Goal: Task Accomplishment & Management: Manage account settings

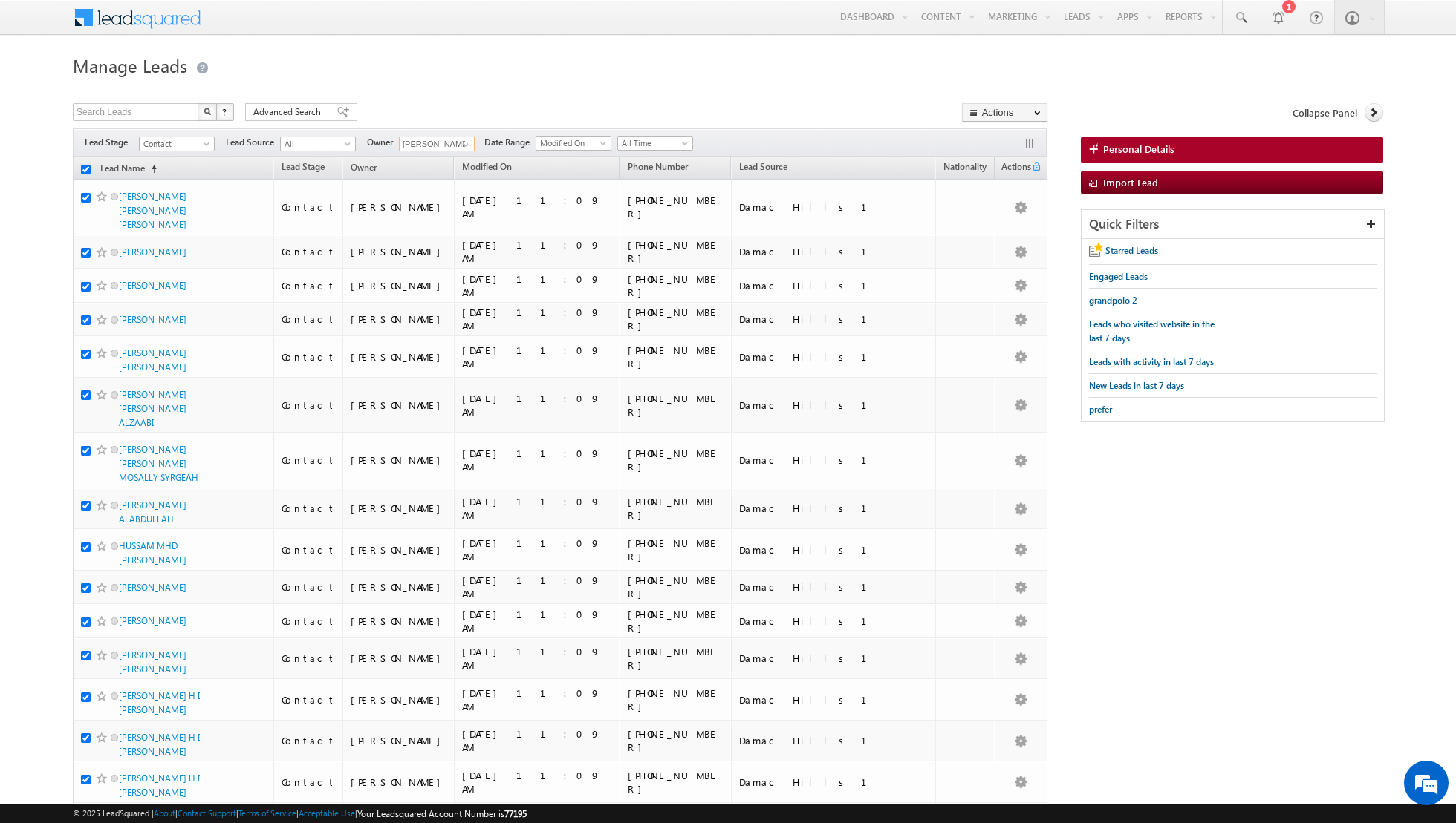
checkbox input "true"
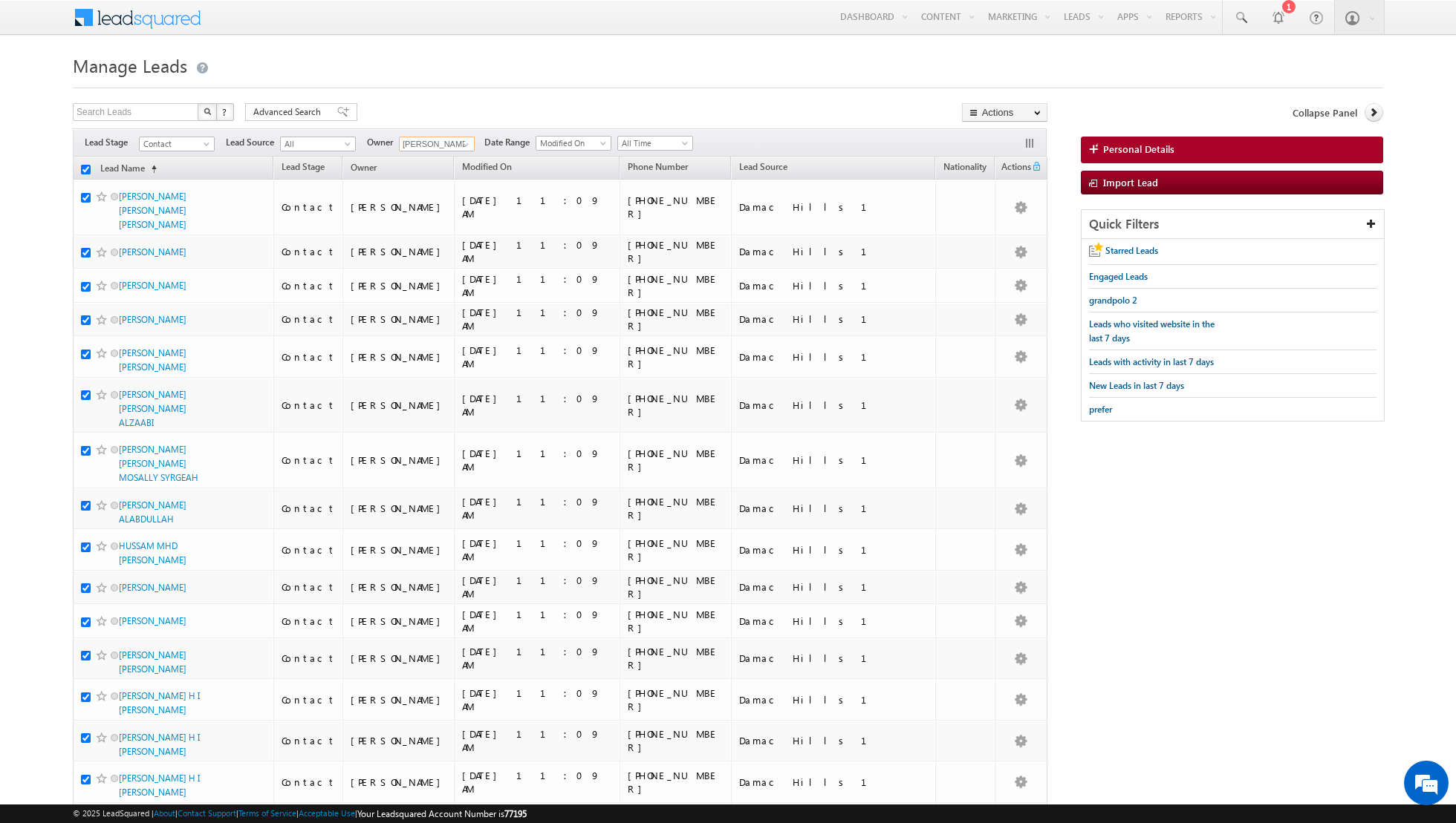
checkbox input "true"
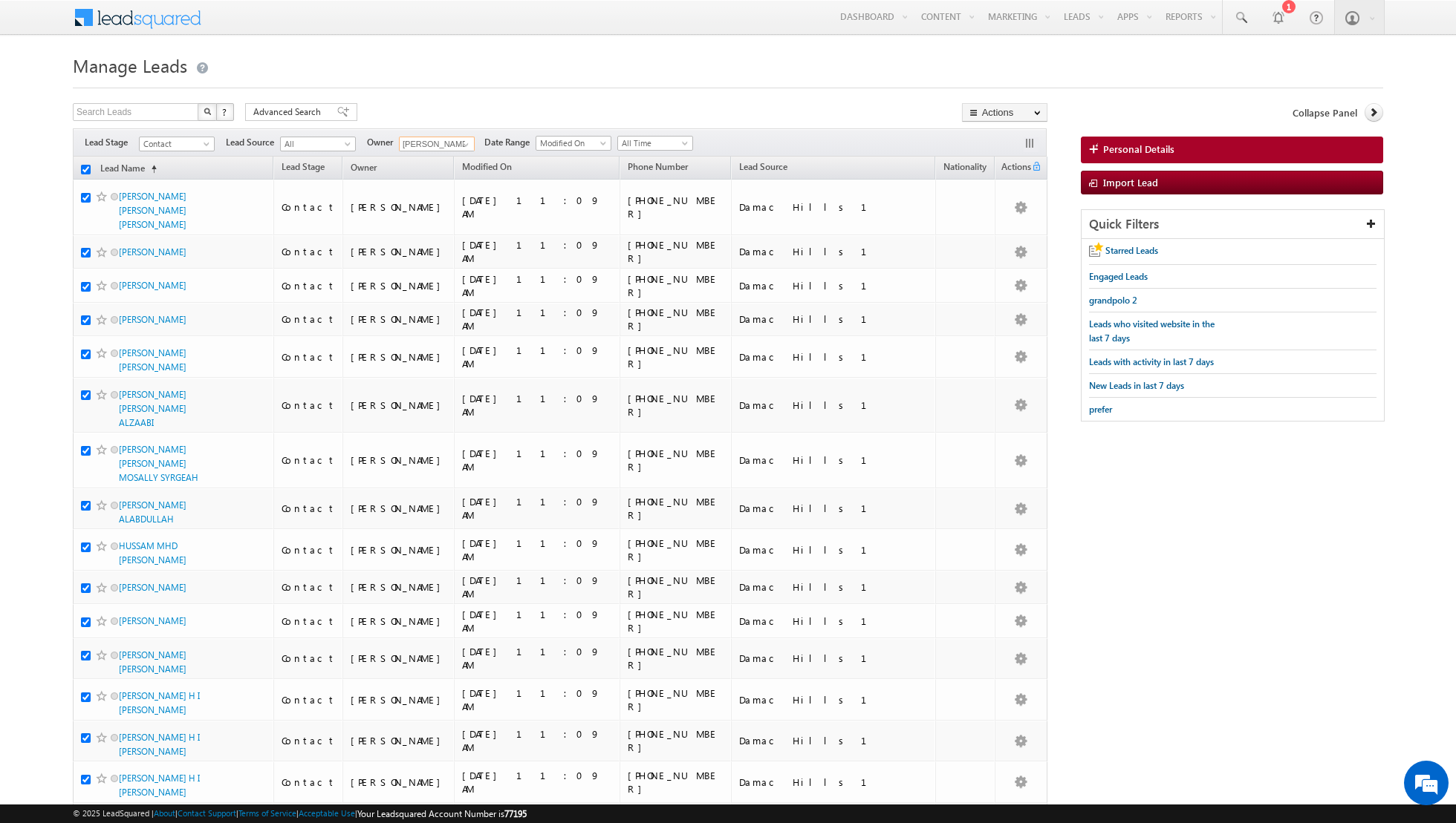
checkbox input "true"
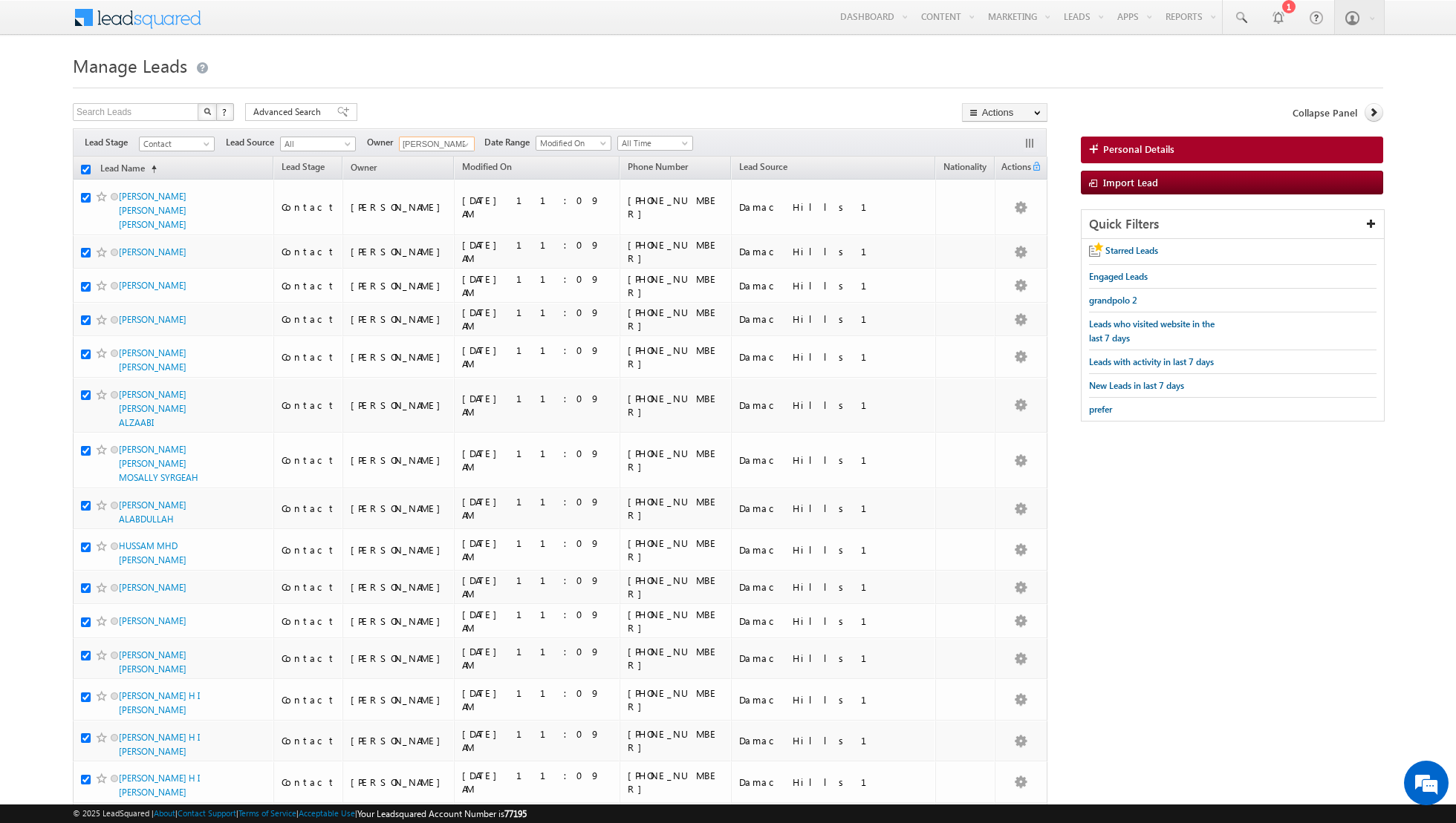
checkbox input "true"
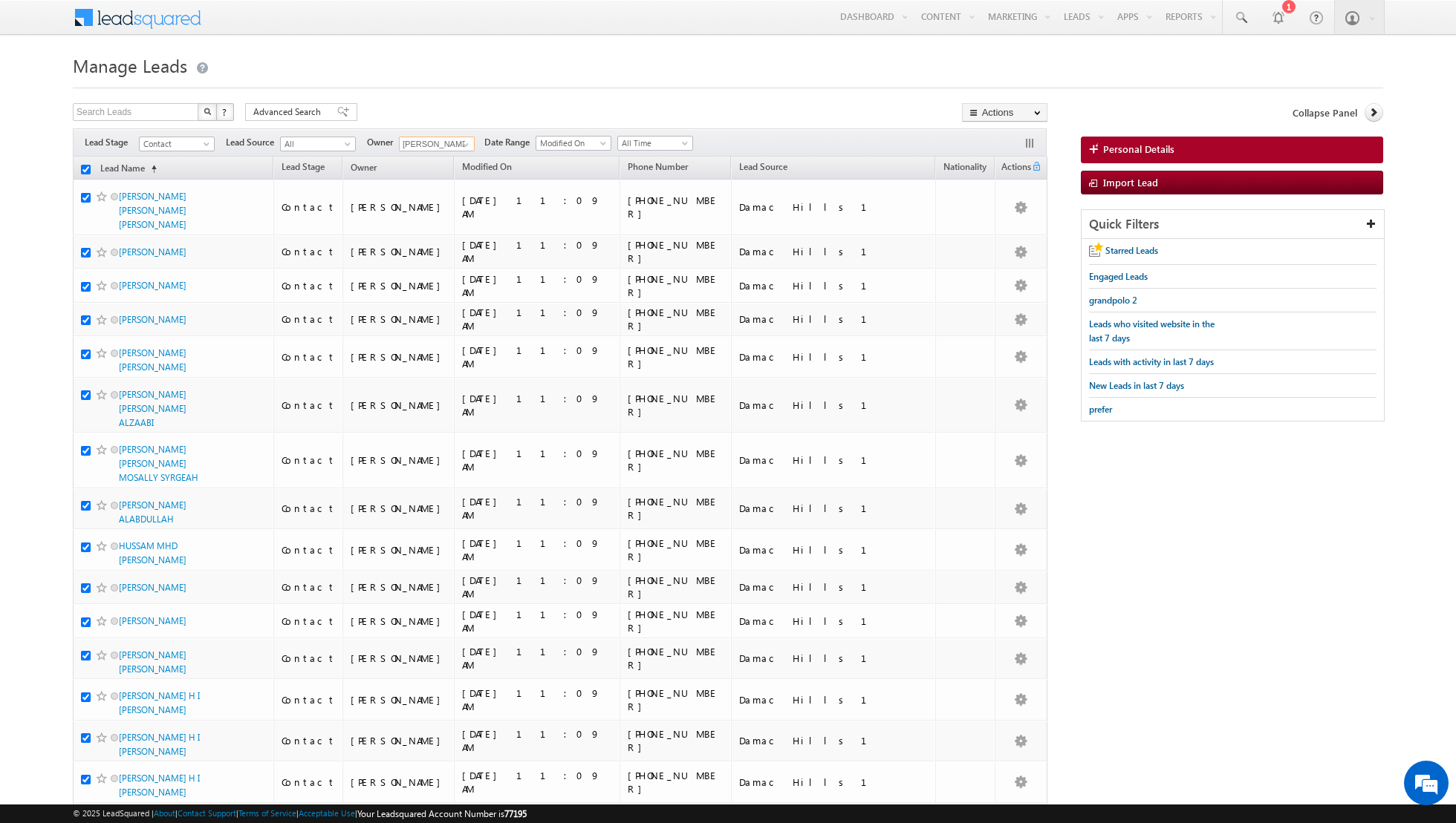
checkbox input "true"
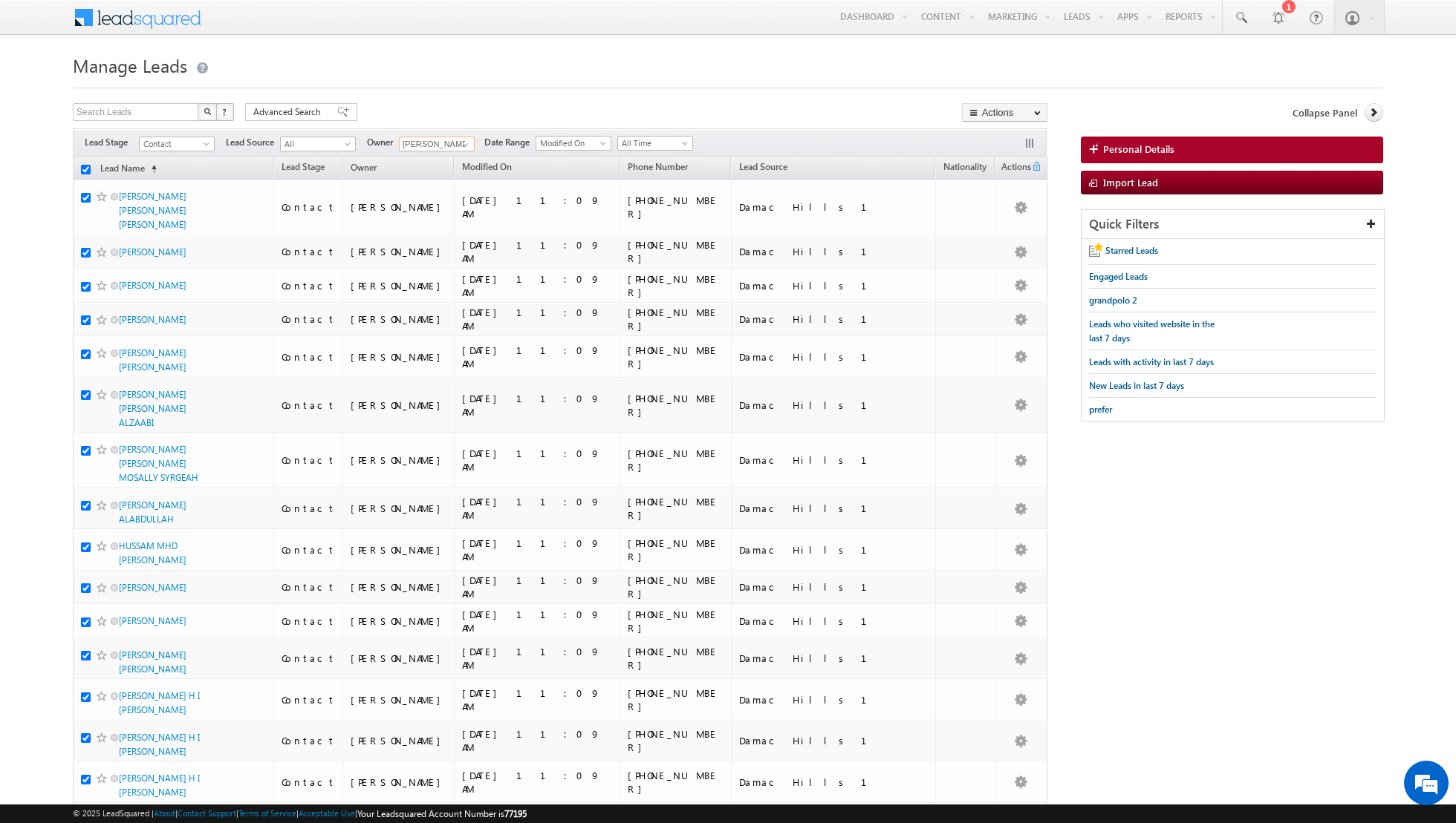
checkbox input "true"
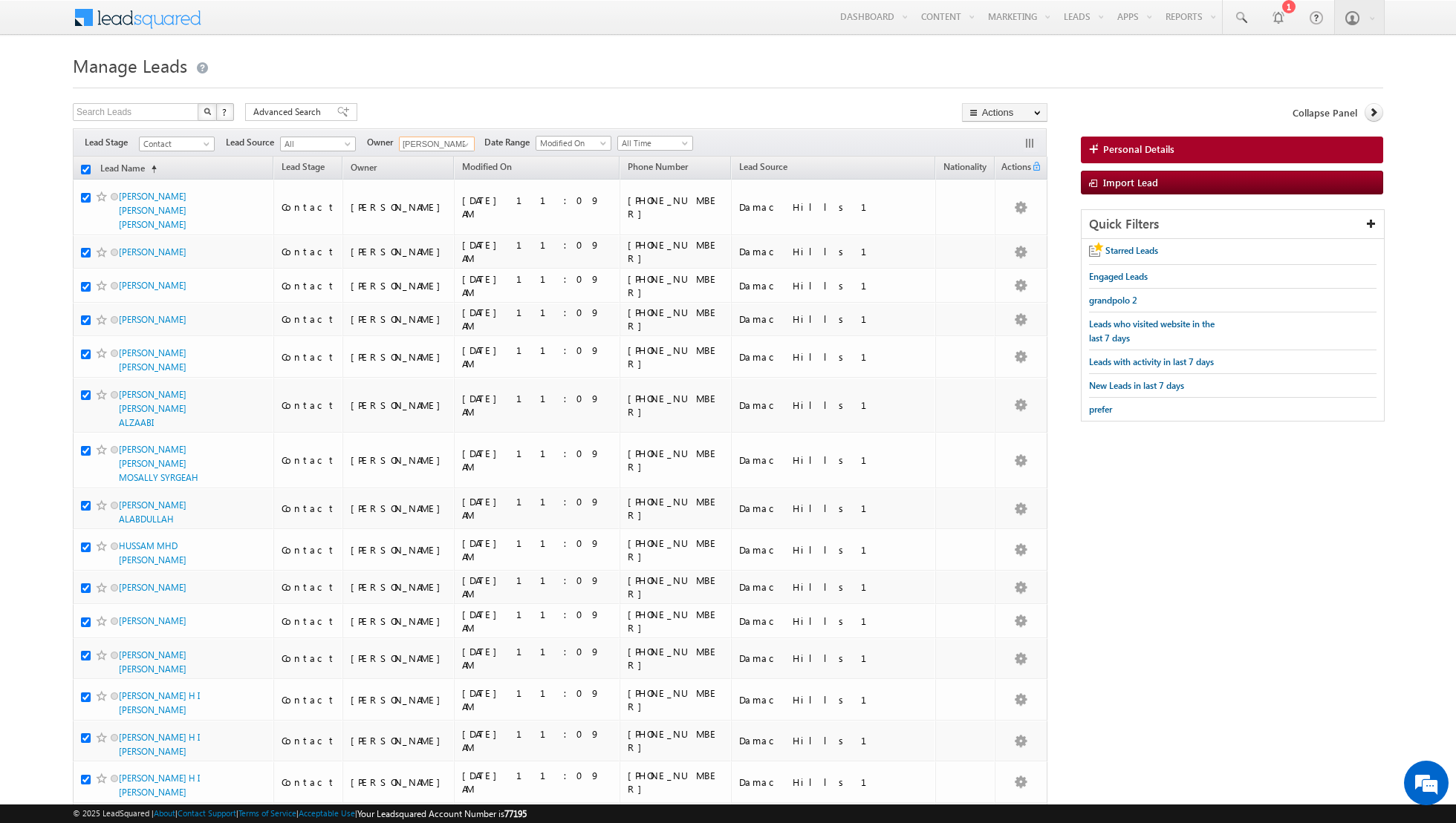
checkbox input "true"
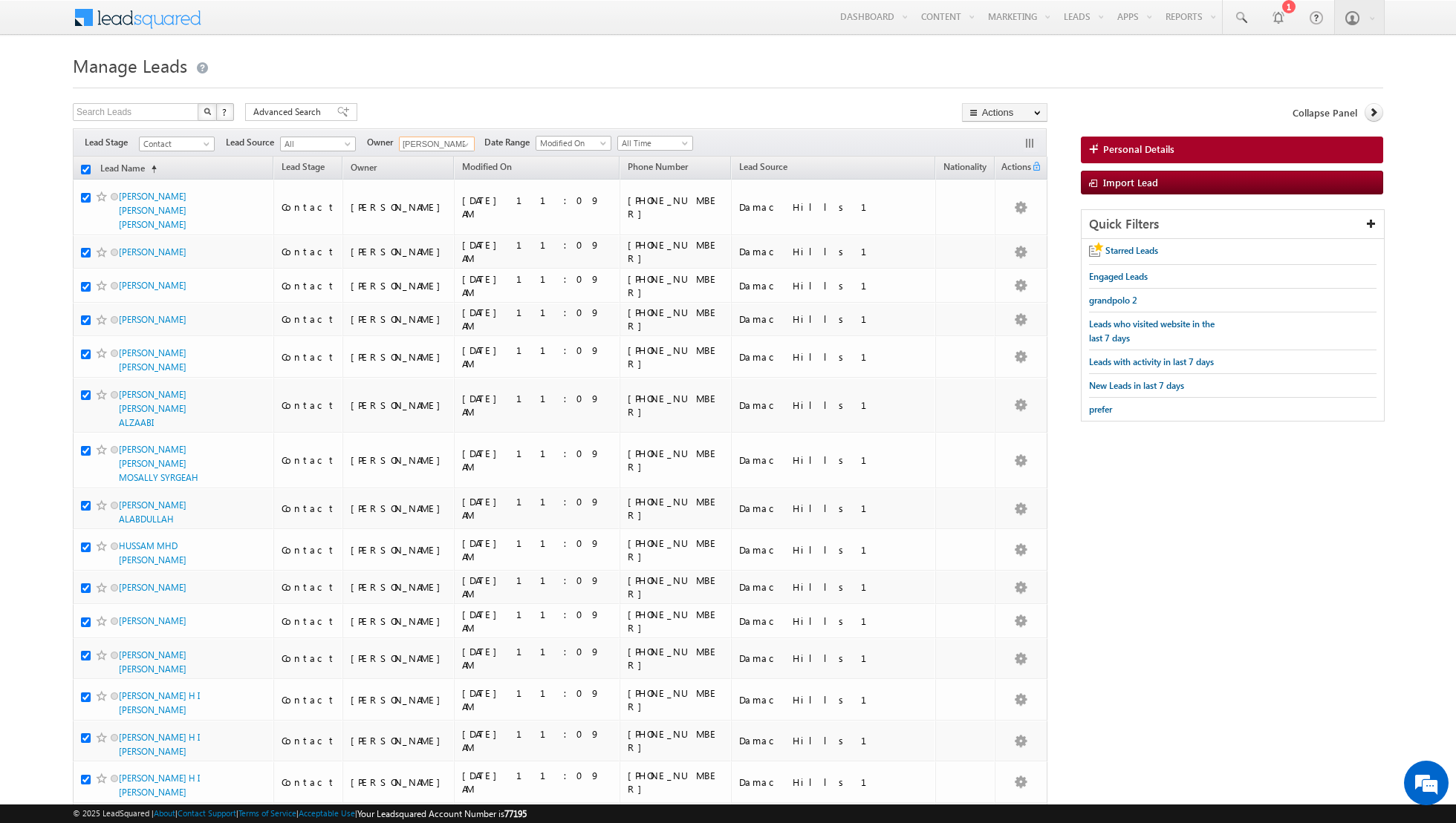
checkbox input "true"
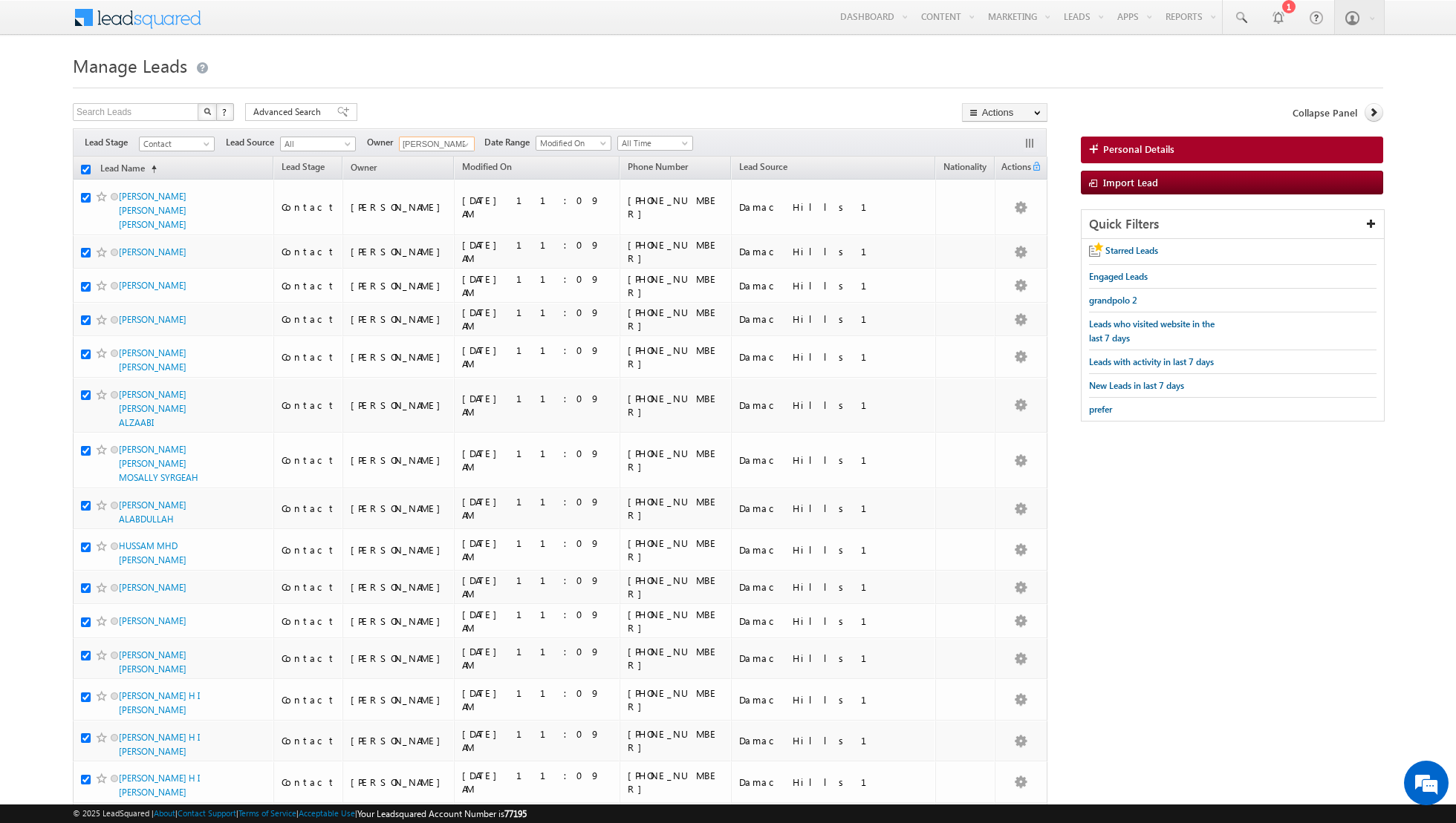
checkbox input "true"
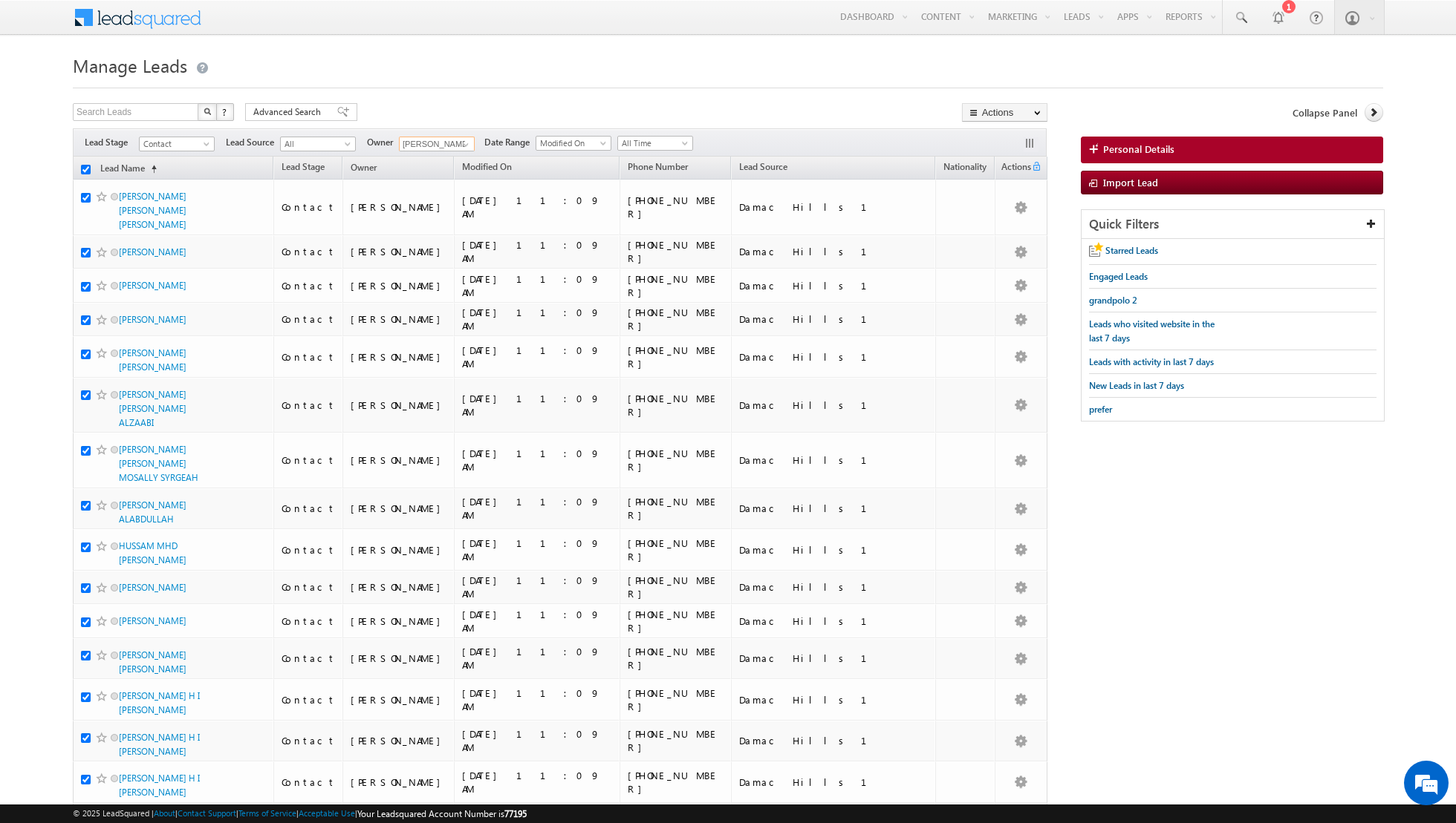
checkbox input "true"
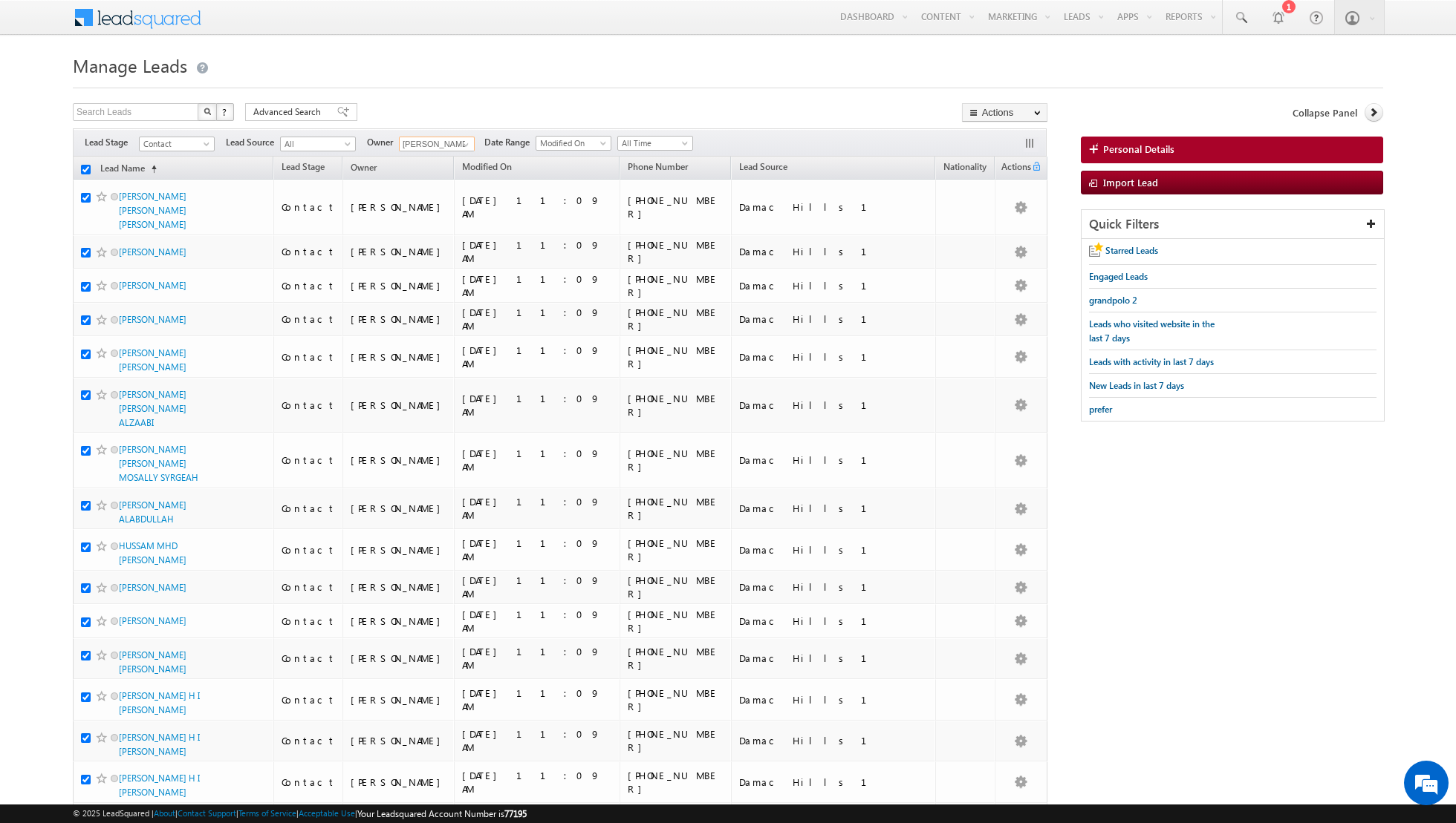
checkbox input "true"
click at [1018, 245] on link "Change Owner" at bounding box center [1004, 241] width 84 height 18
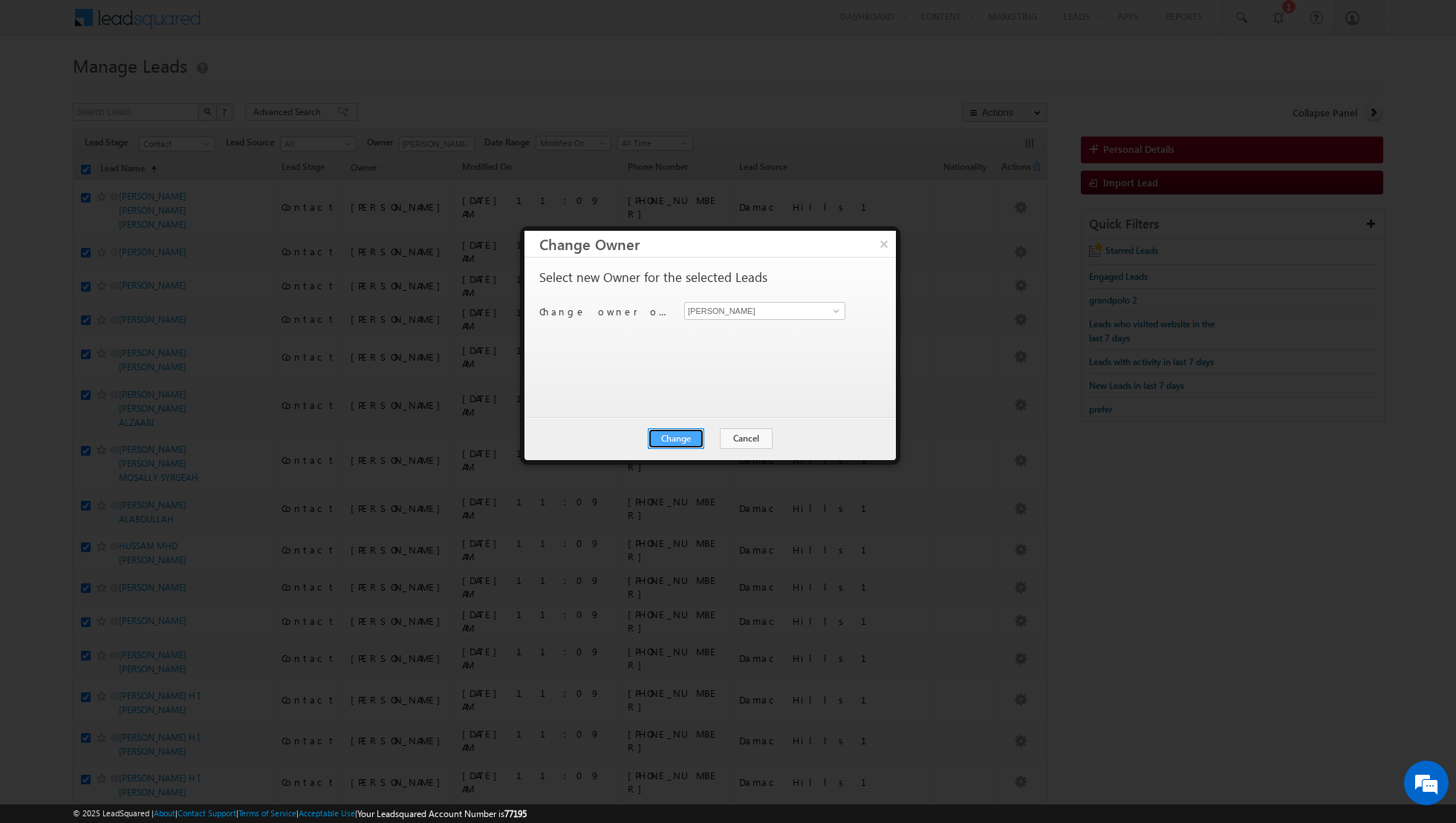
click at [665, 442] on button "Change" at bounding box center [676, 439] width 56 height 21
click at [714, 441] on button "Close" at bounding box center [712, 439] width 48 height 21
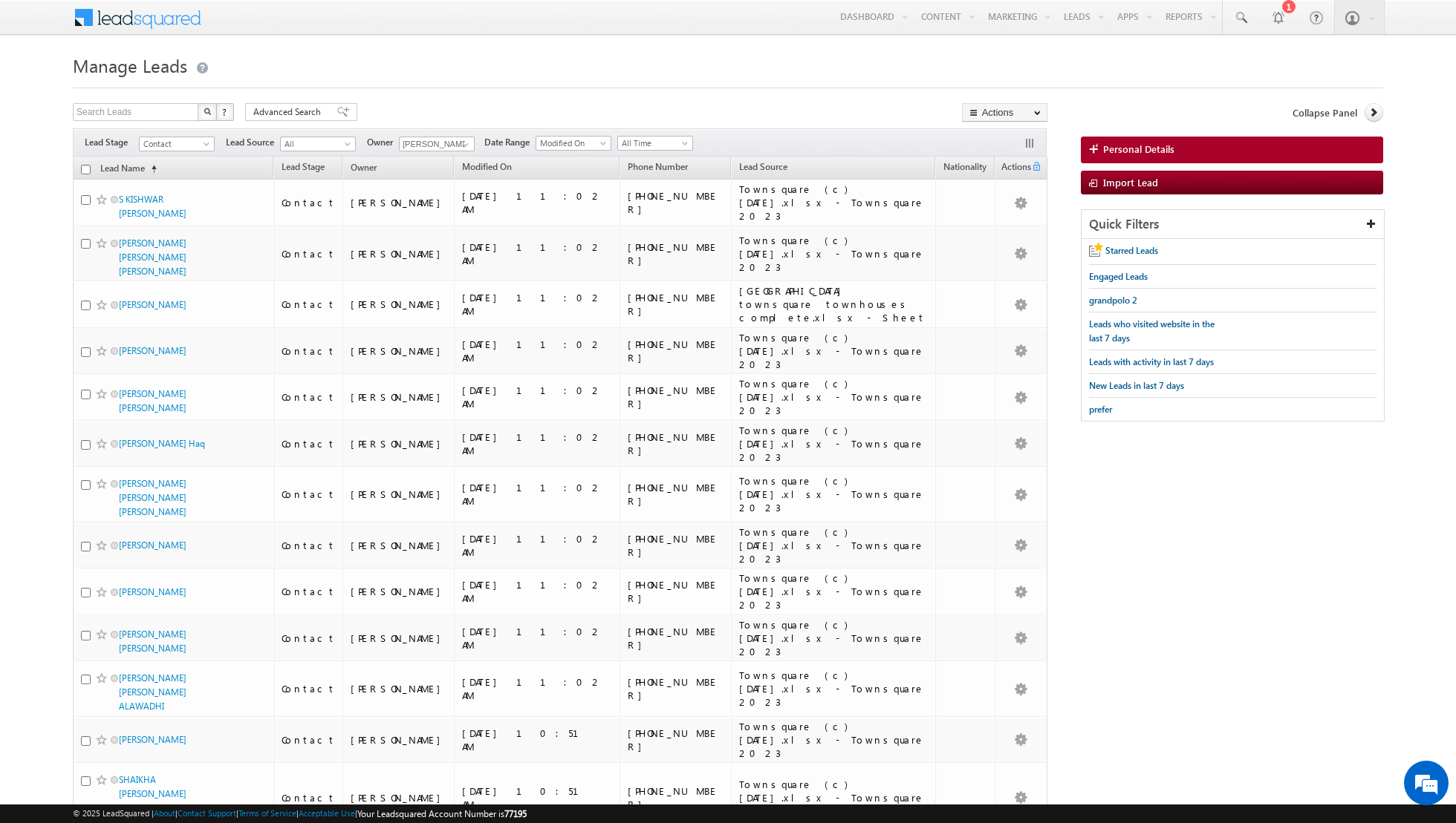
click at [84, 165] on input "checkbox" at bounding box center [86, 169] width 9 height 9
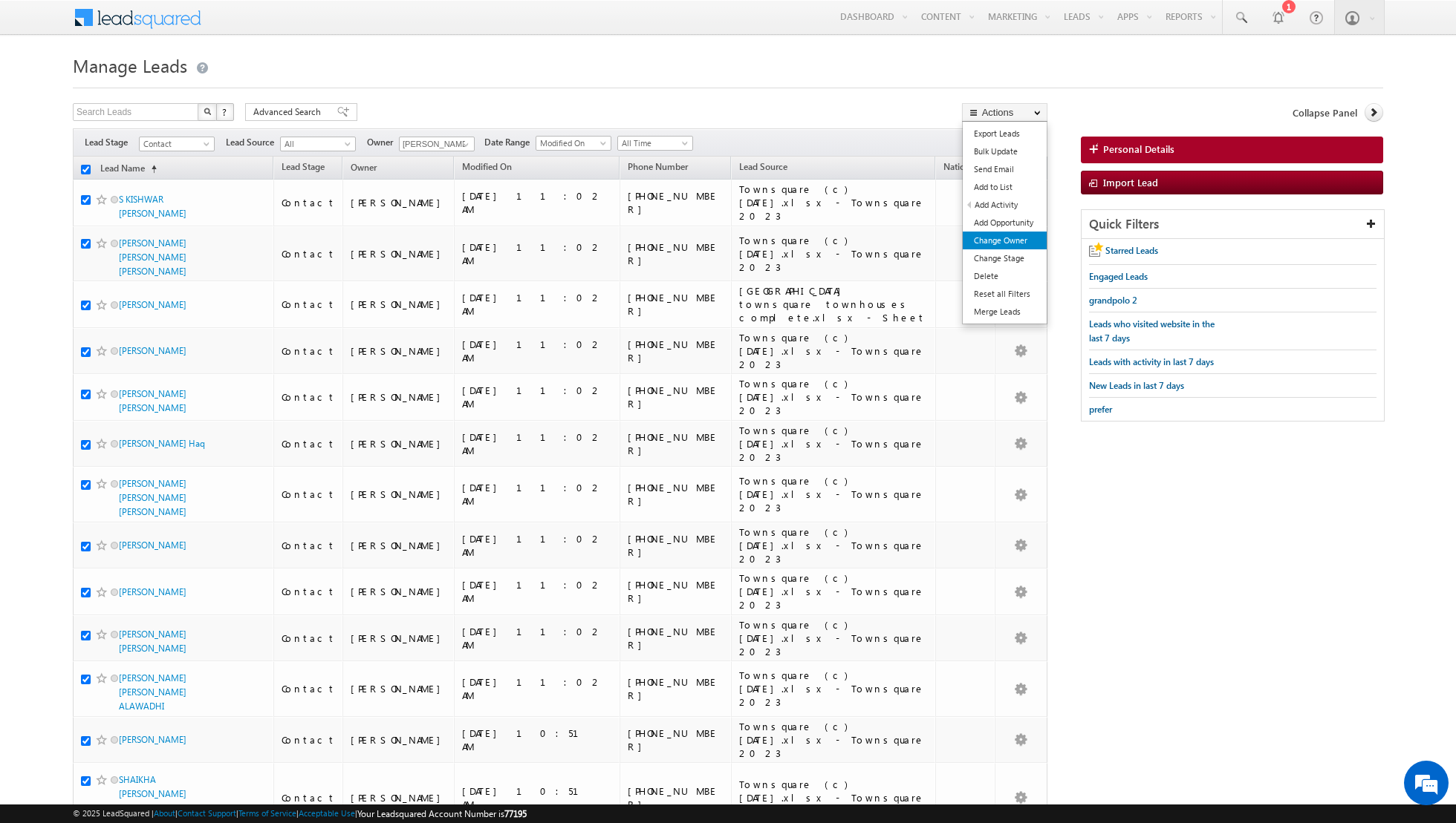
click at [1002, 244] on link "Change Owner" at bounding box center [1004, 241] width 84 height 18
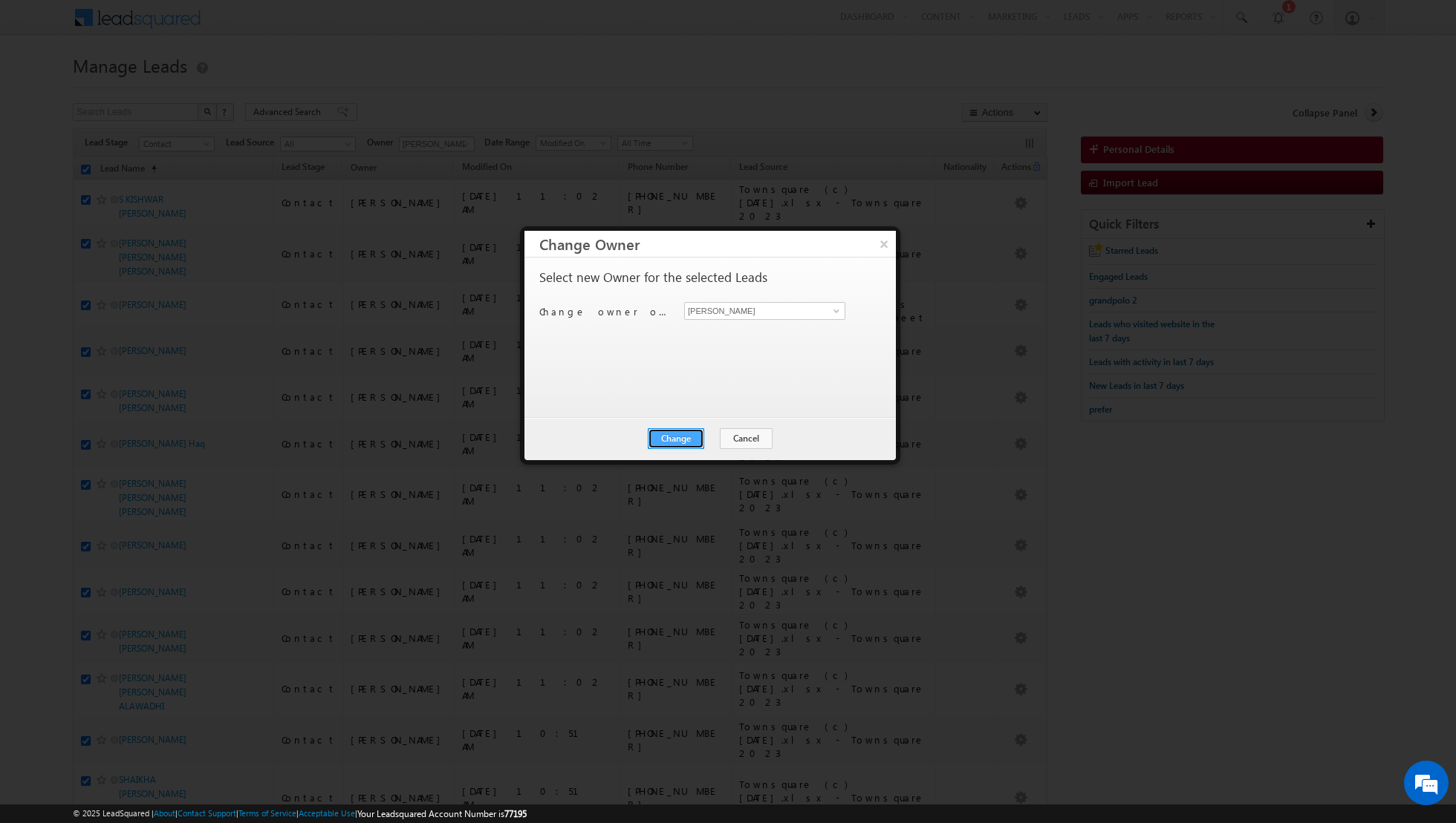
click at [679, 436] on button "Change" at bounding box center [676, 439] width 56 height 21
click at [720, 435] on button "Close" at bounding box center [712, 439] width 48 height 21
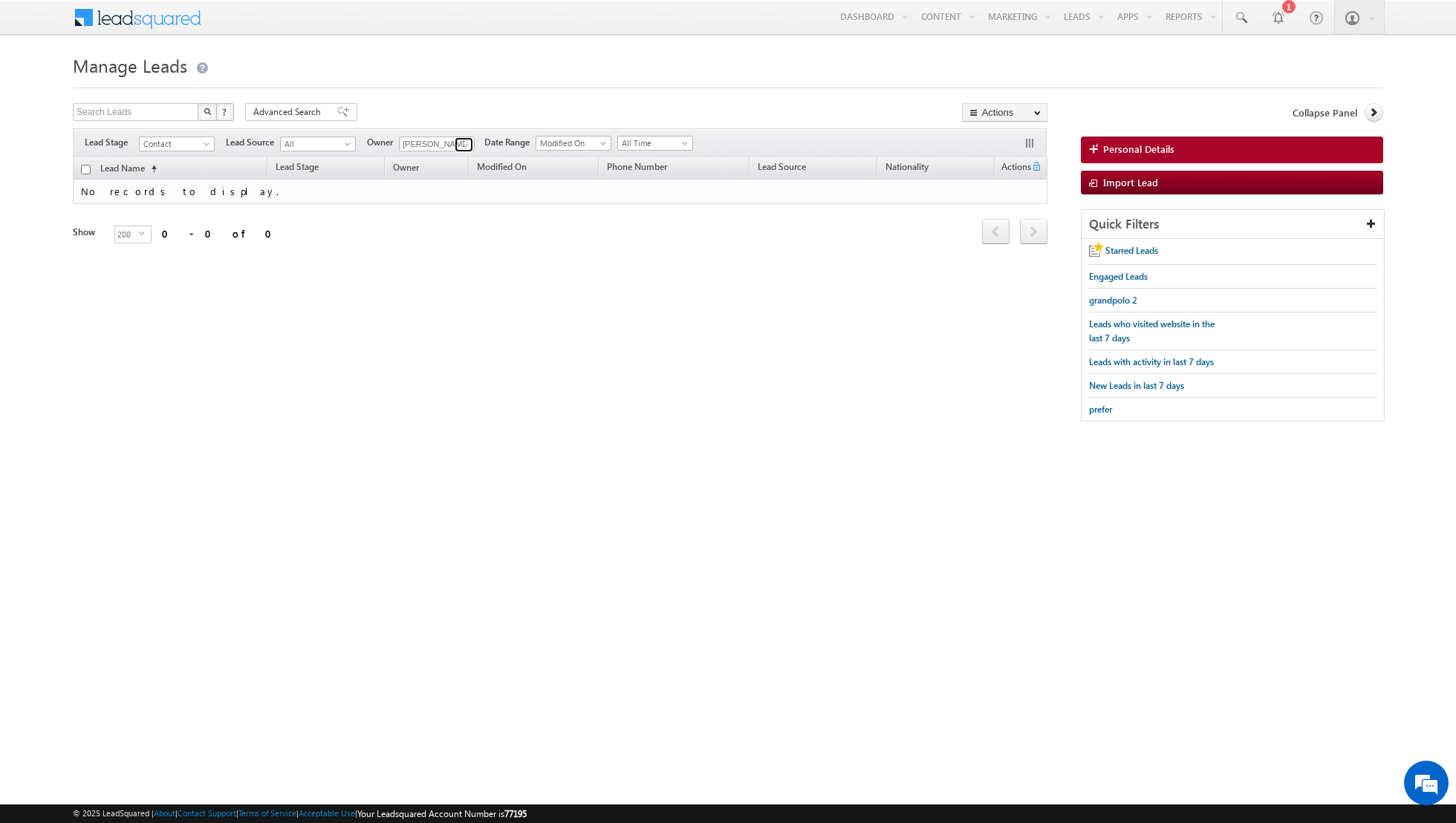
click at [462, 145] on span at bounding box center [465, 145] width 12 height 12
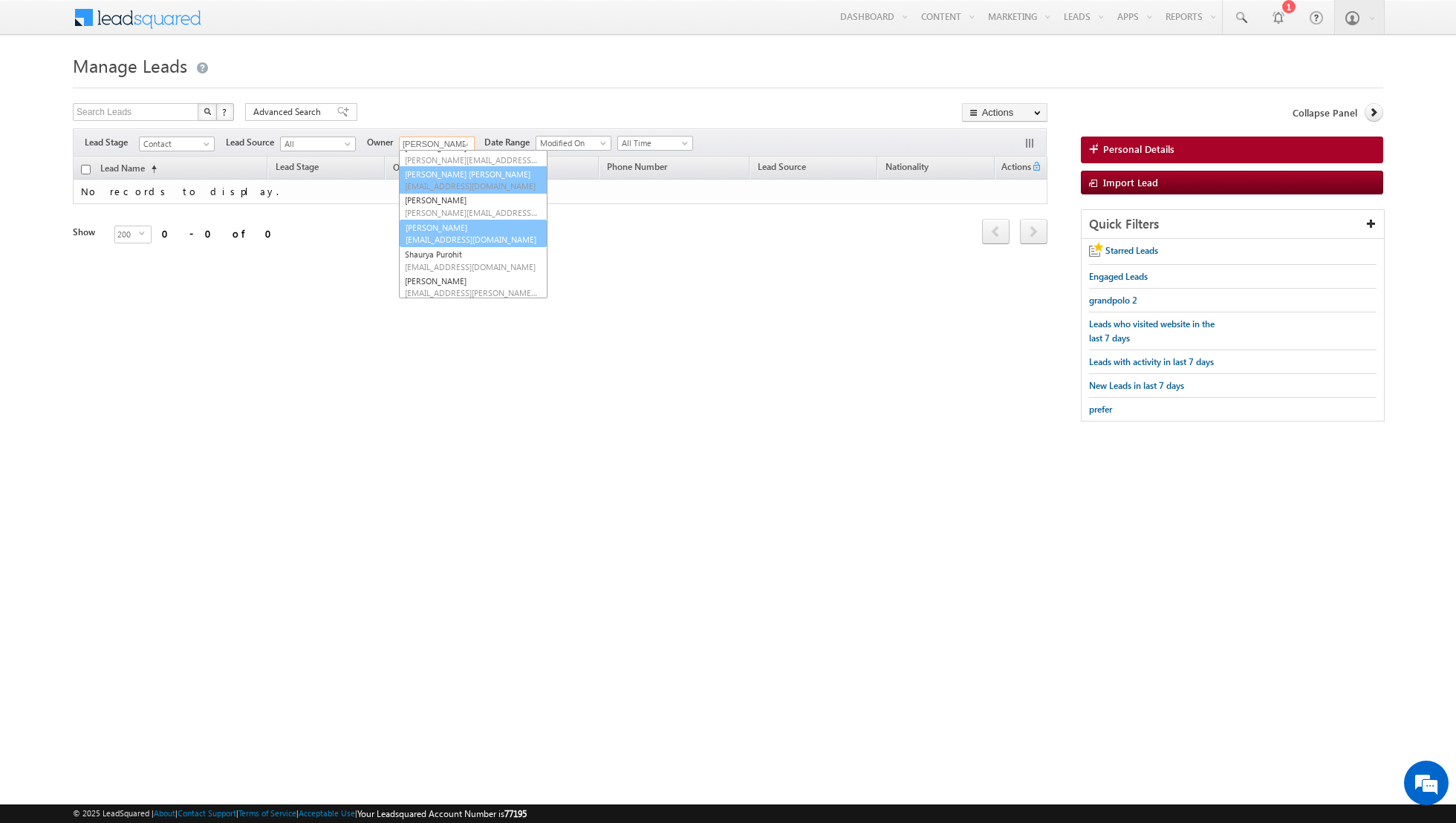
scroll to position [136, 0]
click at [446, 194] on span "nandhana.anil@indglobal.ae" at bounding box center [472, 196] width 133 height 11
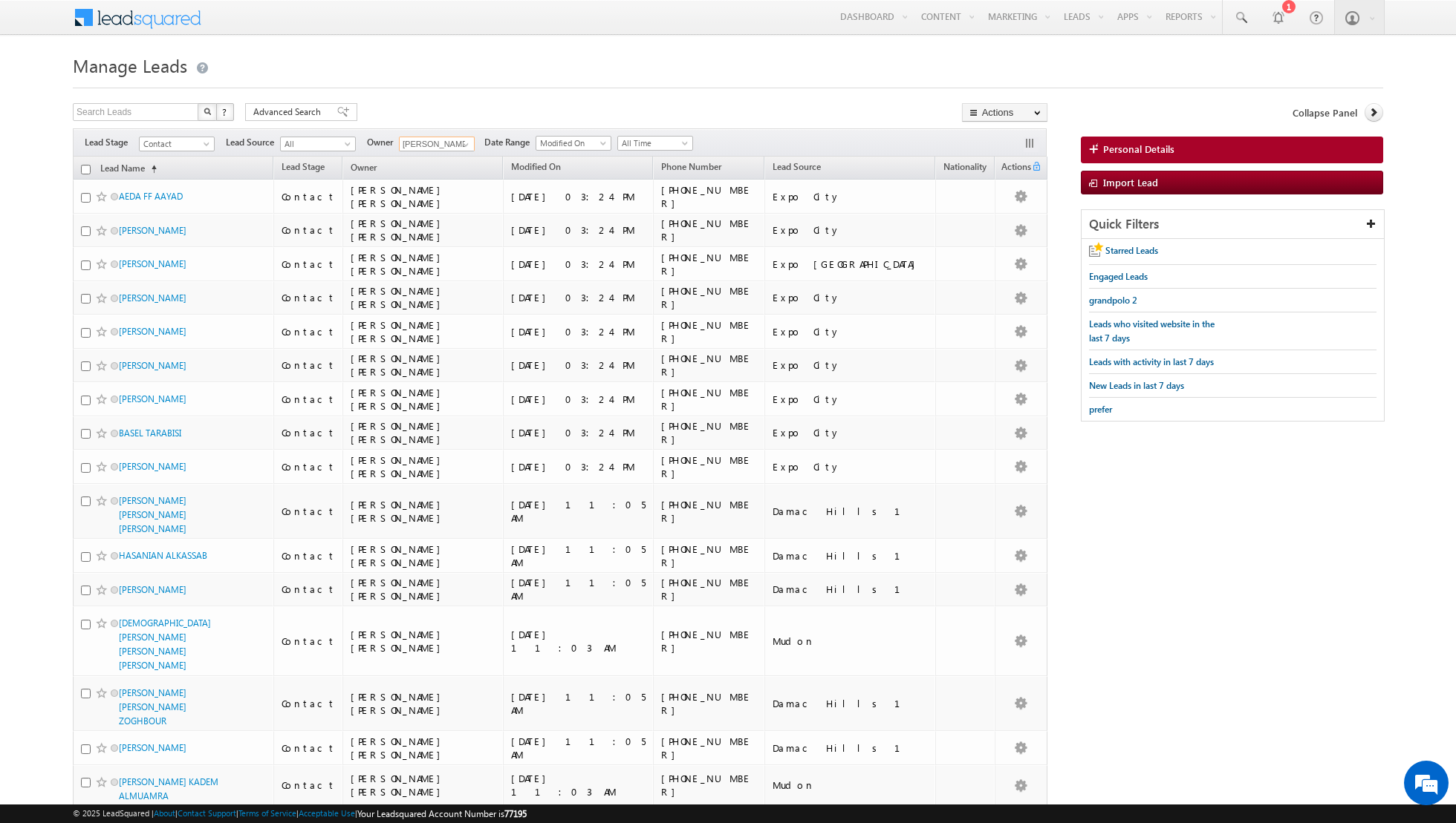
click at [86, 168] on input "checkbox" at bounding box center [86, 169] width 9 height 9
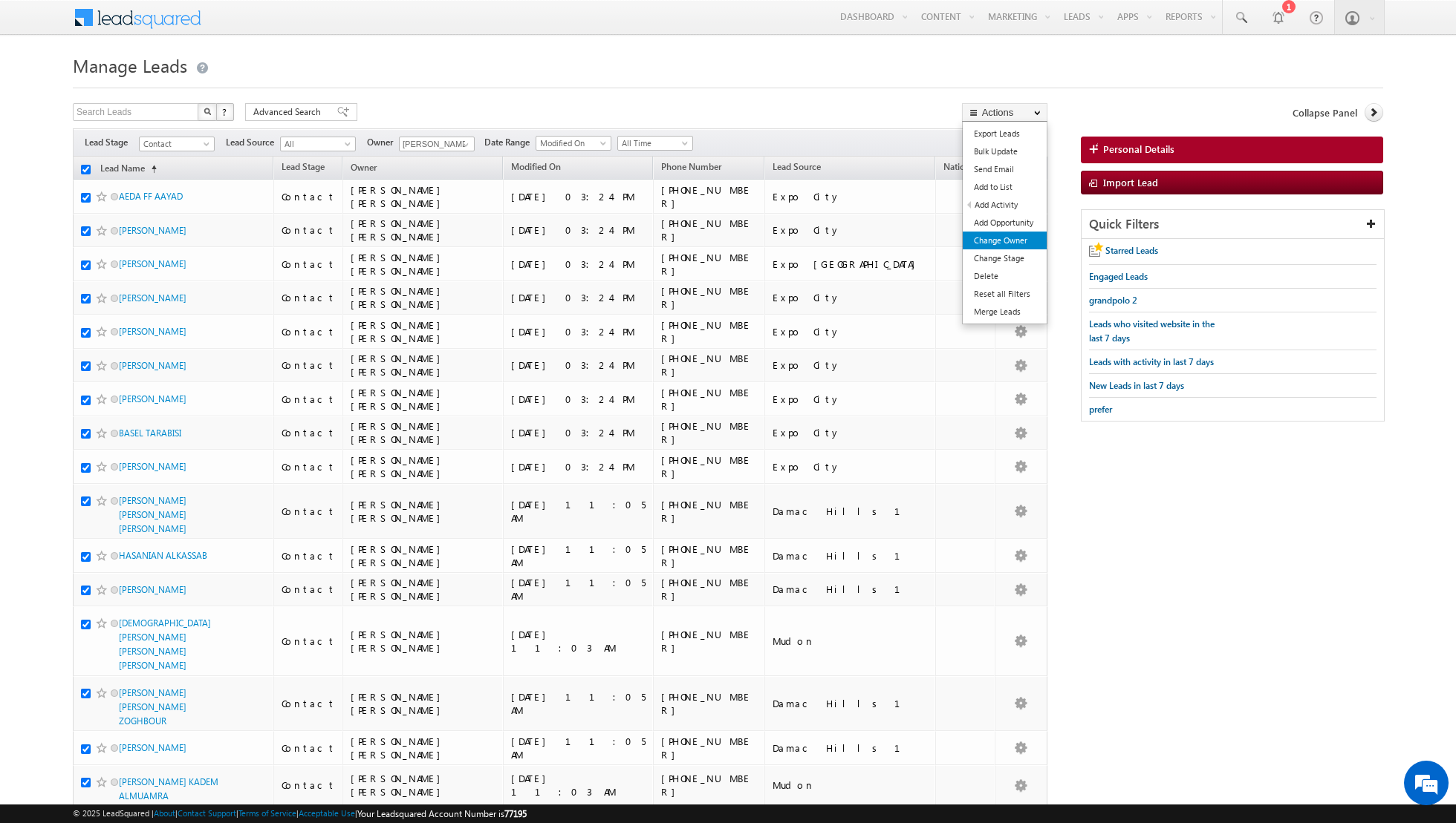
click at [989, 239] on link "Change Owner" at bounding box center [1004, 241] width 84 height 18
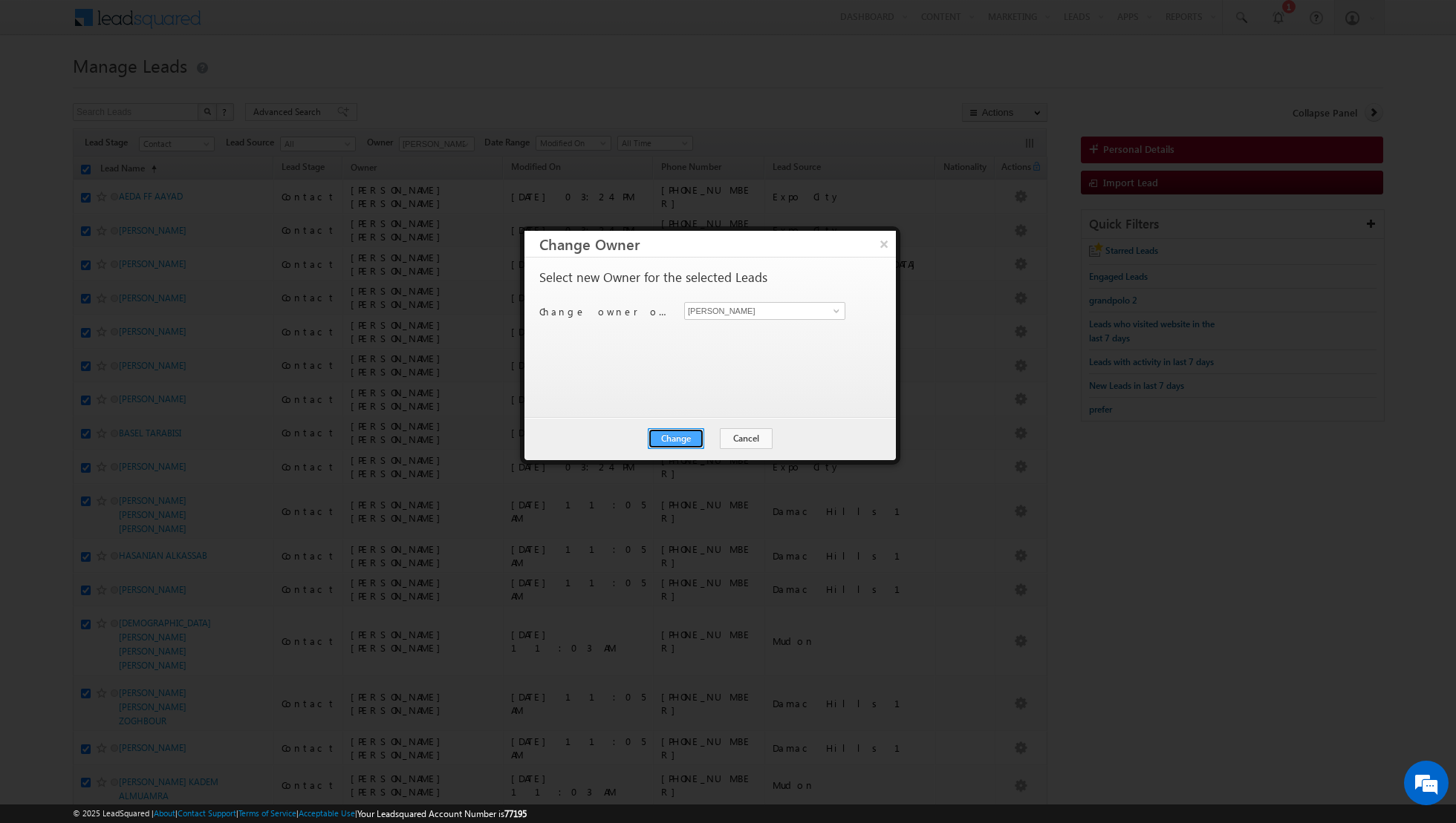
click at [683, 428] on button "Change" at bounding box center [676, 439] width 56 height 21
click at [699, 430] on button "Close" at bounding box center [712, 439] width 48 height 21
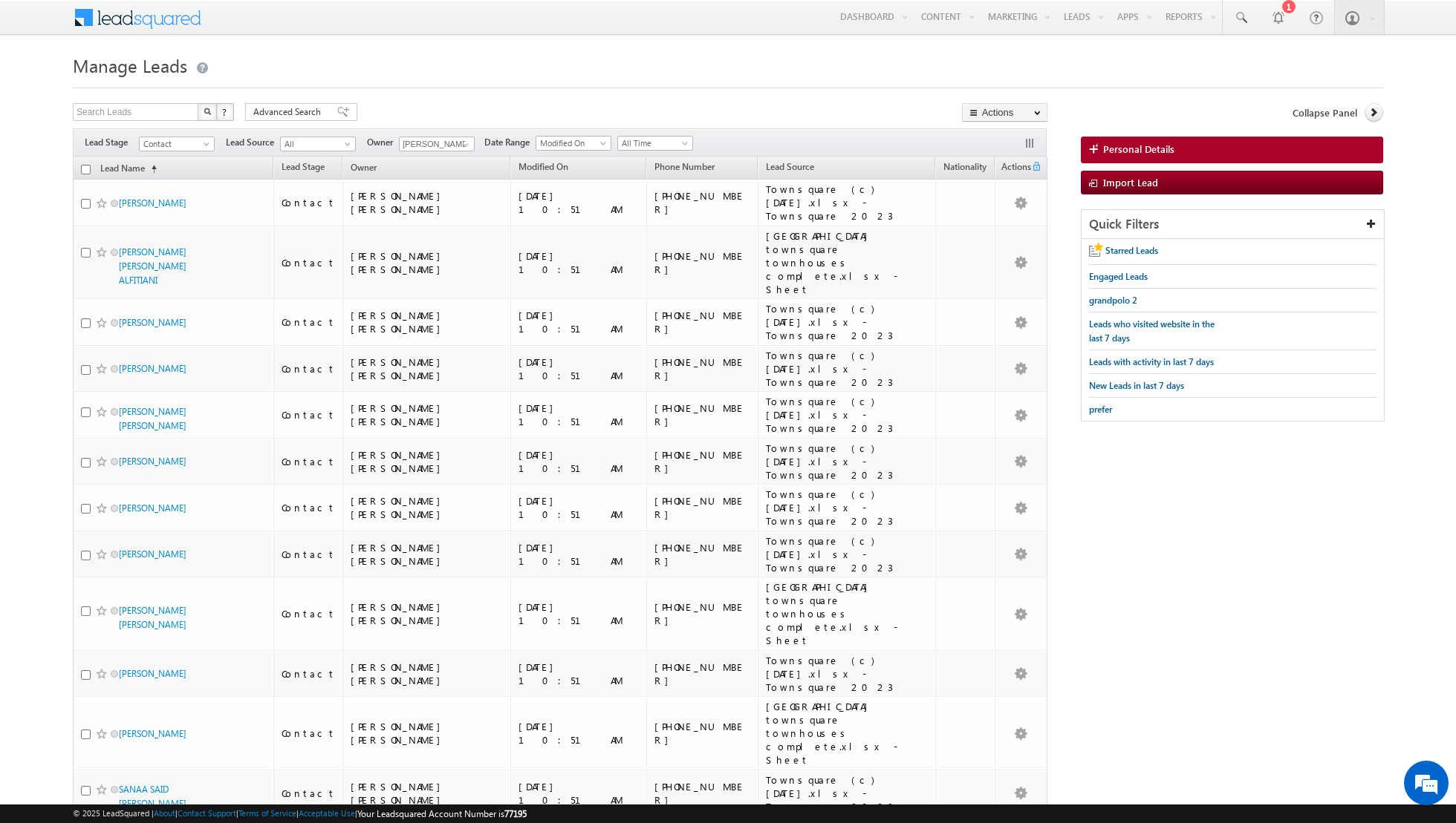
click at [88, 167] on input "checkbox" at bounding box center [86, 169] width 9 height 9
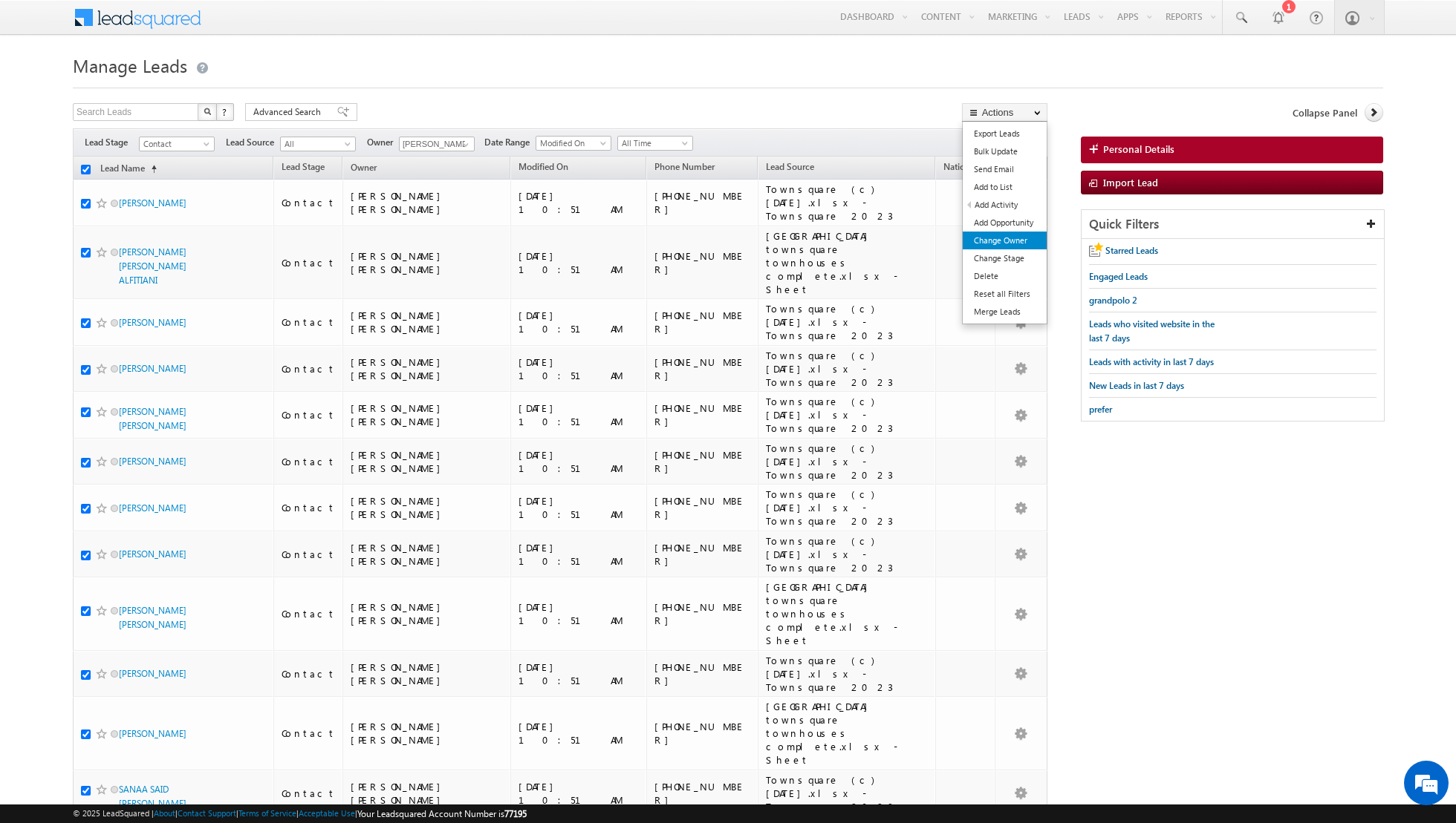
click at [994, 247] on link "Change Owner" at bounding box center [1004, 241] width 84 height 18
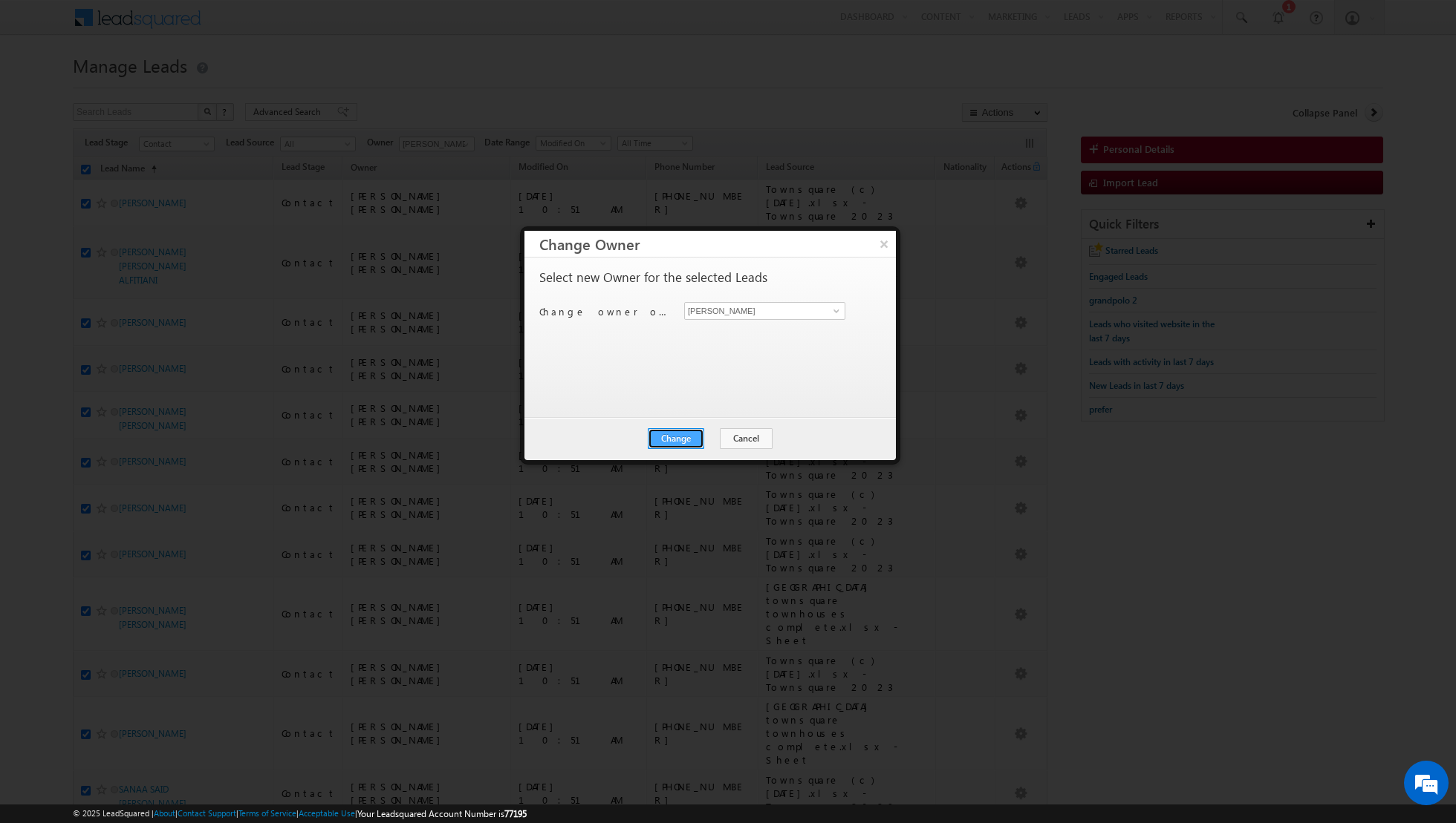
click at [670, 440] on button "Change" at bounding box center [676, 439] width 56 height 21
click at [708, 439] on button "Close" at bounding box center [712, 439] width 48 height 21
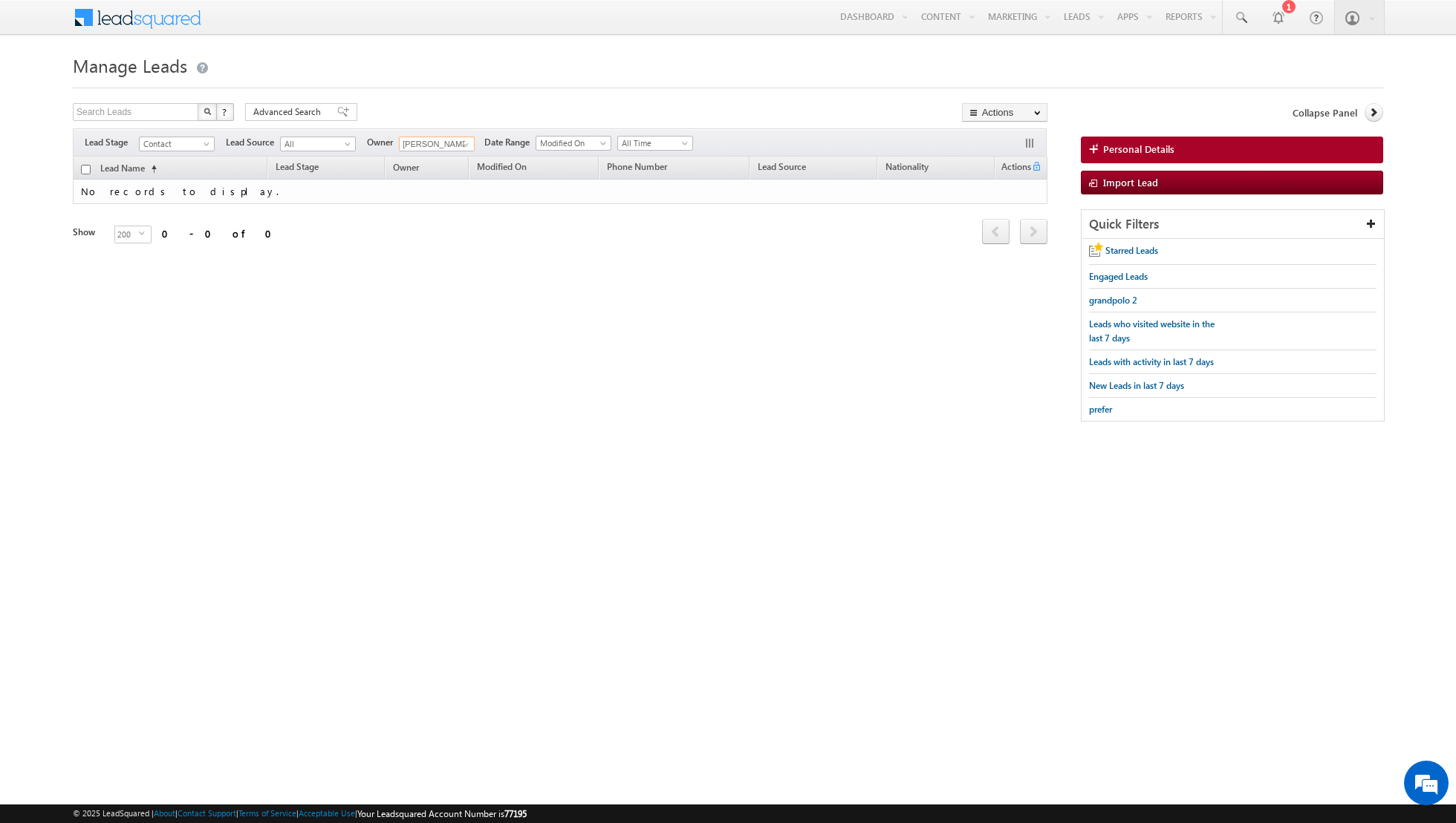
click at [449, 142] on input "Nandhana Anil" at bounding box center [436, 144] width 76 height 15
click at [460, 142] on span at bounding box center [465, 145] width 12 height 12
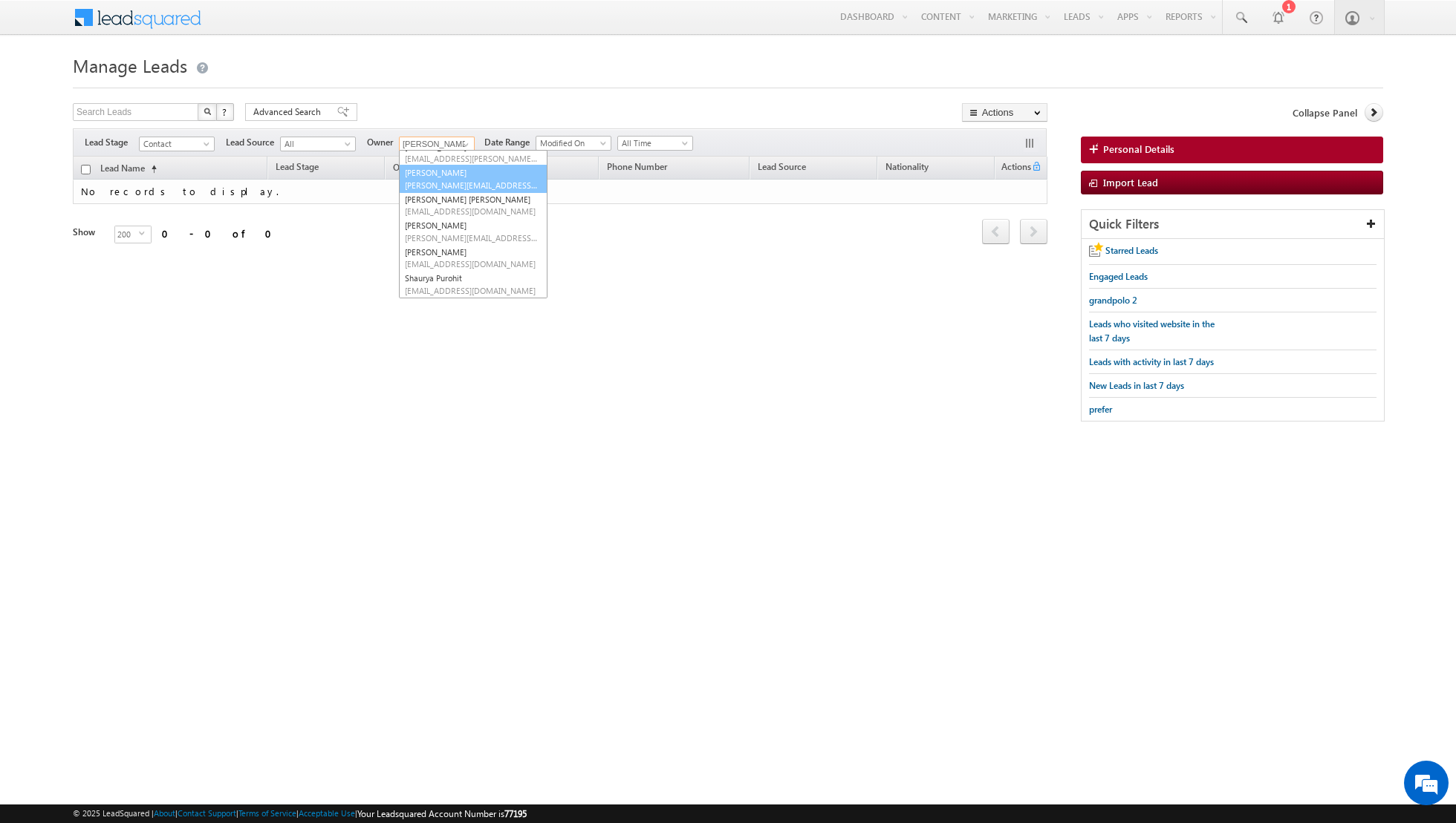
click at [444, 175] on link "Muhammad Shibily muhammad.shibily@indglobal.ae" at bounding box center [473, 179] width 149 height 28
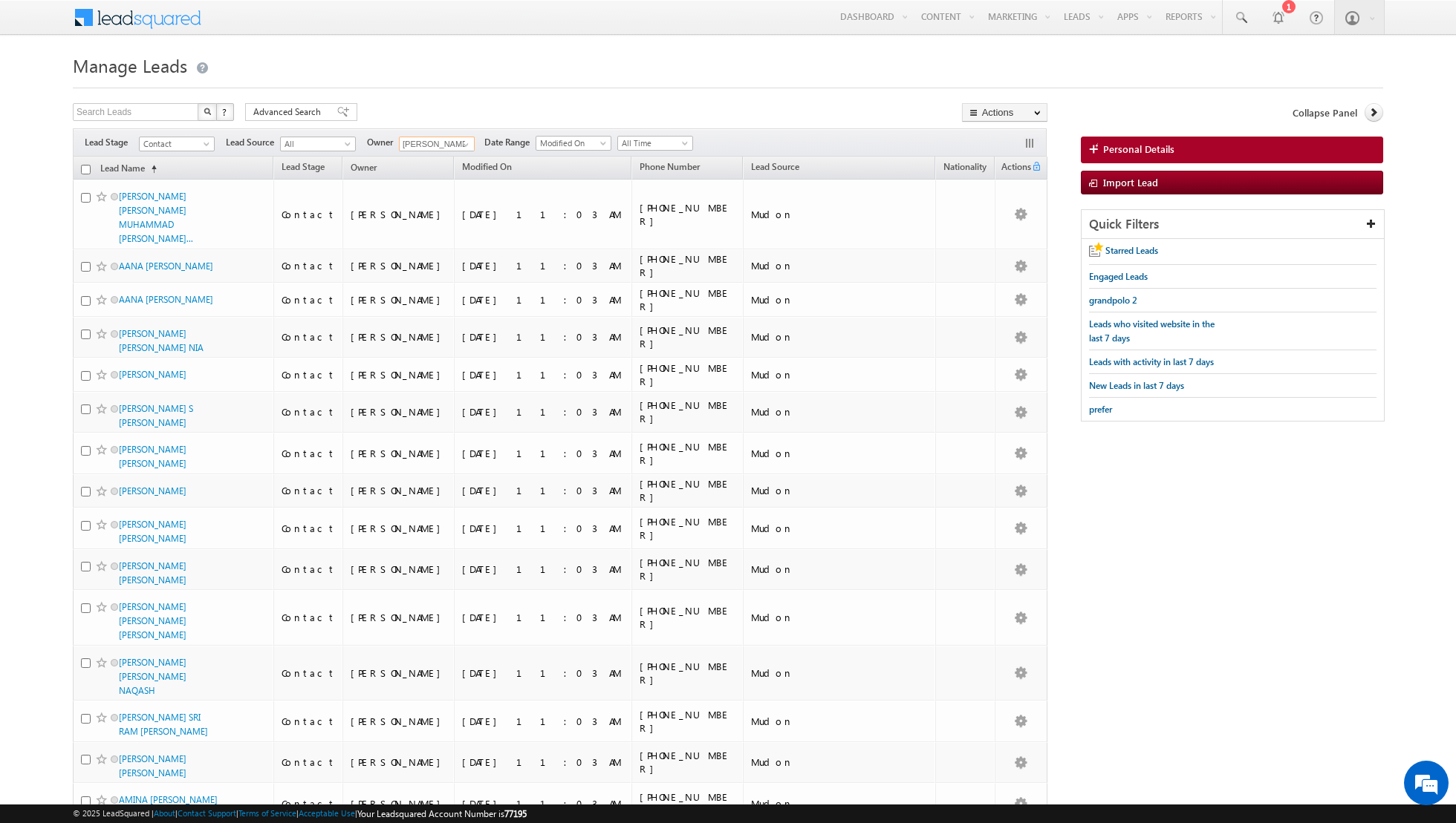
click at [86, 166] on input "checkbox" at bounding box center [86, 169] width 9 height 9
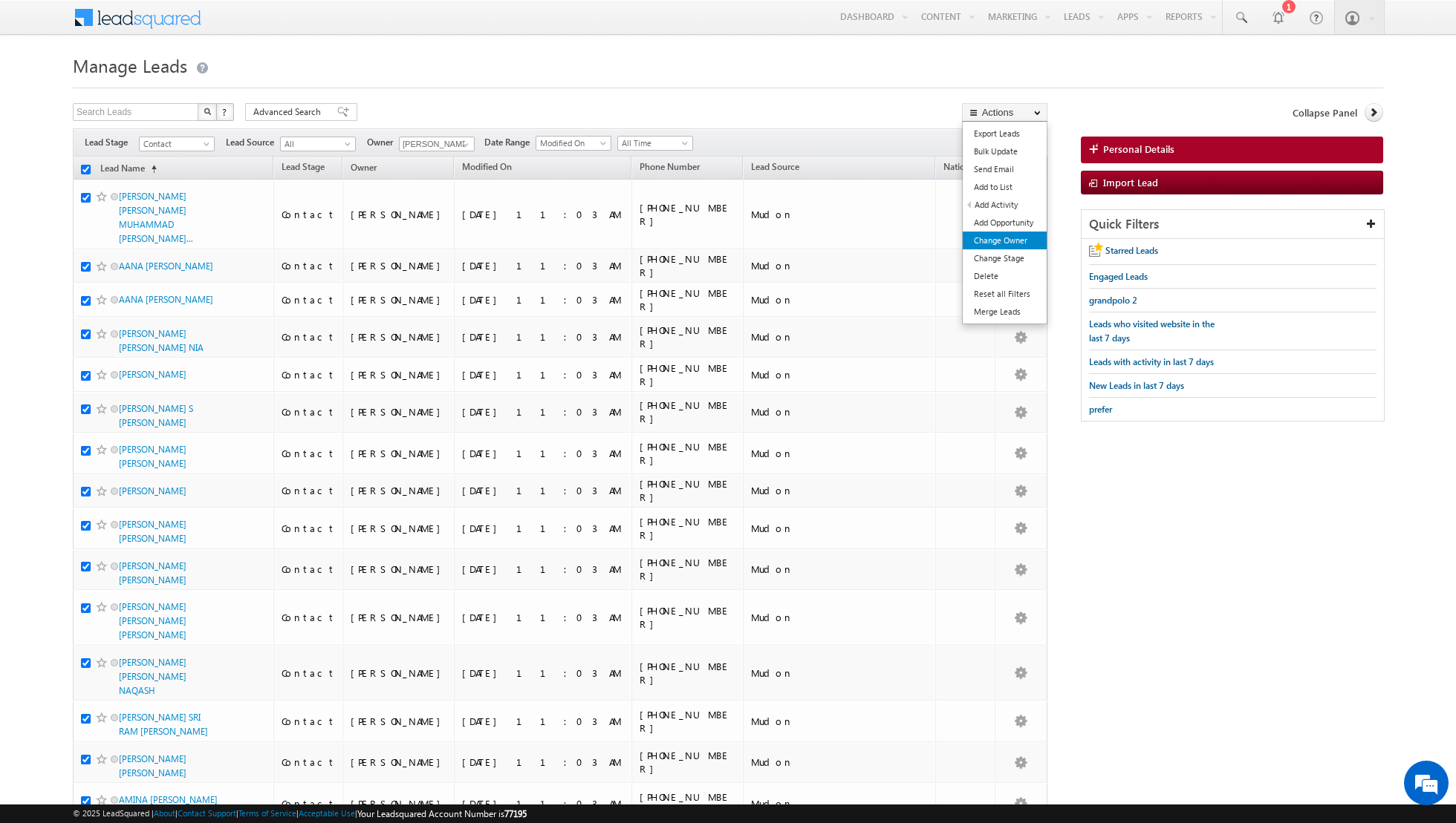
click at [996, 233] on link "Change Owner" at bounding box center [1004, 241] width 84 height 18
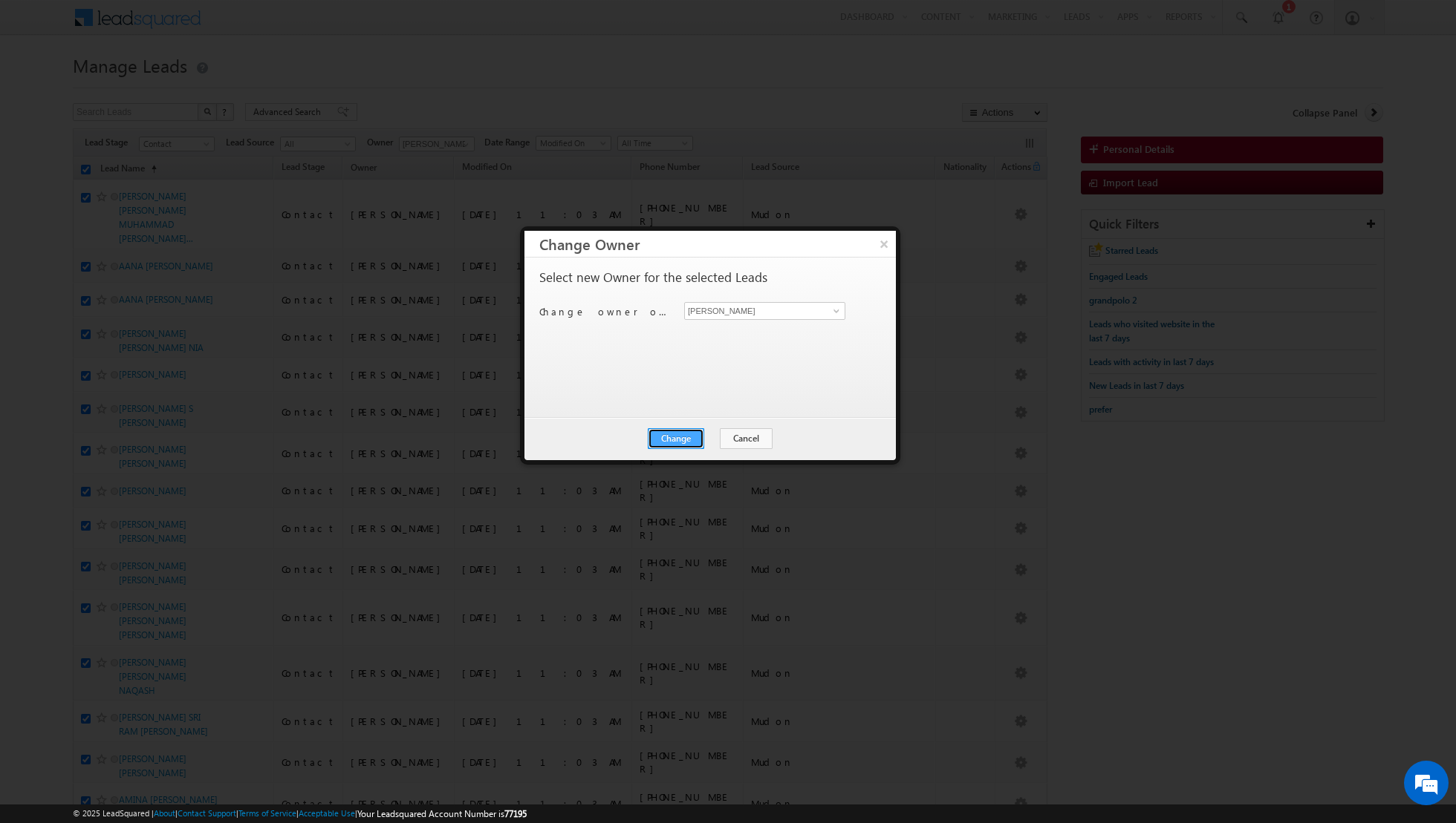
click at [674, 444] on button "Change" at bounding box center [676, 439] width 56 height 21
click at [707, 435] on button "Close" at bounding box center [712, 439] width 48 height 21
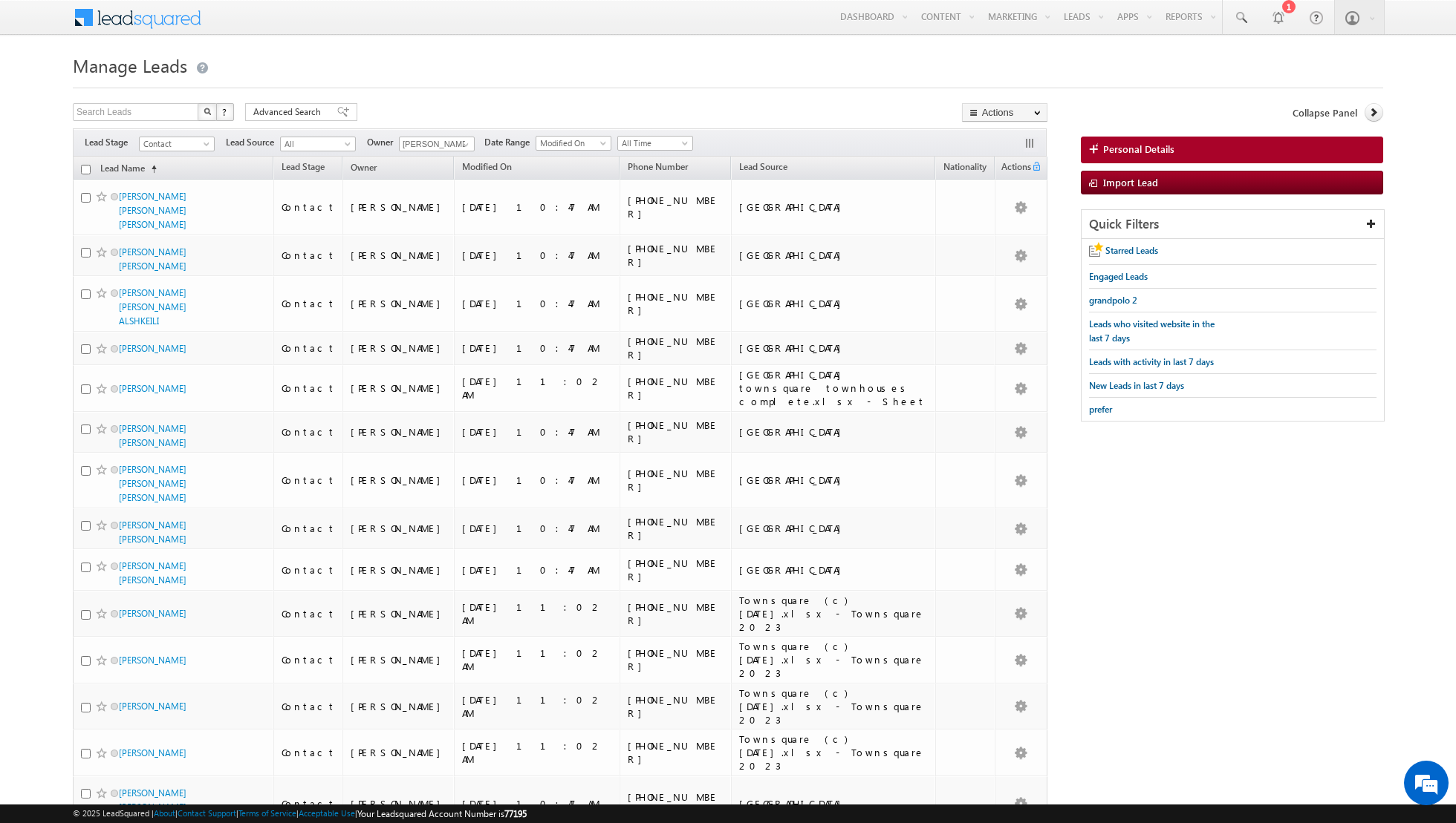
click at [86, 168] on input "checkbox" at bounding box center [86, 169] width 9 height 9
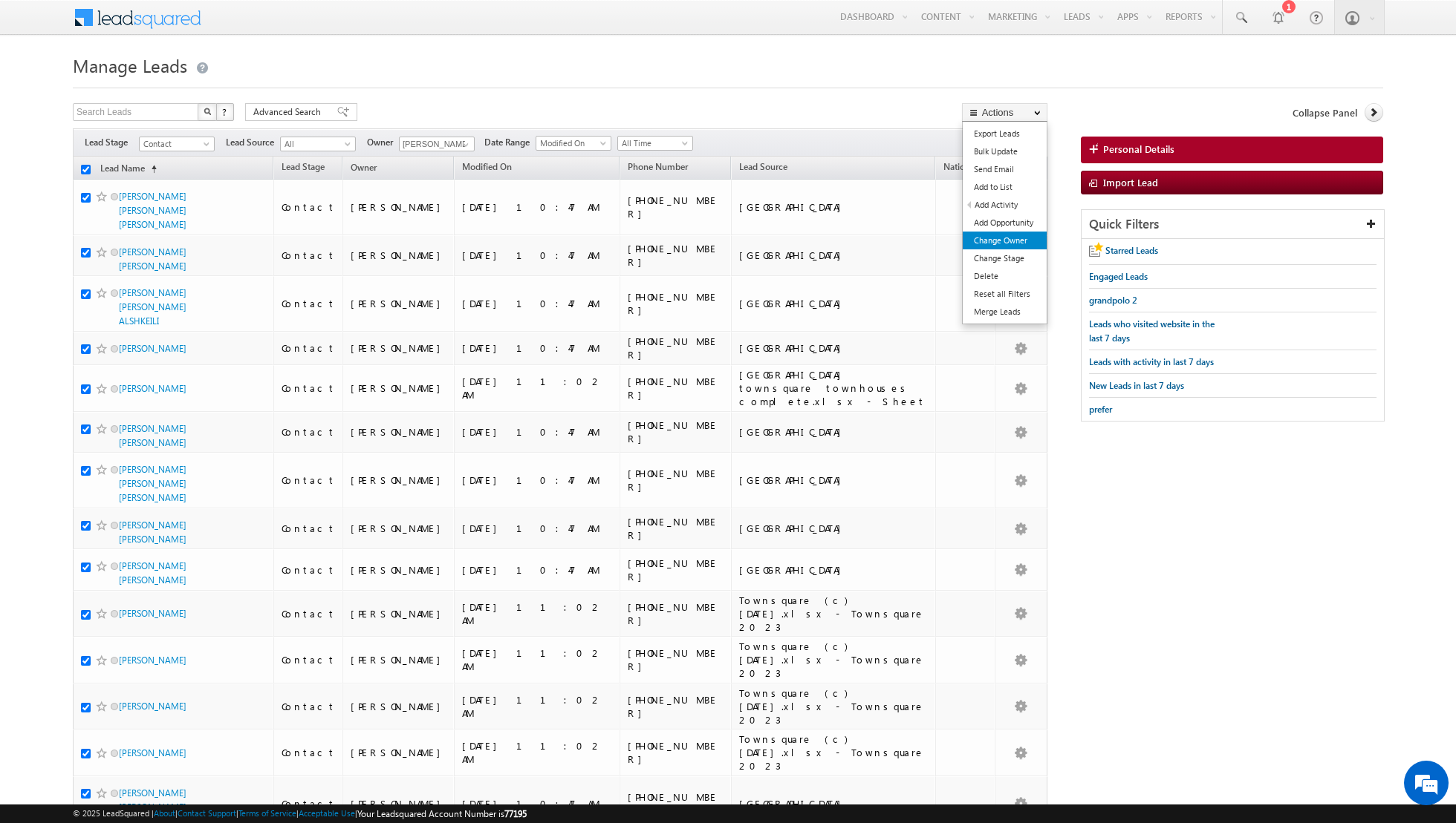
click at [998, 239] on link "Change Owner" at bounding box center [1004, 241] width 84 height 18
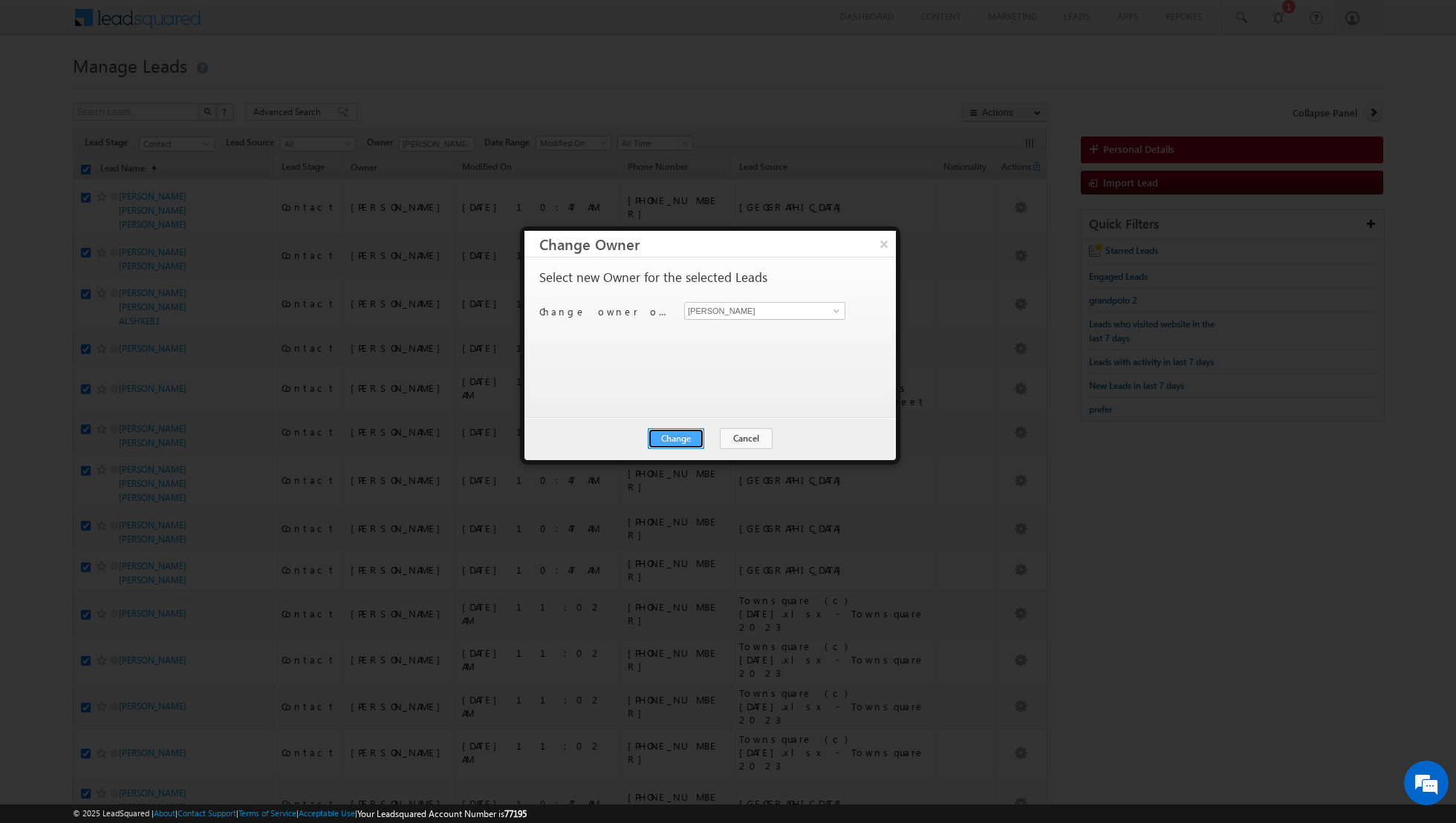
click at [673, 437] on button "Change" at bounding box center [676, 439] width 56 height 21
click at [705, 437] on button "Close" at bounding box center [712, 439] width 48 height 21
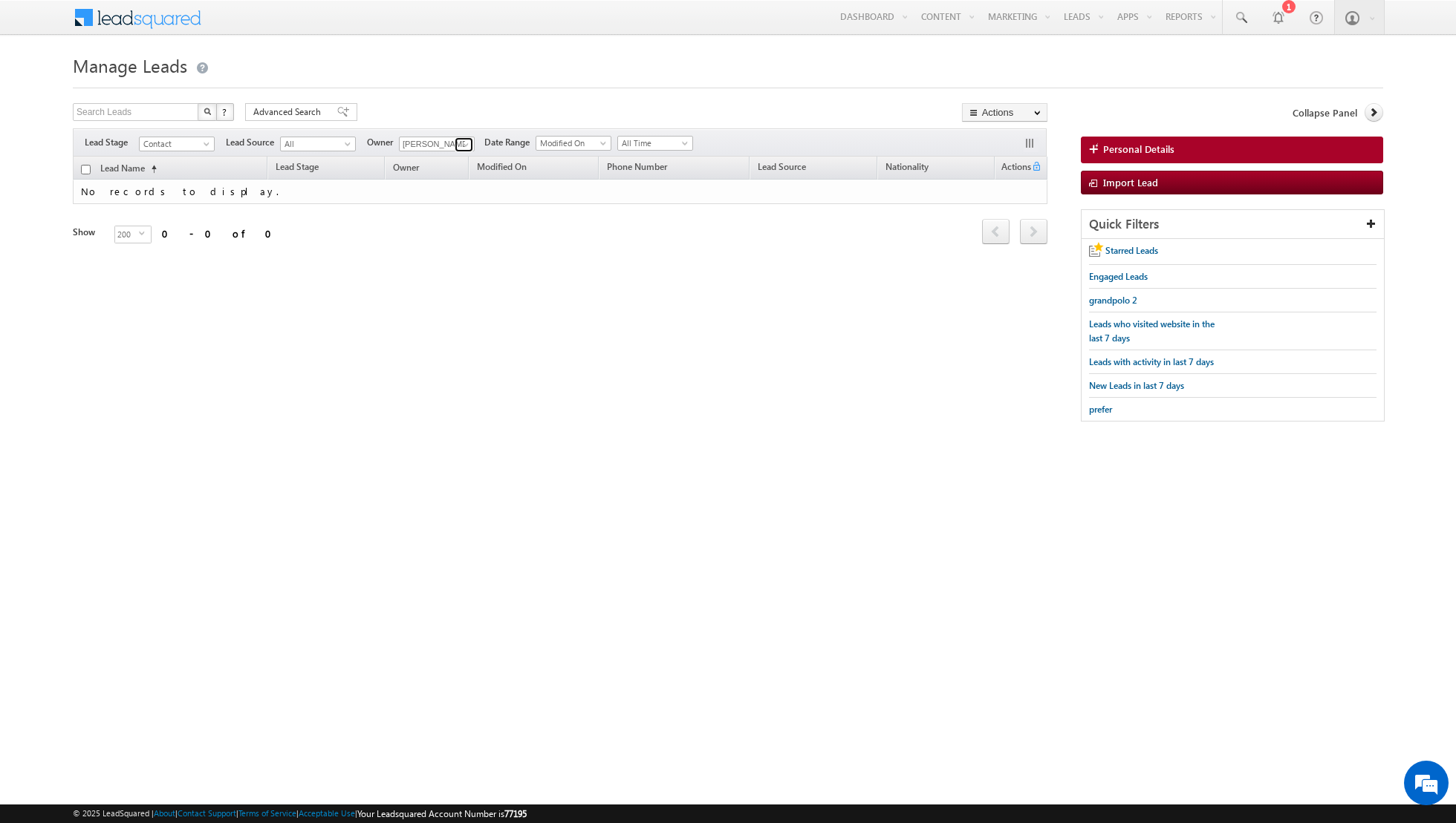
click at [460, 140] on span at bounding box center [465, 145] width 12 height 12
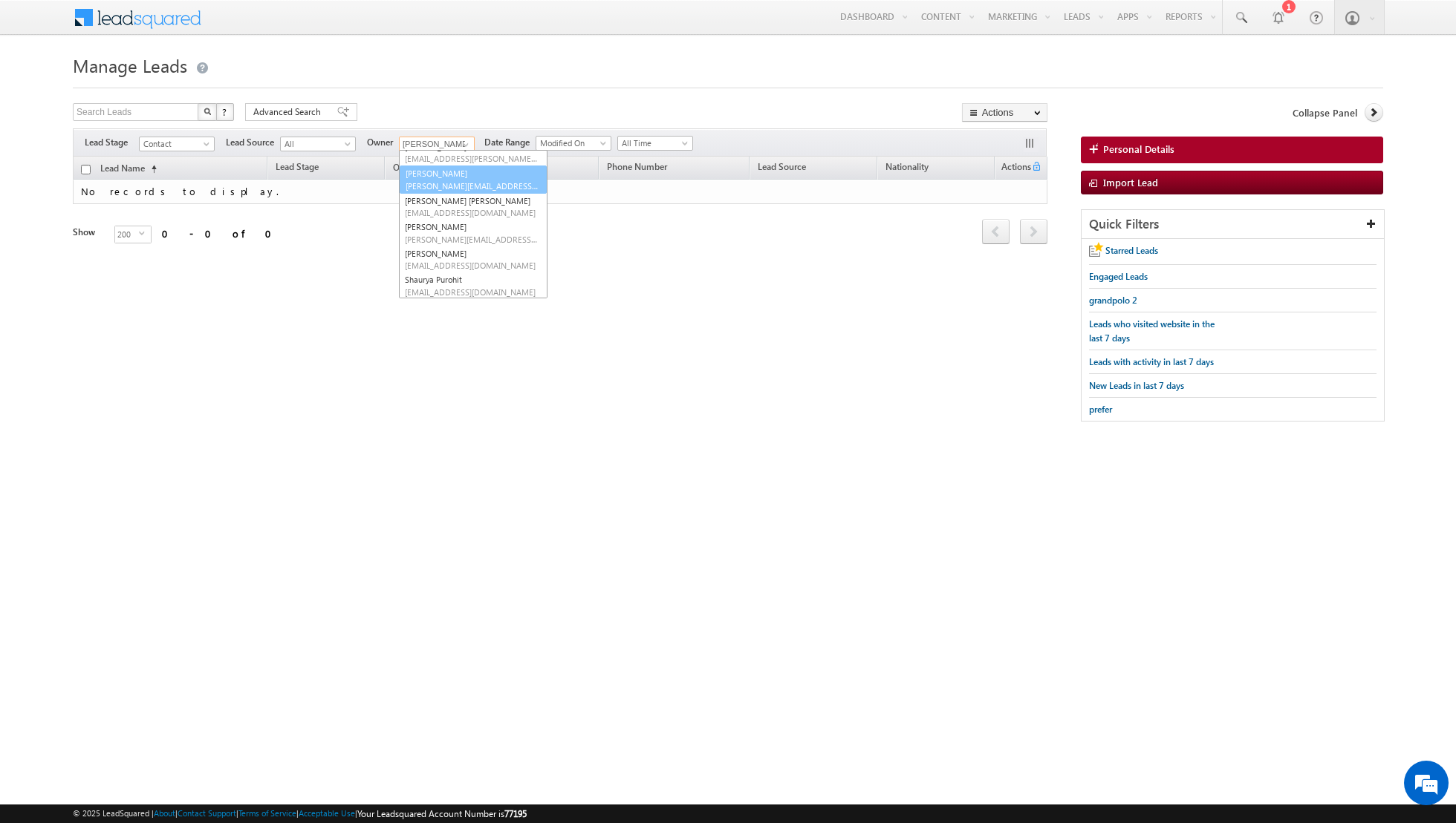
scroll to position [109, 0]
click at [458, 172] on span "isha.mehndiratta@indglobal.ae" at bounding box center [472, 170] width 133 height 11
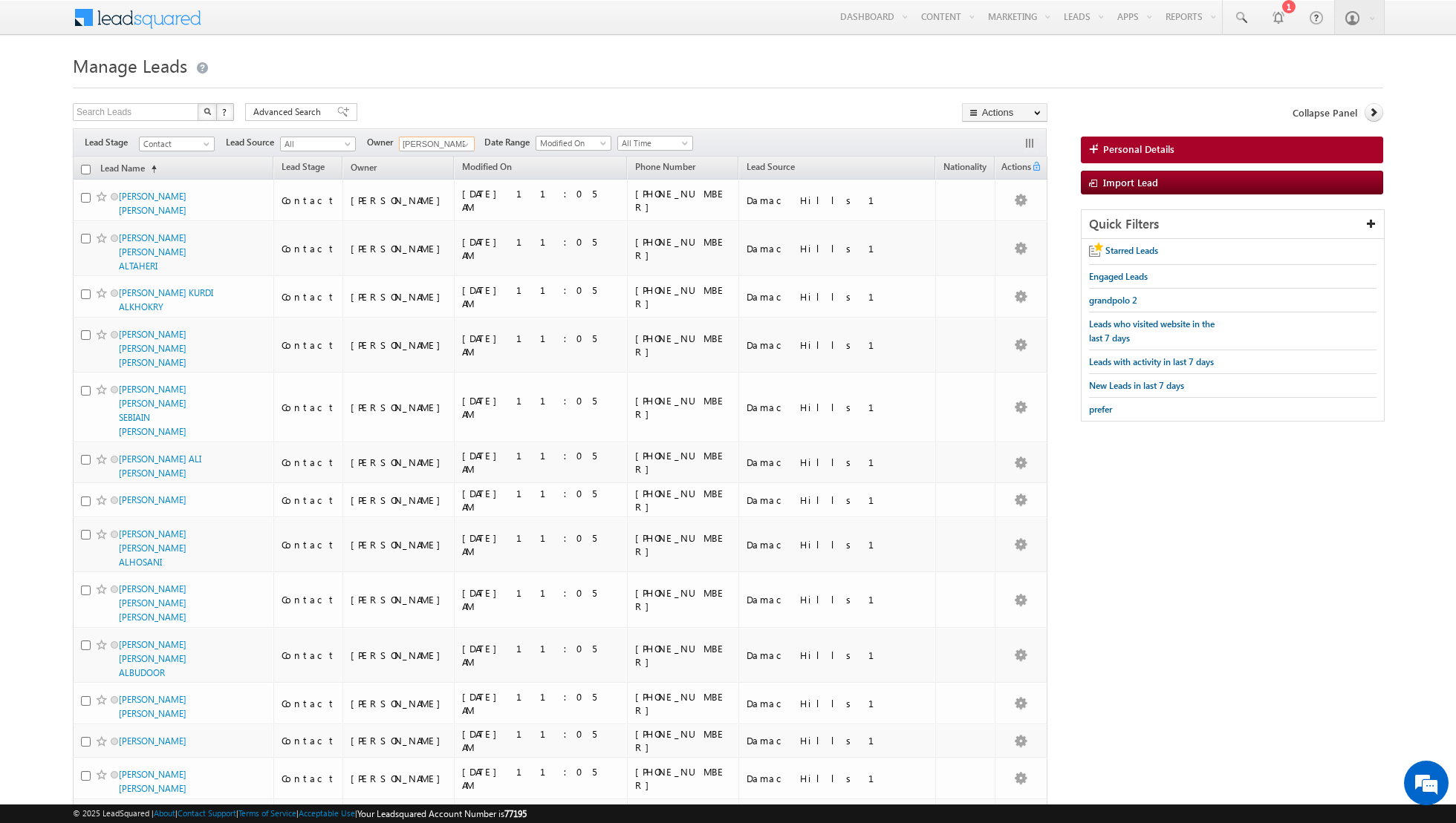
click at [86, 169] on input "checkbox" at bounding box center [86, 169] width 9 height 9
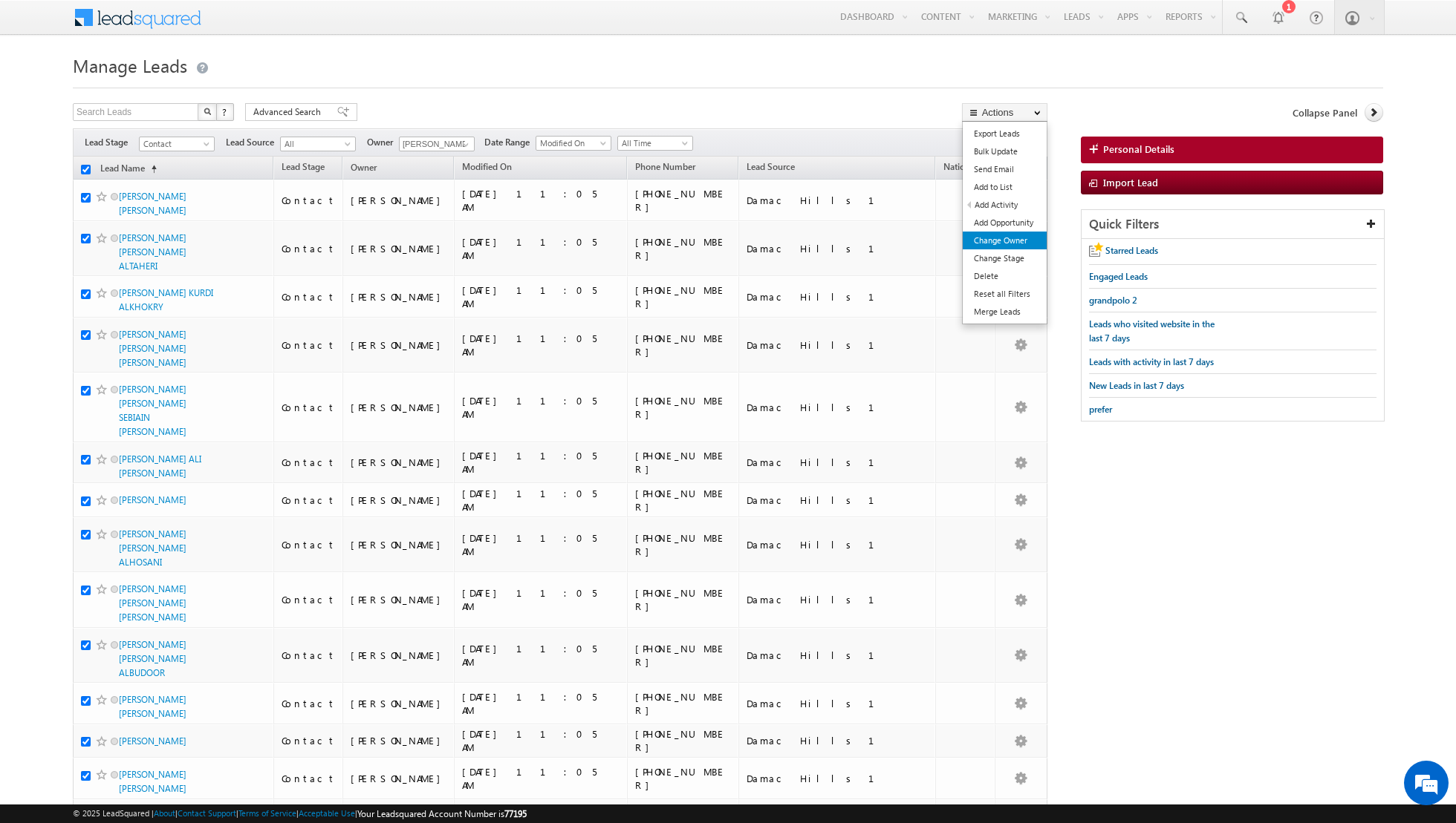
click at [1002, 240] on link "Change Owner" at bounding box center [1004, 241] width 84 height 18
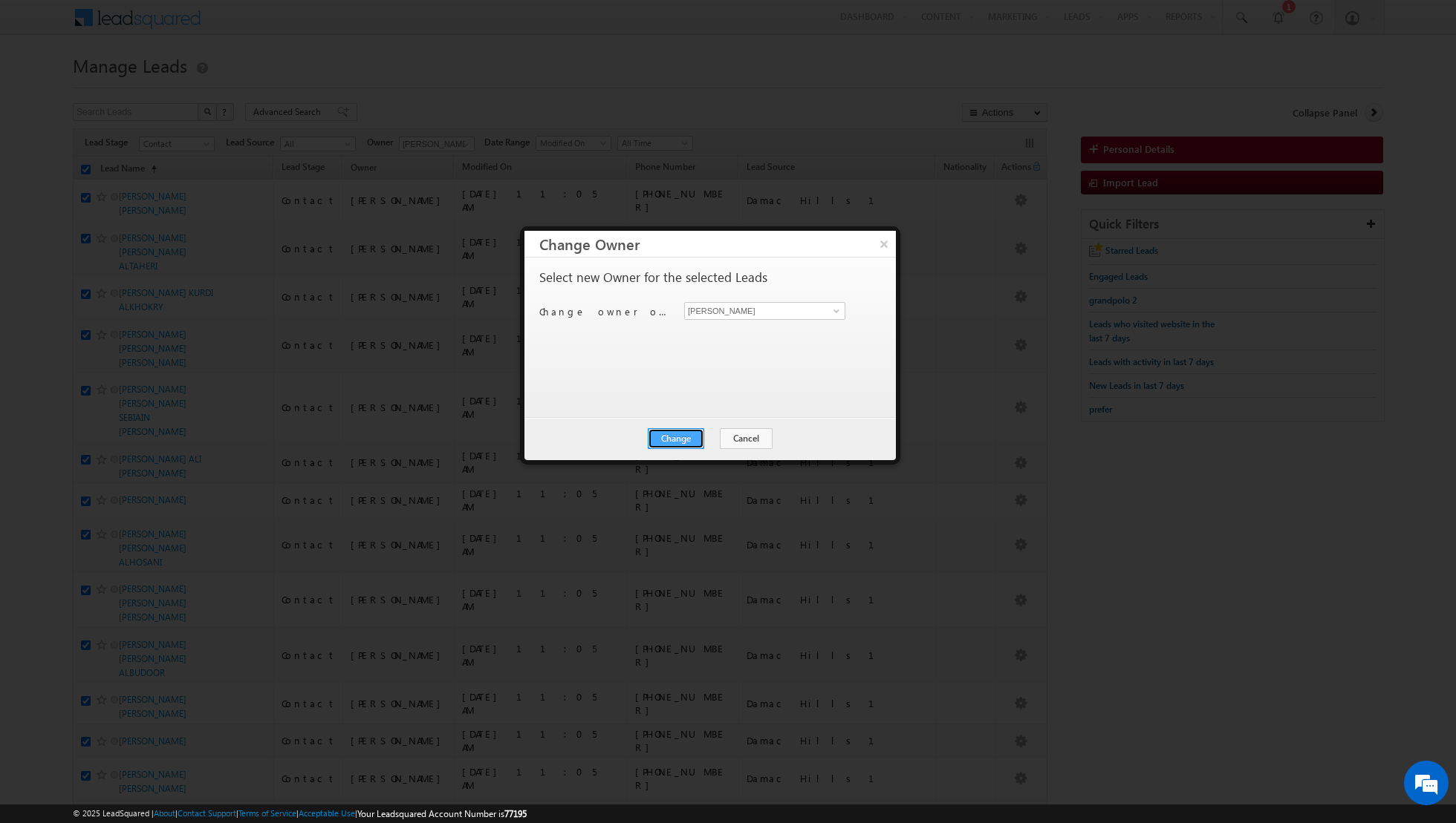
click at [685, 437] on button "Change" at bounding box center [676, 439] width 56 height 21
click at [713, 435] on button "Close" at bounding box center [712, 439] width 48 height 21
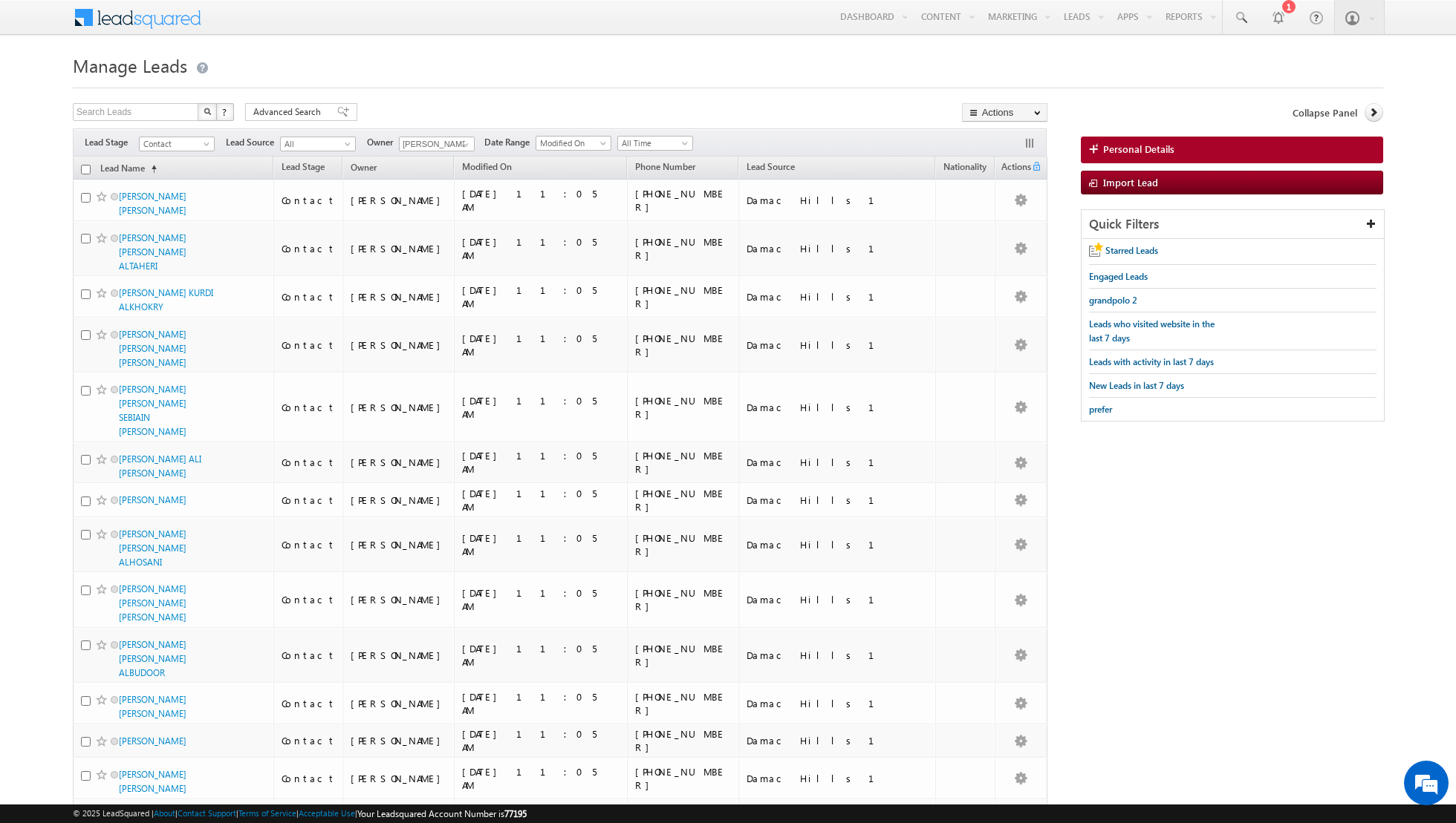
click at [82, 168] on input "checkbox" at bounding box center [86, 169] width 9 height 9
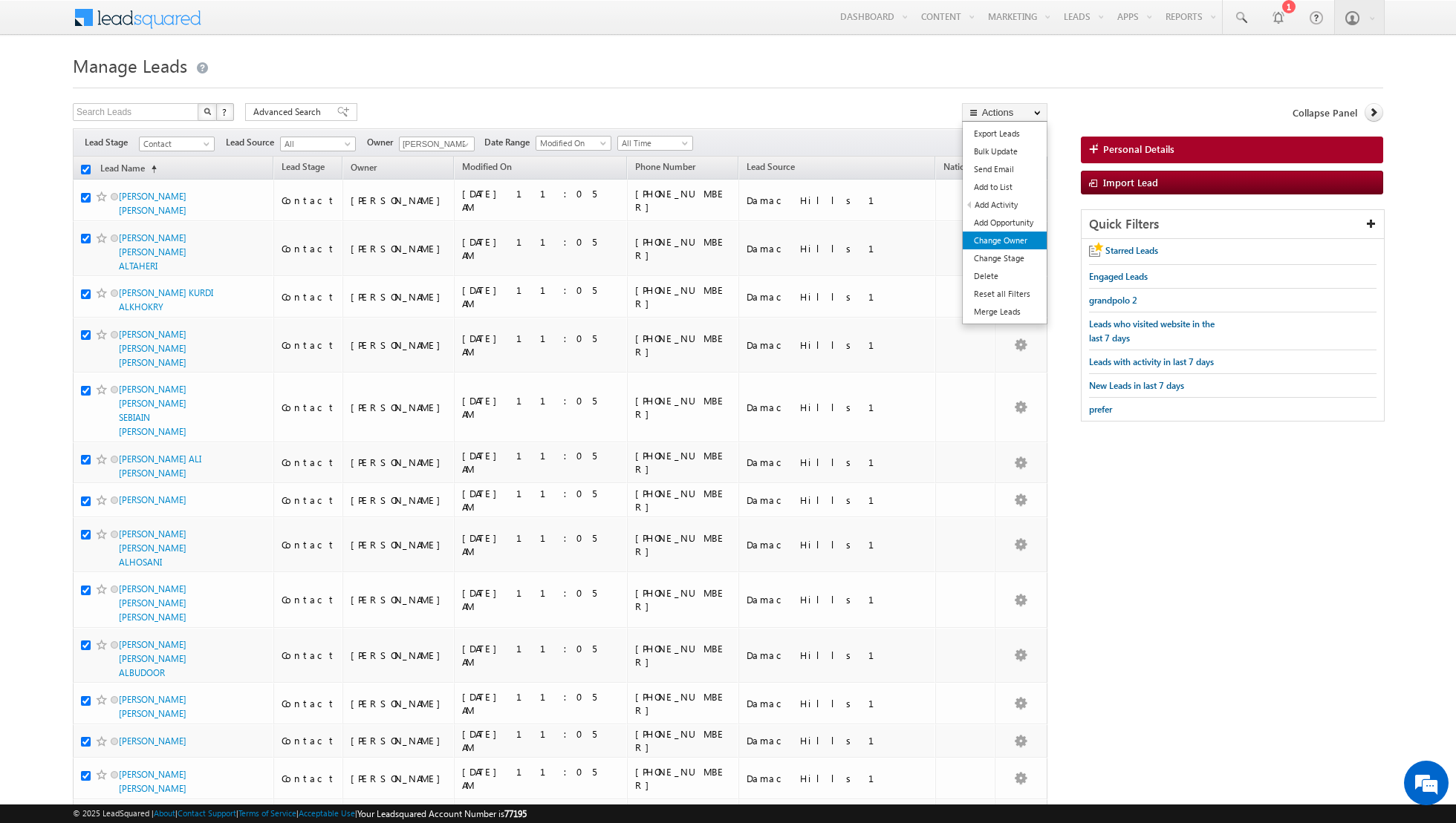
click at [984, 238] on link "Change Owner" at bounding box center [1004, 241] width 84 height 18
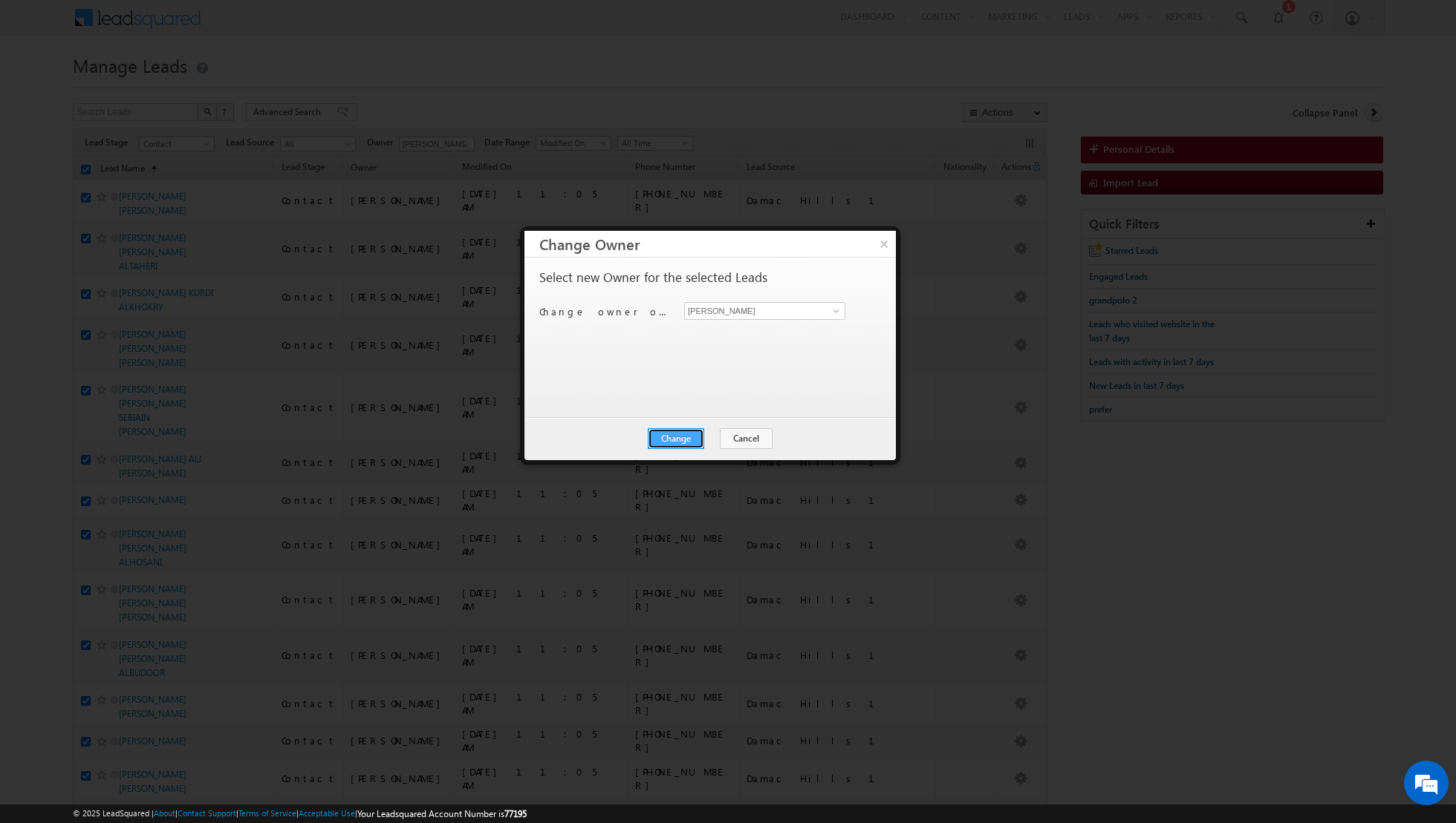
click at [681, 435] on button "Change" at bounding box center [676, 439] width 56 height 21
click at [706, 434] on button "Close" at bounding box center [712, 439] width 48 height 21
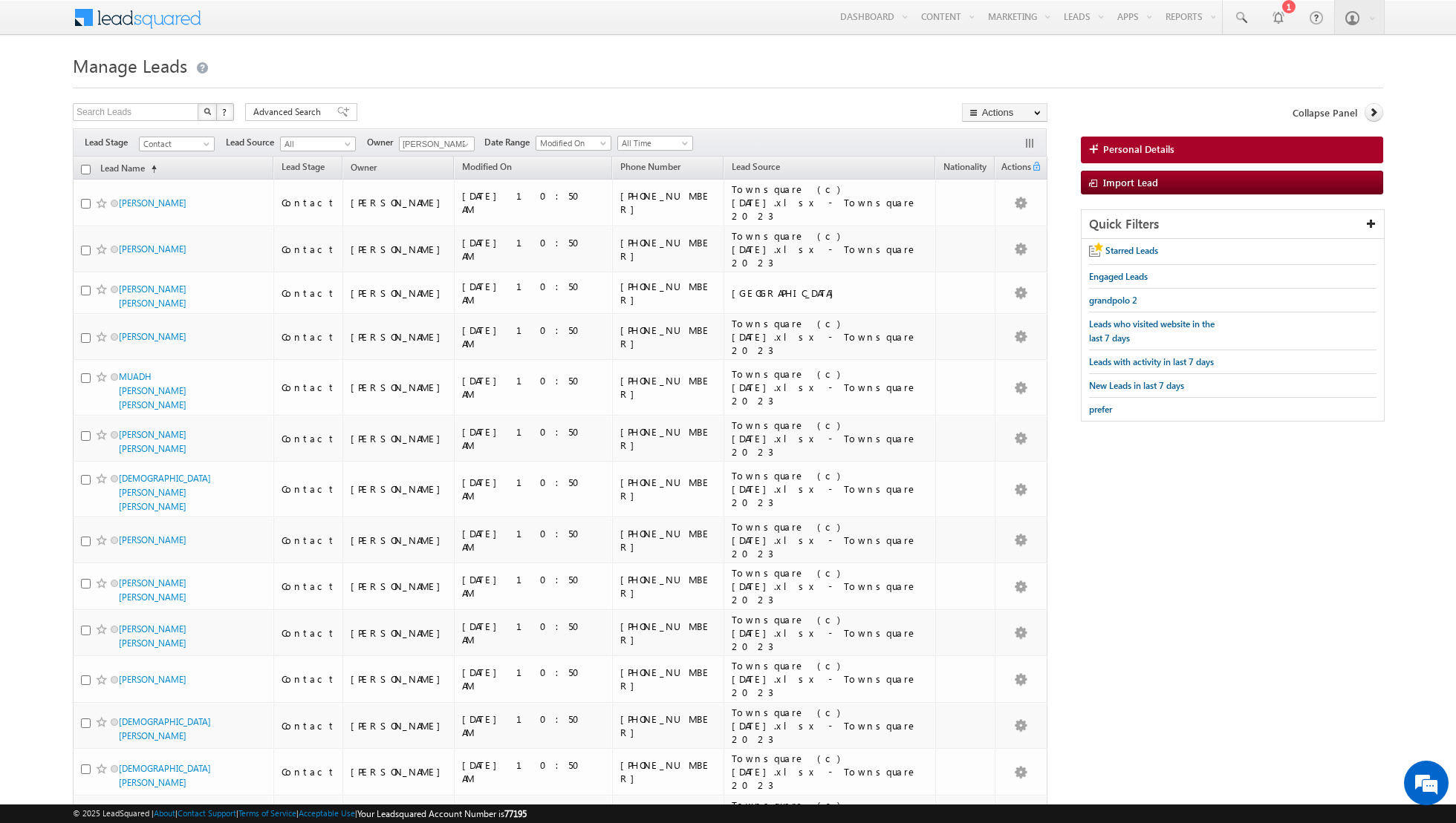
click at [86, 169] on input "checkbox" at bounding box center [86, 169] width 9 height 9
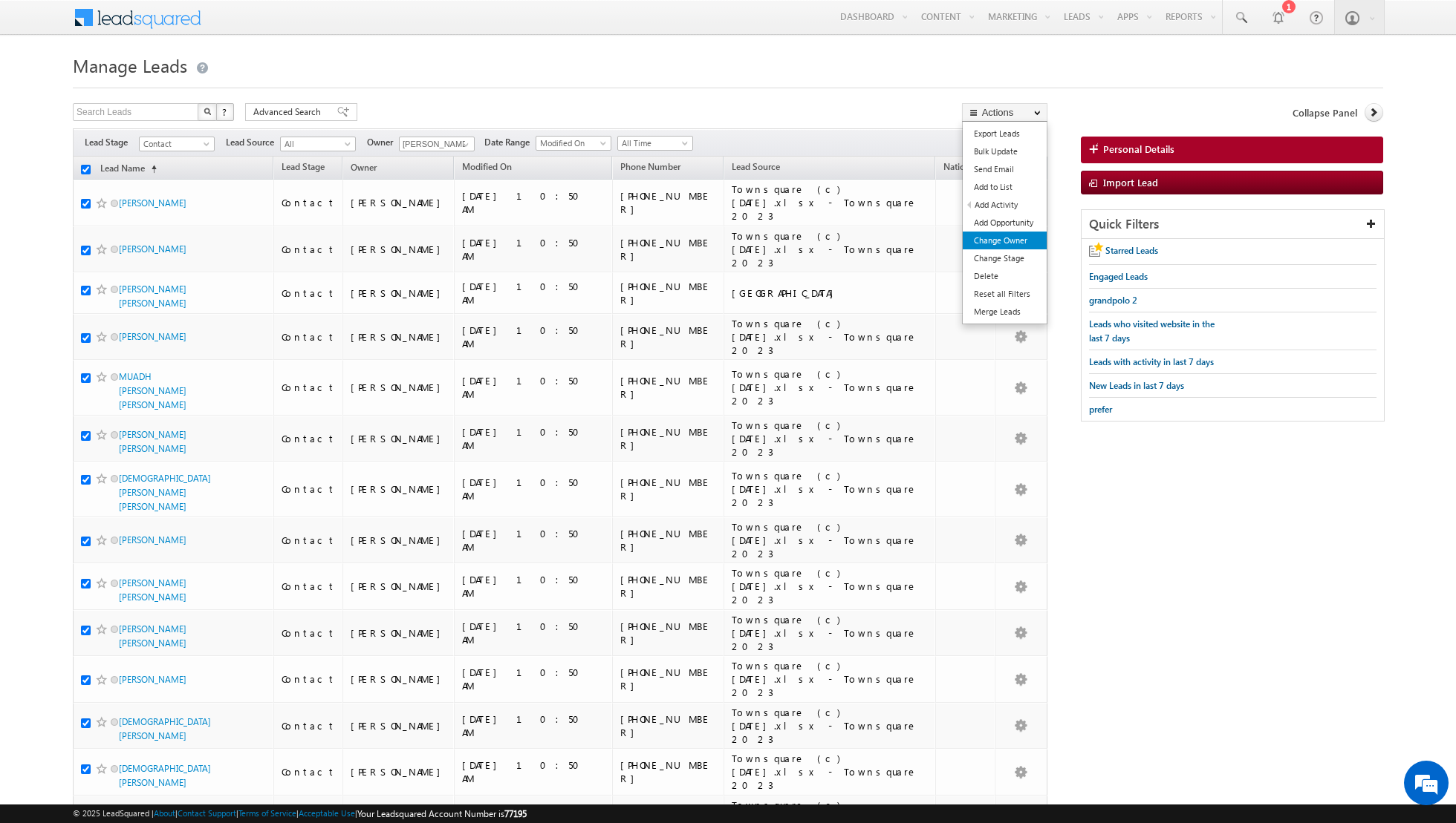
click at [998, 239] on link "Change Owner" at bounding box center [1004, 241] width 84 height 18
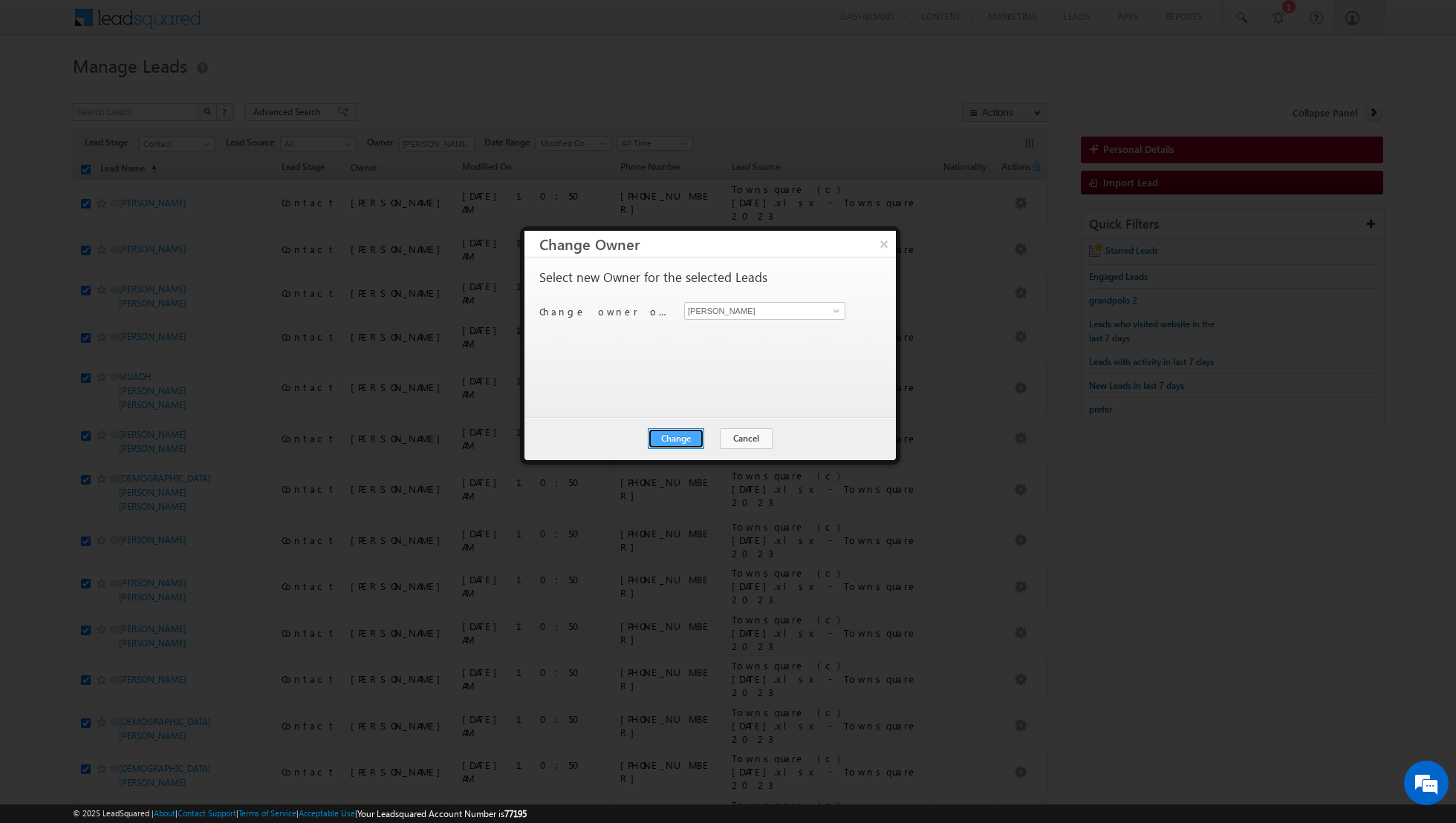
click at [678, 440] on button "Change" at bounding box center [676, 439] width 56 height 21
click at [717, 437] on button "Close" at bounding box center [712, 439] width 48 height 21
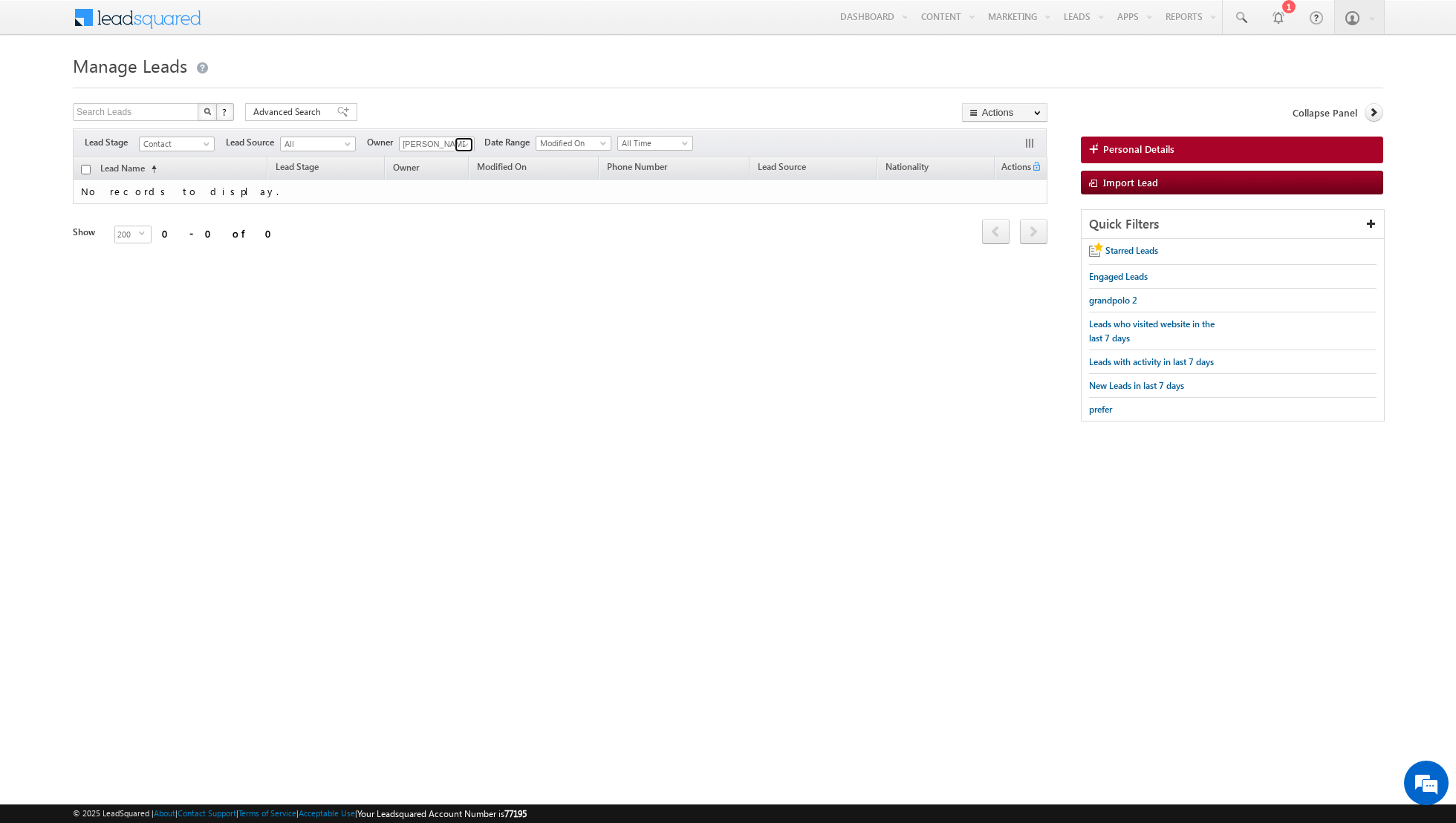
click at [463, 146] on span at bounding box center [465, 145] width 12 height 12
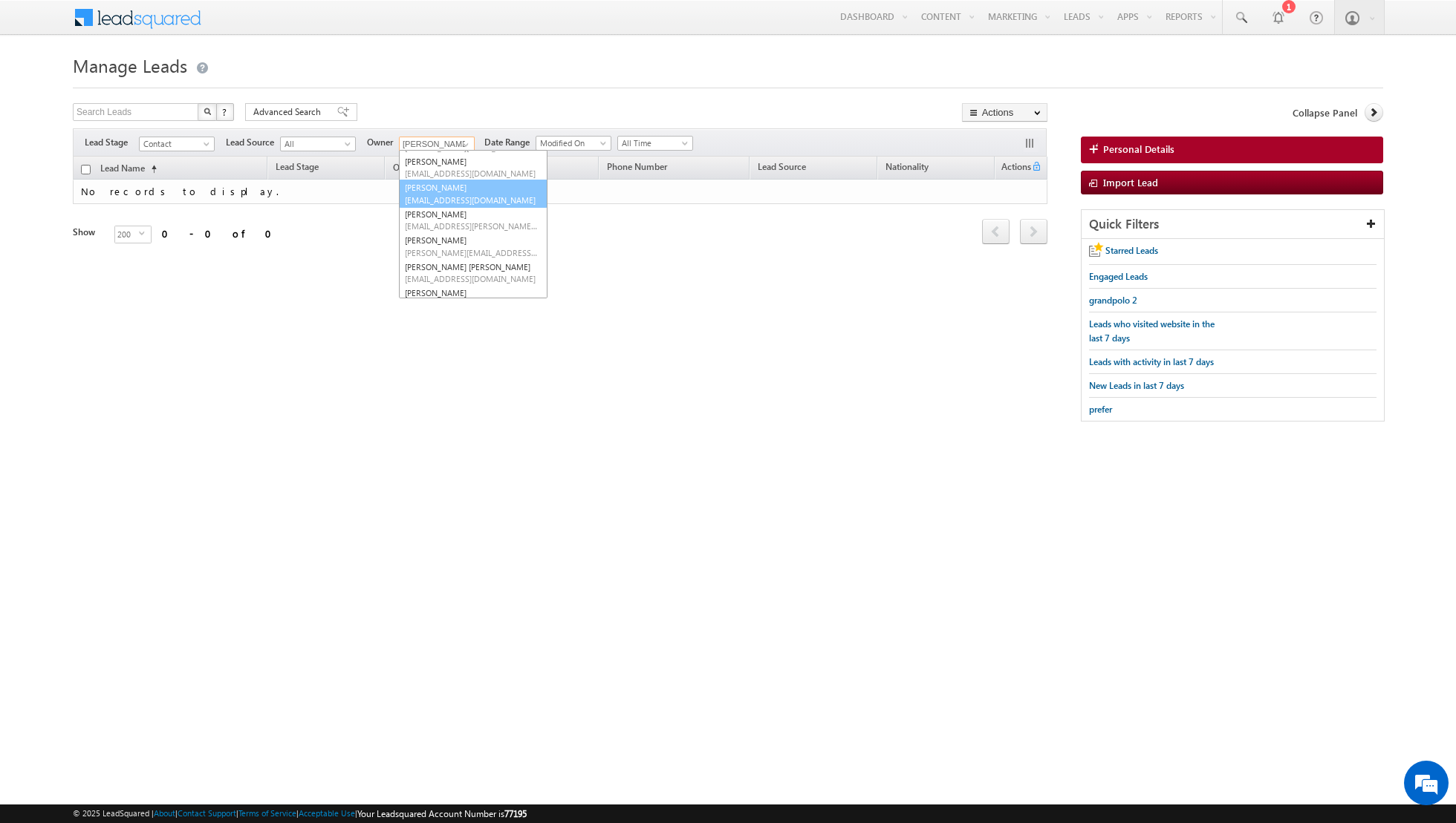
click at [459, 194] on span "dinesh.kumar@indglobal.ae" at bounding box center [472, 200] width 133 height 11
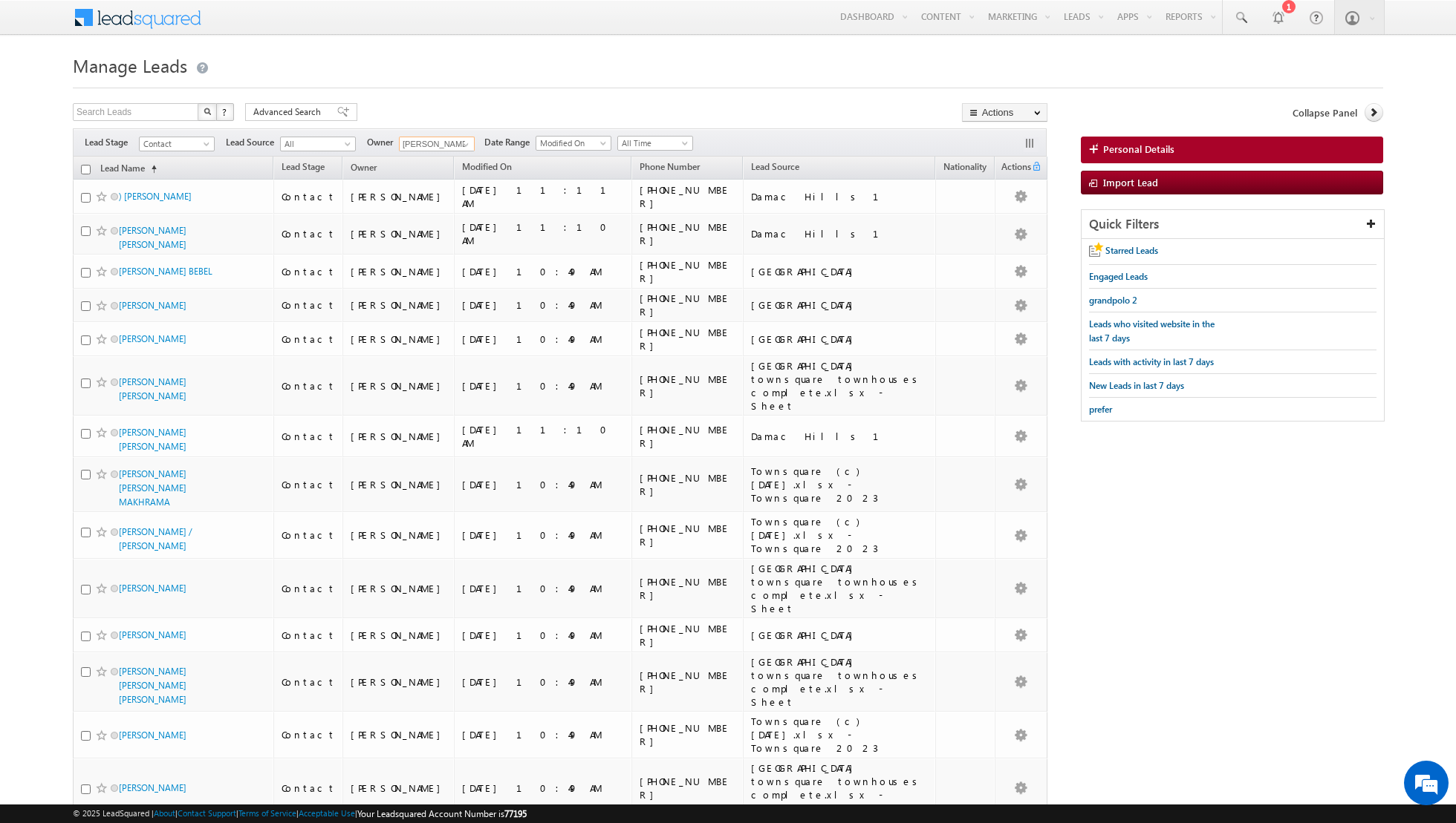
click at [86, 170] on input "checkbox" at bounding box center [86, 169] width 9 height 9
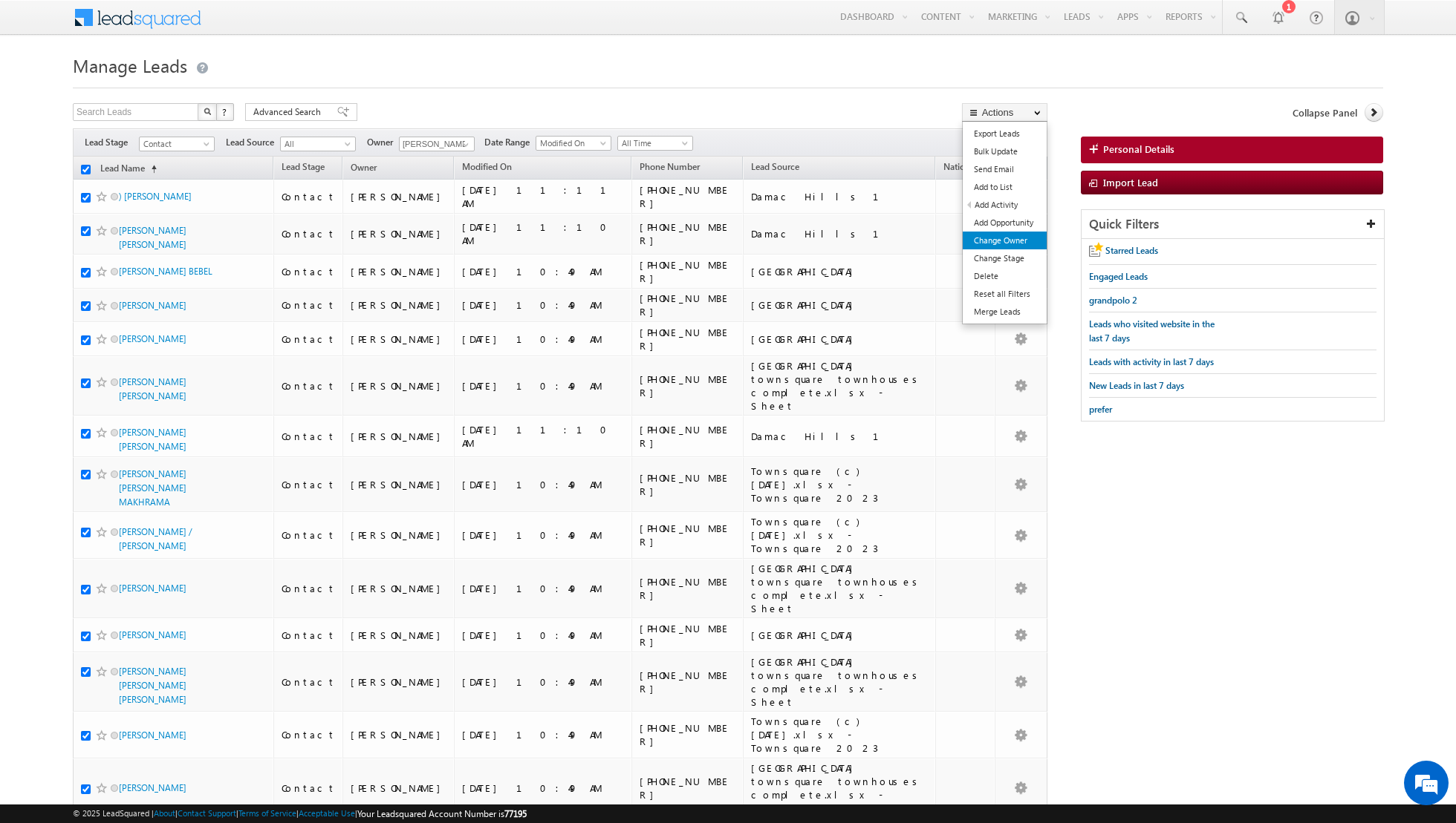
click at [980, 238] on link "Change Owner" at bounding box center [1004, 241] width 84 height 18
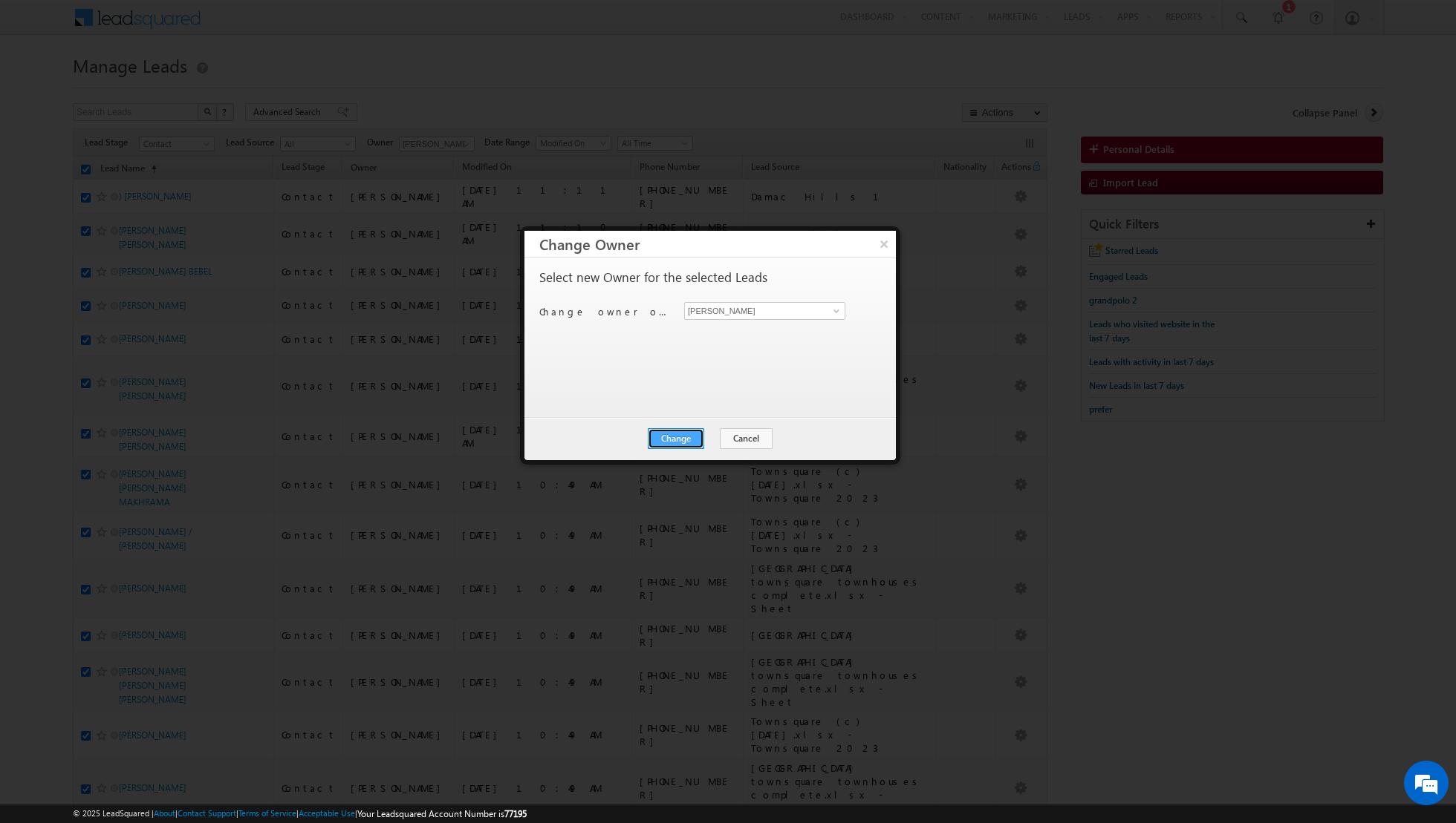
click at [671, 440] on button "Change" at bounding box center [676, 439] width 56 height 21
click at [716, 438] on button "Close" at bounding box center [712, 439] width 48 height 21
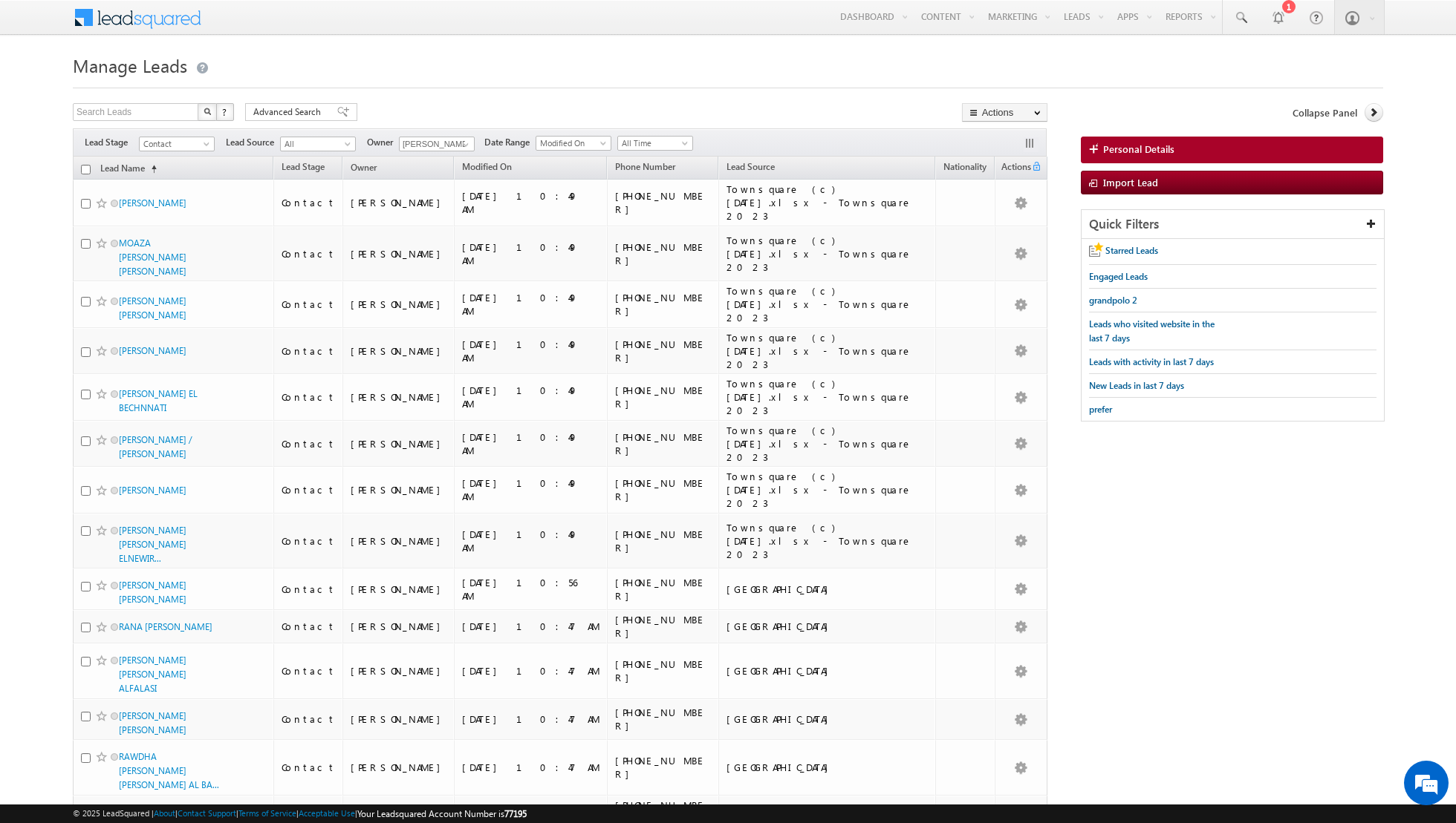
click at [83, 168] on input "checkbox" at bounding box center [86, 169] width 9 height 9
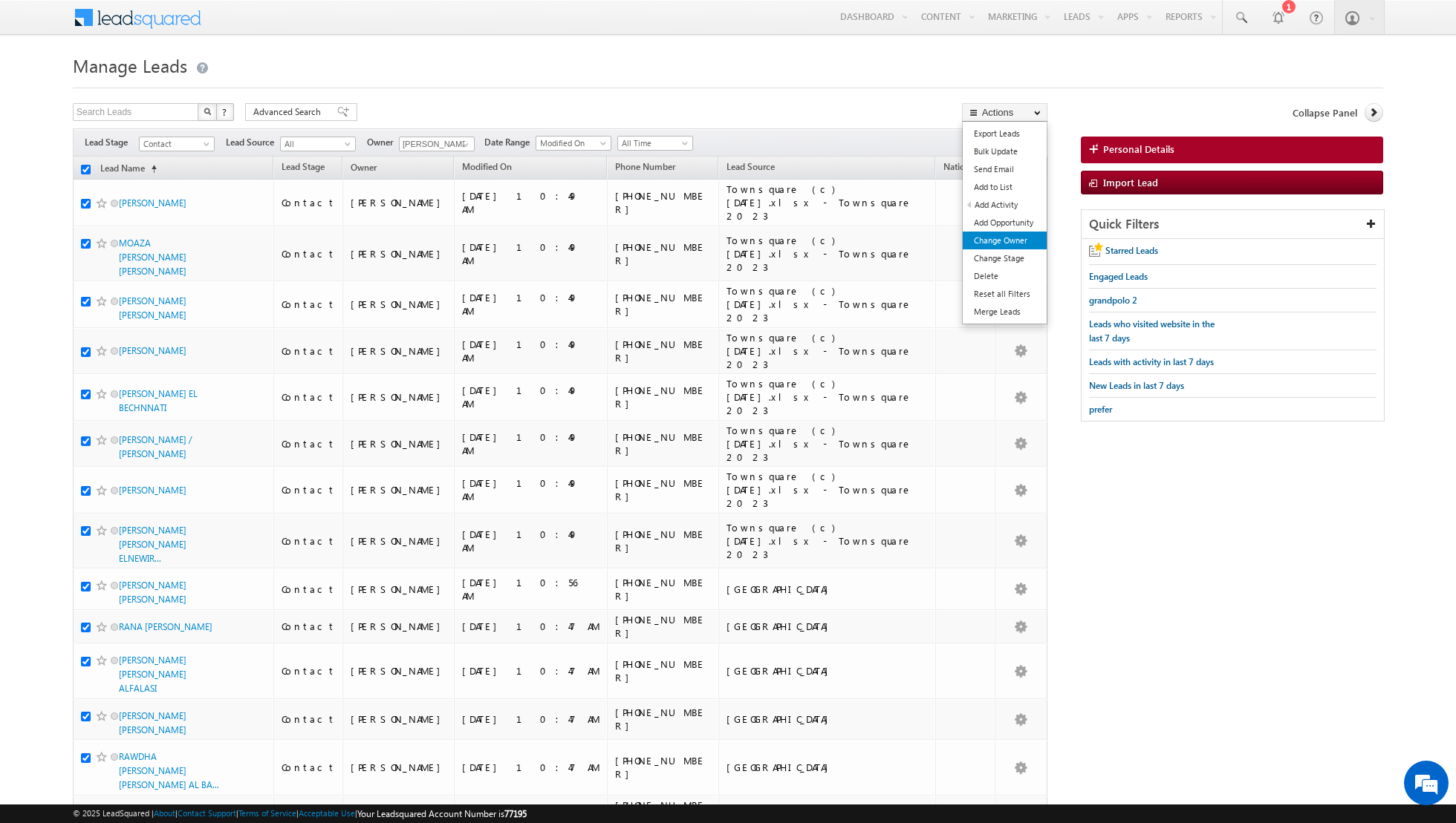
click at [1007, 242] on link "Change Owner" at bounding box center [1004, 241] width 84 height 18
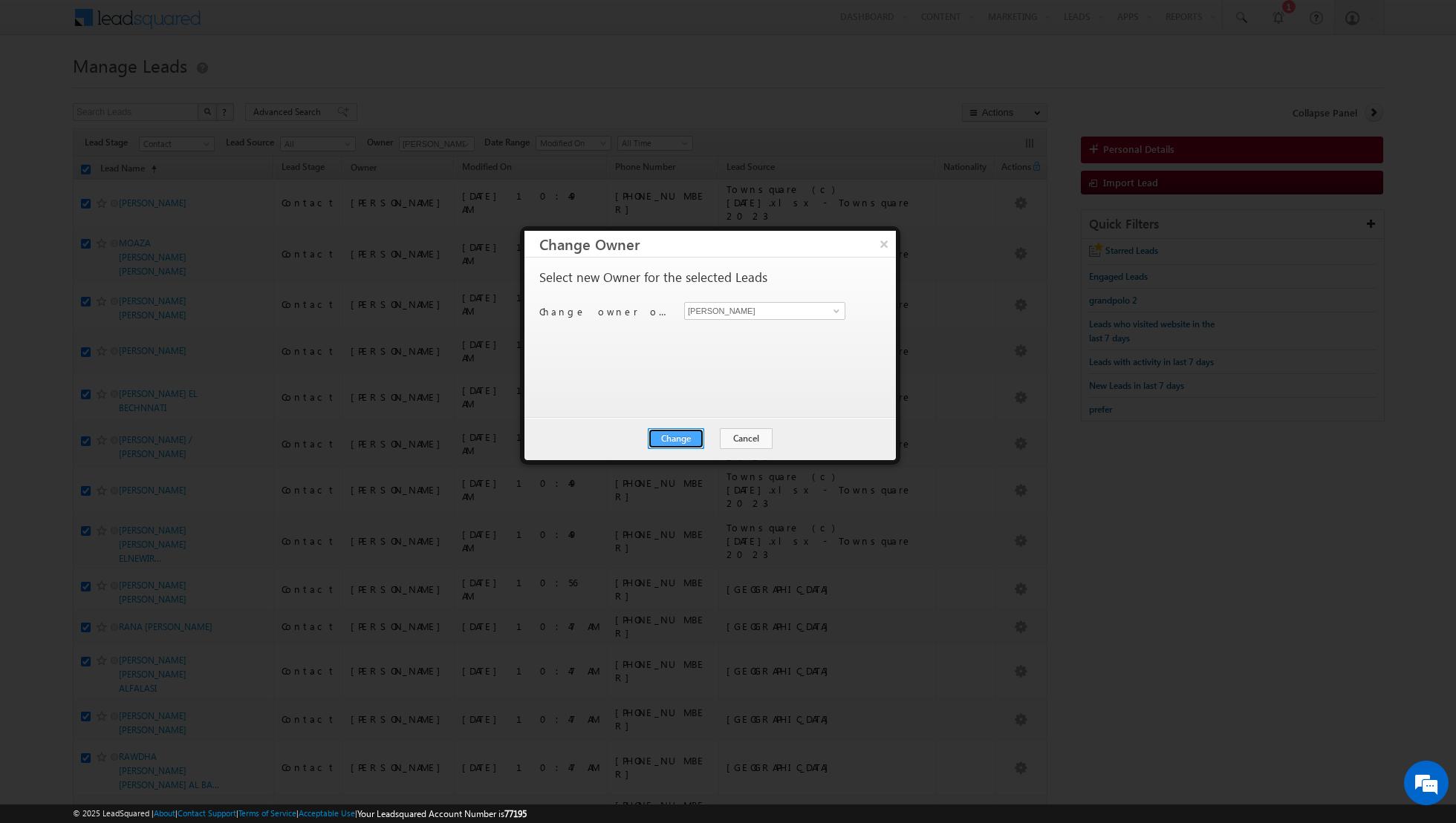
click at [678, 435] on button "Change" at bounding box center [676, 439] width 56 height 21
click at [707, 439] on button "Close" at bounding box center [712, 439] width 48 height 21
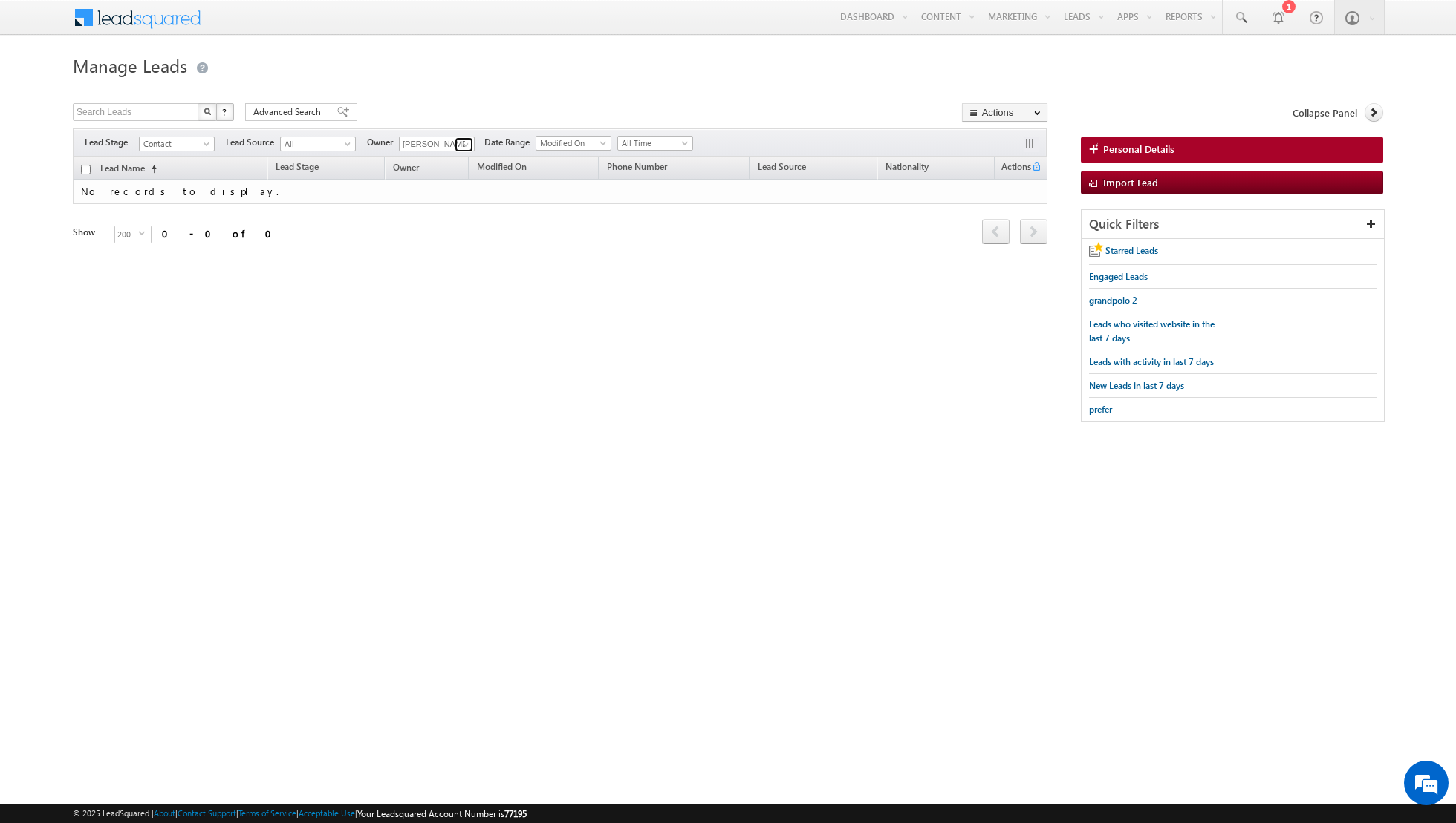
click at [462, 140] on span at bounding box center [465, 145] width 12 height 12
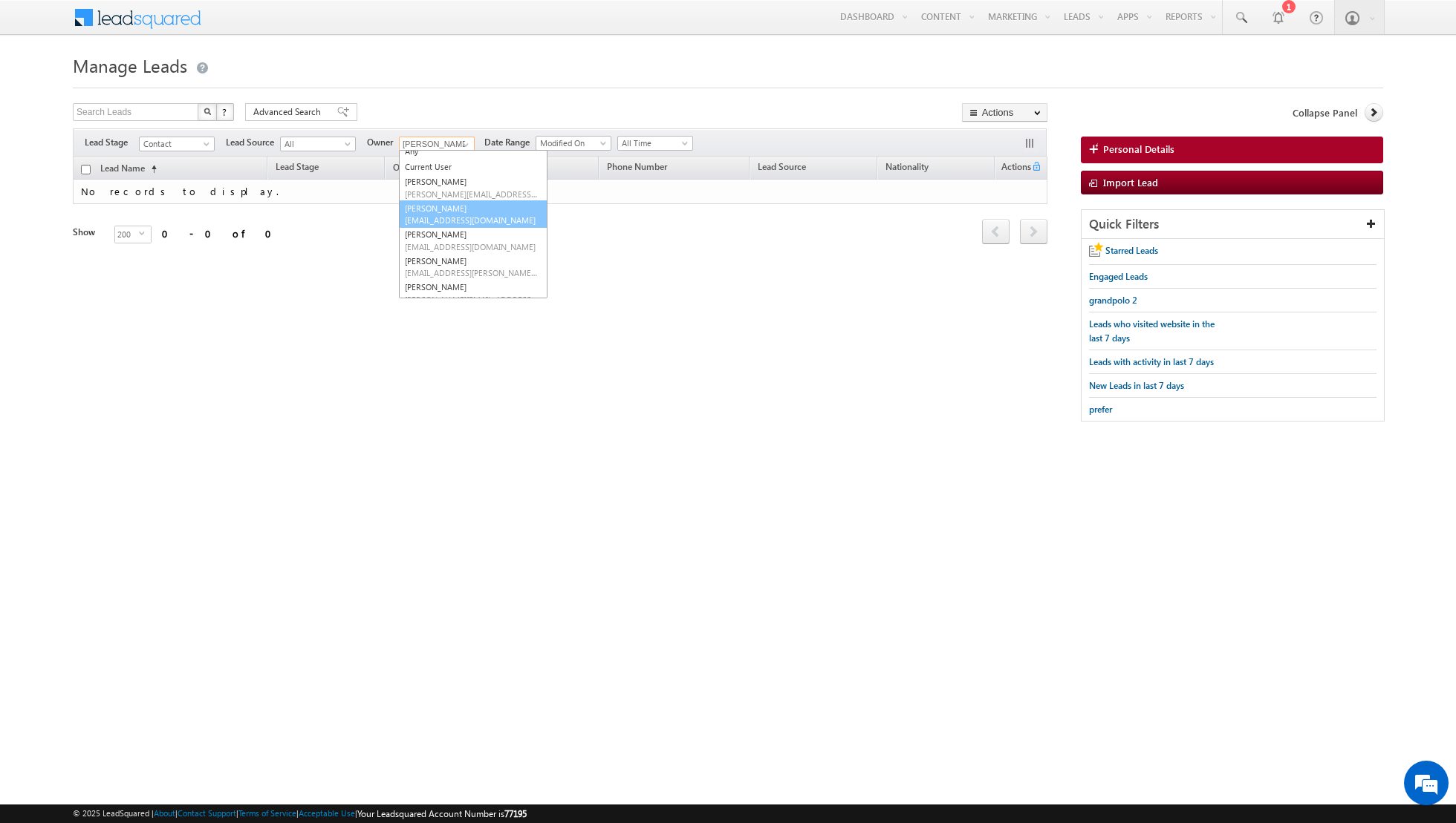
scroll to position [3, 0]
click at [443, 215] on link "Asma Kazi asma.kazi@indglobal.ae" at bounding box center [473, 218] width 149 height 28
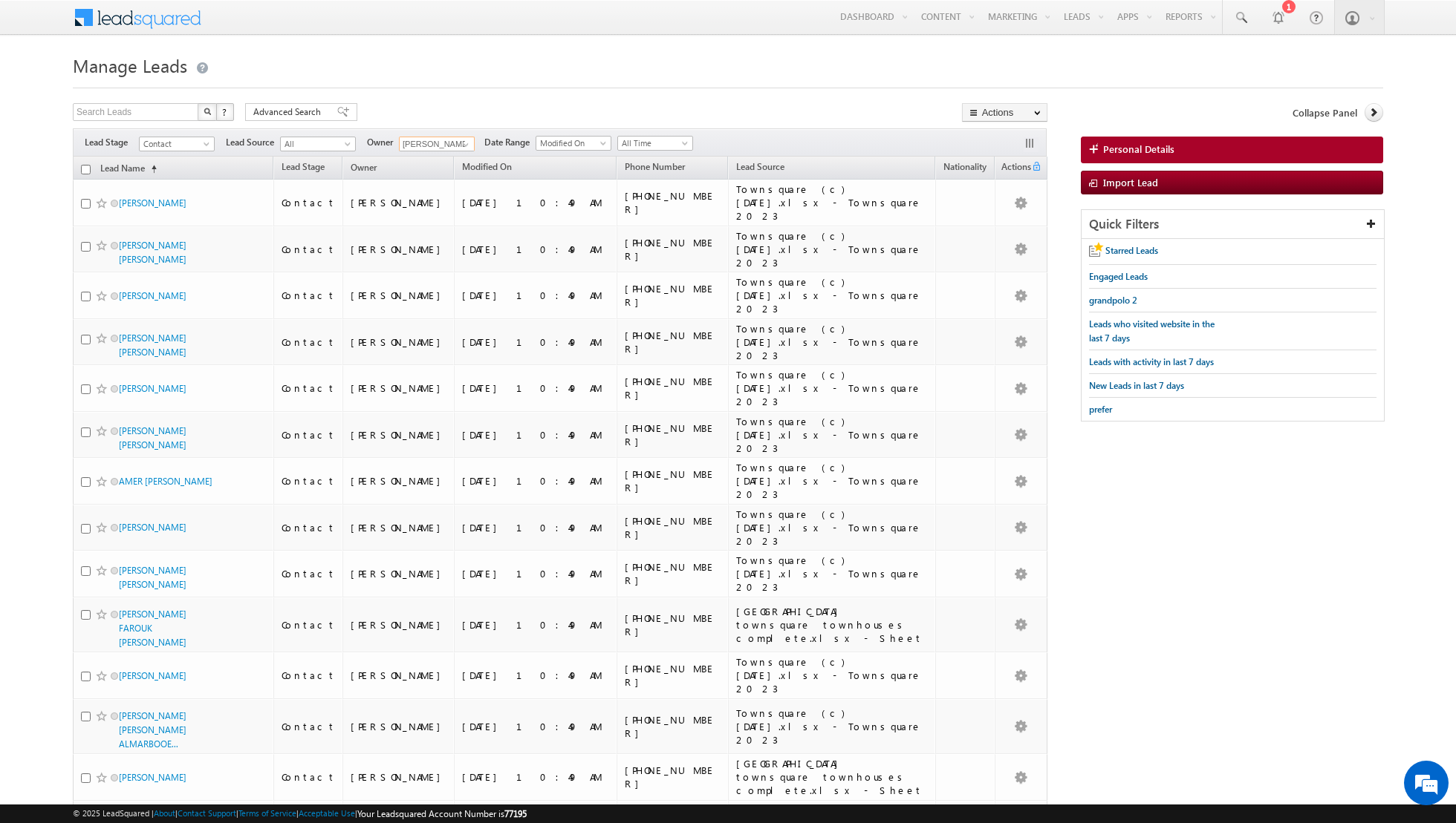
click at [86, 170] on input "checkbox" at bounding box center [86, 169] width 9 height 9
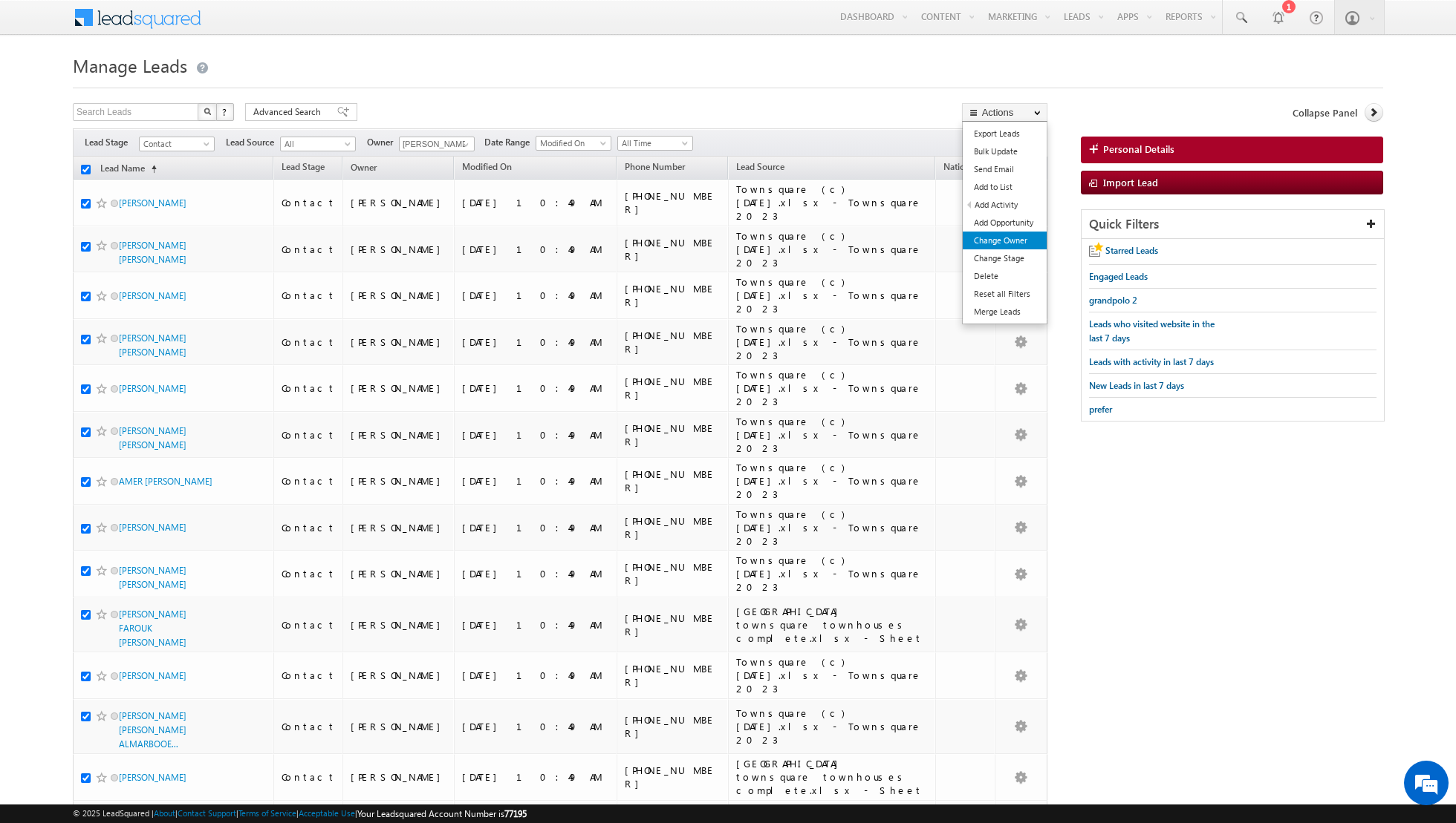
click at [1013, 238] on link "Change Owner" at bounding box center [1004, 241] width 84 height 18
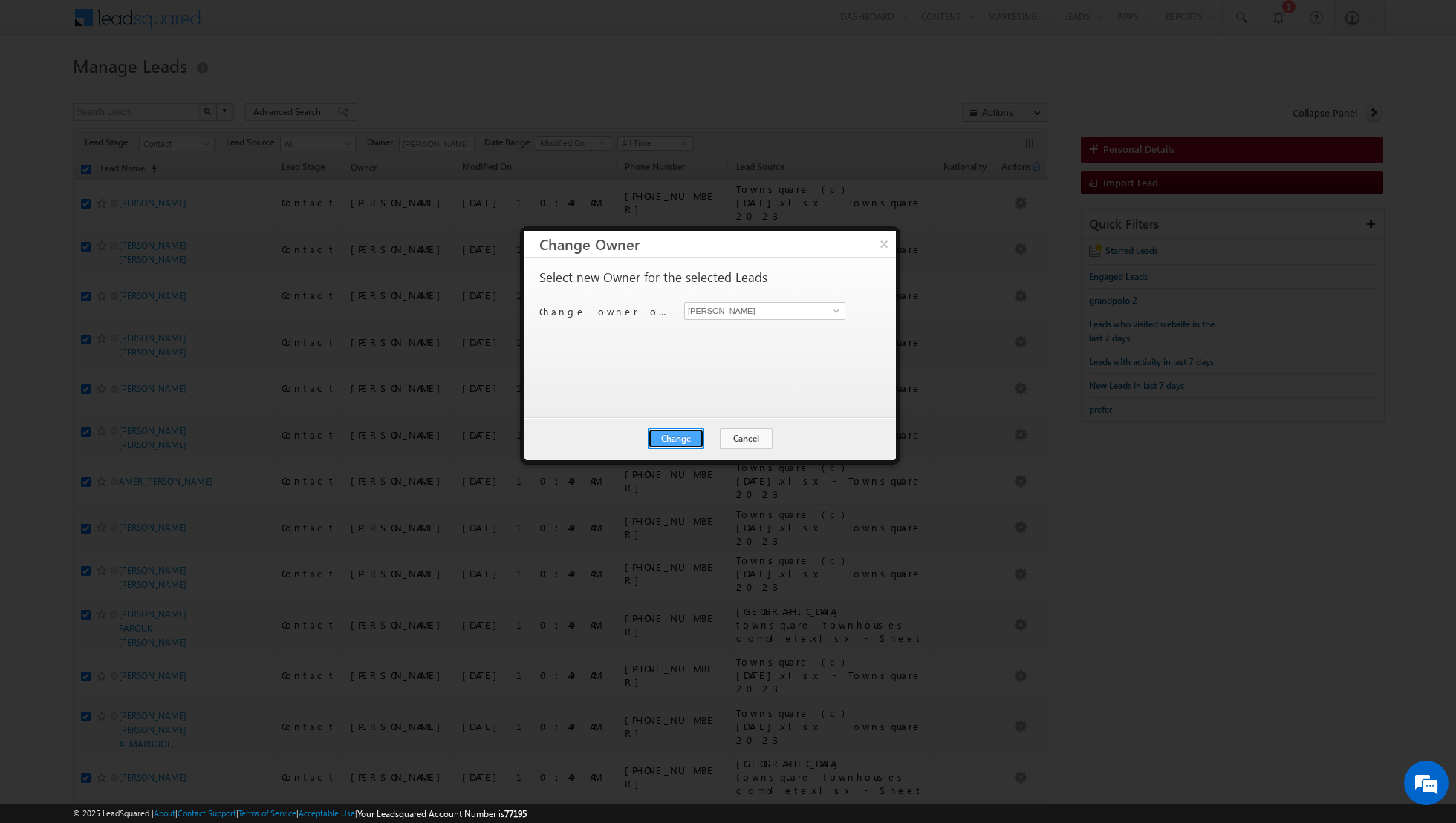
click at [679, 437] on button "Change" at bounding box center [676, 439] width 56 height 21
click at [710, 430] on button "Close" at bounding box center [712, 439] width 48 height 21
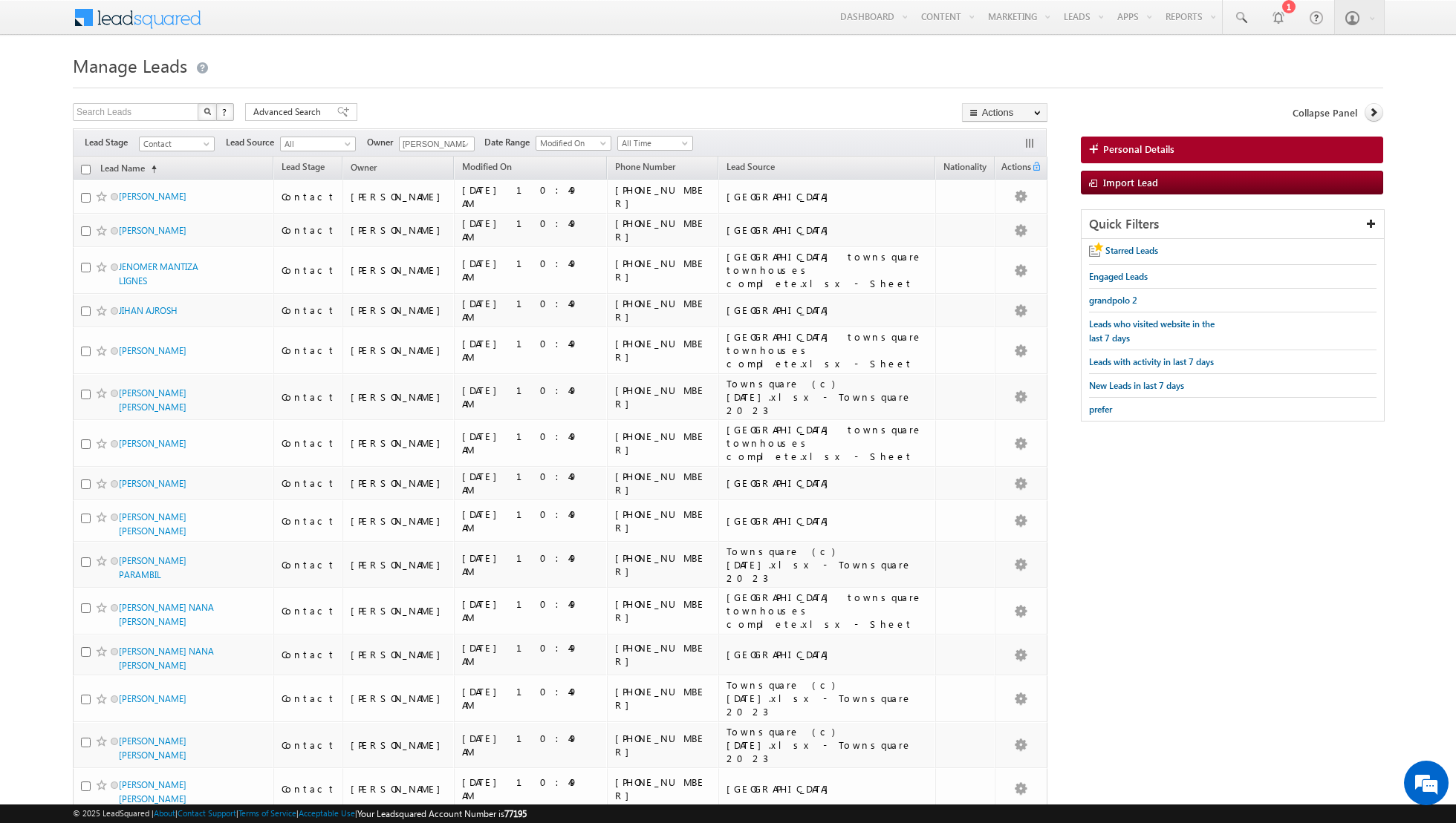
click at [83, 165] on input "checkbox" at bounding box center [86, 169] width 9 height 9
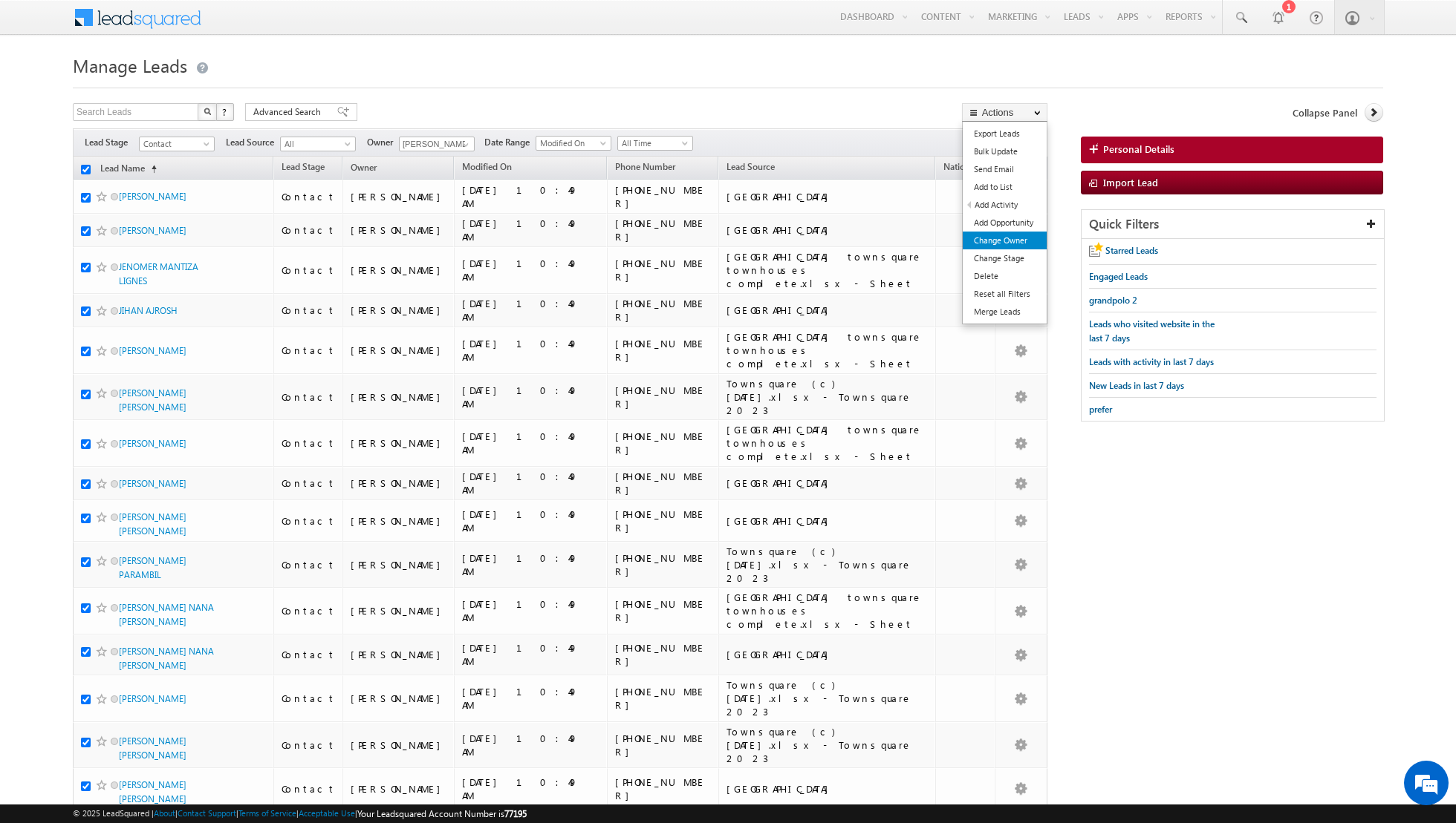
click at [993, 240] on link "Change Owner" at bounding box center [1004, 241] width 84 height 18
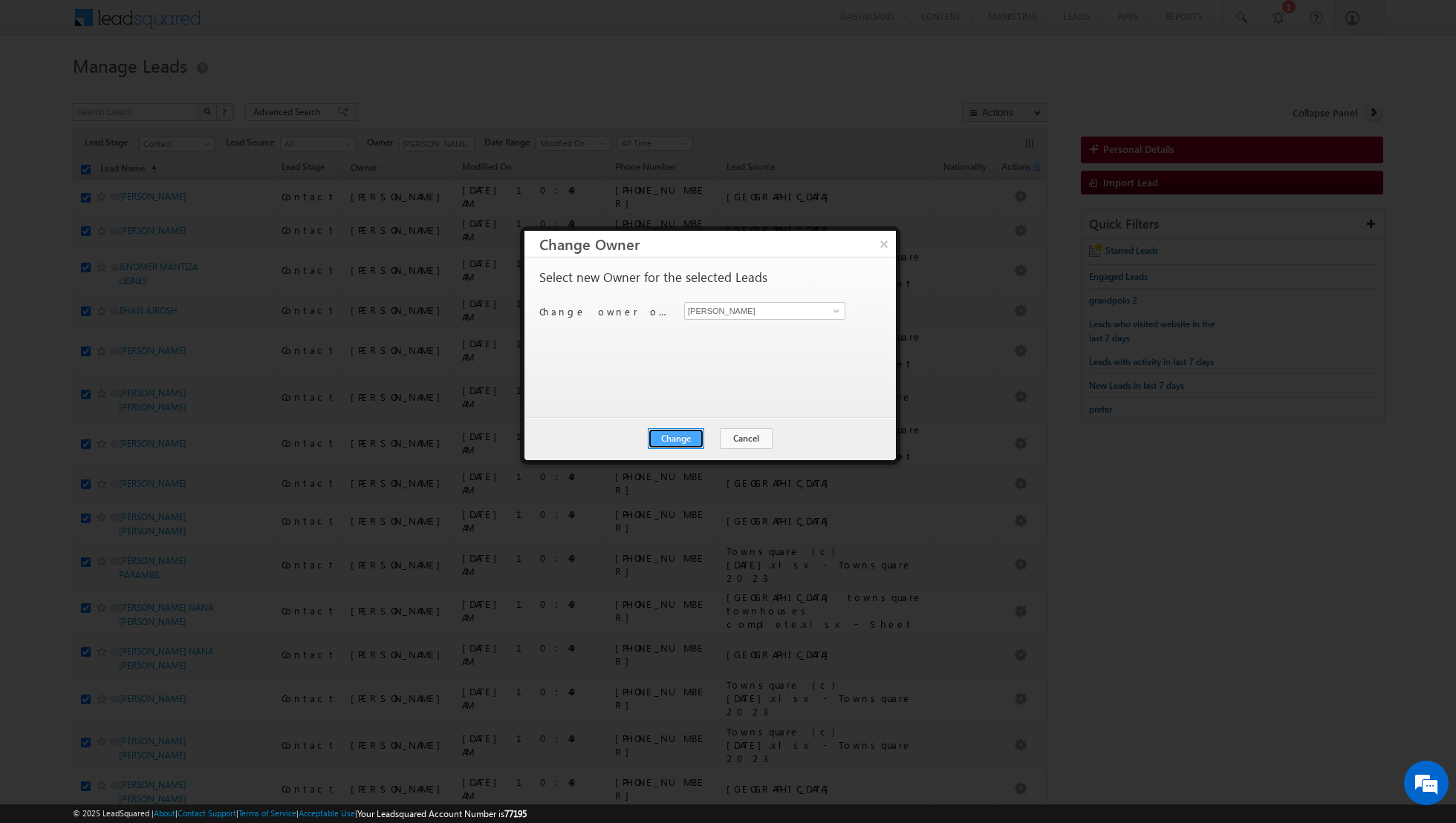
click at [702, 435] on button "Change" at bounding box center [676, 439] width 56 height 21
click at [731, 436] on button "Close" at bounding box center [712, 439] width 48 height 21
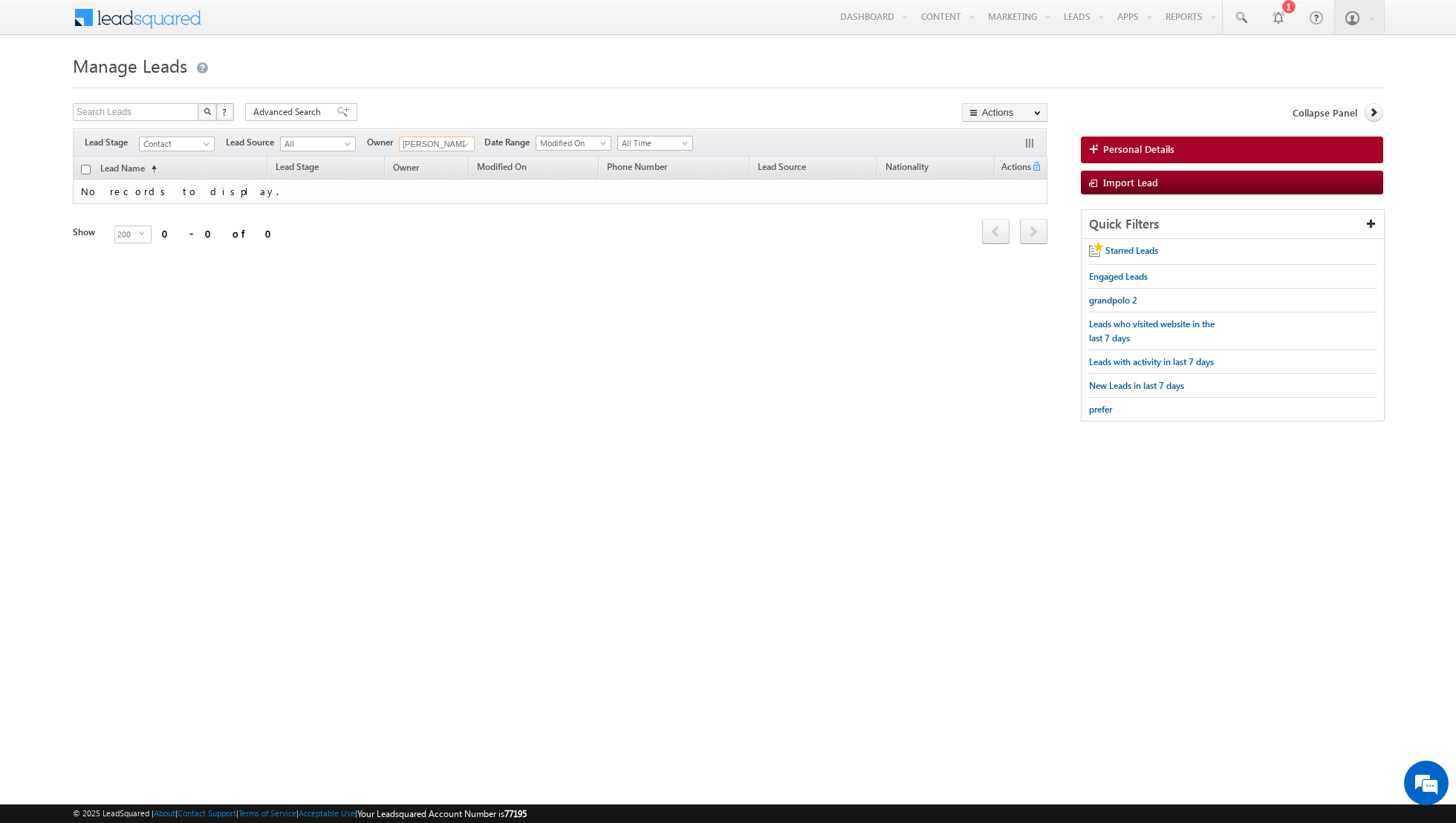
click at [446, 149] on input "Asma Kazi" at bounding box center [436, 144] width 76 height 15
click at [462, 148] on span at bounding box center [465, 145] width 12 height 12
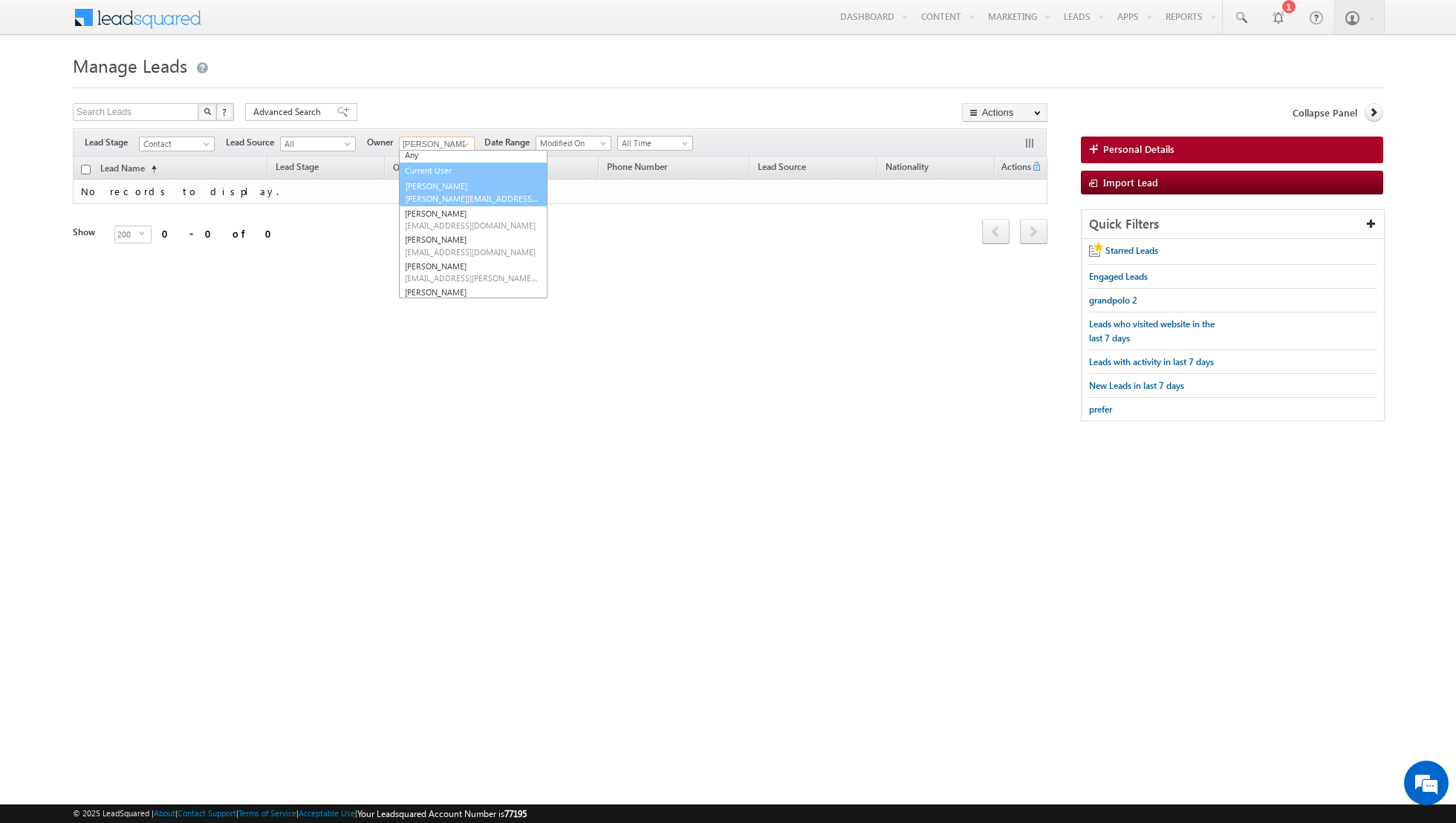
scroll to position [0, 0]
click at [444, 205] on span "aakash.arora@indglobal.ae" at bounding box center [472, 201] width 133 height 11
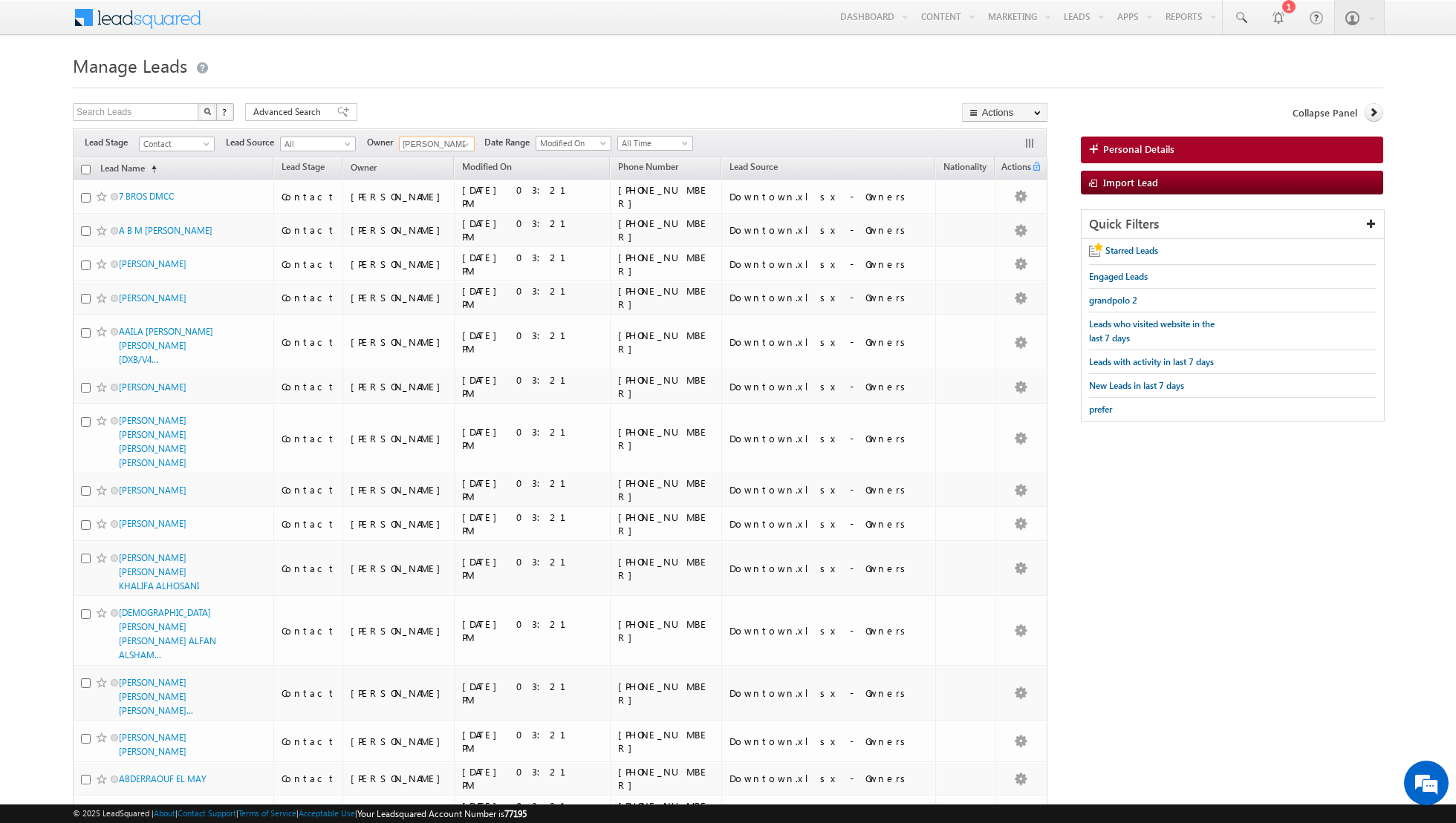
click at [86, 168] on input "checkbox" at bounding box center [86, 169] width 9 height 9
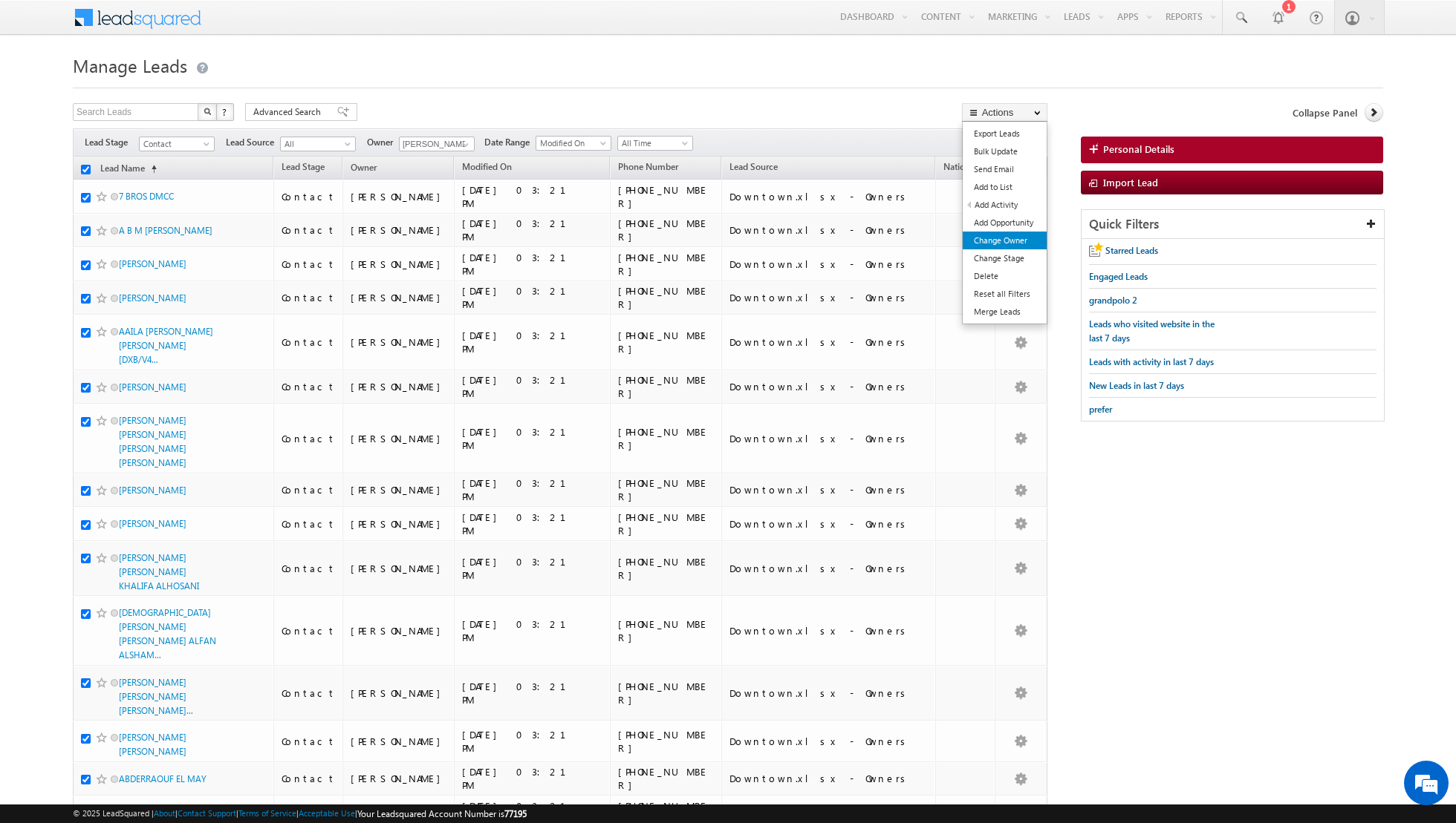
click at [1000, 237] on link "Change Owner" at bounding box center [1004, 241] width 84 height 18
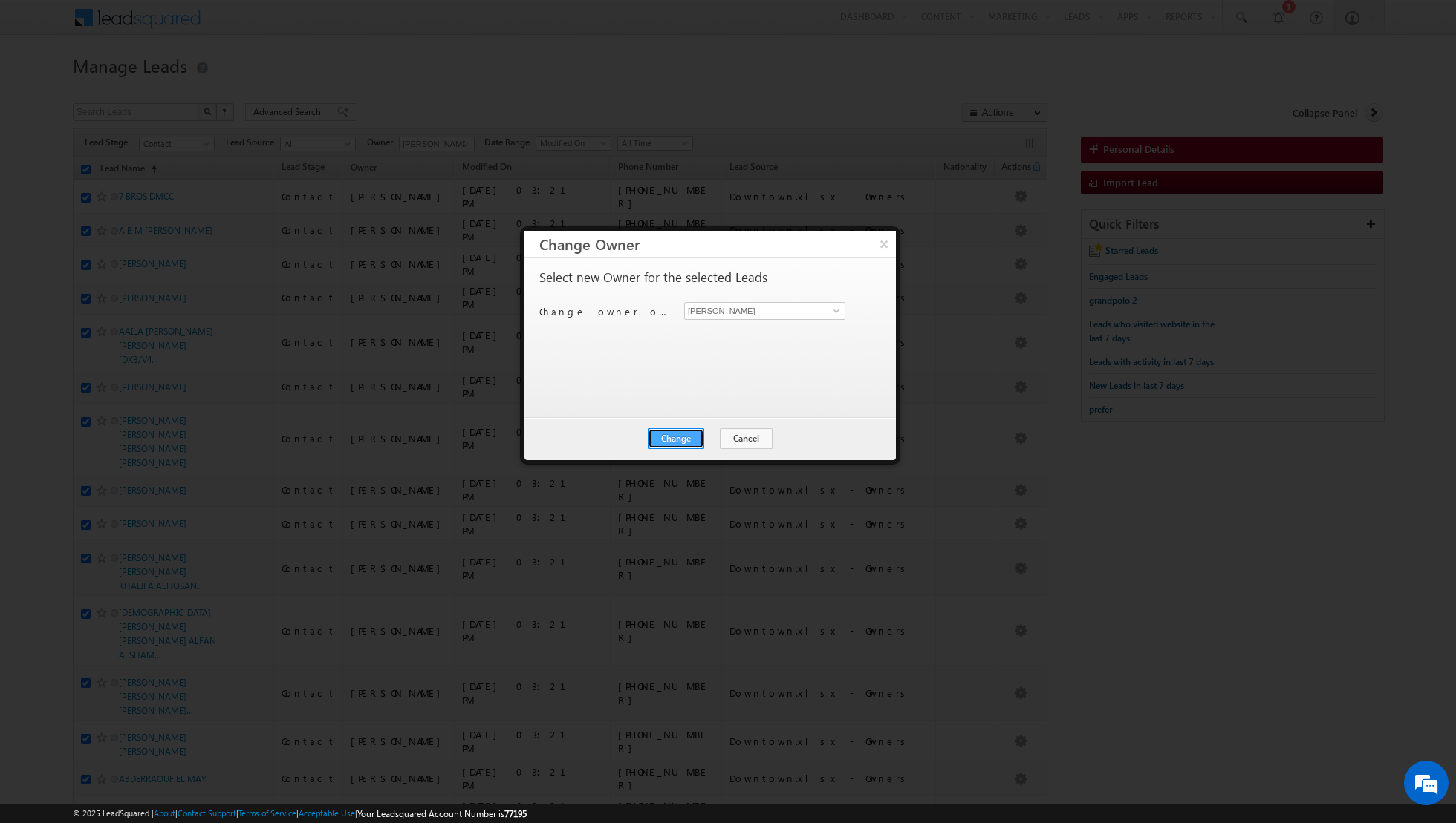
click at [680, 429] on button "Change" at bounding box center [676, 439] width 56 height 21
click at [710, 432] on button "Close" at bounding box center [712, 439] width 48 height 21
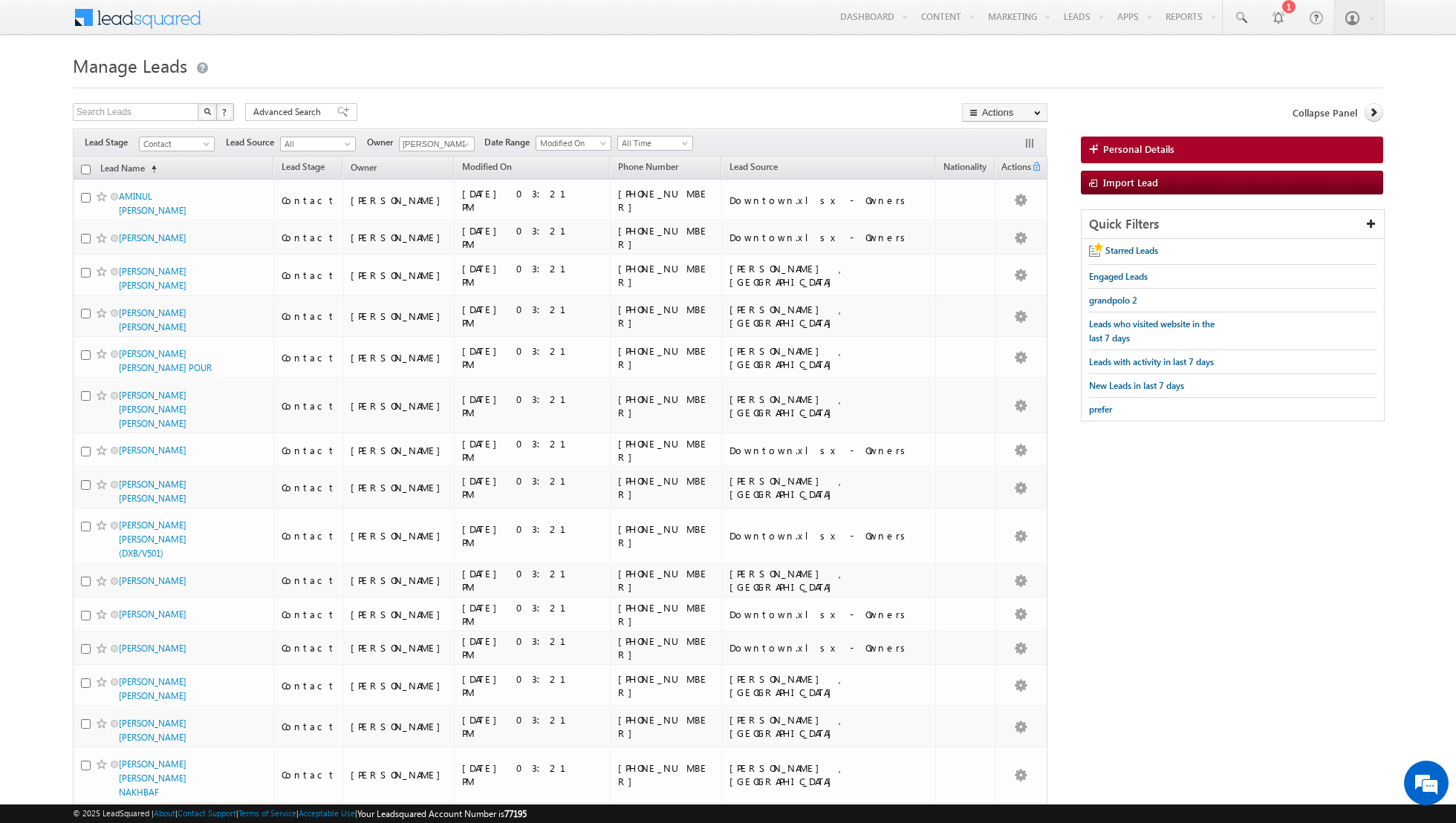
click at [85, 169] on input "checkbox" at bounding box center [86, 169] width 9 height 9
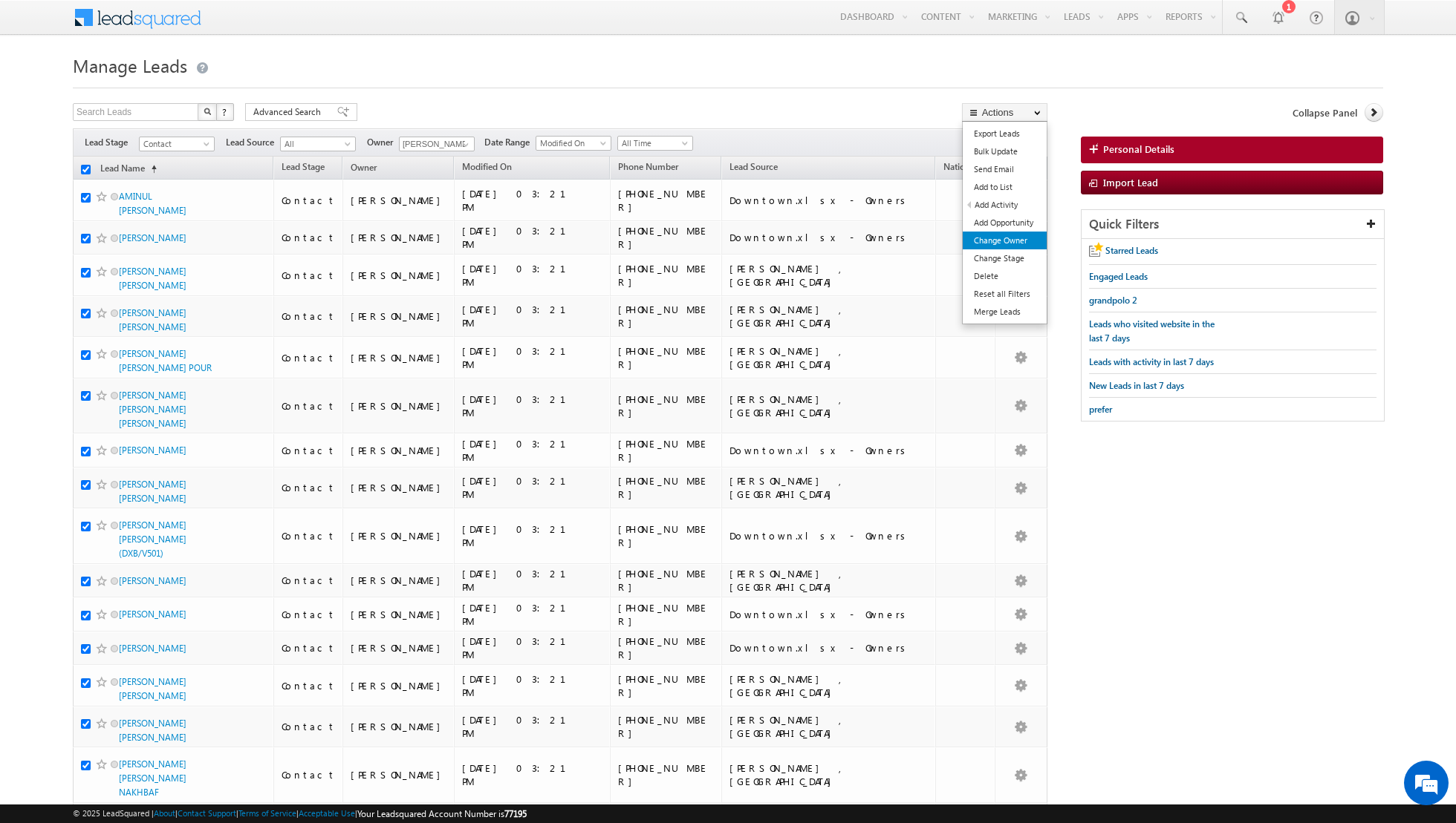
click at [1002, 241] on link "Change Owner" at bounding box center [1004, 241] width 84 height 18
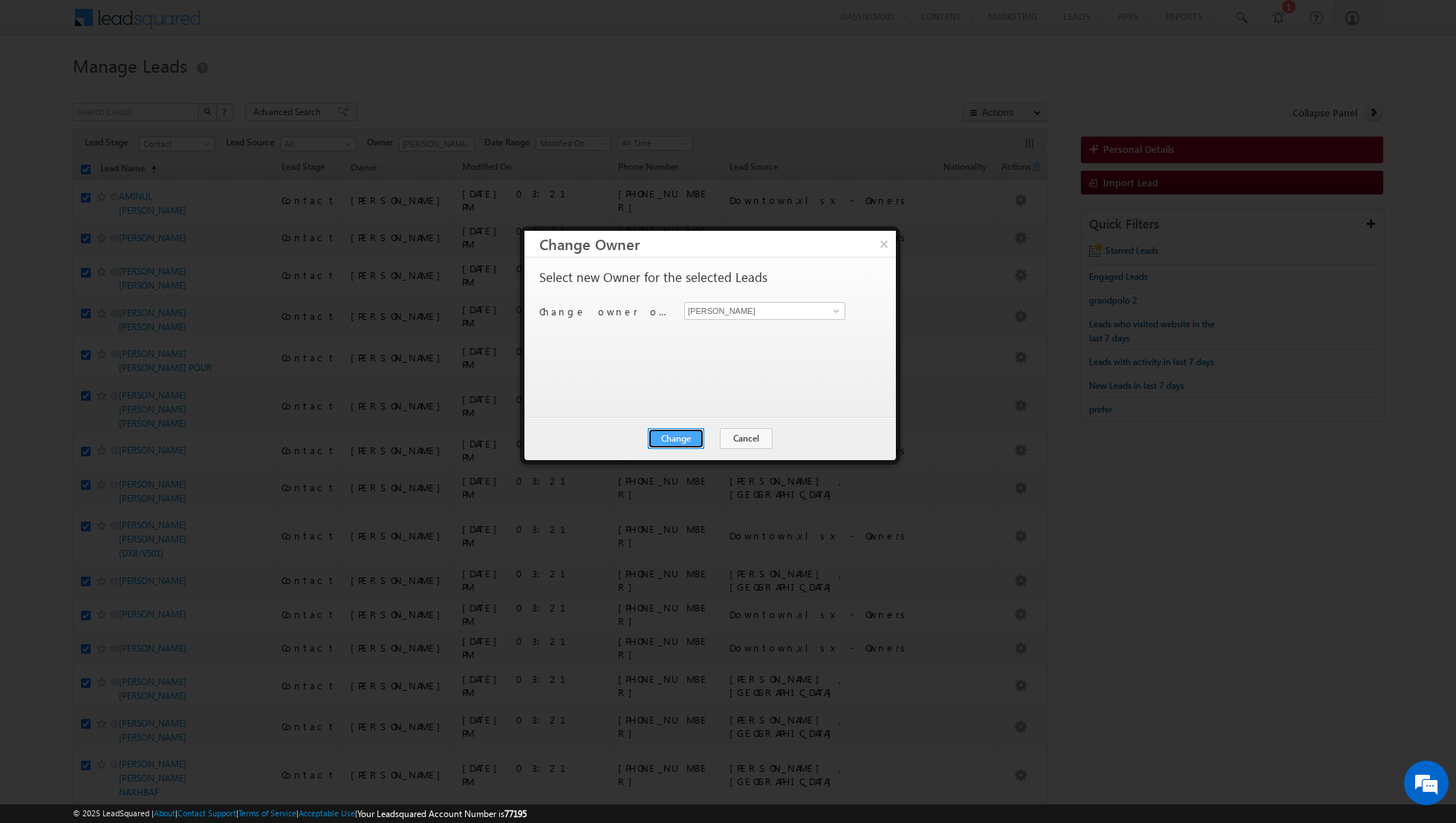
click at [674, 436] on button "Change" at bounding box center [676, 439] width 56 height 21
click at [709, 437] on button "Close" at bounding box center [712, 439] width 48 height 21
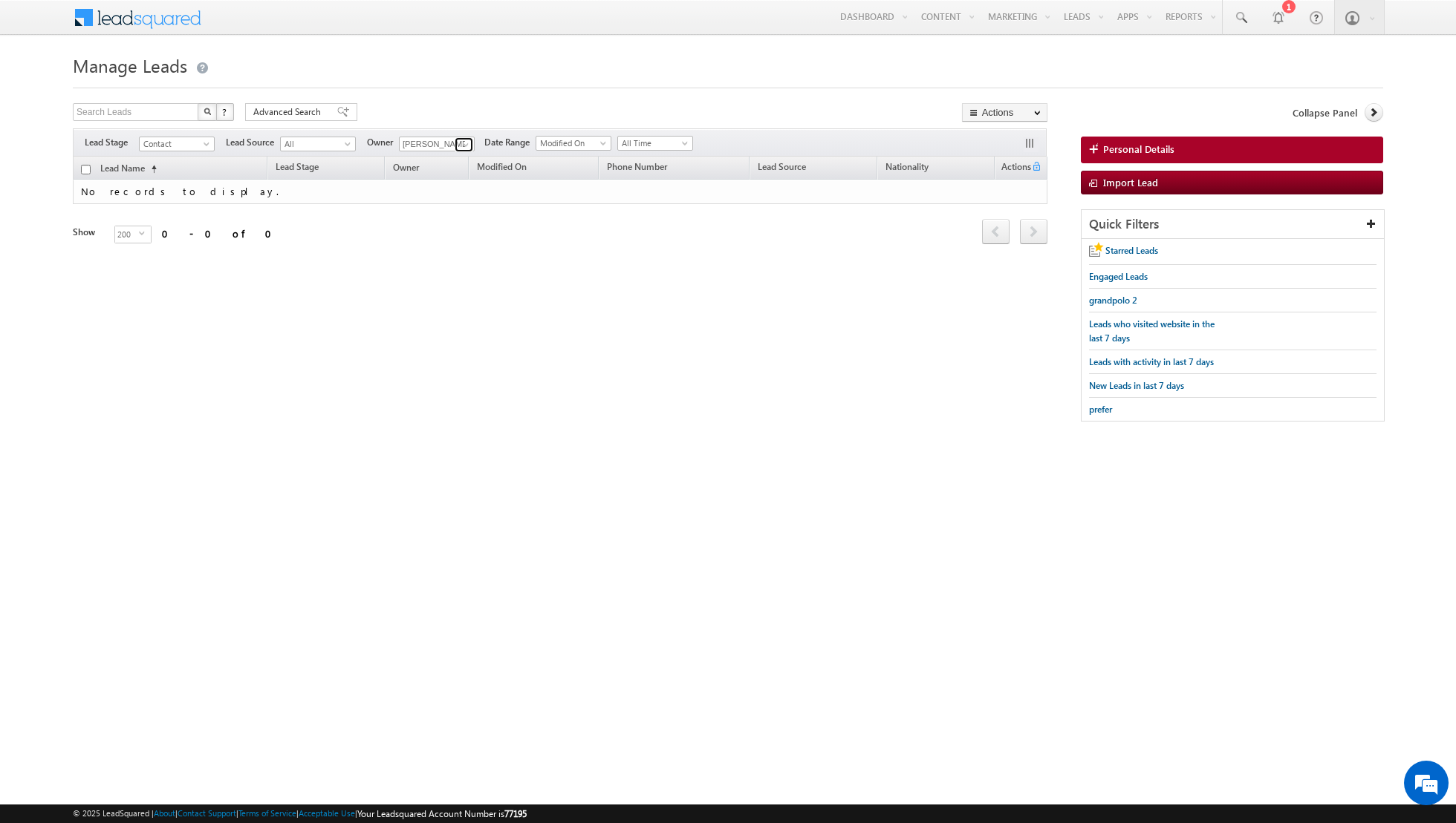
click at [465, 147] on span at bounding box center [465, 145] width 12 height 12
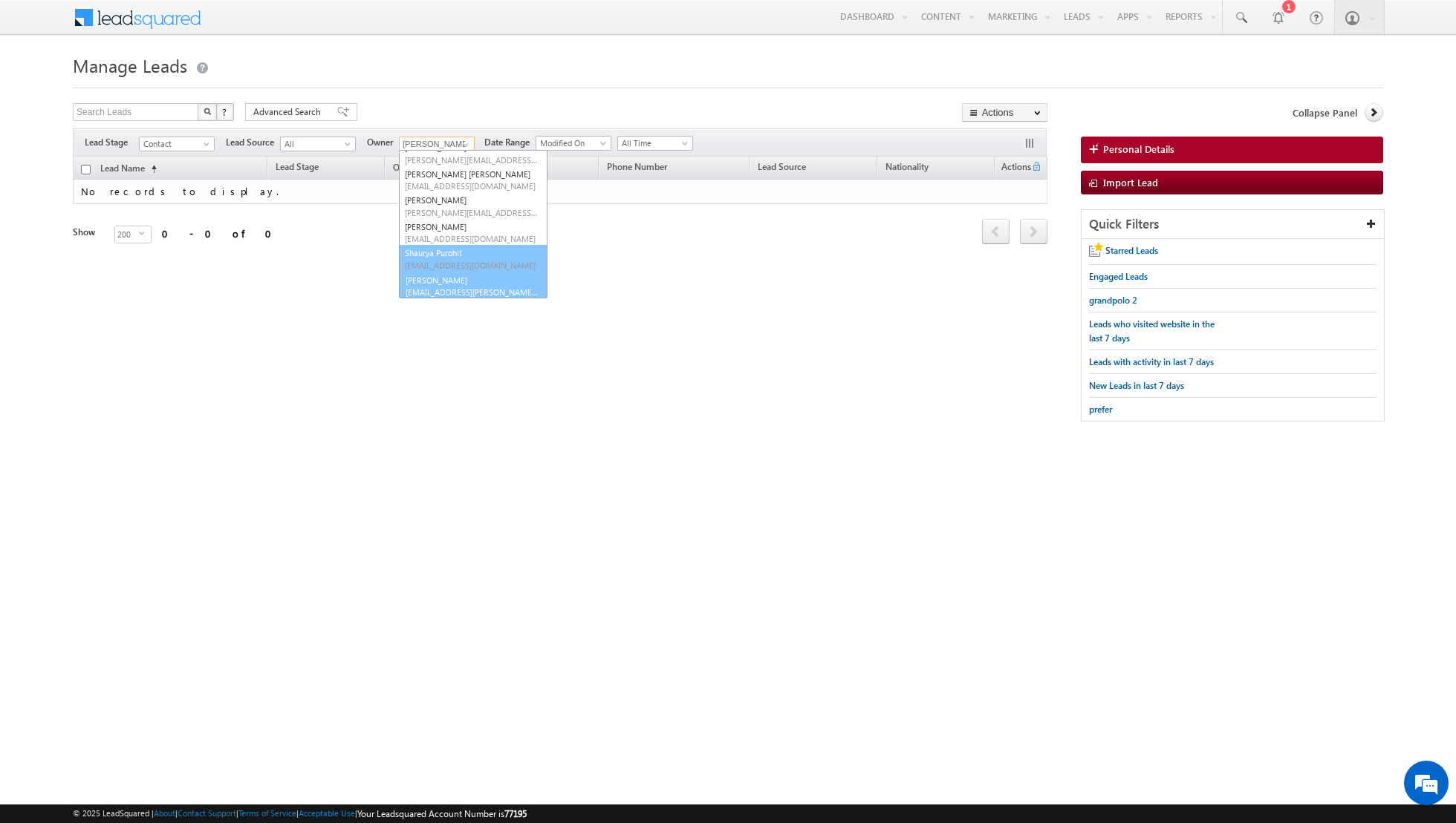
scroll to position [147, 0]
click at [447, 287] on span "shiva.sisodia@indglobal.ae" at bounding box center [472, 290] width 133 height 11
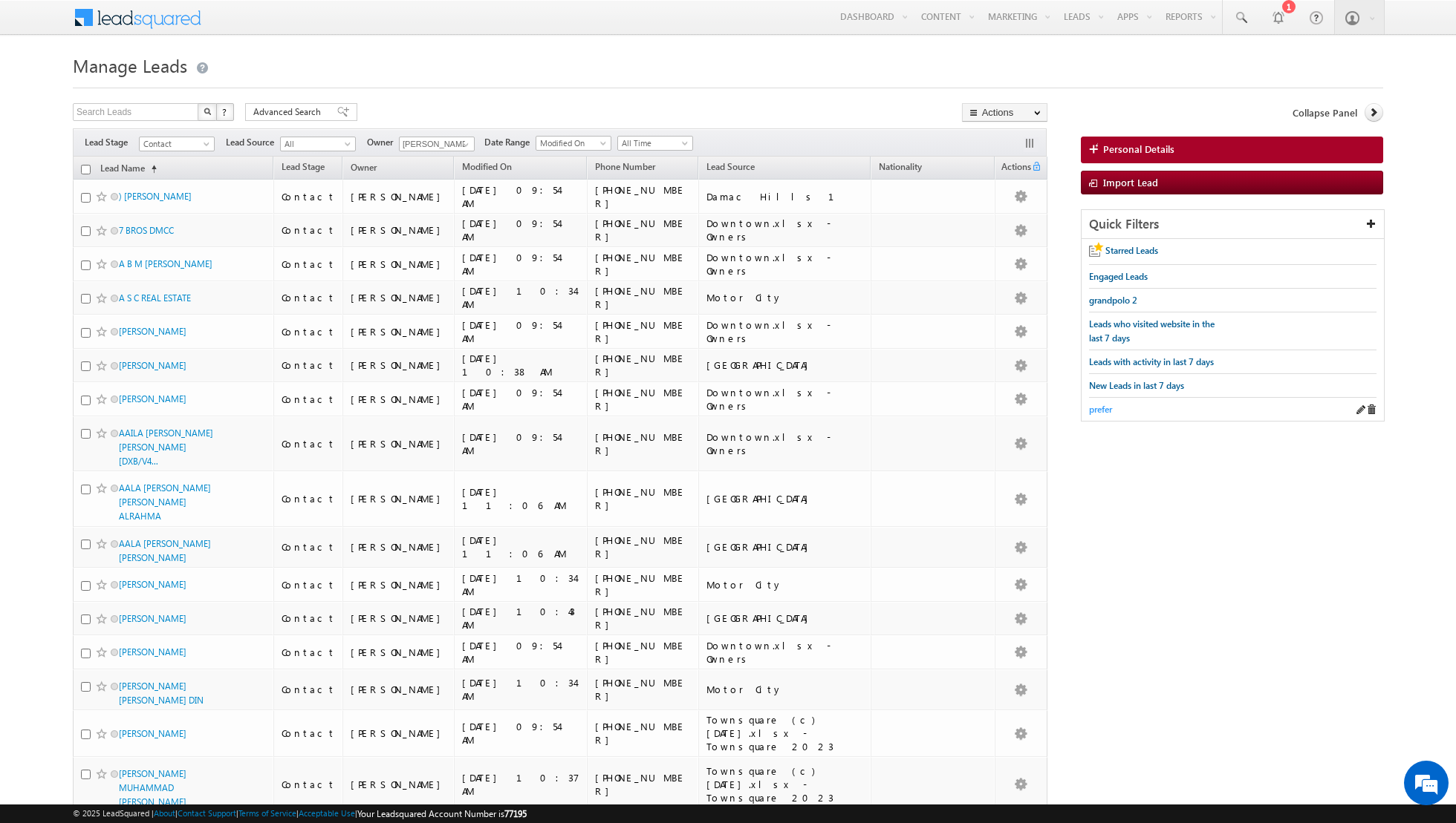
click at [1103, 409] on span "prefer" at bounding box center [1100, 410] width 23 height 11
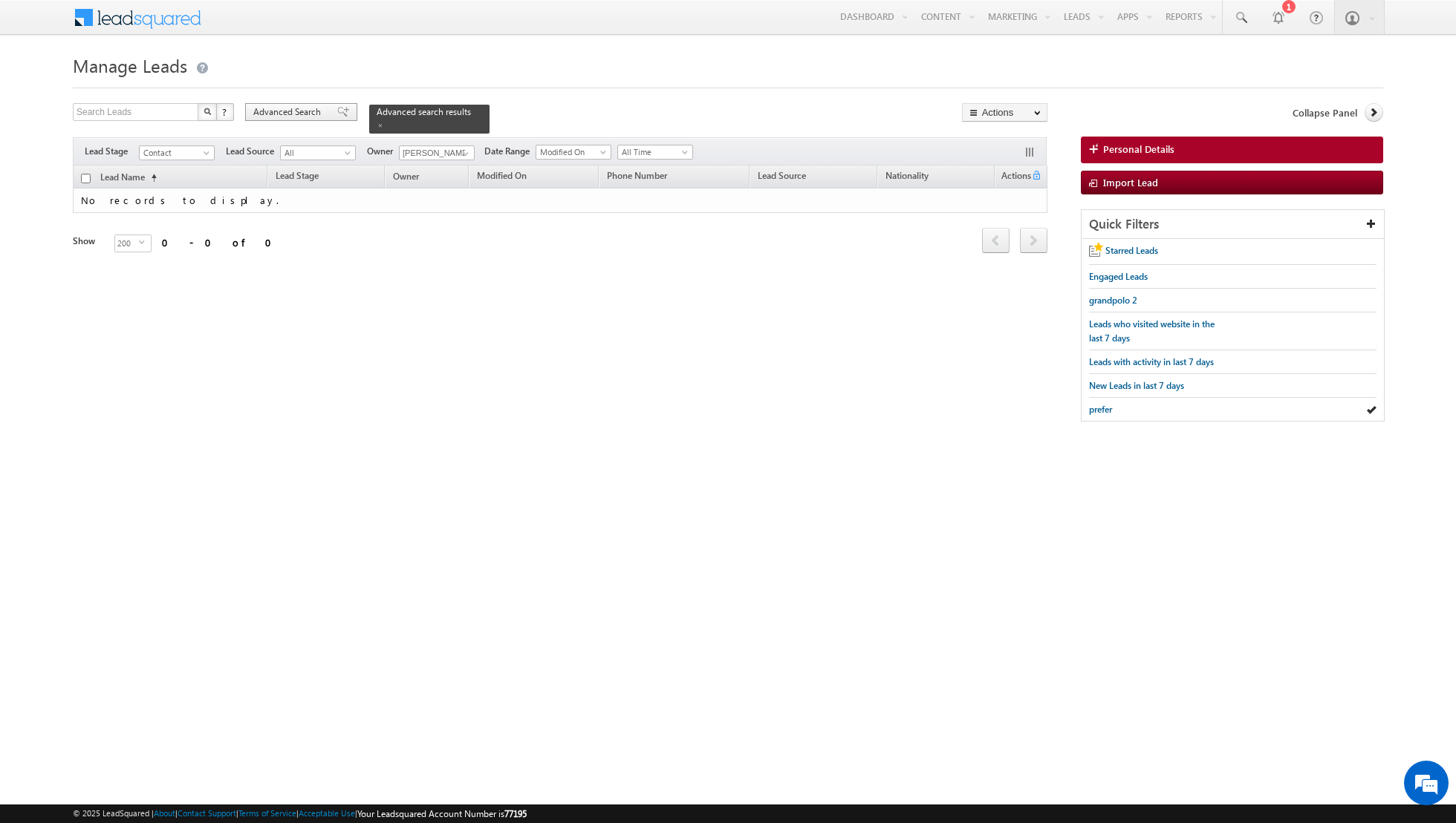
click at [337, 112] on span at bounding box center [343, 112] width 12 height 10
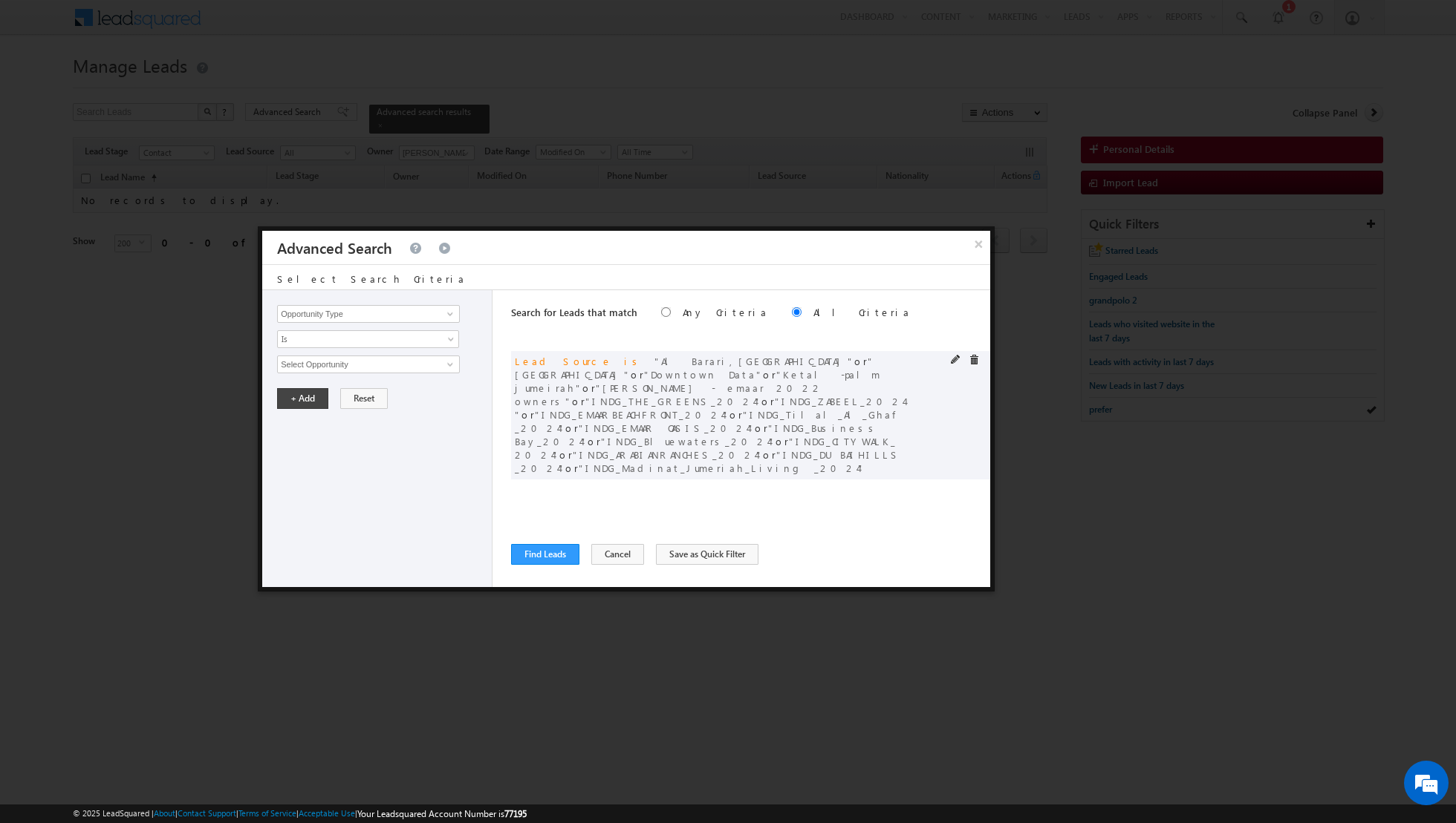
scroll to position [30, 0]
click at [959, 484] on span at bounding box center [955, 489] width 10 height 10
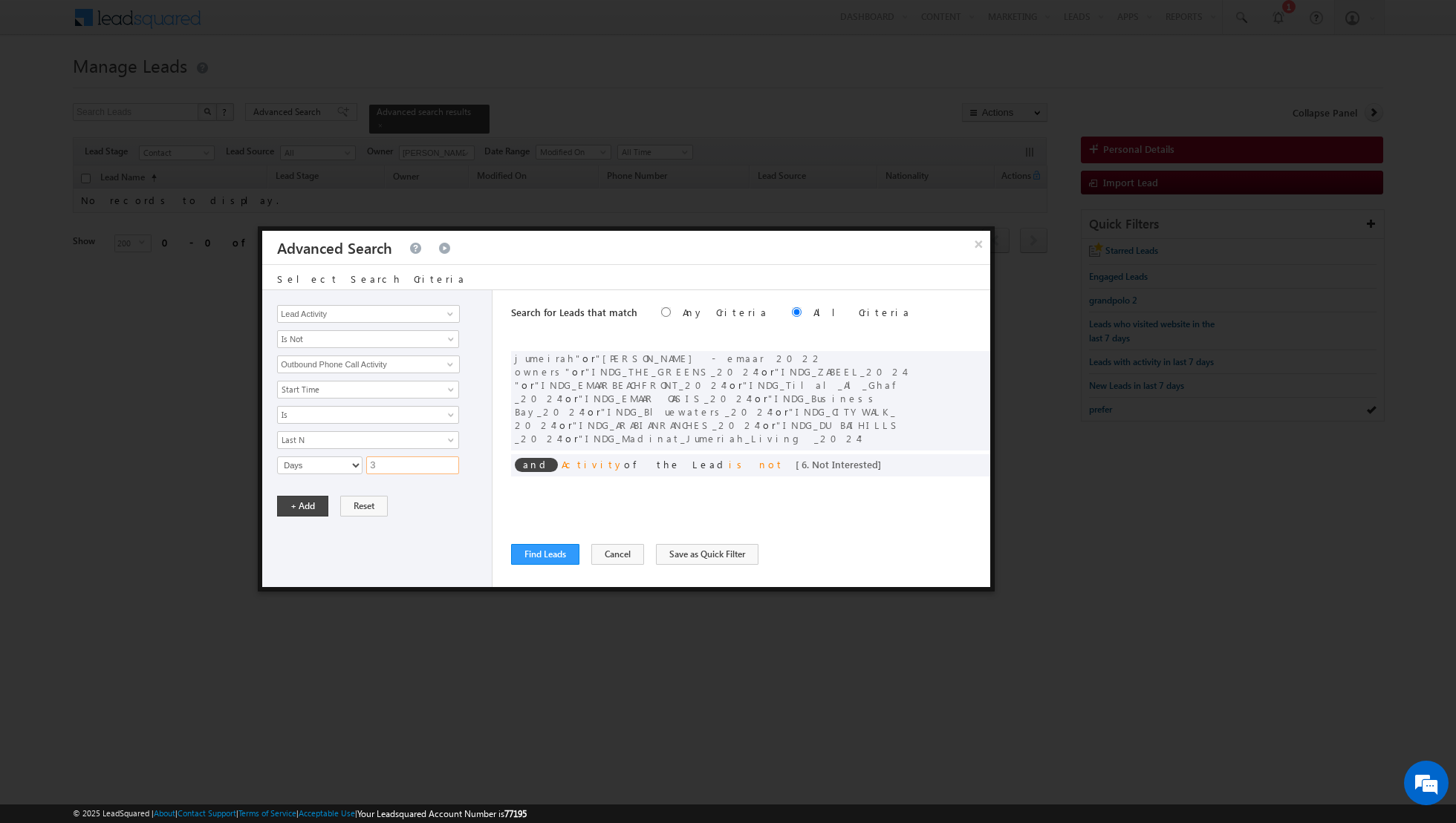
click at [415, 468] on input "3" at bounding box center [413, 465] width 93 height 18
click at [289, 499] on button "+ Add" at bounding box center [303, 506] width 52 height 21
click at [543, 551] on button "Find Leads" at bounding box center [545, 554] width 69 height 21
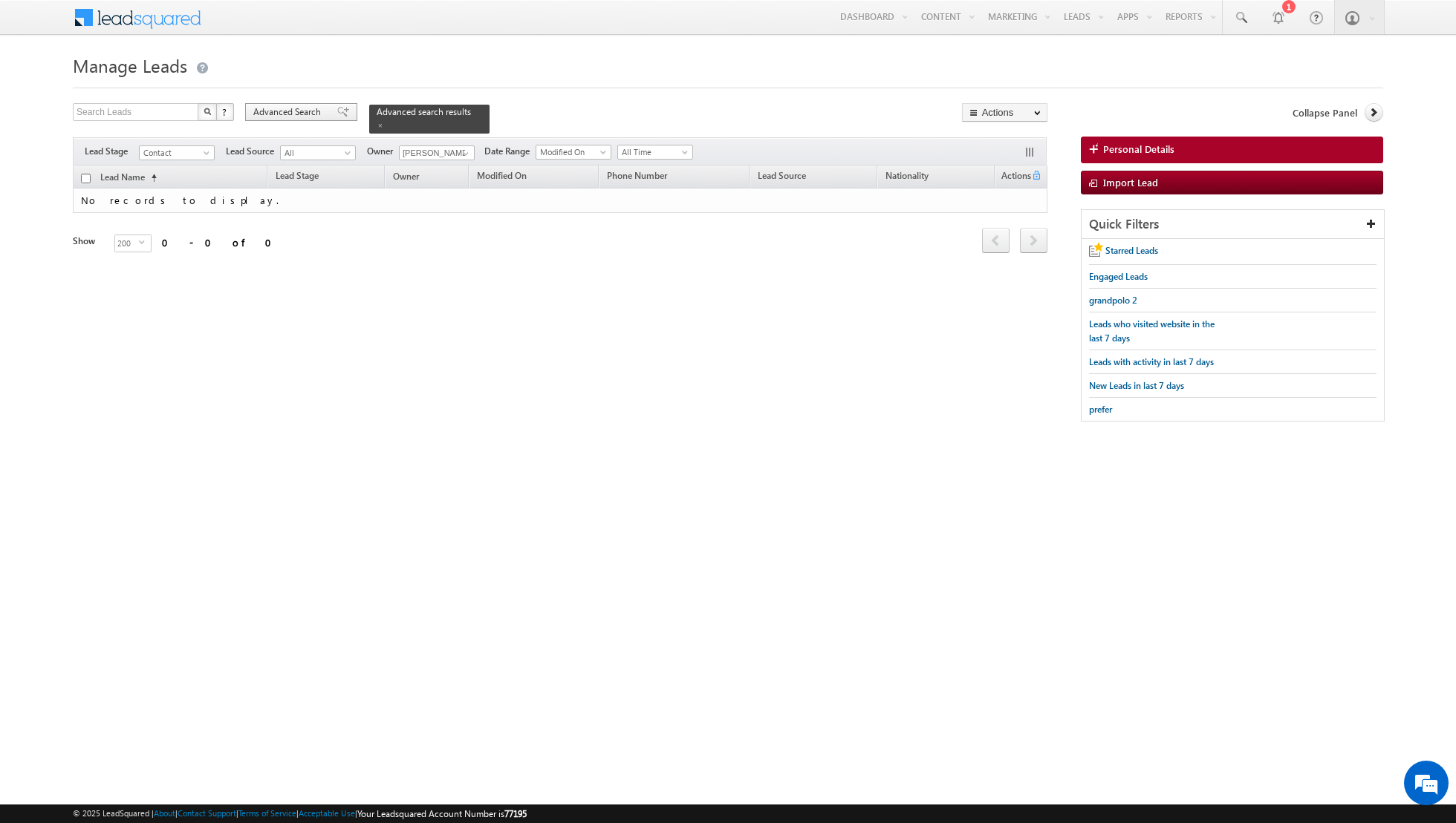
click at [337, 112] on span at bounding box center [343, 112] width 12 height 10
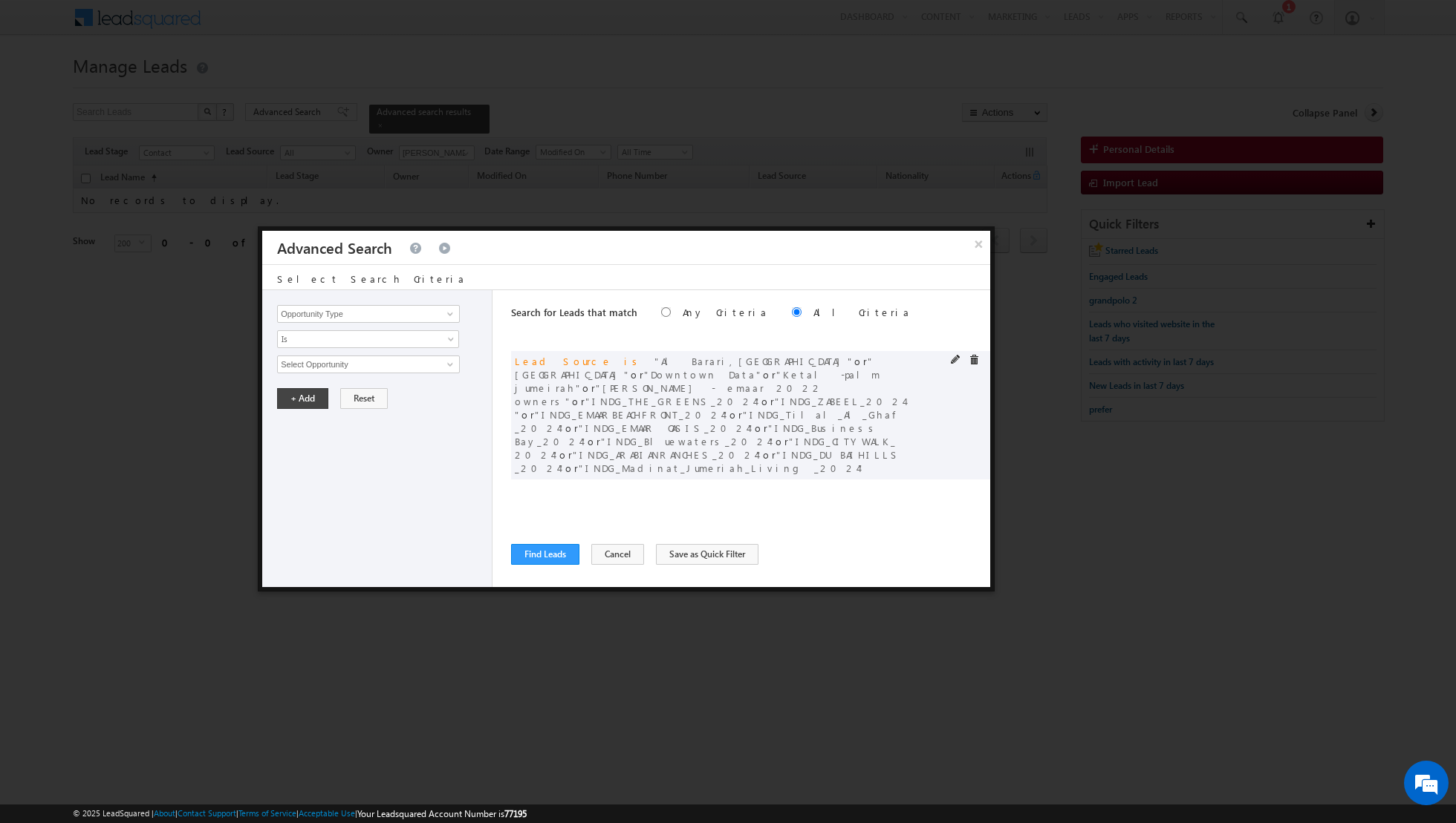
click at [975, 361] on span at bounding box center [973, 360] width 10 height 10
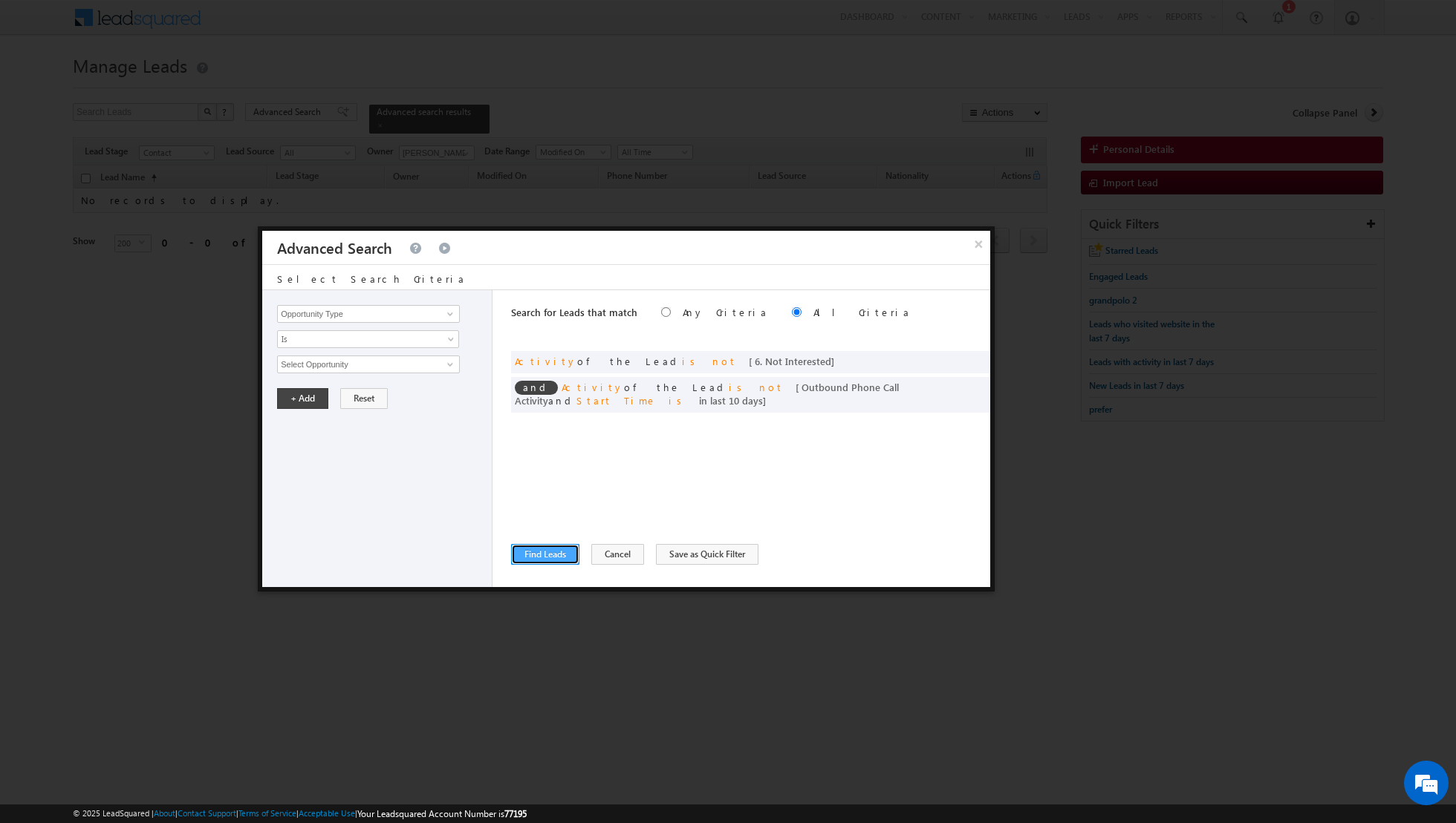
click at [533, 547] on button "Find Leads" at bounding box center [545, 554] width 69 height 21
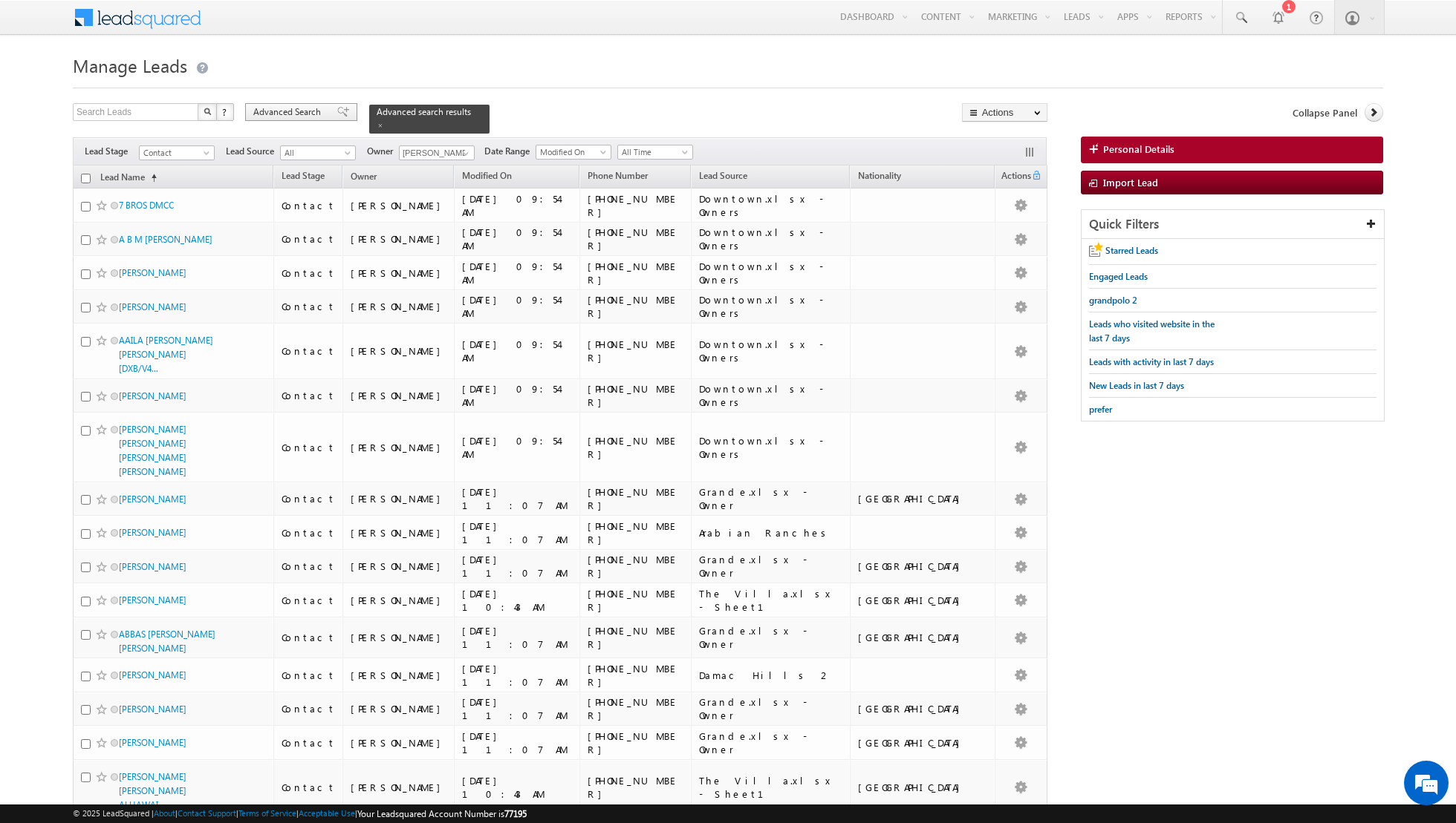
click at [337, 111] on span at bounding box center [343, 112] width 12 height 10
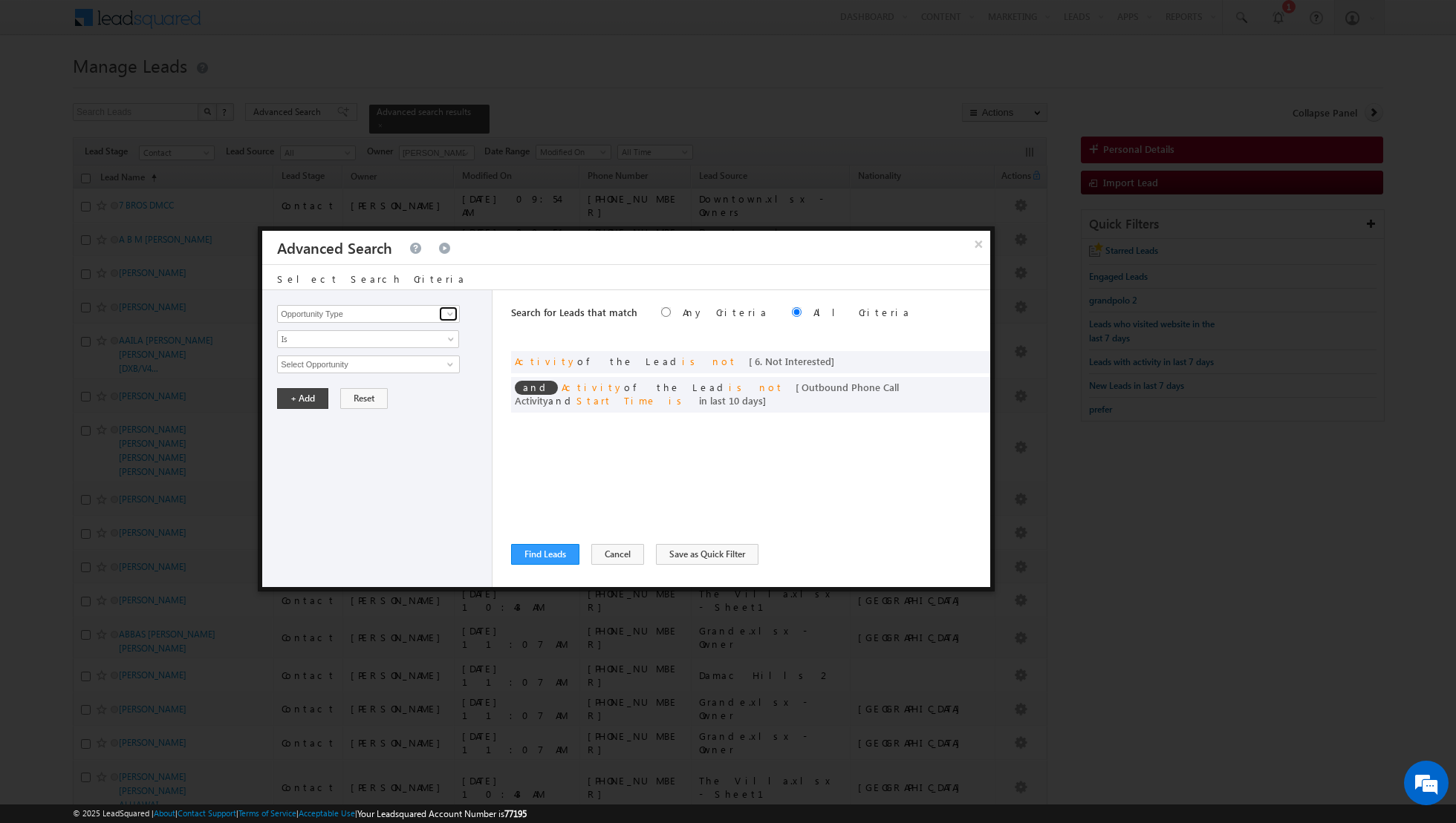
click at [447, 313] on span at bounding box center [450, 314] width 12 height 12
click at [348, 355] on link "Lead Source" at bounding box center [368, 359] width 182 height 17
click at [353, 368] on span "None Selected" at bounding box center [362, 364] width 168 height 16
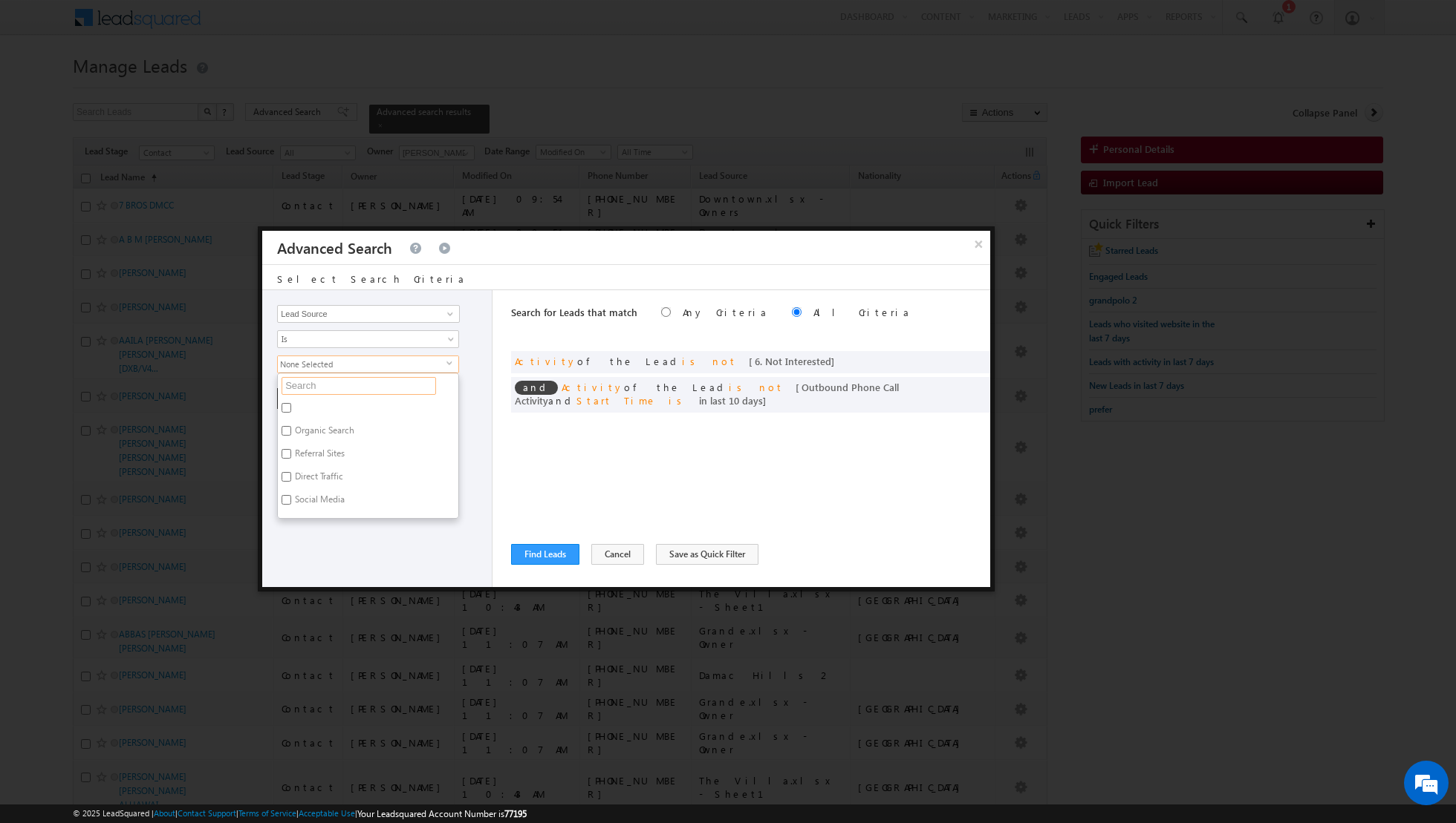
click at [342, 380] on input "text" at bounding box center [358, 385] width 154 height 18
click at [289, 409] on input "Nshama townsquare townhouses complete.xlsx - Sheet2" at bounding box center [286, 408] width 9 height 9
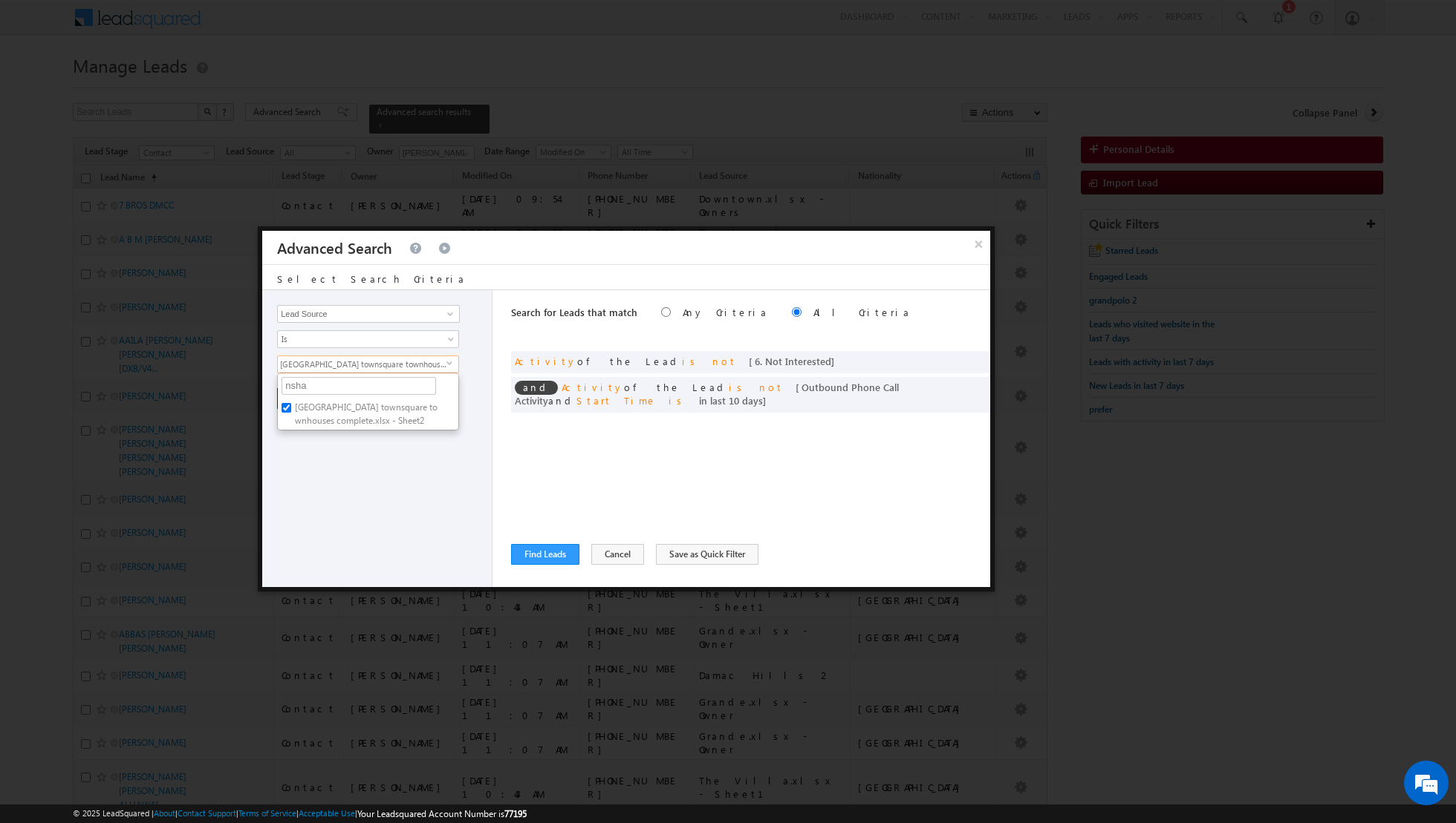
click at [331, 489] on div "Opportunity Type Lead Activity Task Sales Group Prospect Id Address 1 Address 2…" at bounding box center [377, 439] width 230 height 297
click at [300, 395] on button "+ Add" at bounding box center [303, 398] width 52 height 21
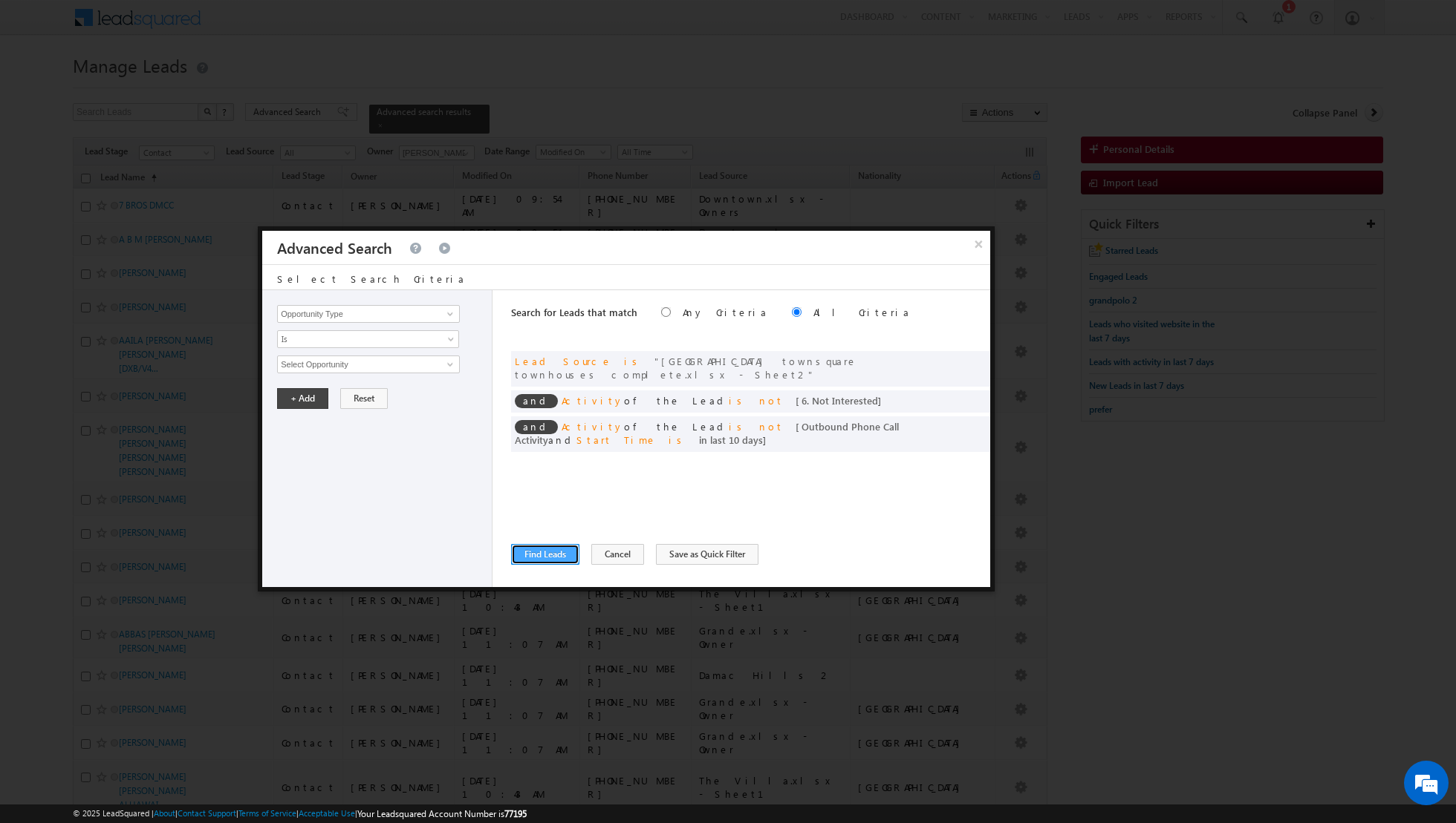
click at [543, 553] on button "Find Leads" at bounding box center [545, 554] width 69 height 21
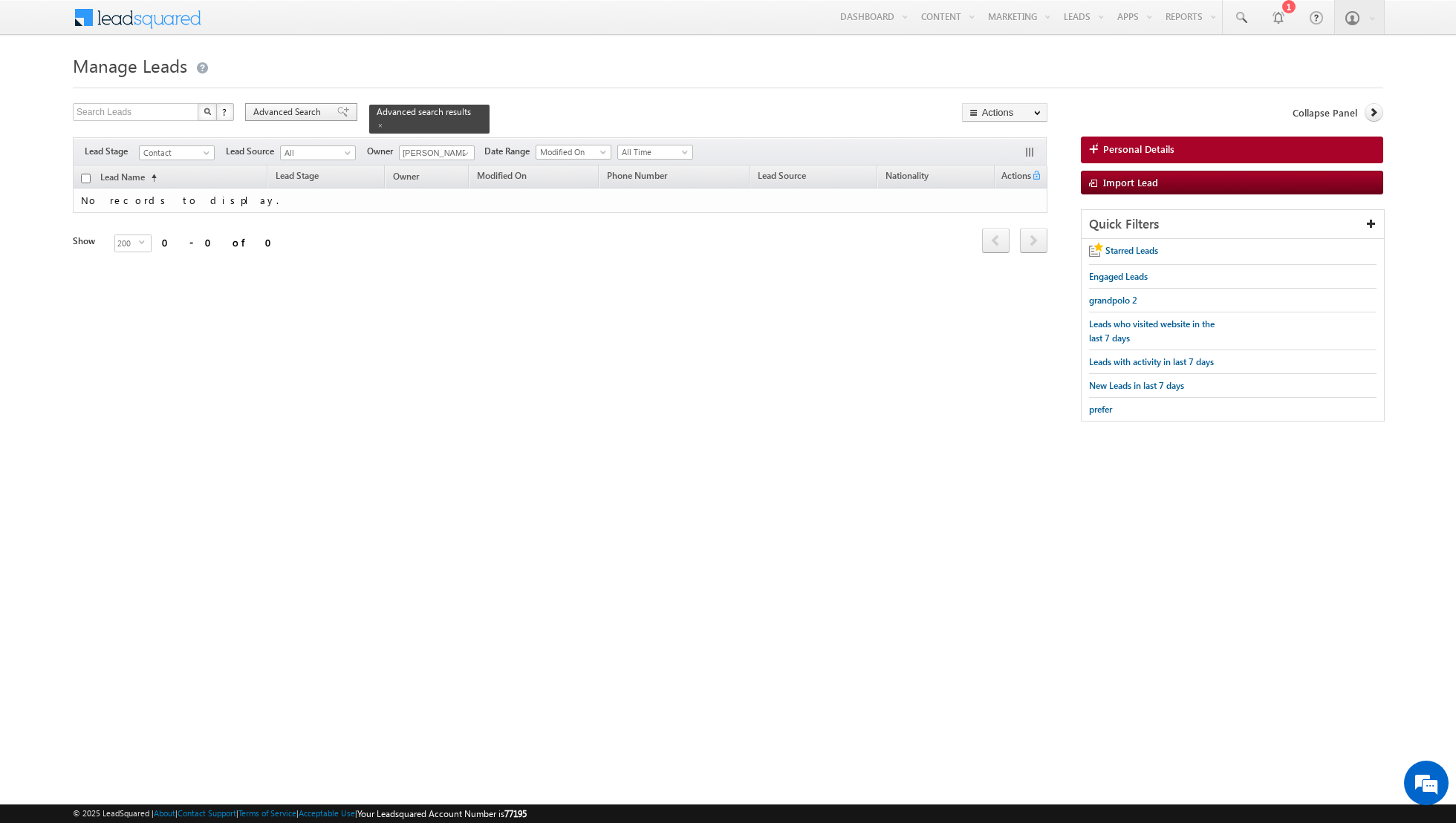
click at [337, 110] on span at bounding box center [343, 112] width 12 height 10
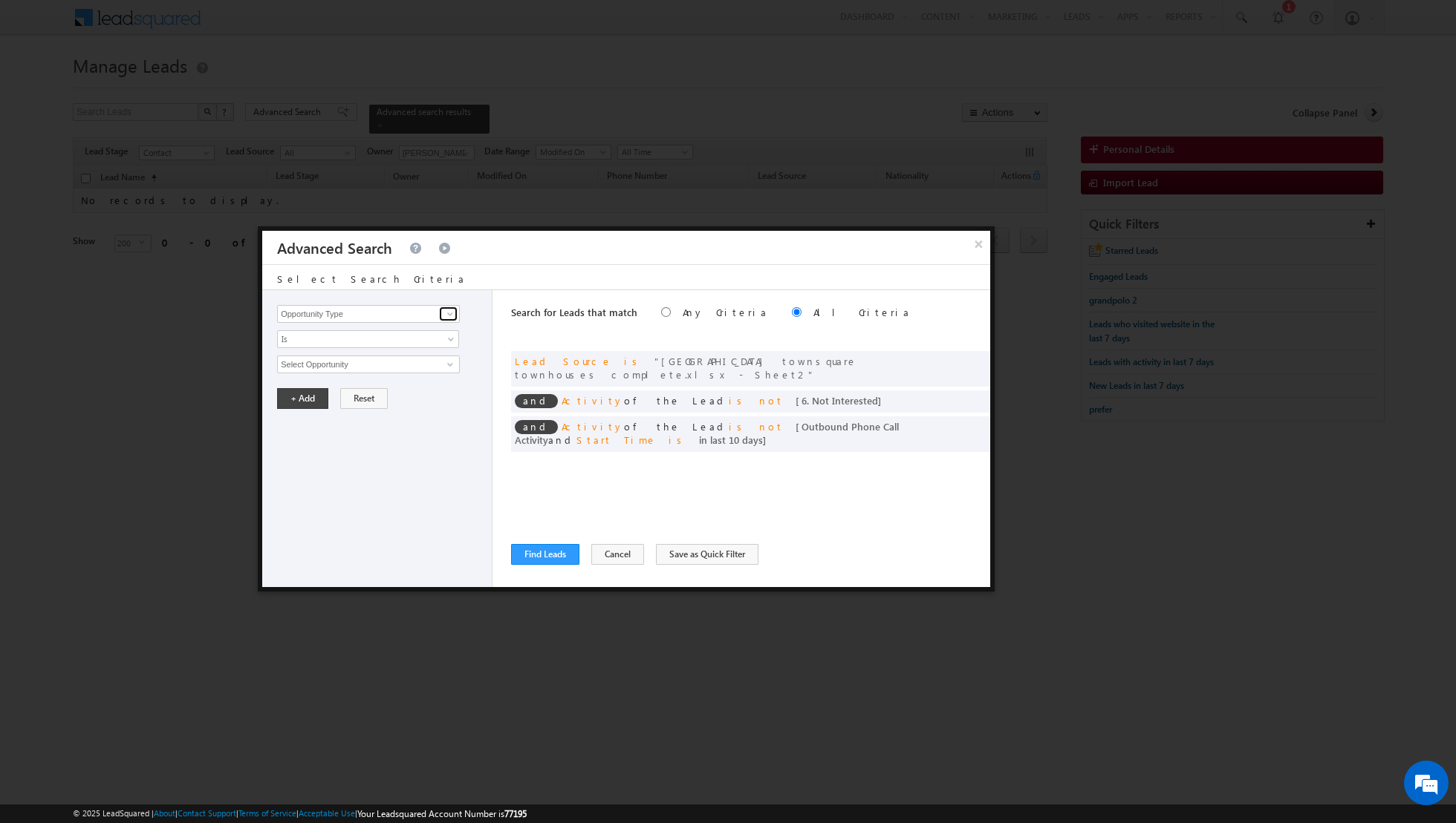
click at [455, 311] on span at bounding box center [450, 314] width 12 height 12
click at [431, 338] on link "Lead Source" at bounding box center [368, 344] width 182 height 17
click at [437, 362] on span "None Selected" at bounding box center [362, 364] width 168 height 16
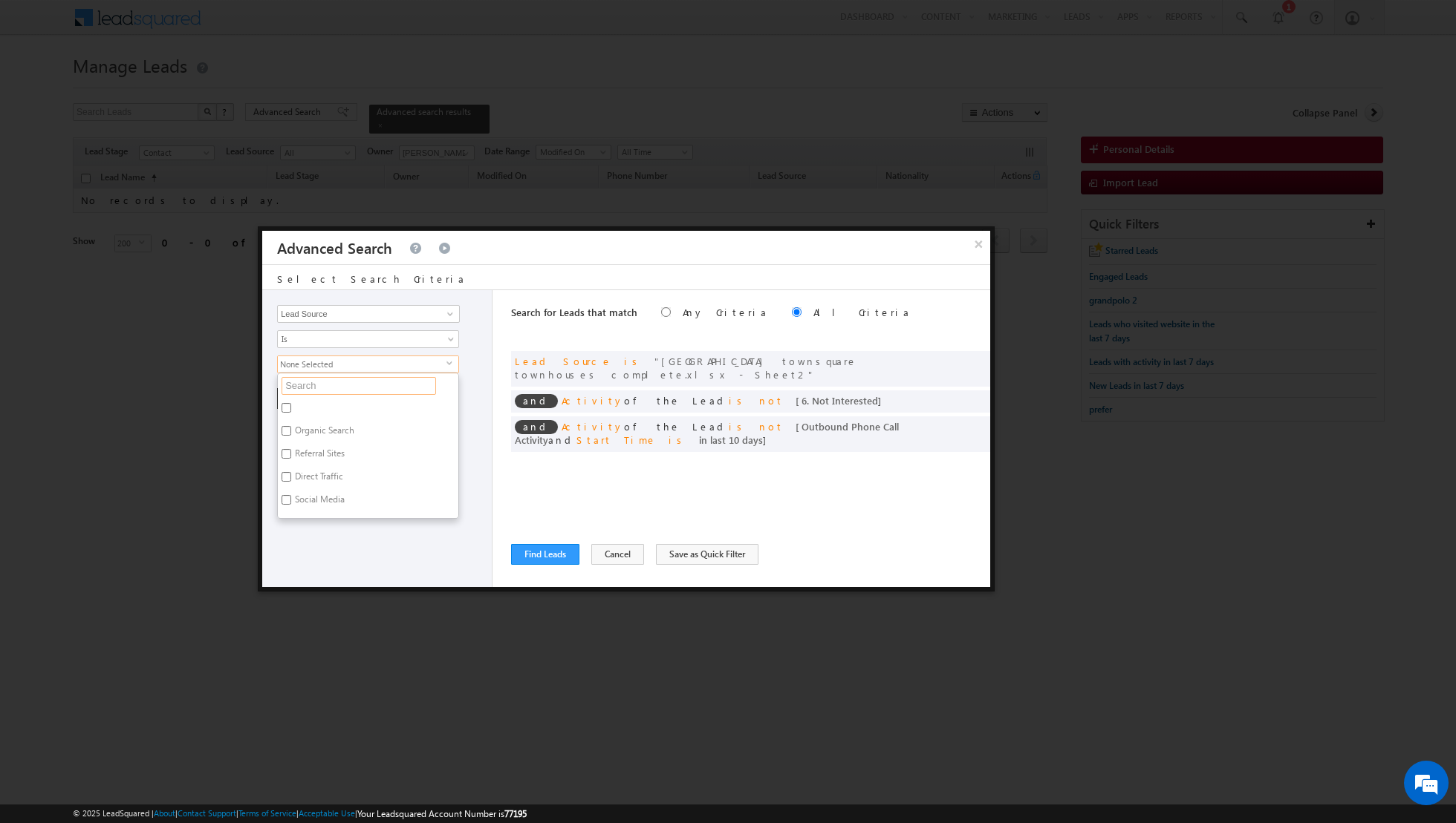
click at [387, 388] on input "text" at bounding box center [358, 385] width 154 height 18
click at [321, 409] on label "[GEOGRAPHIC_DATA]" at bounding box center [336, 410] width 116 height 23
click at [291, 409] on input "[GEOGRAPHIC_DATA]" at bounding box center [286, 408] width 9 height 9
click at [358, 551] on div "Opportunity Type Lead Activity Task Sales Group Prospect Id Address 1 Address 2…" at bounding box center [377, 439] width 230 height 297
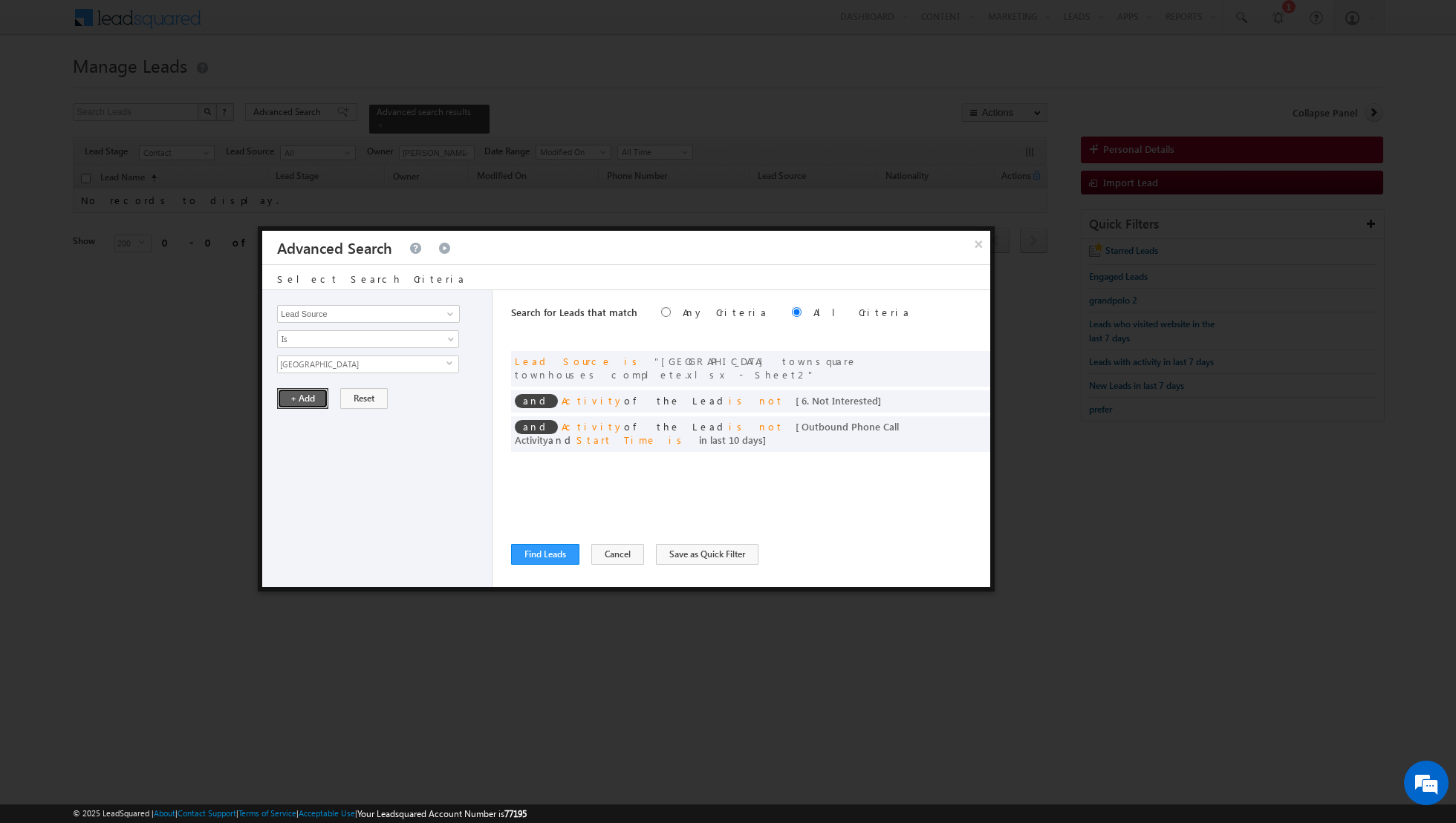
click at [293, 398] on button "+ Add" at bounding box center [303, 398] width 52 height 21
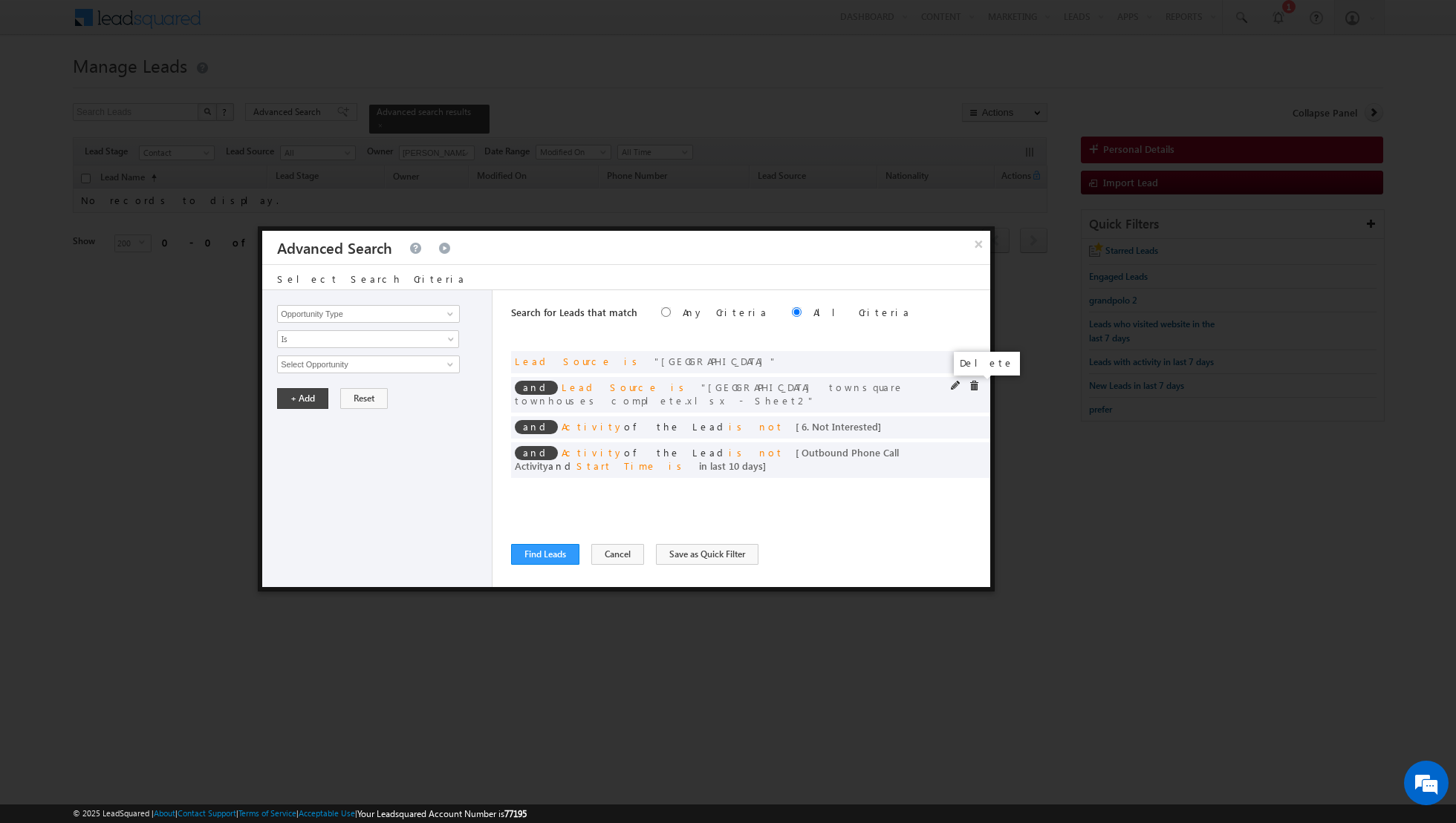
click at [975, 385] on span at bounding box center [973, 385] width 10 height 10
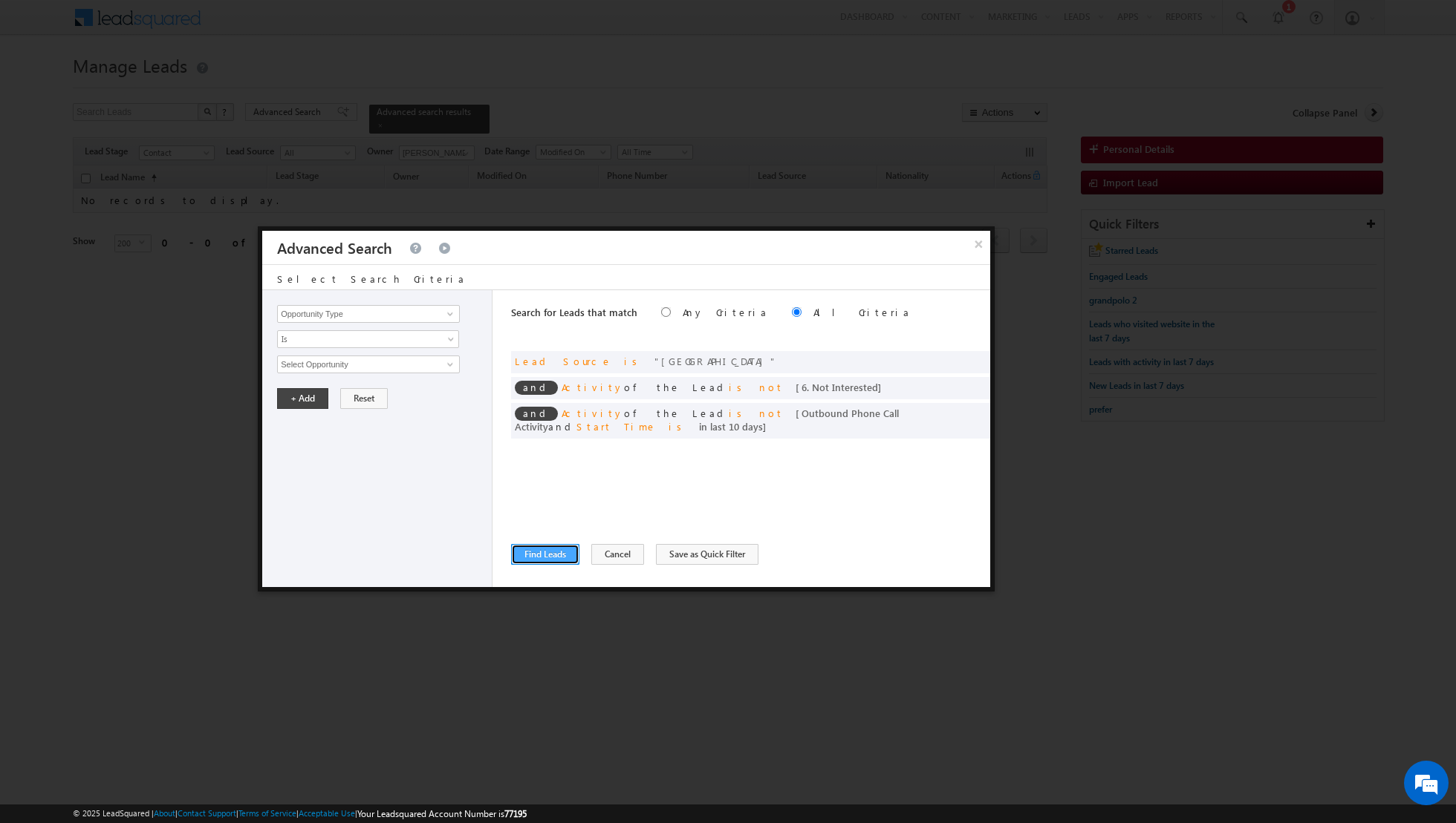
click at [545, 558] on button "Find Leads" at bounding box center [545, 554] width 69 height 21
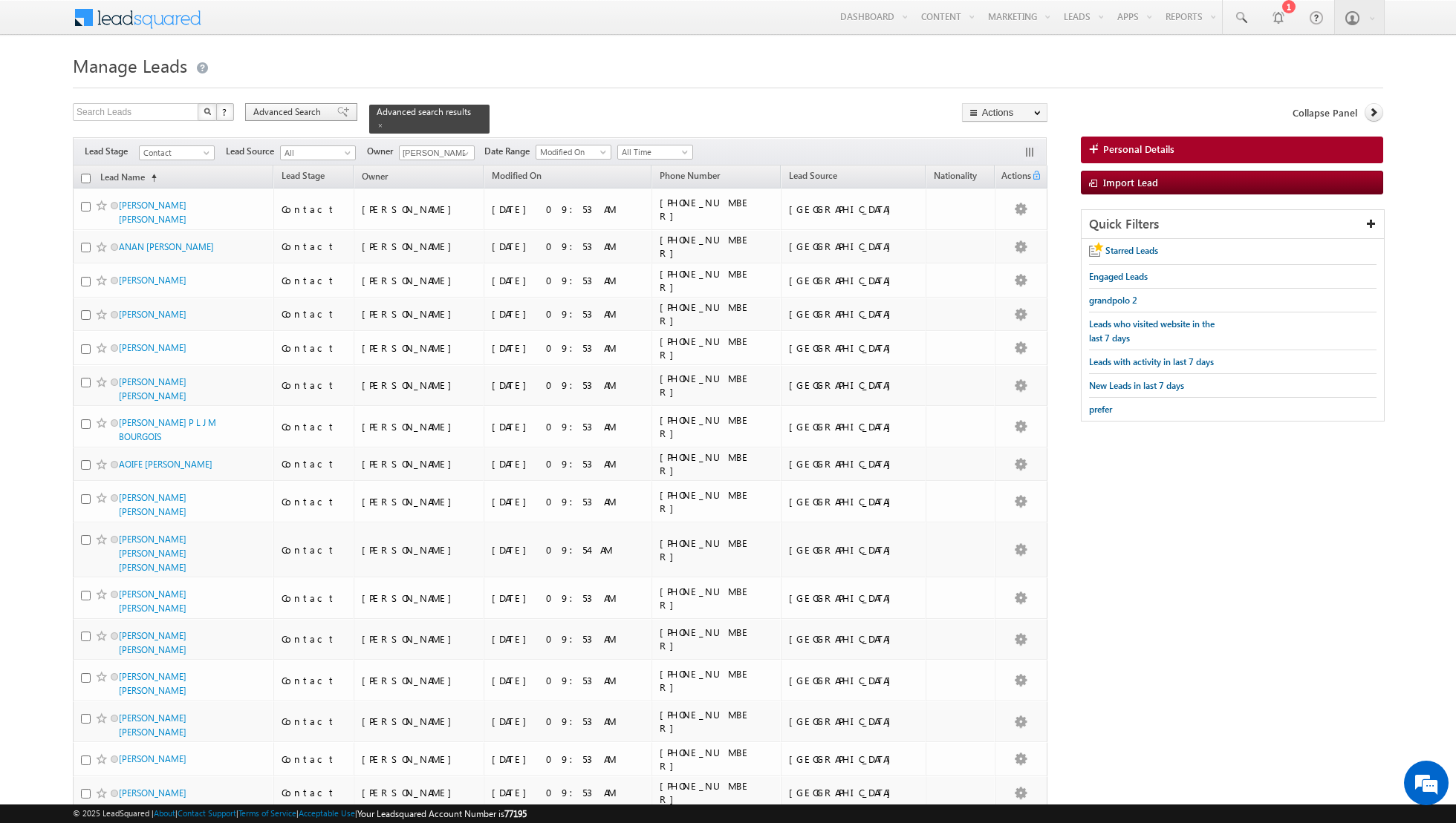
click at [337, 116] on span at bounding box center [343, 112] width 12 height 10
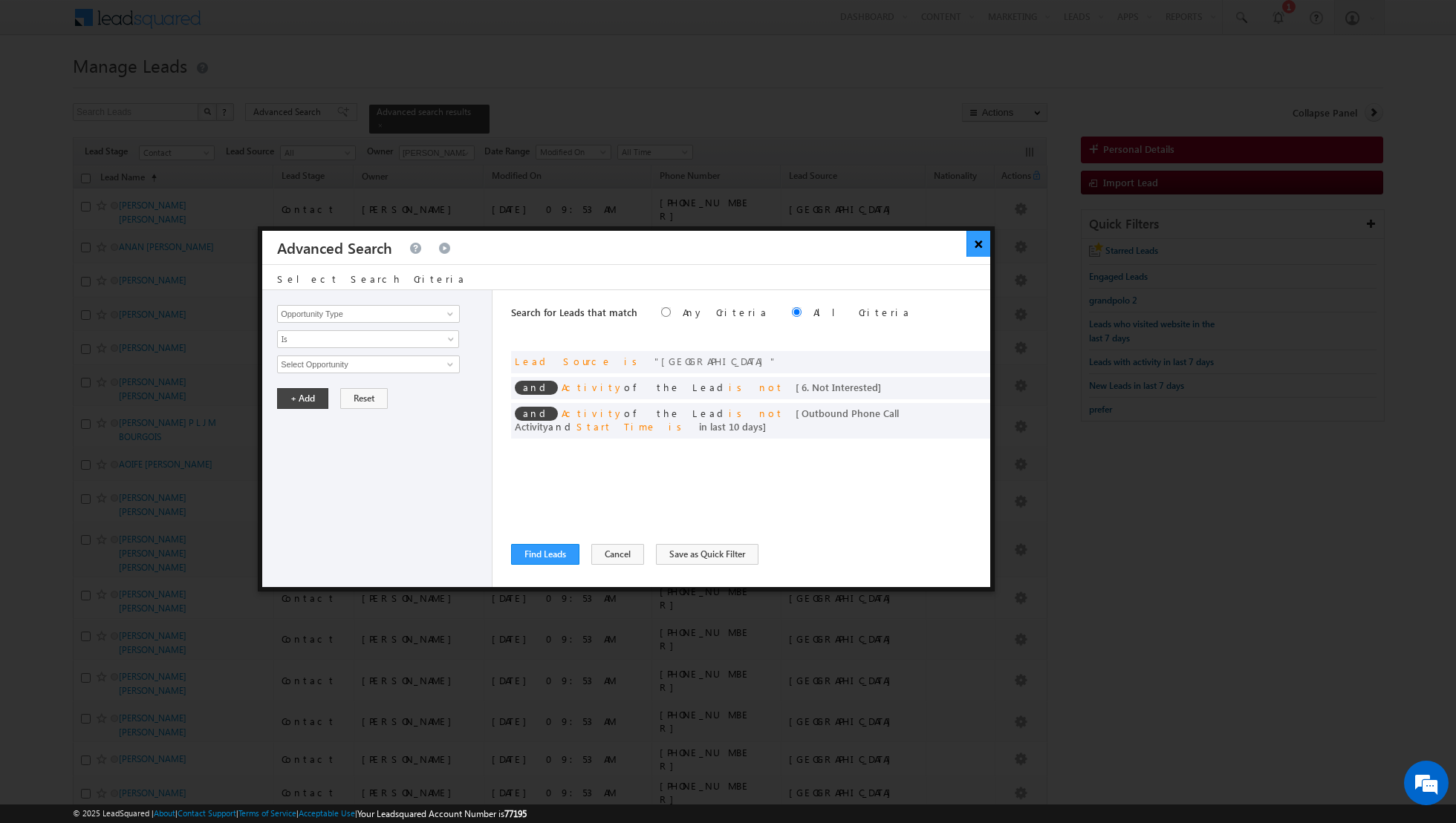
click at [984, 248] on button "×" at bounding box center [978, 244] width 24 height 26
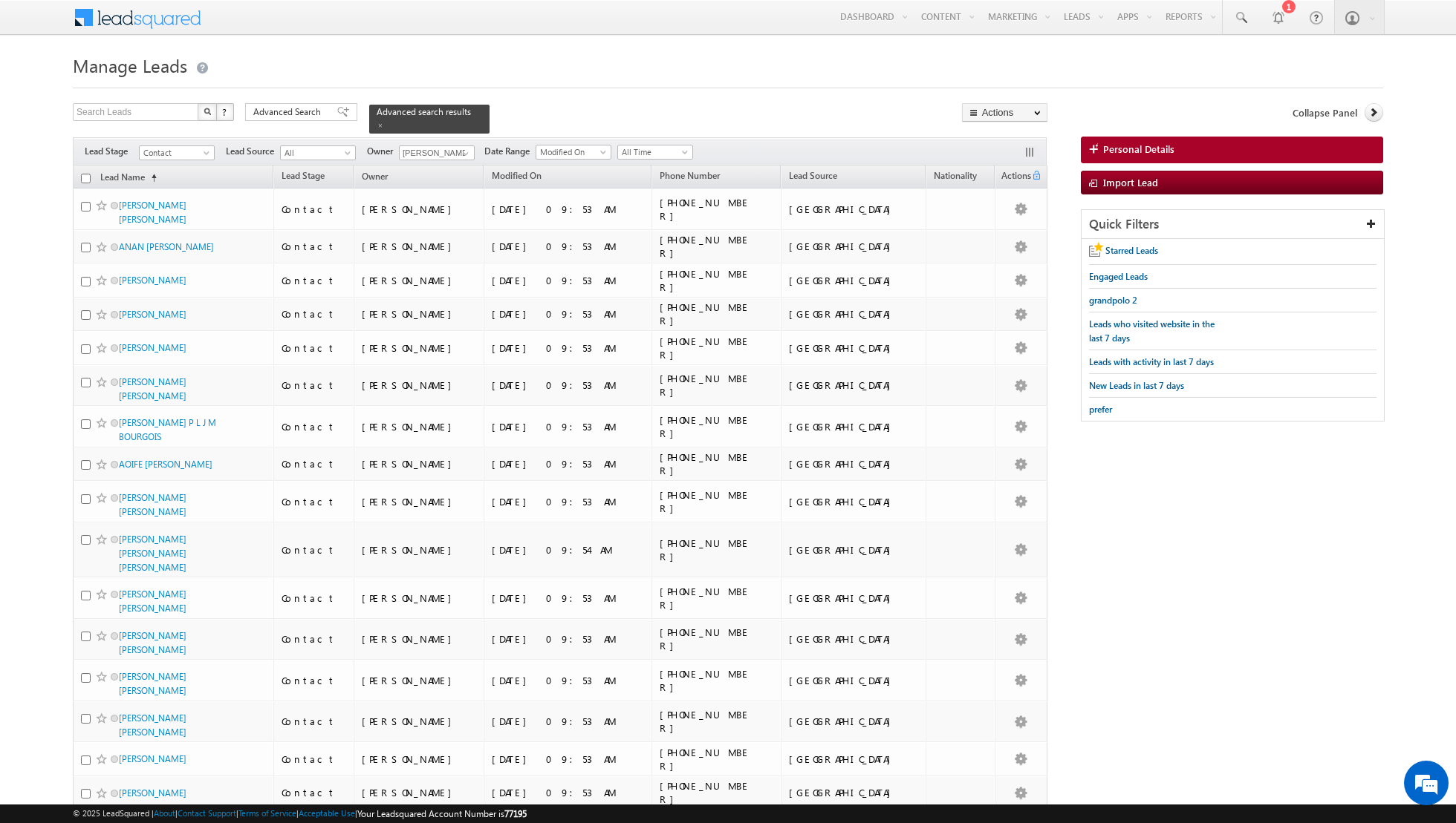
click at [82, 177] on input "checkbox" at bounding box center [86, 179] width 9 height 9
click at [86, 179] on input "checkbox" at bounding box center [86, 179] width 9 height 9
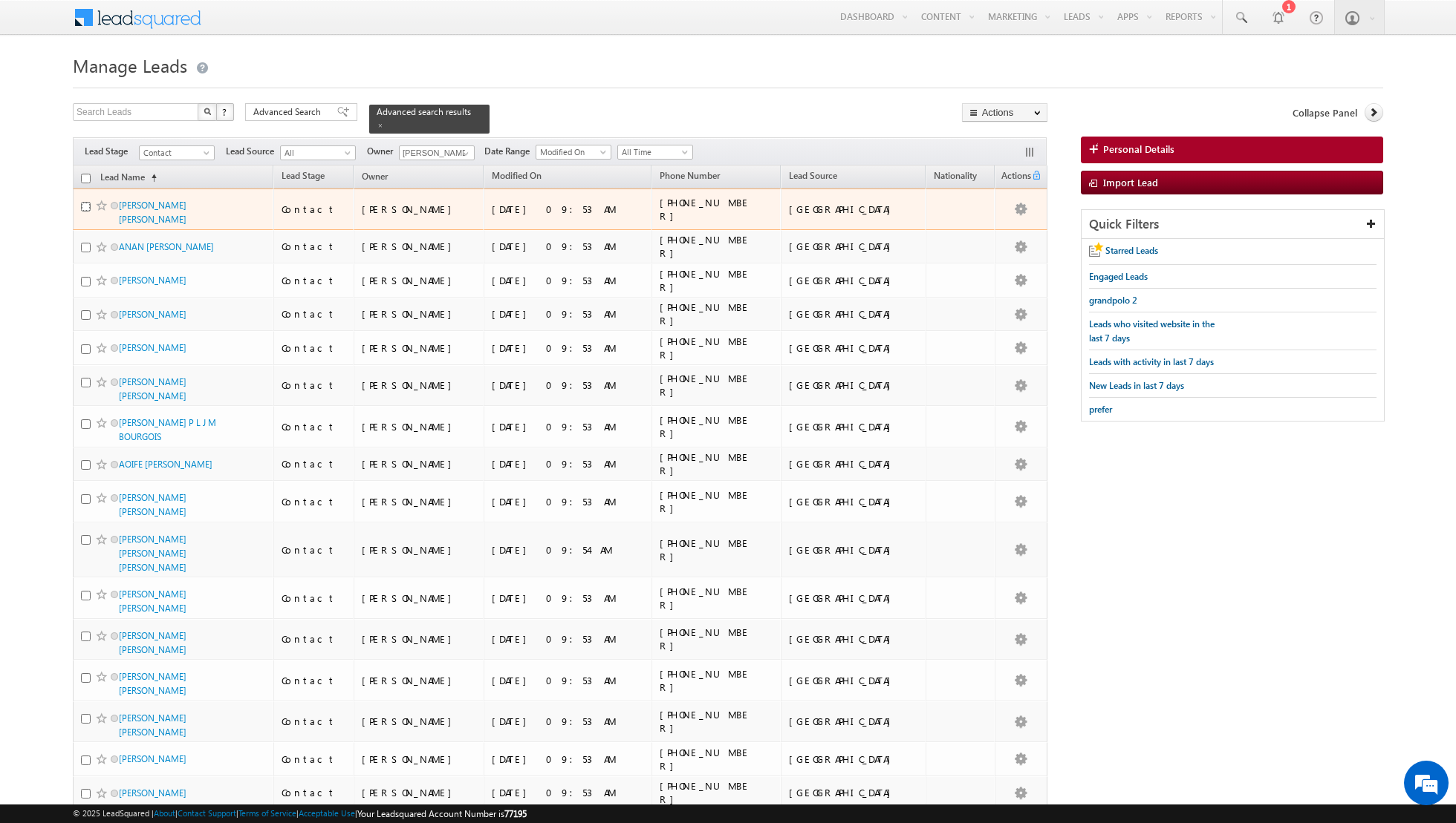
click at [86, 204] on input "checkbox" at bounding box center [86, 207] width 9 height 9
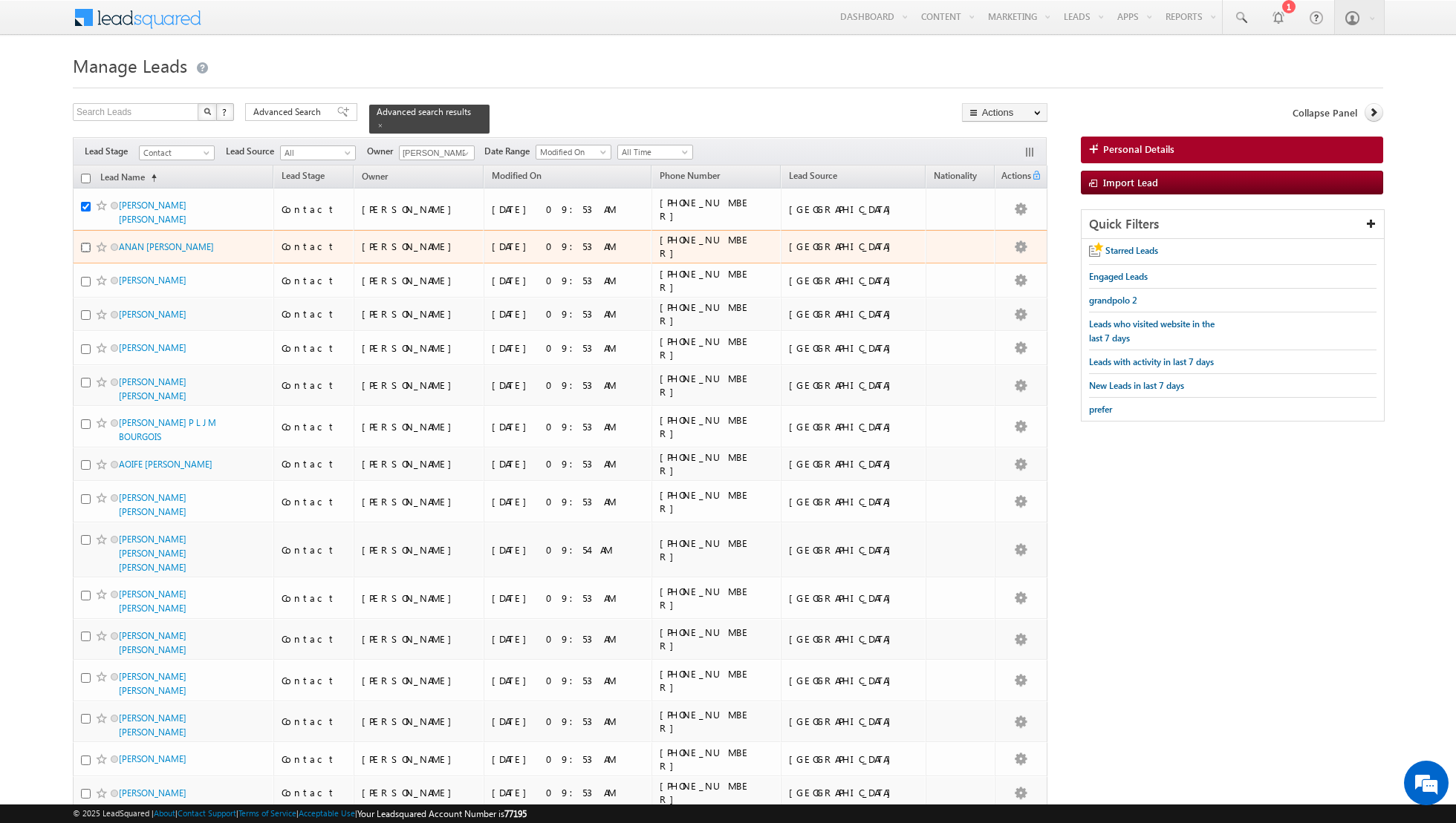
click at [84, 242] on input "checkbox" at bounding box center [86, 247] width 9 height 9
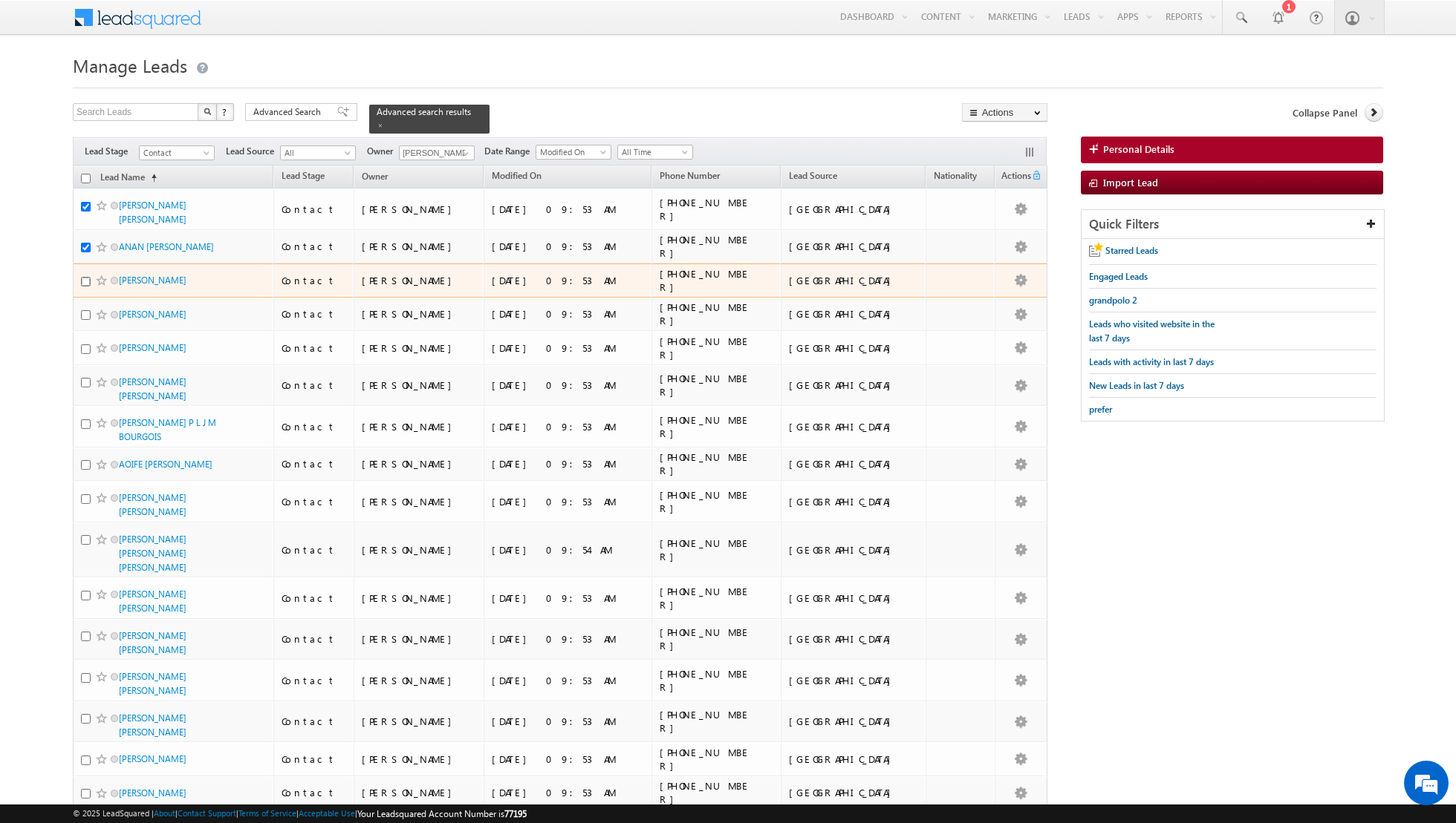
click at [86, 277] on input "checkbox" at bounding box center [86, 282] width 9 height 9
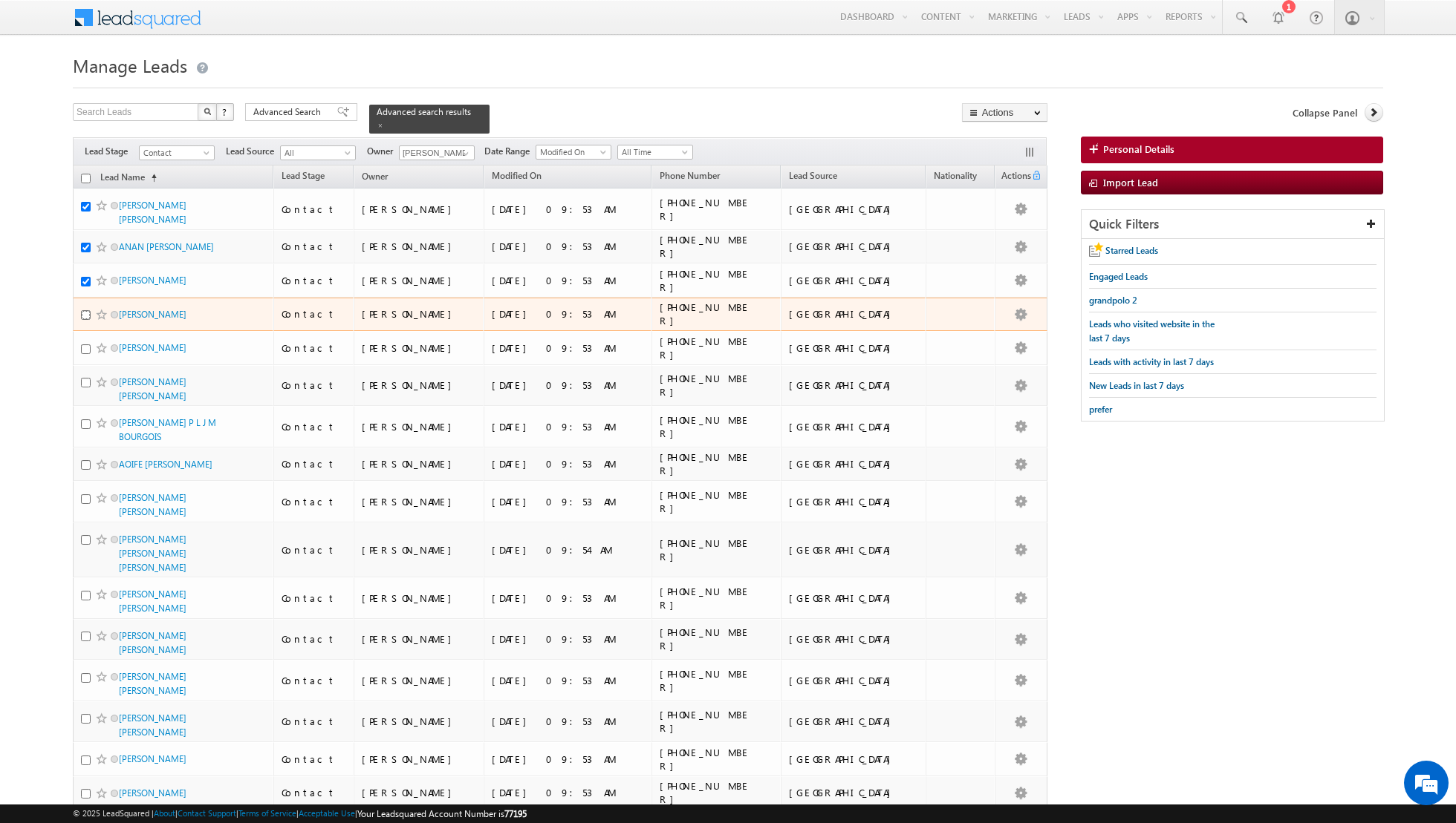
click at [84, 310] on input "checkbox" at bounding box center [86, 315] width 9 height 9
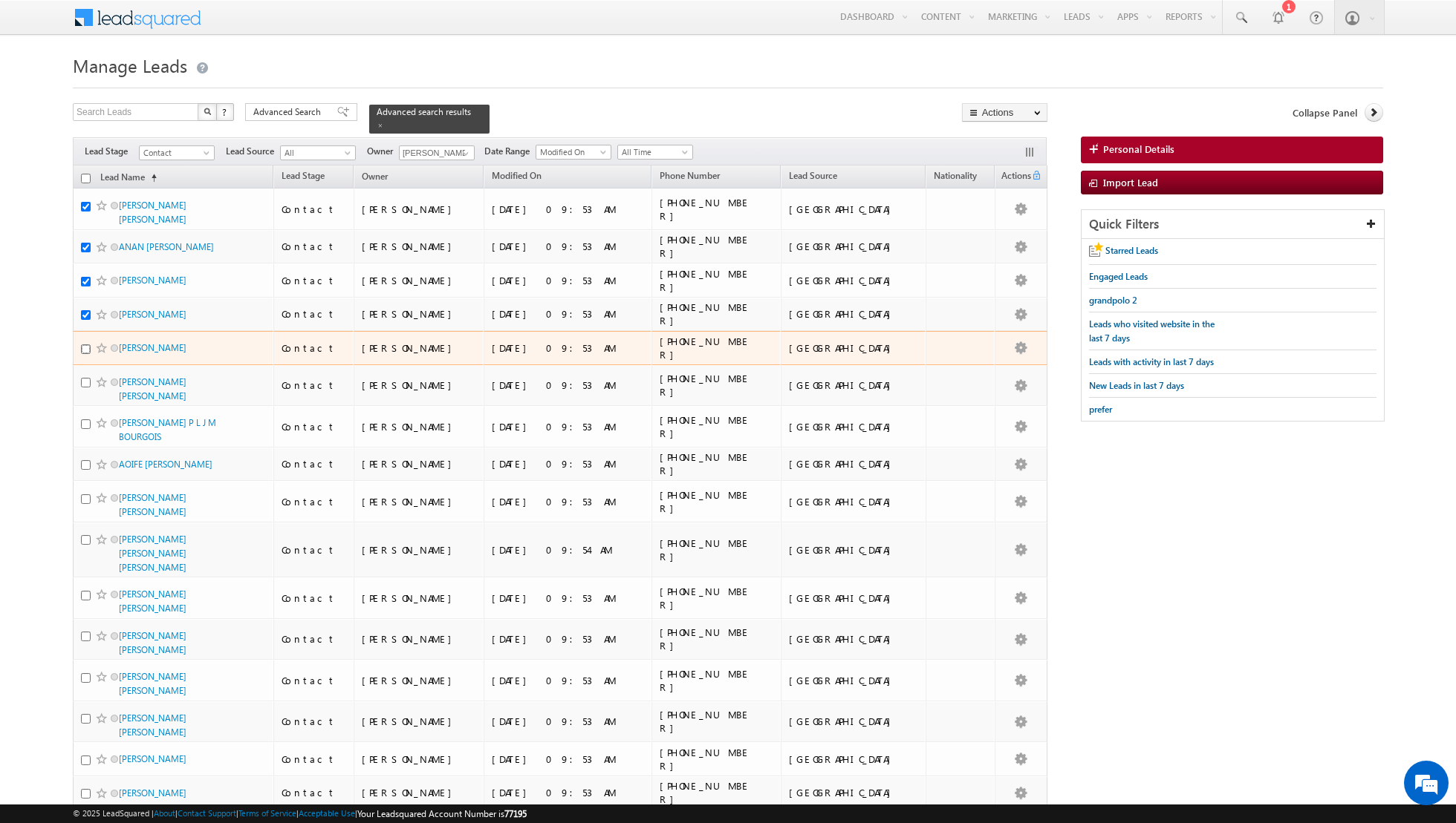
click at [84, 345] on input "checkbox" at bounding box center [86, 349] width 9 height 9
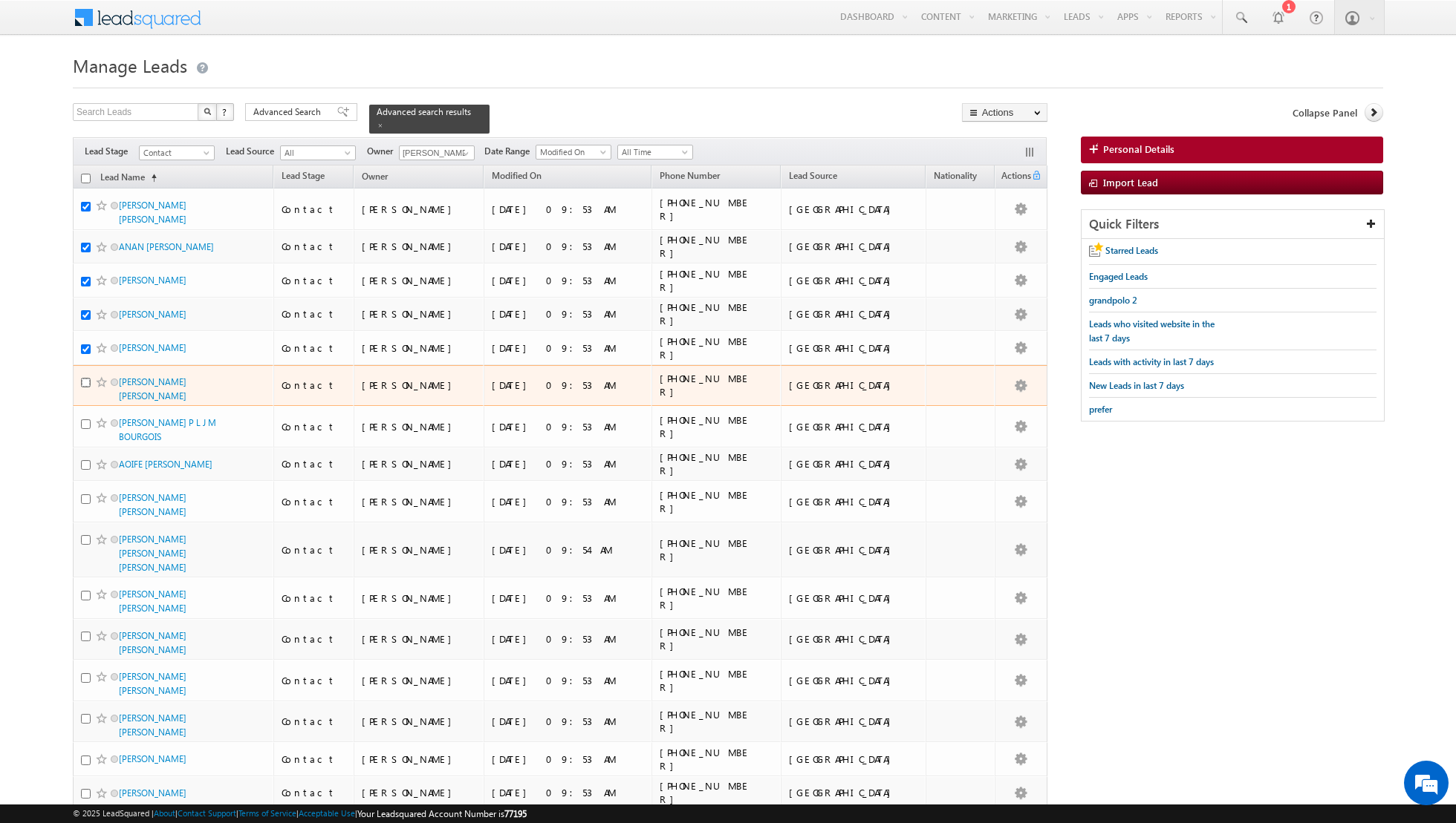
click at [83, 378] on input "checkbox" at bounding box center [86, 382] width 9 height 9
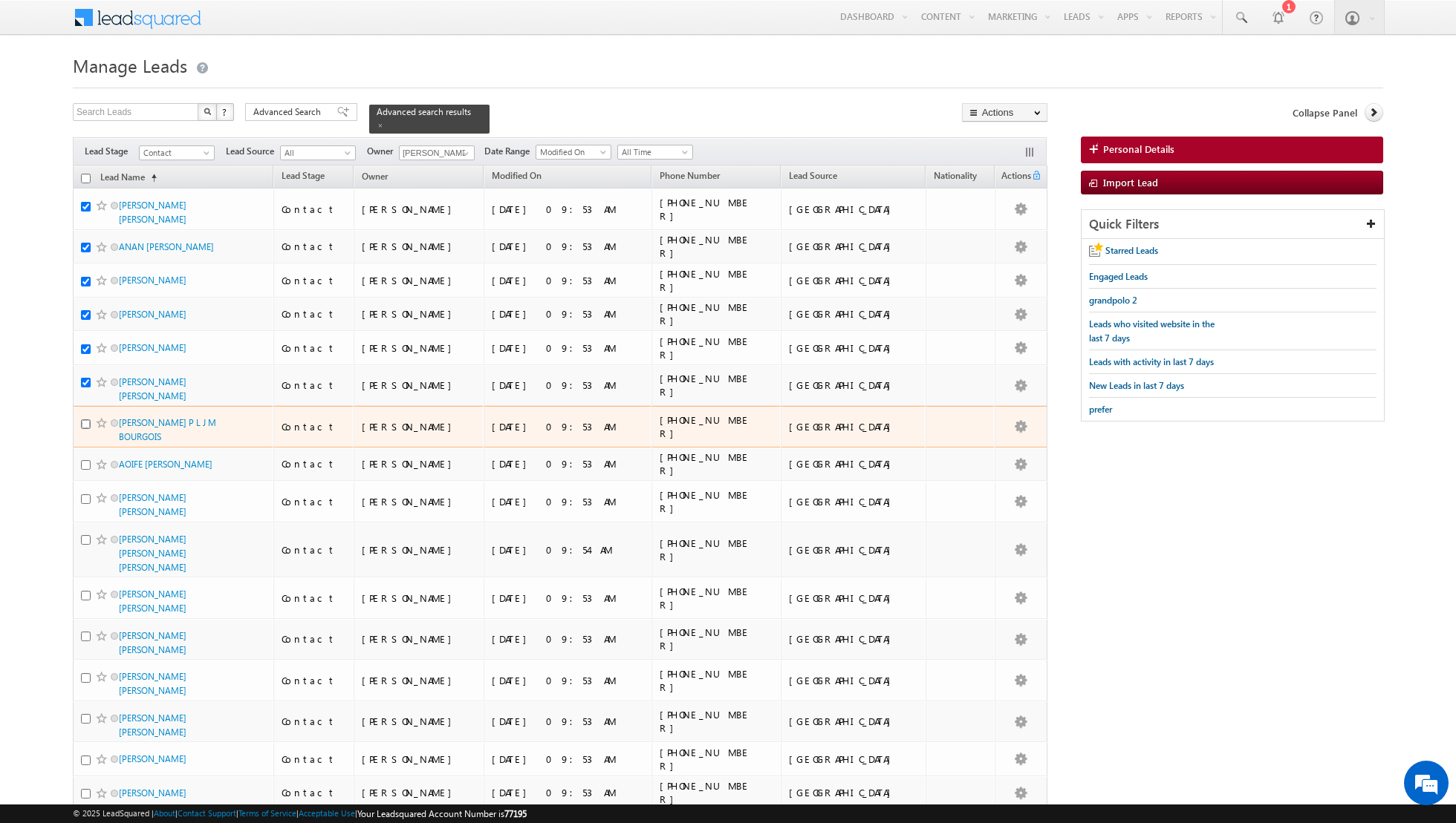
click at [84, 419] on input "checkbox" at bounding box center [86, 424] width 9 height 9
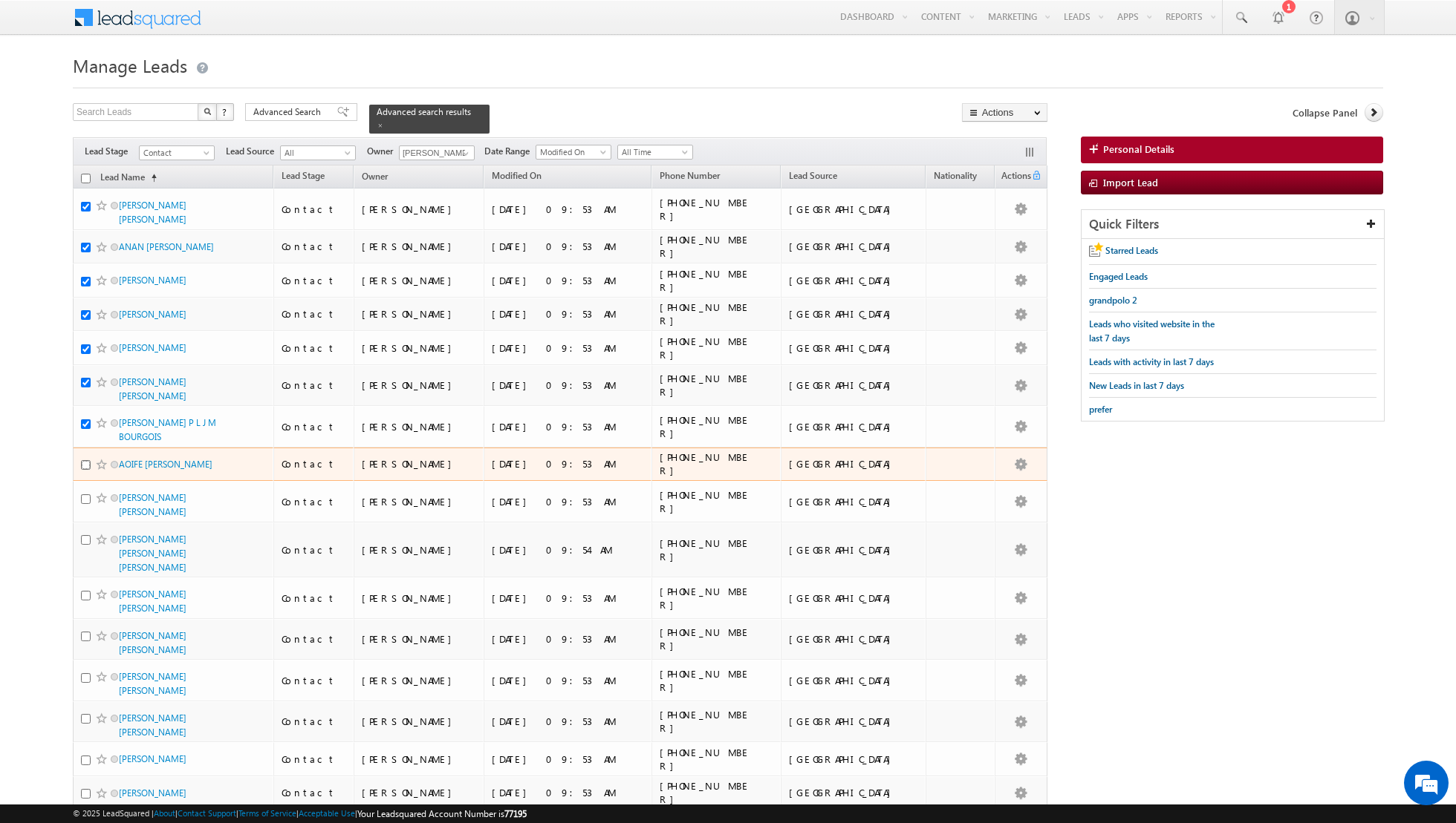
click at [89, 460] on input "checkbox" at bounding box center [86, 465] width 9 height 9
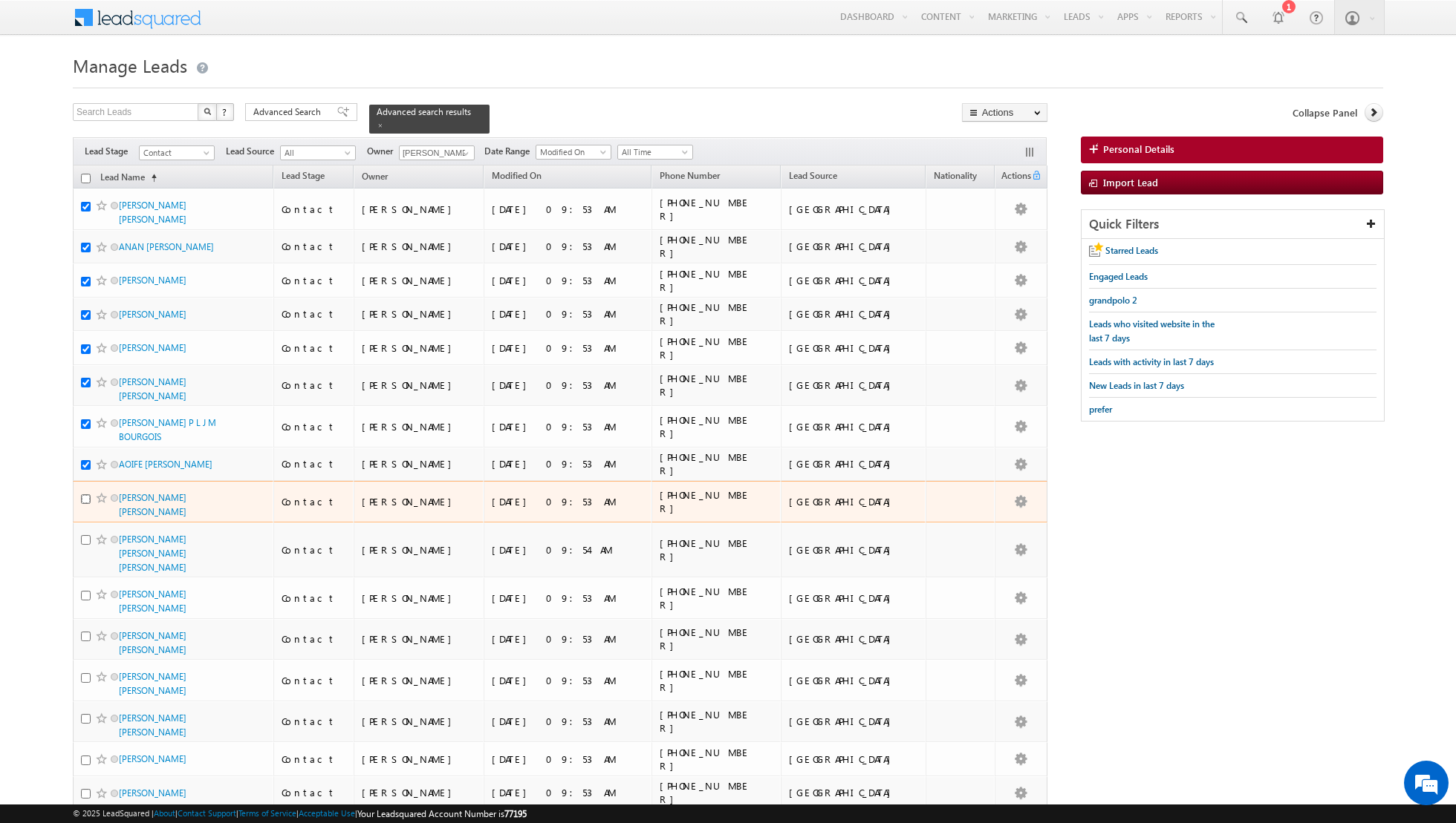
click at [86, 494] on input "checkbox" at bounding box center [86, 499] width 9 height 9
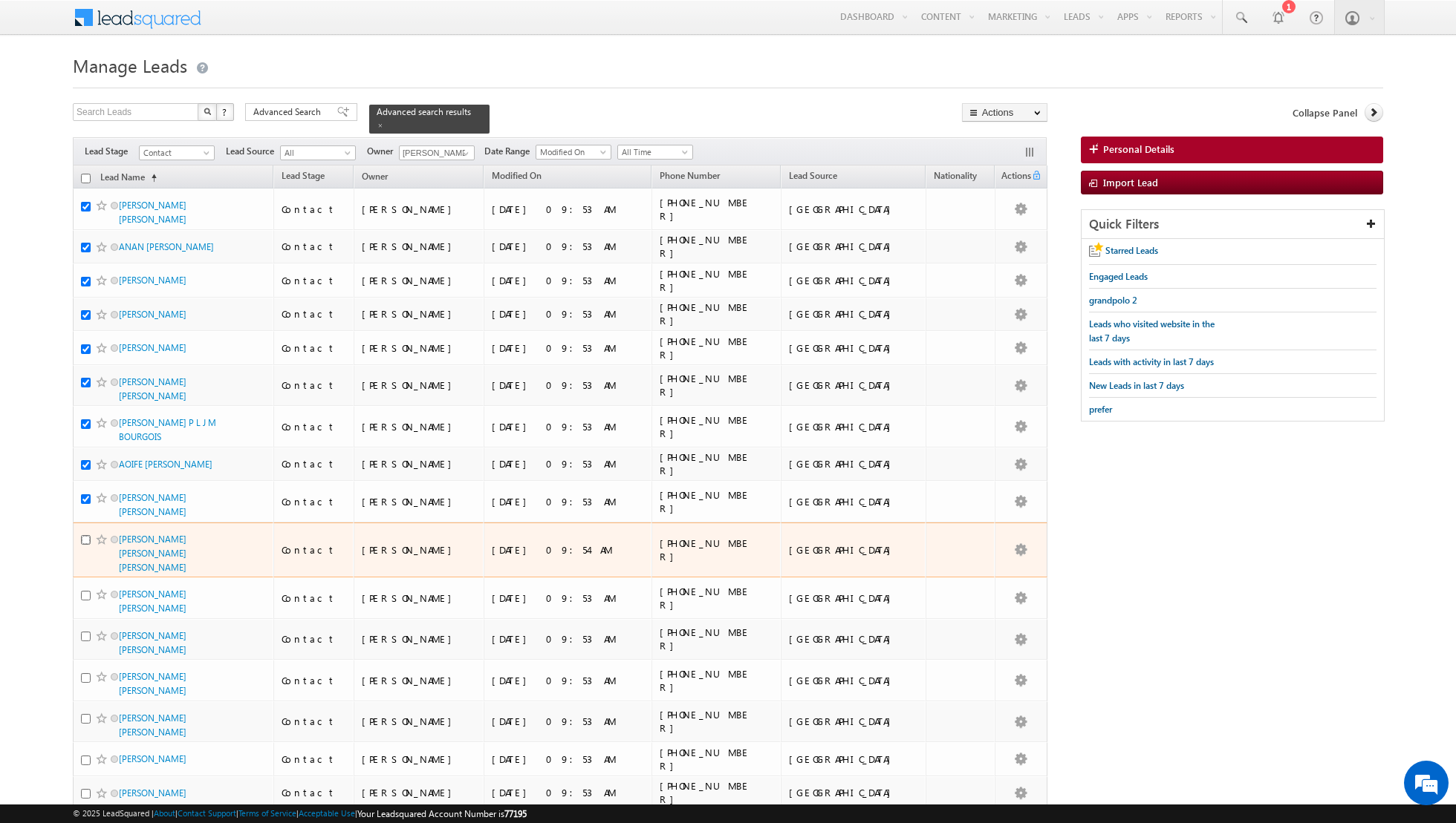
click at [86, 536] on input "checkbox" at bounding box center [86, 540] width 9 height 9
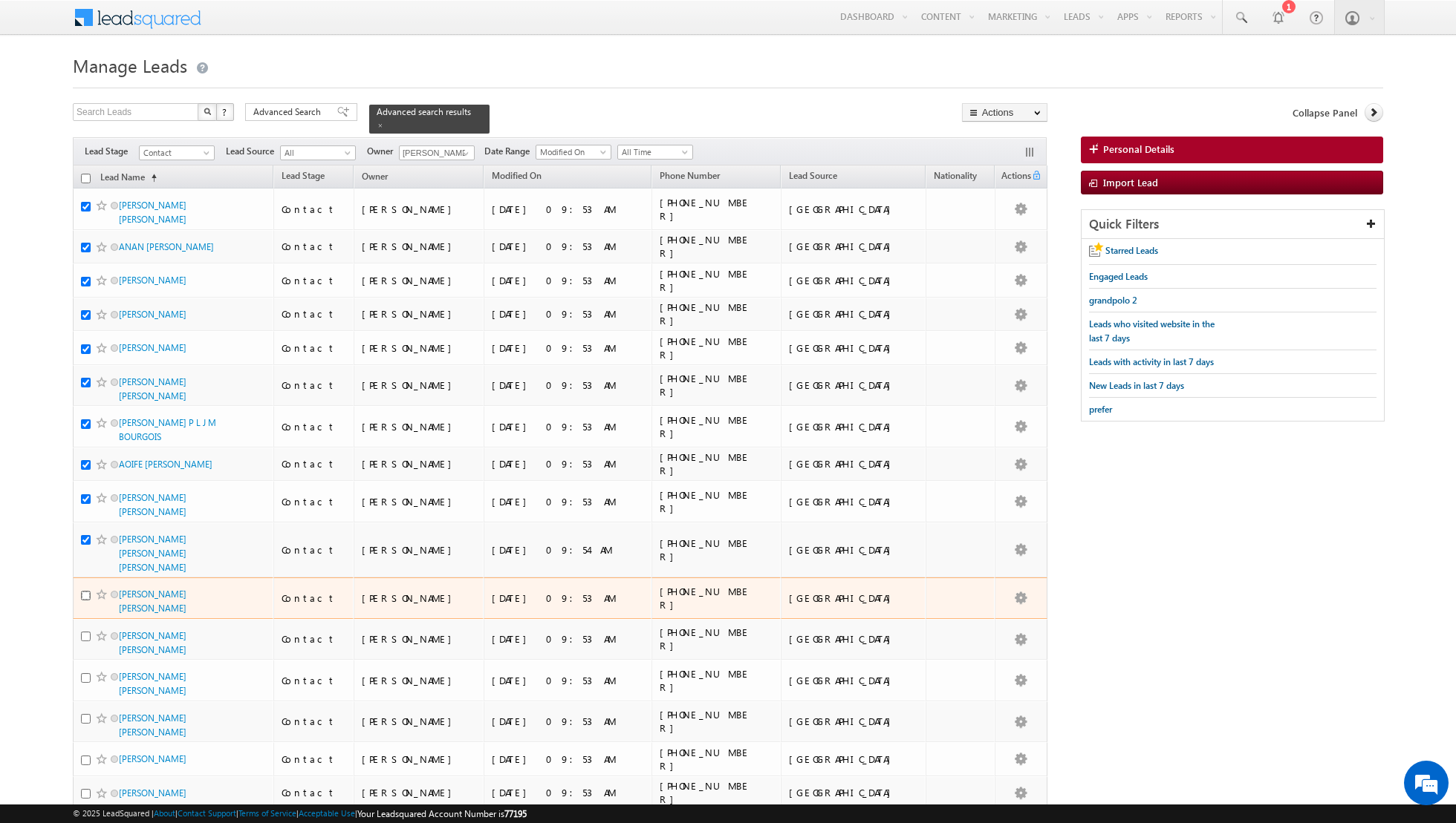
click at [85, 591] on input "checkbox" at bounding box center [86, 596] width 9 height 9
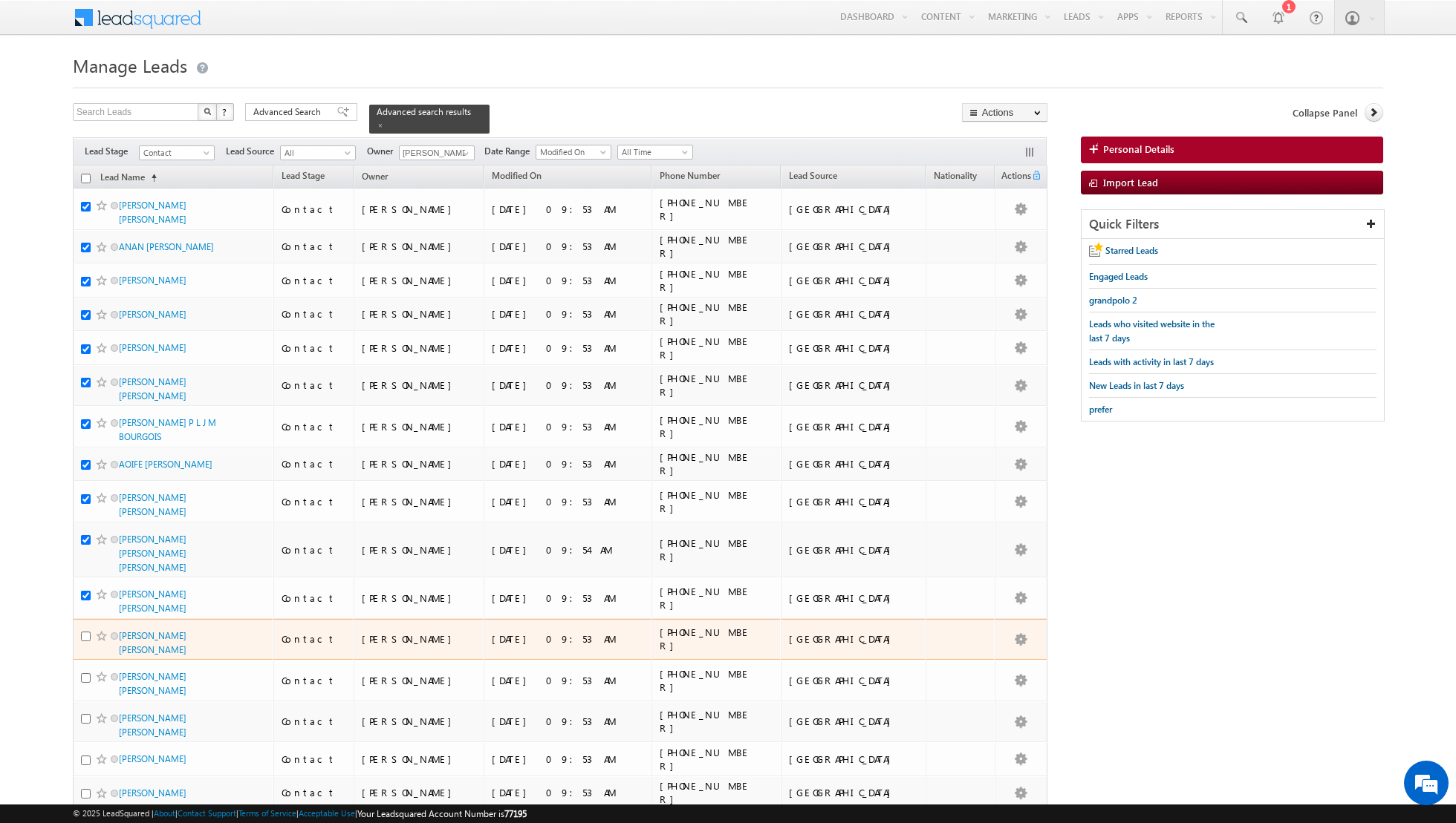
click at [86, 629] on div at bounding box center [103, 636] width 45 height 15
click at [83, 631] on input "checkbox" at bounding box center [86, 636] width 9 height 9
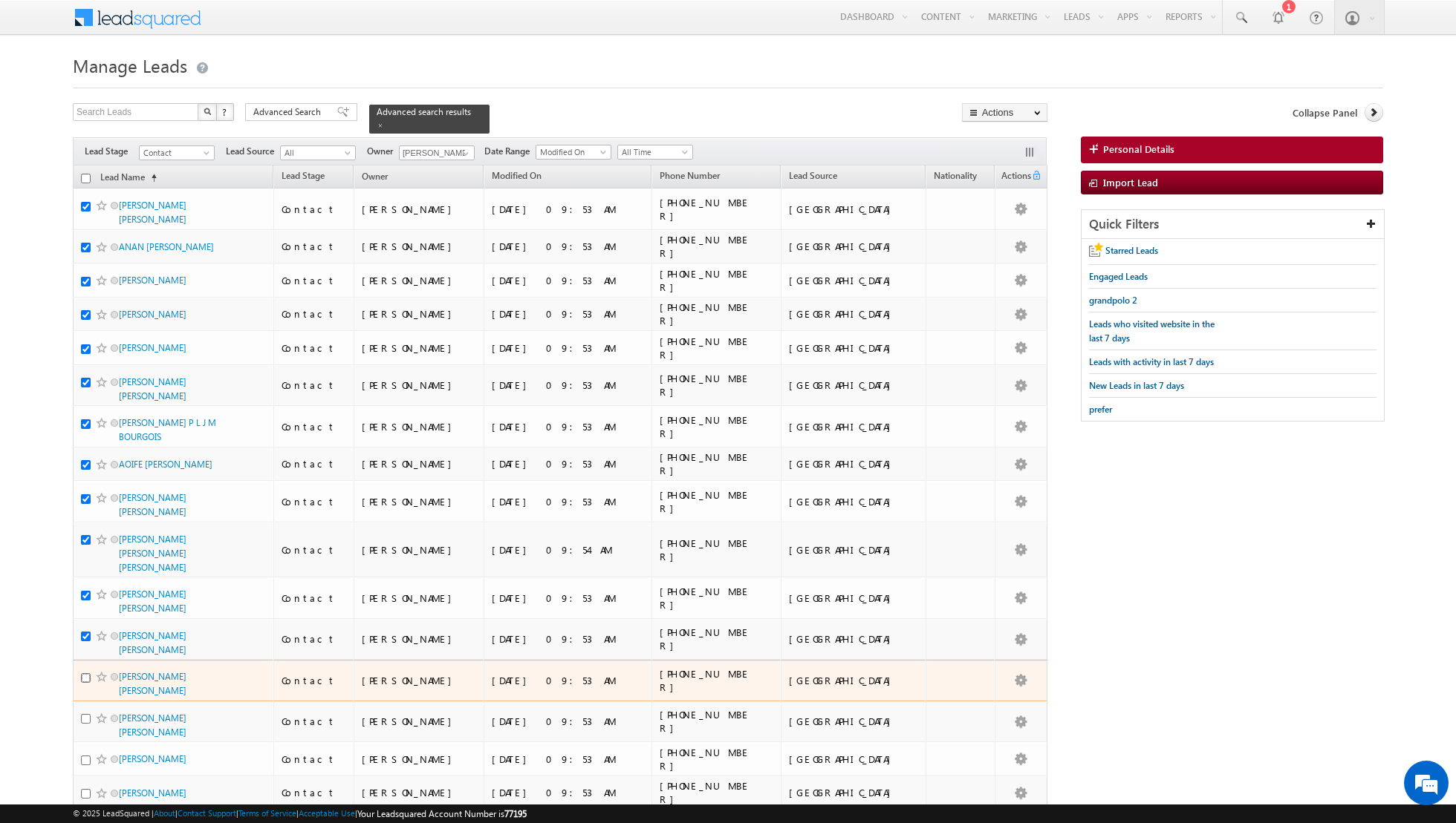
click at [84, 674] on input "checkbox" at bounding box center [86, 678] width 9 height 9
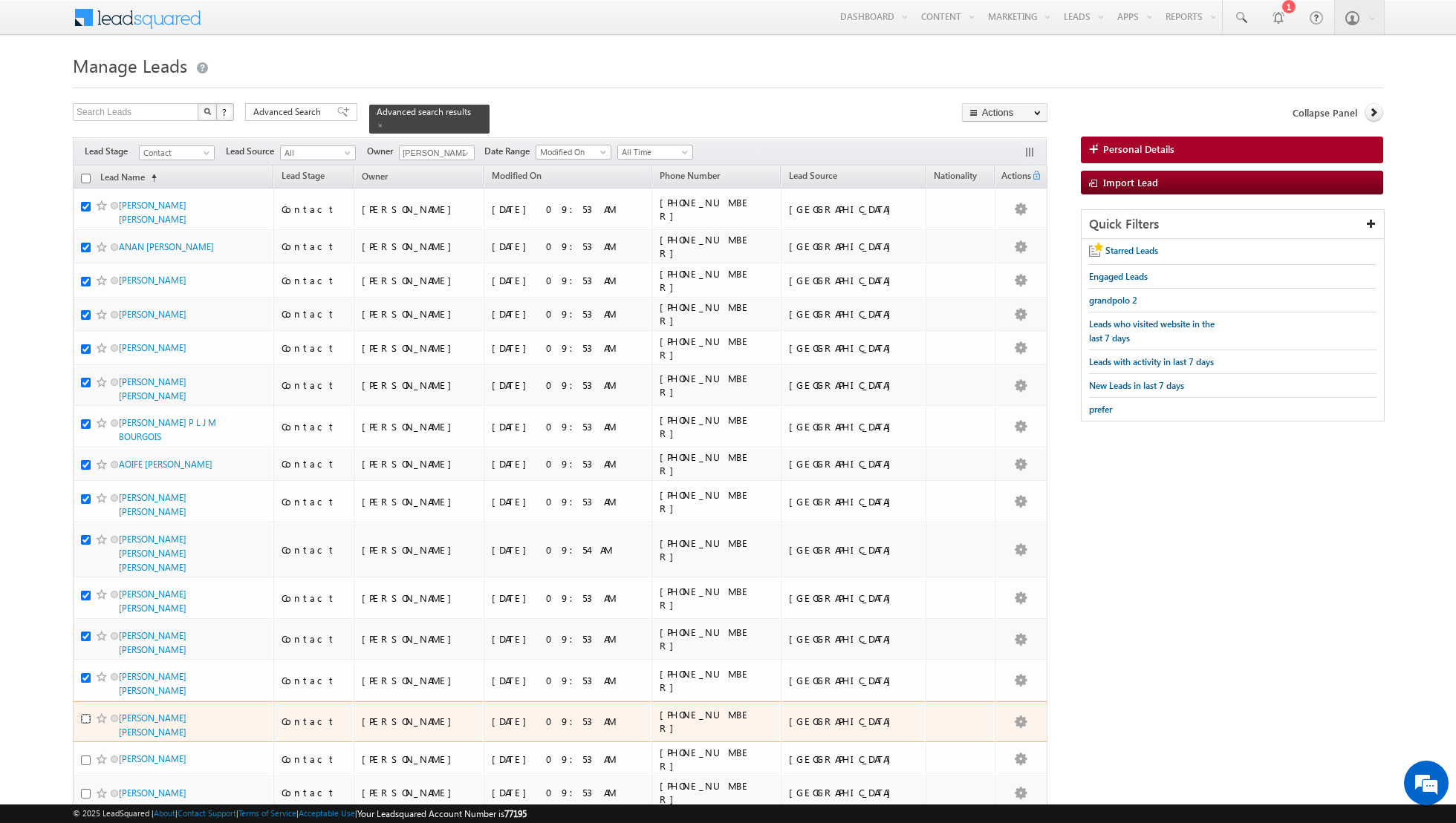
click at [85, 714] on input "checkbox" at bounding box center [86, 719] width 9 height 9
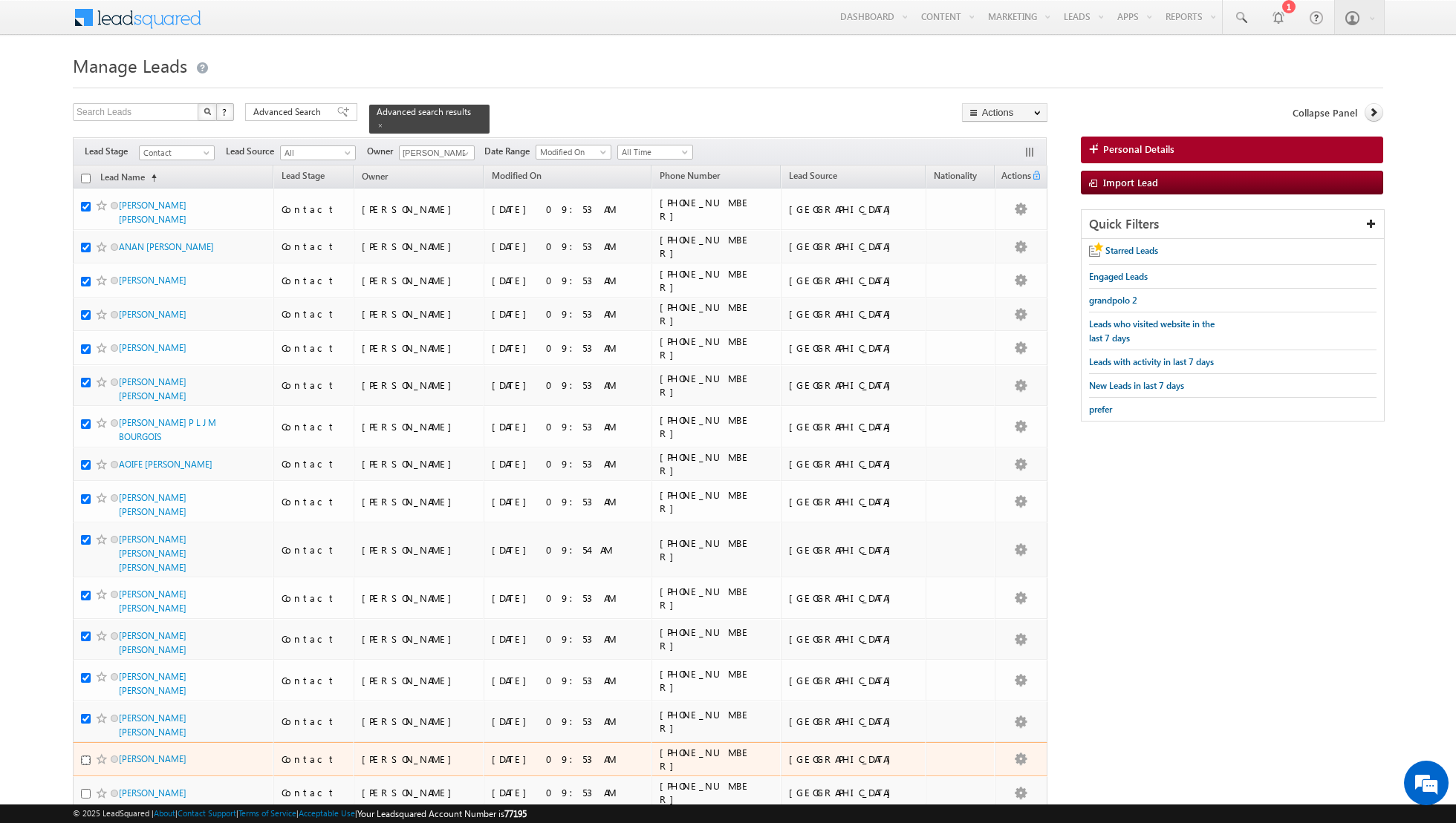
click at [87, 755] on input "checkbox" at bounding box center [86, 760] width 9 height 9
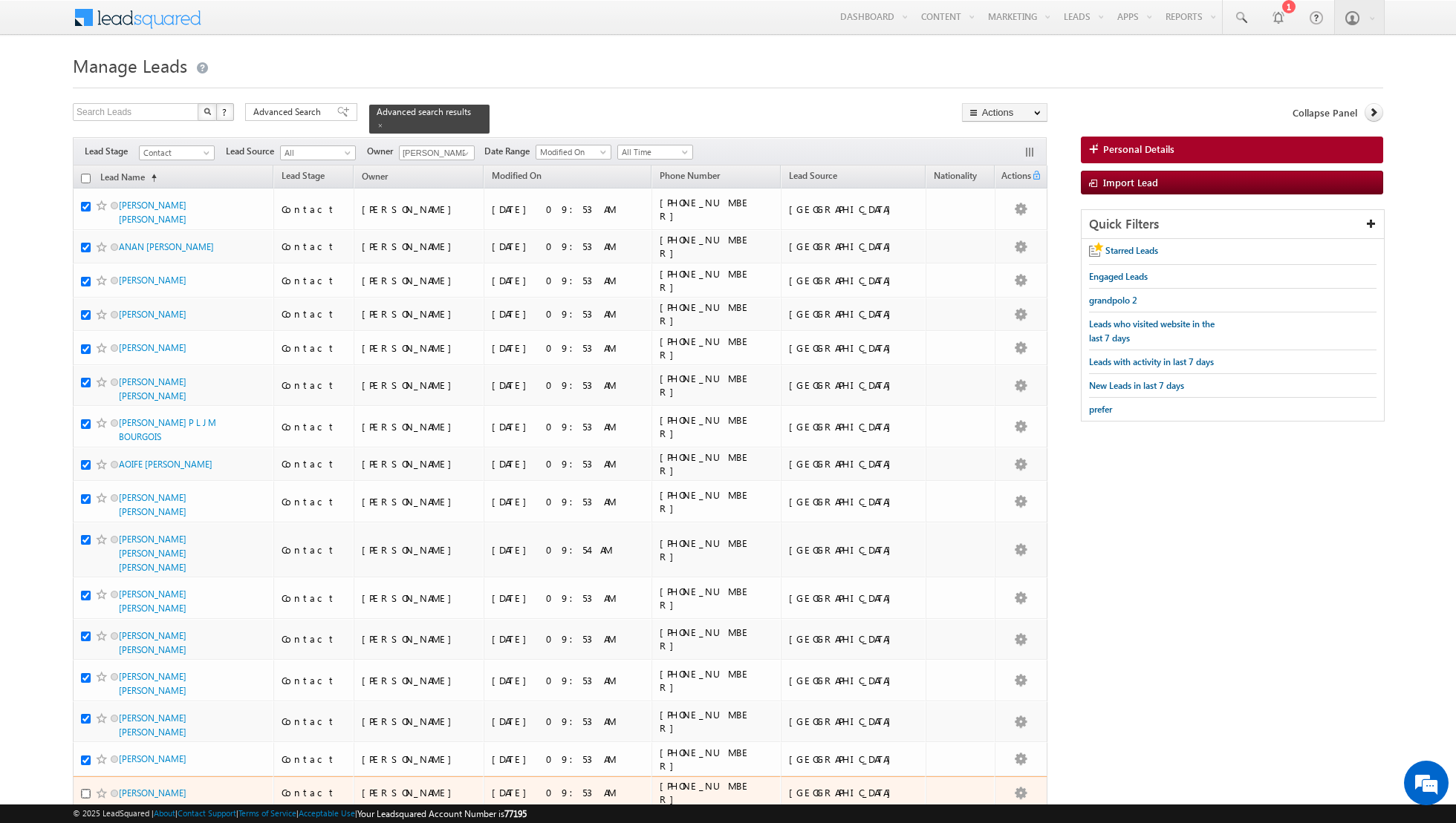
click at [84, 789] on input "checkbox" at bounding box center [86, 794] width 9 height 9
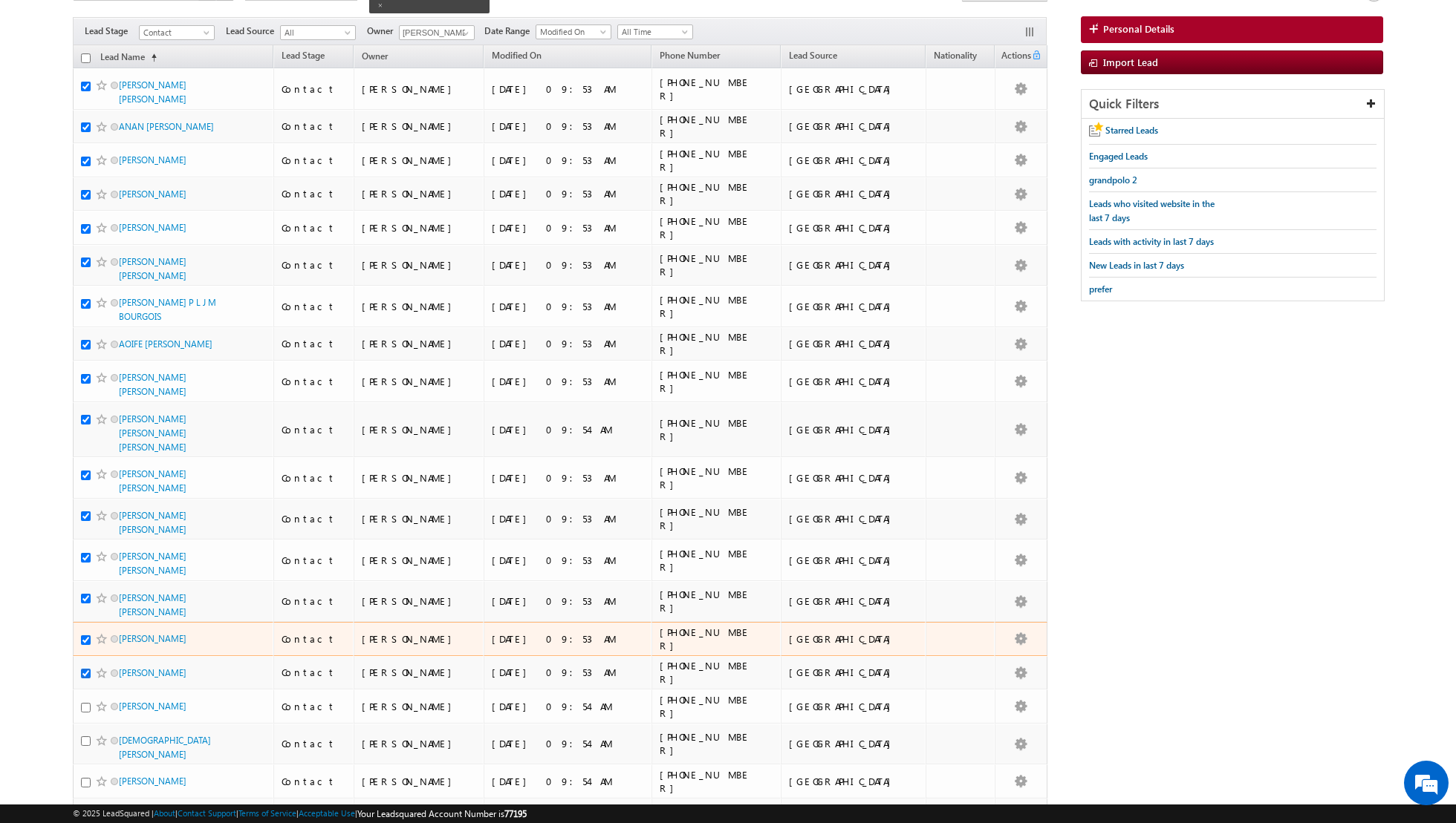
scroll to position [122, 0]
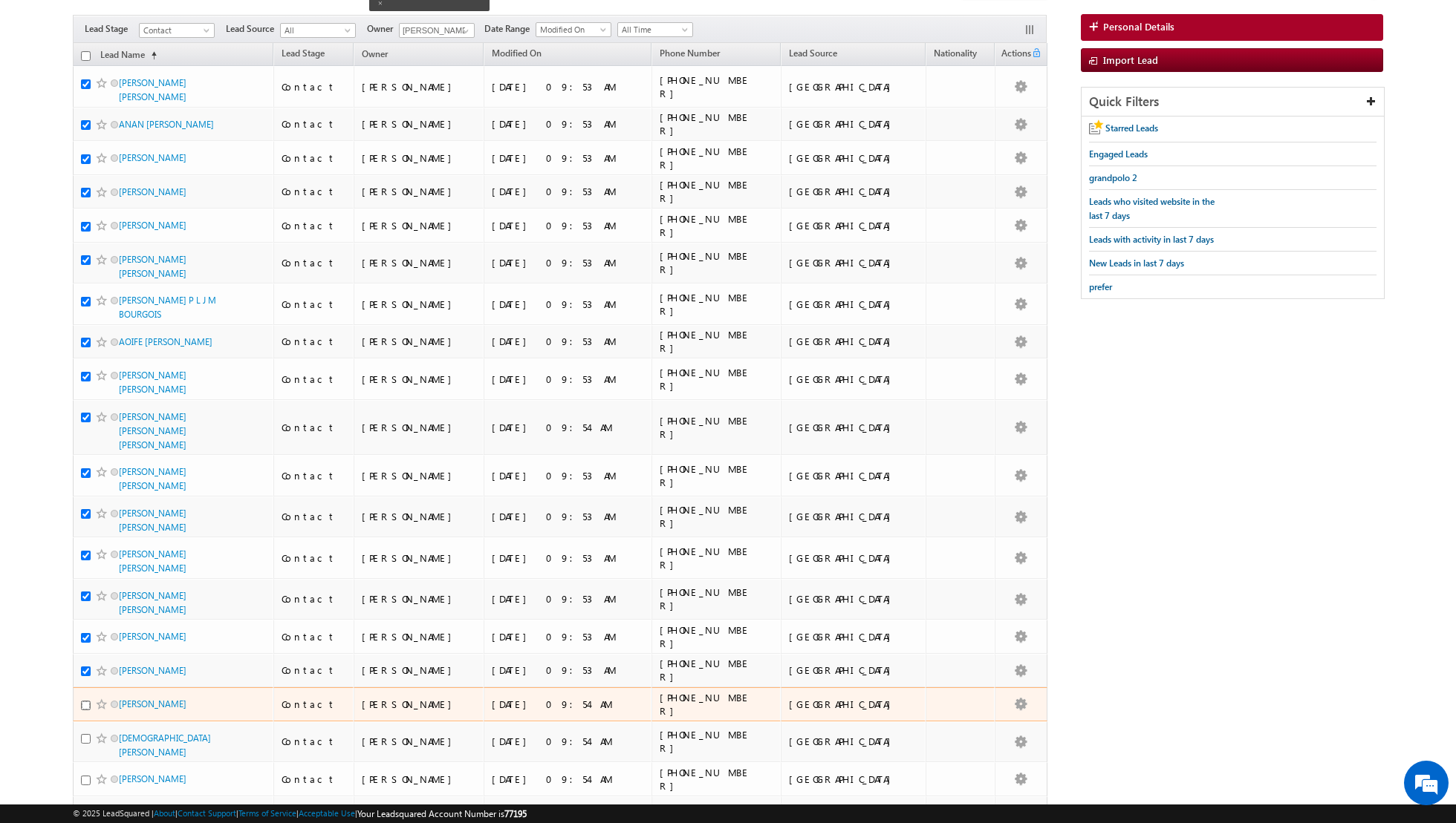
click at [86, 701] on input "checkbox" at bounding box center [86, 706] width 9 height 9
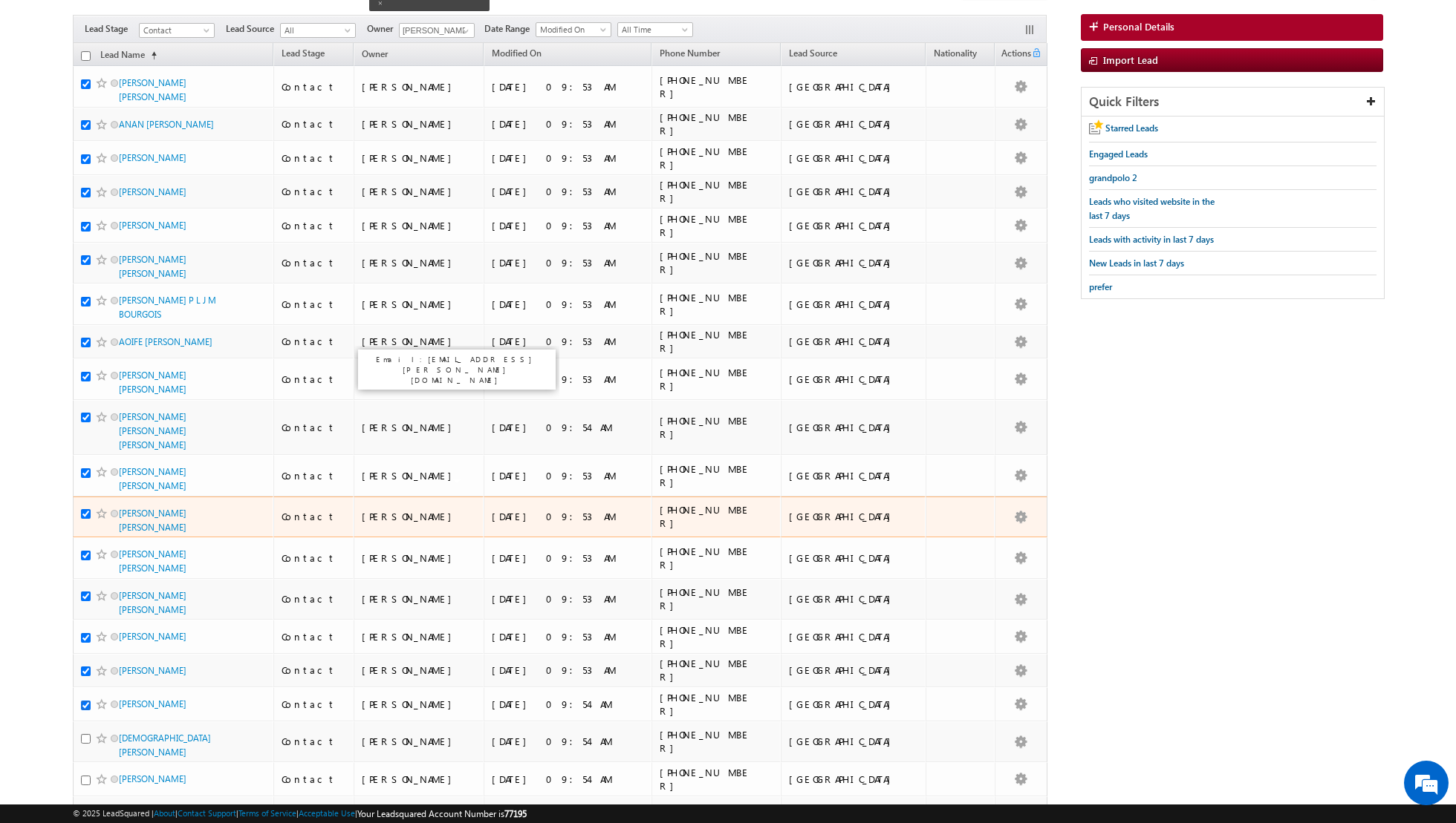
scroll to position [0, 0]
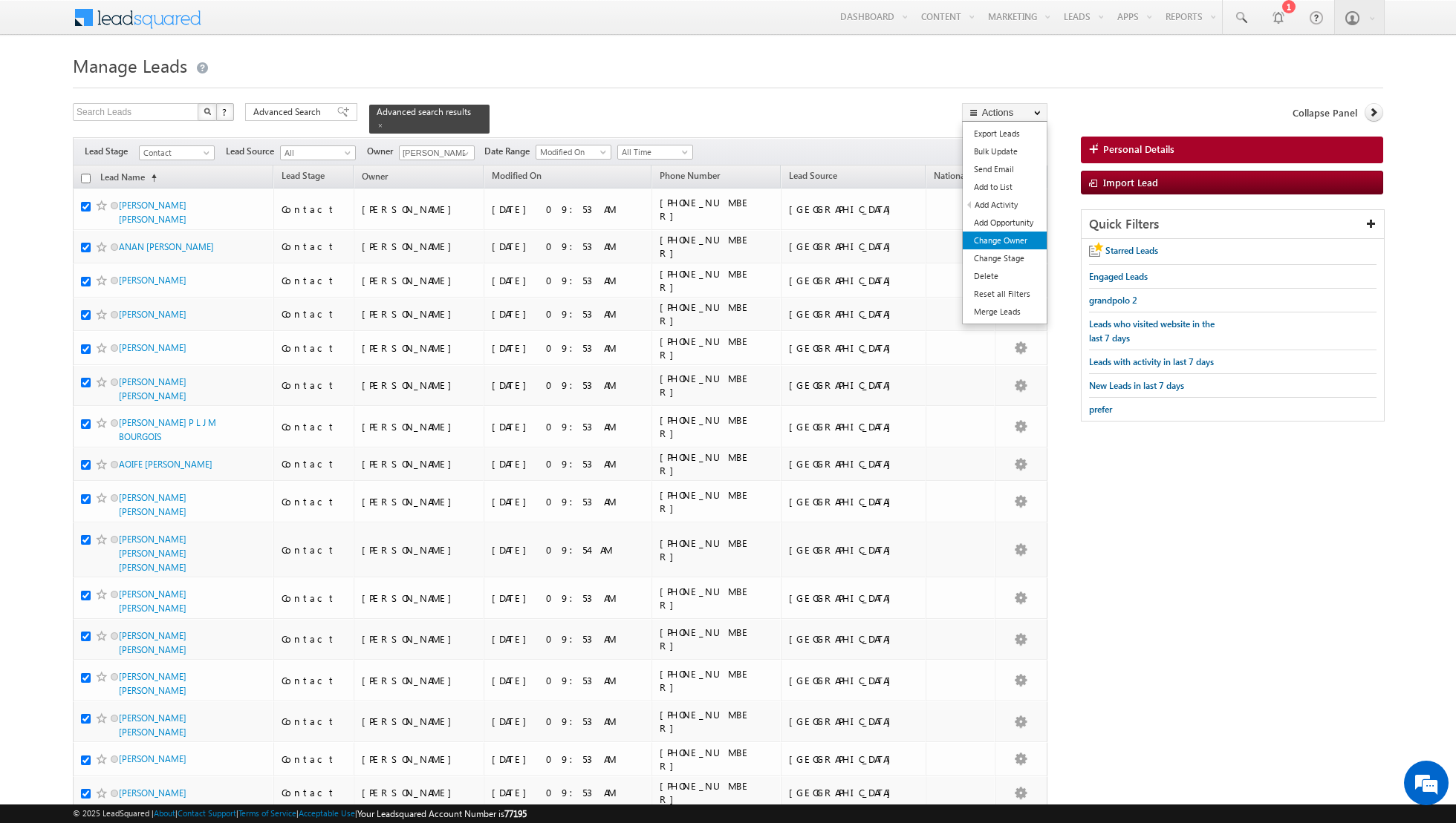
click at [996, 235] on link "Change Owner" at bounding box center [1004, 241] width 84 height 18
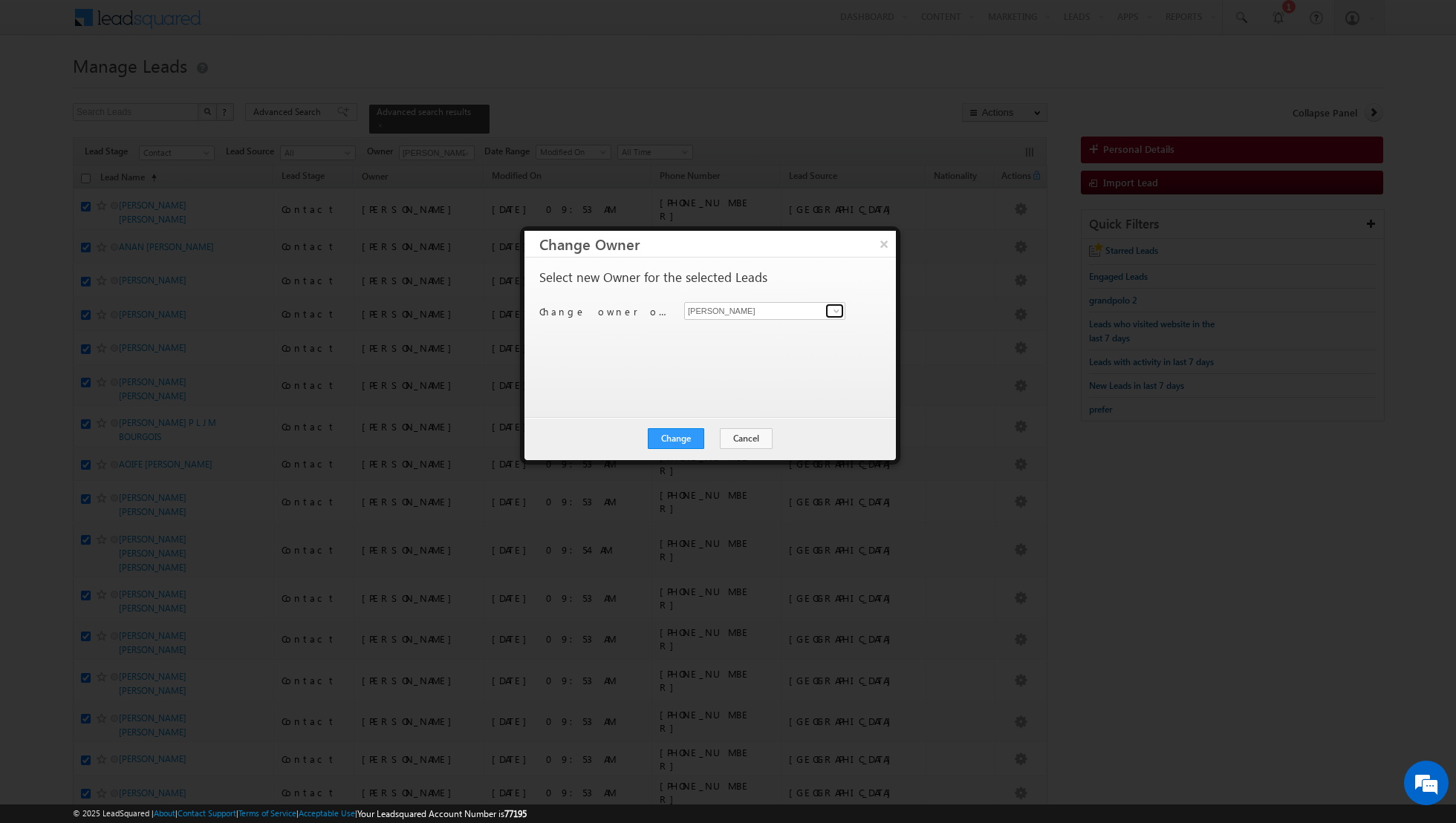
click at [834, 305] on span at bounding box center [836, 311] width 12 height 12
click at [767, 327] on link "Aakash Arora aakash.arora@indglobal.ae" at bounding box center [764, 334] width 161 height 28
click at [674, 436] on button "Change" at bounding box center [676, 439] width 56 height 21
click at [710, 435] on button "Close" at bounding box center [712, 439] width 48 height 21
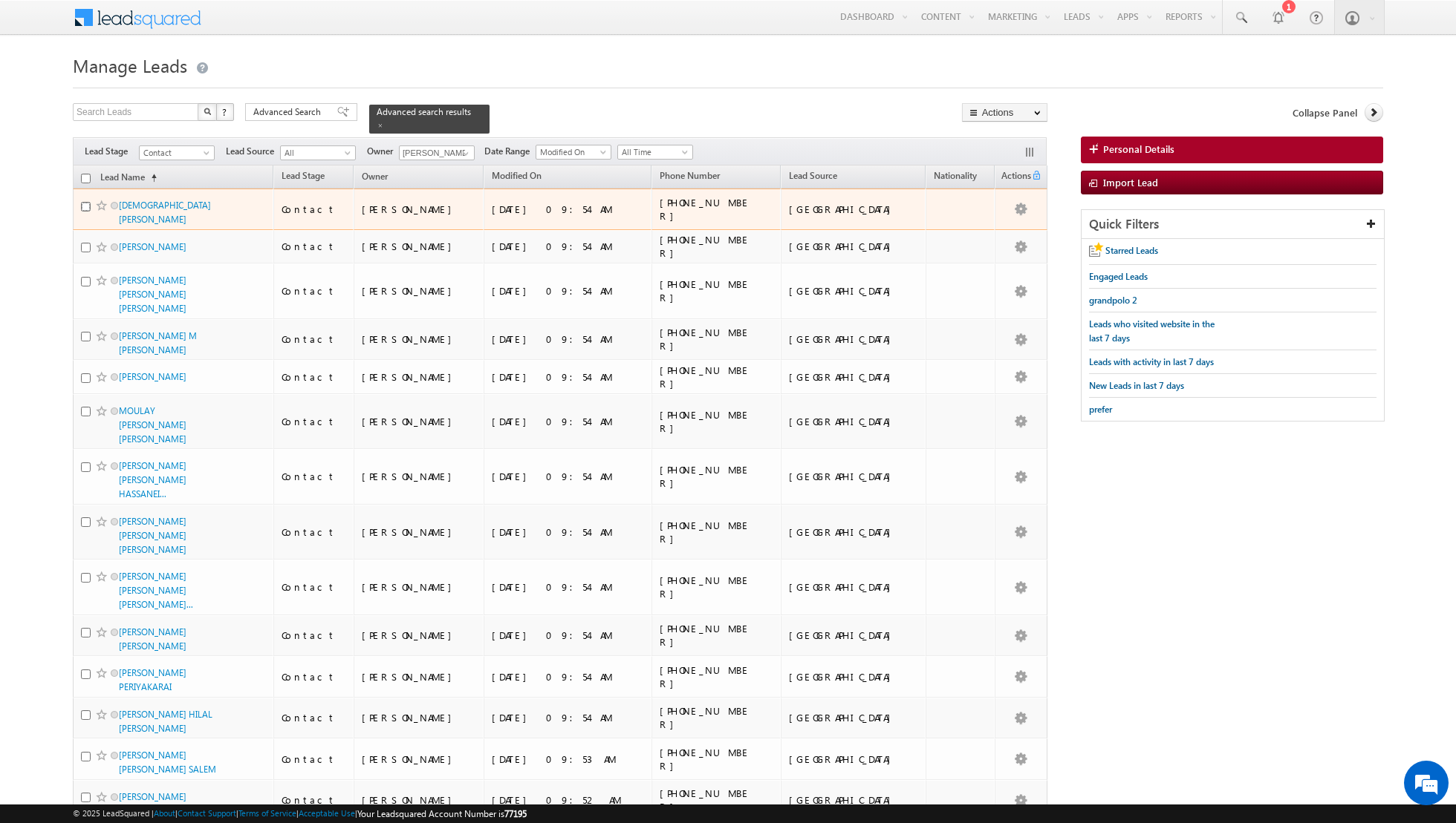
click at [85, 206] on input "checkbox" at bounding box center [86, 207] width 9 height 9
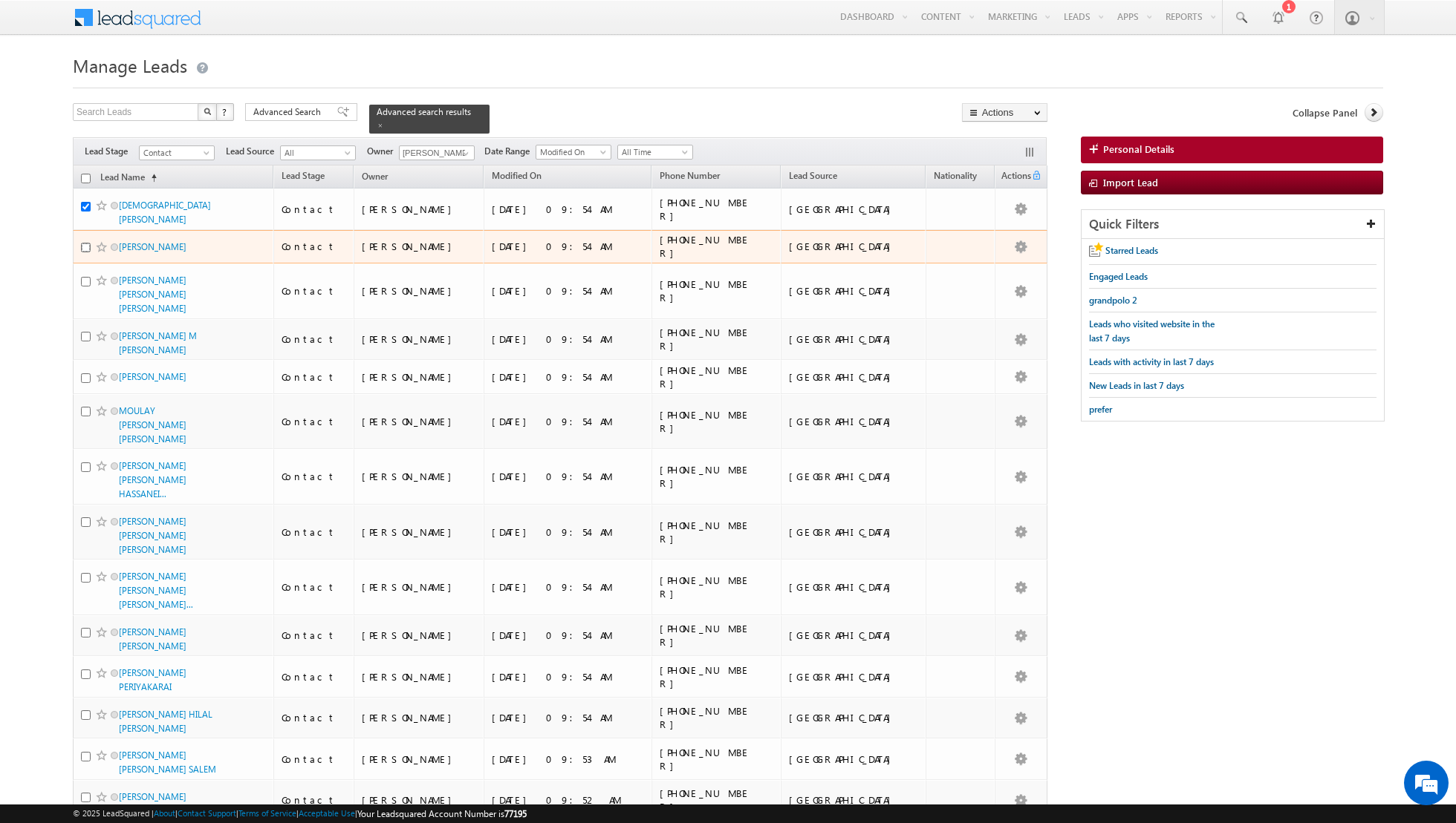
click at [84, 242] on input "checkbox" at bounding box center [86, 247] width 9 height 9
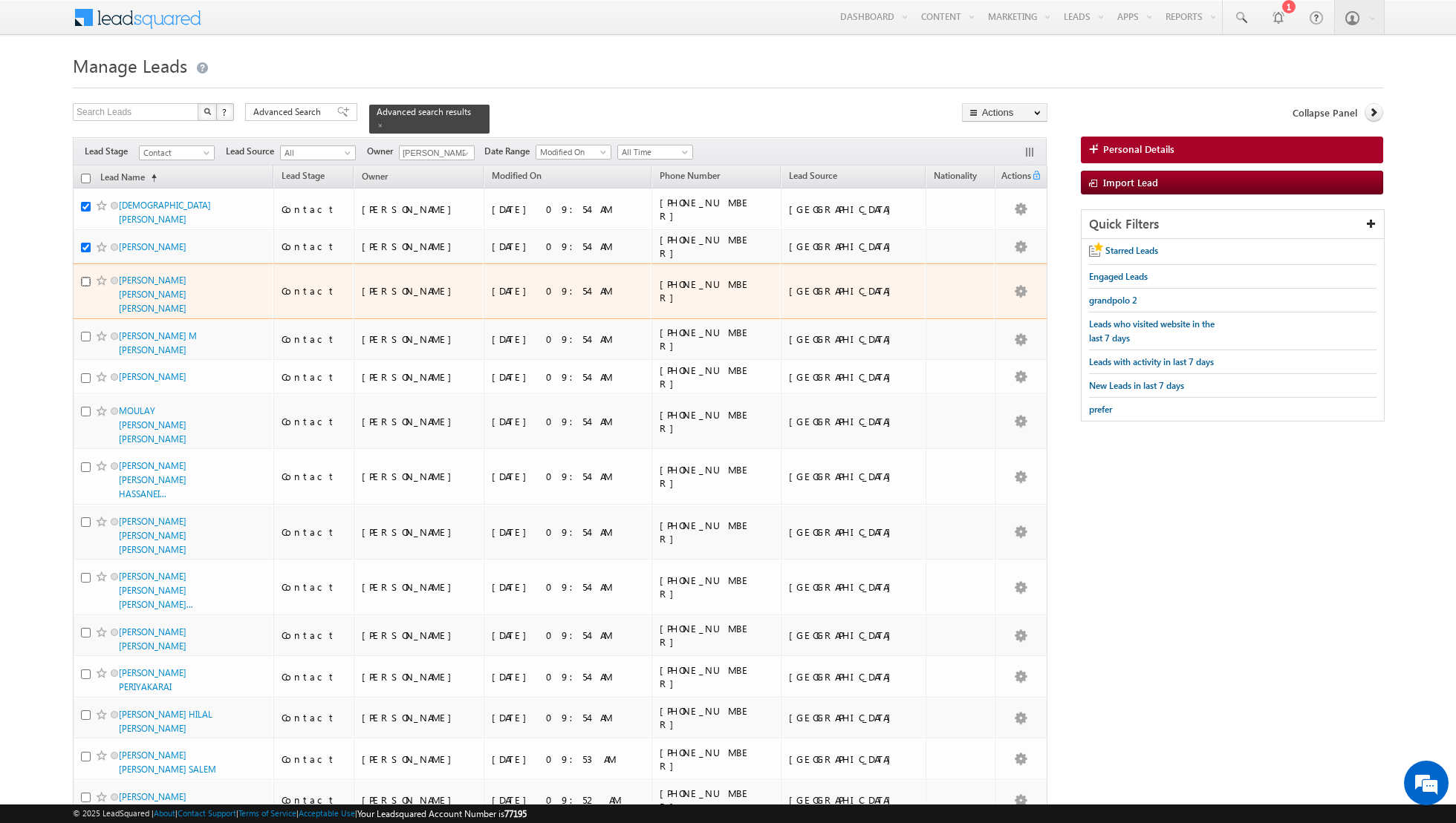
click at [86, 277] on input "checkbox" at bounding box center [86, 282] width 9 height 9
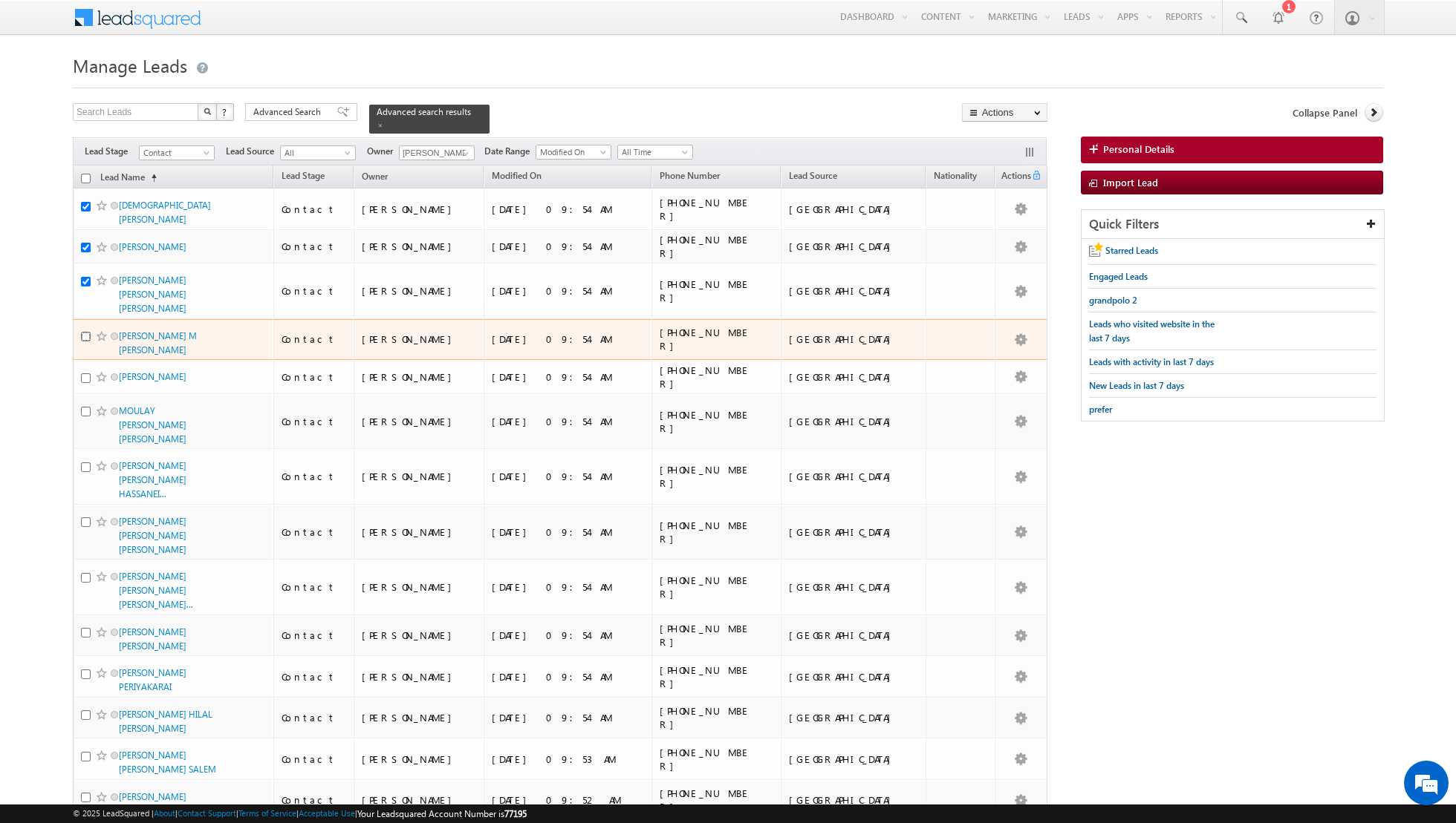
click at [83, 332] on input "checkbox" at bounding box center [86, 336] width 9 height 9
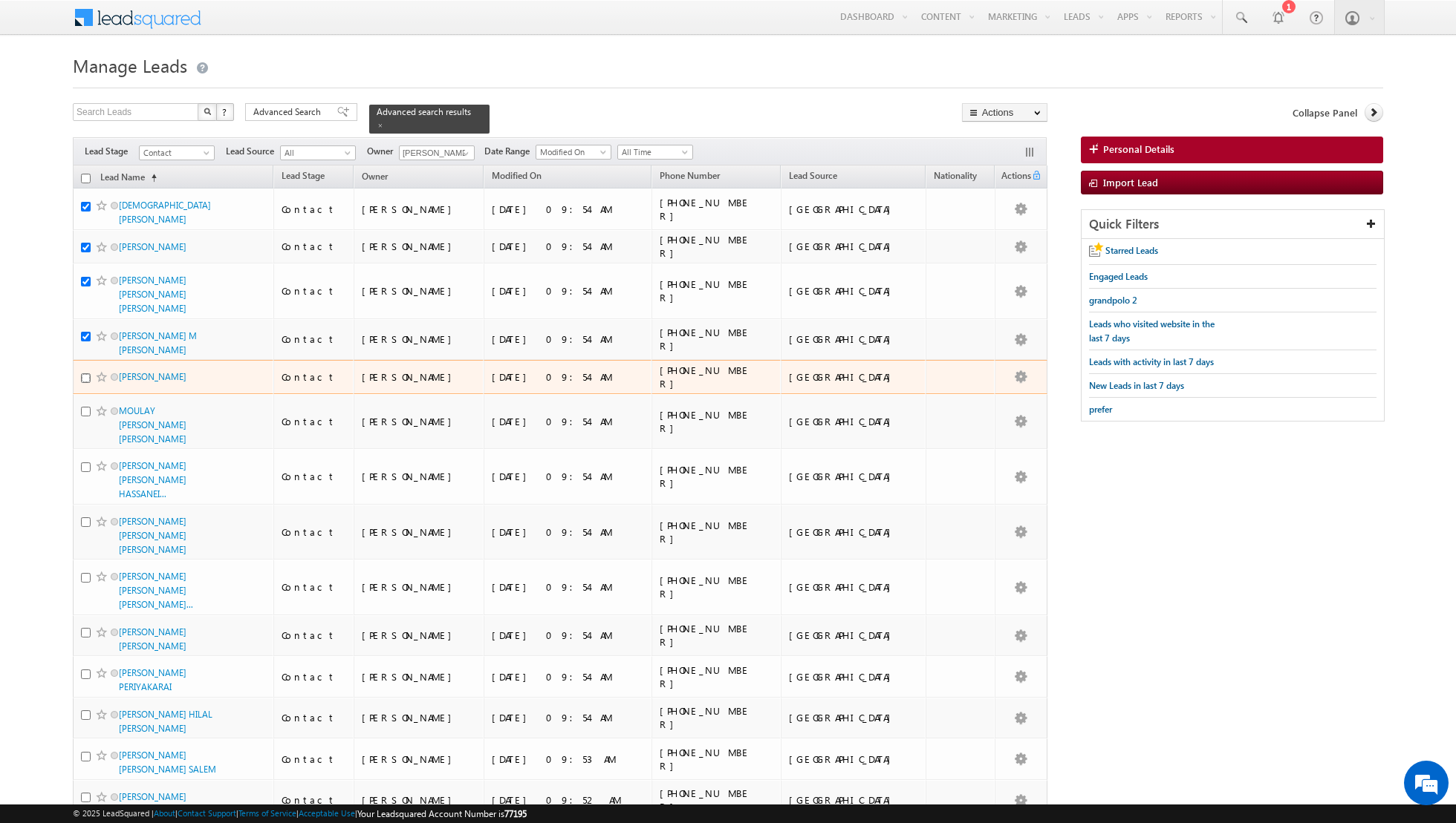
click at [86, 373] on input "checkbox" at bounding box center [86, 378] width 9 height 9
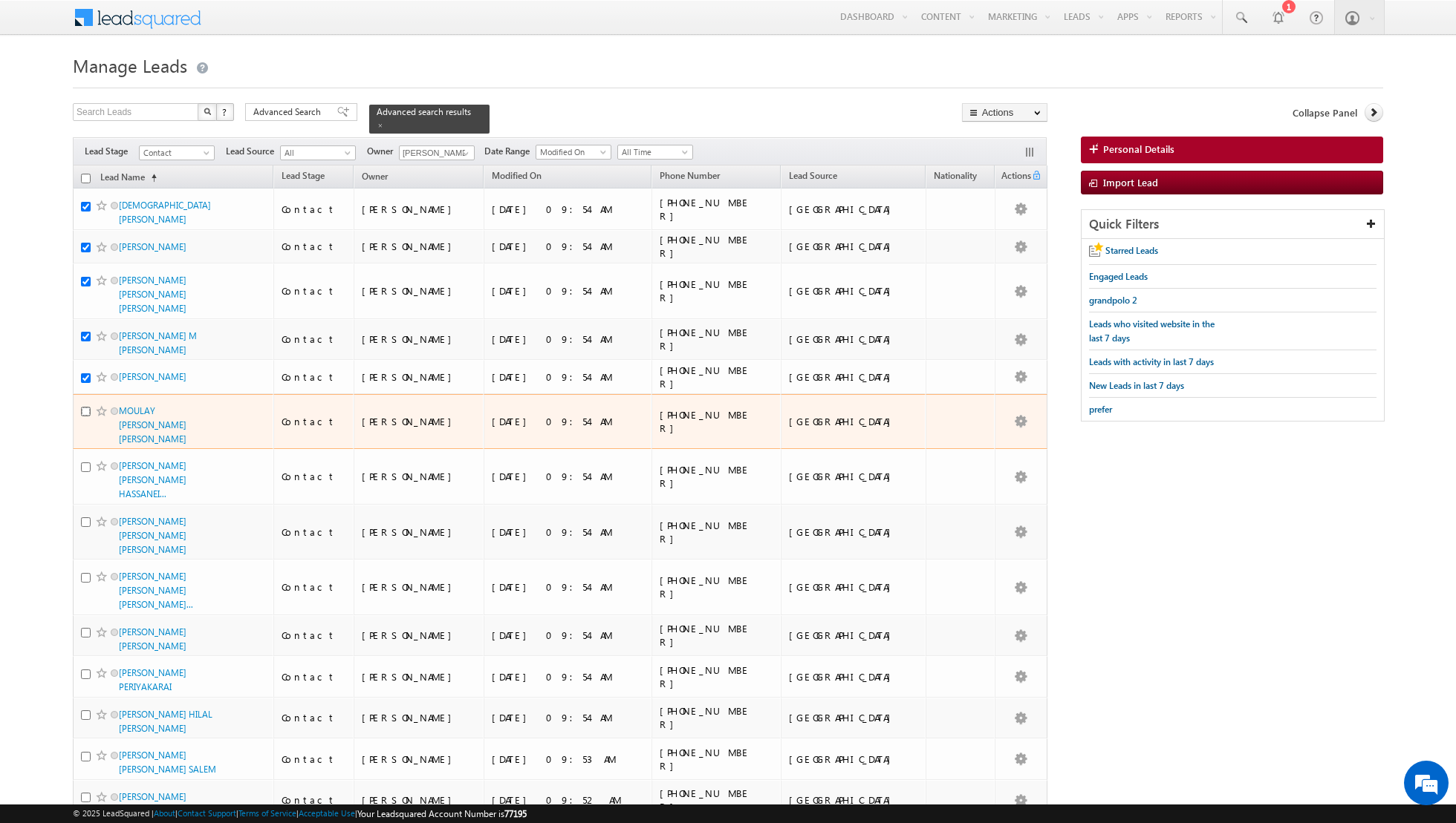
click at [85, 407] on input "checkbox" at bounding box center [86, 412] width 9 height 9
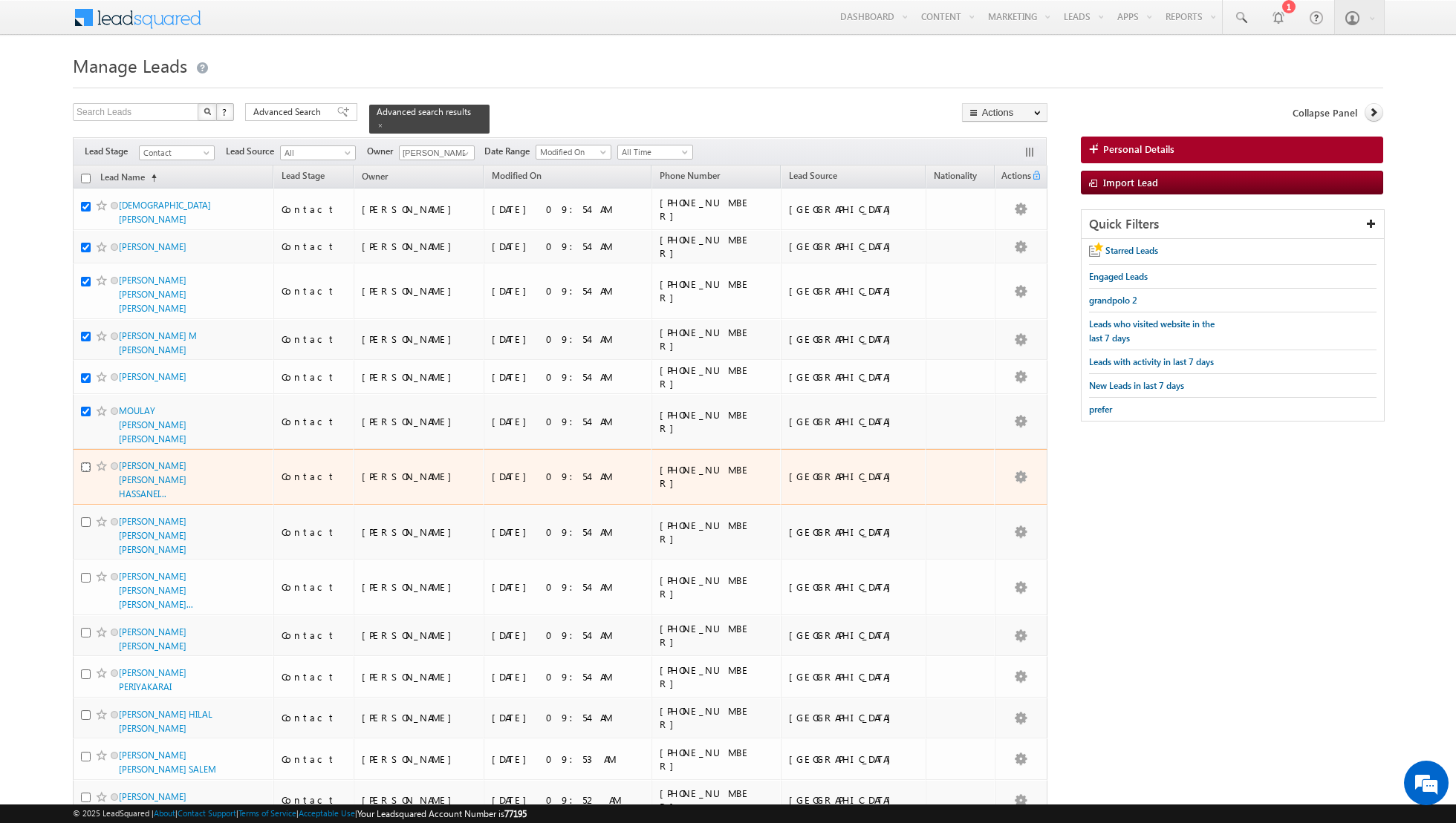
click at [86, 462] on input "checkbox" at bounding box center [86, 467] width 9 height 9
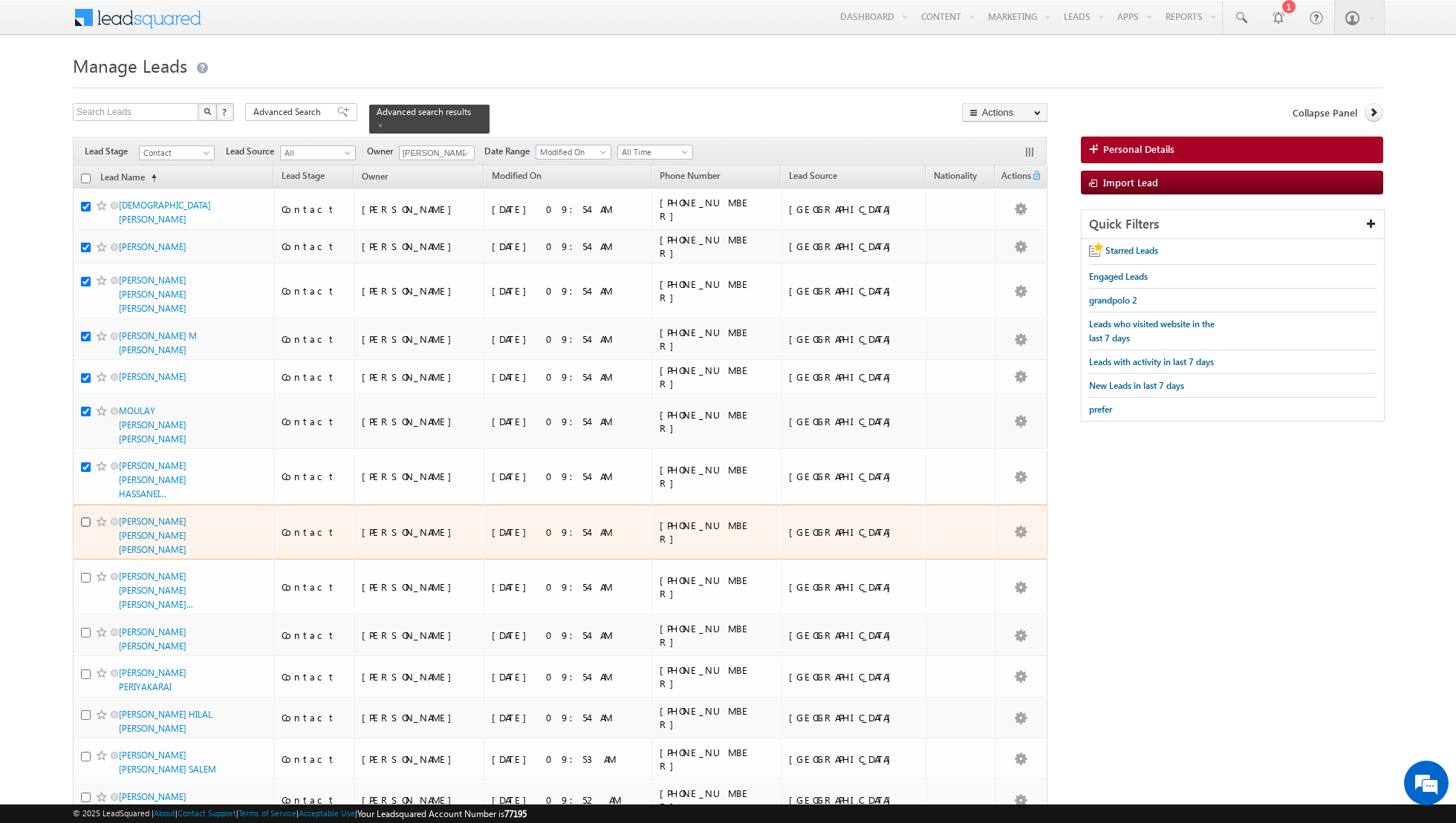
click at [86, 518] on input "checkbox" at bounding box center [86, 522] width 9 height 9
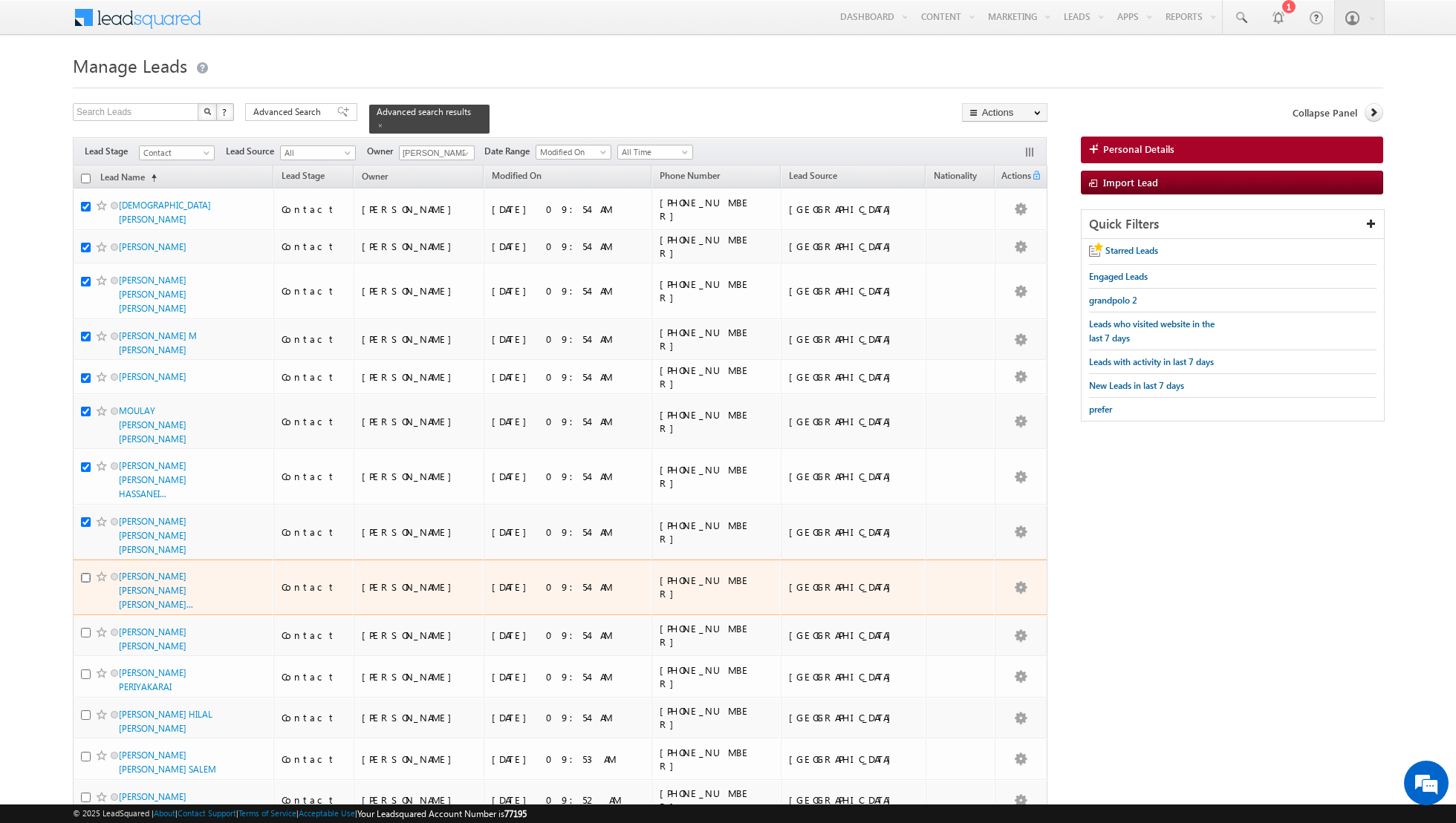
click at [87, 573] on input "checkbox" at bounding box center [86, 578] width 9 height 9
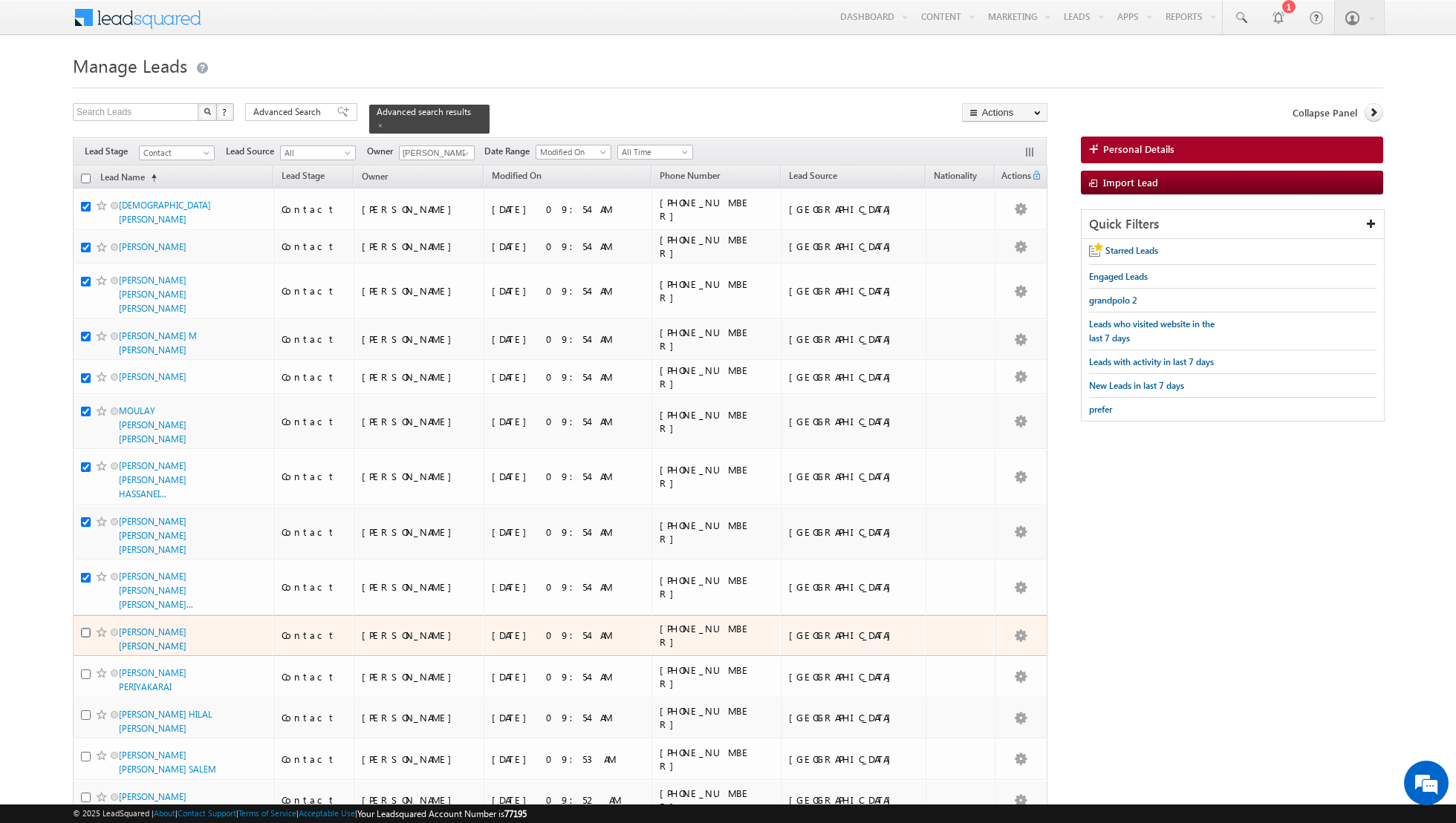
click at [86, 628] on input "checkbox" at bounding box center [86, 632] width 9 height 9
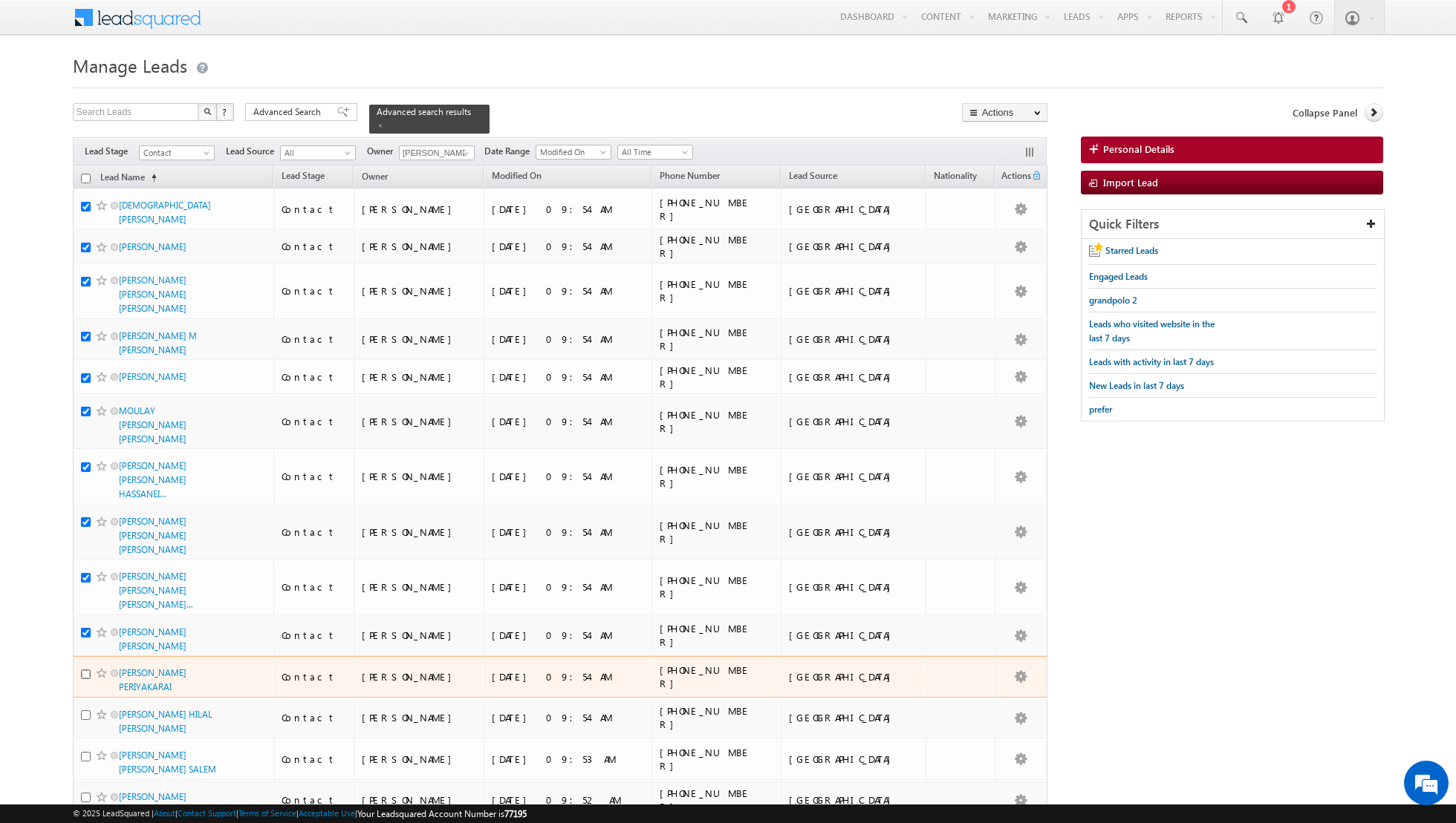
click at [86, 670] on input "checkbox" at bounding box center [86, 675] width 9 height 9
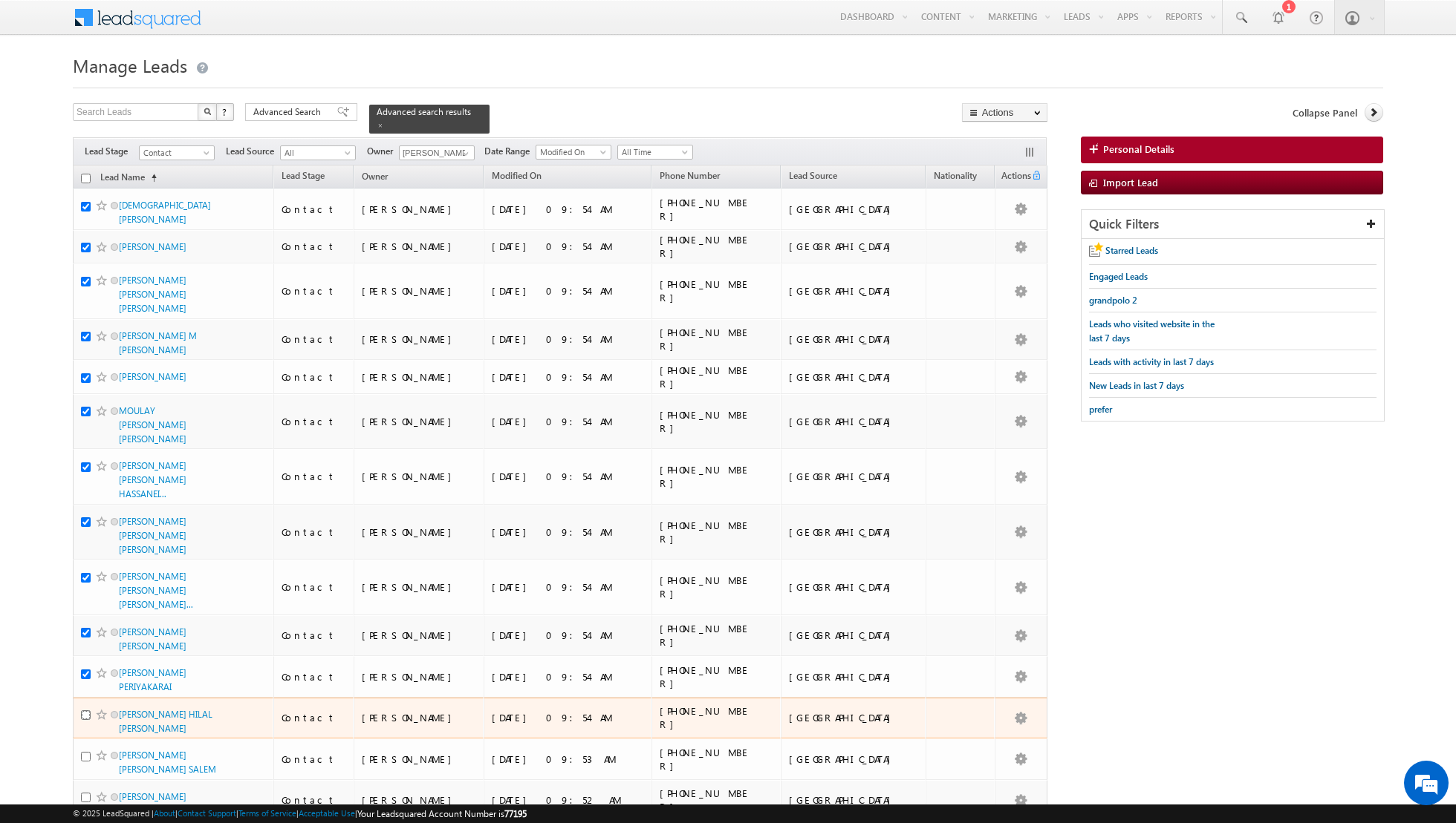
click at [84, 710] on input "checkbox" at bounding box center [86, 715] width 9 height 9
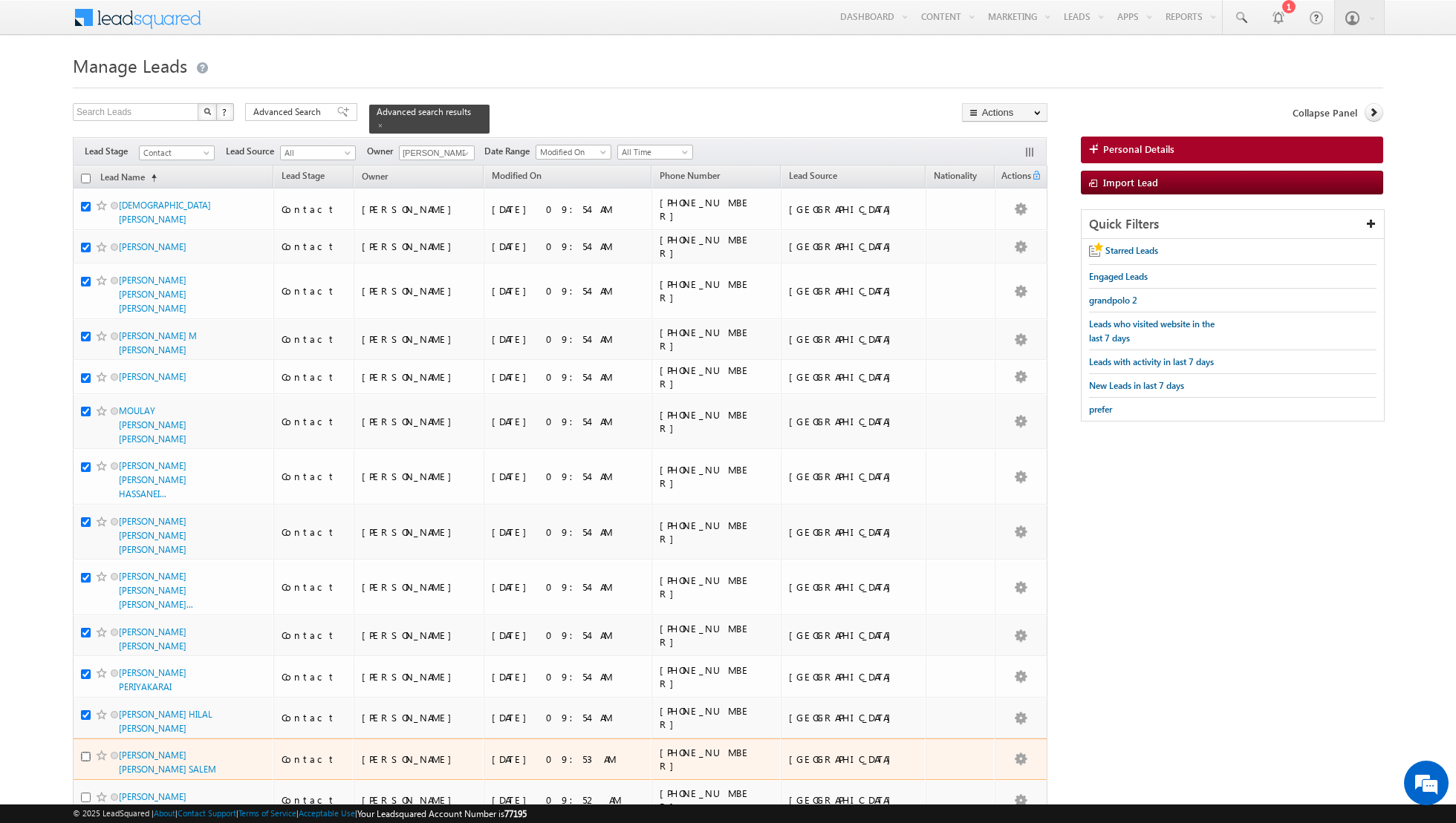
click at [86, 752] on input "checkbox" at bounding box center [86, 756] width 9 height 9
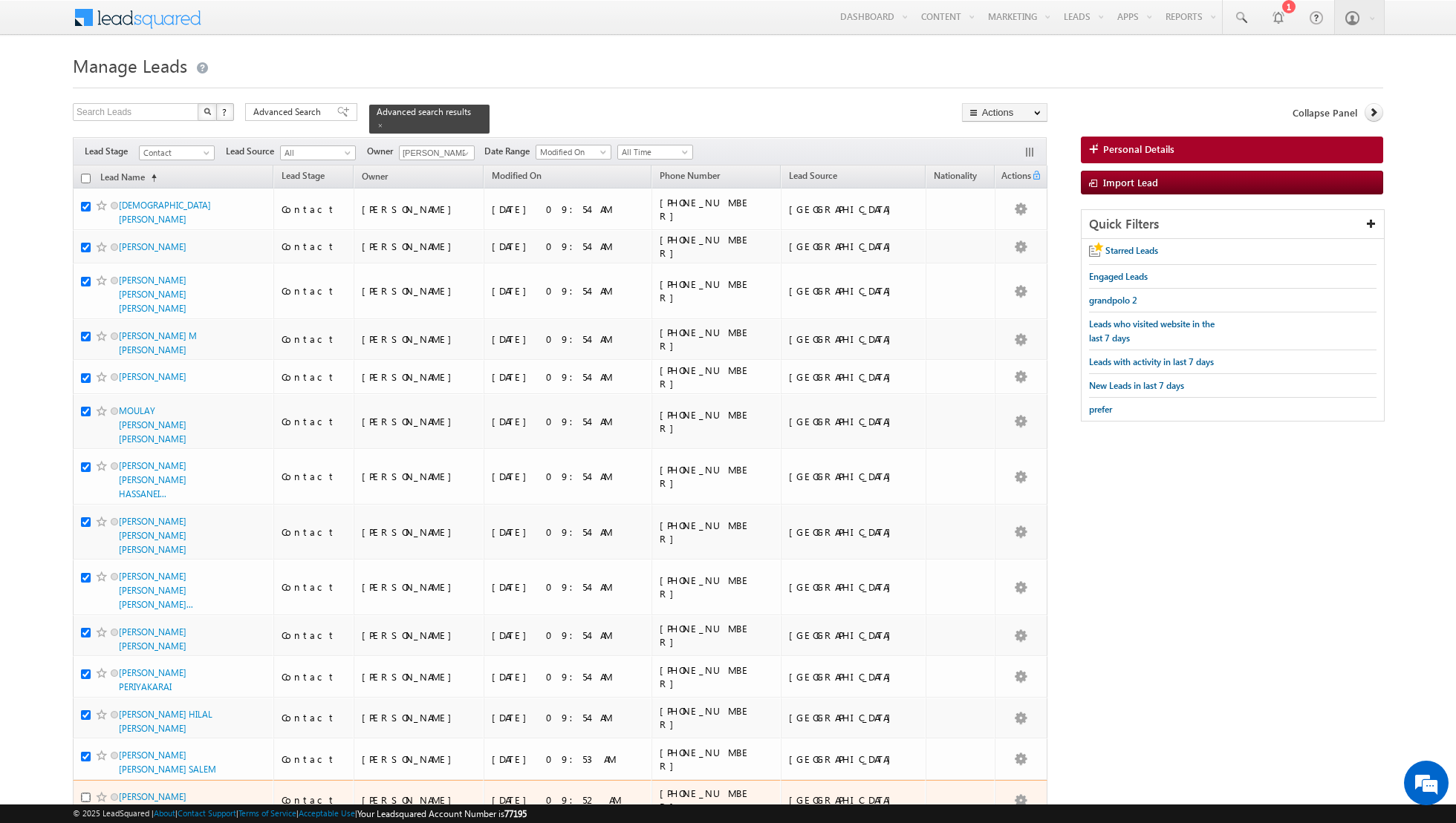
click at [87, 793] on input "checkbox" at bounding box center [86, 798] width 9 height 9
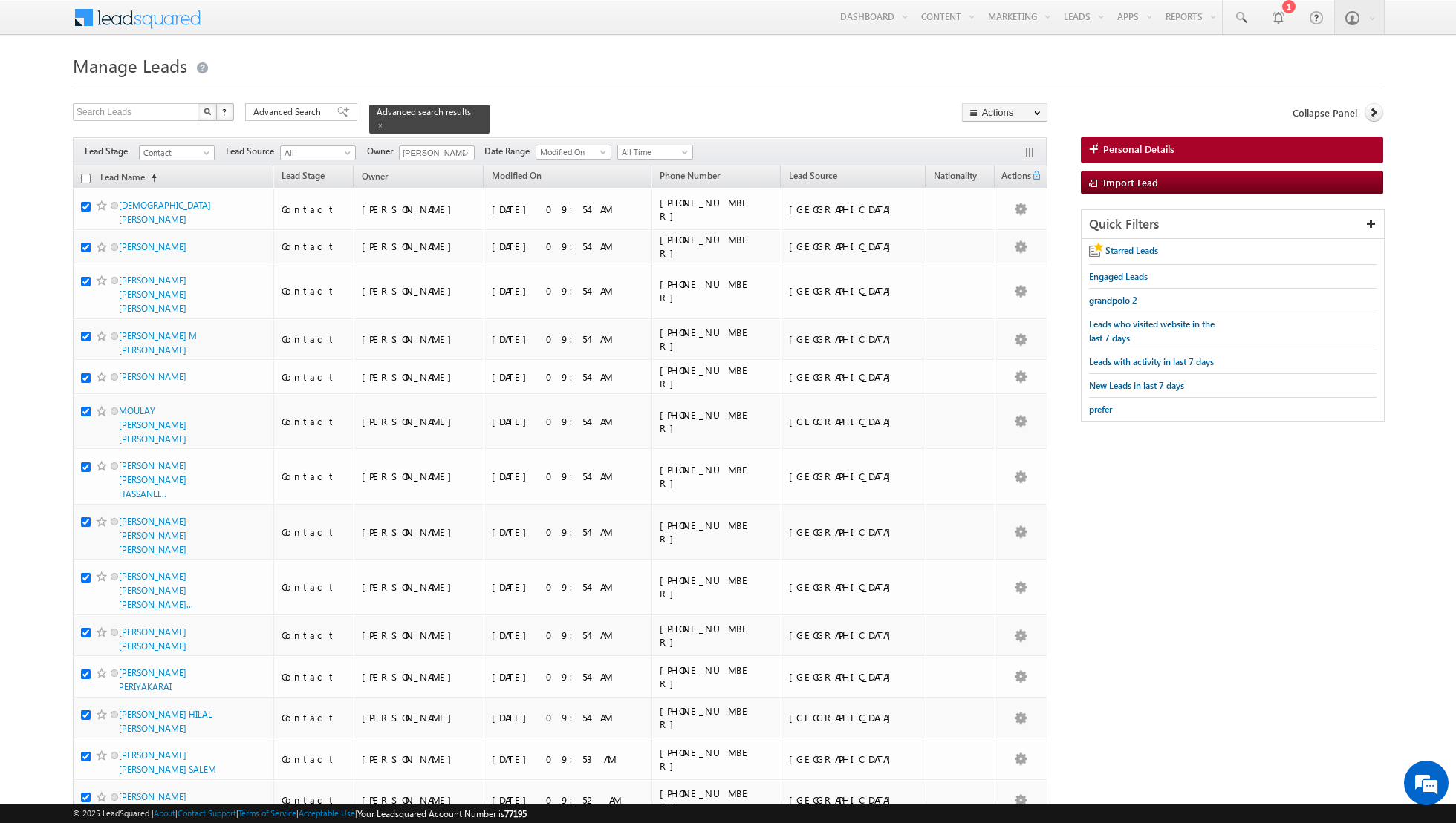
click at [86, 823] on input "checkbox" at bounding box center [86, 839] width 9 height 9
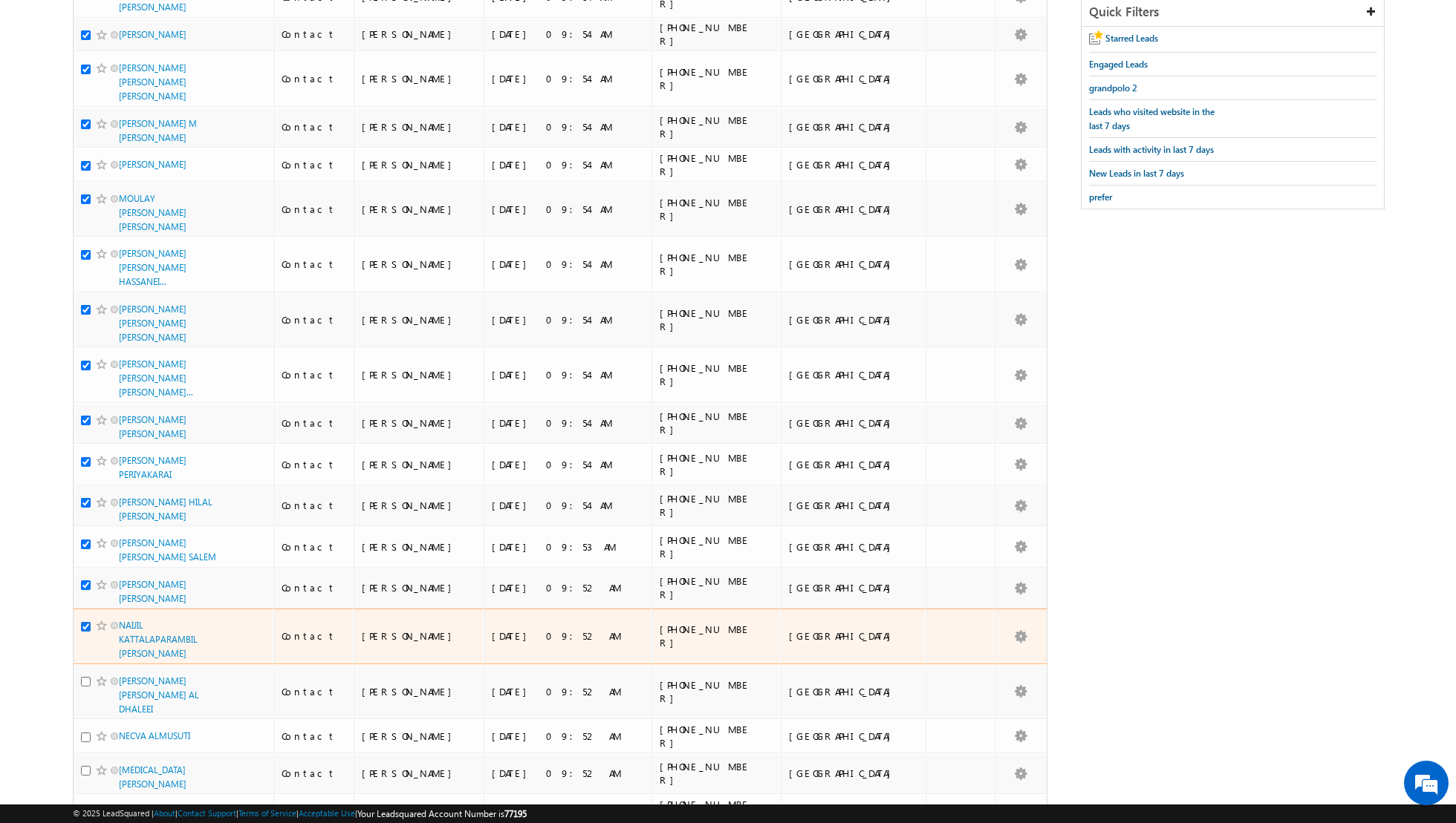
scroll to position [225, 0]
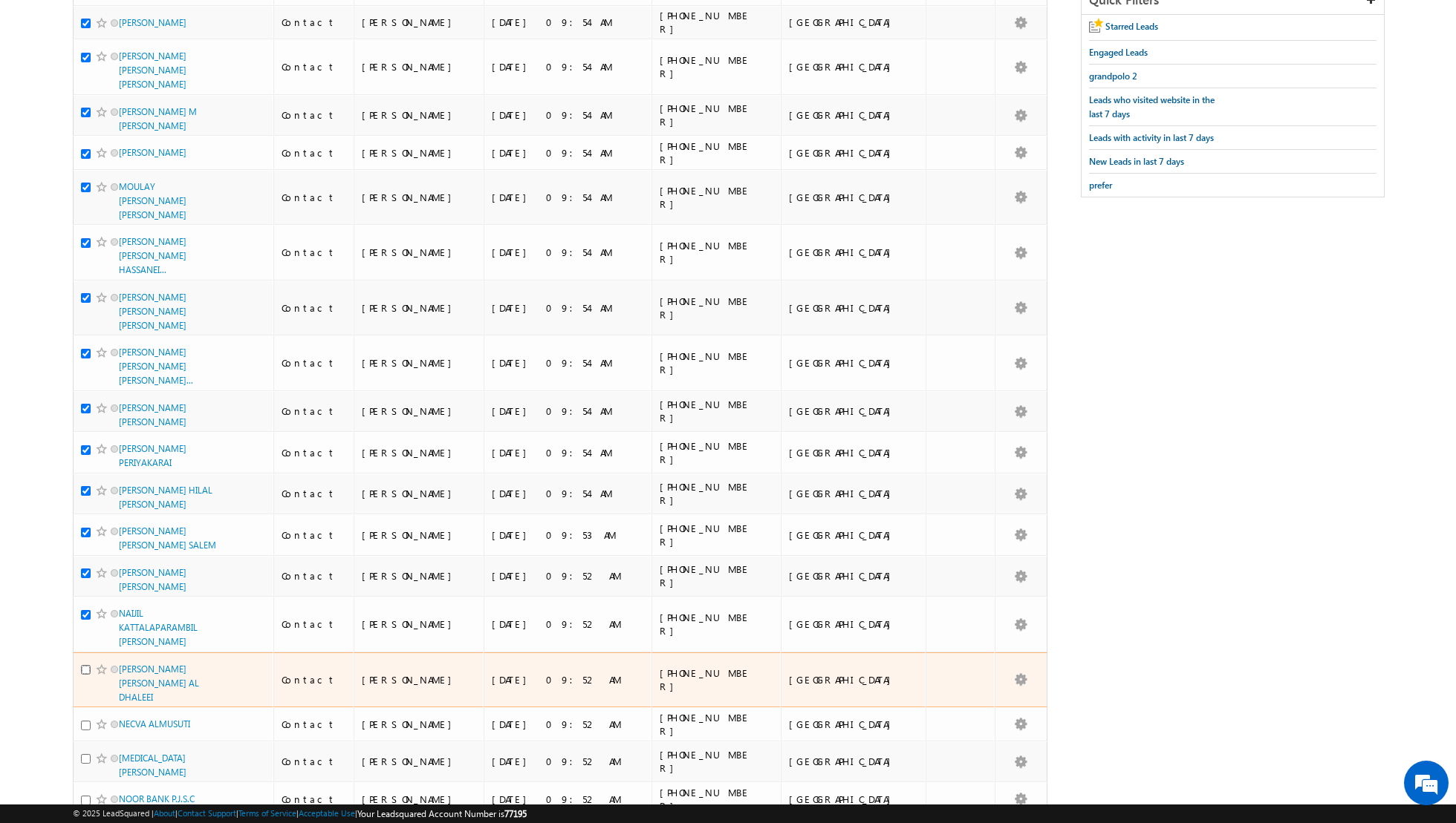
click at [86, 665] on input "checkbox" at bounding box center [86, 670] width 9 height 9
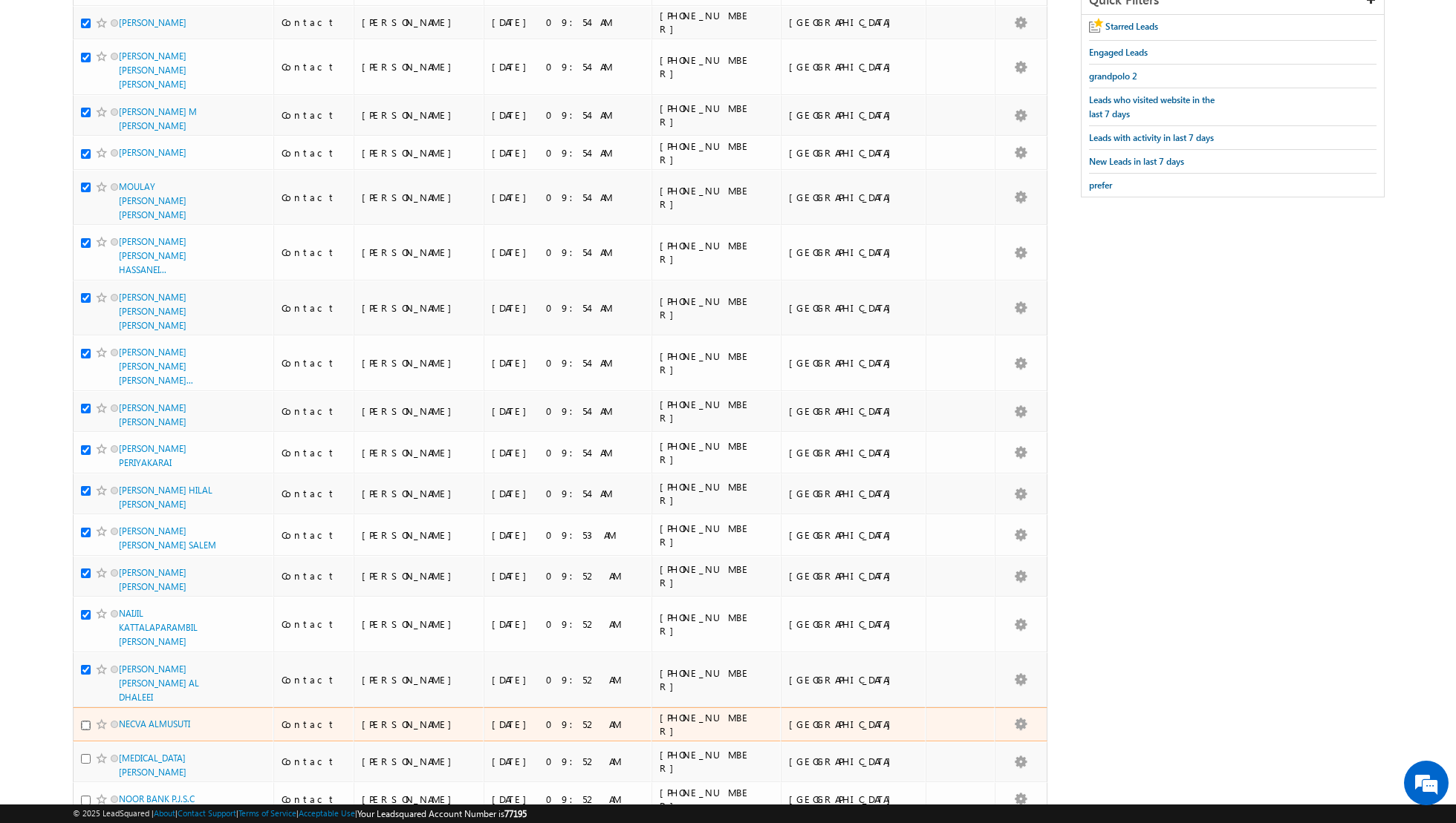
click at [84, 721] on input "checkbox" at bounding box center [86, 725] width 9 height 9
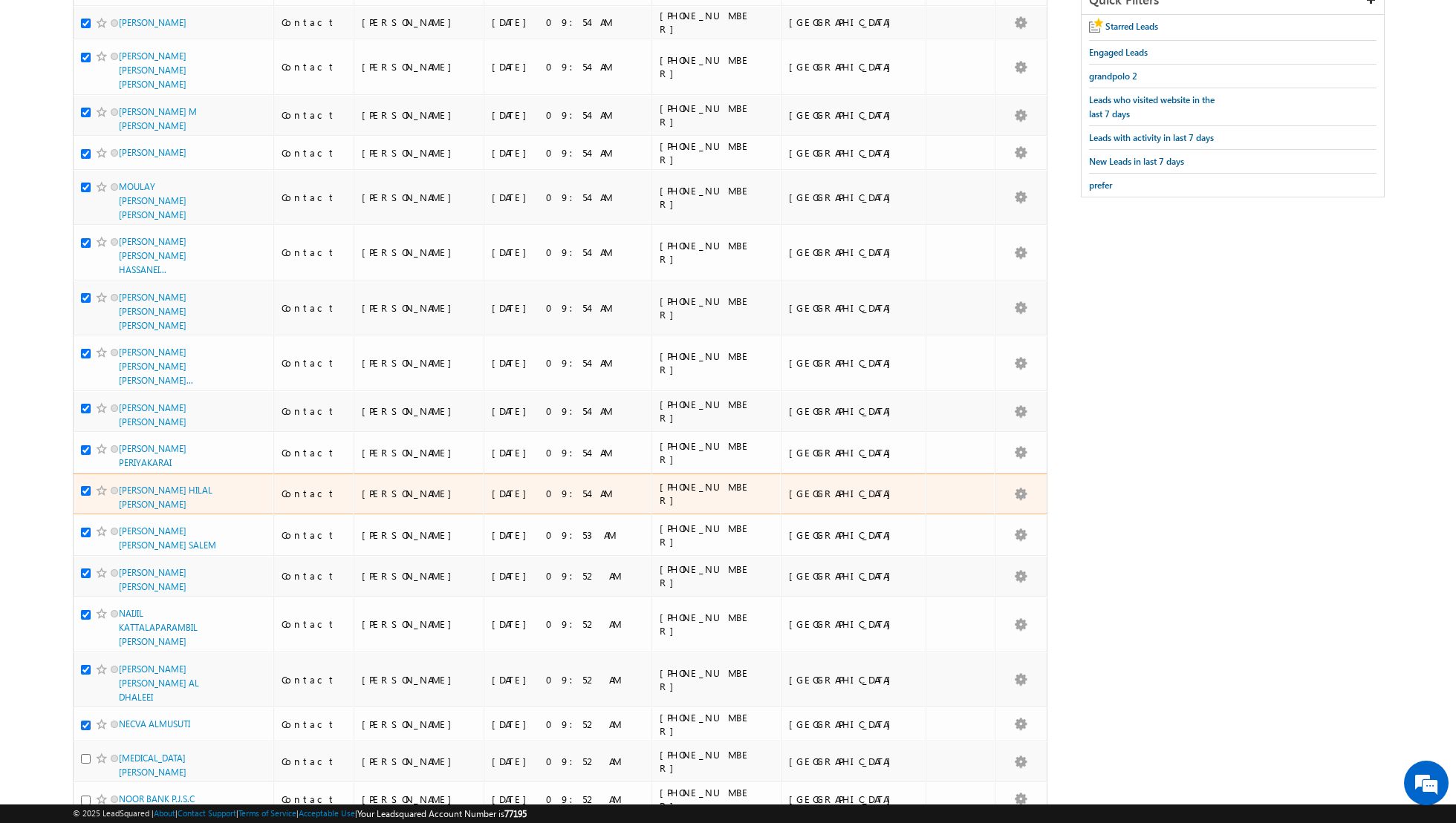
scroll to position [0, 0]
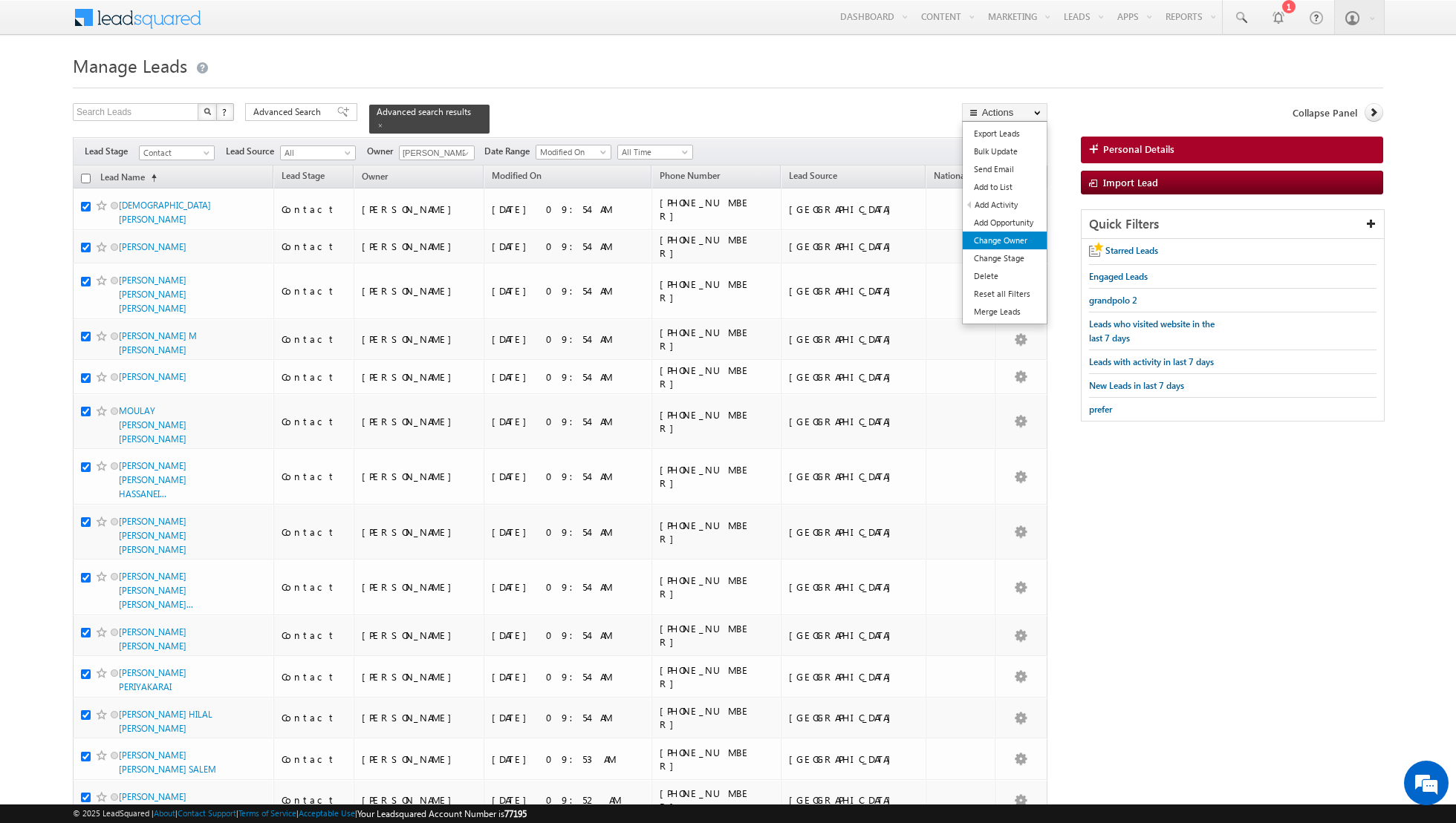
click at [989, 242] on link "Change Owner" at bounding box center [1004, 241] width 84 height 18
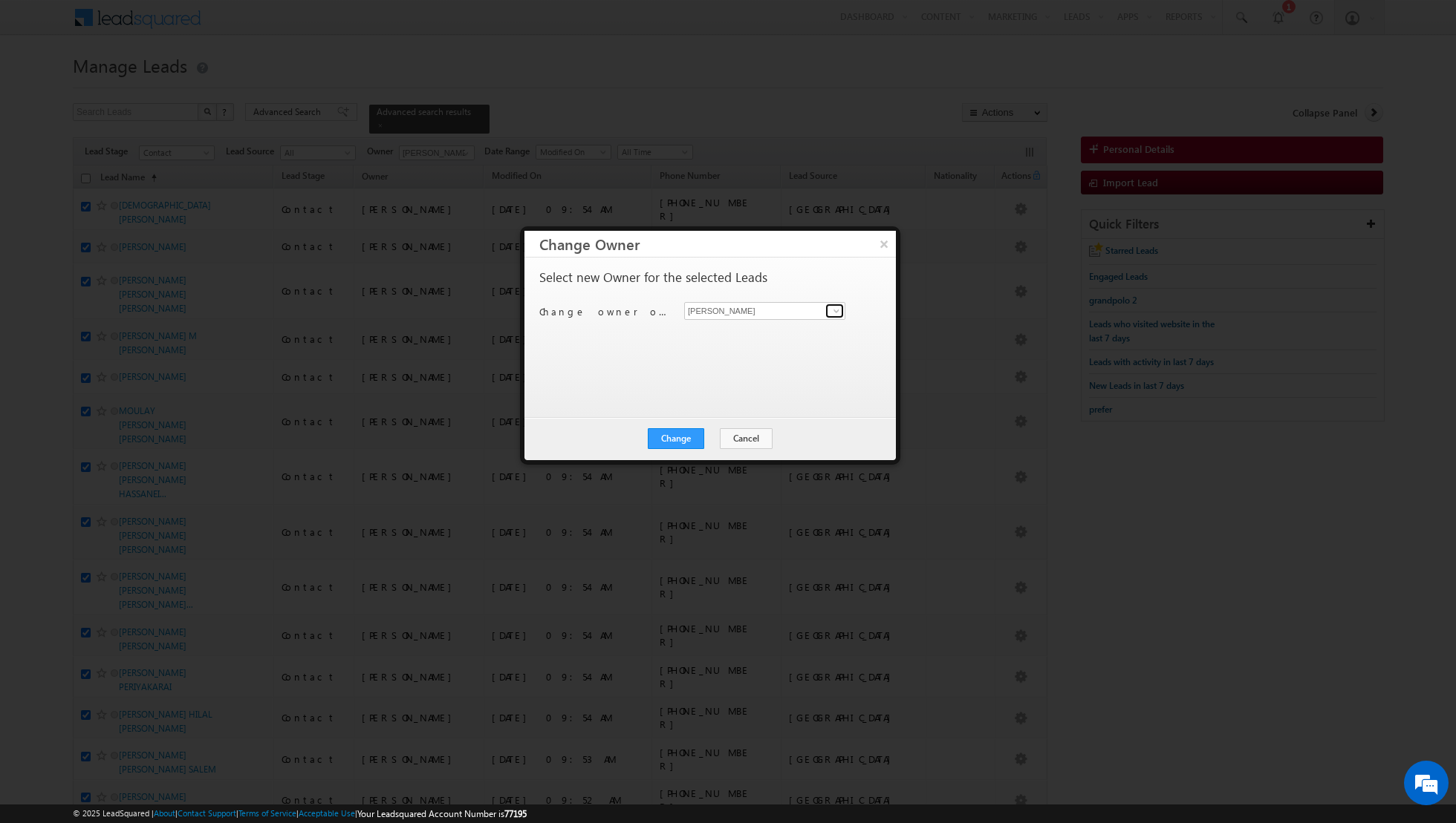
click at [836, 312] on span at bounding box center [836, 311] width 12 height 12
click at [743, 352] on link "Asma Kazi asma.kazi@indglobal.ae" at bounding box center [764, 359] width 161 height 28
click at [678, 439] on button "Change" at bounding box center [676, 439] width 56 height 21
click at [706, 435] on button "Close" at bounding box center [712, 439] width 48 height 21
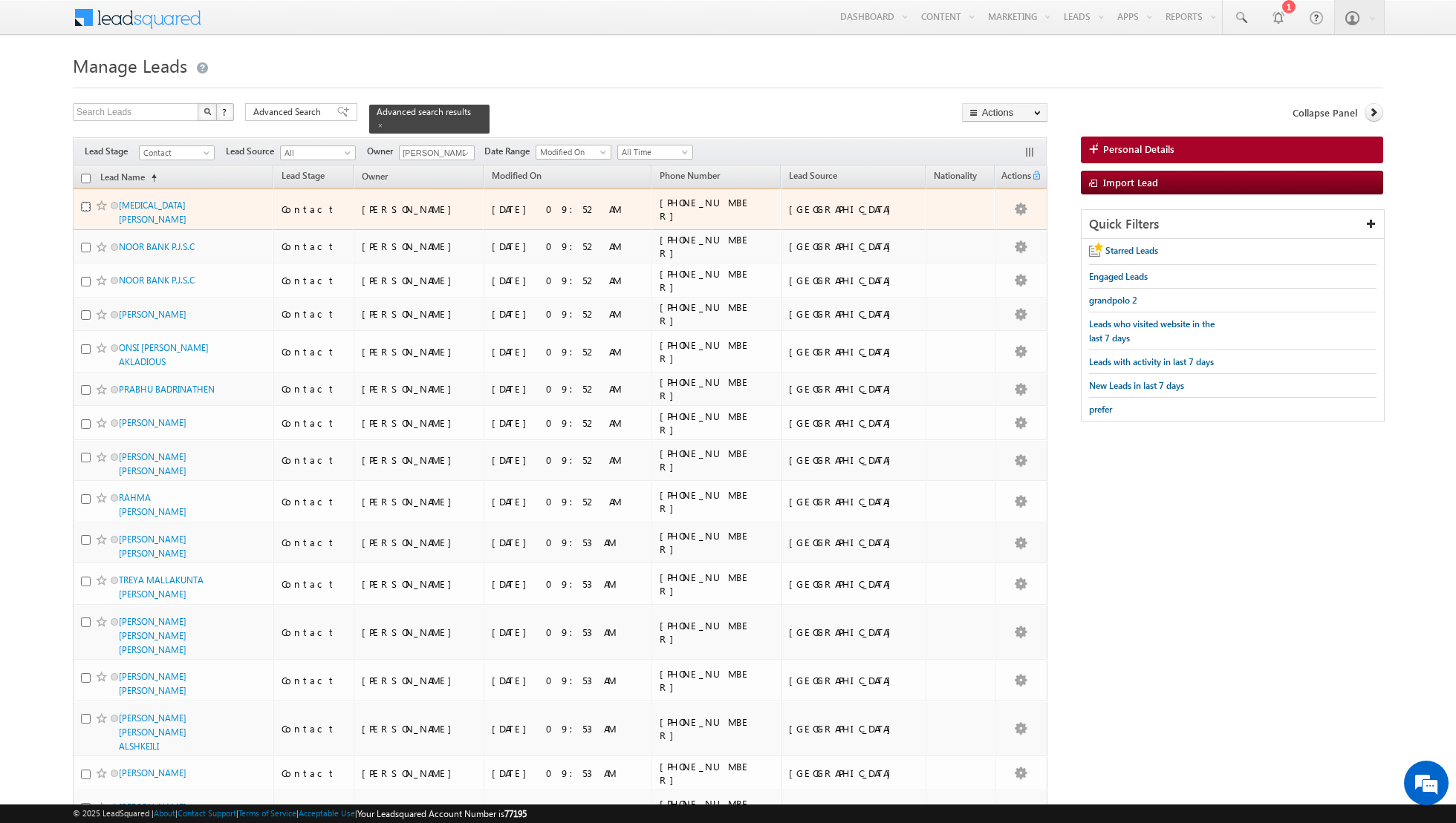
click at [87, 205] on input "checkbox" at bounding box center [86, 207] width 9 height 9
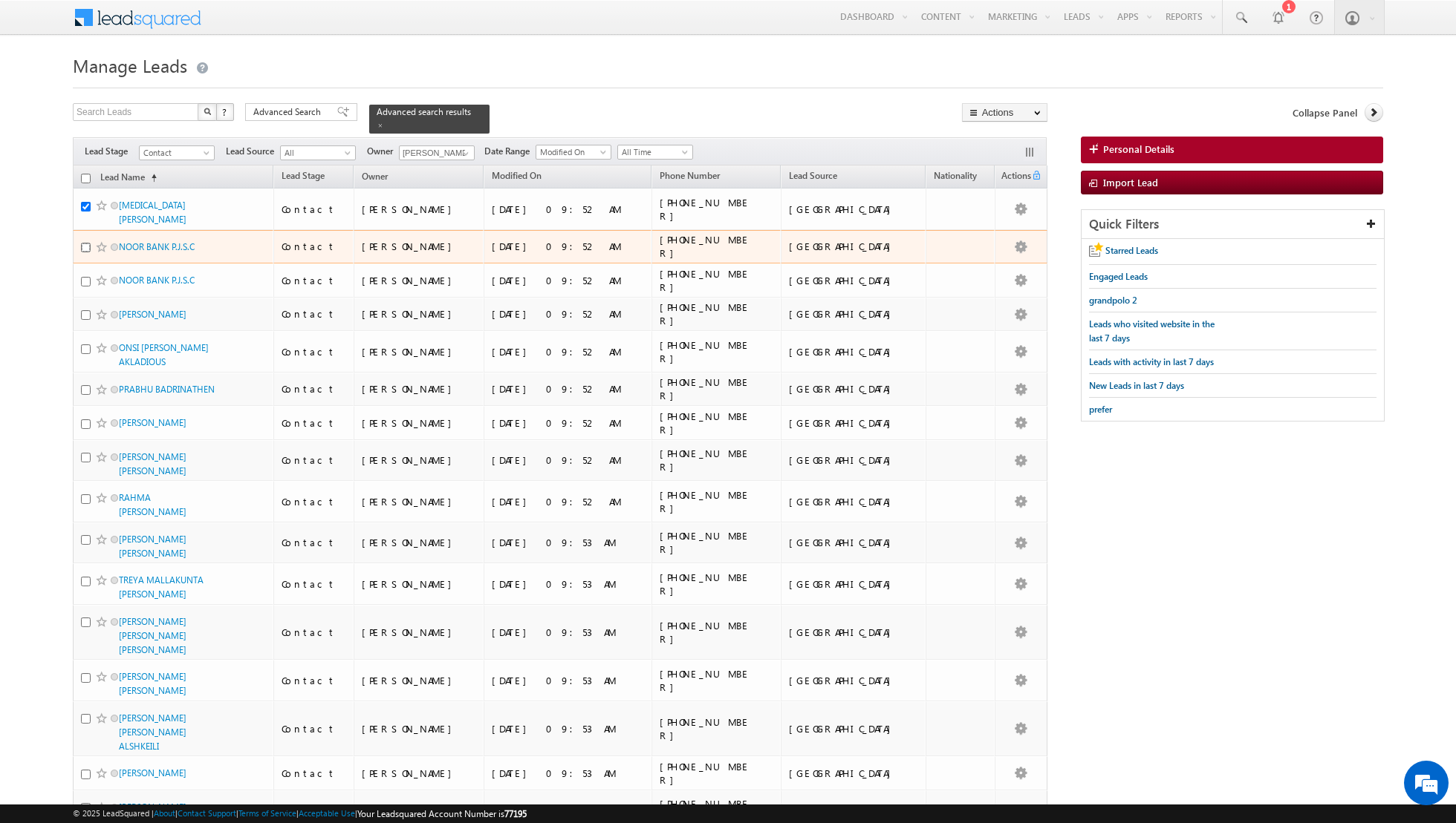
click at [83, 242] on input "checkbox" at bounding box center [86, 247] width 9 height 9
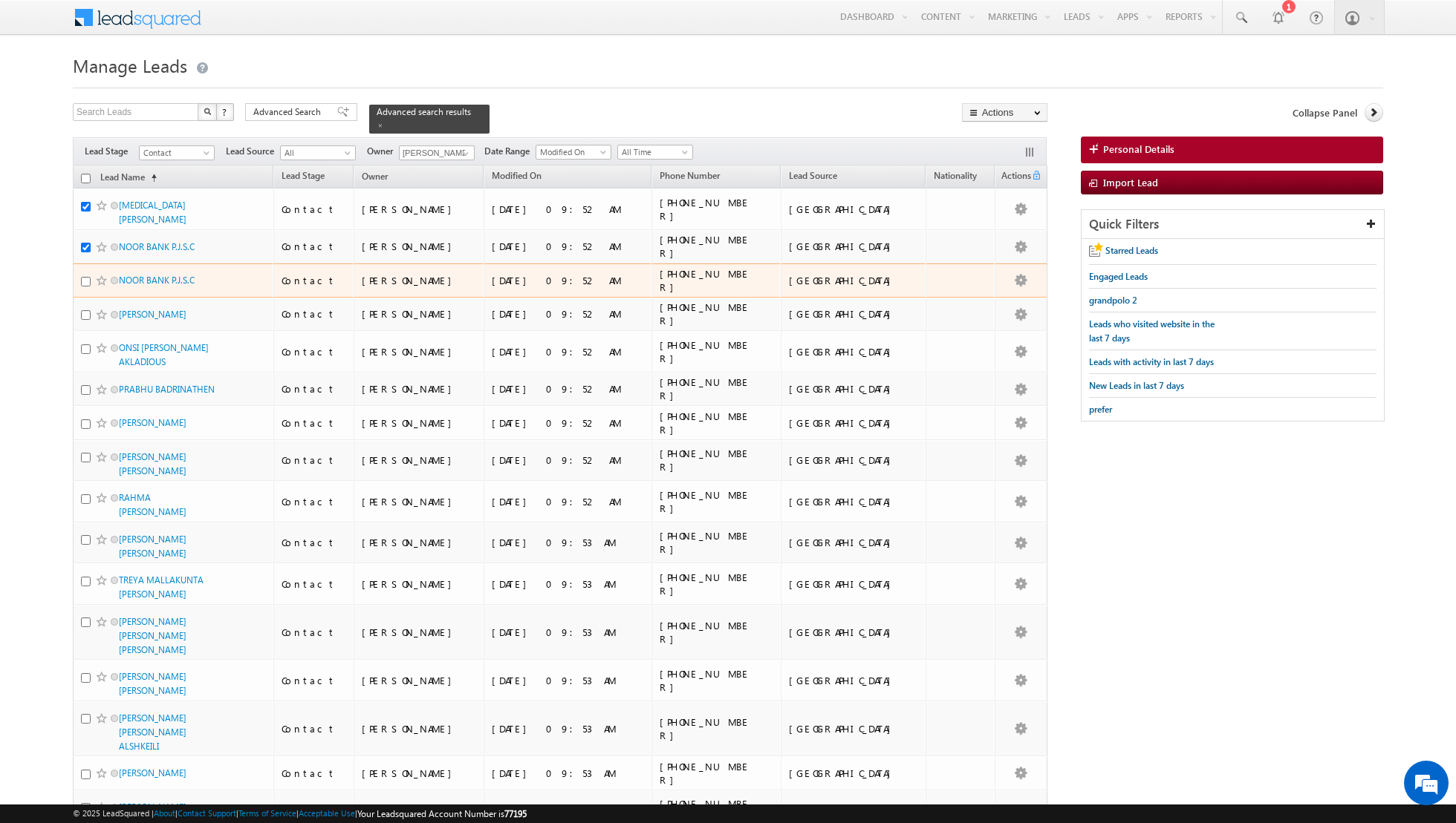
click at [84, 276] on div at bounding box center [103, 281] width 45 height 15
click at [85, 277] on input "checkbox" at bounding box center [86, 282] width 9 height 9
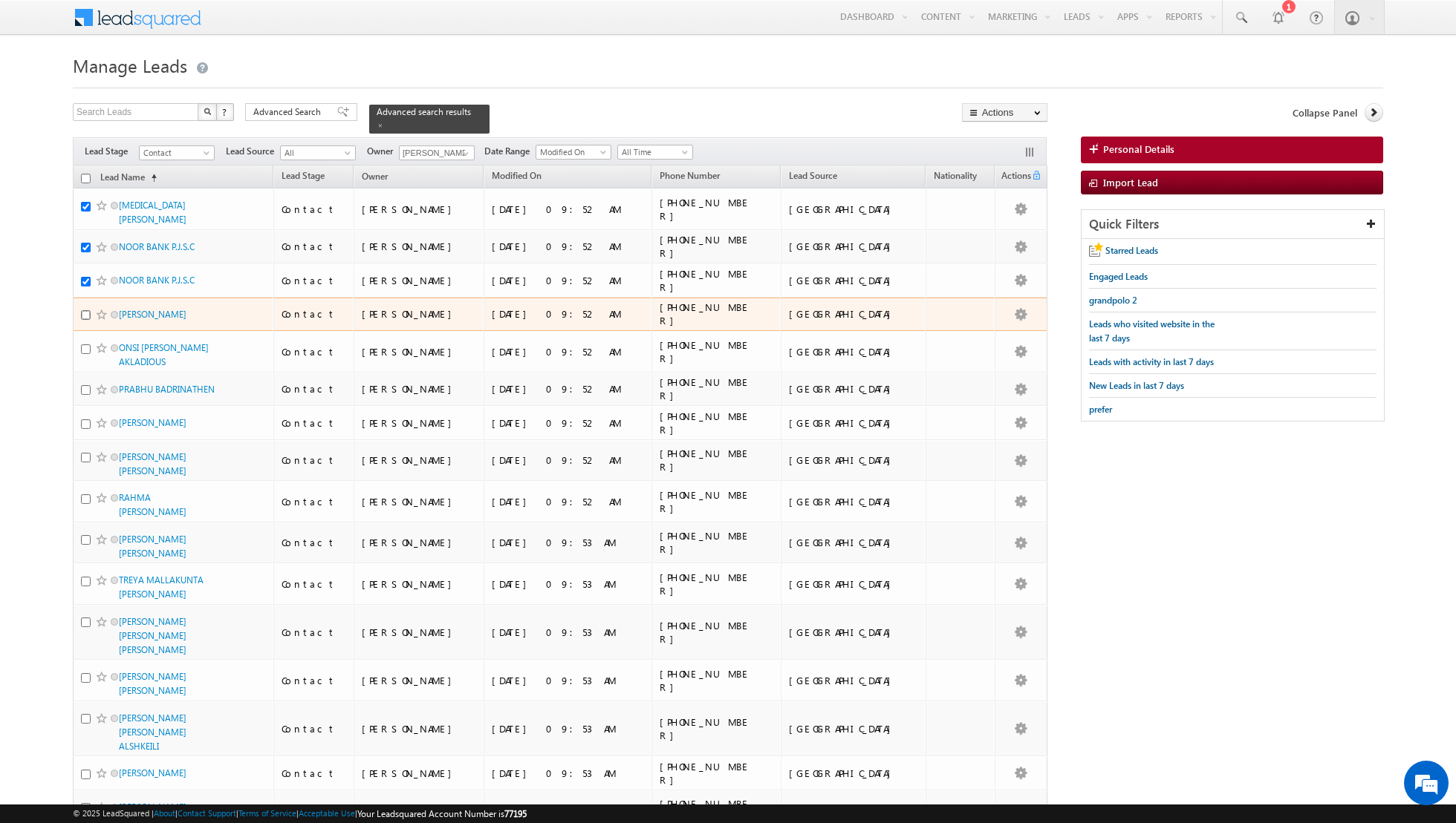
click at [86, 310] on input "checkbox" at bounding box center [86, 315] width 9 height 9
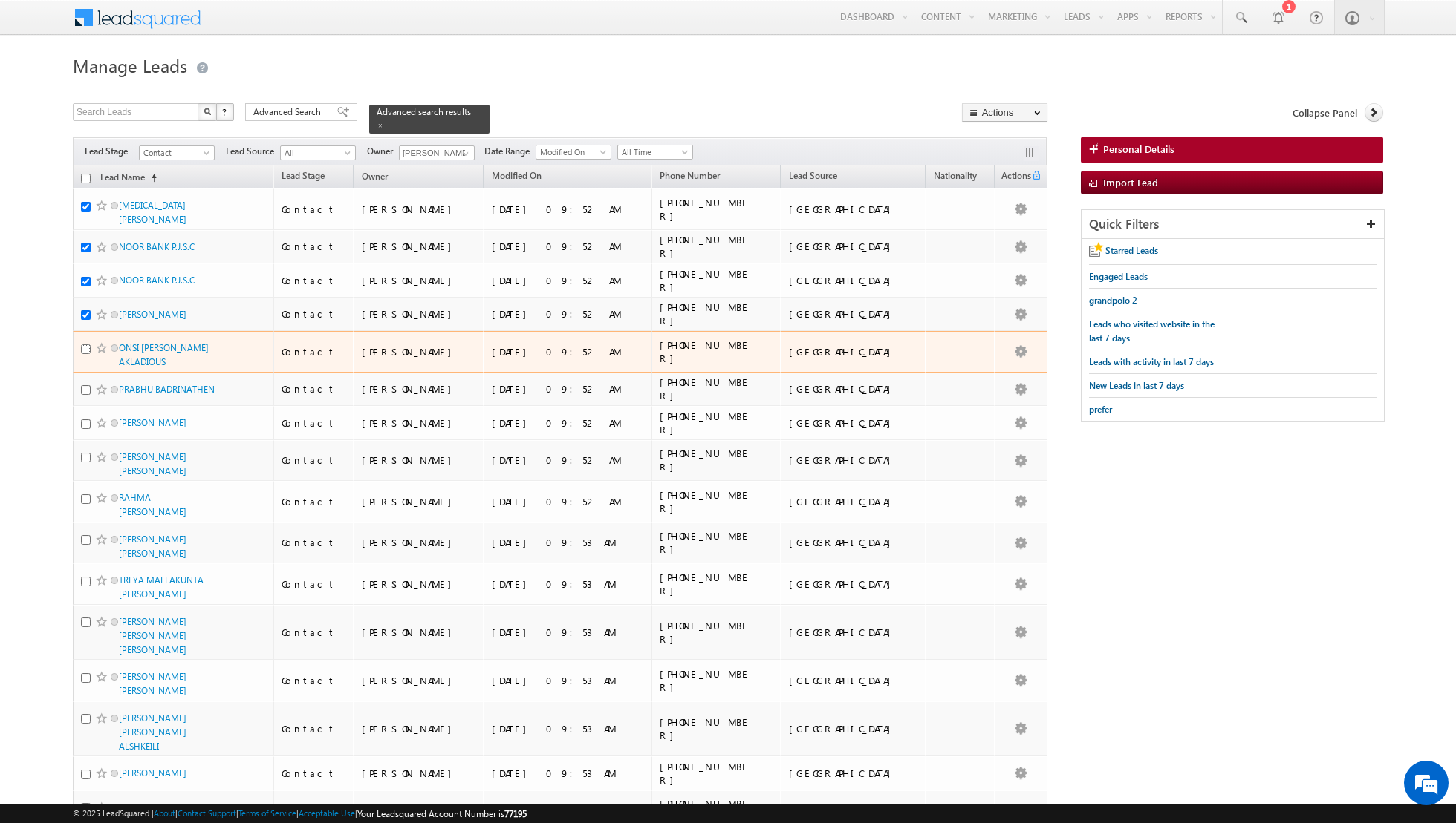
click at [83, 345] on input "checkbox" at bounding box center [86, 349] width 9 height 9
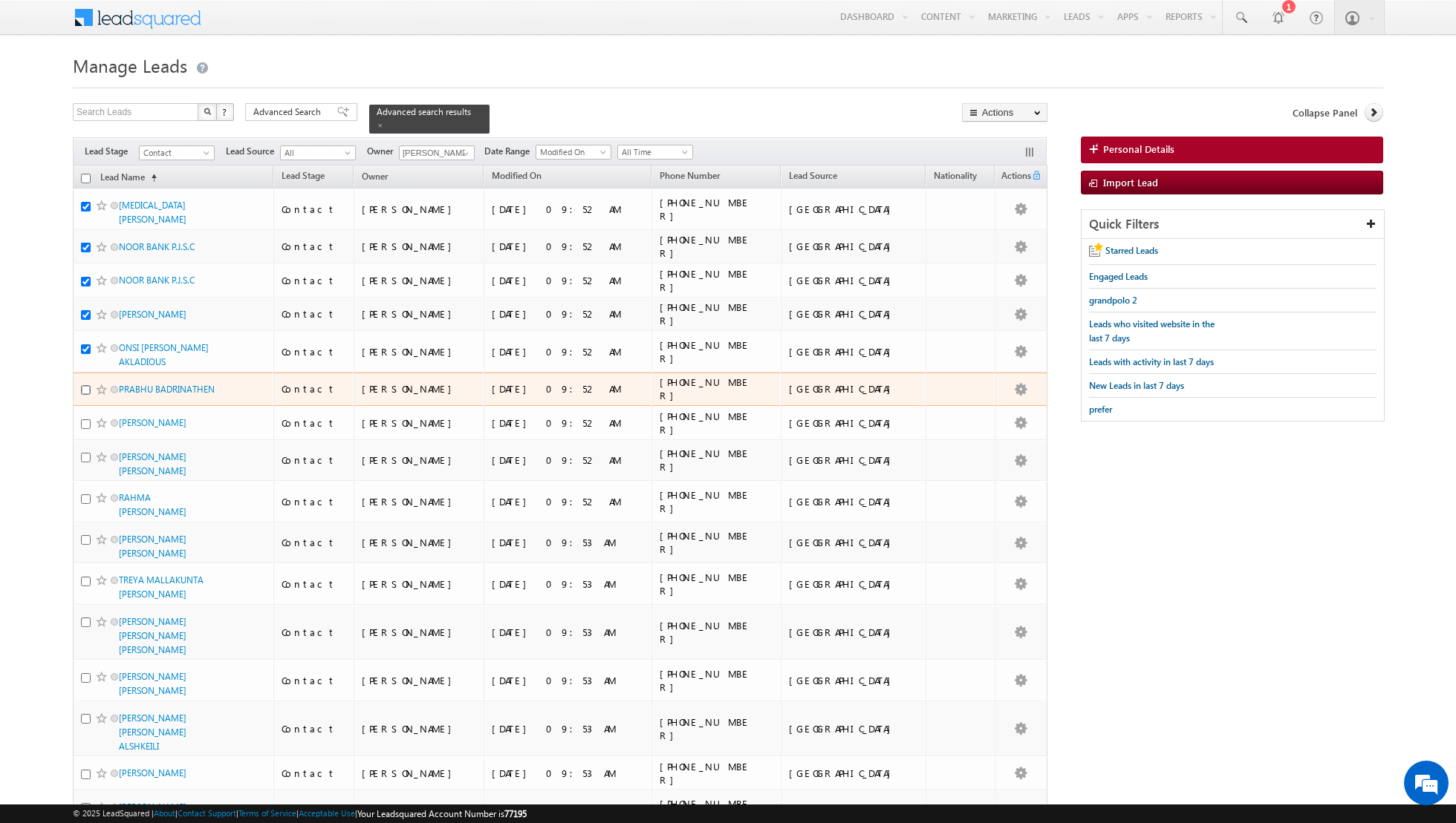
click at [86, 385] on input "checkbox" at bounding box center [86, 390] width 9 height 9
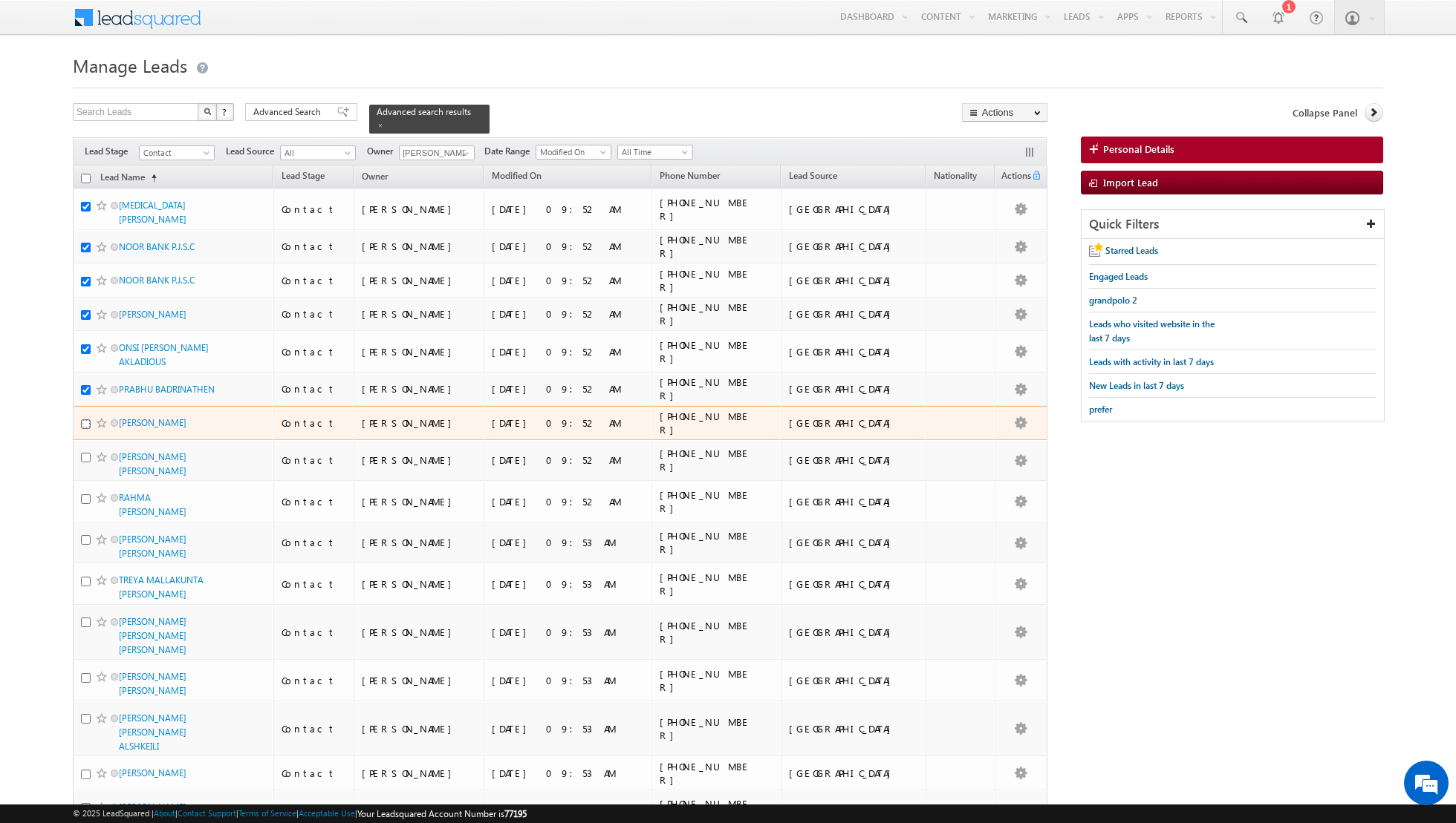
click at [87, 419] on input "checkbox" at bounding box center [86, 424] width 9 height 9
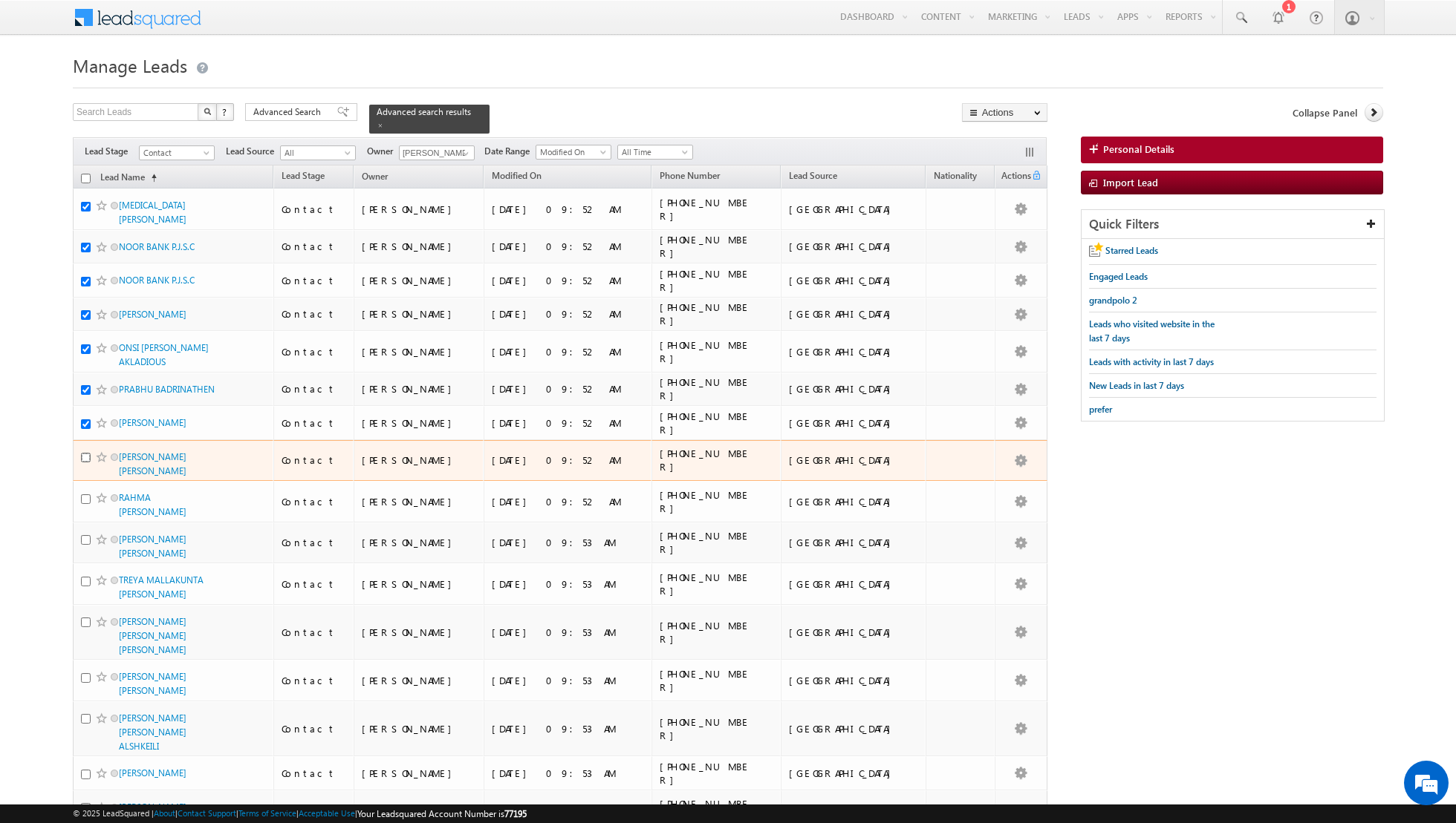
click at [82, 453] on input "checkbox" at bounding box center [86, 458] width 9 height 9
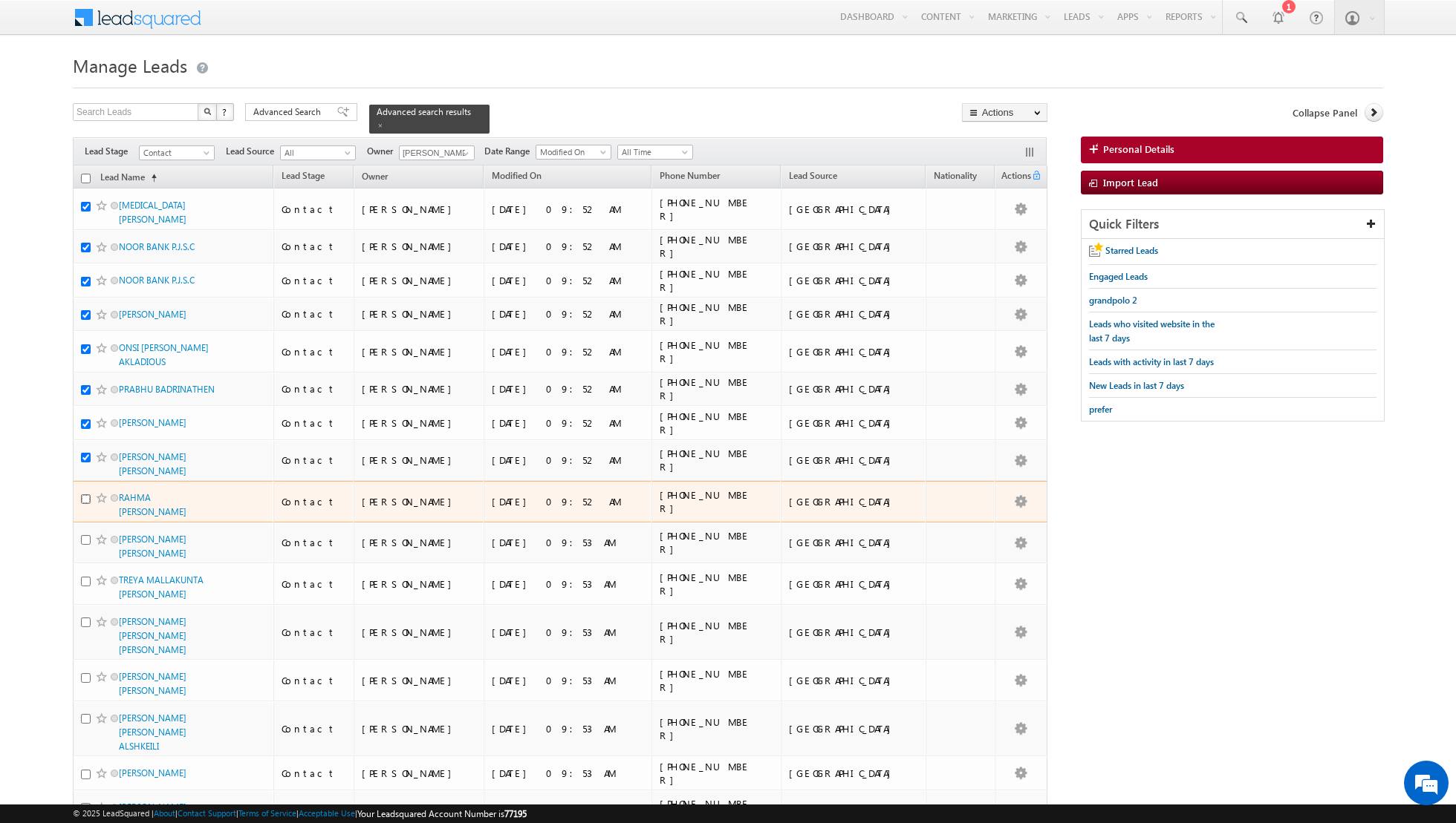
click at [83, 494] on input "checkbox" at bounding box center [86, 499] width 9 height 9
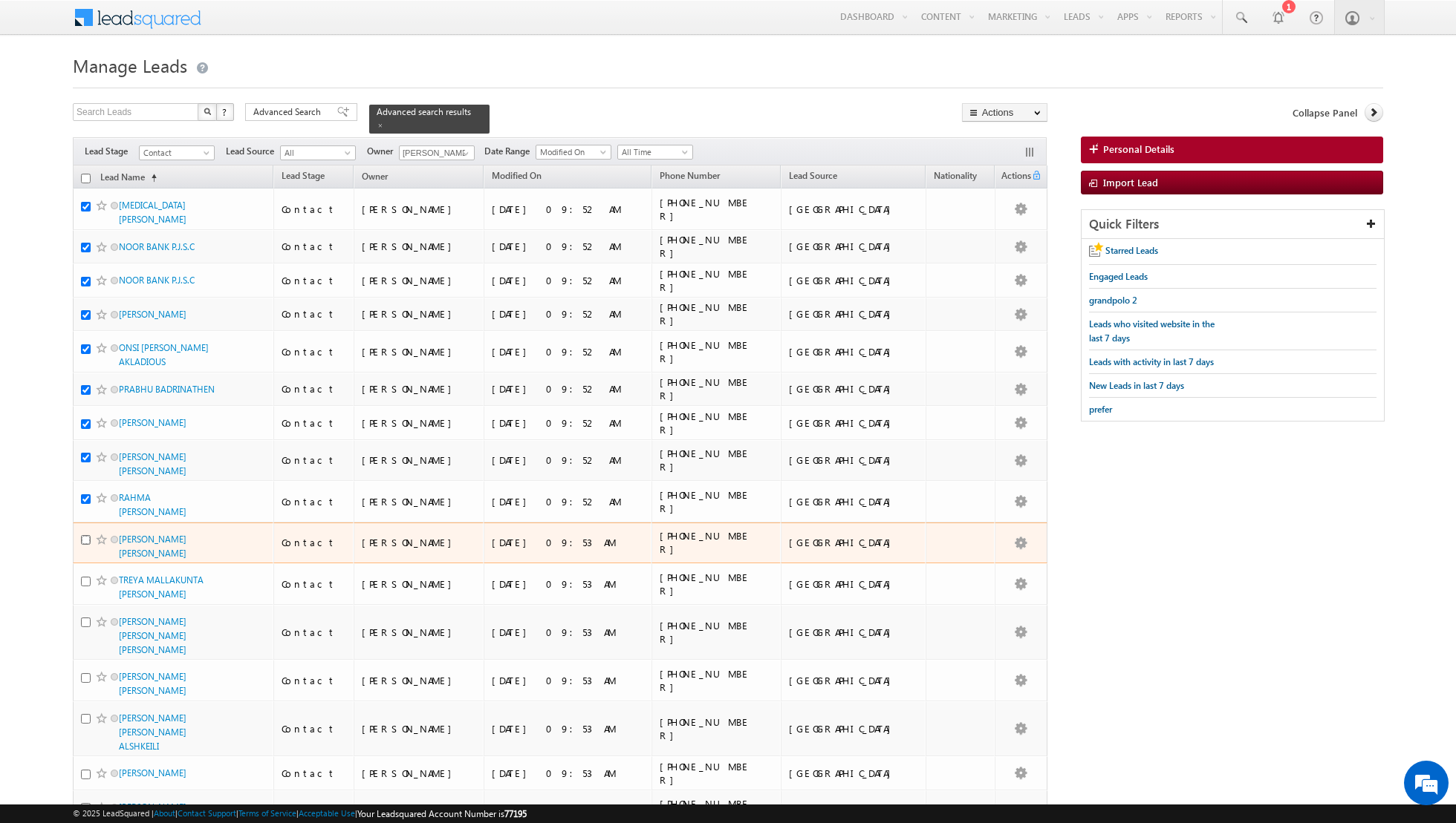
click at [86, 536] on input "checkbox" at bounding box center [86, 540] width 9 height 9
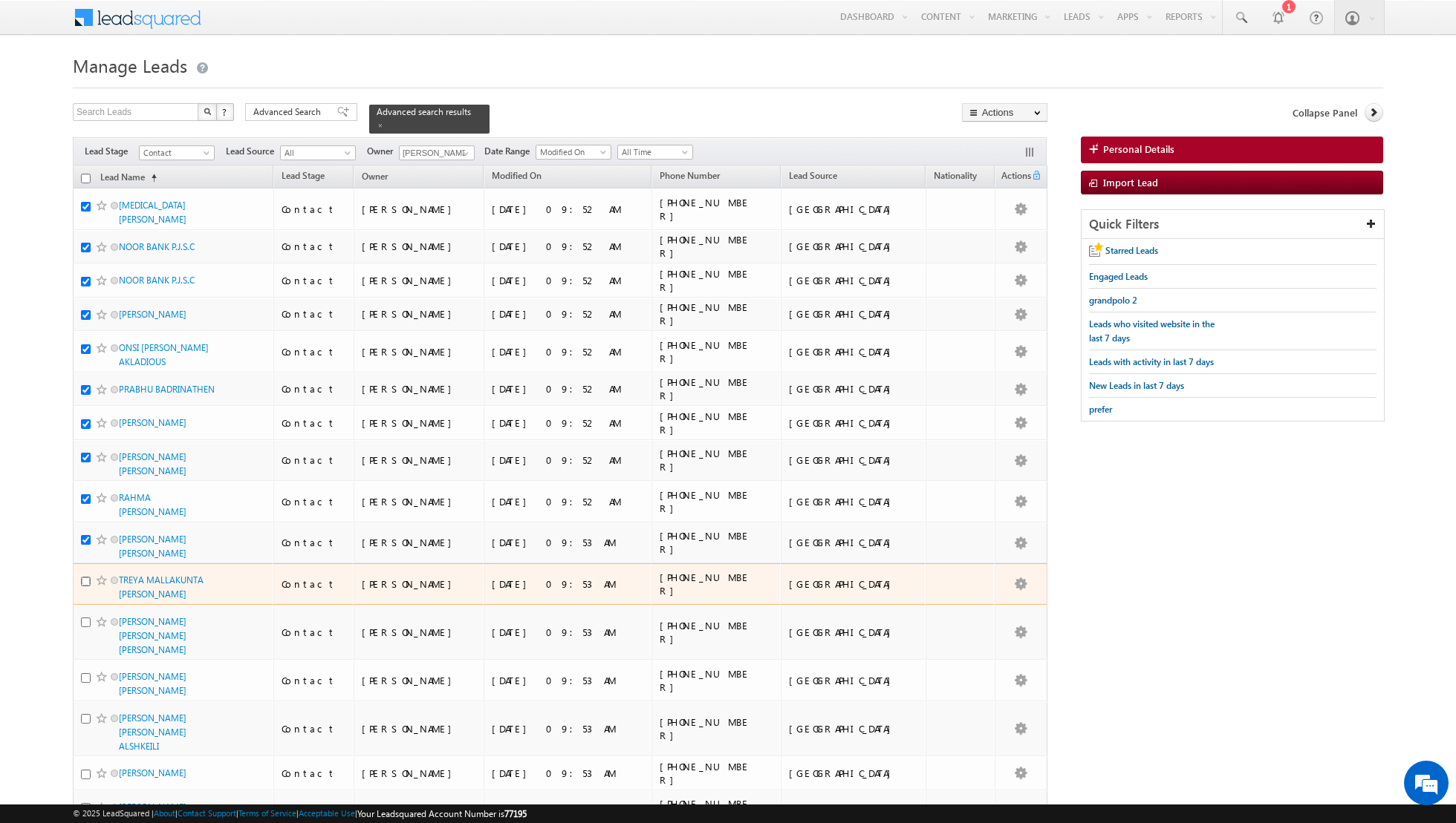
click at [83, 577] on input "checkbox" at bounding box center [86, 582] width 9 height 9
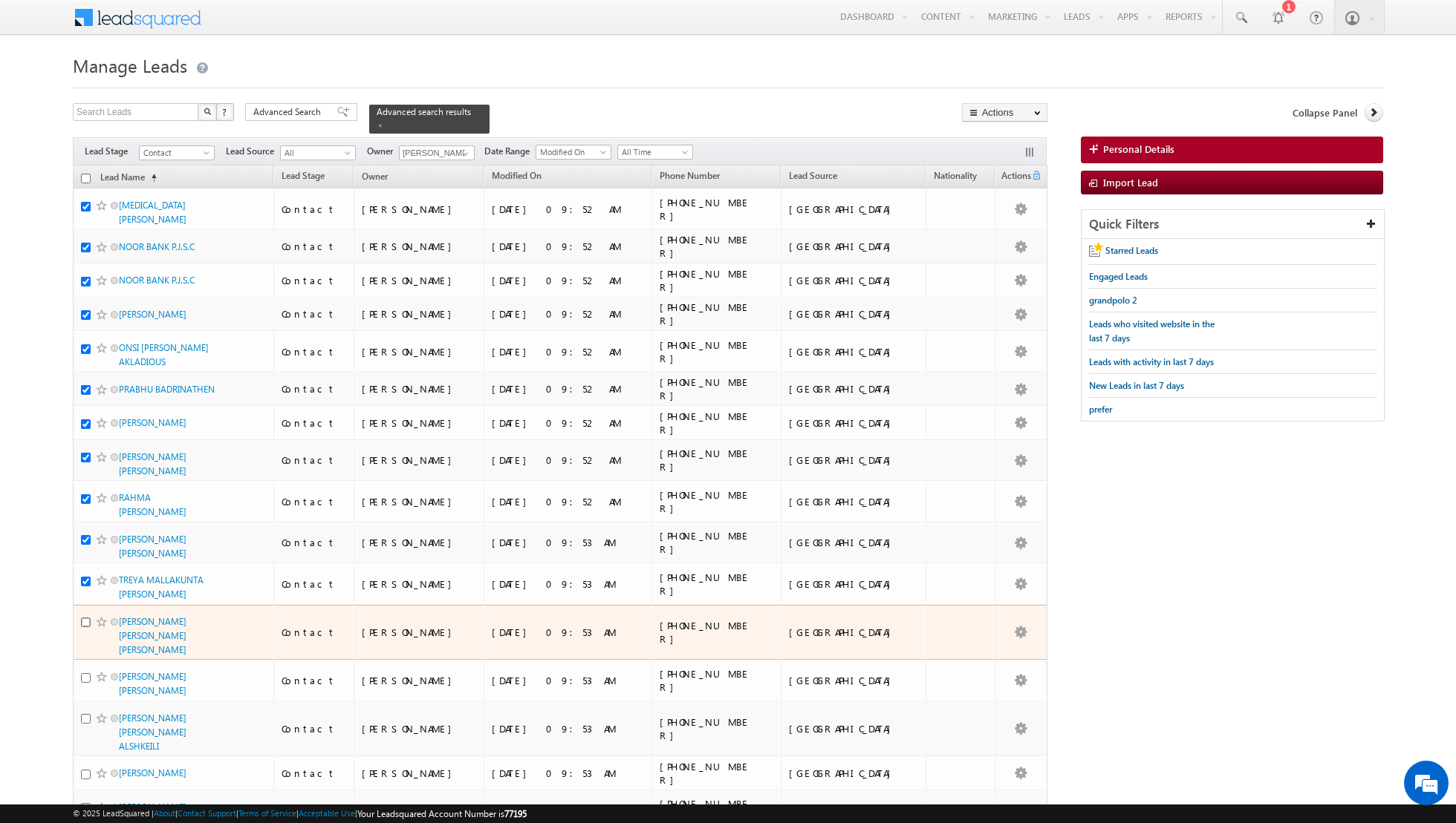
click at [85, 617] on input "checkbox" at bounding box center [86, 622] width 9 height 9
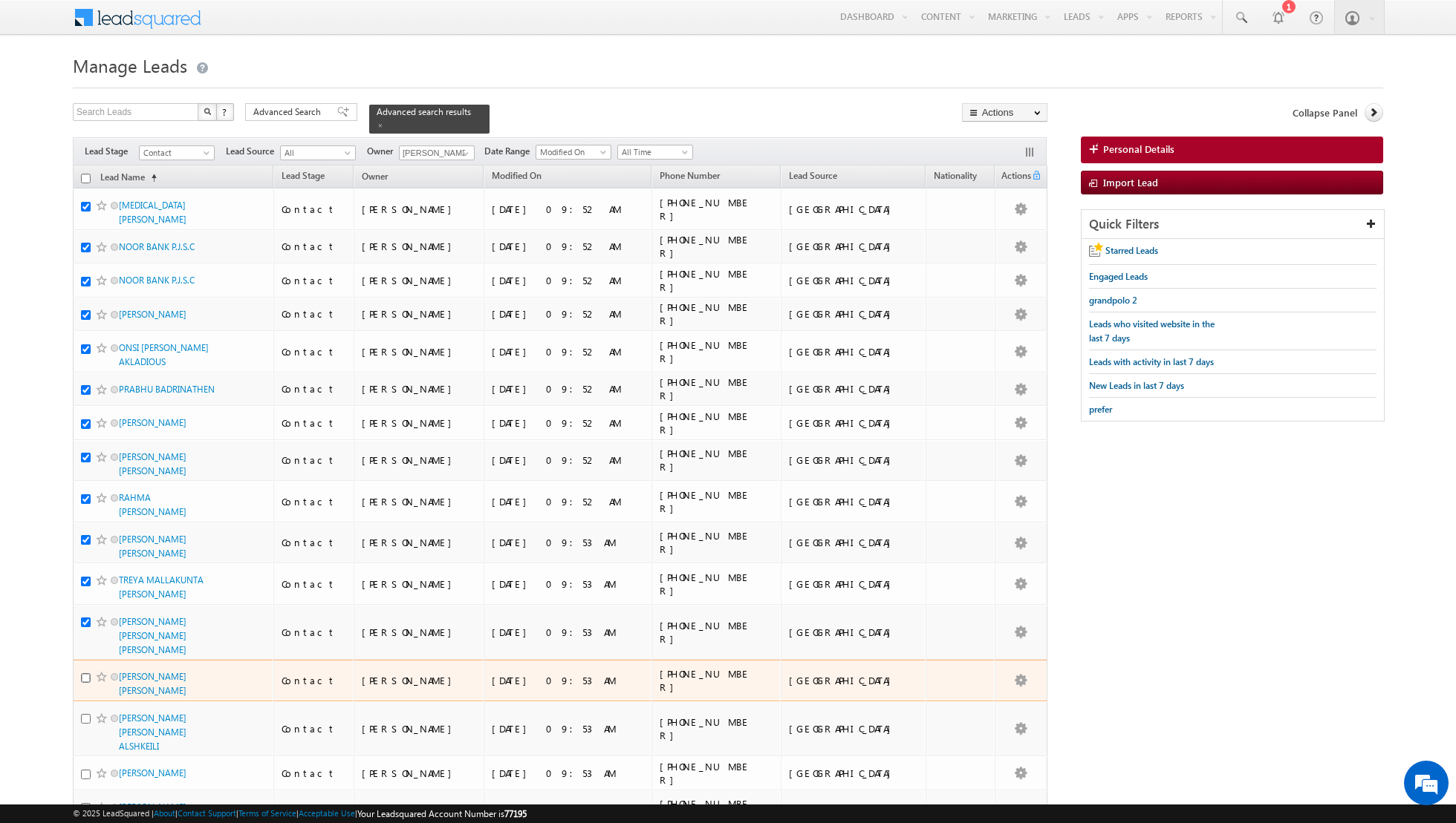
click at [85, 674] on input "checkbox" at bounding box center [86, 678] width 9 height 9
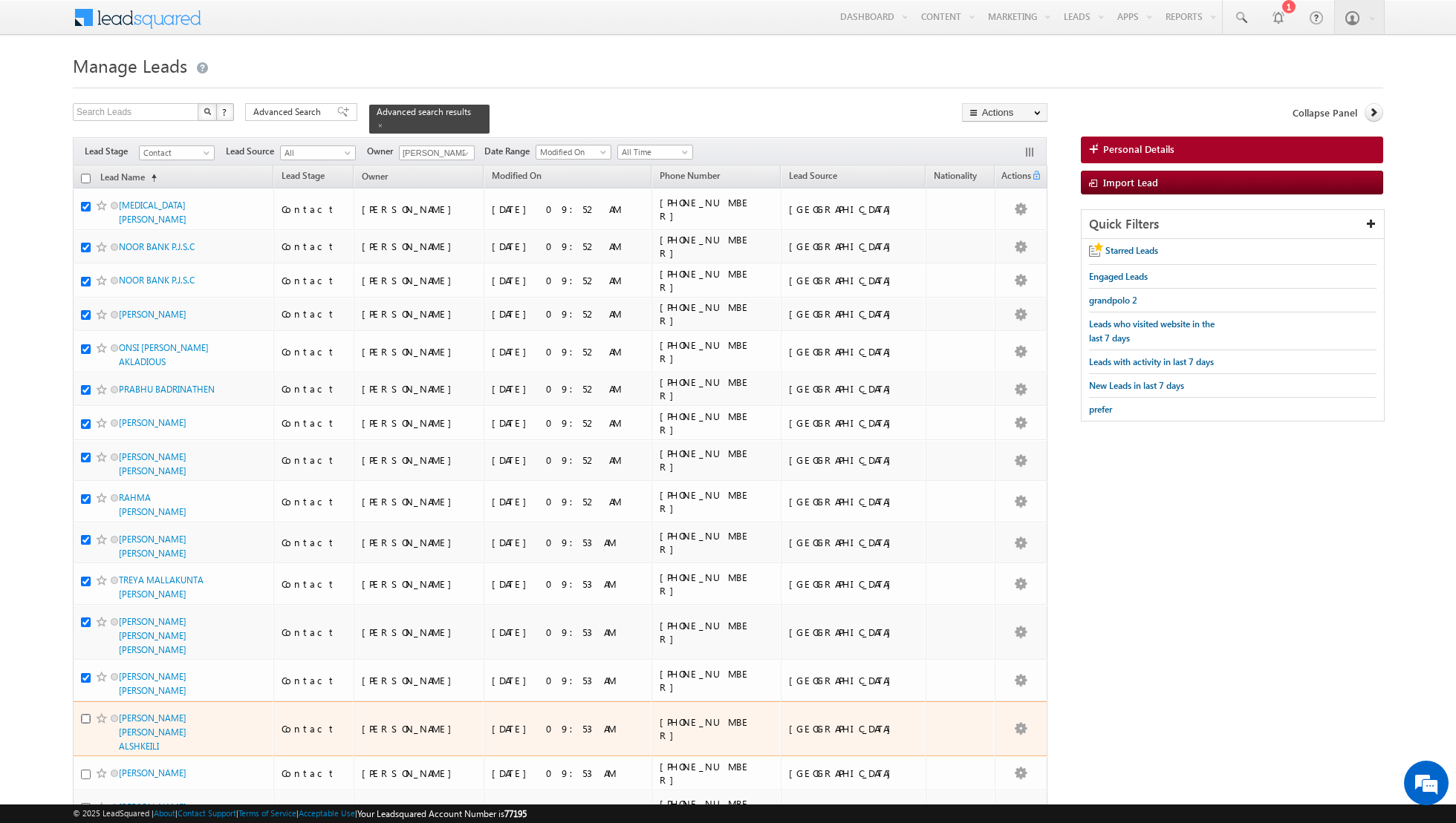
click at [87, 714] on input "checkbox" at bounding box center [86, 719] width 9 height 9
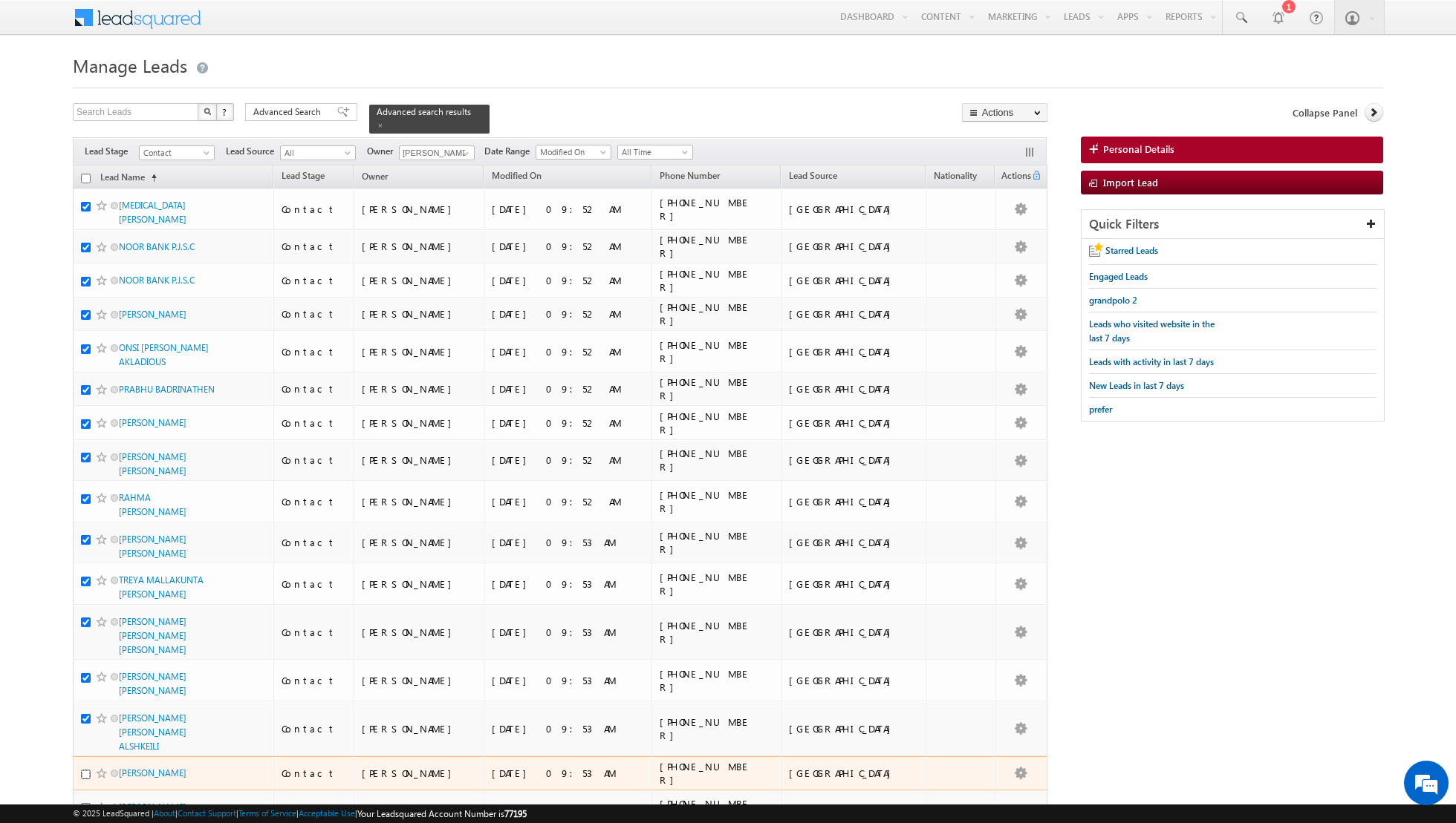
click at [85, 769] on input "checkbox" at bounding box center [86, 774] width 9 height 9
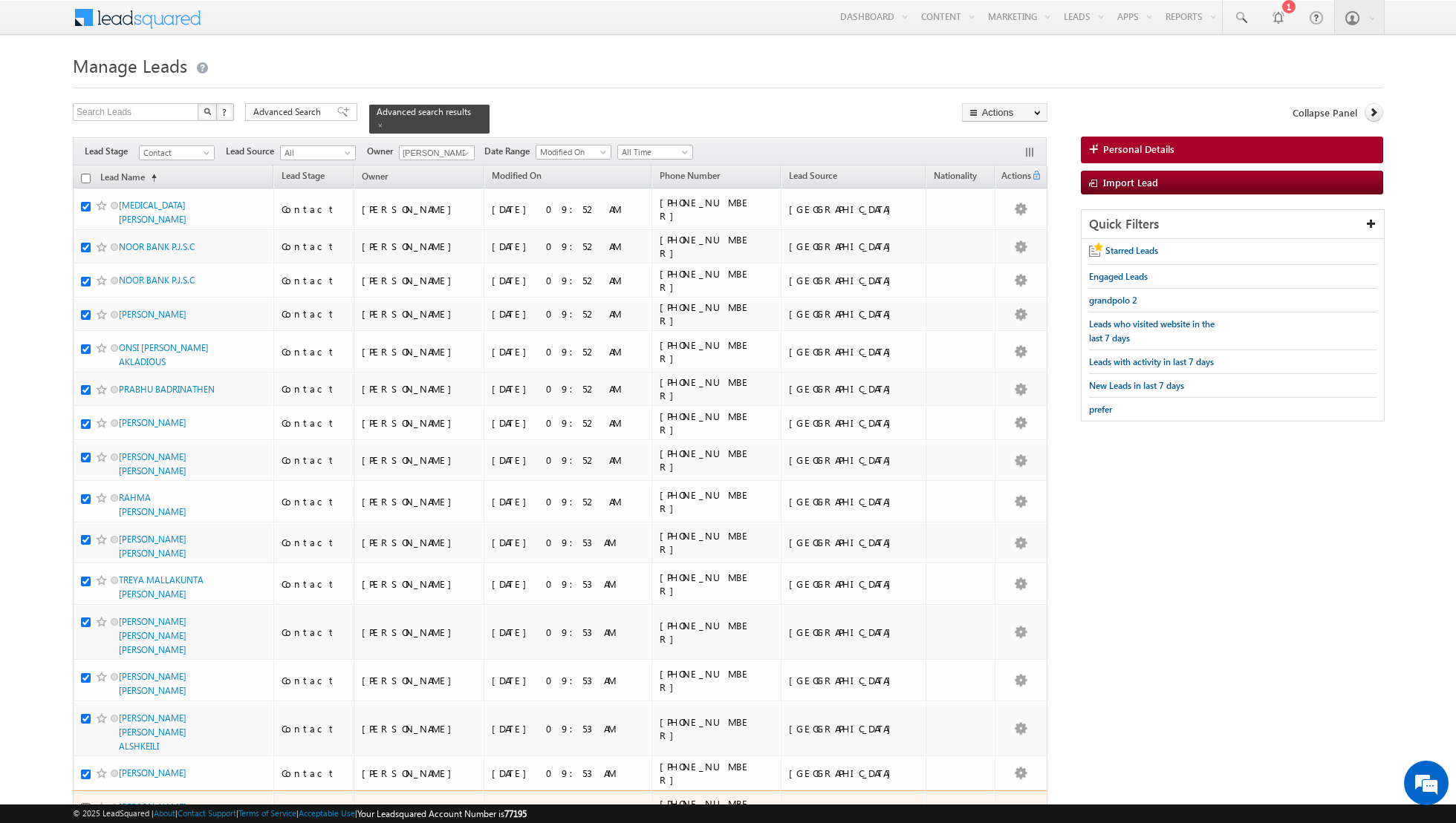
click at [89, 803] on input "checkbox" at bounding box center [86, 808] width 9 height 9
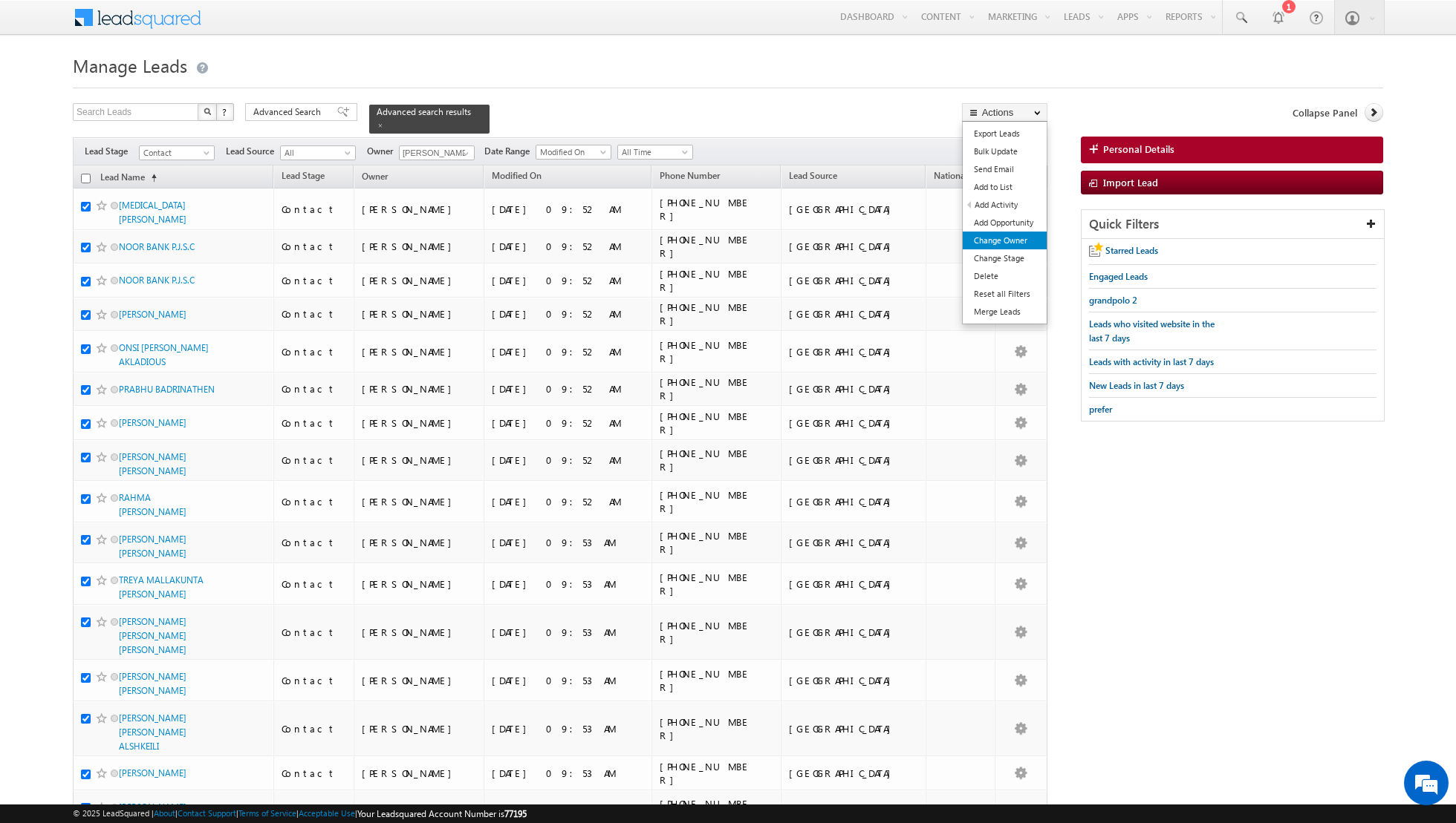
click at [977, 238] on link "Change Owner" at bounding box center [1004, 241] width 84 height 18
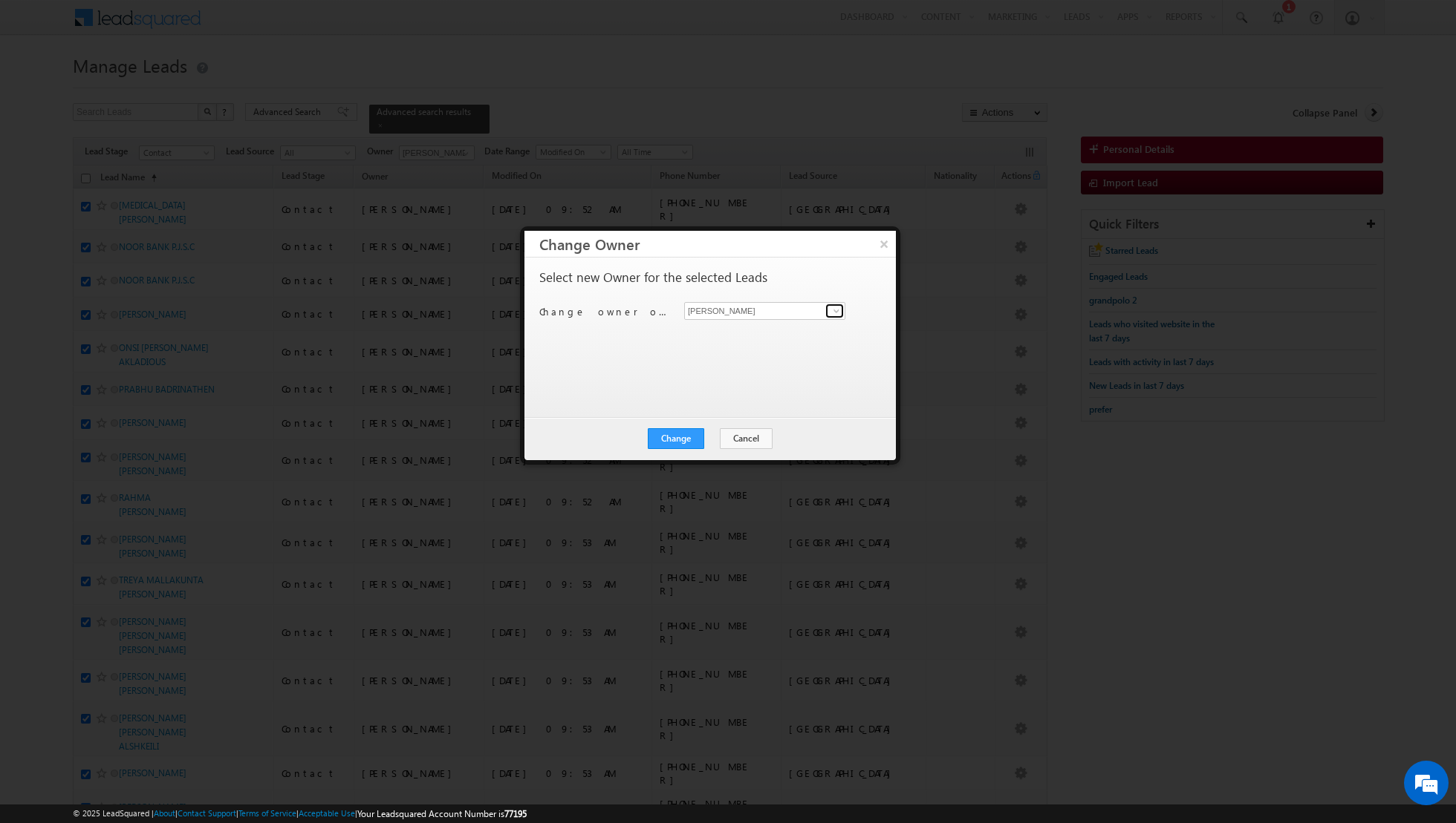
click at [840, 307] on span at bounding box center [836, 311] width 12 height 12
click at [731, 403] on link "Nandhana Anil nandhana.anil@indglobal.ae" at bounding box center [764, 405] width 161 height 28
click at [669, 433] on button "Change" at bounding box center [676, 439] width 56 height 21
click at [710, 435] on button "Close" at bounding box center [712, 439] width 48 height 21
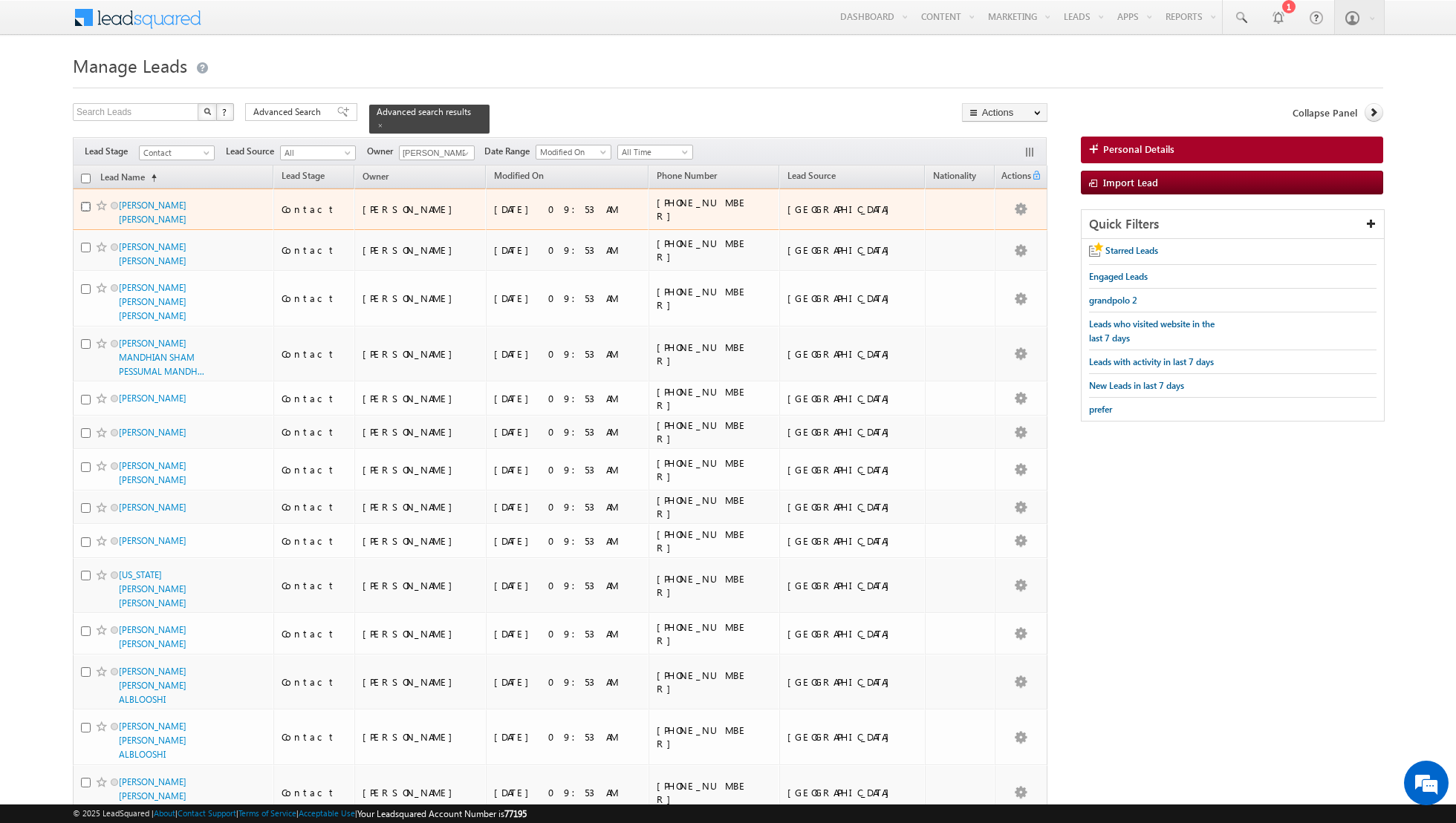
click at [85, 206] on input "checkbox" at bounding box center [86, 207] width 9 height 9
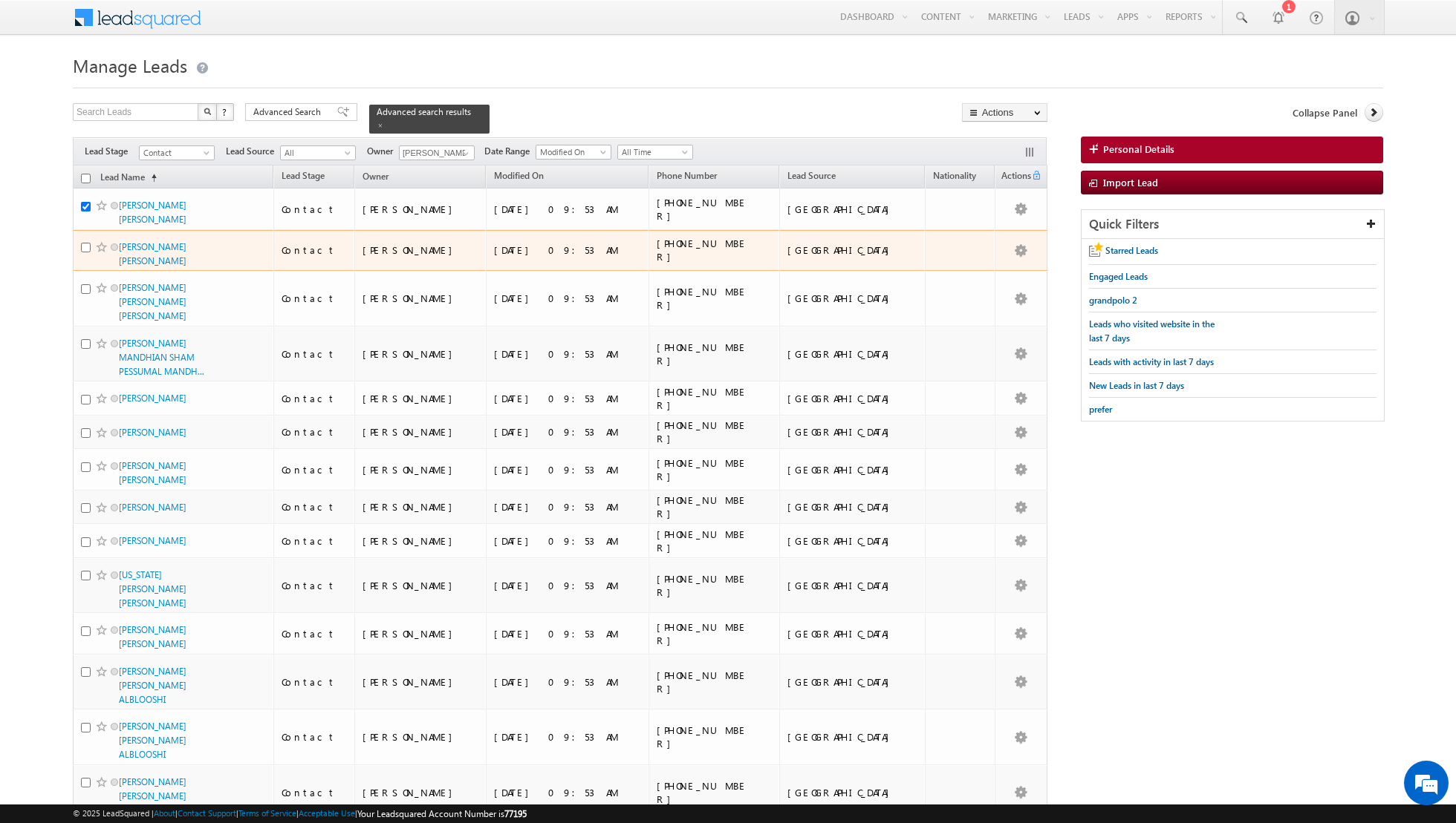
click at [86, 249] on div at bounding box center [103, 247] width 45 height 15
click at [86, 246] on input "checkbox" at bounding box center [86, 247] width 9 height 9
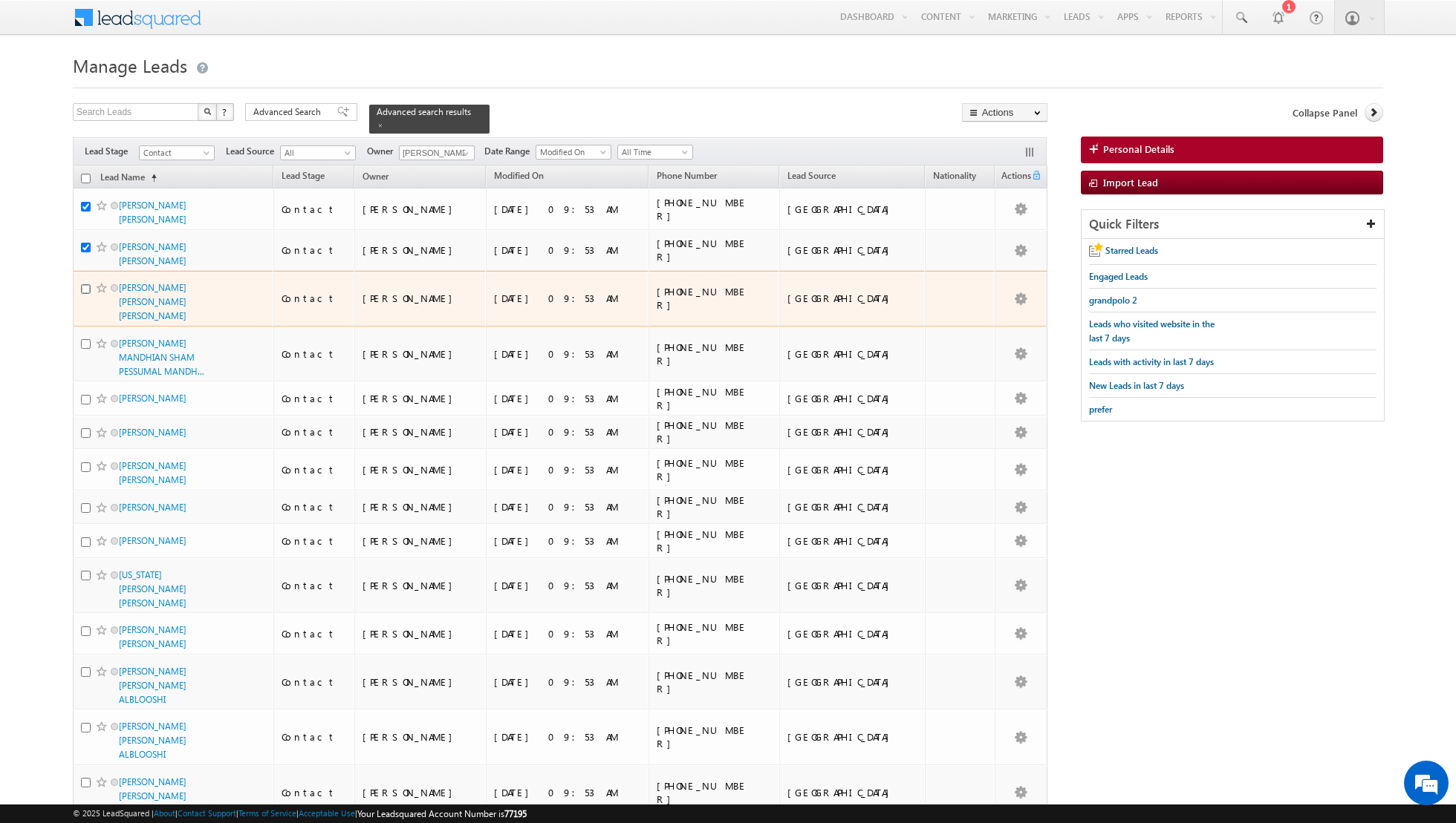
click at [86, 285] on input "checkbox" at bounding box center [86, 289] width 9 height 9
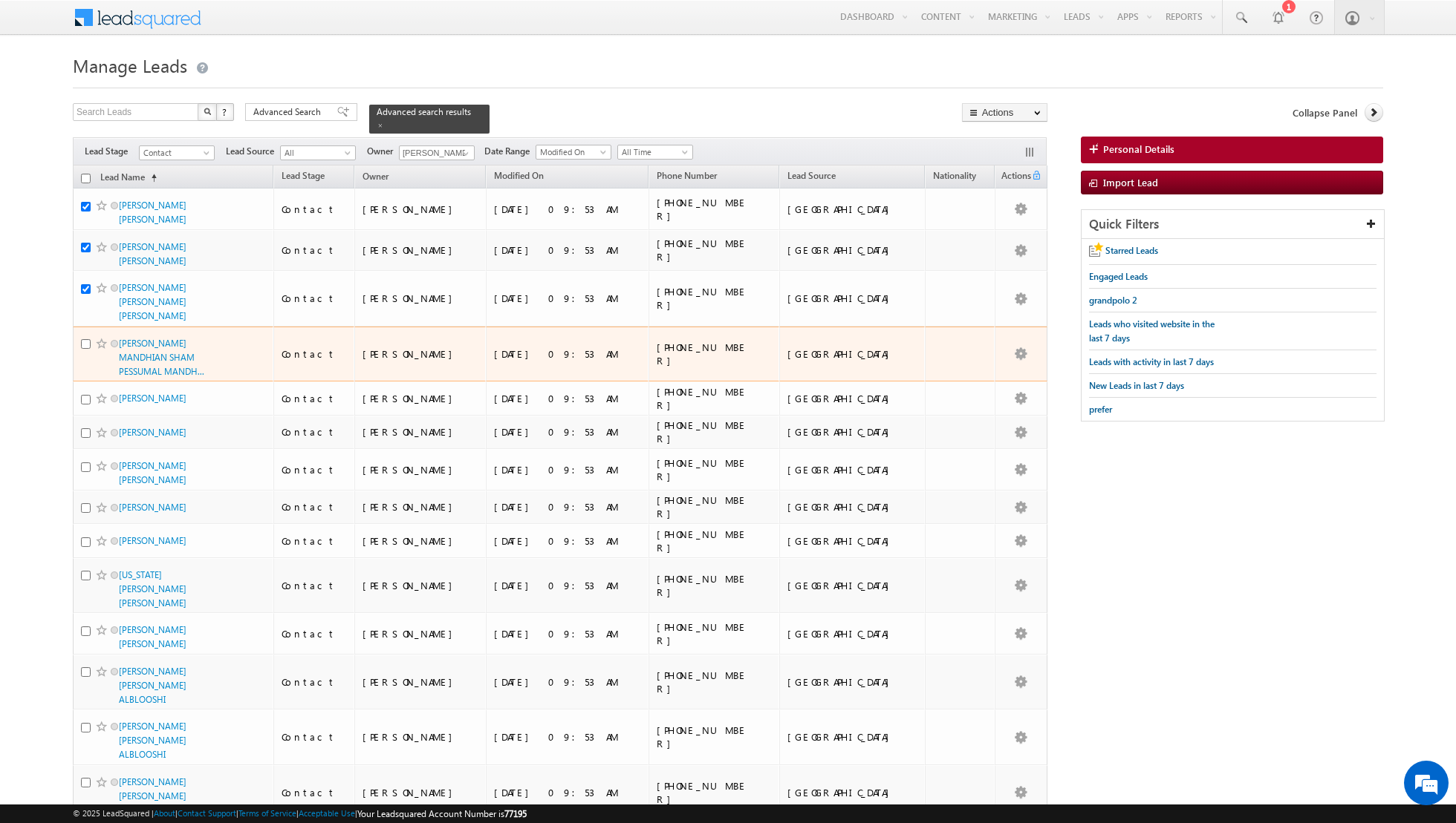
click at [92, 336] on div at bounding box center [103, 344] width 45 height 15
click at [85, 339] on input "checkbox" at bounding box center [86, 344] width 9 height 9
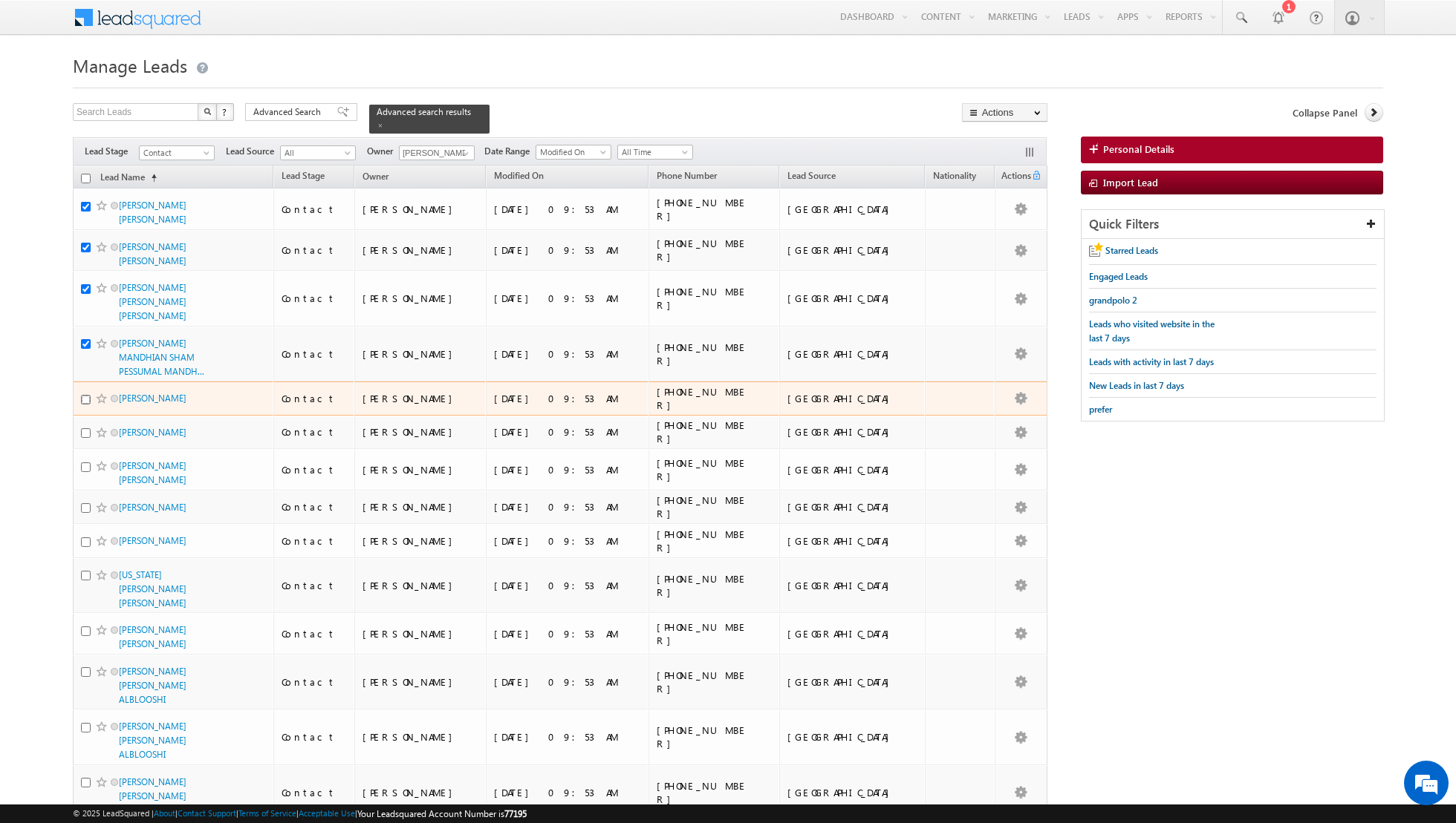
click at [82, 395] on input "checkbox" at bounding box center [86, 399] width 9 height 9
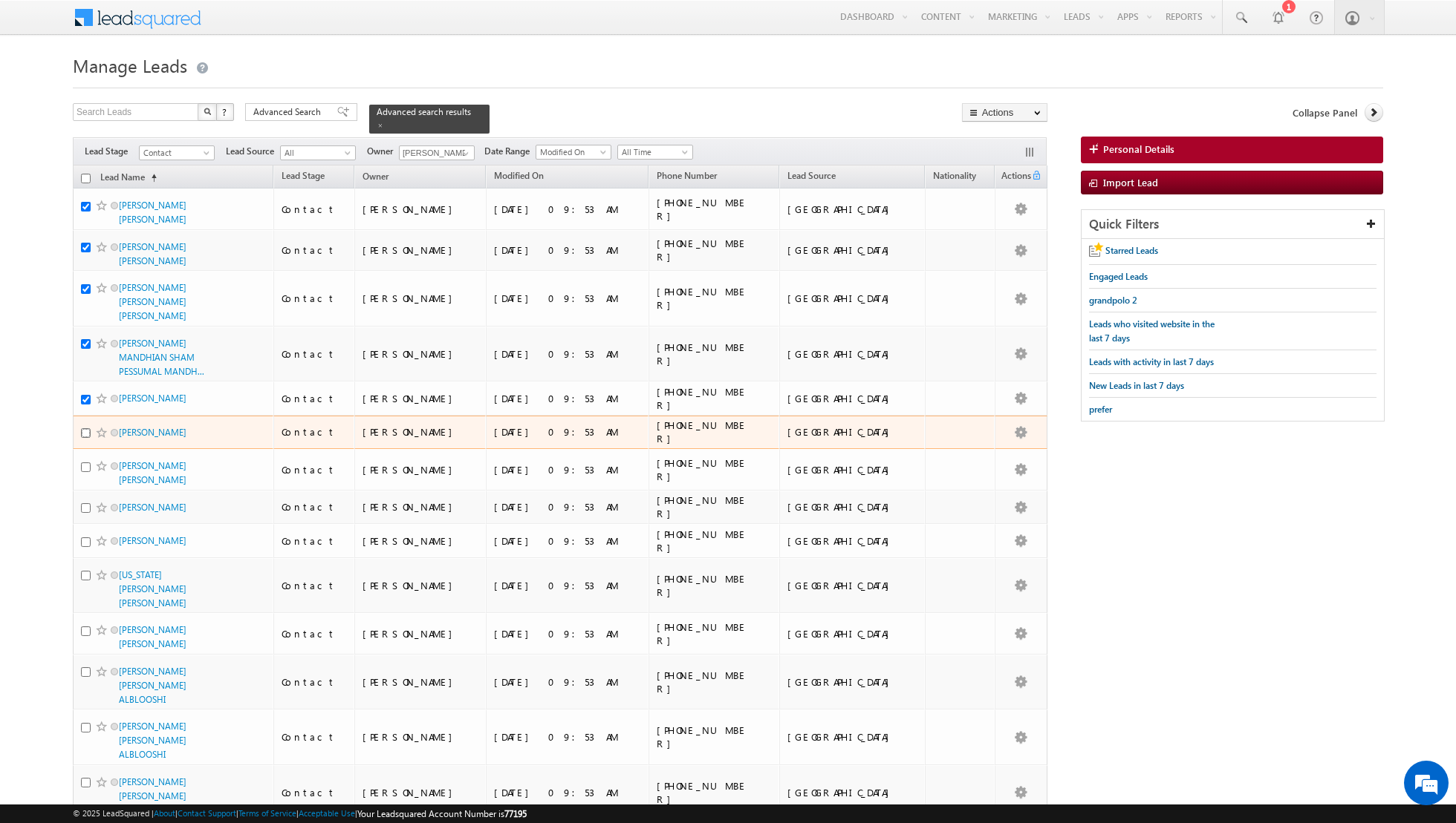
click at [86, 428] on input "checkbox" at bounding box center [86, 433] width 9 height 9
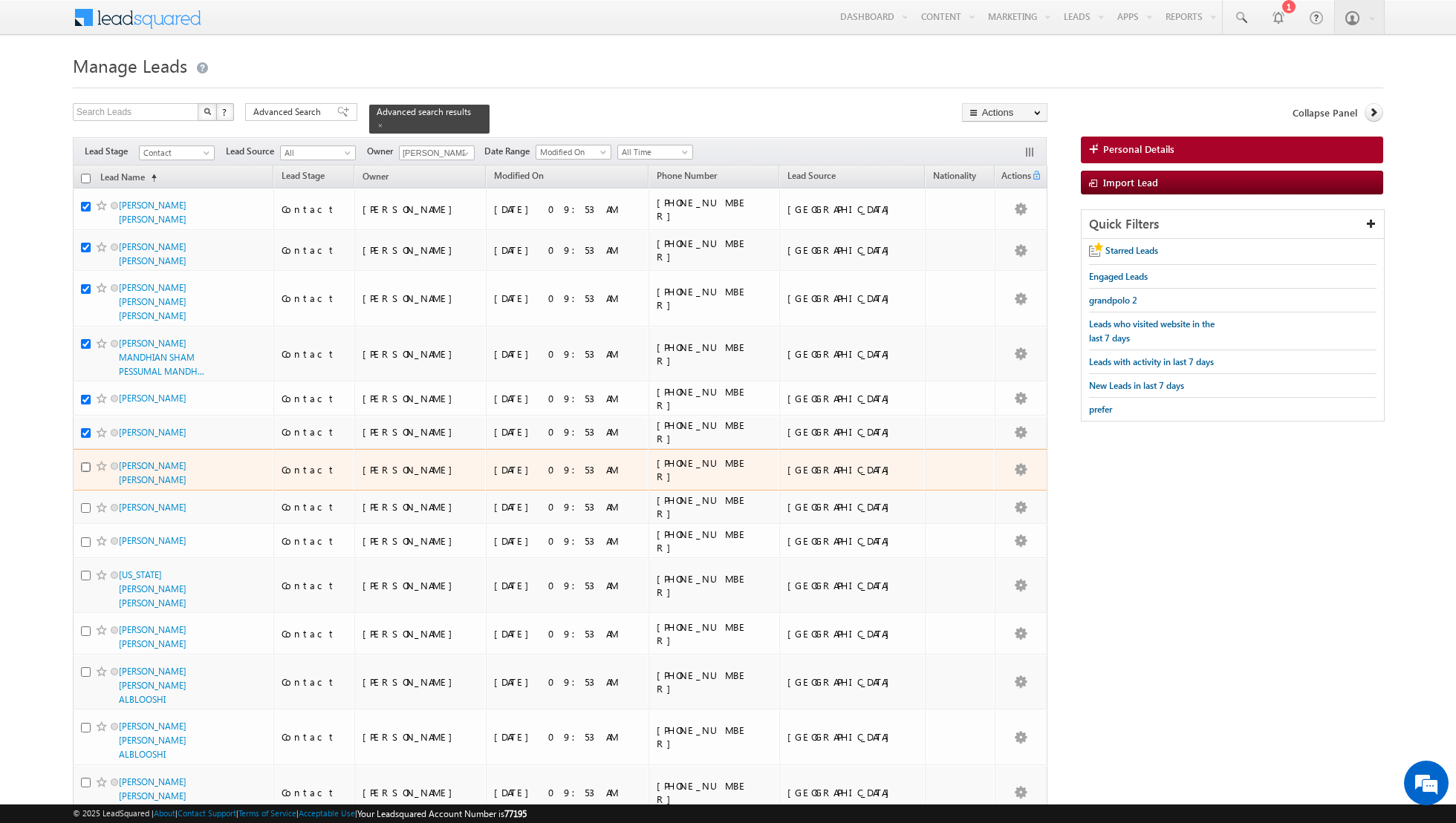
click at [86, 462] on input "checkbox" at bounding box center [86, 467] width 9 height 9
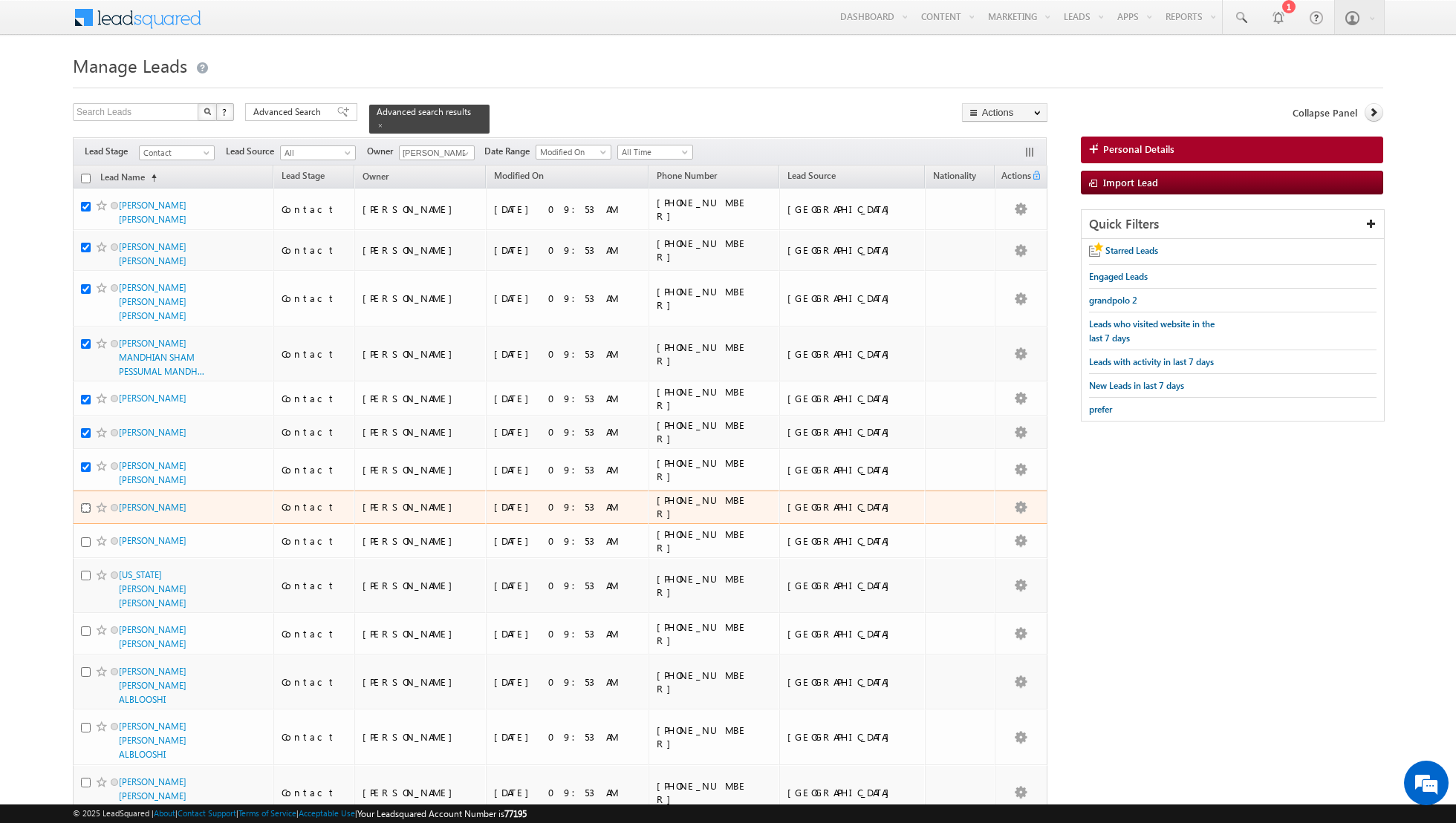
click at [86, 504] on input "checkbox" at bounding box center [86, 508] width 9 height 9
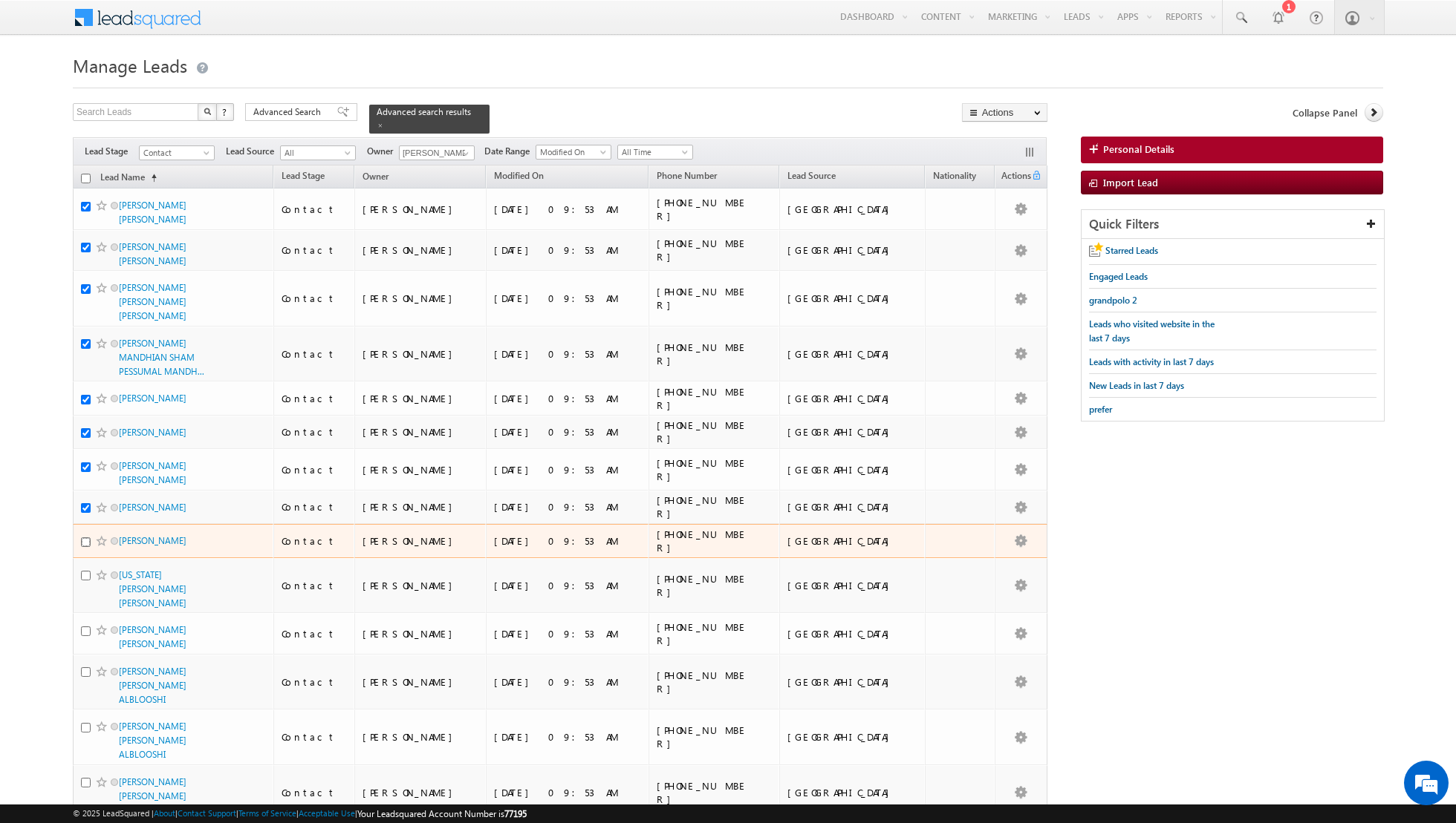
click at [88, 537] on input "checkbox" at bounding box center [86, 542] width 9 height 9
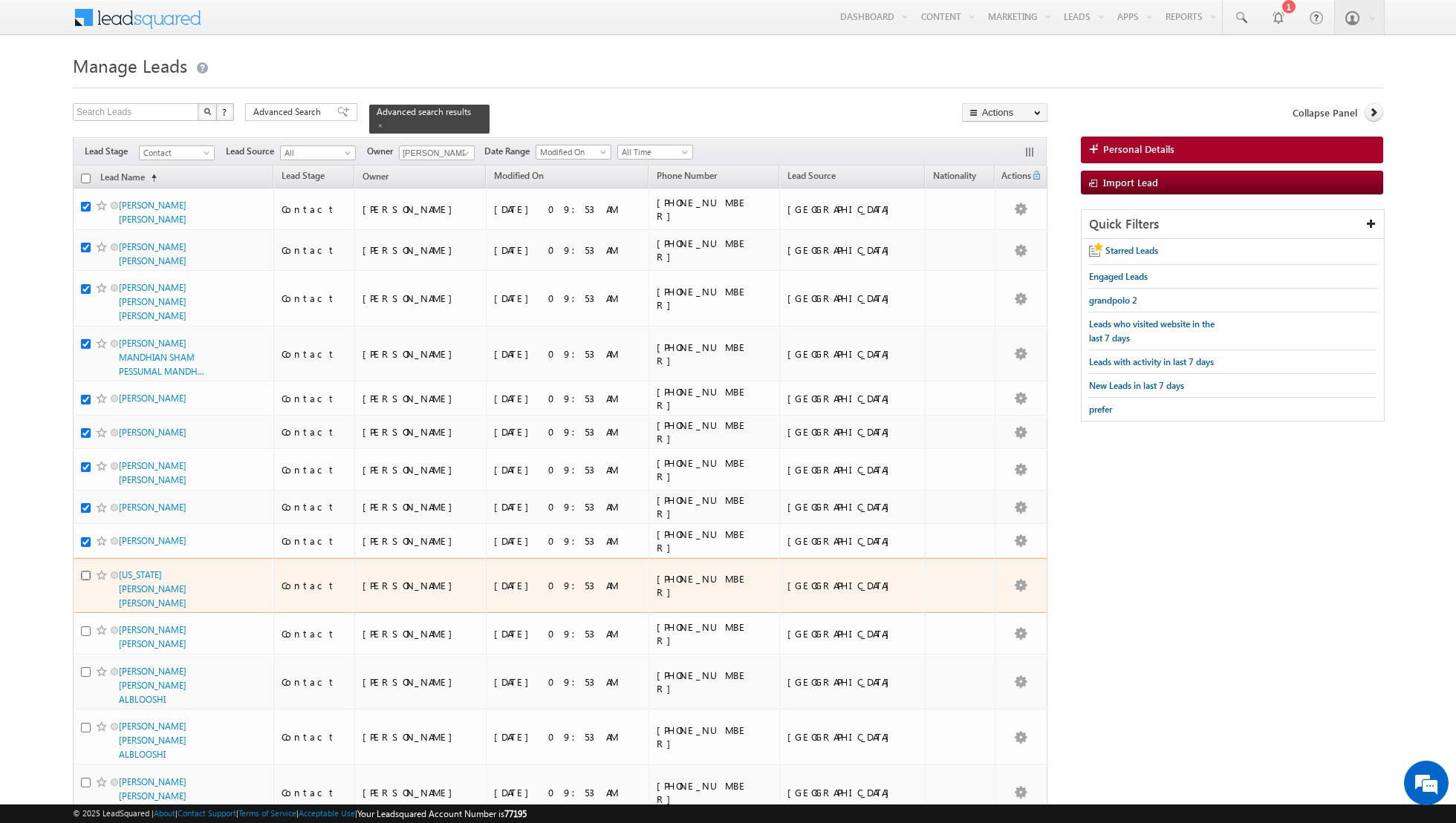
click at [86, 571] on input "checkbox" at bounding box center [86, 576] width 9 height 9
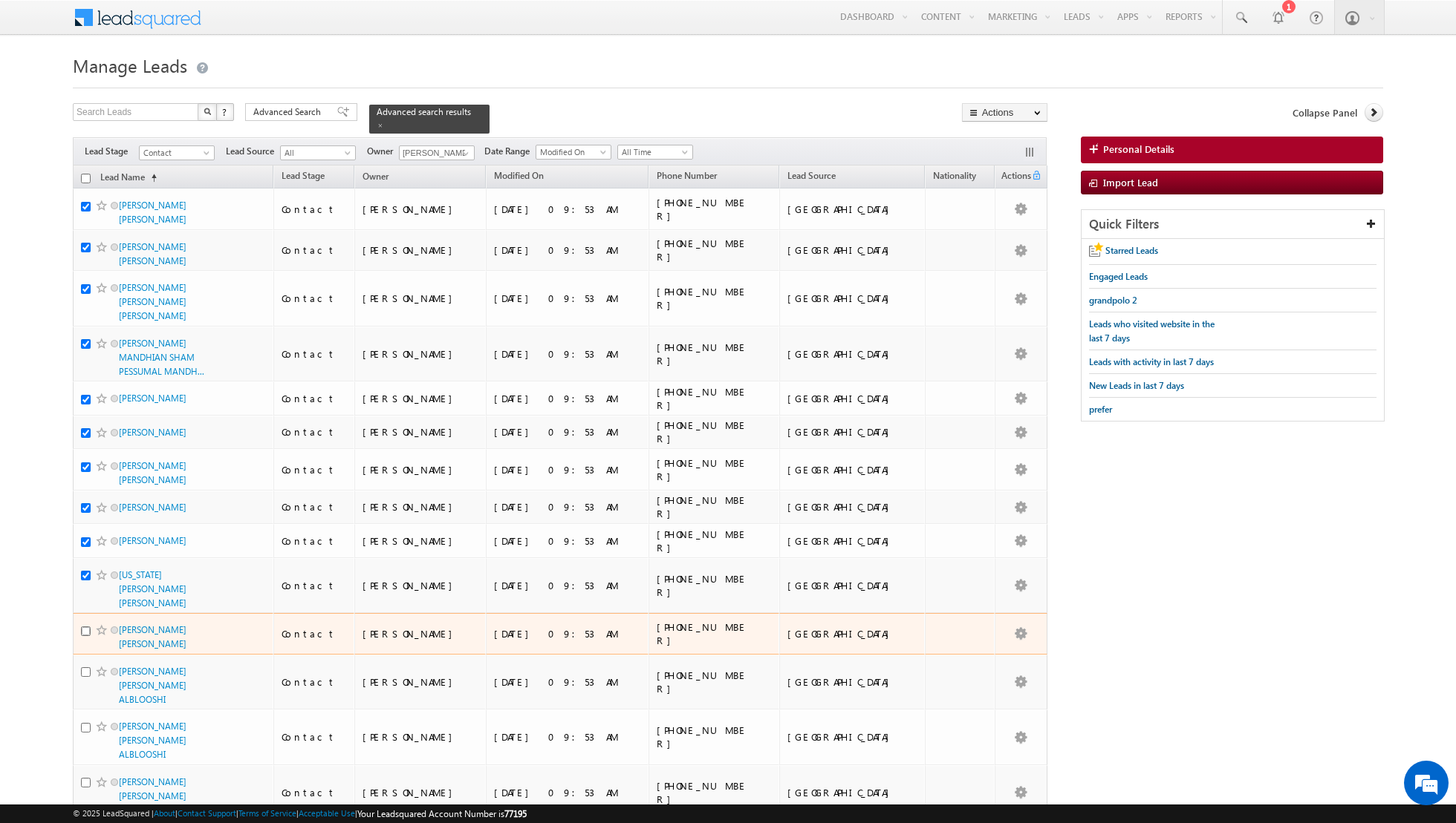
click at [86, 627] on input "checkbox" at bounding box center [86, 631] width 9 height 9
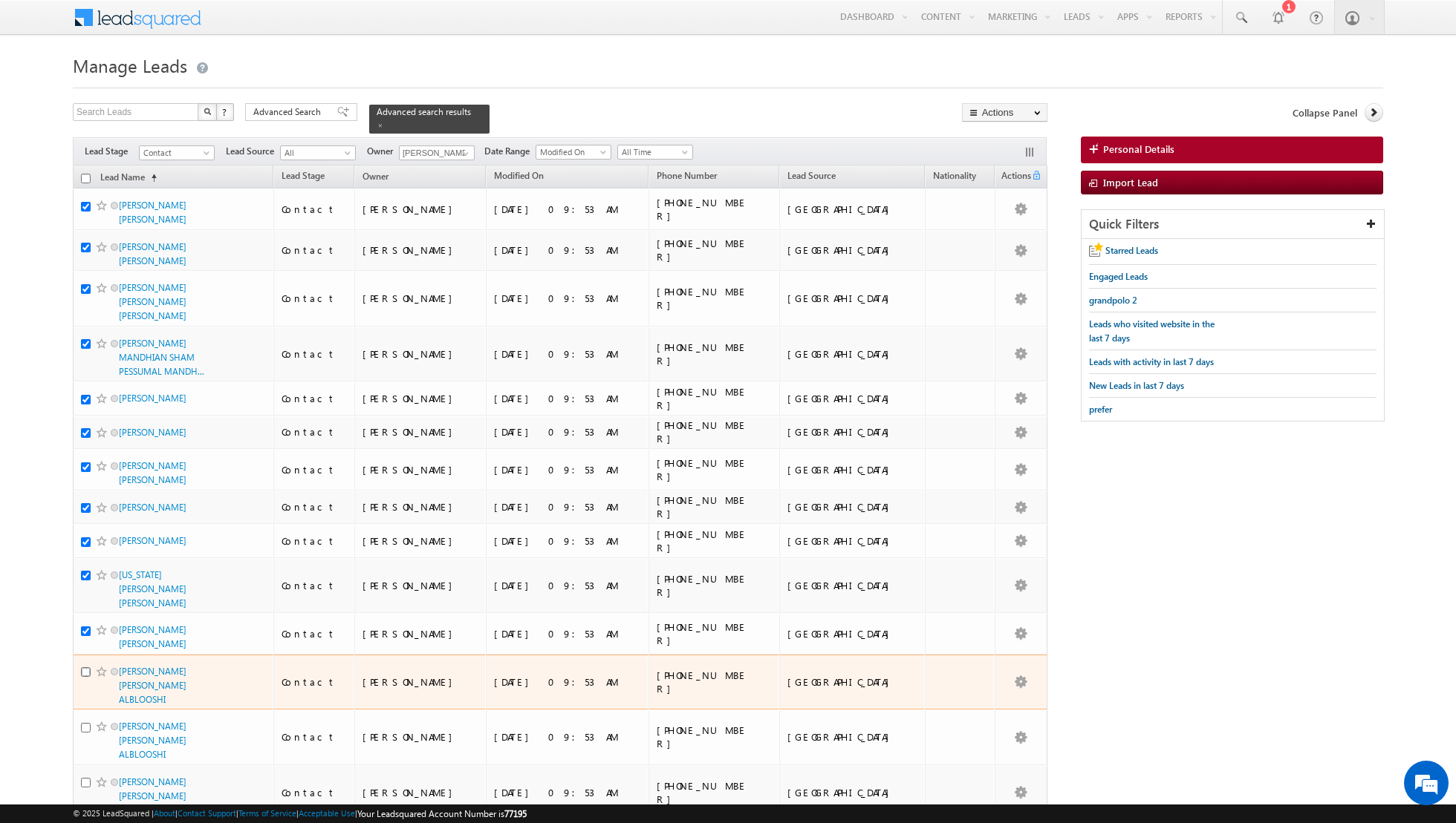
click at [83, 667] on input "checkbox" at bounding box center [86, 672] width 9 height 9
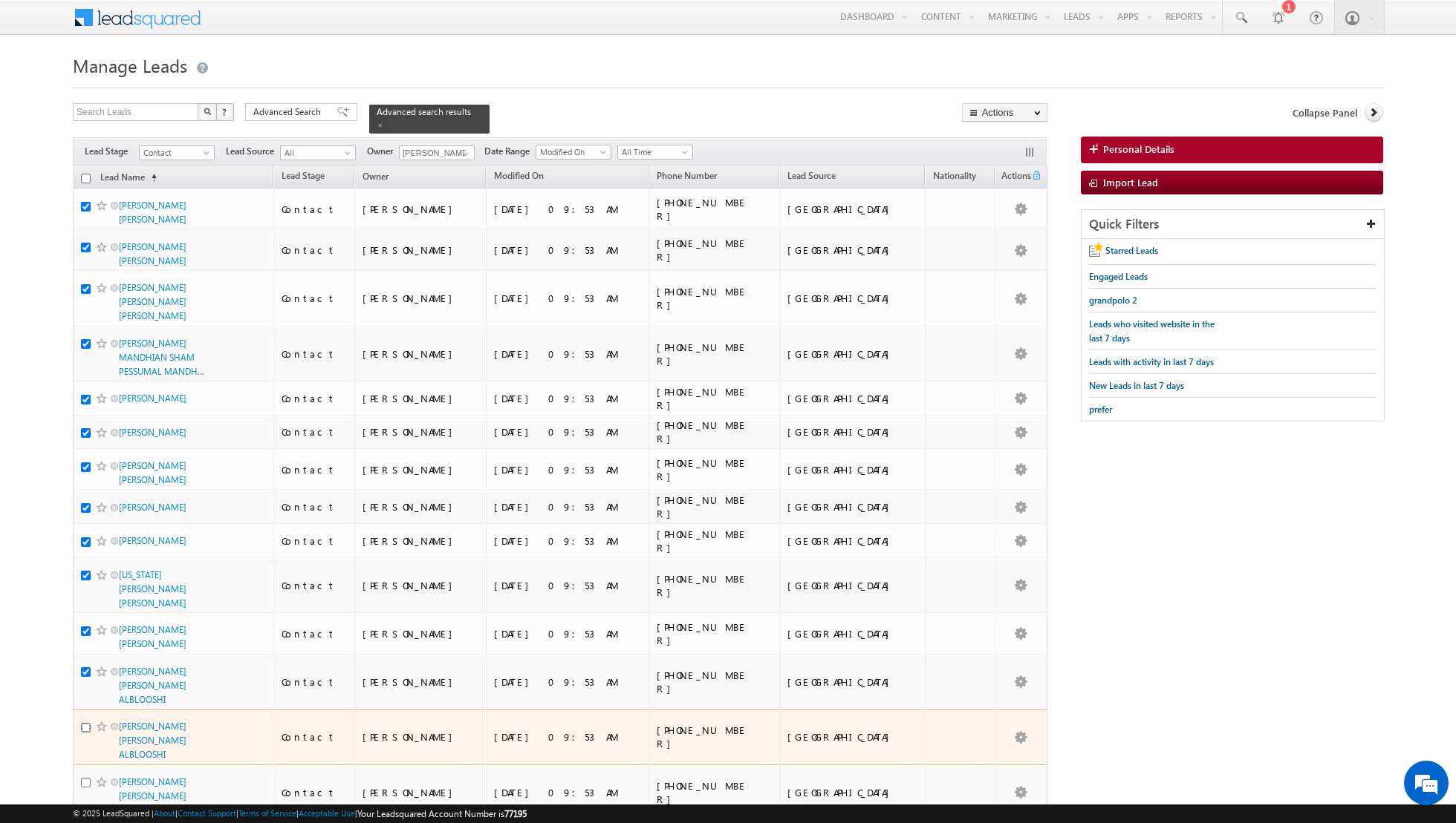
click at [84, 723] on input "checkbox" at bounding box center [86, 728] width 9 height 9
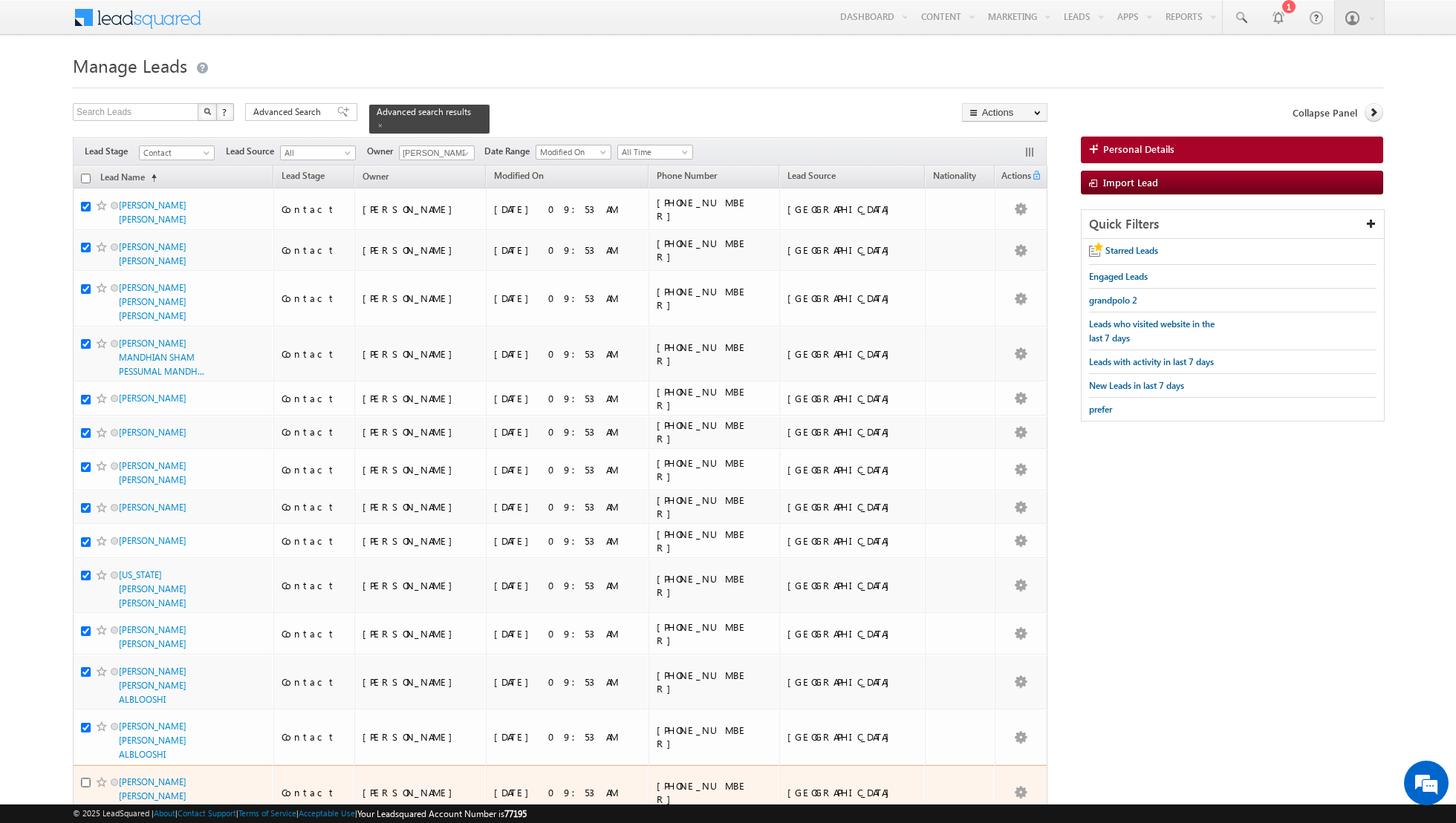
click at [87, 778] on input "checkbox" at bounding box center [86, 783] width 9 height 9
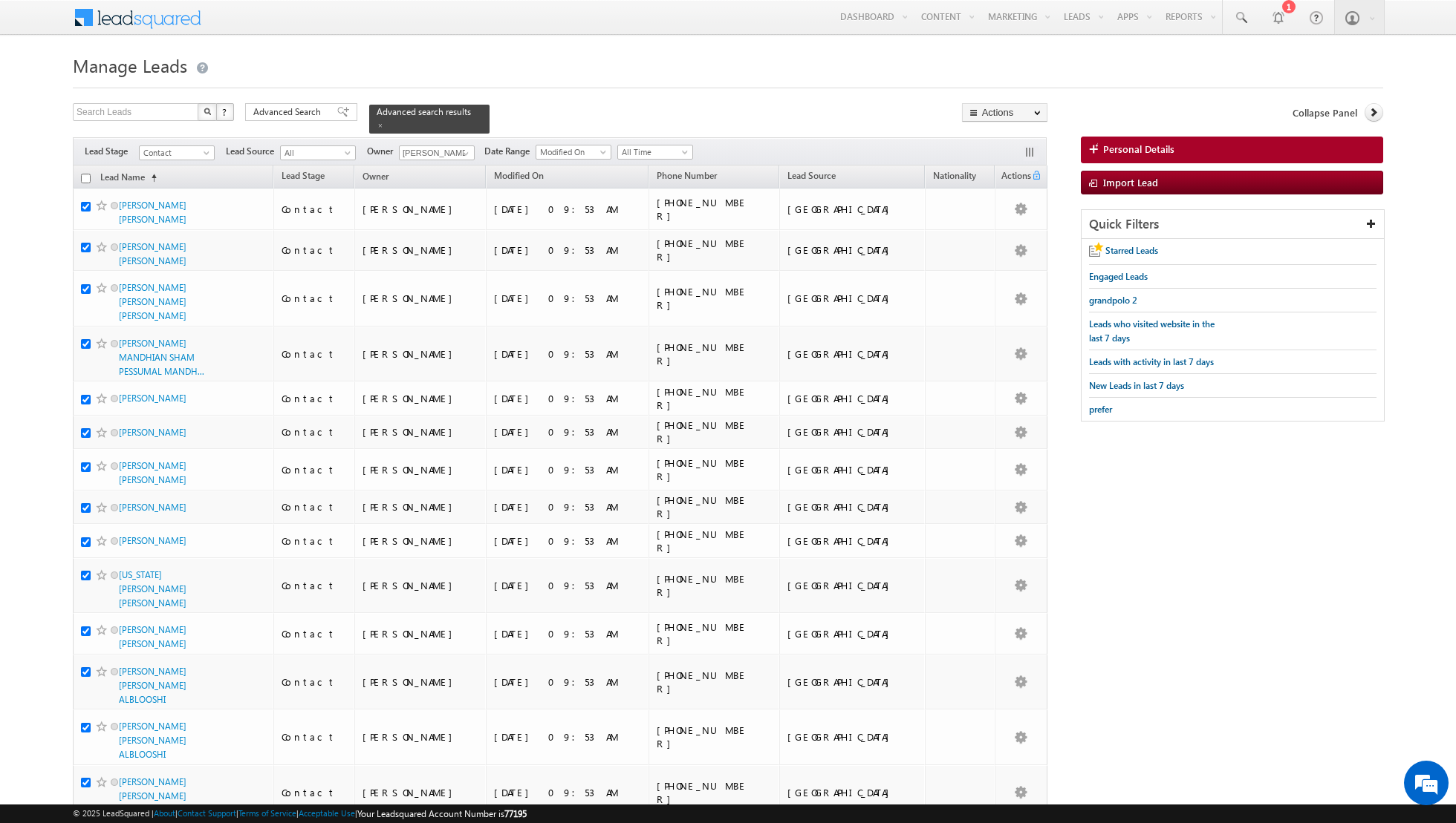
click at [83, 823] on input "checkbox" at bounding box center [86, 838] width 9 height 9
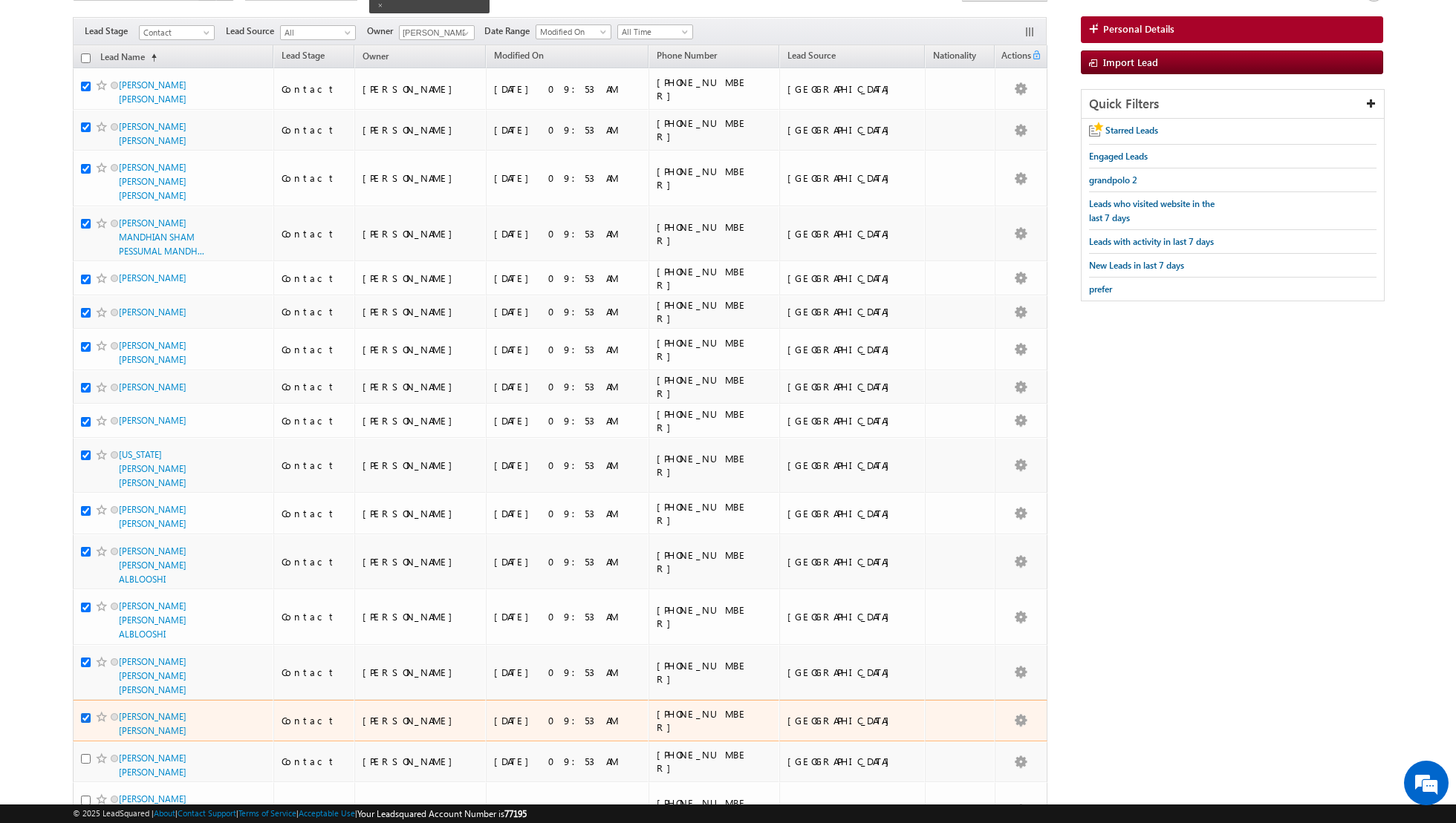
scroll to position [122, 0]
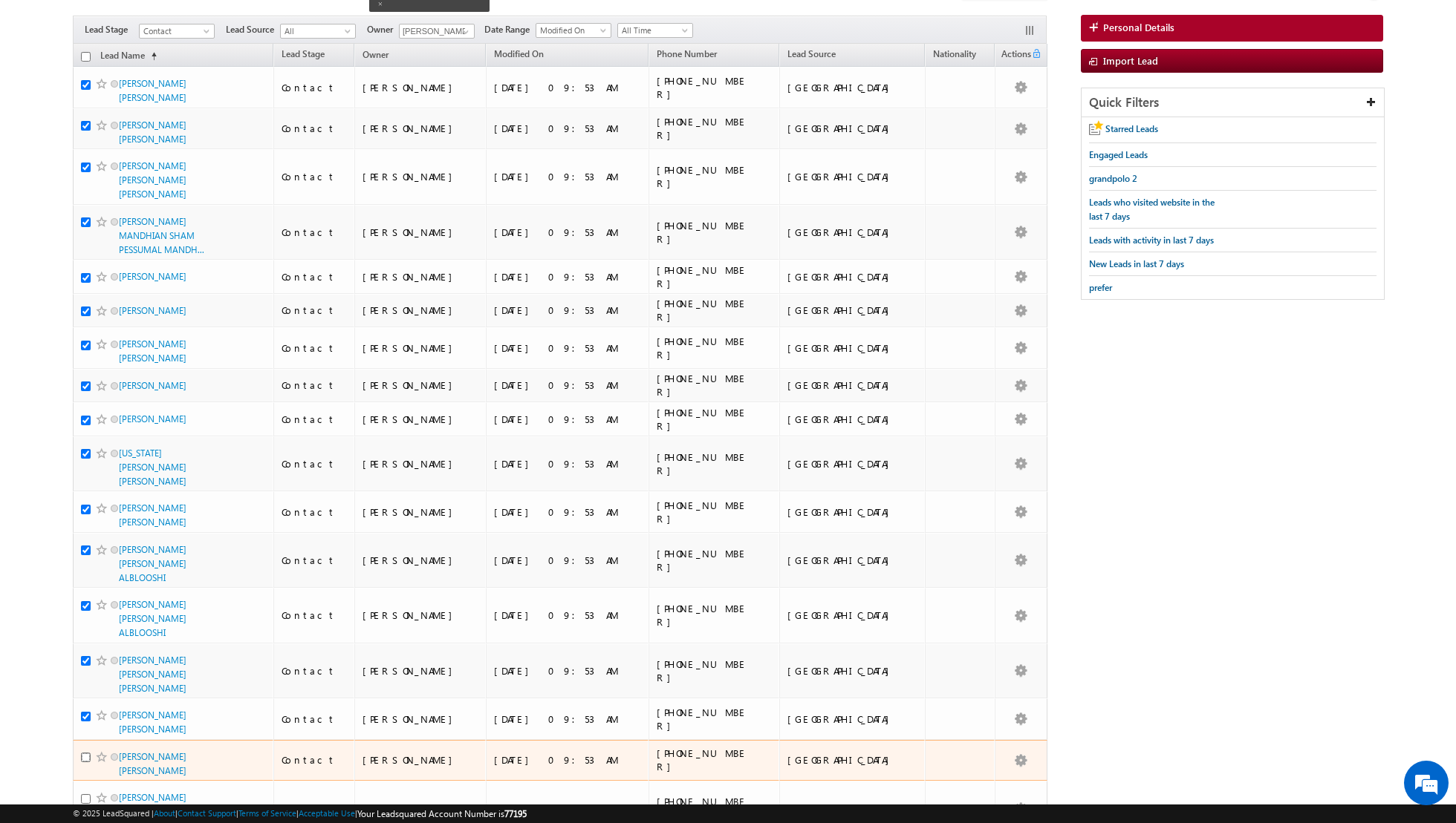
click at [87, 753] on input "checkbox" at bounding box center [86, 757] width 9 height 9
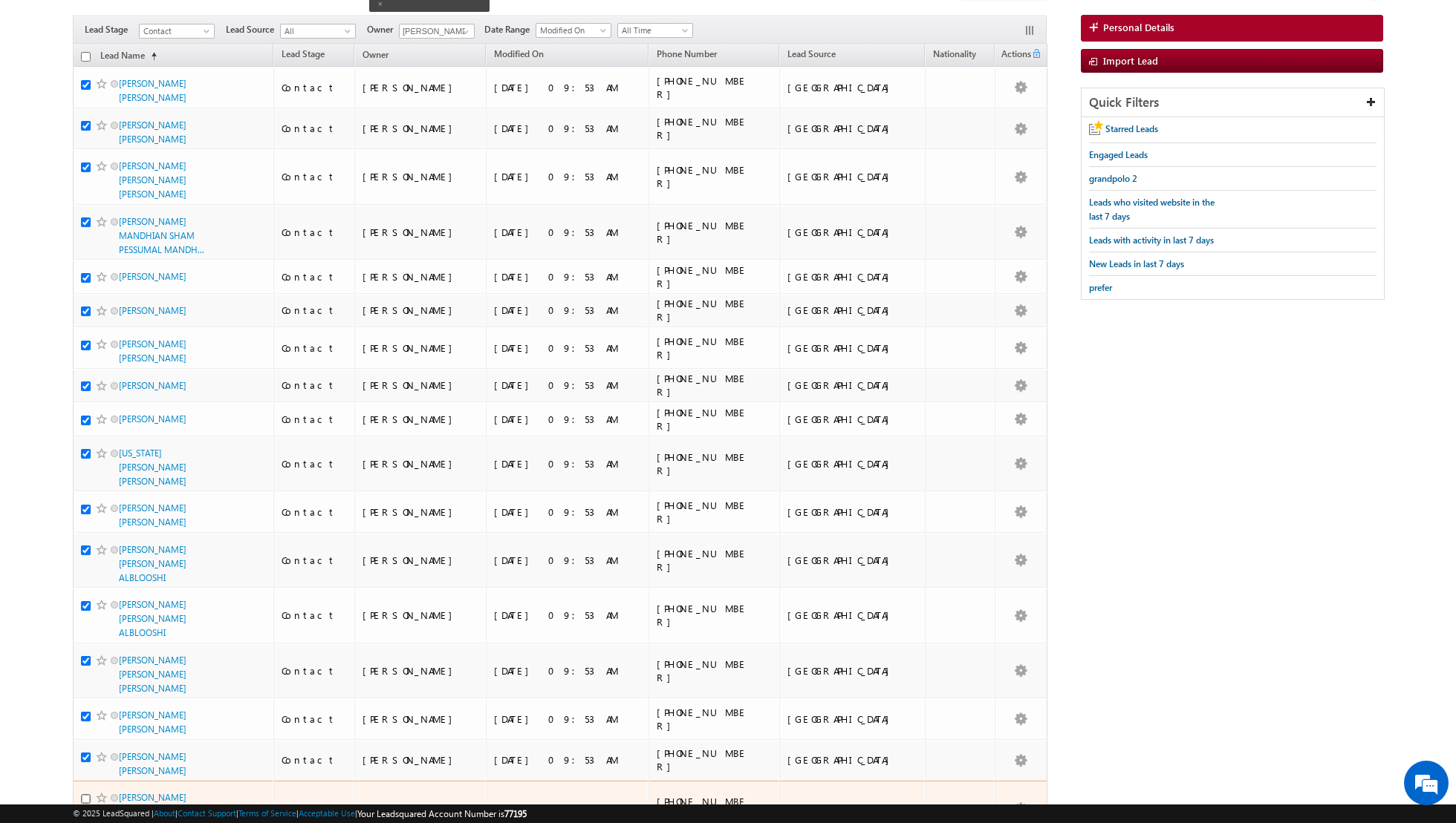
click at [86, 794] on input "checkbox" at bounding box center [86, 799] width 9 height 9
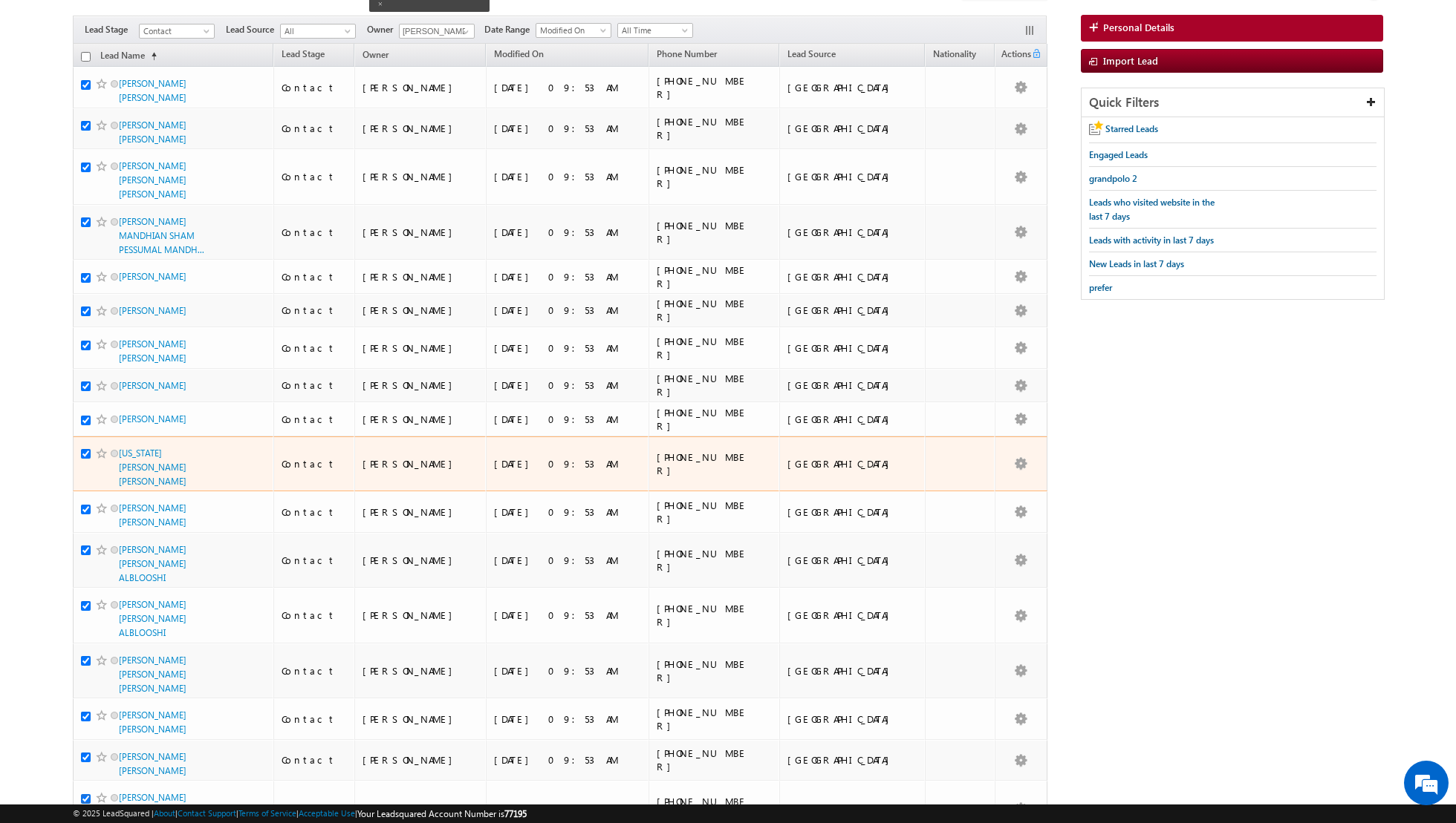
scroll to position [0, 0]
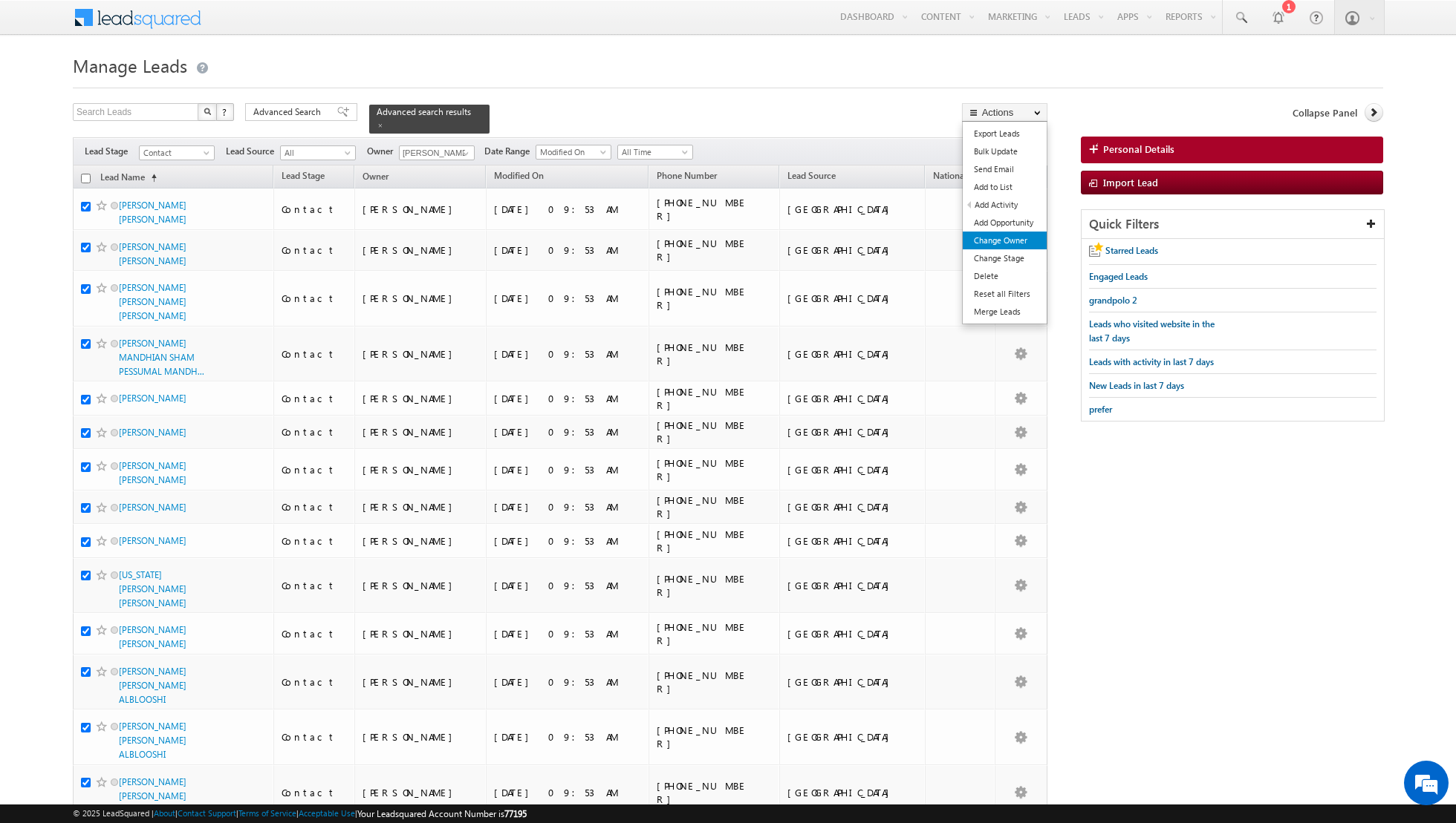
click at [987, 241] on link "Change Owner" at bounding box center [1004, 241] width 84 height 18
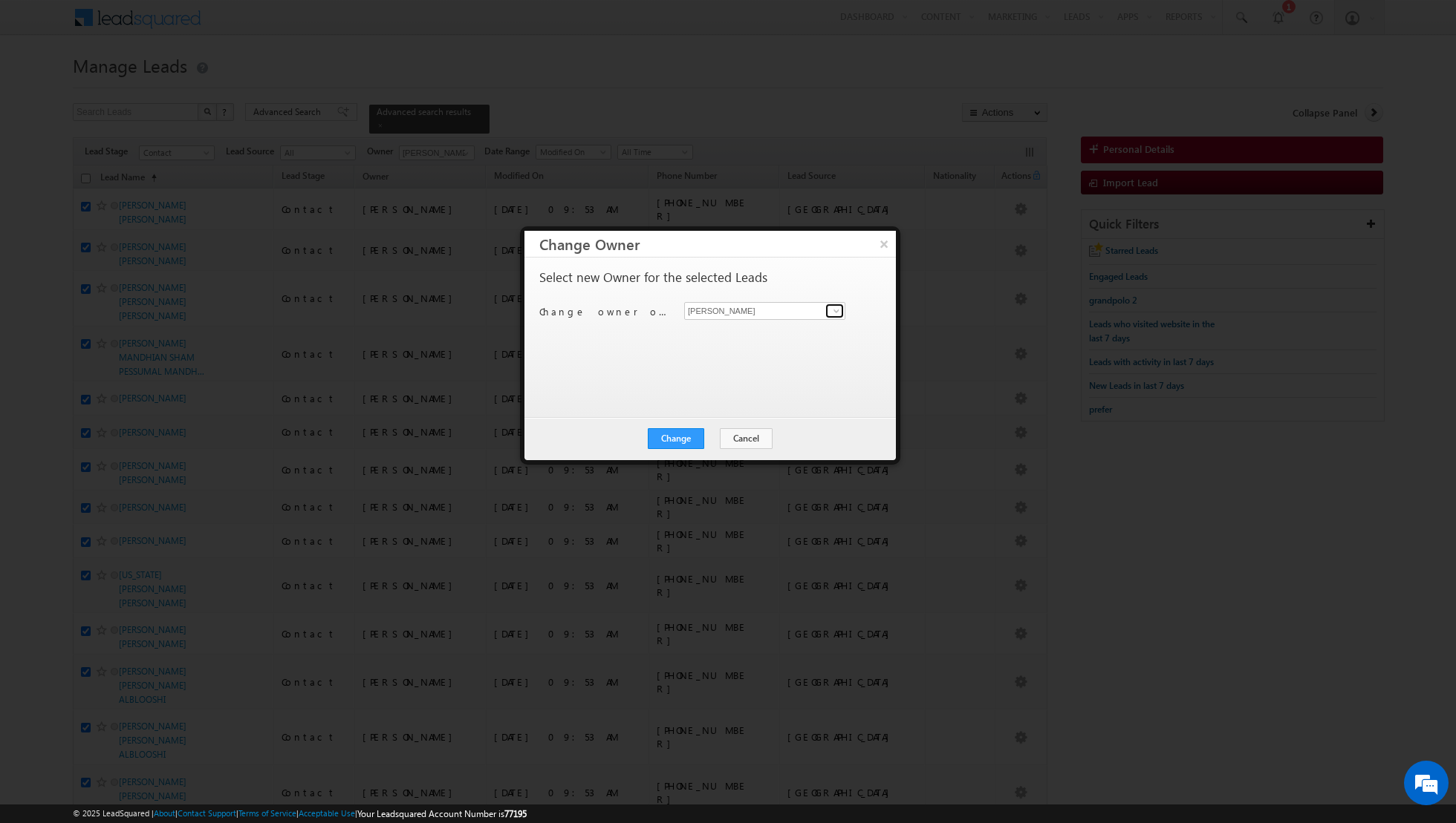
click at [838, 313] on span at bounding box center [836, 311] width 12 height 12
click at [745, 383] on span "riya.raj@indglobal.ae" at bounding box center [757, 385] width 133 height 11
click at [681, 443] on button "Change" at bounding box center [676, 439] width 56 height 21
click at [708, 441] on button "Close" at bounding box center [712, 439] width 48 height 21
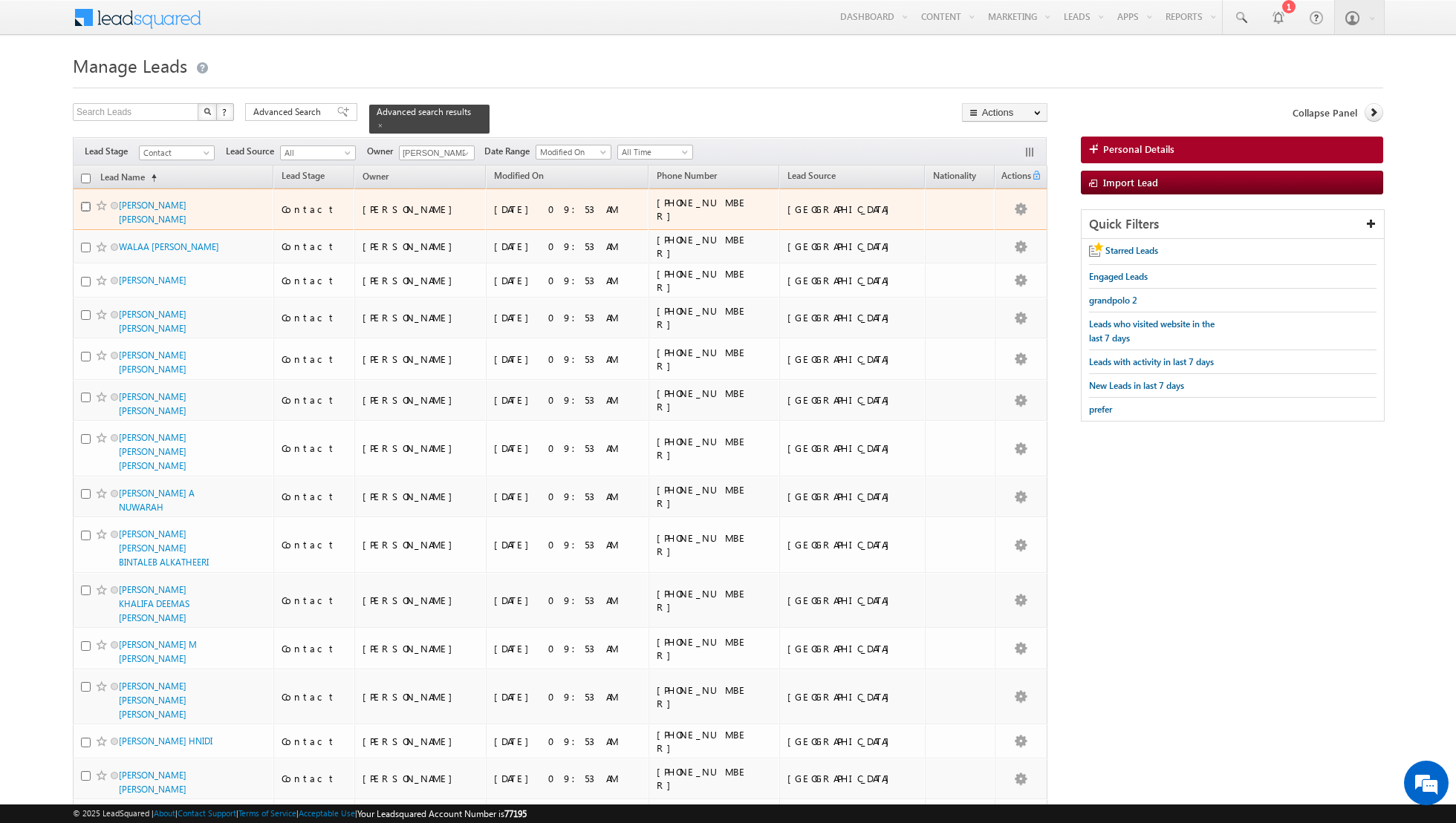
click at [87, 202] on input "checkbox" at bounding box center [86, 207] width 9 height 9
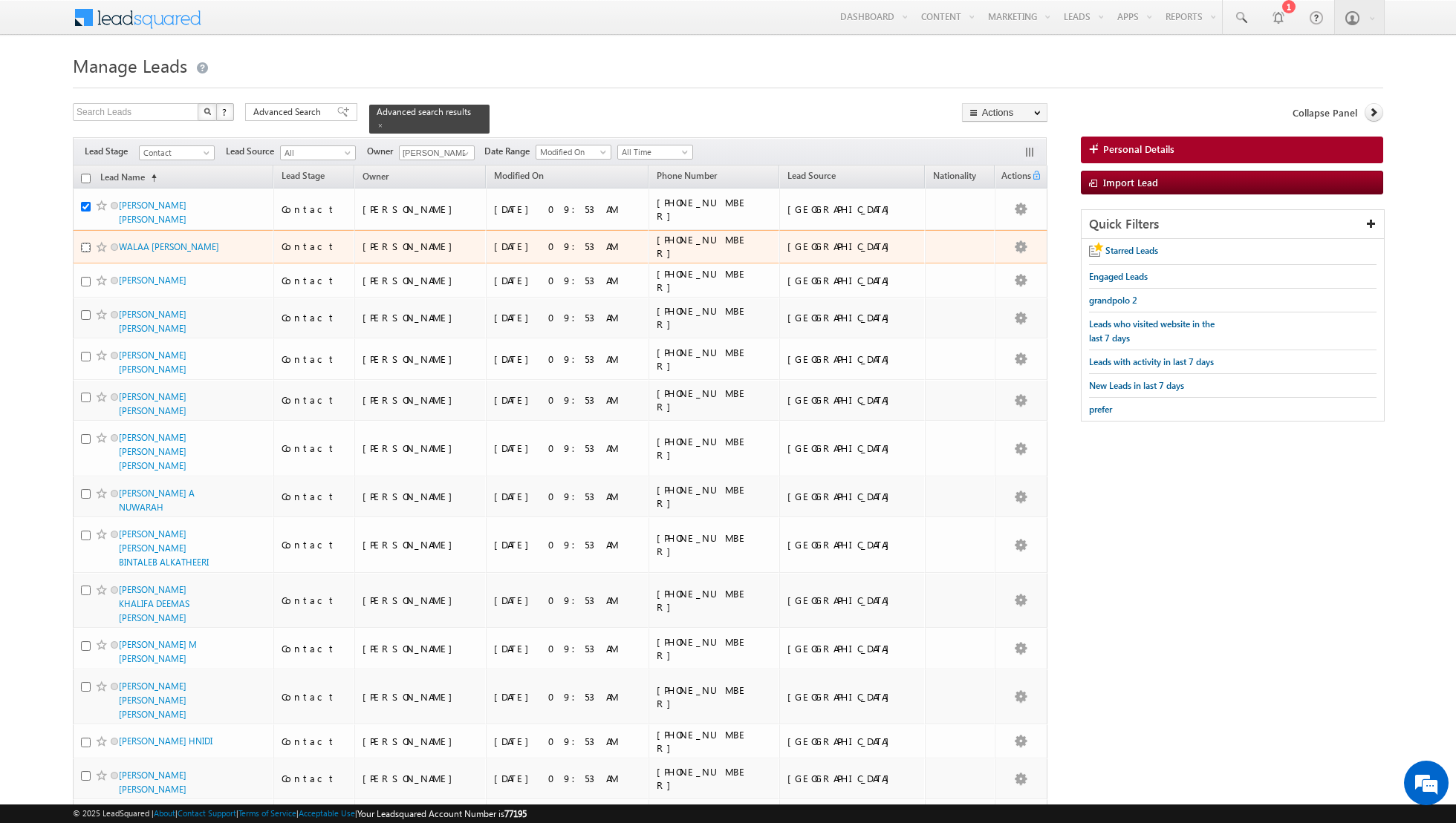
click at [85, 244] on input "checkbox" at bounding box center [86, 247] width 9 height 9
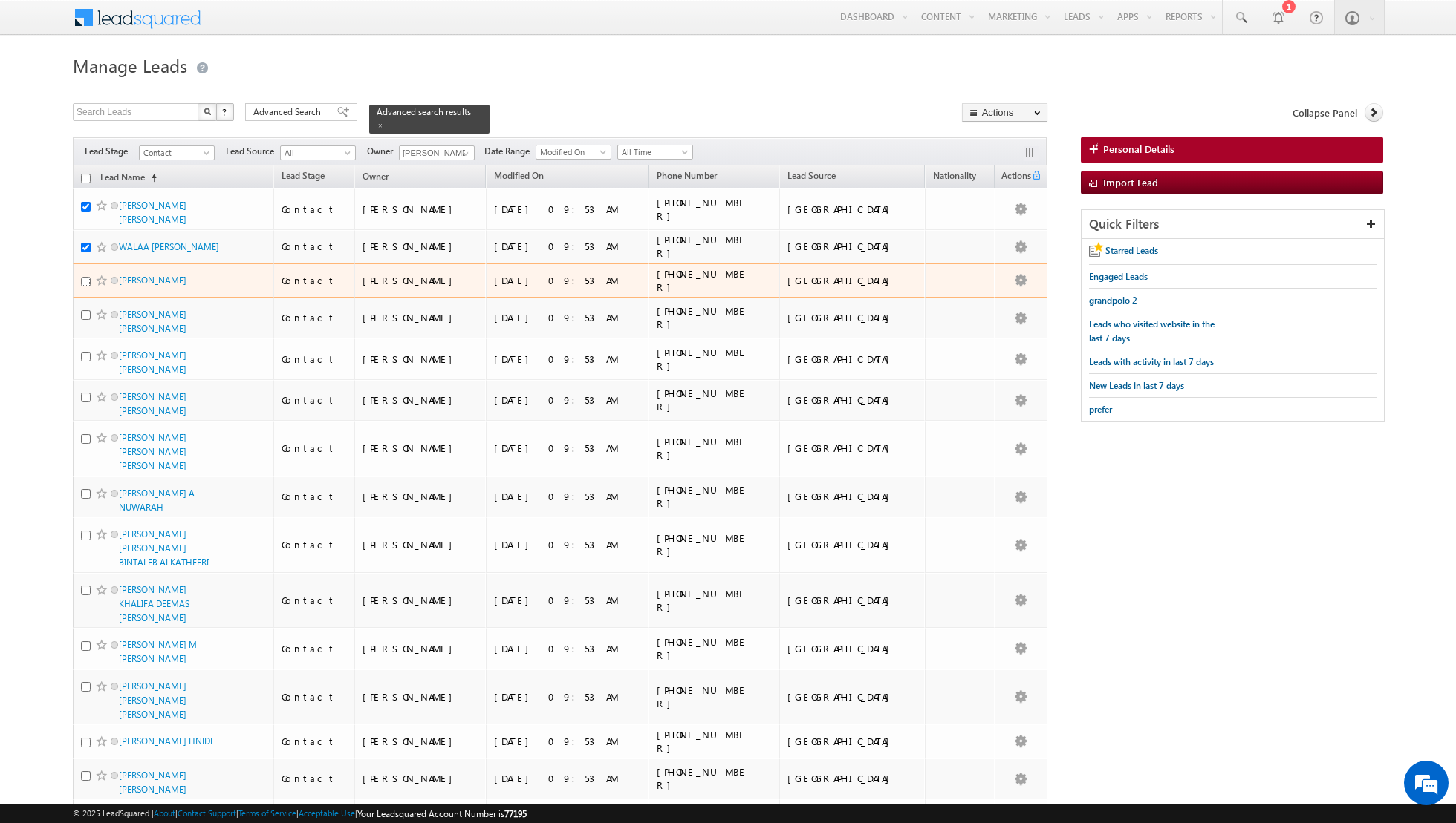
click at [83, 278] on input "checkbox" at bounding box center [86, 282] width 9 height 9
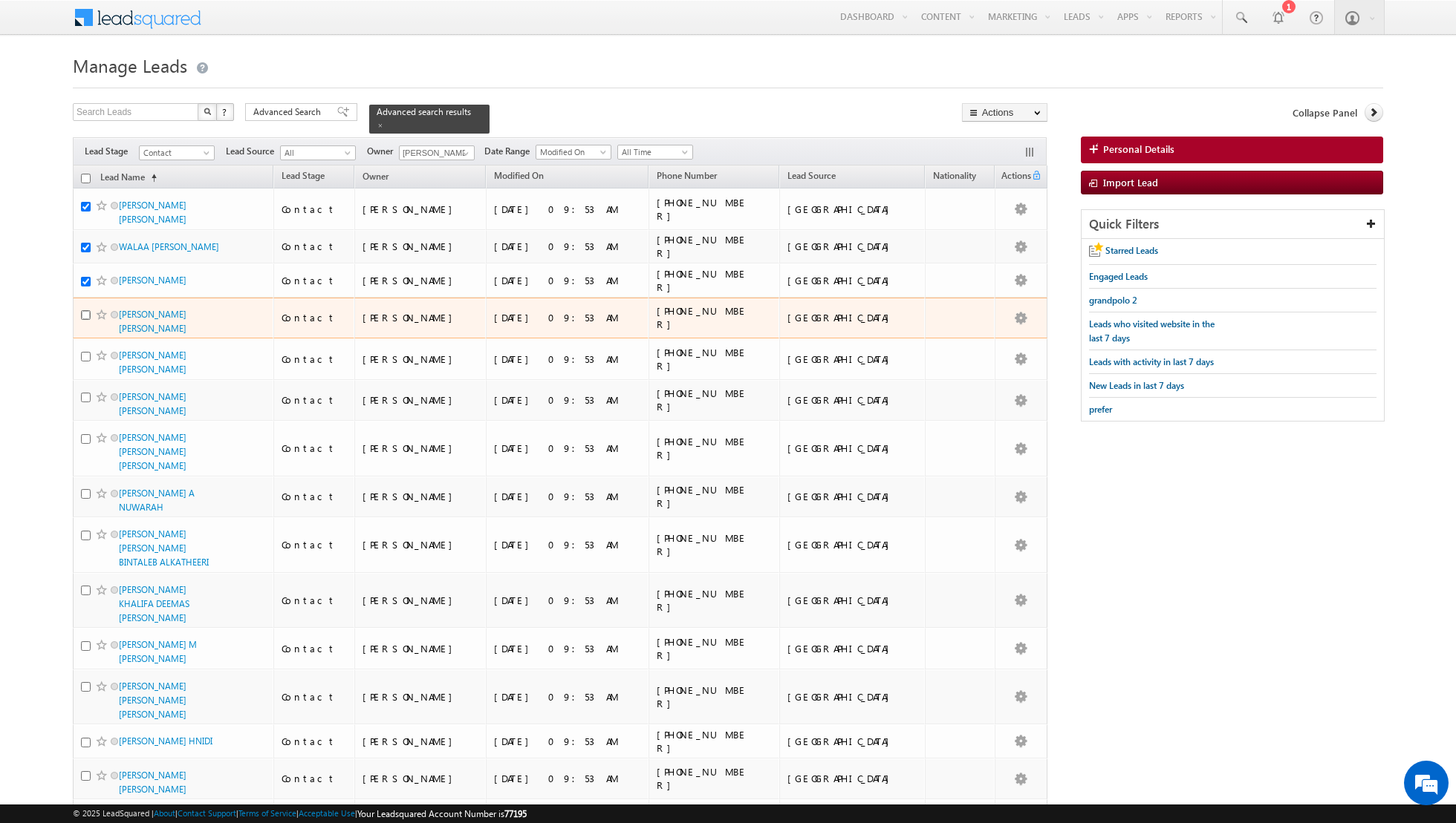
click at [83, 314] on input "checkbox" at bounding box center [86, 315] width 9 height 9
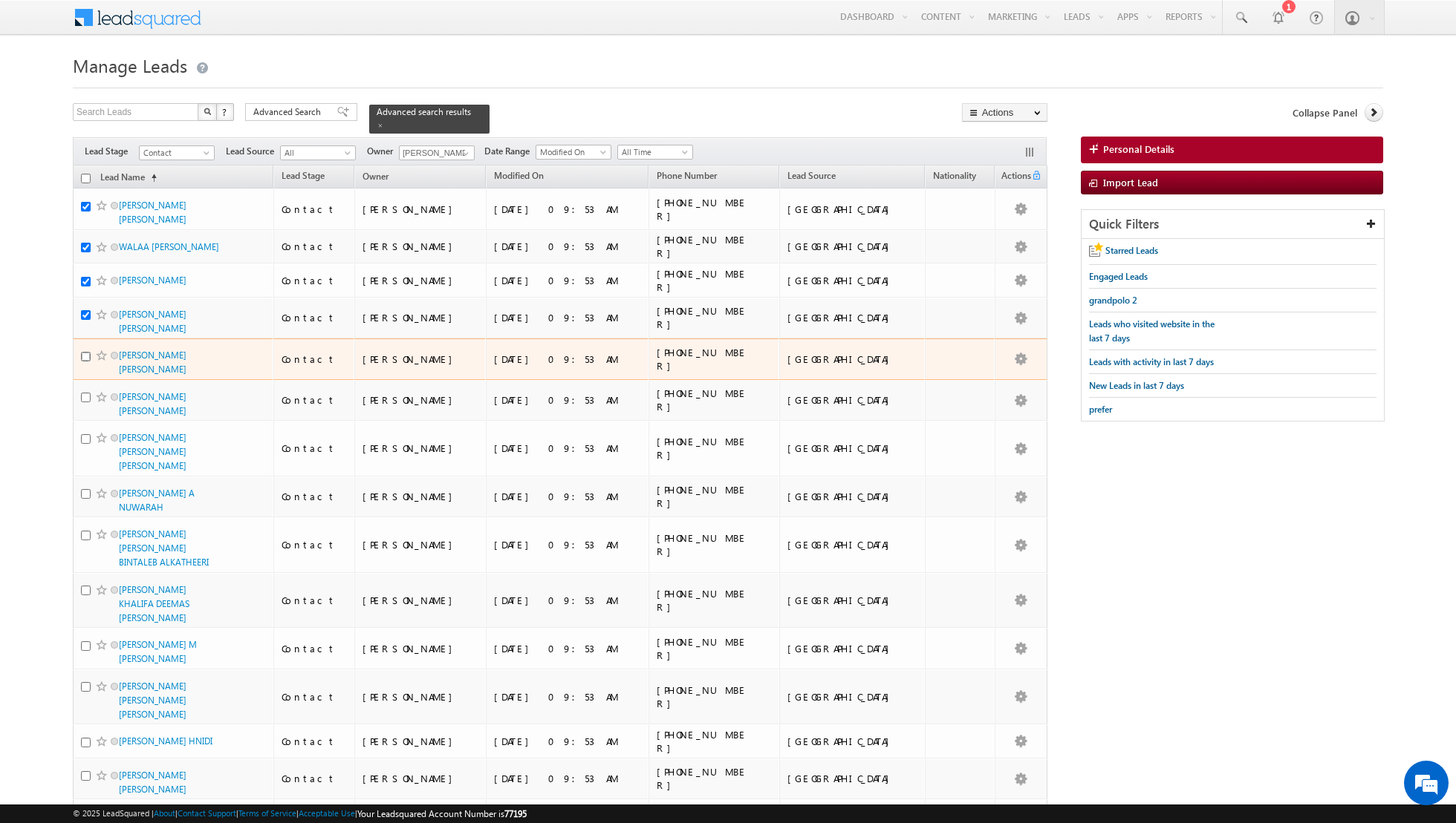
click at [87, 352] on input "checkbox" at bounding box center [86, 357] width 9 height 9
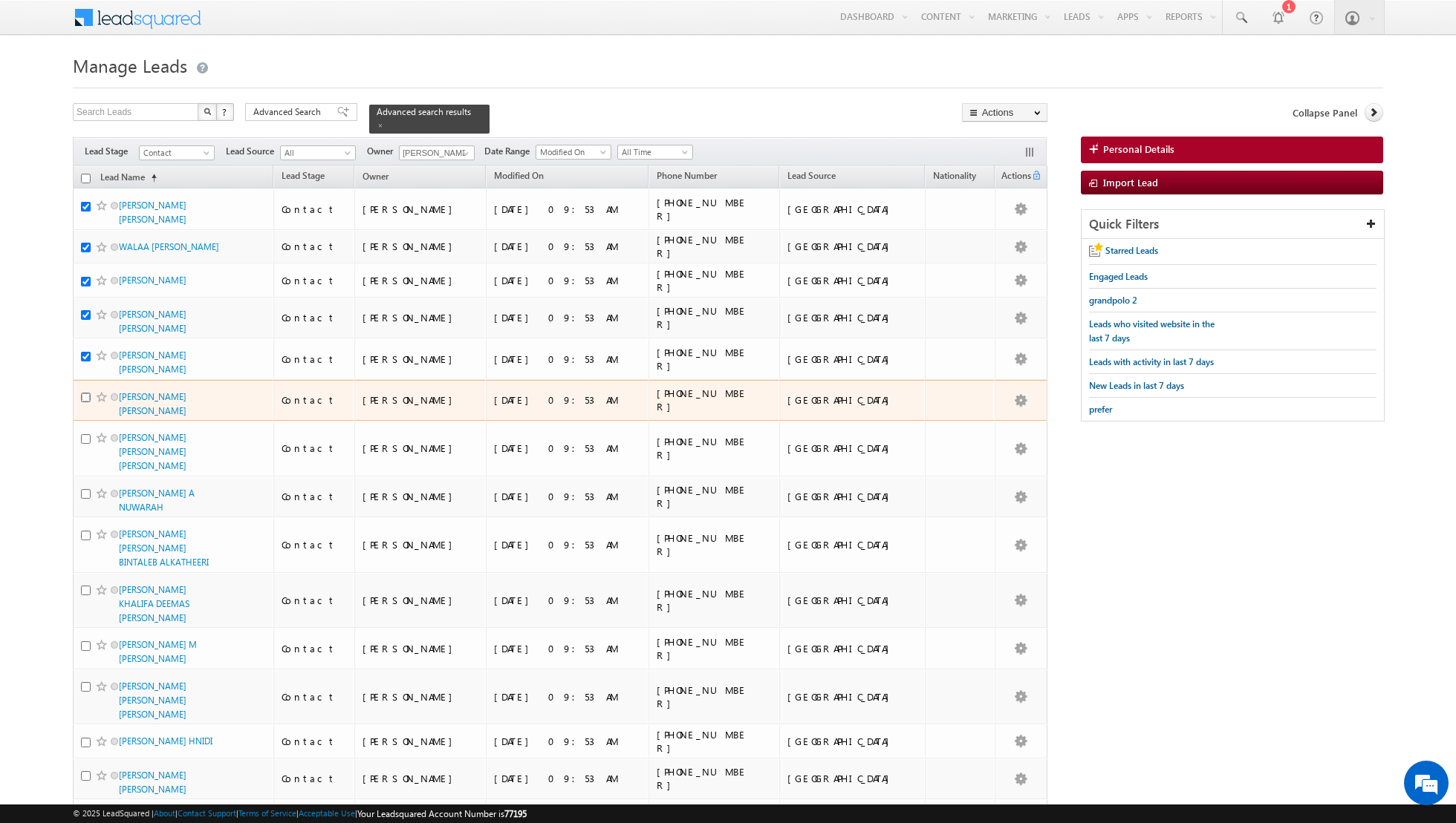
click at [85, 393] on input "checkbox" at bounding box center [86, 397] width 9 height 9
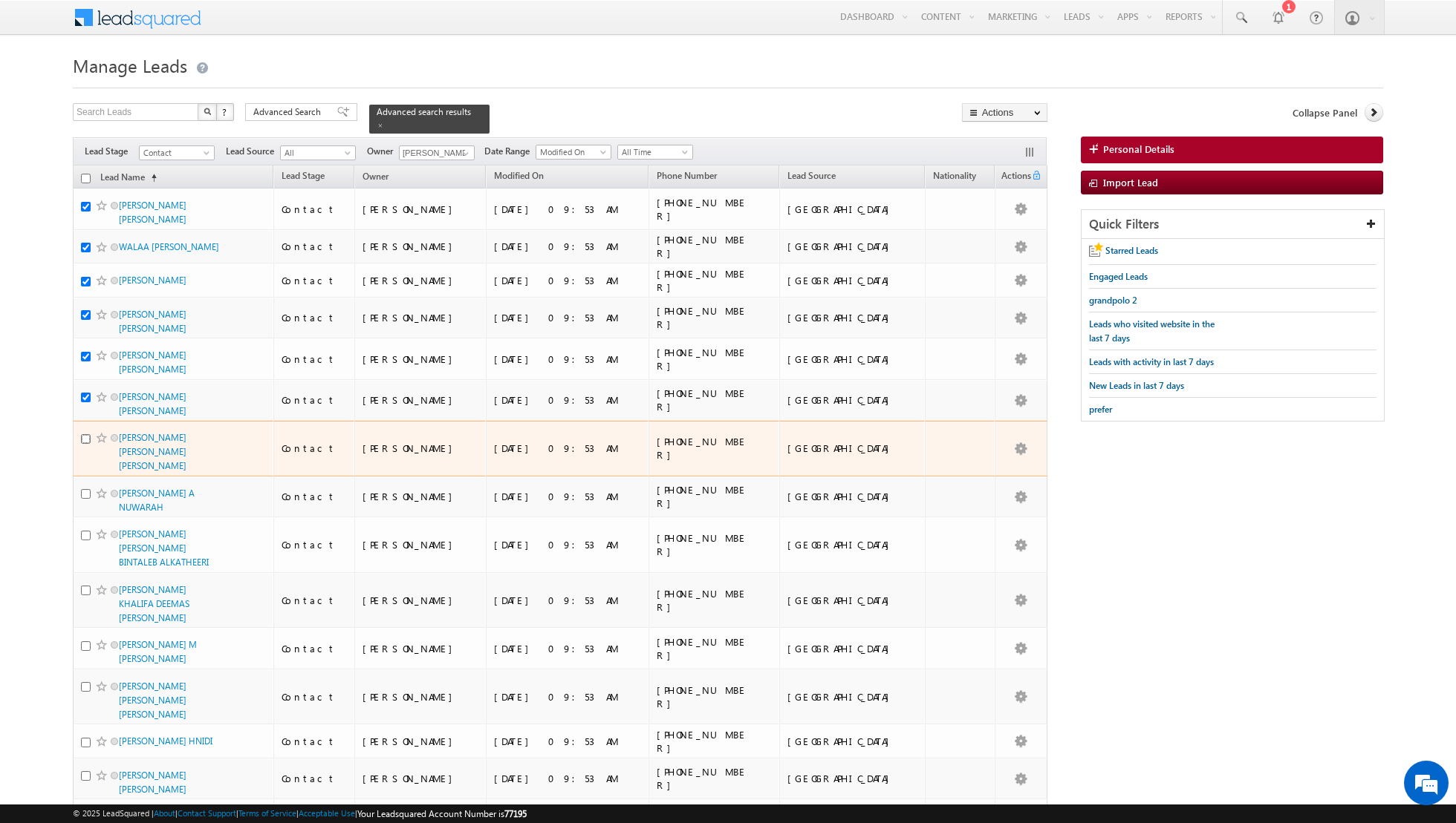
click at [83, 434] on input "checkbox" at bounding box center [86, 439] width 9 height 9
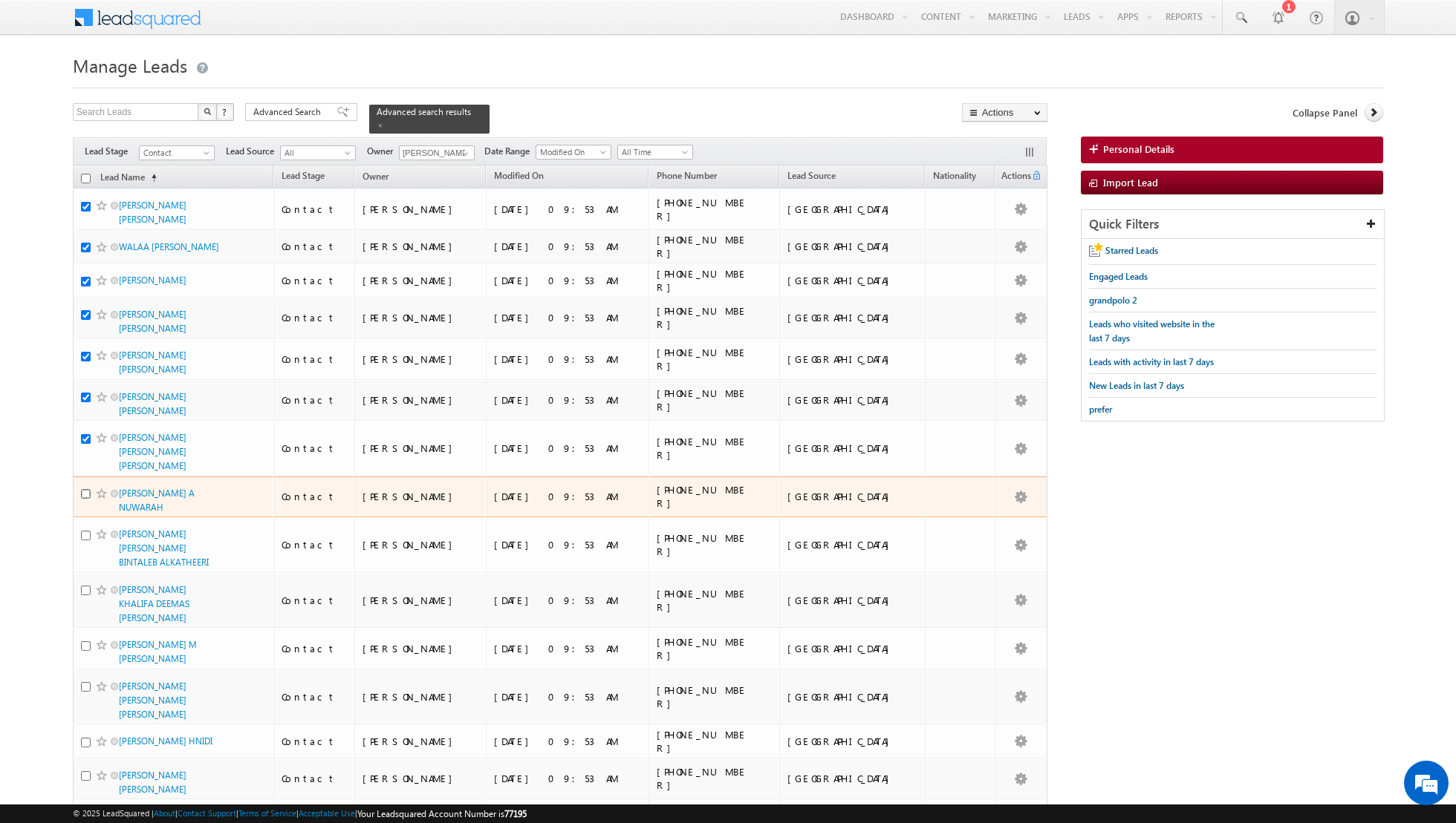
click at [86, 489] on input "checkbox" at bounding box center [86, 494] width 9 height 9
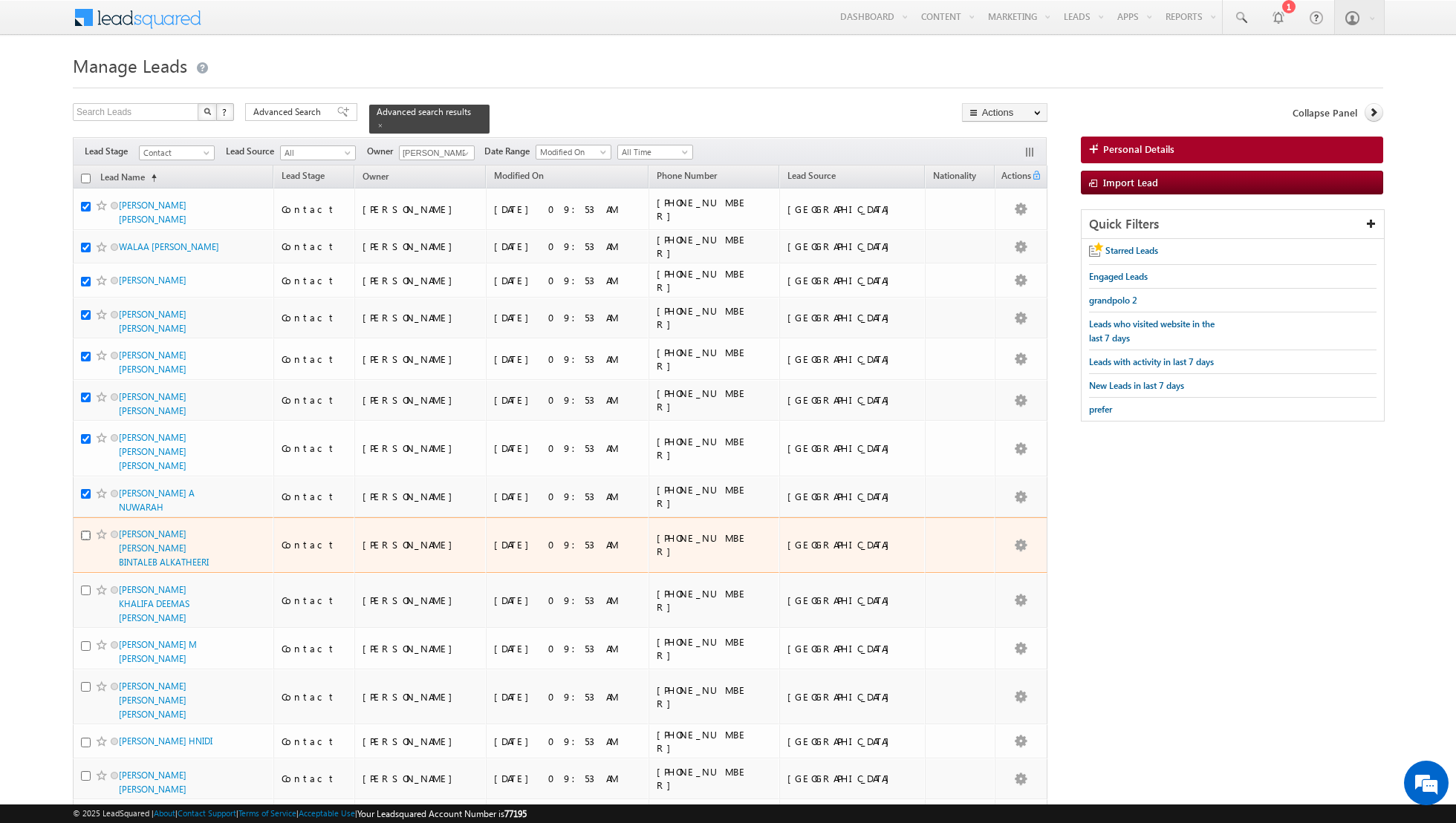
click at [86, 531] on input "checkbox" at bounding box center [86, 536] width 9 height 9
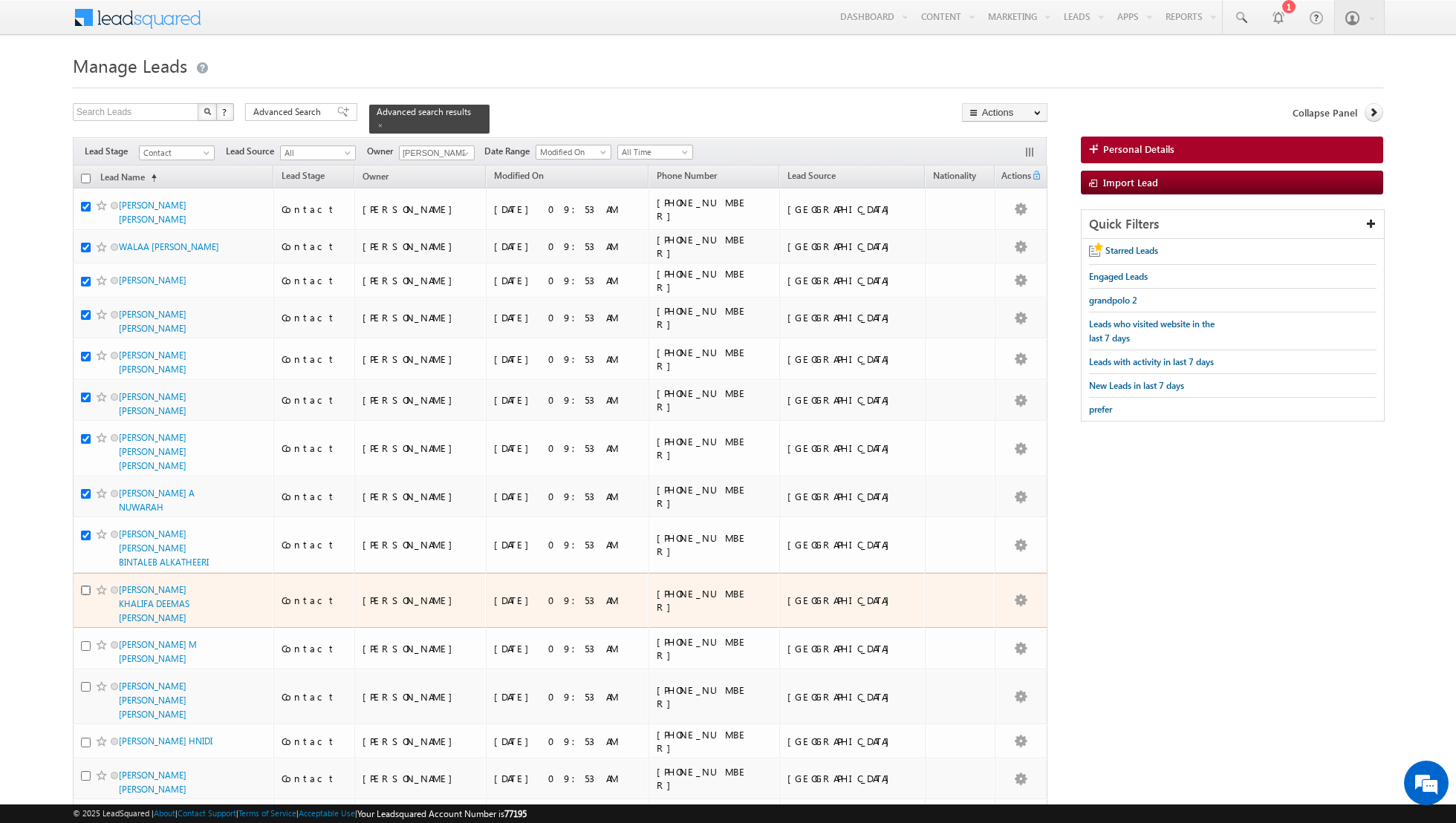
click at [85, 585] on input "checkbox" at bounding box center [86, 590] width 9 height 9
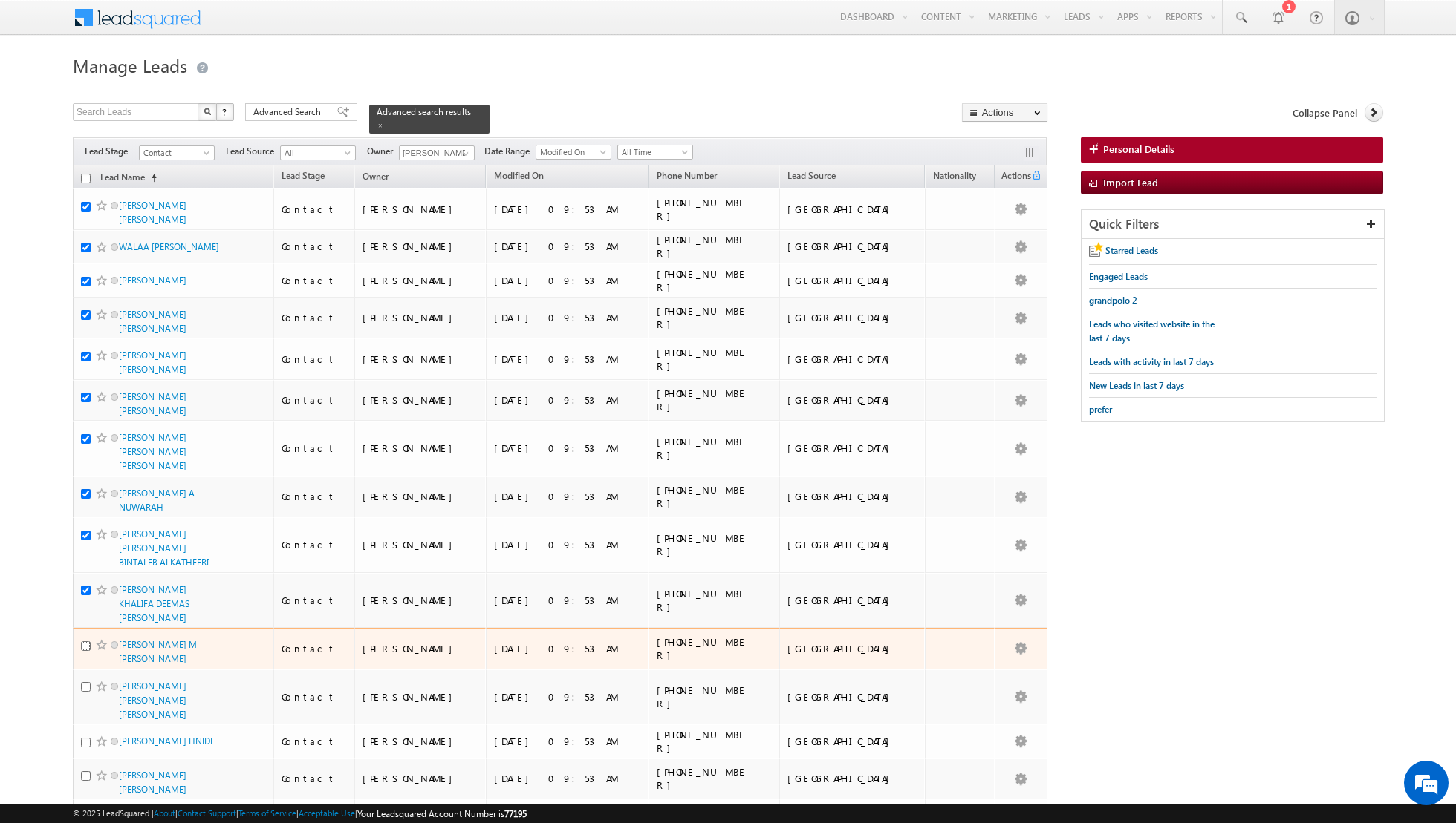
click at [86, 642] on input "checkbox" at bounding box center [86, 646] width 9 height 9
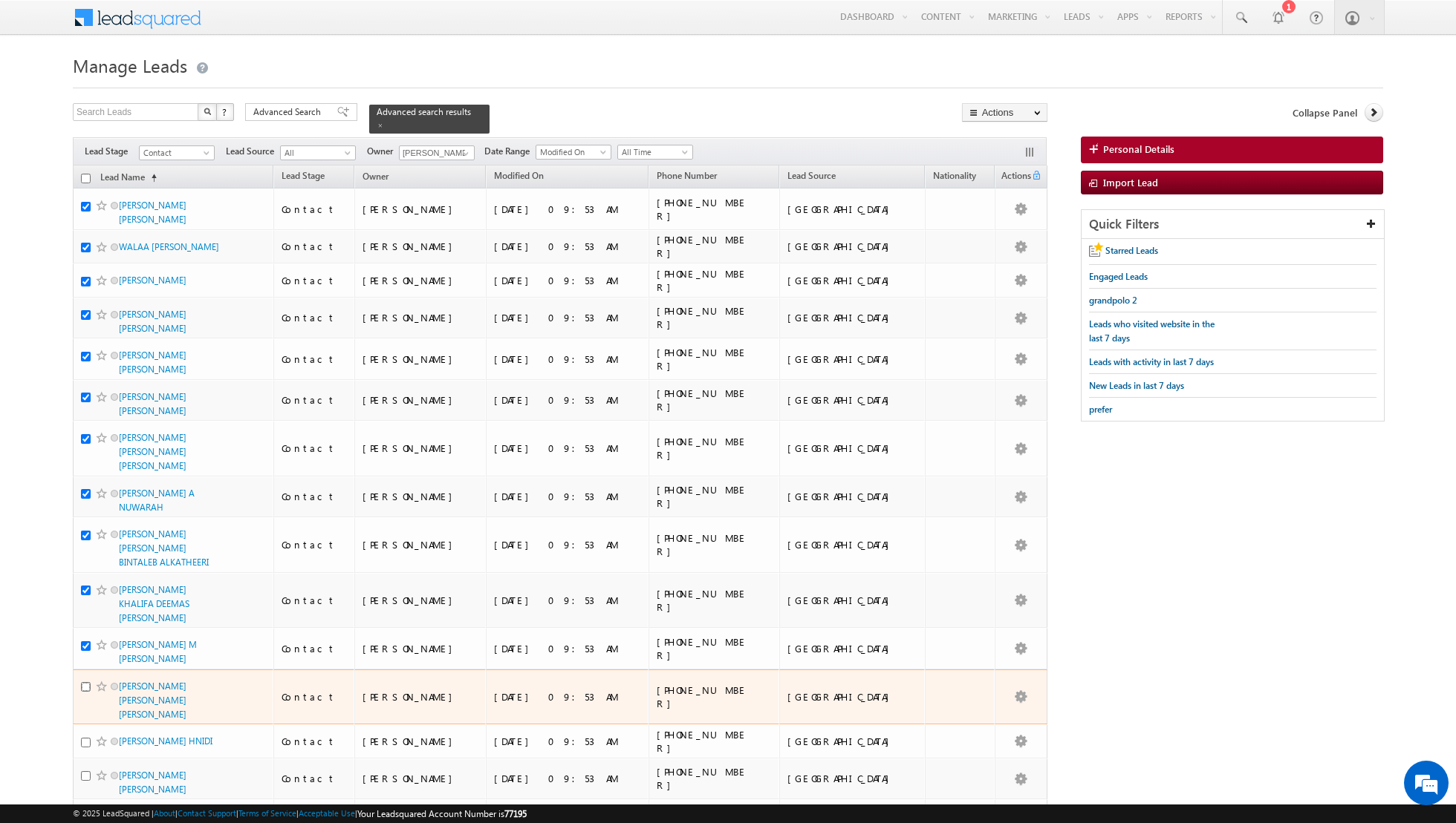
click at [86, 682] on input "checkbox" at bounding box center [86, 687] width 9 height 9
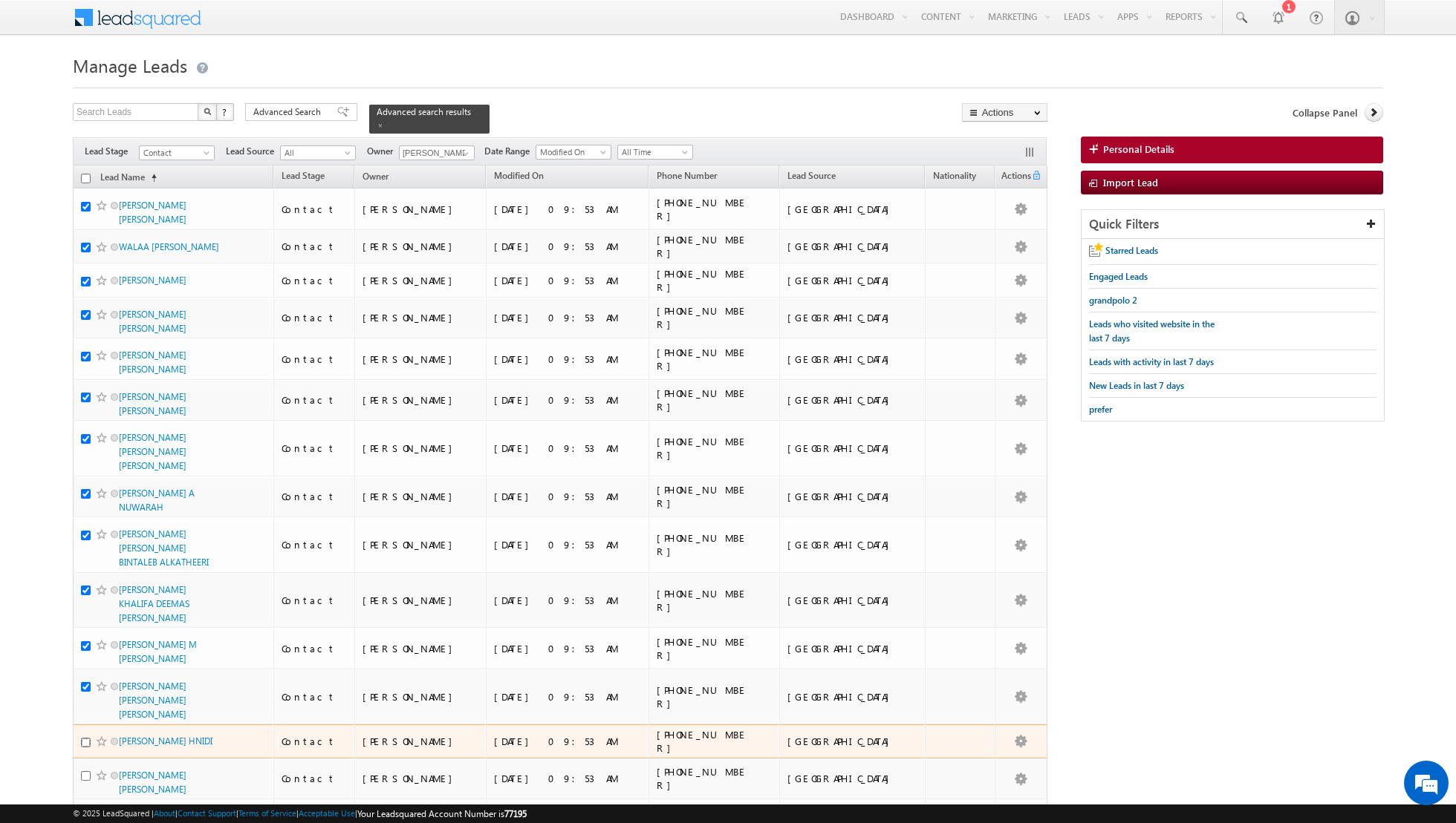
click at [86, 738] on input "checkbox" at bounding box center [86, 742] width 9 height 9
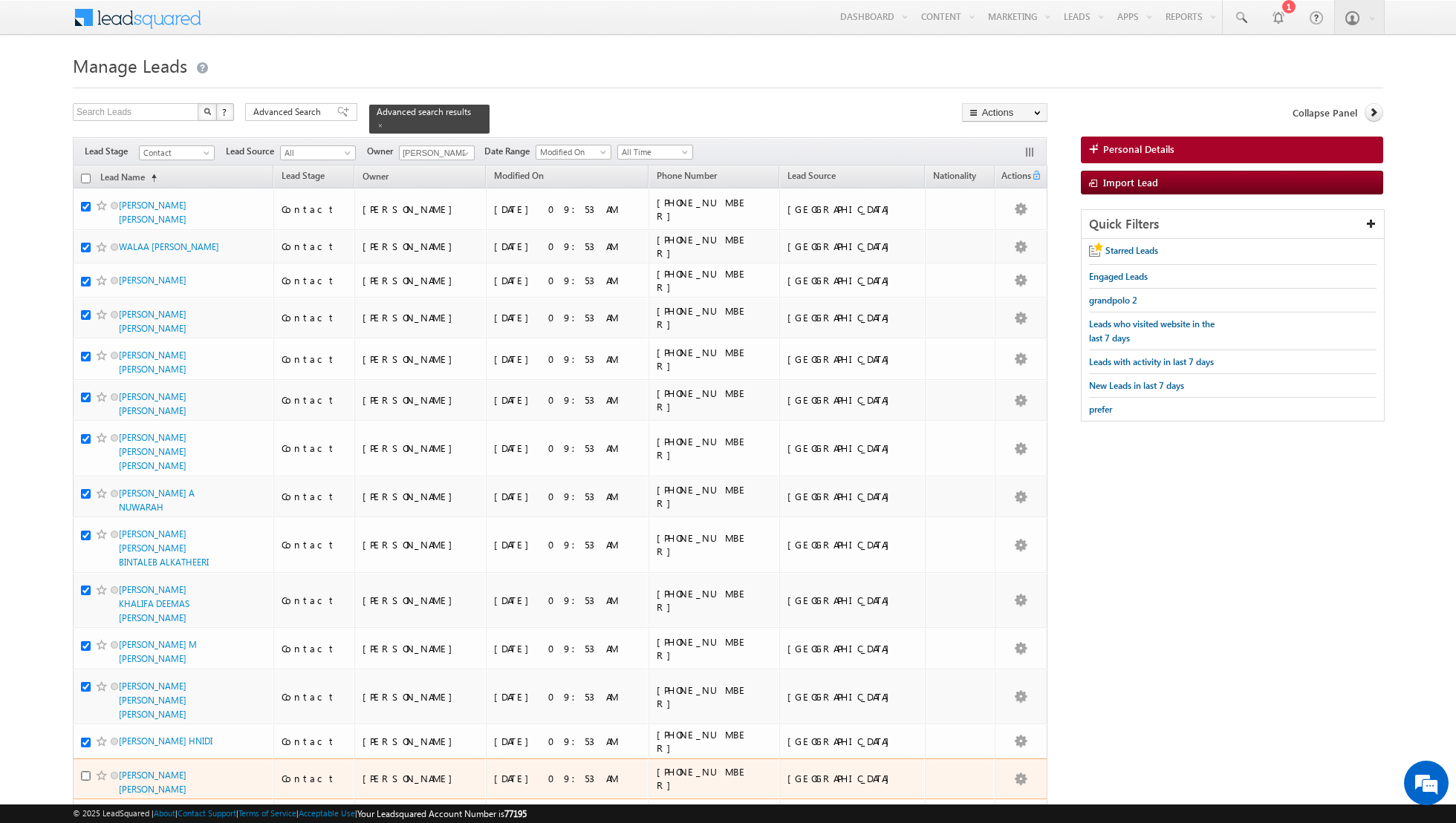
click at [85, 771] on input "checkbox" at bounding box center [86, 776] width 9 height 9
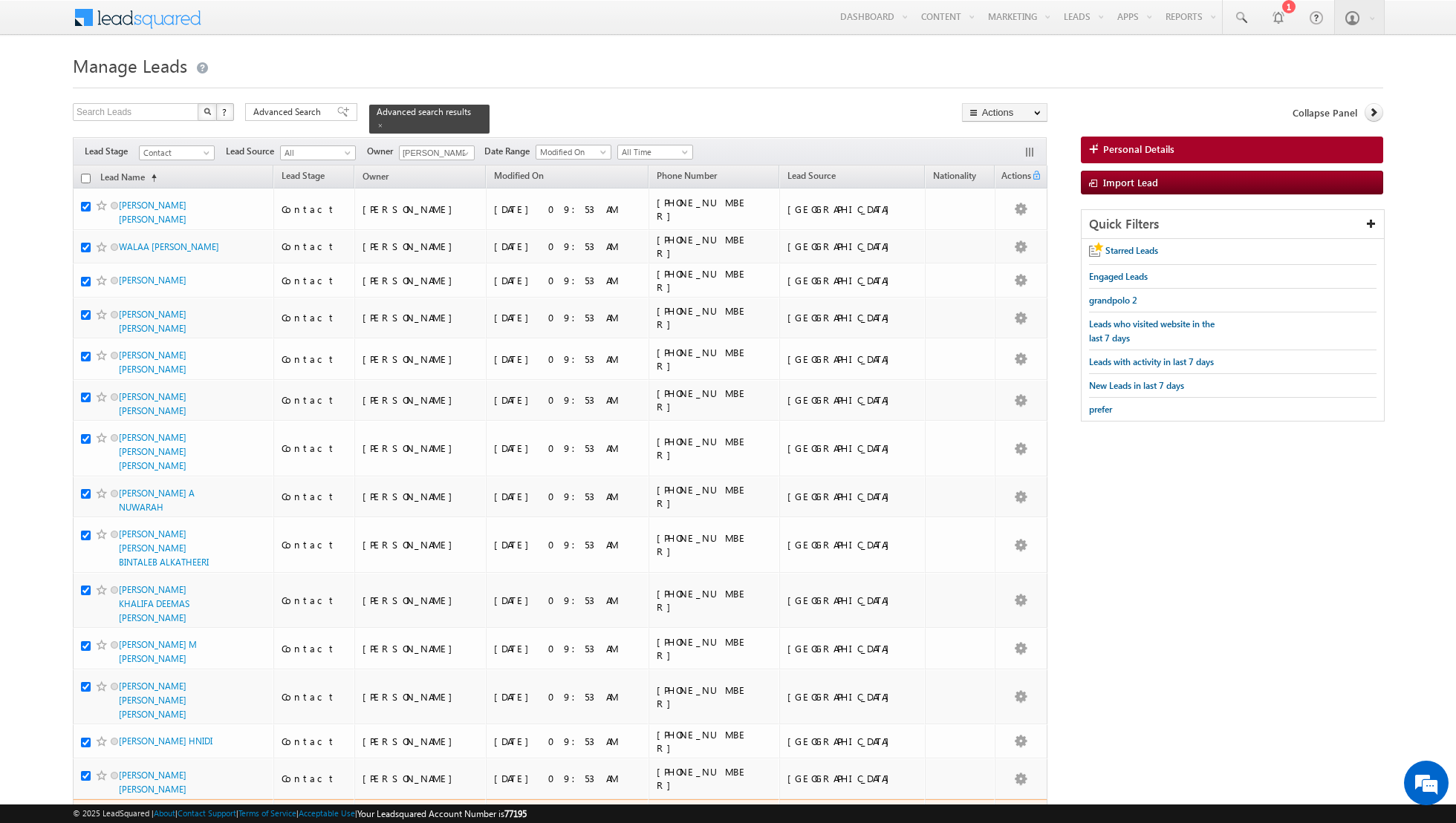
click at [86, 813] on input "checkbox" at bounding box center [86, 817] width 9 height 9
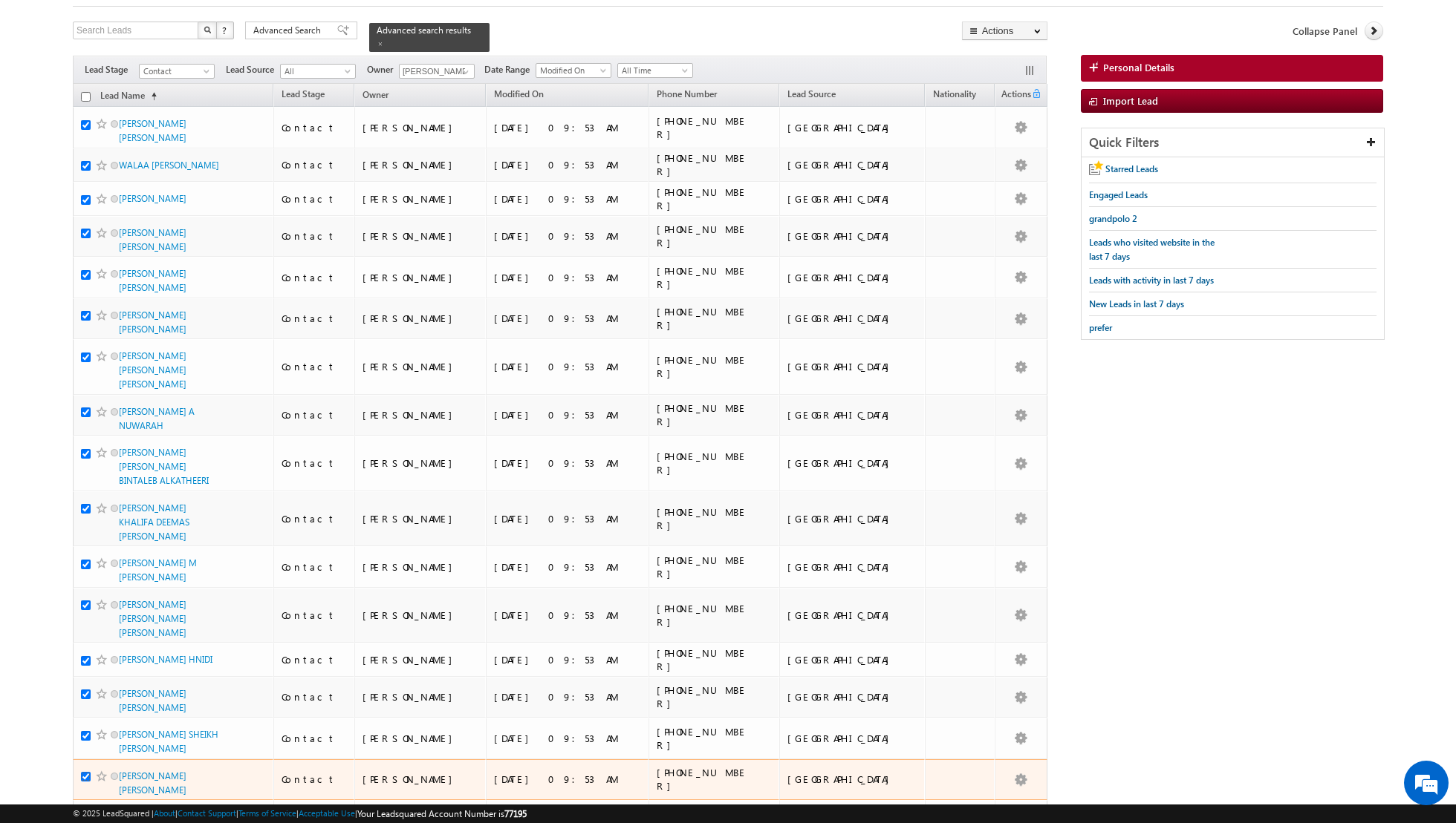
scroll to position [83, 0]
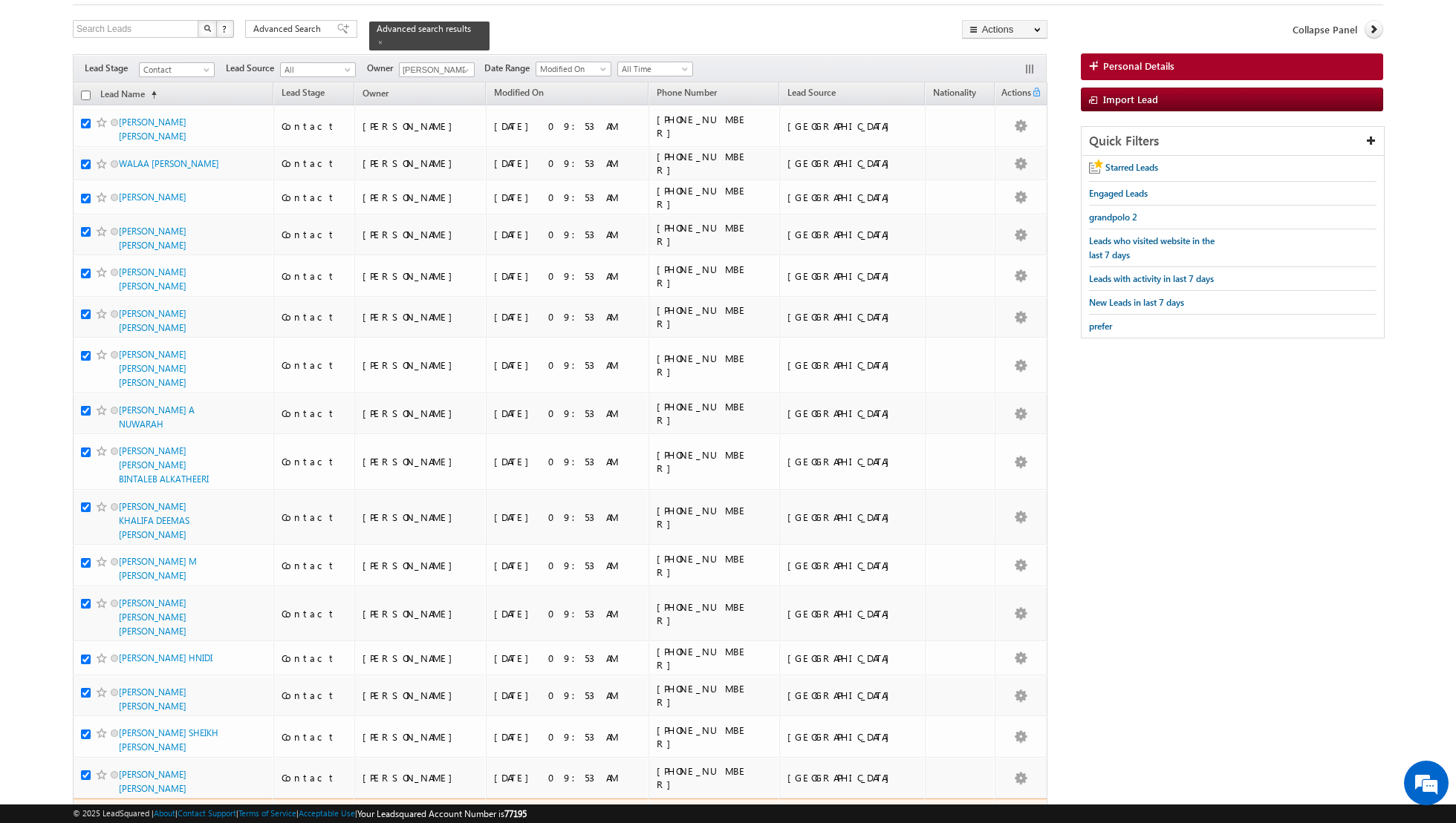
click at [85, 812] on input "checkbox" at bounding box center [86, 816] width 9 height 9
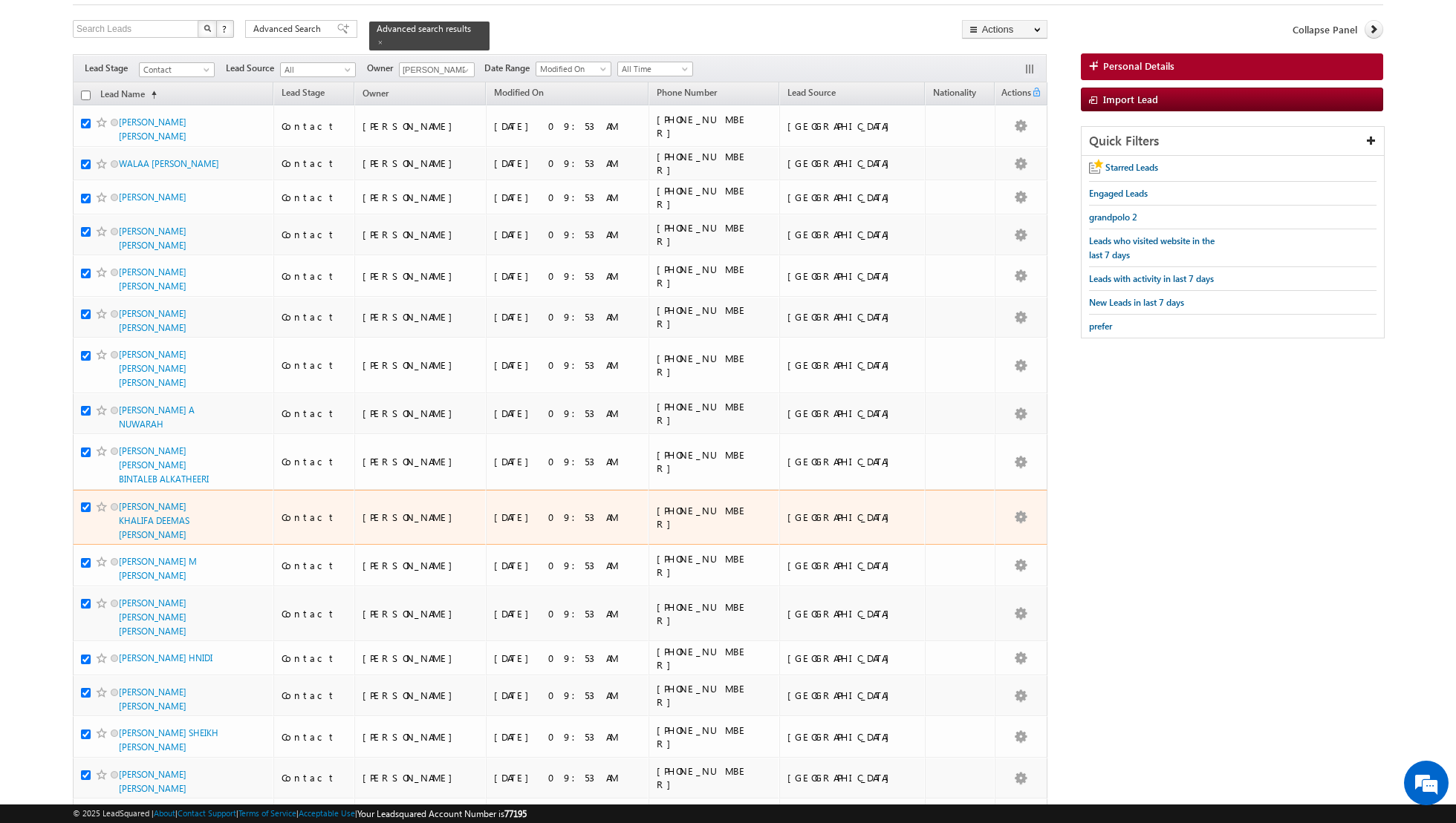
scroll to position [0, 0]
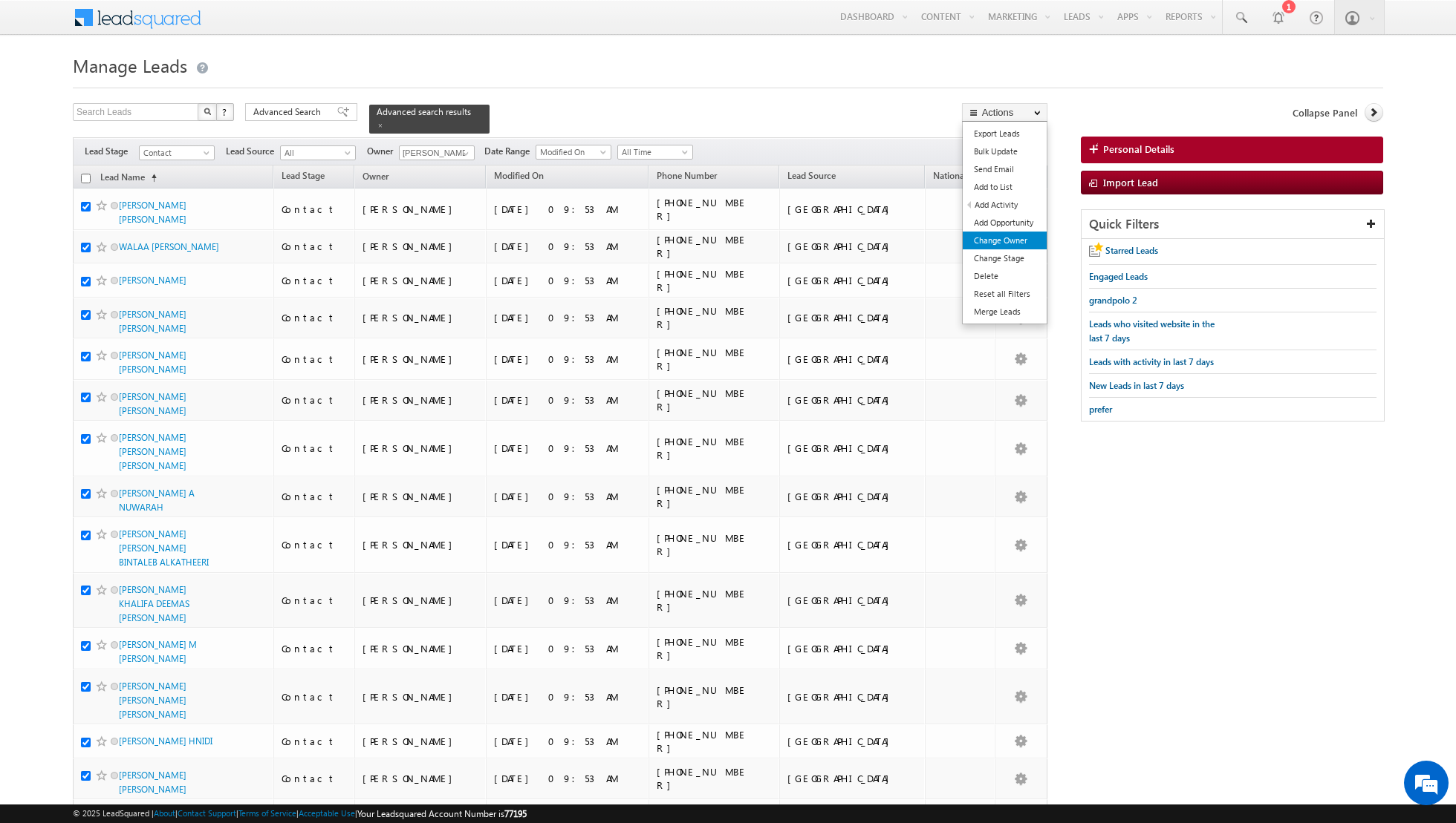
click at [984, 237] on link "Change Owner" at bounding box center [1004, 241] width 84 height 18
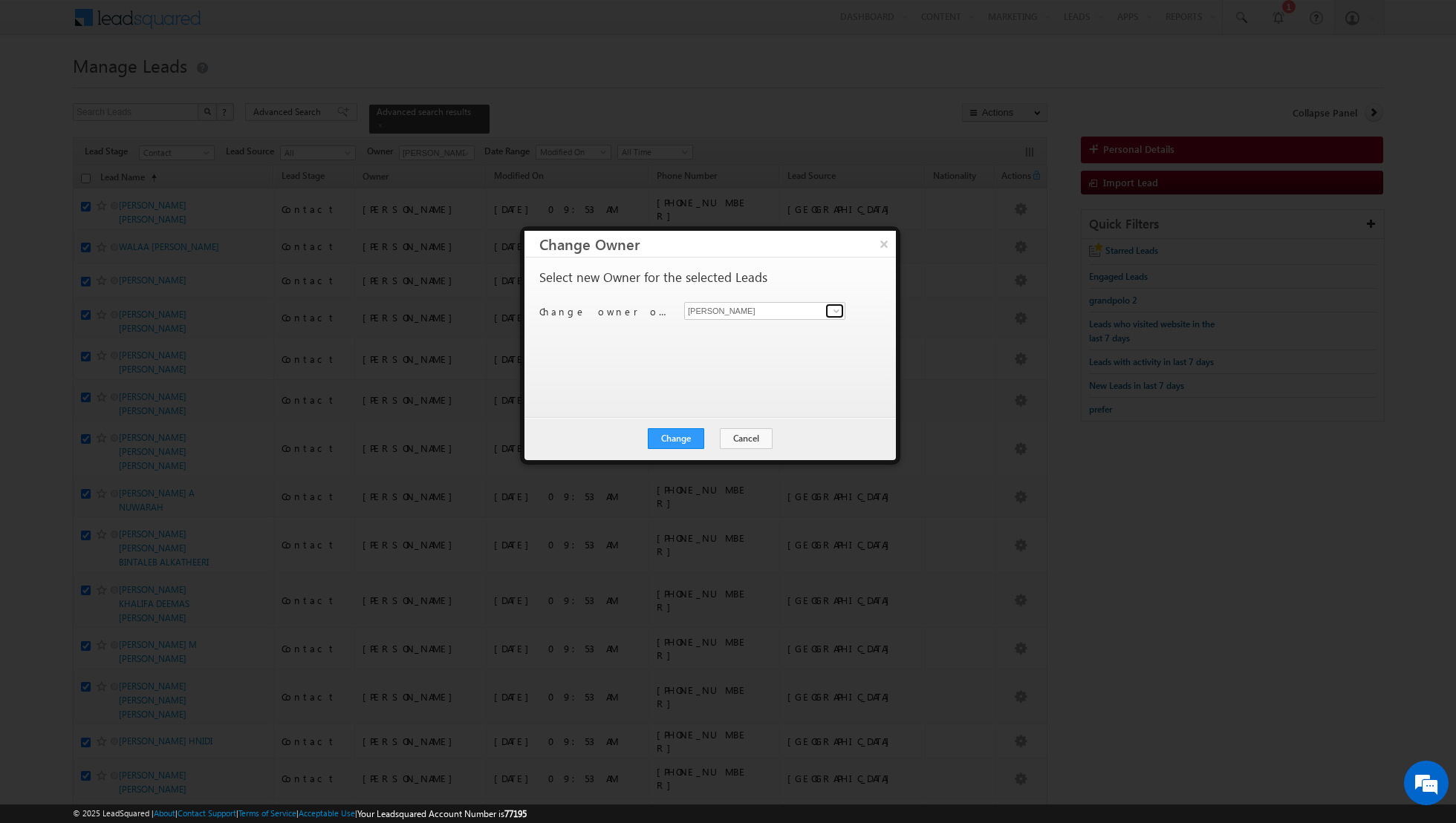
click at [826, 311] on link at bounding box center [835, 311] width 19 height 15
click at [738, 430] on link "Muhammad Shibily muhammad.shibily@indglobal.ae" at bounding box center [764, 436] width 161 height 28
click at [677, 438] on button "Change" at bounding box center [676, 439] width 56 height 21
click at [711, 439] on button "Close" at bounding box center [712, 439] width 48 height 21
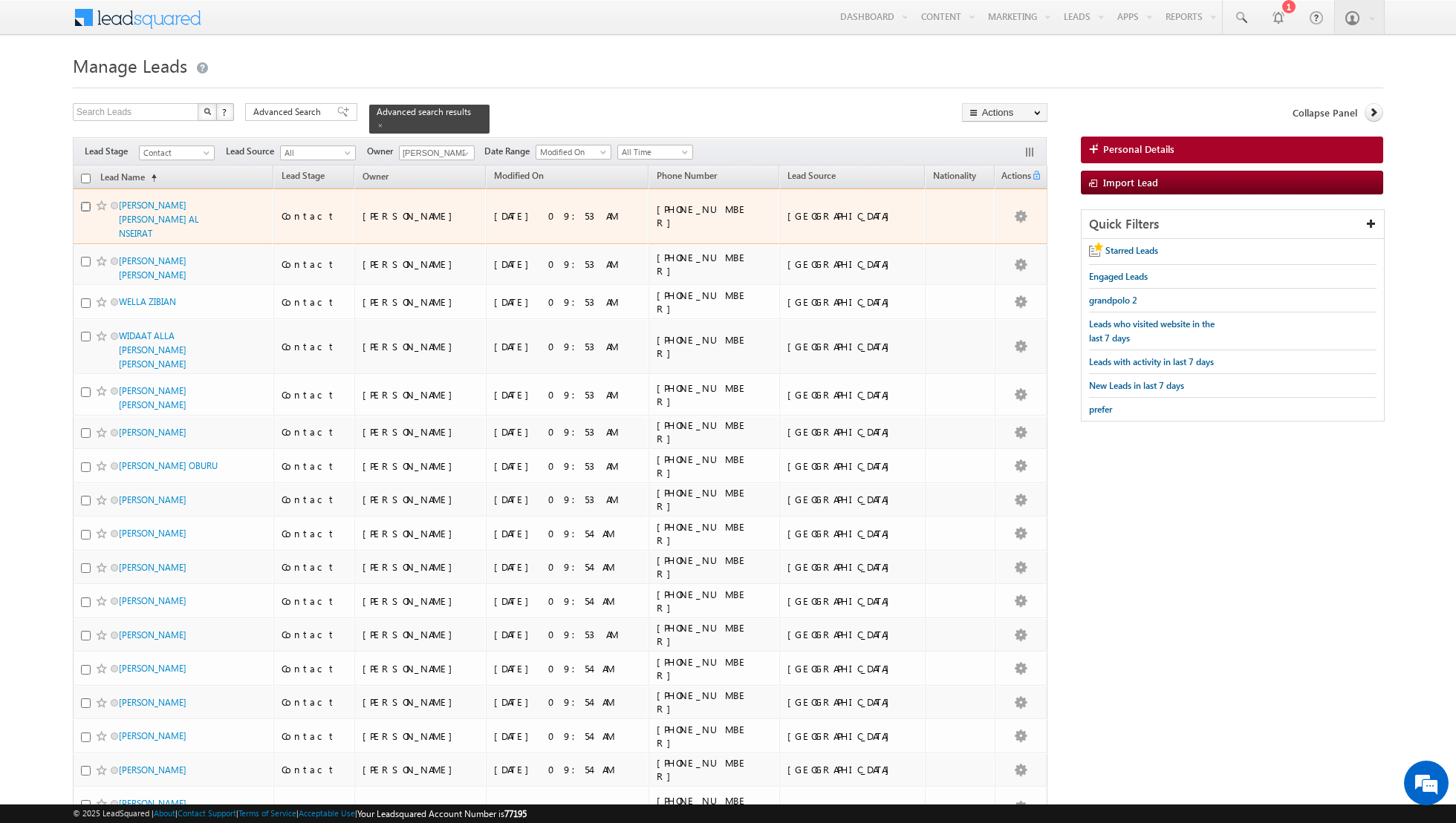
click at [83, 207] on input "checkbox" at bounding box center [86, 207] width 9 height 9
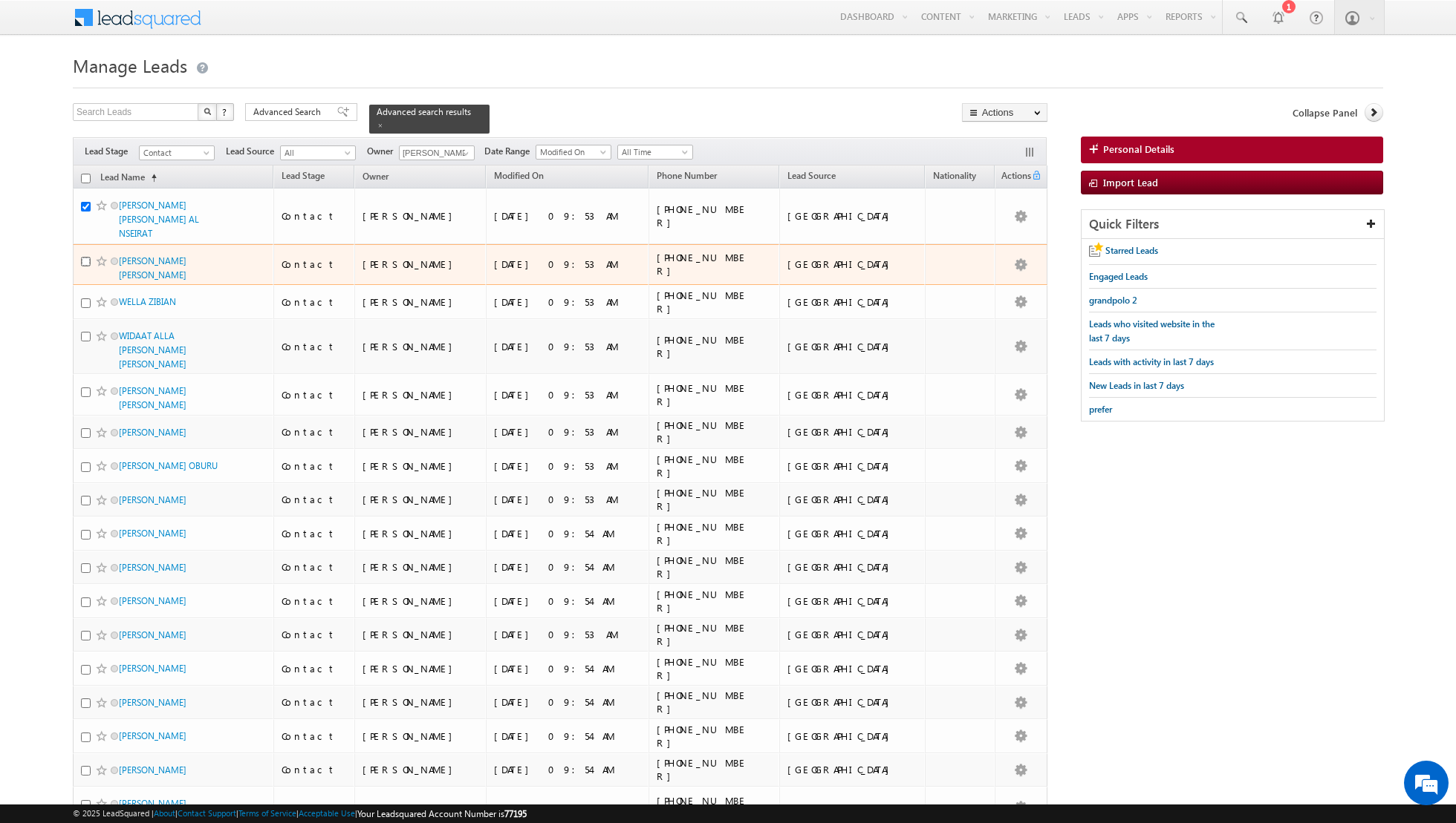
click at [84, 256] on input "checkbox" at bounding box center [86, 261] width 9 height 9
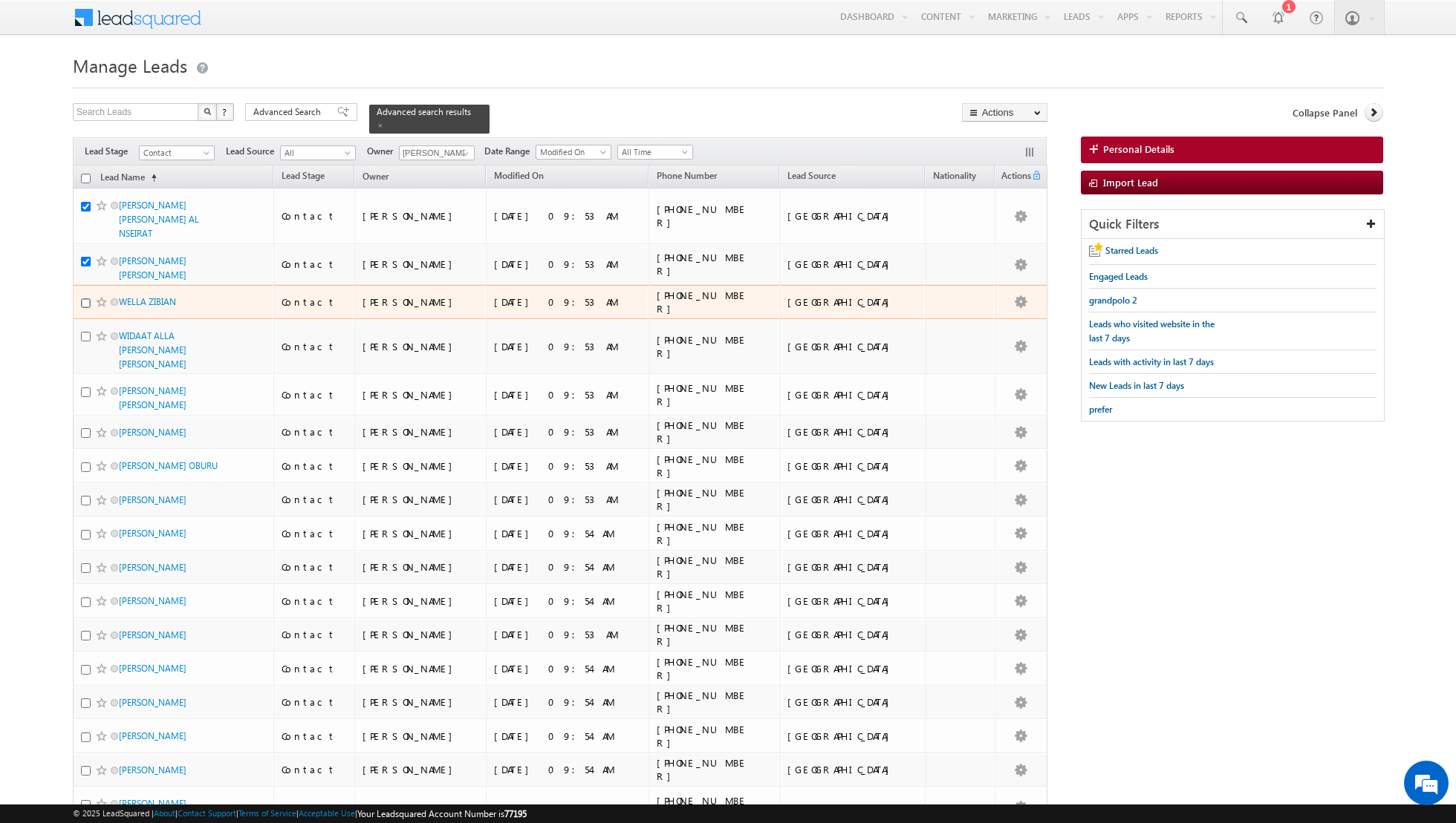
click at [83, 299] on input "checkbox" at bounding box center [86, 303] width 9 height 9
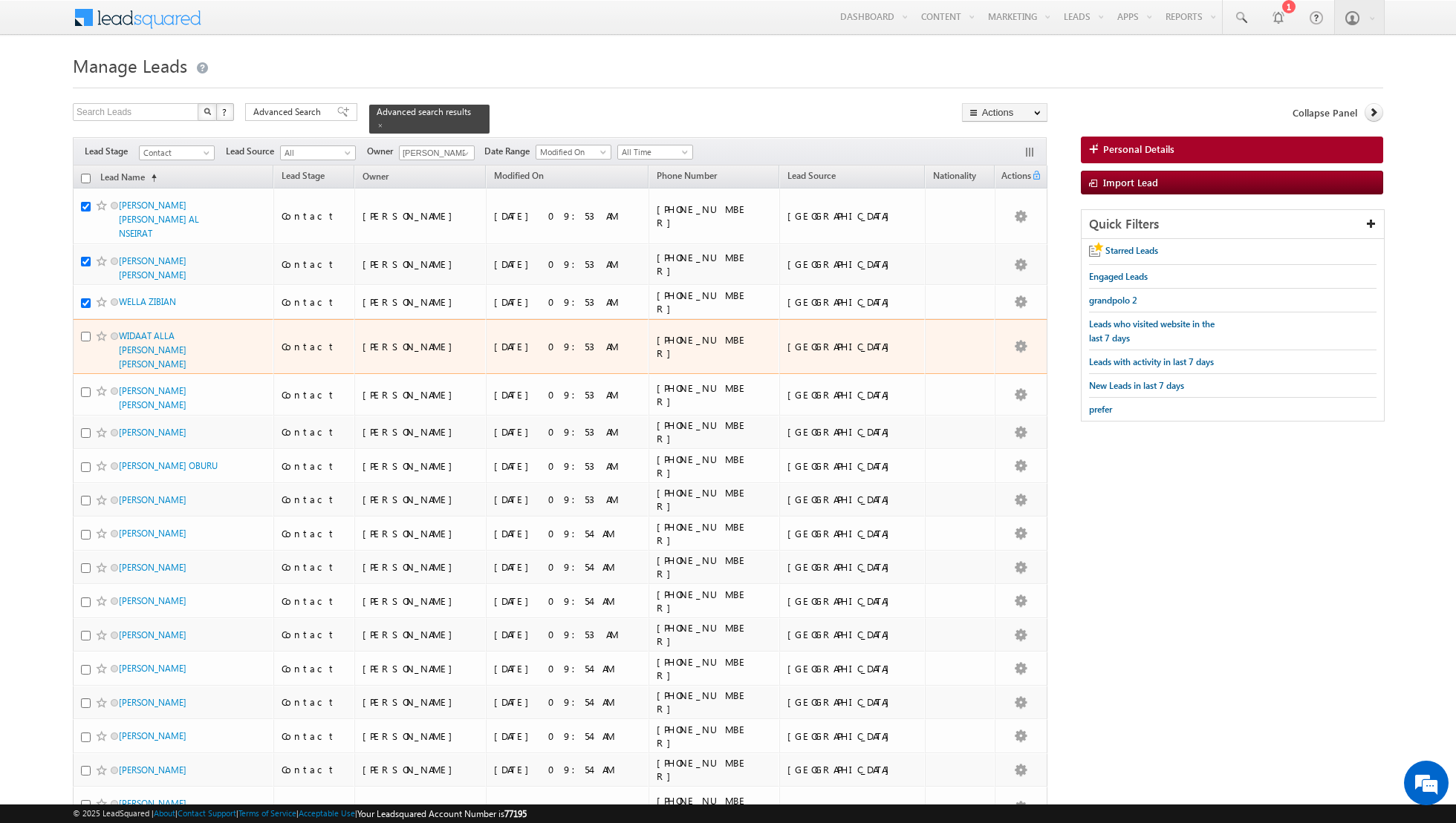
click at [90, 329] on div at bounding box center [103, 336] width 45 height 15
click at [88, 332] on input "checkbox" at bounding box center [86, 336] width 9 height 9
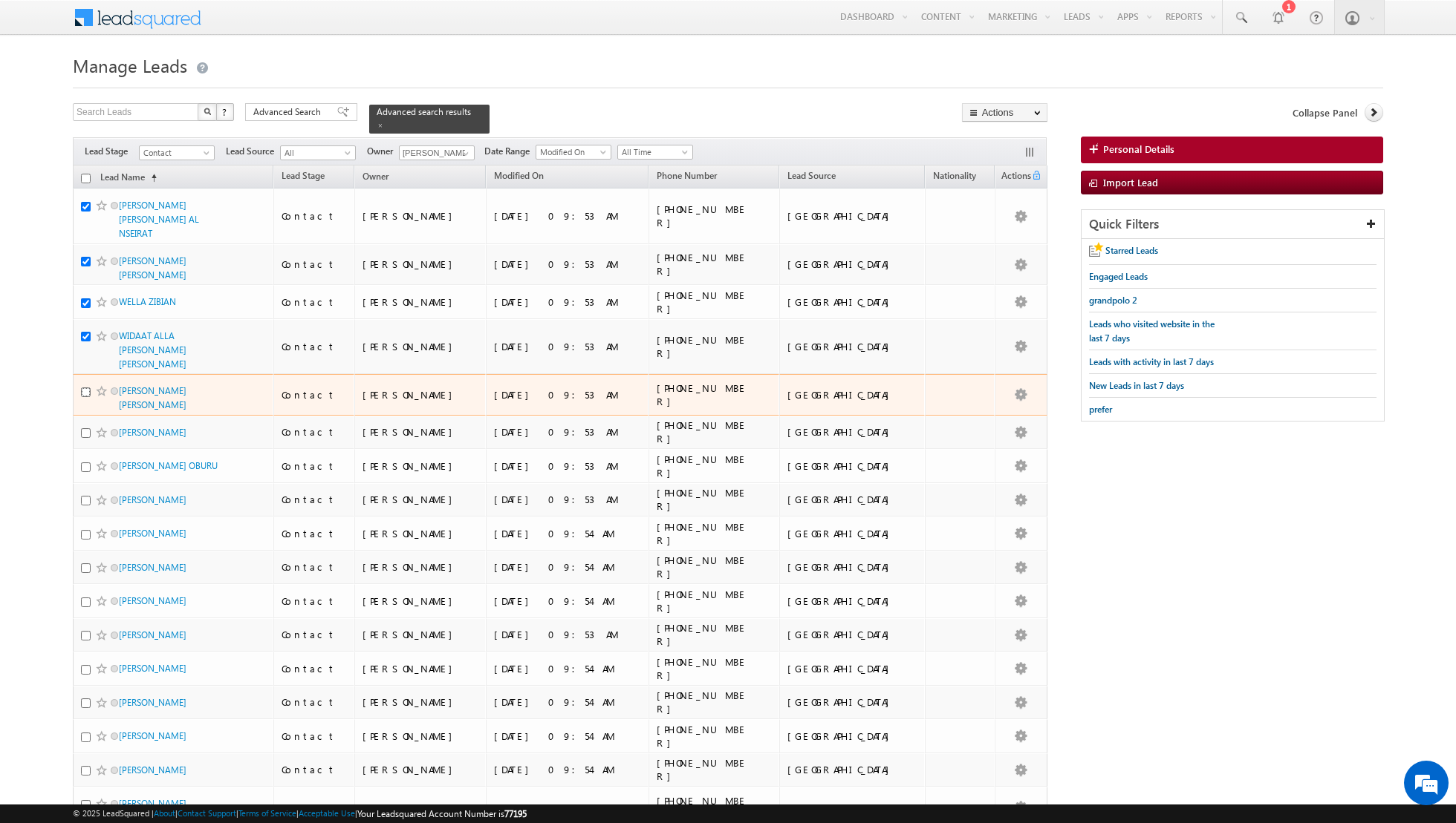
click at [83, 387] on input "checkbox" at bounding box center [86, 392] width 9 height 9
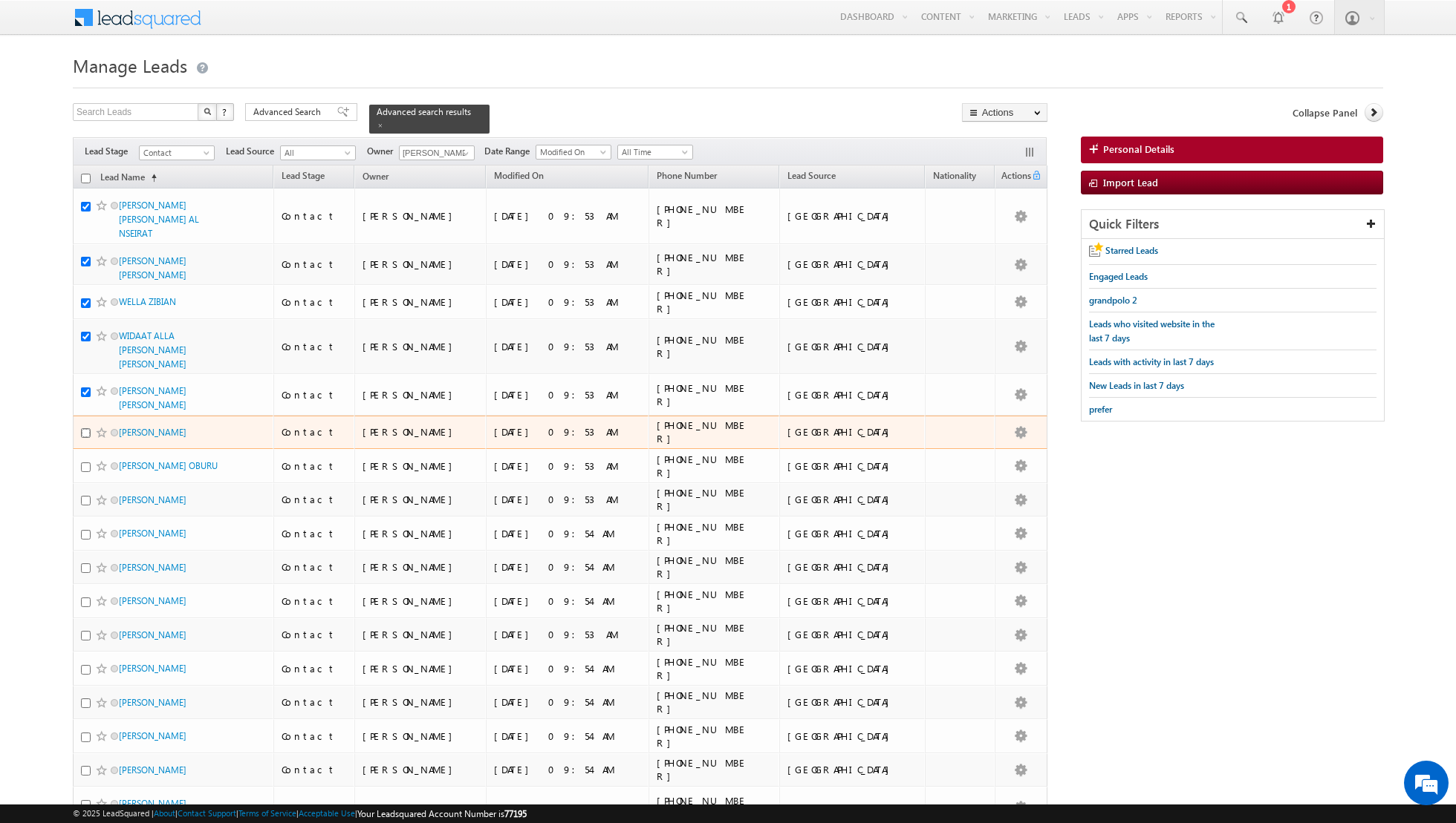
click at [85, 428] on input "checkbox" at bounding box center [86, 433] width 9 height 9
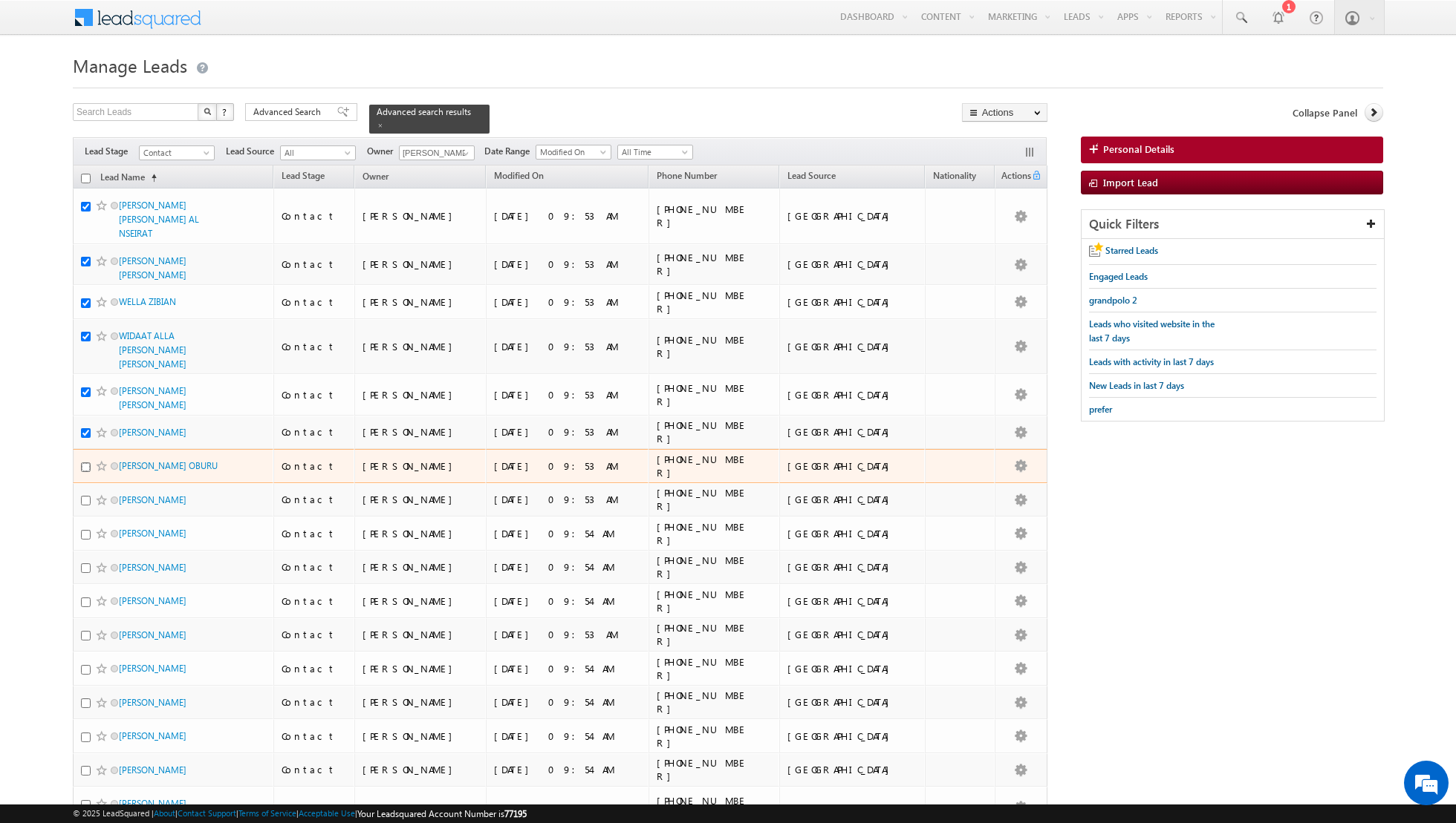
click at [82, 462] on input "checkbox" at bounding box center [86, 467] width 9 height 9
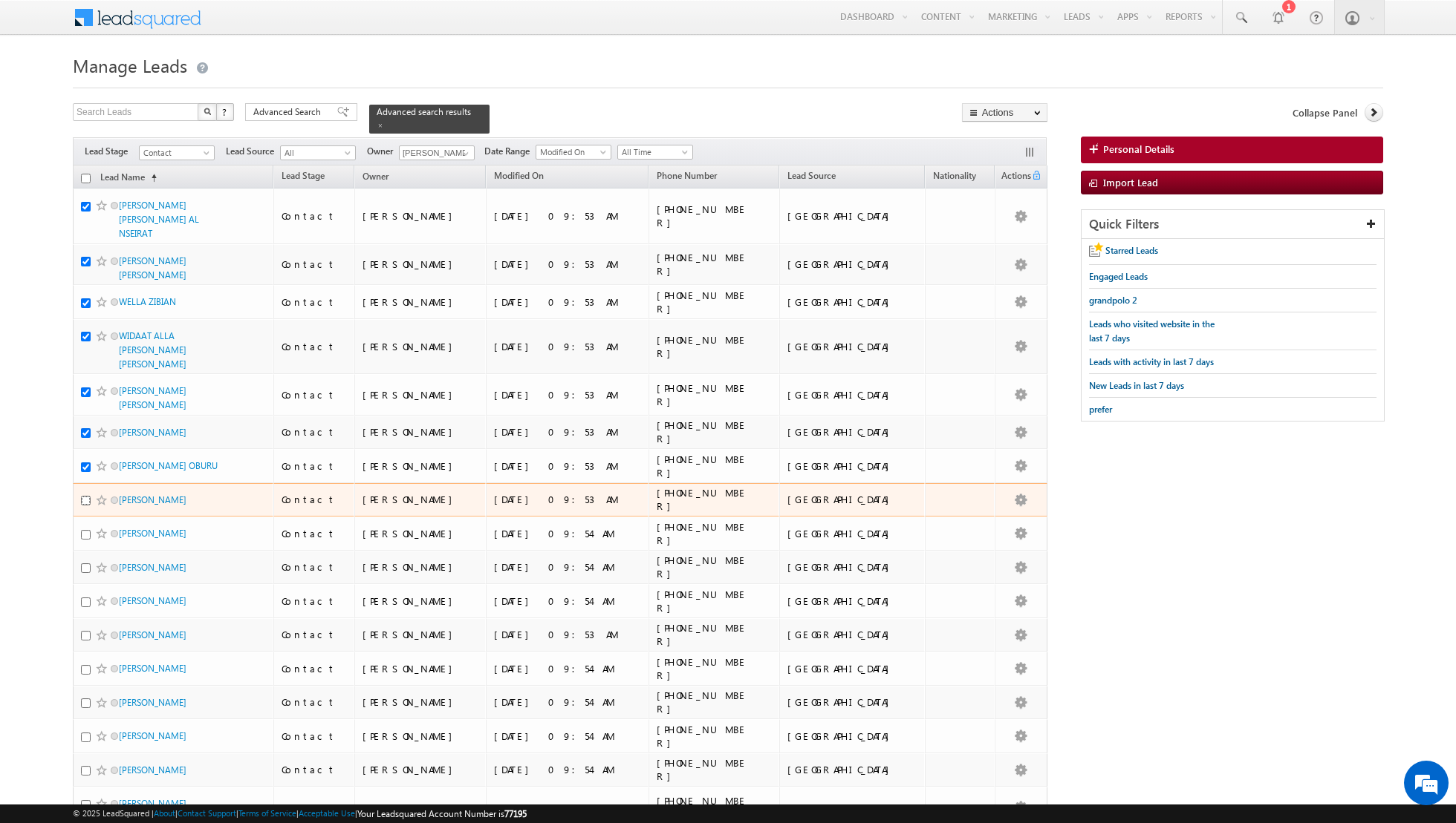
click at [82, 496] on input "checkbox" at bounding box center [86, 501] width 9 height 9
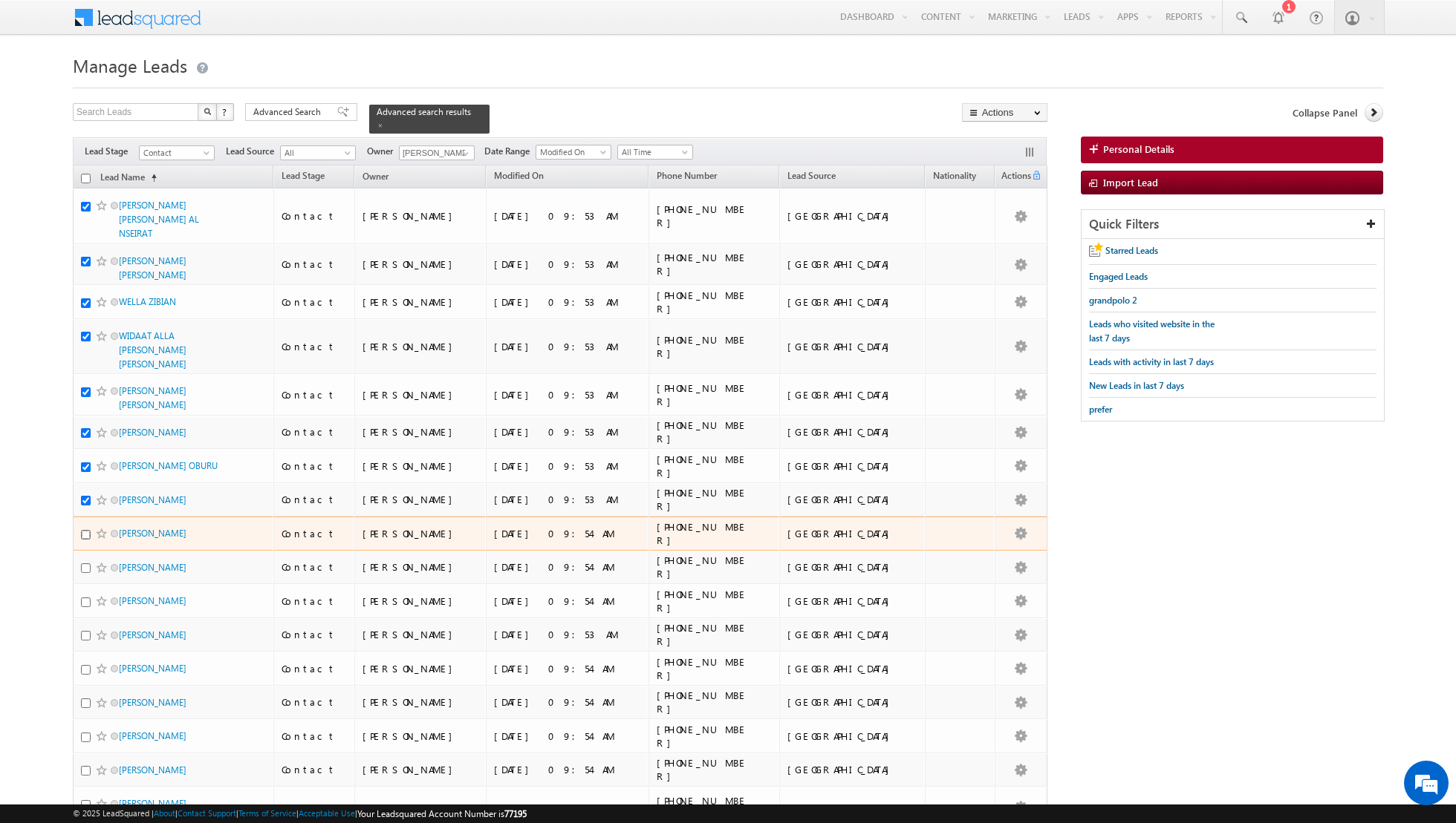
click at [85, 530] on input "checkbox" at bounding box center [86, 535] width 9 height 9
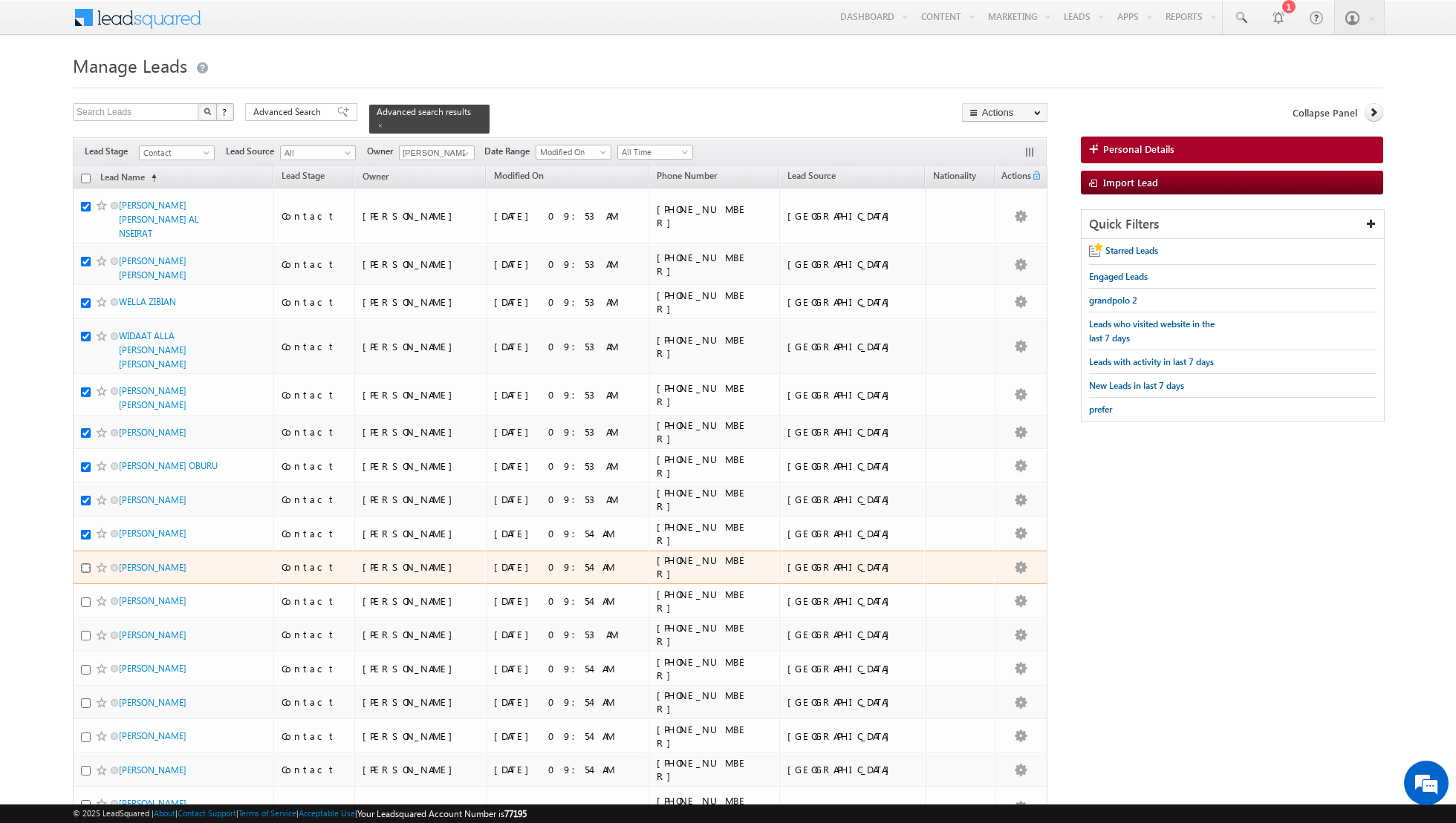
click at [83, 564] on input "checkbox" at bounding box center [86, 568] width 9 height 9
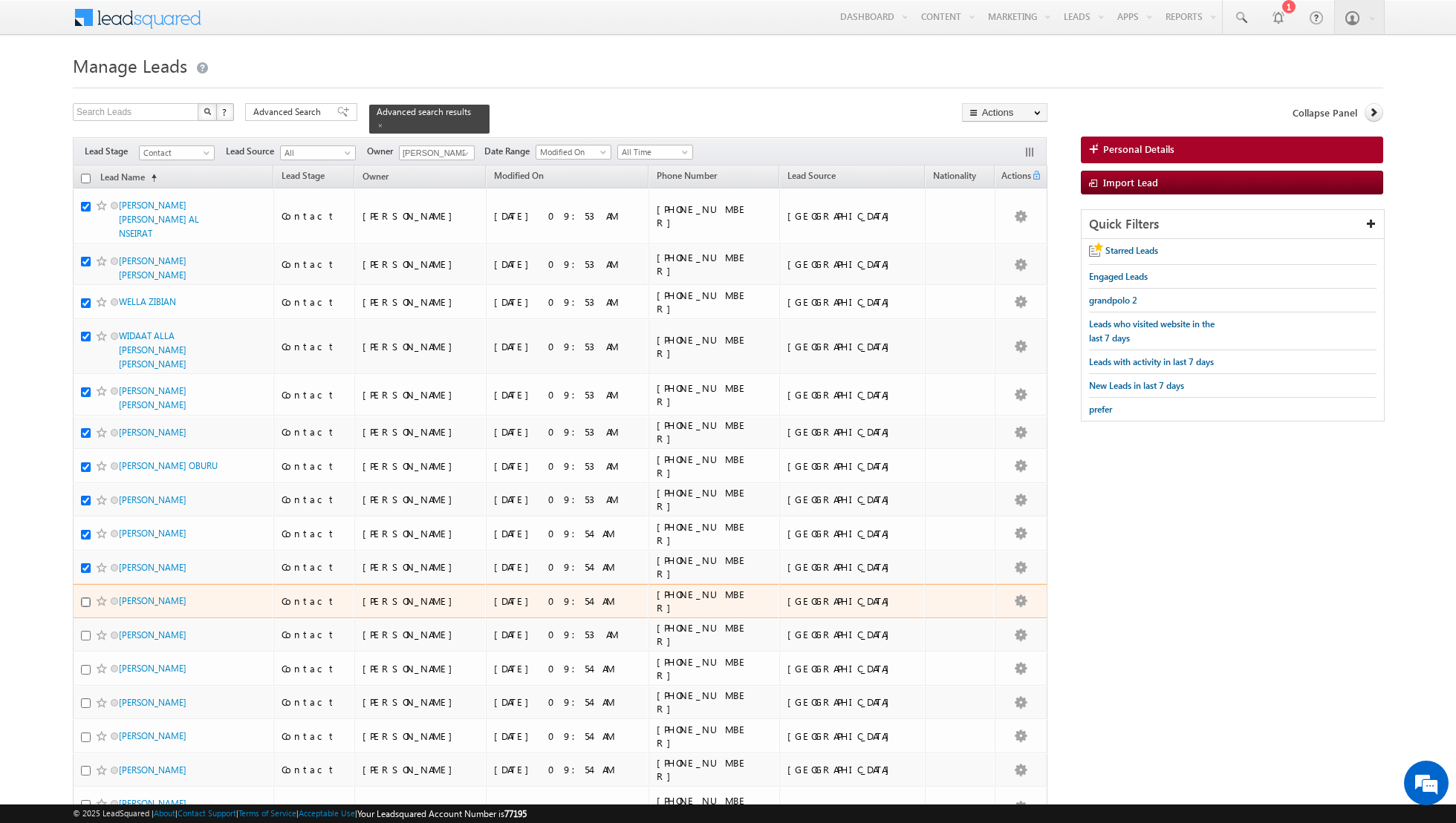
click at [86, 598] on input "checkbox" at bounding box center [86, 602] width 9 height 9
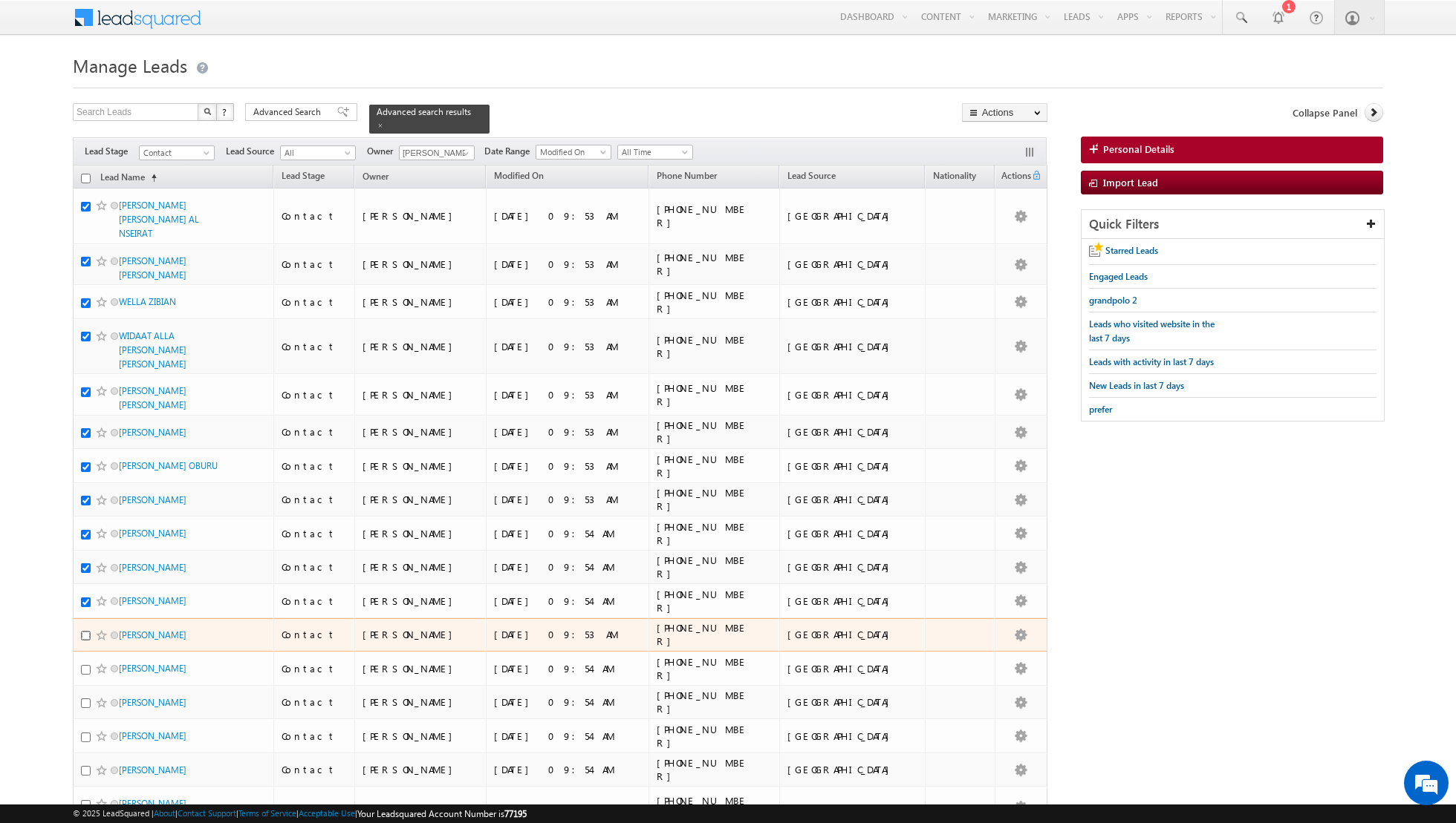
click at [86, 631] on input "checkbox" at bounding box center [86, 636] width 9 height 9
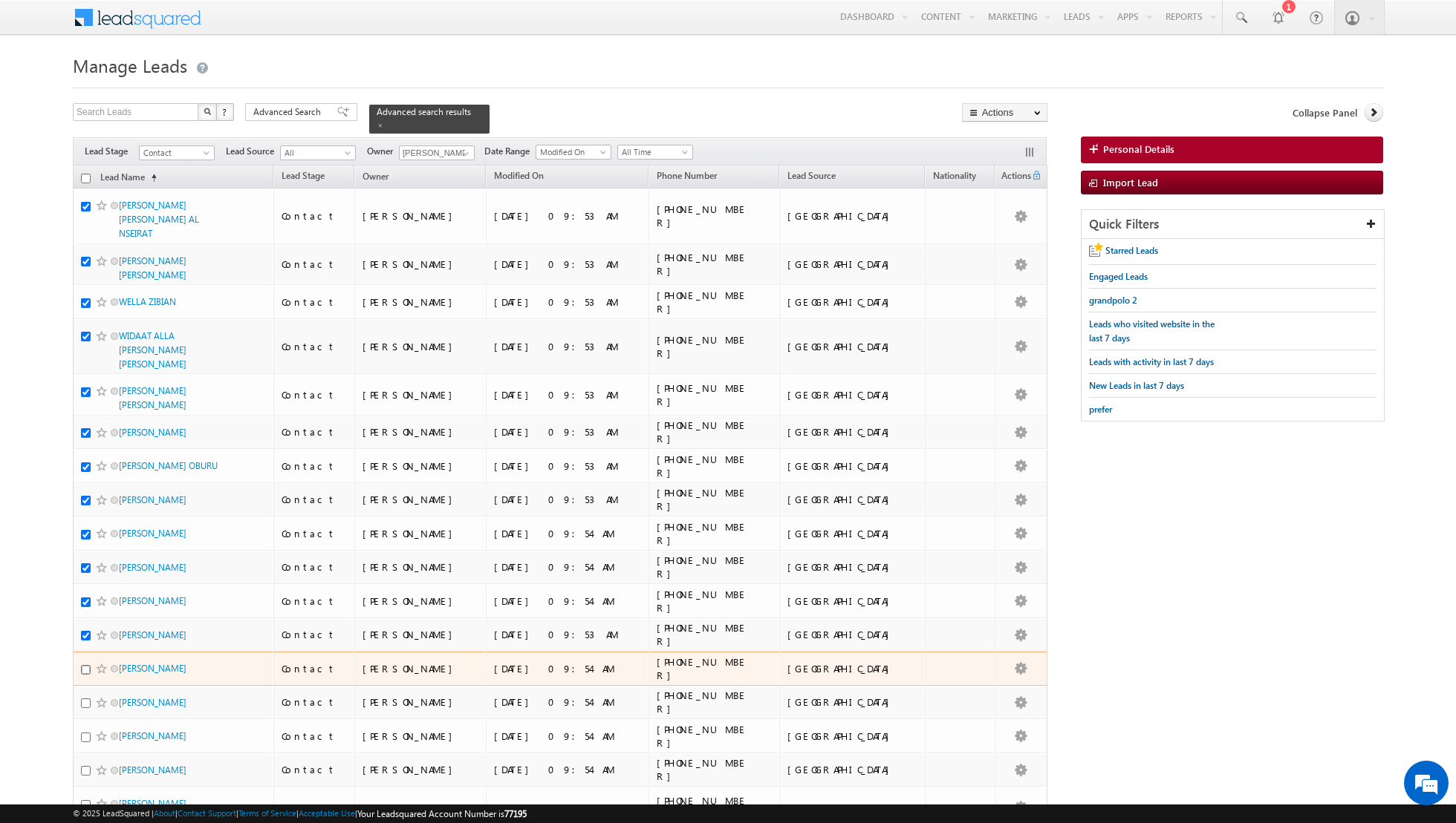
click at [85, 665] on input "checkbox" at bounding box center [86, 670] width 9 height 9
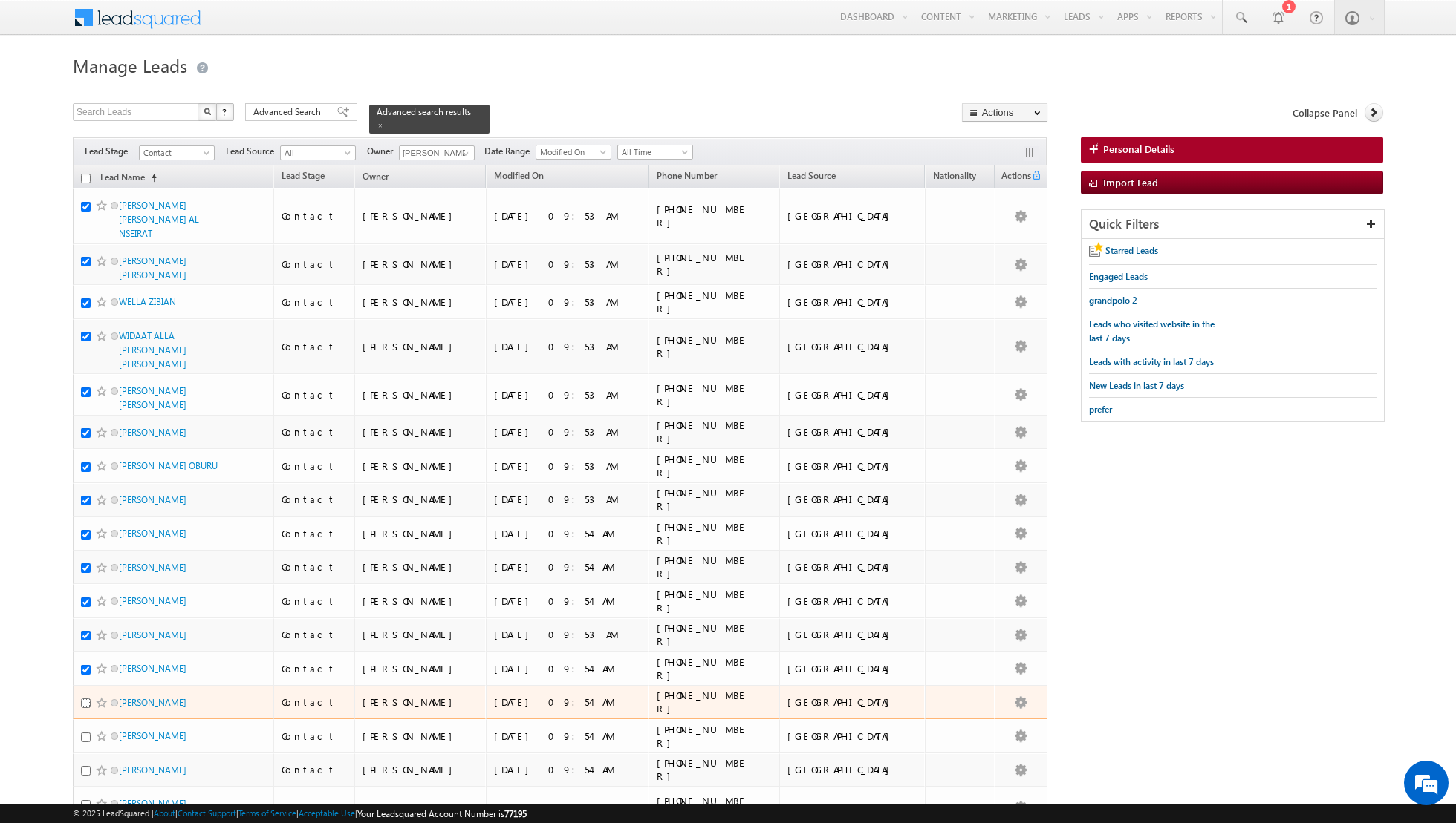
click at [84, 699] on input "checkbox" at bounding box center [86, 704] width 9 height 9
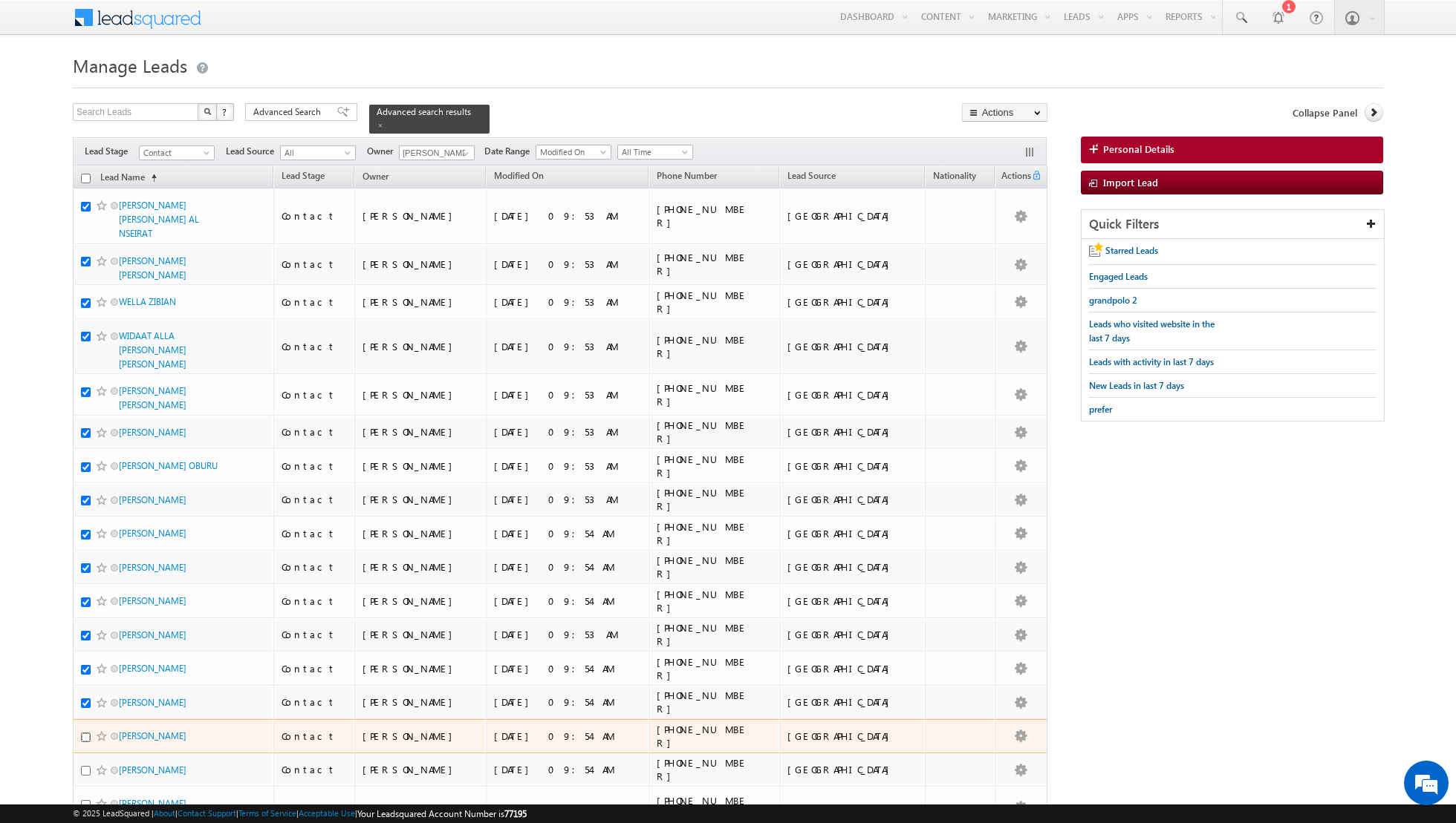
click at [85, 733] on input "checkbox" at bounding box center [86, 738] width 9 height 9
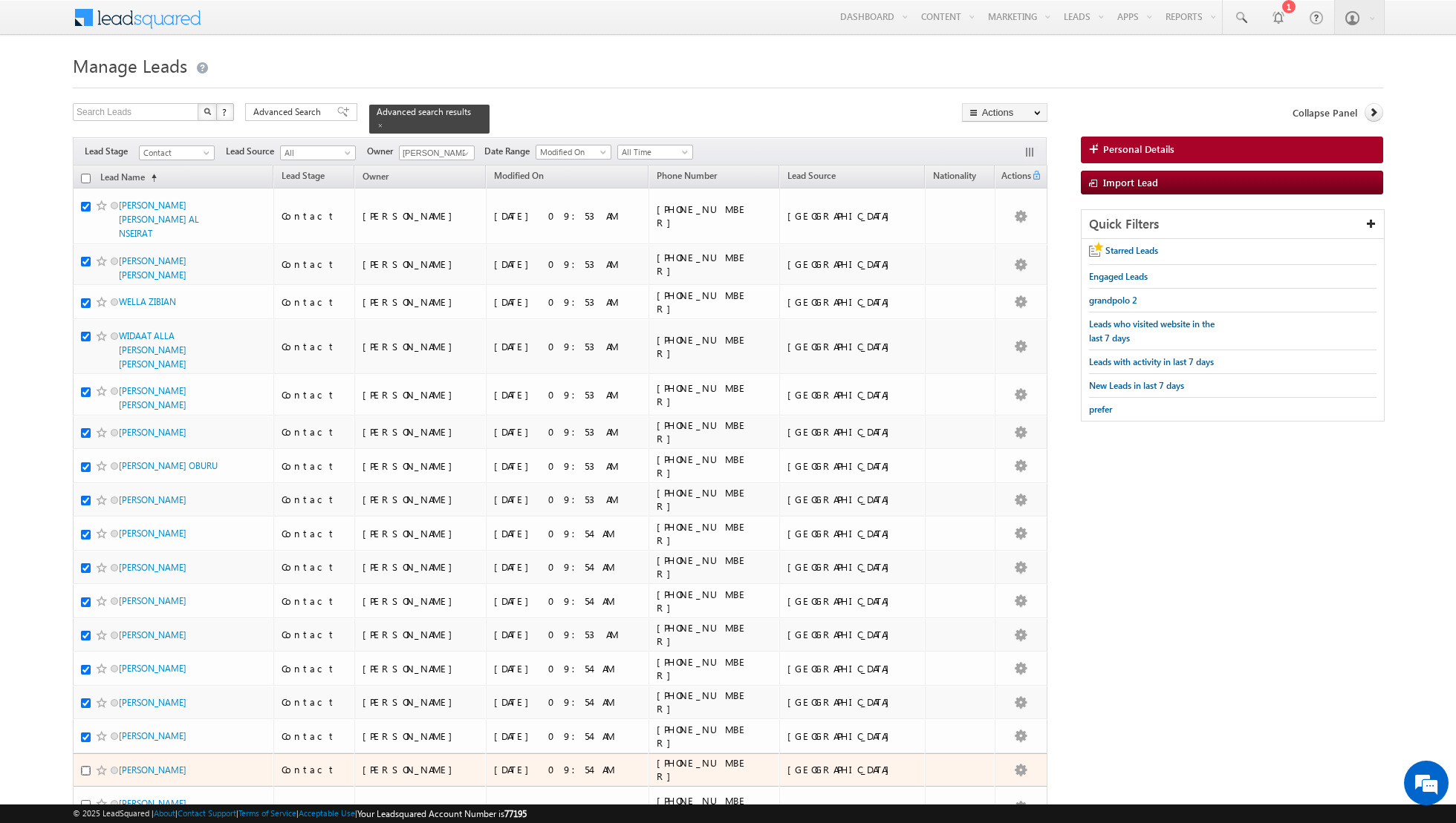
click at [86, 766] on input "checkbox" at bounding box center [86, 770] width 9 height 9
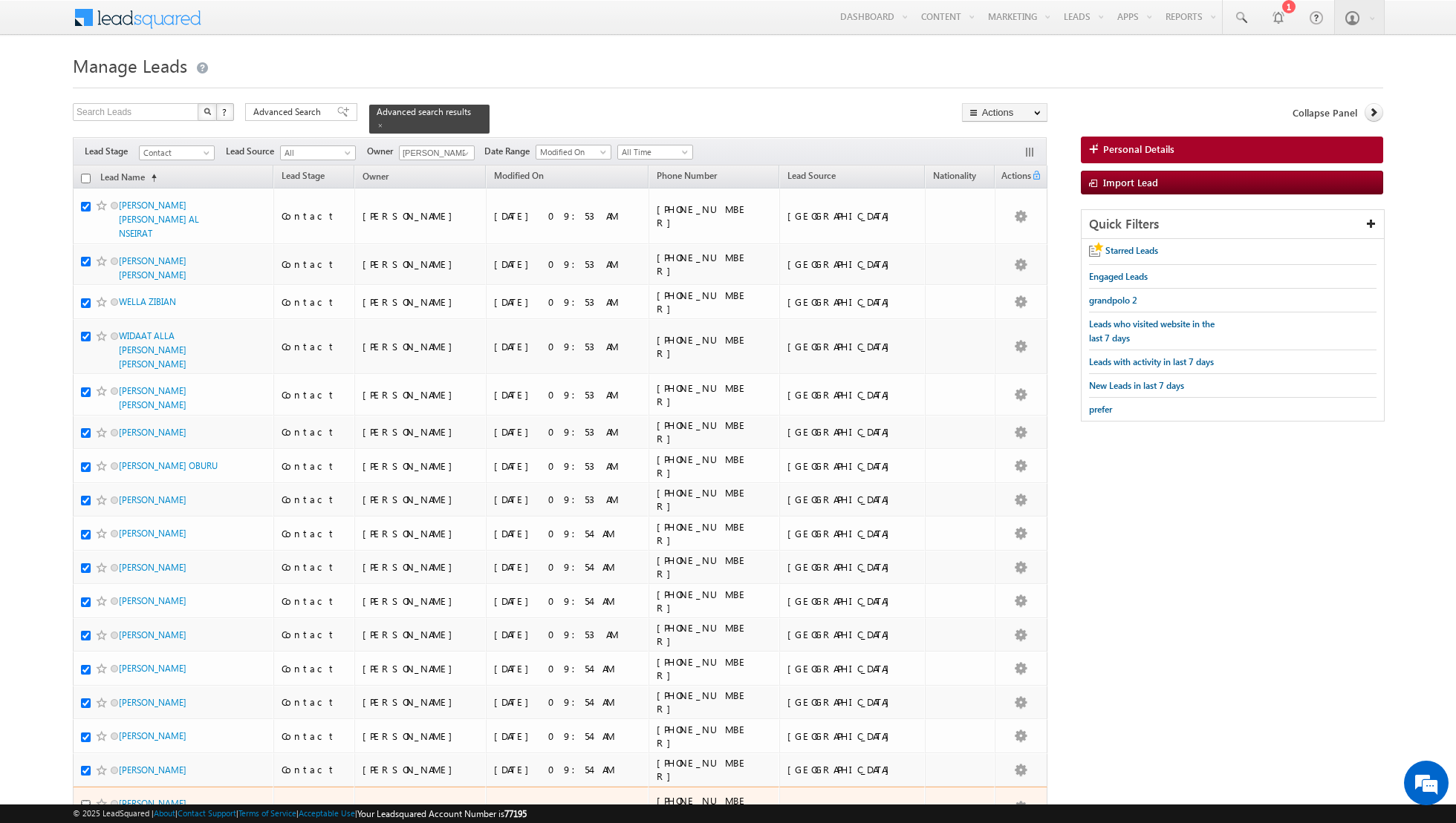
click at [88, 800] on input "checkbox" at bounding box center [86, 805] width 9 height 9
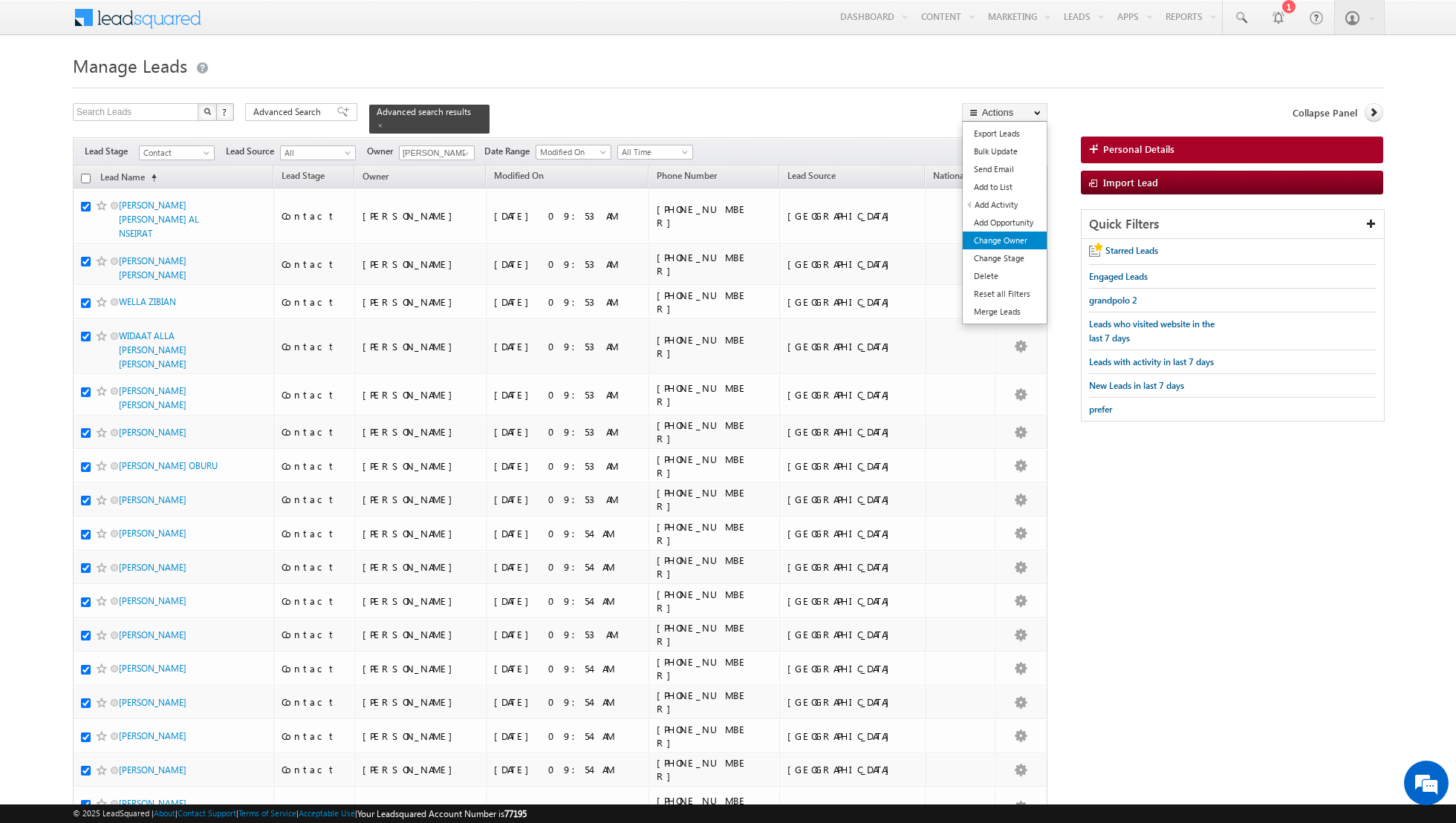
click at [994, 235] on link "Change Owner" at bounding box center [1004, 241] width 84 height 18
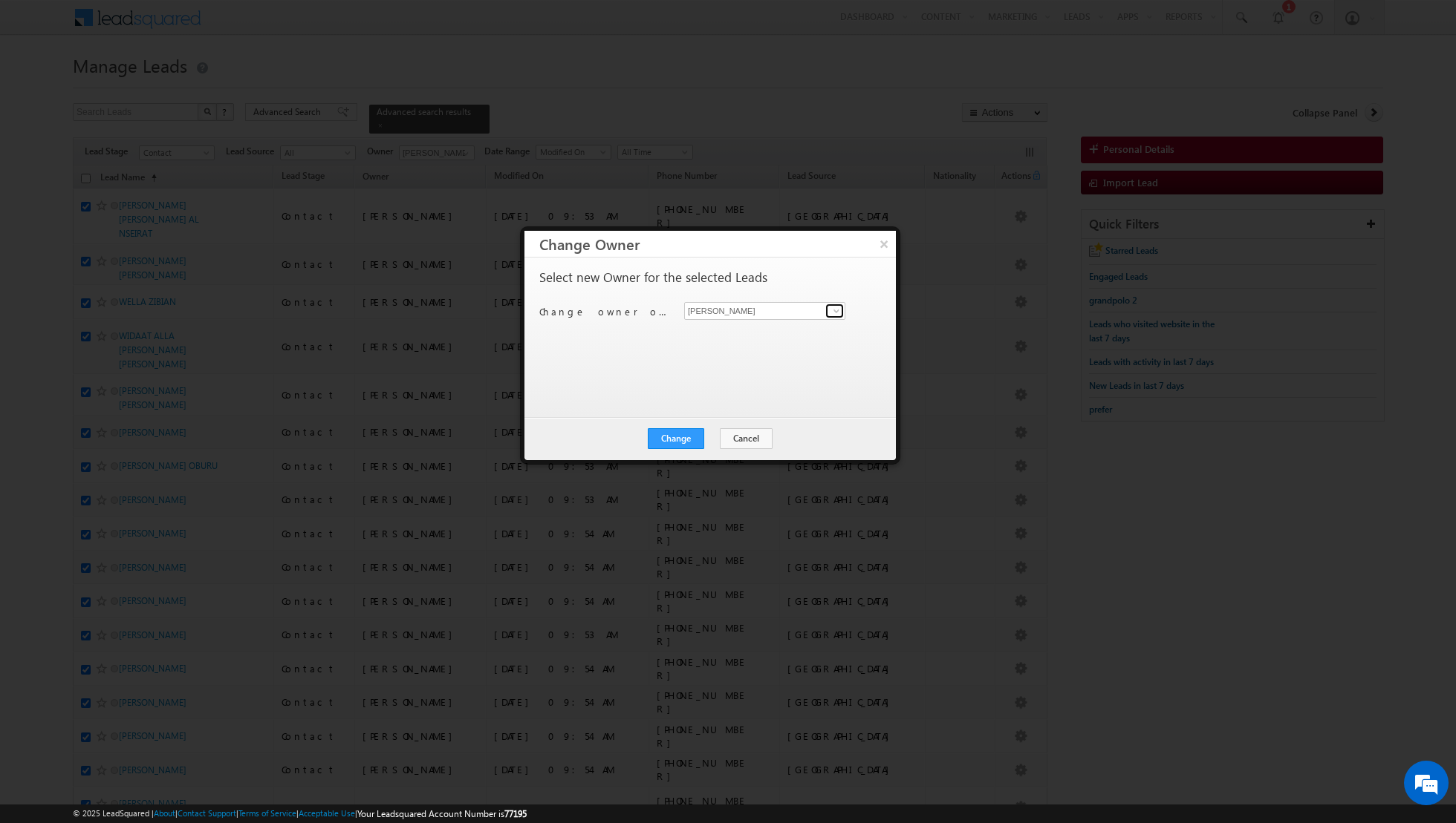
click at [831, 305] on span at bounding box center [836, 311] width 12 height 12
click at [752, 374] on link "Dinesh Kumar dinesh.kumar@indglobal.ae" at bounding box center [764, 386] width 161 height 28
click at [681, 439] on button "Change" at bounding box center [676, 439] width 56 height 21
click at [711, 441] on button "Close" at bounding box center [712, 439] width 48 height 21
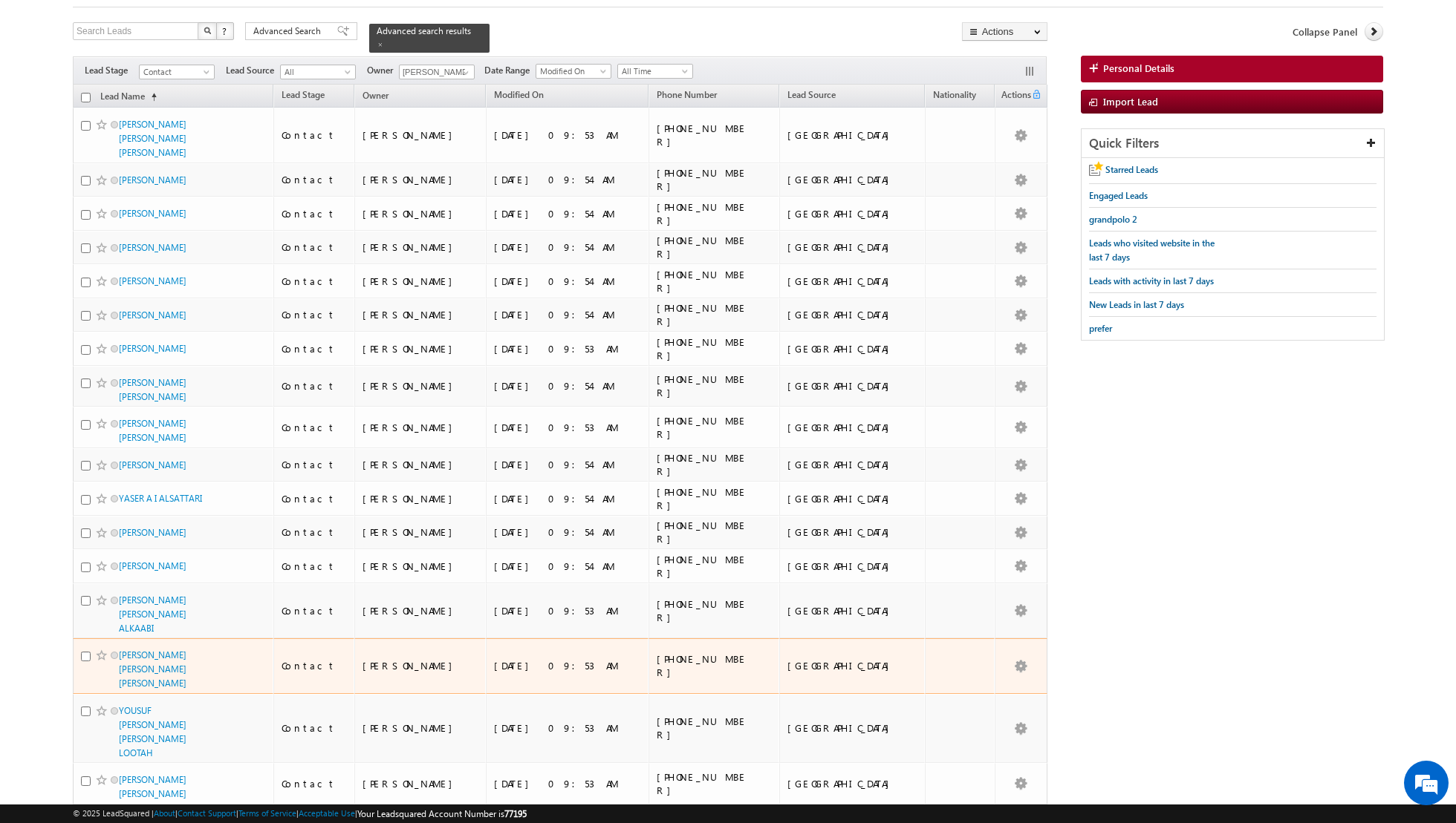
scroll to position [0, 0]
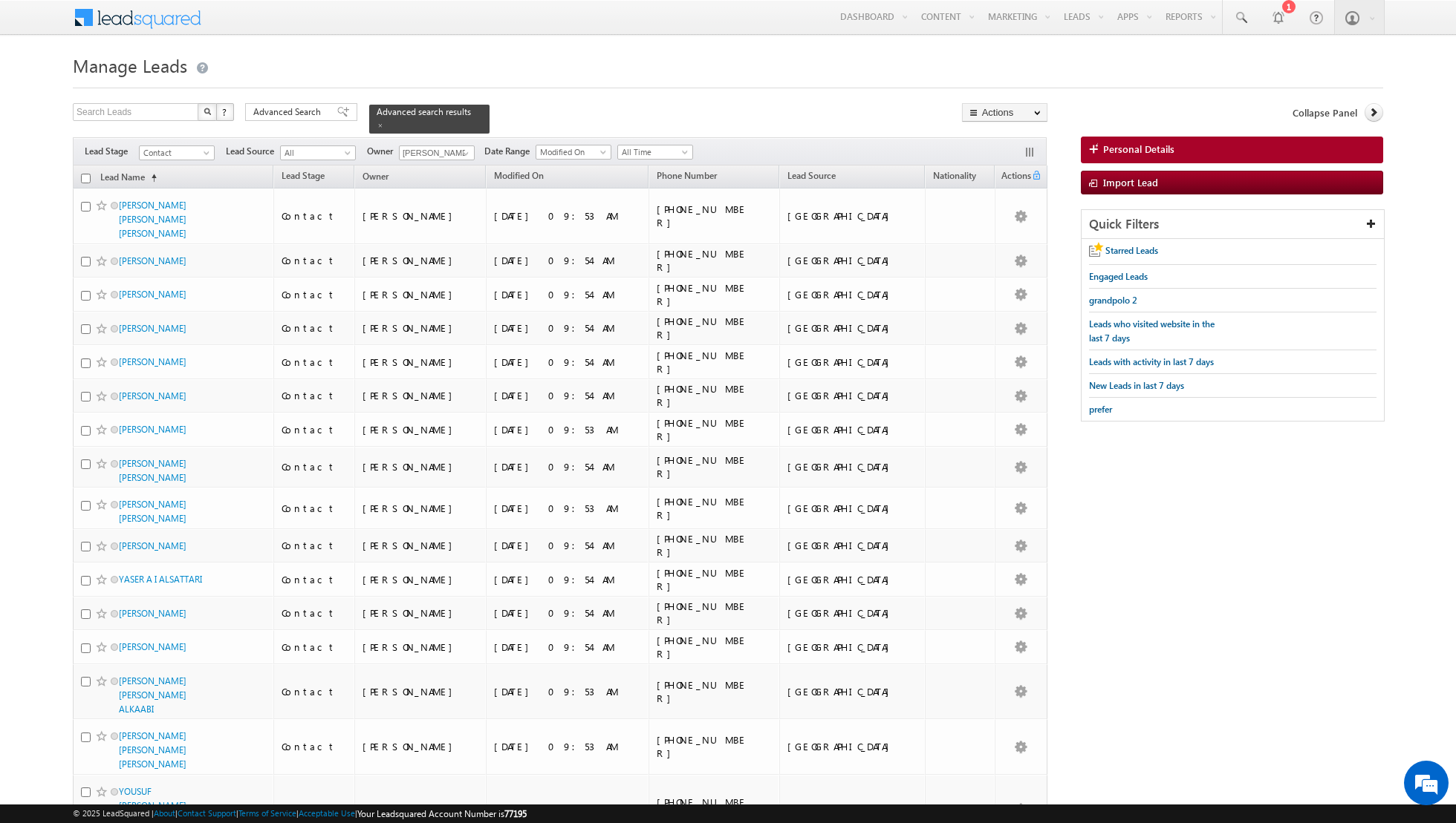
click at [86, 176] on input "checkbox" at bounding box center [86, 179] width 9 height 9
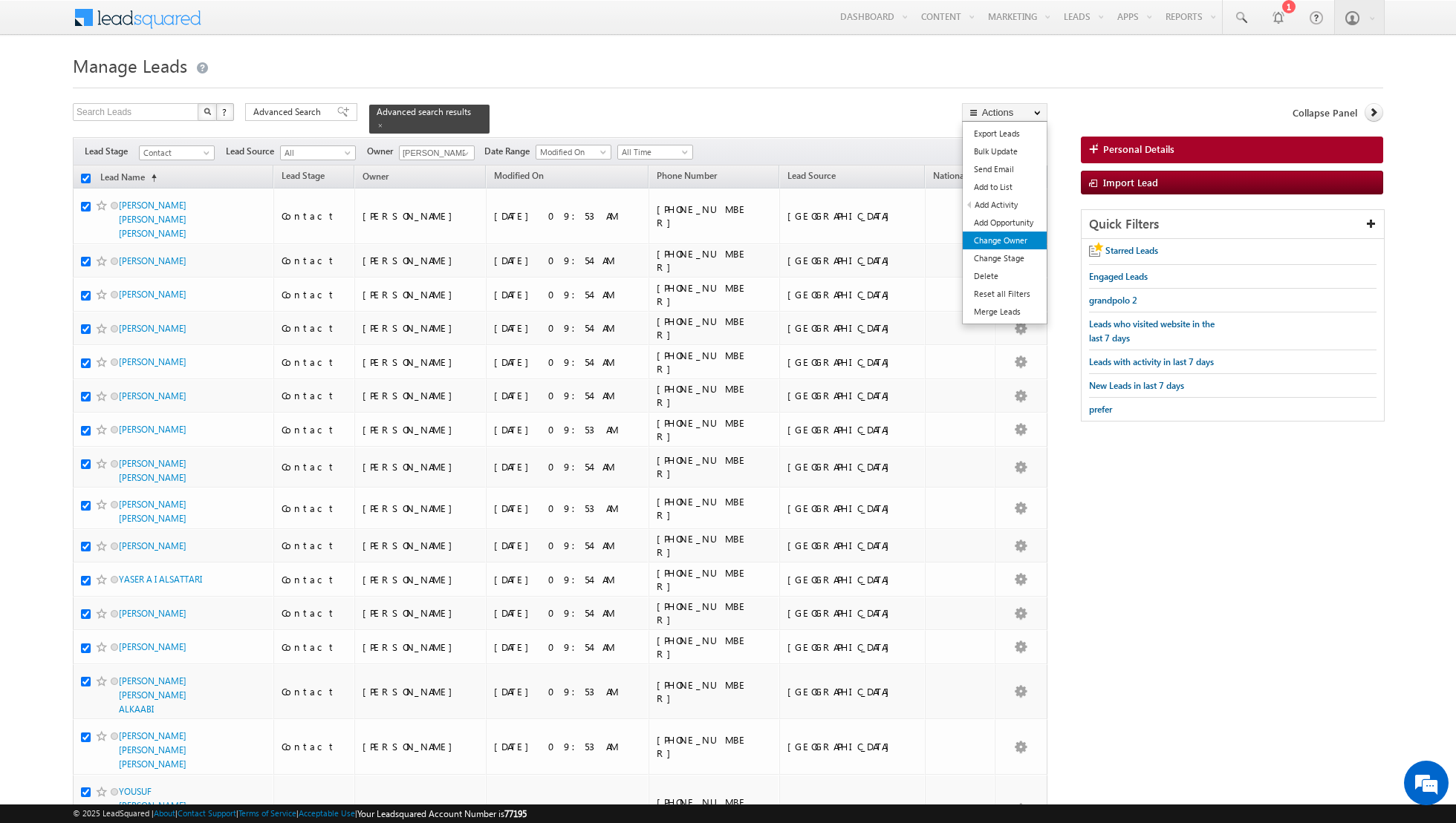
click at [1006, 239] on link "Change Owner" at bounding box center [1004, 241] width 84 height 18
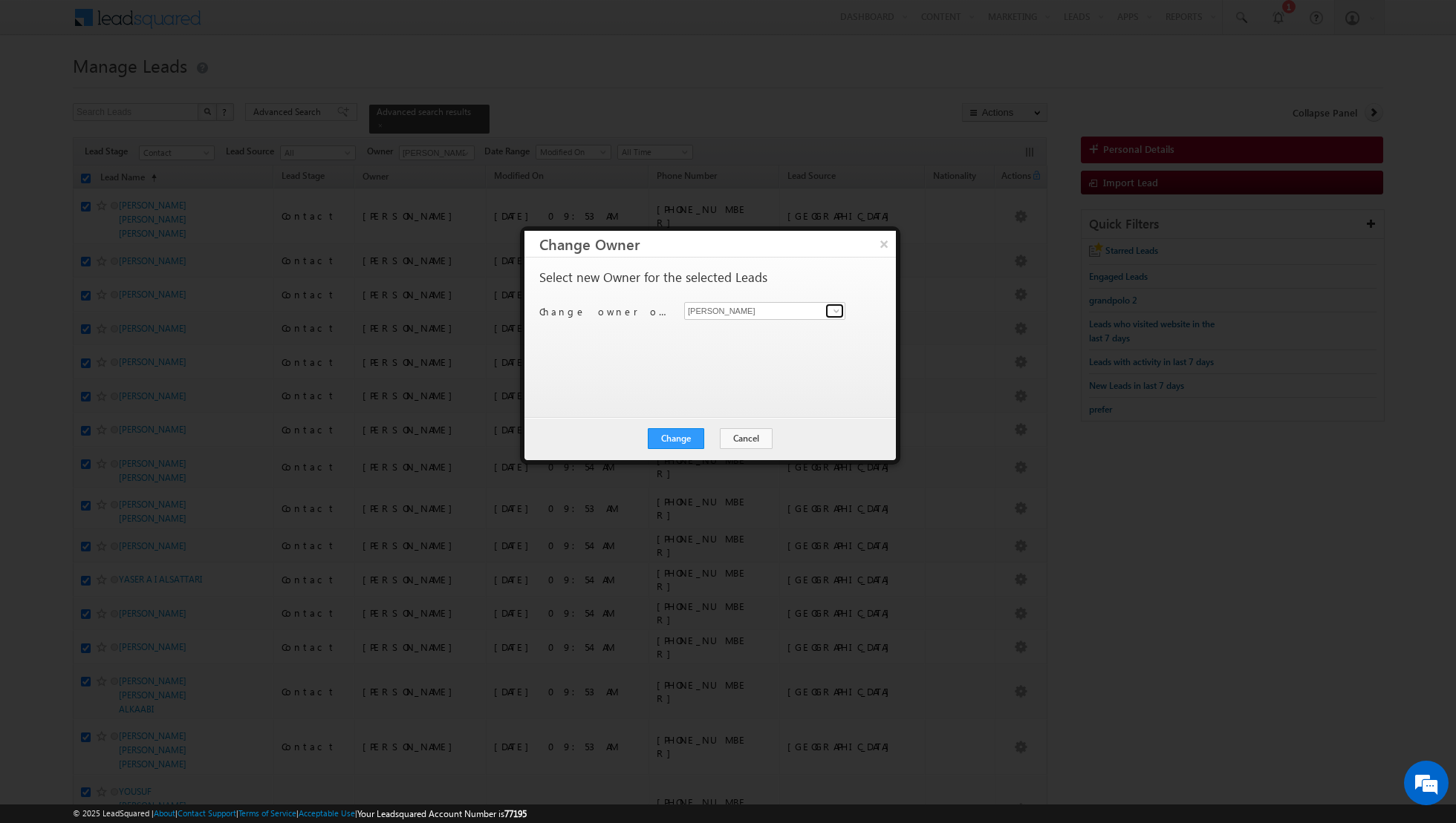
click at [831, 306] on span at bounding box center [836, 311] width 12 height 12
click at [742, 412] on span "isha.mehndiratta@indglobal.ae" at bounding box center [757, 418] width 133 height 11
click at [681, 436] on button "Change" at bounding box center [676, 439] width 56 height 21
click at [705, 443] on button "Close" at bounding box center [712, 439] width 48 height 21
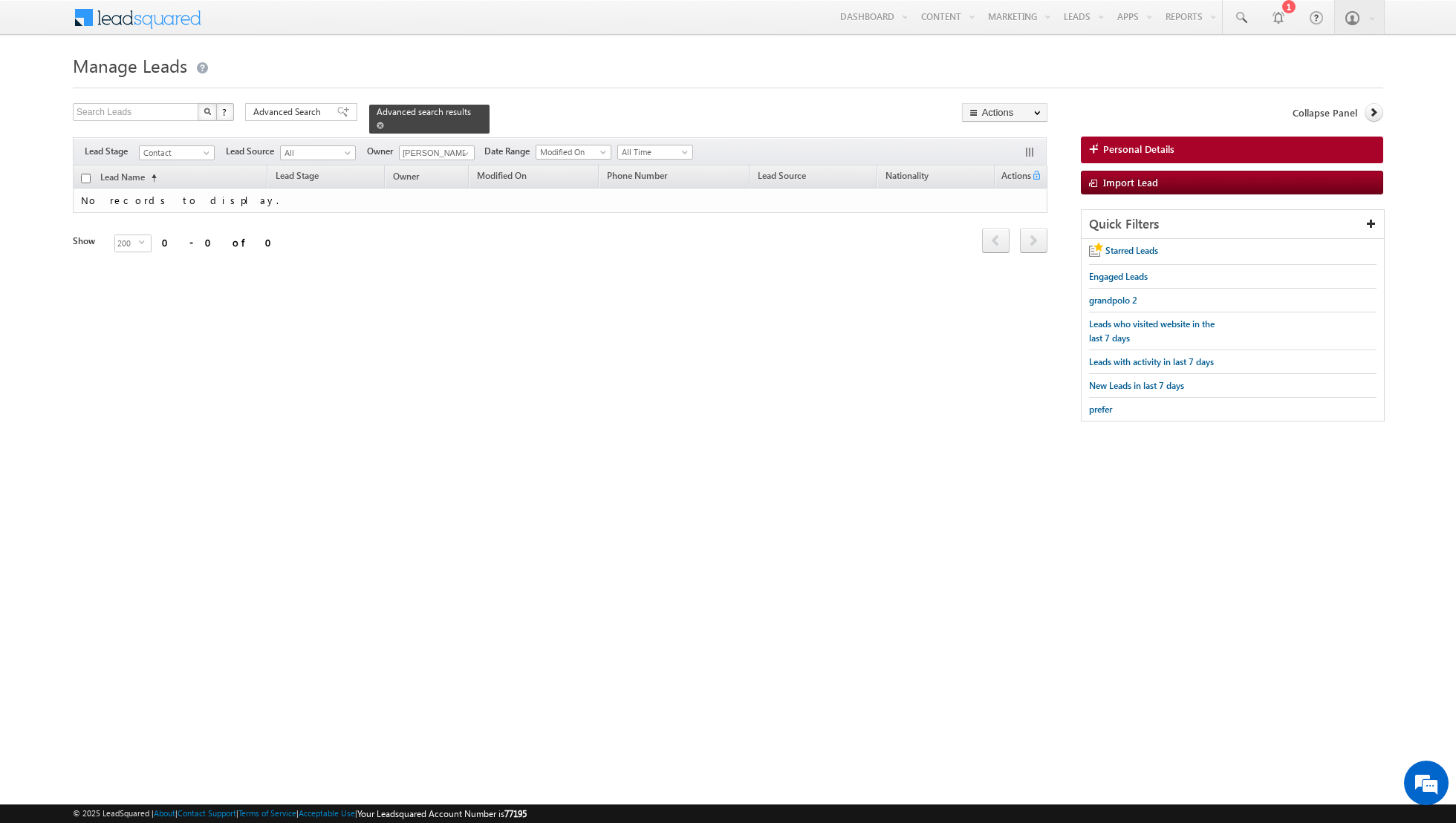
click at [377, 122] on span at bounding box center [381, 126] width 8 height 8
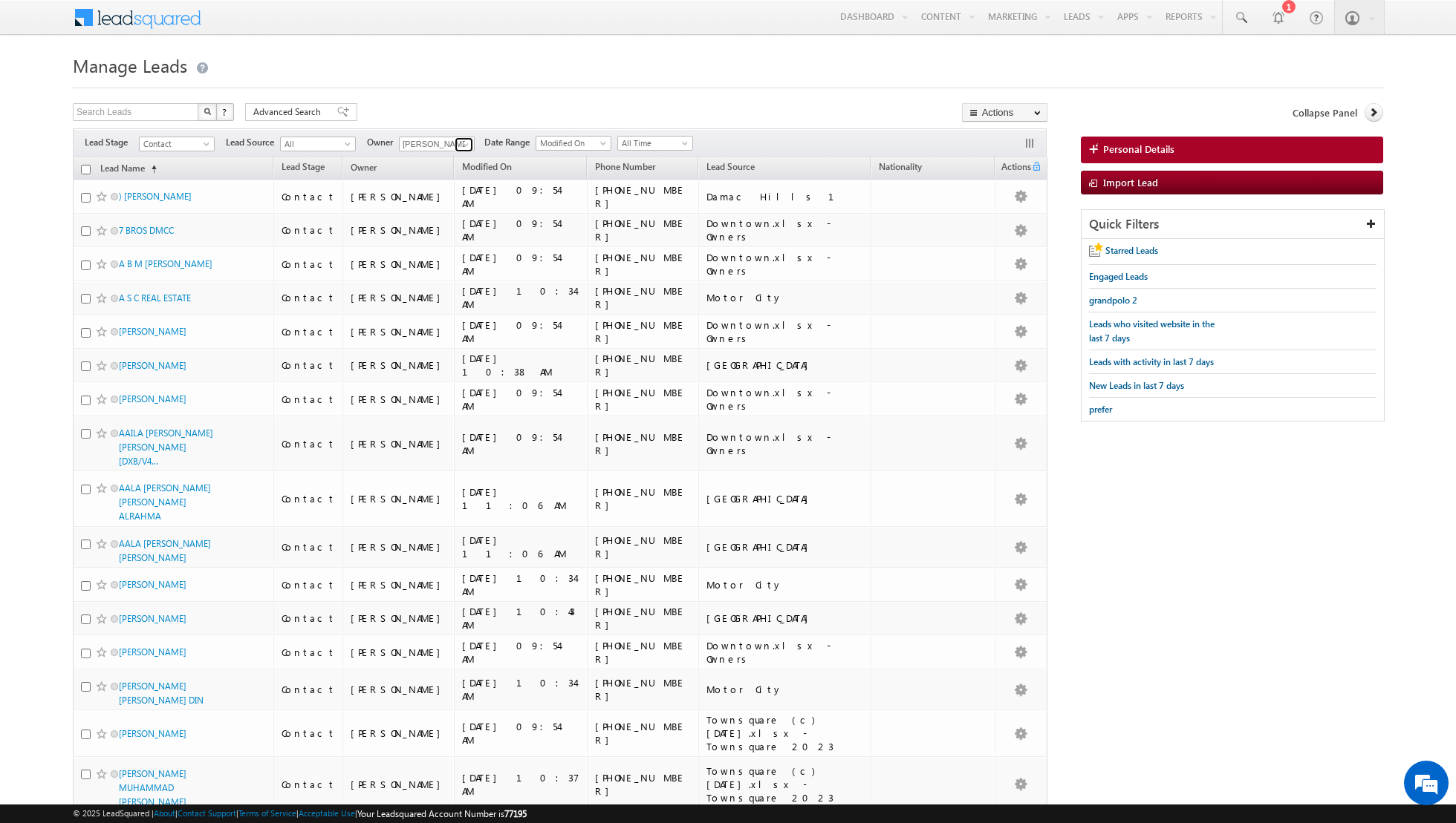
click at [462, 146] on span at bounding box center [465, 145] width 12 height 12
click at [448, 189] on link "Aakash Arora aakash.arora@indglobal.ae" at bounding box center [473, 194] width 149 height 28
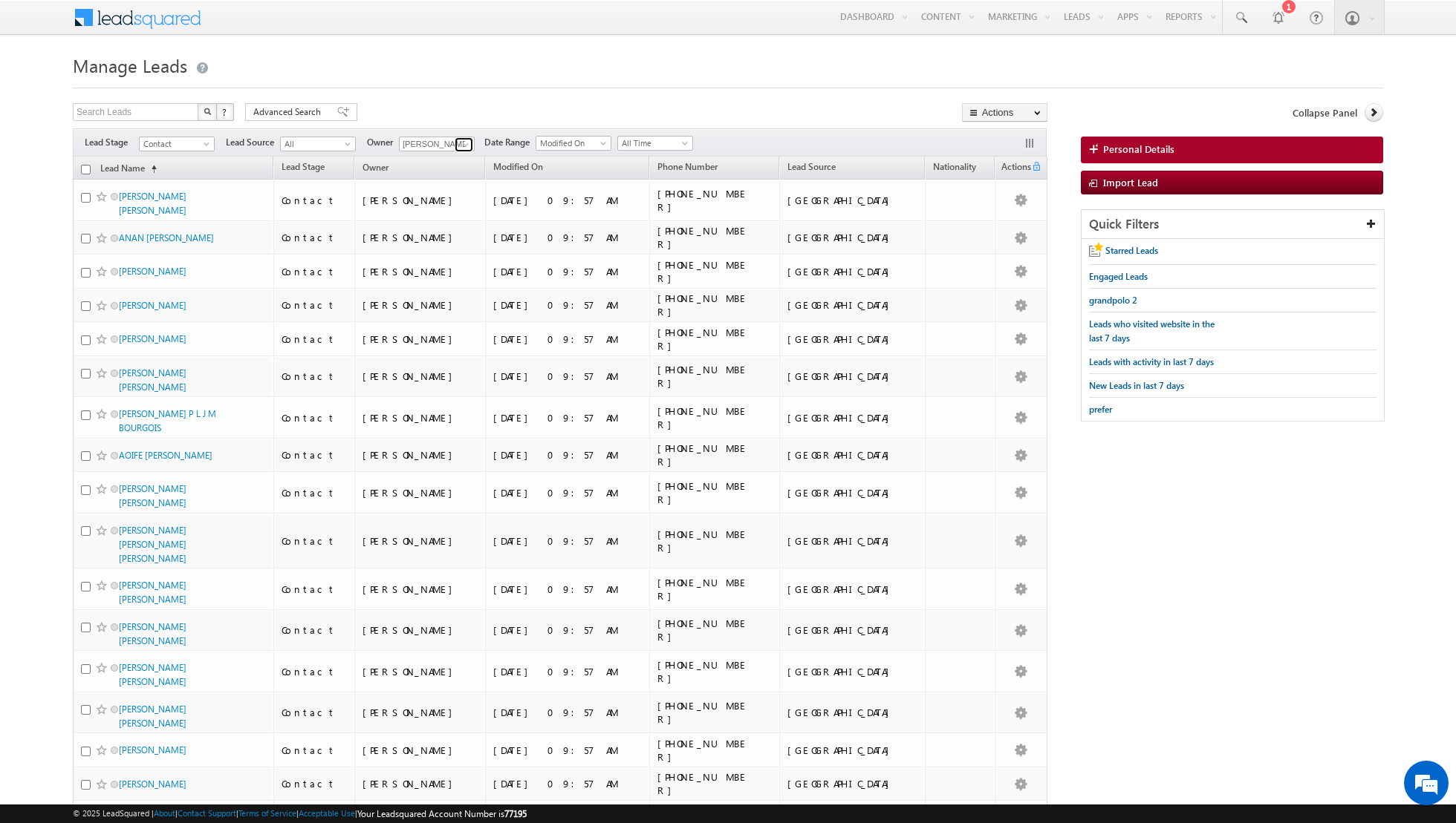
click at [461, 143] on span at bounding box center [465, 145] width 12 height 12
click at [444, 216] on link "Asma Kazi asma.kazi@indglobal.ae" at bounding box center [473, 221] width 149 height 28
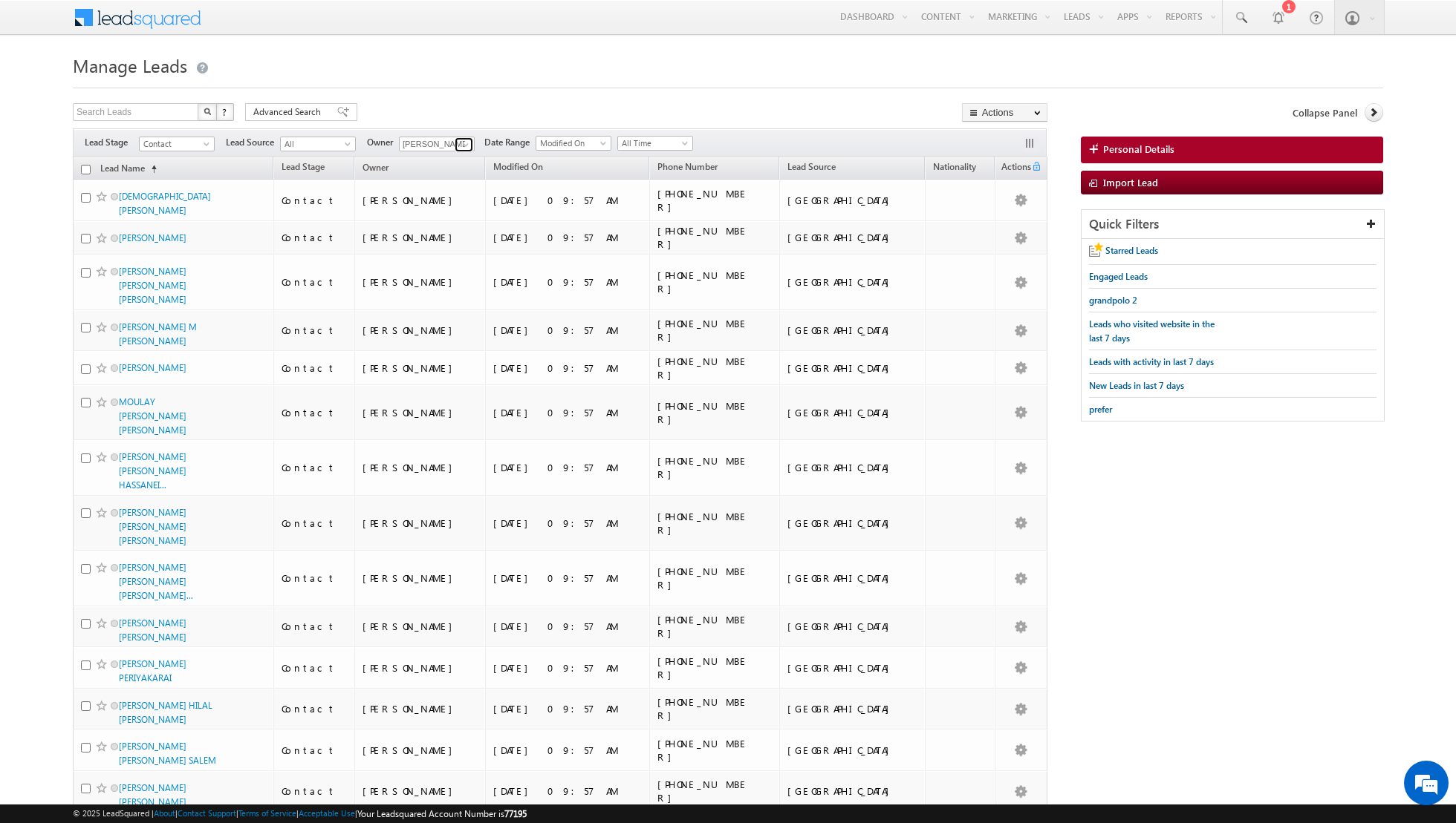
click at [464, 150] on link at bounding box center [464, 145] width 19 height 15
click at [450, 242] on link "Dinesh Kumar dinesh.kumar@indglobal.ae" at bounding box center [473, 247] width 149 height 28
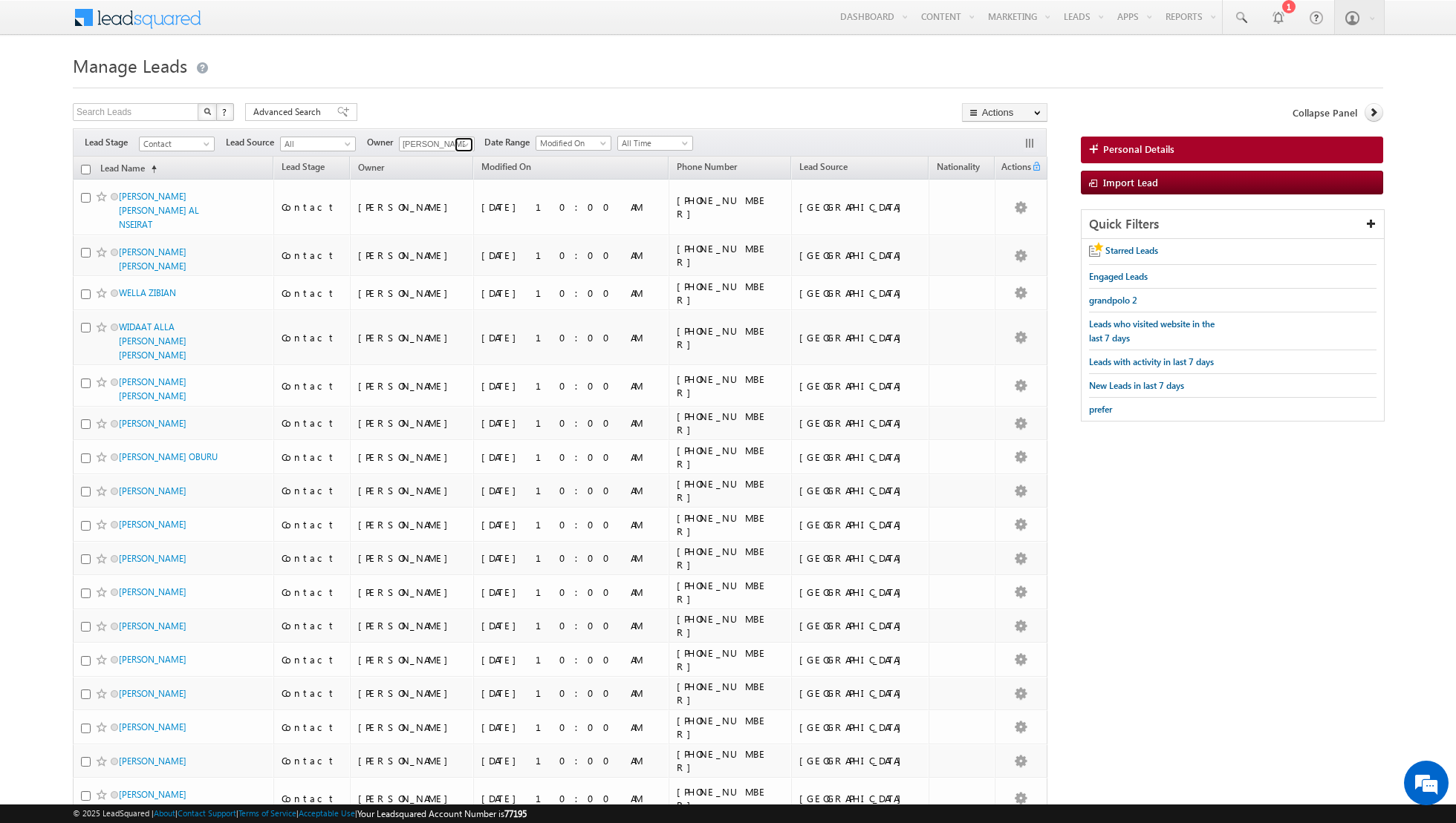
click at [462, 147] on span at bounding box center [465, 145] width 12 height 12
click at [441, 270] on link "Isha Mehndiratta isha.mehndiratta@indglobal.ae" at bounding box center [473, 274] width 149 height 28
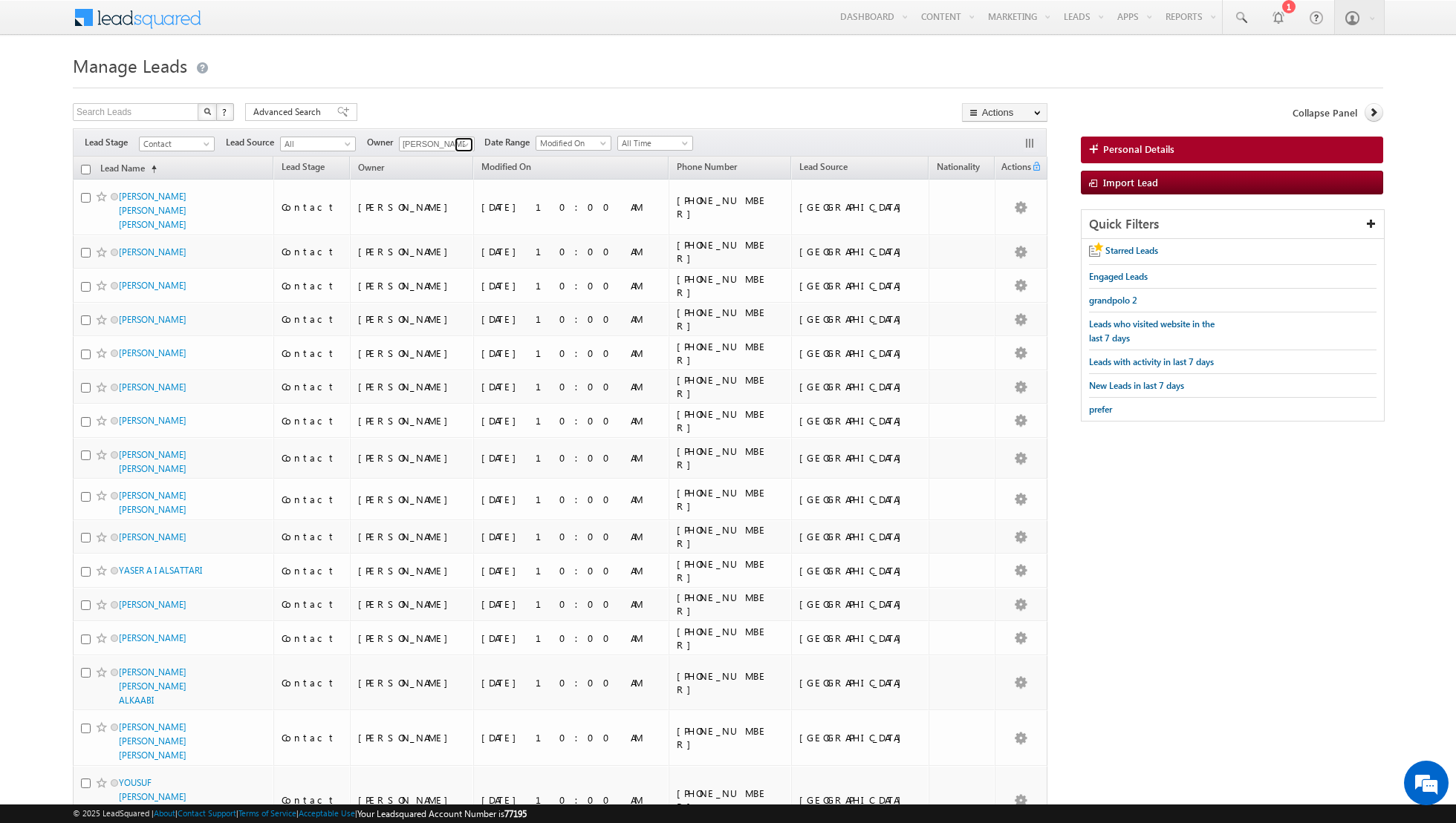
click at [465, 145] on span at bounding box center [465, 145] width 12 height 12
click at [458, 288] on span "muhammad.shibily@indglobal.ae" at bounding box center [472, 290] width 133 height 11
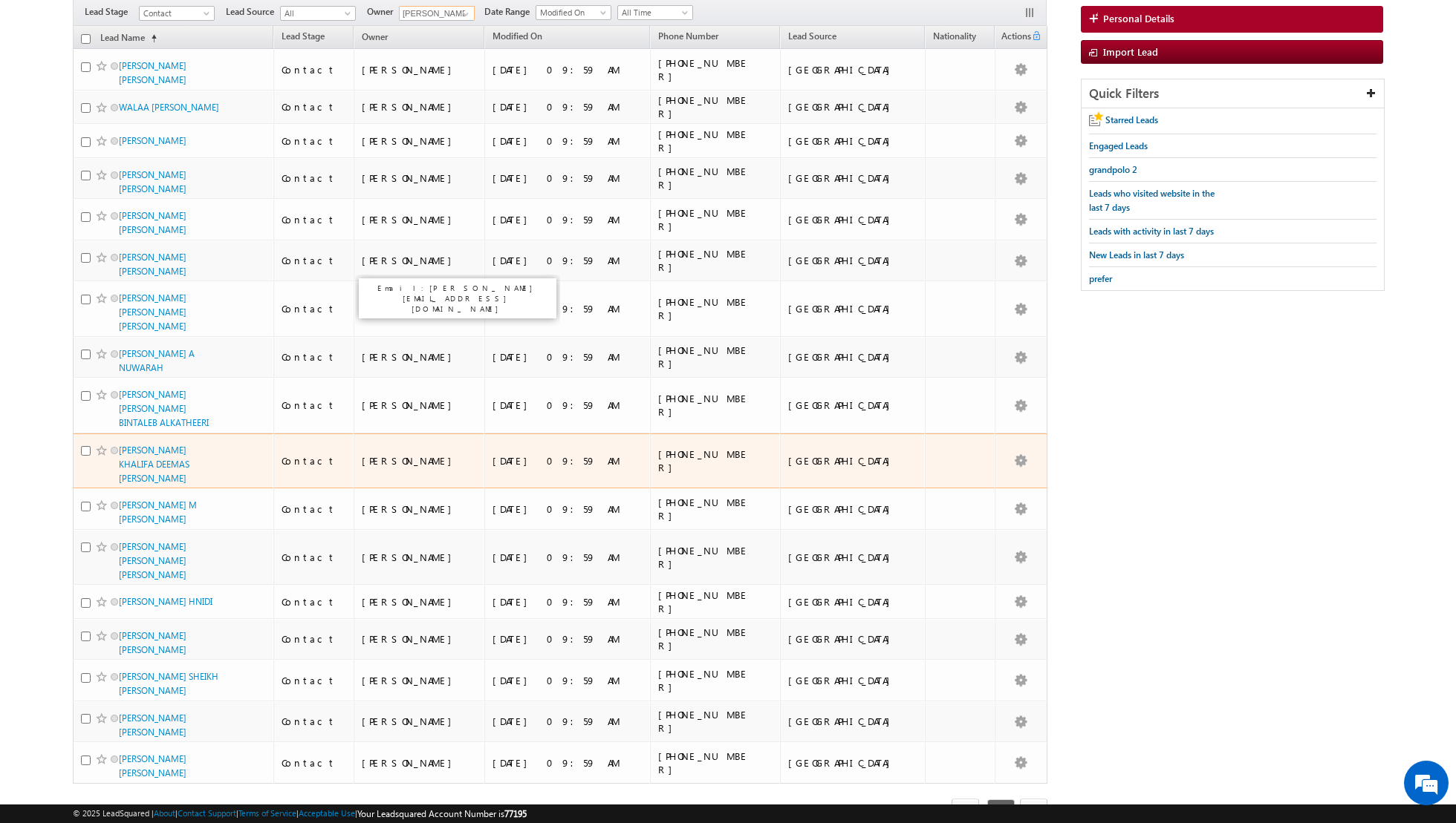
scroll to position [0, 0]
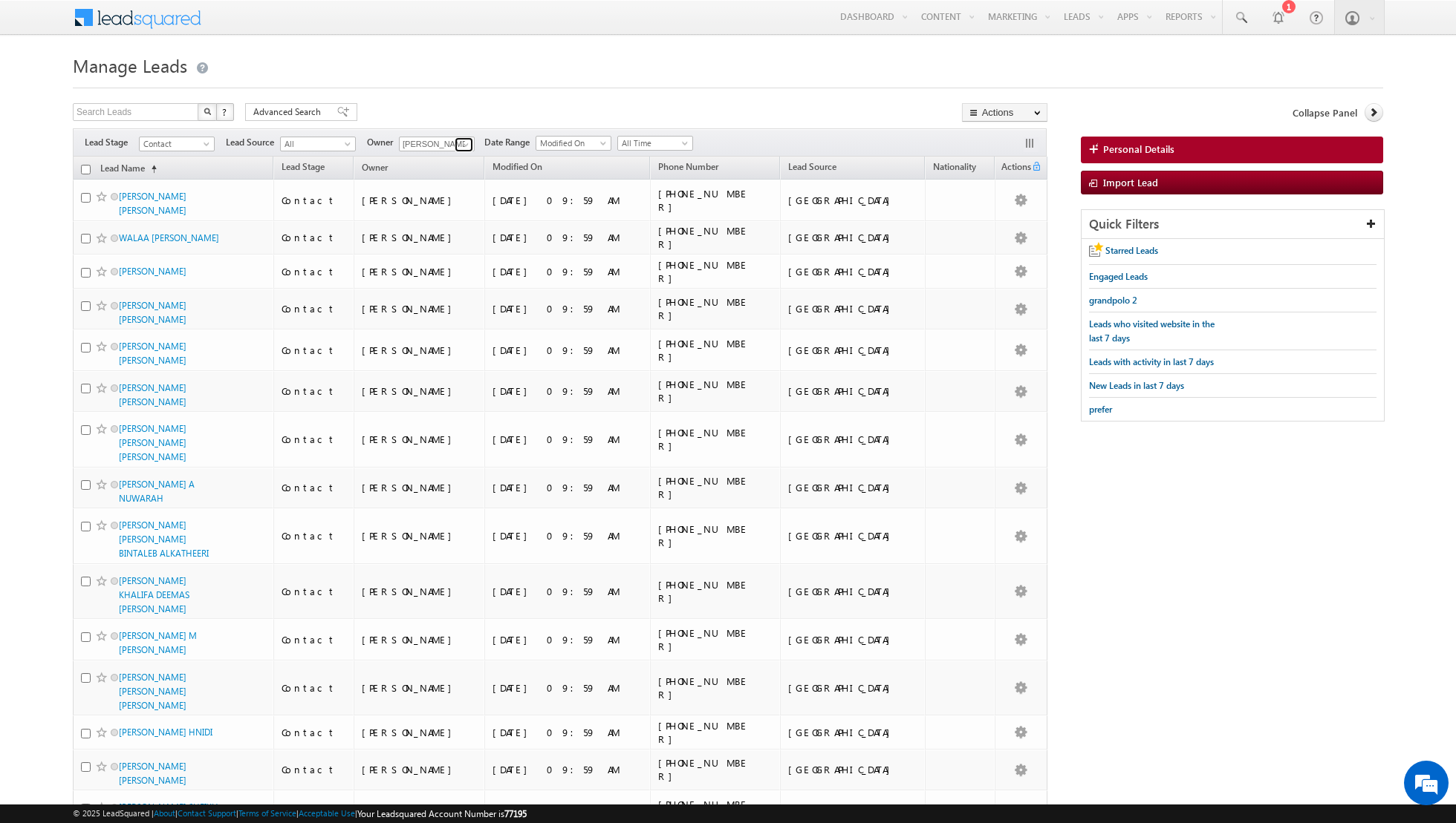
click at [460, 144] on span at bounding box center [465, 145] width 12 height 12
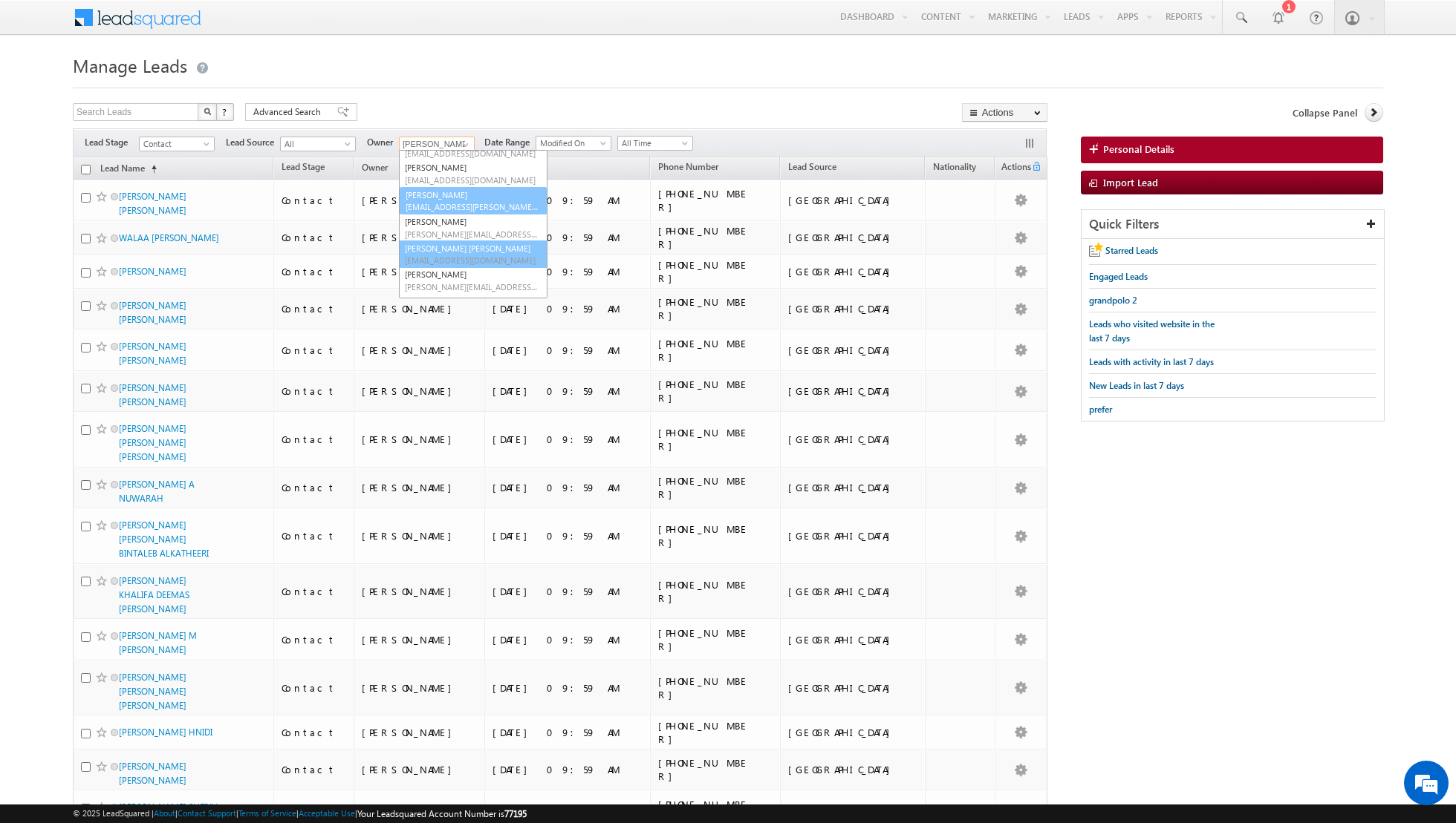
click at [459, 246] on link "Nandhana Anil nandhana.anil@indglobal.ae" at bounding box center [473, 255] width 149 height 28
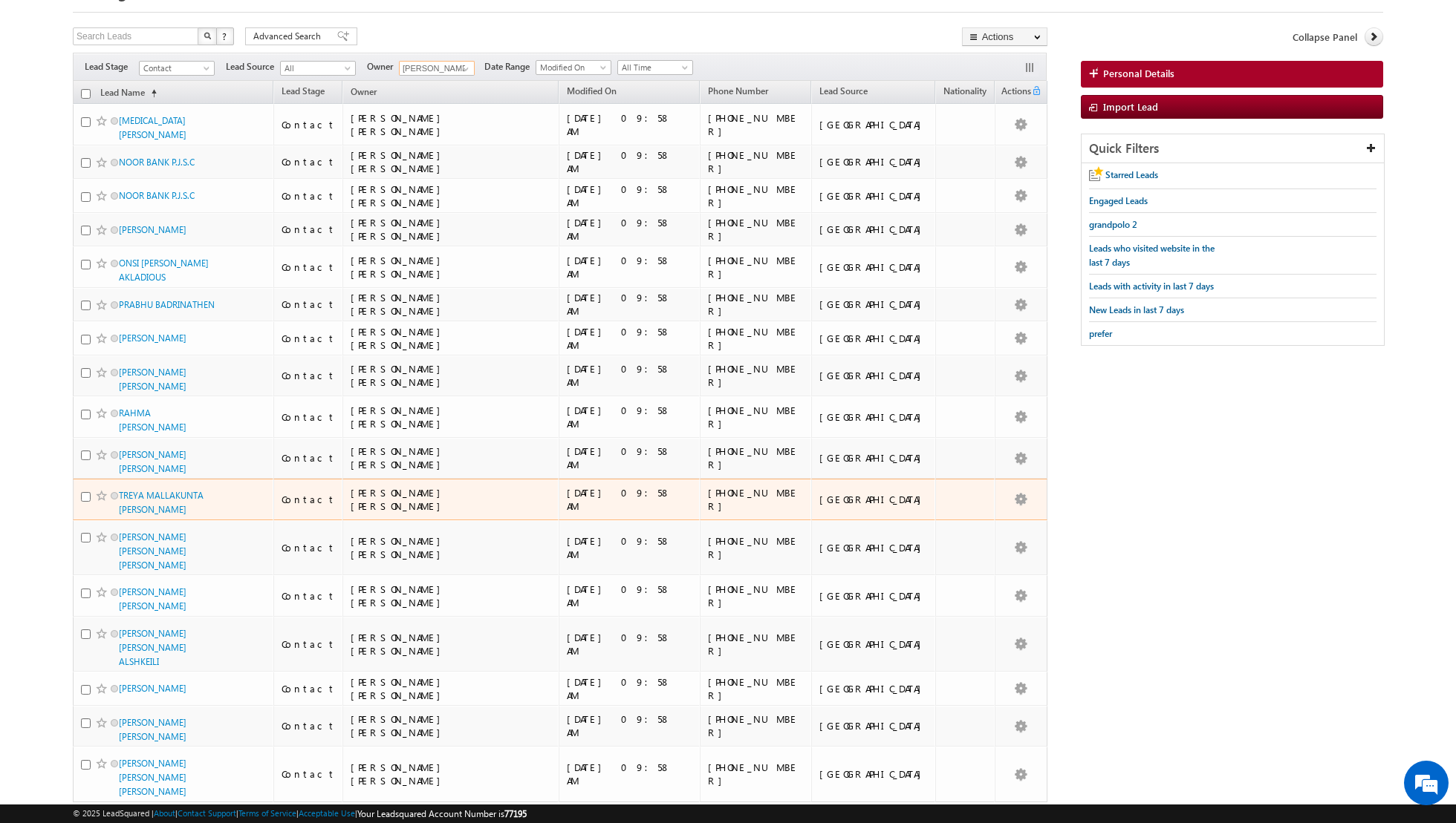
scroll to position [0, 0]
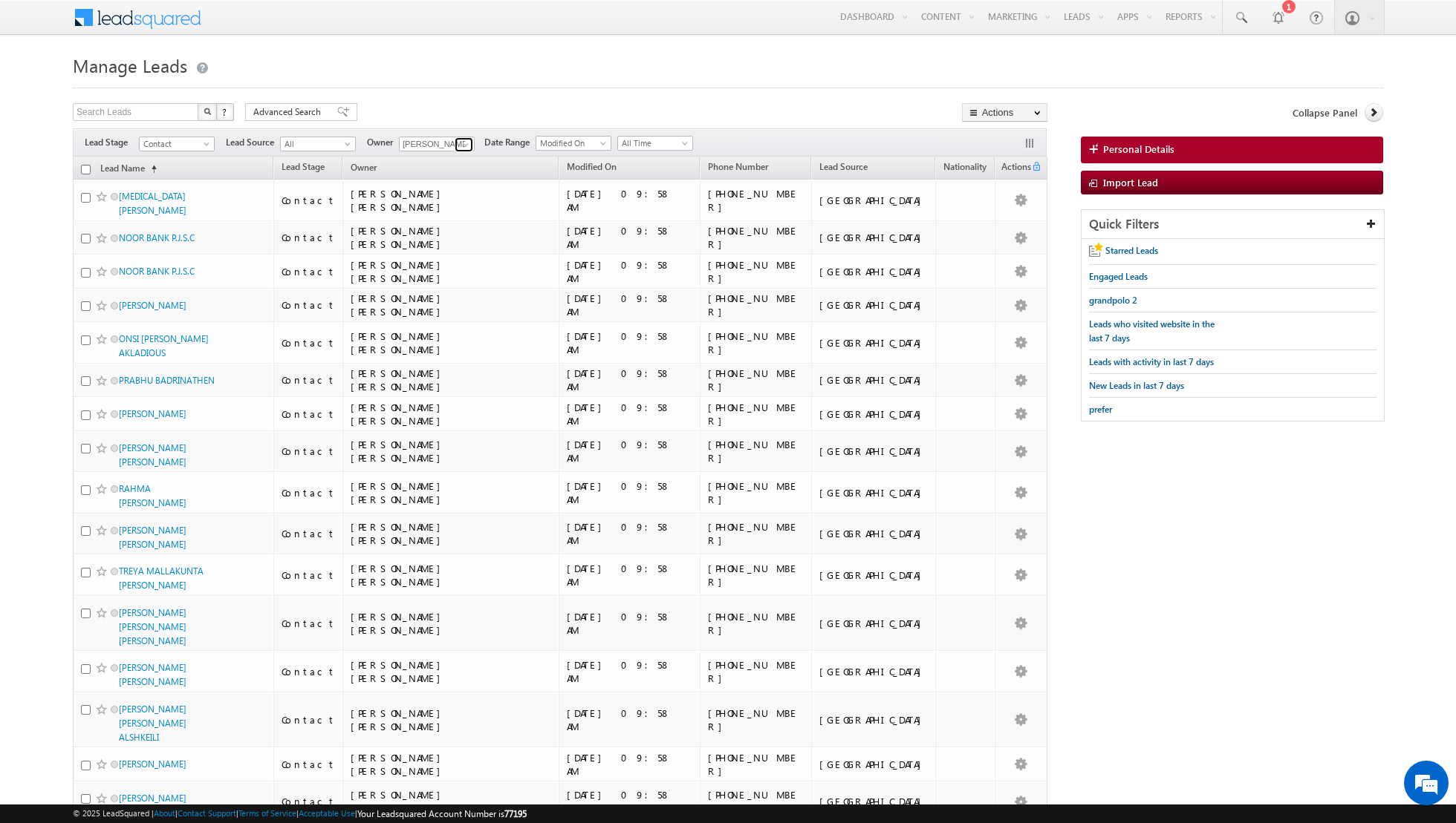
click at [463, 144] on span at bounding box center [465, 145] width 12 height 12
click at [462, 260] on span "riya.raj@indglobal.ae" at bounding box center [472, 258] width 133 height 11
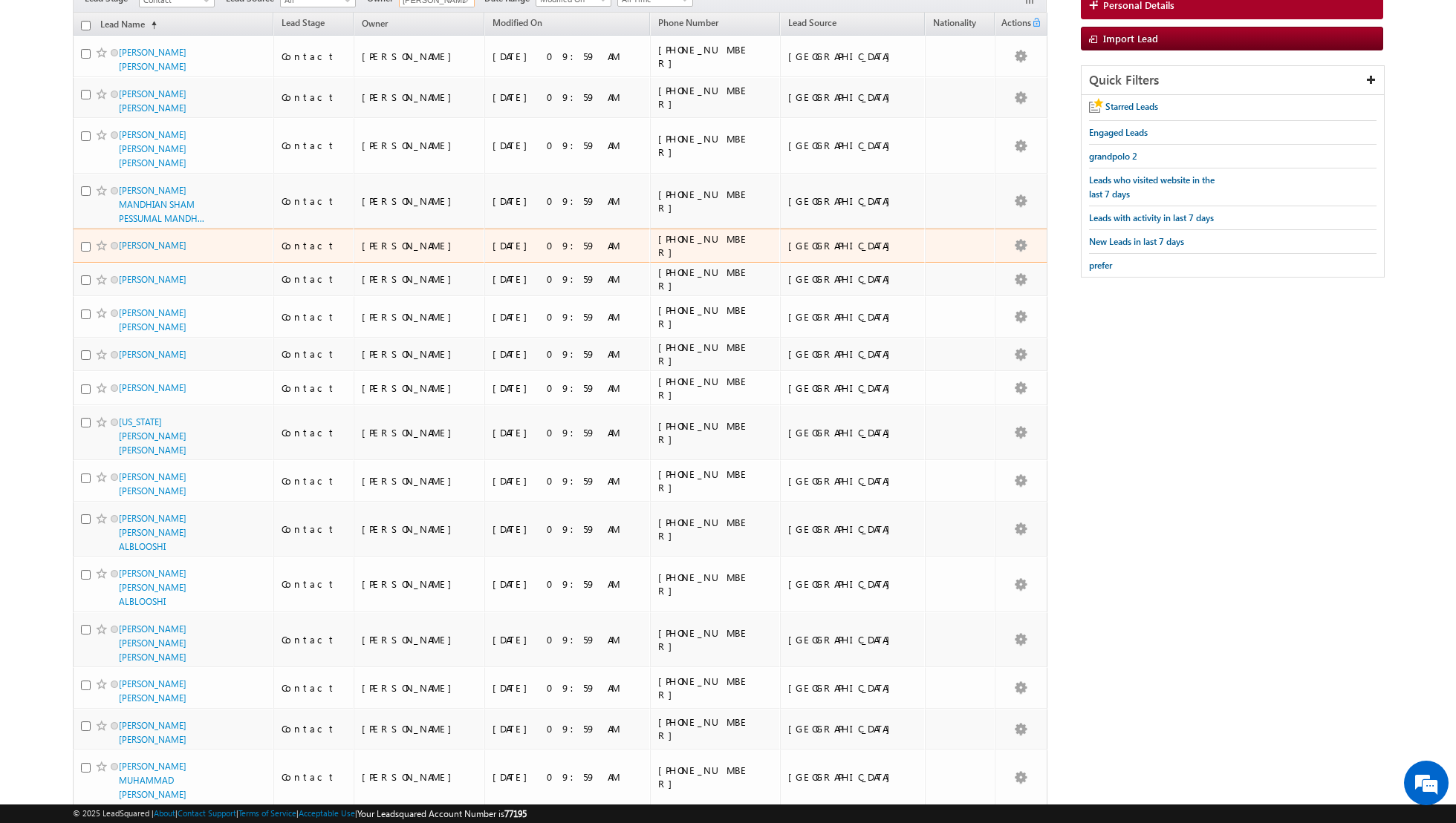
scroll to position [0, 0]
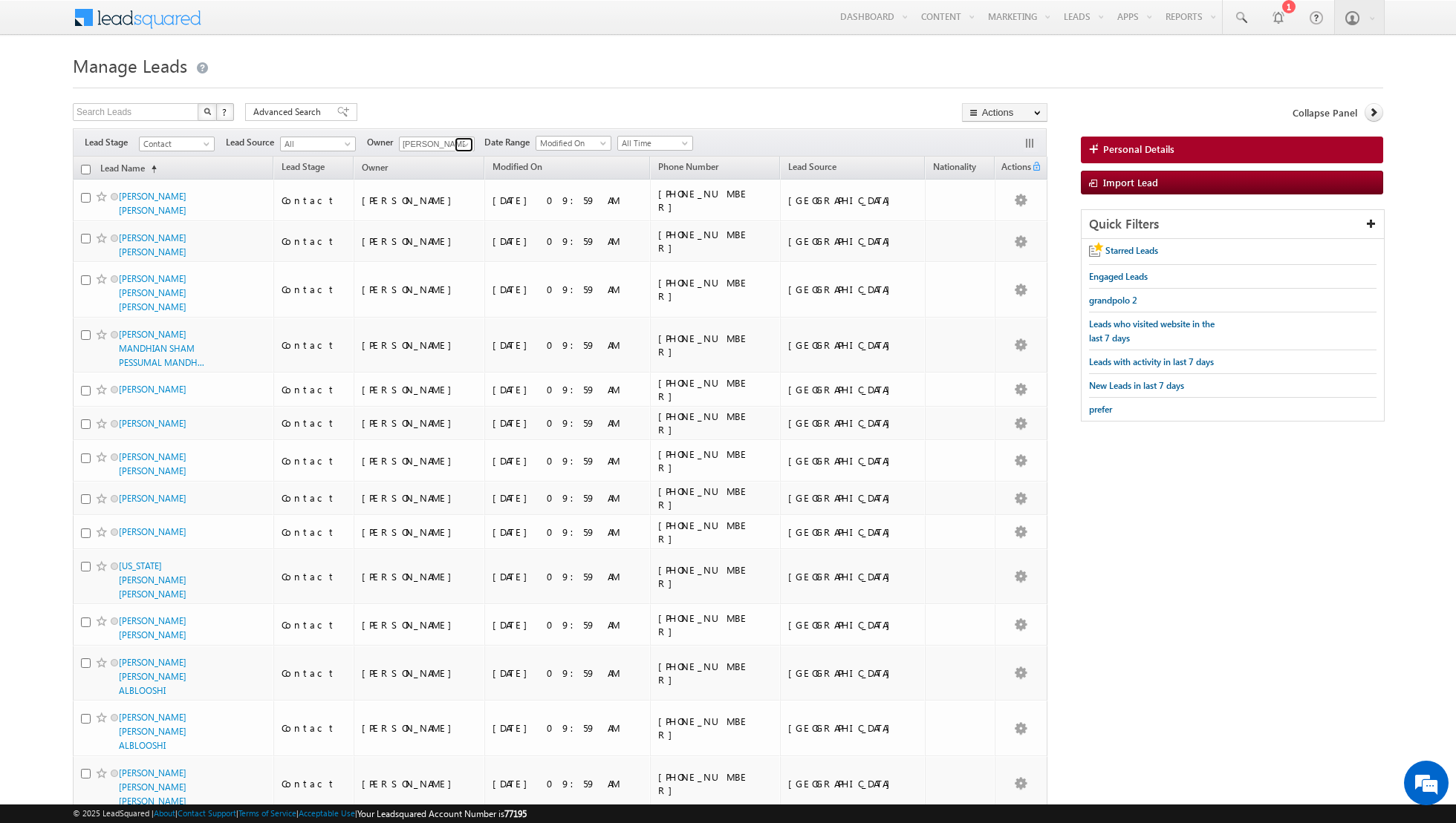
click at [460, 140] on span at bounding box center [465, 145] width 12 height 12
click at [441, 260] on link "Isha Mehndiratta isha.mehndiratta@indglobal.ae" at bounding box center [473, 274] width 149 height 28
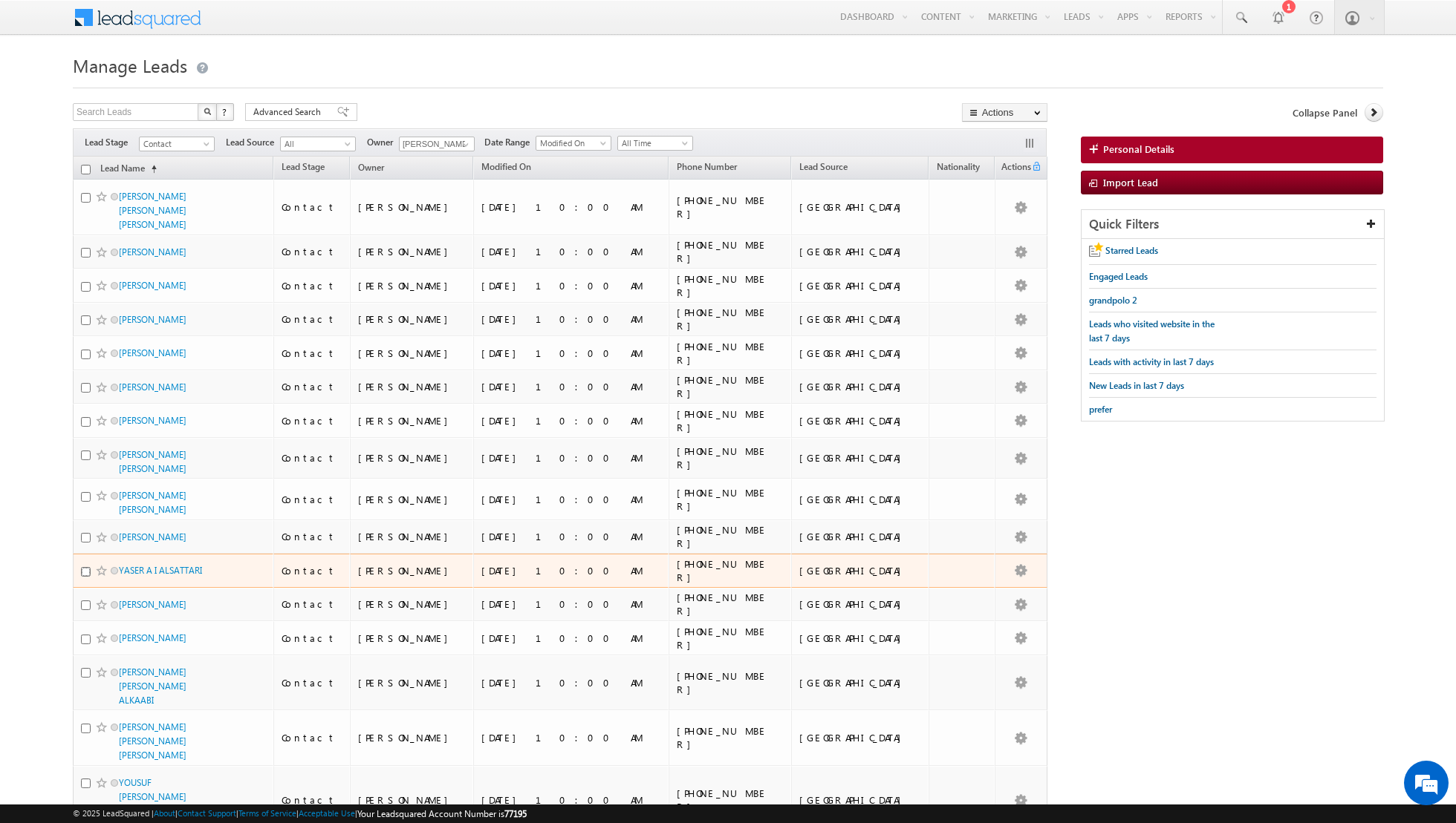
click at [85, 567] on input "checkbox" at bounding box center [86, 572] width 9 height 9
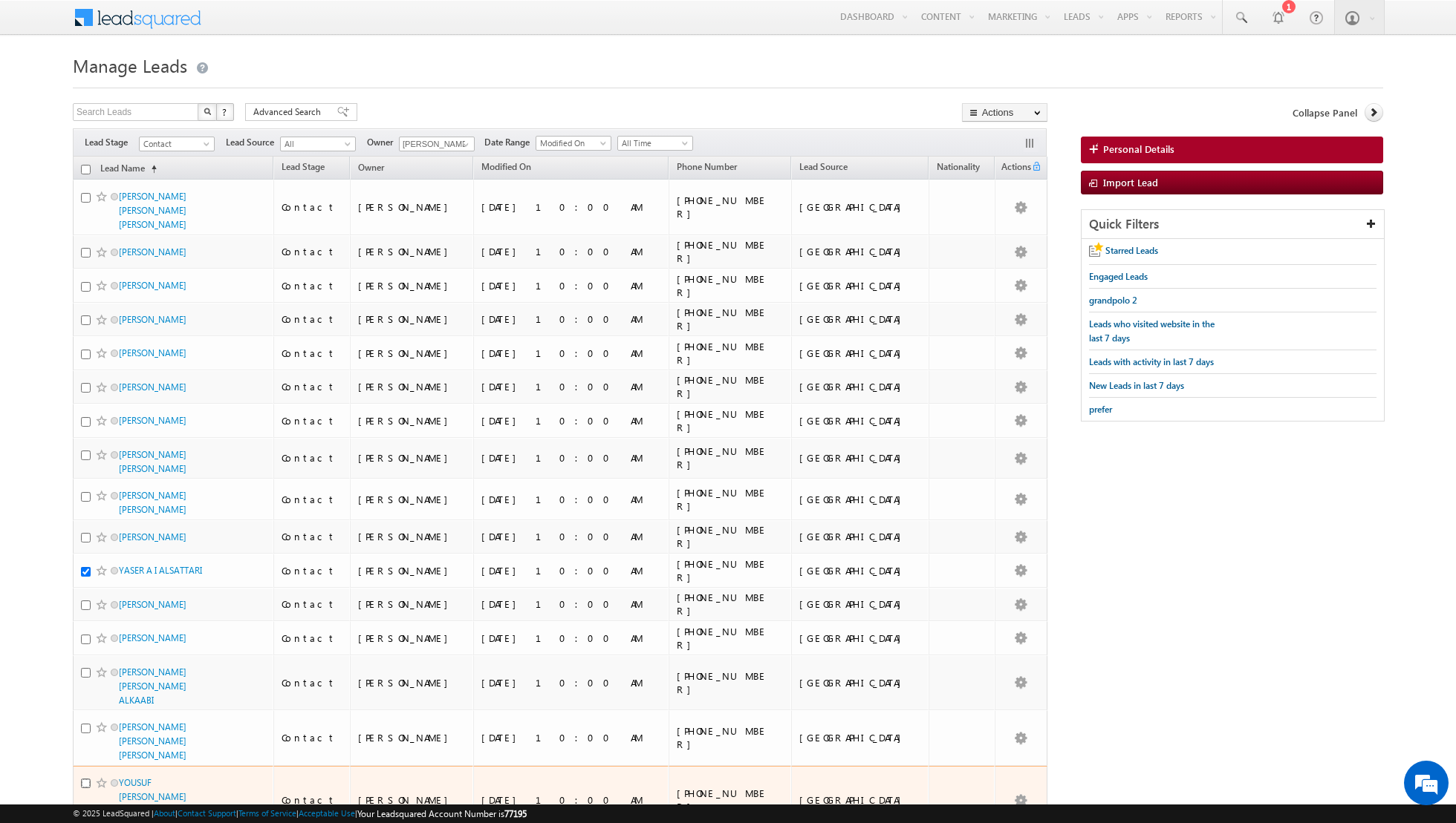
click at [86, 779] on input "checkbox" at bounding box center [86, 784] width 9 height 9
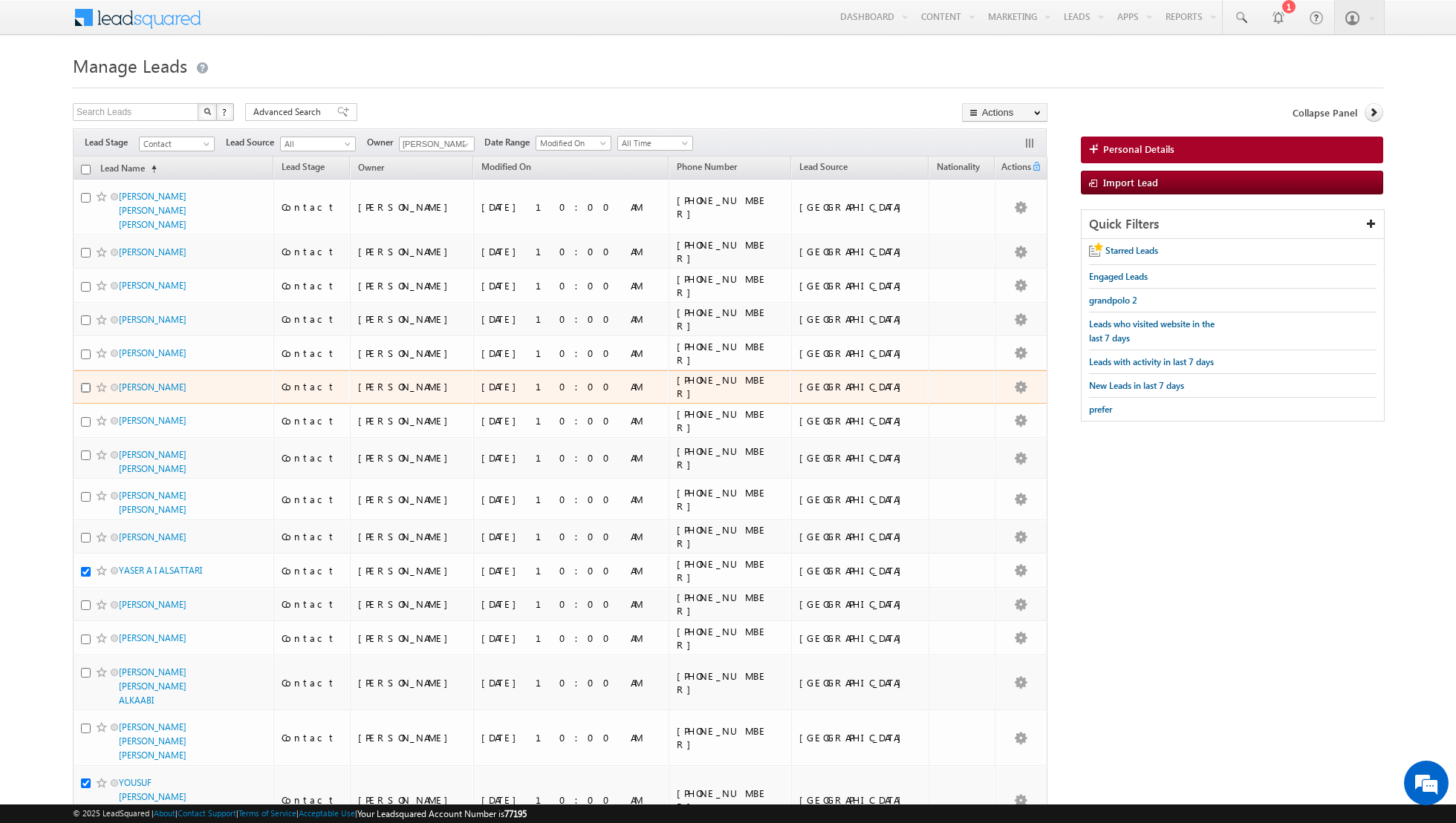
click at [87, 383] on input "checkbox" at bounding box center [86, 388] width 9 height 9
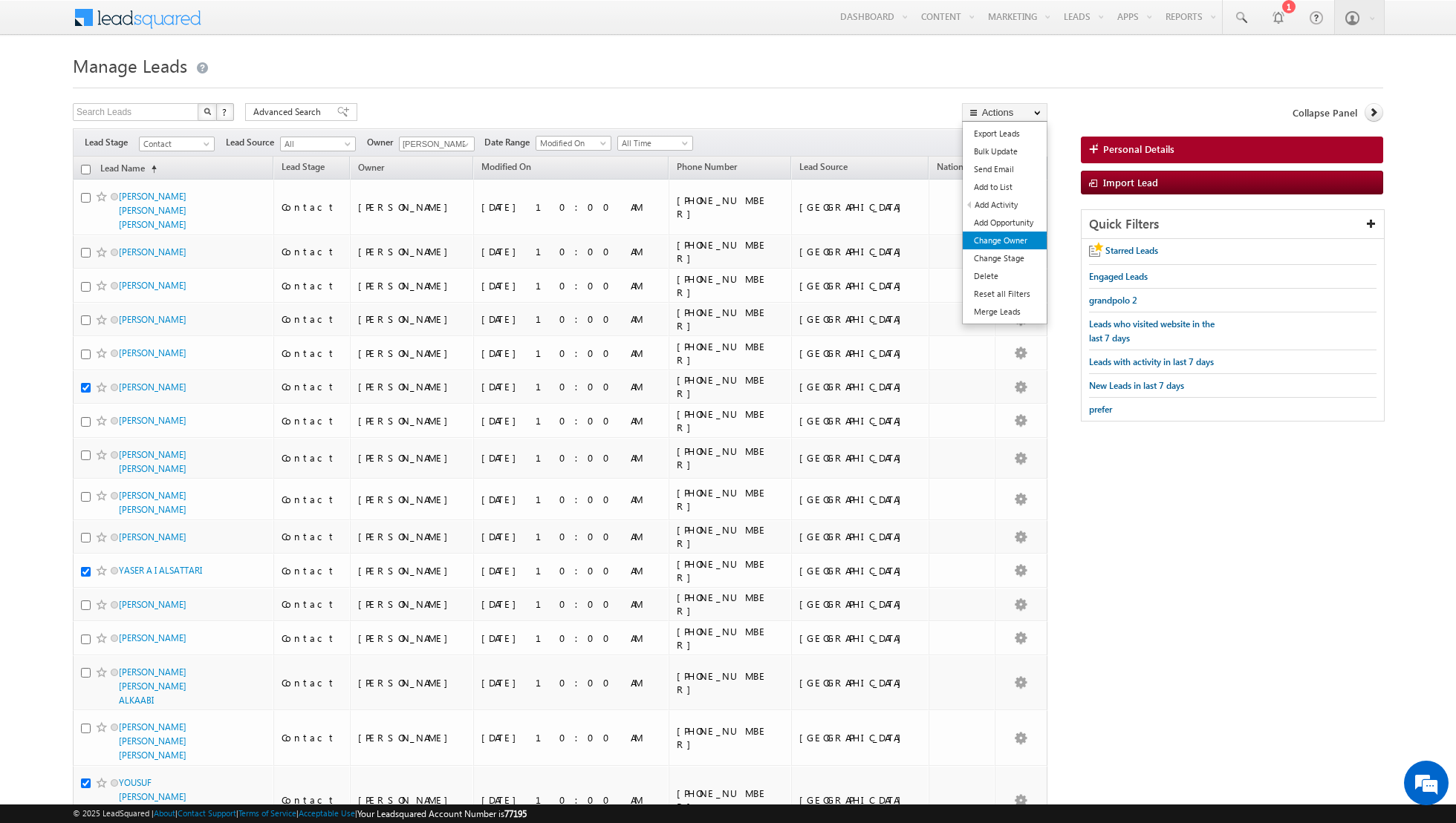
click at [1006, 241] on link "Change Owner" at bounding box center [1004, 241] width 84 height 18
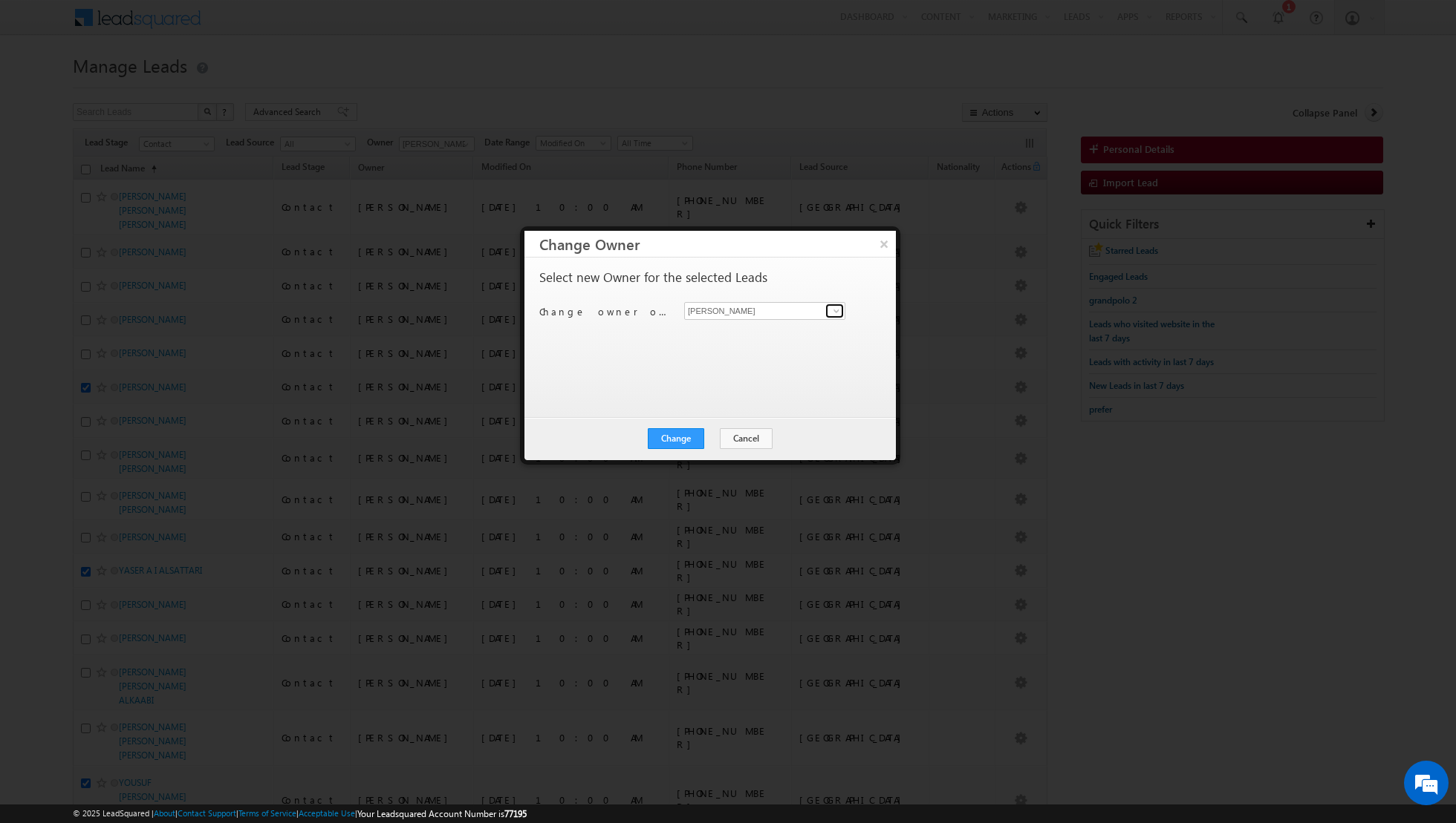
click at [828, 312] on link at bounding box center [835, 311] width 19 height 15
click at [765, 338] on span "aakash.arora@indglobal.ae" at bounding box center [757, 339] width 133 height 11
click at [681, 443] on button "Change" at bounding box center [676, 439] width 56 height 21
click at [711, 436] on button "Close" at bounding box center [712, 439] width 48 height 21
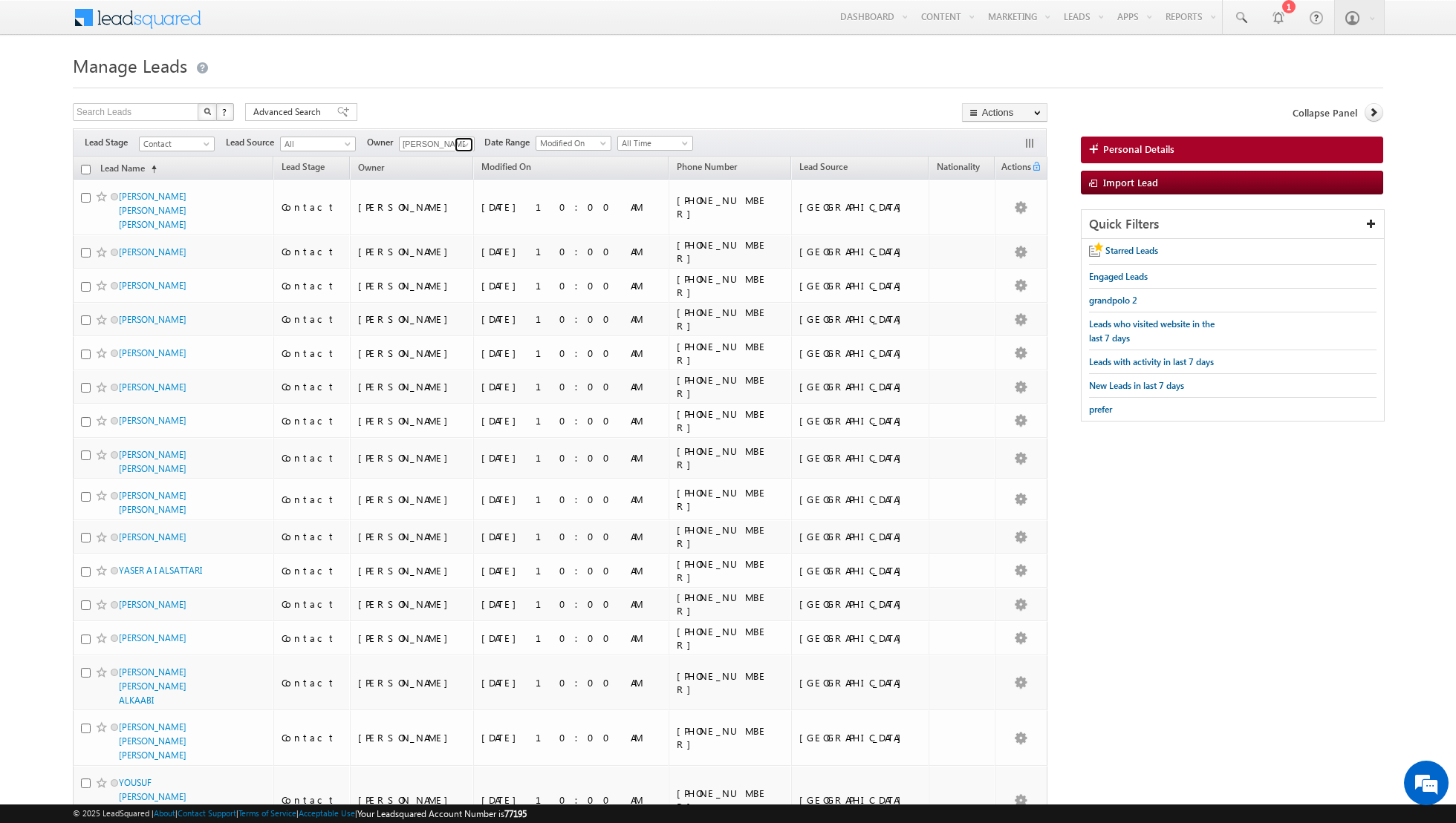
click at [462, 139] on span at bounding box center [465, 145] width 12 height 12
click at [441, 221] on span "asma.kazi@indglobal.ae" at bounding box center [472, 226] width 133 height 11
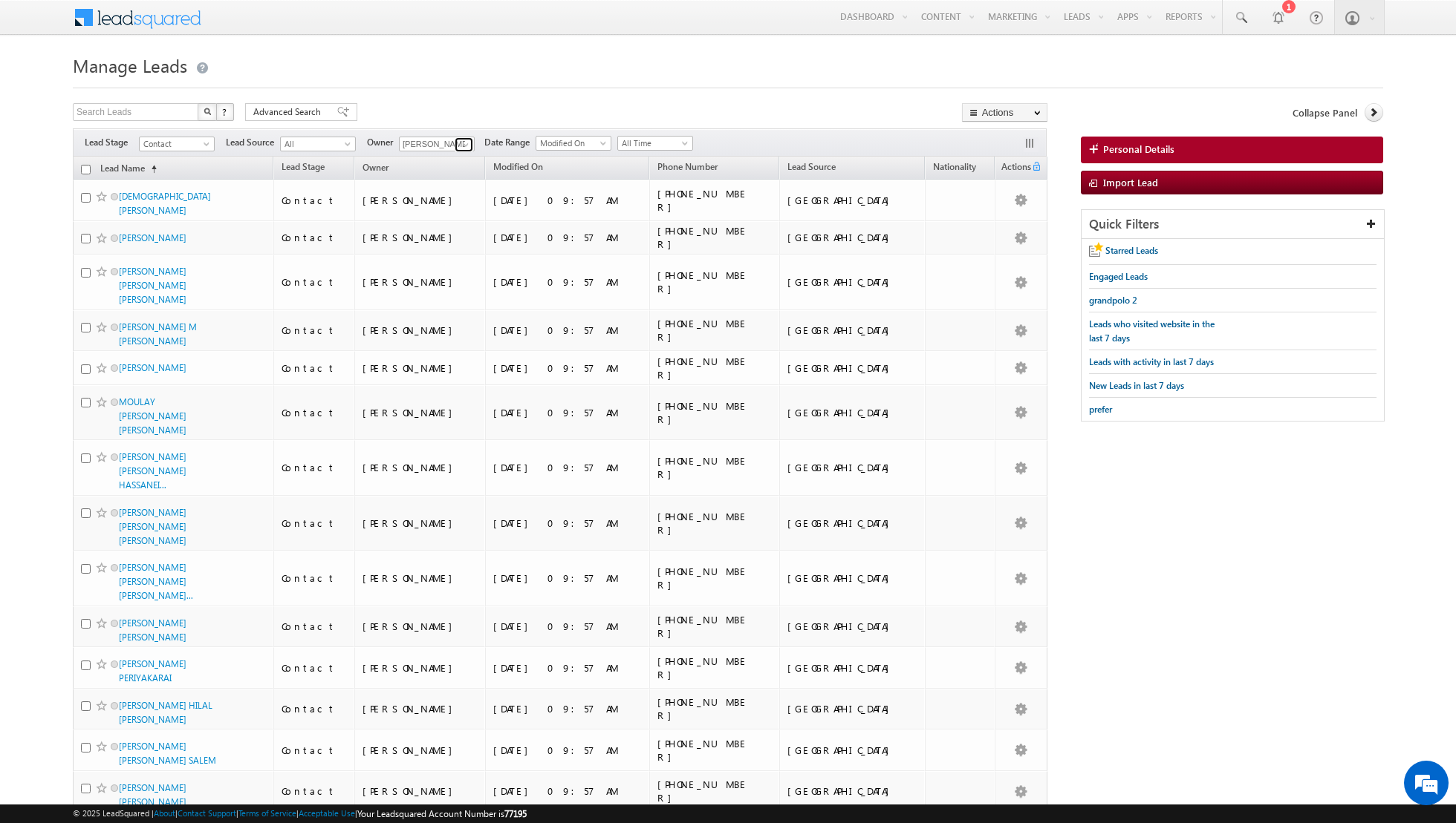
click at [461, 144] on span at bounding box center [465, 145] width 12 height 12
click at [446, 269] on link "Isha Mehndiratta isha.mehndiratta@indglobal.ae" at bounding box center [473, 274] width 149 height 28
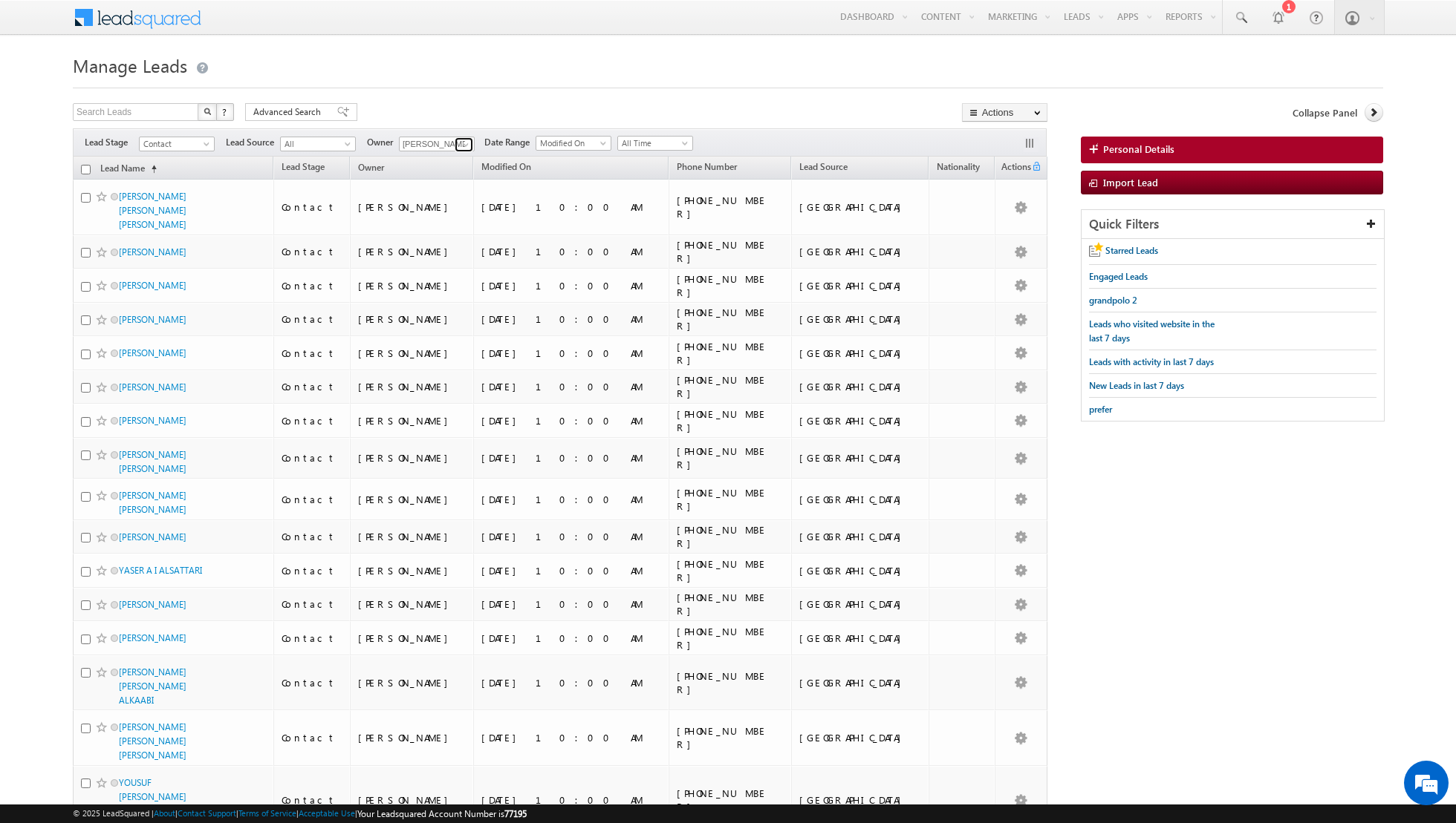
click at [456, 138] on link at bounding box center [464, 145] width 19 height 15
click at [479, 182] on link "Aakash Arora aakash.arora@indglobal.ae" at bounding box center [473, 194] width 149 height 28
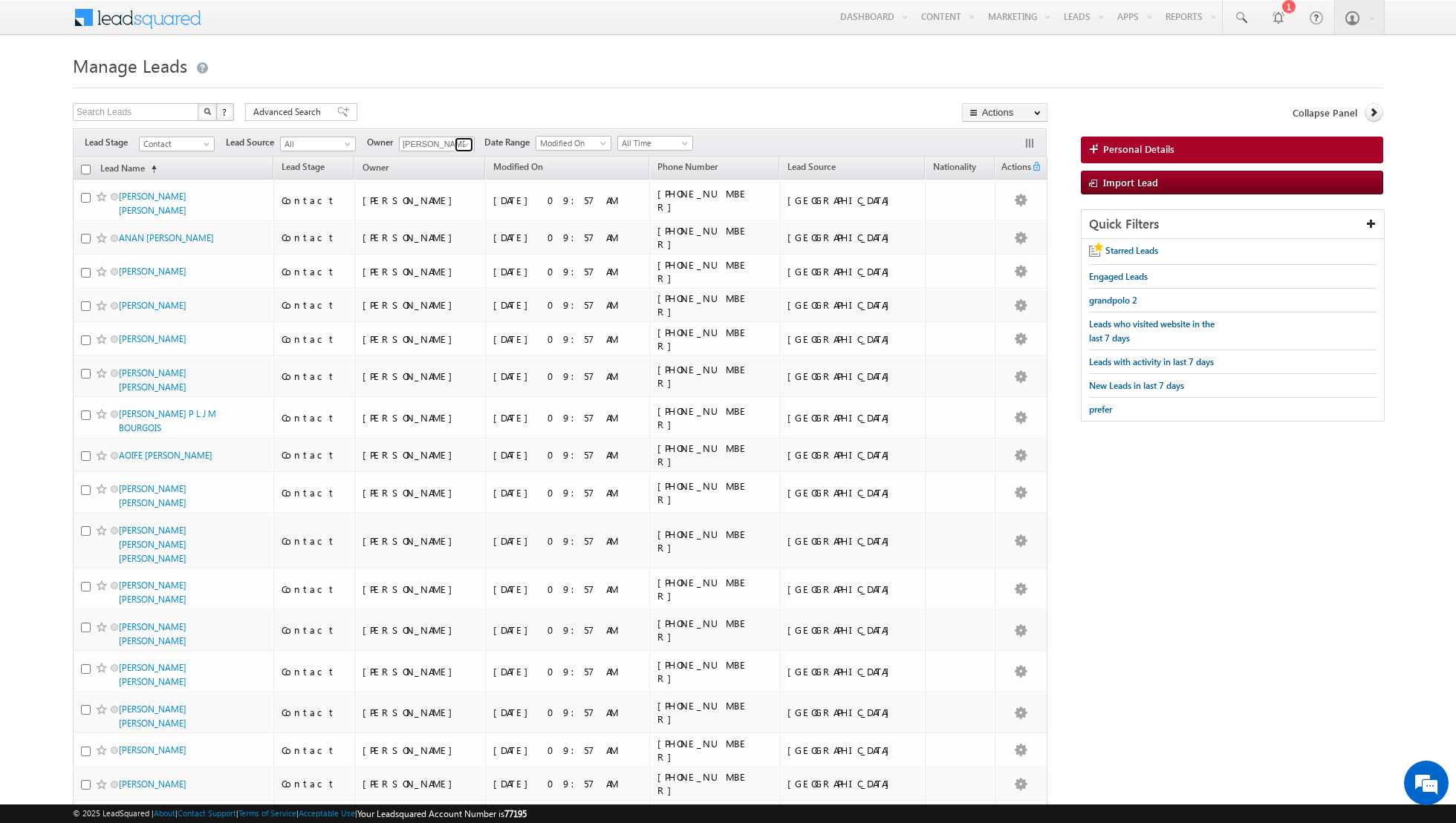
click at [462, 140] on span at bounding box center [465, 145] width 12 height 12
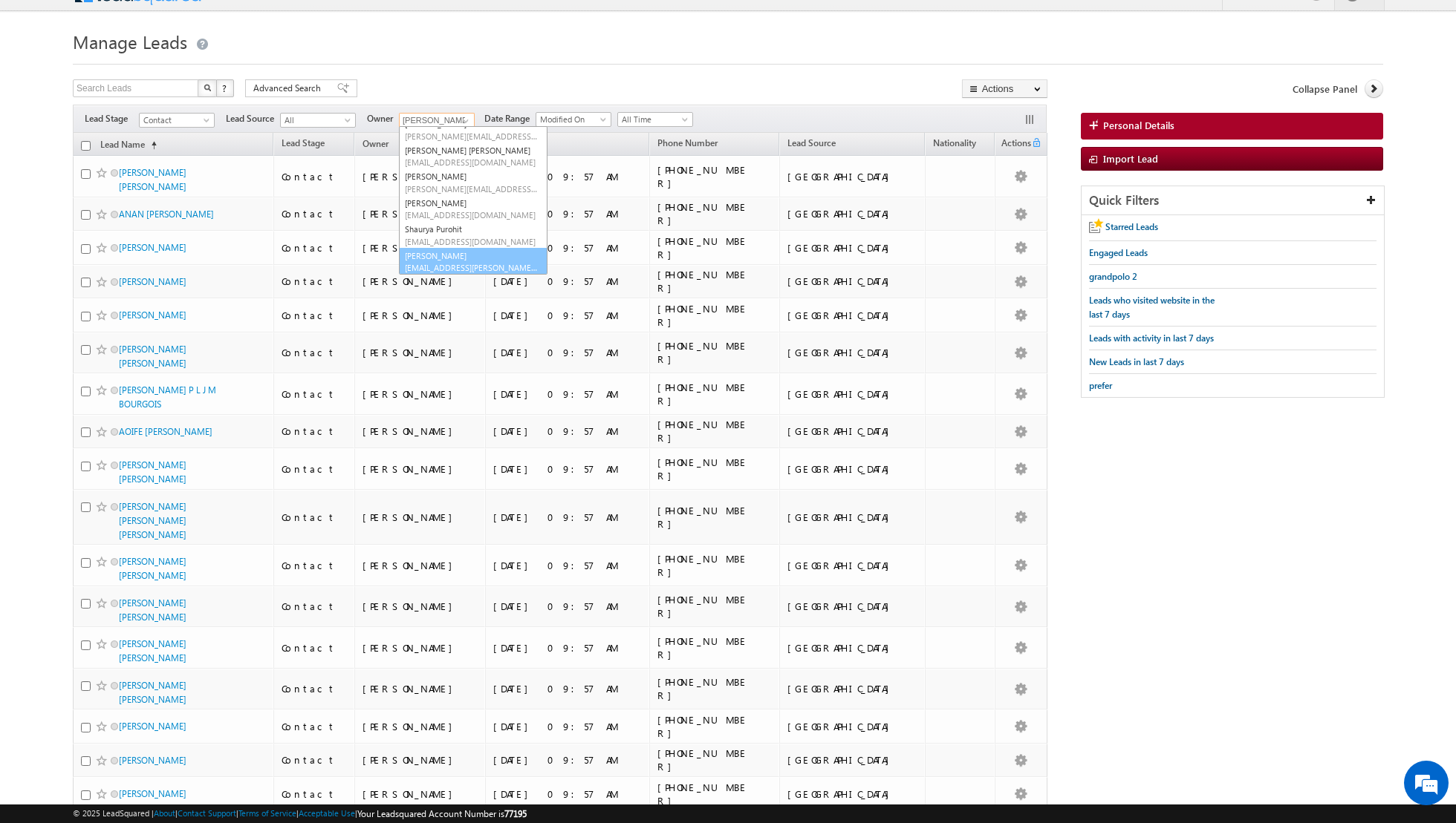
scroll to position [147, 0]
click at [455, 261] on span "shiva.sisodia@indglobal.ae" at bounding box center [472, 267] width 133 height 11
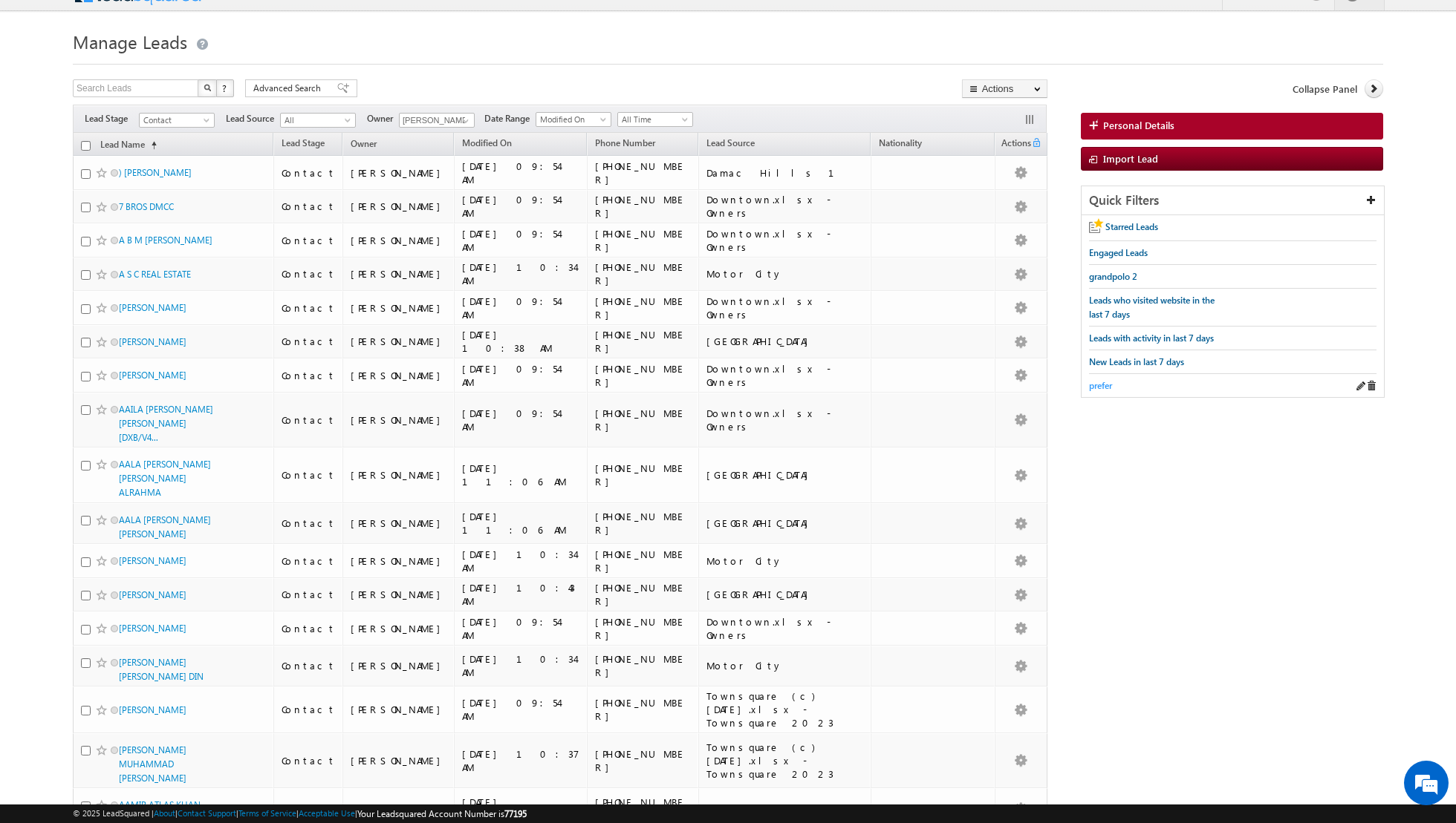
click at [1096, 384] on span "prefer" at bounding box center [1100, 386] width 23 height 11
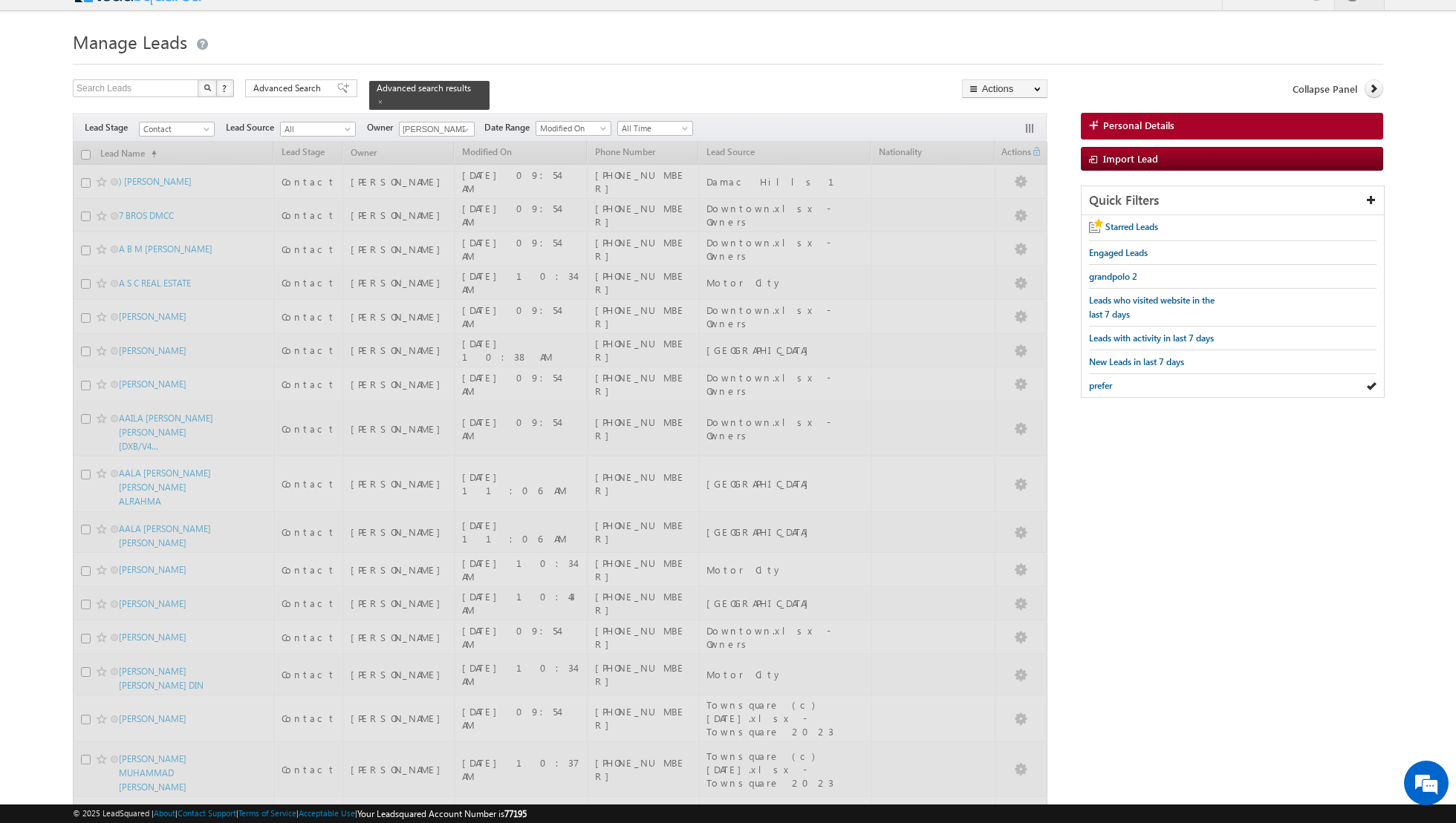
scroll to position [0, 0]
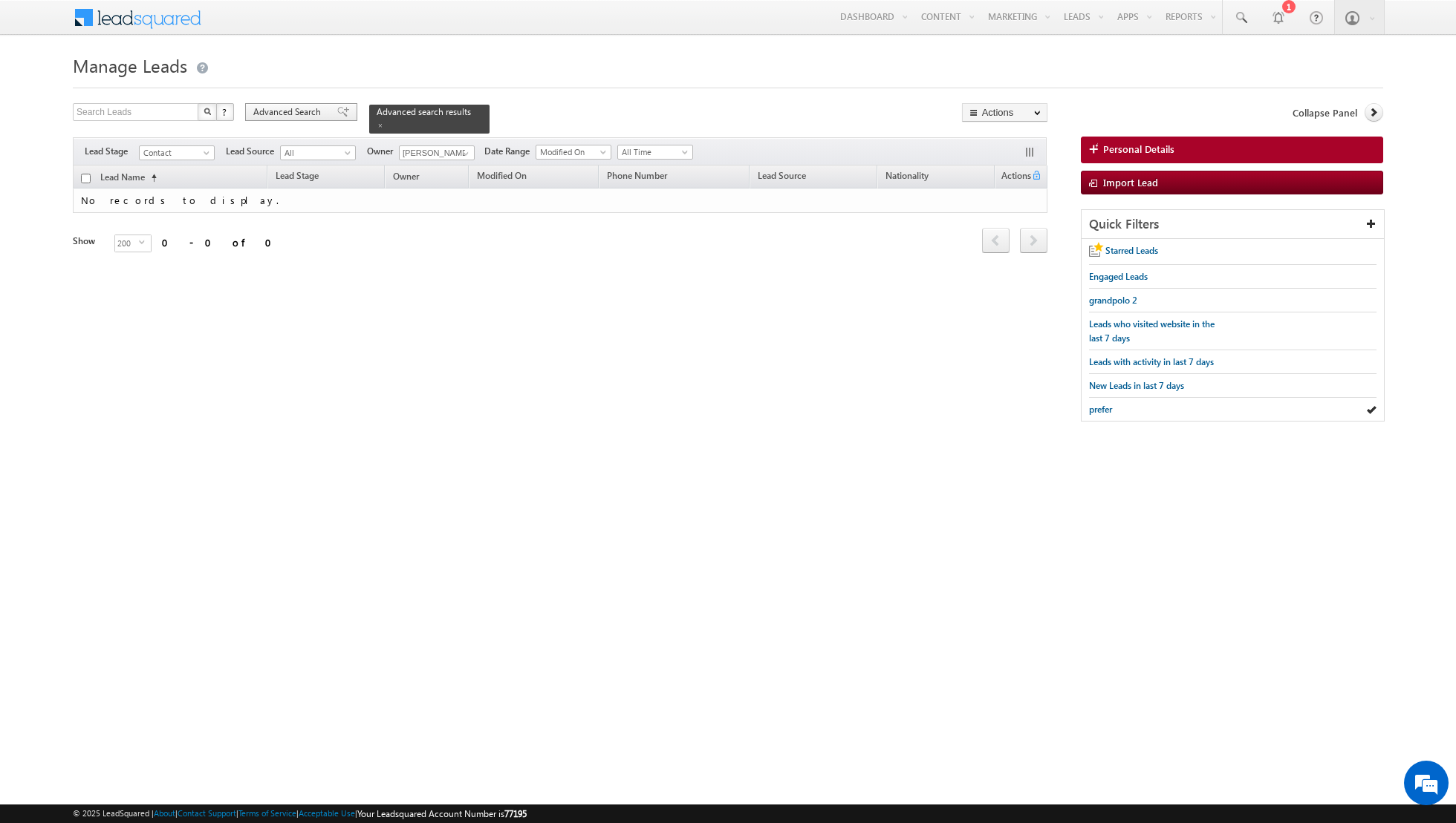
click at [337, 109] on span at bounding box center [343, 112] width 12 height 10
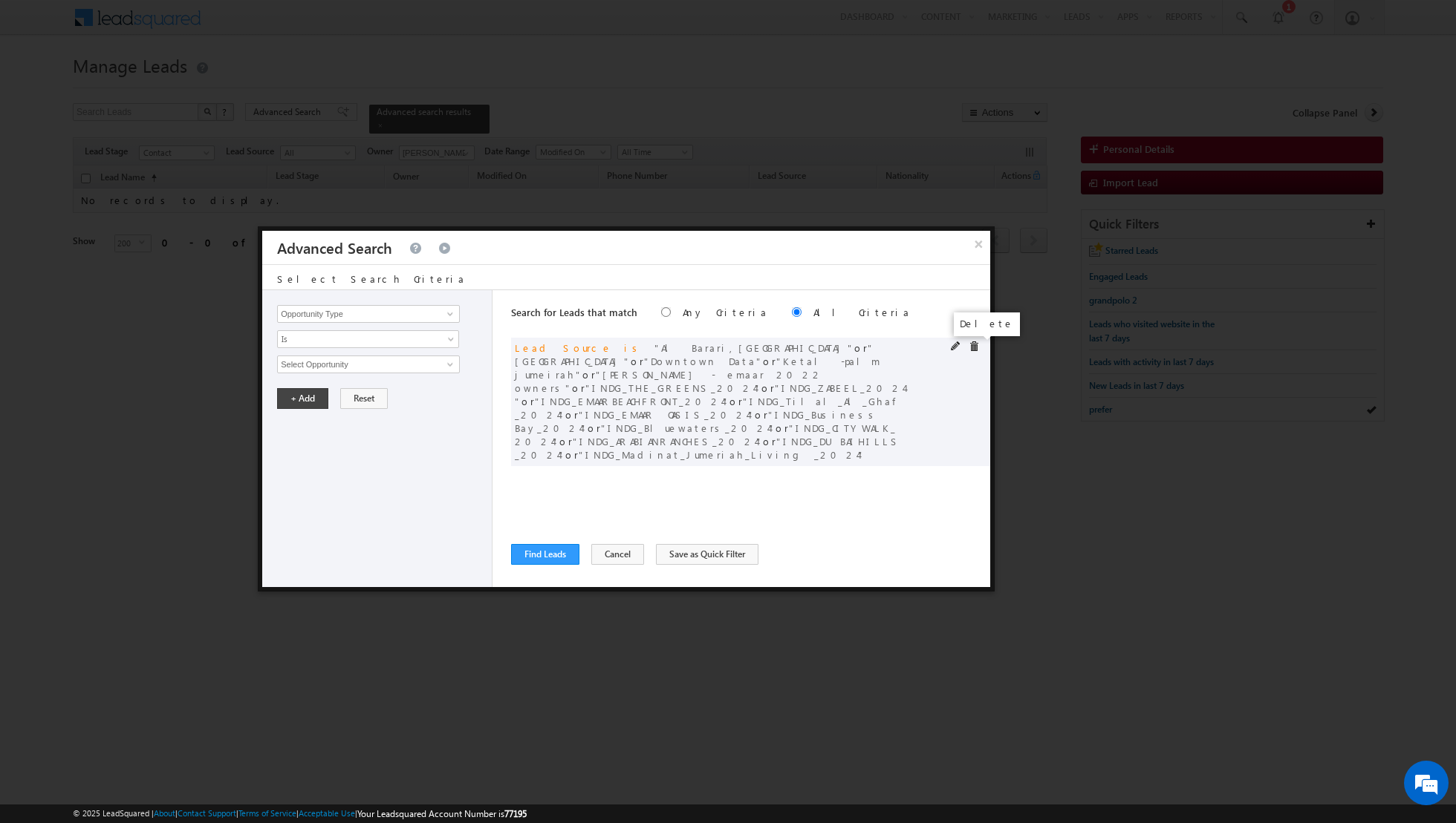
click at [977, 345] on span at bounding box center [973, 346] width 10 height 10
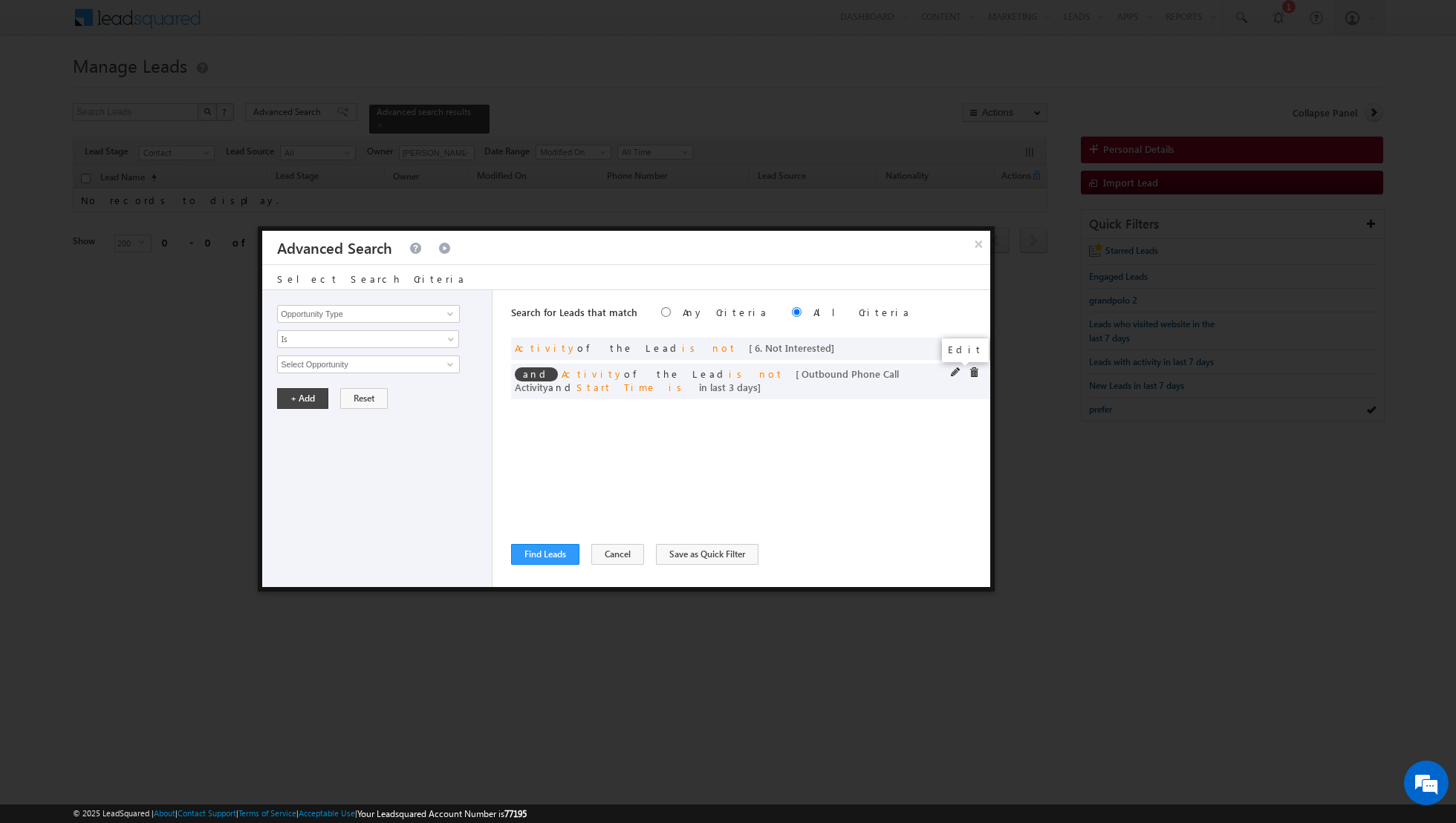
click at [955, 373] on span at bounding box center [955, 372] width 10 height 10
click at [416, 465] on input "3" at bounding box center [413, 465] width 93 height 18
click at [299, 501] on button "+ Add" at bounding box center [303, 506] width 52 height 21
click at [442, 317] on link at bounding box center [448, 314] width 19 height 15
click at [362, 346] on link "Developer" at bounding box center [368, 344] width 182 height 17
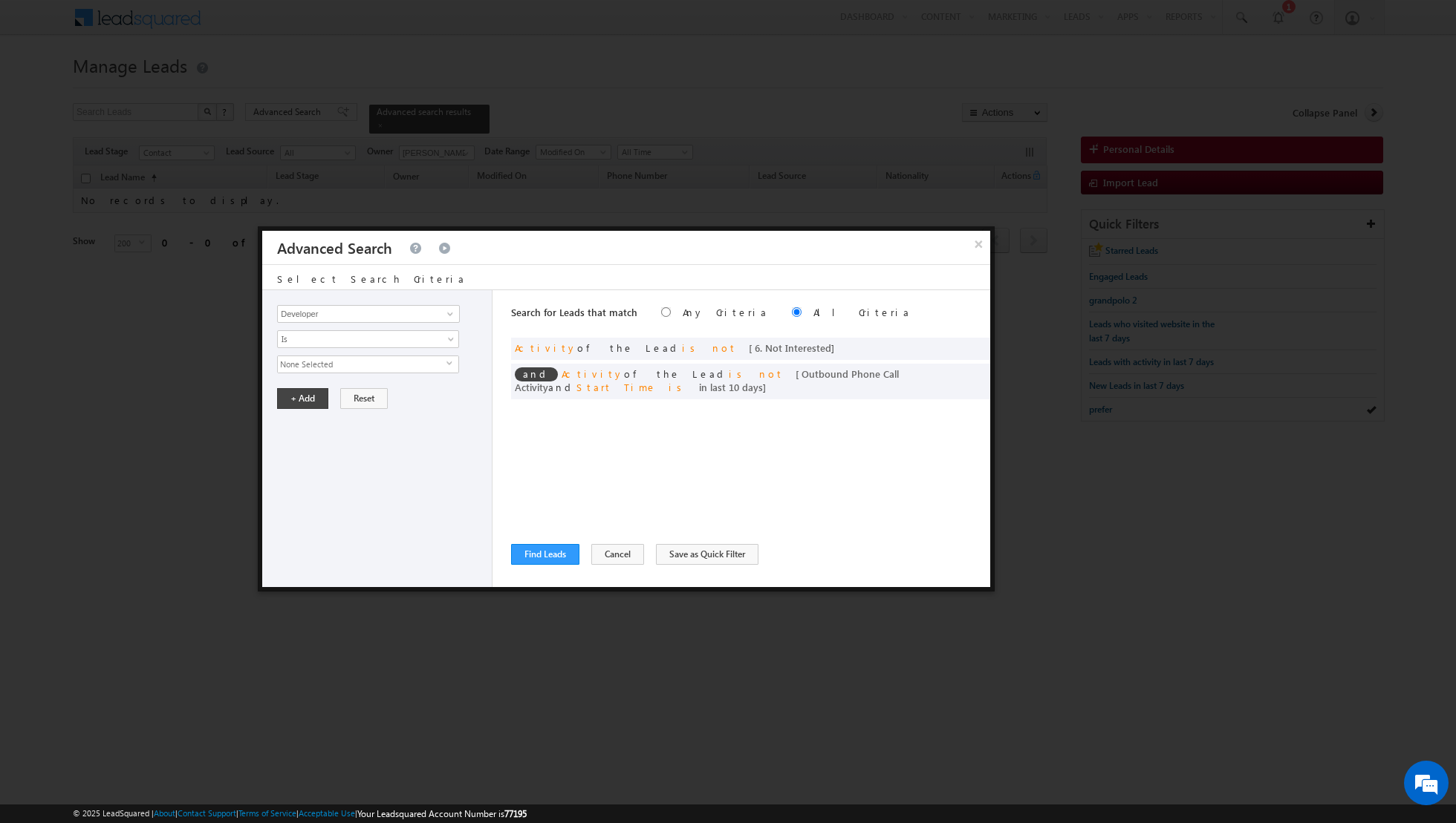
click at [361, 359] on span "None Selected" at bounding box center [362, 364] width 168 height 16
click at [311, 401] on label "Nshama" at bounding box center [310, 410] width 64 height 23
click at [291, 403] on input "Nshama" at bounding box center [286, 408] width 9 height 9
click at [327, 479] on div "Opportunity Type Lead Activity Task Sales Group Prospect Id Address 1 Address 2…" at bounding box center [377, 439] width 230 height 297
click at [305, 400] on button "+ Add" at bounding box center [303, 398] width 52 height 21
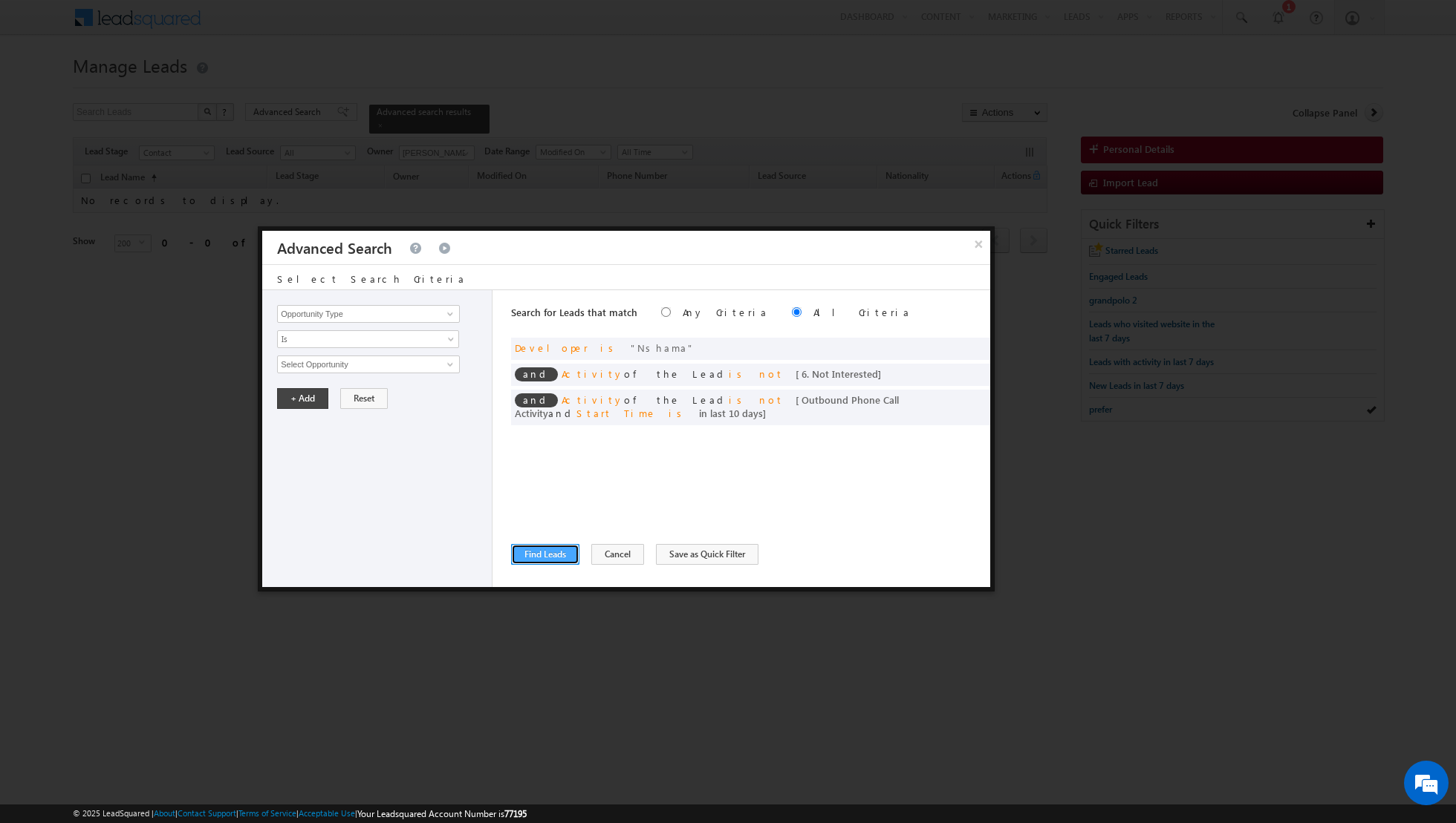
click at [541, 551] on button "Find Leads" at bounding box center [545, 554] width 69 height 21
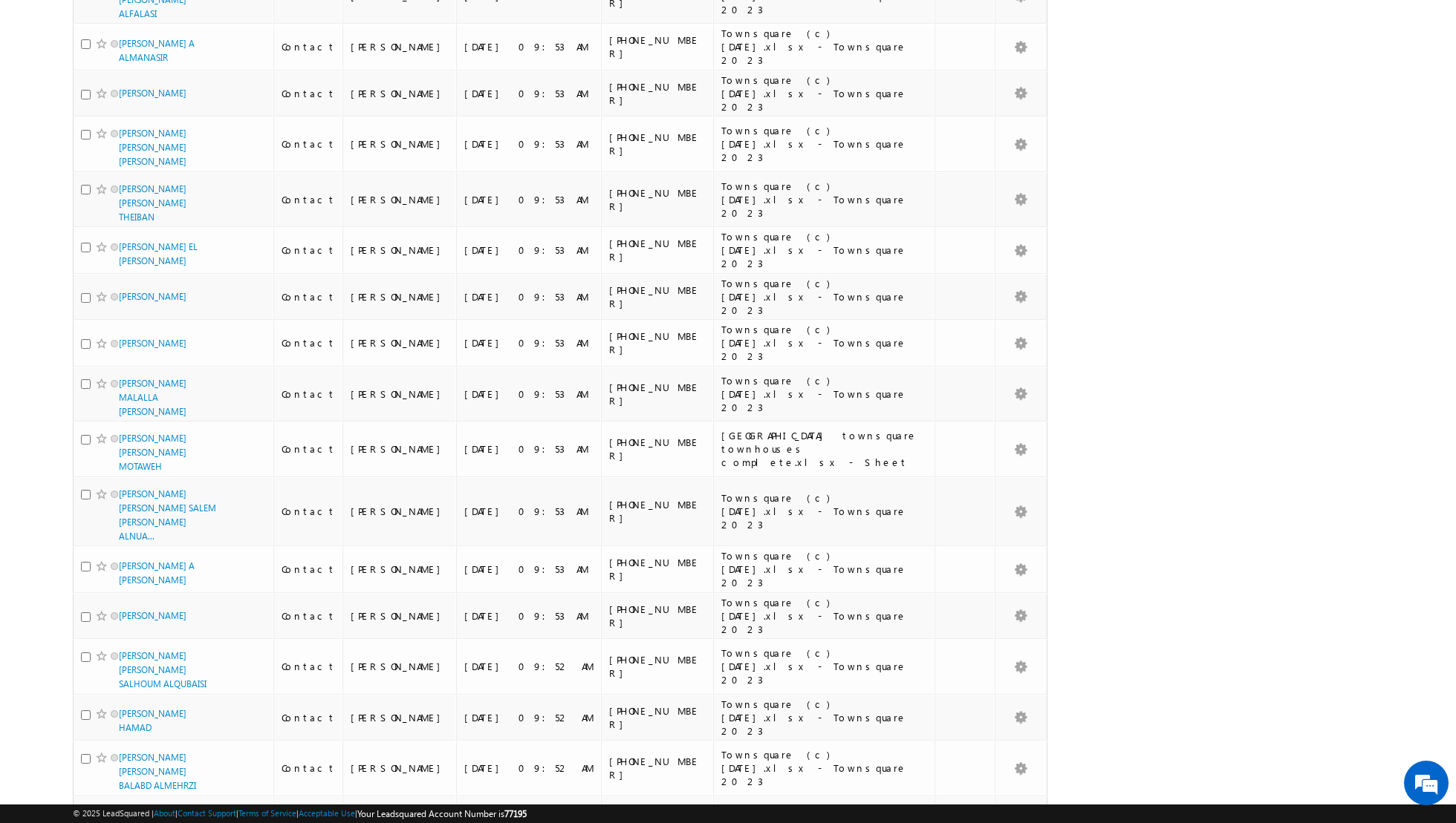
scroll to position [6834, 0]
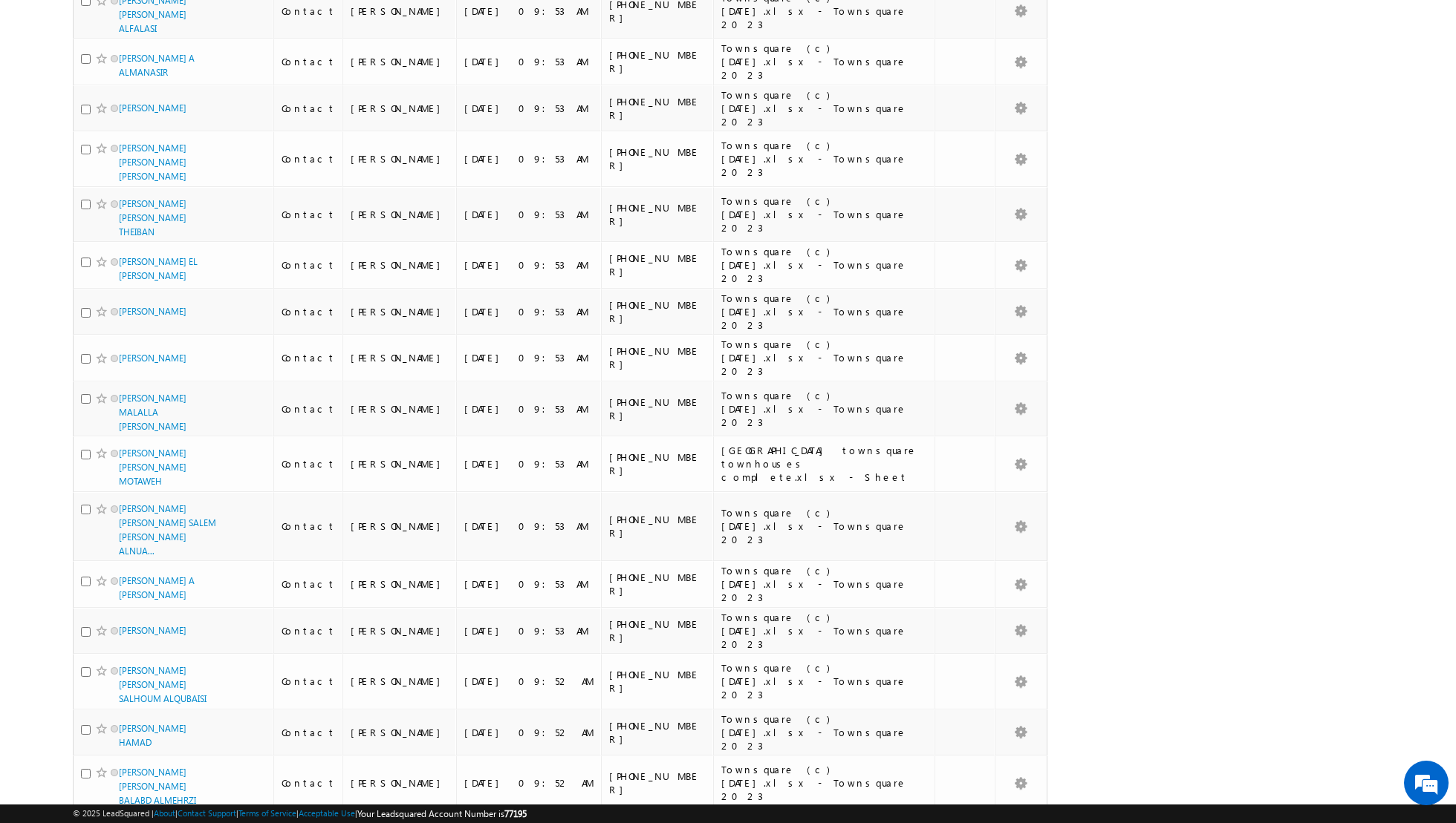
click at [121, 794] on li "50" at bounding box center [124, 796] width 36 height 15
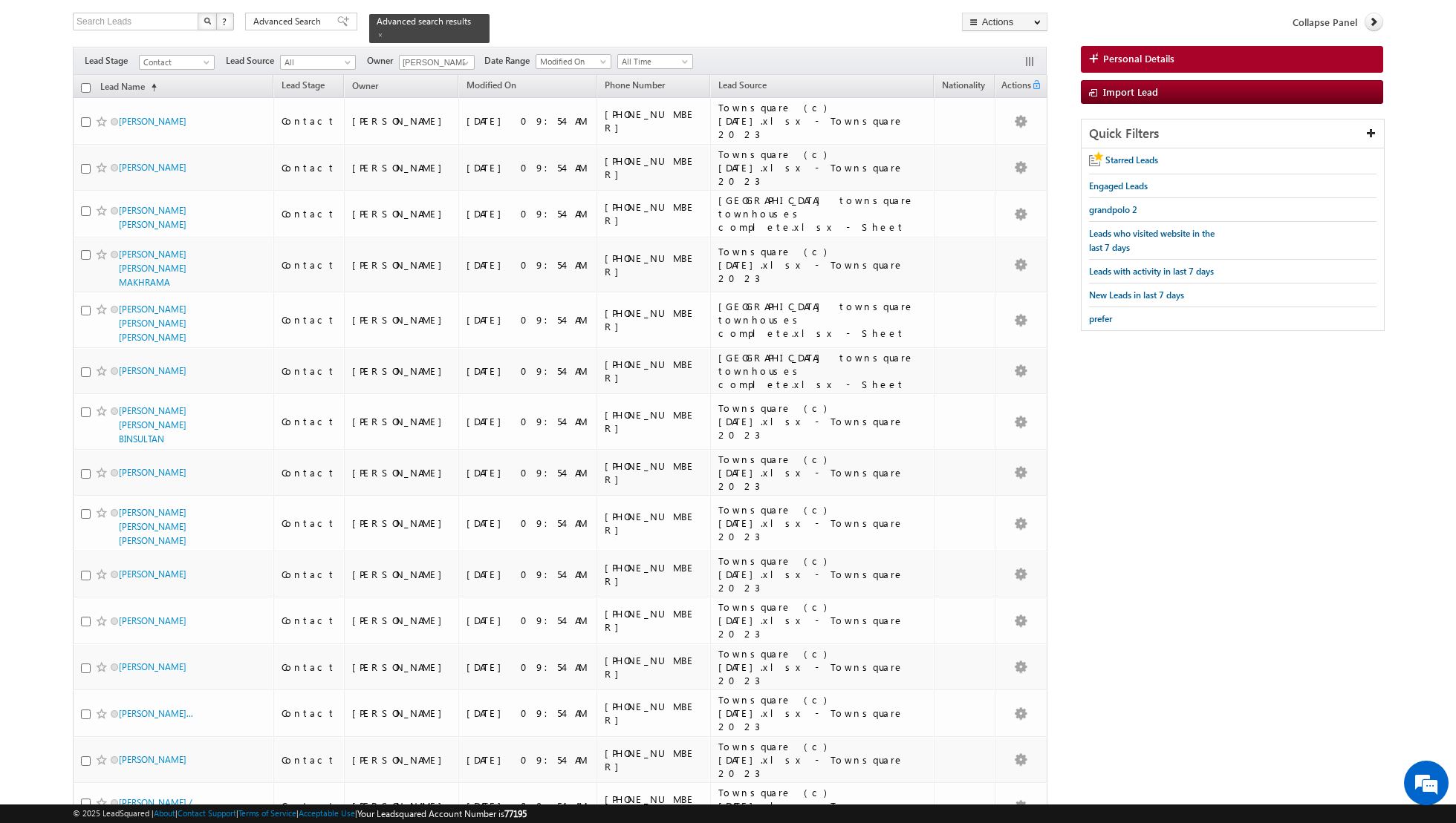
scroll to position [0, 0]
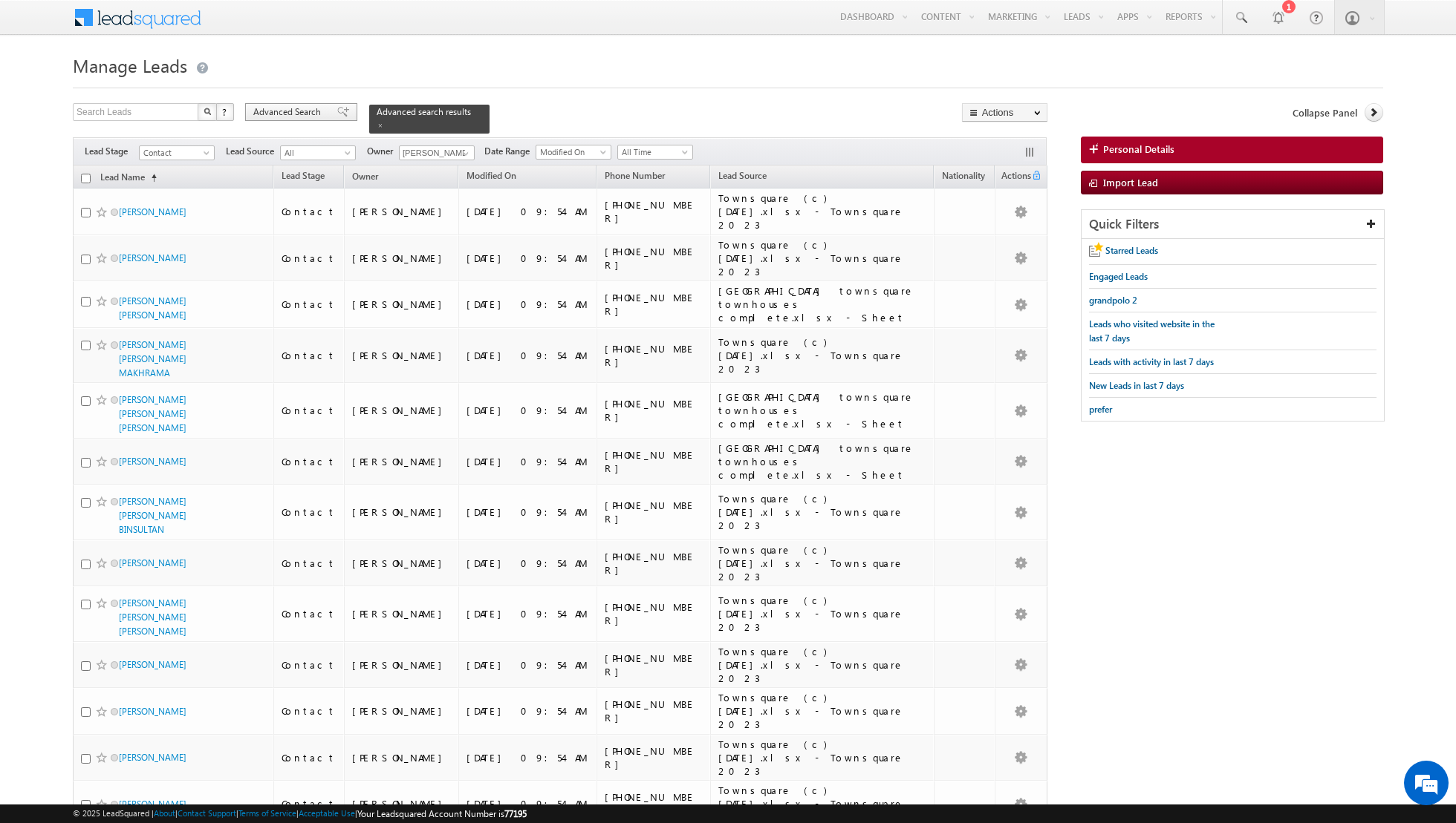
click at [337, 111] on span at bounding box center [343, 112] width 12 height 10
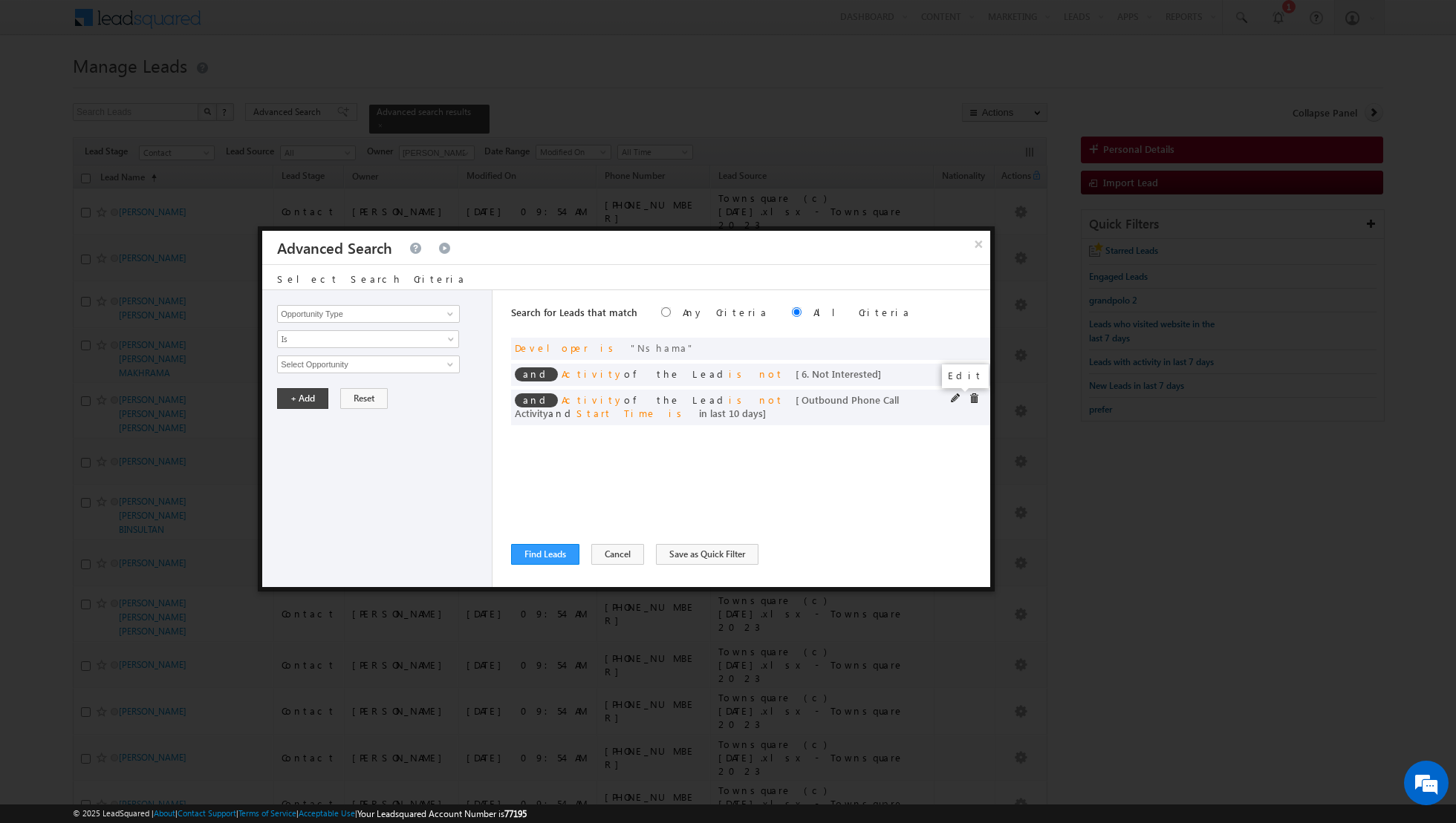
click at [954, 396] on span at bounding box center [955, 398] width 10 height 10
click at [409, 460] on input "10" at bounding box center [413, 465] width 93 height 18
click at [297, 500] on button "+ Add" at bounding box center [303, 506] width 52 height 21
click at [530, 544] on button "Find Leads" at bounding box center [545, 554] width 69 height 21
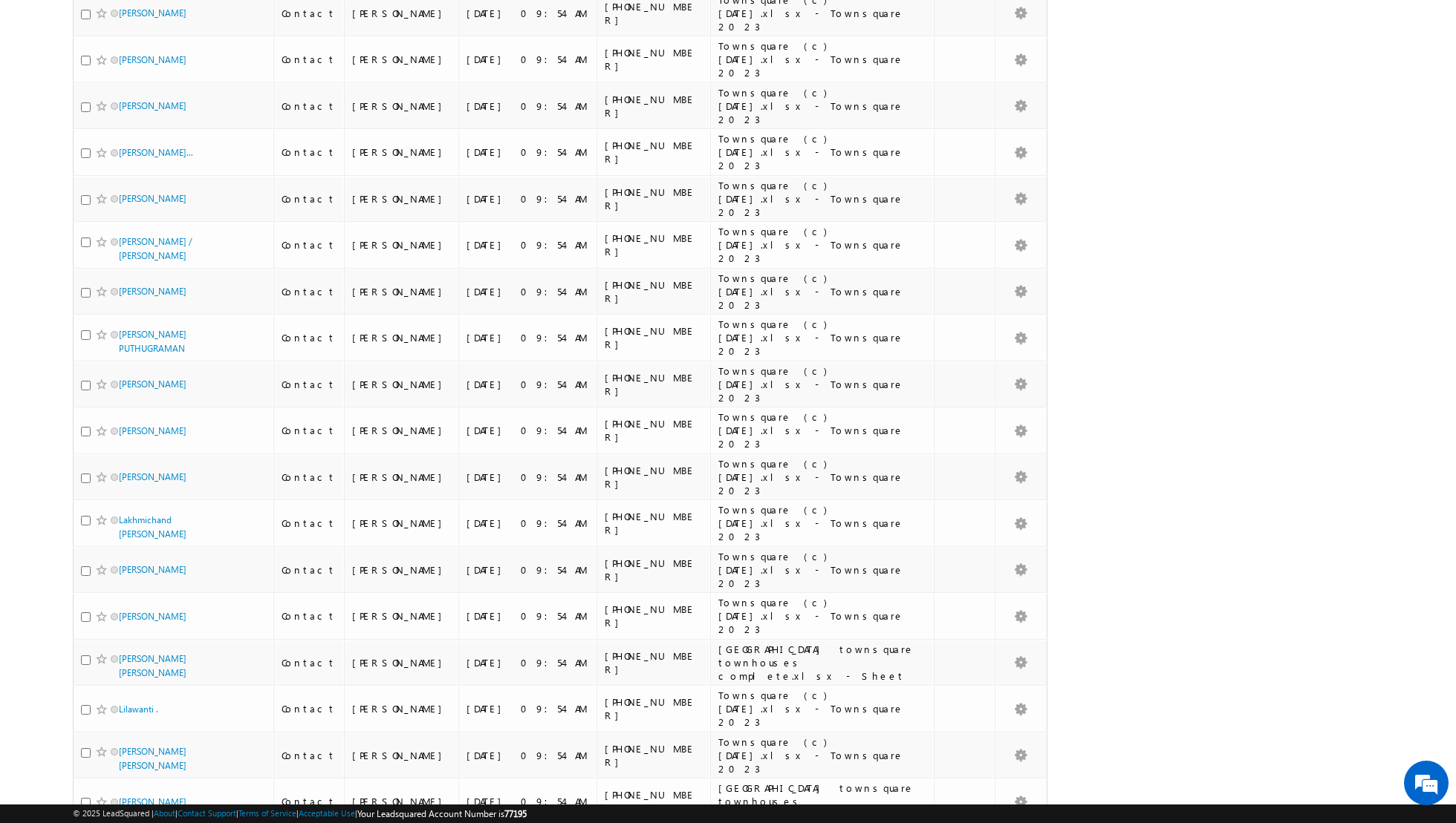
scroll to position [1317, 0]
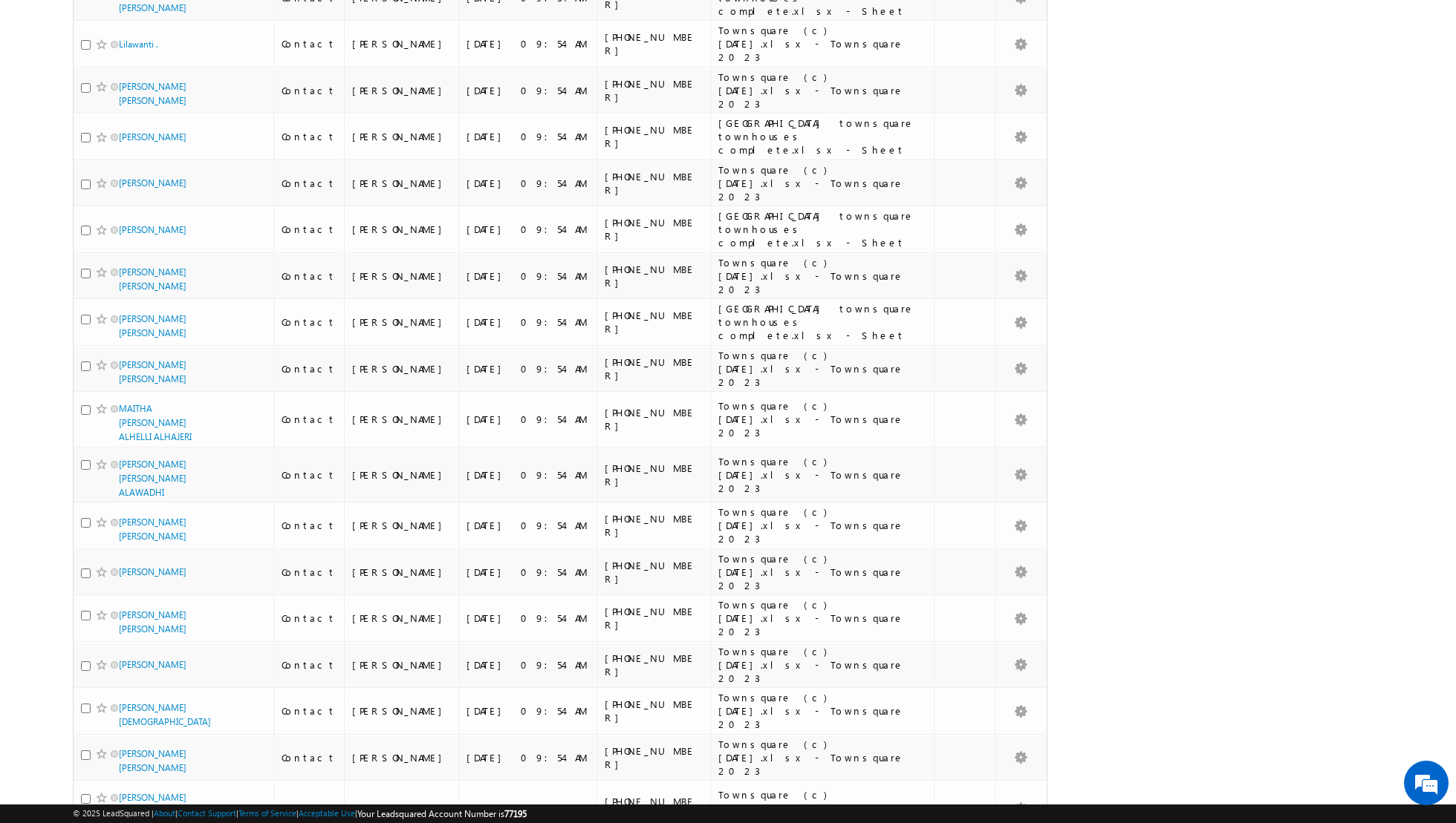
click at [121, 764] on li "25" at bounding box center [124, 767] width 36 height 15
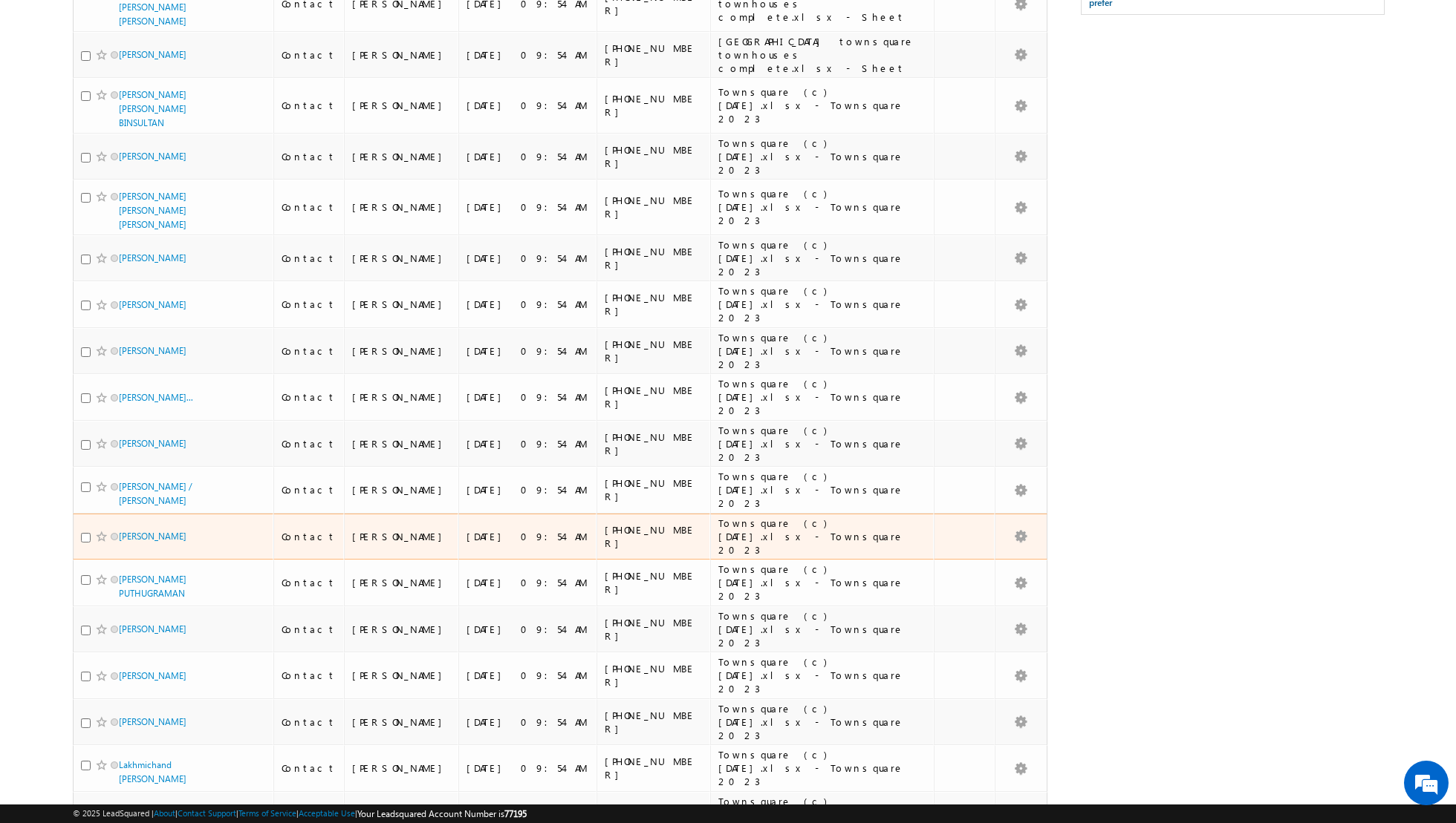
scroll to position [0, 0]
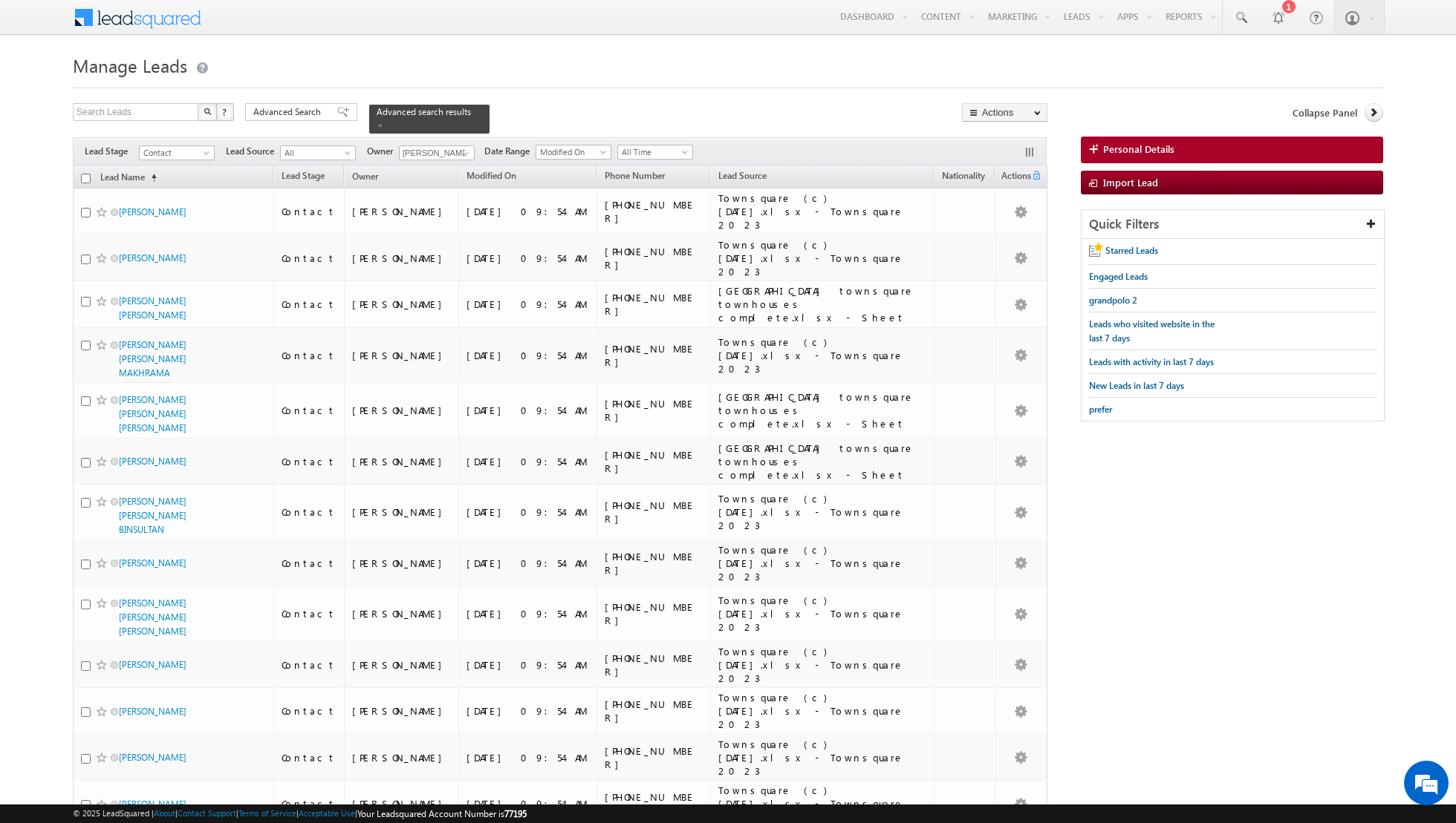
click at [86, 175] on input "checkbox" at bounding box center [86, 179] width 9 height 9
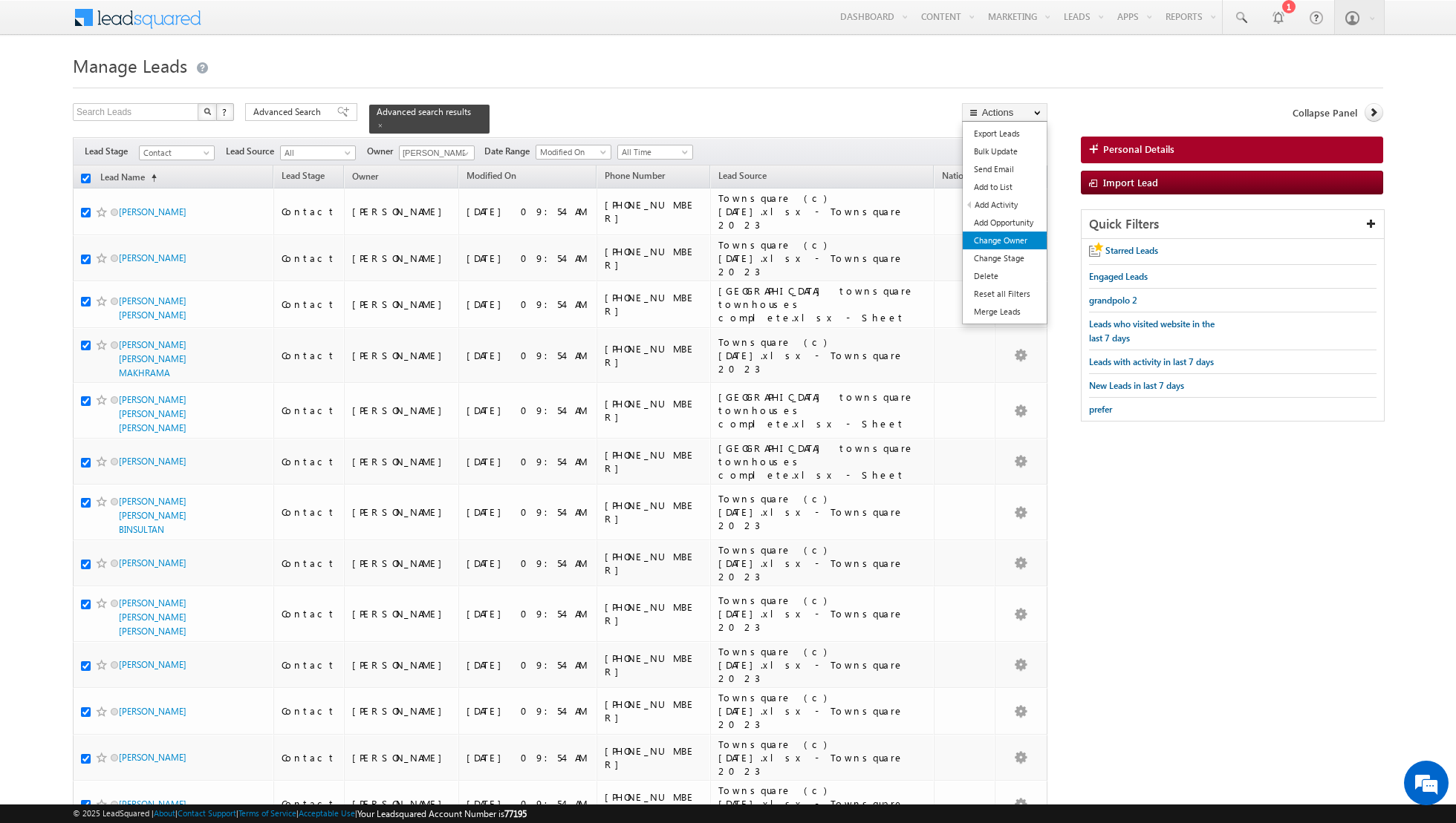
click at [1010, 241] on link "Change Owner" at bounding box center [1004, 241] width 84 height 18
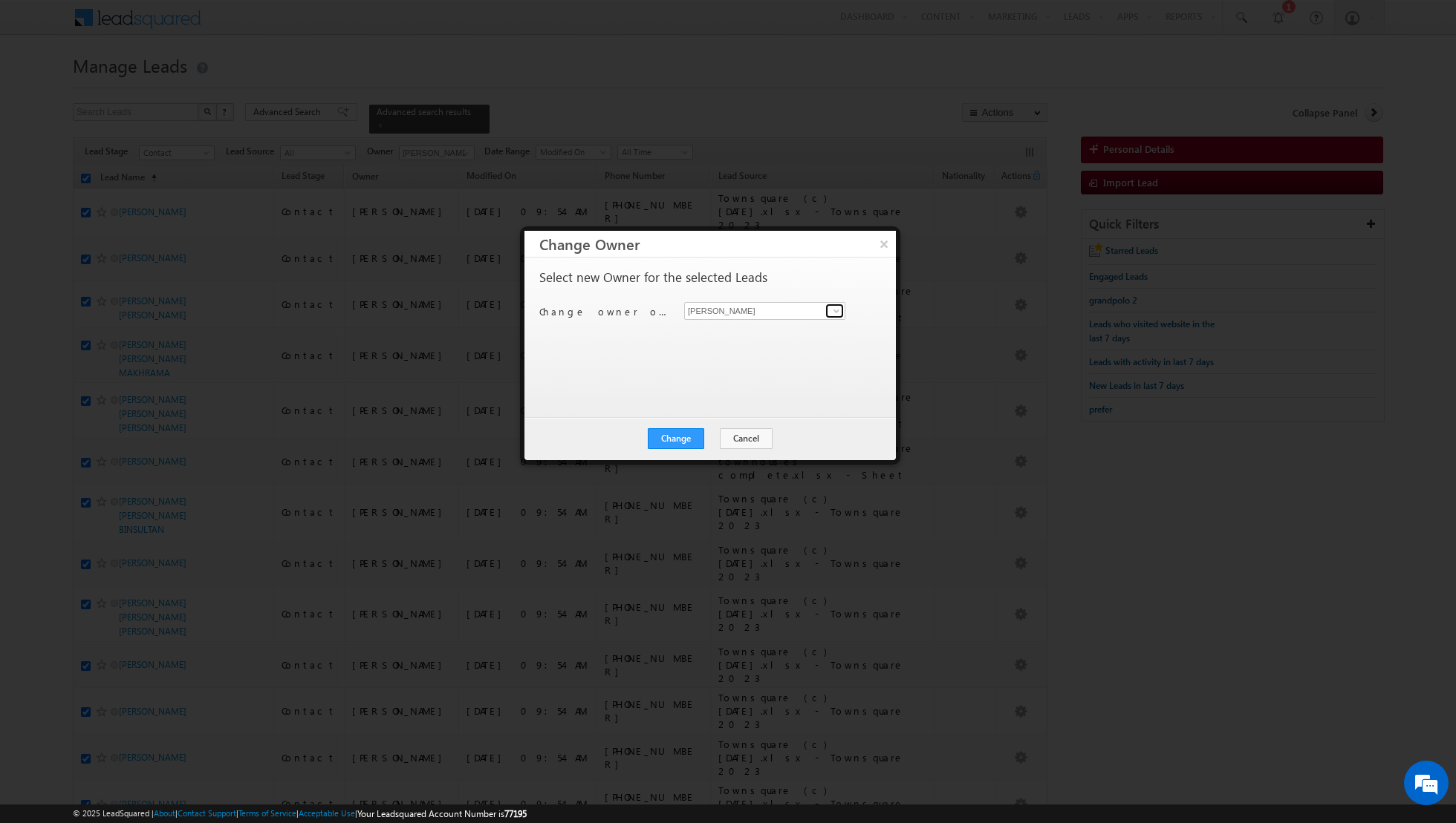
click at [838, 309] on span at bounding box center [836, 311] width 12 height 12
click at [784, 330] on link "Aakash Arora aakash.arora@indglobal.ae" at bounding box center [764, 334] width 161 height 28
click at [674, 434] on button "Change" at bounding box center [676, 439] width 56 height 21
click at [708, 436] on button "Close" at bounding box center [712, 439] width 48 height 21
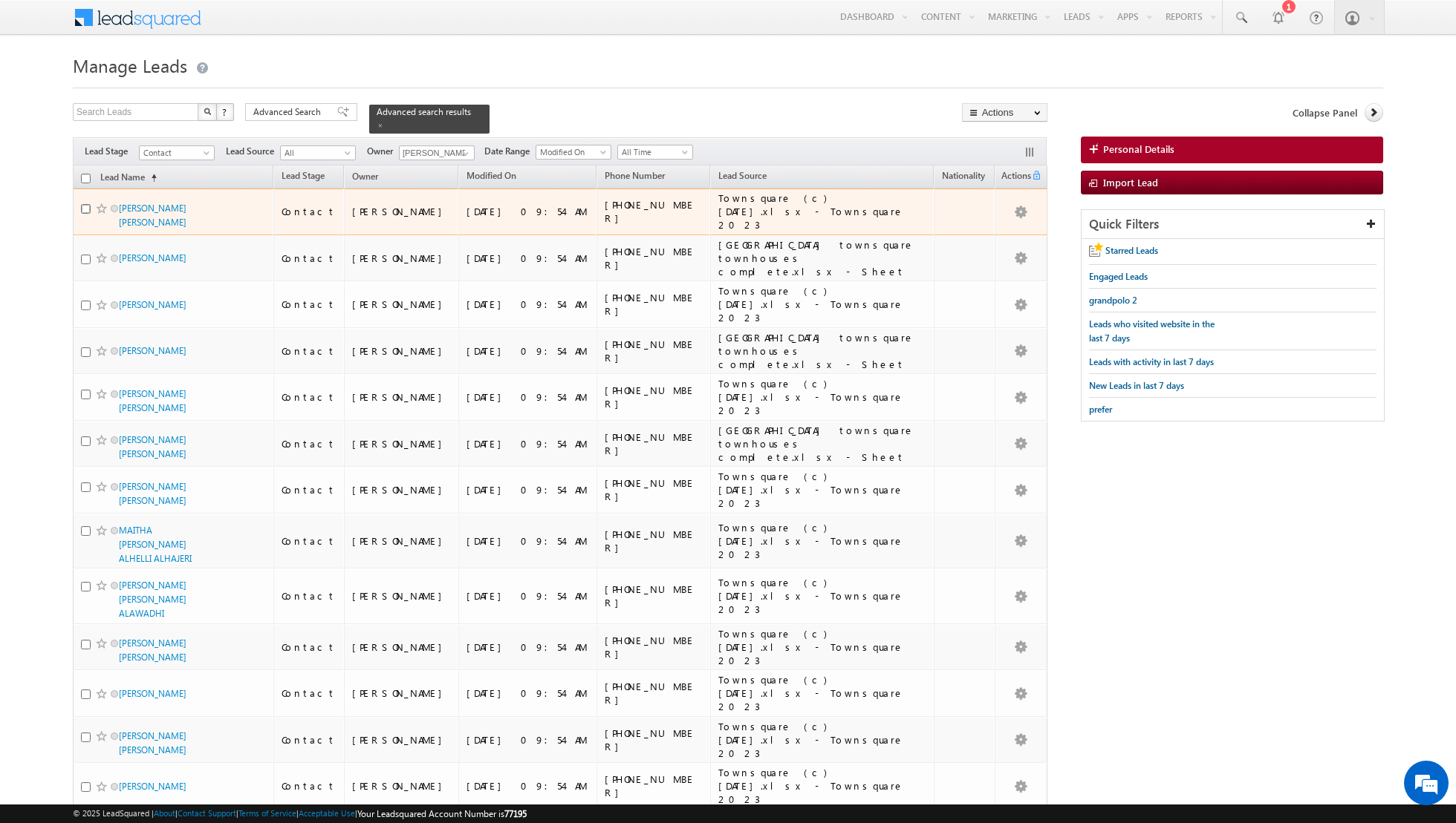
click at [85, 204] on input "checkbox" at bounding box center [86, 209] width 9 height 9
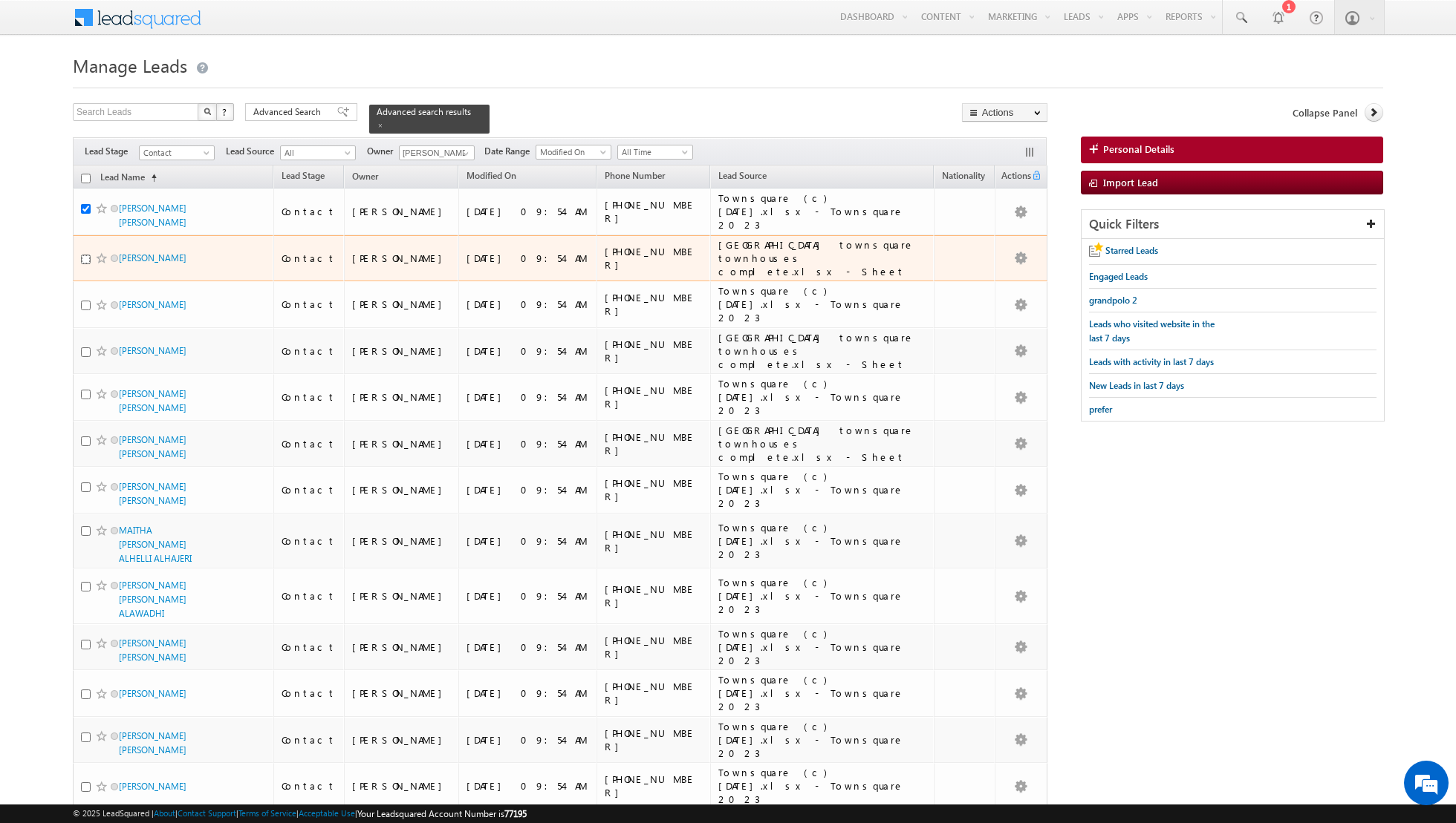
click at [86, 255] on input "checkbox" at bounding box center [86, 259] width 9 height 9
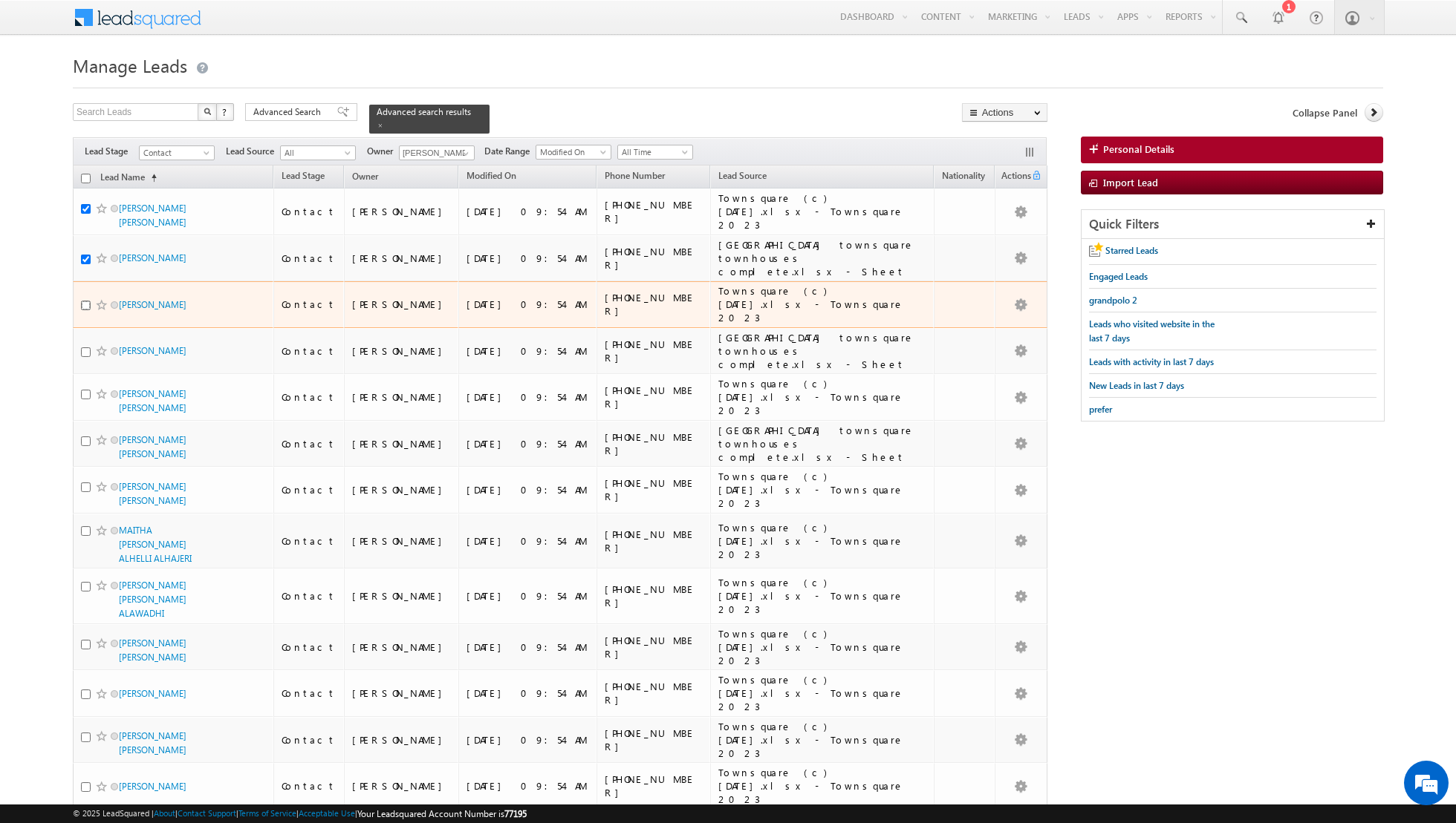
click at [83, 301] on input "checkbox" at bounding box center [86, 305] width 9 height 9
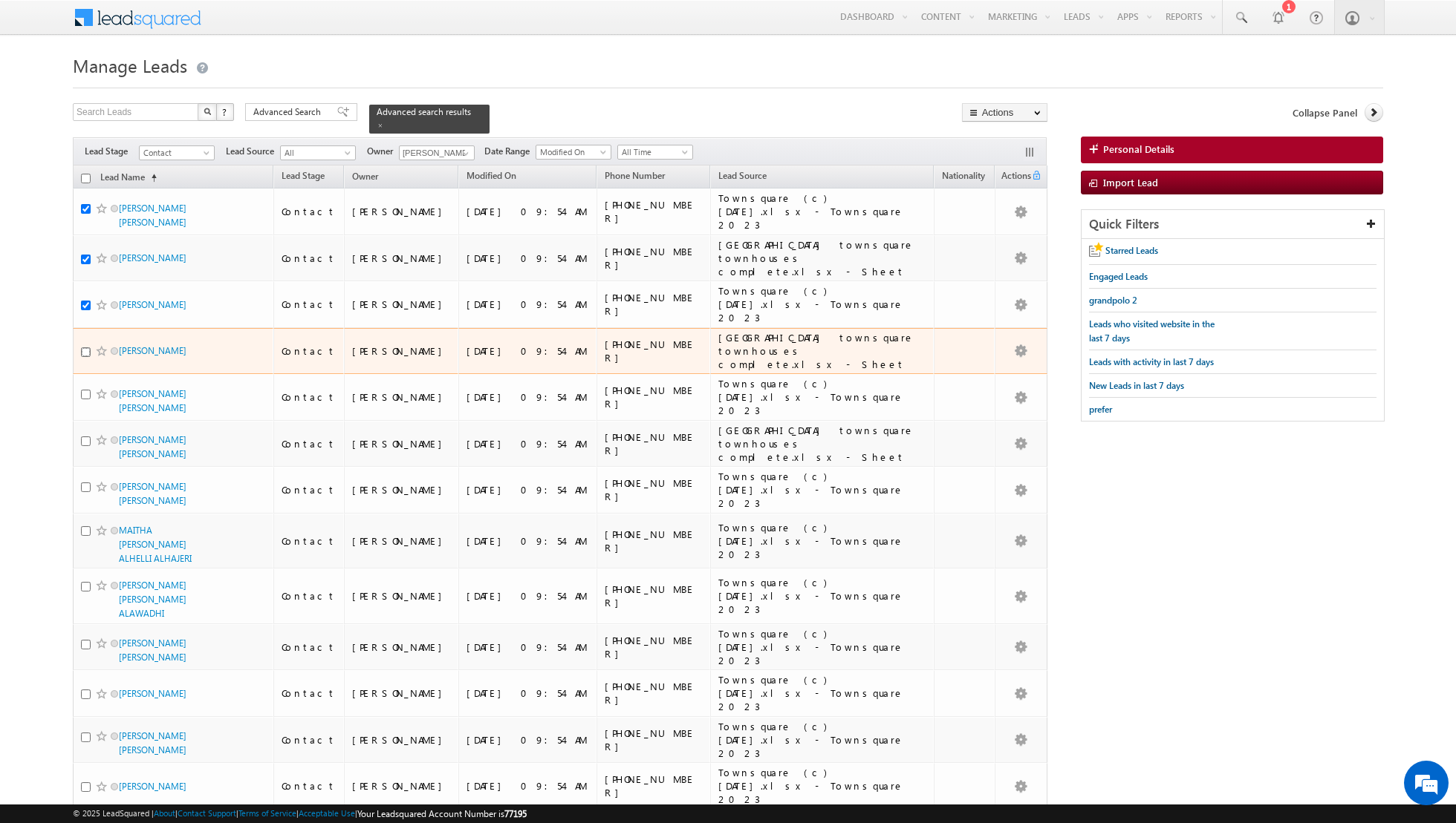
click at [83, 348] on input "checkbox" at bounding box center [86, 352] width 9 height 9
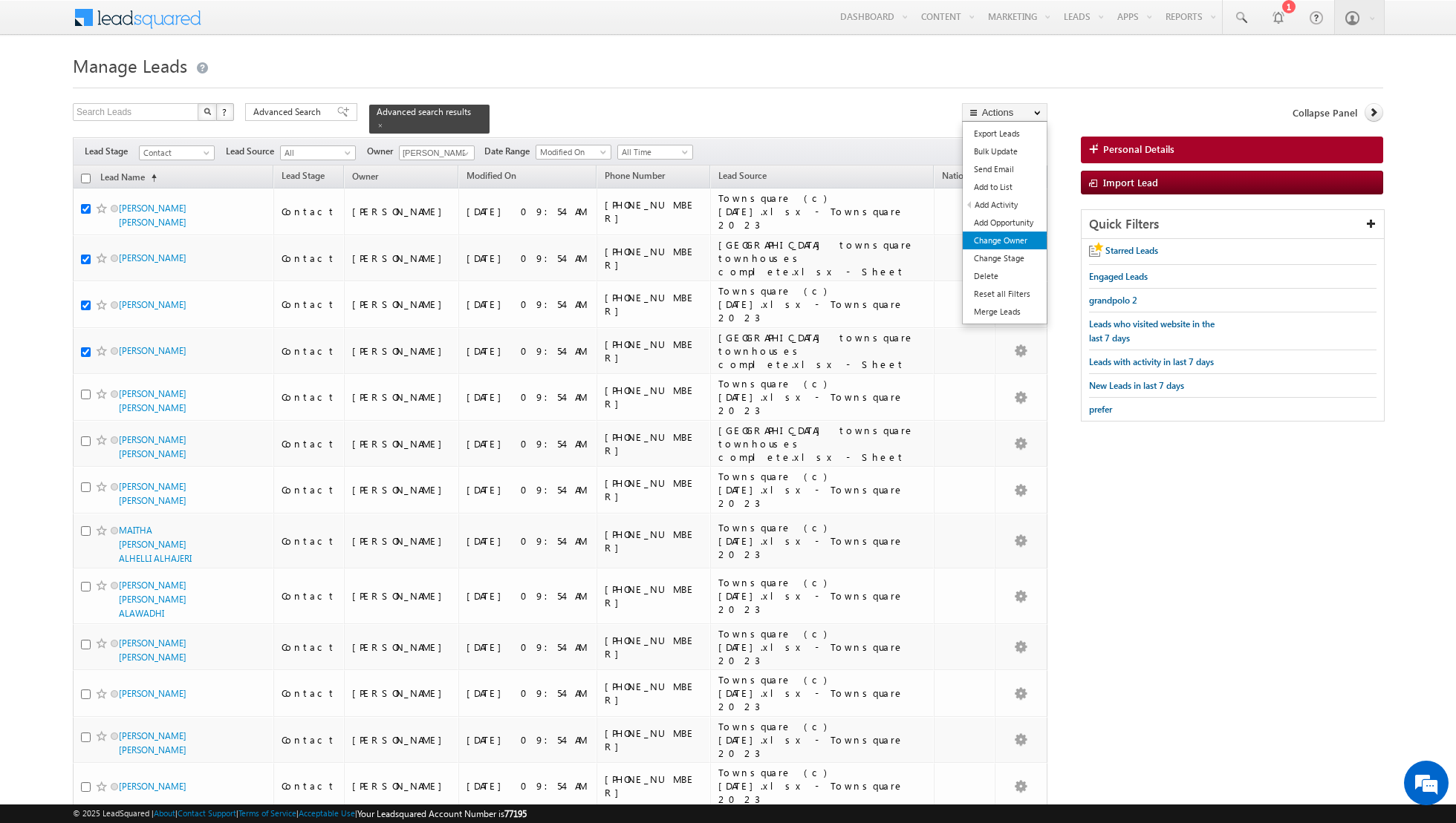
click at [1009, 243] on link "Change Owner" at bounding box center [1004, 241] width 84 height 18
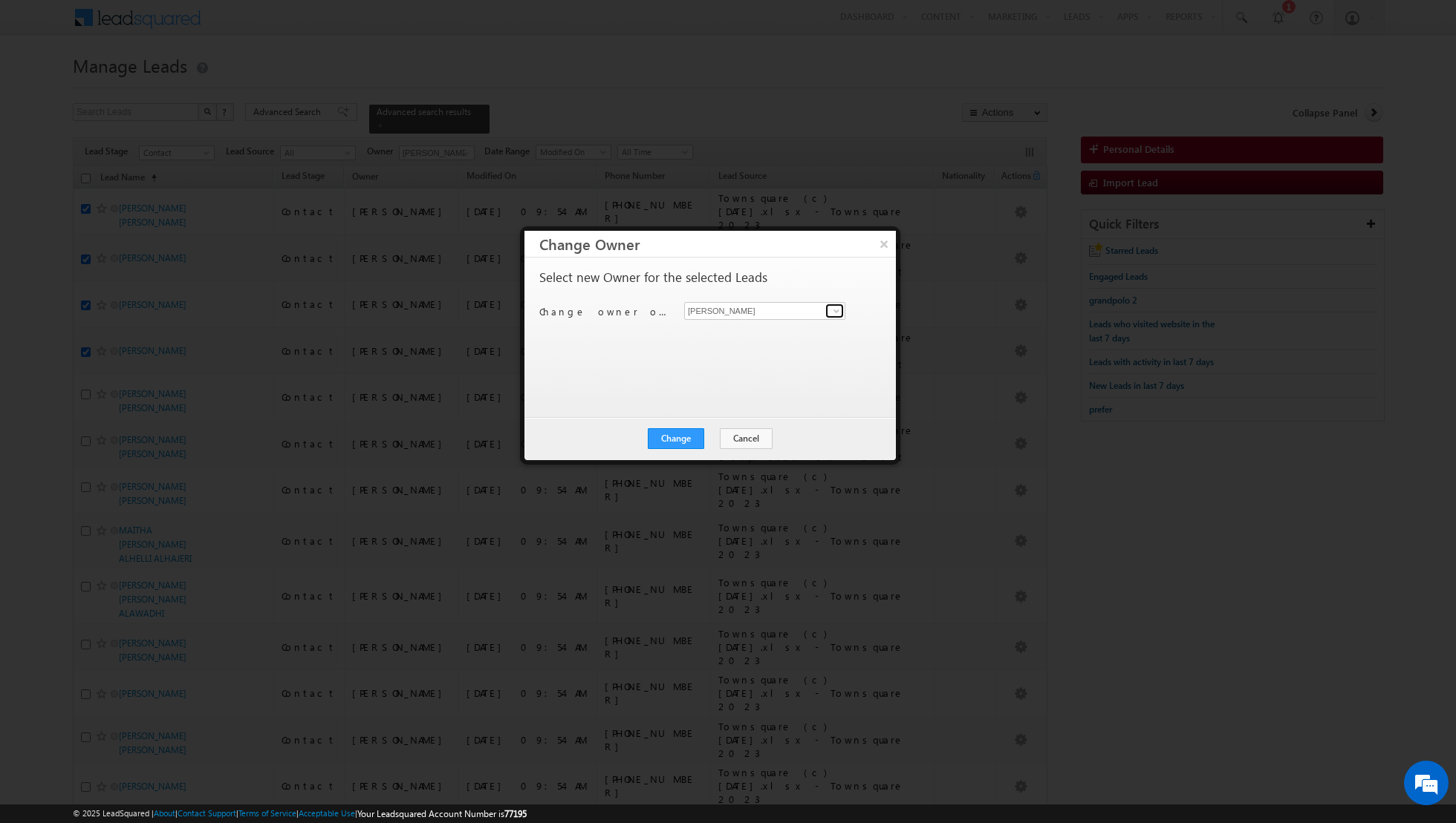
click at [838, 309] on span at bounding box center [836, 311] width 12 height 12
click at [765, 334] on span "aakash.arora@indglobal.ae" at bounding box center [757, 339] width 133 height 11
click at [674, 434] on button "Change" at bounding box center [676, 439] width 56 height 21
click at [712, 429] on button "Close" at bounding box center [712, 439] width 48 height 21
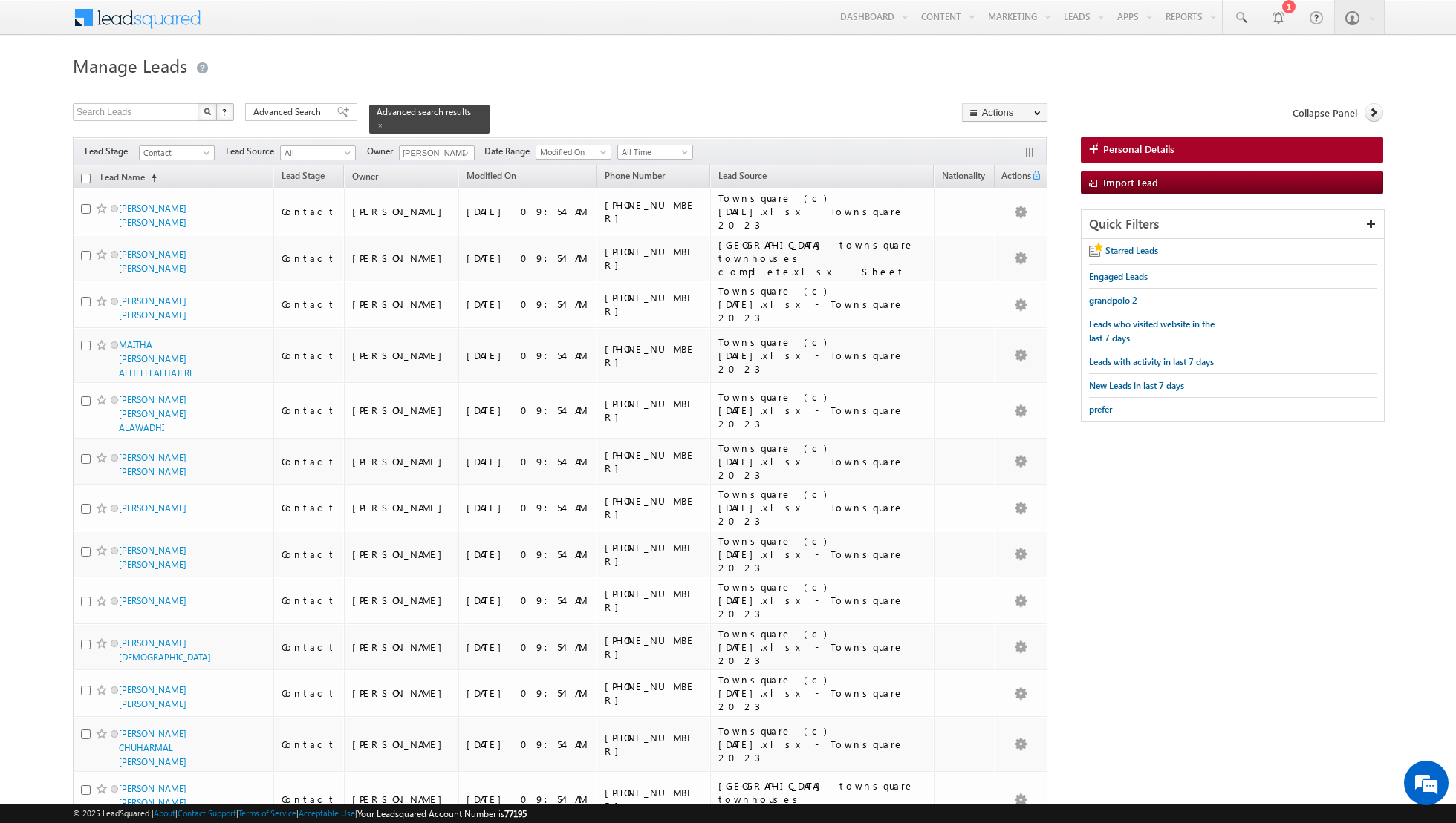
click at [83, 171] on th "Lead Name (sorted ascending)" at bounding box center [172, 177] width 200 height 23
click at [83, 175] on input "checkbox" at bounding box center [86, 179] width 9 height 9
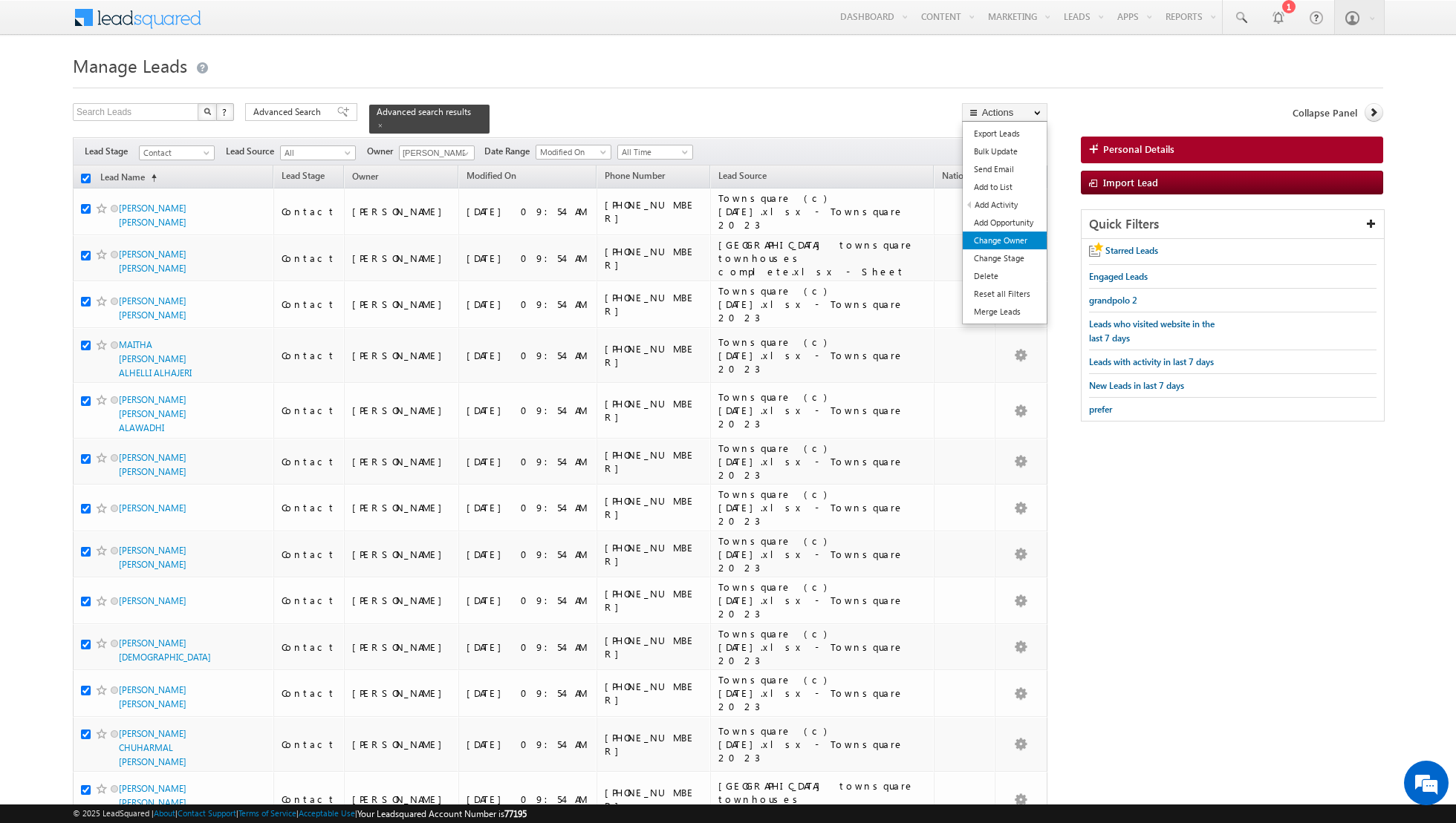
click at [990, 235] on link "Change Owner" at bounding box center [1004, 241] width 84 height 18
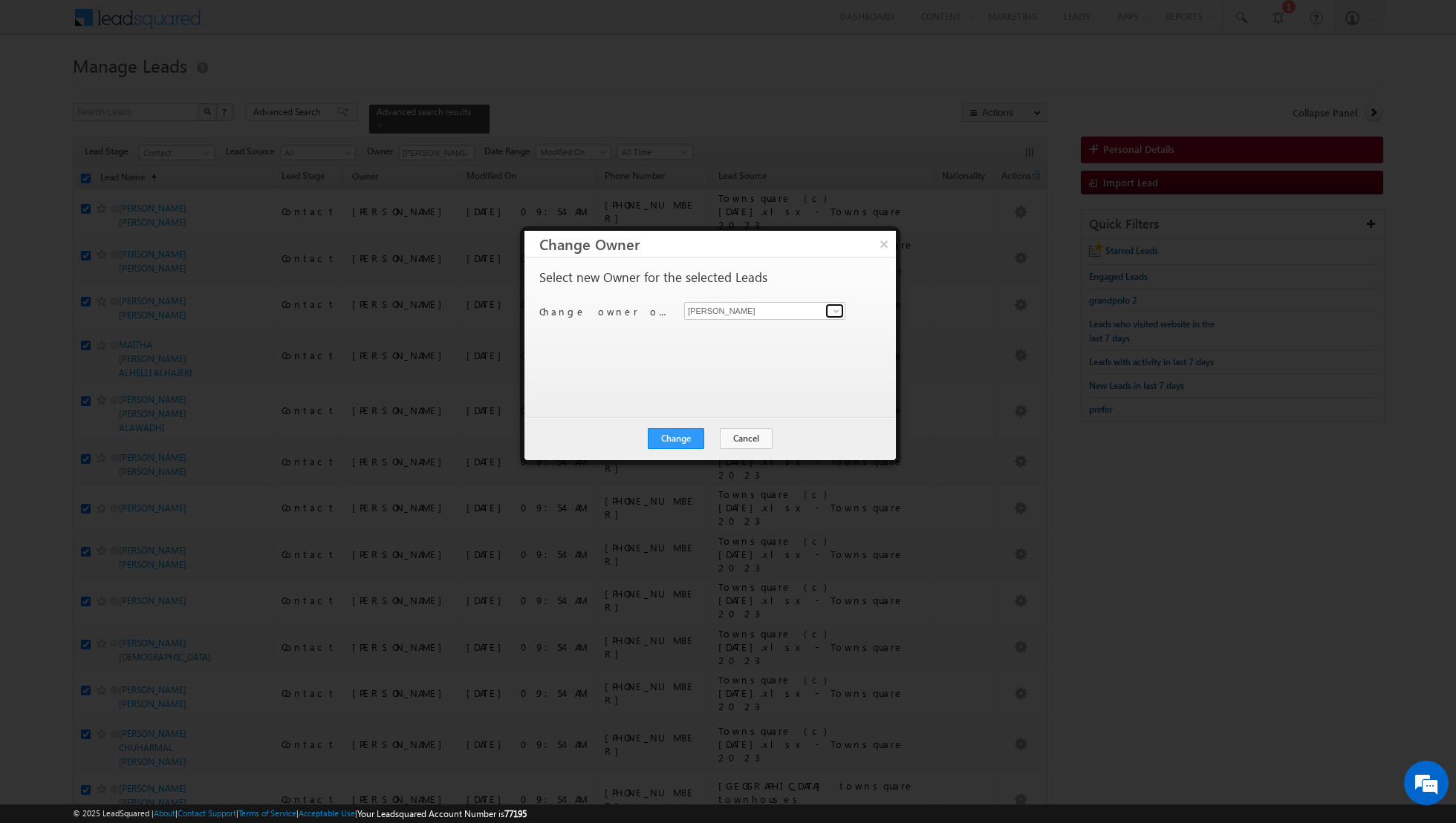
click at [828, 306] on link at bounding box center [835, 311] width 19 height 15
click at [750, 355] on link "Asma Kazi asma.kazi@indglobal.ae" at bounding box center [764, 359] width 161 height 28
click at [678, 430] on button "Change" at bounding box center [676, 439] width 56 height 21
click at [714, 434] on button "Close" at bounding box center [712, 439] width 48 height 21
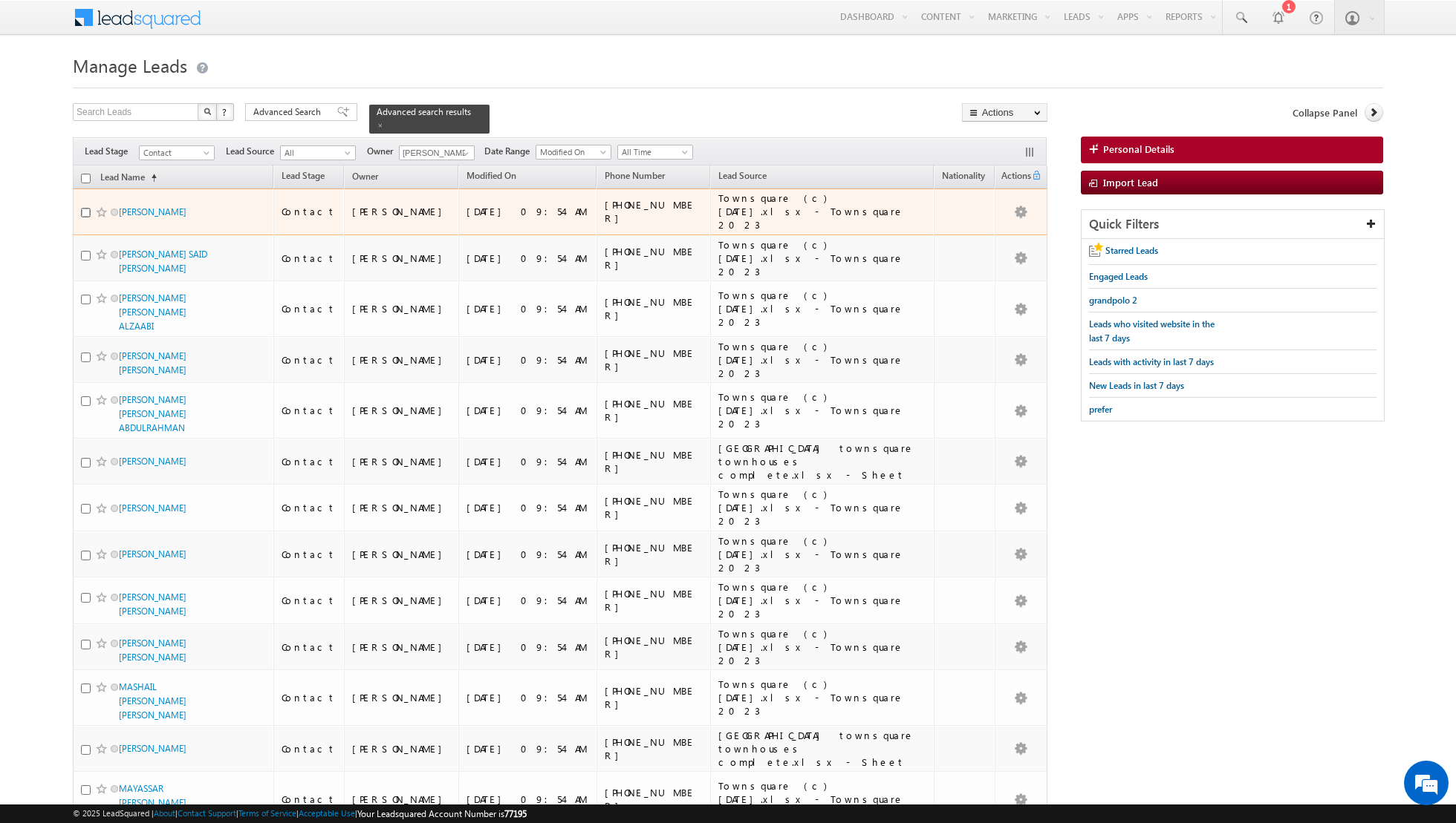
click at [83, 208] on input "checkbox" at bounding box center [86, 212] width 9 height 9
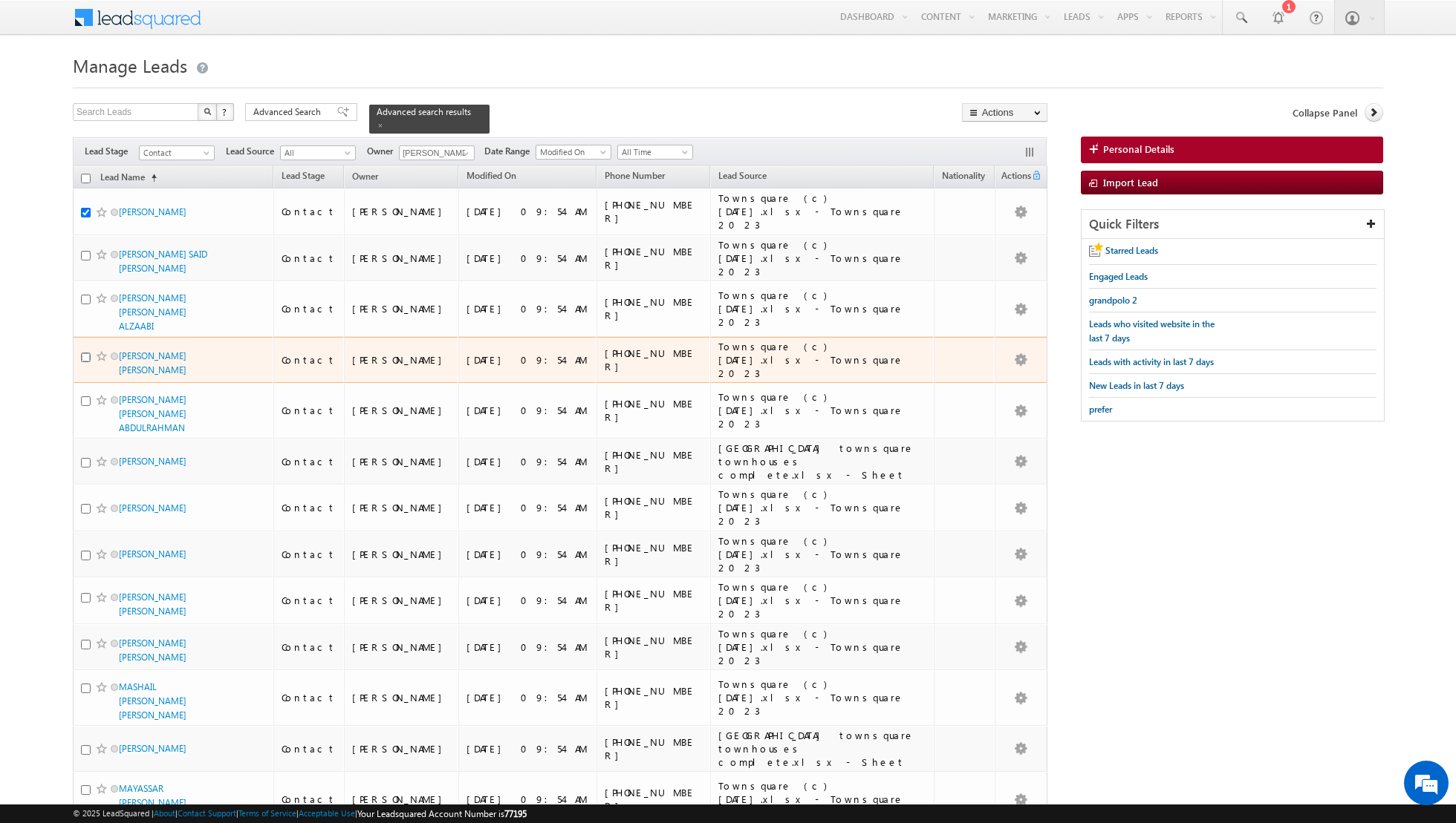
click at [82, 352] on input "checkbox" at bounding box center [86, 357] width 9 height 9
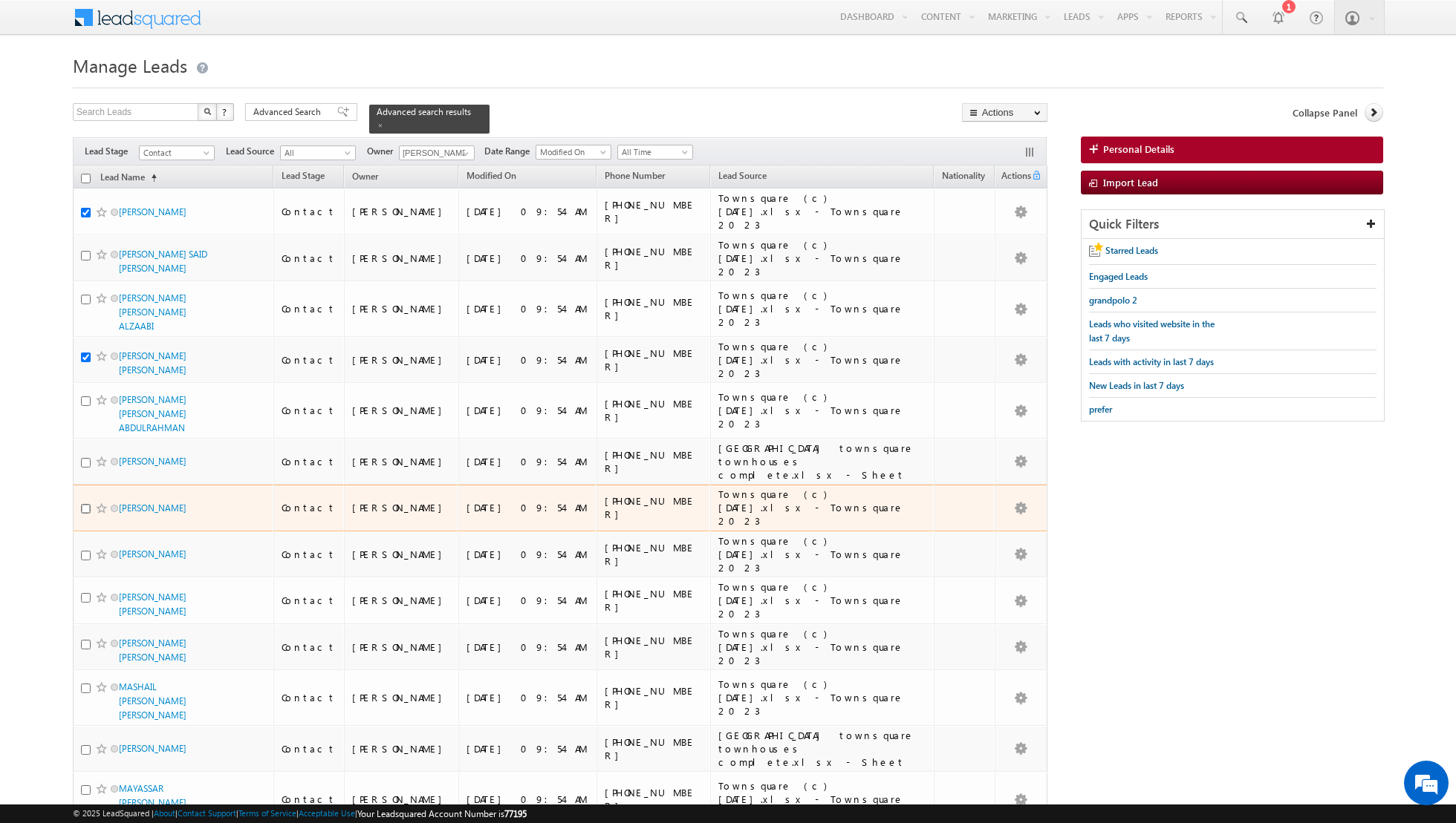
click at [83, 505] on input "checkbox" at bounding box center [86, 509] width 9 height 9
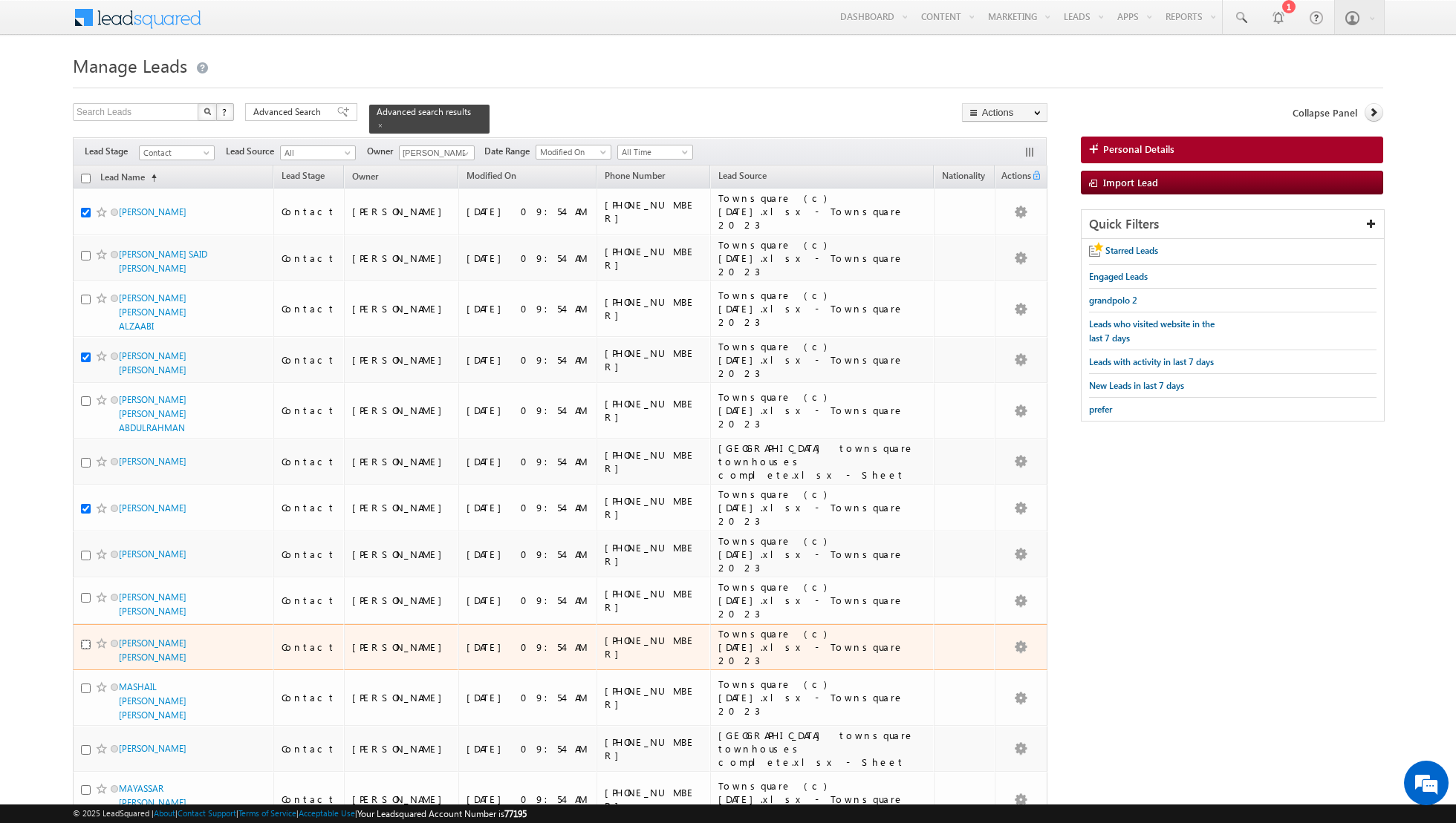
click at [83, 640] on input "checkbox" at bounding box center [86, 644] width 9 height 9
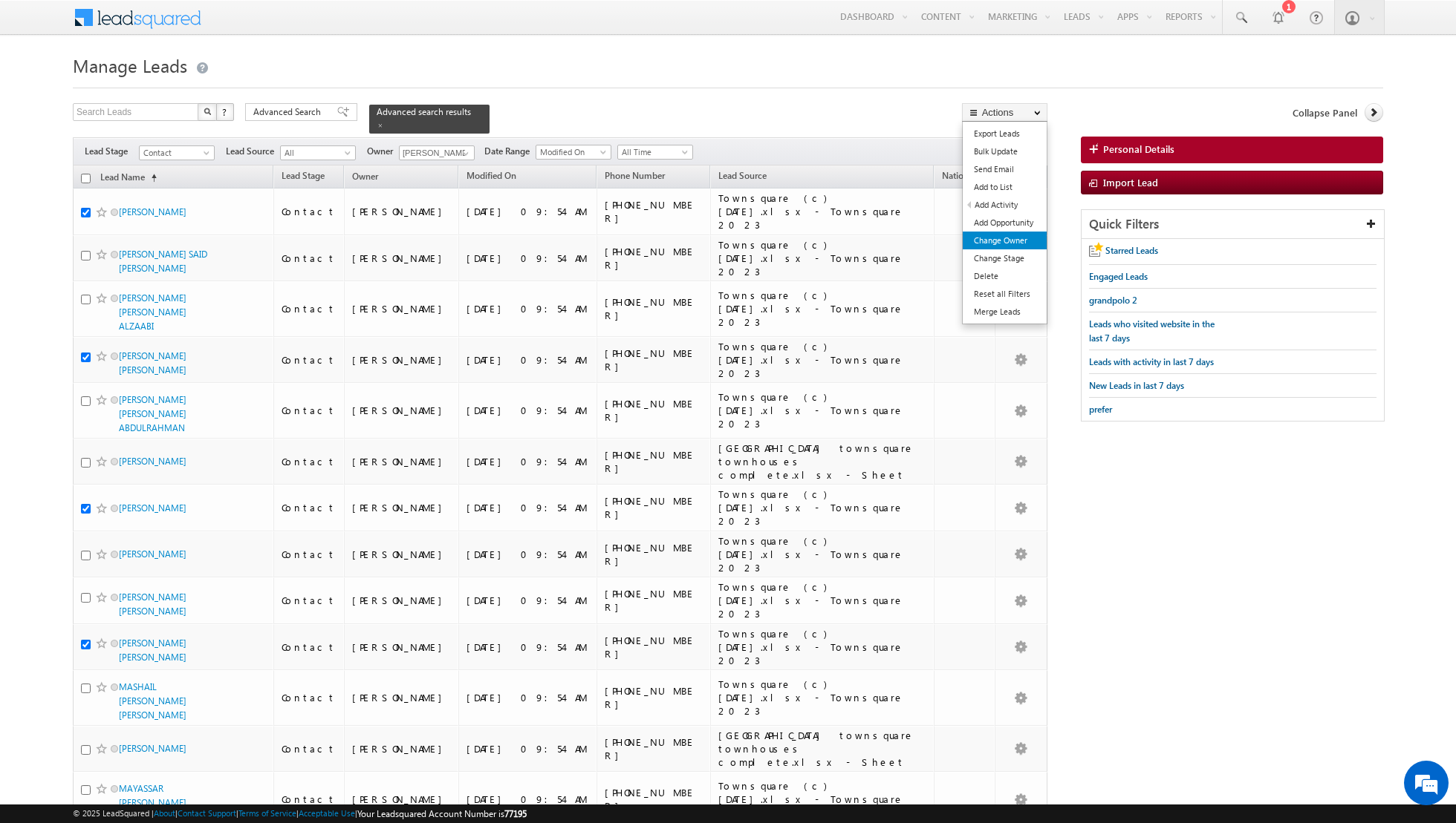
click at [990, 239] on link "Change Owner" at bounding box center [1004, 241] width 84 height 18
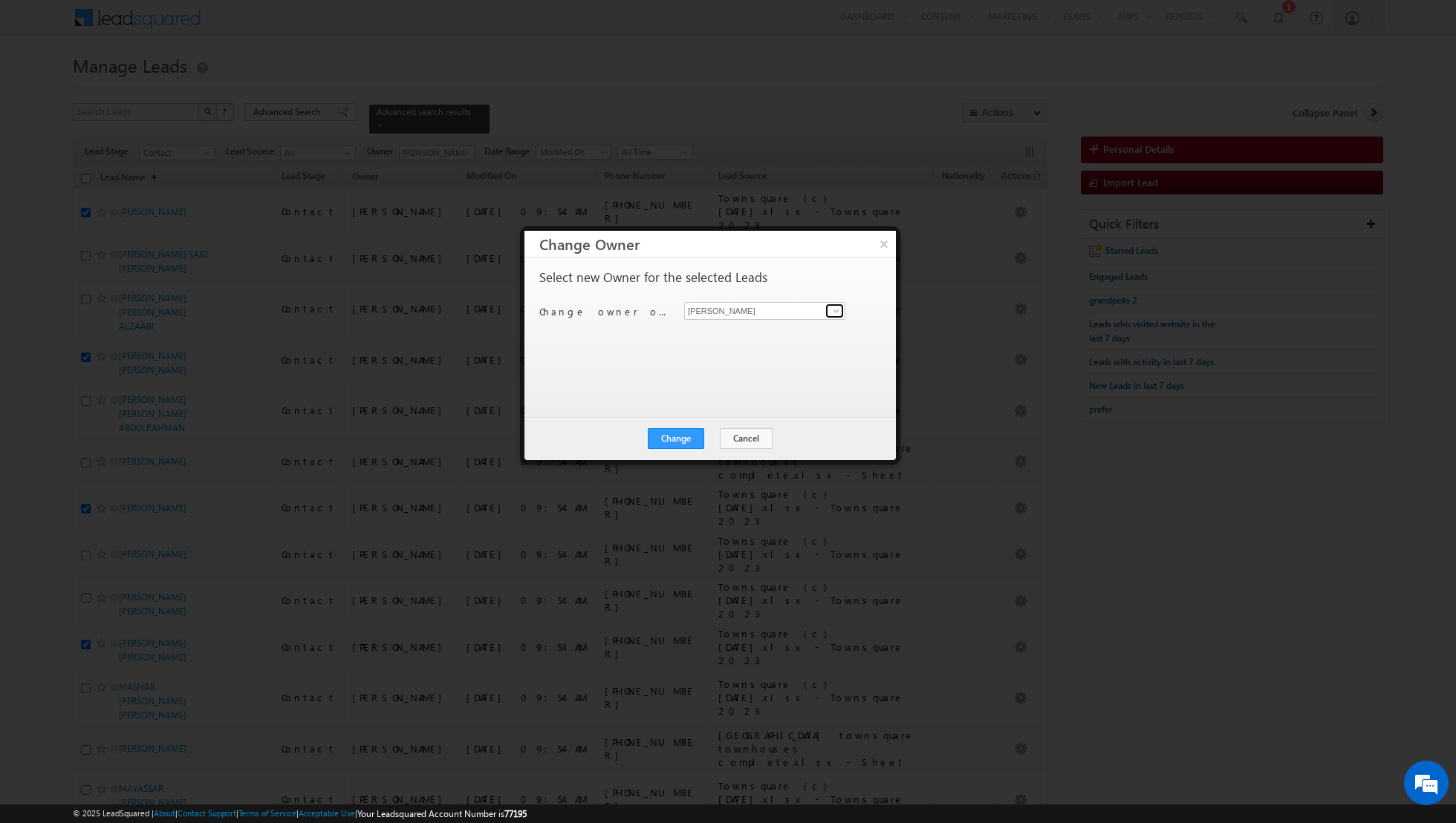
click at [840, 307] on span at bounding box center [836, 311] width 12 height 12
click at [773, 355] on link "Asma Kazi asma.kazi@indglobal.ae" at bounding box center [764, 359] width 161 height 28
click at [672, 440] on button "Change" at bounding box center [676, 439] width 56 height 21
click at [714, 436] on button "Close" at bounding box center [712, 439] width 48 height 21
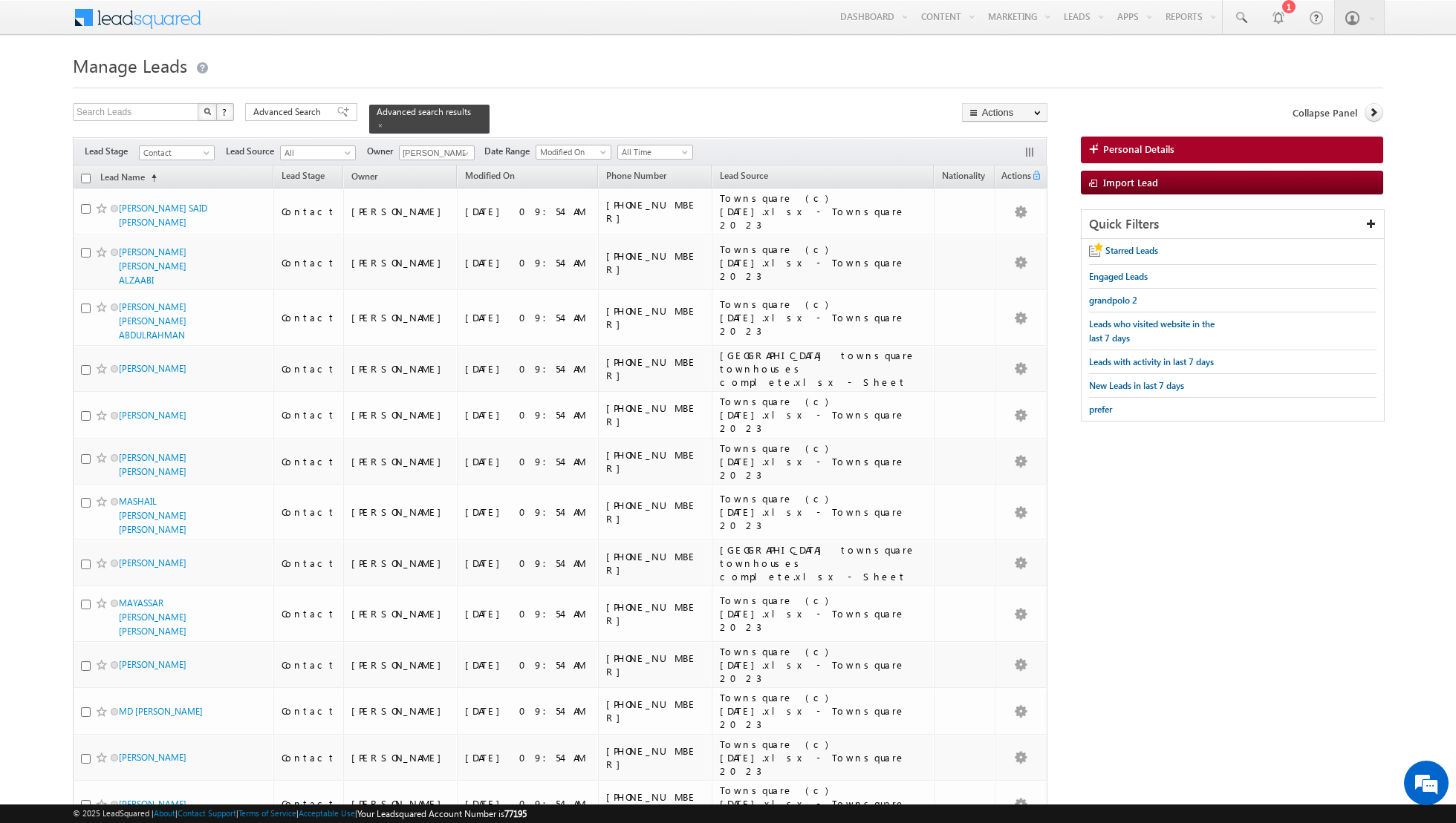
click at [86, 176] on input "checkbox" at bounding box center [86, 179] width 9 height 9
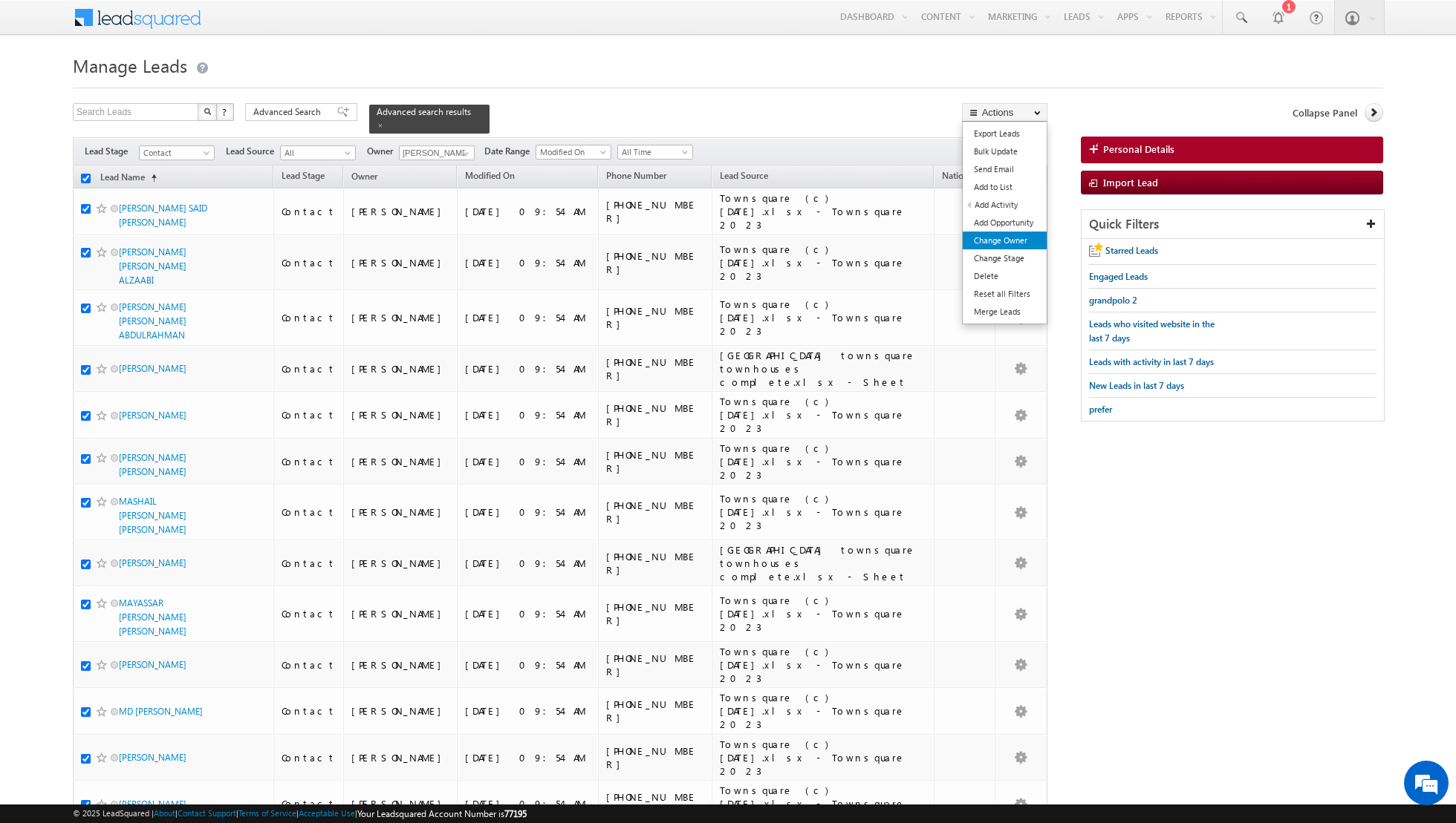
click at [1004, 239] on link "Change Owner" at bounding box center [1004, 241] width 84 height 18
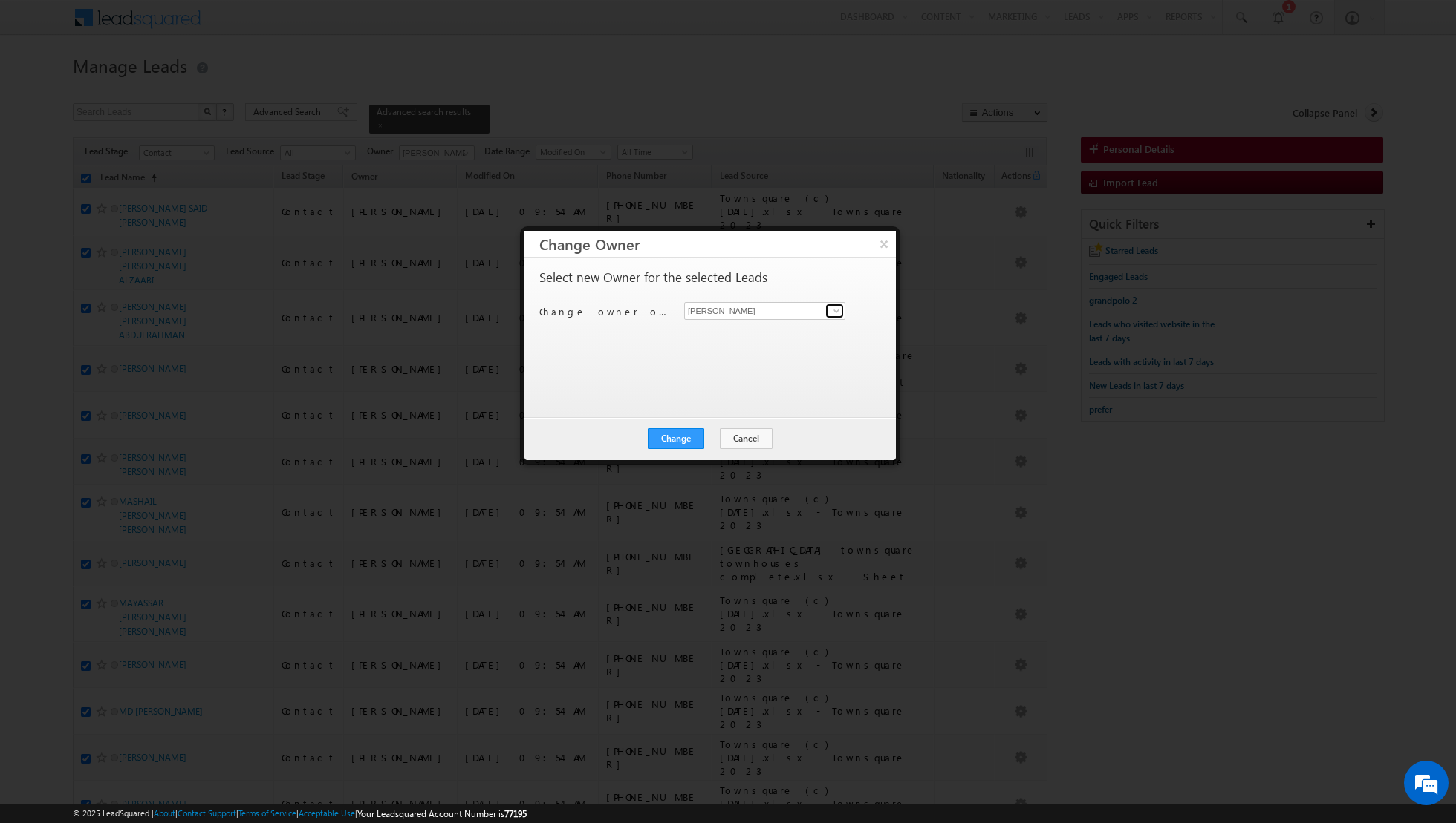
click at [831, 310] on span at bounding box center [836, 311] width 12 height 12
click at [738, 373] on link "Dinesh Kumar dinesh.kumar@indglobal.ae" at bounding box center [764, 386] width 161 height 28
click at [671, 429] on button "Change" at bounding box center [676, 439] width 56 height 21
click at [705, 434] on button "Close" at bounding box center [712, 439] width 48 height 21
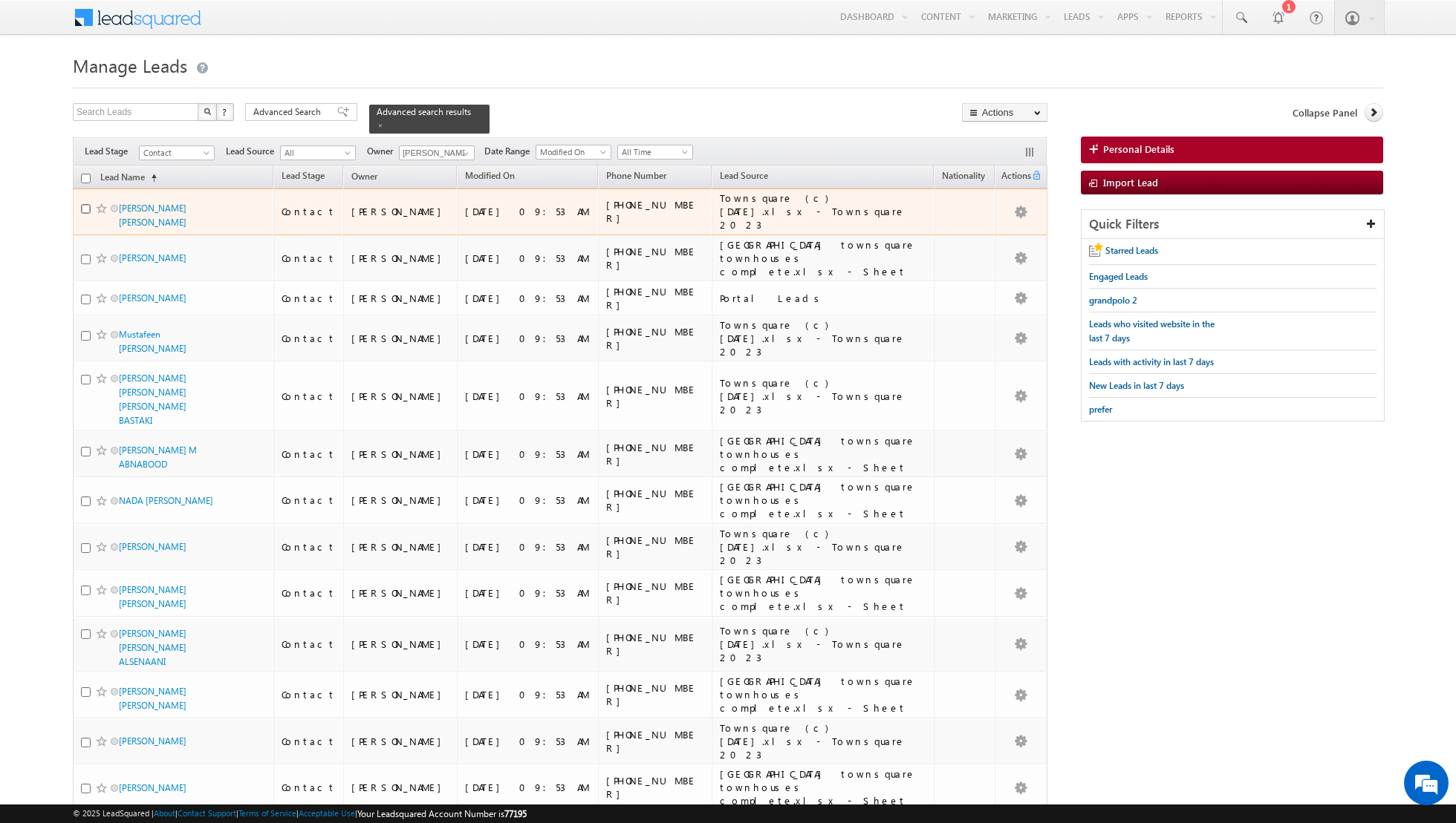
click at [82, 204] on input "checkbox" at bounding box center [86, 209] width 9 height 9
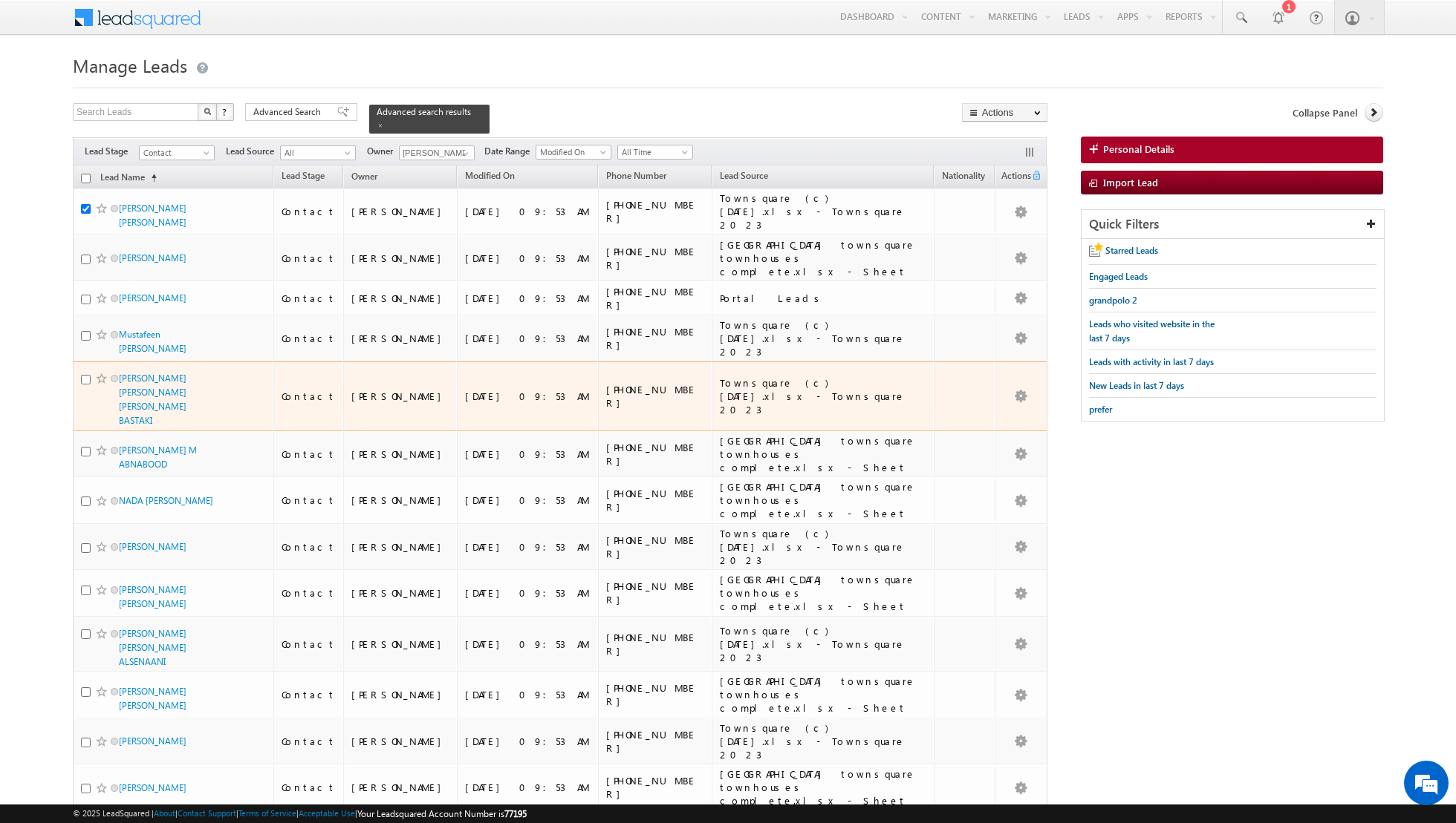
click at [84, 371] on div at bounding box center [103, 379] width 45 height 15
click at [85, 375] on input "checkbox" at bounding box center [86, 380] width 9 height 9
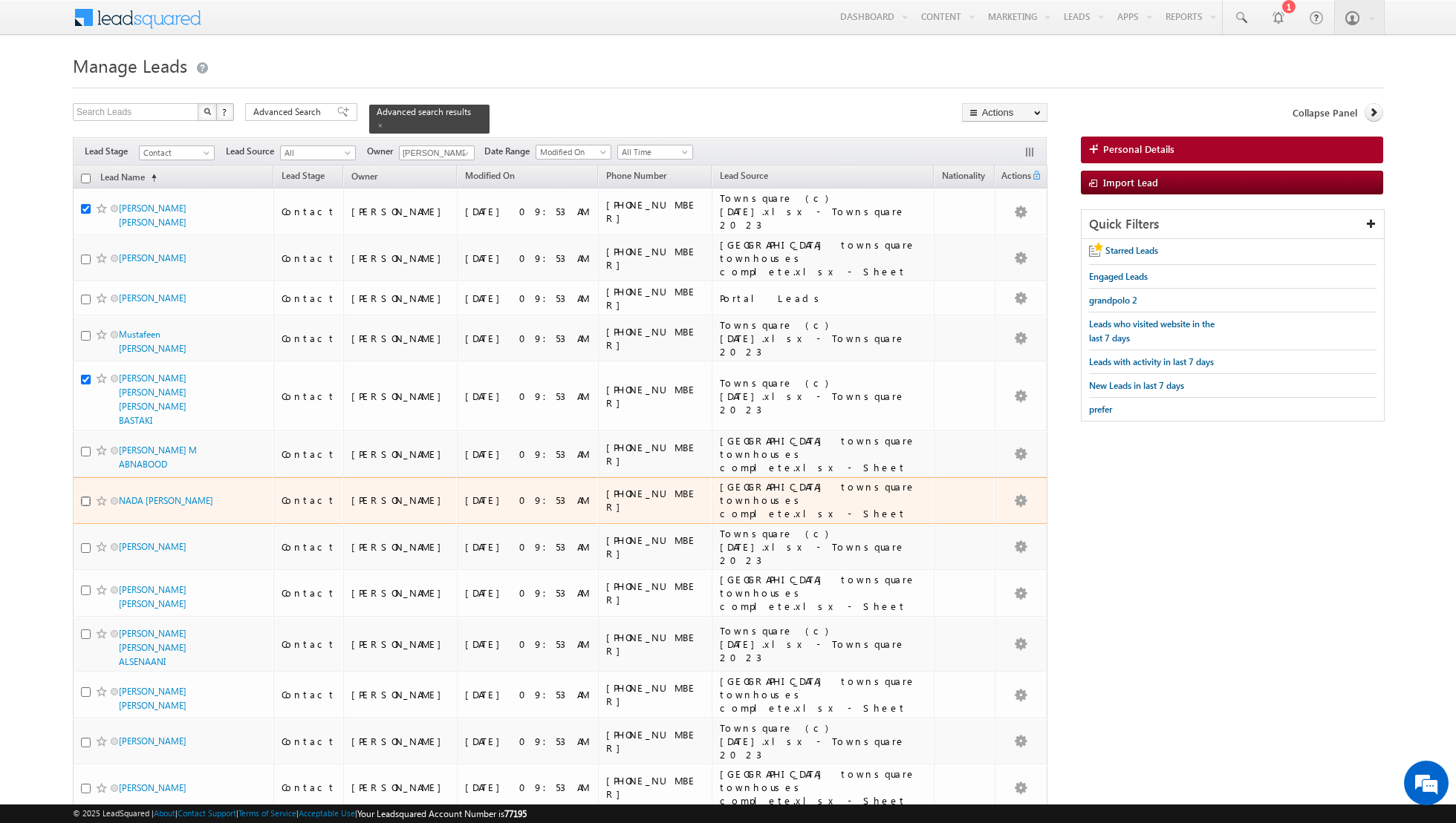
click at [86, 497] on input "checkbox" at bounding box center [86, 502] width 9 height 9
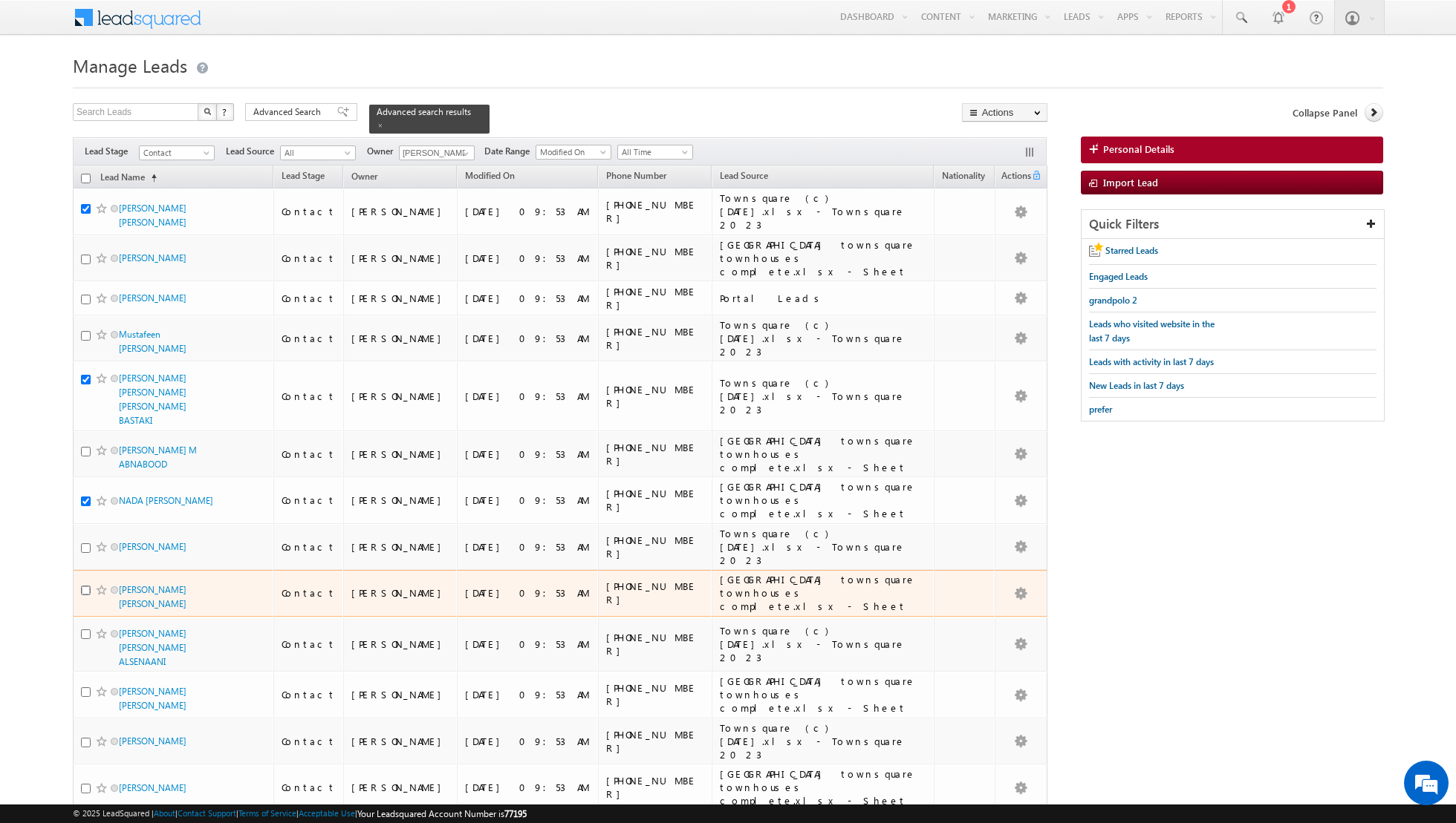
click at [85, 585] on input "checkbox" at bounding box center [86, 590] width 9 height 9
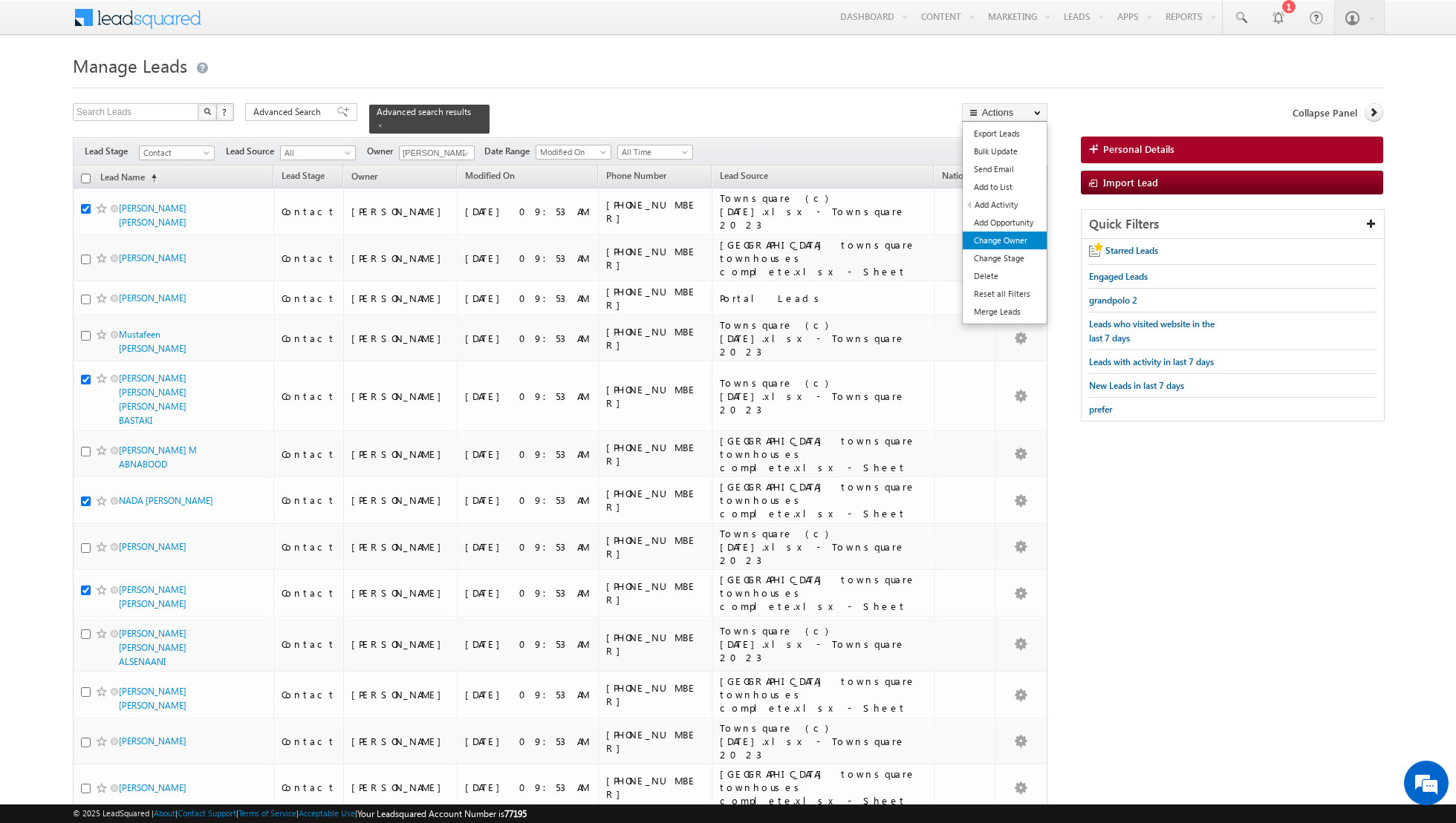
click at [995, 246] on link "Change Owner" at bounding box center [1004, 241] width 84 height 18
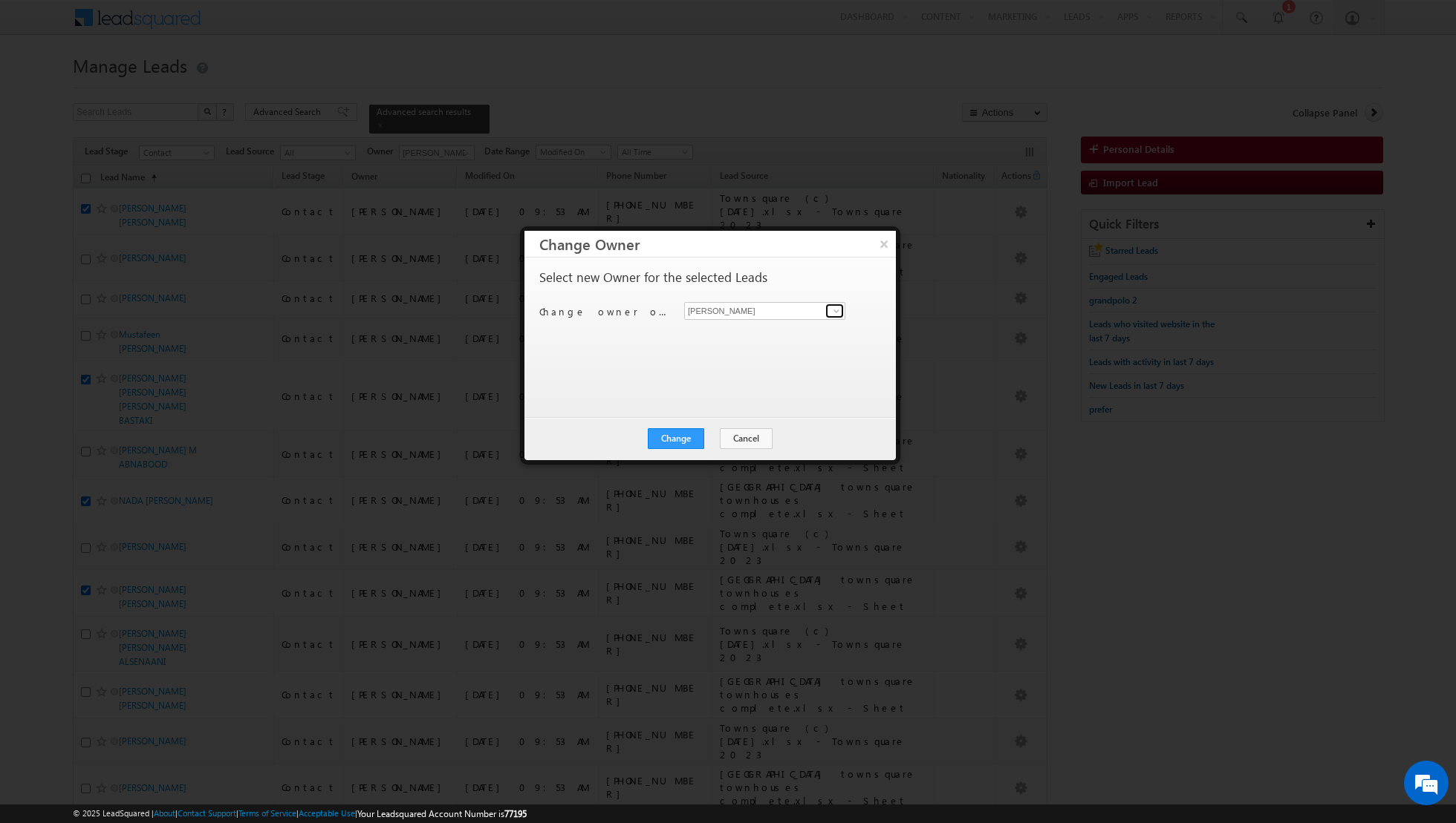
click at [833, 311] on span at bounding box center [836, 311] width 12 height 12
click at [744, 380] on link "Dinesh Kumar dinesh.kumar@indglobal.ae" at bounding box center [764, 386] width 161 height 28
click at [673, 433] on button "Change" at bounding box center [676, 439] width 56 height 21
click at [709, 435] on button "Close" at bounding box center [712, 439] width 48 height 21
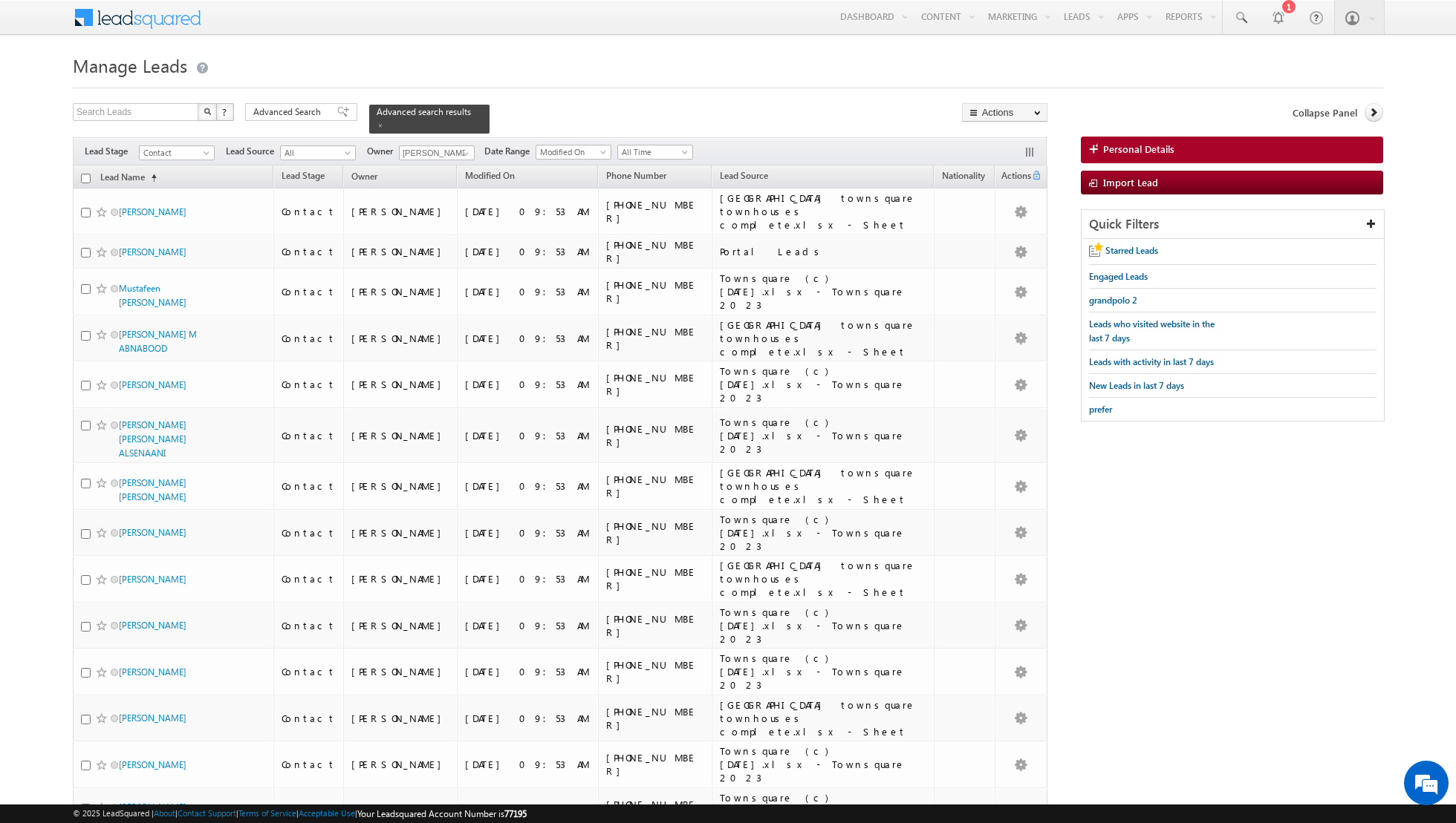
click at [82, 179] on input "checkbox" at bounding box center [86, 179] width 9 height 9
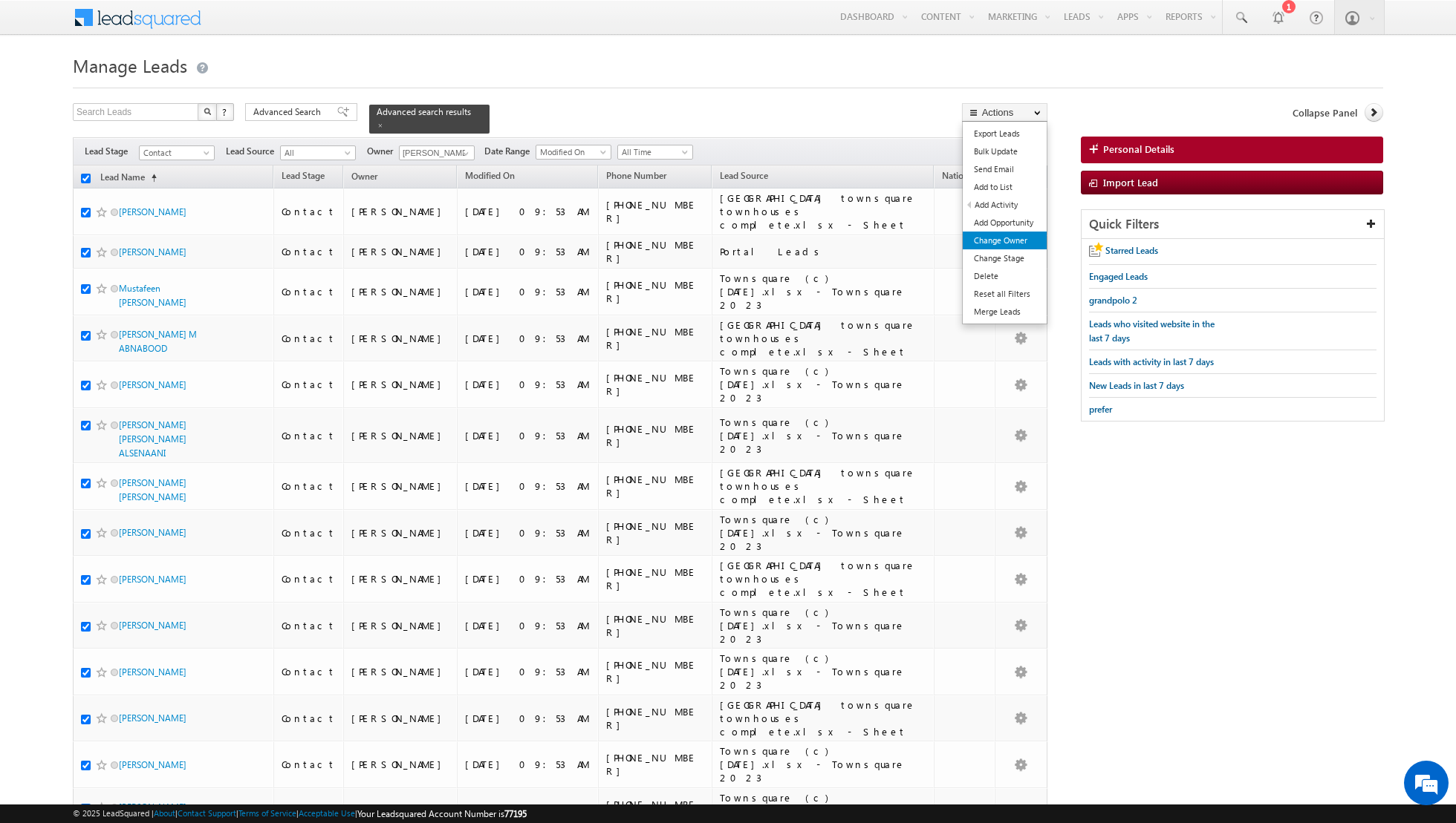
click at [997, 241] on link "Change Owner" at bounding box center [1004, 241] width 84 height 18
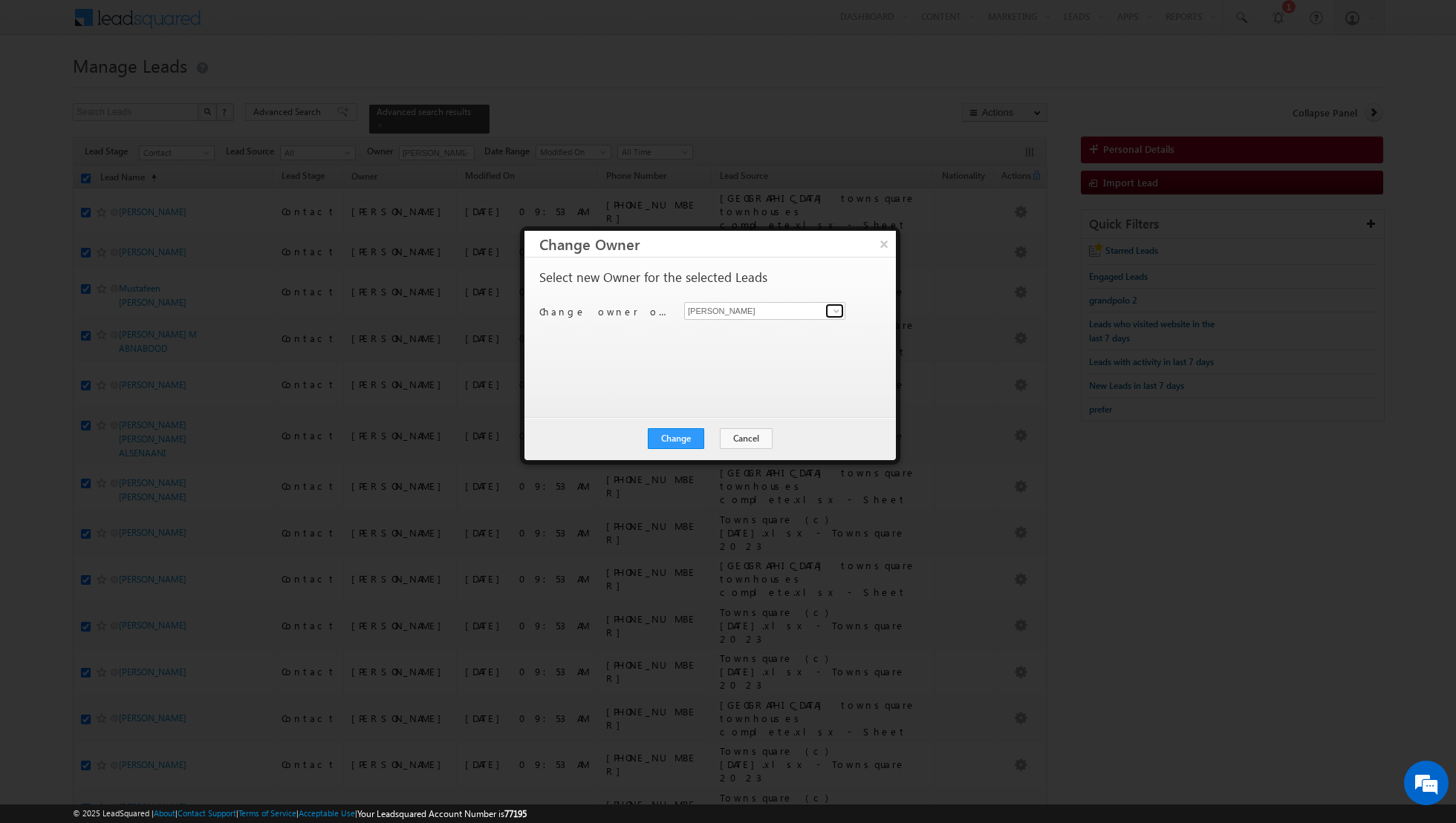
click at [838, 311] on span at bounding box center [836, 311] width 12 height 12
click at [738, 404] on link "Isha Mehndiratta isha.mehndiratta@indglobal.ae" at bounding box center [764, 412] width 161 height 28
click at [674, 444] on button "Change" at bounding box center [676, 439] width 56 height 21
click at [706, 442] on button "Close" at bounding box center [712, 439] width 48 height 21
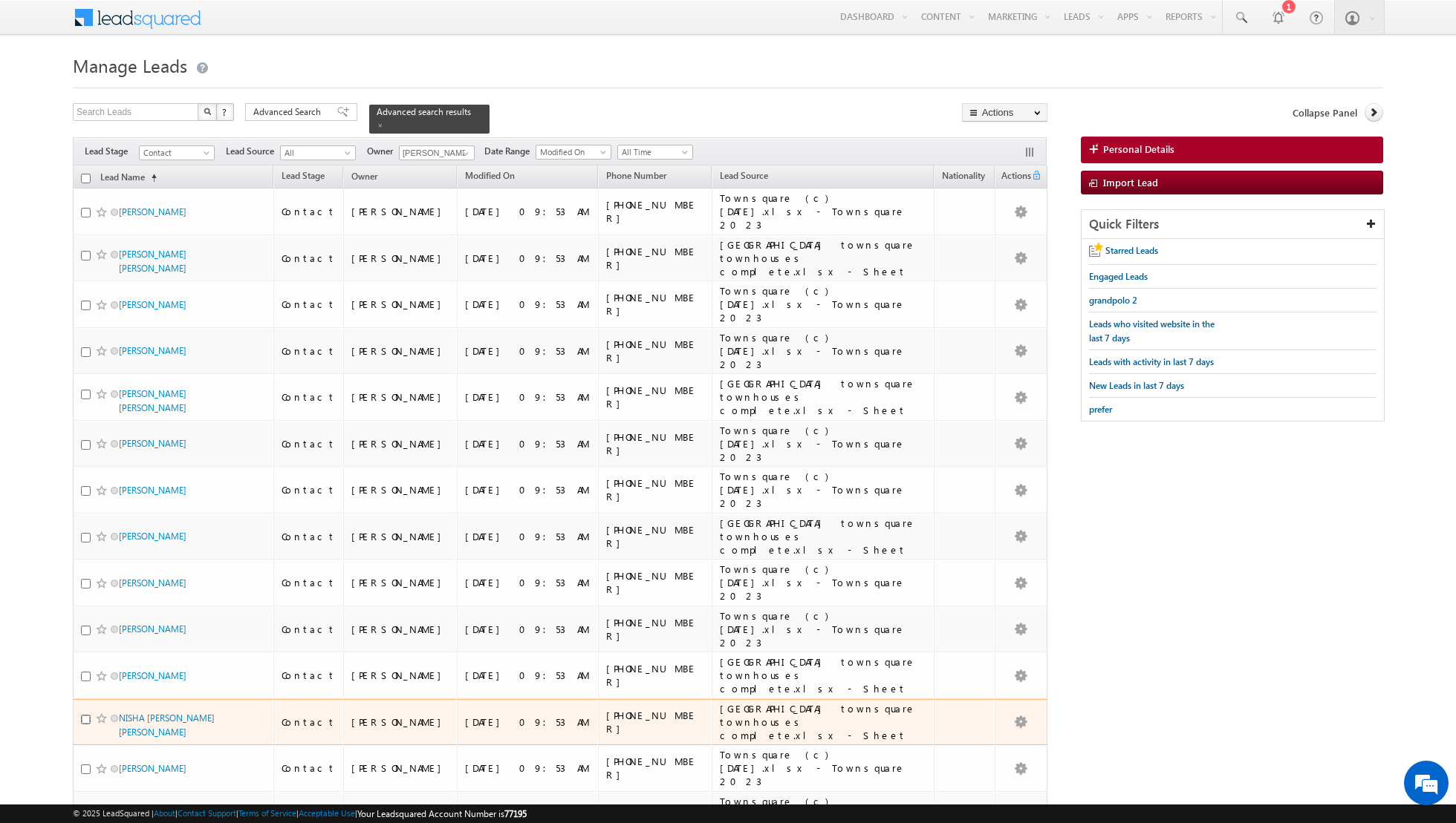
click at [82, 715] on input "checkbox" at bounding box center [86, 720] width 9 height 9
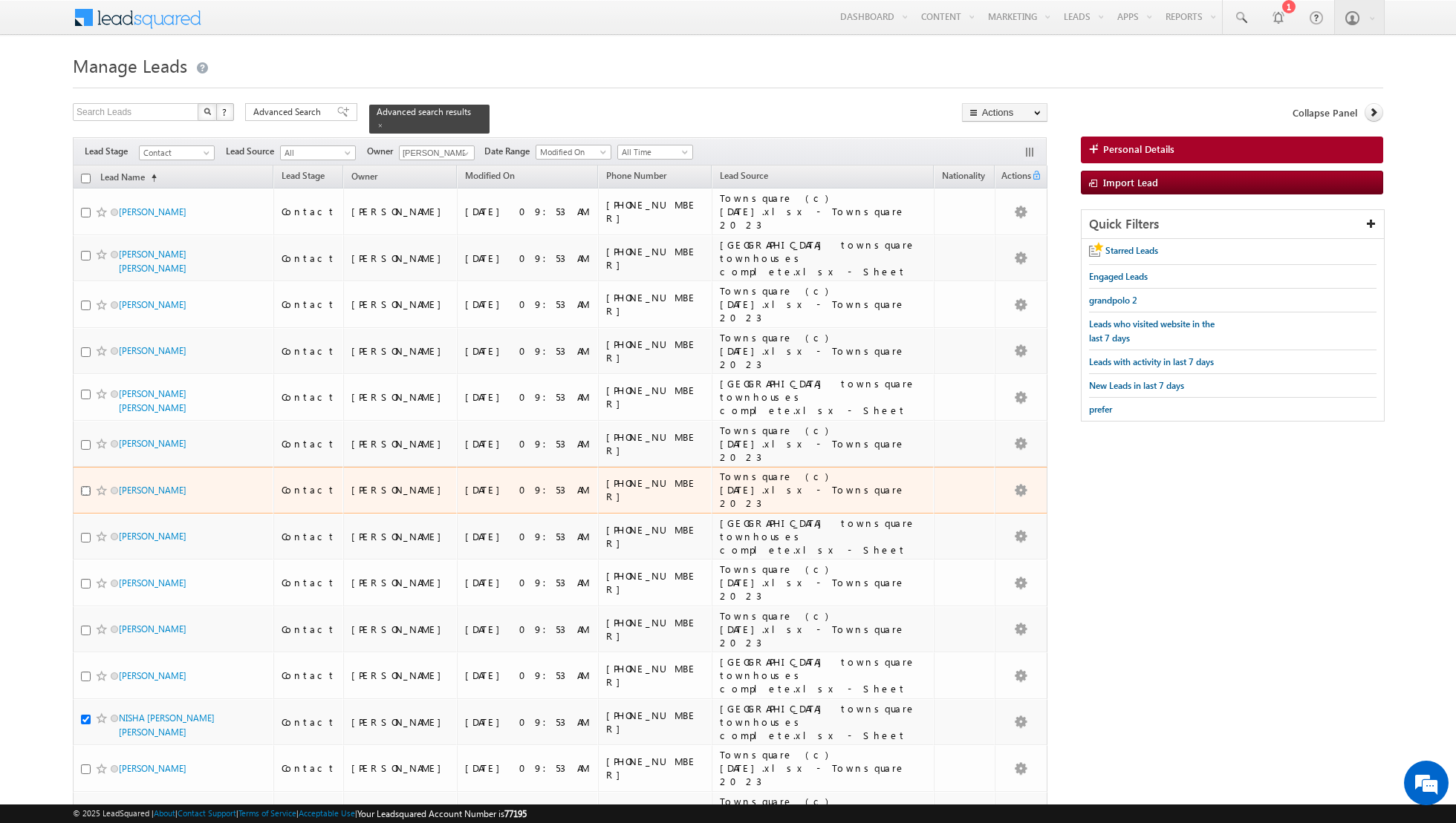
click at [84, 487] on input "checkbox" at bounding box center [86, 491] width 9 height 9
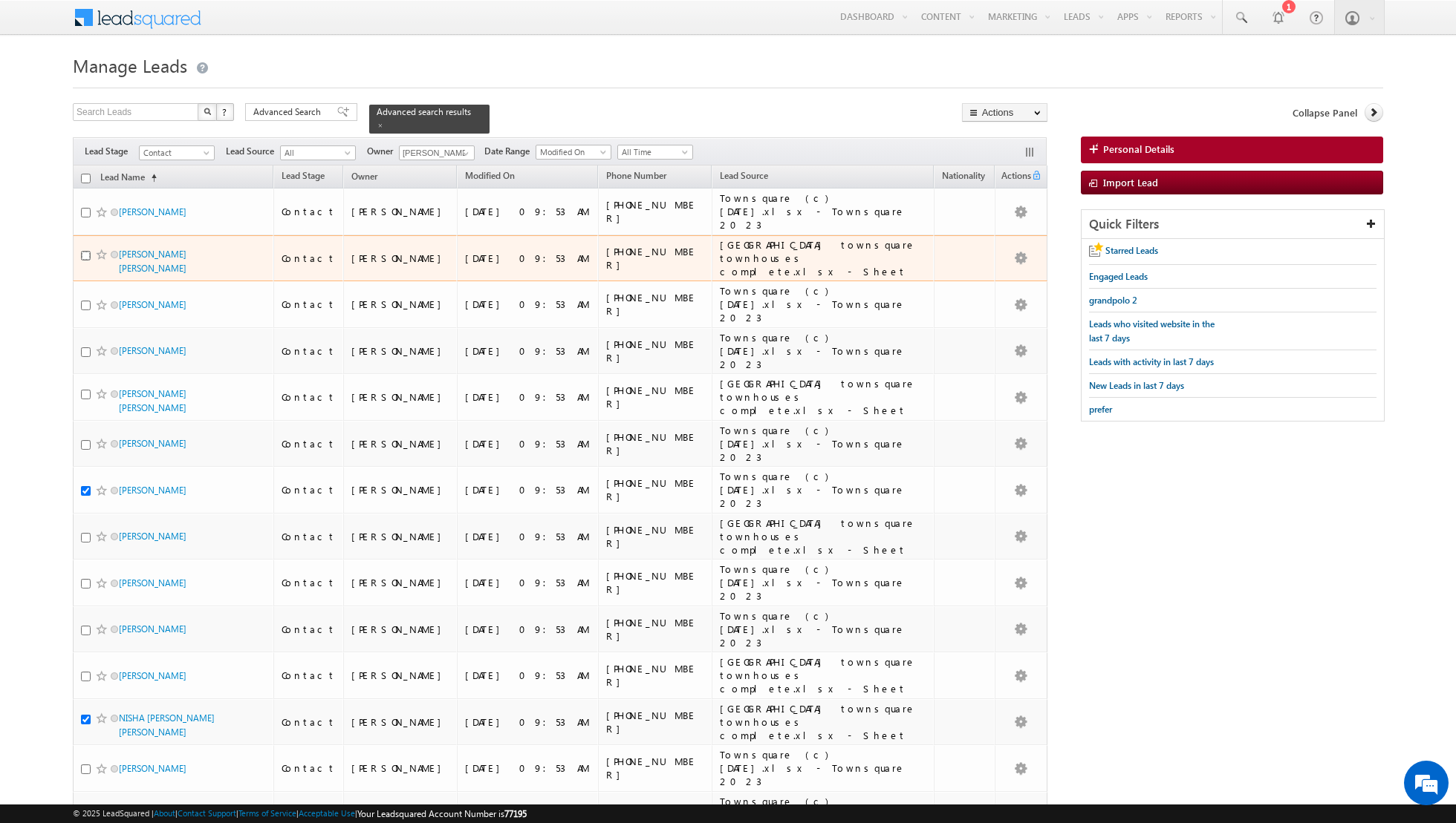
click at [83, 251] on input "checkbox" at bounding box center [86, 256] width 9 height 9
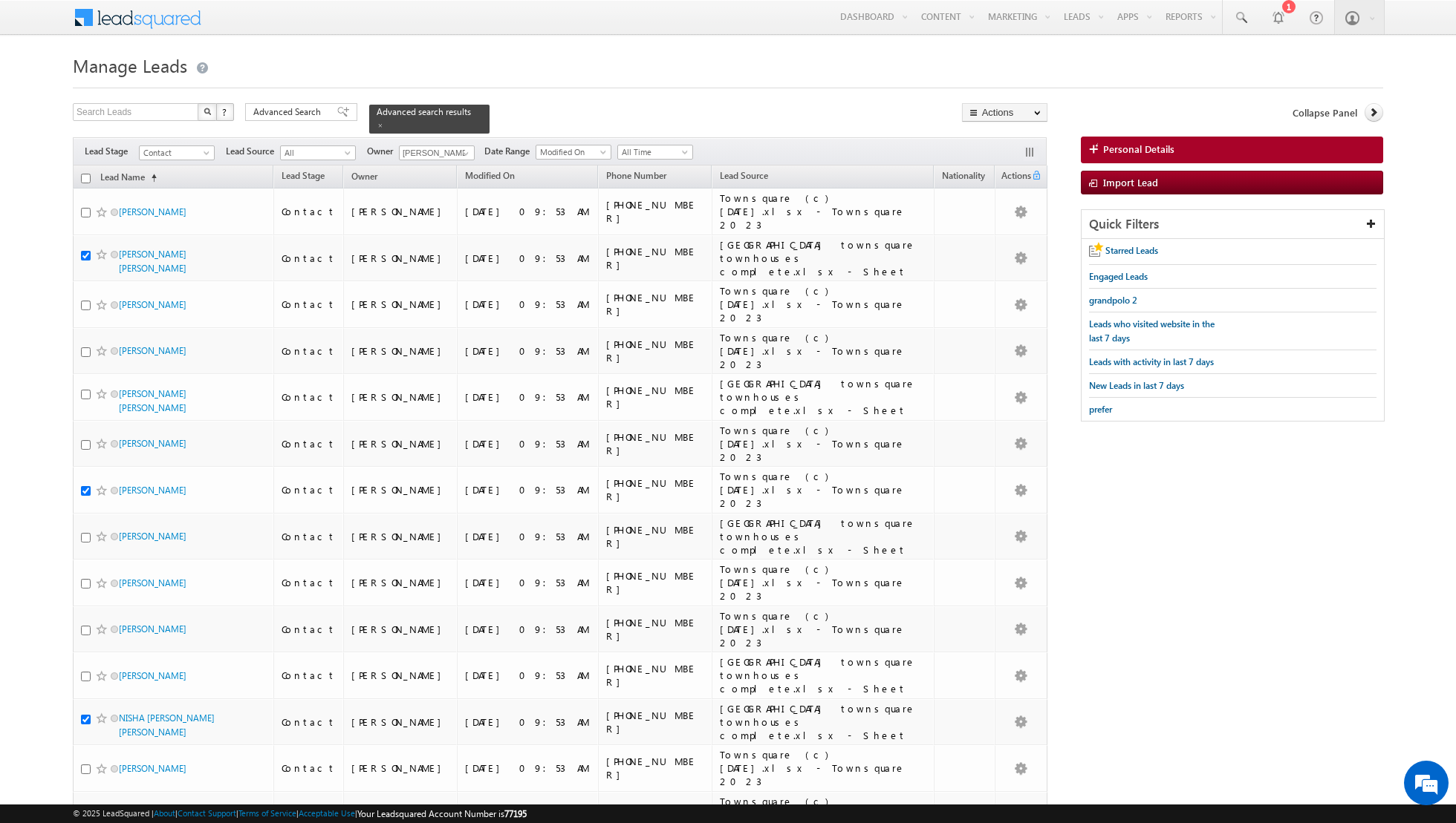
click at [1026, 242] on link "Change Owner" at bounding box center [1004, 241] width 84 height 18
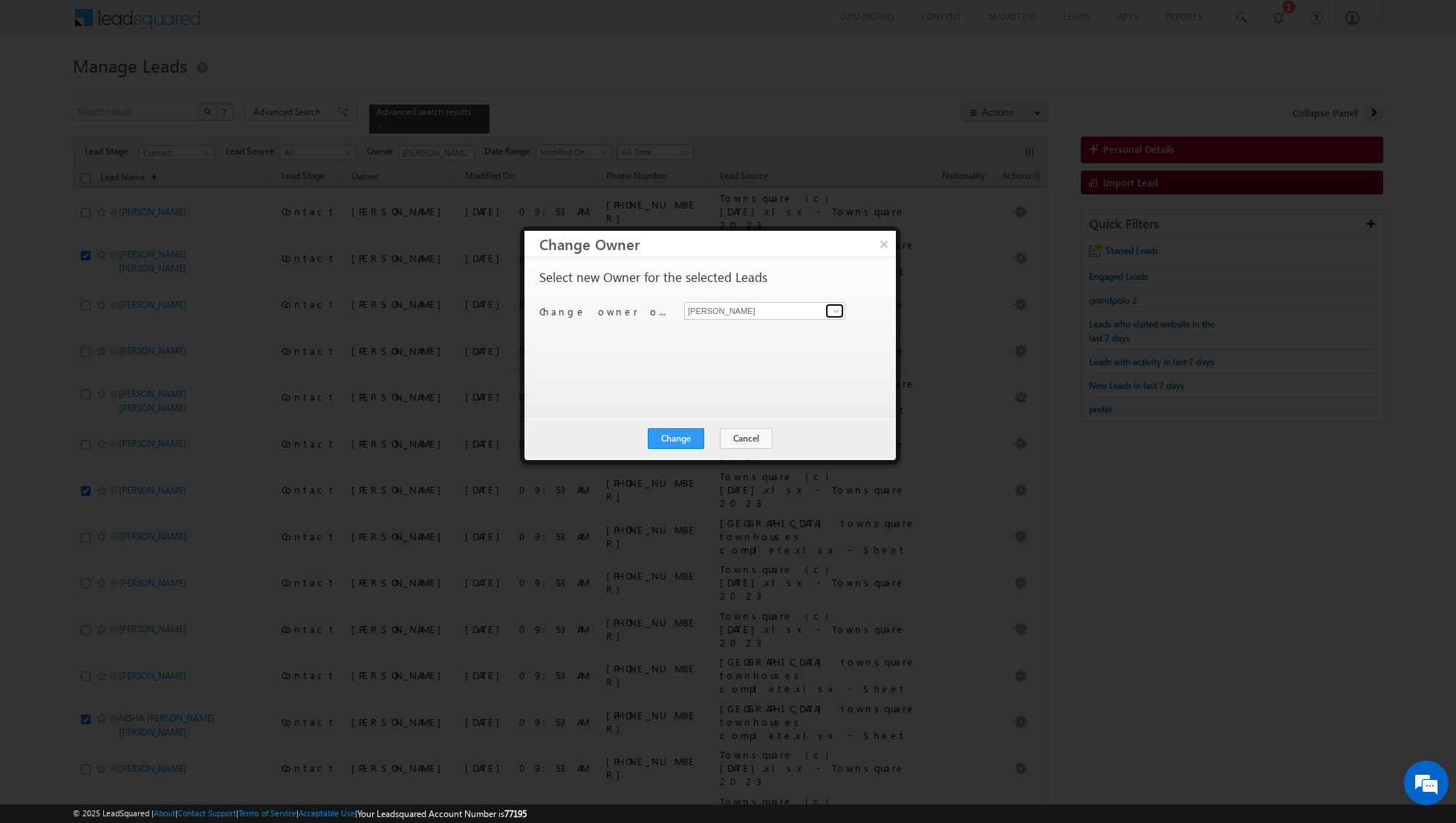
click at [833, 311] on span at bounding box center [836, 311] width 12 height 12
click at [737, 406] on link "Isha Mehndiratta isha.mehndiratta@indglobal.ae" at bounding box center [764, 412] width 161 height 28
click at [675, 443] on button "Change" at bounding box center [676, 439] width 56 height 21
click at [720, 441] on button "Close" at bounding box center [712, 439] width 48 height 21
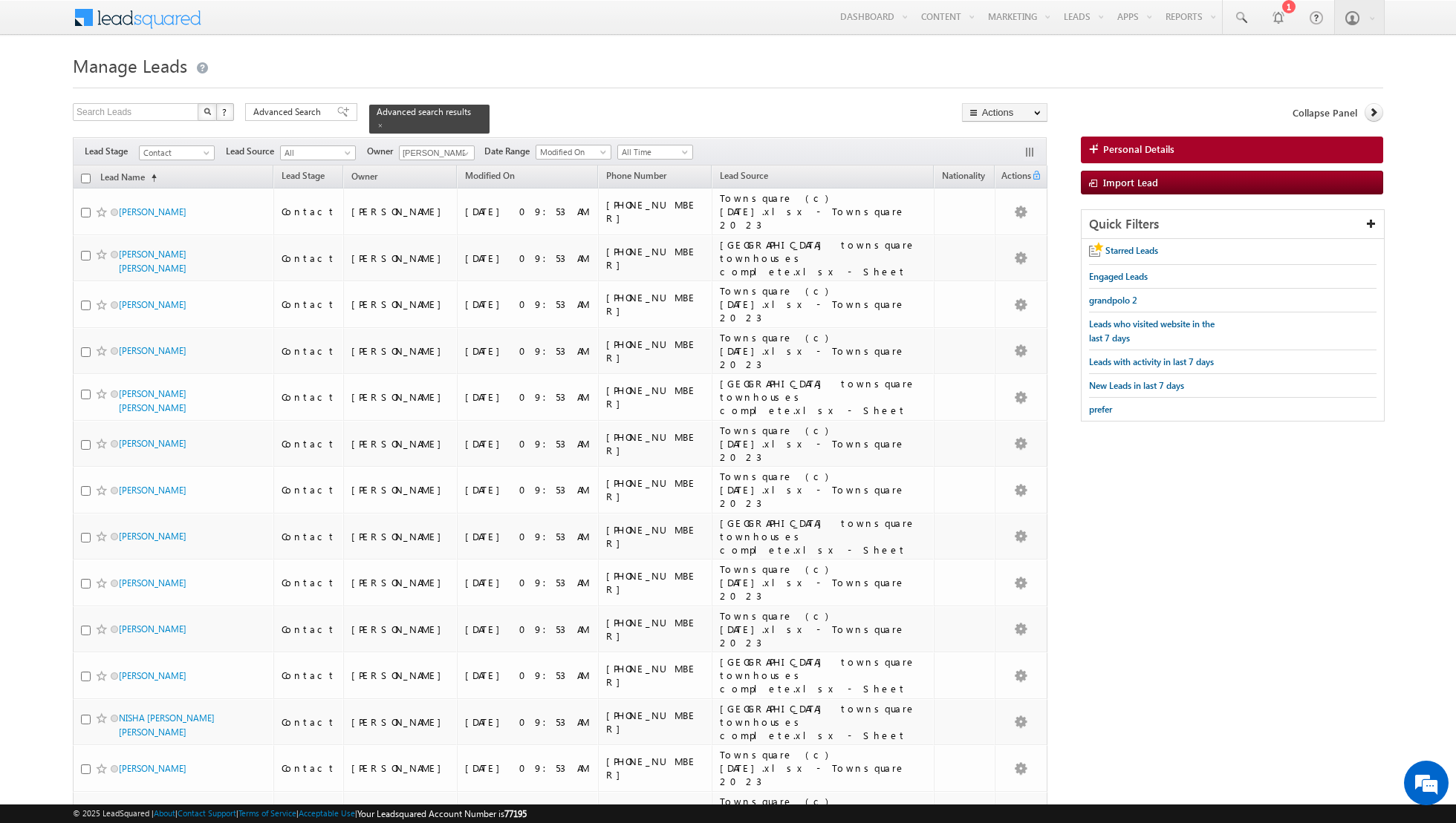
click at [86, 177] on input "checkbox" at bounding box center [86, 179] width 9 height 9
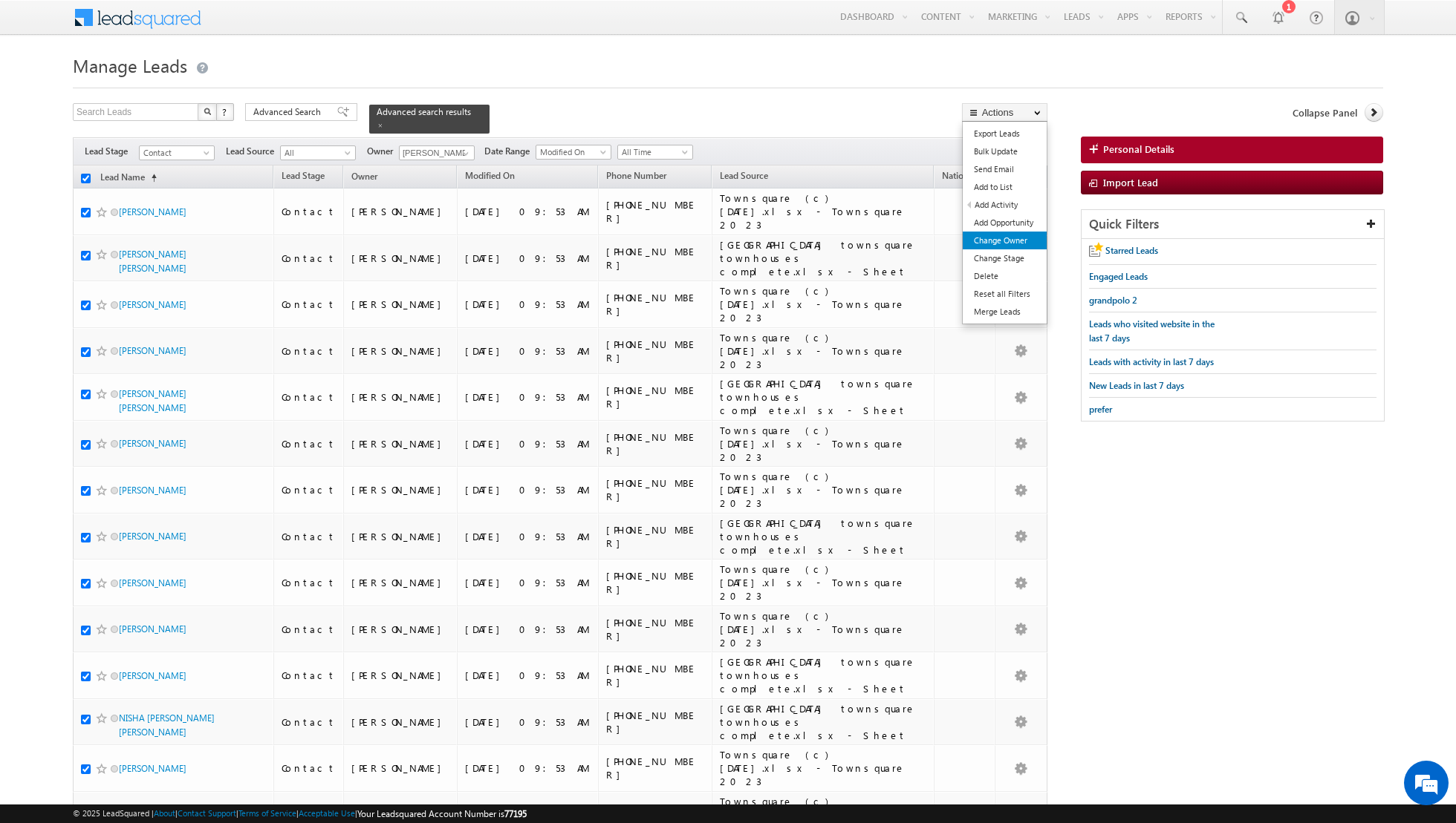
click at [987, 242] on link "Change Owner" at bounding box center [1004, 241] width 84 height 18
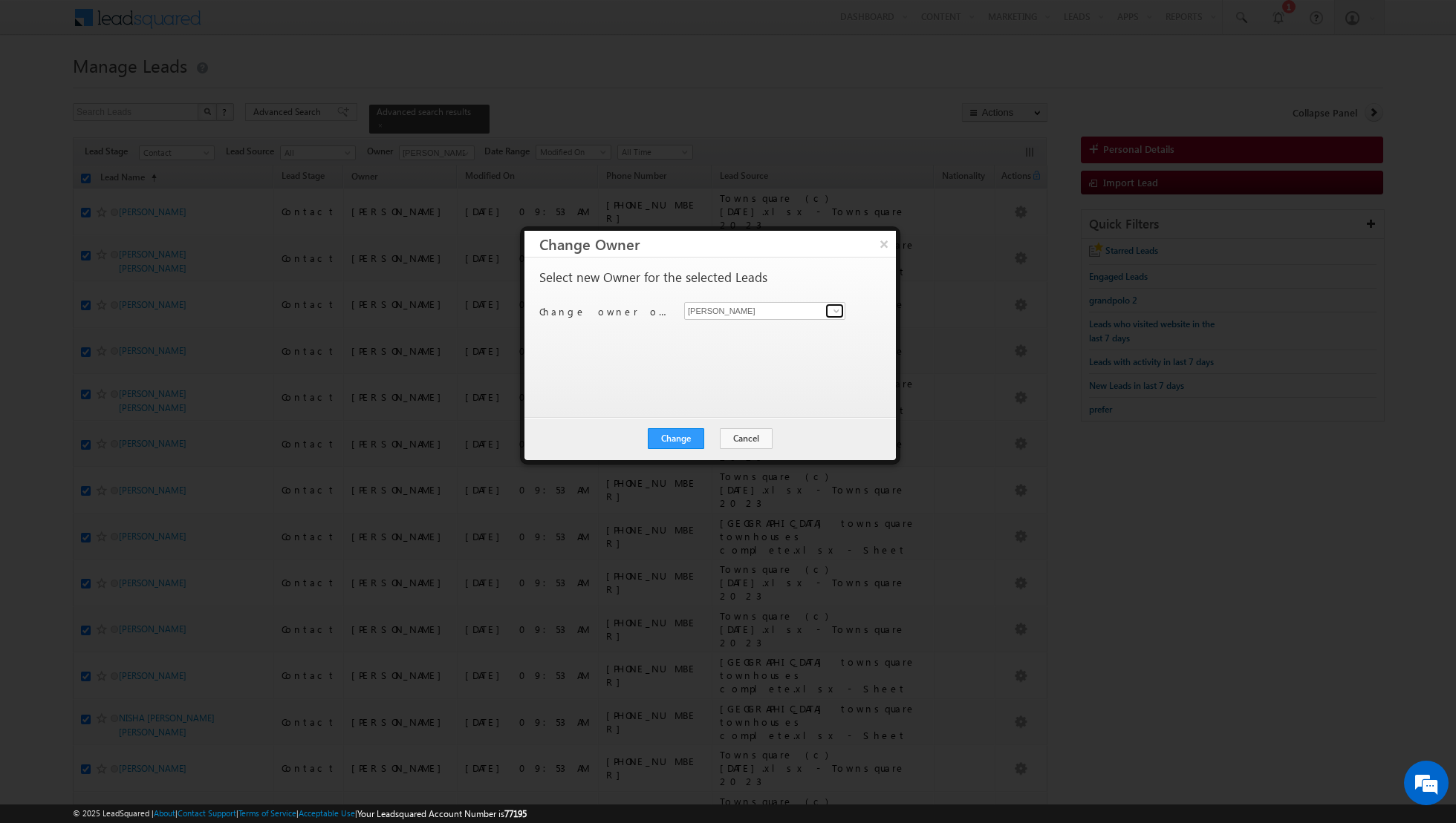
click at [835, 312] on span at bounding box center [836, 311] width 12 height 12
click at [736, 412] on link "Muhammad Shibily muhammad.shibily@indglobal.ae" at bounding box center [764, 423] width 161 height 28
click at [674, 444] on button "Change" at bounding box center [676, 439] width 56 height 21
click at [710, 440] on button "Close" at bounding box center [712, 439] width 48 height 21
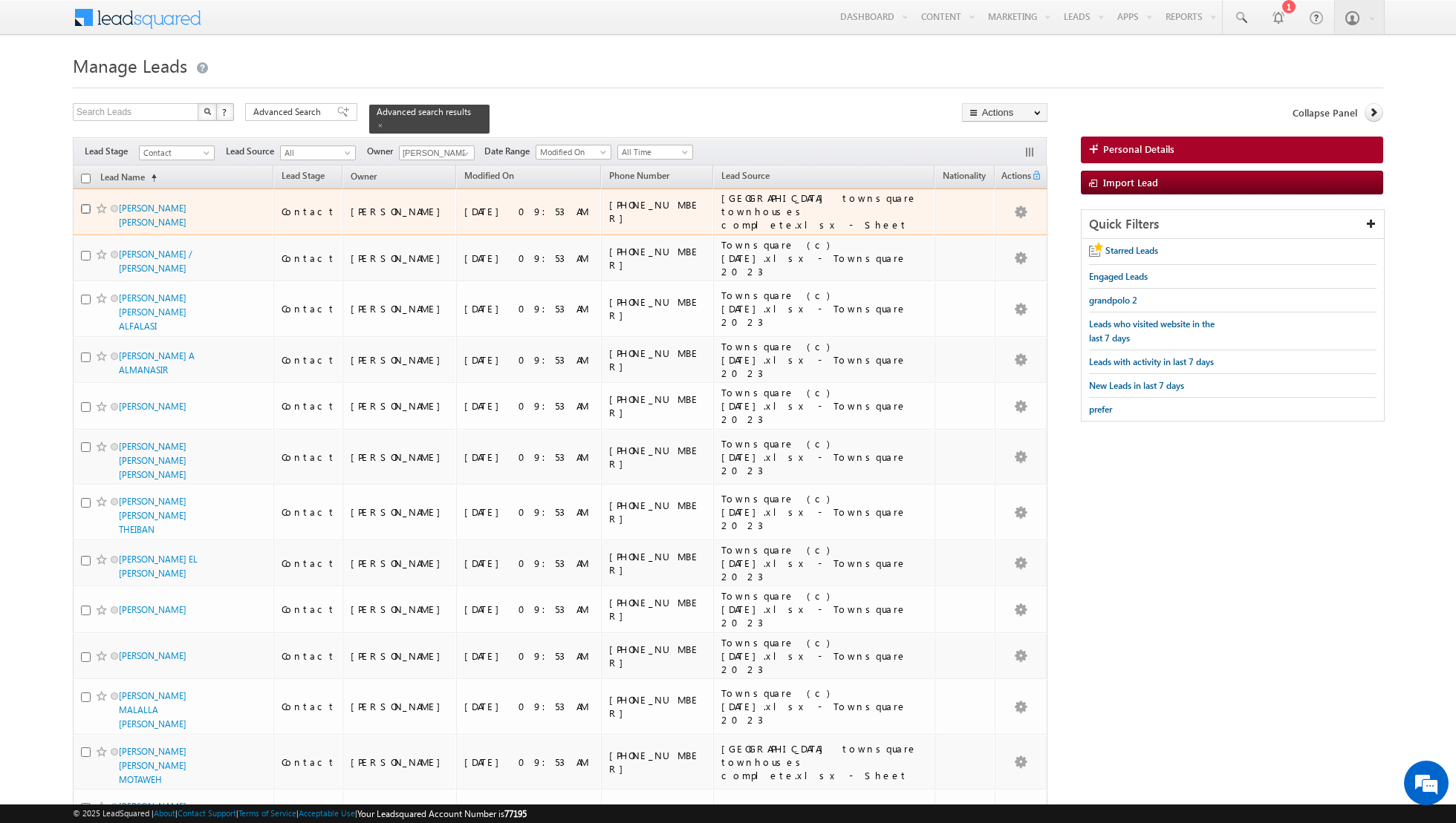
click at [83, 204] on input "checkbox" at bounding box center [86, 209] width 9 height 9
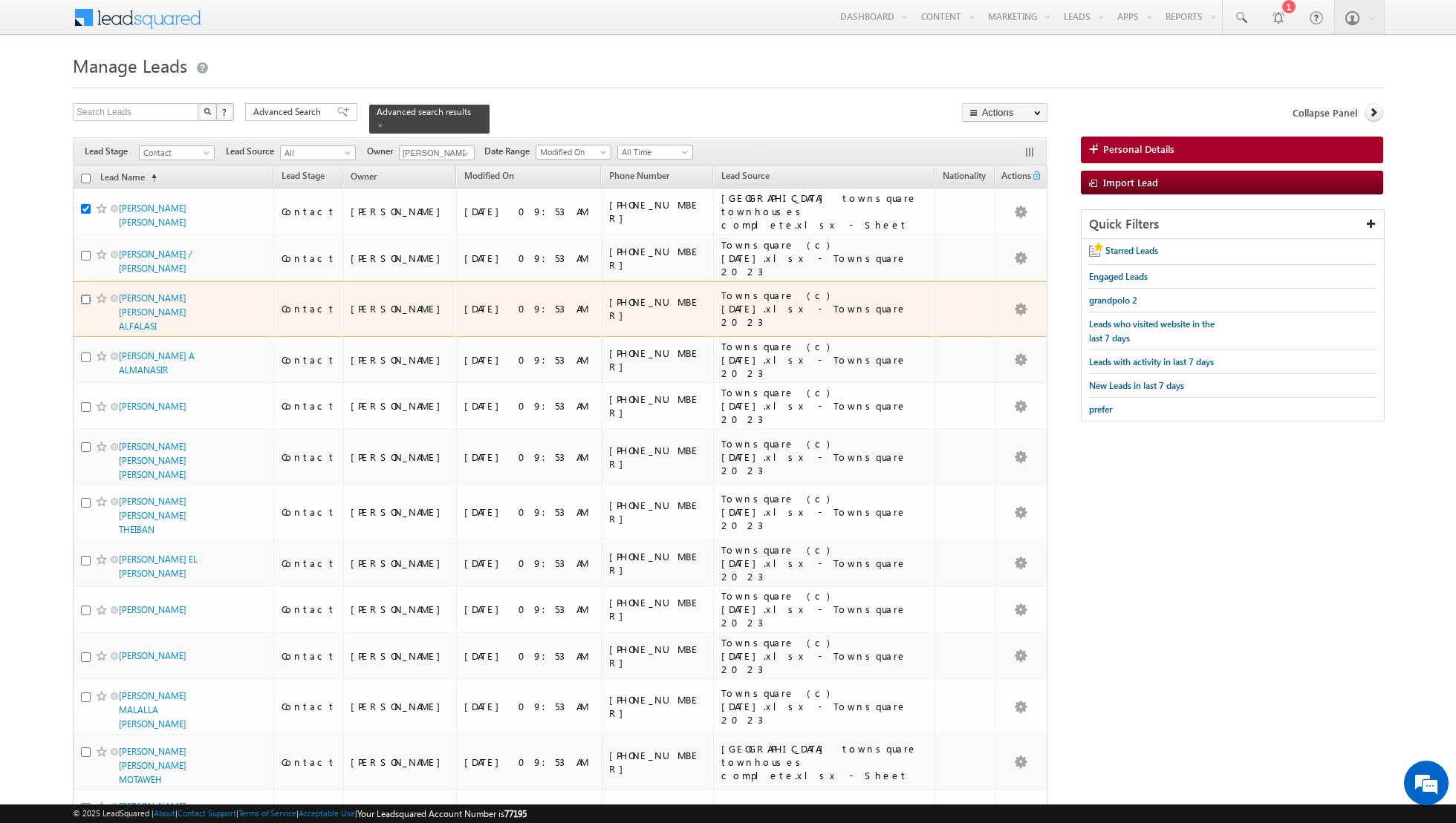
click at [86, 295] on input "checkbox" at bounding box center [86, 300] width 9 height 9
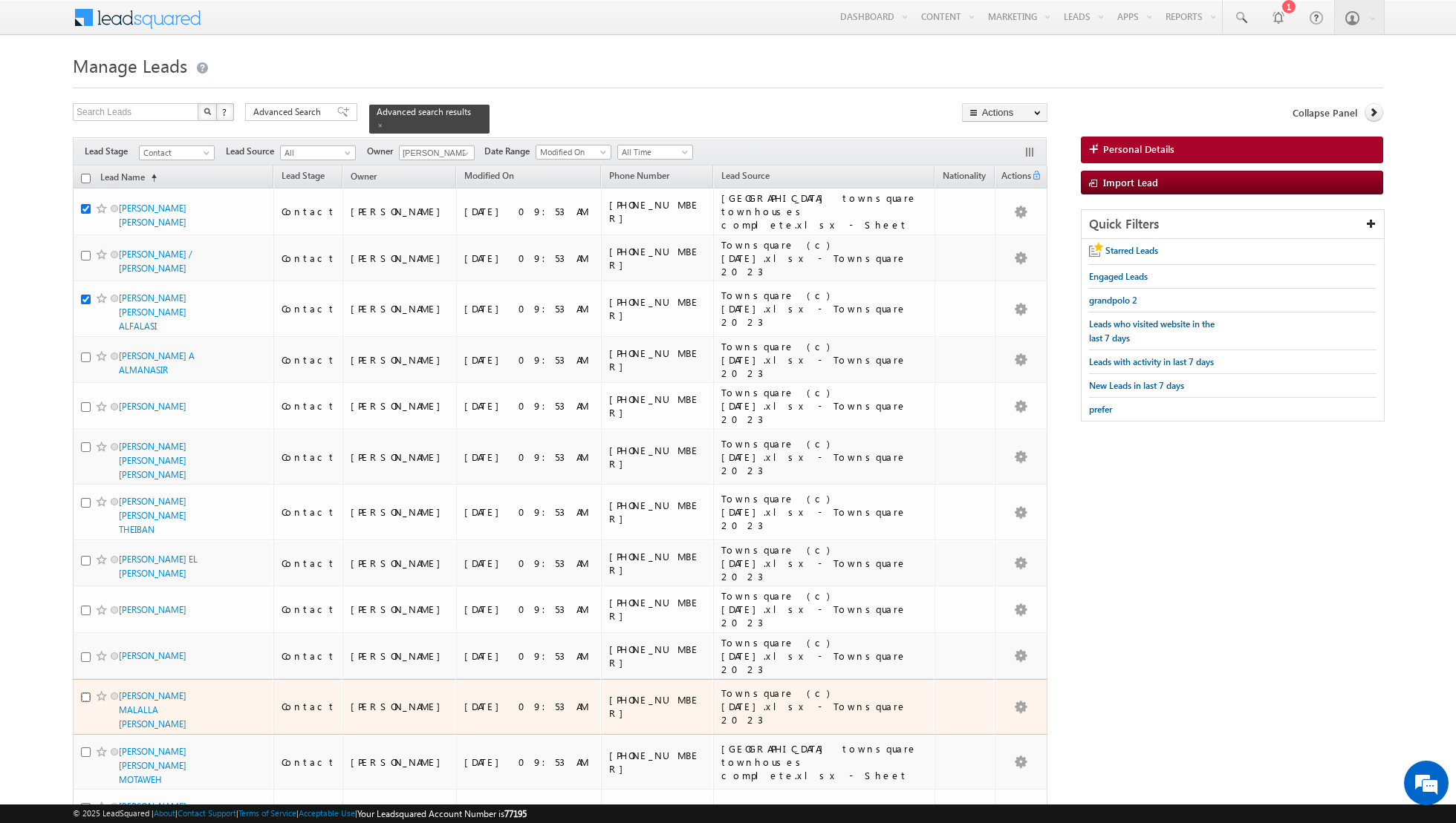
click at [82, 692] on input "checkbox" at bounding box center [86, 697] width 9 height 9
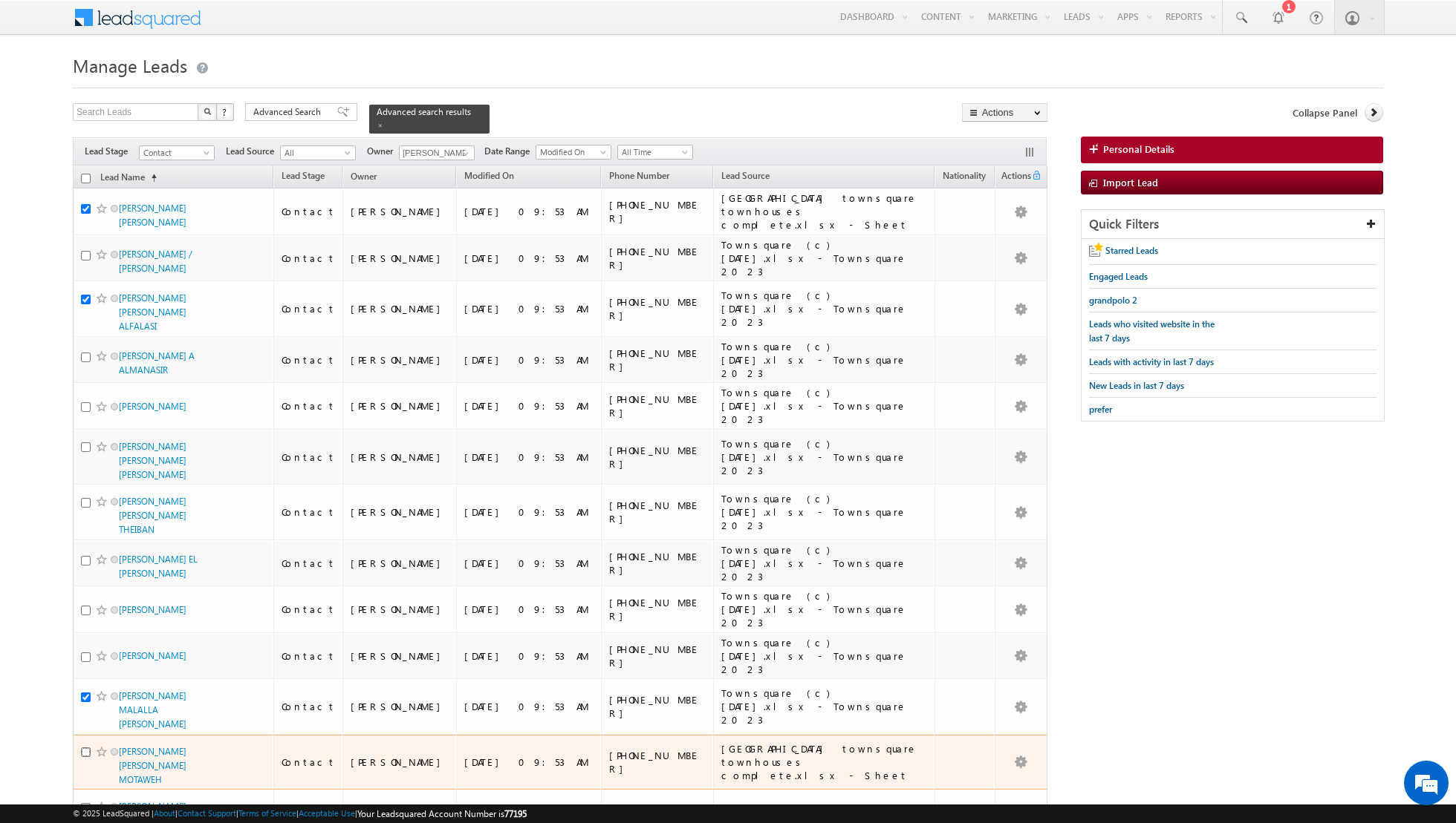
click at [85, 748] on input "checkbox" at bounding box center [86, 753] width 9 height 9
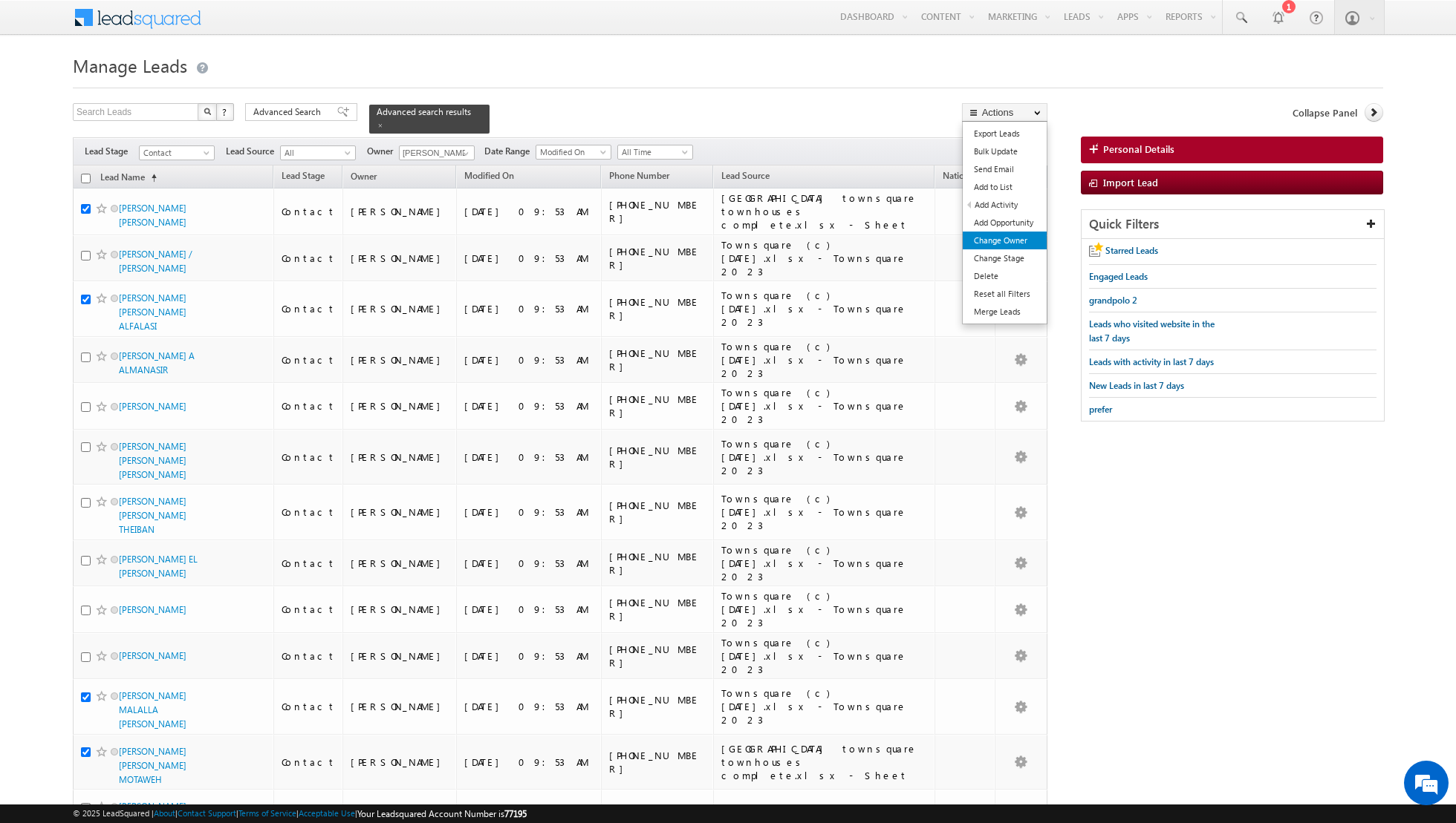
click at [996, 247] on link "Change Owner" at bounding box center [1004, 241] width 84 height 18
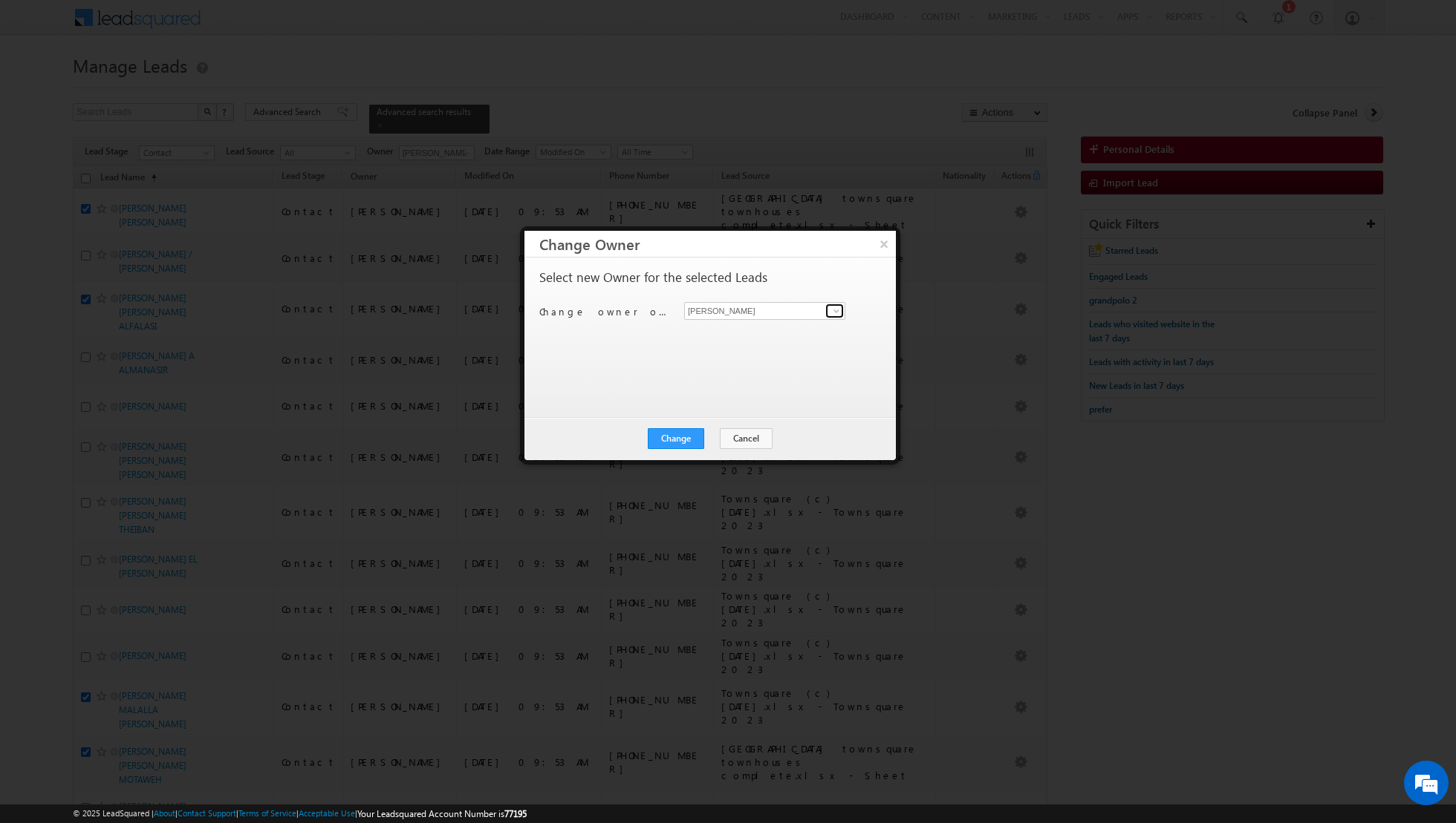
click at [829, 312] on link at bounding box center [835, 311] width 19 height 15
click at [722, 433] on link "Muhammad Shibily muhammad.shibily@indglobal.ae" at bounding box center [764, 436] width 161 height 28
click at [688, 441] on button "Change" at bounding box center [676, 439] width 56 height 21
click at [711, 441] on button "Close" at bounding box center [712, 439] width 48 height 21
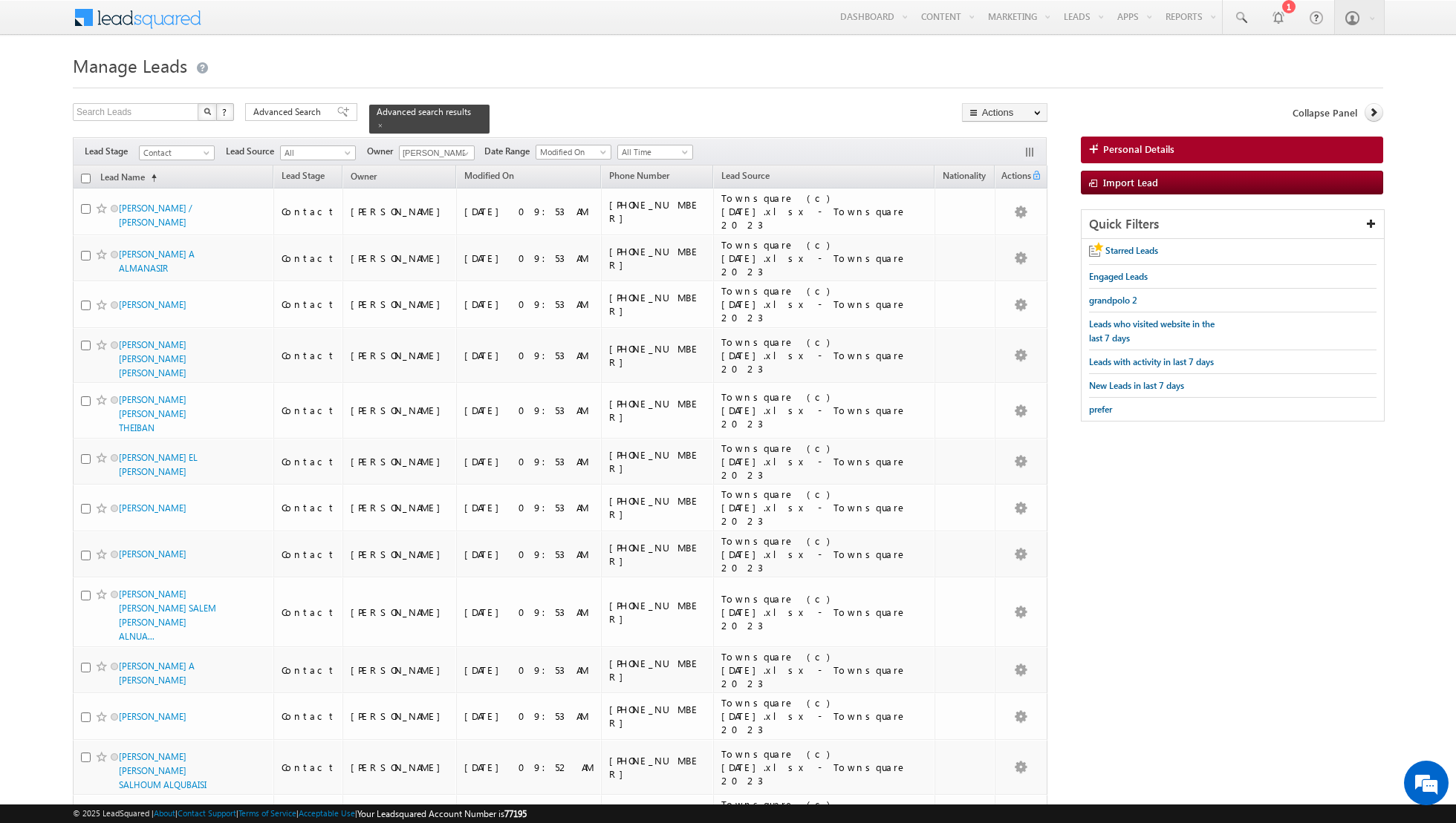
click at [86, 175] on input "checkbox" at bounding box center [86, 179] width 9 height 9
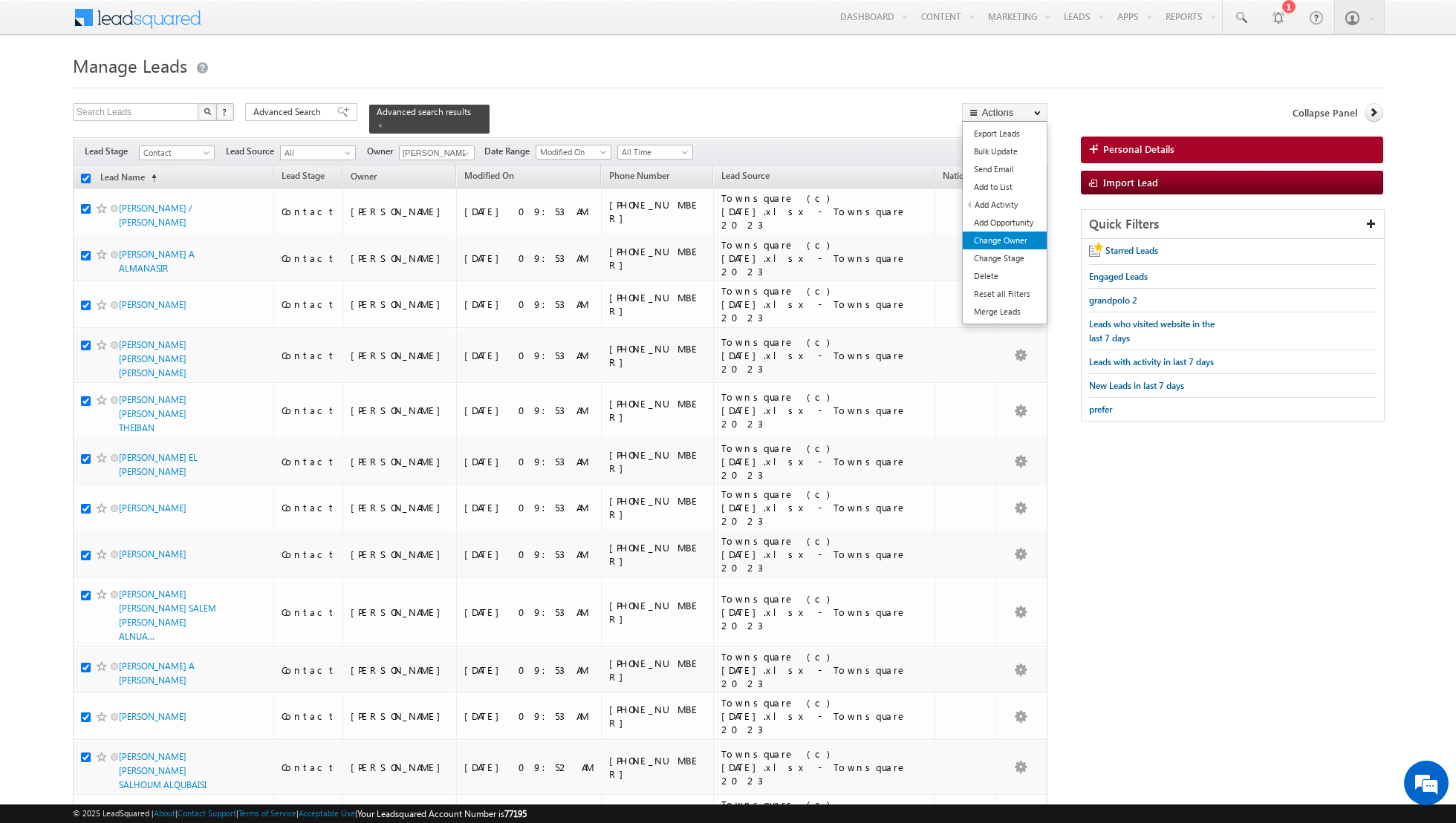
click at [985, 247] on link "Change Owner" at bounding box center [1004, 241] width 84 height 18
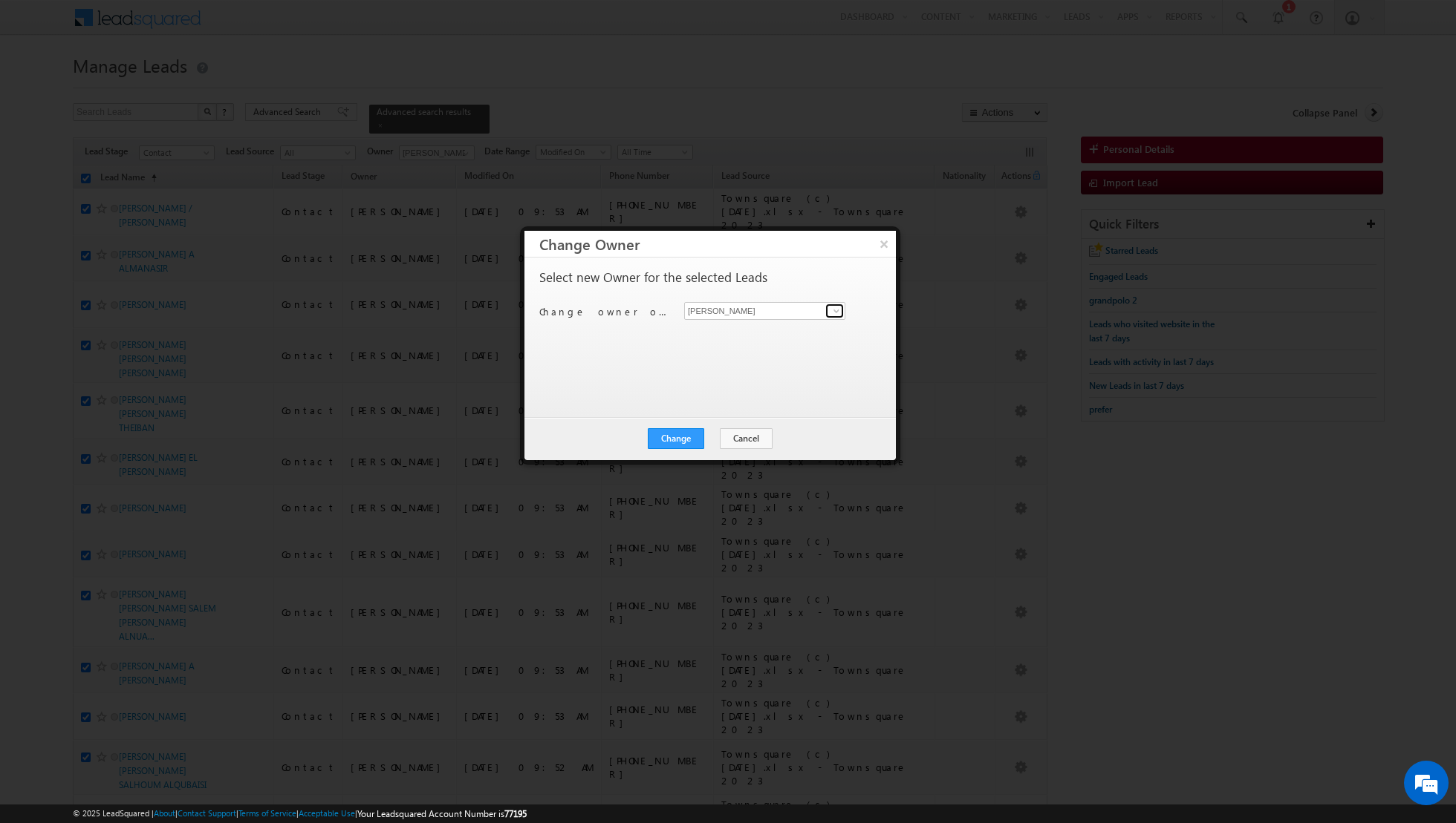
click at [841, 313] on span at bounding box center [836, 311] width 12 height 12
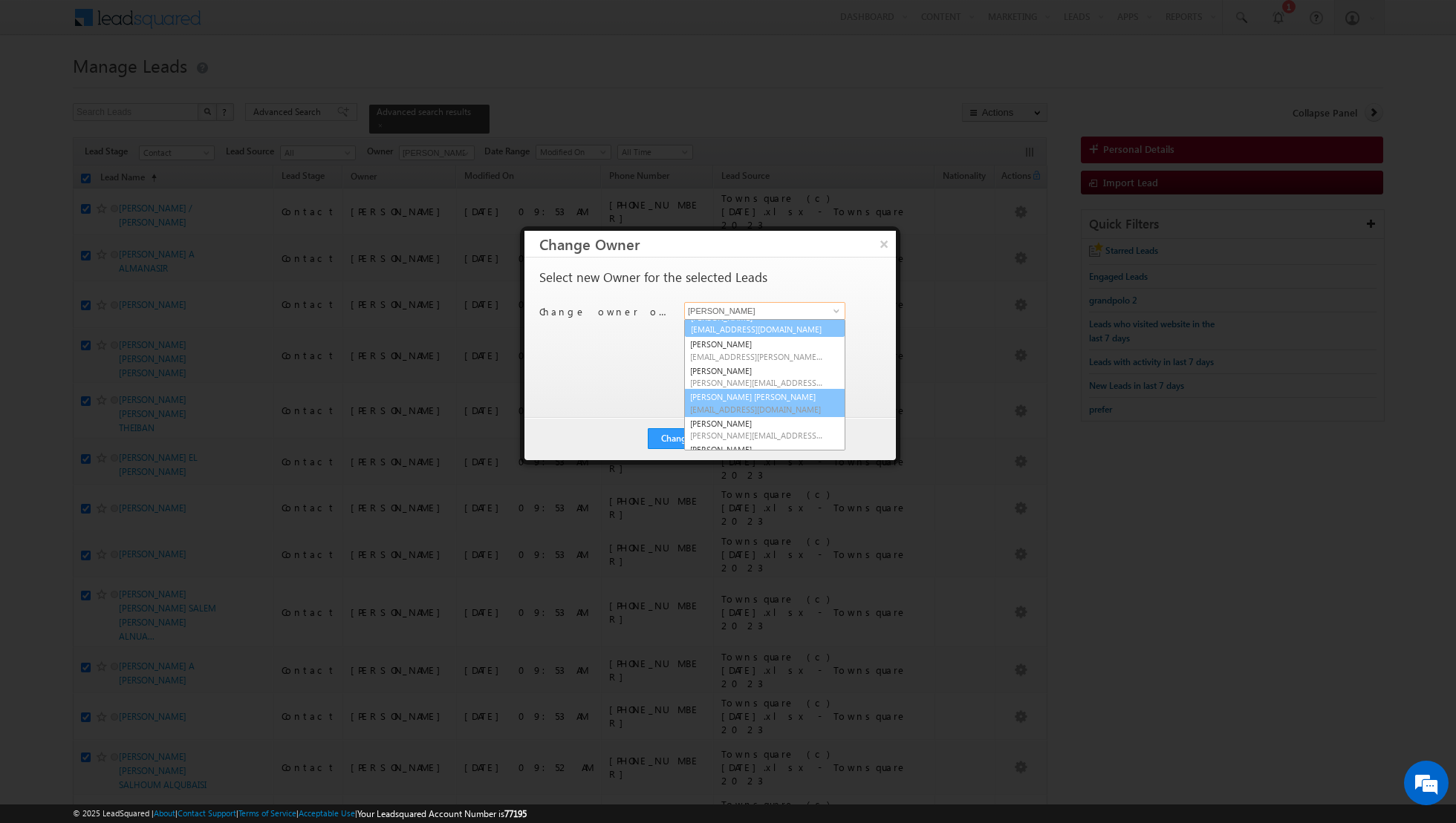
click at [751, 393] on link "Nandhana Anil nandhana.anil@indglobal.ae" at bounding box center [764, 403] width 161 height 28
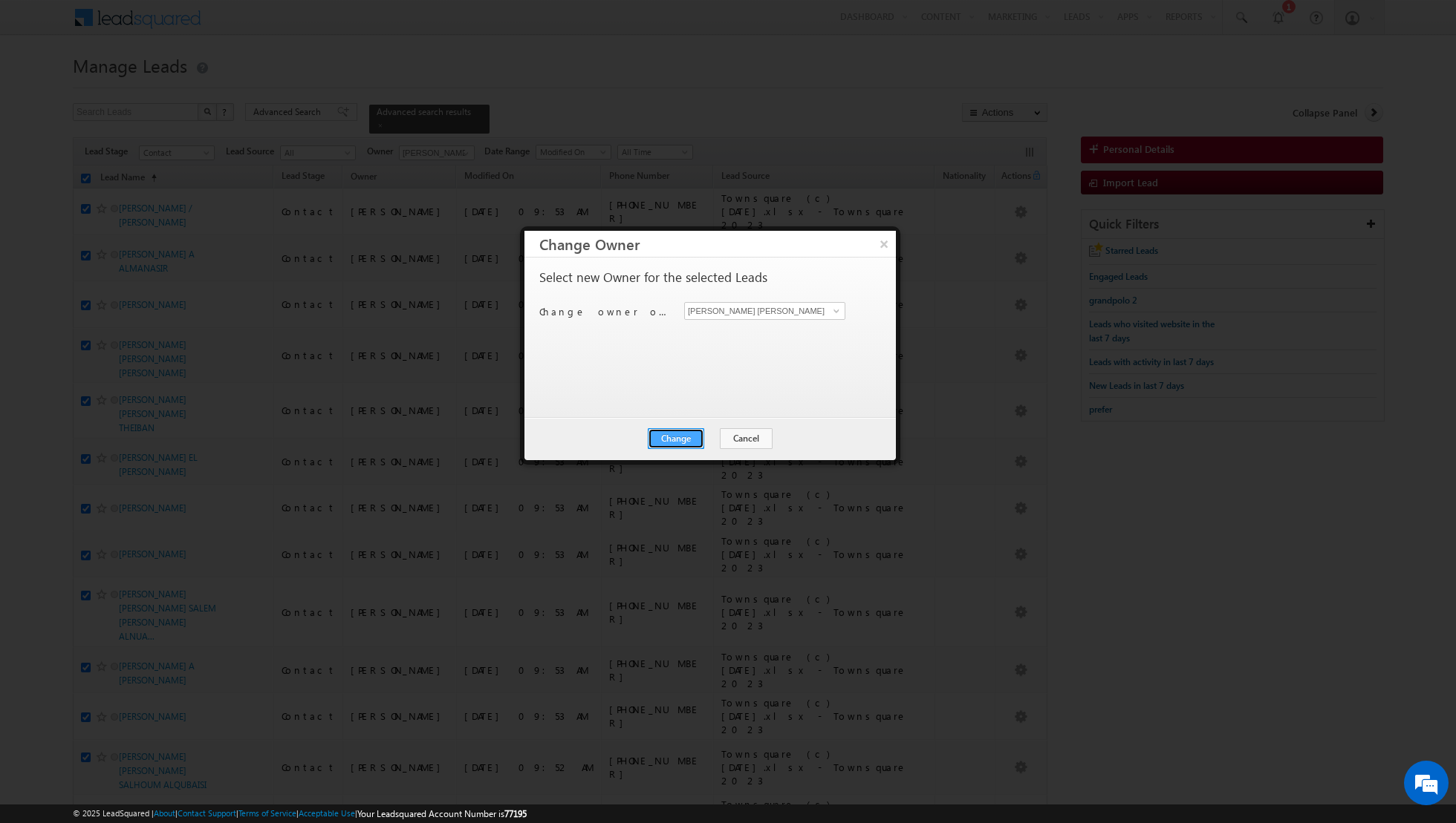
click at [678, 431] on button "Change" at bounding box center [676, 439] width 56 height 21
click at [712, 435] on button "Close" at bounding box center [712, 439] width 48 height 21
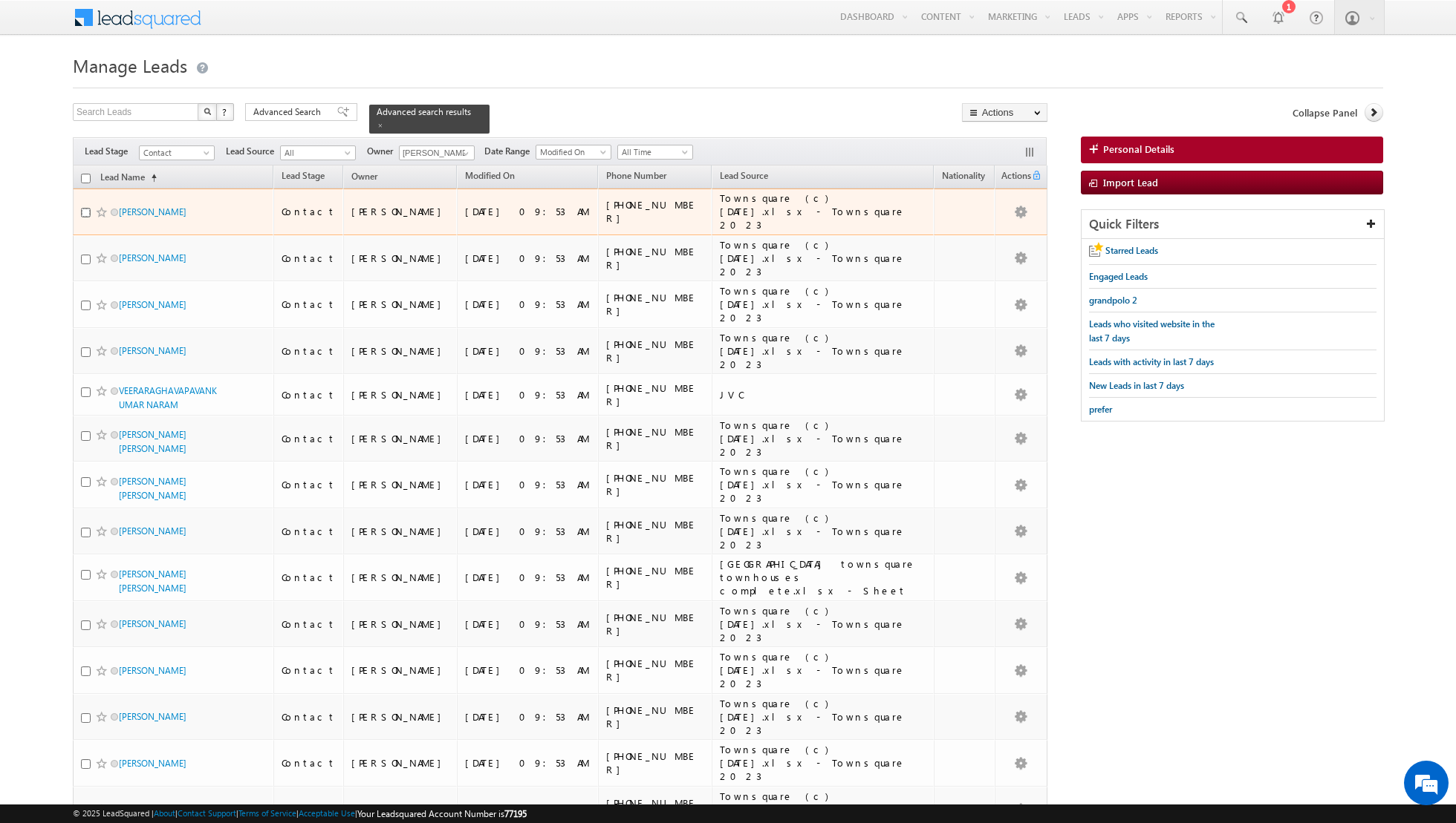
click at [85, 208] on input "checkbox" at bounding box center [86, 212] width 9 height 9
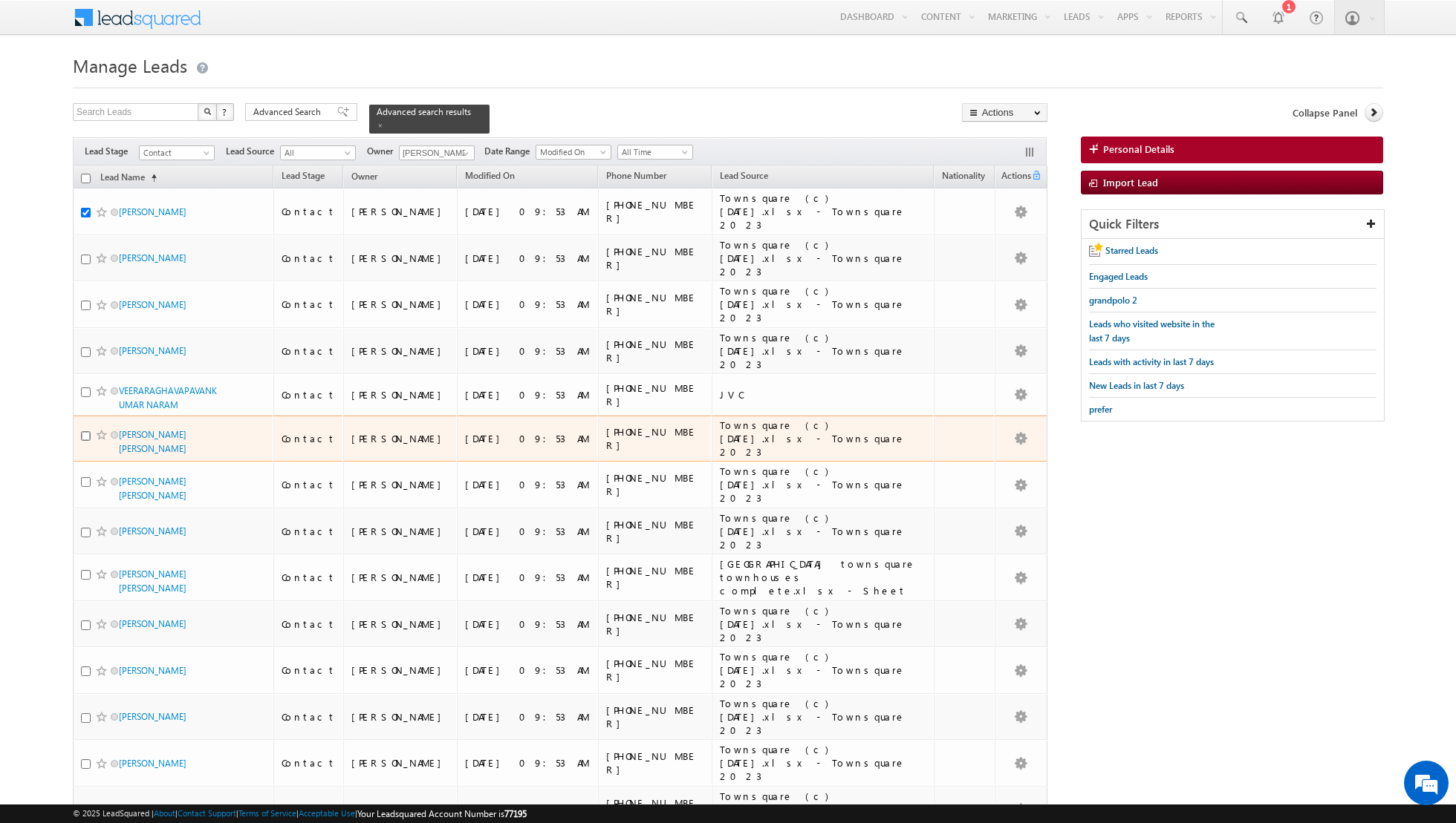
click at [82, 431] on input "checkbox" at bounding box center [86, 436] width 9 height 9
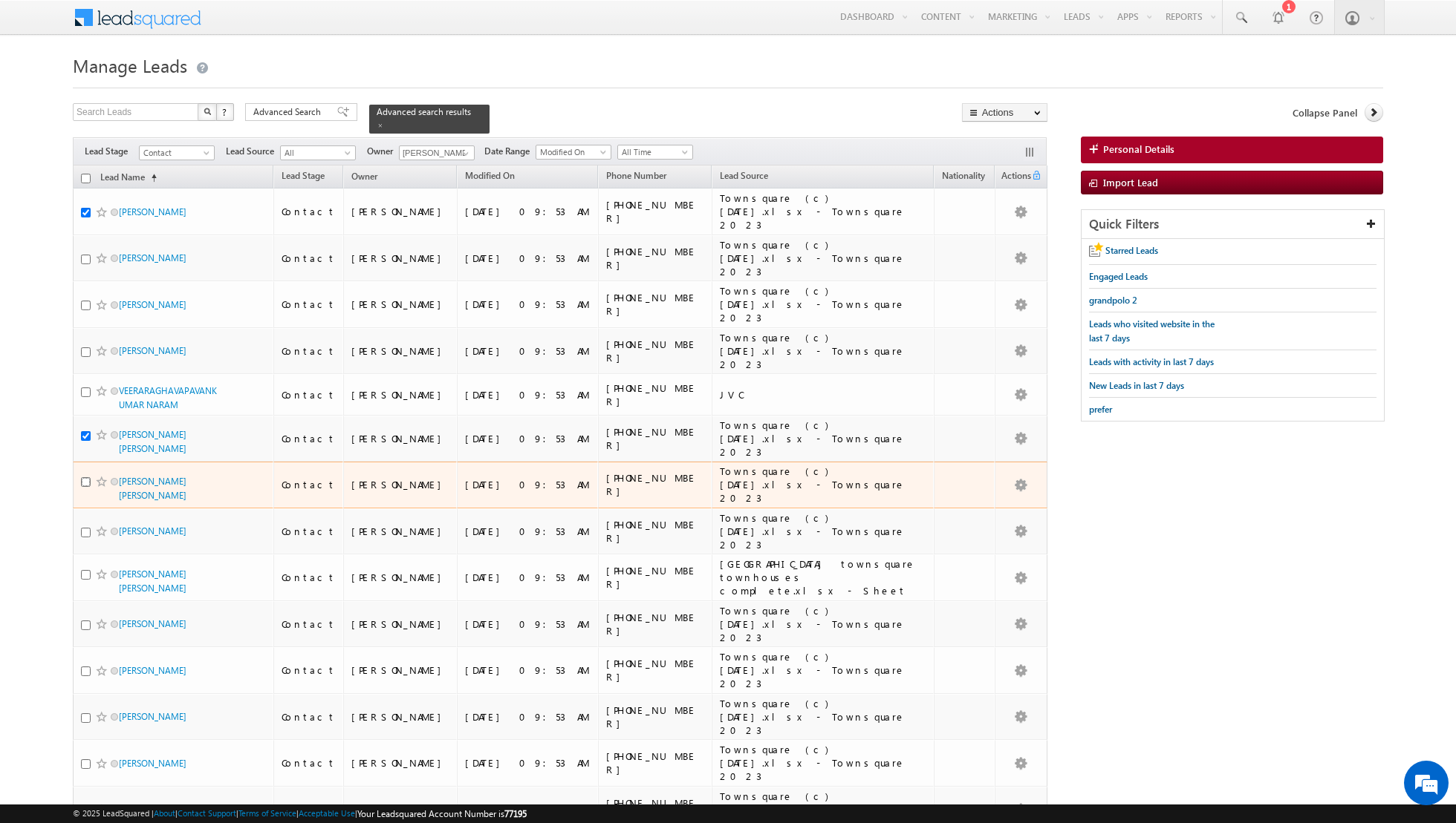
click at [86, 477] on input "checkbox" at bounding box center [86, 482] width 9 height 9
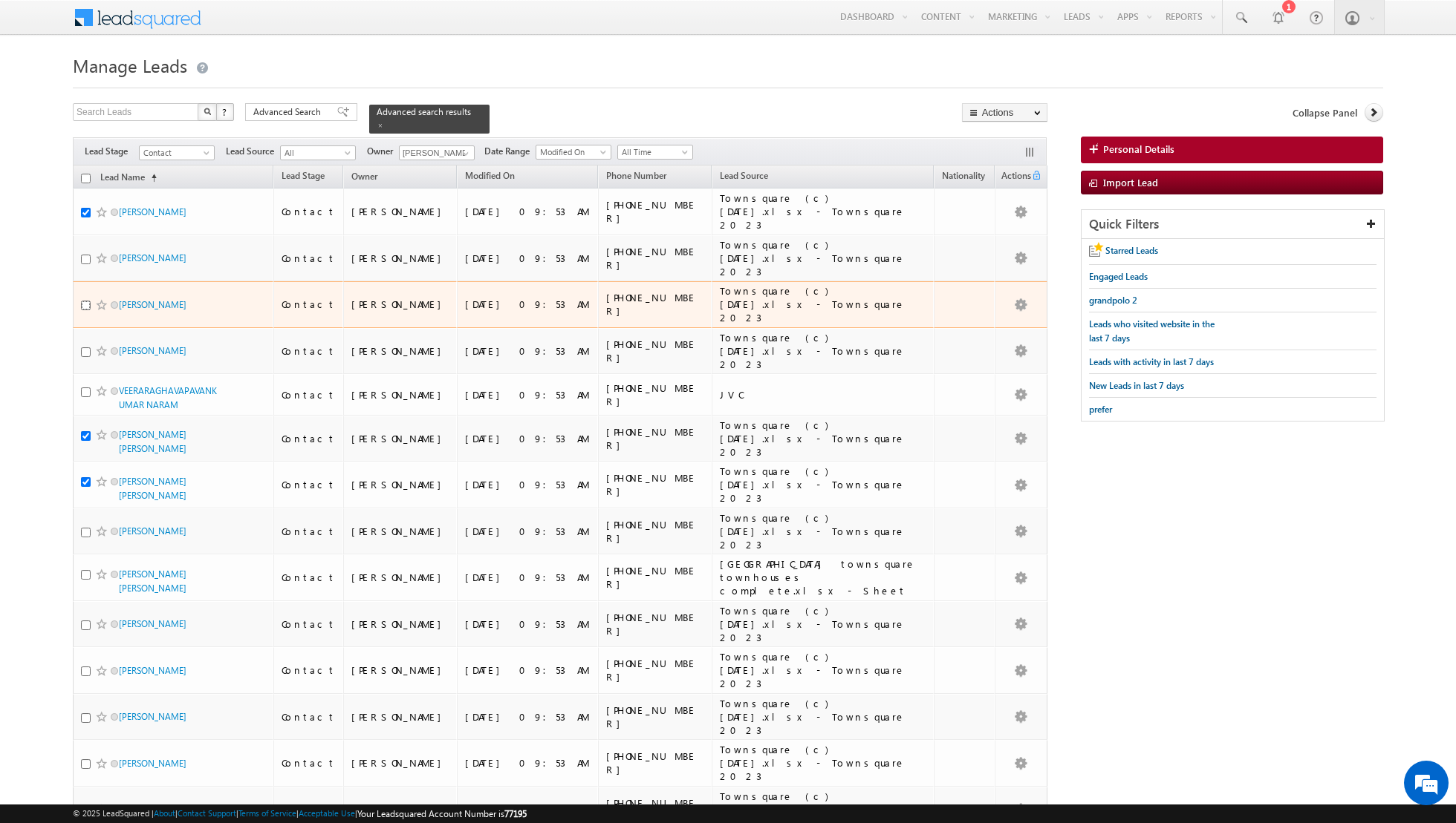
click at [86, 301] on input "checkbox" at bounding box center [86, 305] width 9 height 9
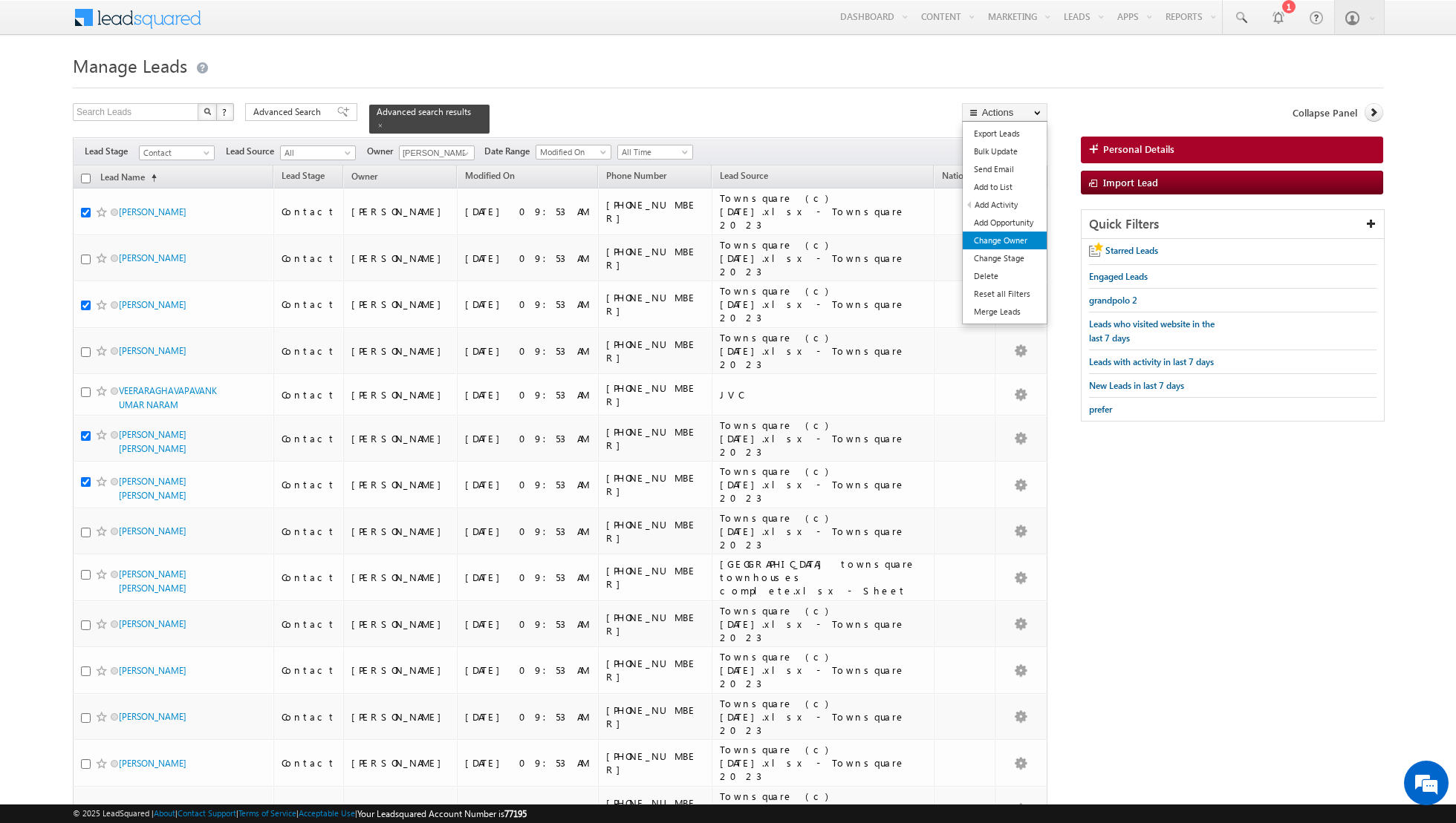
click at [993, 243] on link "Change Owner" at bounding box center [1004, 241] width 84 height 18
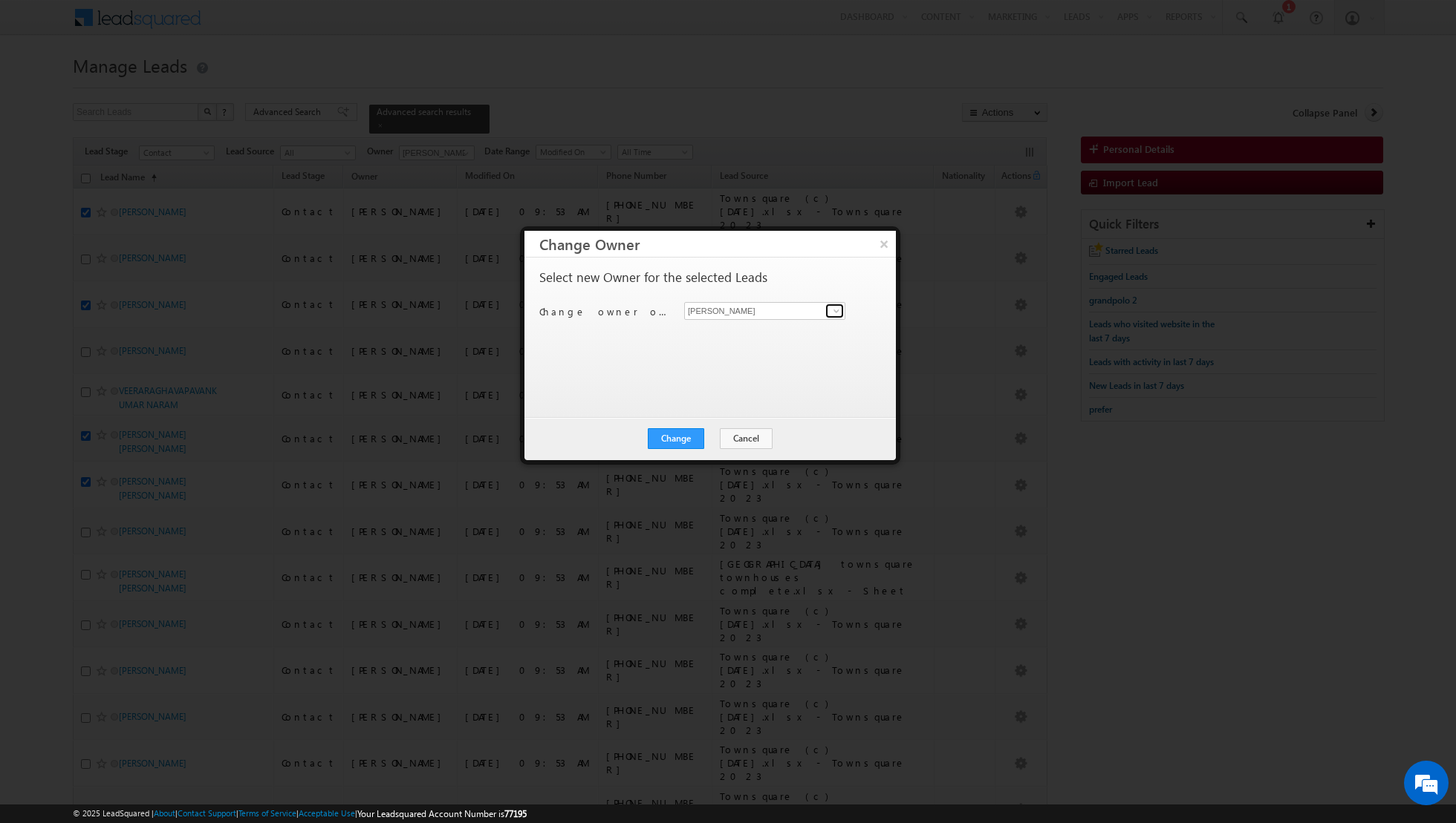
click at [833, 311] on span at bounding box center [836, 311] width 12 height 12
click at [742, 408] on link "Nandhana Anil nandhana.anil@indglobal.ae" at bounding box center [764, 412] width 161 height 28
click at [663, 437] on button "Change" at bounding box center [676, 439] width 56 height 21
click at [715, 435] on button "Close" at bounding box center [712, 439] width 48 height 21
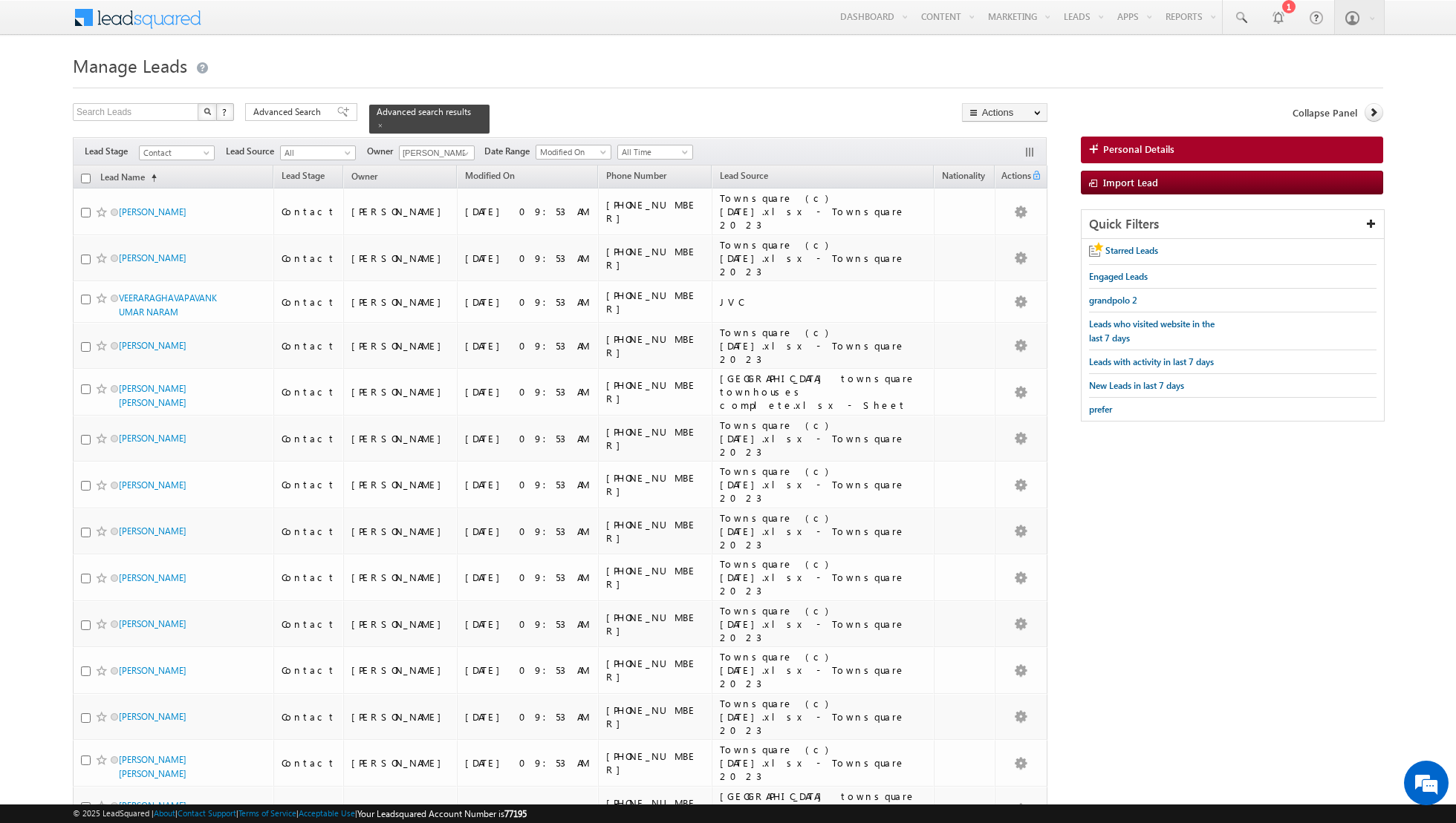
click at [86, 177] on input "checkbox" at bounding box center [86, 179] width 9 height 9
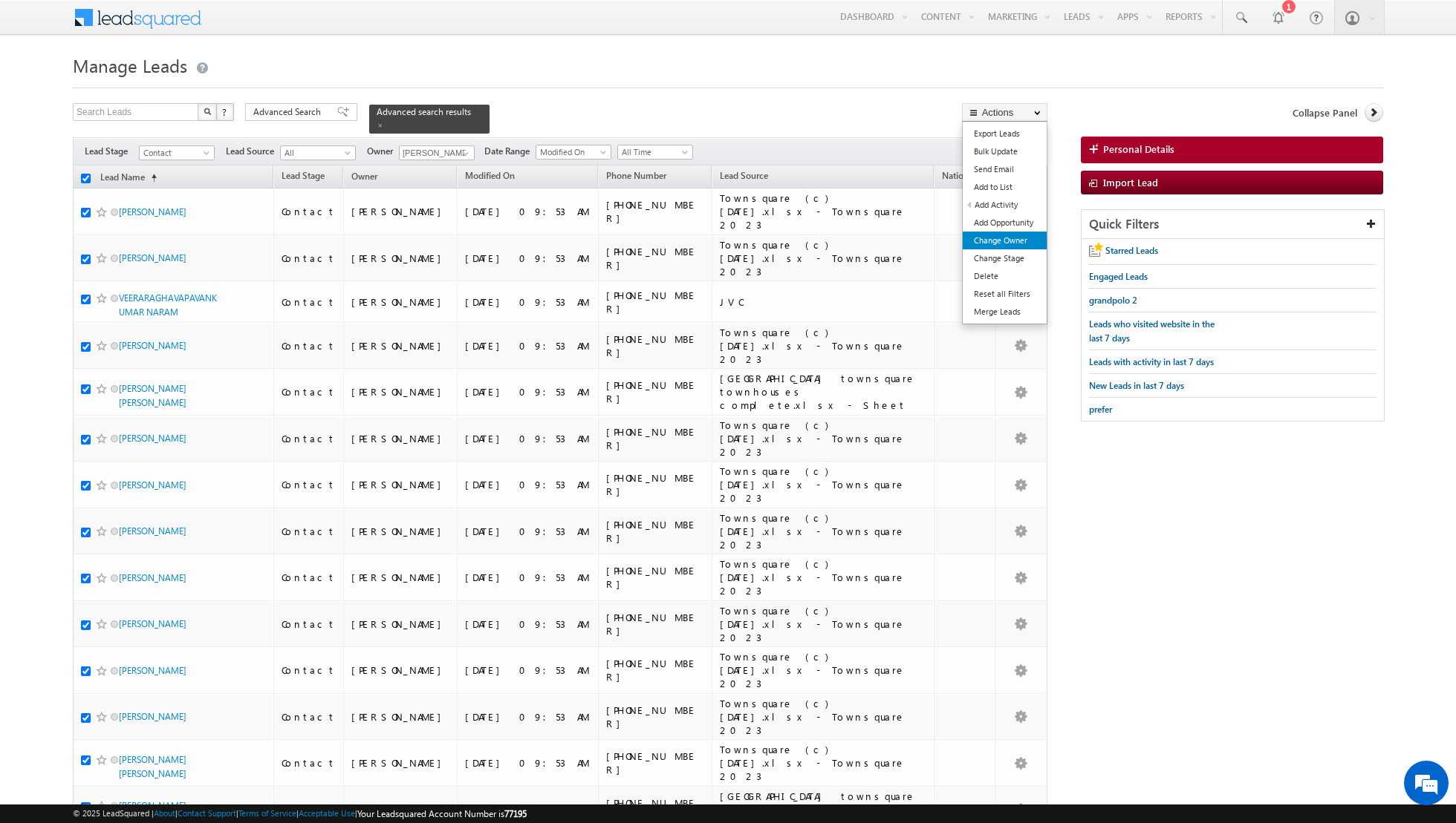
click at [996, 241] on link "Change Owner" at bounding box center [1004, 241] width 84 height 18
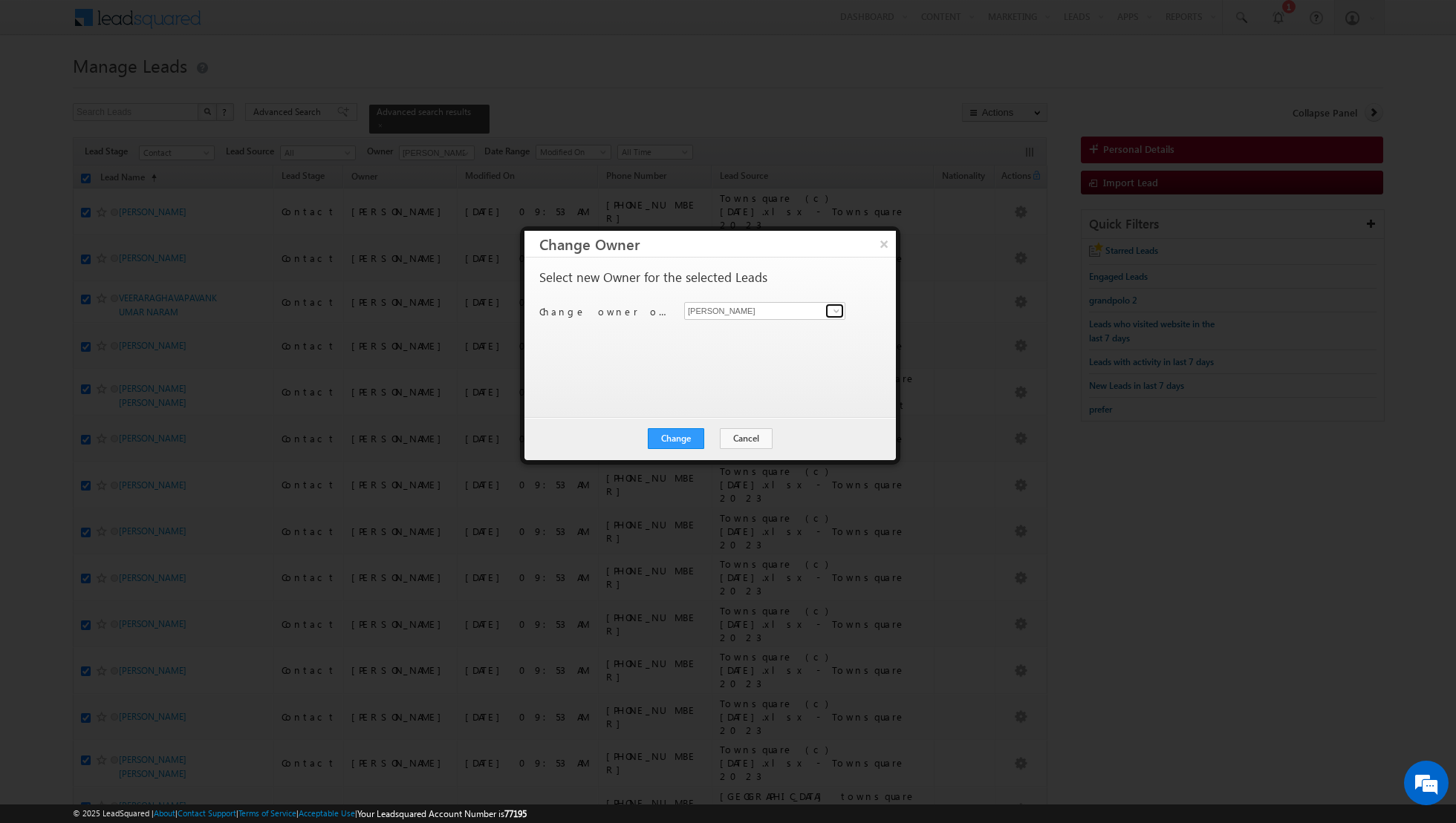
click at [837, 313] on span at bounding box center [836, 311] width 12 height 12
click at [742, 398] on span "riya.raj@indglobal.ae" at bounding box center [757, 396] width 133 height 11
click at [681, 430] on button "Change" at bounding box center [676, 439] width 56 height 21
click at [705, 430] on button "Close" at bounding box center [712, 439] width 48 height 21
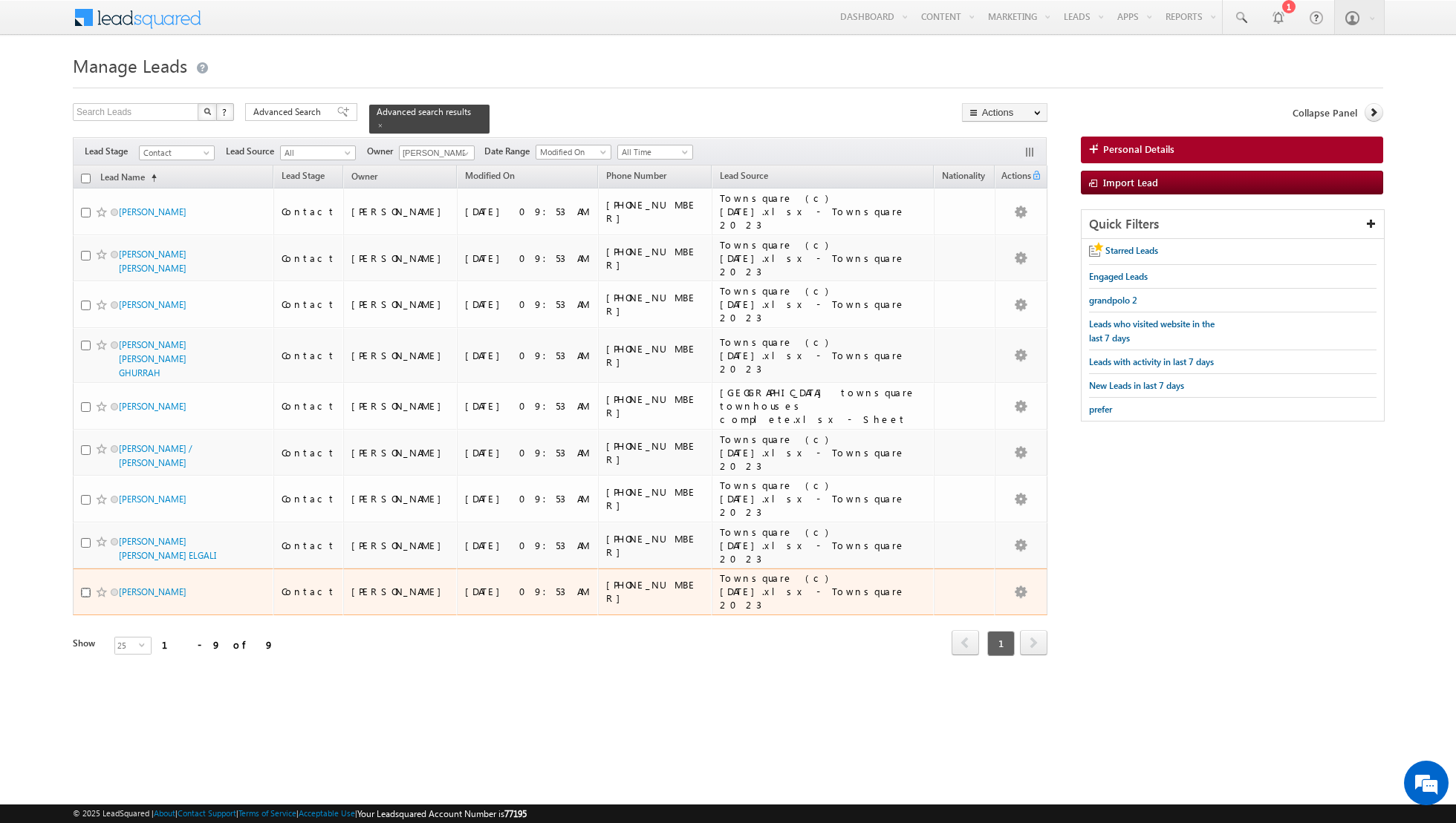
click at [86, 588] on input "checkbox" at bounding box center [86, 593] width 9 height 9
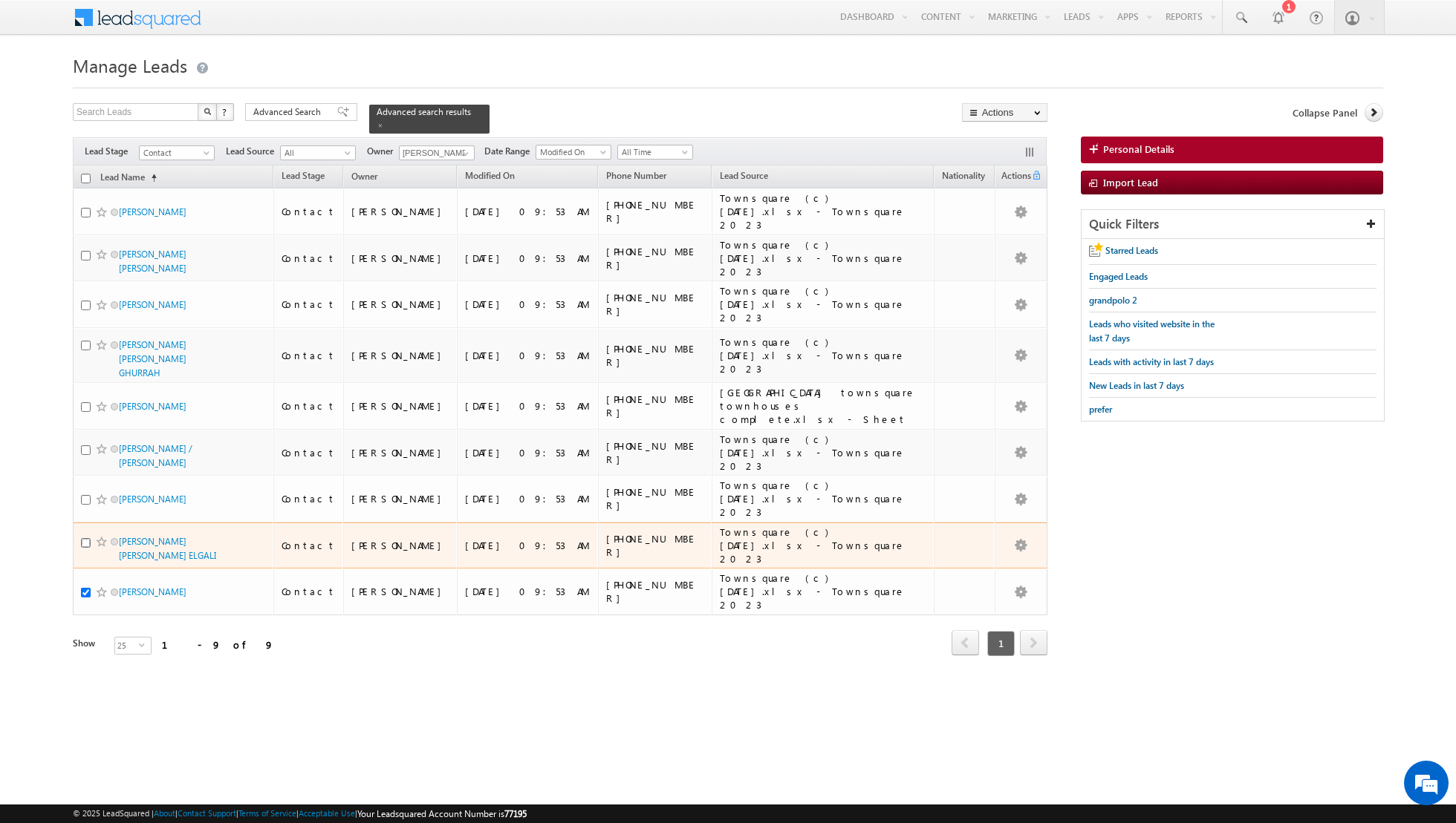
click at [85, 538] on input "checkbox" at bounding box center [86, 543] width 9 height 9
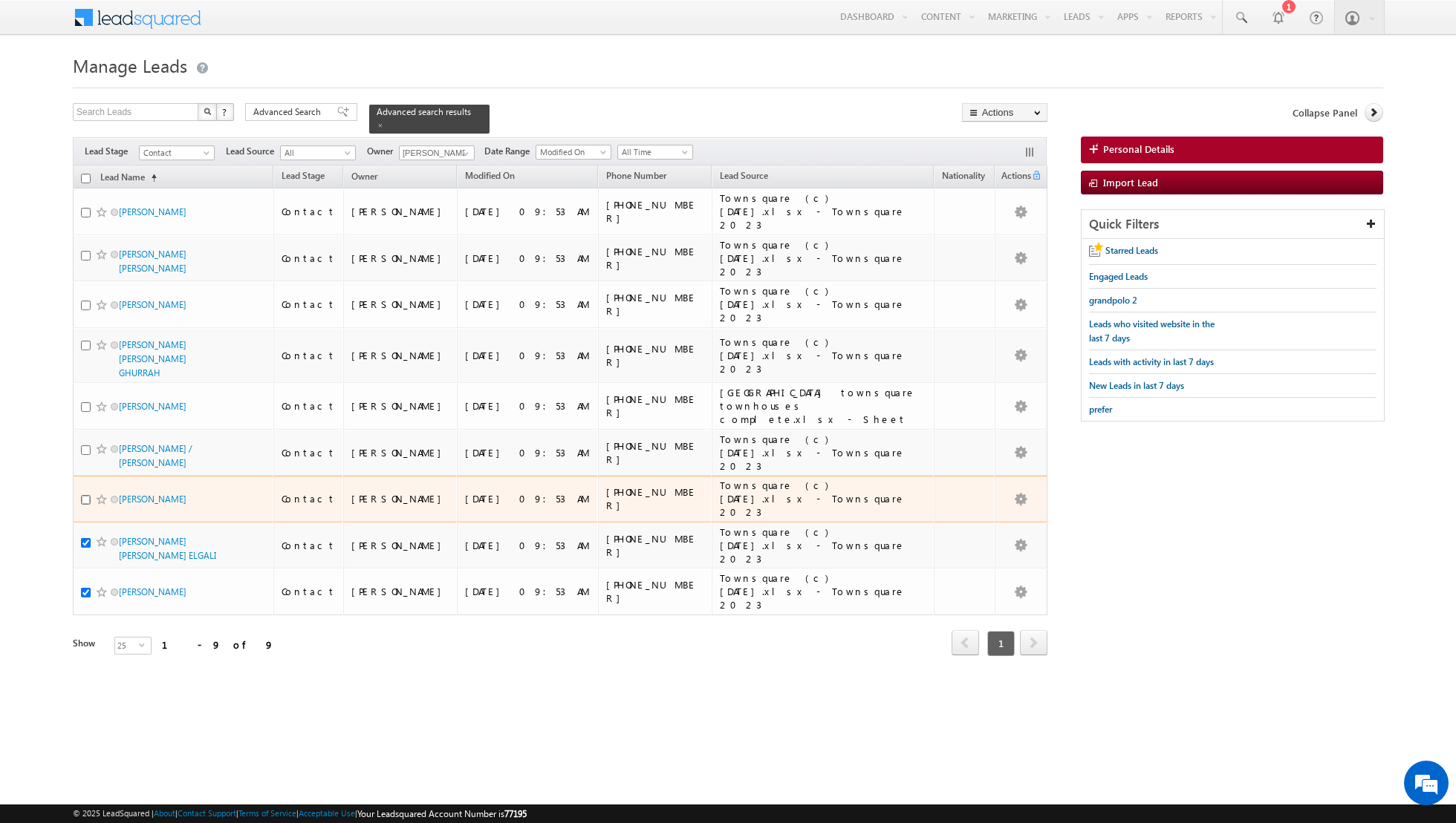
click at [86, 495] on input "checkbox" at bounding box center [86, 500] width 9 height 9
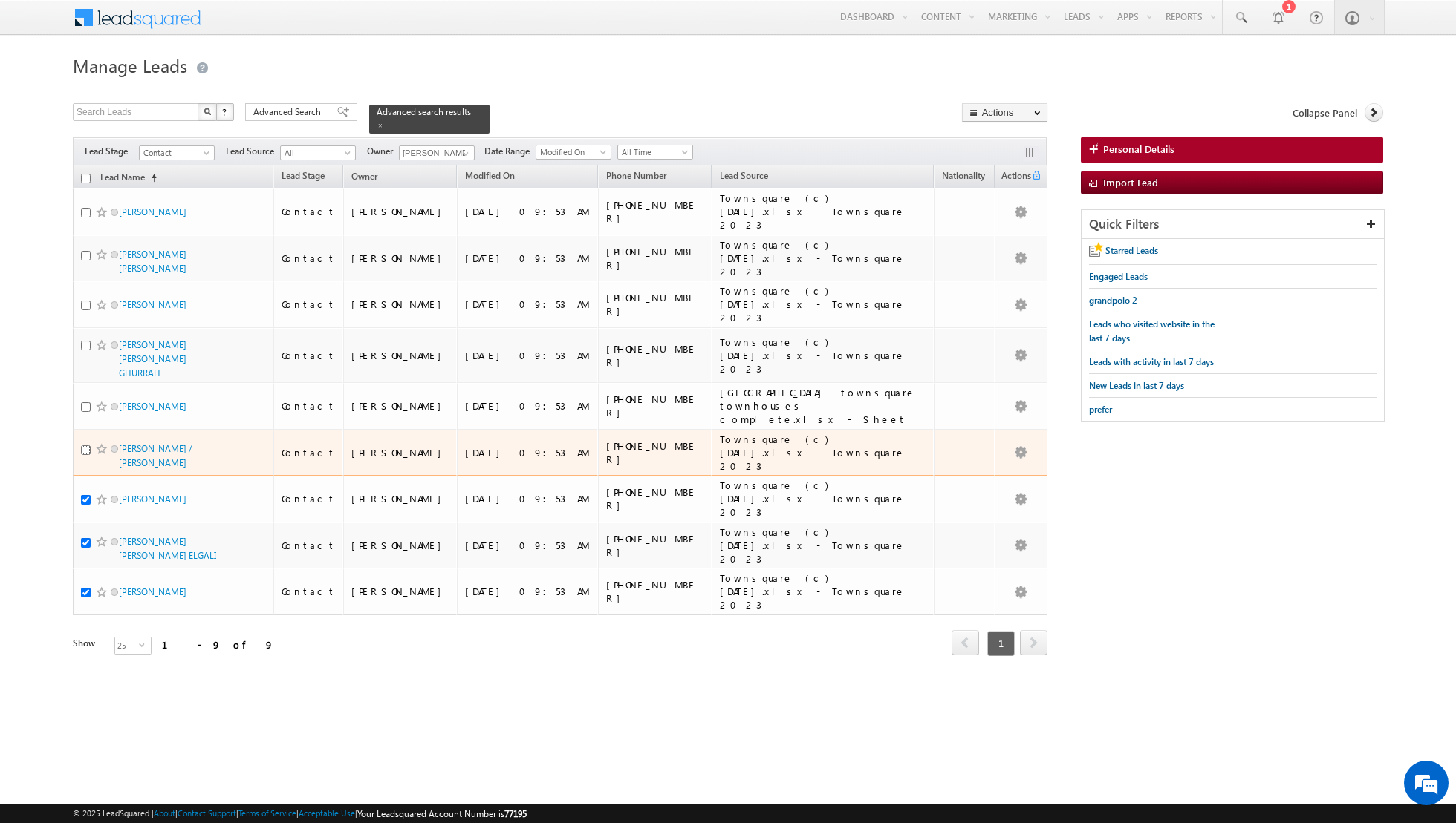
click at [85, 445] on input "checkbox" at bounding box center [86, 450] width 9 height 9
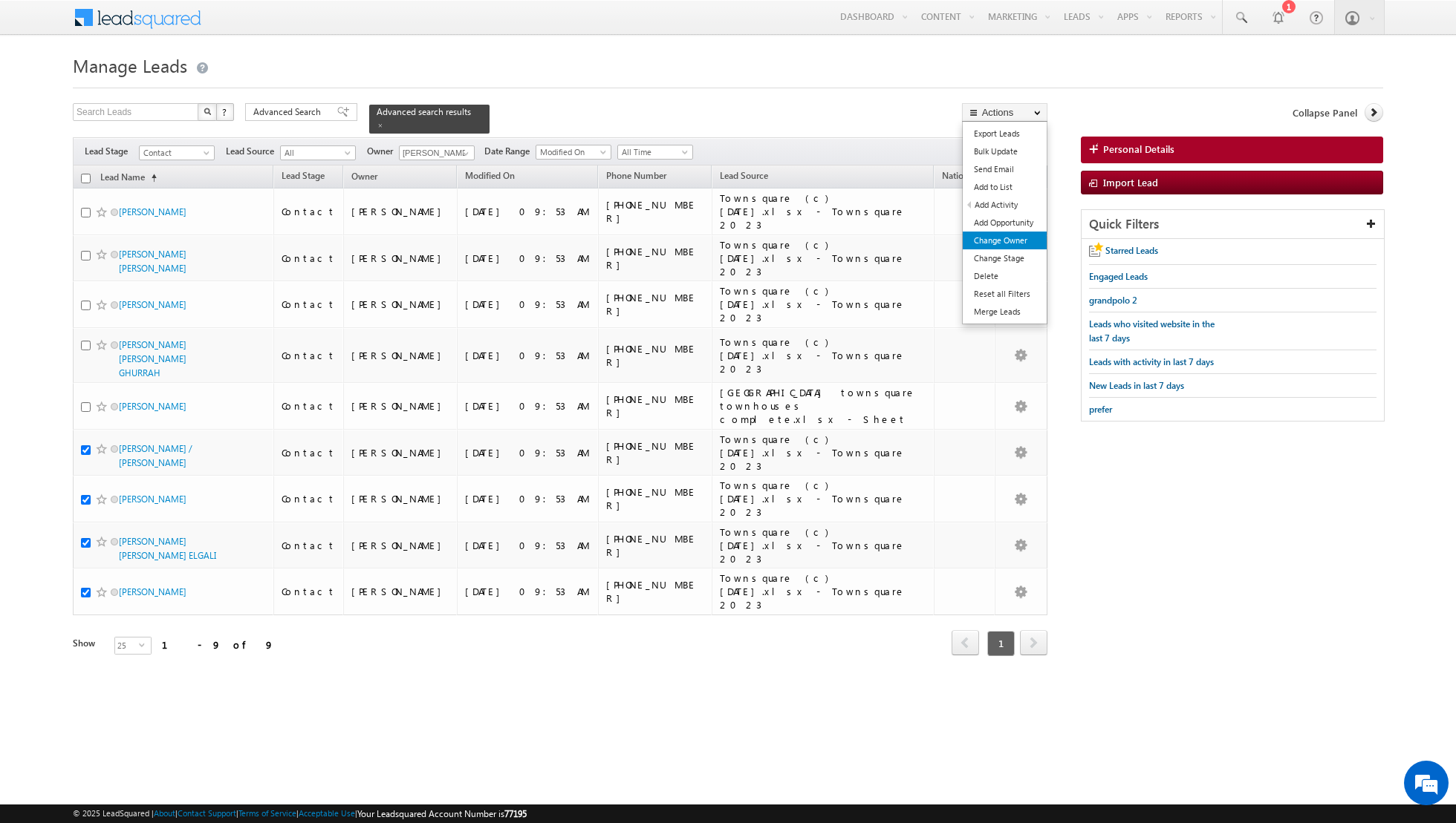
click at [997, 244] on link "Change Owner" at bounding box center [1004, 241] width 84 height 18
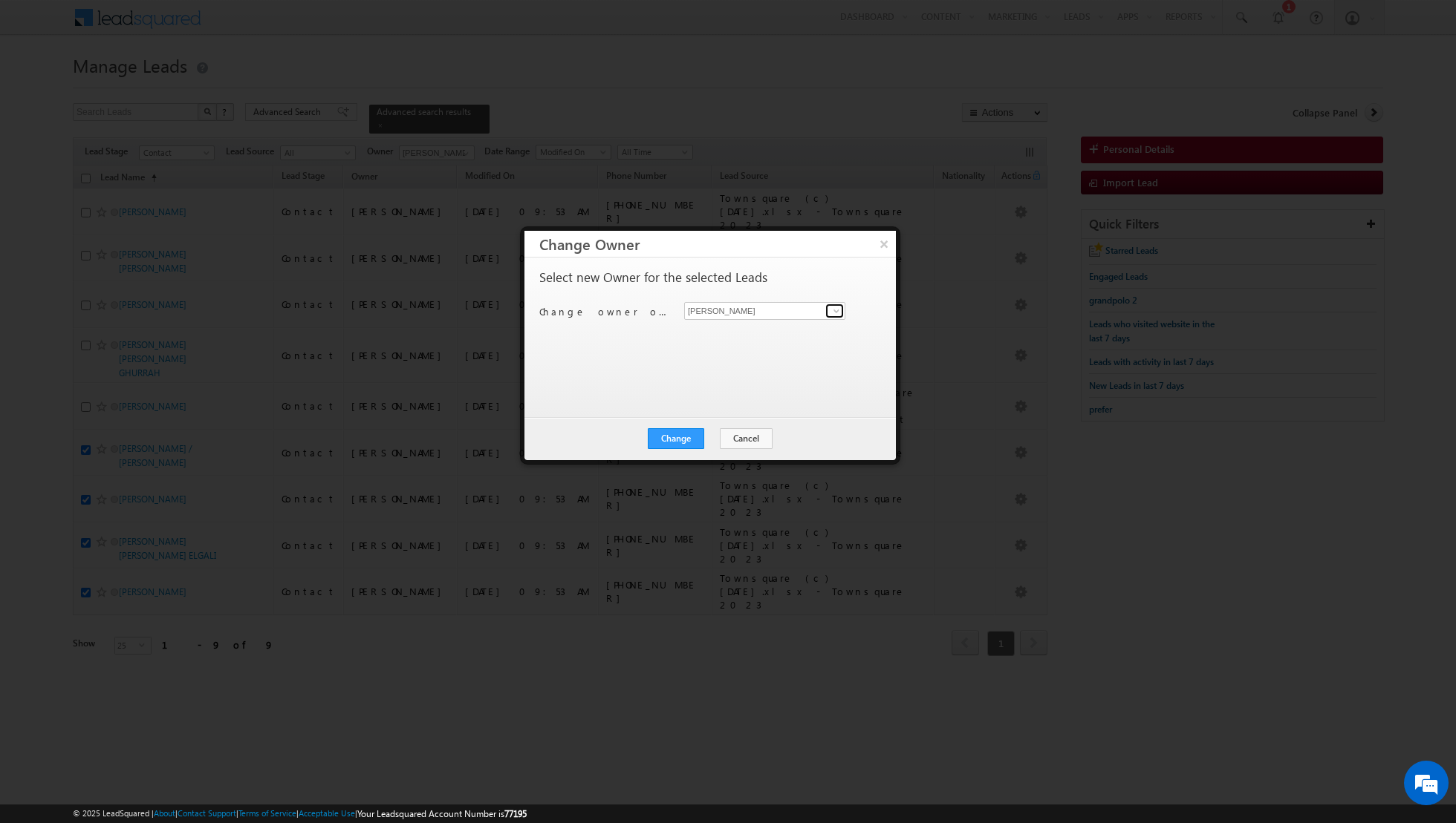
click at [830, 305] on span at bounding box center [836, 311] width 12 height 12
click at [728, 372] on link "Riya Raj riya.raj@indglobal.ae" at bounding box center [764, 377] width 161 height 28
click at [685, 441] on button "Change" at bounding box center [676, 439] width 56 height 21
click at [712, 442] on button "Close" at bounding box center [712, 439] width 48 height 21
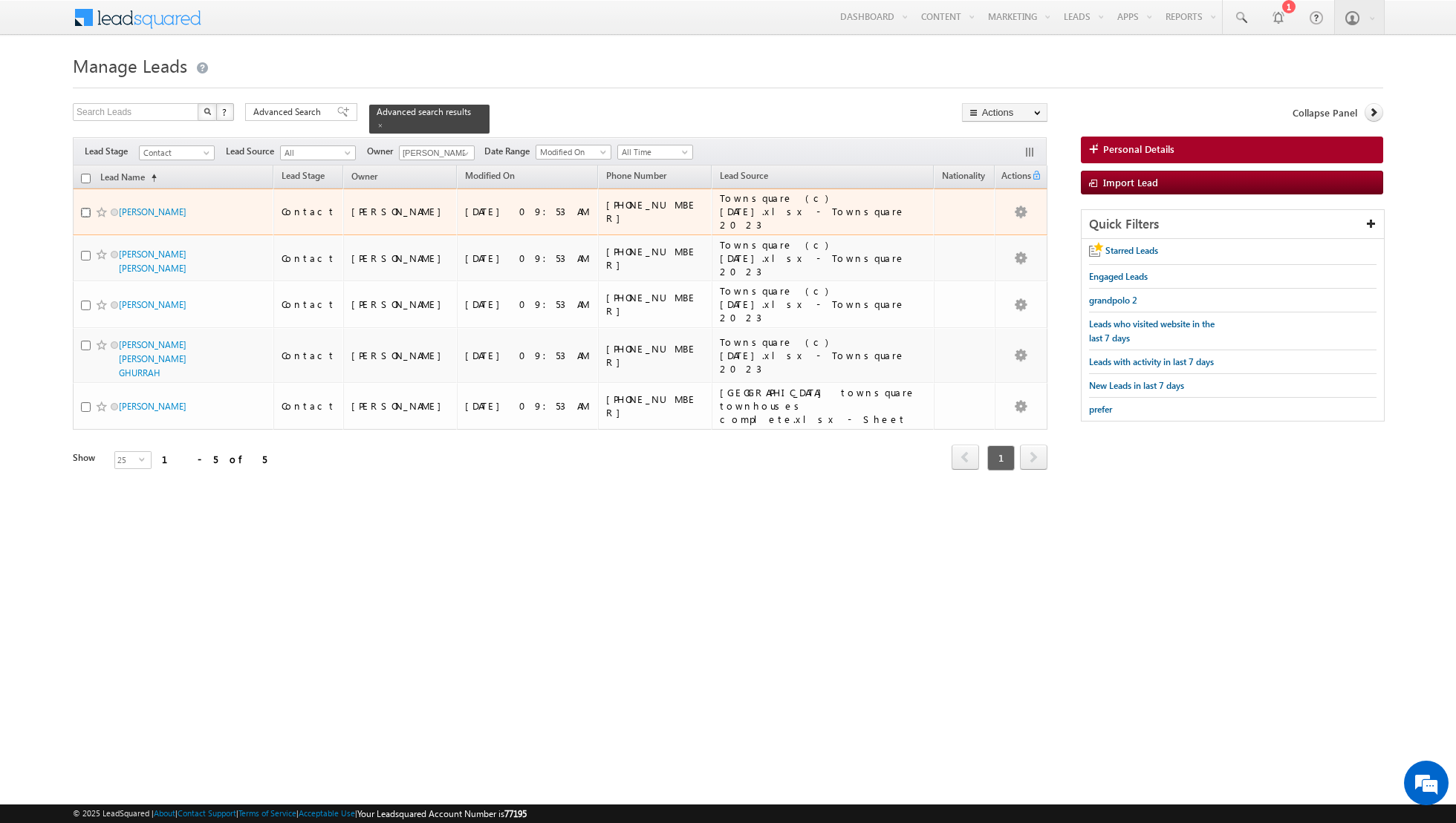
click at [86, 208] on input "checkbox" at bounding box center [86, 212] width 9 height 9
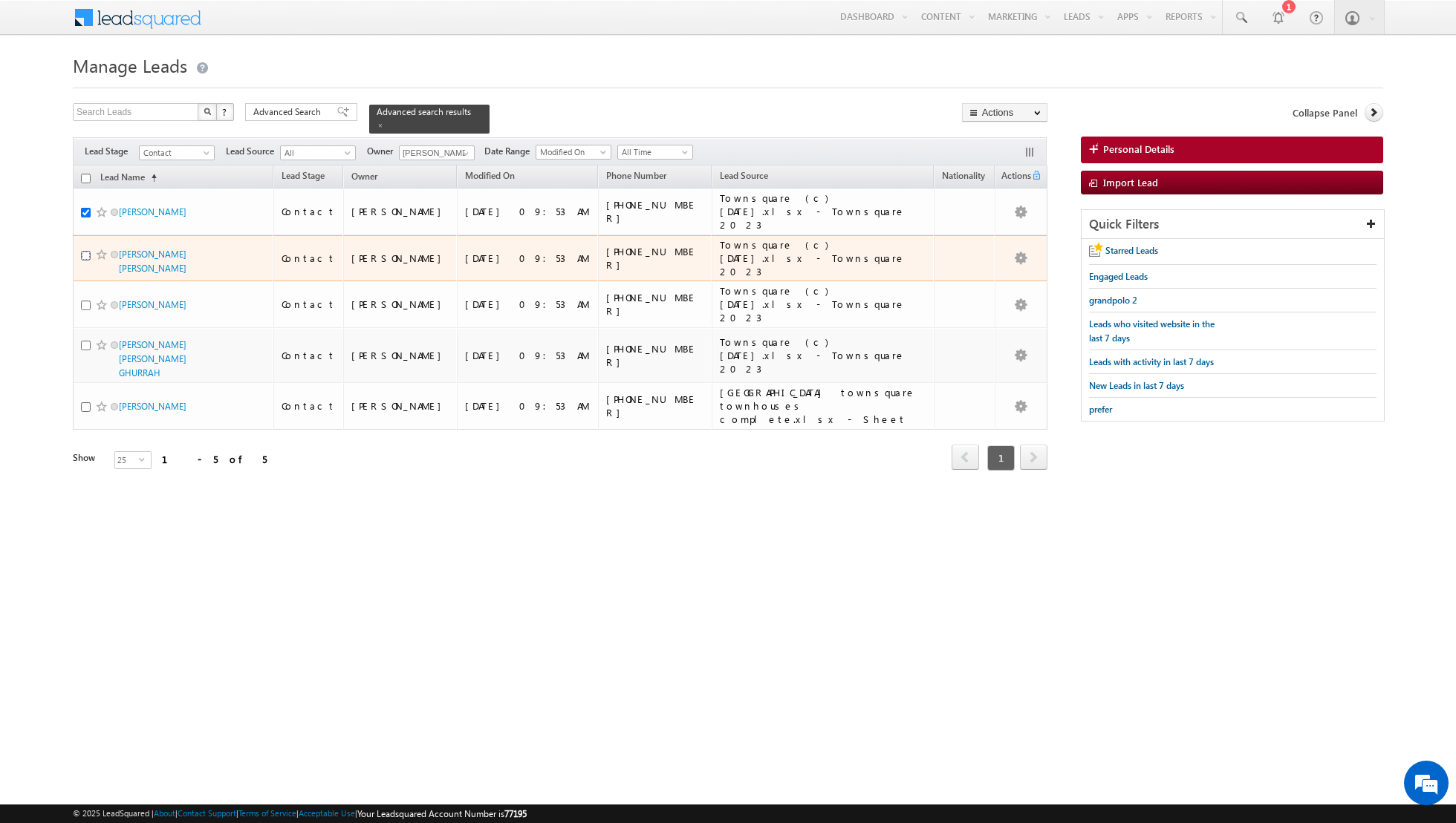
click at [83, 251] on input "checkbox" at bounding box center [86, 256] width 9 height 9
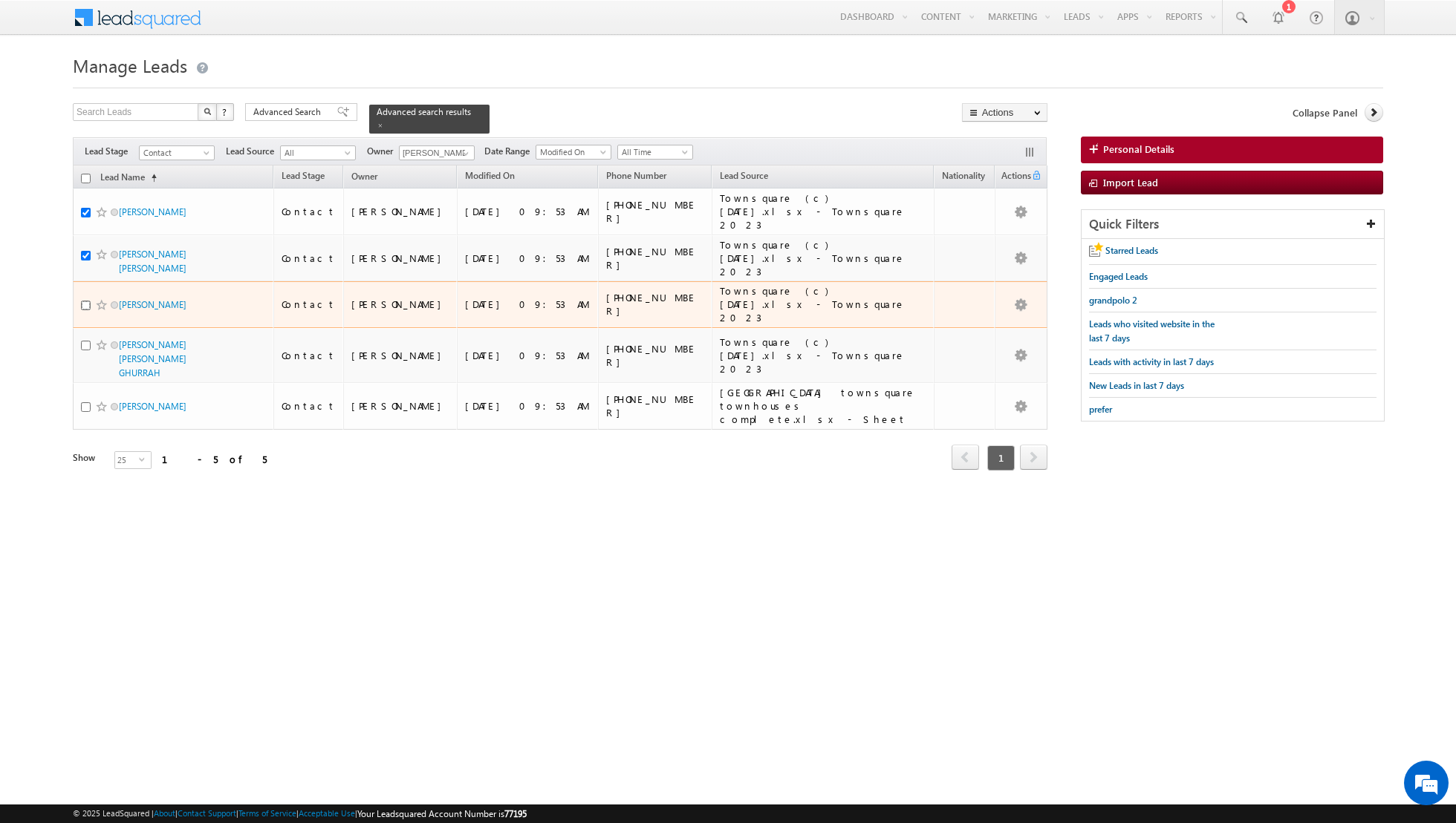
click at [84, 301] on input "checkbox" at bounding box center [86, 305] width 9 height 9
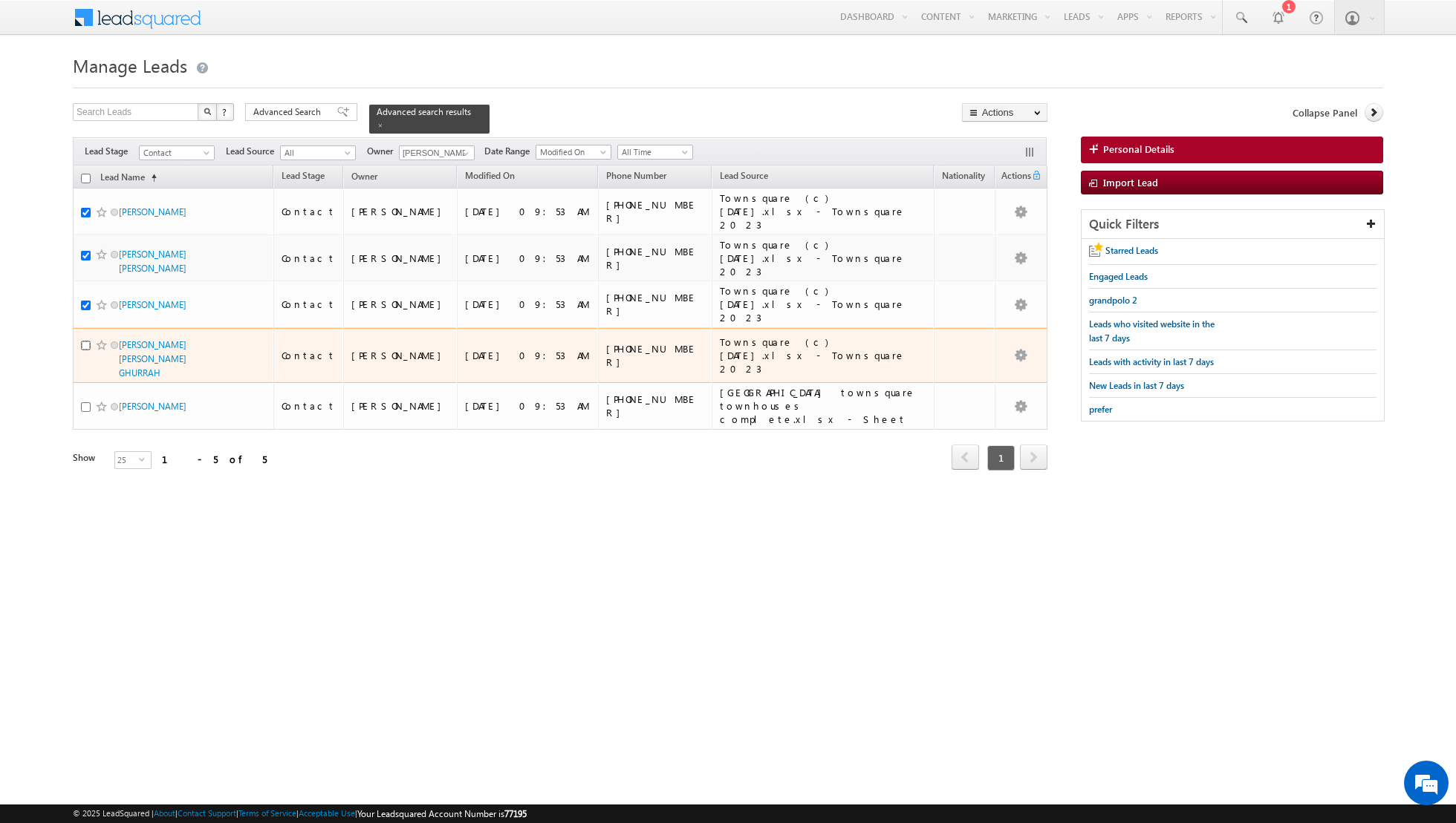
click at [86, 341] on input "checkbox" at bounding box center [86, 346] width 9 height 9
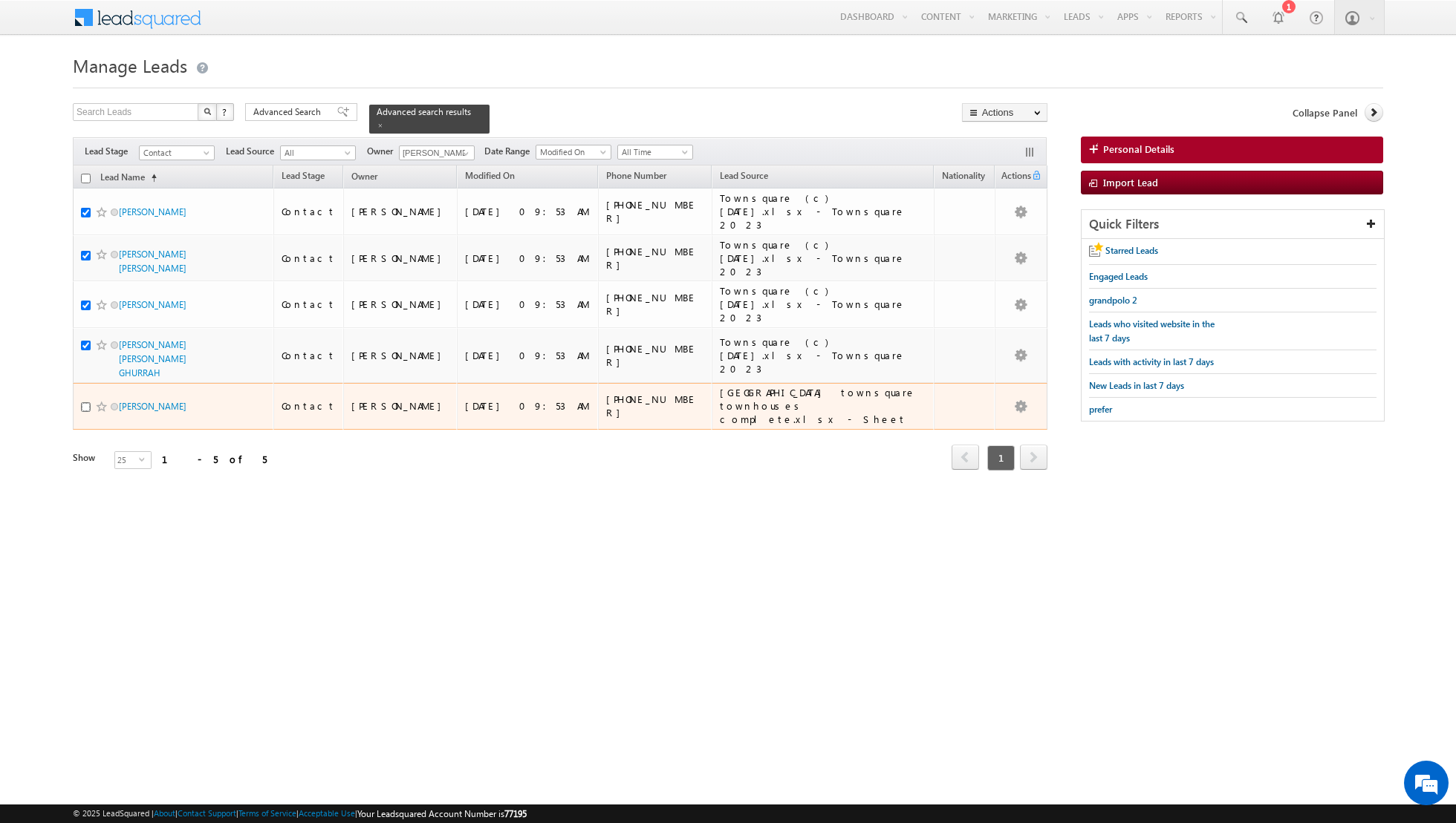
click at [86, 402] on input "checkbox" at bounding box center [86, 407] width 9 height 9
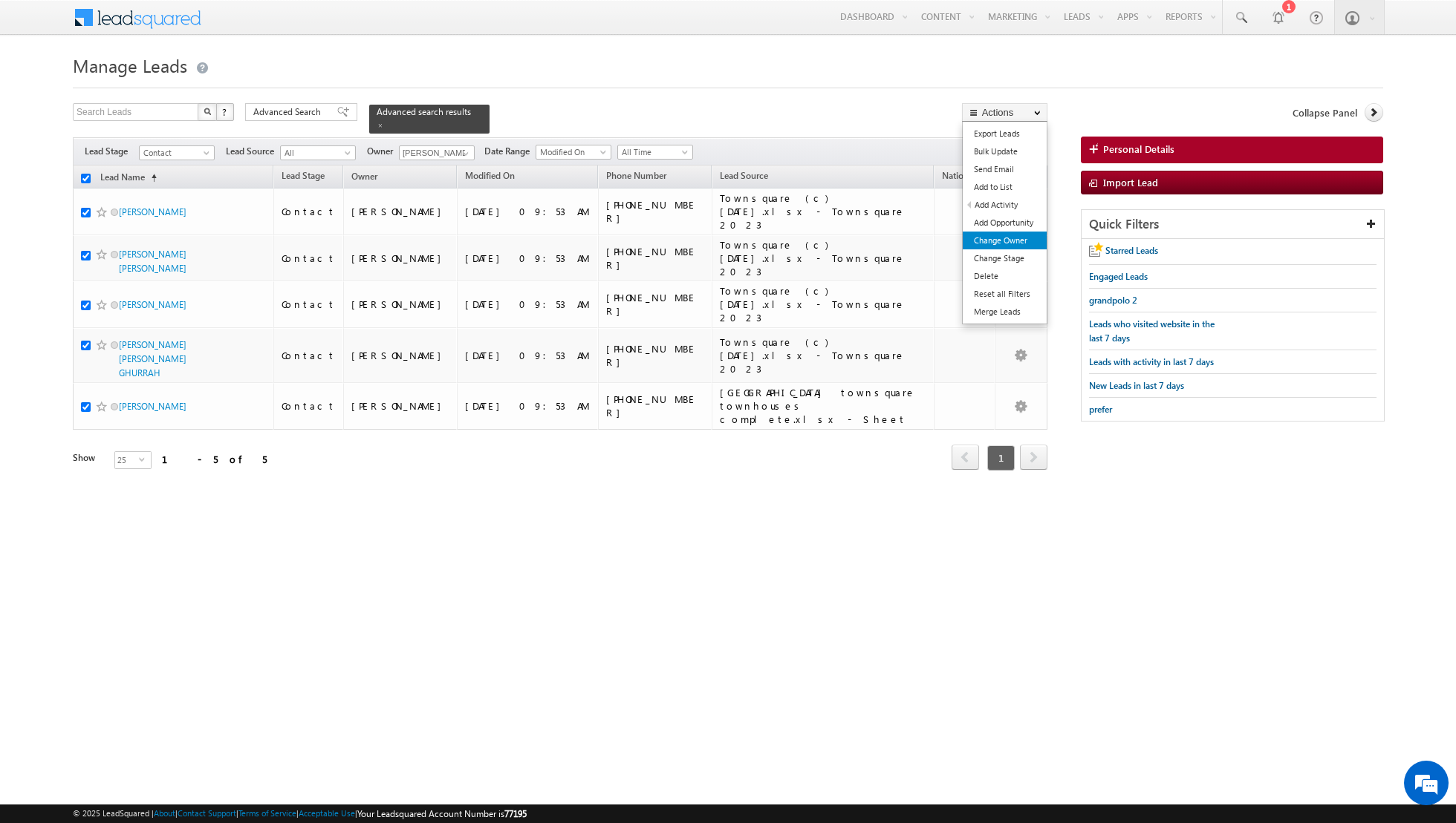
click at [994, 234] on link "Change Owner" at bounding box center [1004, 241] width 84 height 18
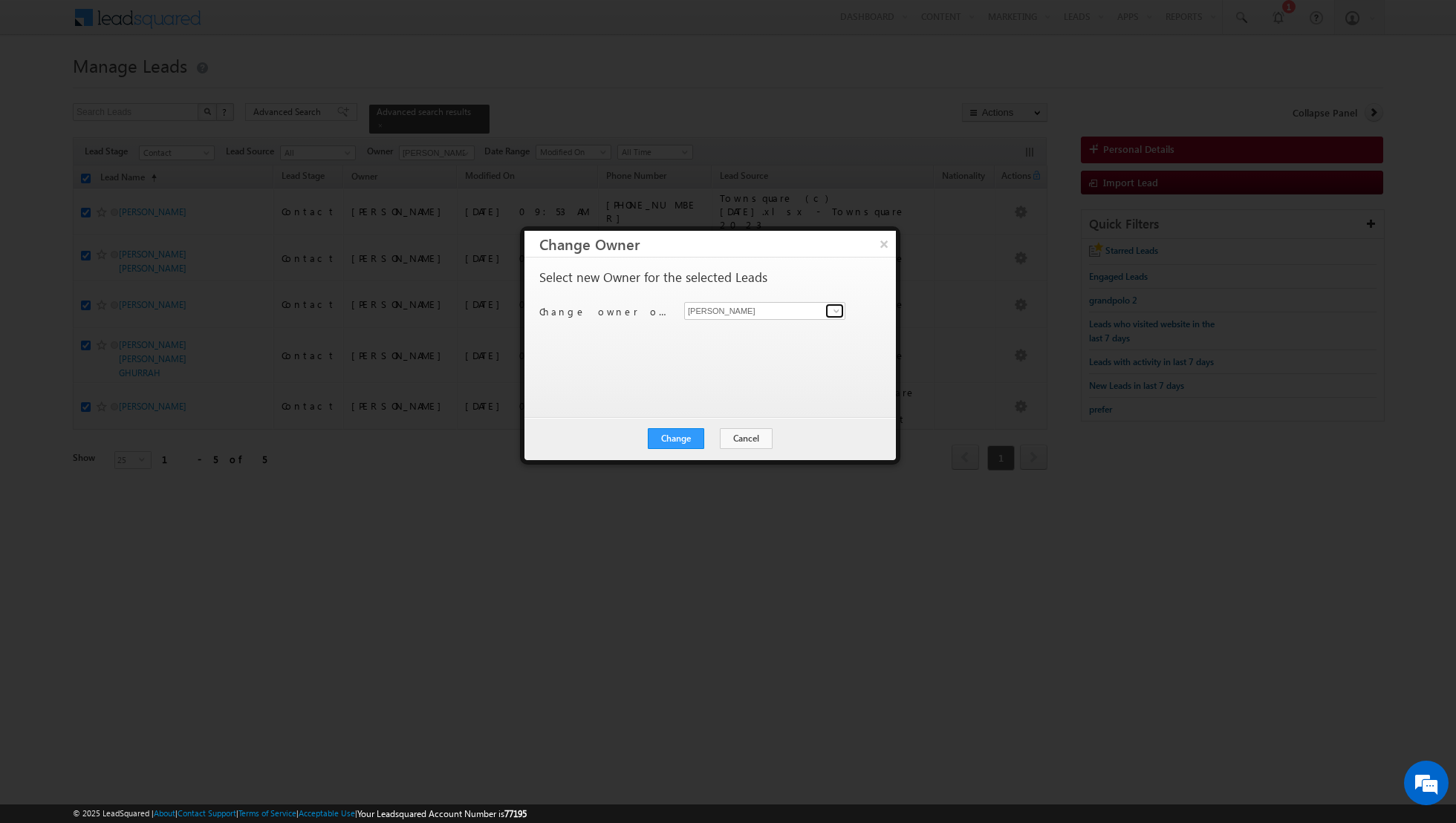
click at [832, 309] on span at bounding box center [836, 311] width 12 height 12
click at [780, 334] on span "aakash.arora@indglobal.ae" at bounding box center [757, 339] width 133 height 11
click at [674, 432] on button "Change" at bounding box center [676, 439] width 56 height 21
click at [705, 438] on button "Close" at bounding box center [712, 439] width 48 height 21
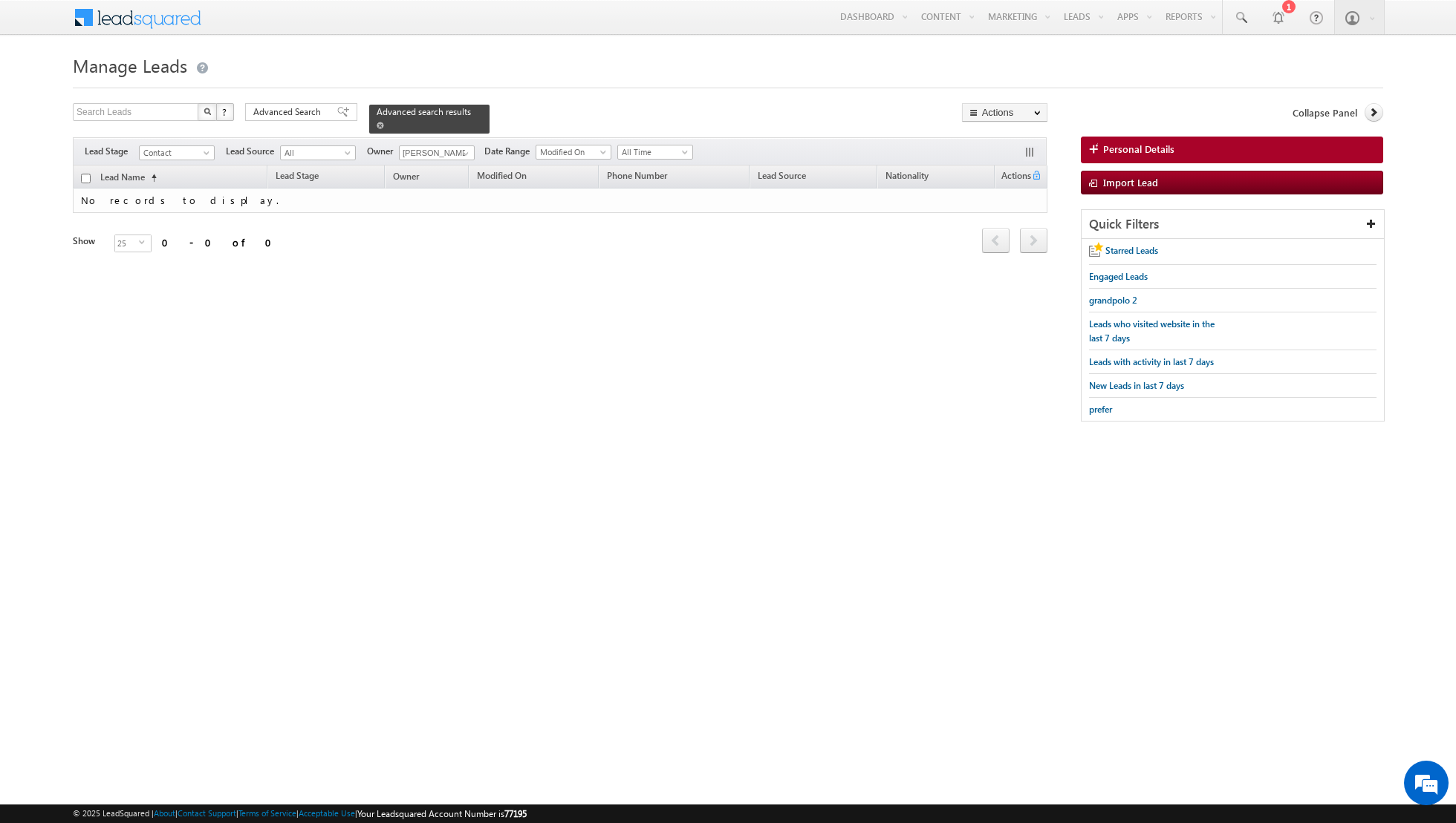
click at [377, 122] on span at bounding box center [381, 126] width 8 height 8
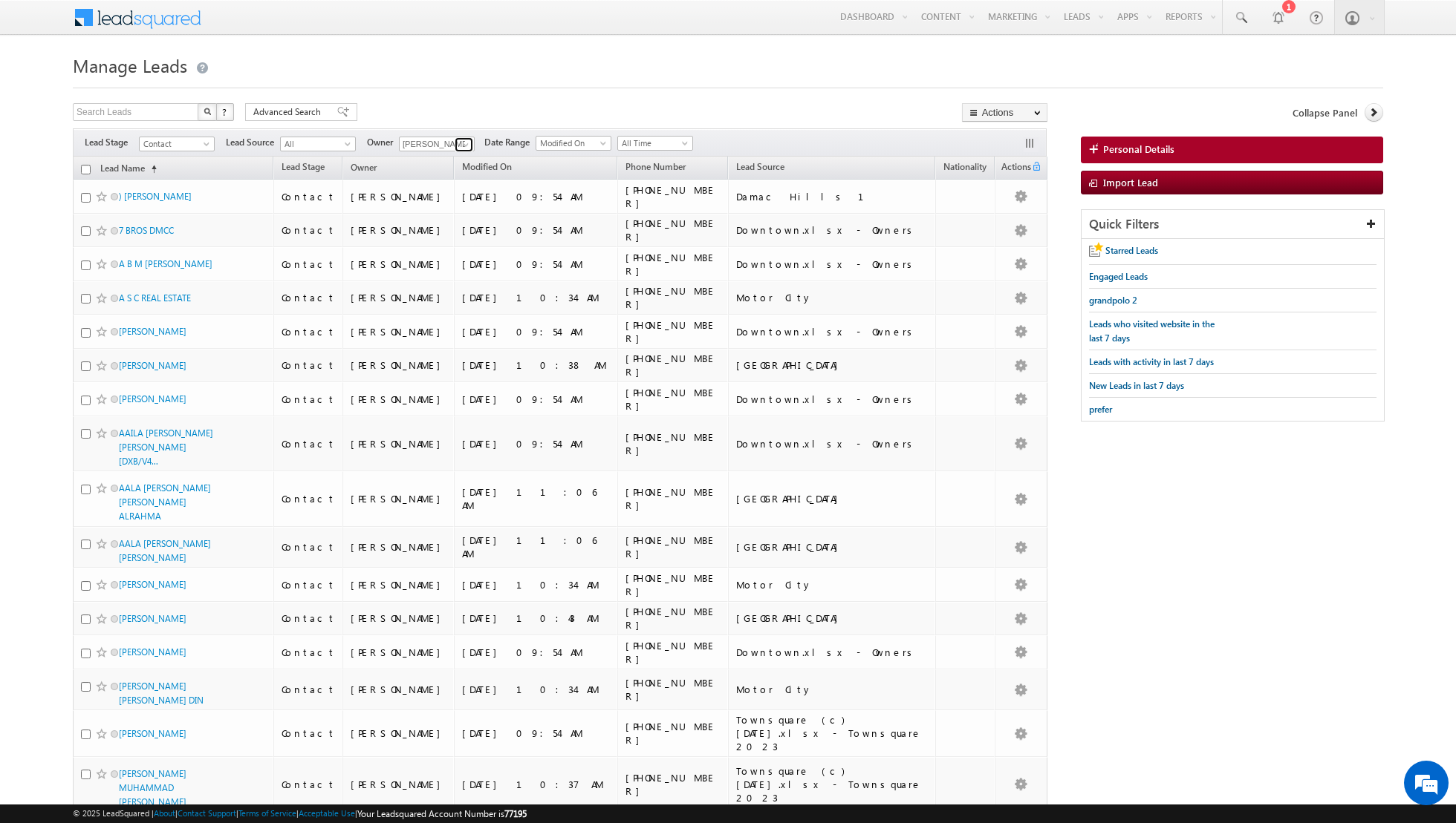
click at [461, 143] on span at bounding box center [465, 145] width 12 height 12
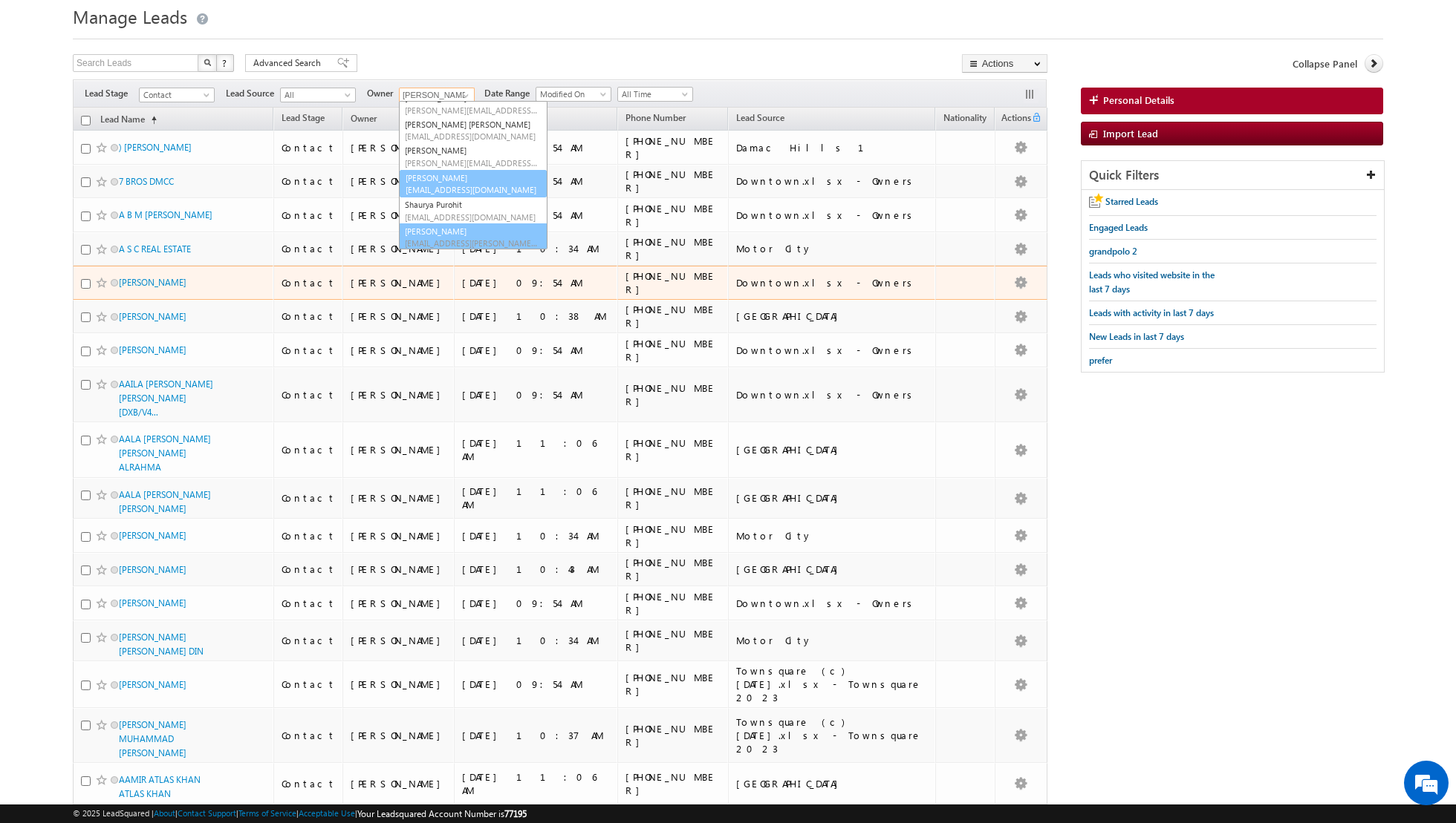
scroll to position [147, 0]
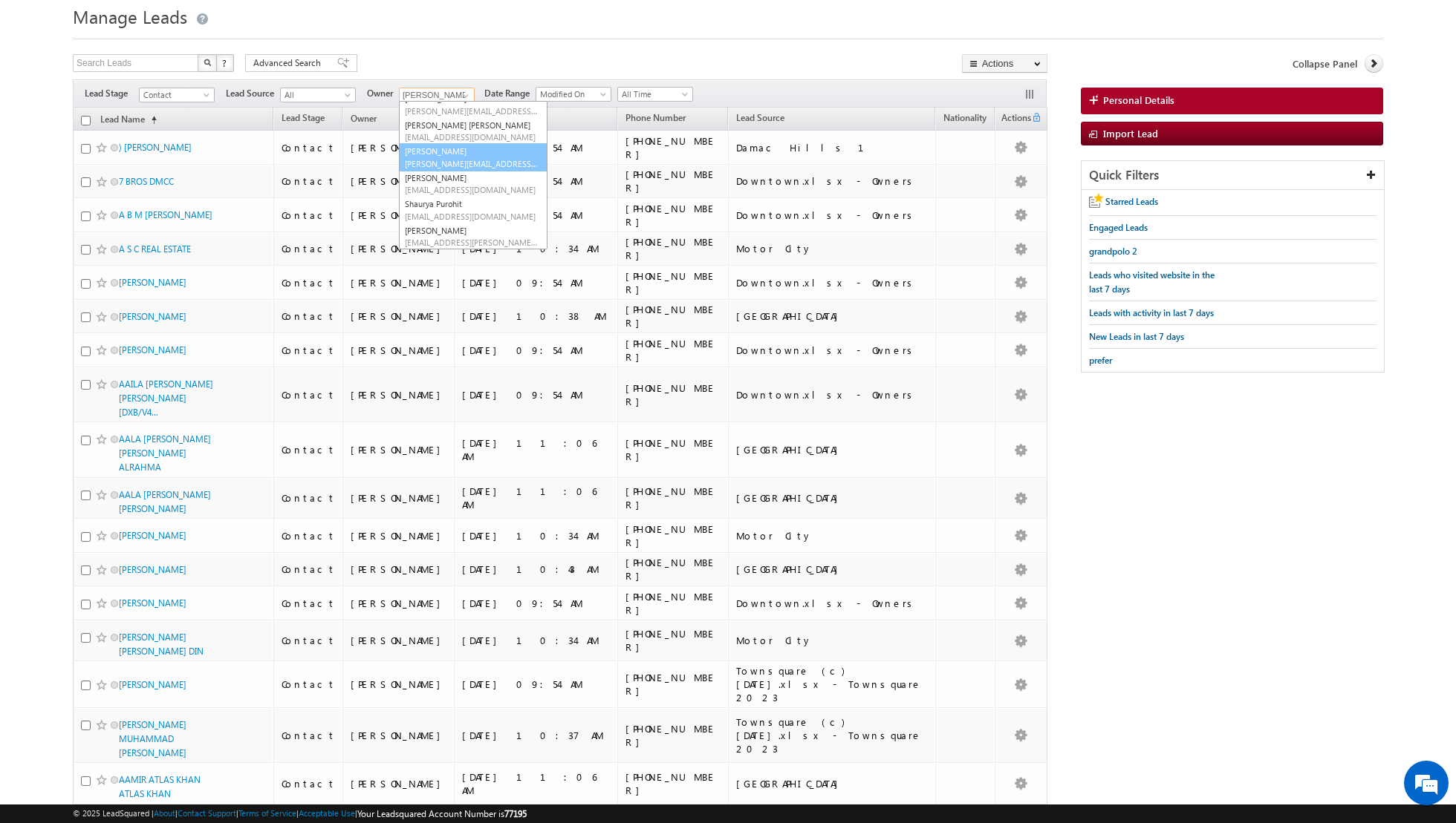
click at [453, 163] on span "riya.raj@indglobal.ae" at bounding box center [472, 163] width 133 height 11
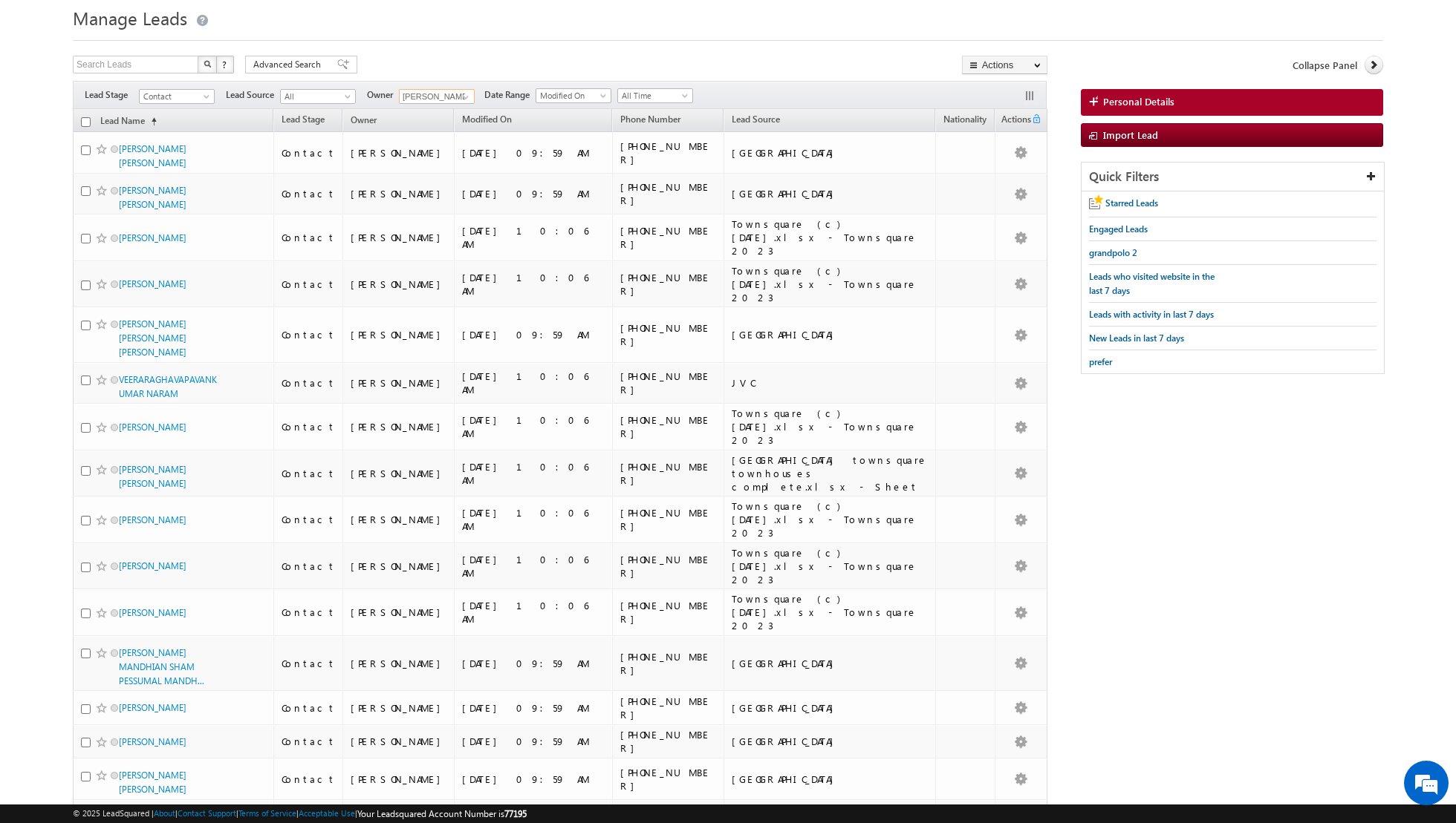
scroll to position [0, 0]
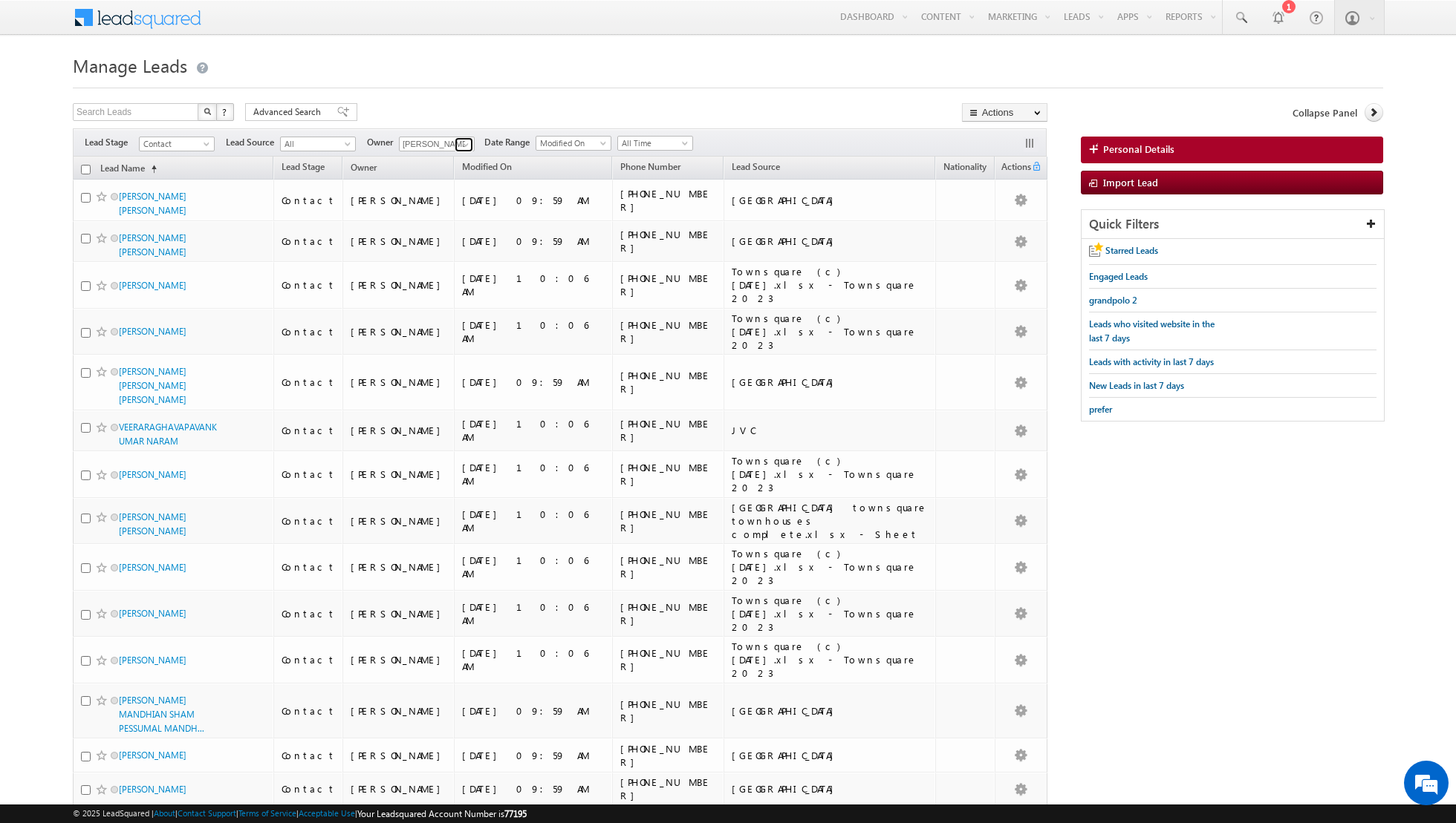
click at [460, 144] on span at bounding box center [465, 145] width 12 height 12
click at [449, 191] on span "nandhana.anil@indglobal.ae" at bounding box center [472, 196] width 133 height 11
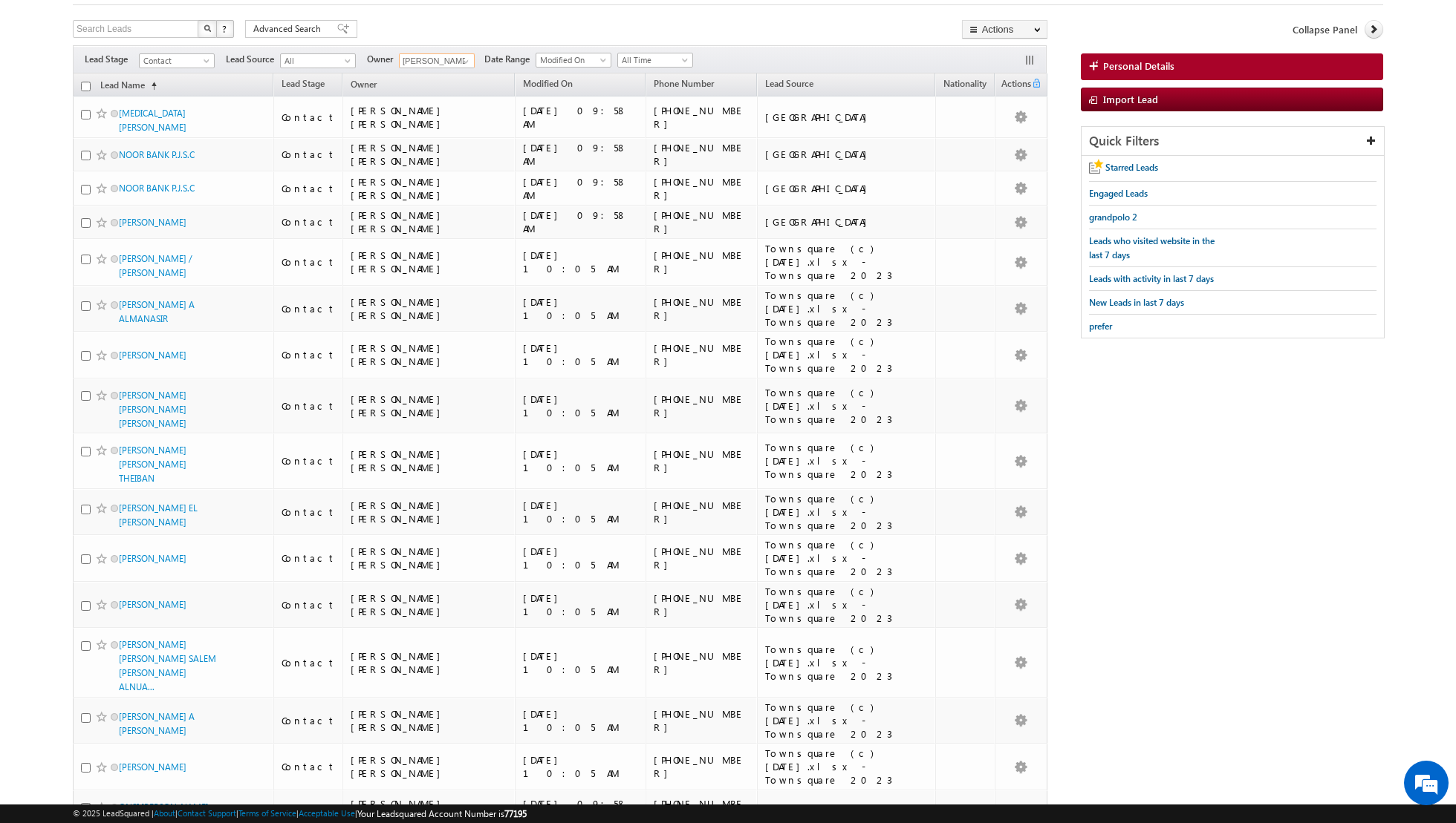
scroll to position [0, 0]
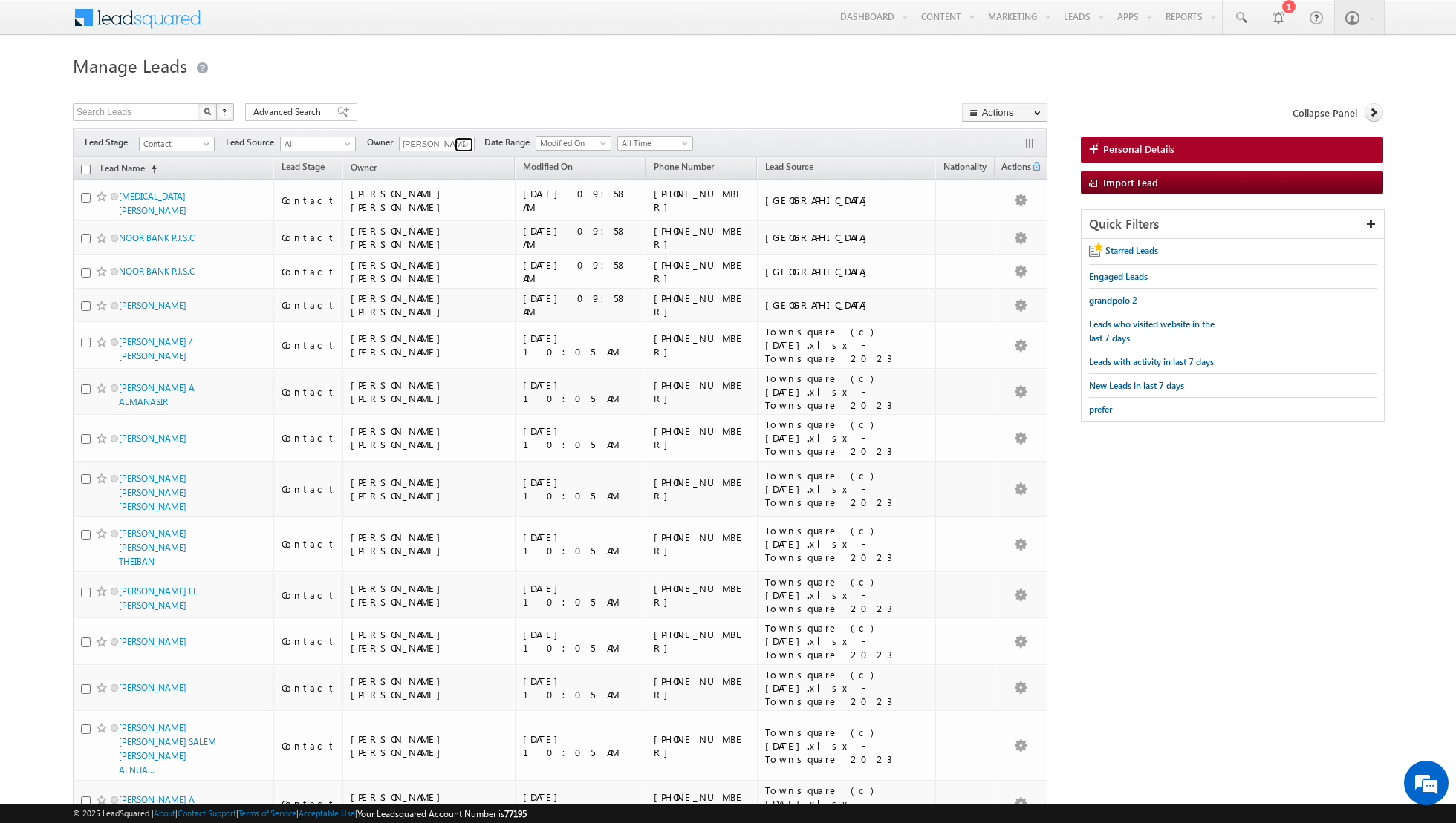
click at [461, 144] on span at bounding box center [465, 145] width 12 height 12
click at [461, 172] on span "muhammad.shibily@indglobal.ae" at bounding box center [472, 170] width 133 height 11
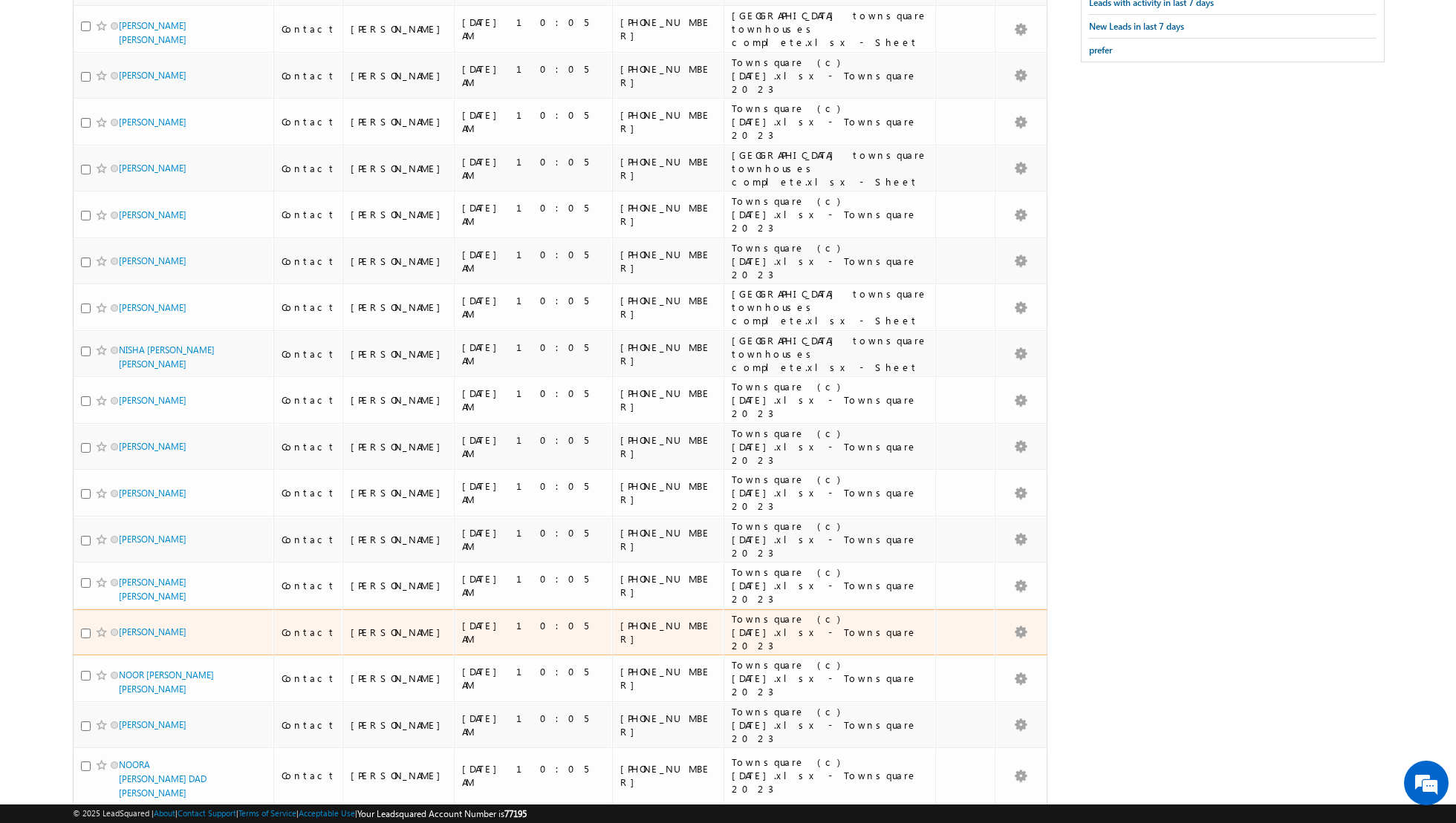
scroll to position [0, 0]
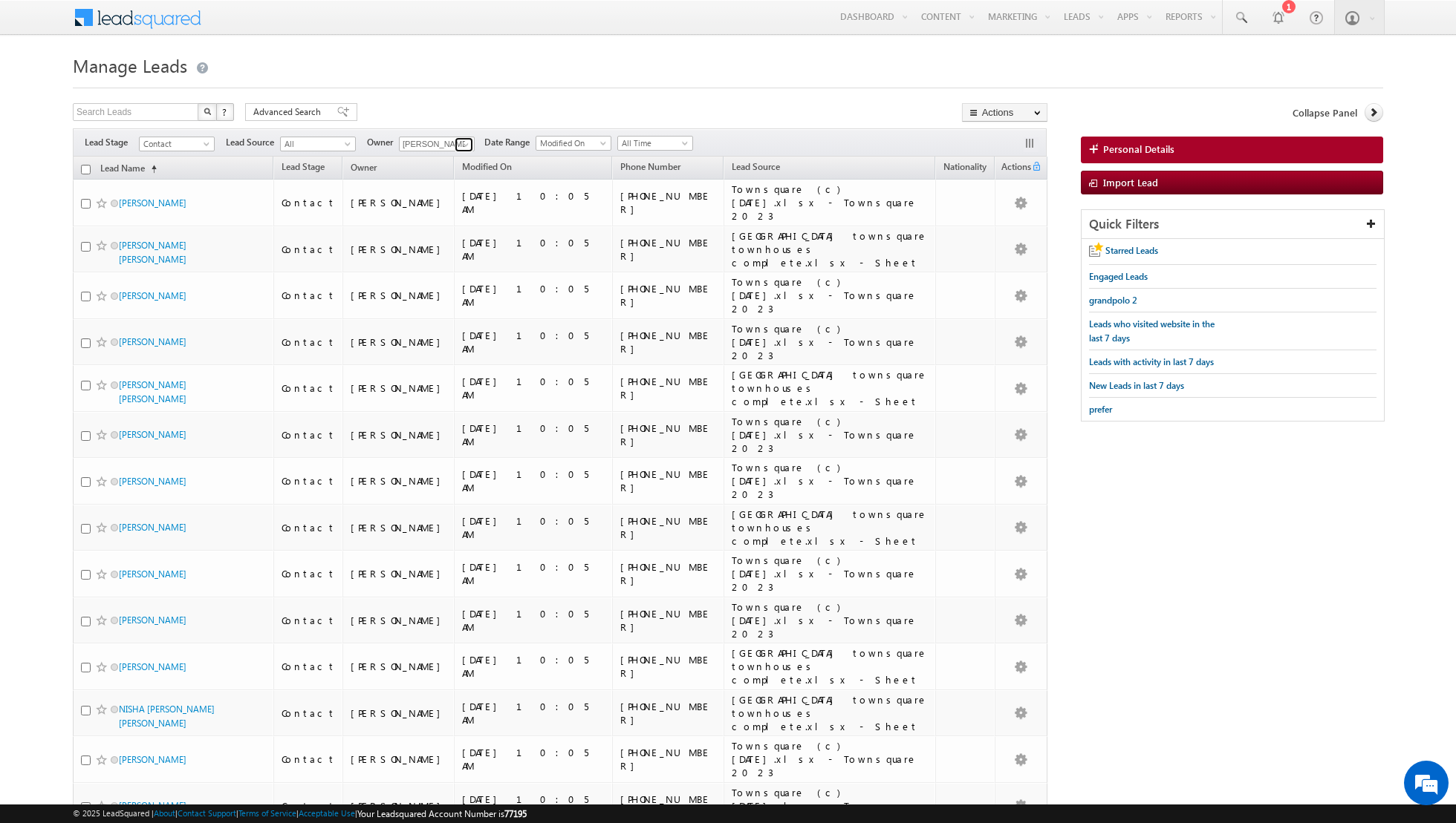
click at [455, 142] on link at bounding box center [464, 145] width 19 height 15
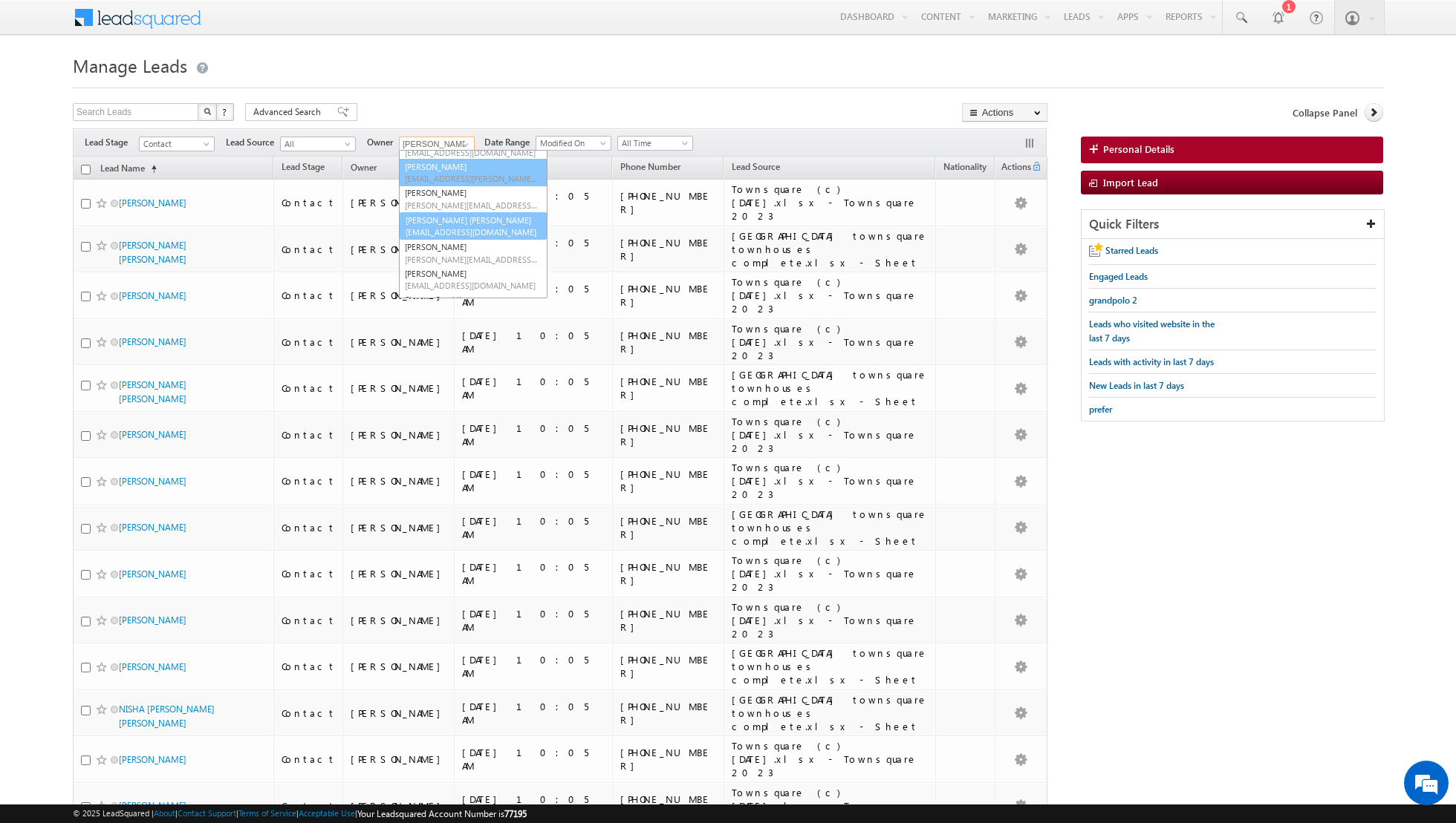
click at [456, 175] on span "isha.mehndiratta@indglobal.ae" at bounding box center [472, 179] width 133 height 11
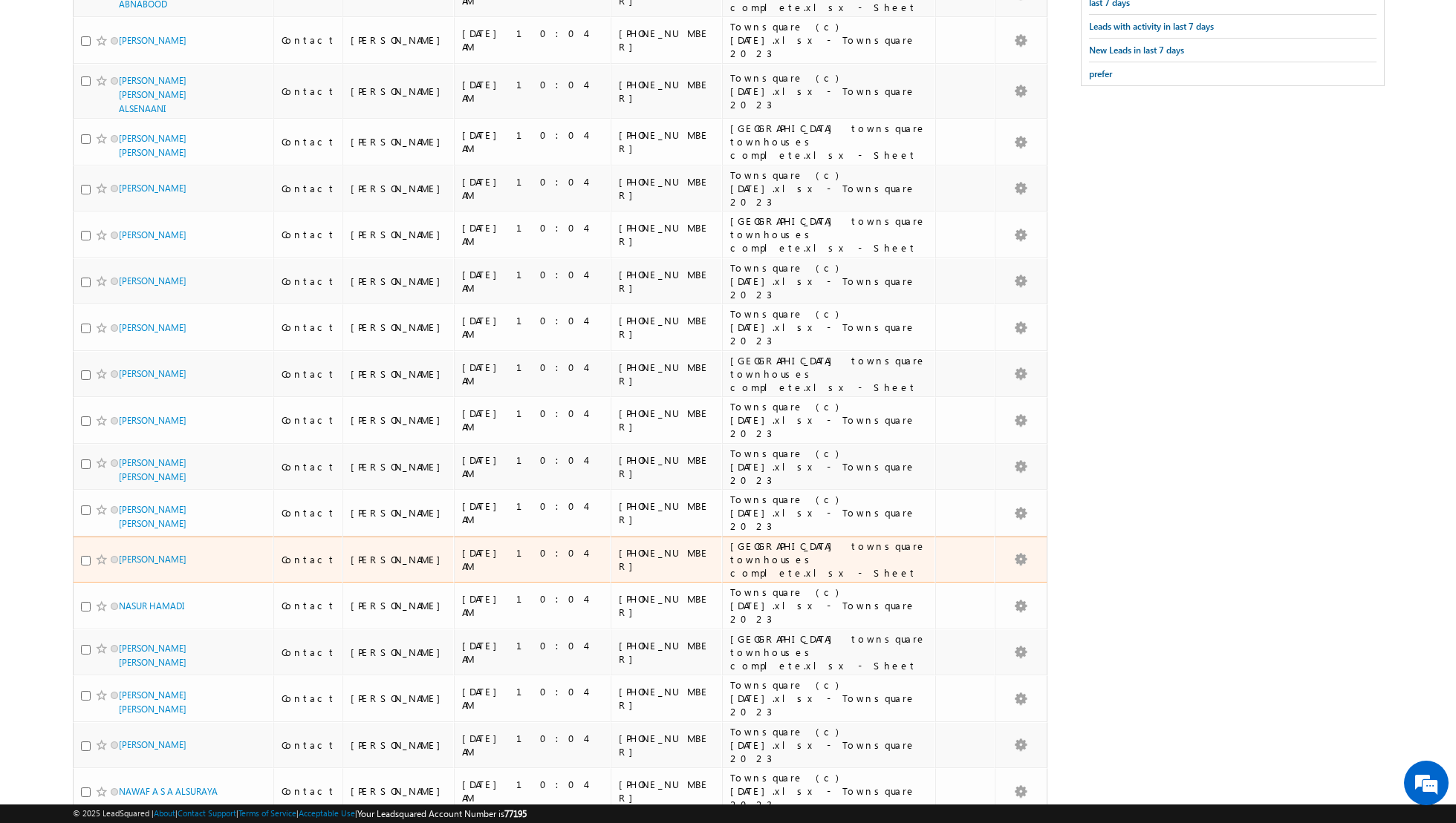
scroll to position [0, 0]
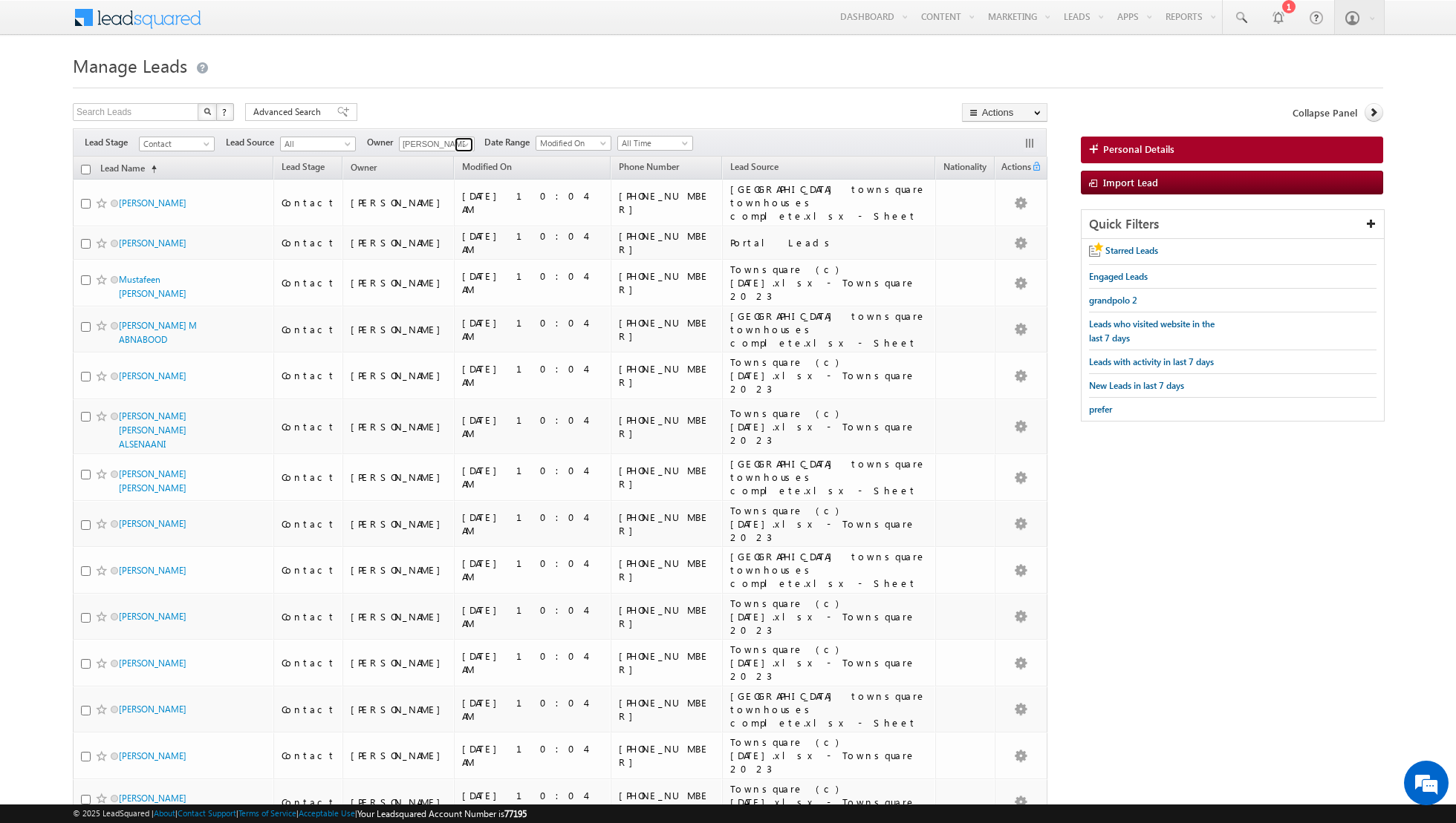
click at [455, 143] on link at bounding box center [464, 145] width 19 height 15
click at [455, 192] on link "Dinesh Kumar dinesh.kumar@indglobal.ae" at bounding box center [473, 195] width 149 height 28
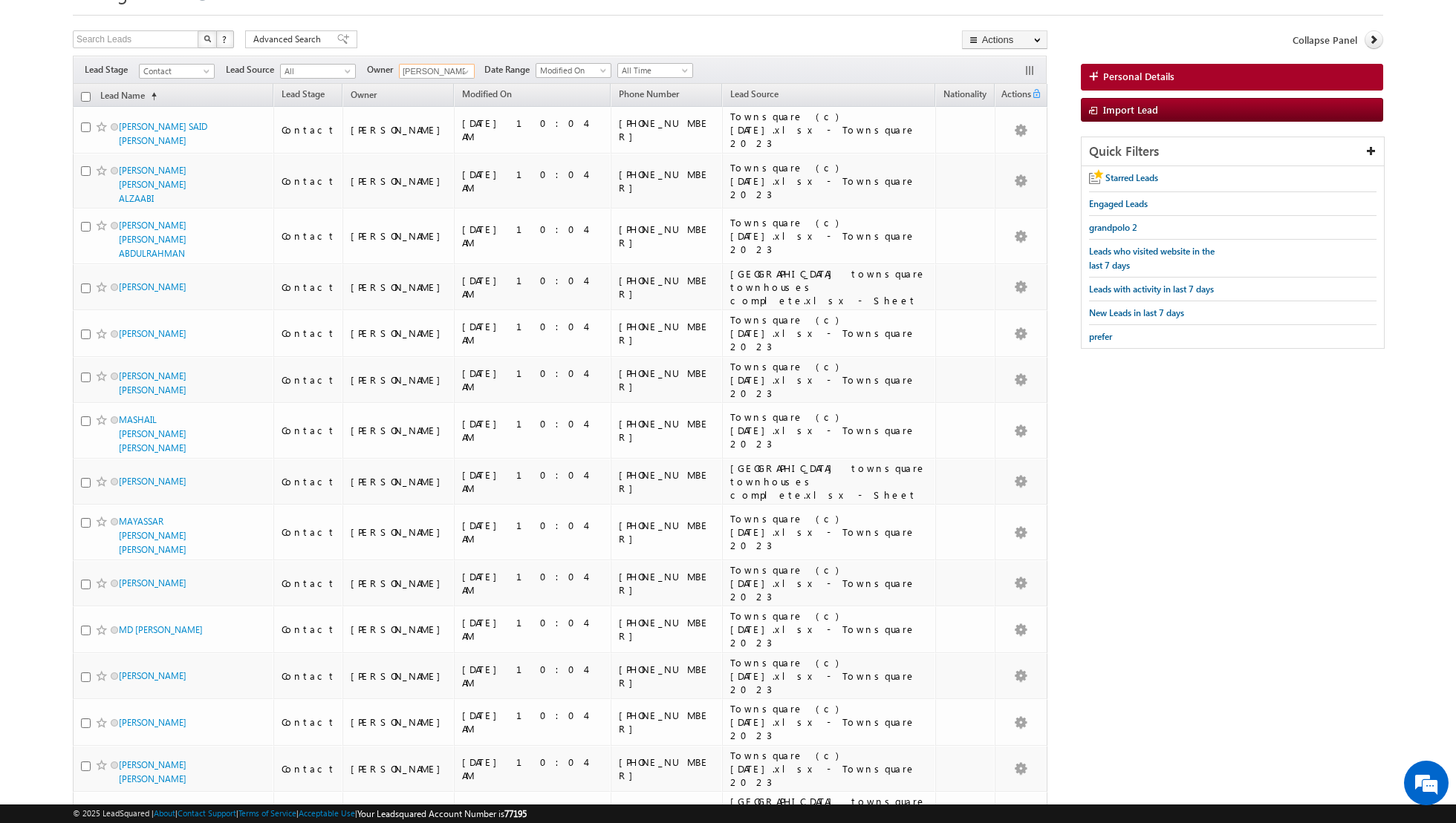
scroll to position [0, 0]
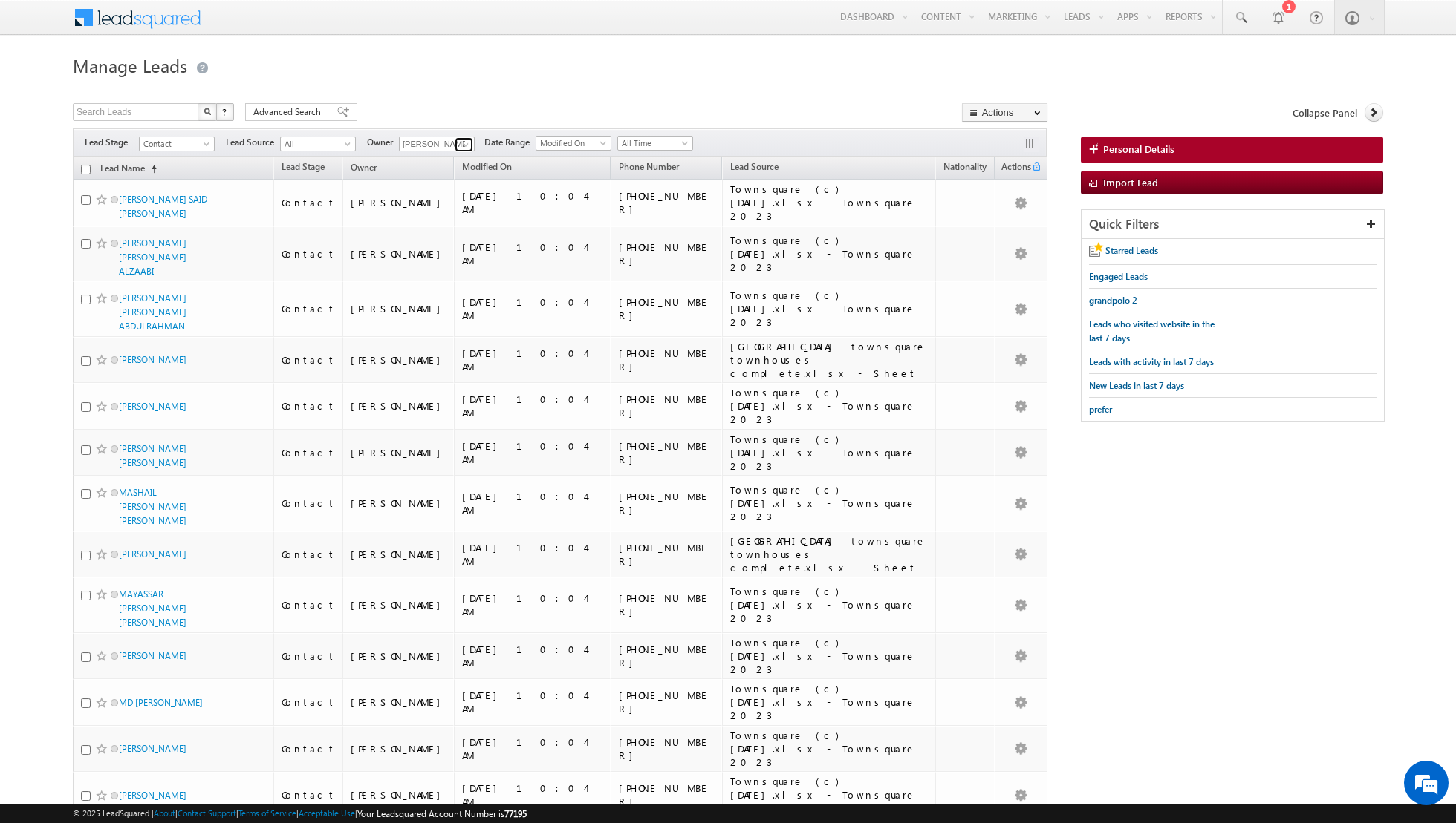
click at [460, 139] on span at bounding box center [465, 145] width 12 height 12
click at [467, 194] on link "Asma Kazi asma.kazi@indglobal.ae" at bounding box center [473, 205] width 149 height 28
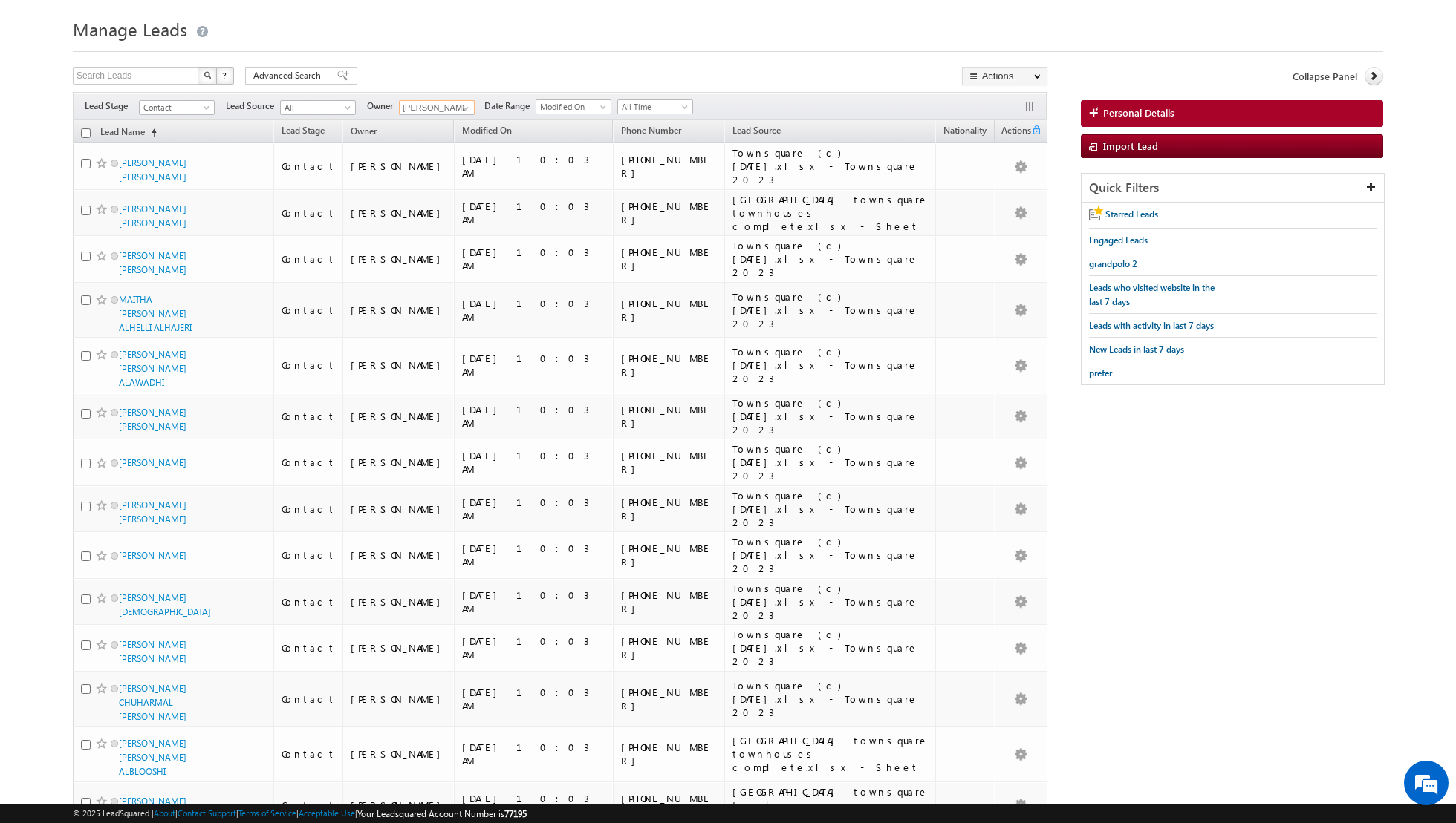
scroll to position [0, 0]
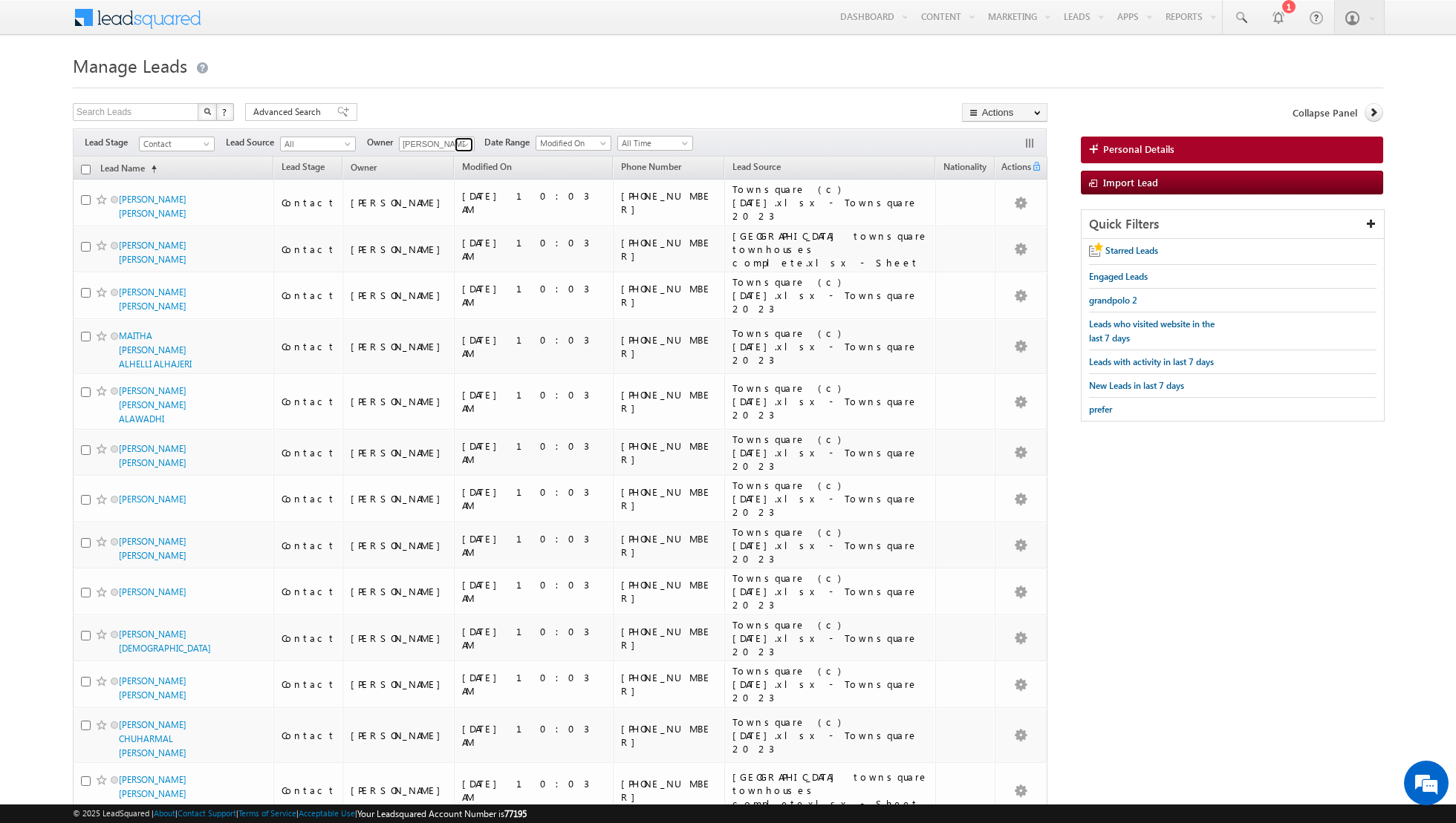
click at [465, 148] on span at bounding box center [465, 145] width 12 height 12
click at [461, 197] on span "aakash.arora@indglobal.ae" at bounding box center [472, 201] width 133 height 11
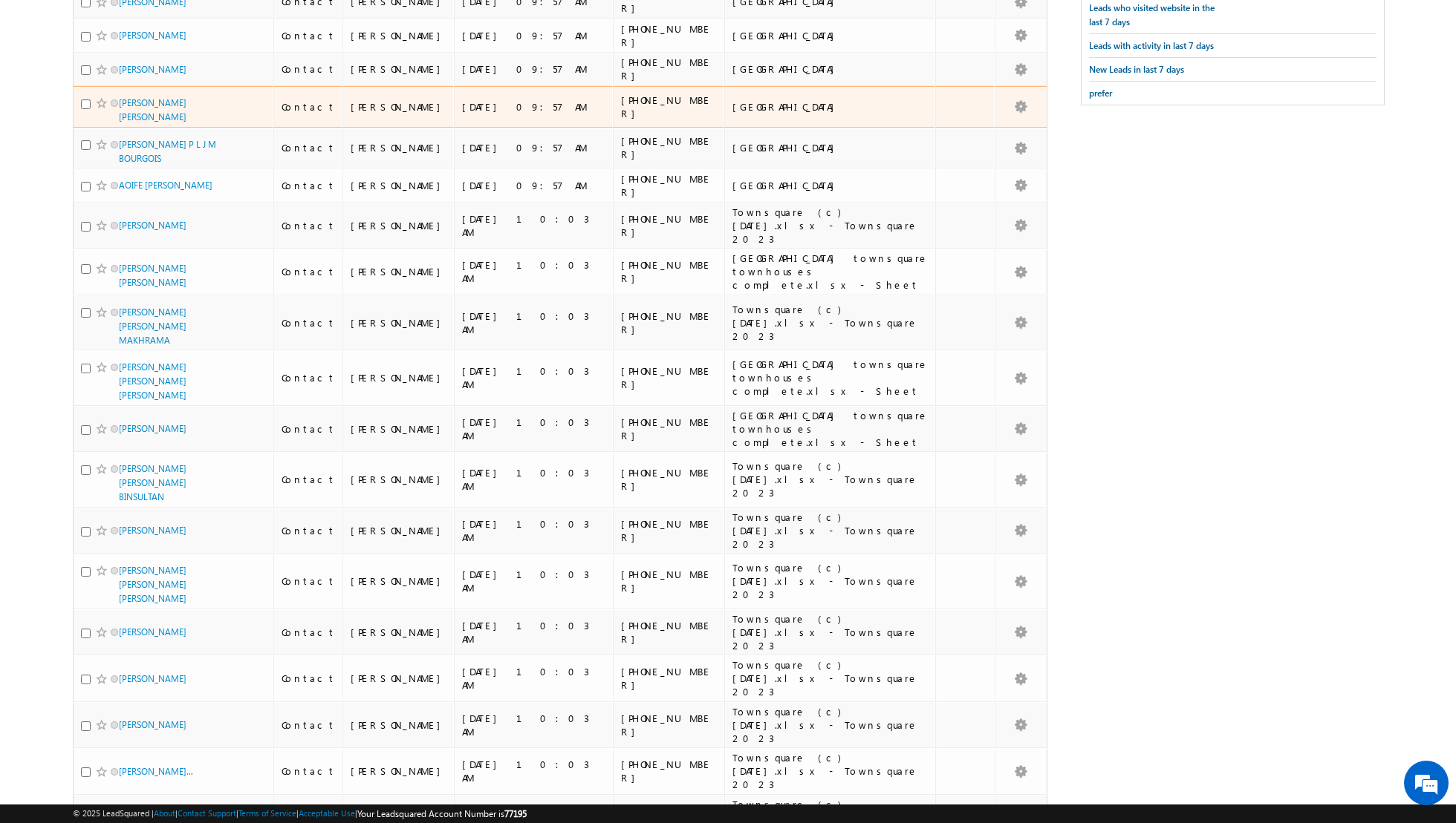
scroll to position [404, 0]
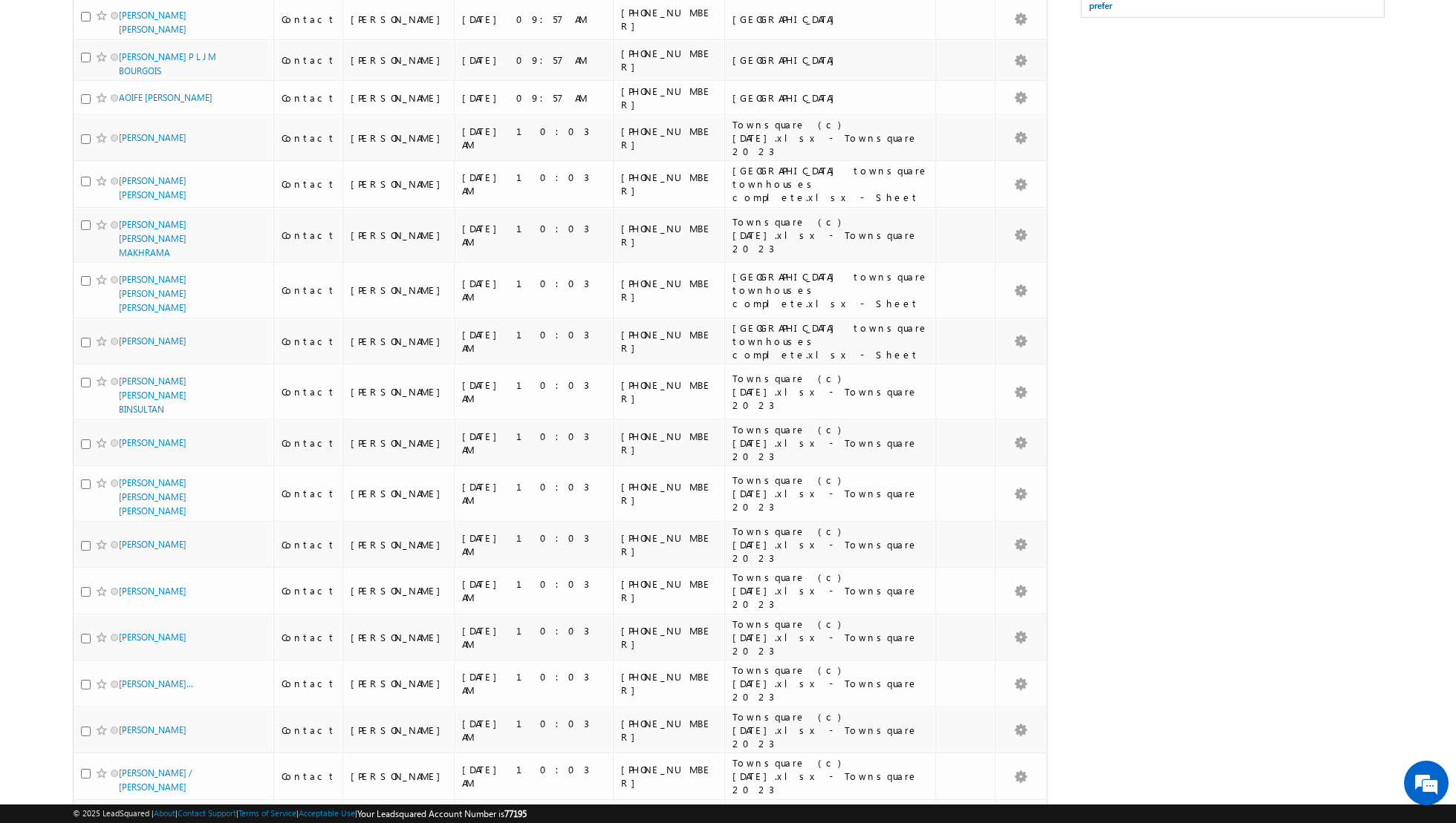
click at [83, 819] on input "checkbox" at bounding box center [86, 824] width 9 height 9
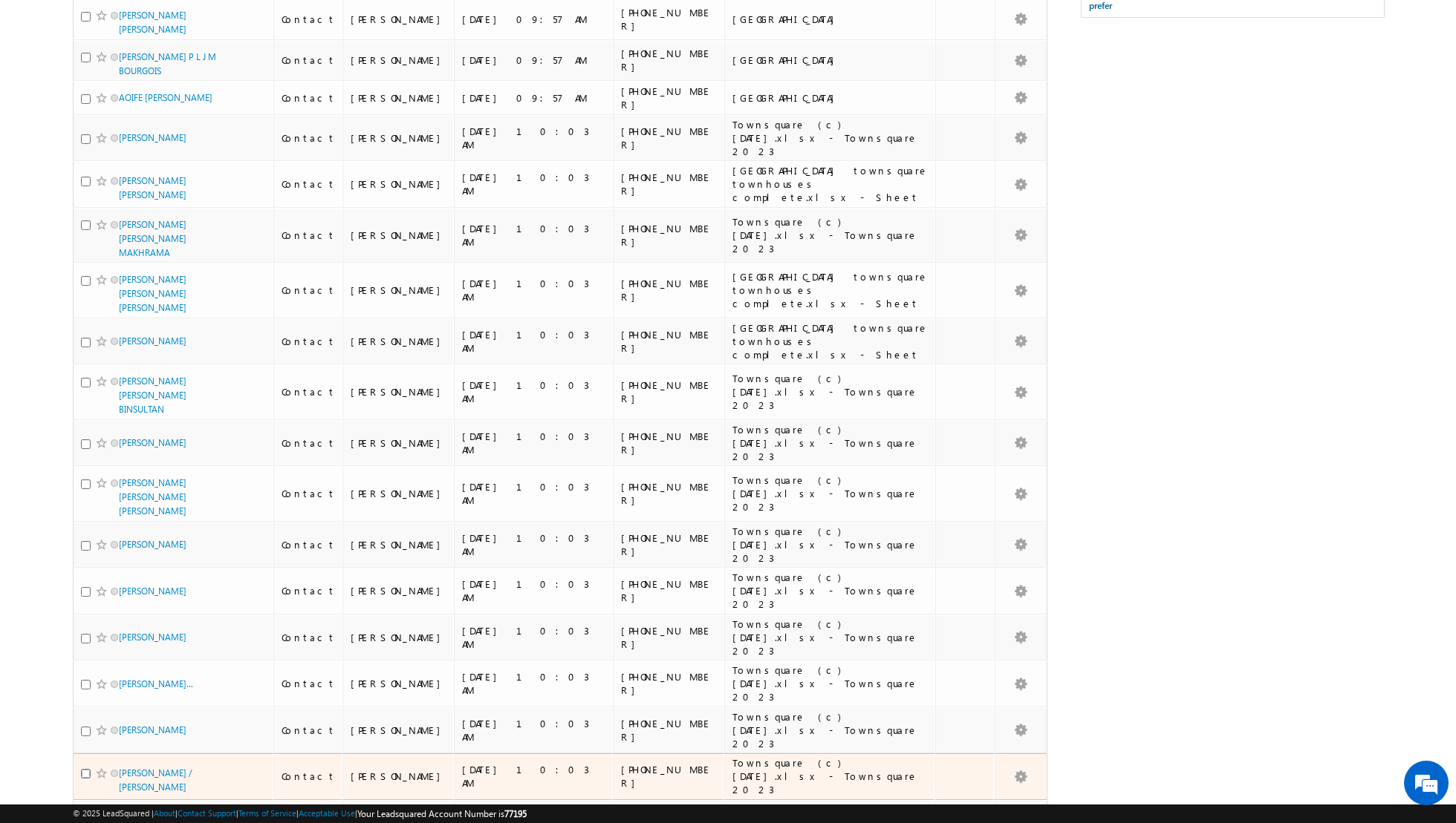
click at [86, 769] on input "checkbox" at bounding box center [86, 774] width 9 height 9
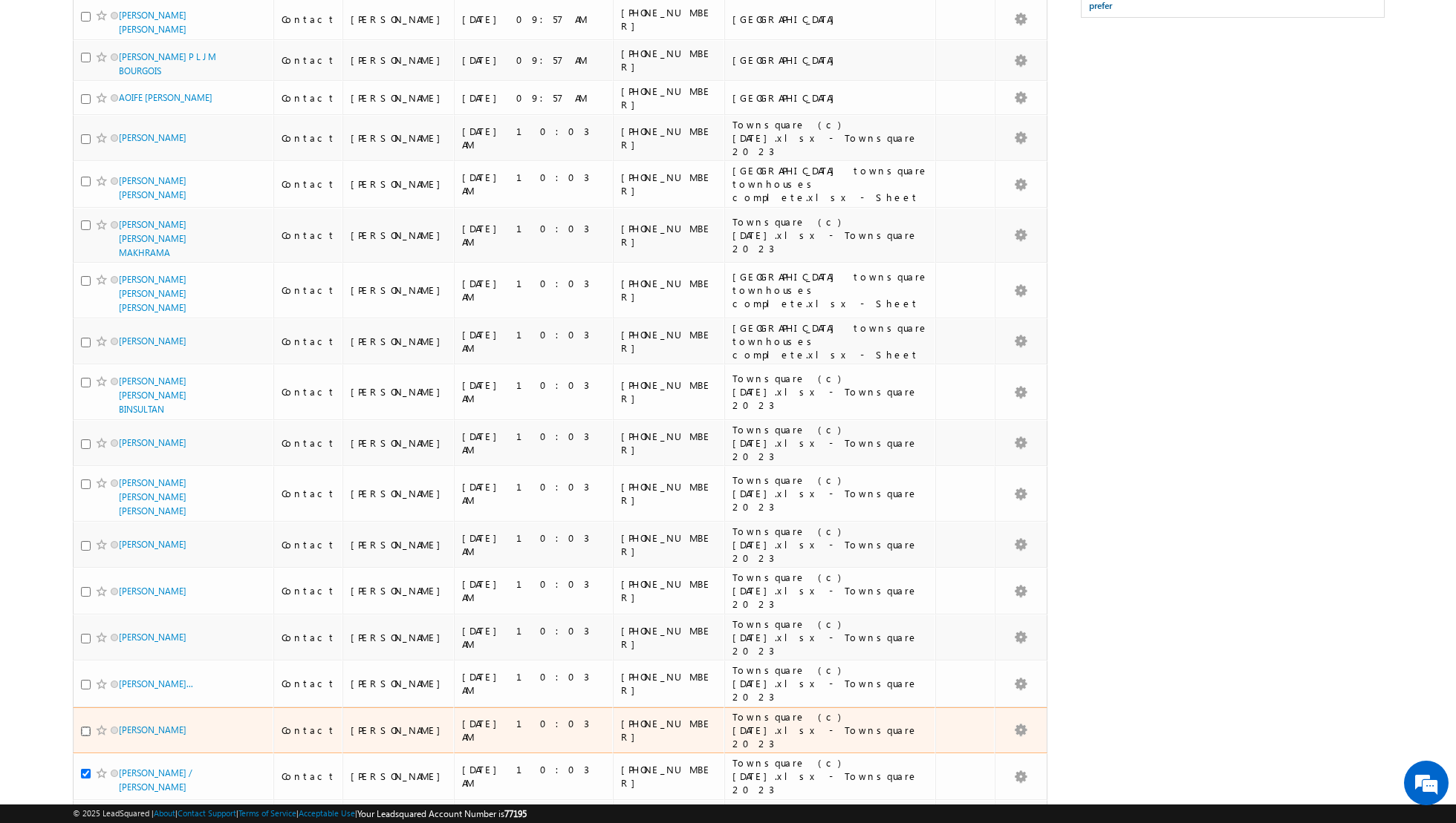
click at [86, 727] on input "checkbox" at bounding box center [86, 732] width 9 height 9
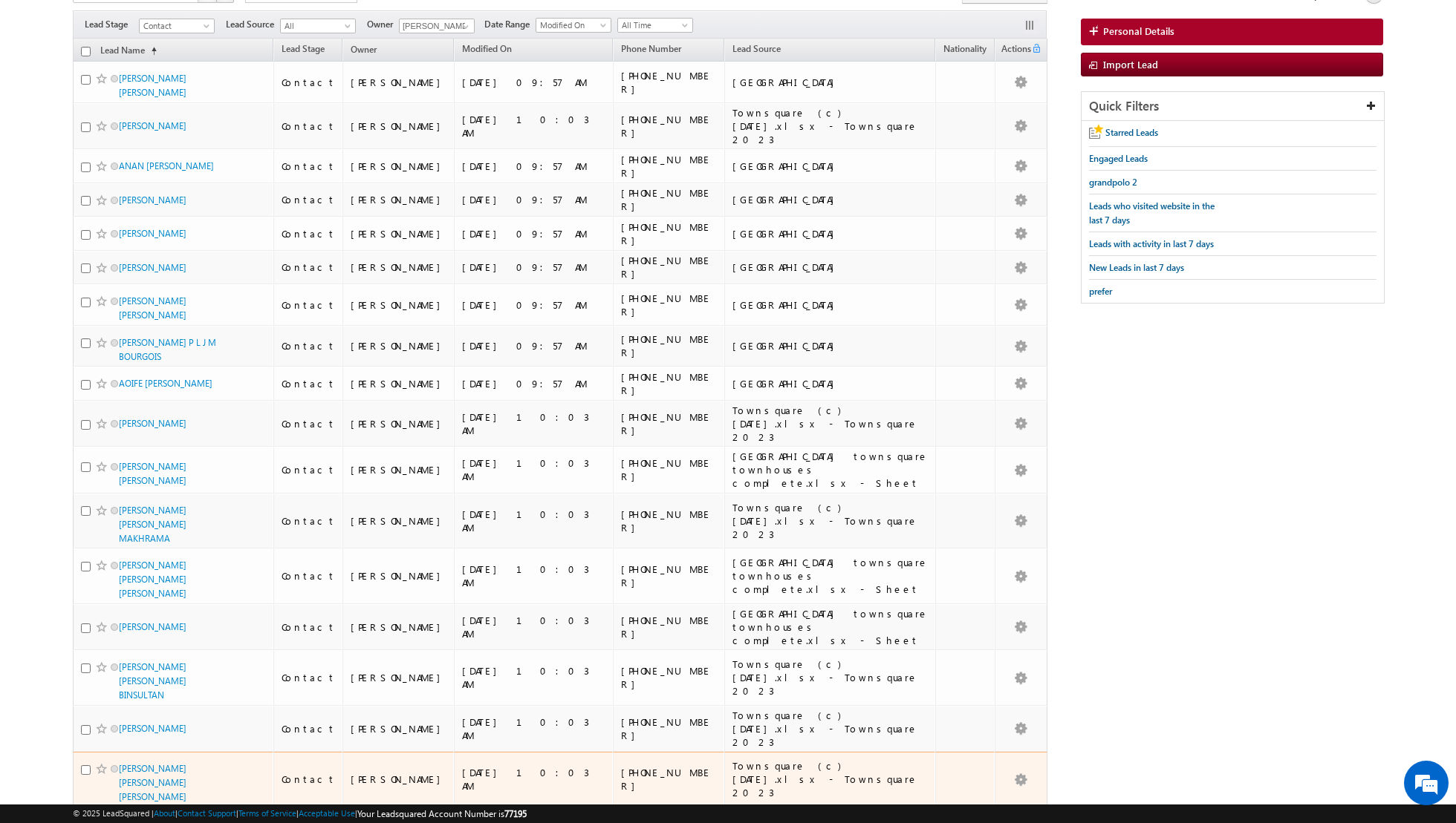
scroll to position [0, 0]
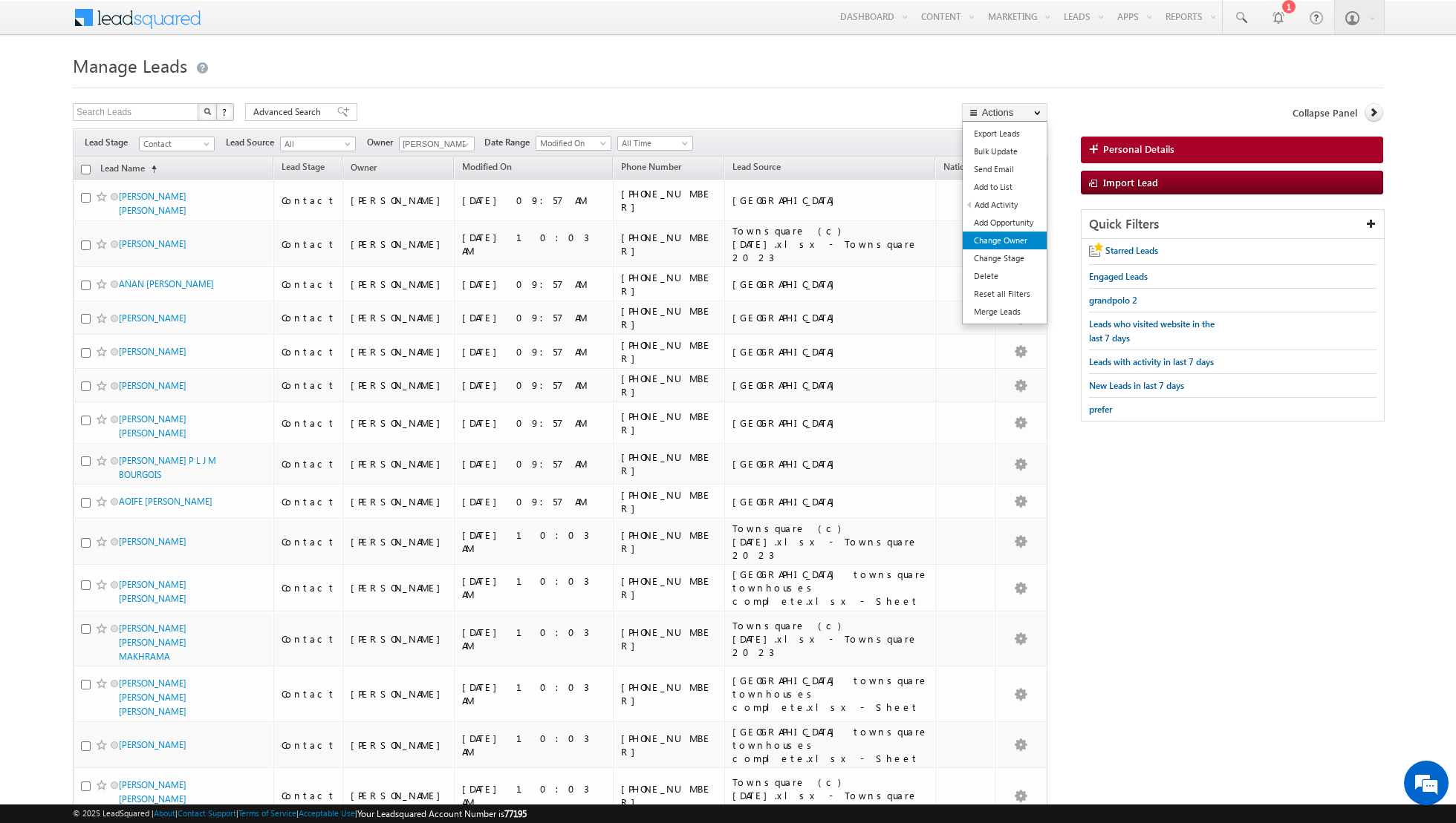
click at [988, 242] on link "Change Owner" at bounding box center [1004, 241] width 84 height 18
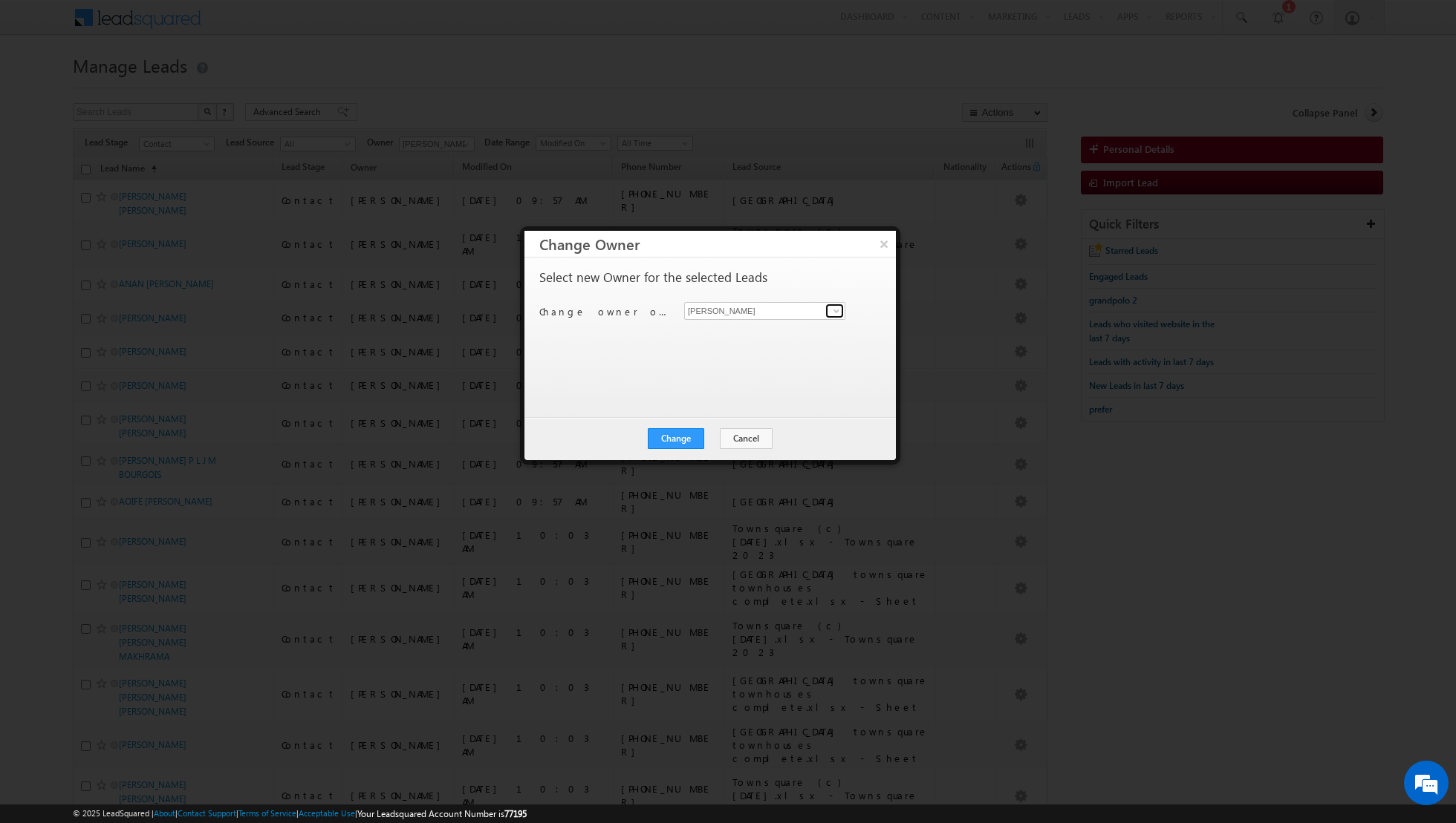
click at [834, 311] on span at bounding box center [836, 311] width 12 height 12
click at [733, 408] on link "Isha Mehndiratta isha.mehndiratta@indglobal.ae" at bounding box center [764, 412] width 161 height 28
click at [689, 430] on button "Change" at bounding box center [676, 439] width 56 height 21
click at [706, 437] on button "Close" at bounding box center [712, 439] width 48 height 21
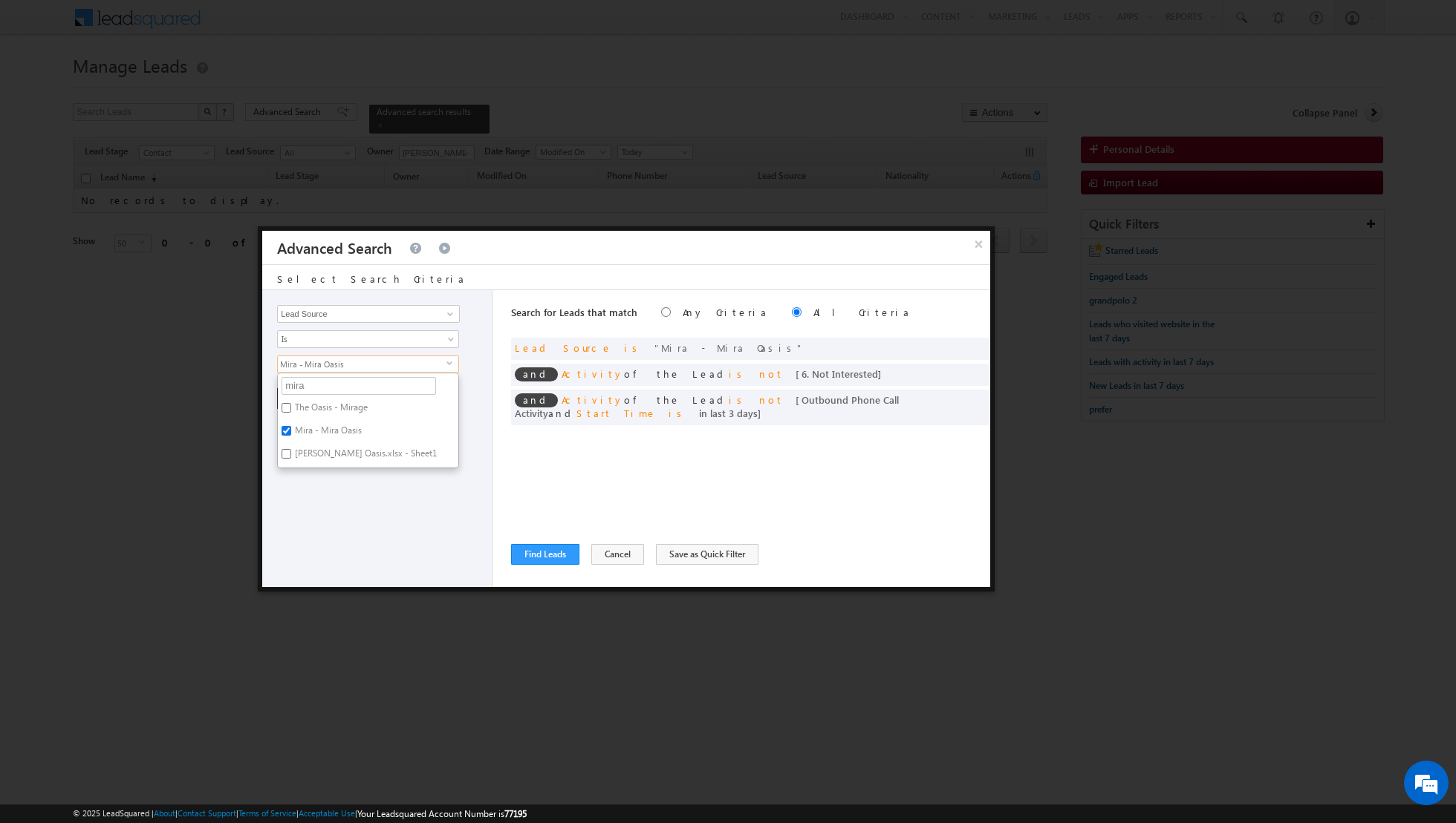
click at [285, 427] on input "Mira - Mira Oasis" at bounding box center [286, 431] width 9 height 9
click at [291, 455] on label "Mira - Mira Oasis.xlsx - Sheet1" at bounding box center [365, 456] width 174 height 23
click at [291, 455] on input "Mira - Mira Oasis.xlsx - Sheet1" at bounding box center [286, 454] width 9 height 9
click at [313, 489] on div "Opportunity Type Lead Activity Task Sales Group Prospect Id Address 1 Address 2…" at bounding box center [377, 439] width 230 height 297
click at [299, 400] on button "+ Add" at bounding box center [303, 398] width 52 height 21
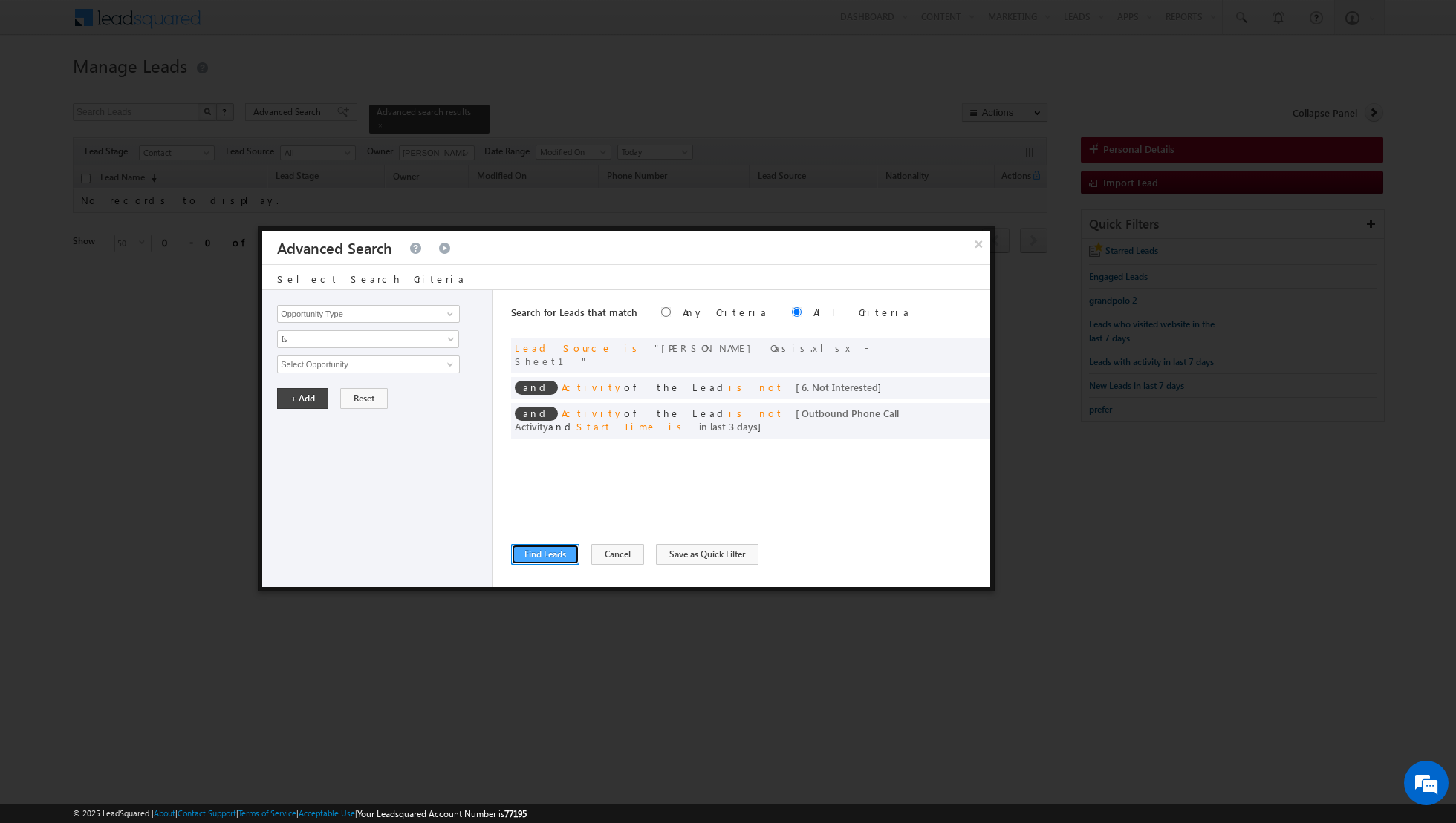
click at [551, 558] on button "Find Leads" at bounding box center [545, 554] width 69 height 21
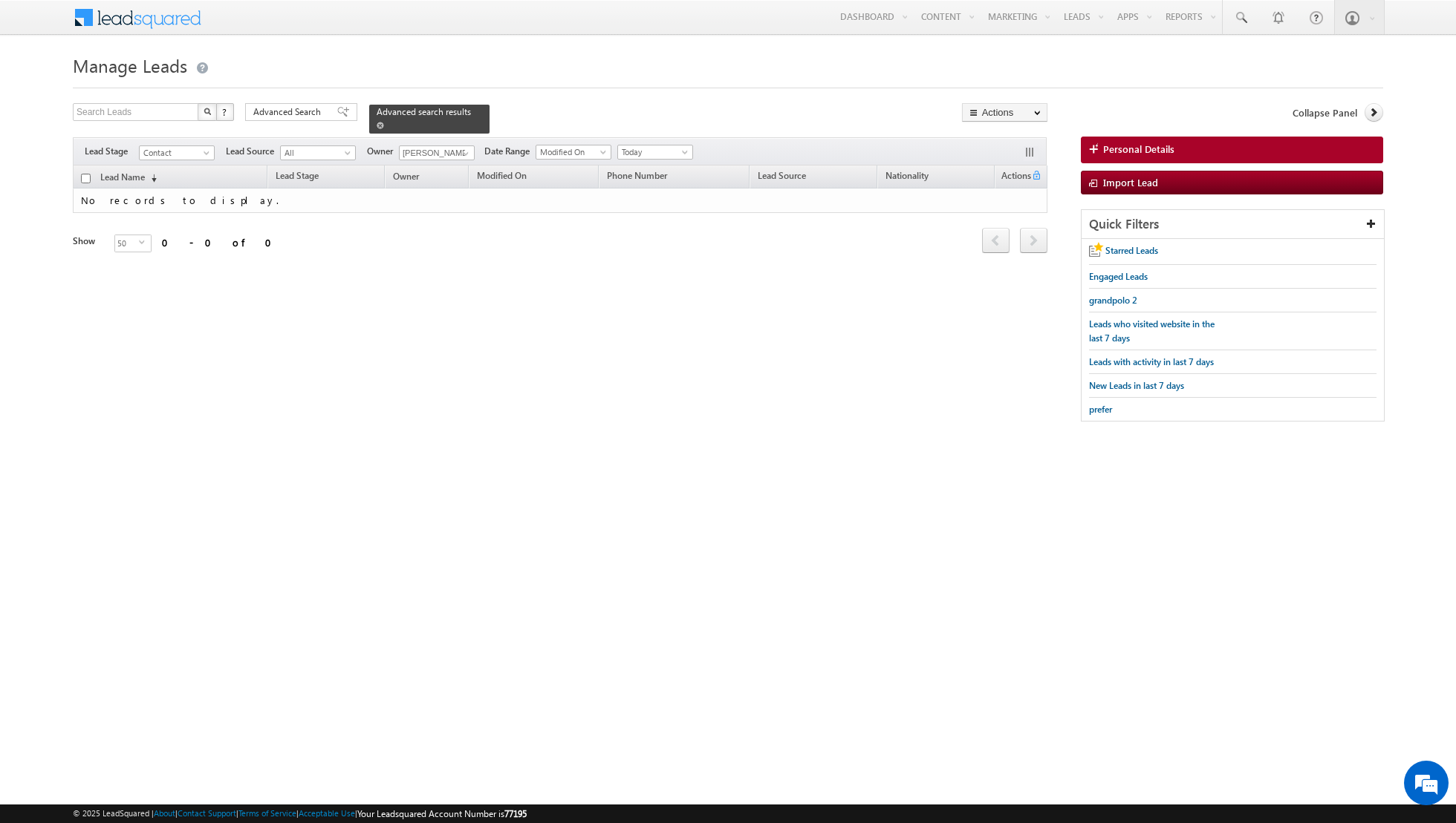
click at [377, 122] on span at bounding box center [381, 126] width 8 height 8
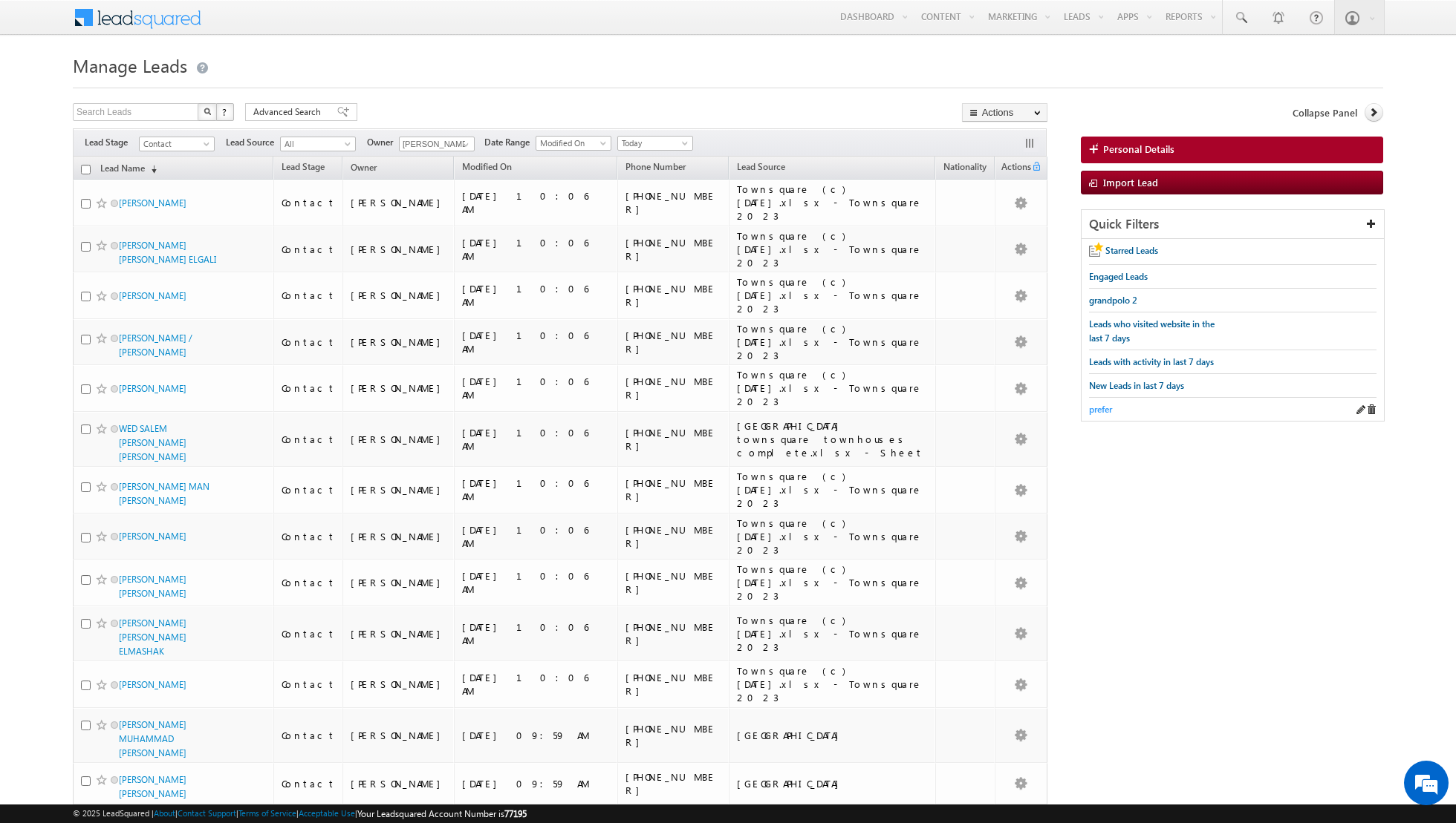
click at [1096, 405] on span "prefer" at bounding box center [1100, 410] width 23 height 11
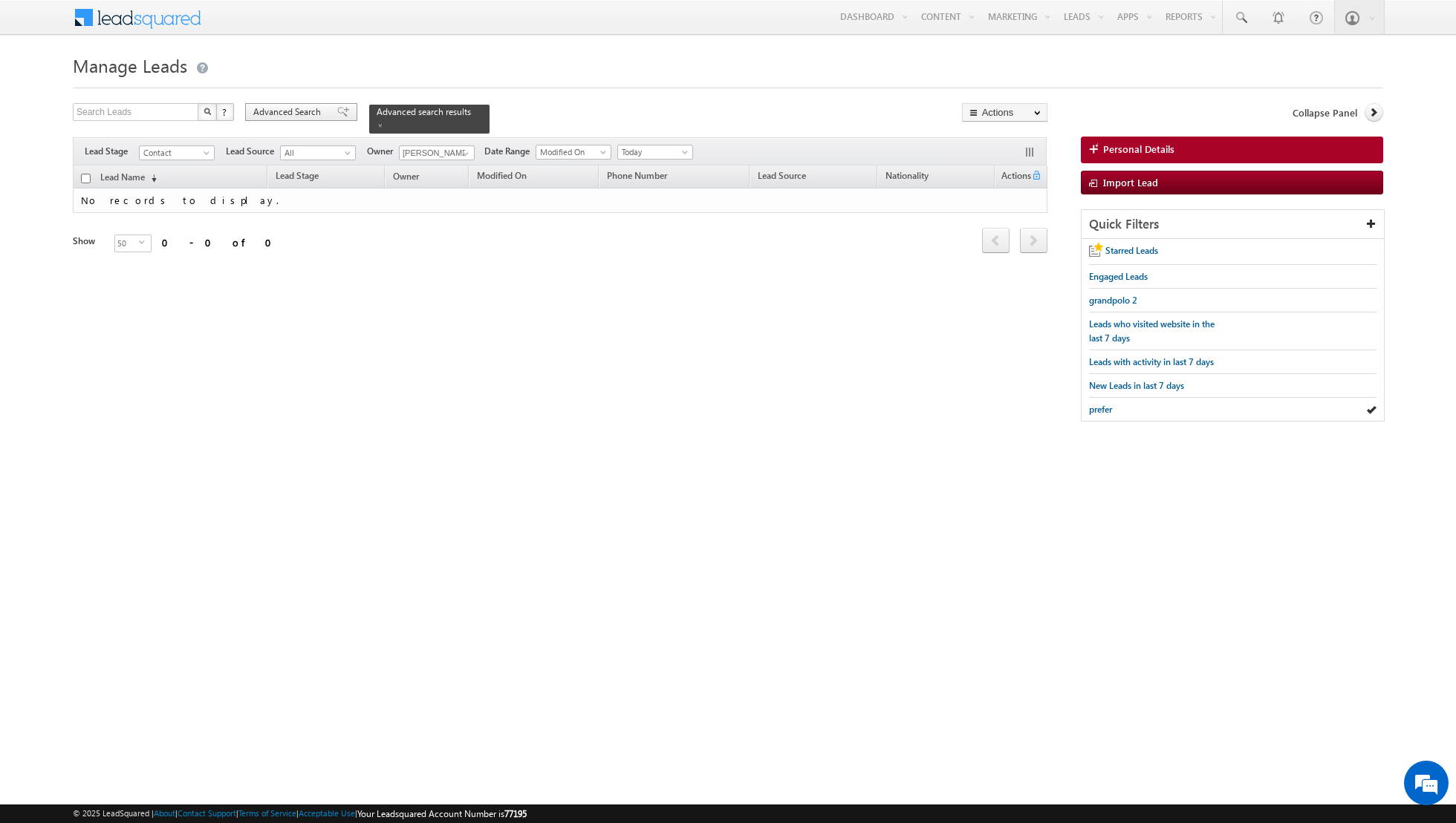
click at [340, 113] on div "Advanced Search" at bounding box center [301, 112] width 112 height 18
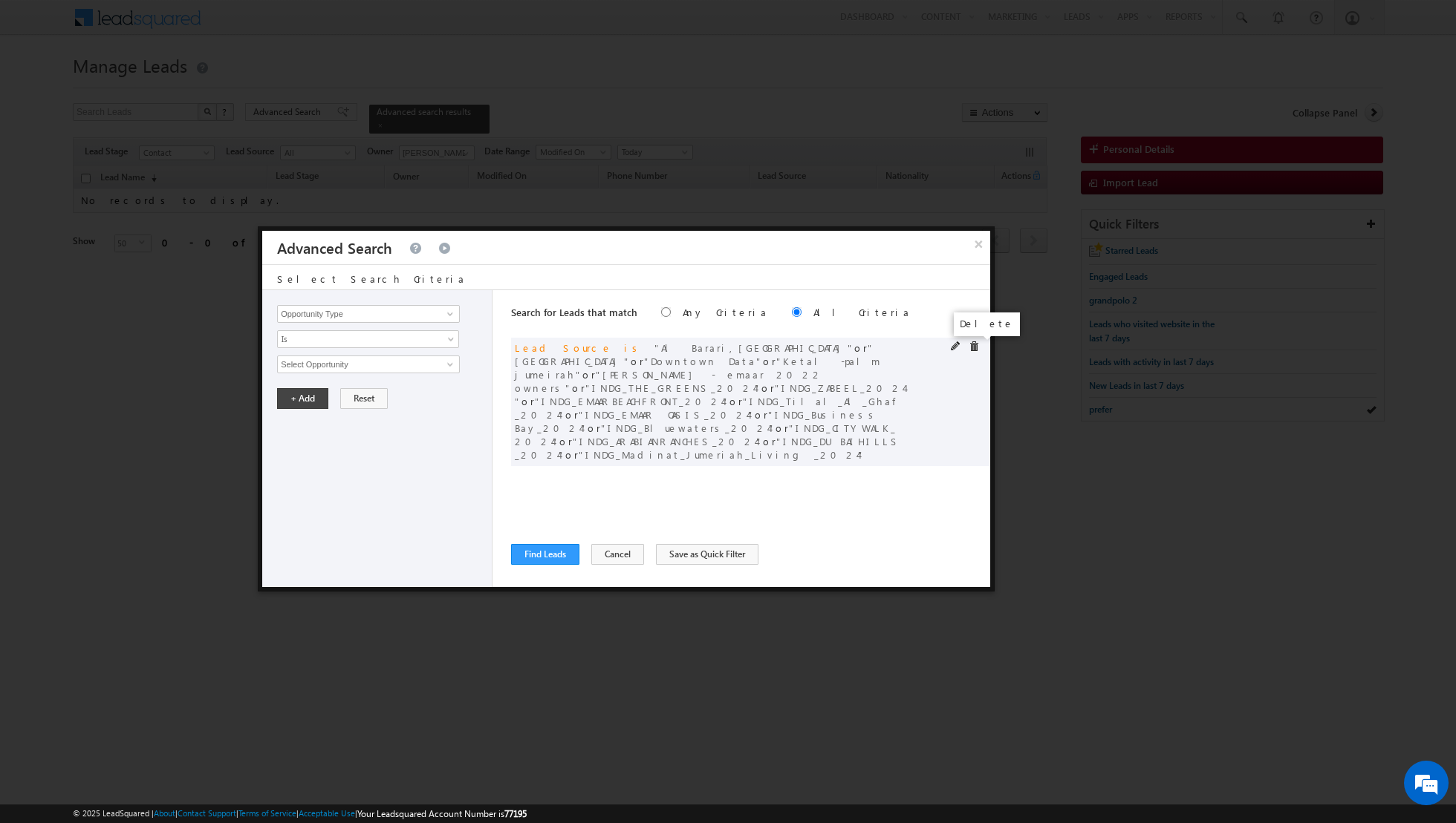
click at [977, 348] on span at bounding box center [973, 346] width 10 height 10
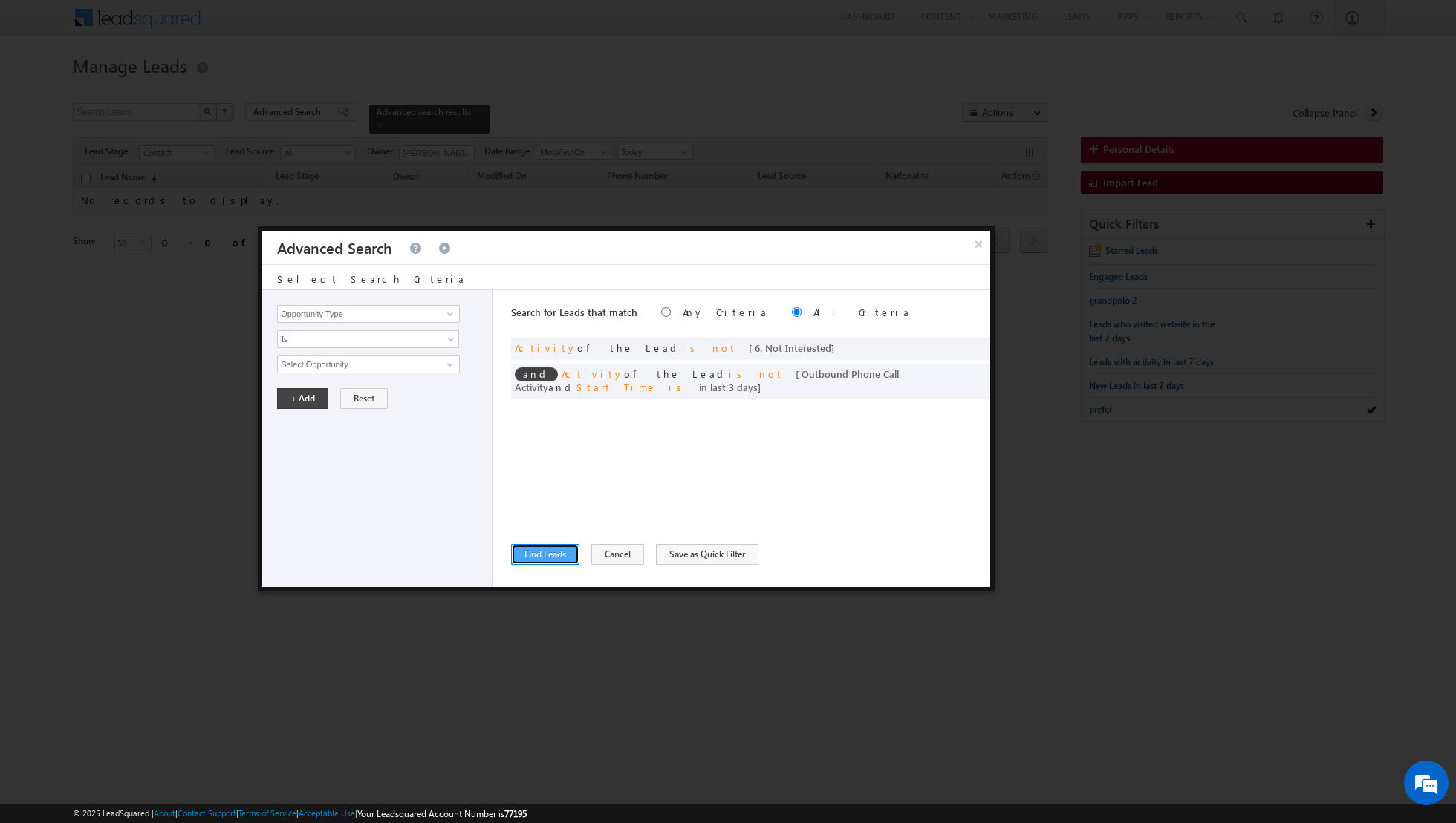
click at [536, 558] on button "Find Leads" at bounding box center [545, 554] width 69 height 21
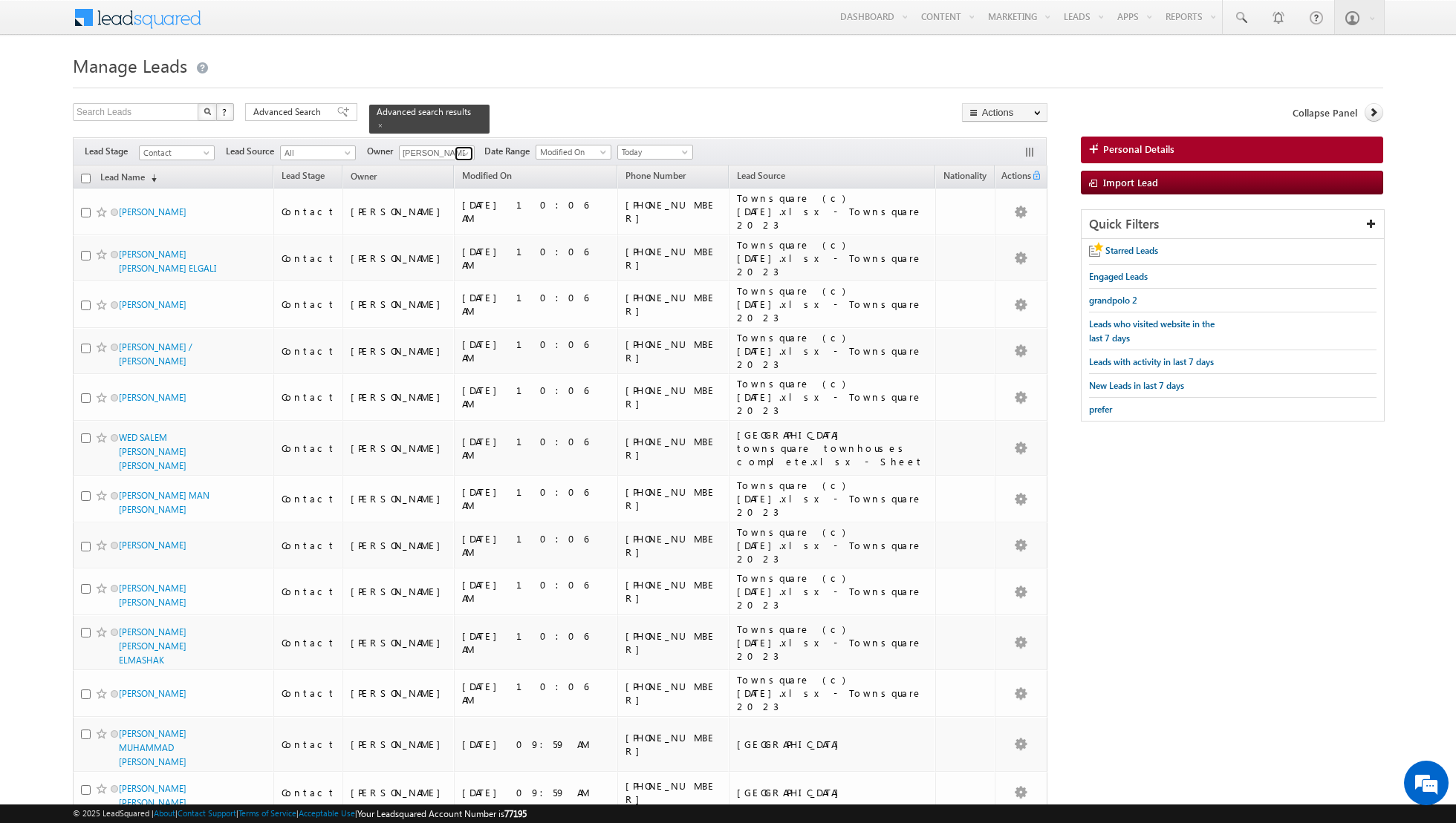
click at [460, 154] on span at bounding box center [465, 153] width 12 height 12
click at [447, 287] on link "Shiva Sisodia shiva.sisodia@indglobal.ae" at bounding box center [473, 294] width 149 height 28
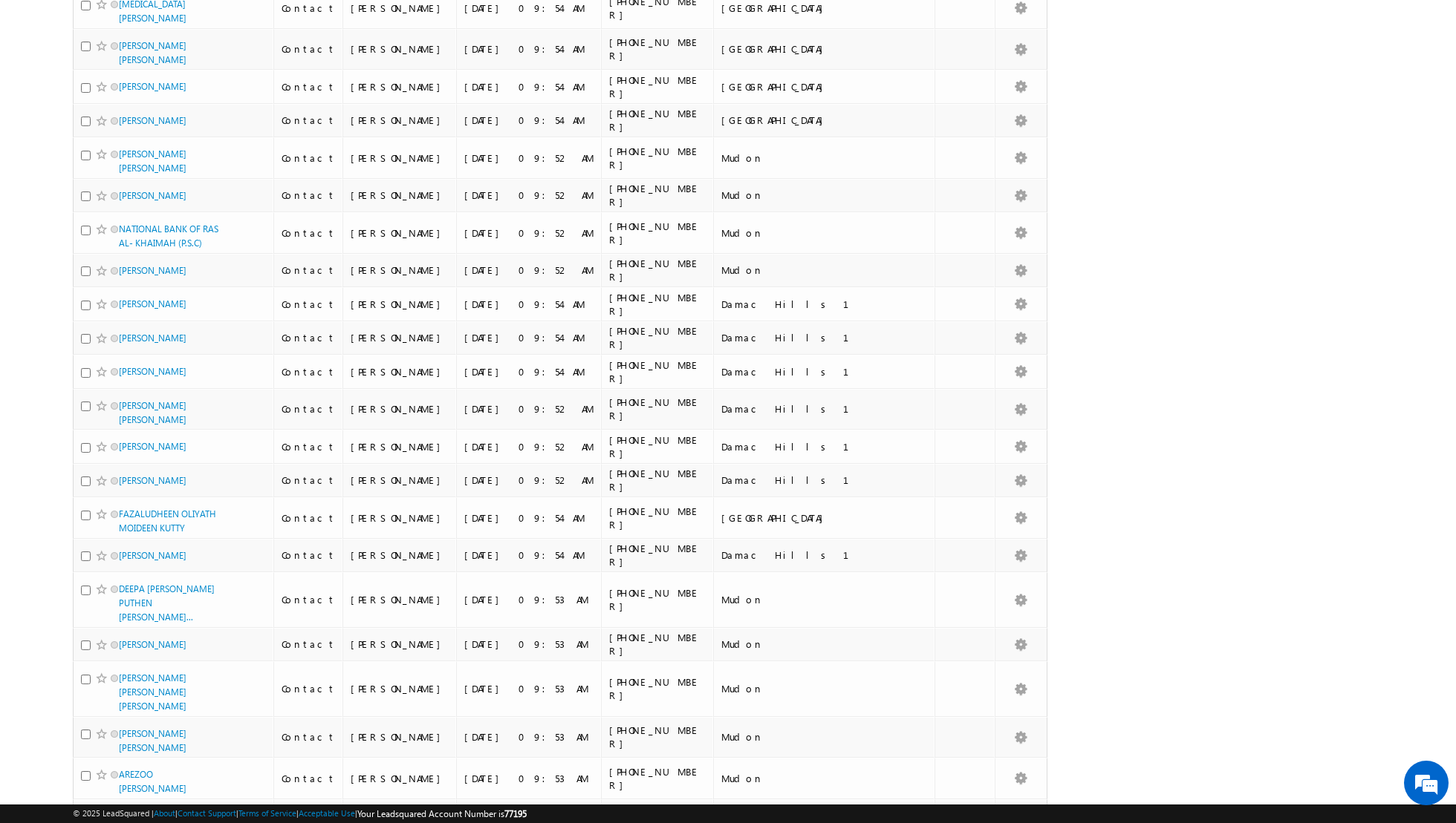
scroll to position [0, 0]
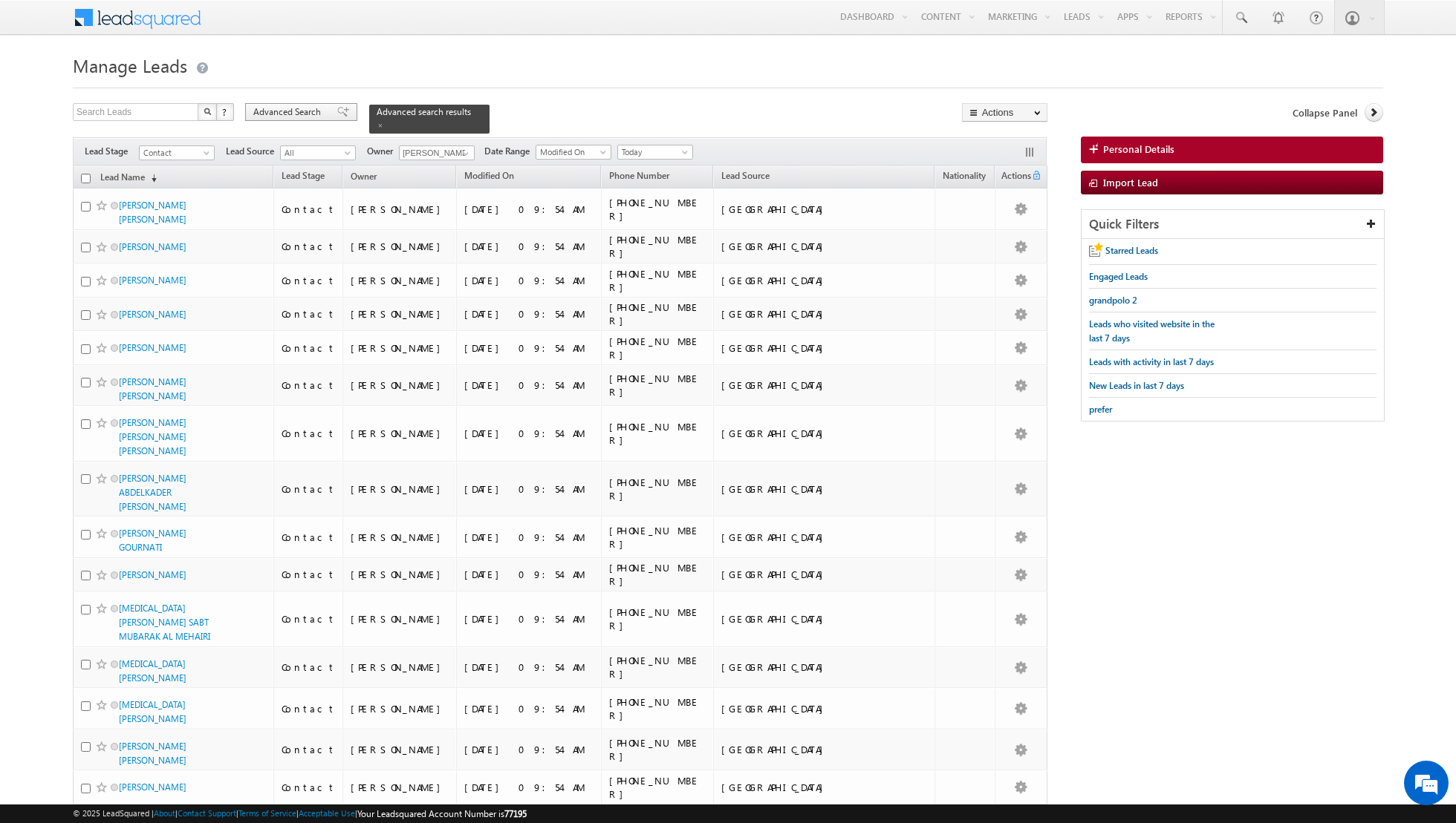
click at [337, 115] on span at bounding box center [343, 112] width 12 height 10
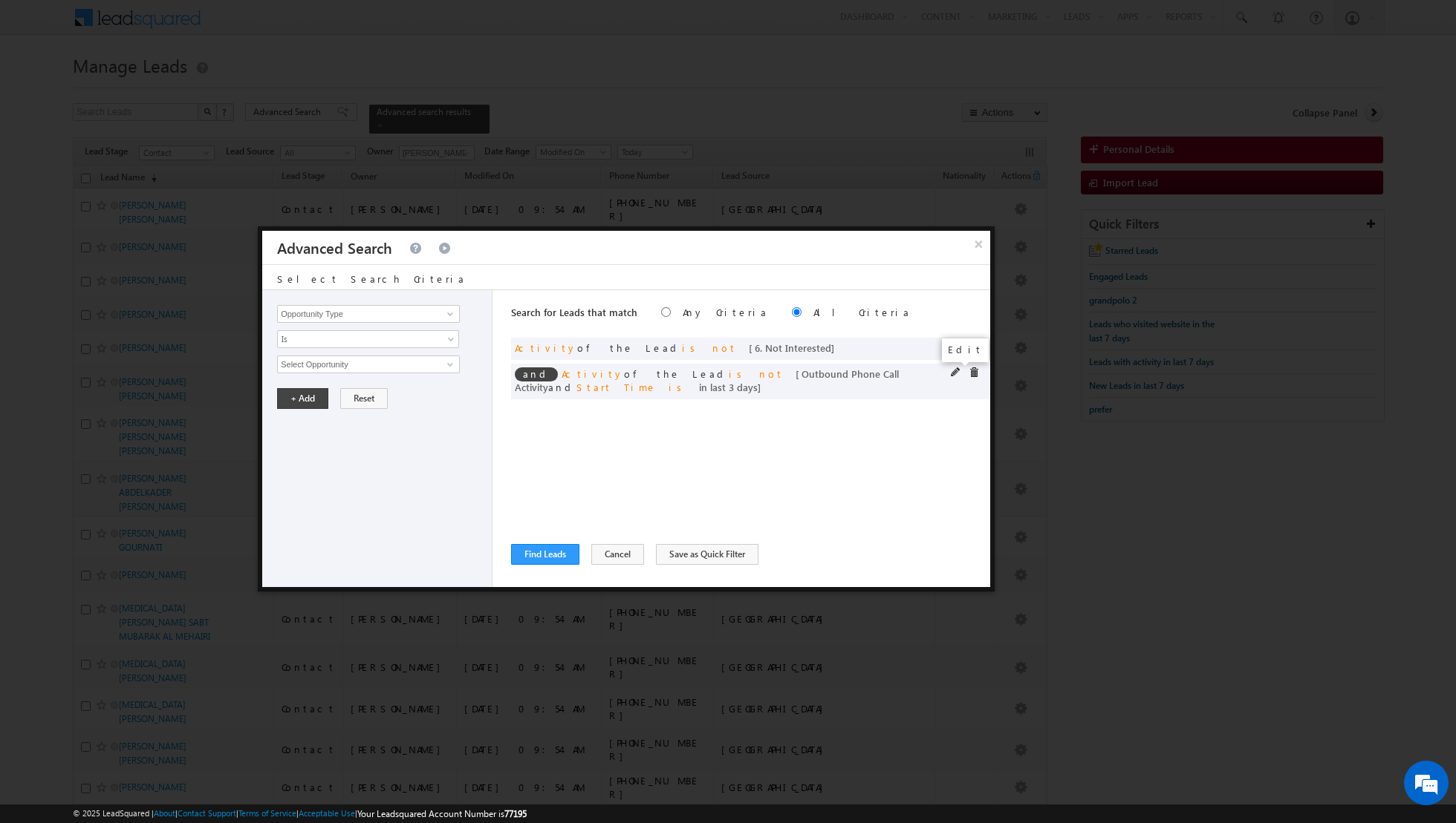
click at [952, 376] on span at bounding box center [955, 372] width 10 height 10
click at [952, 374] on span at bounding box center [955, 372] width 10 height 10
click at [955, 372] on span at bounding box center [955, 372] width 10 height 10
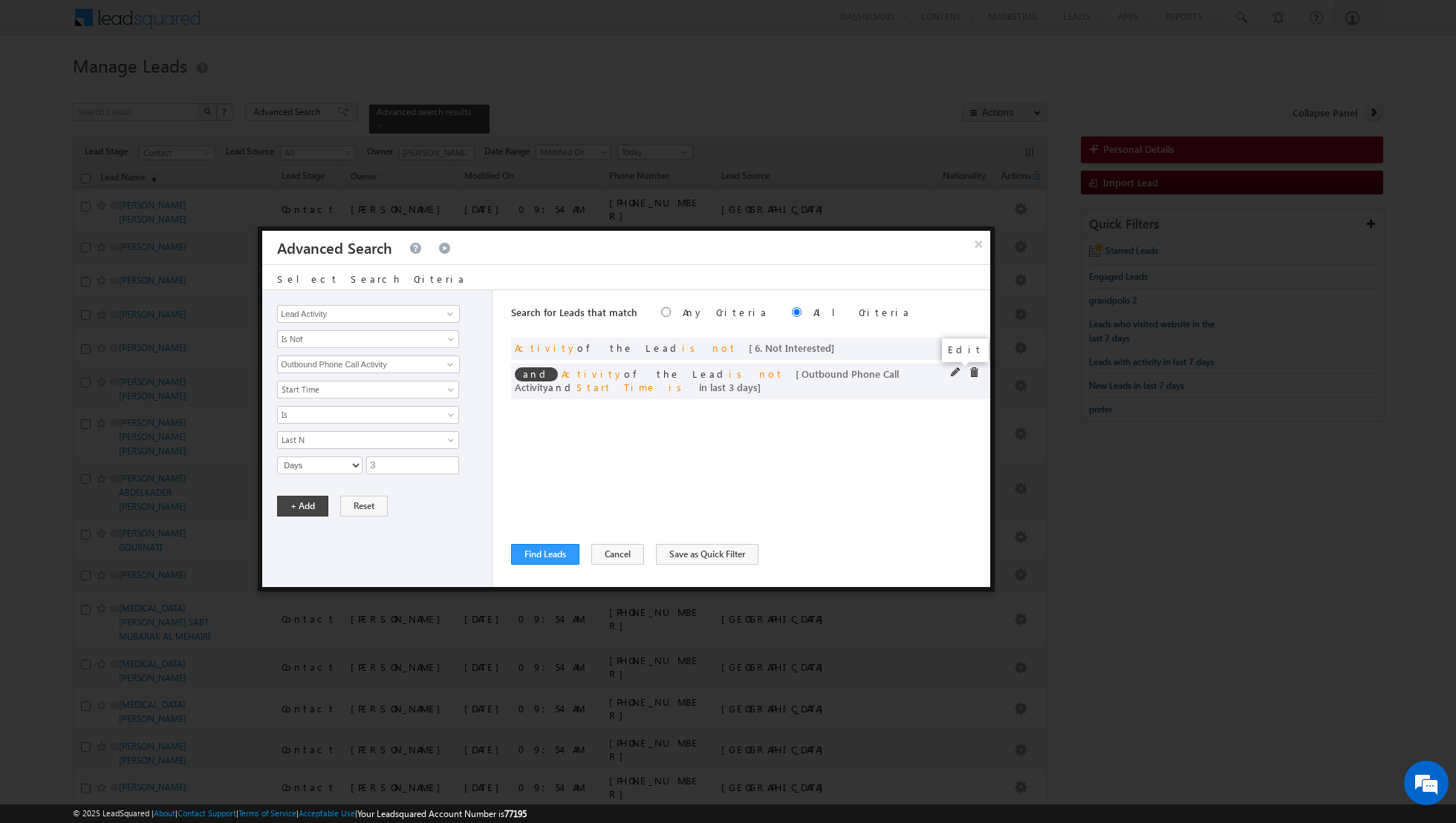
click at [950, 371] on span at bounding box center [955, 372] width 10 height 10
click at [972, 370] on span at bounding box center [973, 372] width 10 height 10
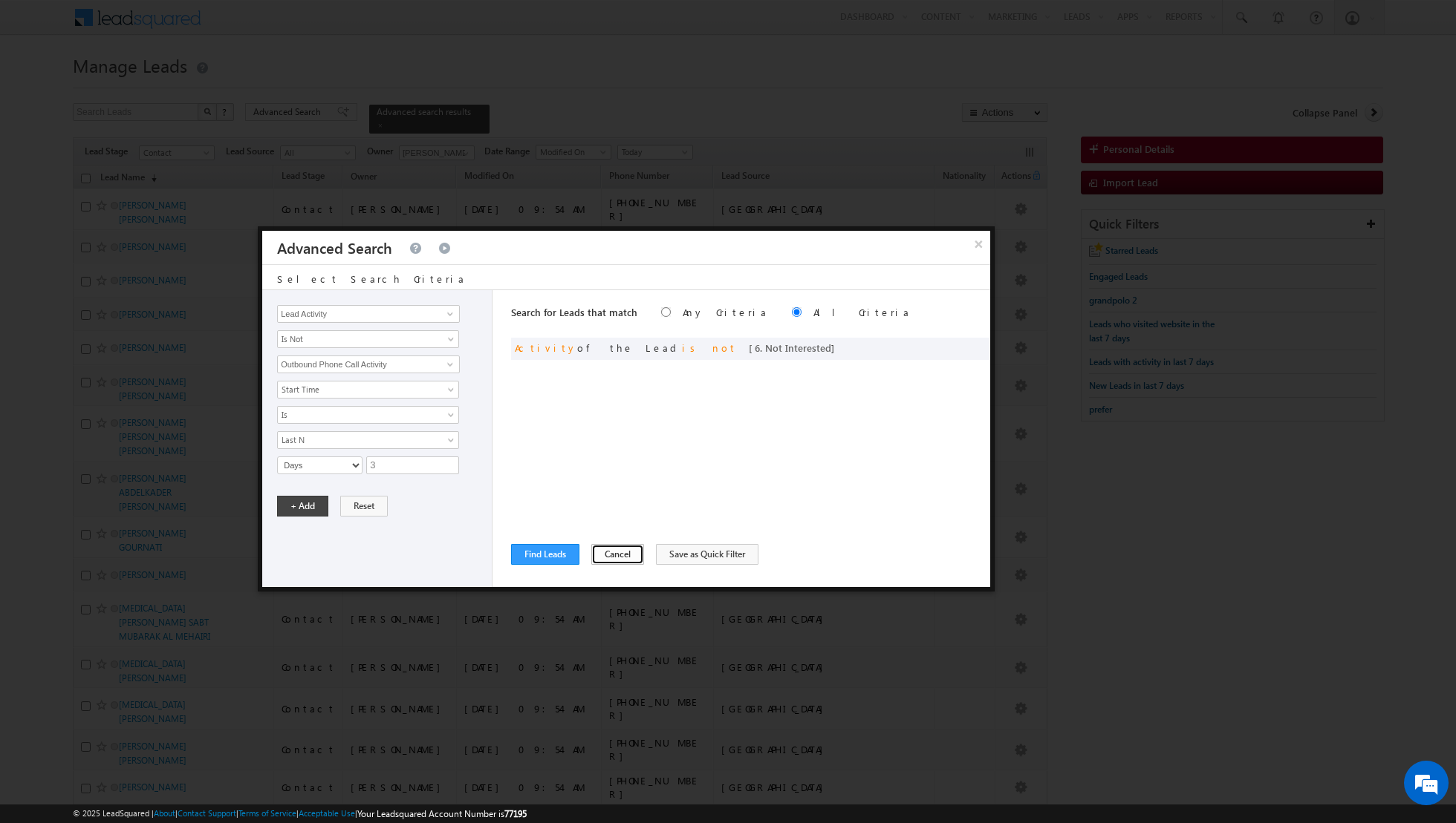
click at [607, 558] on button "Cancel" at bounding box center [618, 554] width 53 height 21
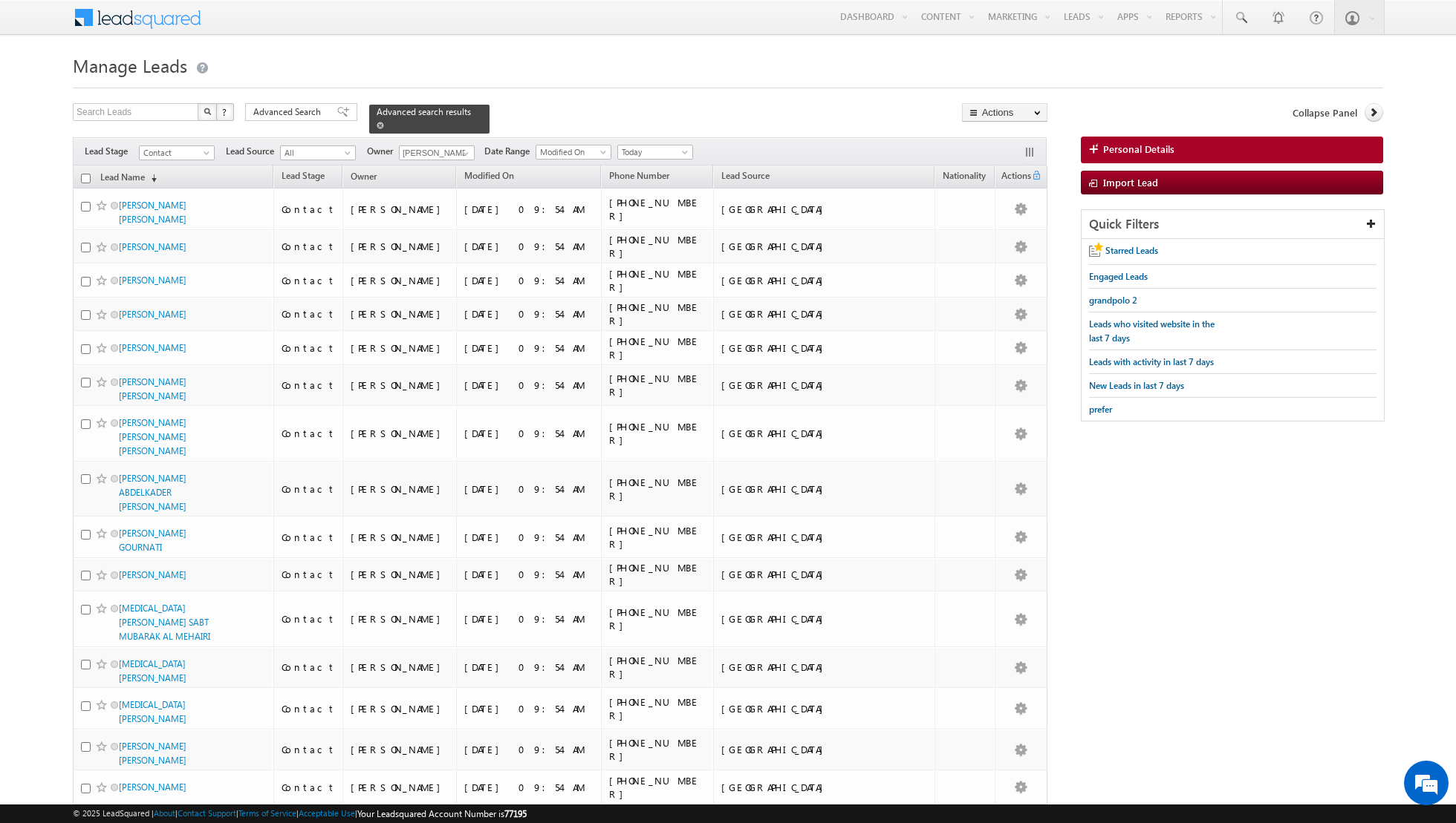
click at [377, 129] on link at bounding box center [381, 124] width 8 height 12
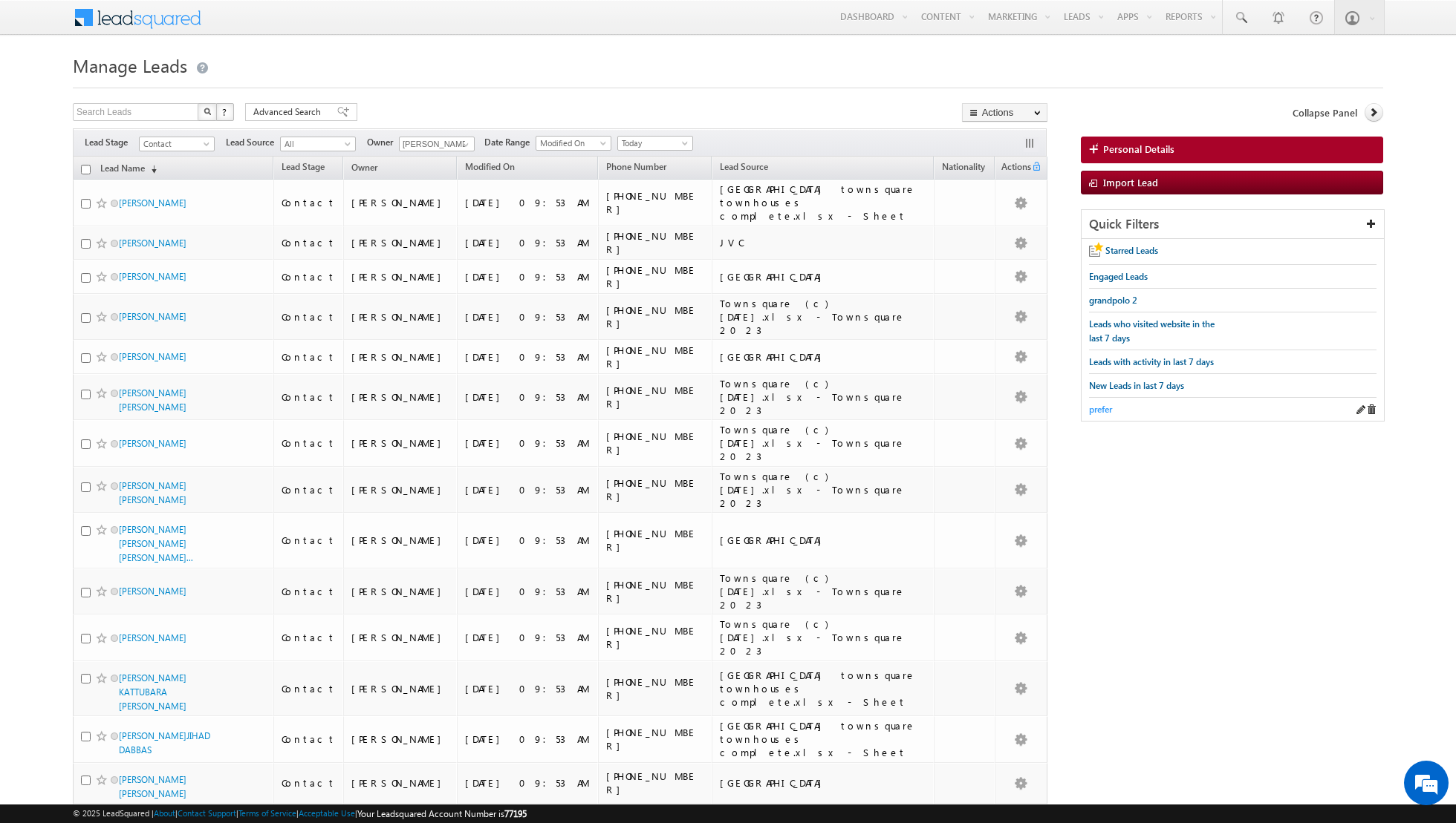
click at [1104, 408] on span "prefer" at bounding box center [1100, 410] width 23 height 11
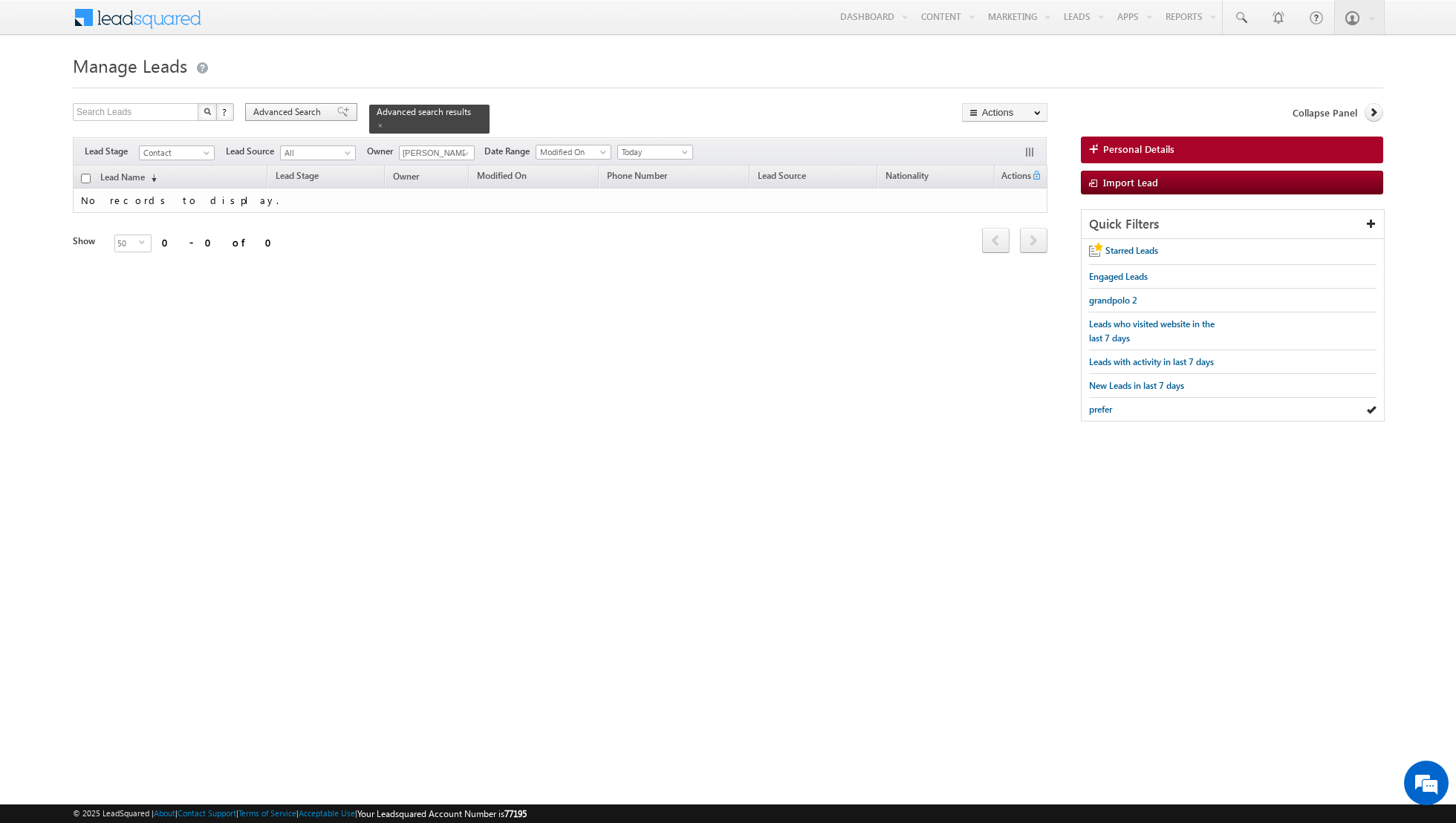
click at [337, 108] on span at bounding box center [343, 112] width 12 height 10
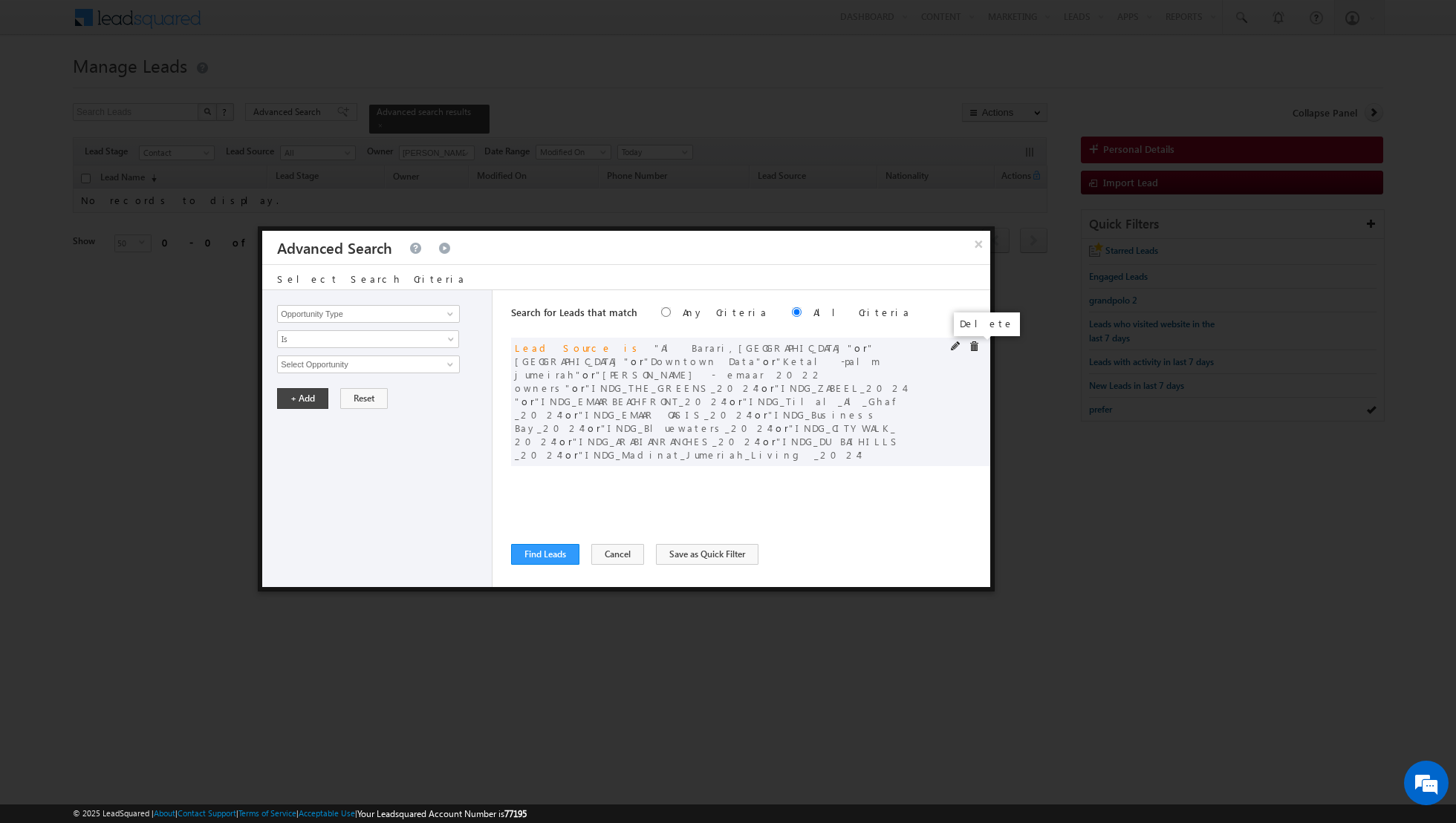
click at [975, 348] on span at bounding box center [973, 346] width 10 height 10
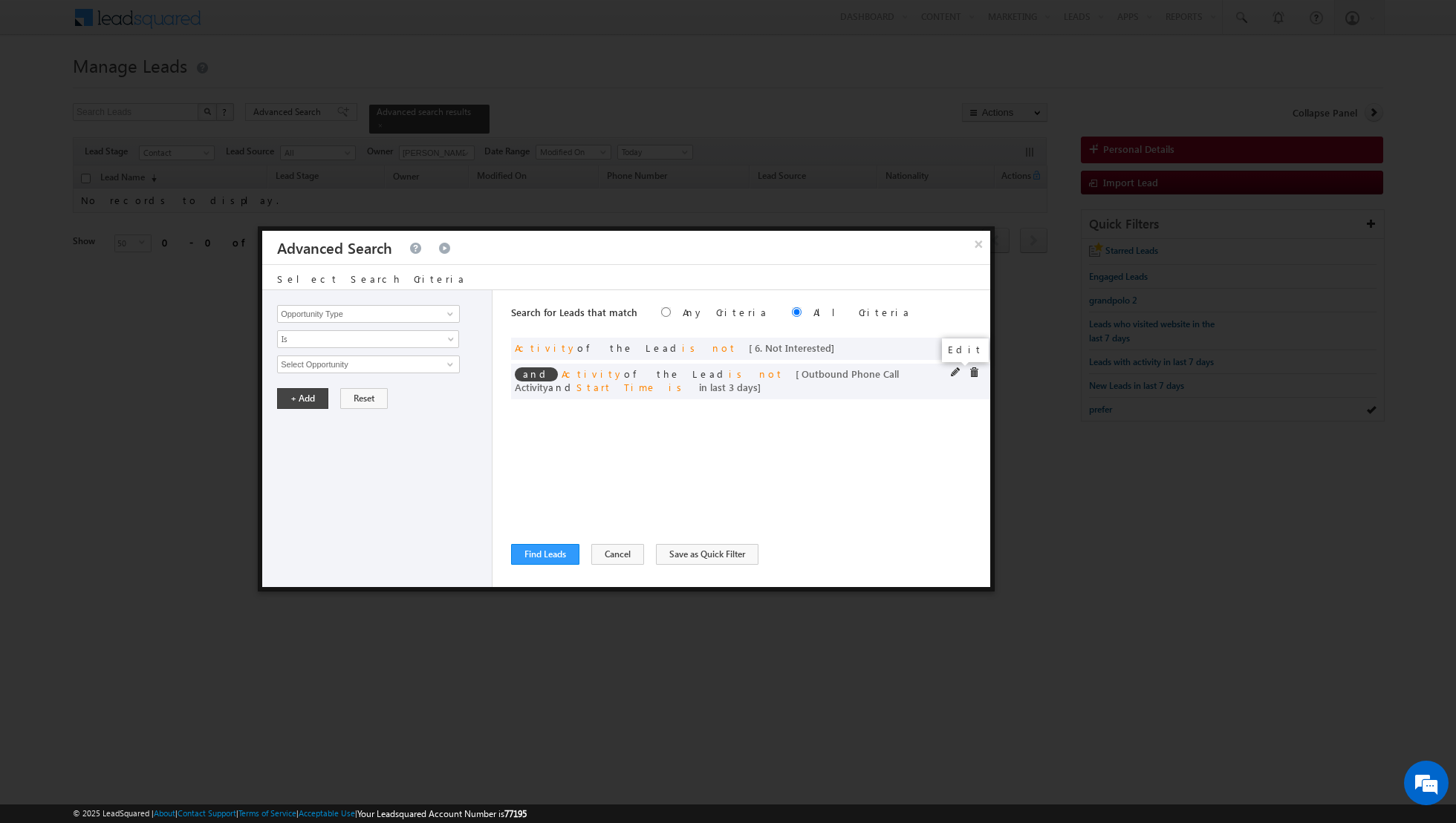
click at [953, 370] on span at bounding box center [955, 372] width 10 height 10
click at [414, 457] on input "3" at bounding box center [413, 465] width 93 height 18
click at [300, 501] on button "+ Add" at bounding box center [303, 506] width 52 height 21
click at [534, 553] on button "Find Leads" at bounding box center [545, 554] width 69 height 21
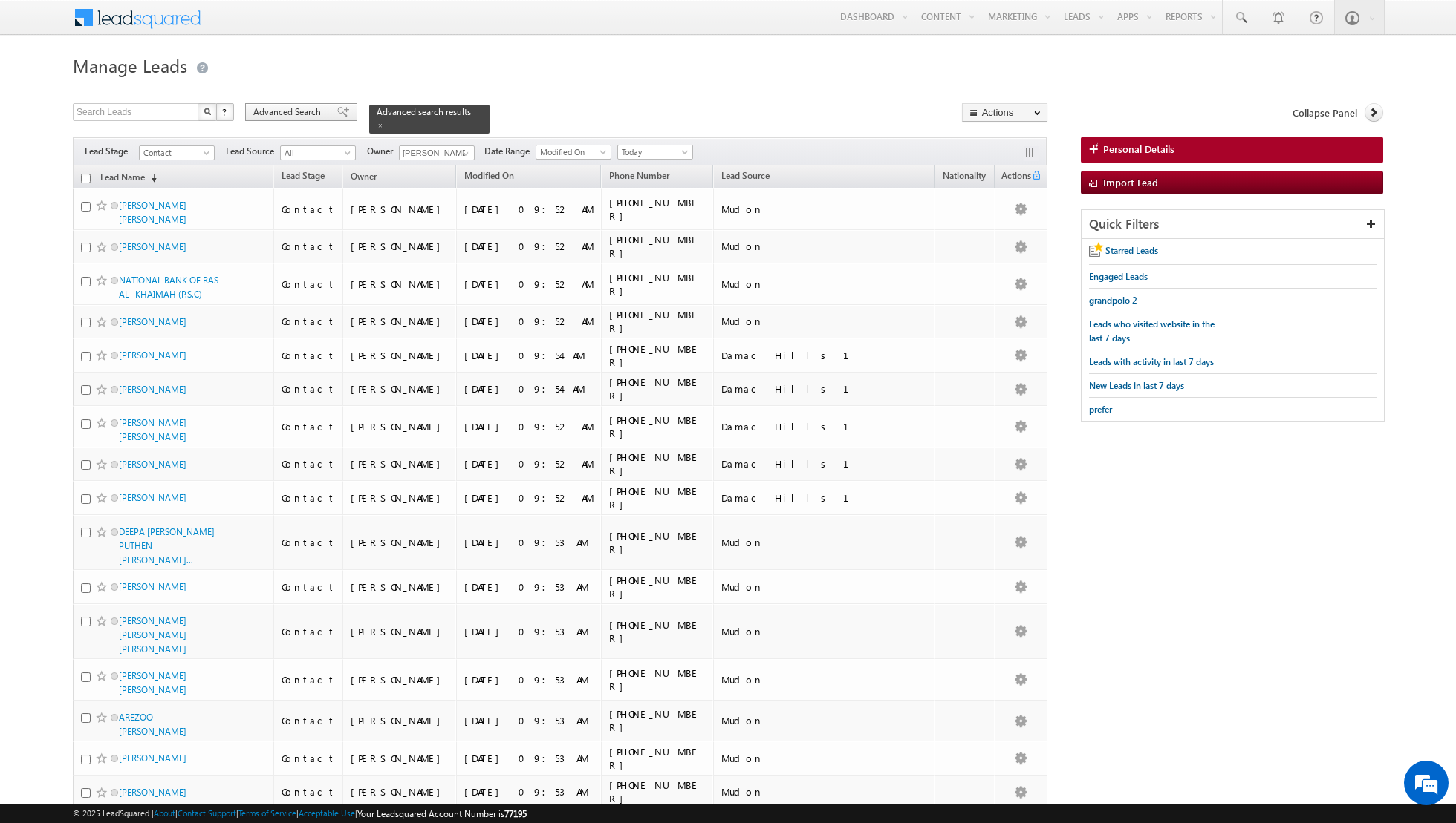
click at [337, 115] on span at bounding box center [343, 112] width 12 height 10
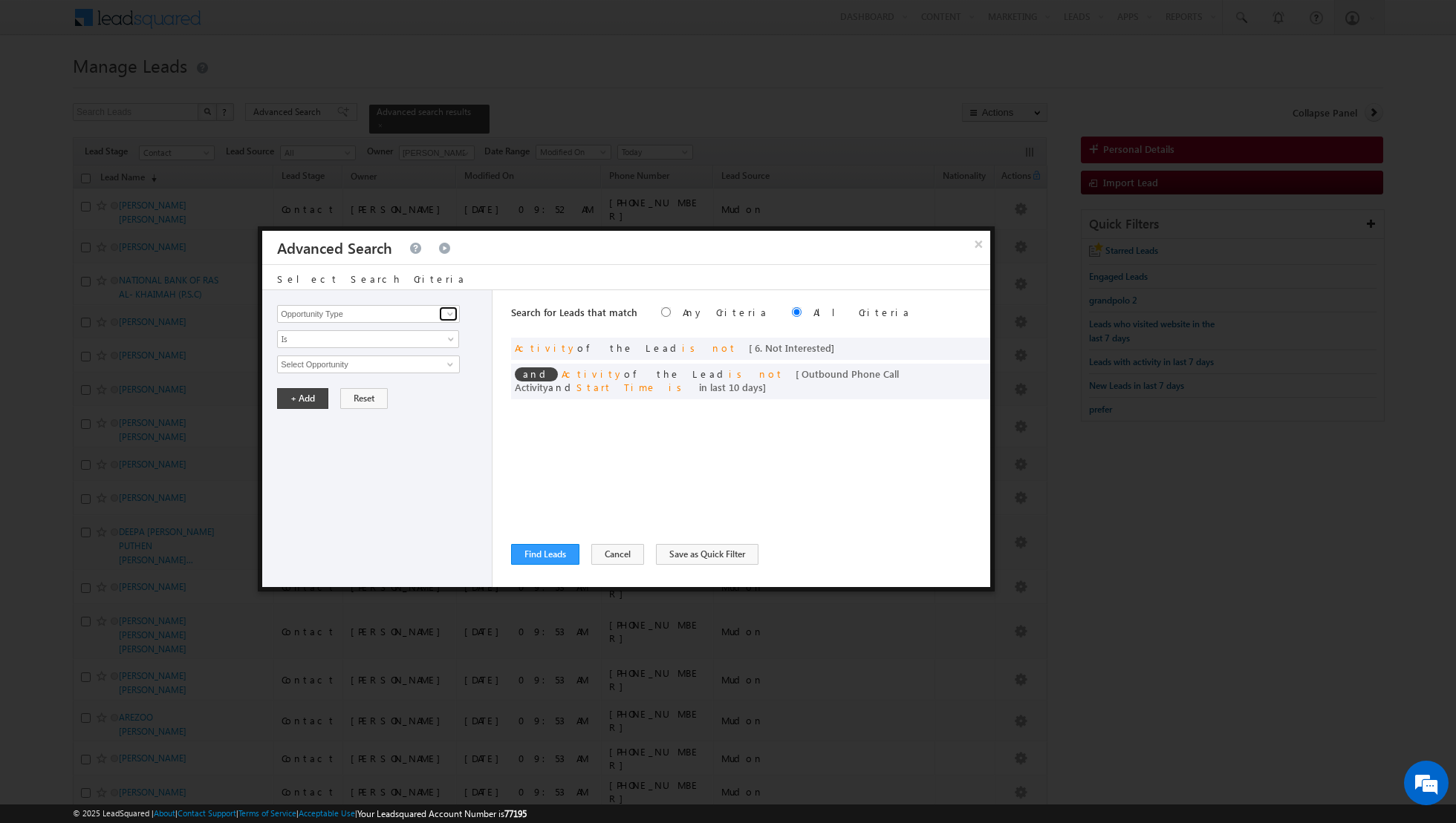
click at [452, 318] on span at bounding box center [450, 314] width 12 height 12
click at [384, 342] on link "Lead Source" at bounding box center [368, 344] width 182 height 17
click at [375, 364] on span "None Selected" at bounding box center [362, 364] width 168 height 16
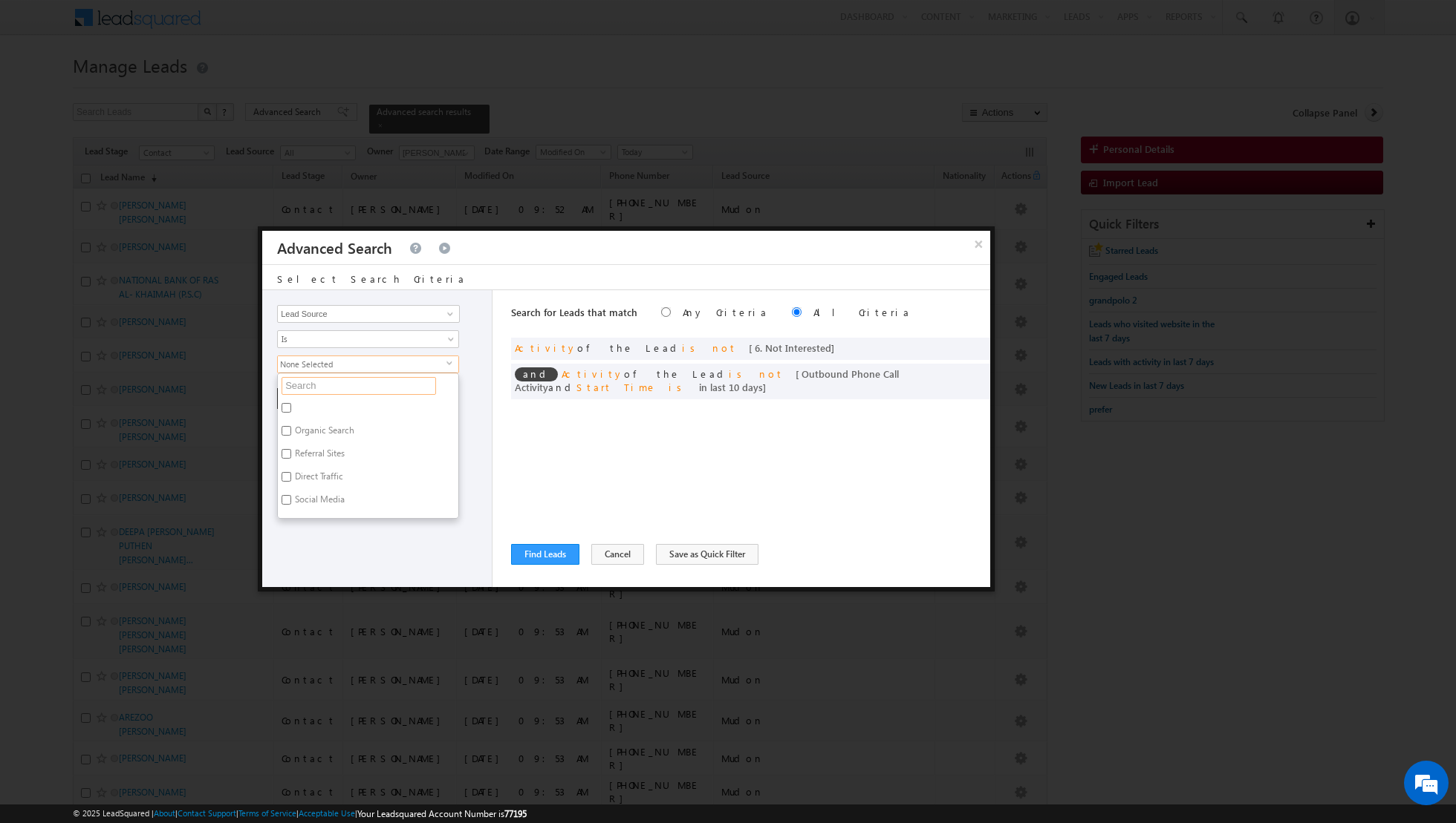
click at [337, 389] on input "text" at bounding box center [358, 385] width 154 height 18
click at [306, 404] on label "Mudon" at bounding box center [308, 410] width 61 height 23
click at [291, 404] on input "Mudon" at bounding box center [286, 408] width 9 height 9
click at [330, 490] on div "Opportunity Type Lead Activity Task Sales Group Prospect Id Address 1 Address 2…" at bounding box center [377, 439] width 230 height 297
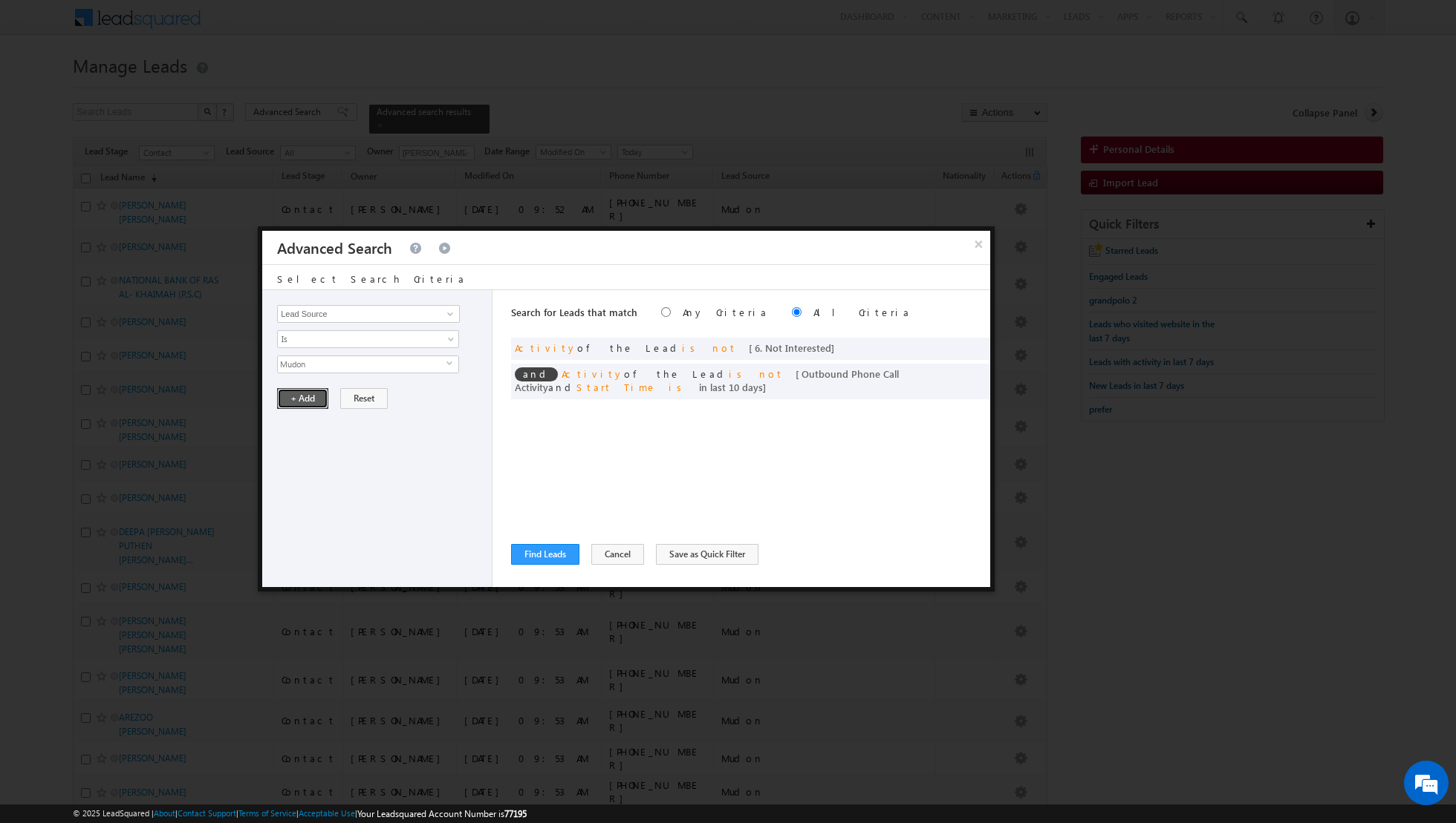
click at [296, 405] on button "+ Add" at bounding box center [303, 398] width 52 height 21
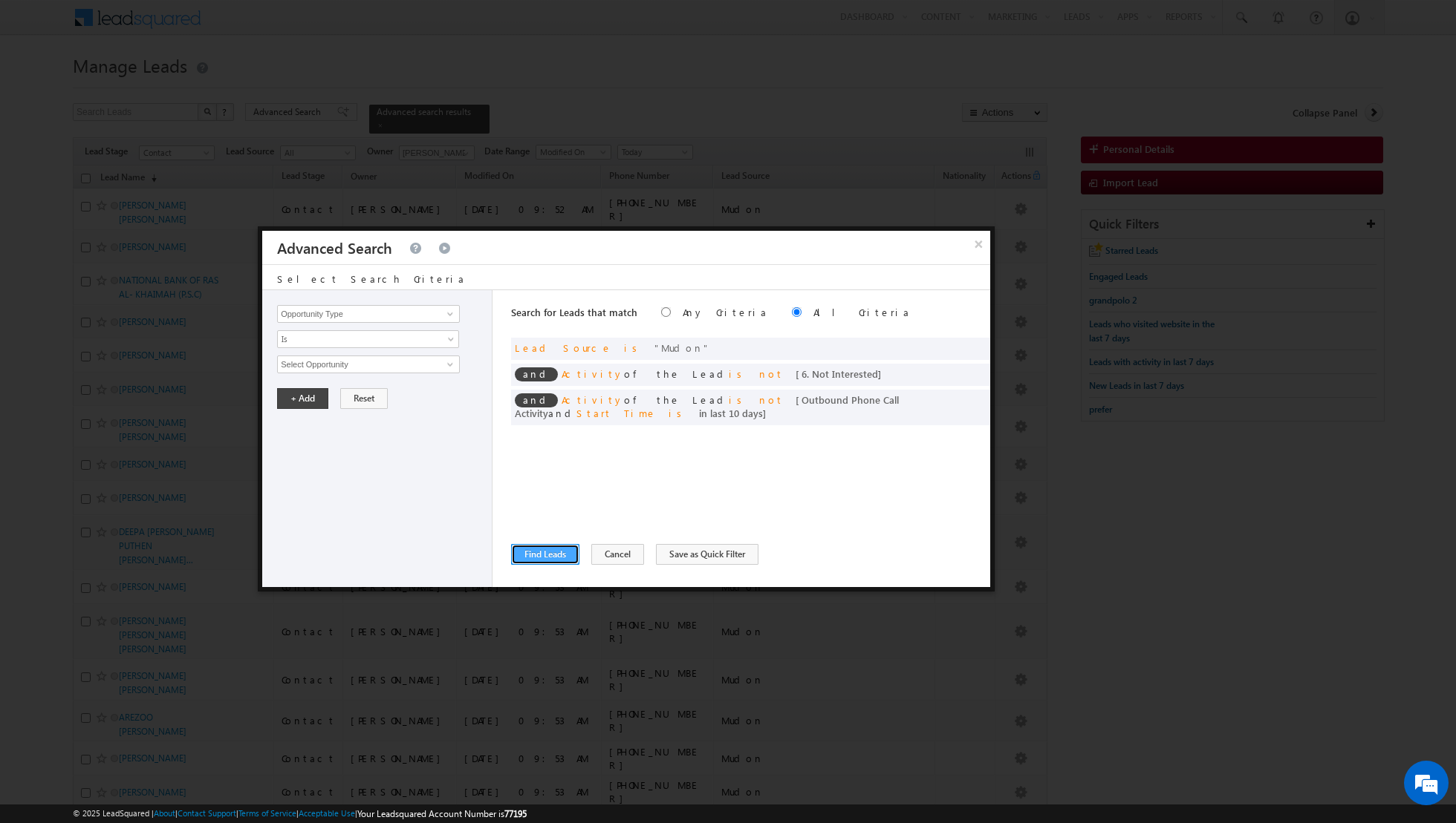
click at [536, 554] on button "Find Leads" at bounding box center [545, 554] width 69 height 21
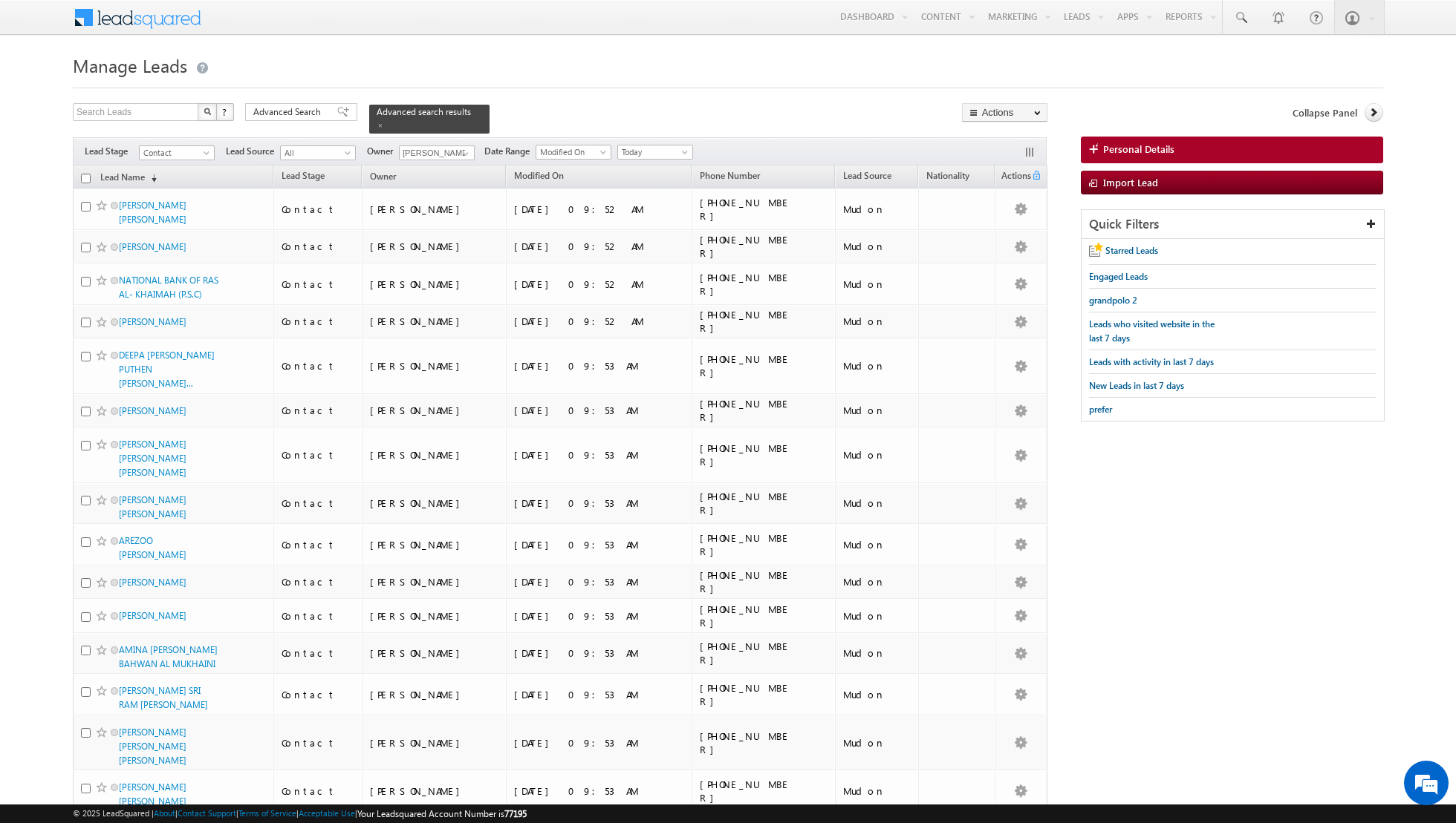
click at [86, 179] on input "checkbox" at bounding box center [86, 179] width 9 height 9
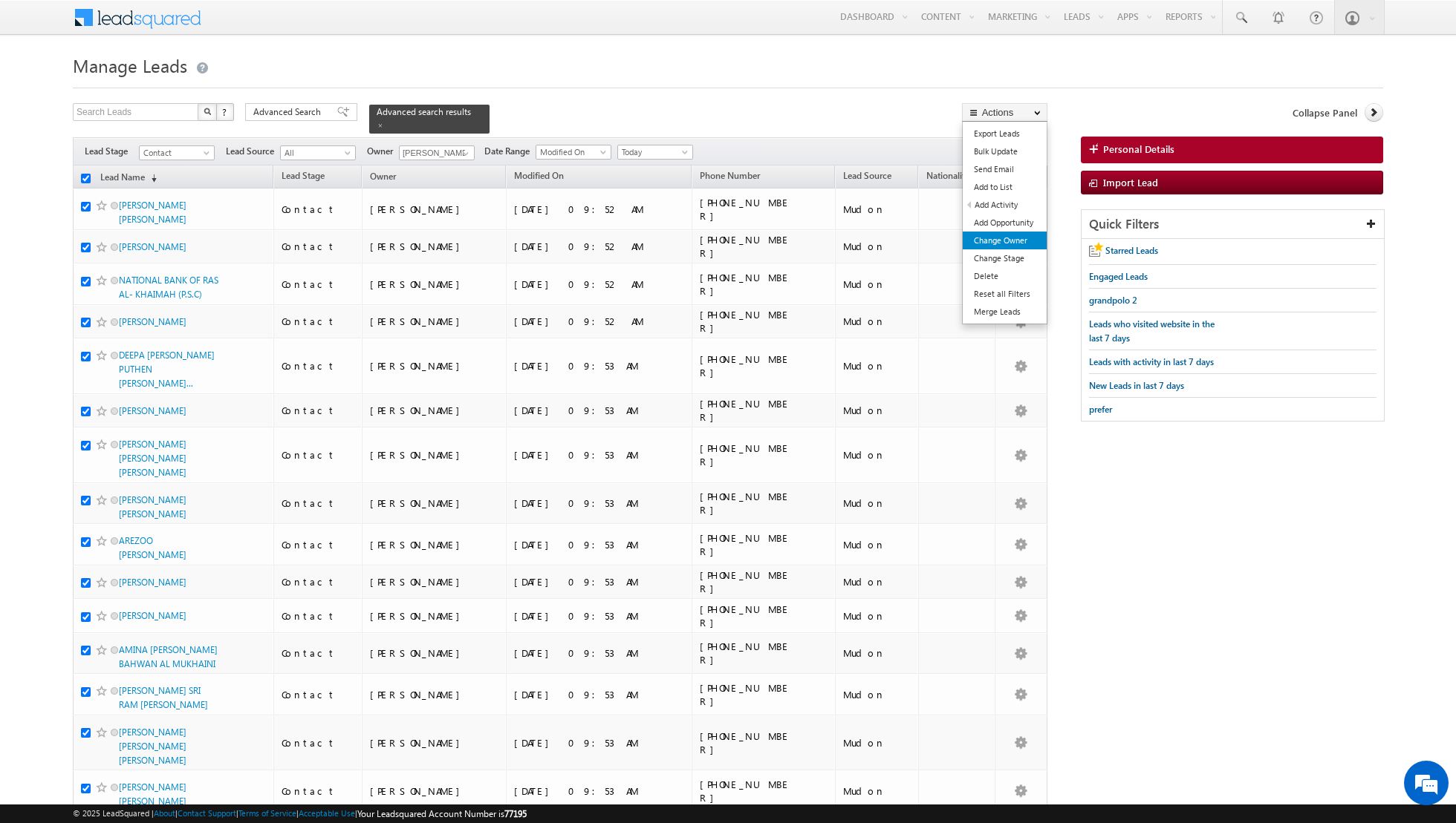
click at [1018, 237] on link "Change Owner" at bounding box center [1004, 241] width 84 height 18
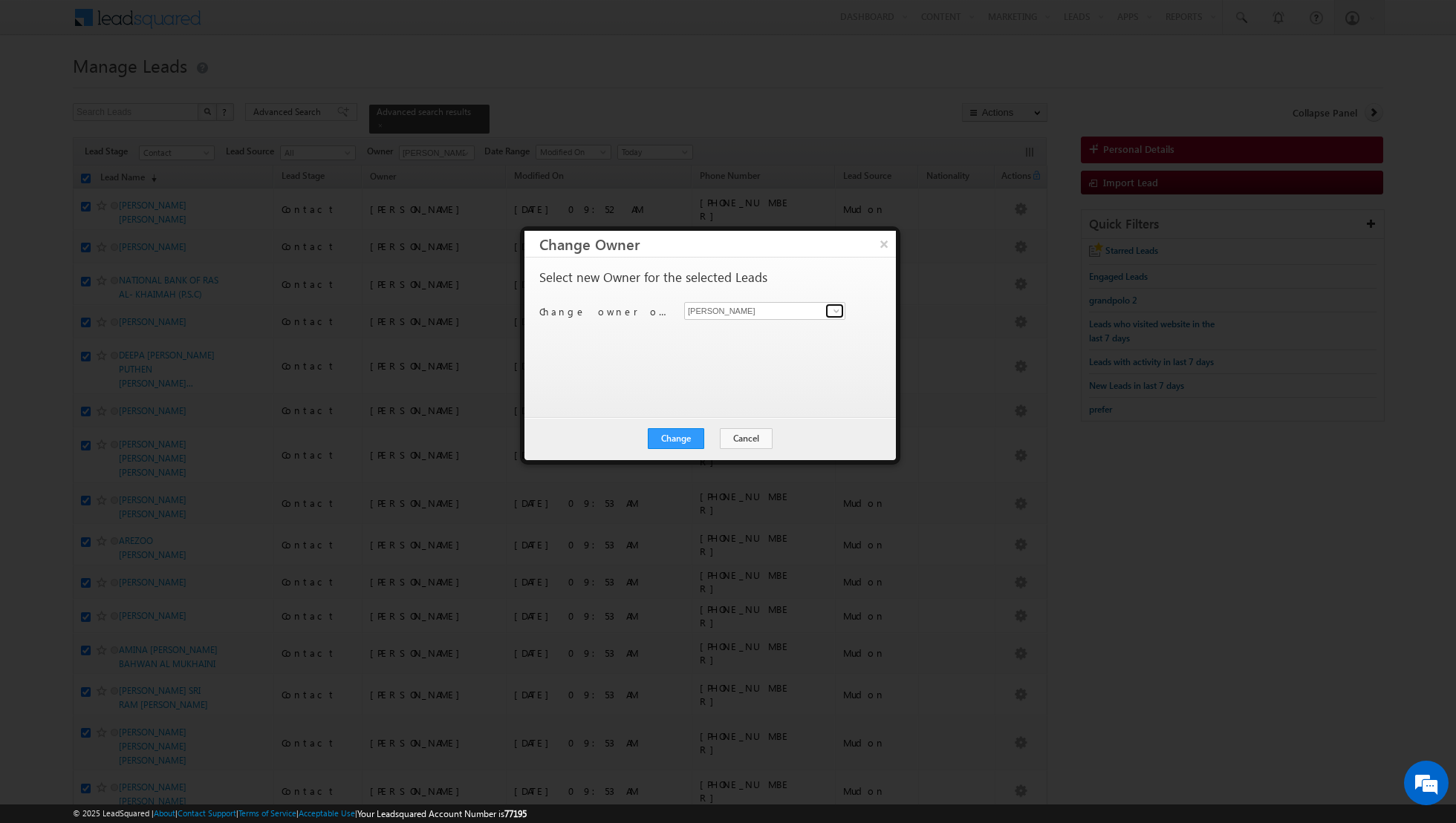
click at [834, 309] on span at bounding box center [836, 311] width 12 height 12
click at [738, 436] on span "muhammad.shibily@indglobal.ae" at bounding box center [757, 442] width 133 height 11
click at [659, 429] on button "Change" at bounding box center [676, 439] width 56 height 21
click at [710, 430] on button "Close" at bounding box center [712, 439] width 48 height 21
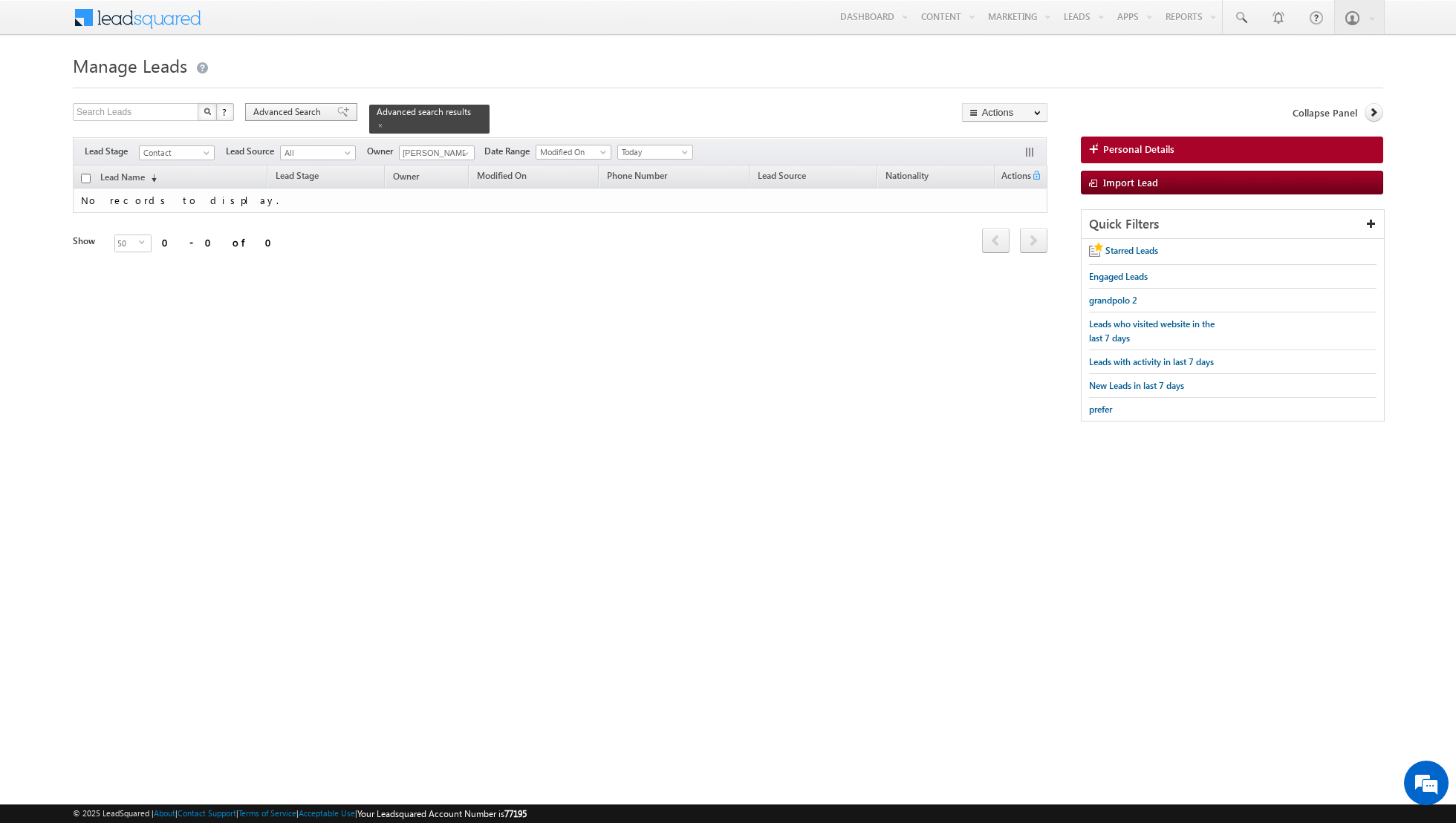
click at [337, 117] on span at bounding box center [343, 112] width 12 height 10
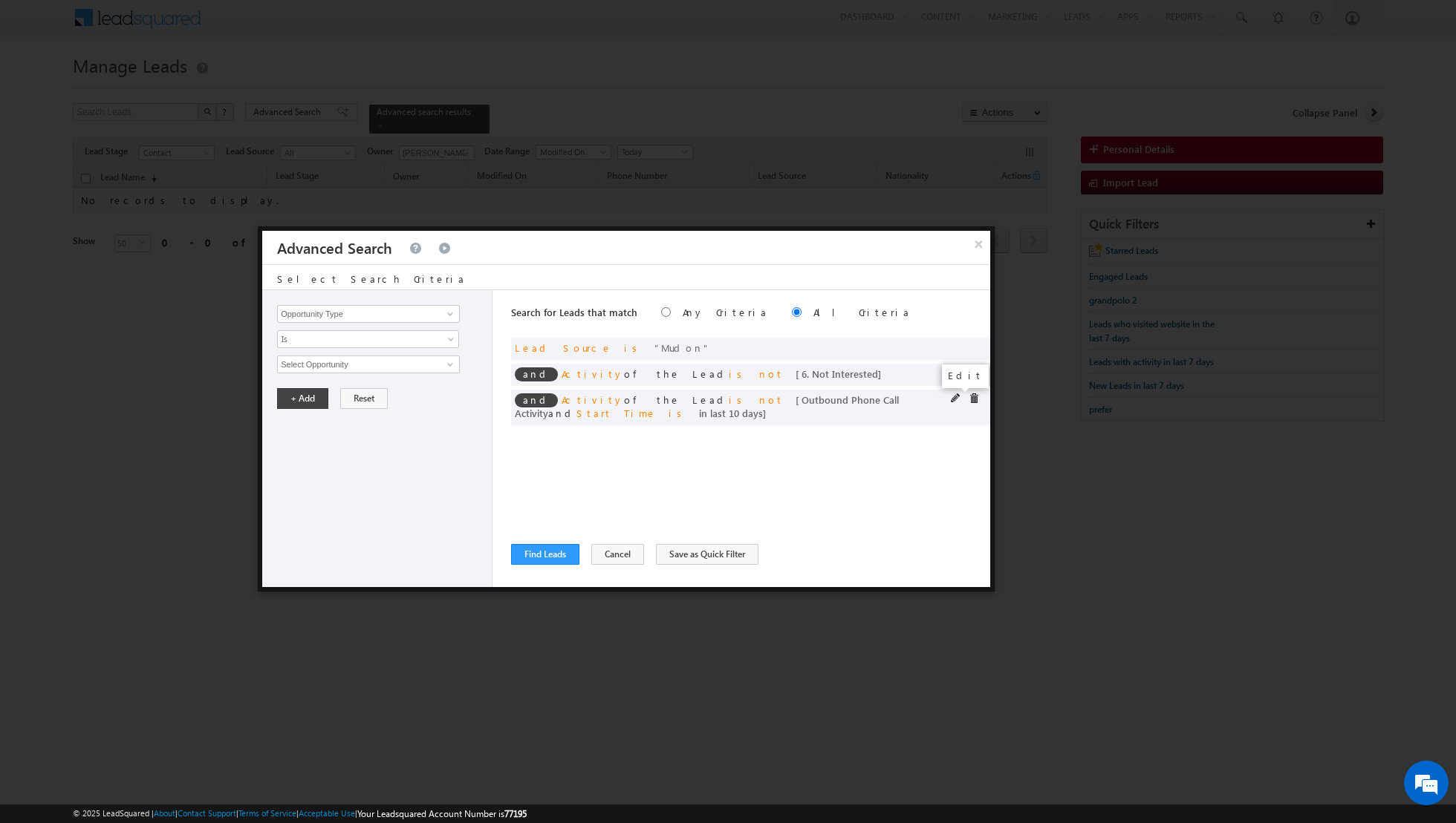
click at [958, 398] on span at bounding box center [955, 398] width 10 height 10
click at [414, 459] on input "10" at bounding box center [413, 465] width 93 height 18
click at [298, 505] on button "+ Add" at bounding box center [303, 506] width 52 height 21
click at [534, 549] on button "Find Leads" at bounding box center [545, 554] width 69 height 21
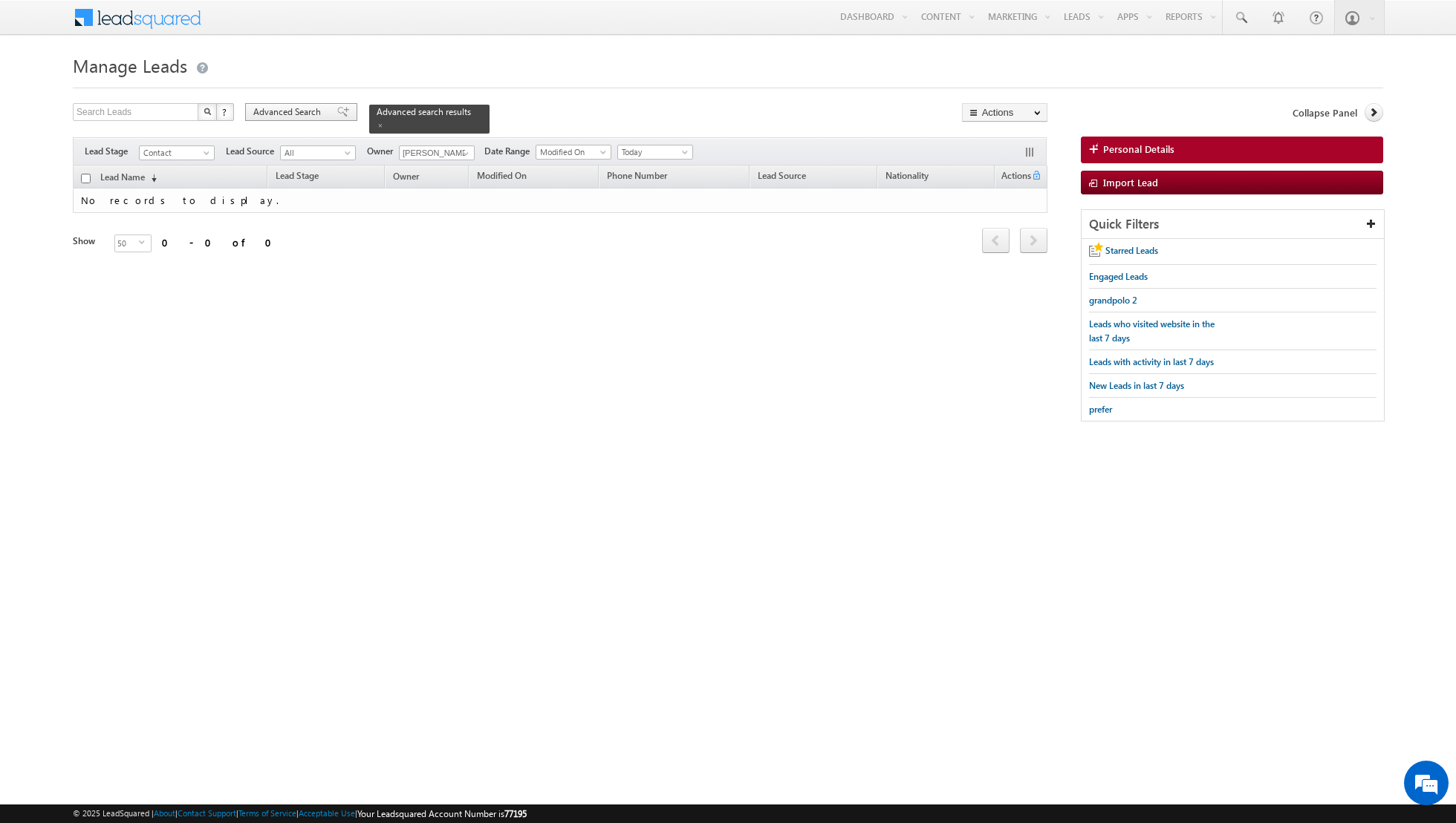
click at [337, 116] on span at bounding box center [343, 112] width 12 height 10
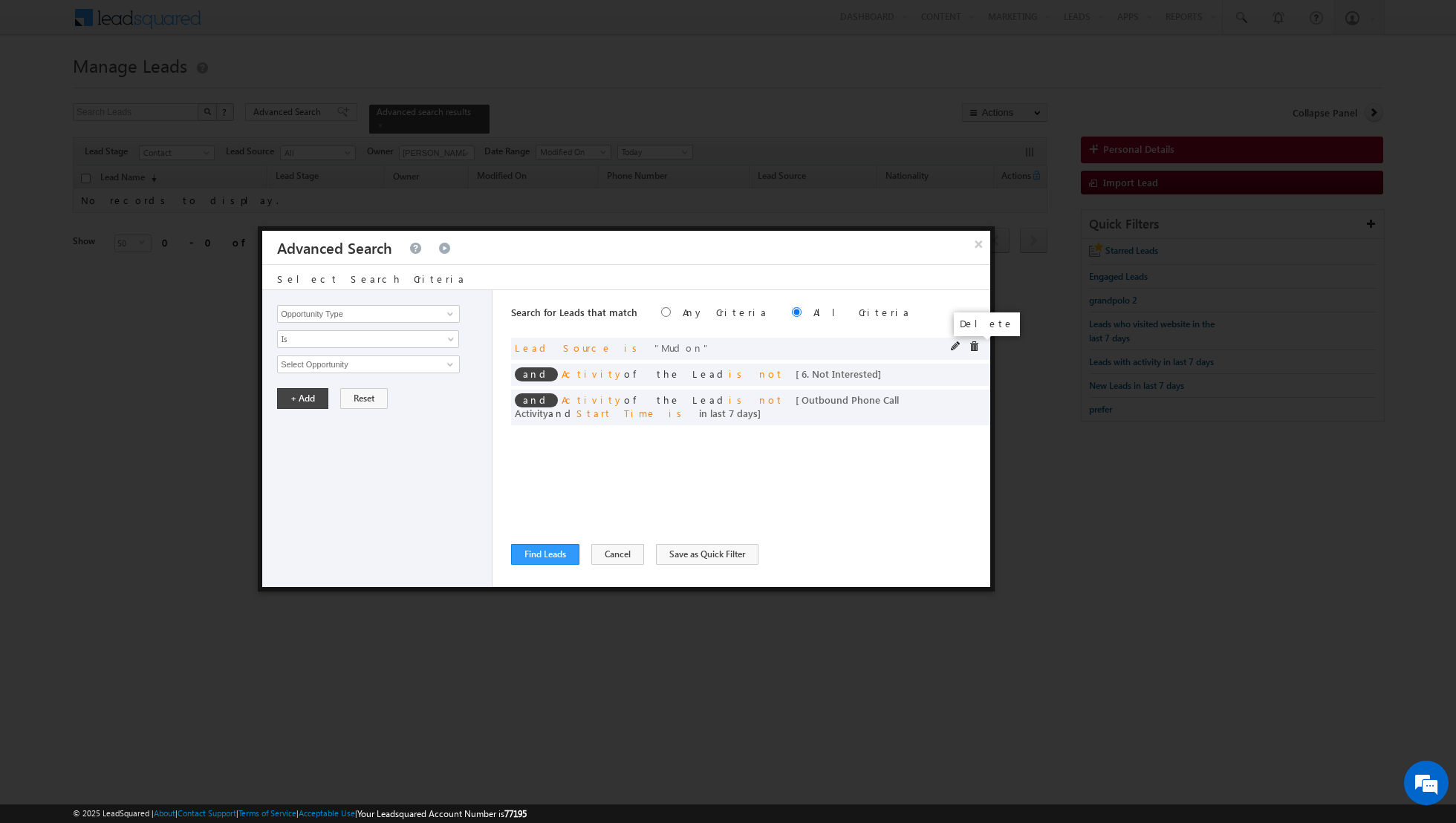
click at [975, 341] on span at bounding box center [973, 346] width 10 height 10
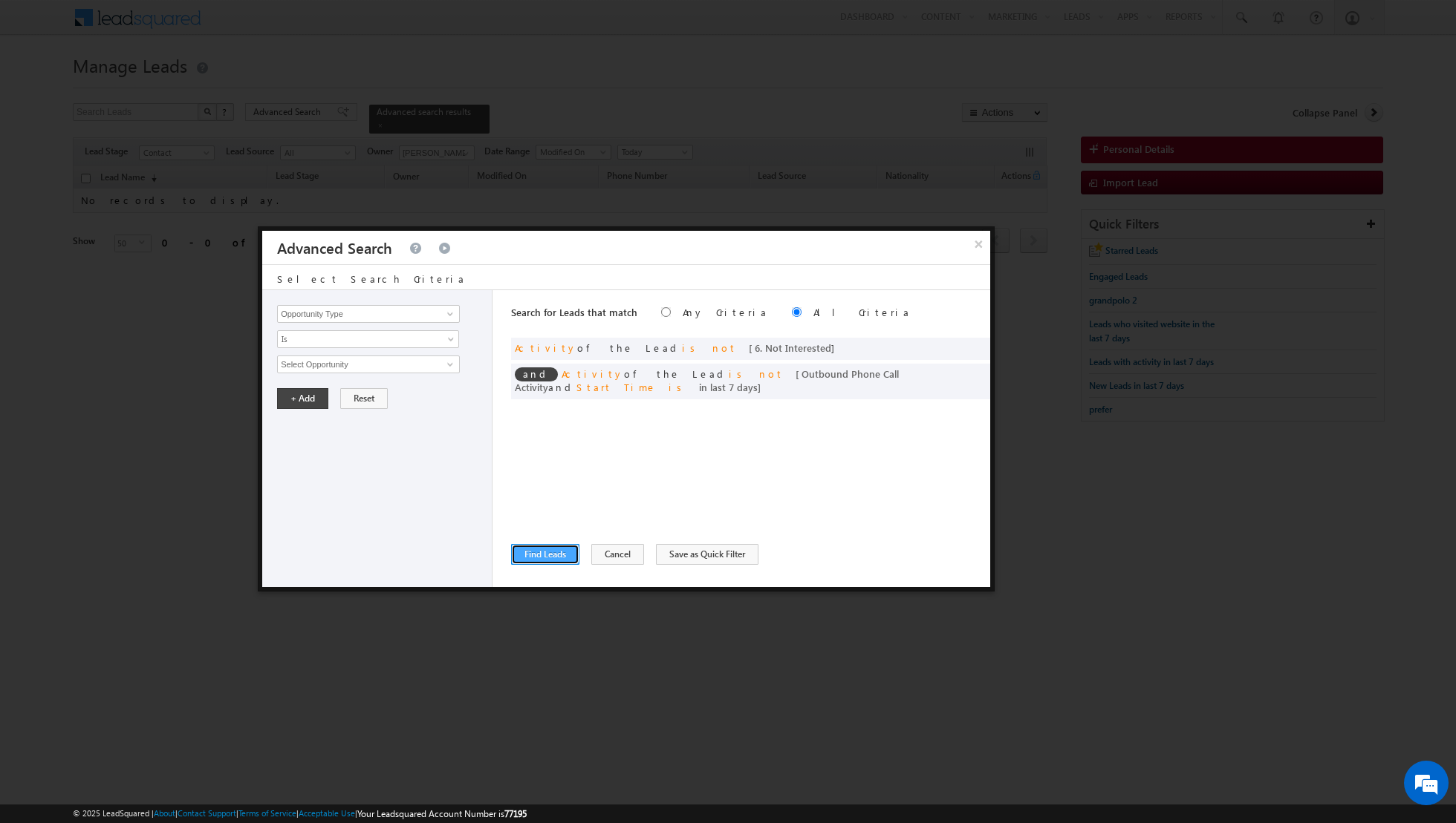
click at [538, 558] on button "Find Leads" at bounding box center [545, 554] width 69 height 21
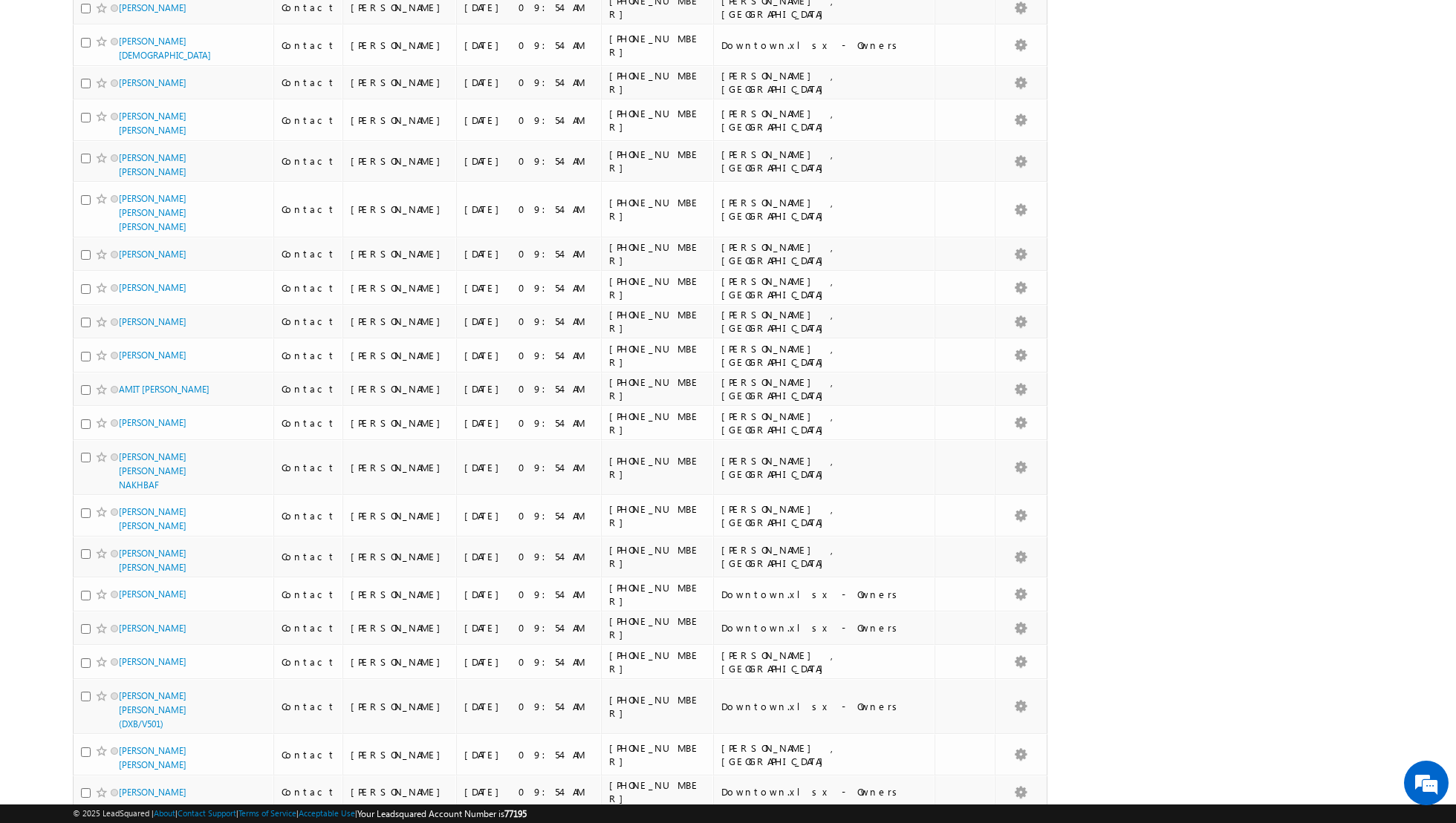
scroll to position [0, 0]
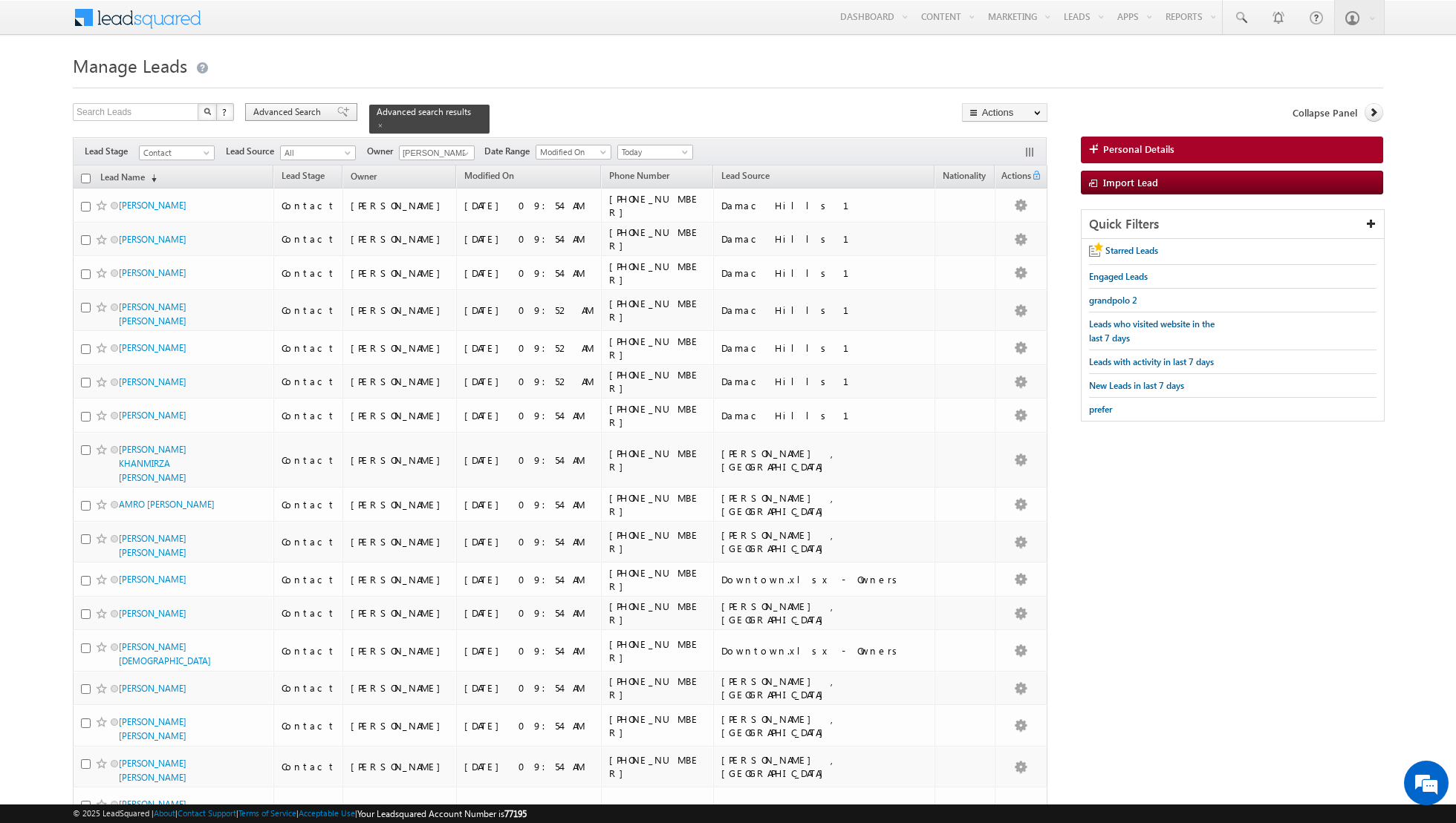
click at [324, 109] on div "Advanced Search" at bounding box center [301, 112] width 112 height 18
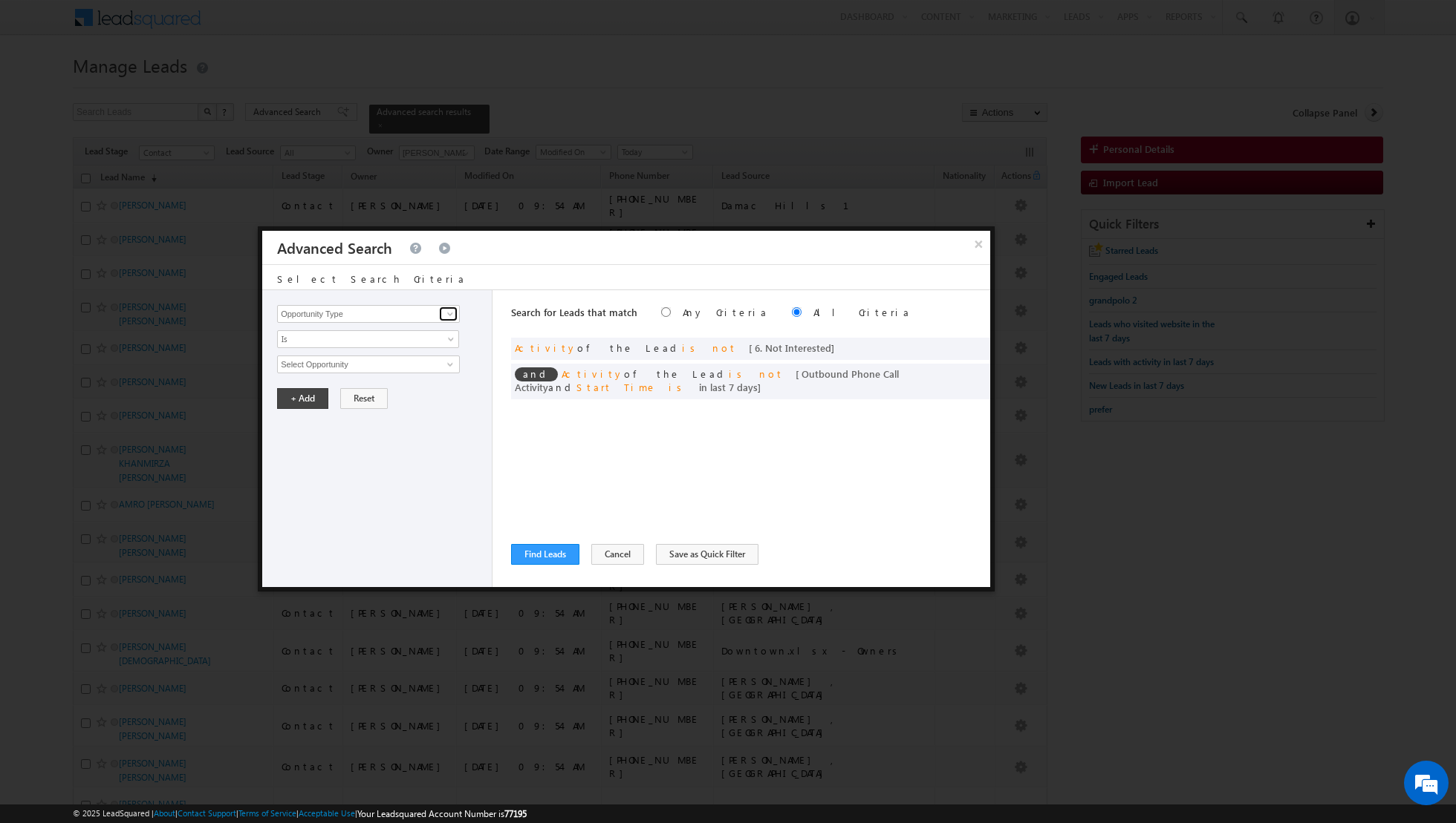
click at [453, 312] on span at bounding box center [450, 314] width 12 height 12
click at [414, 341] on link "Lead Source" at bounding box center [368, 344] width 182 height 17
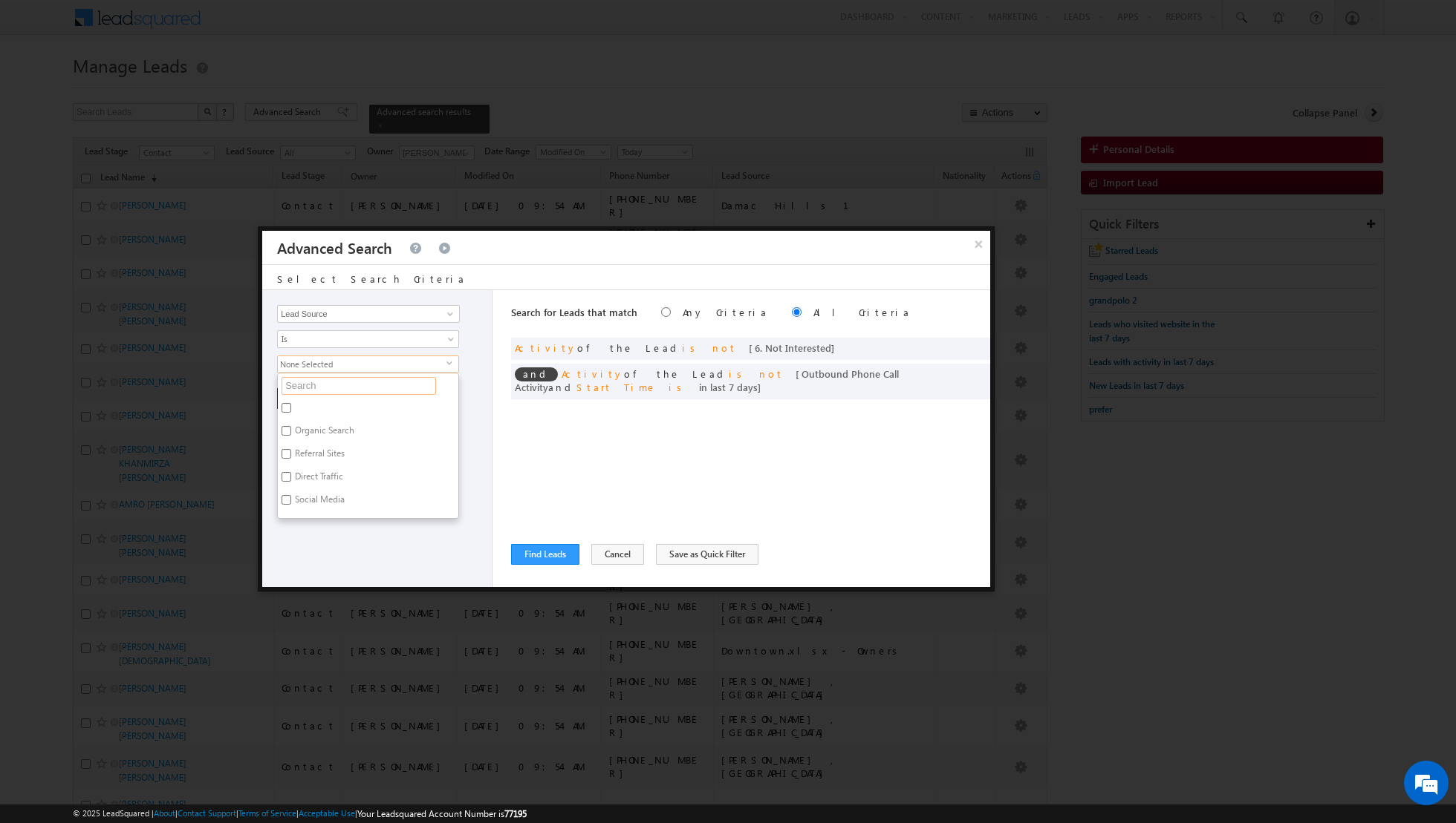
click at [404, 379] on input "text" at bounding box center [358, 385] width 154 height 18
click at [355, 404] on label "Meadows , Lakes , Springs" at bounding box center [368, 413] width 180 height 31
click at [291, 404] on input "Meadows , Lakes , Springs" at bounding box center [286, 408] width 9 height 9
click at [363, 546] on div "Opportunity Type Lead Activity Task Sales Group Prospect Id Address 1 Address 2…" at bounding box center [377, 439] width 230 height 297
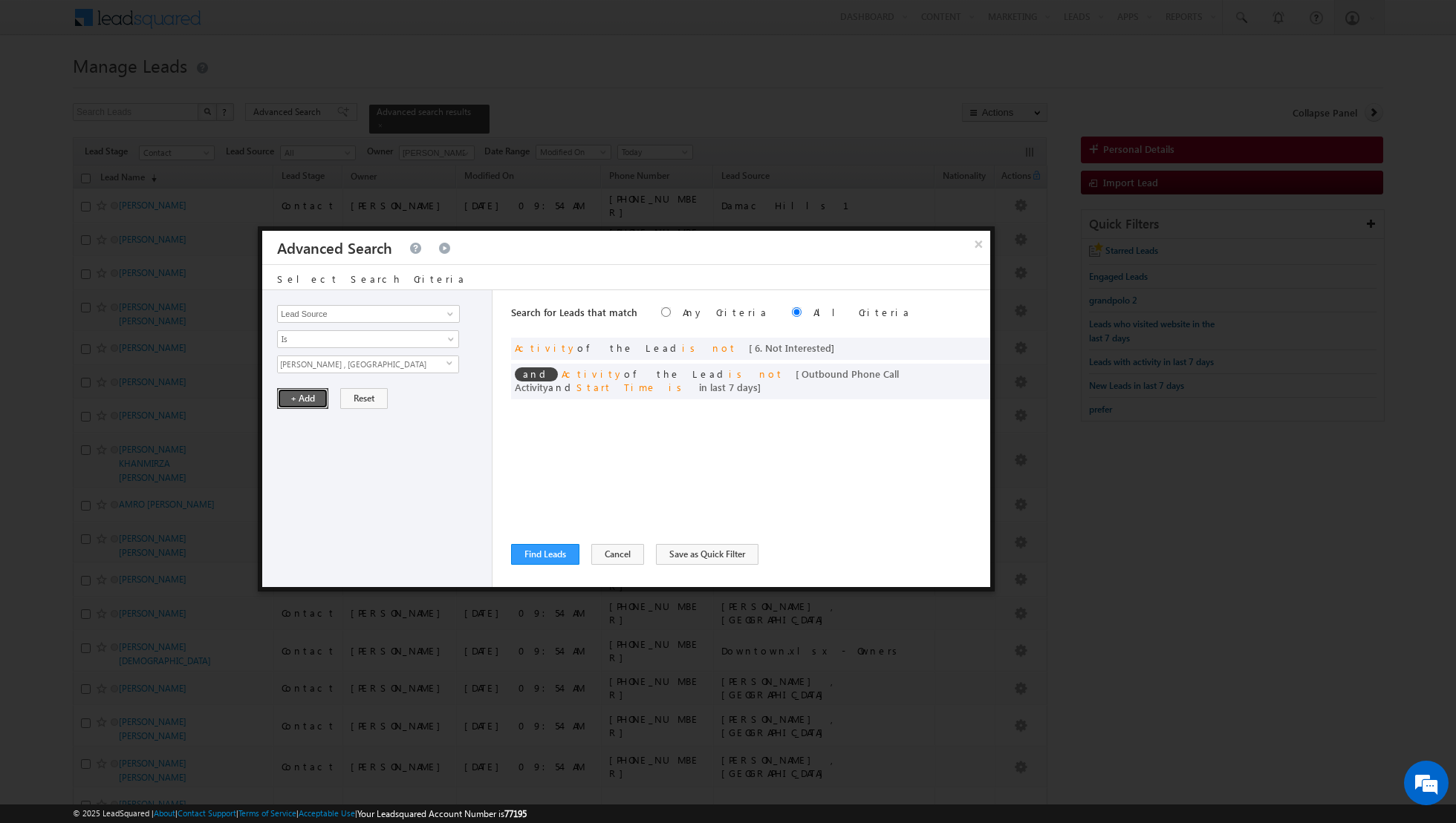
click at [292, 401] on button "+ Add" at bounding box center [303, 398] width 52 height 21
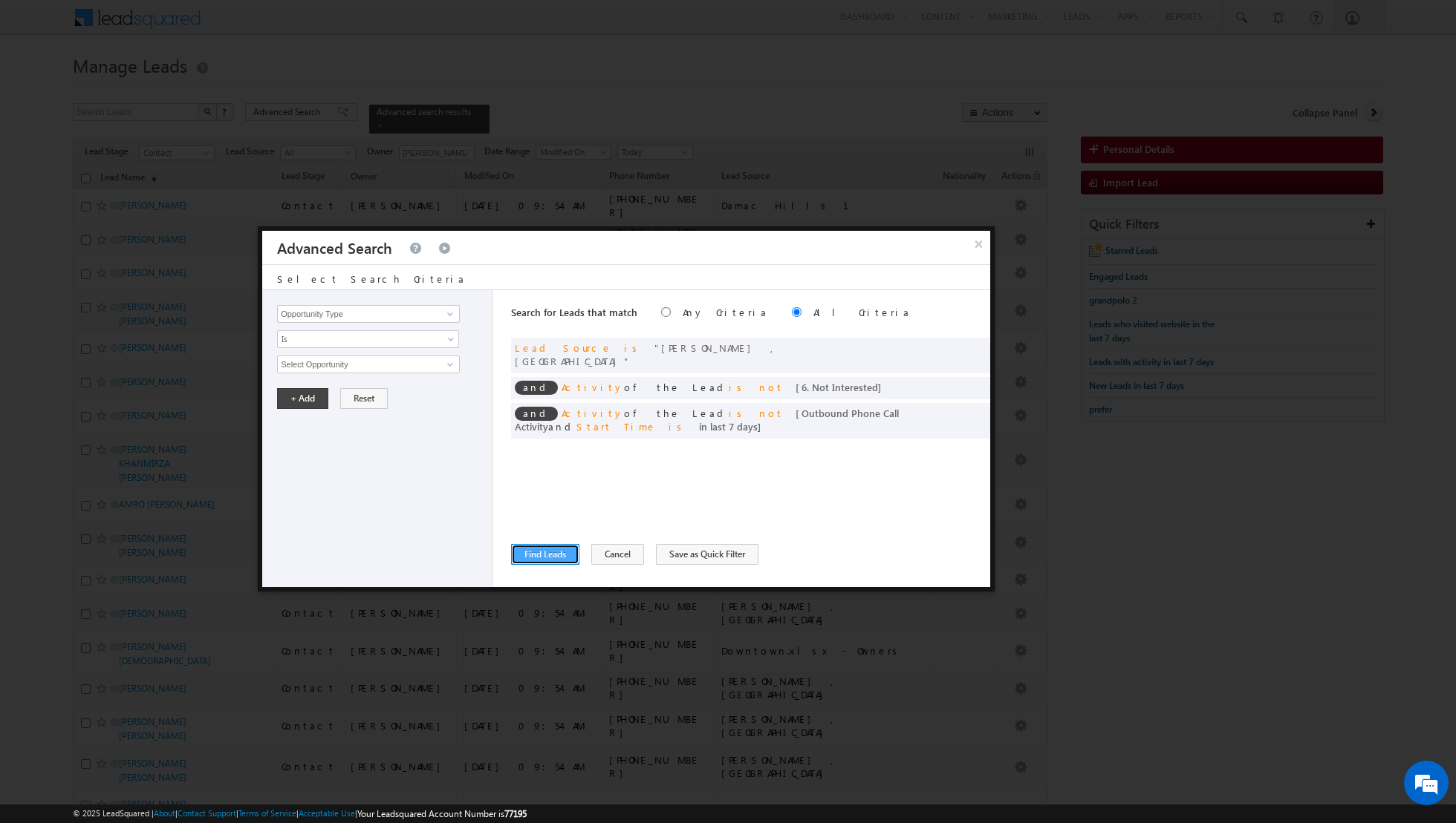
click at [540, 556] on button "Find Leads" at bounding box center [545, 554] width 69 height 21
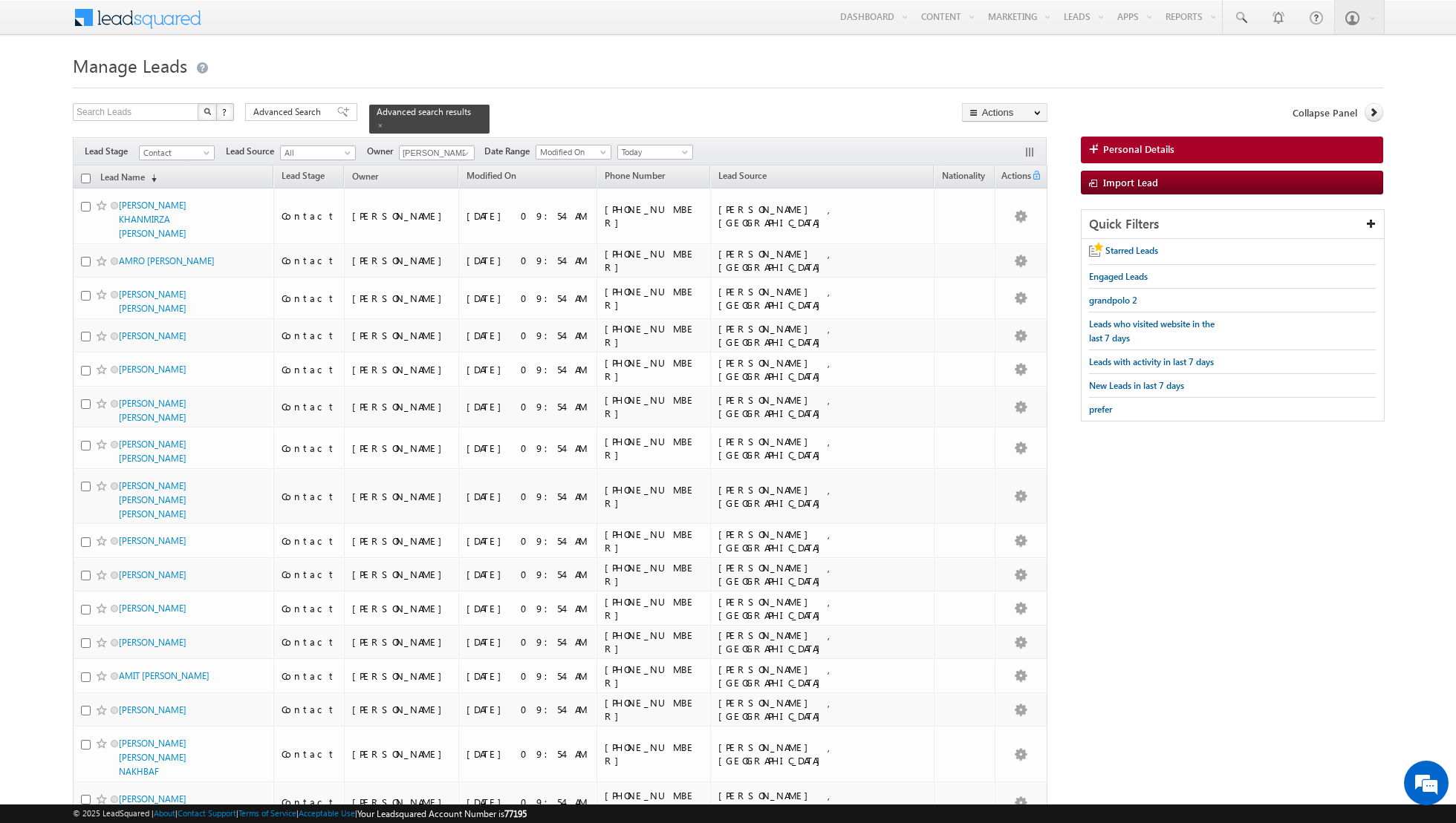
click at [86, 178] on input "checkbox" at bounding box center [86, 179] width 9 height 9
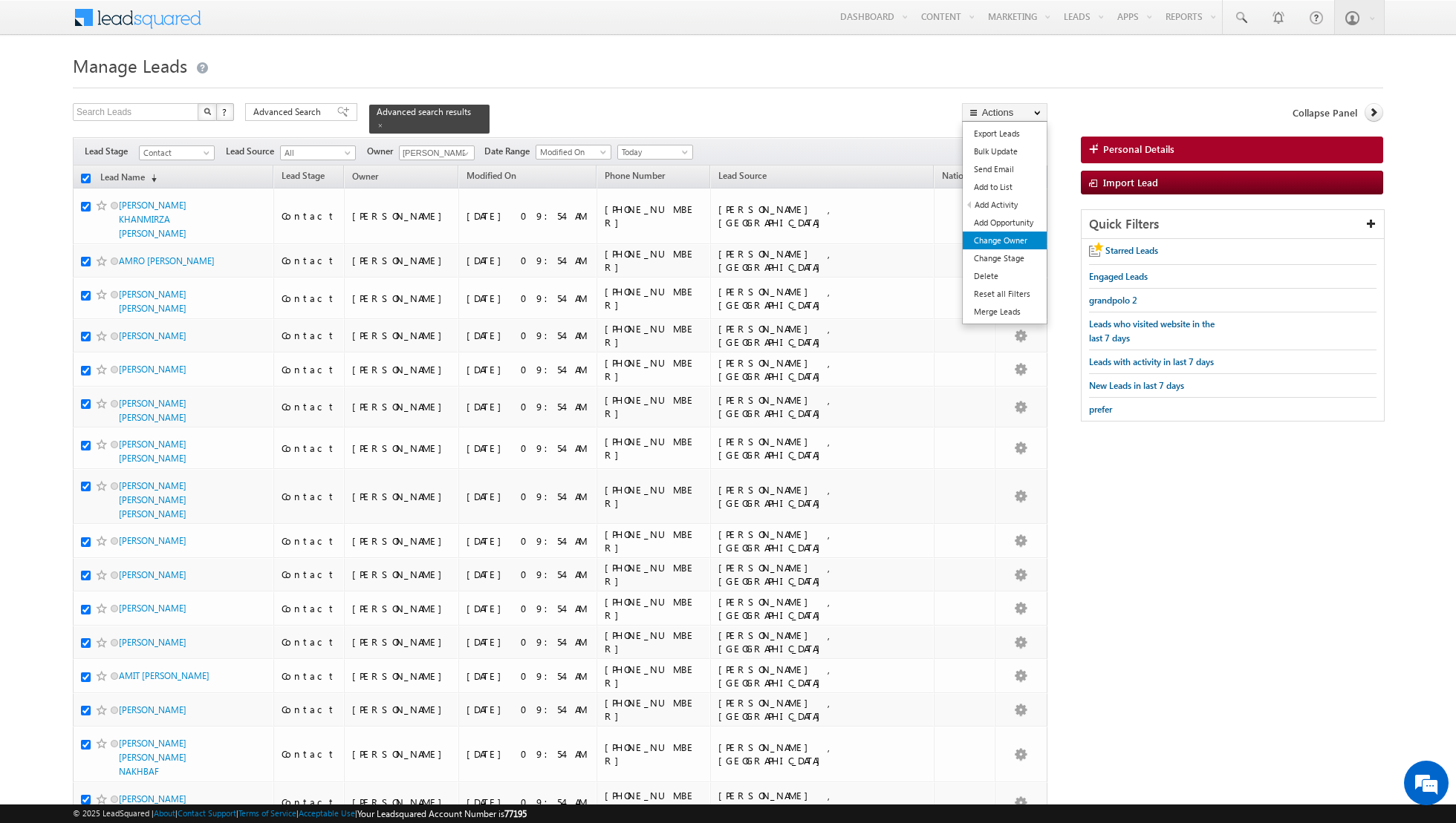
click at [1000, 243] on link "Change Owner" at bounding box center [1004, 241] width 84 height 18
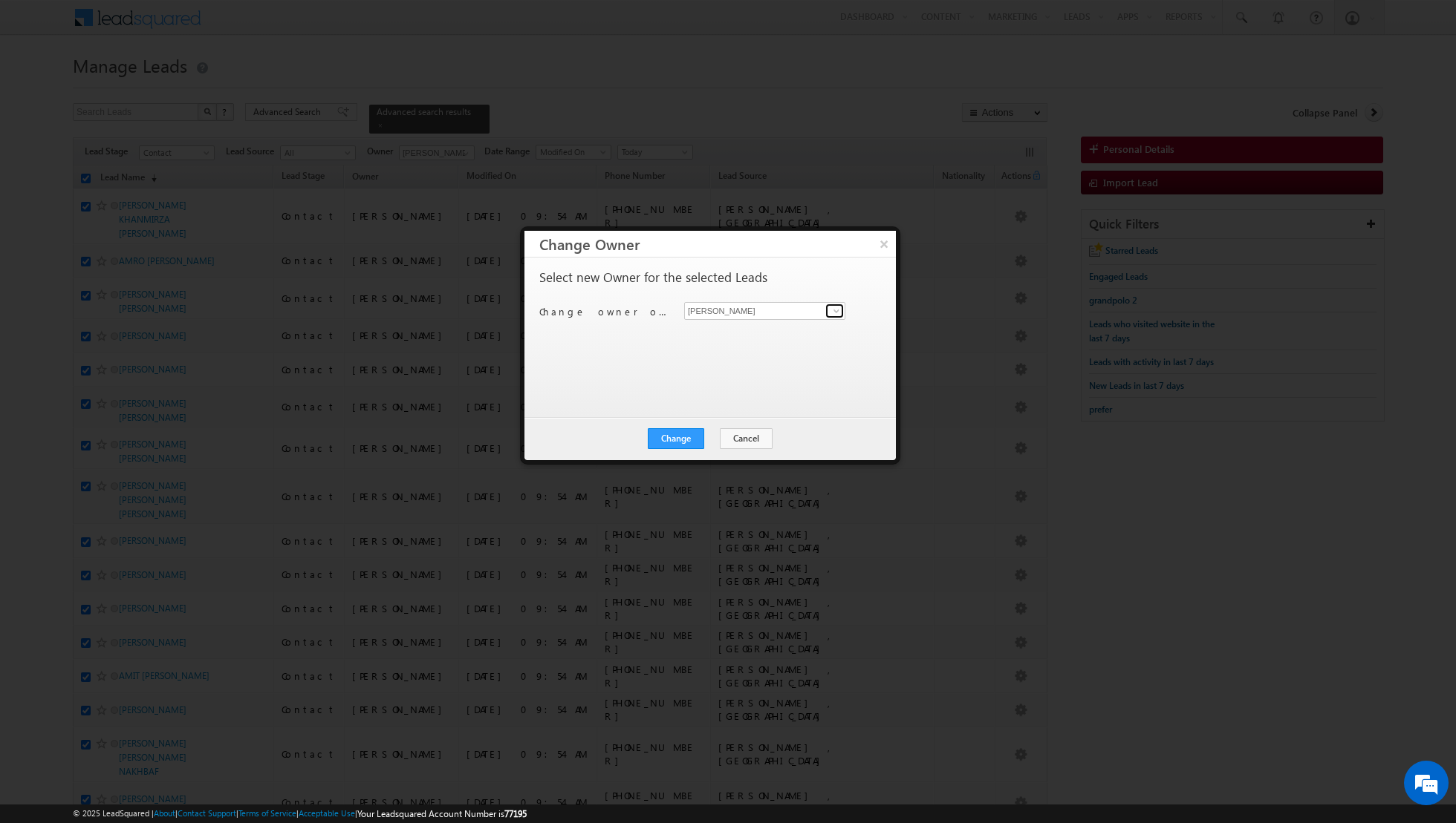
click at [833, 314] on span at bounding box center [836, 311] width 12 height 12
click at [712, 436] on span "muhammad.shibily@indglobal.ae" at bounding box center [757, 442] width 133 height 11
click at [673, 441] on button "Change" at bounding box center [676, 439] width 56 height 21
click at [717, 439] on button "Close" at bounding box center [712, 439] width 48 height 21
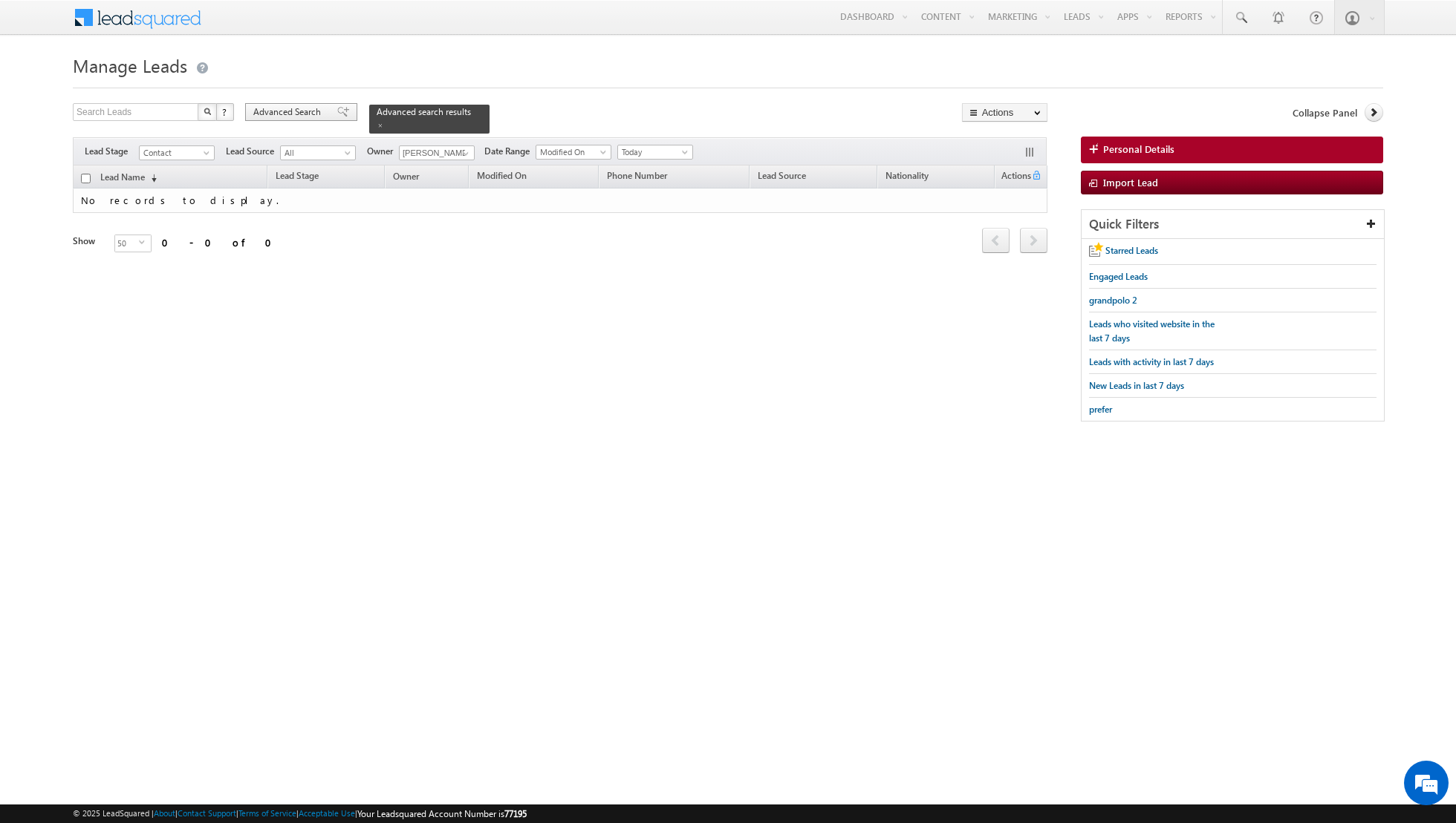
click at [334, 118] on div "Advanced Search" at bounding box center [301, 112] width 112 height 18
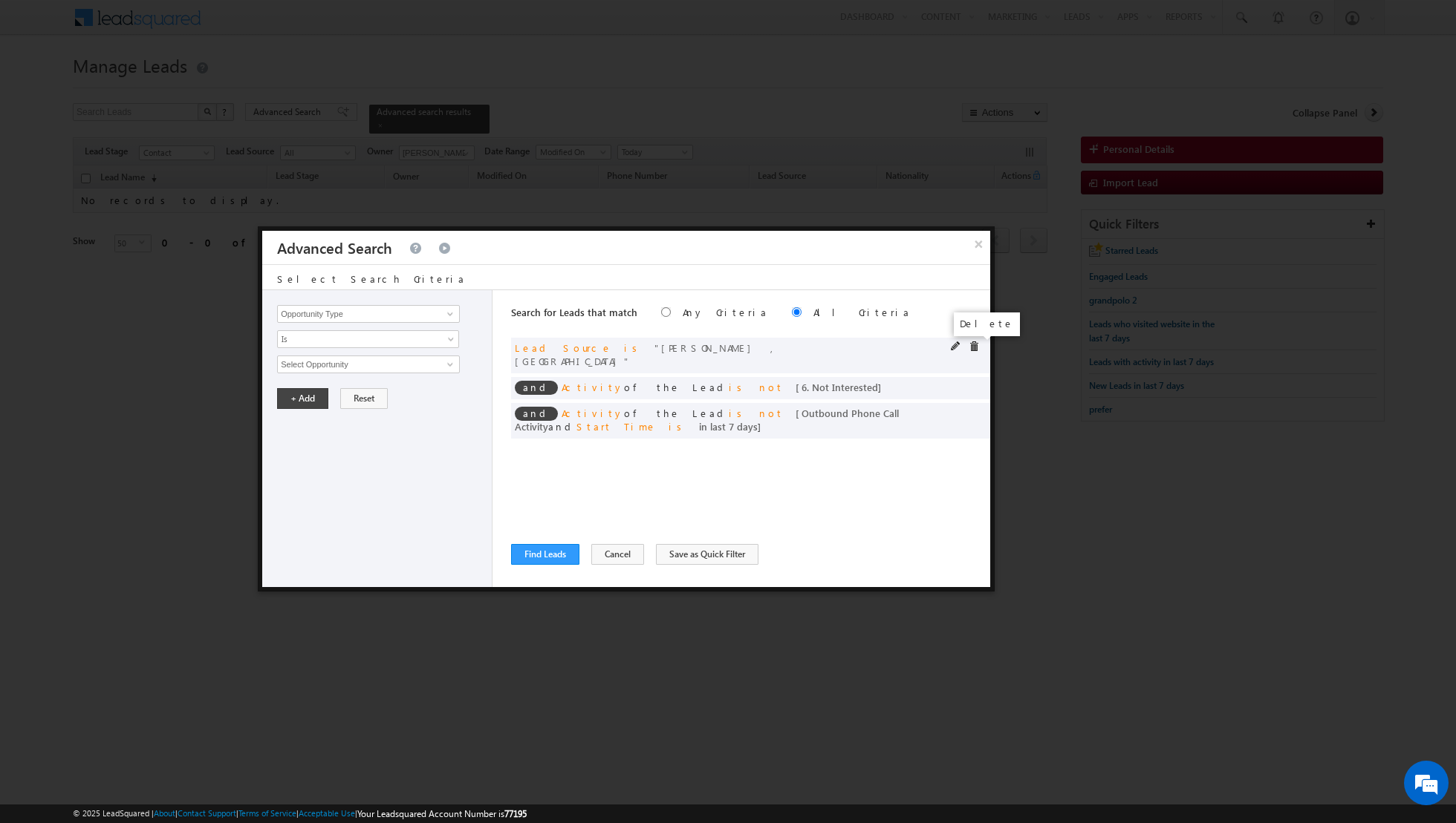
click at [978, 349] on span at bounding box center [973, 346] width 10 height 10
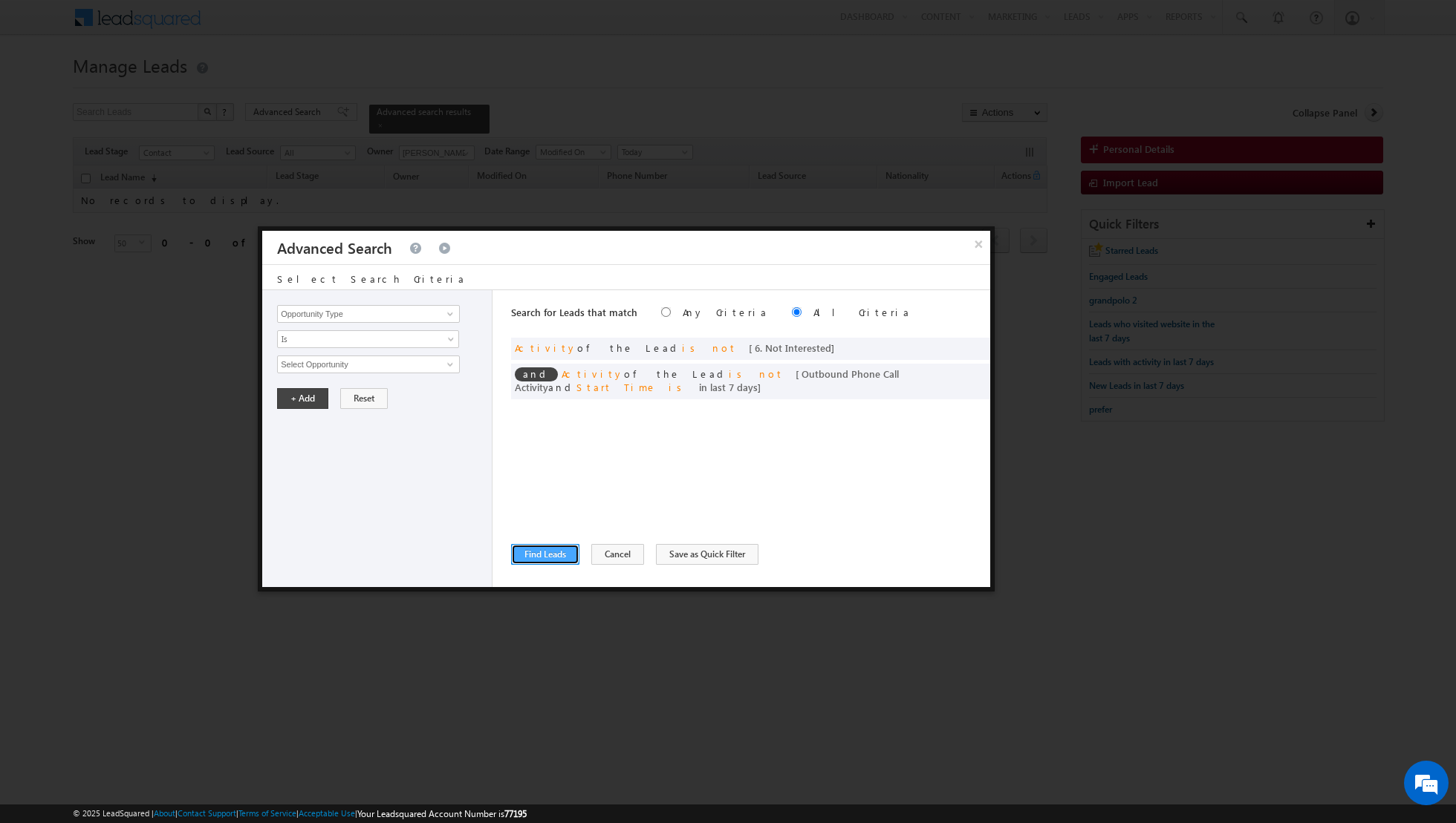
click at [538, 554] on button "Find Leads" at bounding box center [545, 554] width 69 height 21
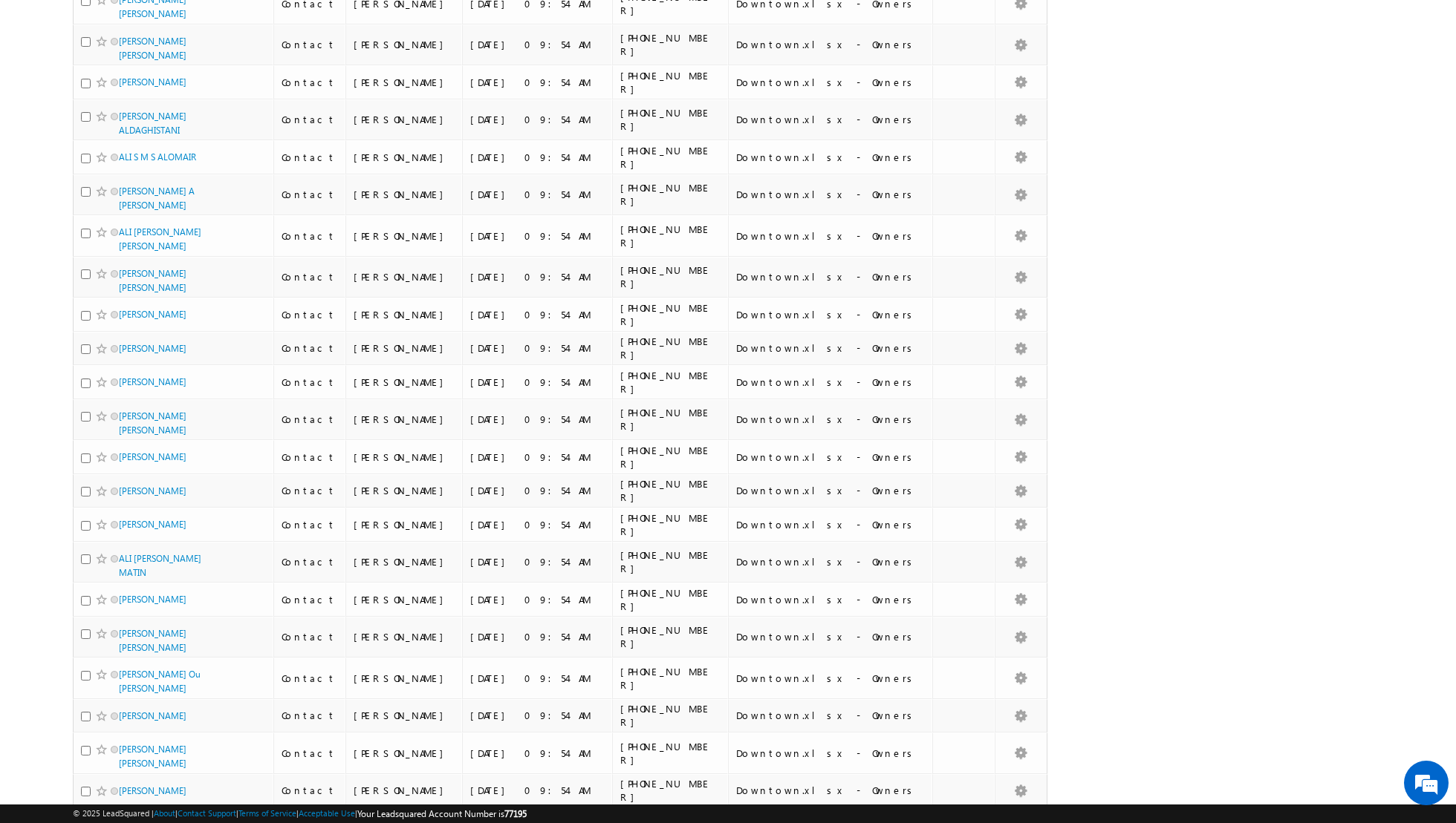
scroll to position [1266, 0]
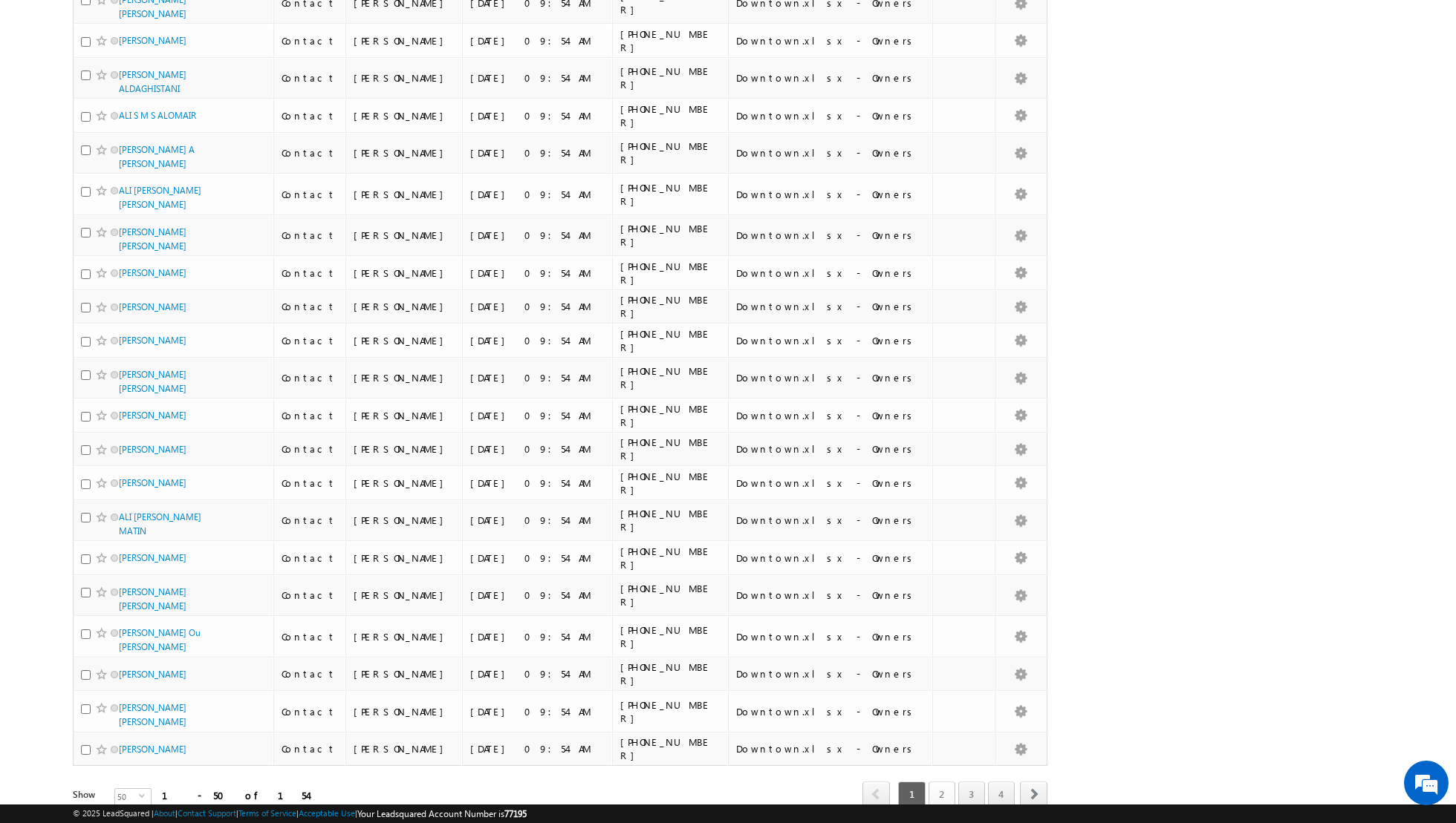
click at [945, 782] on link "2" at bounding box center [942, 794] width 26 height 25
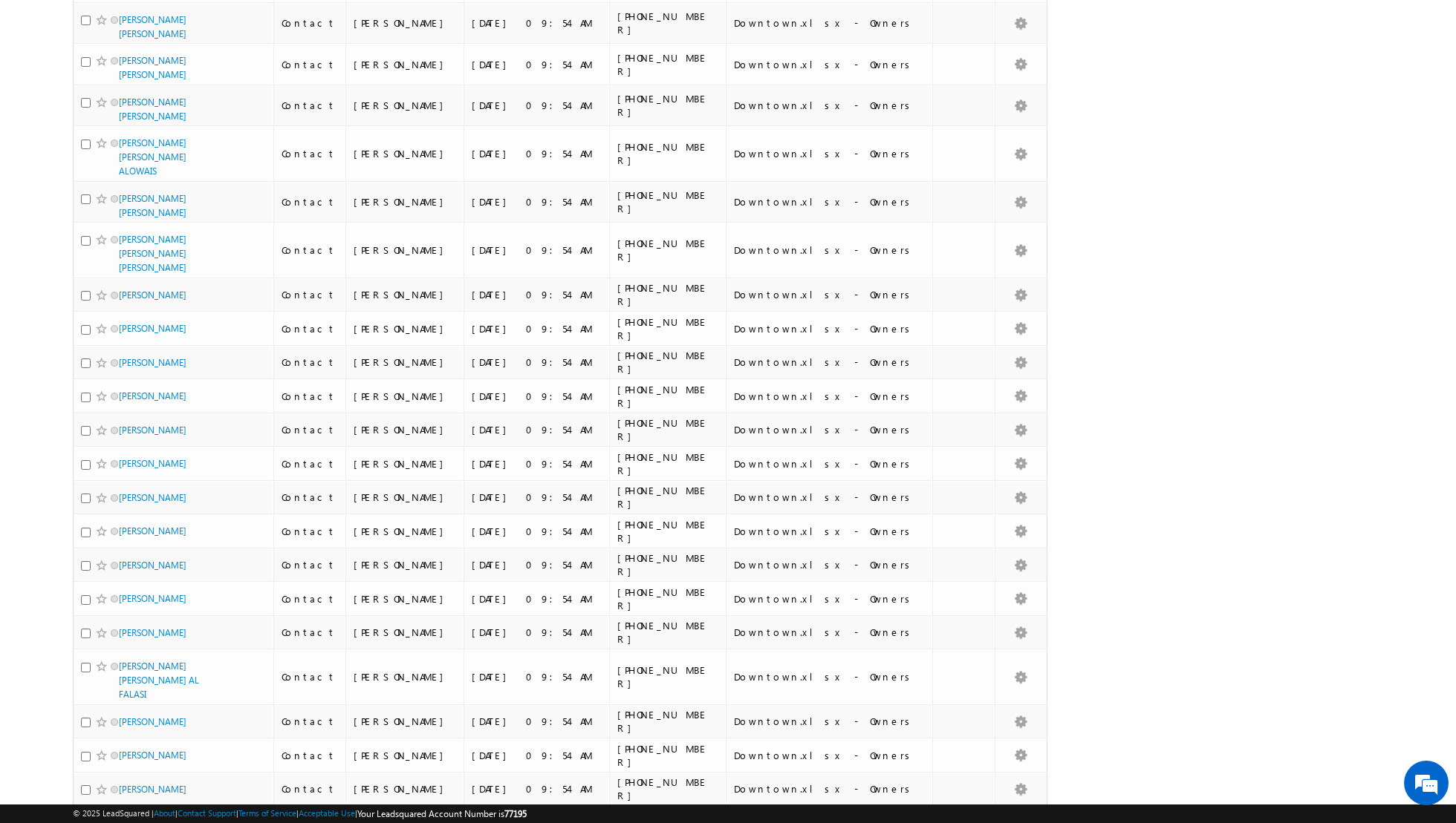
scroll to position [1292, 0]
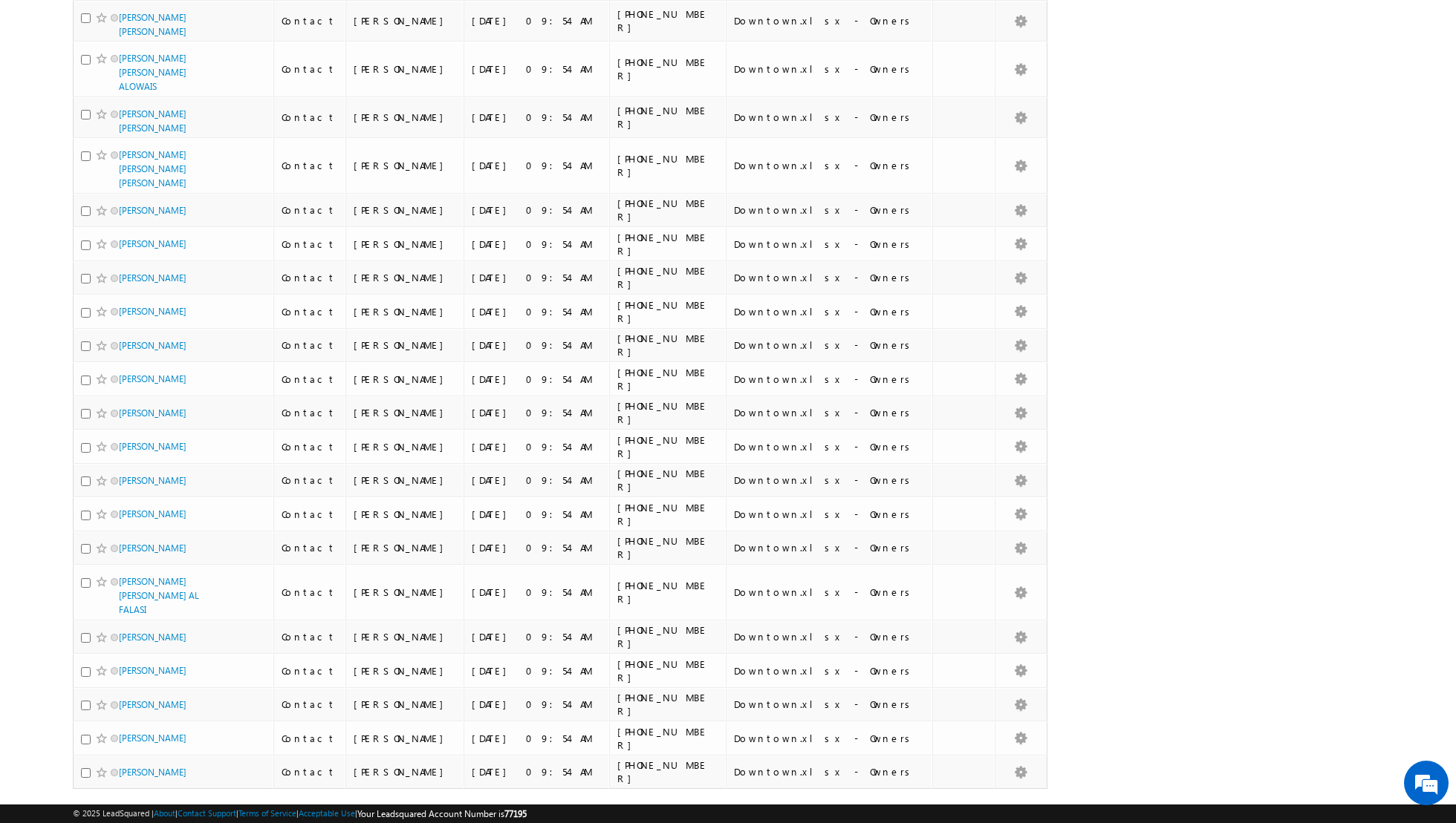
click at [978, 805] on link "3" at bounding box center [971, 817] width 26 height 25
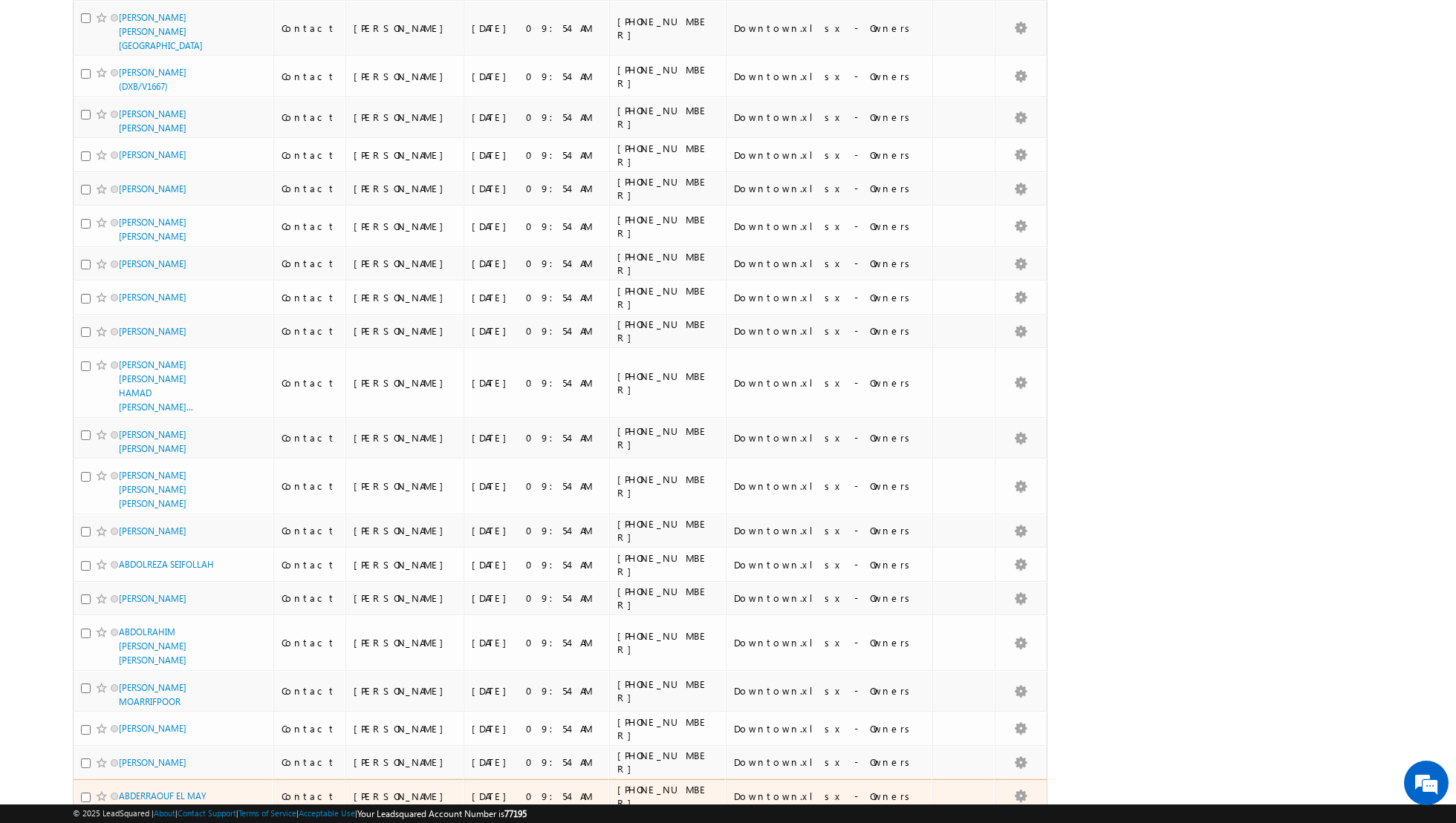
scroll to position [1385, 0]
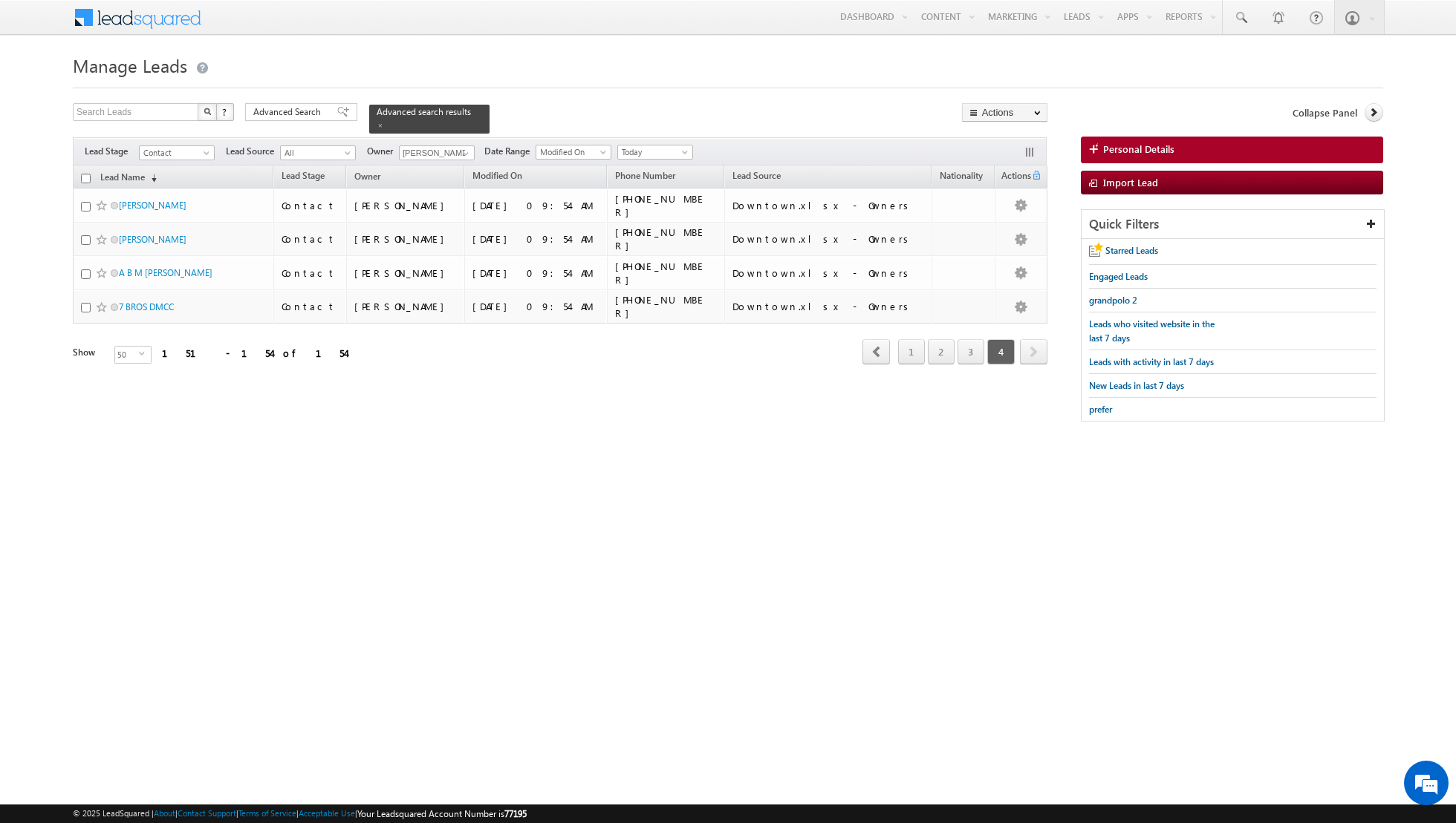
scroll to position [0, 0]
click at [337, 115] on span at bounding box center [343, 112] width 12 height 10
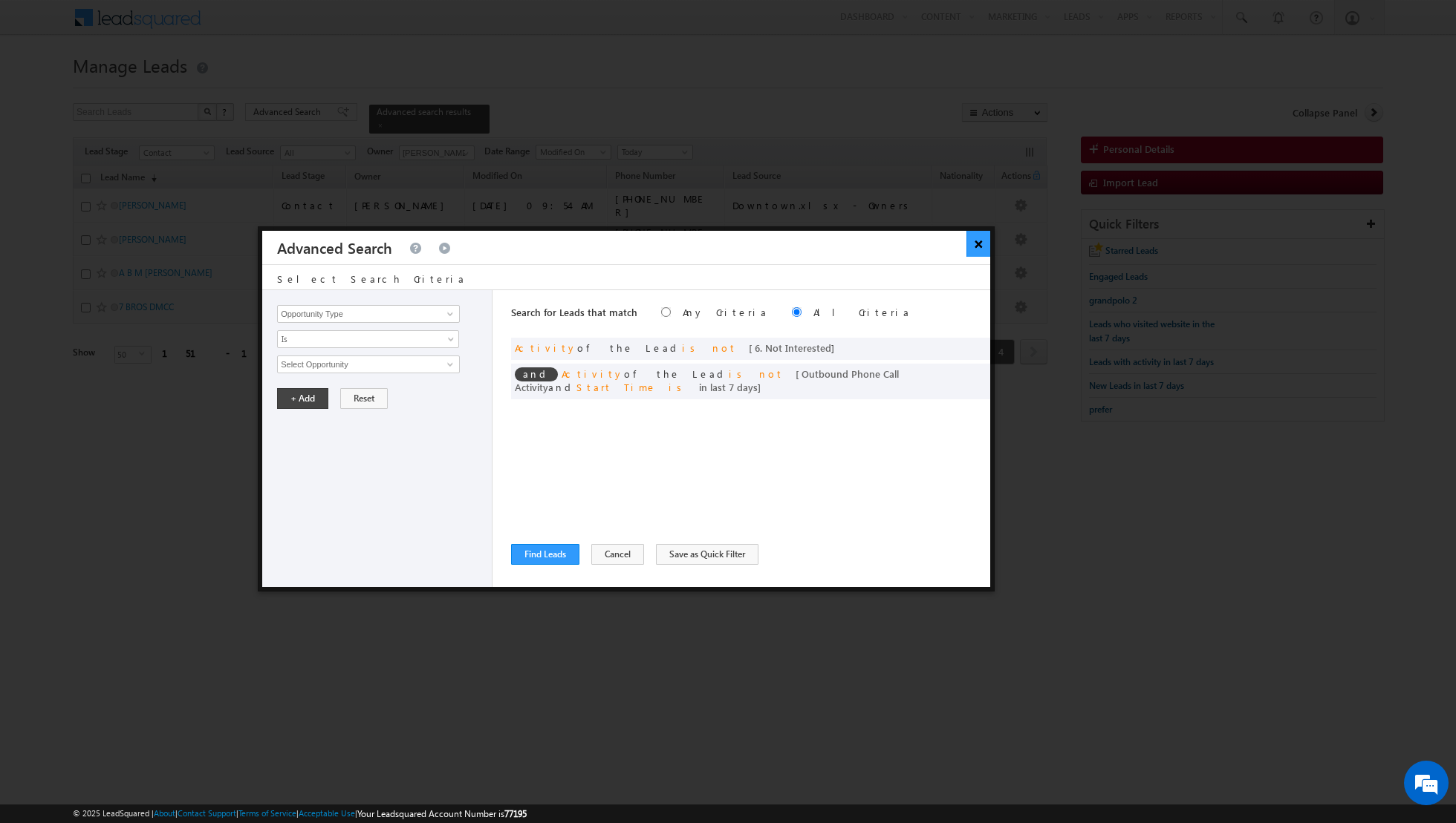
click at [982, 241] on button "×" at bounding box center [978, 244] width 24 height 26
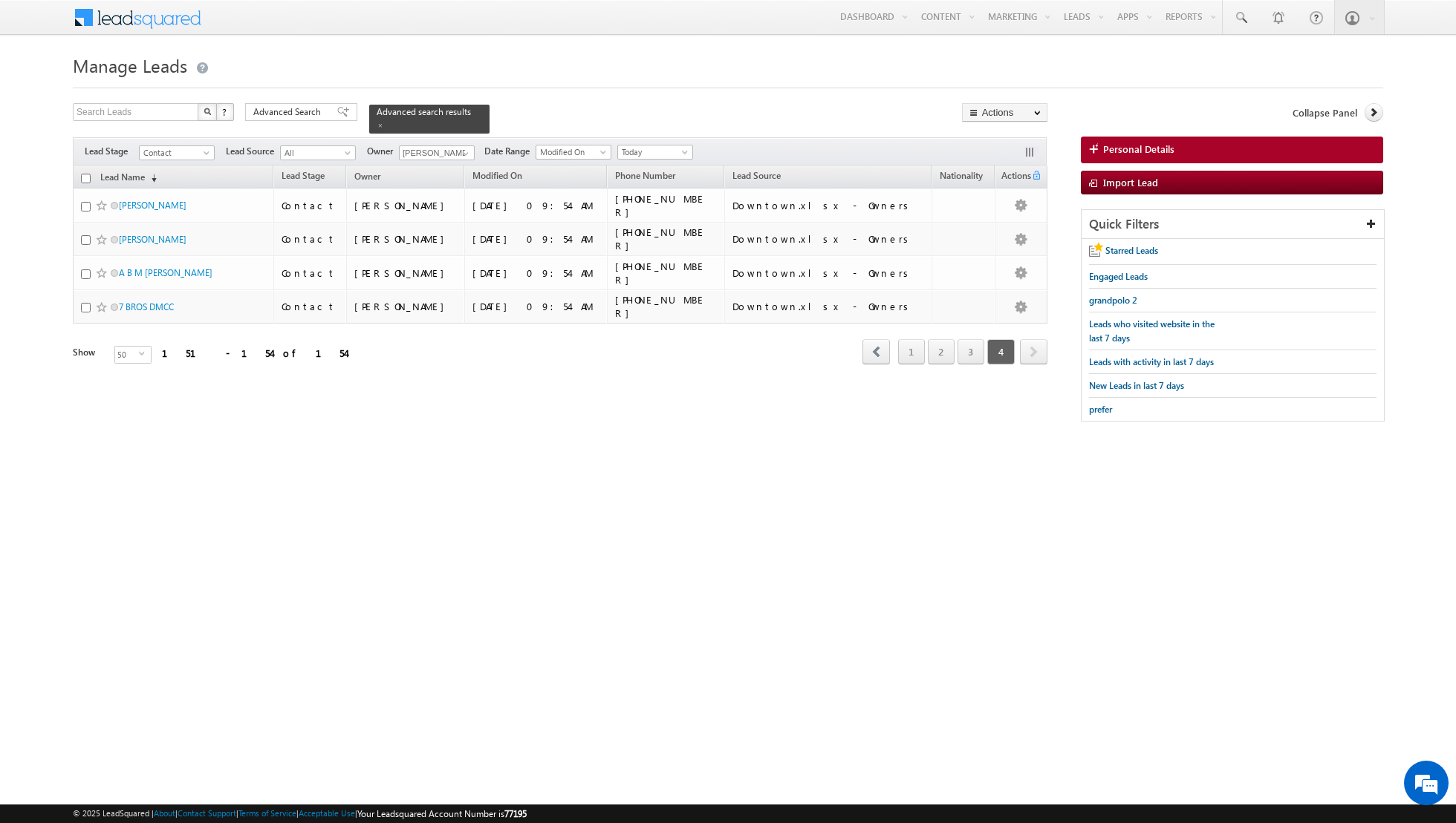
click at [83, 177] on input "checkbox" at bounding box center [86, 179] width 9 height 9
click at [987, 235] on link "Change Owner" at bounding box center [1004, 241] width 84 height 18
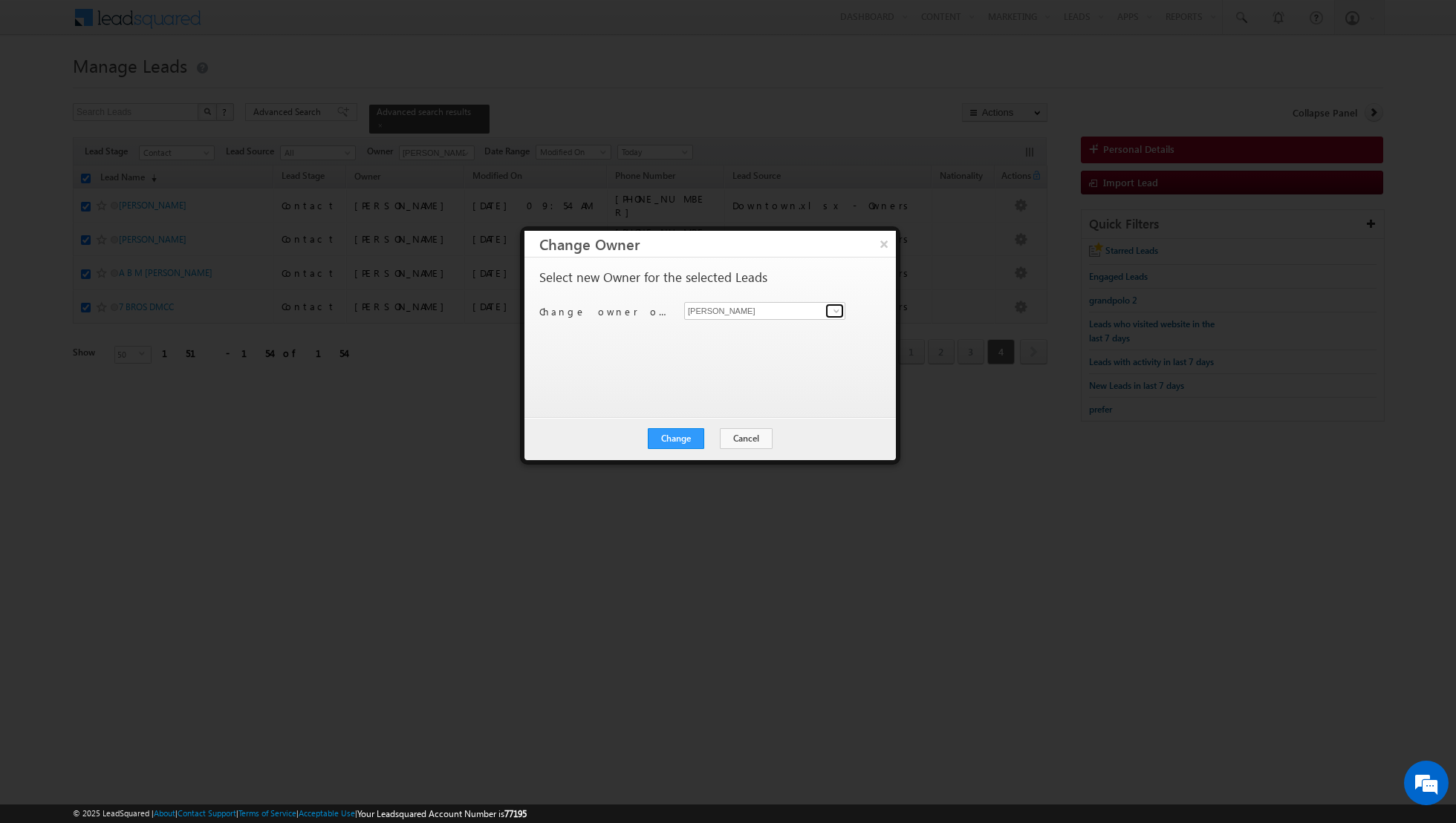
click at [833, 310] on span at bounding box center [836, 311] width 12 height 12
click at [745, 387] on span "dinesh.kumar@indglobal.ae" at bounding box center [757, 392] width 133 height 11
click at [671, 440] on button "Change" at bounding box center [676, 439] width 56 height 21
click at [721, 434] on button "Close" at bounding box center [712, 439] width 48 height 21
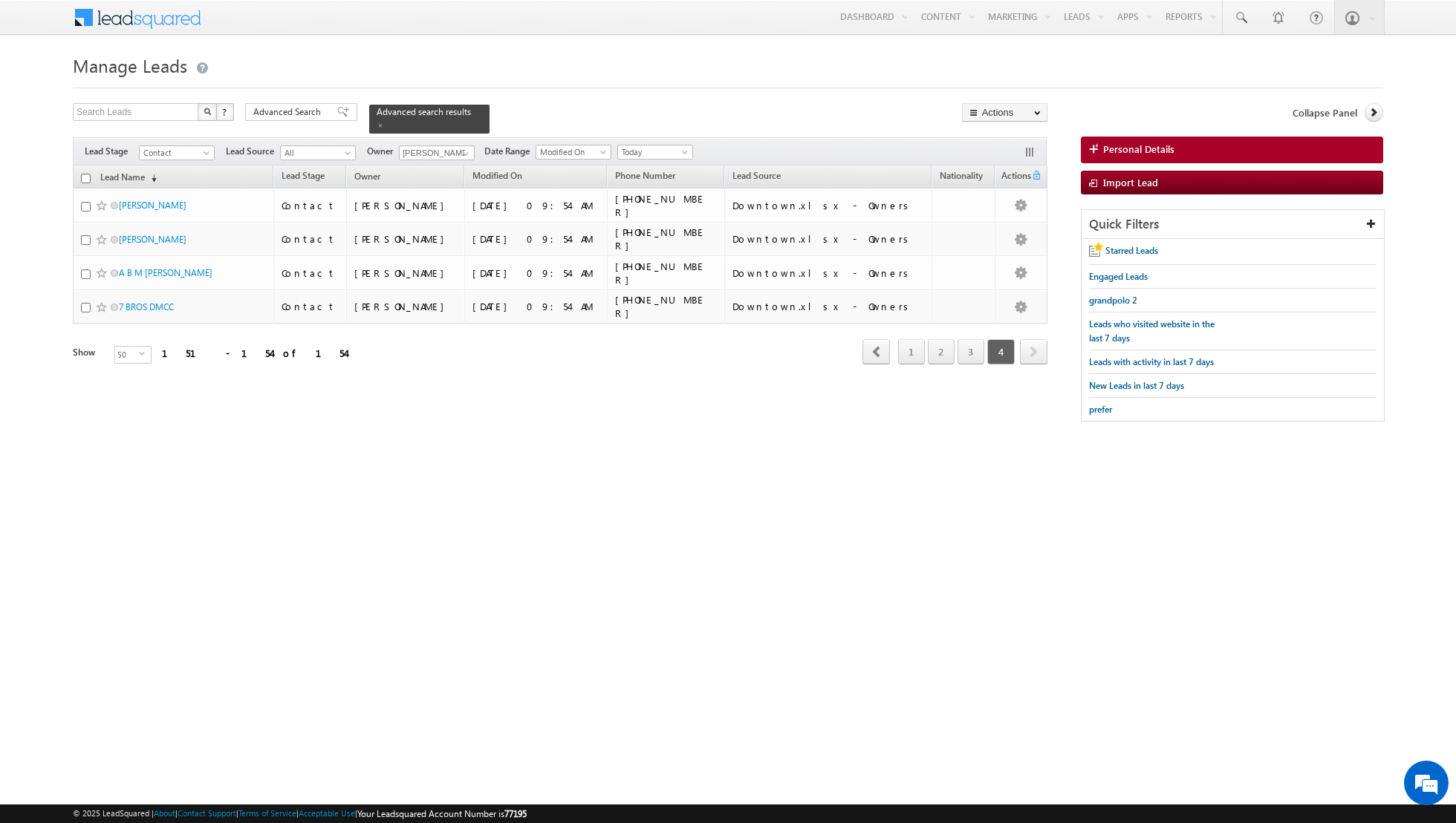
click at [84, 178] on input "checkbox" at bounding box center [86, 179] width 9 height 9
click at [993, 241] on link "Change Owner" at bounding box center [1004, 241] width 84 height 18
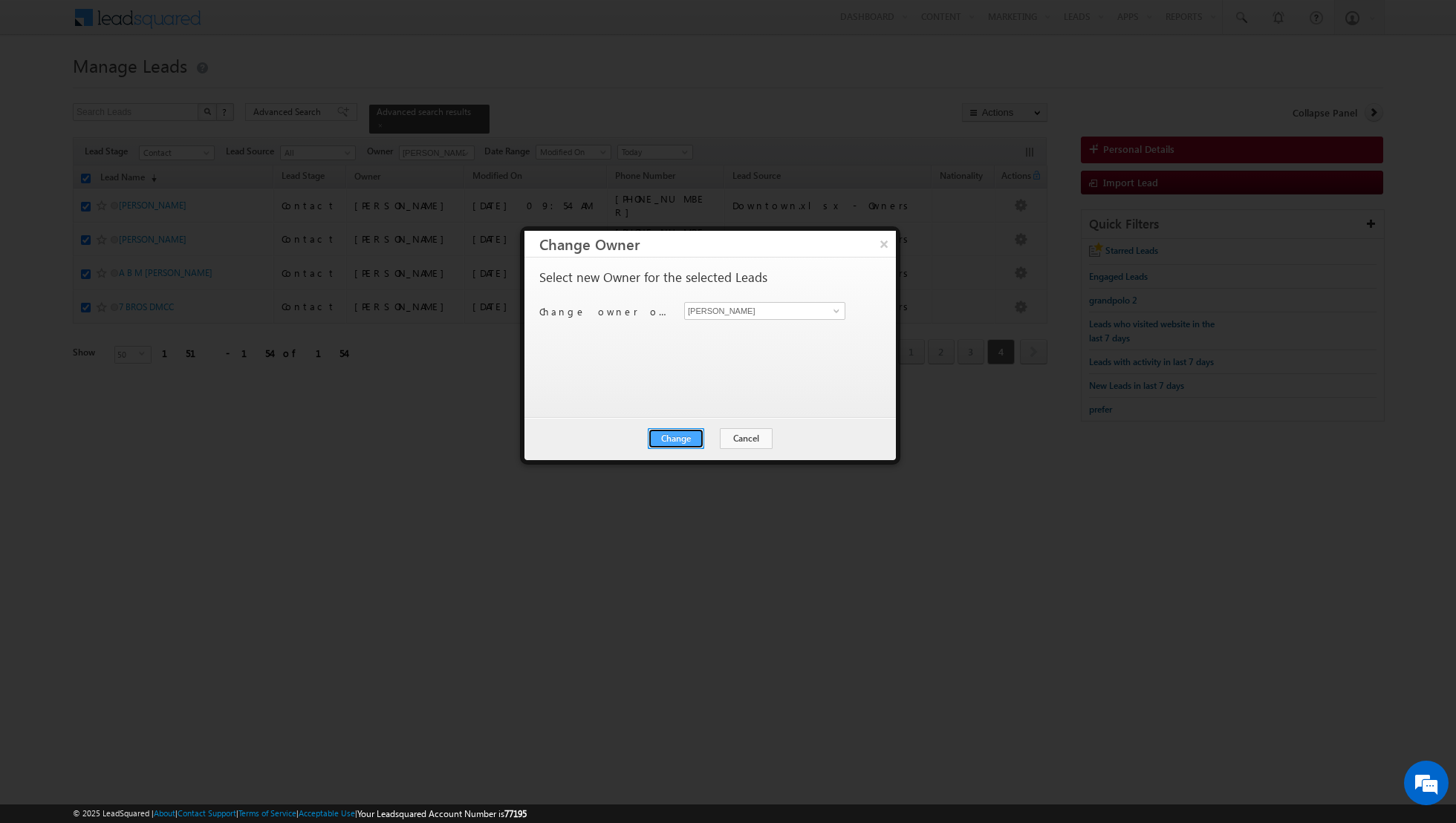
click at [679, 433] on button "Change" at bounding box center [676, 439] width 56 height 21
click at [717, 433] on button "Close" at bounding box center [712, 439] width 48 height 21
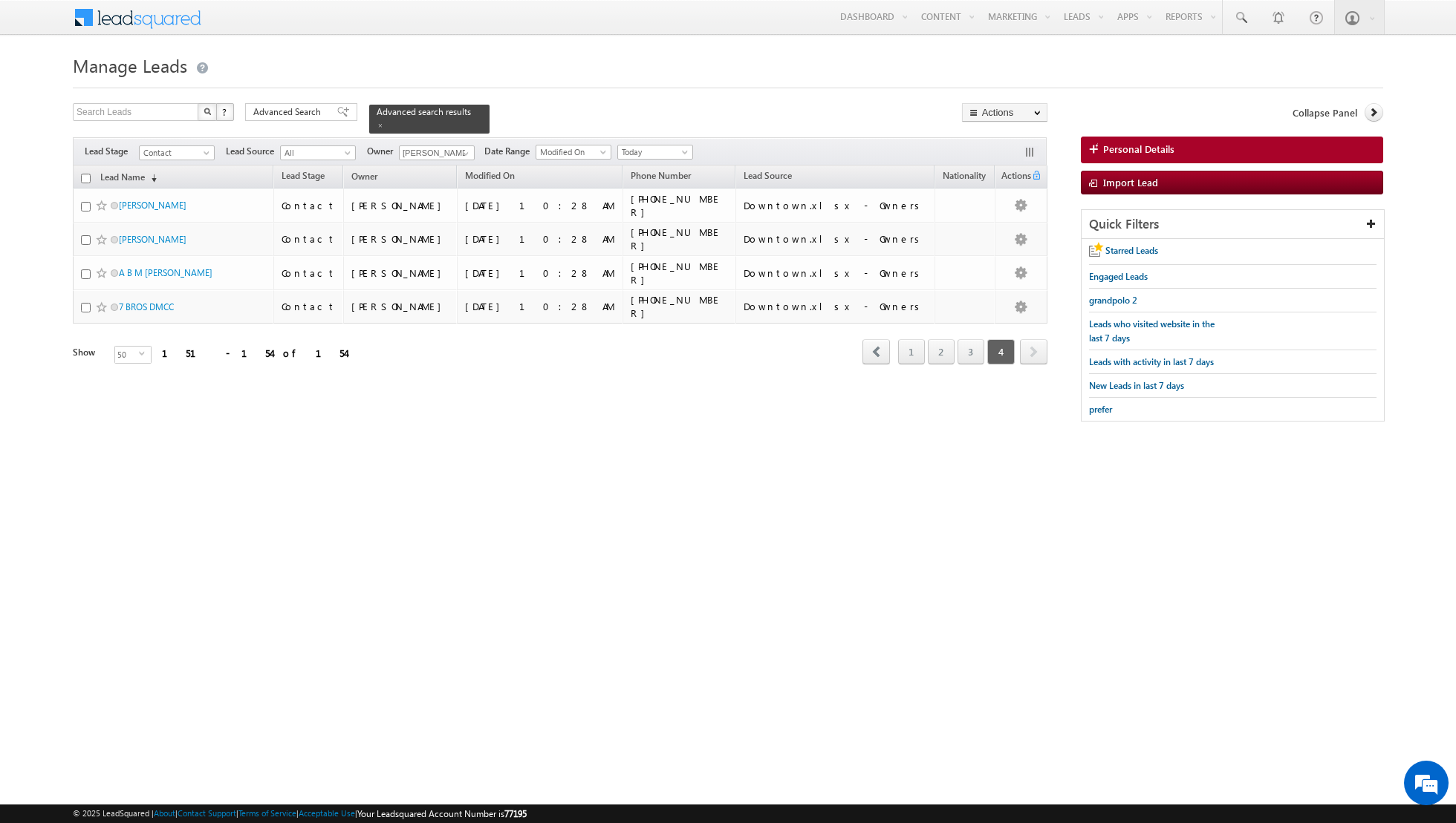
click at [85, 178] on input "checkbox" at bounding box center [86, 179] width 9 height 9
click at [995, 239] on link "Change Owner" at bounding box center [1004, 241] width 84 height 18
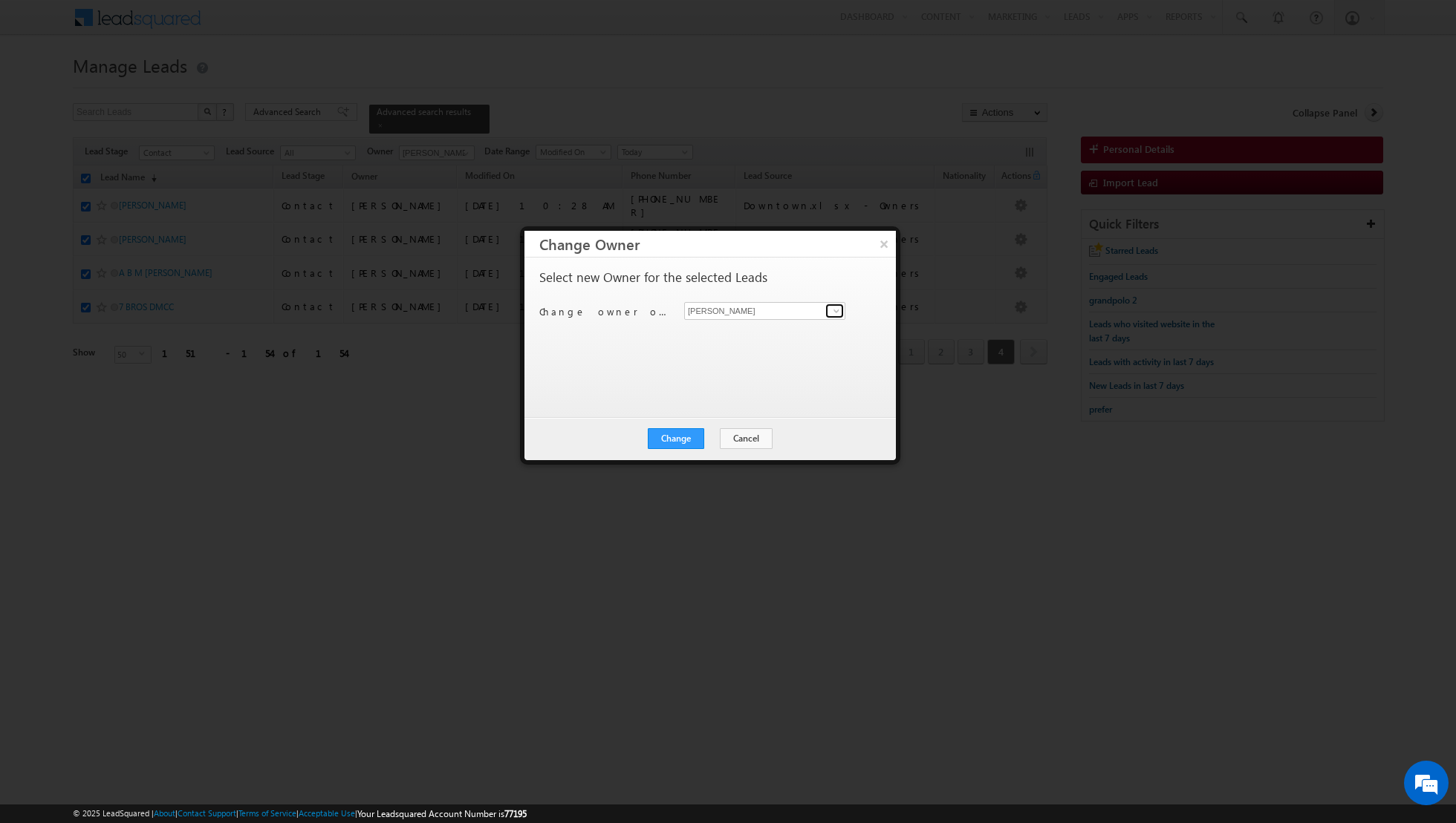
click at [834, 306] on span at bounding box center [836, 311] width 12 height 12
click at [742, 377] on link "Dinesh Kumar dinesh.kumar@indglobal.ae" at bounding box center [764, 386] width 161 height 28
click at [681, 440] on button "Change" at bounding box center [676, 439] width 56 height 21
click at [706, 437] on button "Close" at bounding box center [712, 439] width 48 height 21
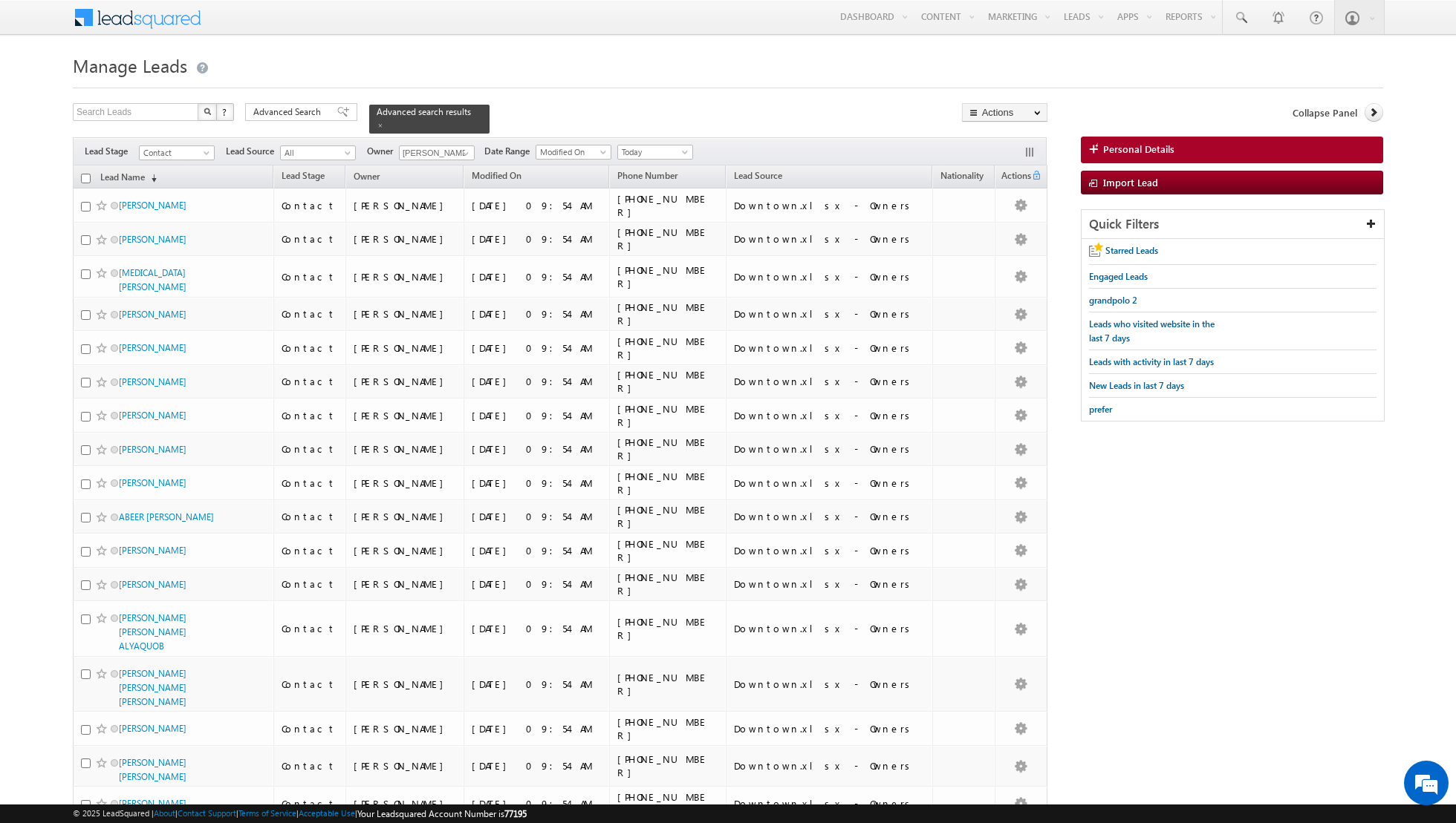
click at [86, 177] on input "checkbox" at bounding box center [86, 179] width 9 height 9
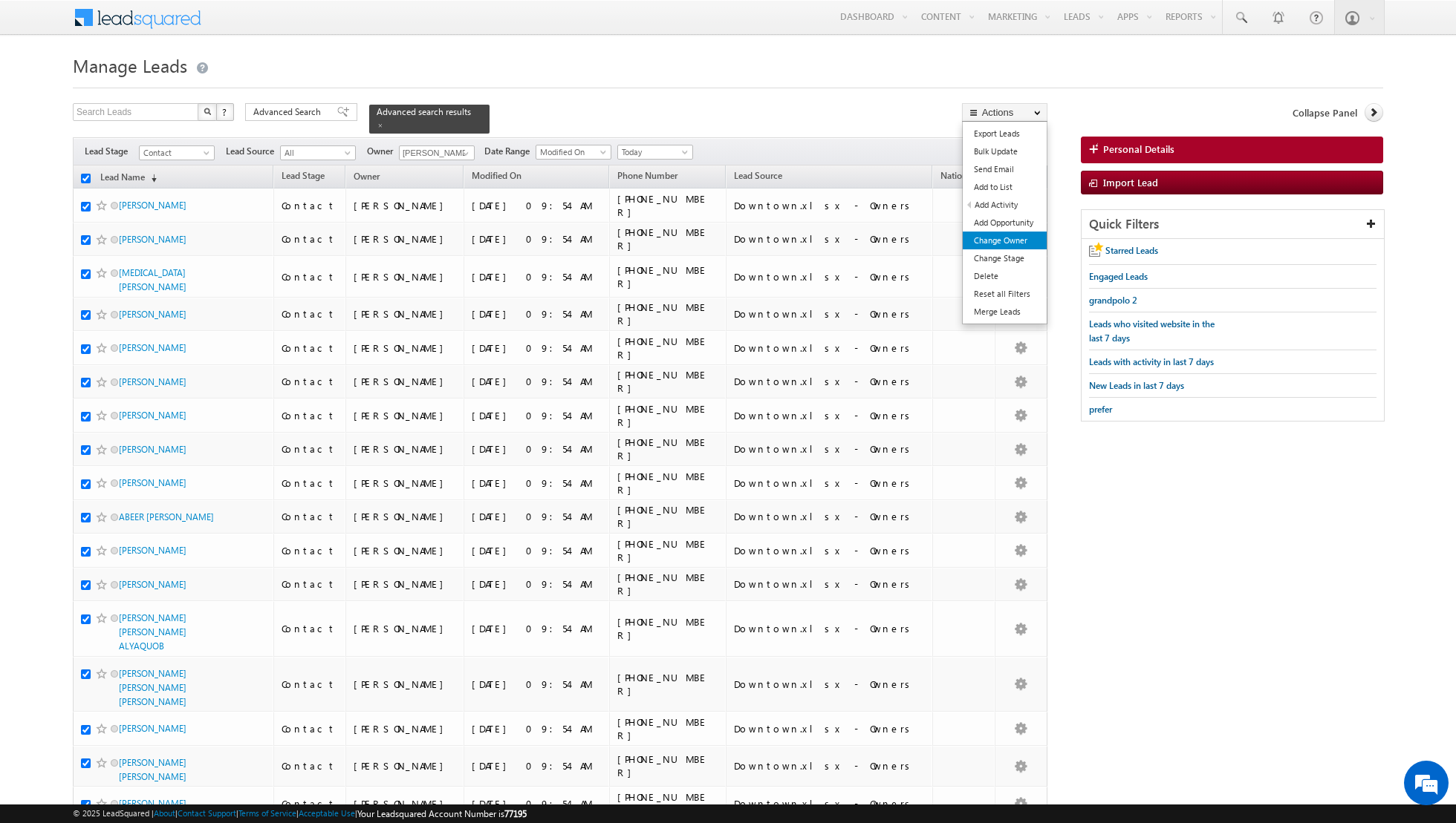
click at [991, 247] on link "Change Owner" at bounding box center [1004, 241] width 84 height 18
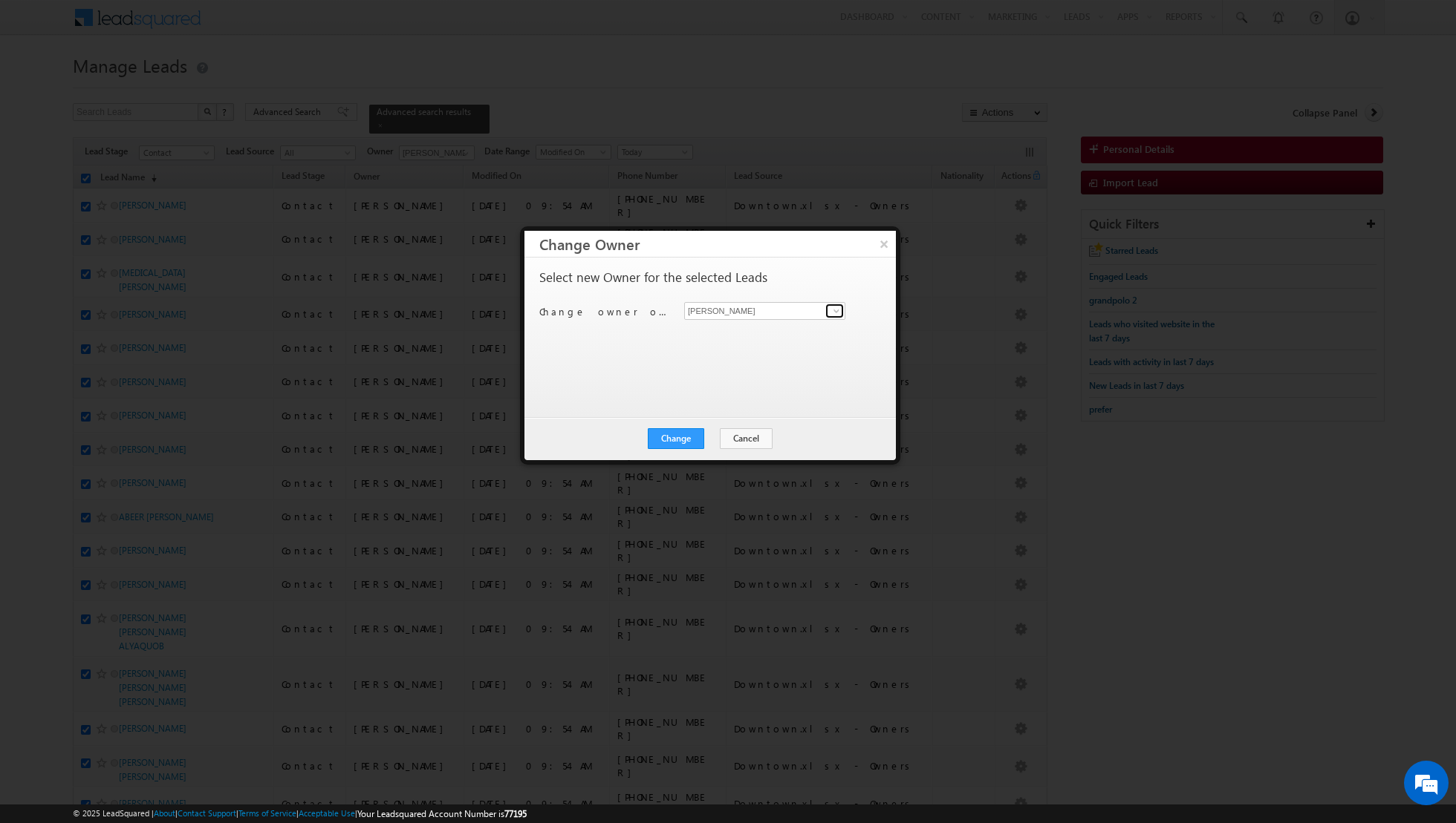
click at [829, 311] on link at bounding box center [835, 311] width 19 height 15
click at [752, 373] on link "Dinesh Kumar dinesh.kumar@indglobal.ae" at bounding box center [764, 386] width 161 height 28
click at [752, 373] on div "Select new Owner for the selected Leads Change owner of 50 leads to Shiva Sisod…" at bounding box center [709, 330] width 338 height 118
click at [677, 439] on button "Change" at bounding box center [676, 439] width 56 height 21
click at [724, 434] on button "Close" at bounding box center [712, 439] width 48 height 21
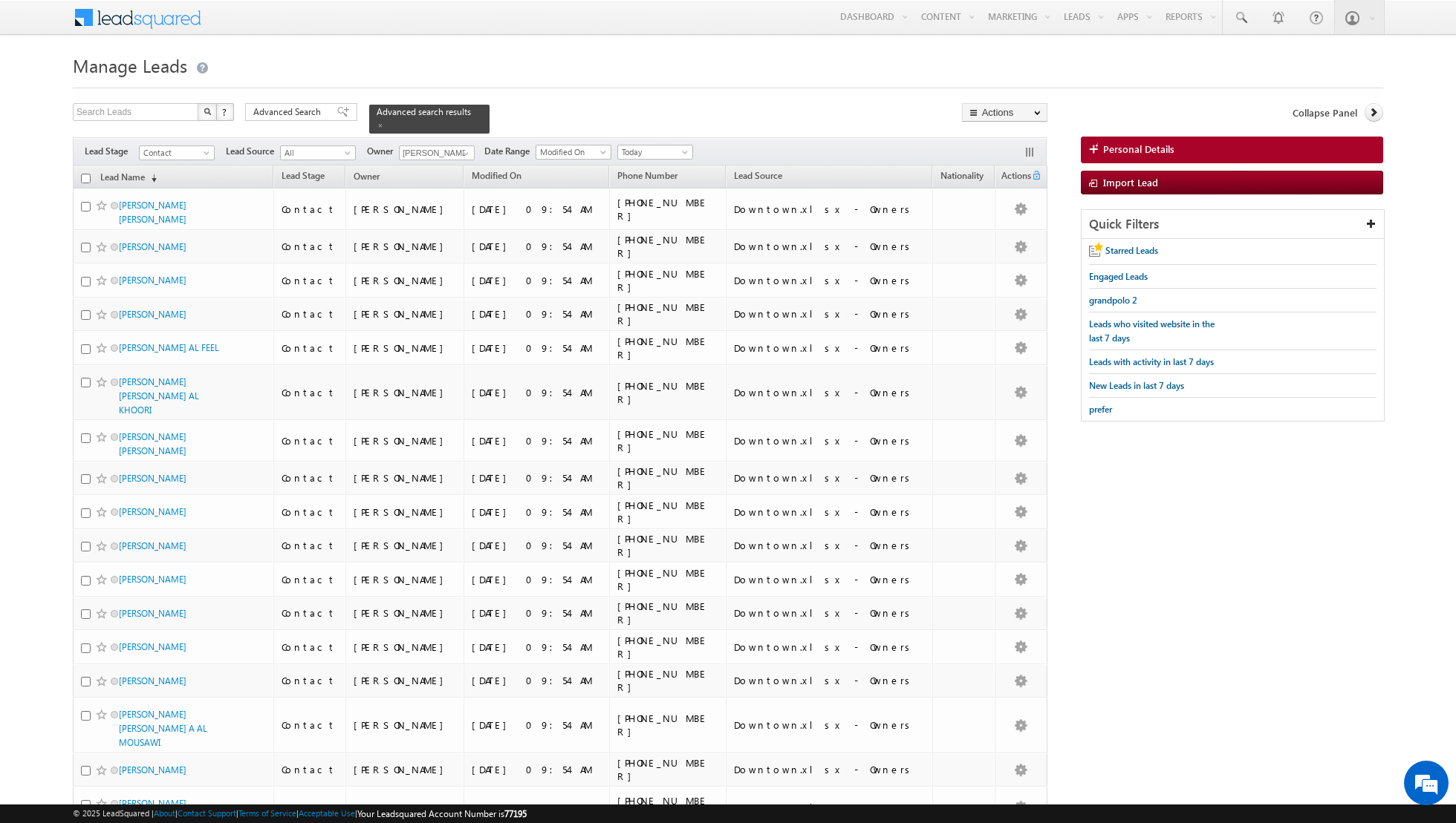
click at [80, 175] on th "Lead Name (sorted descending)" at bounding box center [172, 177] width 200 height 23
click at [85, 175] on input "checkbox" at bounding box center [86, 179] width 9 height 9
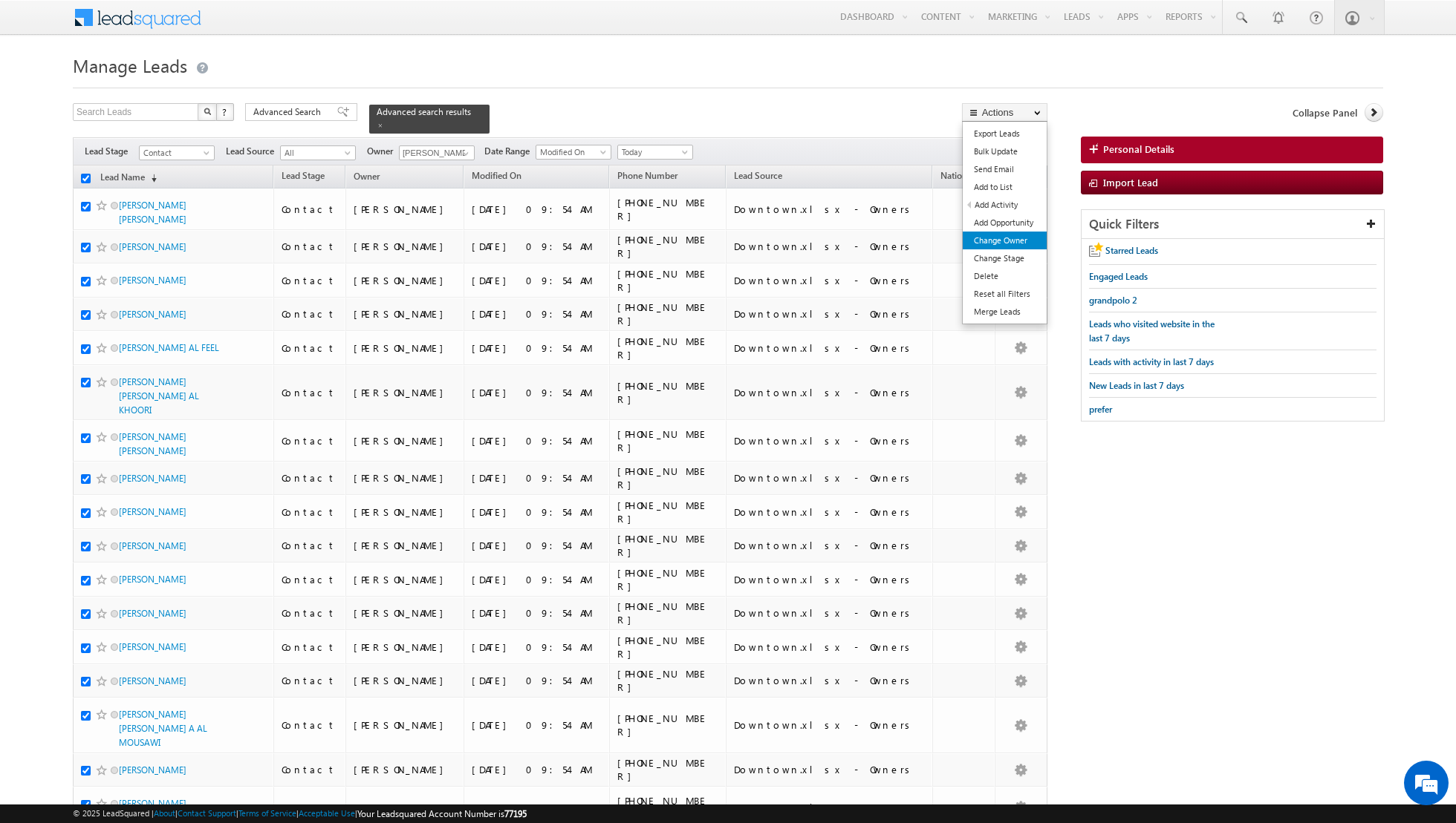
click at [1006, 238] on link "Change Owner" at bounding box center [1004, 241] width 84 height 18
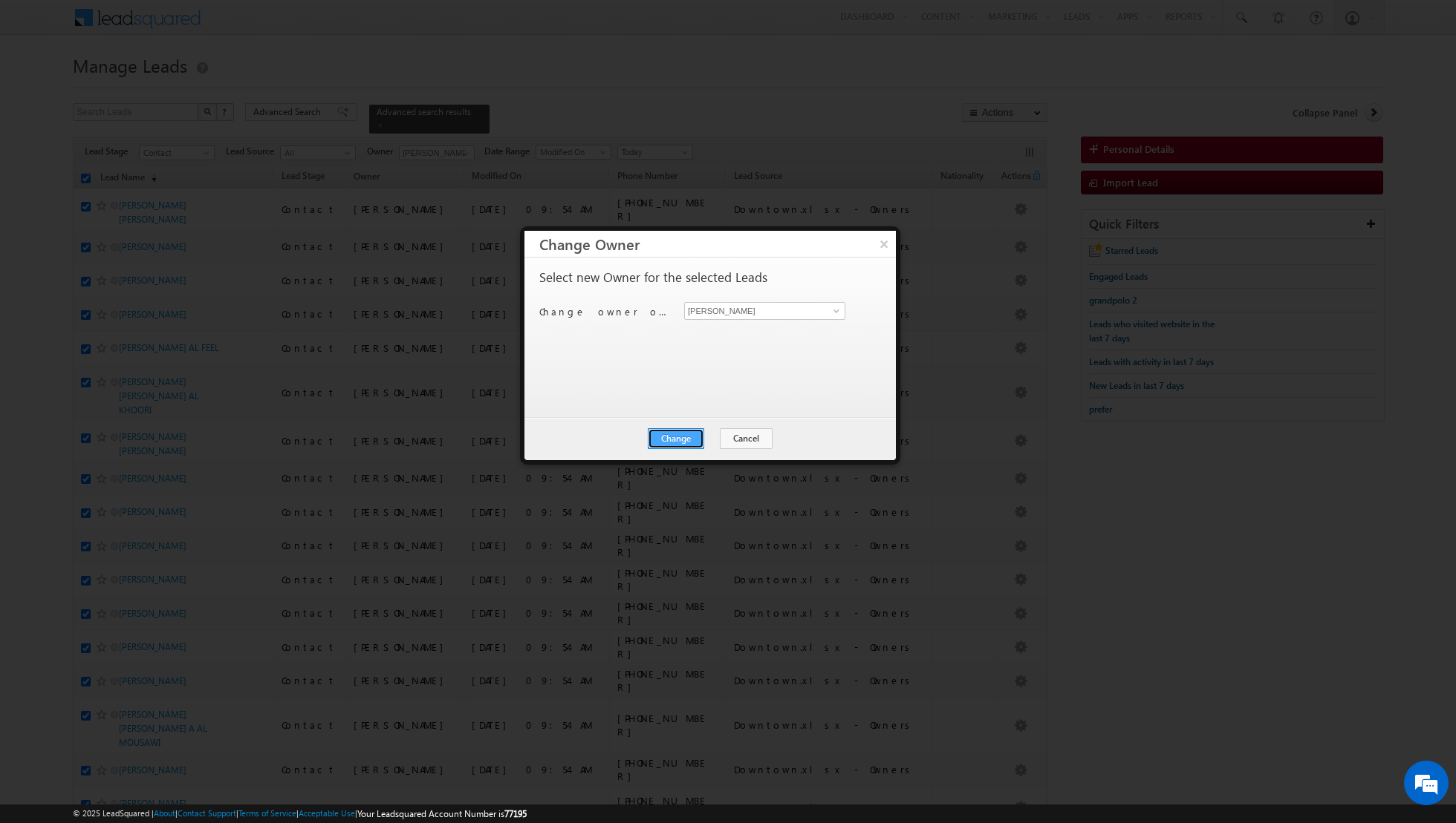
click at [679, 438] on button "Change" at bounding box center [676, 439] width 56 height 21
click at [706, 429] on button "Close" at bounding box center [712, 439] width 48 height 21
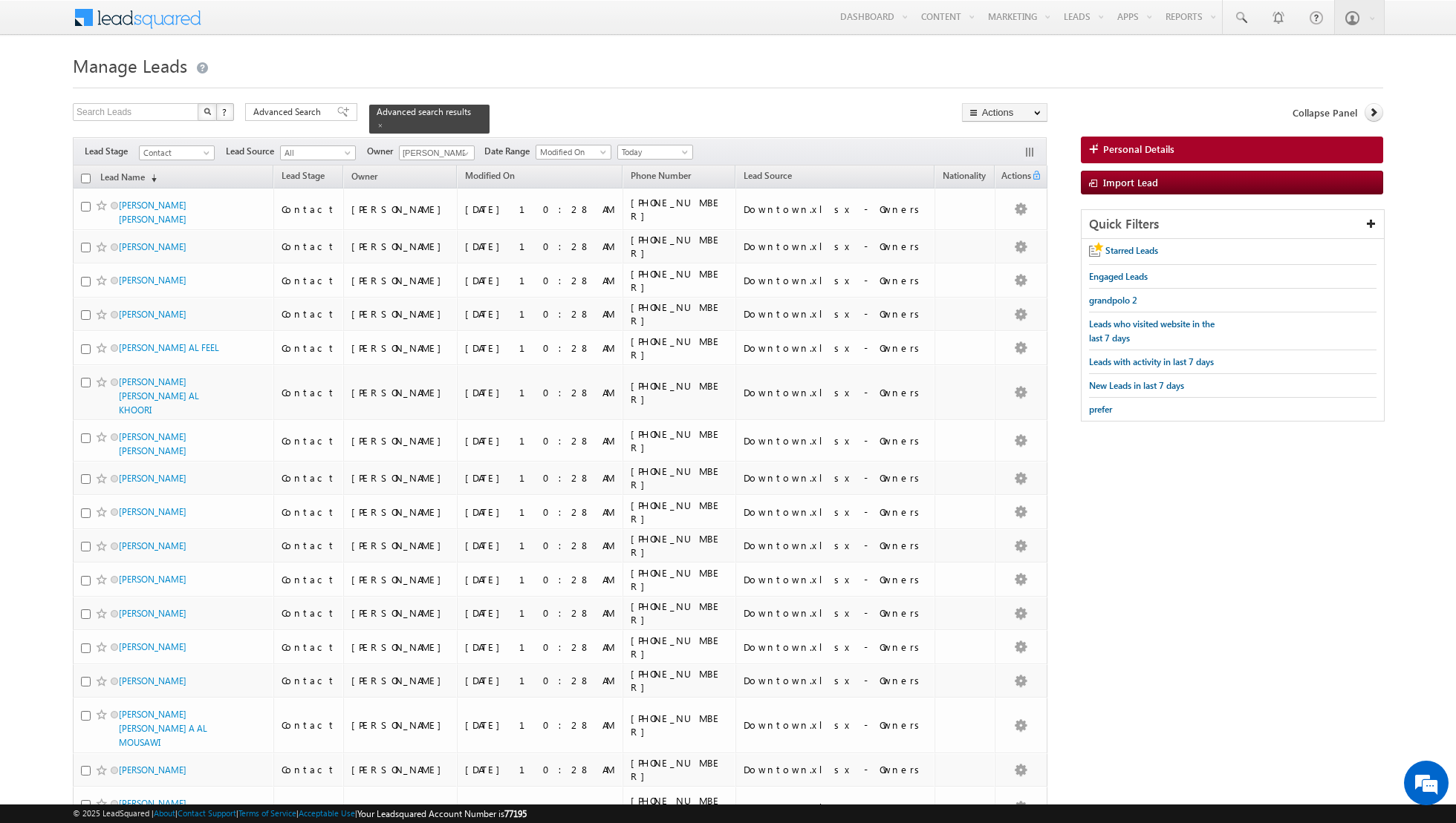
click at [82, 175] on input "checkbox" at bounding box center [86, 179] width 9 height 9
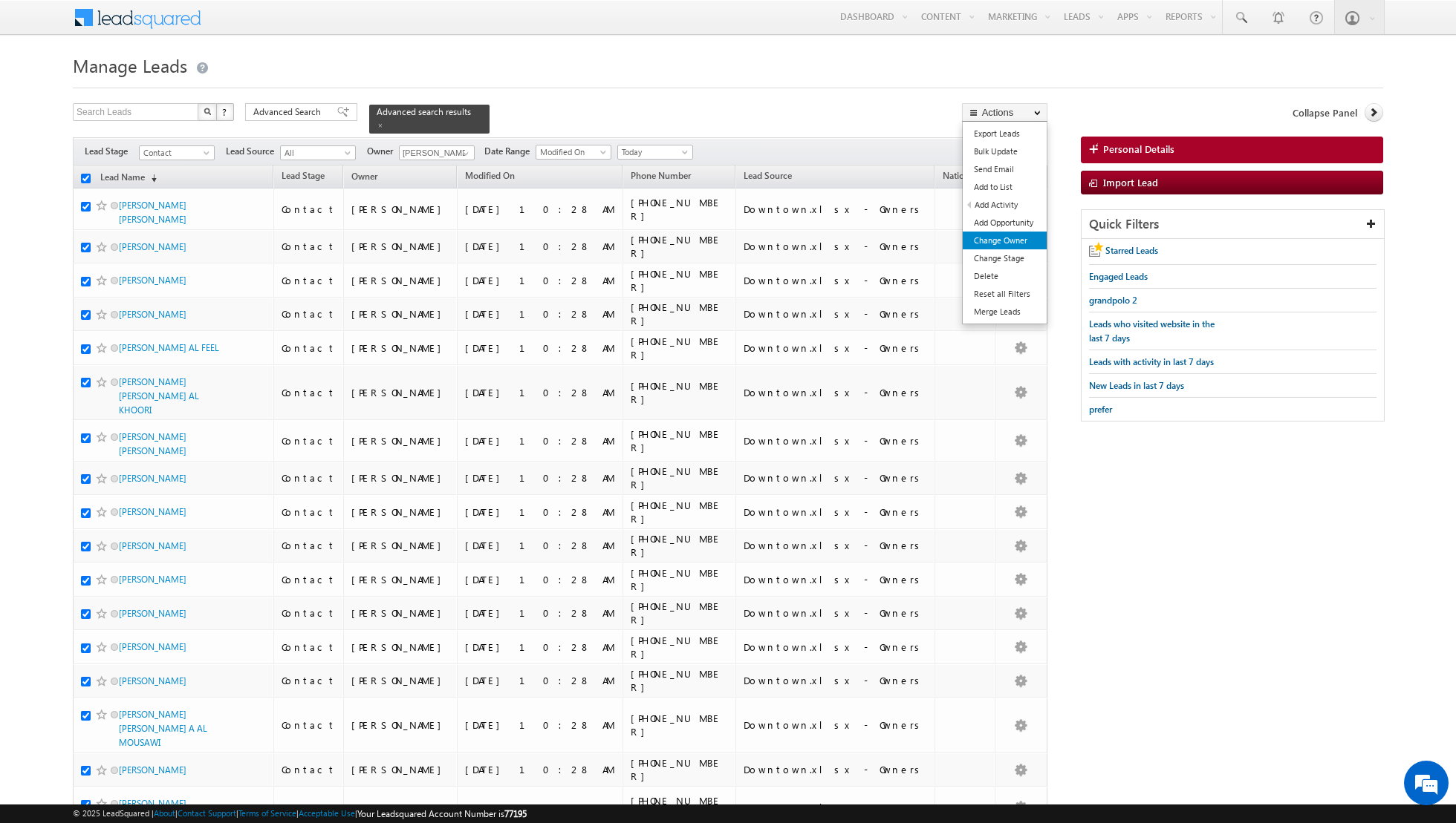
click at [1020, 242] on link "Change Owner" at bounding box center [1004, 241] width 84 height 18
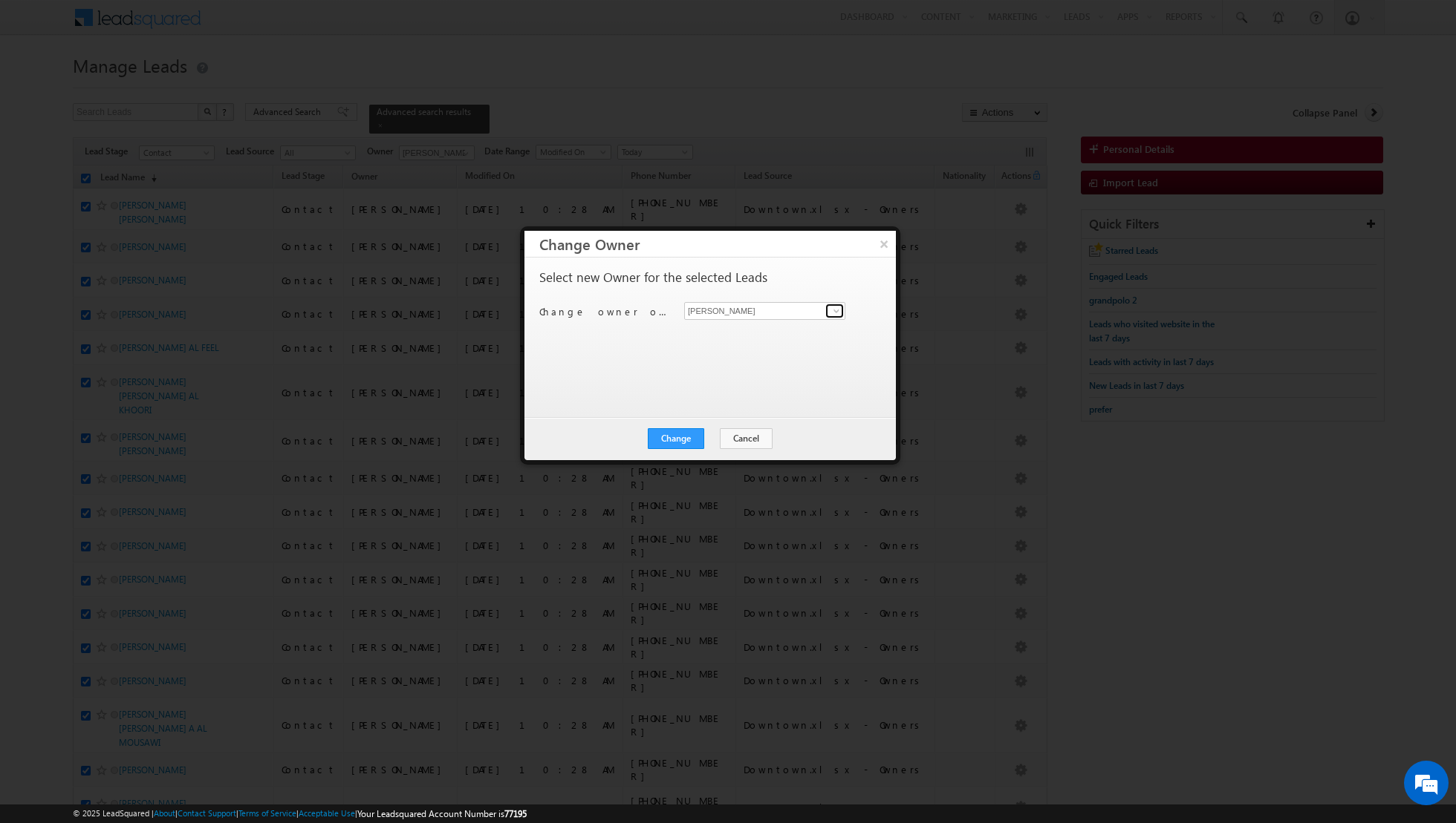
click at [830, 305] on span at bounding box center [836, 311] width 12 height 12
click at [756, 382] on link "Dinesh Kumar dinesh.kumar@indglobal.ae" at bounding box center [764, 386] width 161 height 28
click at [685, 436] on button "Change" at bounding box center [676, 439] width 56 height 21
click at [720, 431] on button "Close" at bounding box center [712, 439] width 48 height 21
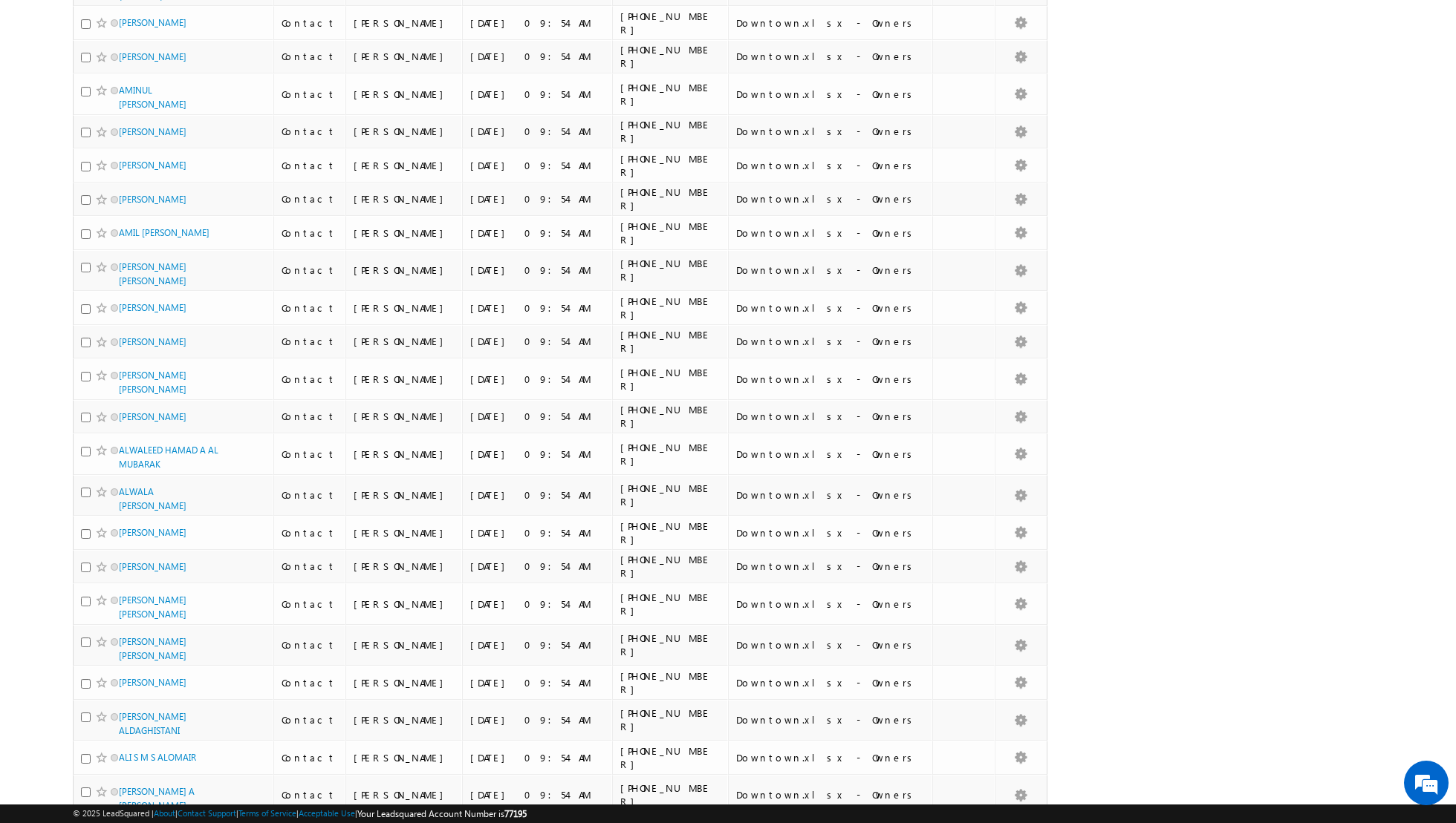
scroll to position [1266, 0]
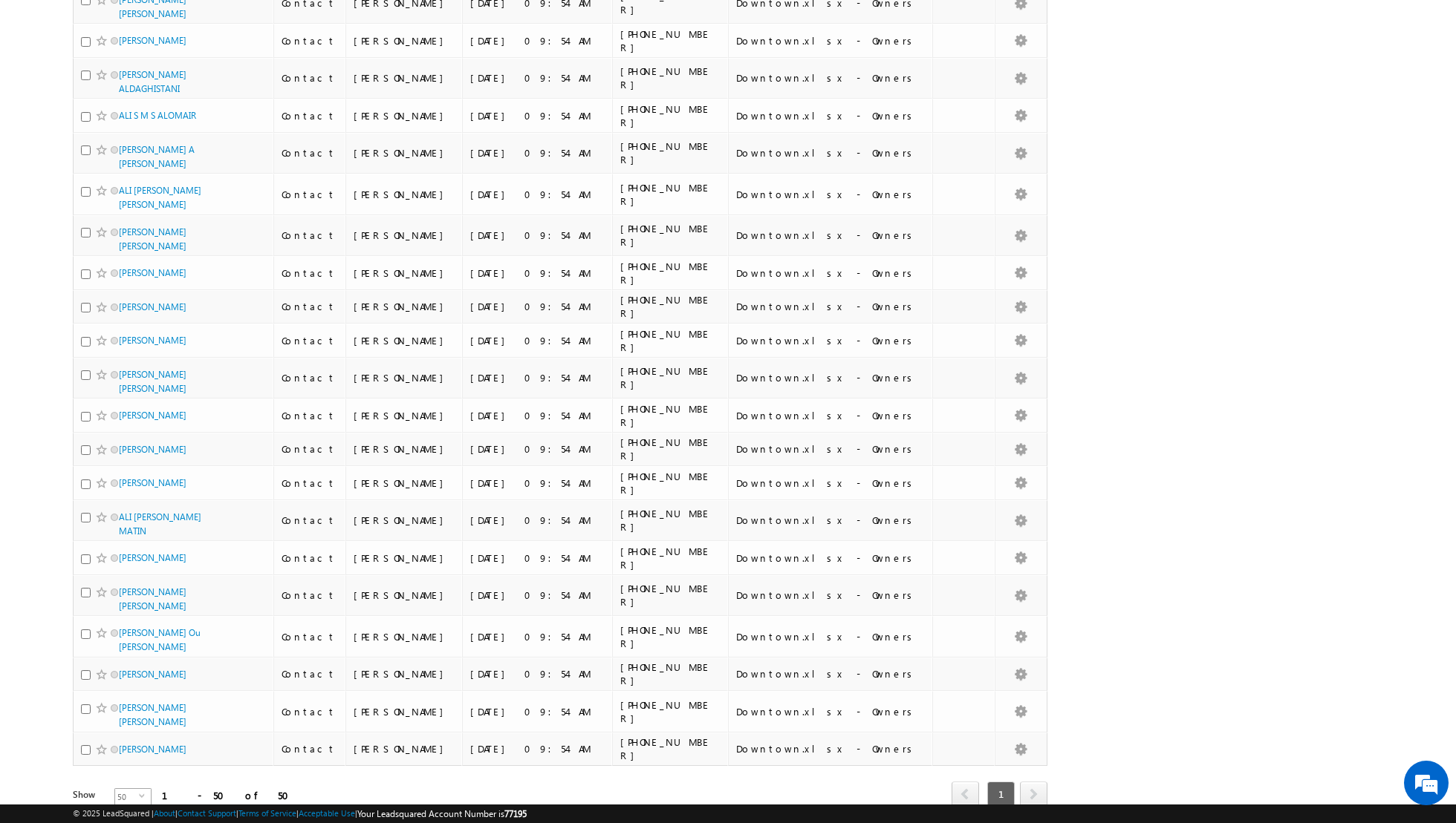
click at [139, 793] on span "select" at bounding box center [145, 796] width 12 height 7
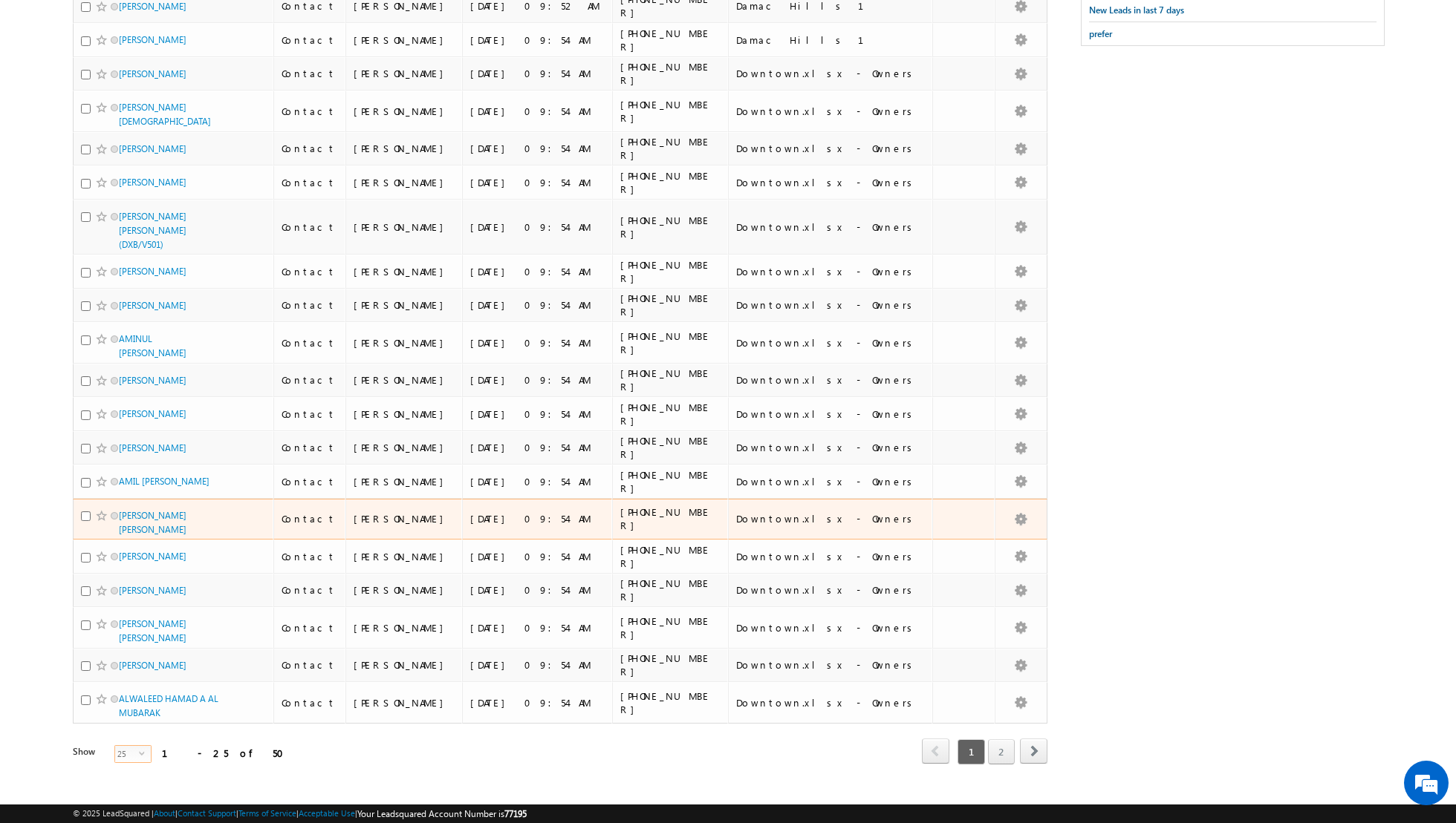
scroll to position [0, 0]
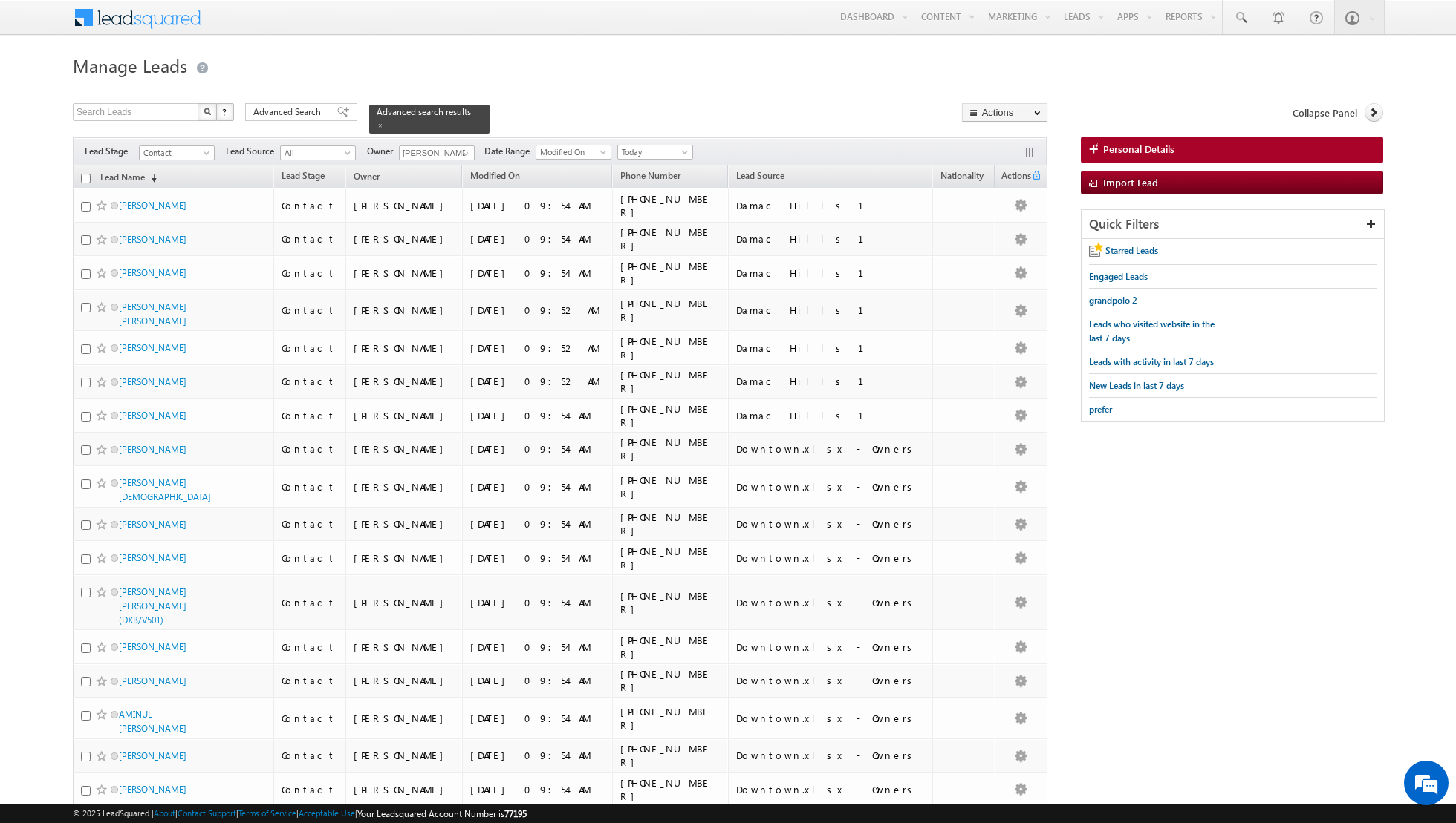
click at [83, 176] on input "checkbox" at bounding box center [86, 179] width 9 height 9
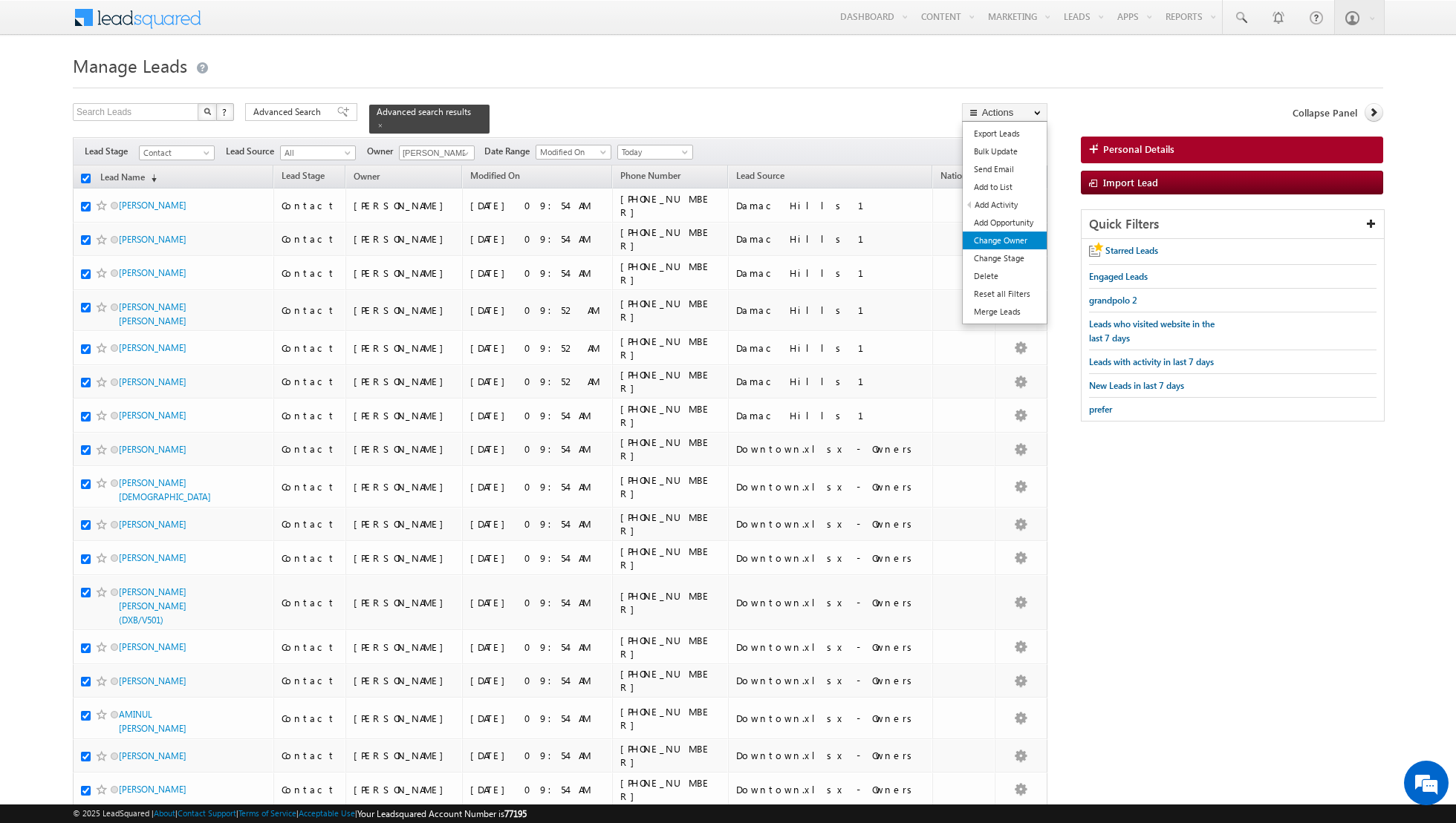
click at [999, 240] on link "Change Owner" at bounding box center [1004, 241] width 84 height 18
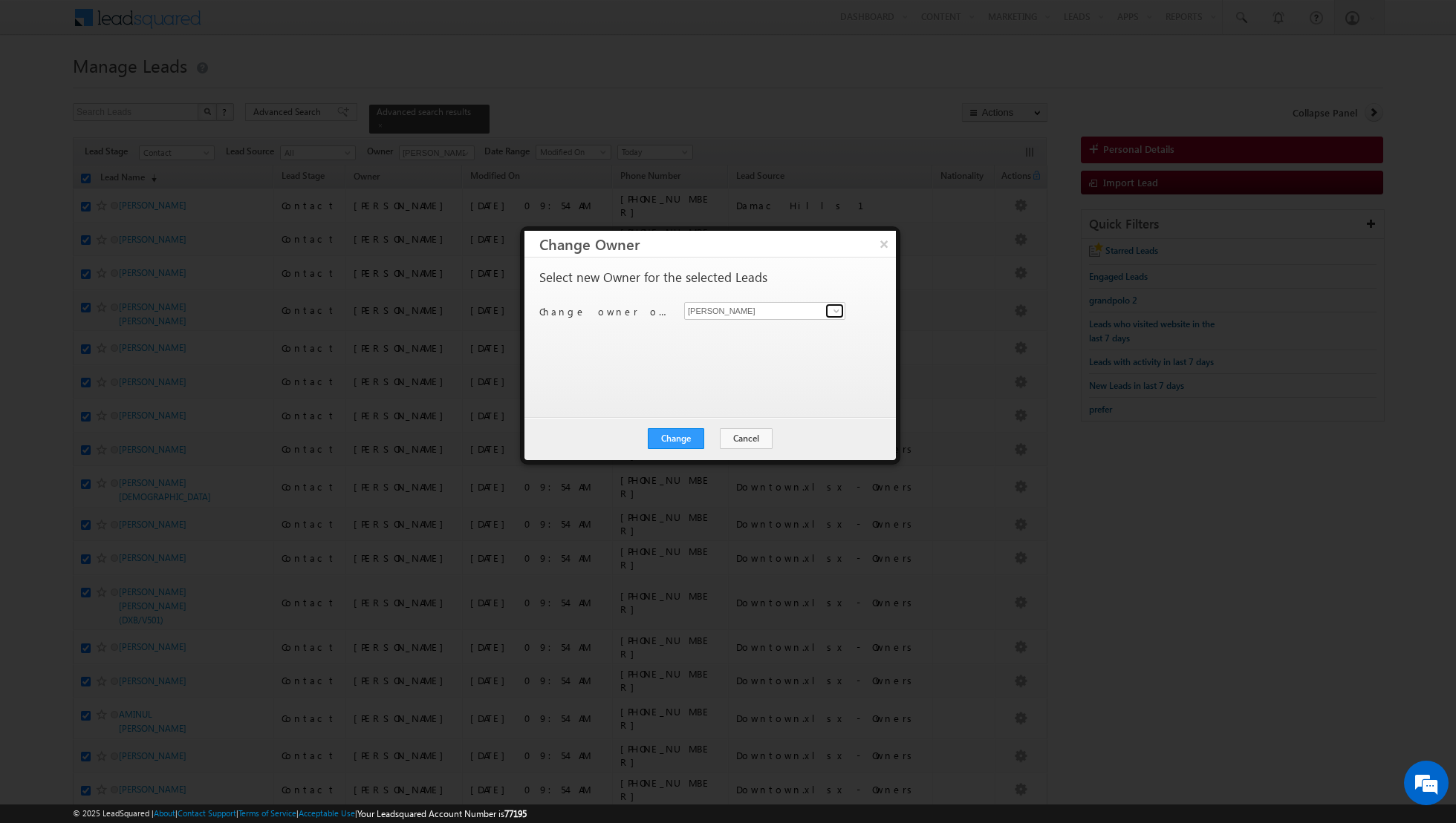
click at [839, 311] on span at bounding box center [836, 311] width 12 height 12
click at [728, 412] on span "nandhana.anil@indglobal.ae" at bounding box center [757, 414] width 133 height 11
click at [679, 443] on button "Change" at bounding box center [676, 439] width 56 height 21
click at [727, 436] on button "Close" at bounding box center [712, 439] width 48 height 21
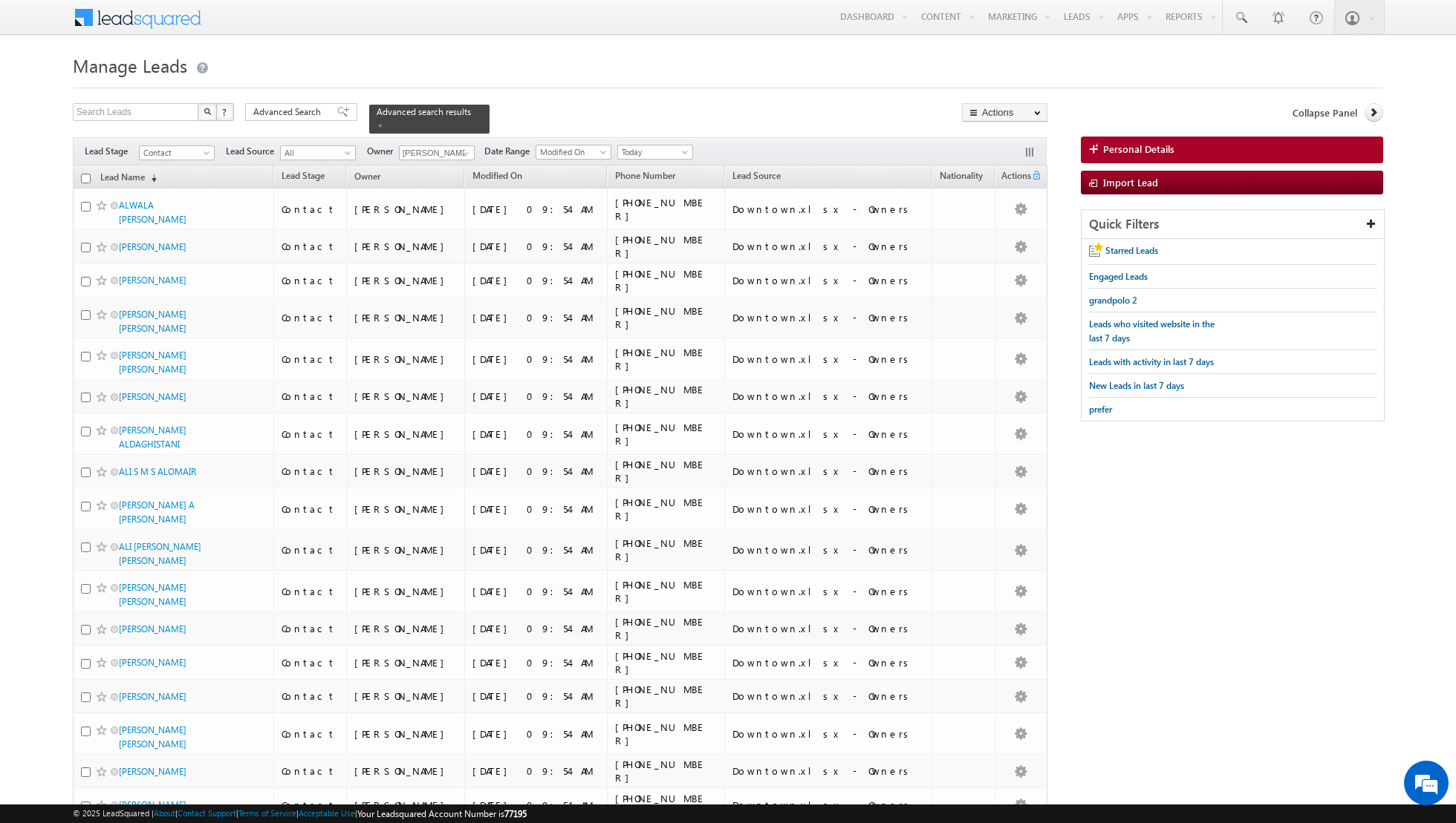
click at [84, 176] on input "checkbox" at bounding box center [86, 179] width 9 height 9
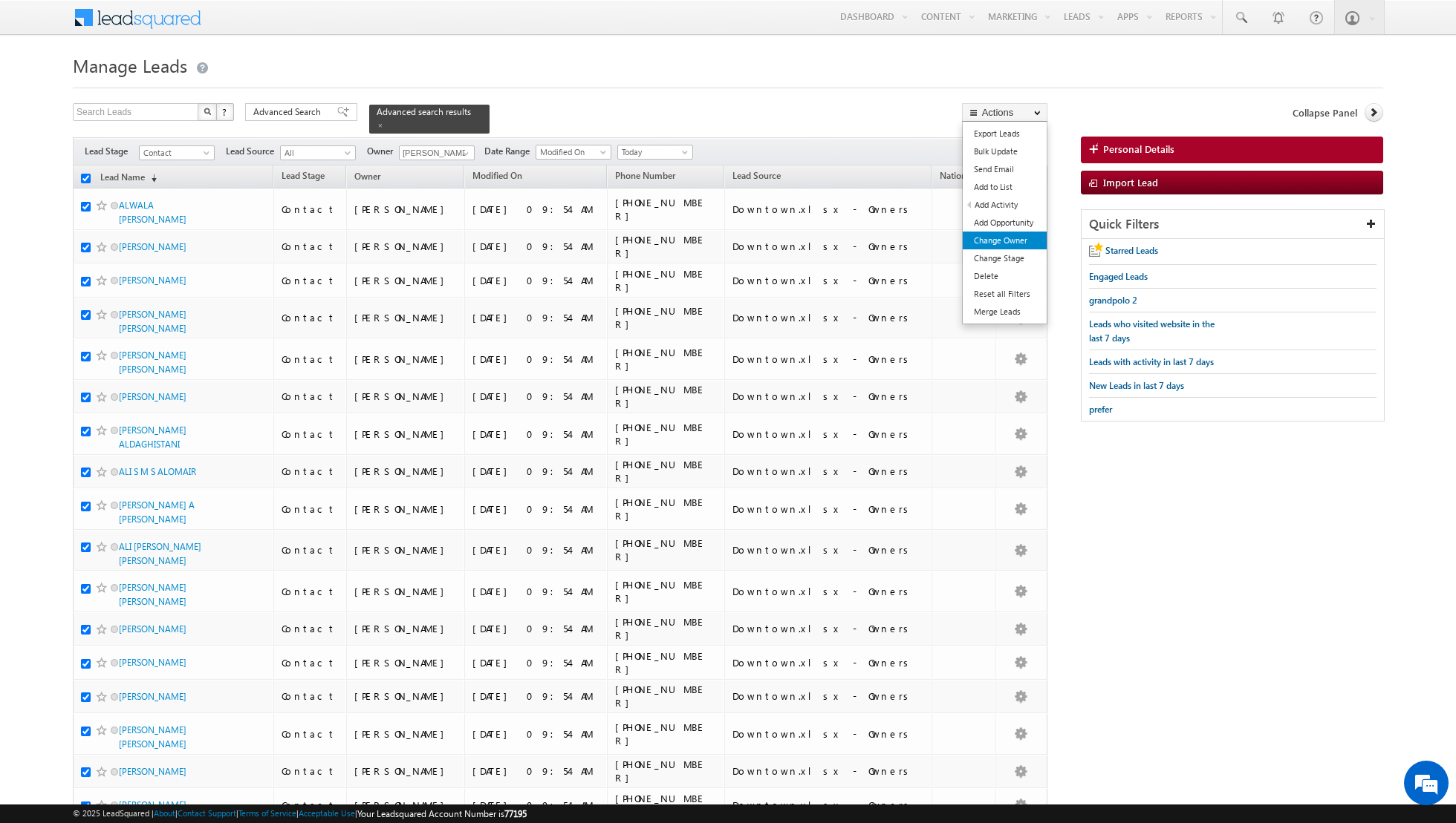
click at [981, 241] on link "Change Owner" at bounding box center [1004, 241] width 84 height 18
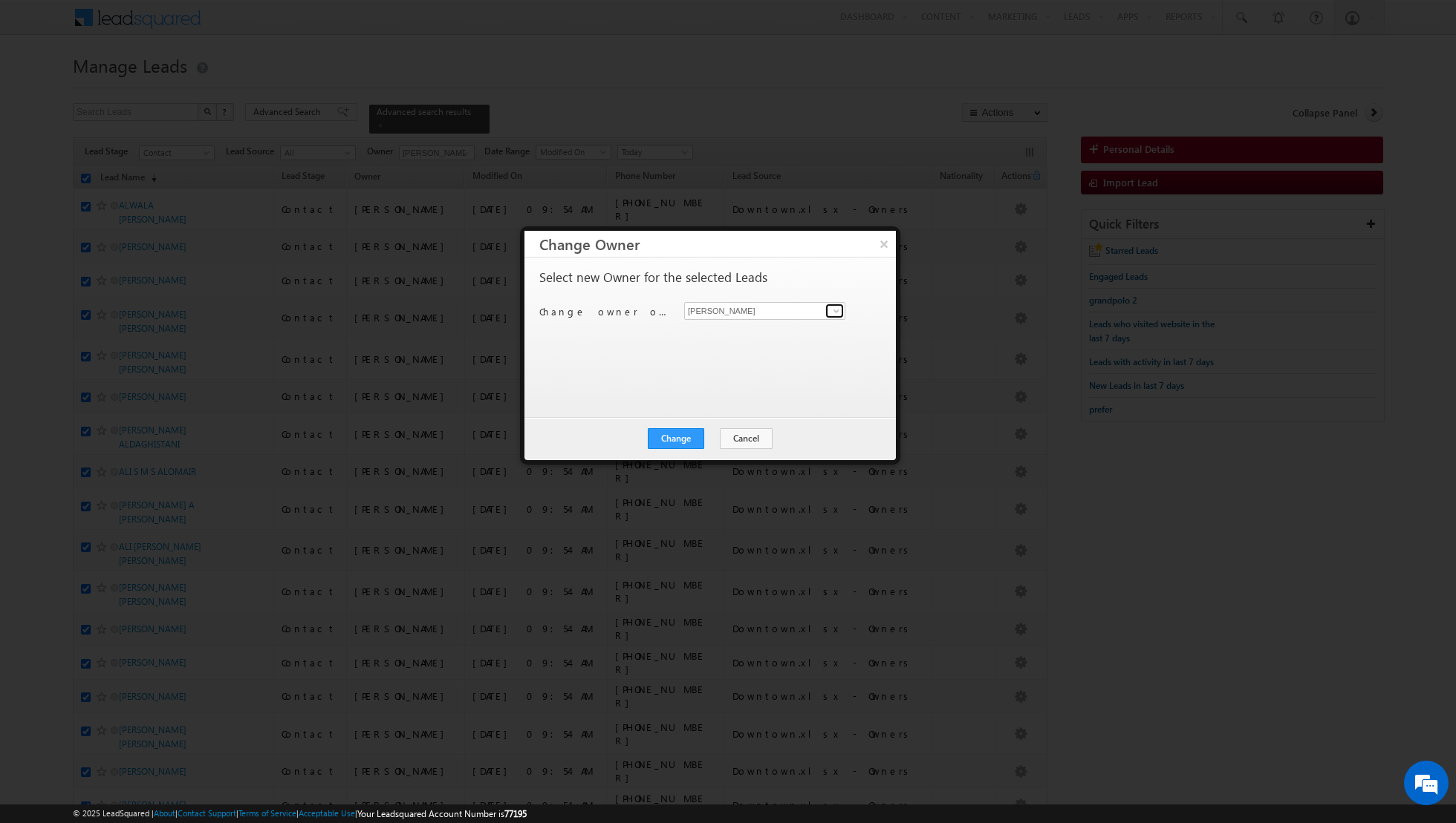
click at [840, 312] on span at bounding box center [836, 311] width 12 height 12
click at [732, 371] on span "riya.raj@indglobal.ae" at bounding box center [757, 371] width 133 height 11
click at [677, 440] on button "Change" at bounding box center [676, 439] width 56 height 21
click at [711, 441] on button "Close" at bounding box center [712, 439] width 48 height 21
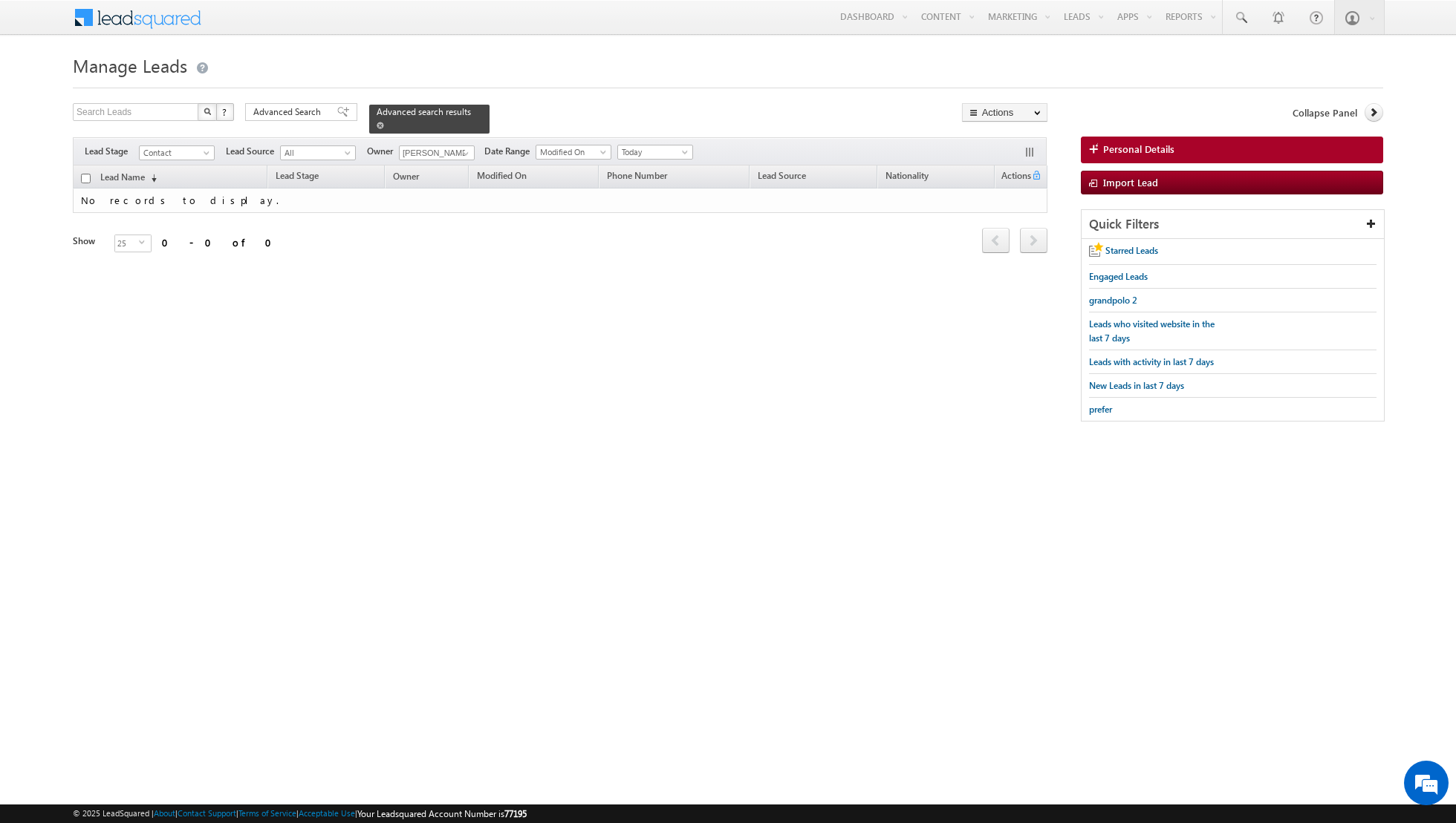
click at [377, 125] on span at bounding box center [381, 126] width 8 height 8
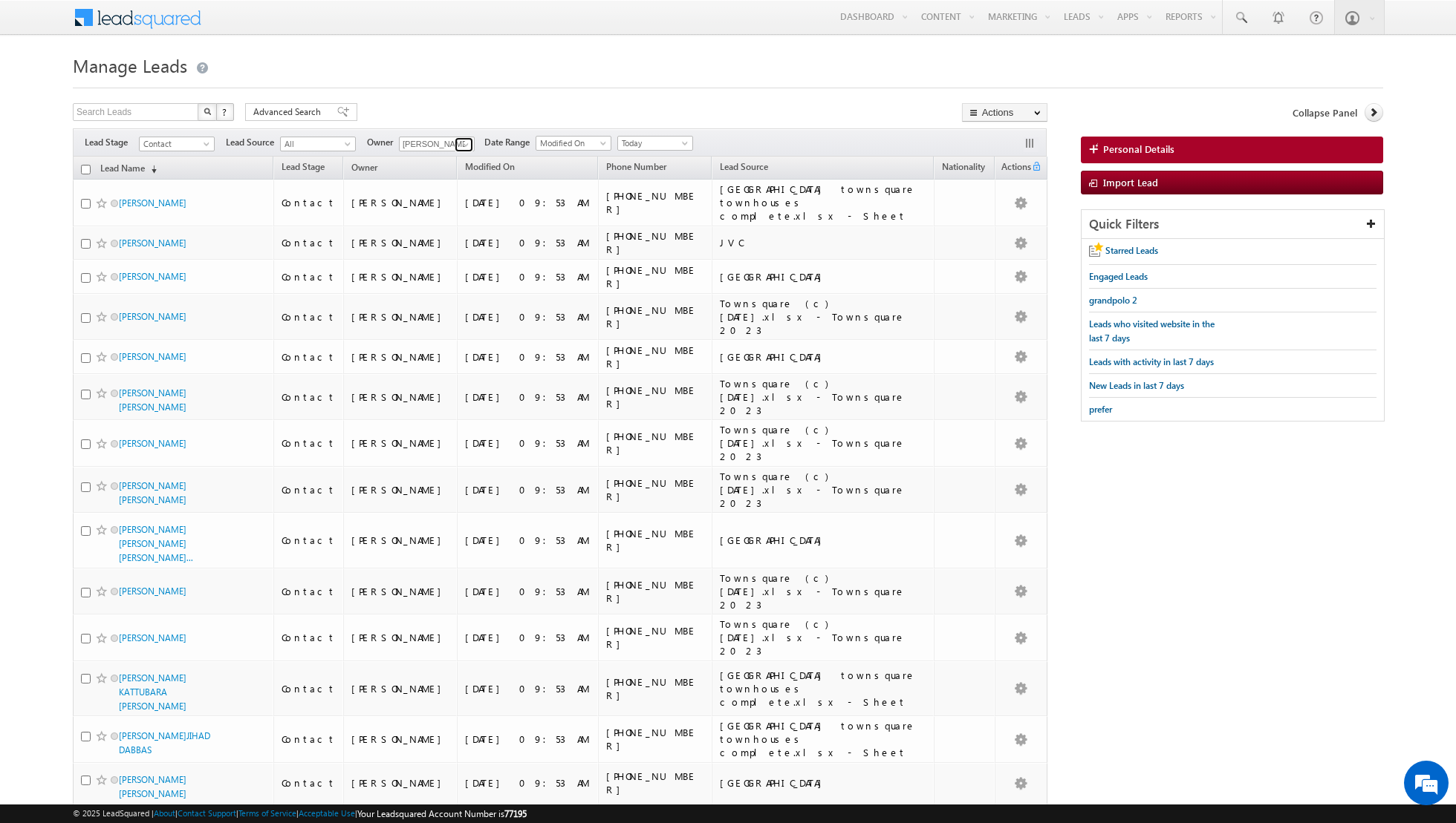
click at [460, 144] on span at bounding box center [465, 145] width 12 height 12
click at [439, 196] on span "aakash.arora@indglobal.ae" at bounding box center [472, 201] width 133 height 11
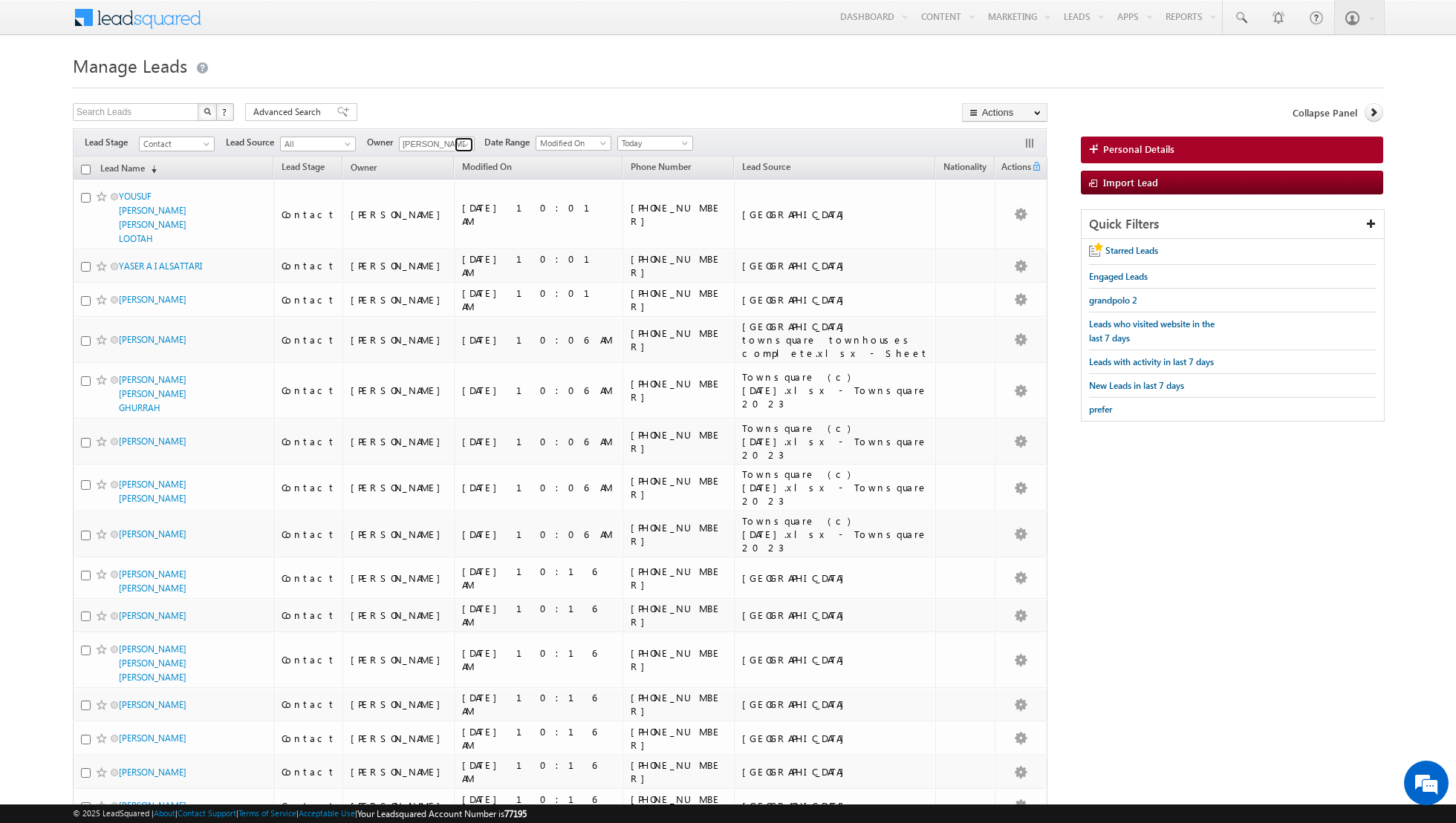
click at [456, 144] on link at bounding box center [464, 145] width 19 height 15
click at [437, 214] on link "Asma Kazi asma.kazi@indglobal.ae" at bounding box center [473, 221] width 149 height 28
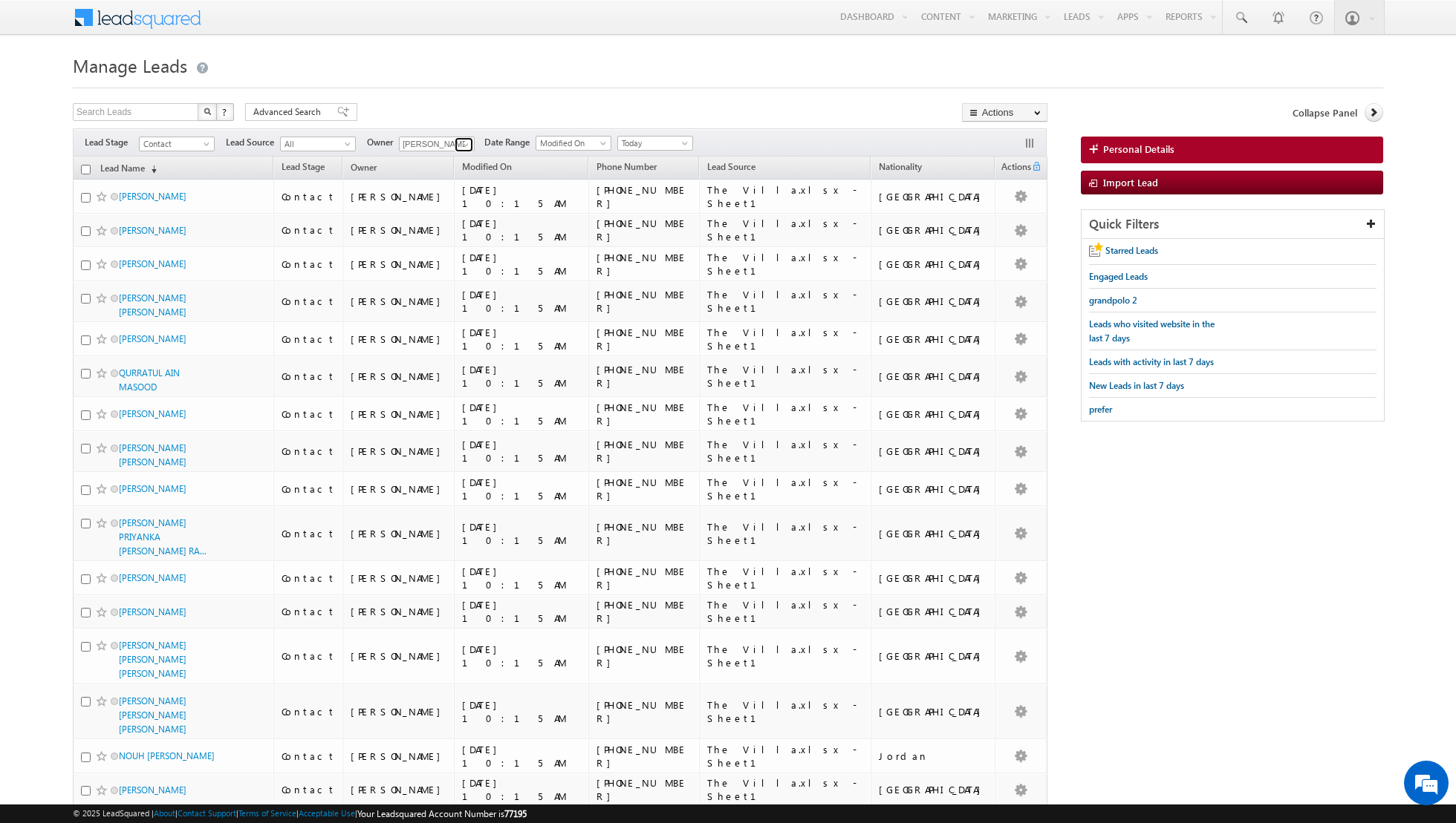
click at [460, 143] on span at bounding box center [465, 145] width 12 height 12
click at [431, 242] on link "Dinesh Kumar dinesh.kumar@indglobal.ae" at bounding box center [473, 247] width 149 height 28
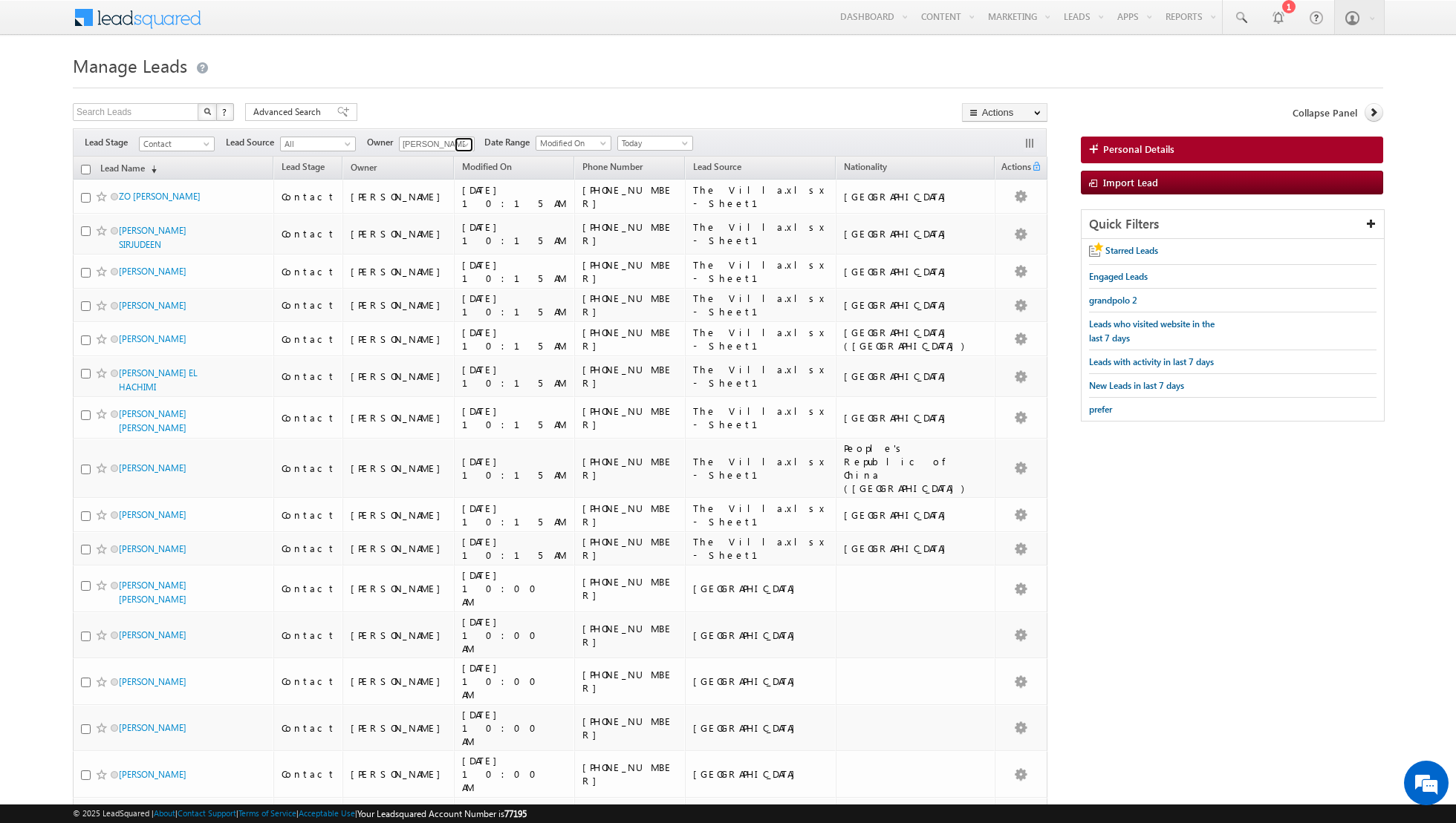
click at [465, 143] on span at bounding box center [465, 145] width 12 height 12
click at [454, 264] on link "Isha Mehndiratta isha.mehndiratta@indglobal.ae" at bounding box center [473, 274] width 149 height 28
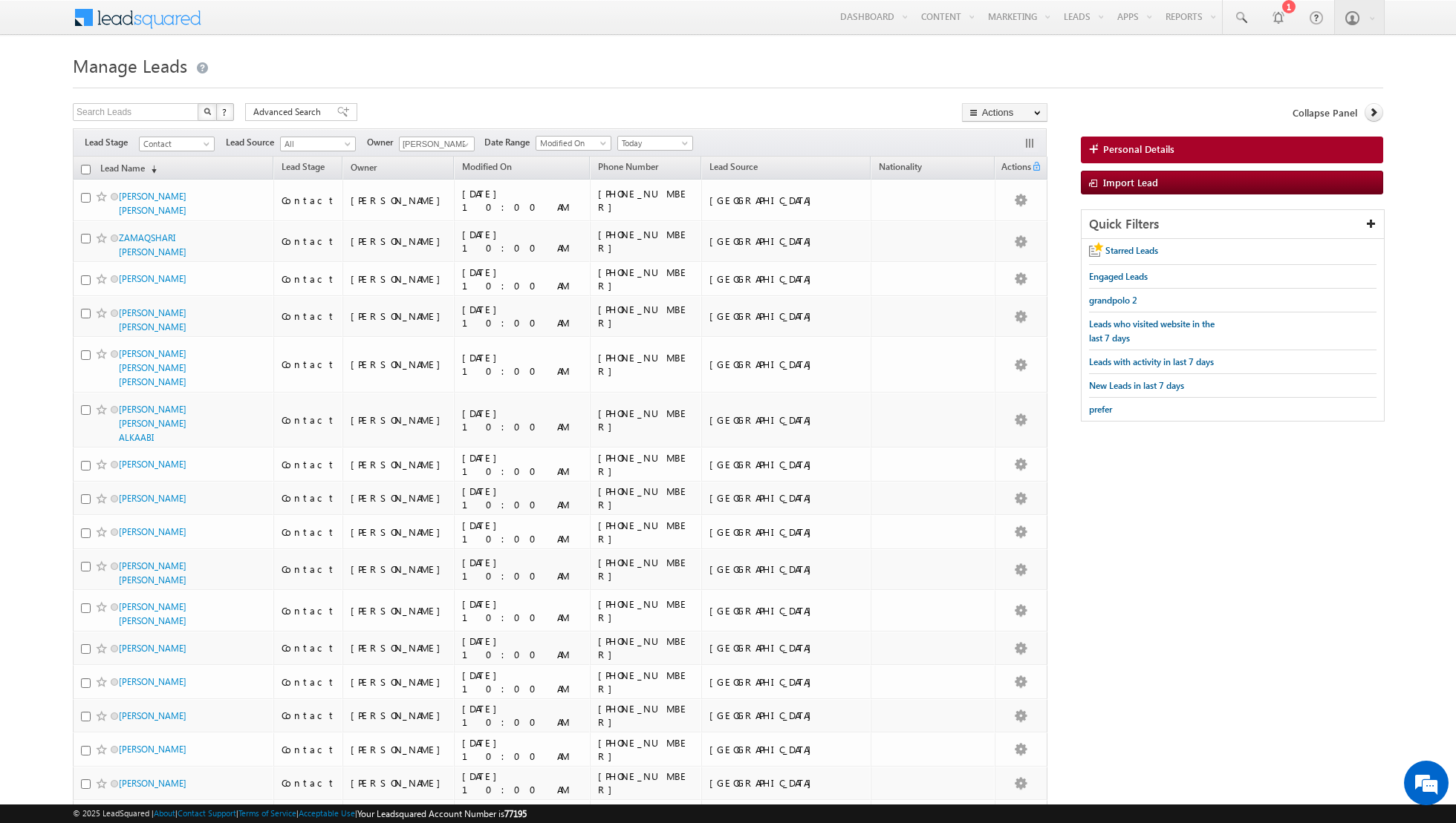
click at [471, 144] on div "Filters Lead Stage Contact Contact Lead Source All All Owner Aakash Arora Any C…" at bounding box center [559, 143] width 974 height 28
click at [465, 143] on span at bounding box center [465, 145] width 12 height 12
click at [447, 288] on span "muhammad.shibily@indglobal.ae" at bounding box center [472, 290] width 133 height 11
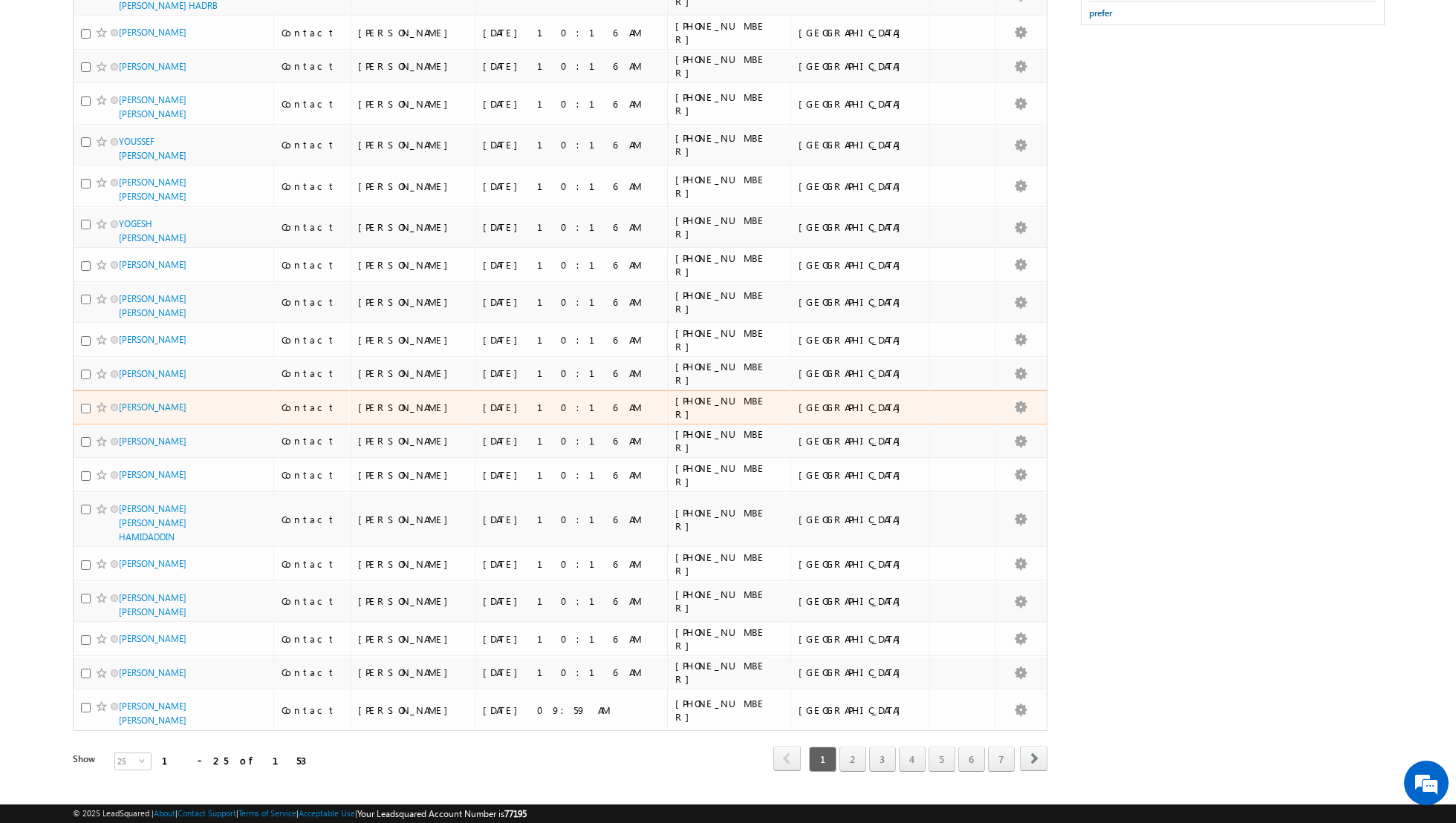
scroll to position [0, 0]
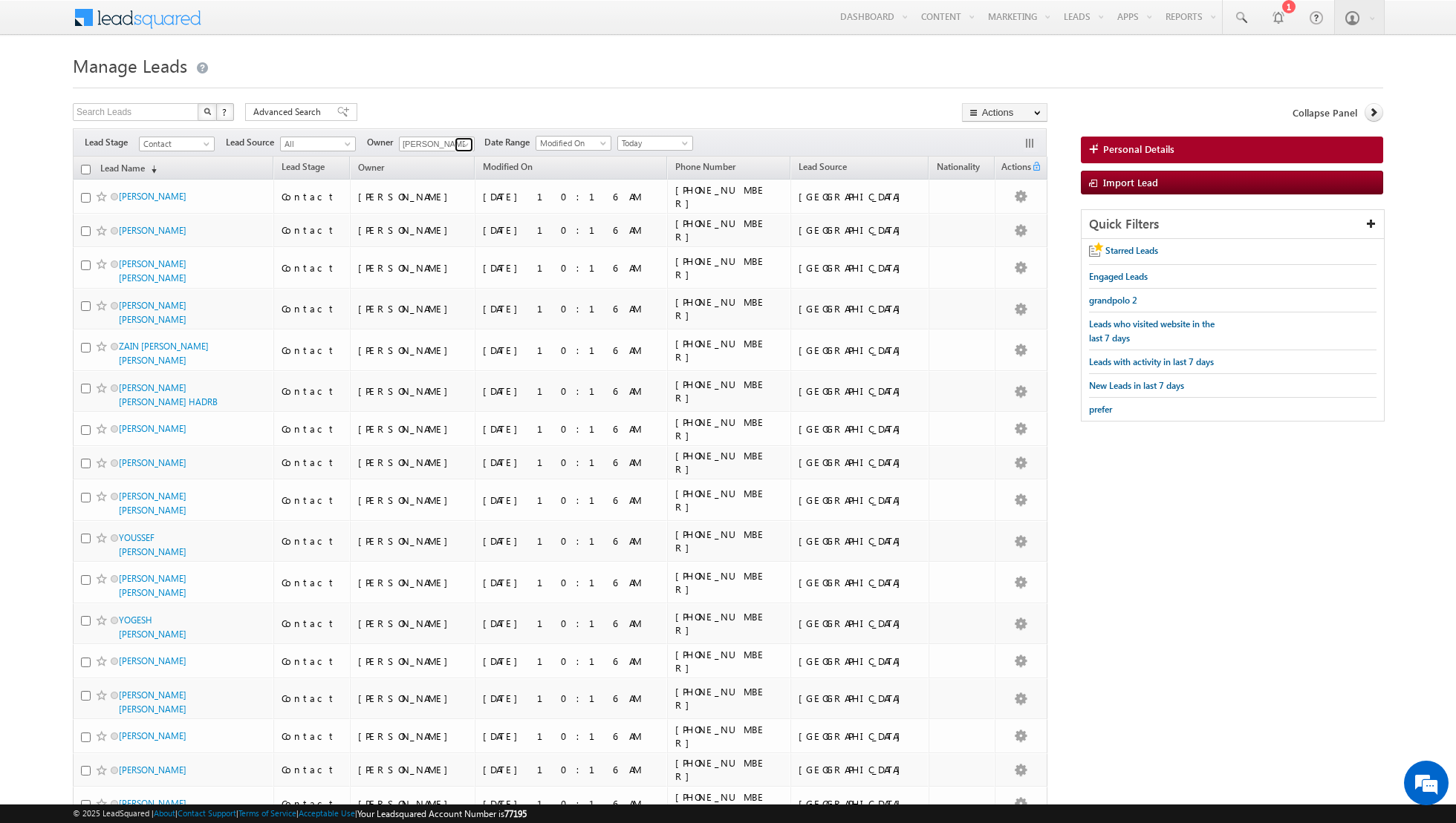
click at [460, 146] on span at bounding box center [465, 145] width 12 height 12
click at [456, 232] on span "nandhana.anil@indglobal.ae" at bounding box center [472, 238] width 133 height 11
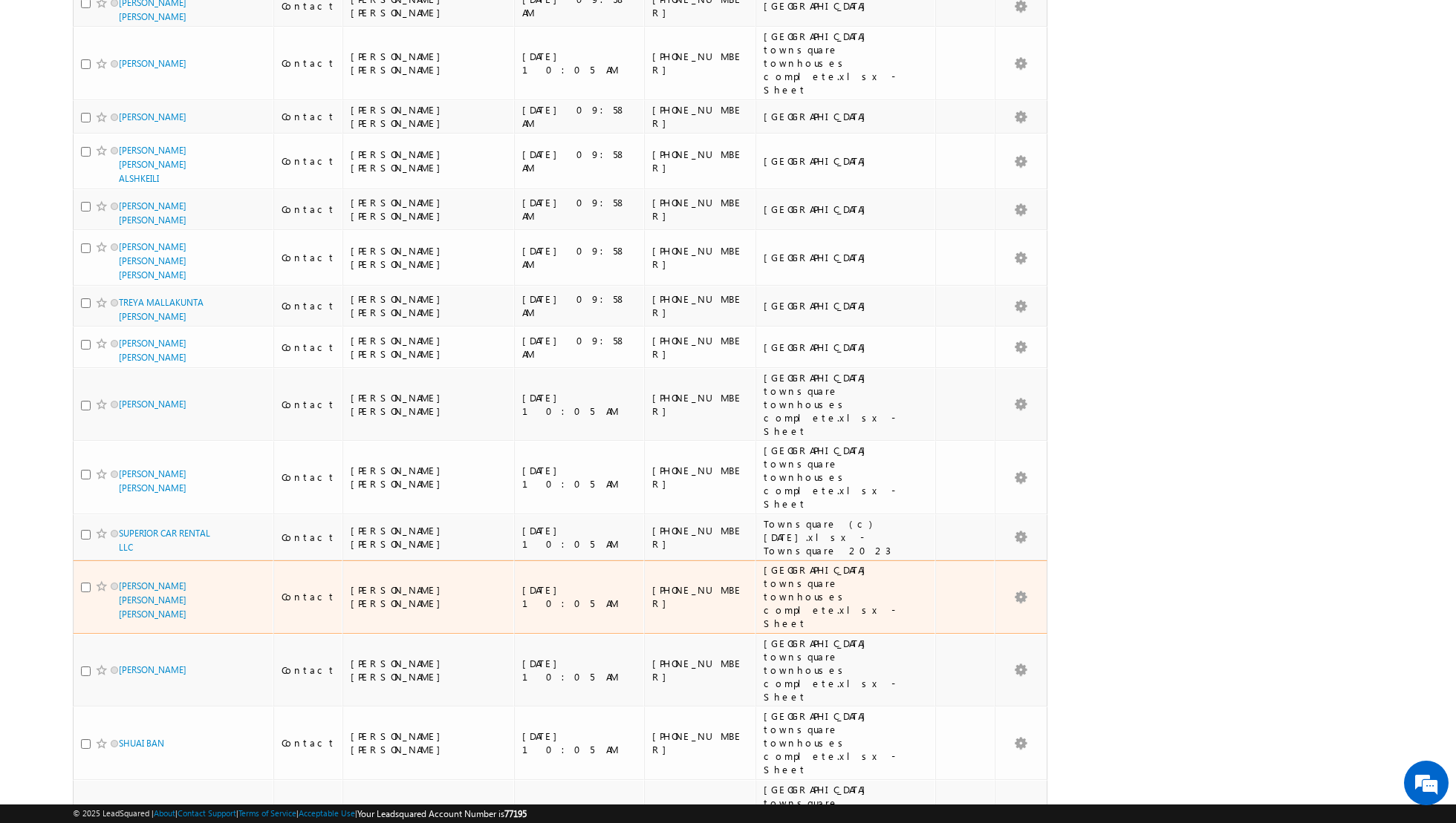
scroll to position [0, 0]
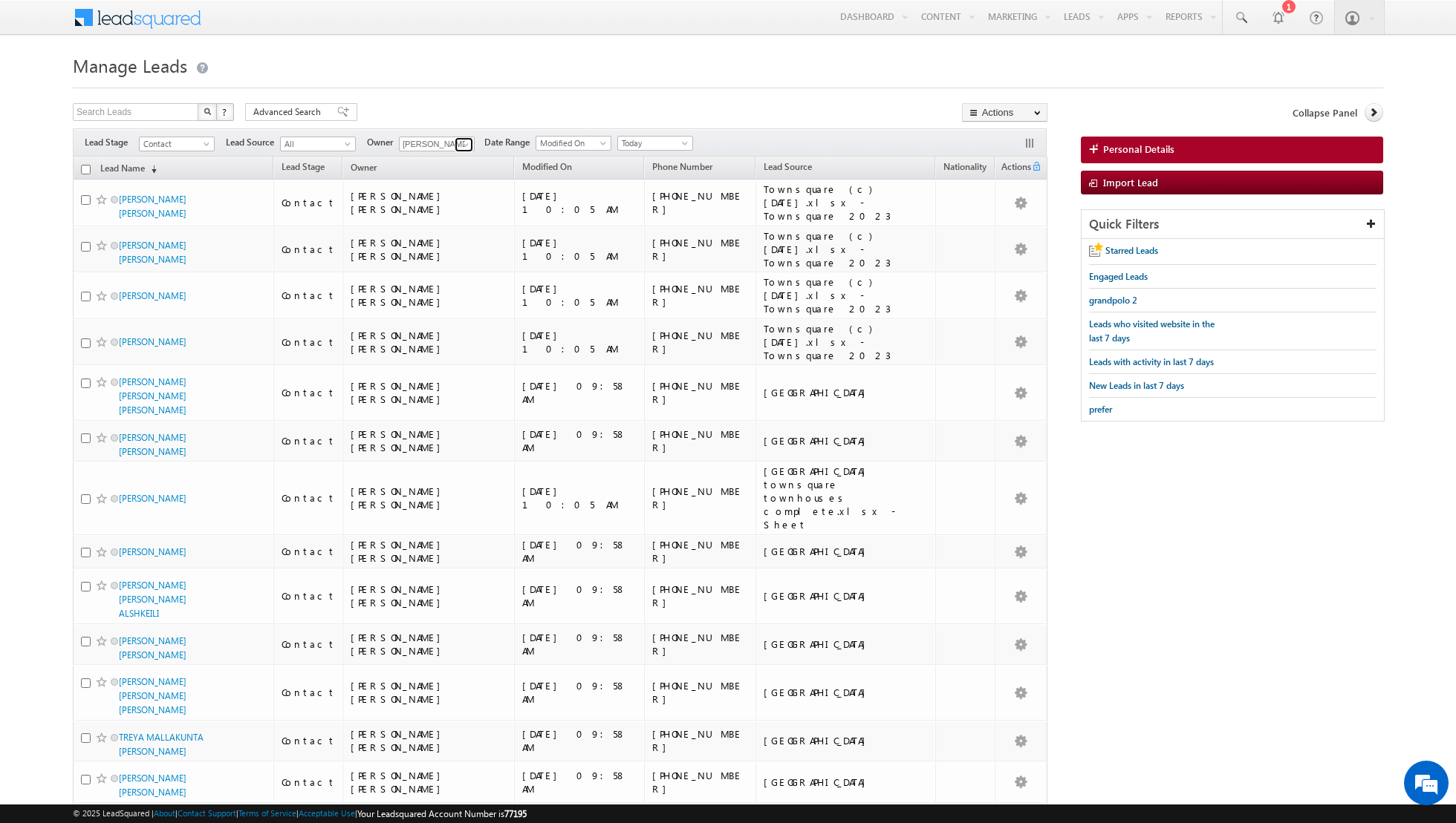
click at [461, 145] on span at bounding box center [465, 145] width 12 height 12
click at [450, 260] on link "Riya Raj riya.raj@indglobal.ae" at bounding box center [473, 262] width 149 height 28
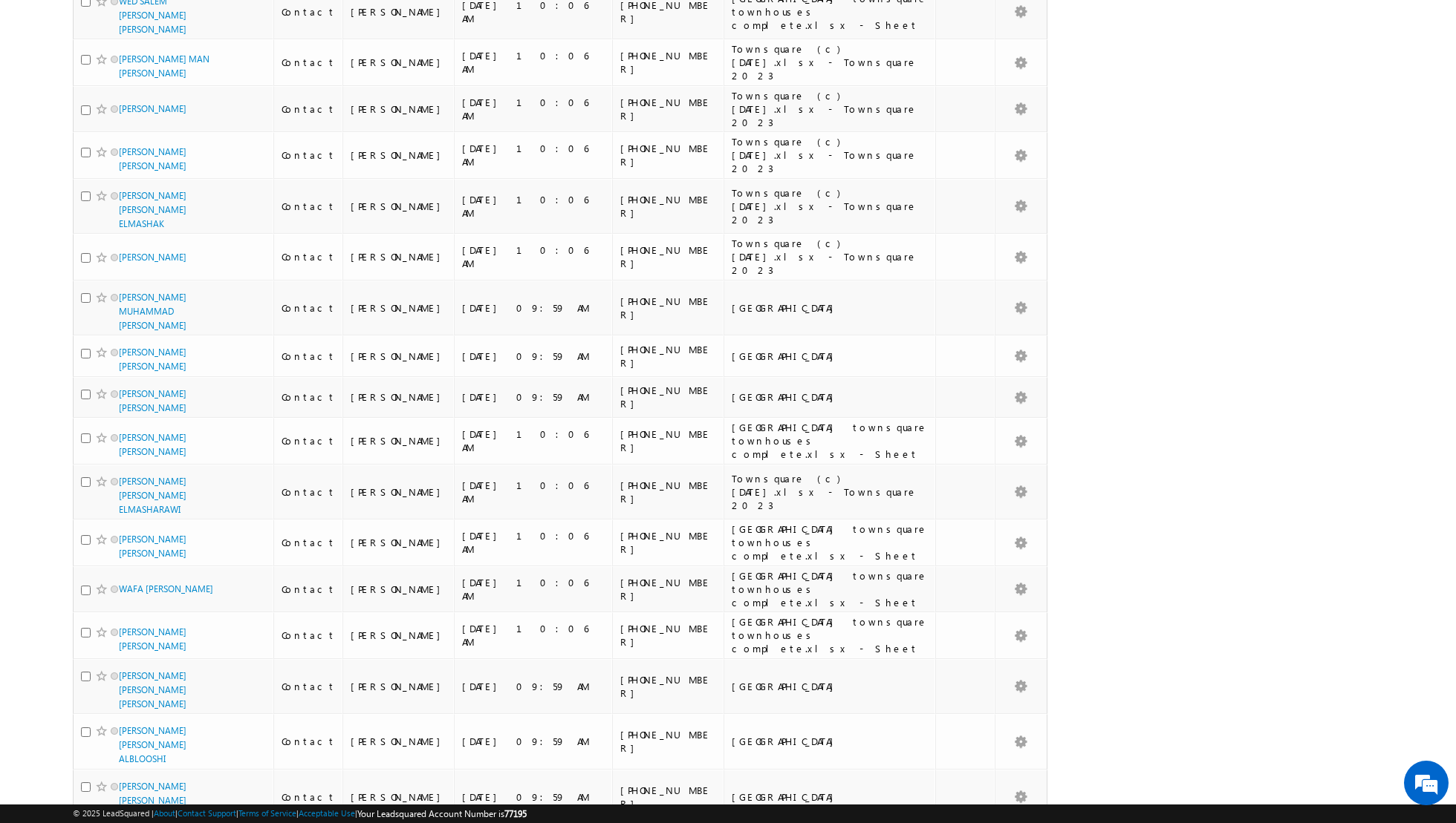
scroll to position [0, 0]
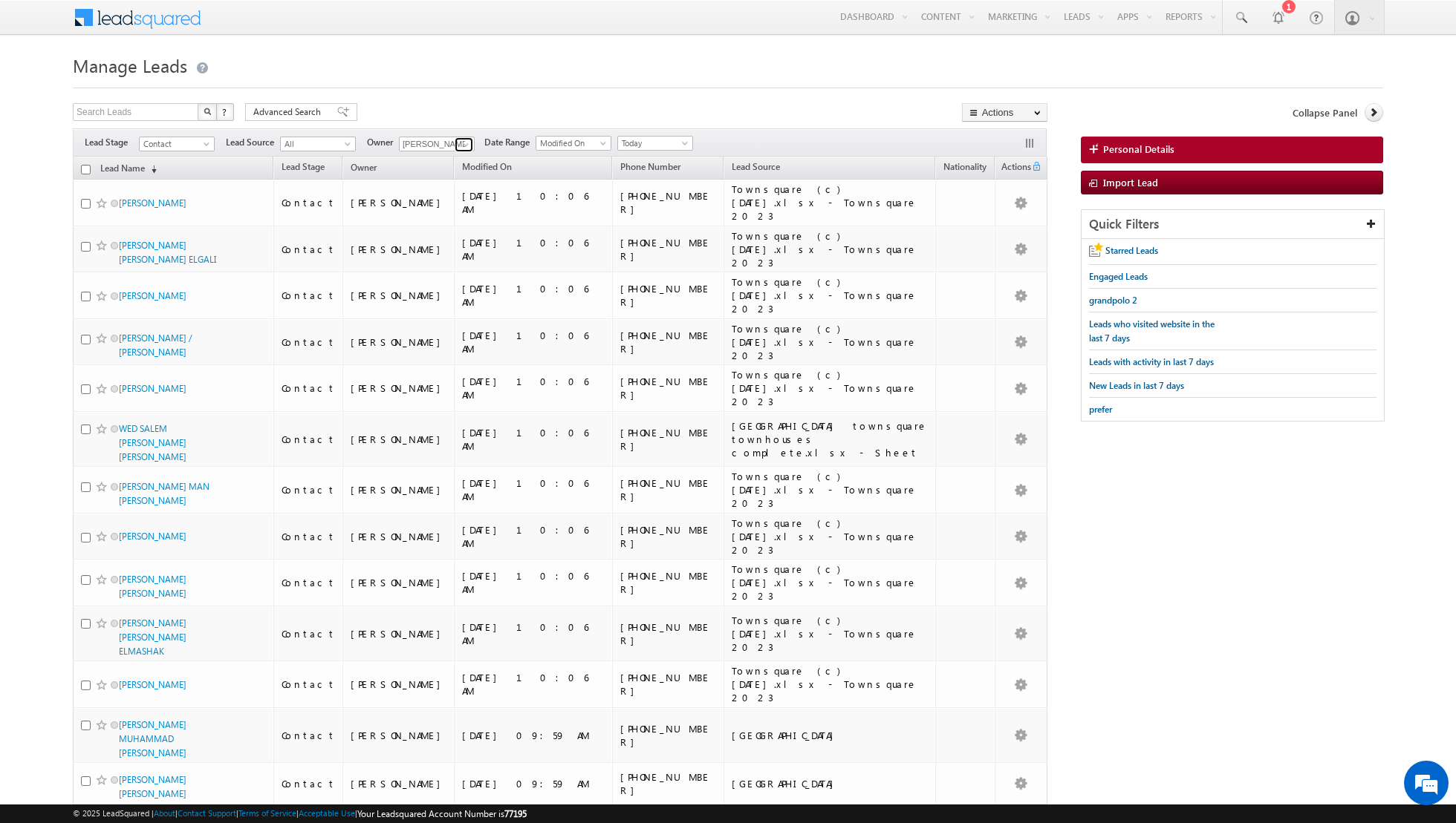
click at [462, 145] on span at bounding box center [465, 145] width 12 height 12
click at [681, 96] on form "Manage Leads Search Leads X ? 149 results found Advanced Search Advanced Search" at bounding box center [728, 759] width 1310 height 1419
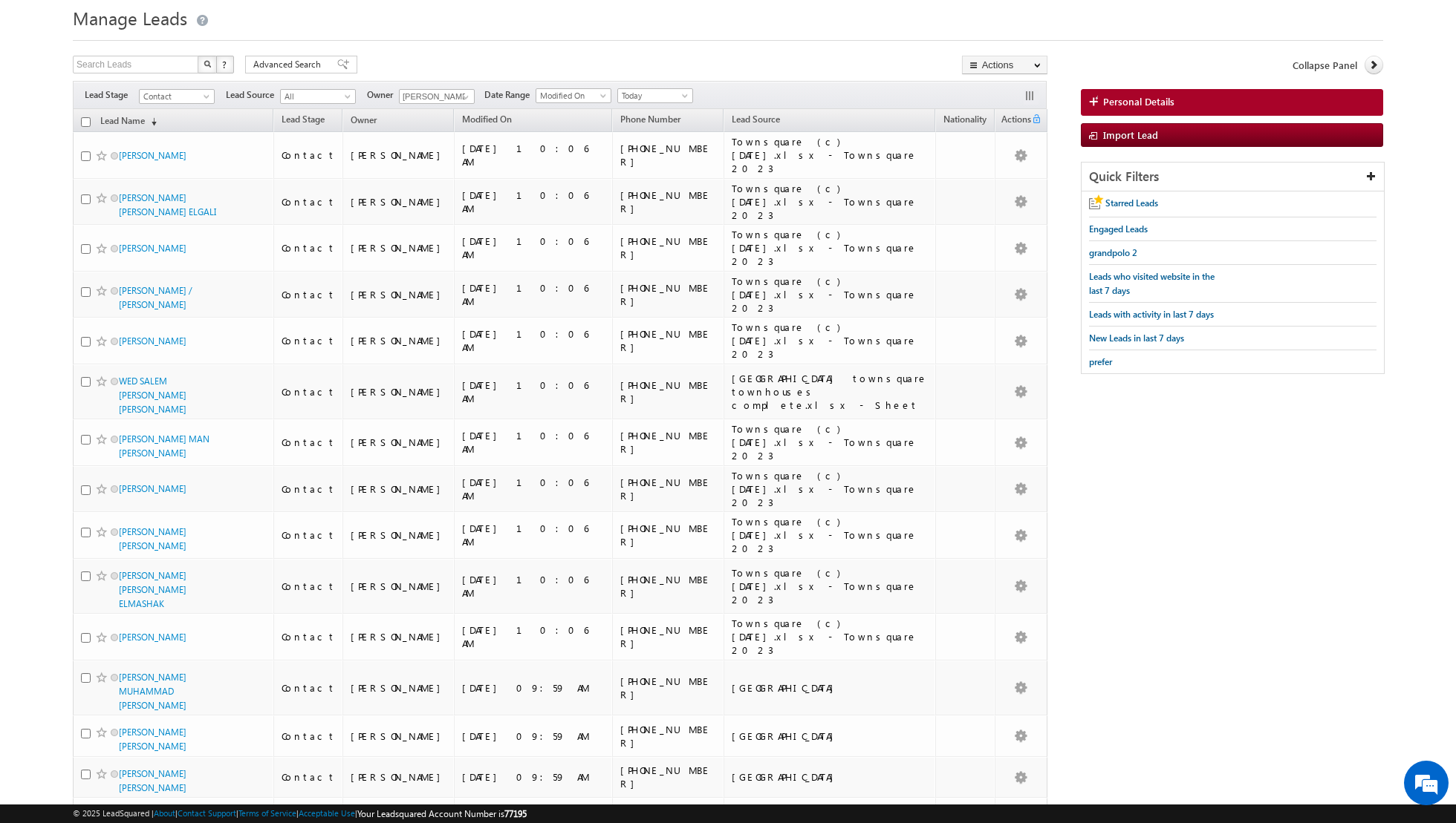
scroll to position [0, 0]
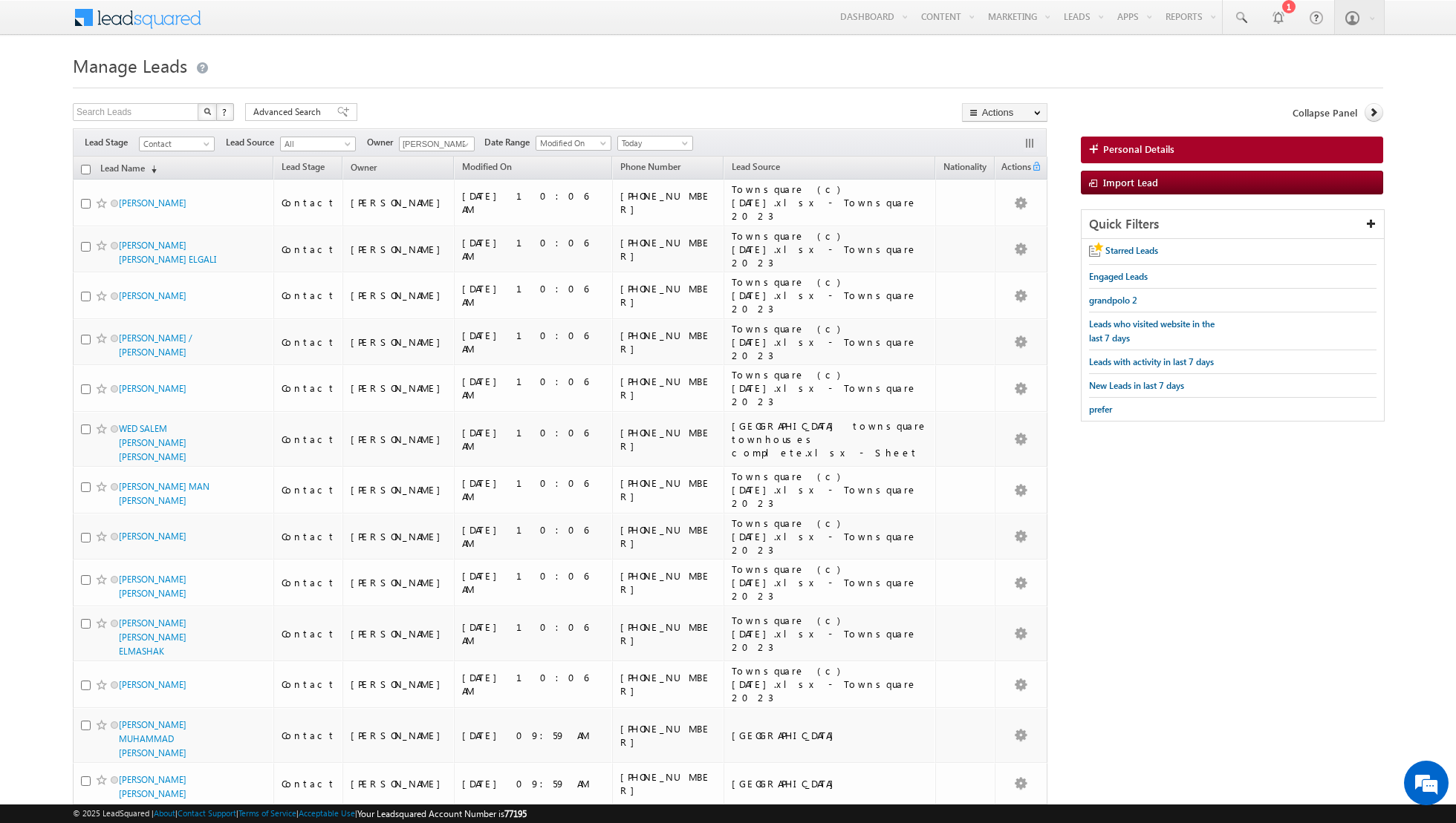
click at [459, 151] on div "Filters Lead Stage Contact Contact Lead Source All All Owner Aakash Arora Any C…" at bounding box center [559, 143] width 974 height 28
click at [461, 143] on span at bounding box center [465, 145] width 12 height 12
click at [437, 281] on link "Shiva Sisodia shiva.sisodia@indglobal.ae" at bounding box center [473, 285] width 149 height 28
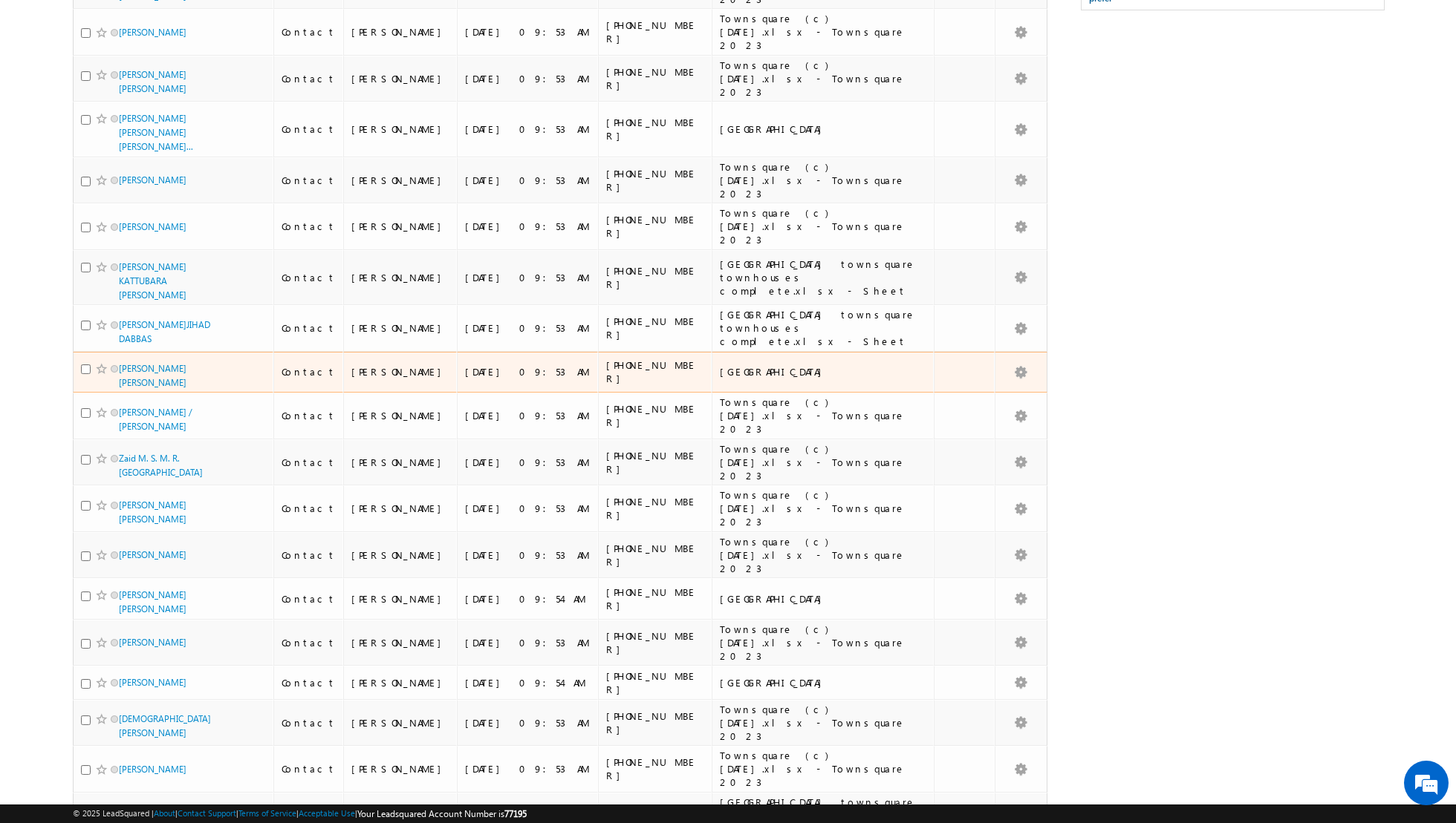
scroll to position [0, 0]
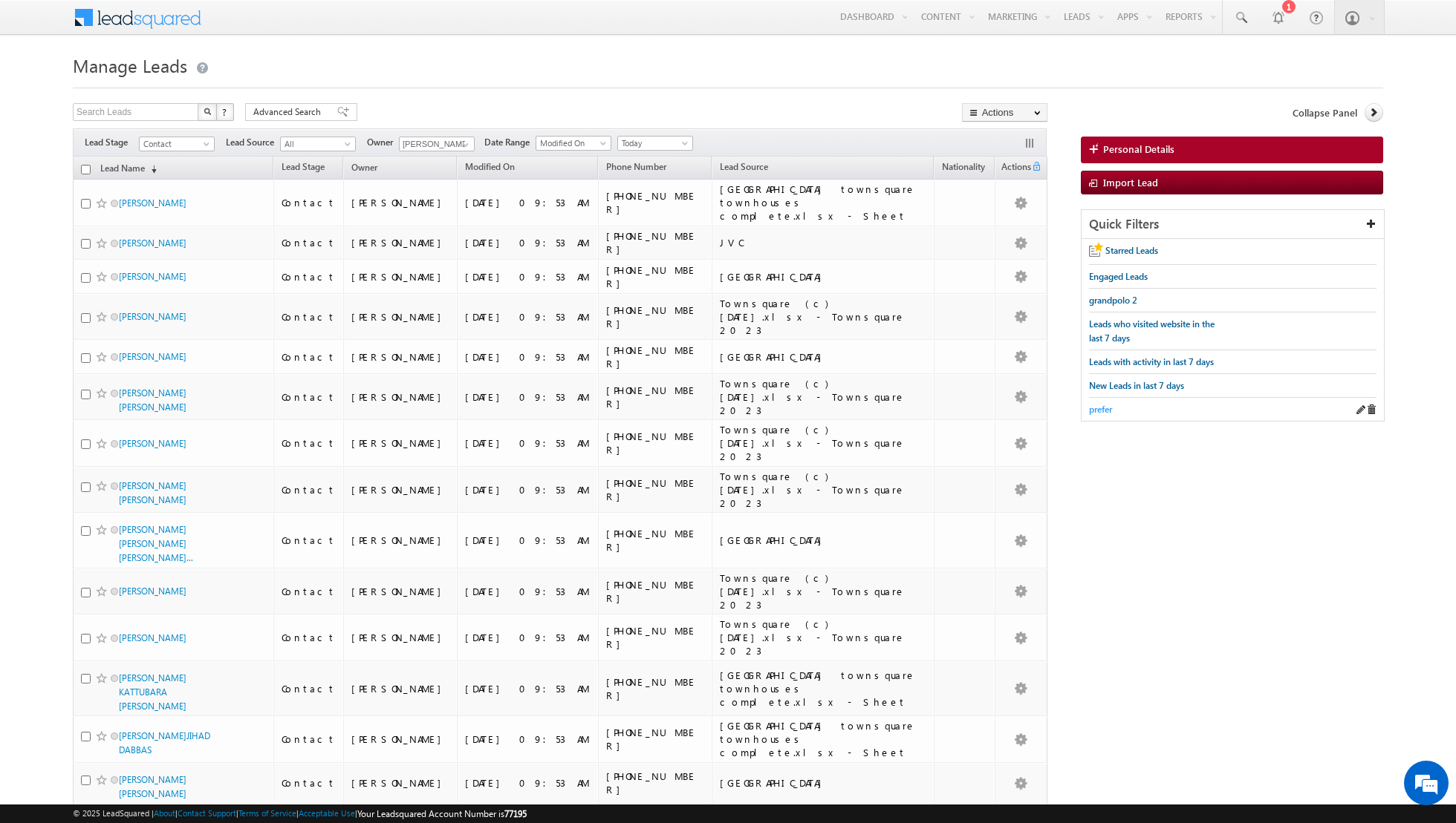
click at [1101, 406] on span "prefer" at bounding box center [1100, 410] width 23 height 11
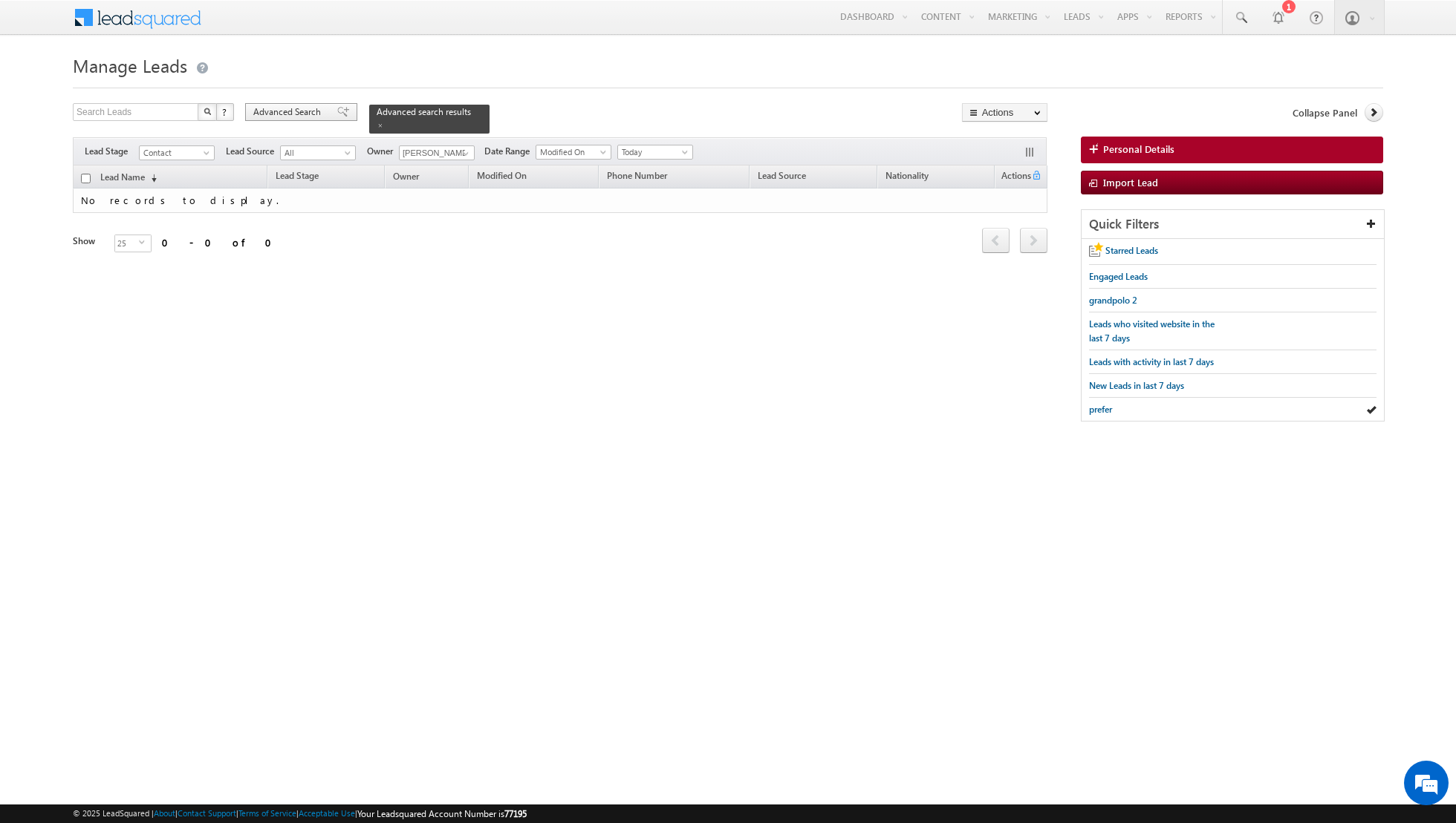
click at [337, 115] on span at bounding box center [343, 112] width 12 height 10
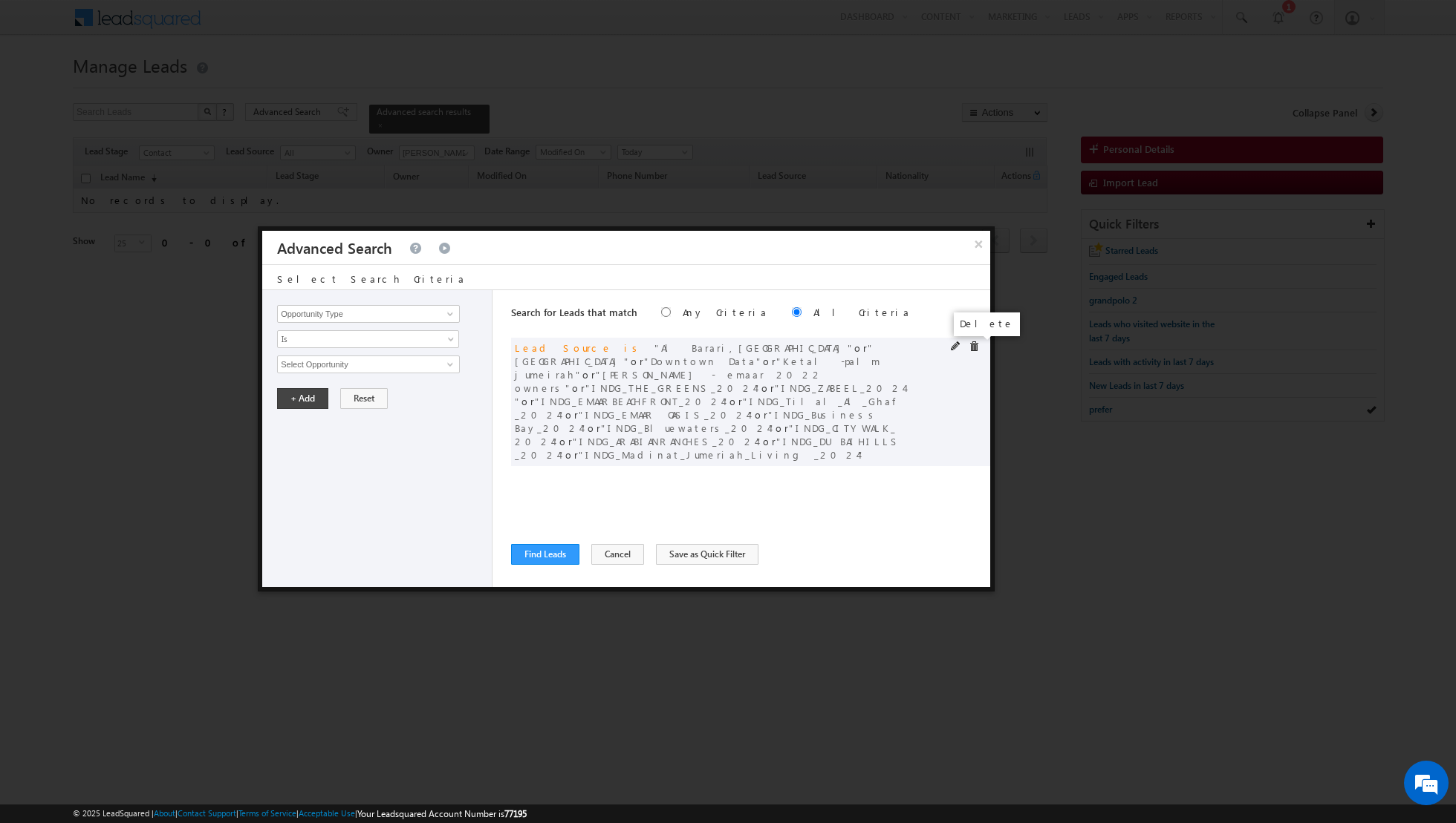
click at [974, 347] on span at bounding box center [973, 346] width 10 height 10
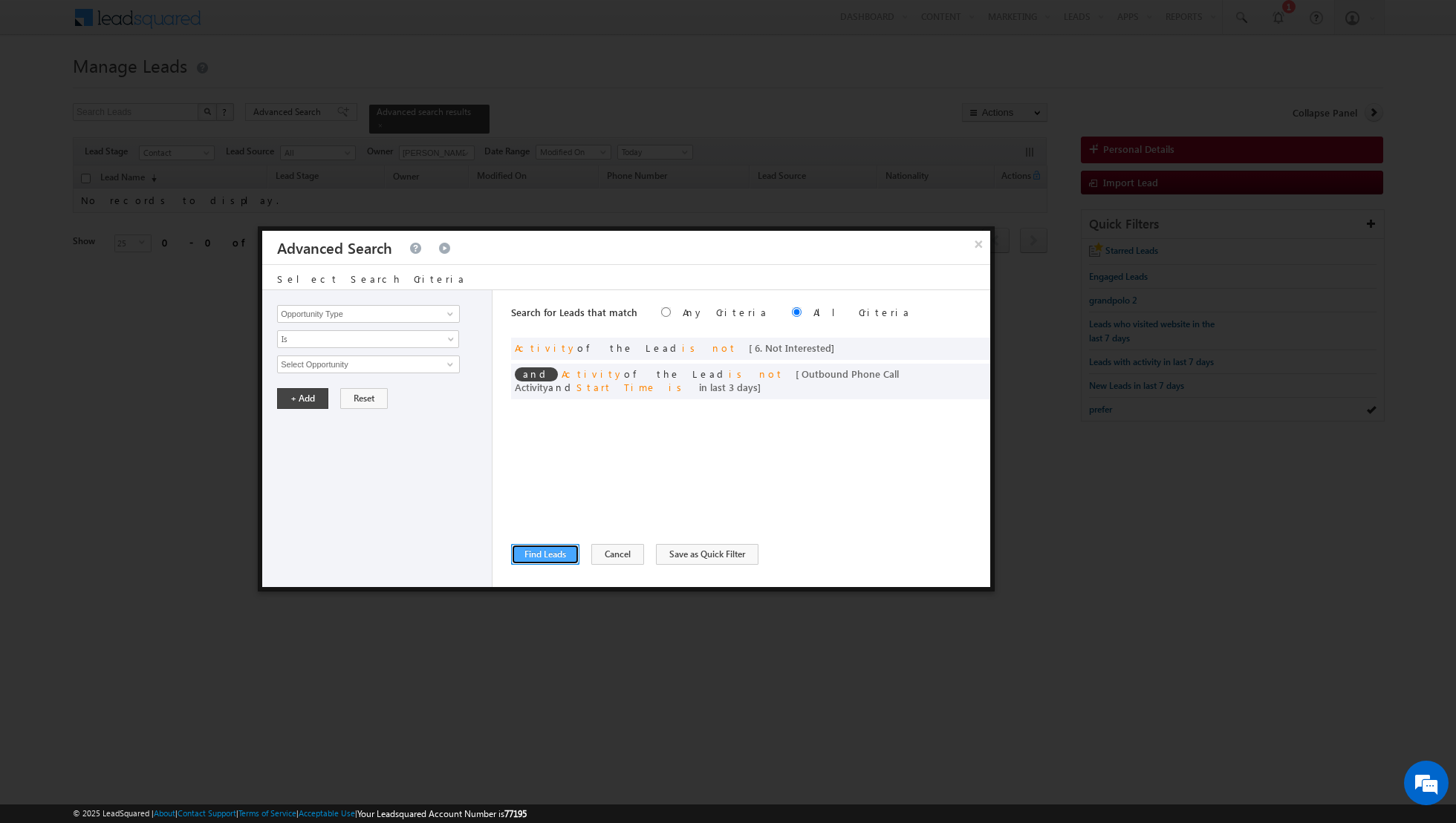
click at [546, 551] on button "Find Leads" at bounding box center [545, 554] width 69 height 21
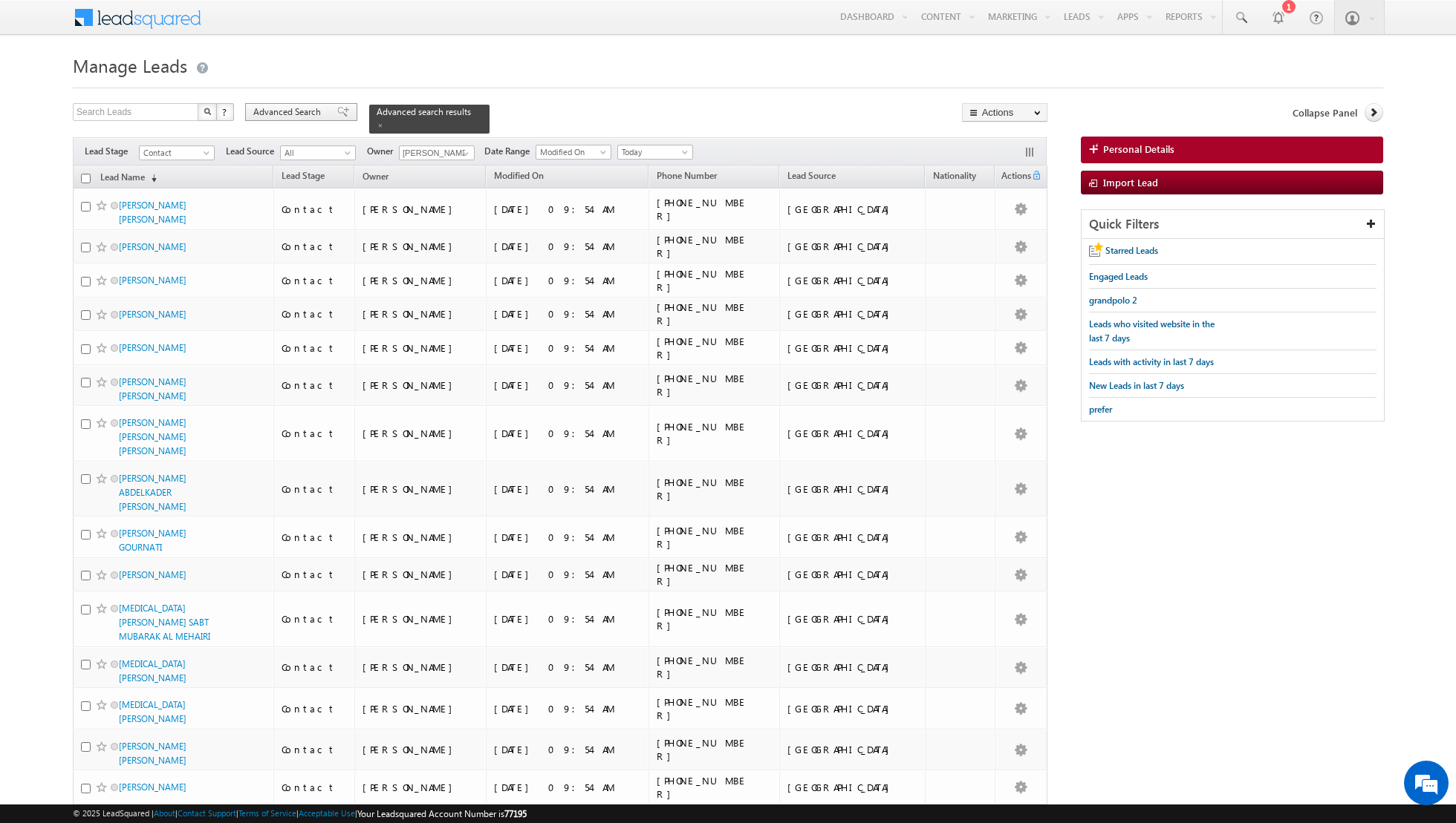
click at [337, 112] on span at bounding box center [343, 112] width 12 height 10
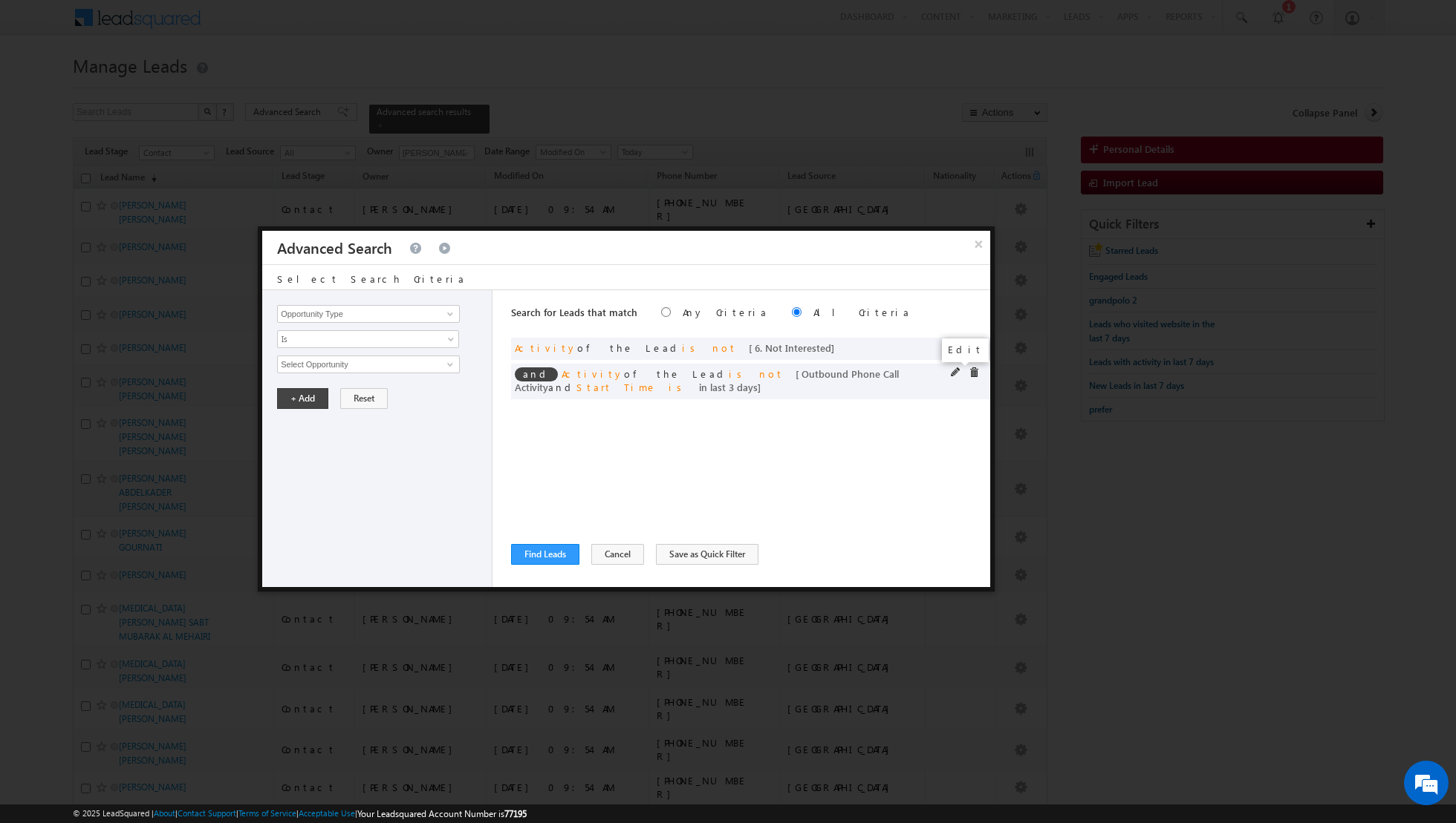
click at [952, 373] on span at bounding box center [955, 372] width 10 height 10
click at [407, 467] on input "3" at bounding box center [413, 465] width 93 height 18
click at [300, 509] on button "+ Add" at bounding box center [303, 506] width 52 height 21
click at [525, 559] on button "Find Leads" at bounding box center [545, 554] width 69 height 21
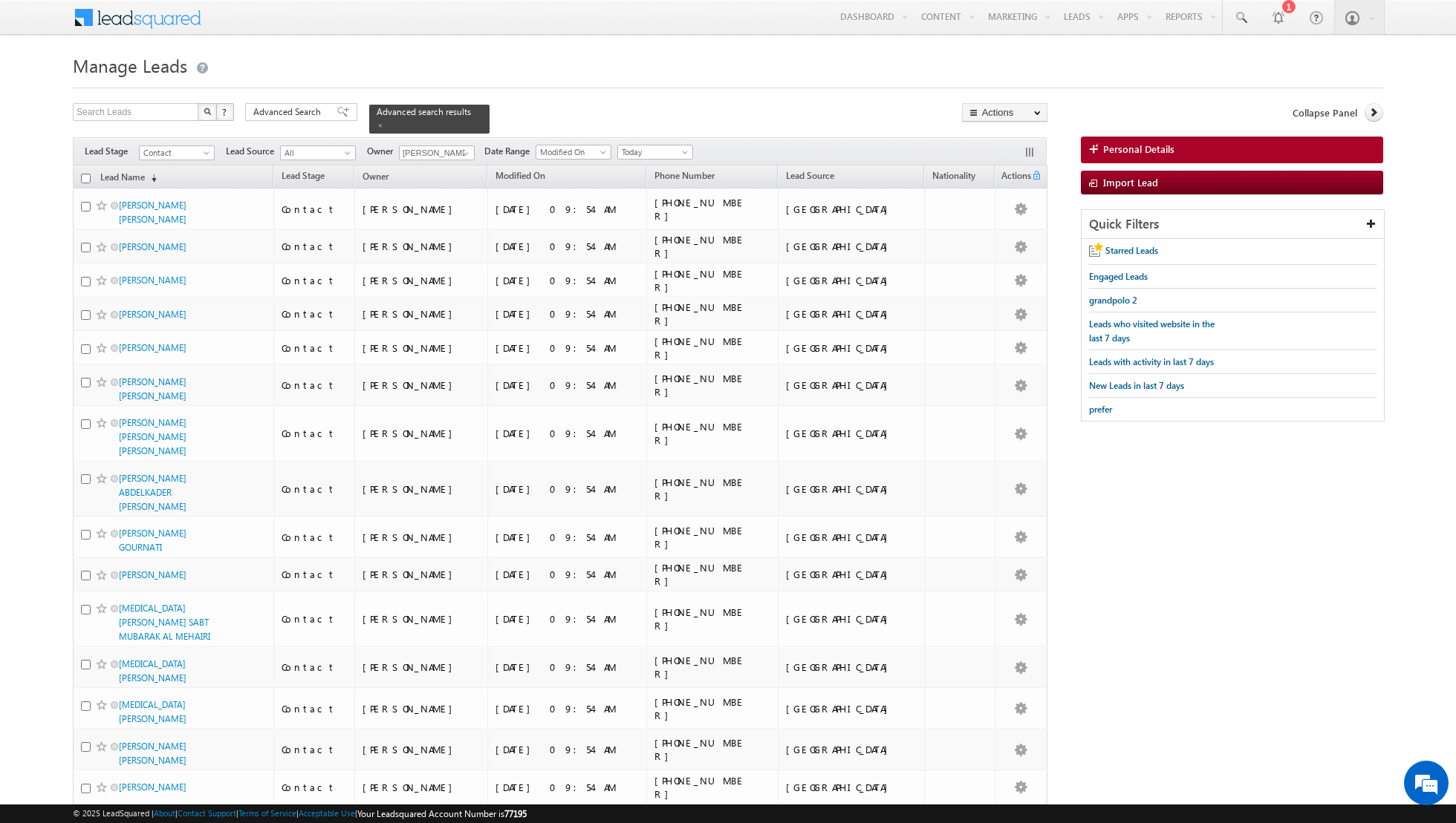
click at [86, 175] on input "checkbox" at bounding box center [86, 179] width 9 height 9
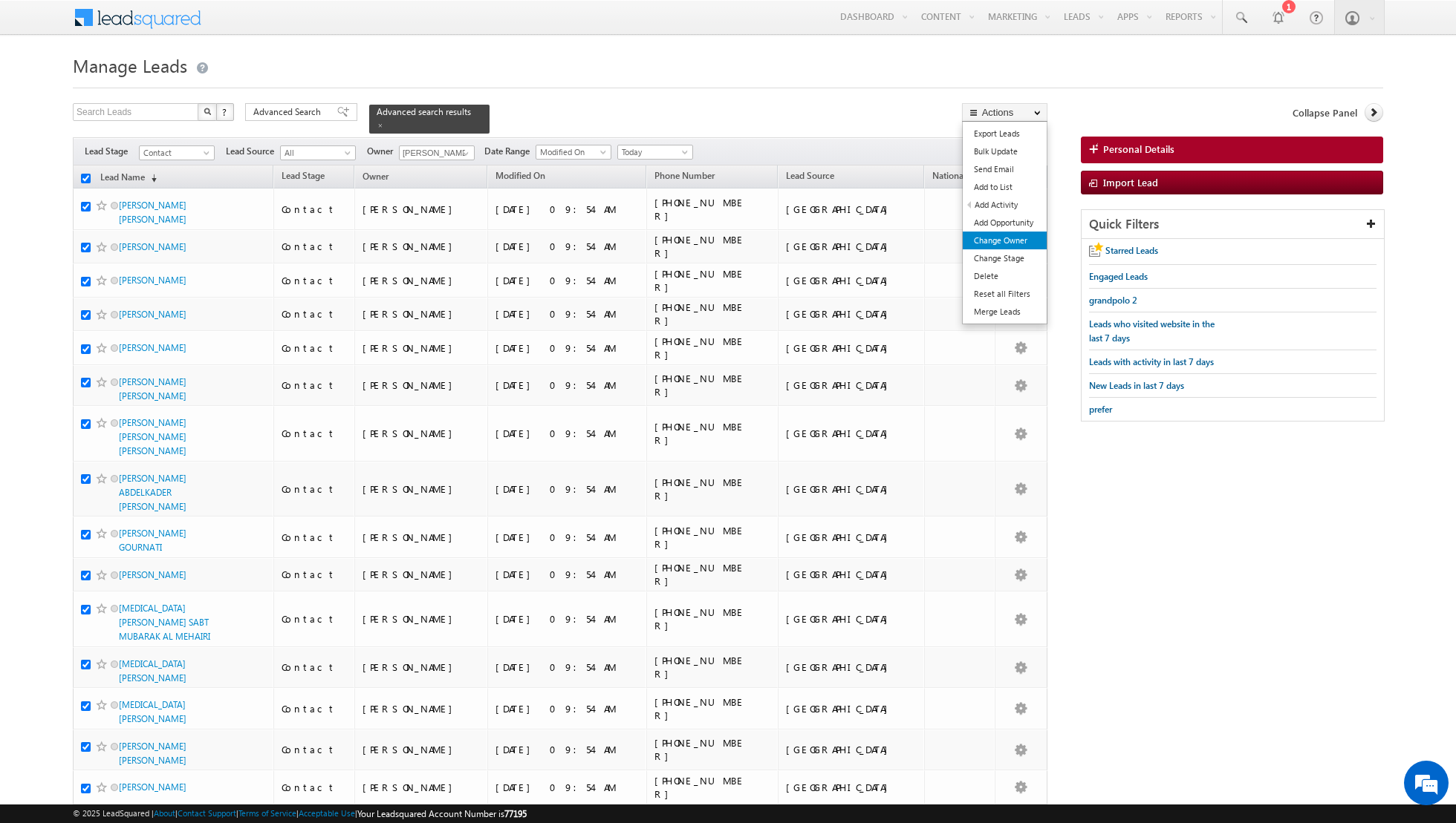
click at [1004, 245] on link "Change Owner" at bounding box center [1004, 241] width 84 height 18
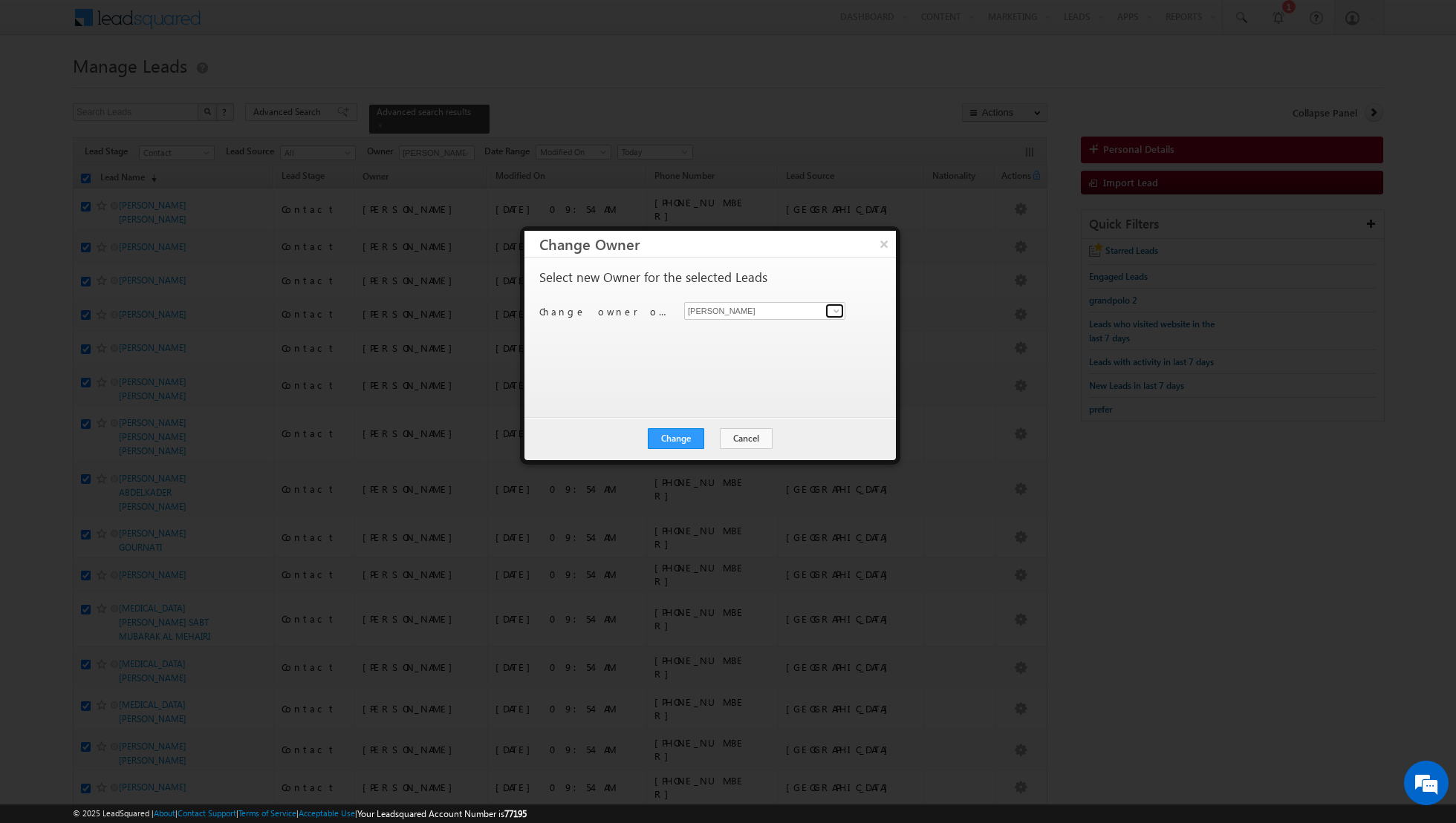
click at [834, 314] on span at bounding box center [836, 311] width 12 height 12
click at [775, 334] on span "aakash.arora@indglobal.ae" at bounding box center [757, 339] width 133 height 11
click at [680, 437] on button "Change" at bounding box center [676, 439] width 56 height 21
click at [710, 435] on button "Close" at bounding box center [712, 439] width 48 height 21
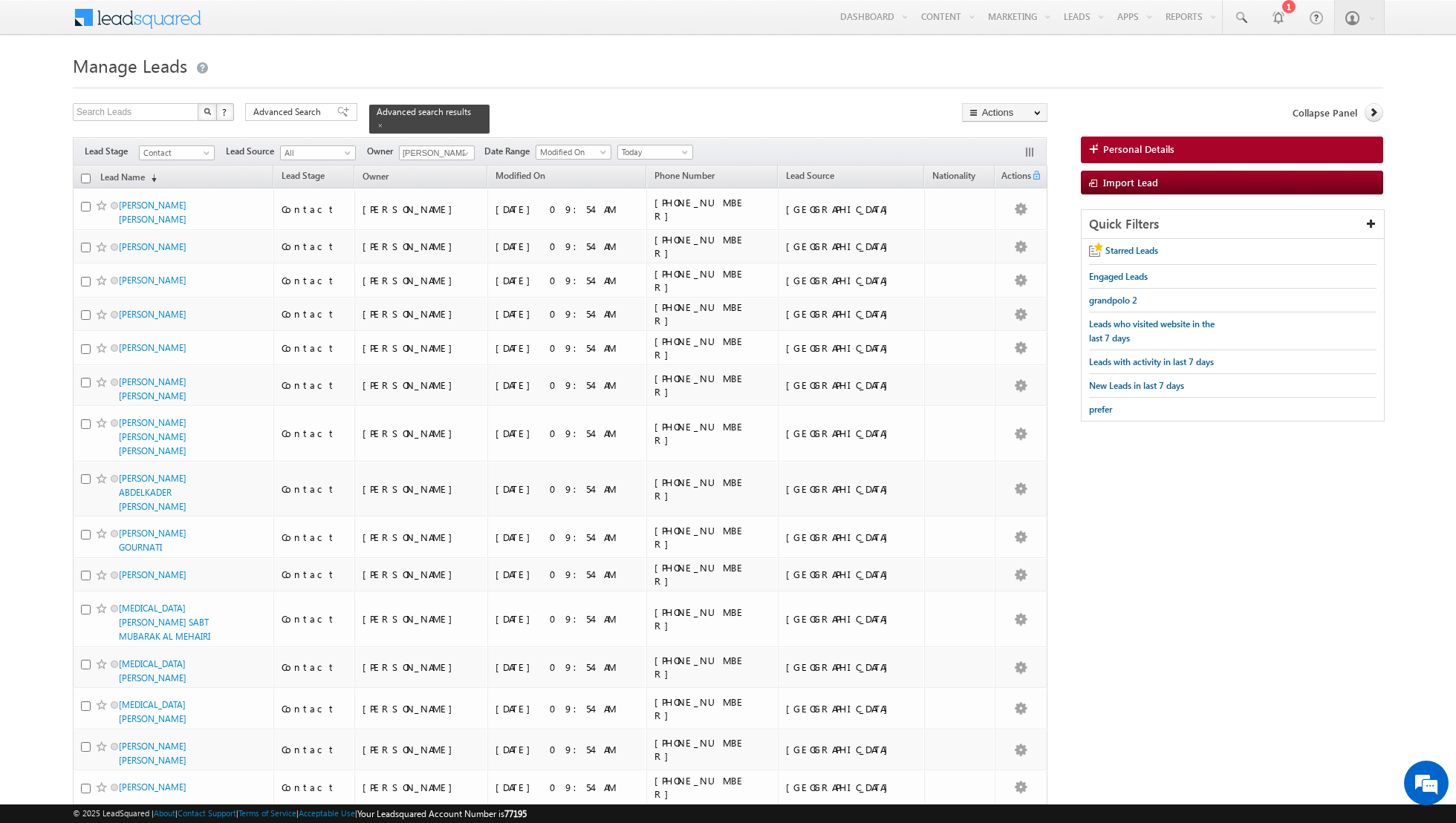
click at [86, 175] on input "checkbox" at bounding box center [86, 179] width 9 height 9
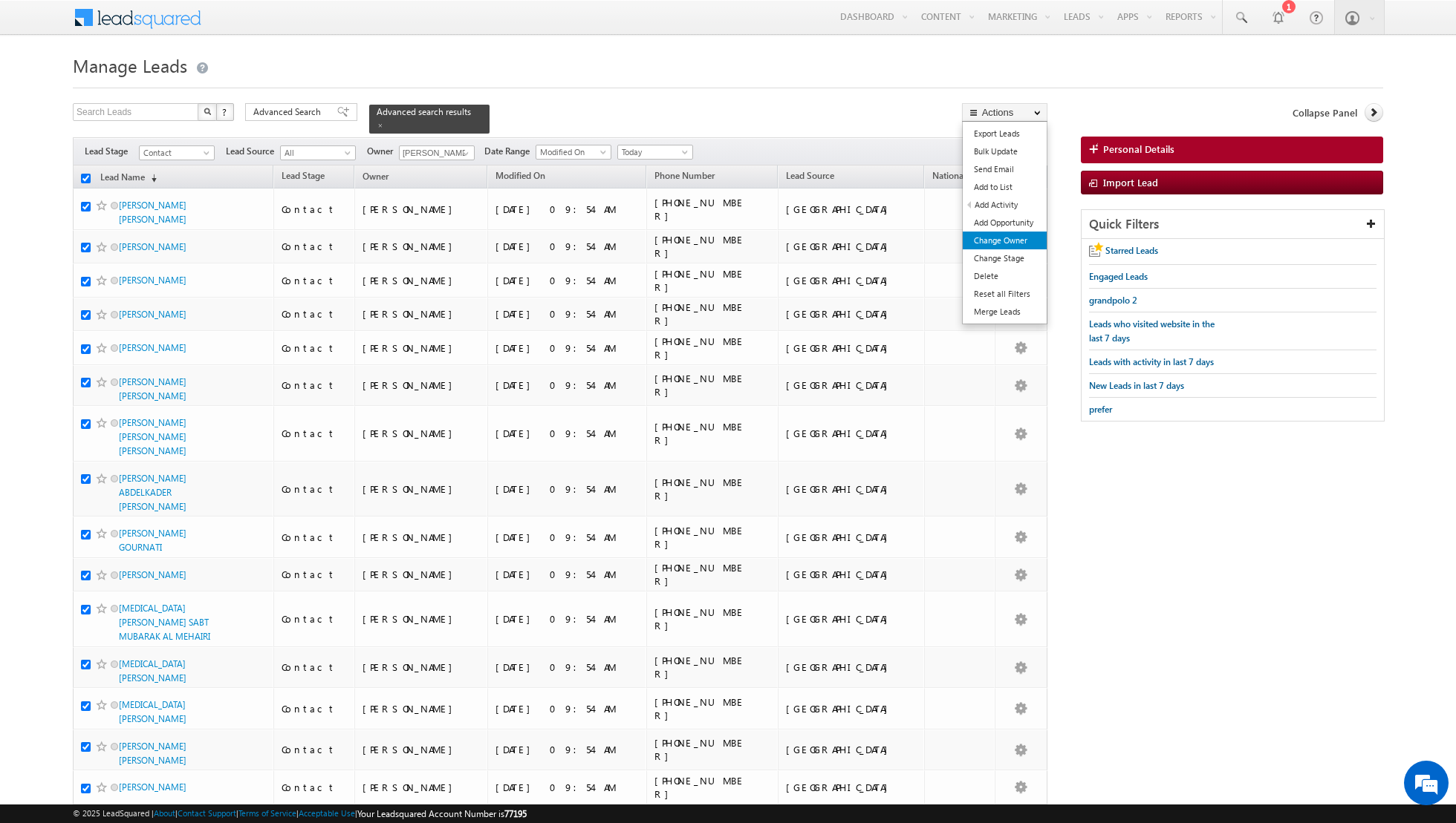
click at [999, 239] on link "Change Owner" at bounding box center [1004, 241] width 84 height 18
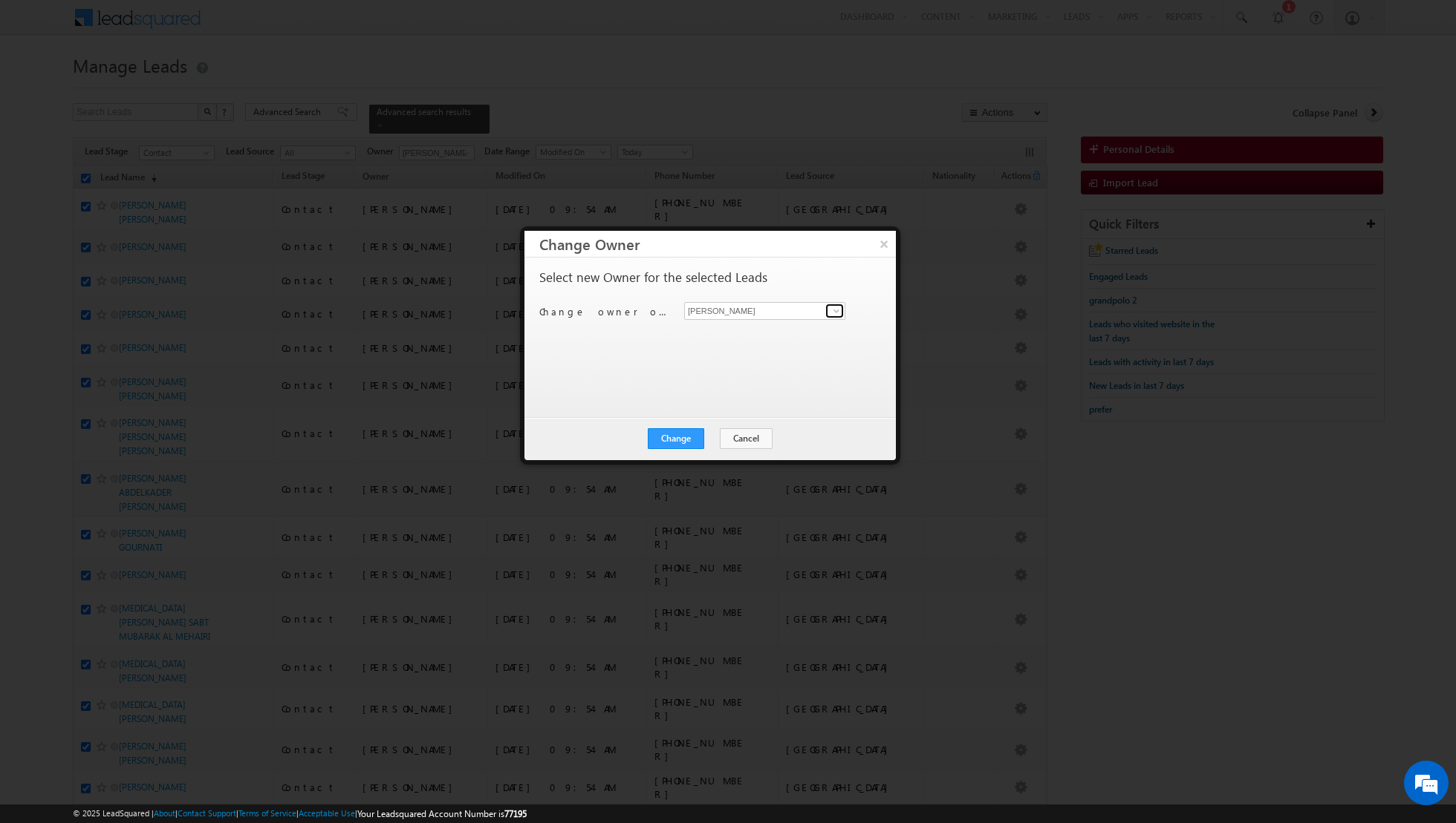
click at [836, 310] on span at bounding box center [836, 311] width 12 height 12
click at [768, 335] on span "aakash.arora@indglobal.ae" at bounding box center [757, 339] width 133 height 11
click at [667, 438] on button "Change" at bounding box center [676, 439] width 56 height 21
click at [712, 439] on button "Close" at bounding box center [712, 439] width 48 height 21
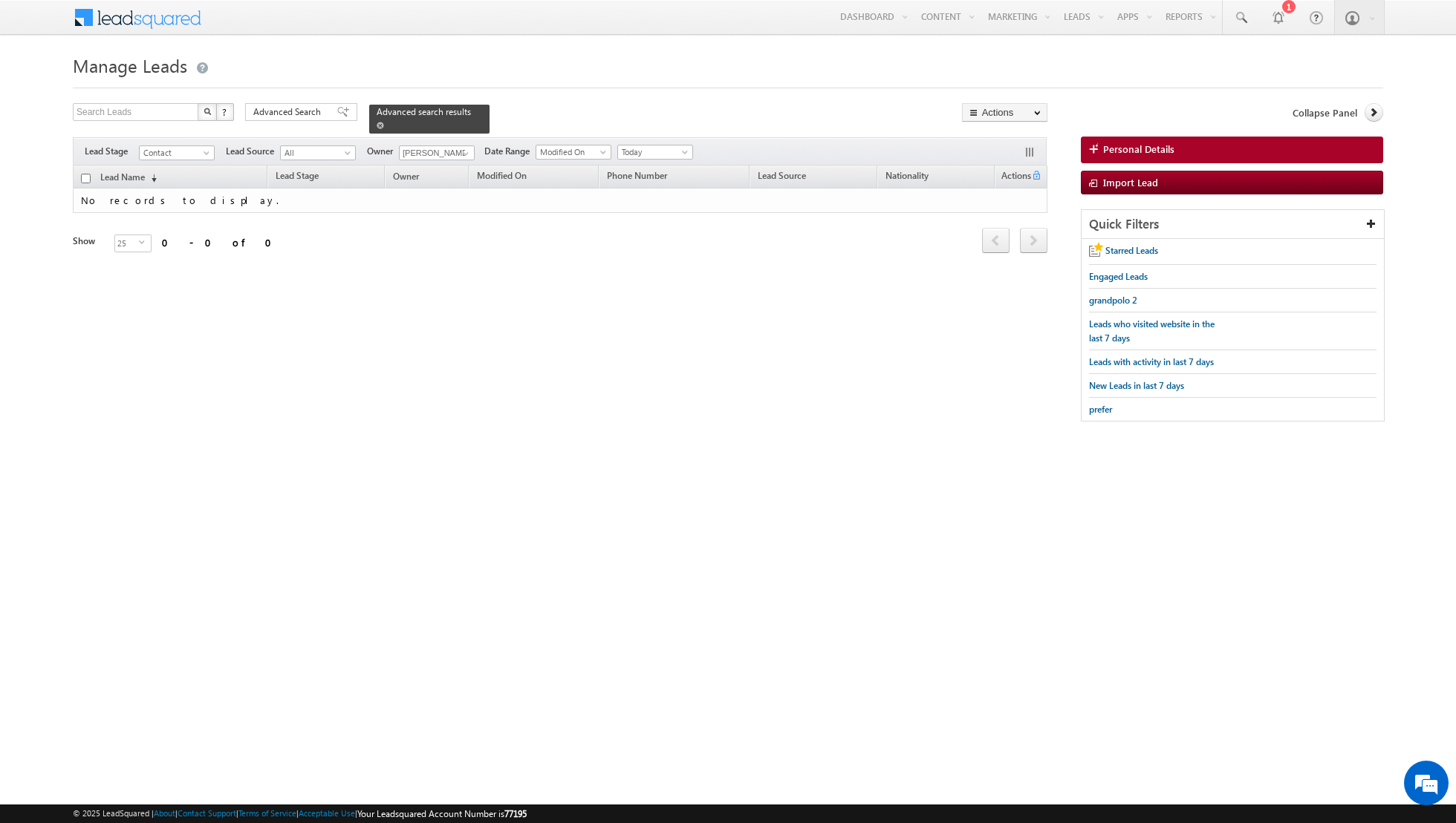
click at [377, 124] on span at bounding box center [381, 126] width 8 height 8
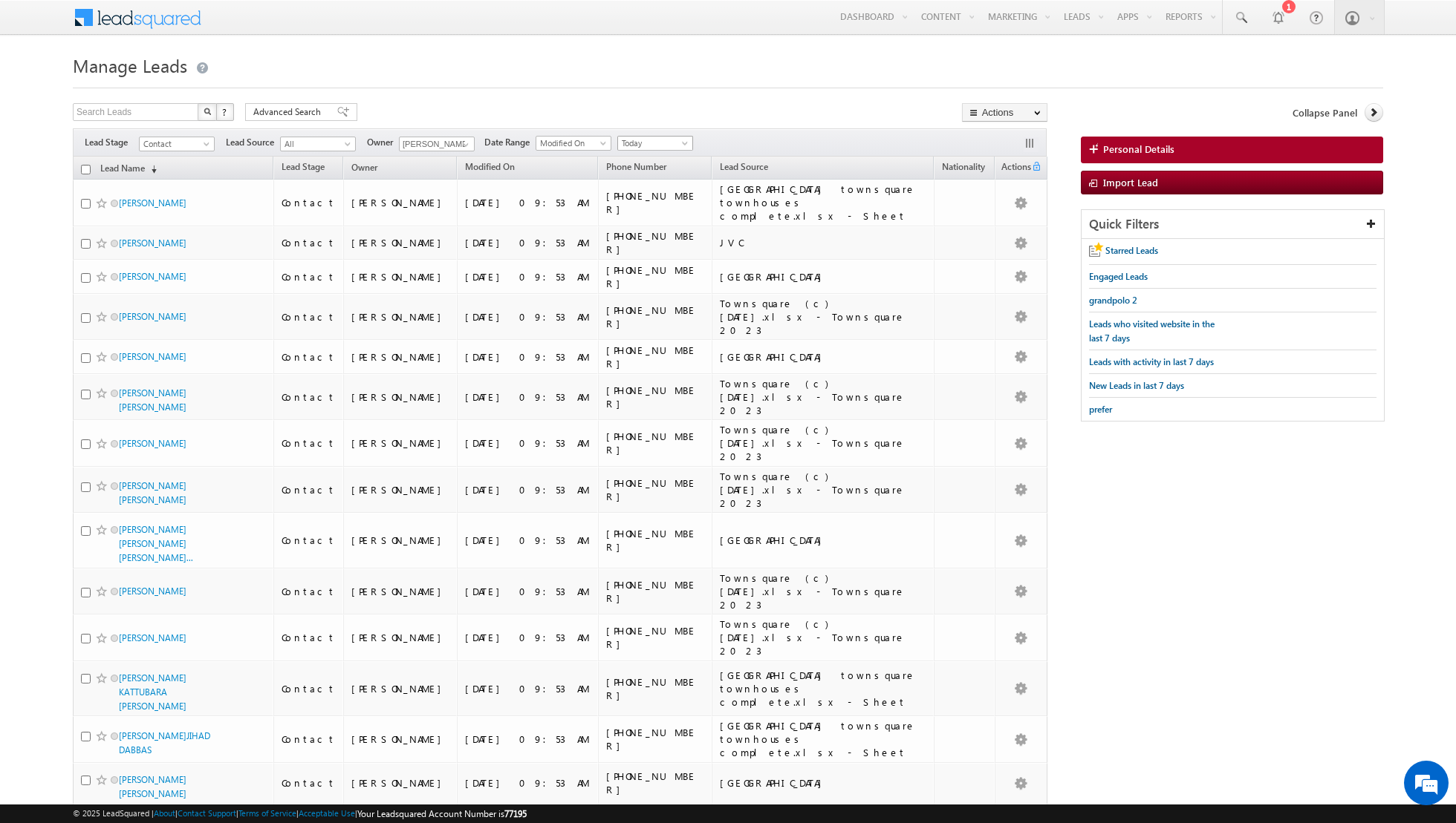
click at [671, 148] on span "Today" at bounding box center [652, 143] width 70 height 13
click at [656, 159] on link "All Time" at bounding box center [649, 158] width 75 height 13
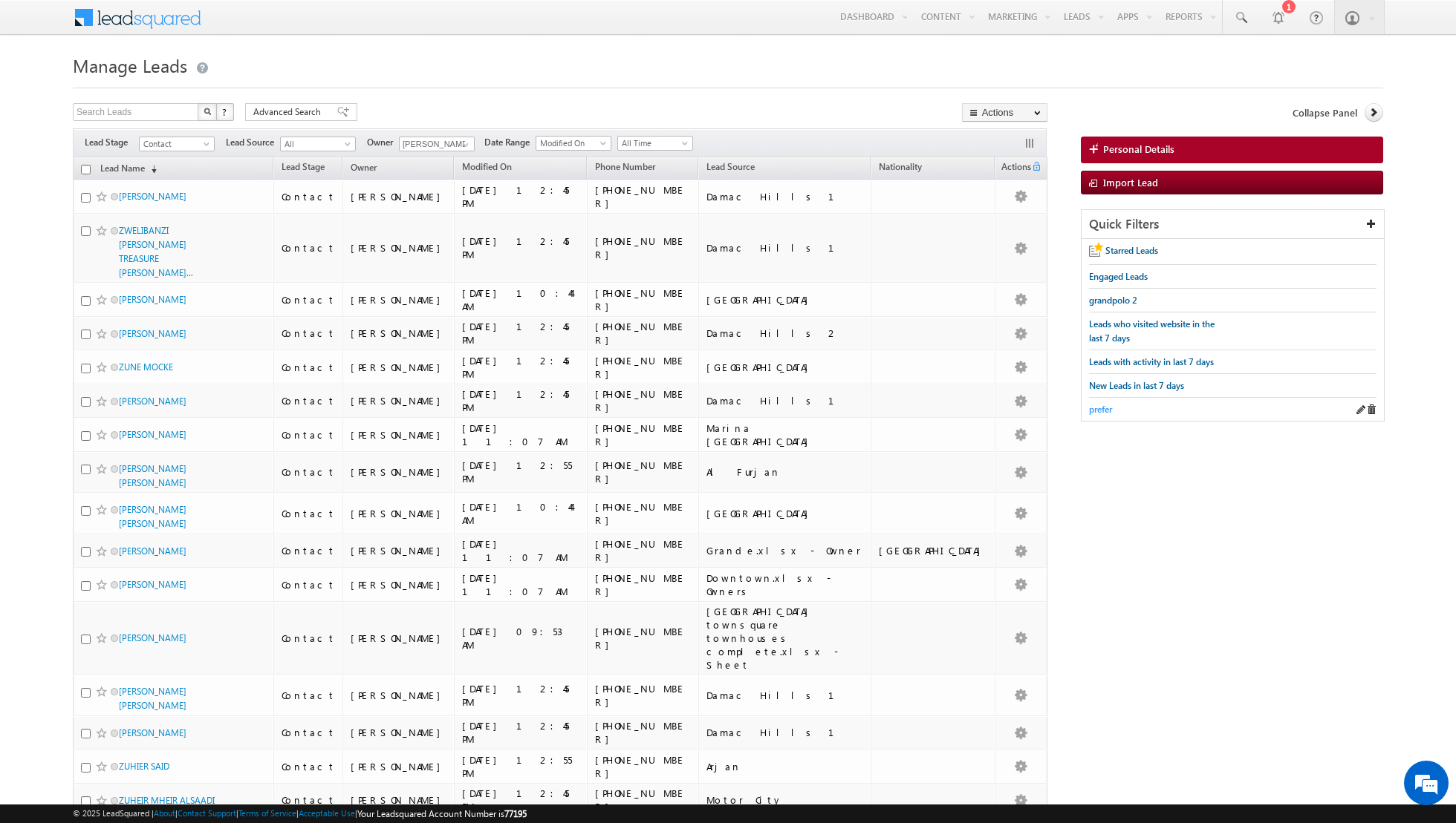
click at [1095, 405] on span "prefer" at bounding box center [1100, 410] width 23 height 11
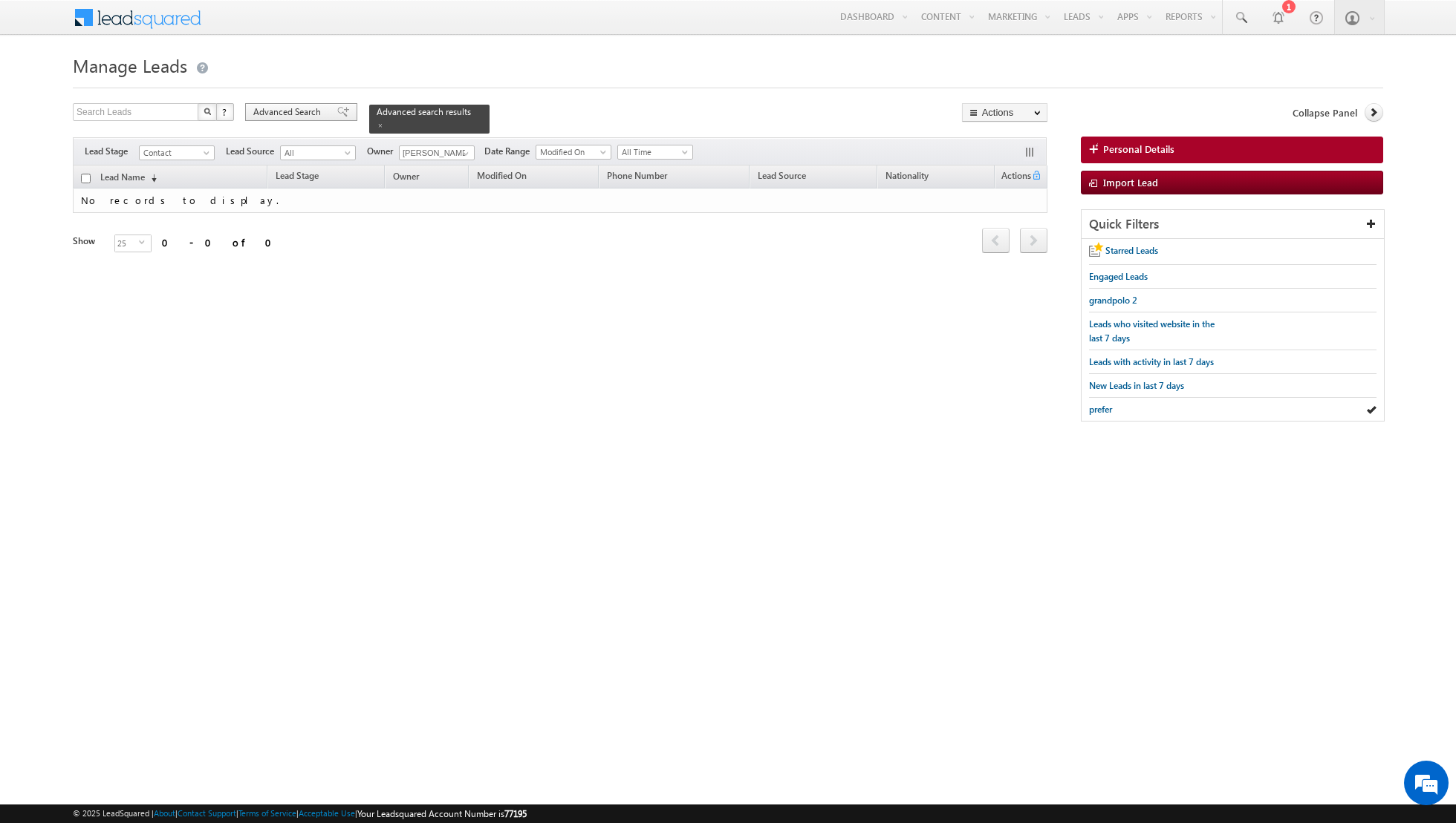
click at [337, 109] on span at bounding box center [343, 112] width 12 height 10
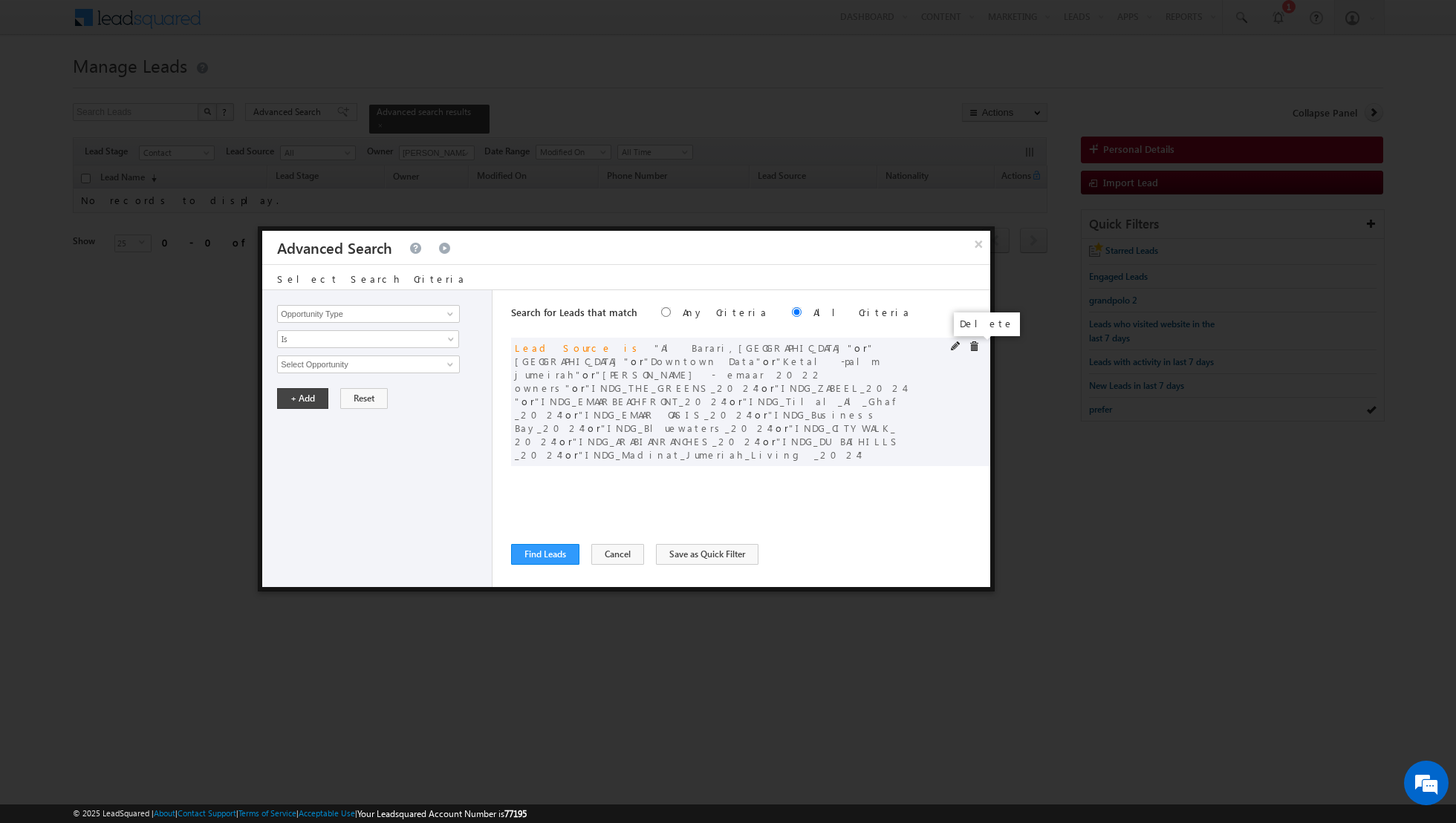
click at [972, 344] on span at bounding box center [973, 346] width 10 height 10
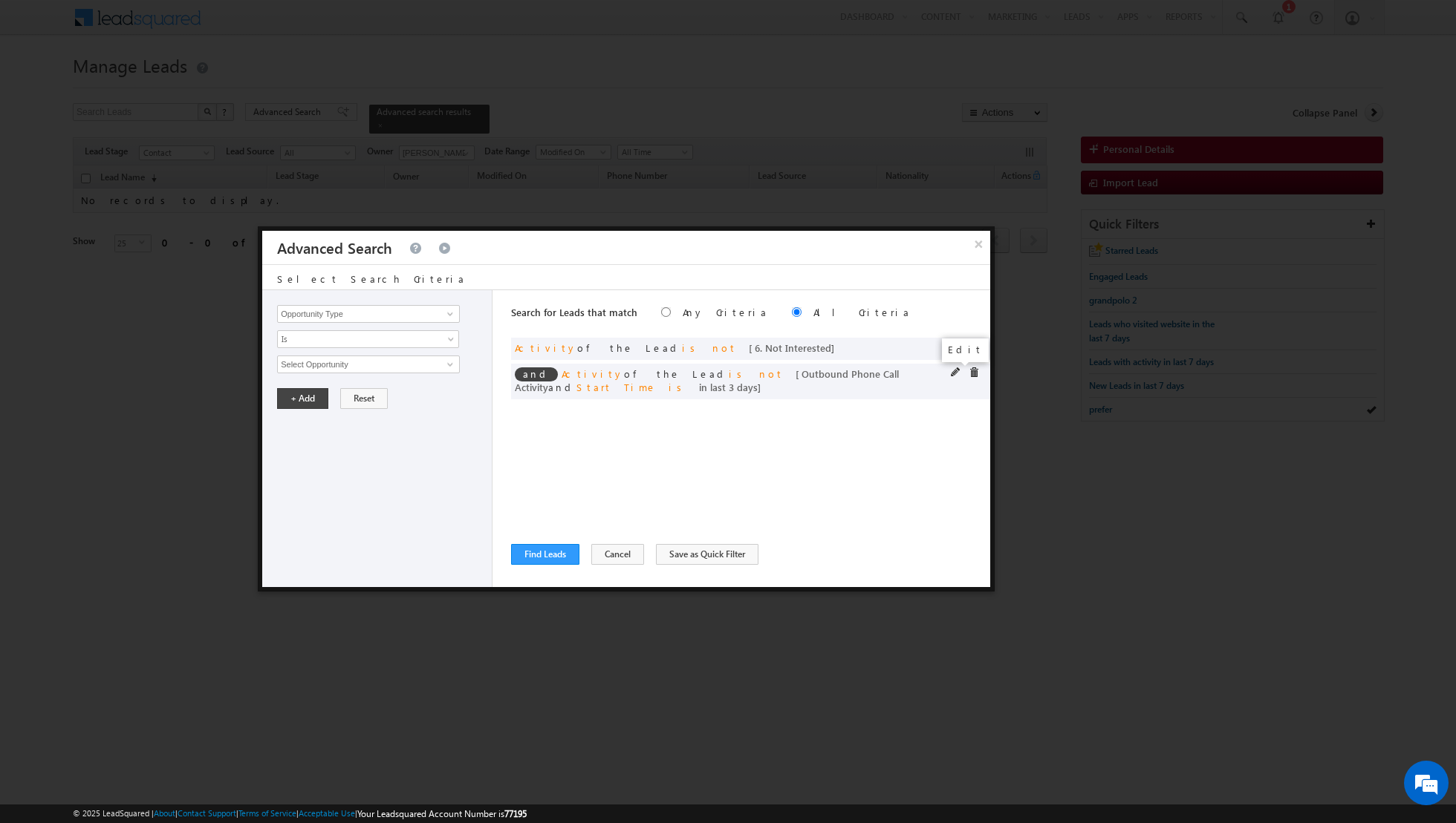
click at [950, 372] on span at bounding box center [955, 372] width 10 height 10
click at [954, 370] on span at bounding box center [955, 372] width 10 height 10
click at [416, 459] on input "3" at bounding box center [413, 465] width 93 height 18
click at [305, 508] on button "+ Add" at bounding box center [303, 506] width 52 height 21
click at [539, 557] on button "Find Leads" at bounding box center [545, 554] width 69 height 21
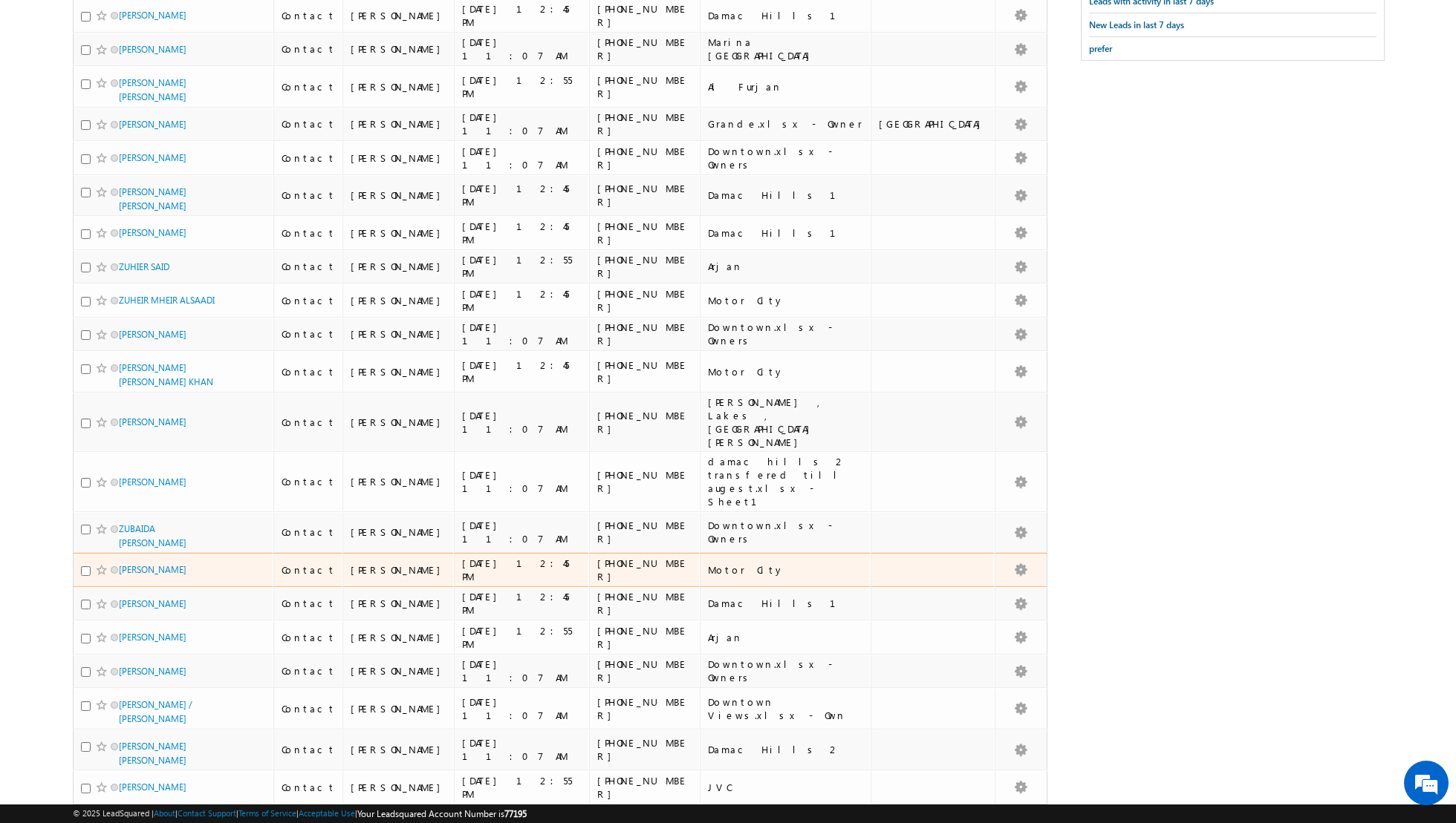
scroll to position [419, 0]
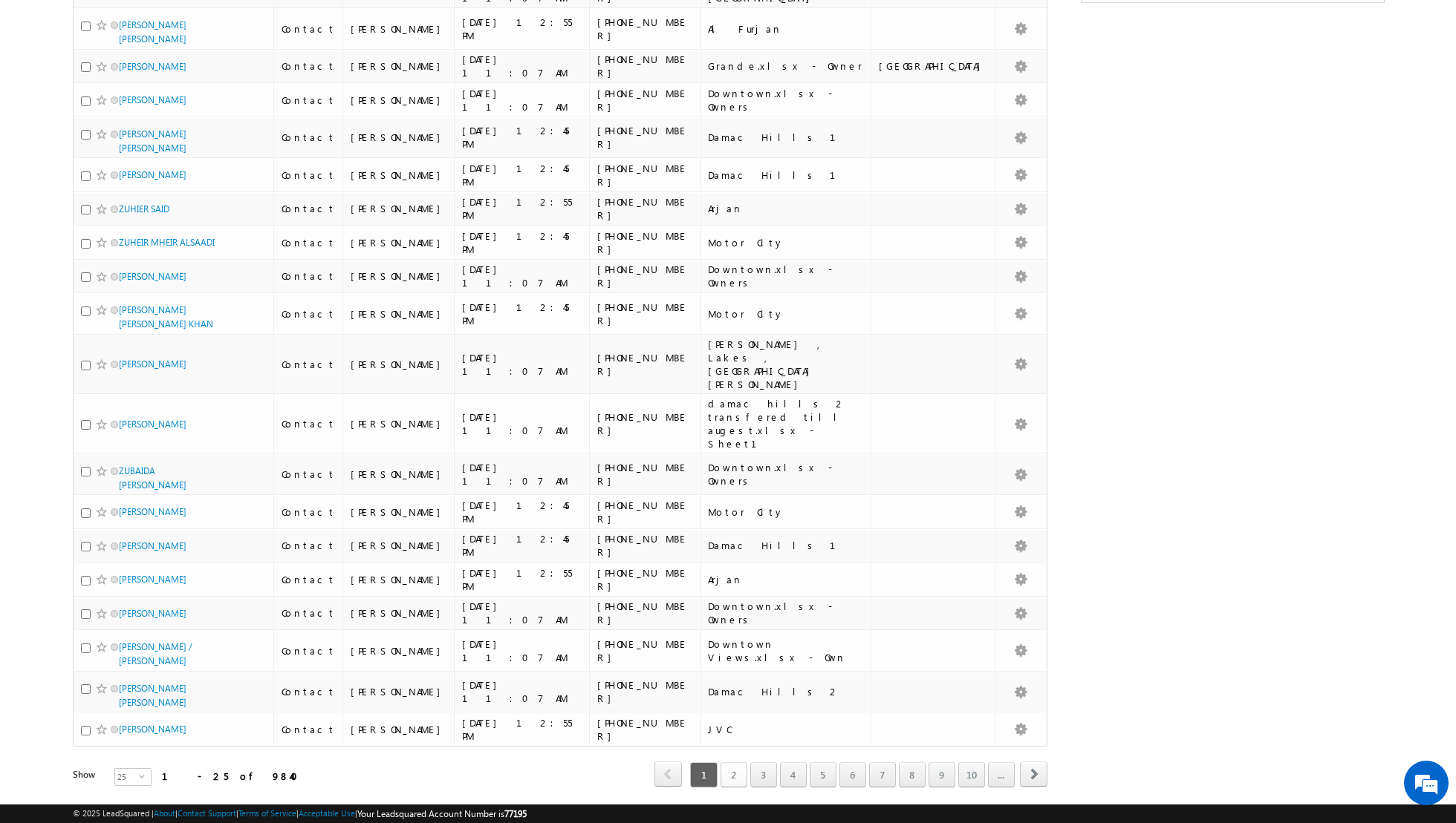
click at [734, 762] on link "2" at bounding box center [733, 774] width 26 height 25
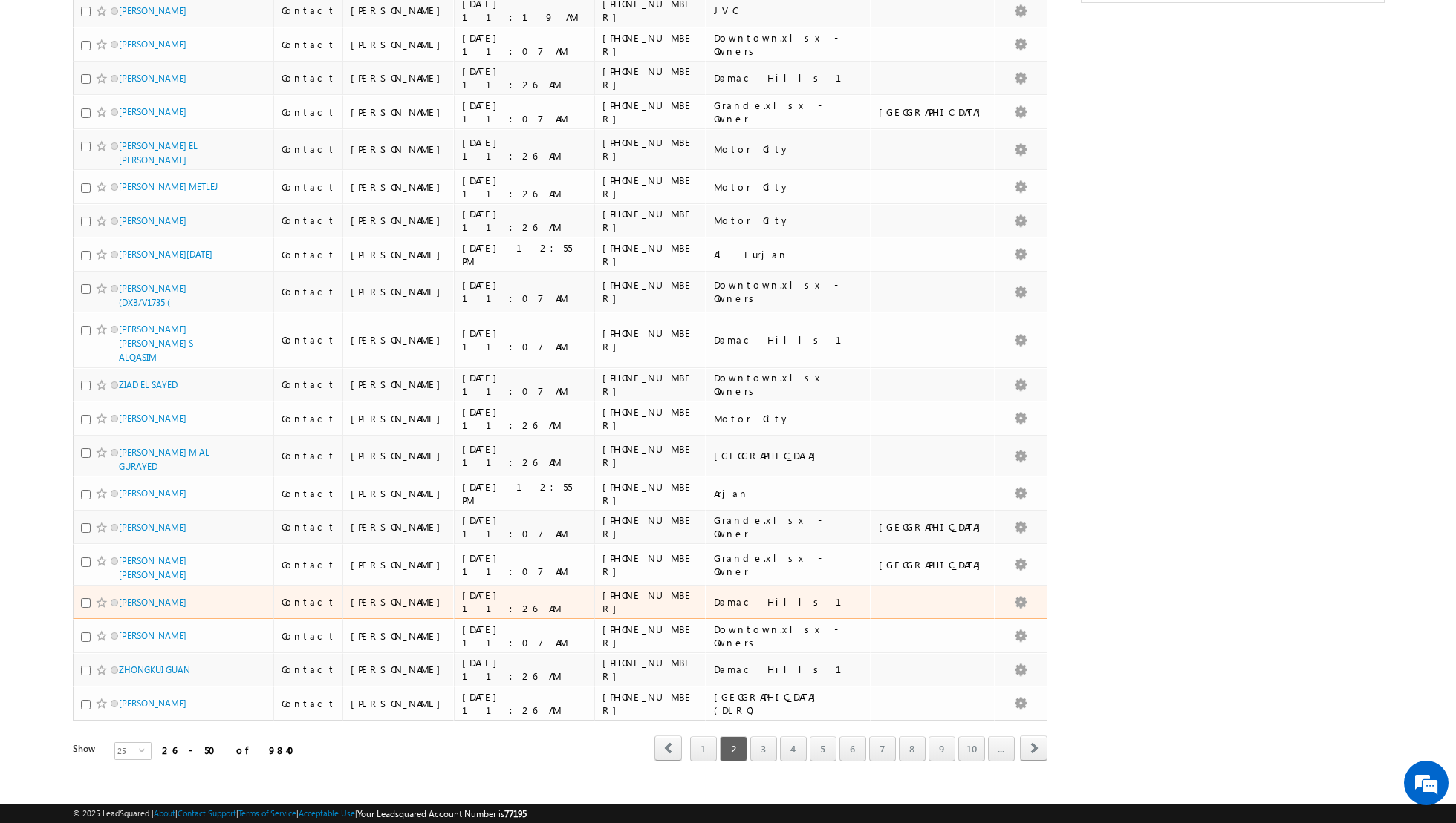
scroll to position [370, 0]
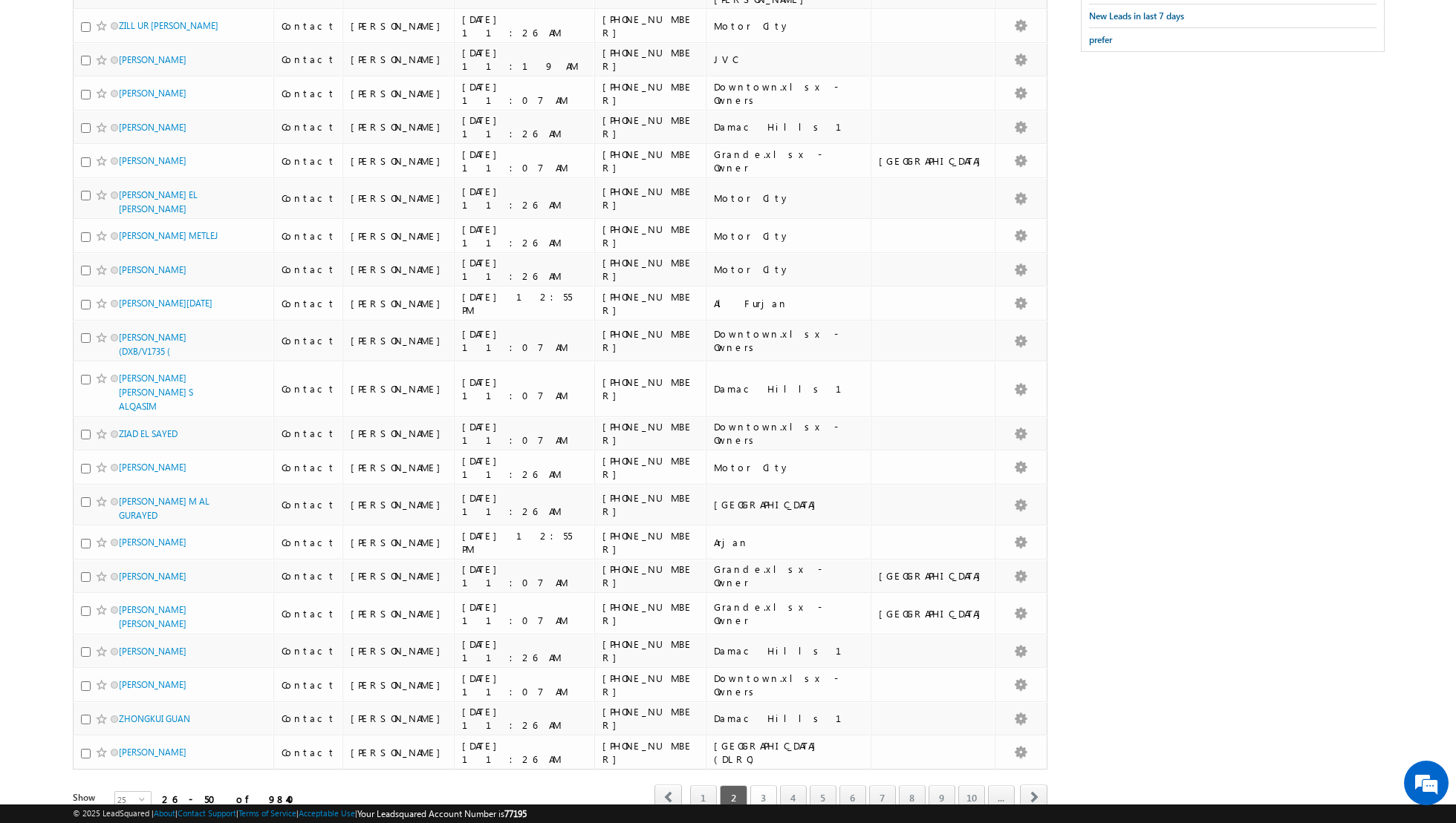
click at [769, 785] on link "3" at bounding box center [763, 798] width 26 height 25
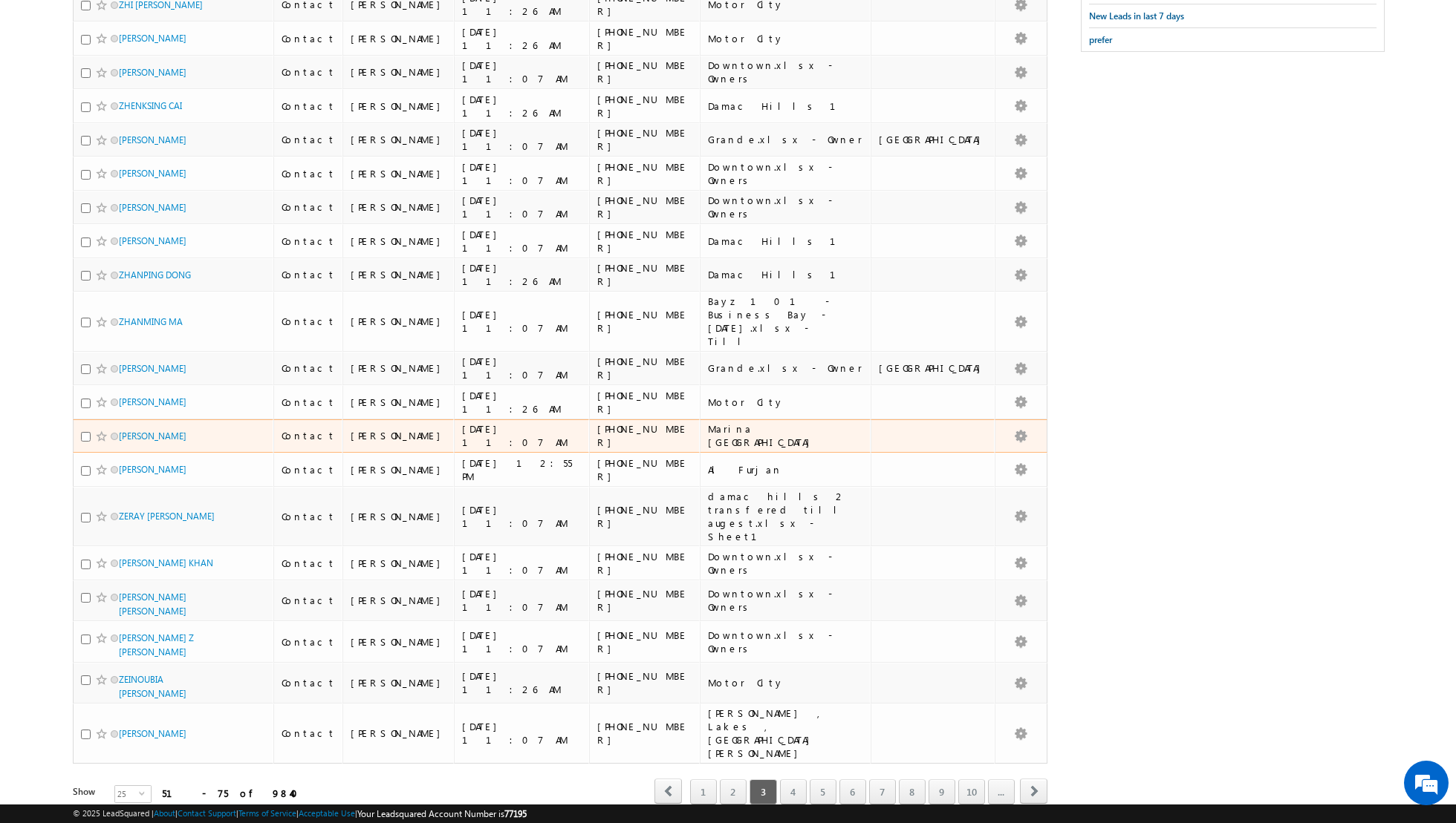
scroll to position [333, 0]
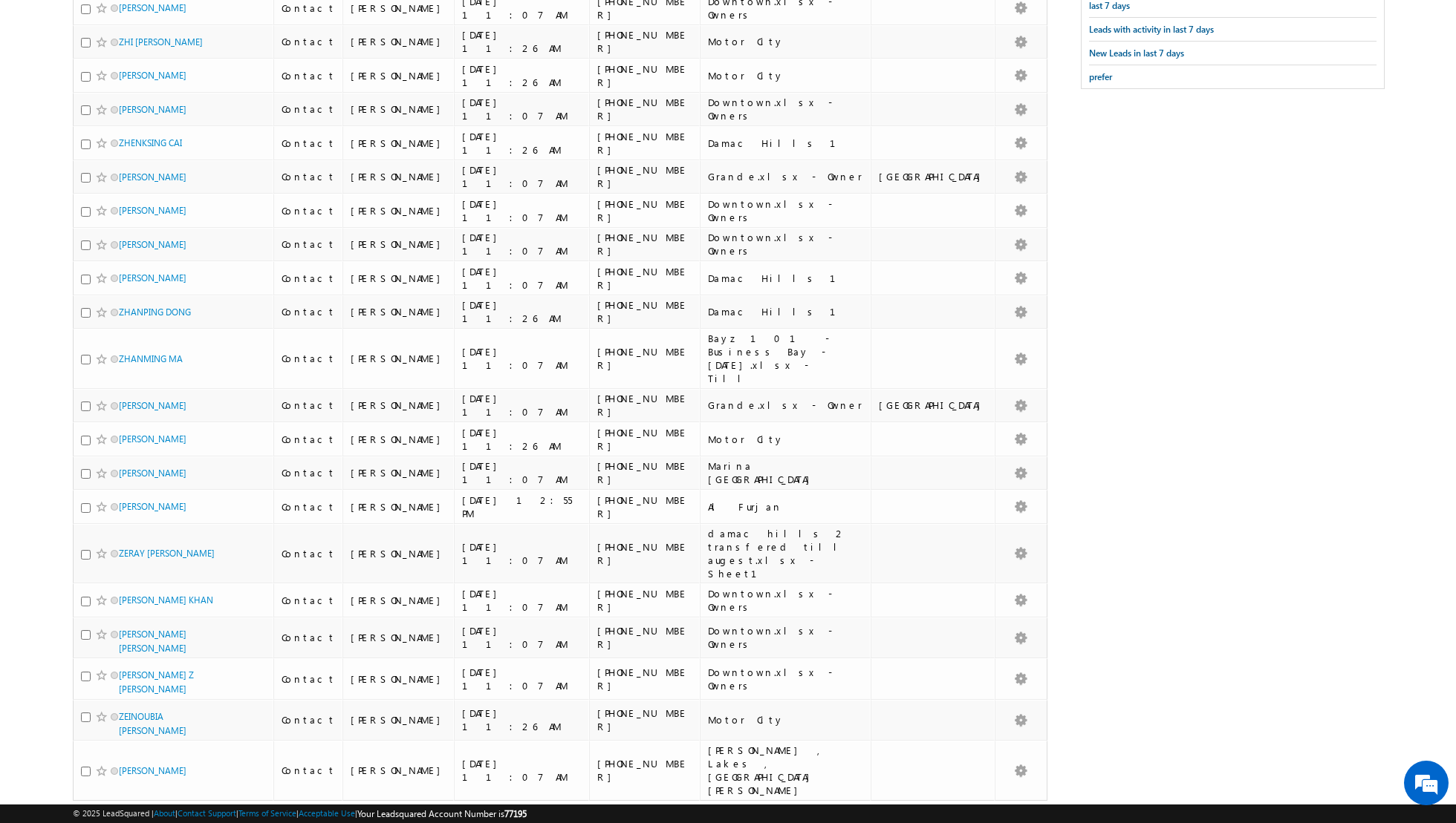
click at [800, 816] on link "4" at bounding box center [793, 829] width 26 height 25
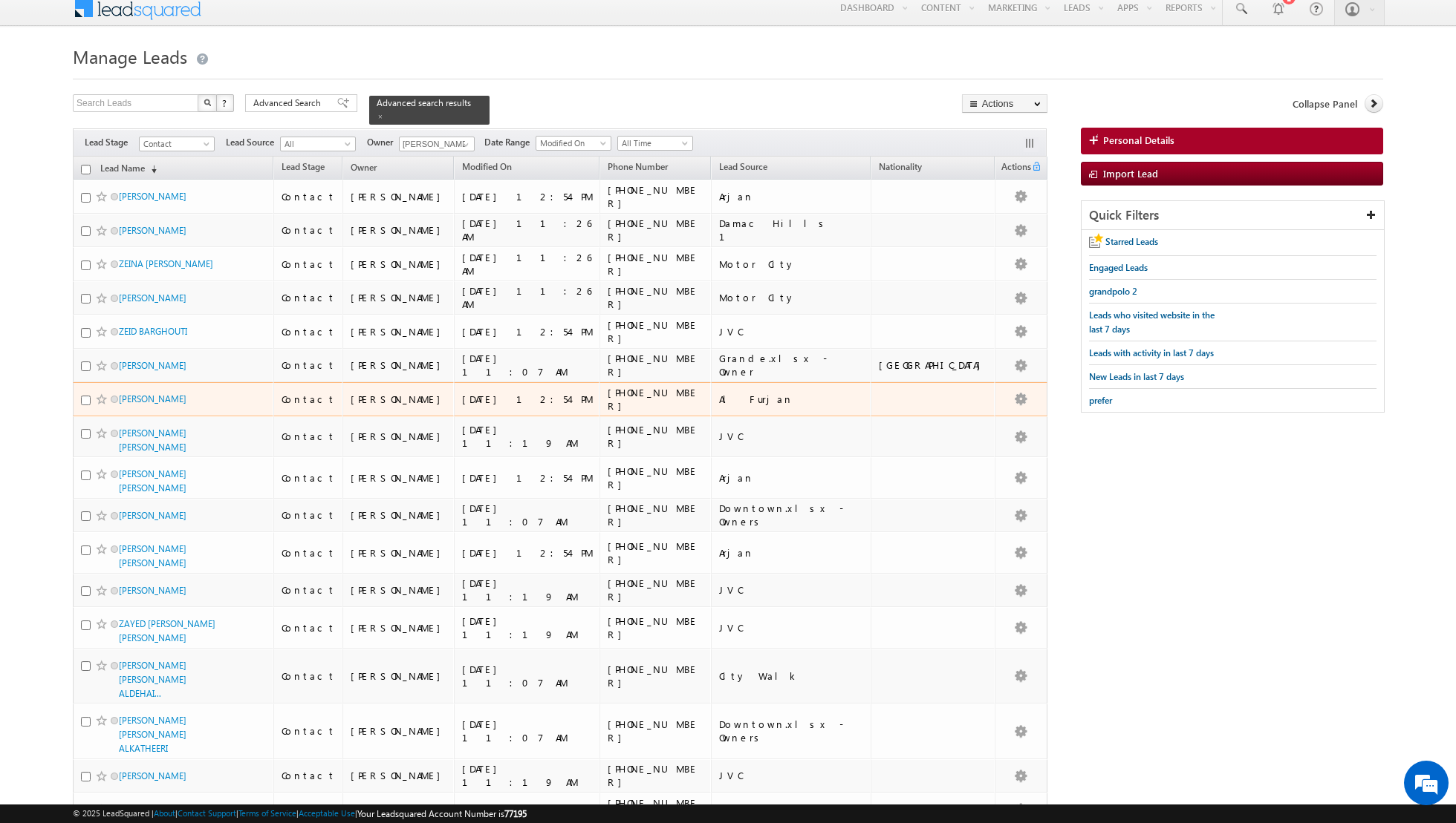
scroll to position [0, 0]
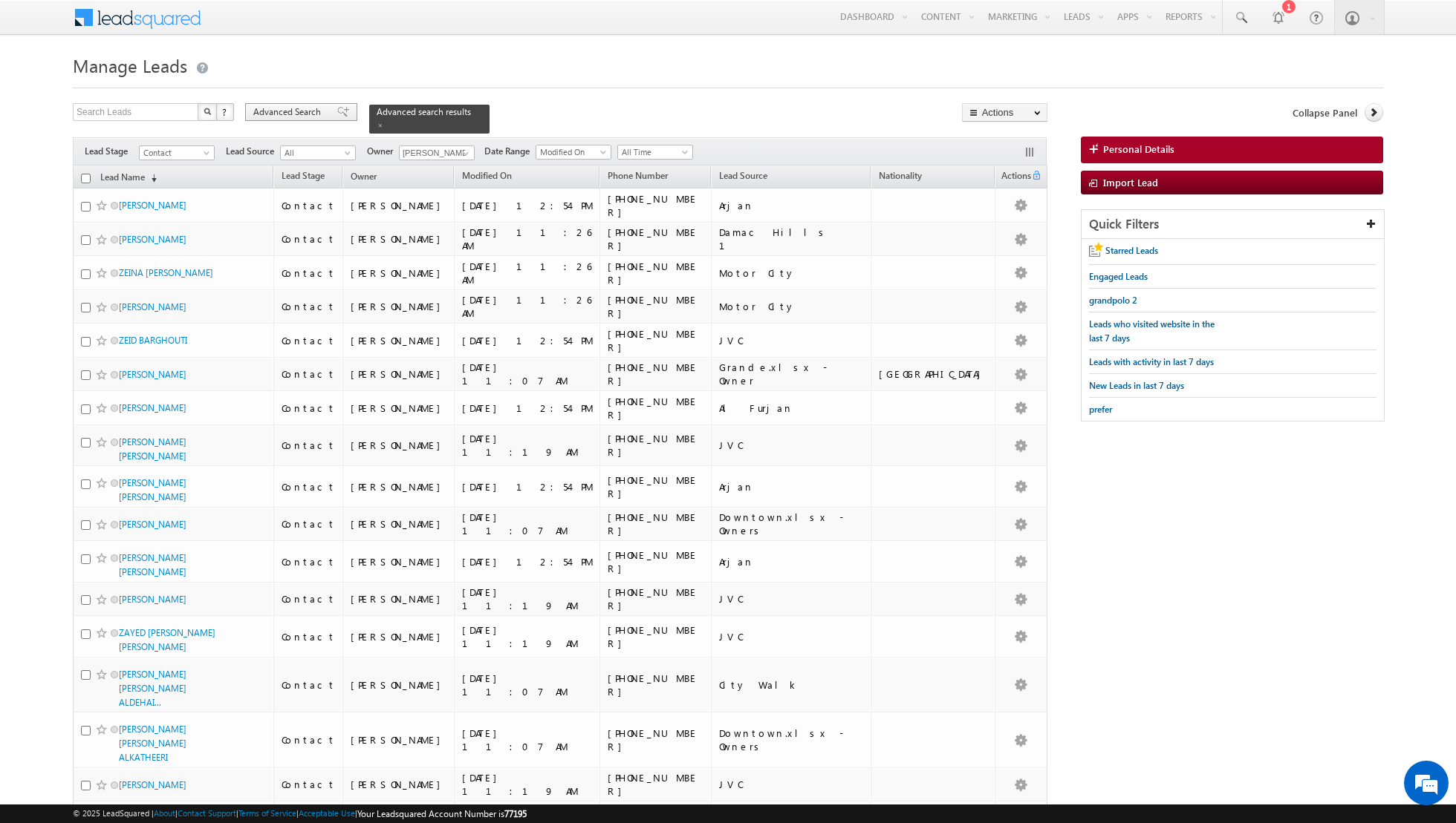
click at [337, 112] on span at bounding box center [343, 112] width 12 height 10
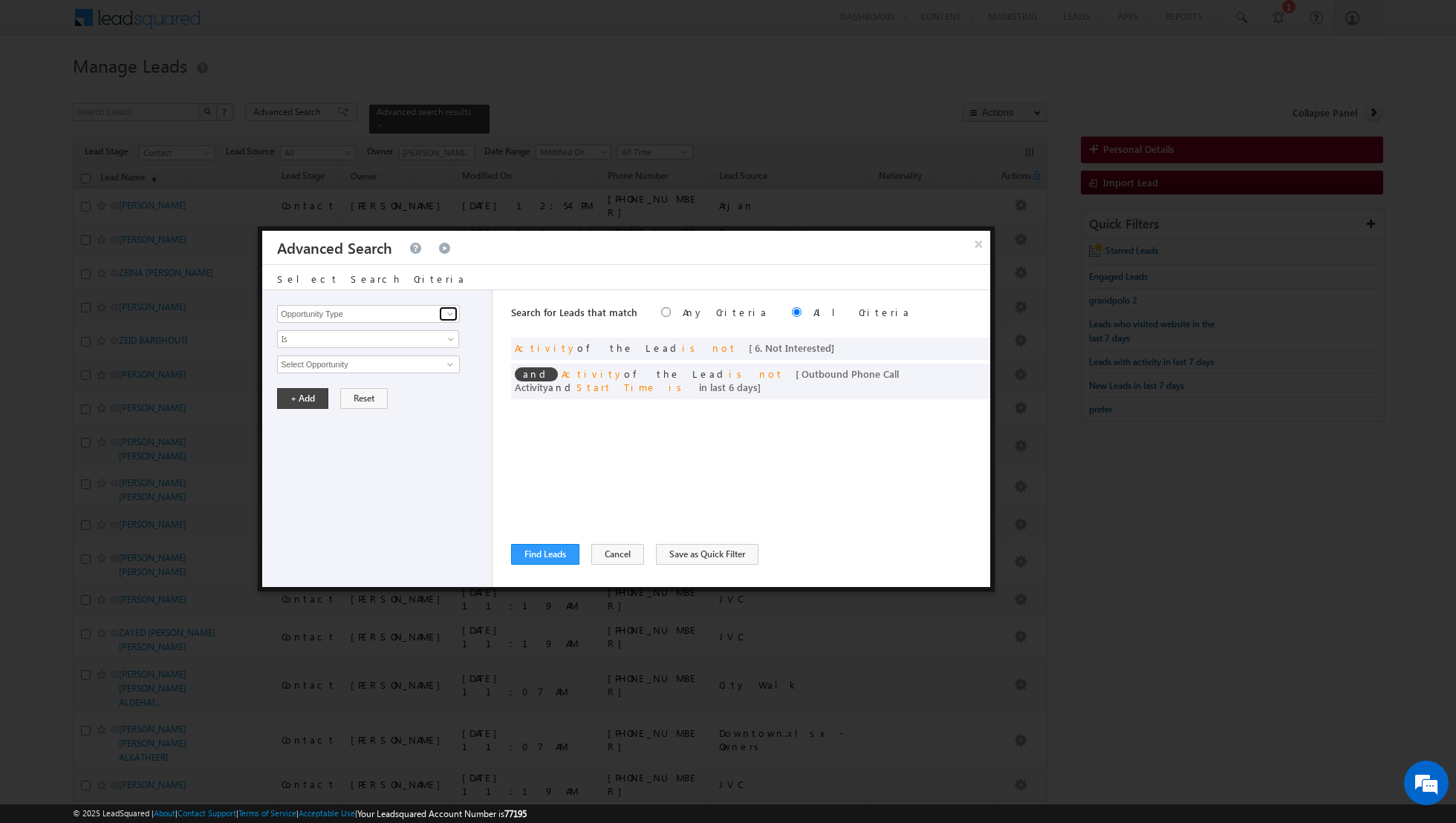
click at [454, 313] on span at bounding box center [450, 314] width 12 height 12
click at [417, 347] on link "Lead Source" at bounding box center [368, 344] width 182 height 17
click at [445, 361] on span "None Selected" at bounding box center [362, 364] width 168 height 16
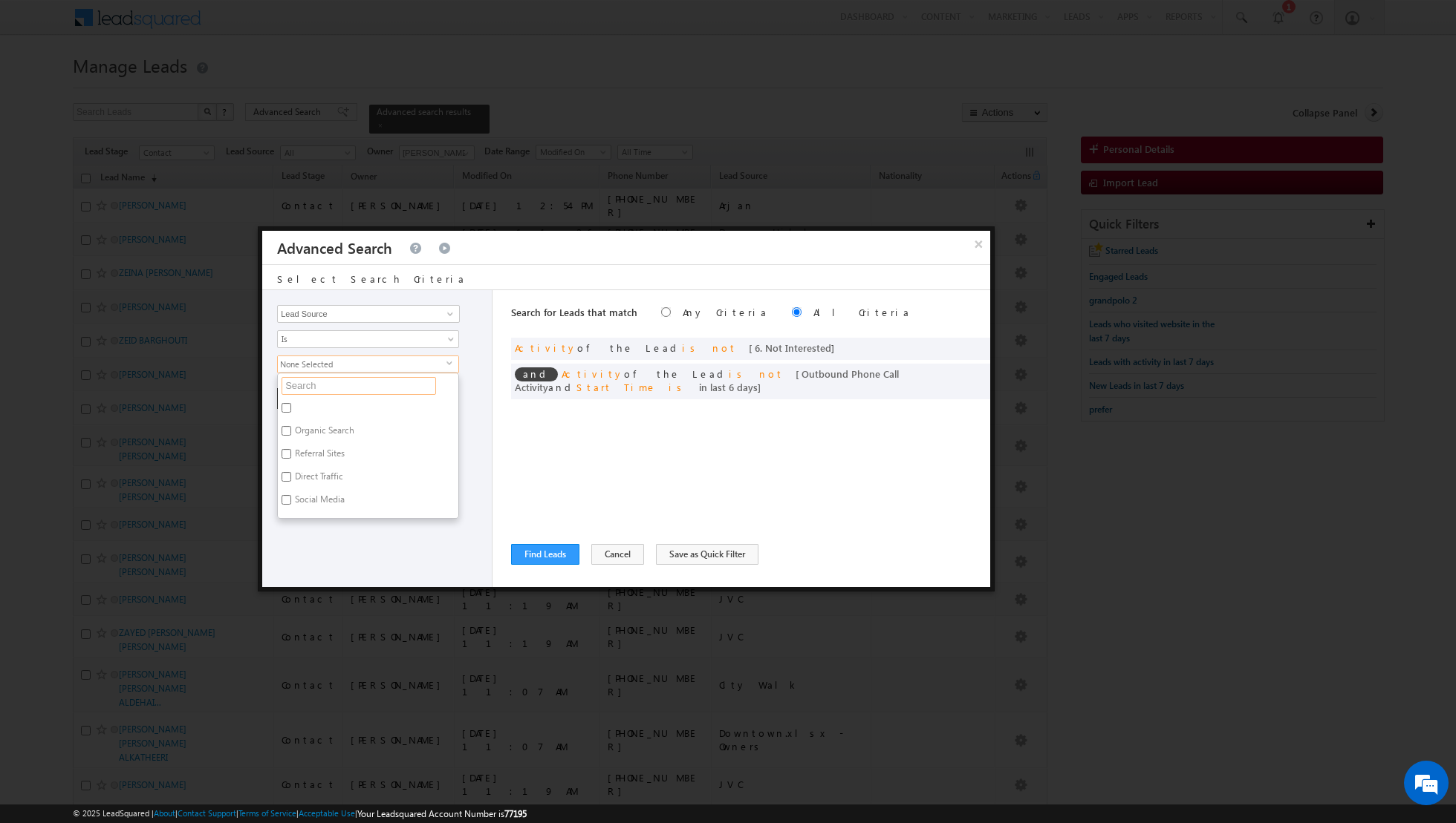
click at [410, 377] on input "text" at bounding box center [358, 385] width 154 height 18
click at [305, 404] on label "Meadows , Lakes , Springs" at bounding box center [368, 413] width 180 height 31
click at [291, 404] on input "Meadows , Lakes , Springs" at bounding box center [286, 408] width 9 height 9
click at [311, 559] on div "Opportunity Type Lead Activity Task Sales Group Prospect Id Address 1 Address 2…" at bounding box center [377, 439] width 230 height 297
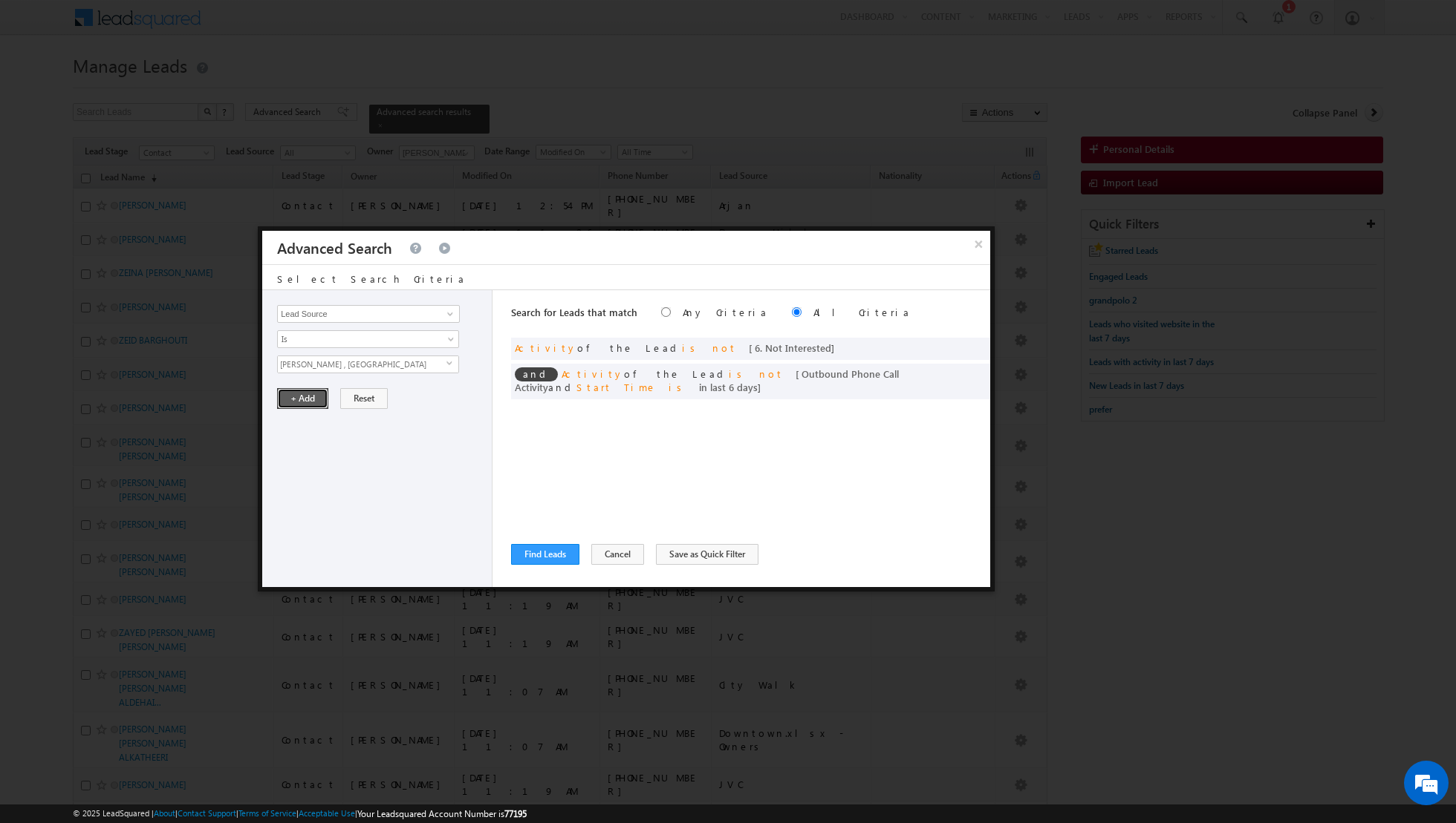
click at [295, 391] on button "+ Add" at bounding box center [303, 398] width 52 height 21
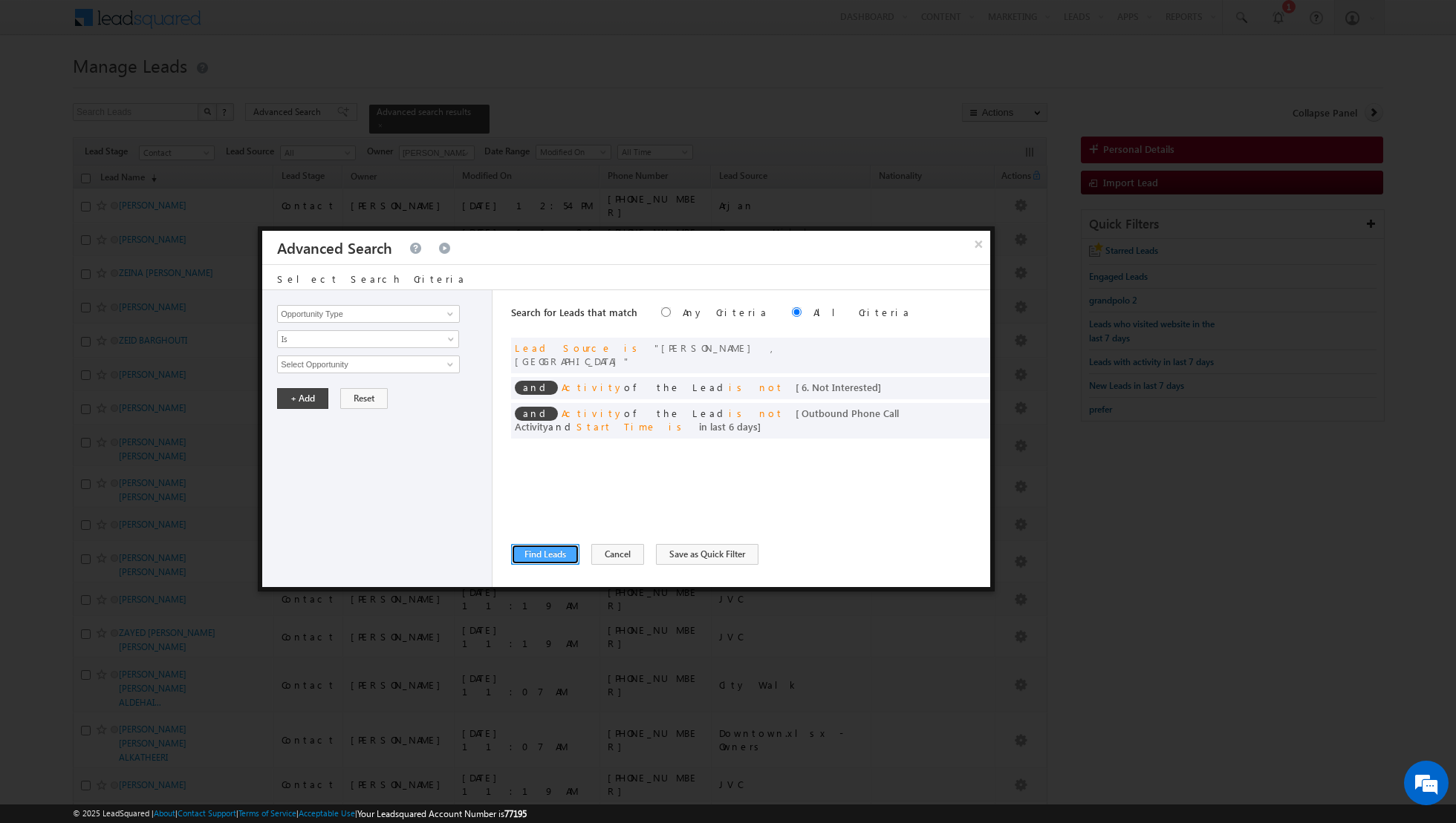
click at [550, 554] on button "Find Leads" at bounding box center [545, 554] width 69 height 21
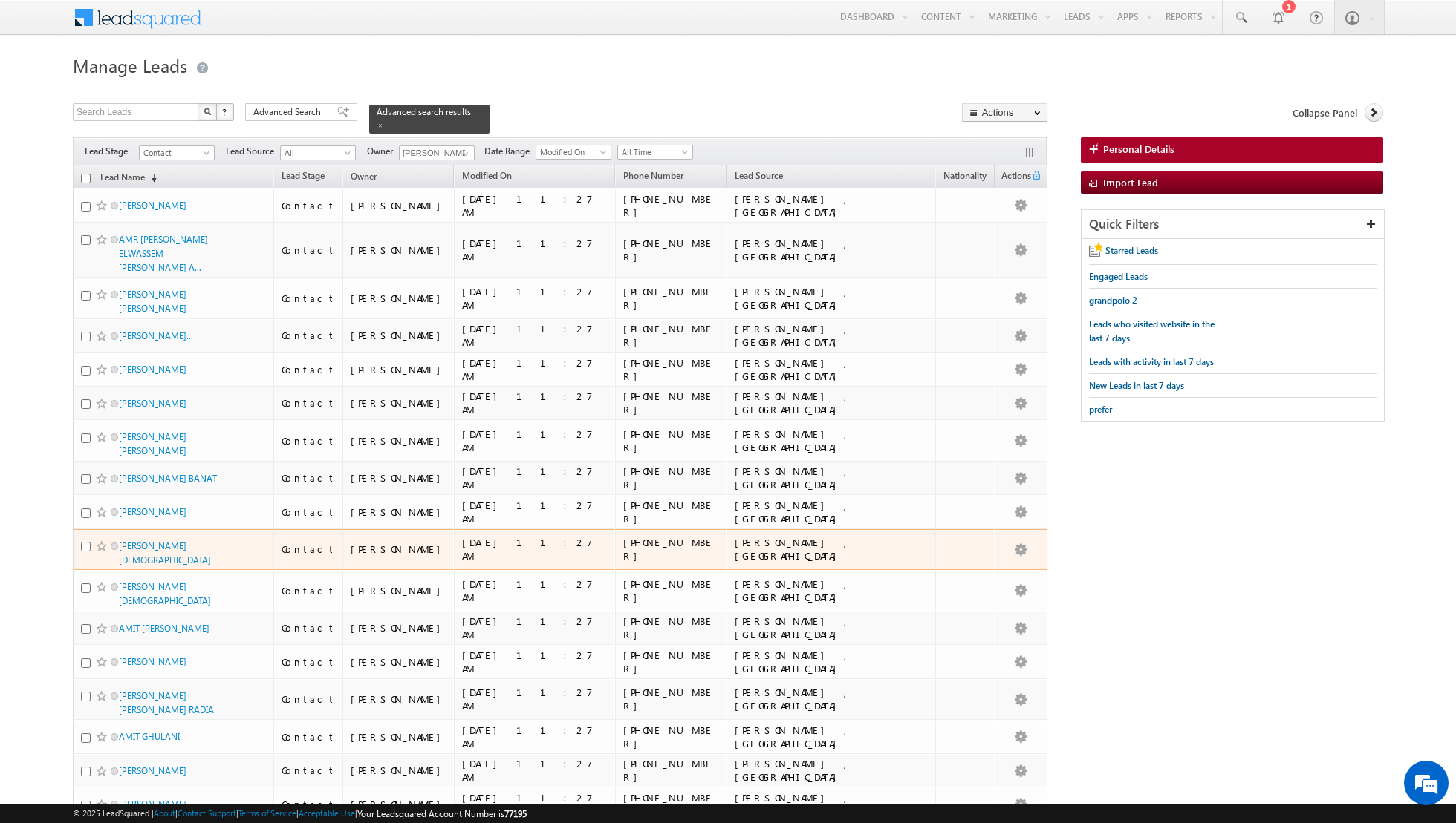
scroll to position [401, 0]
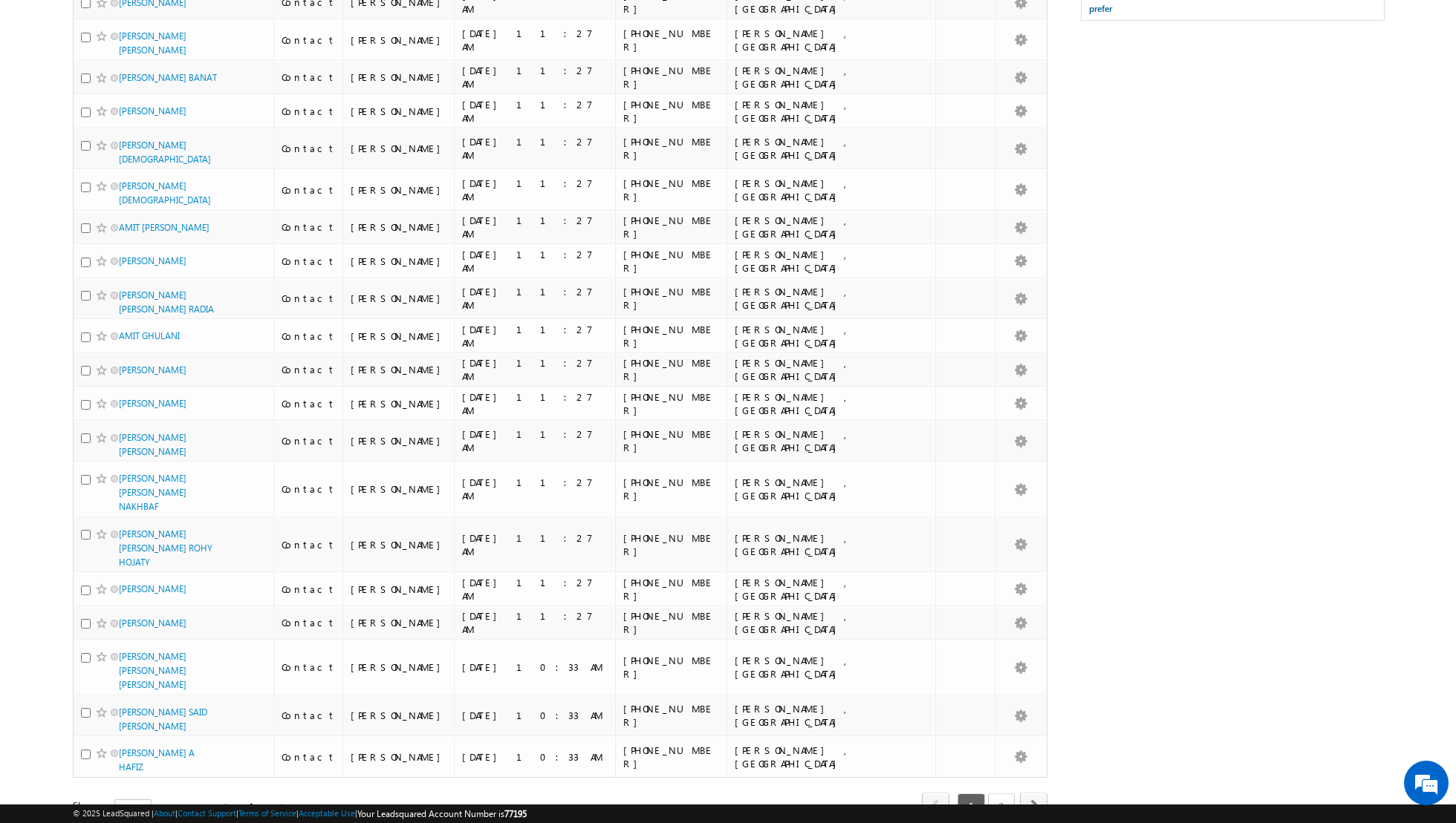
click at [996, 794] on link "2" at bounding box center [1001, 806] width 26 height 25
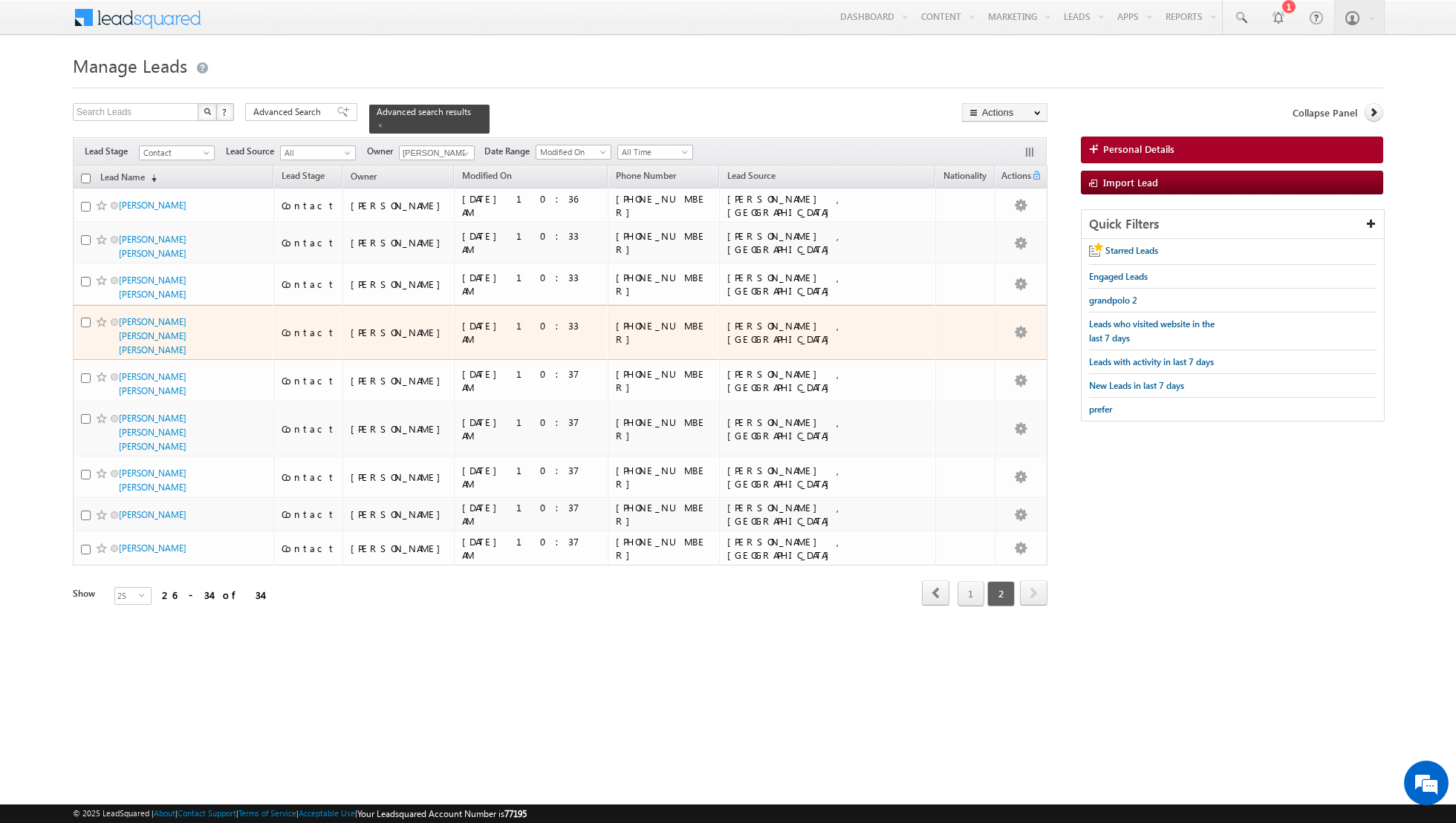
scroll to position [0, 0]
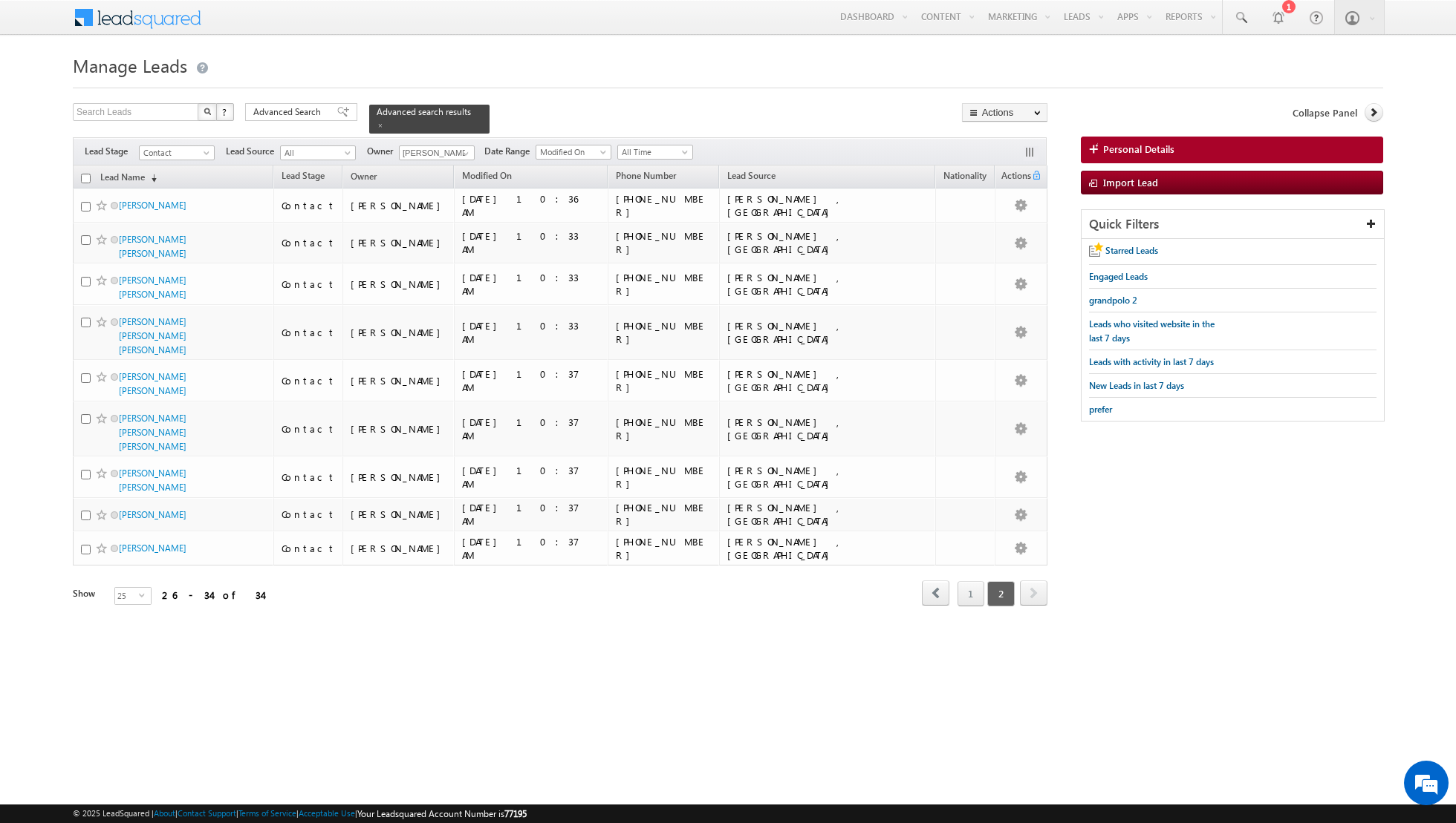
click at [77, 177] on th "Lead Name (sorted descending)" at bounding box center [172, 177] width 200 height 23
click at [90, 175] on th "Lead Name (sorted descending)" at bounding box center [172, 177] width 200 height 23
click at [140, 592] on span "select" at bounding box center [145, 595] width 12 height 7
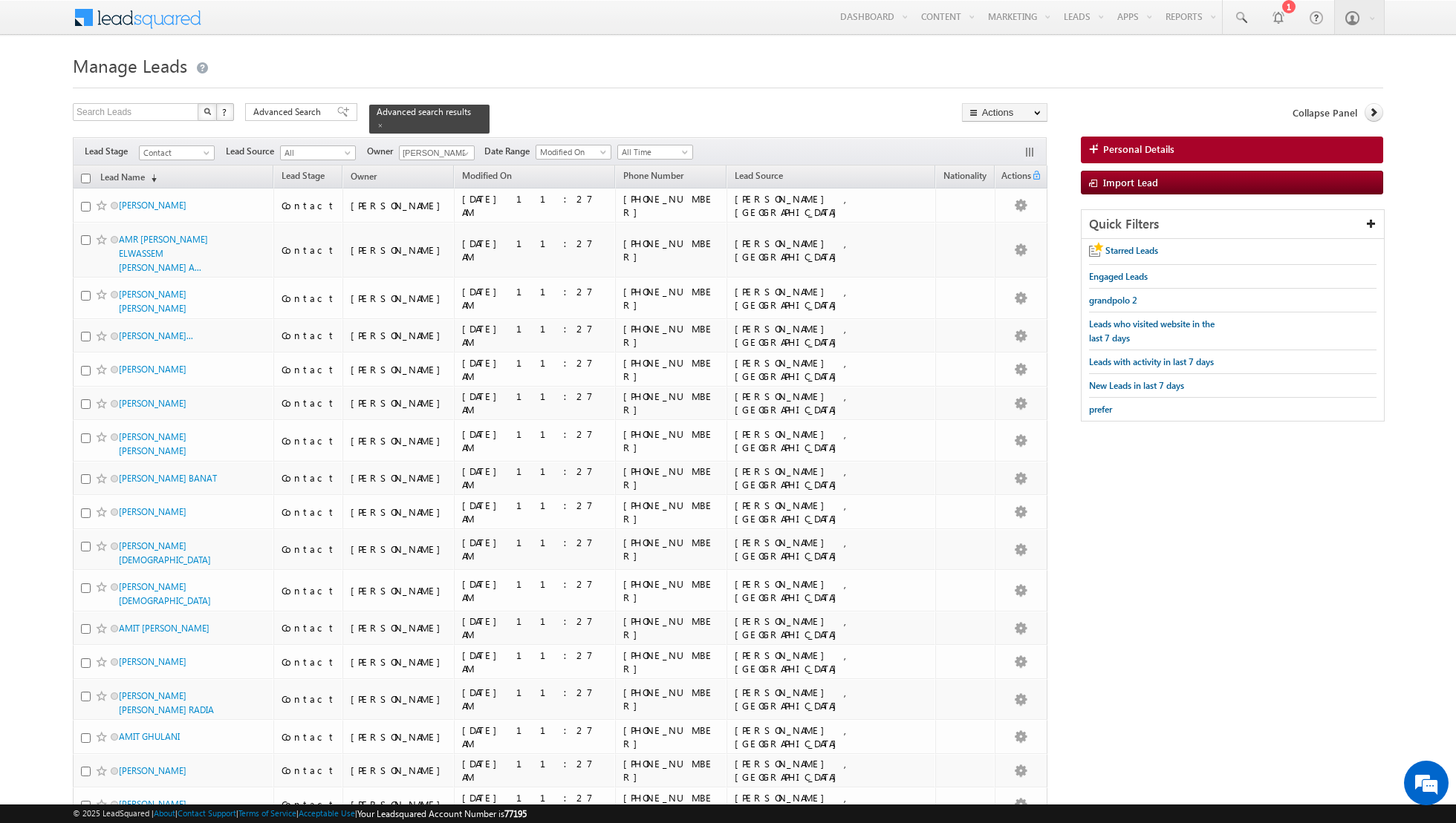
click at [88, 175] on input "checkbox" at bounding box center [86, 179] width 9 height 9
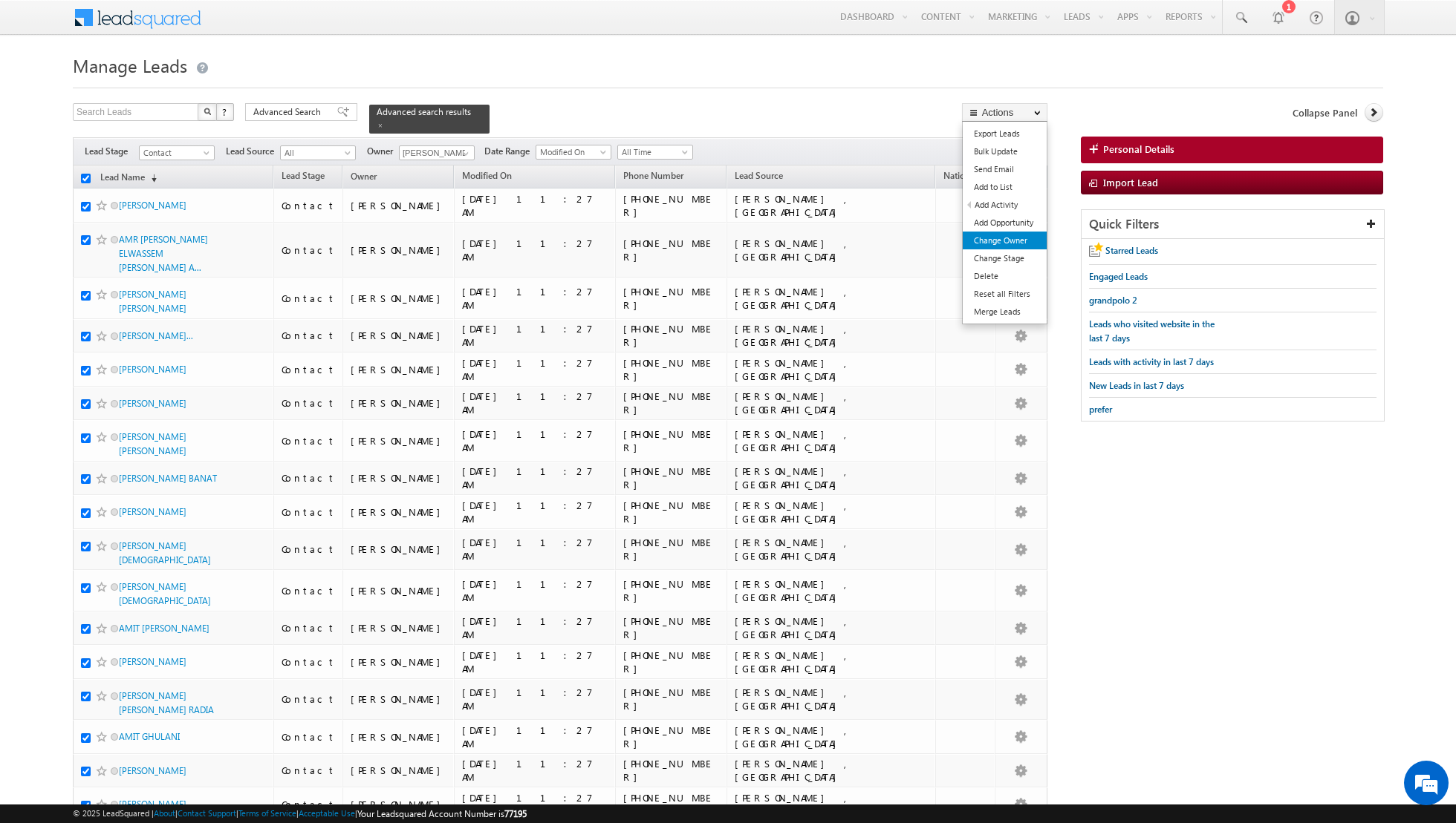
click at [997, 241] on link "Change Owner" at bounding box center [1004, 241] width 84 height 18
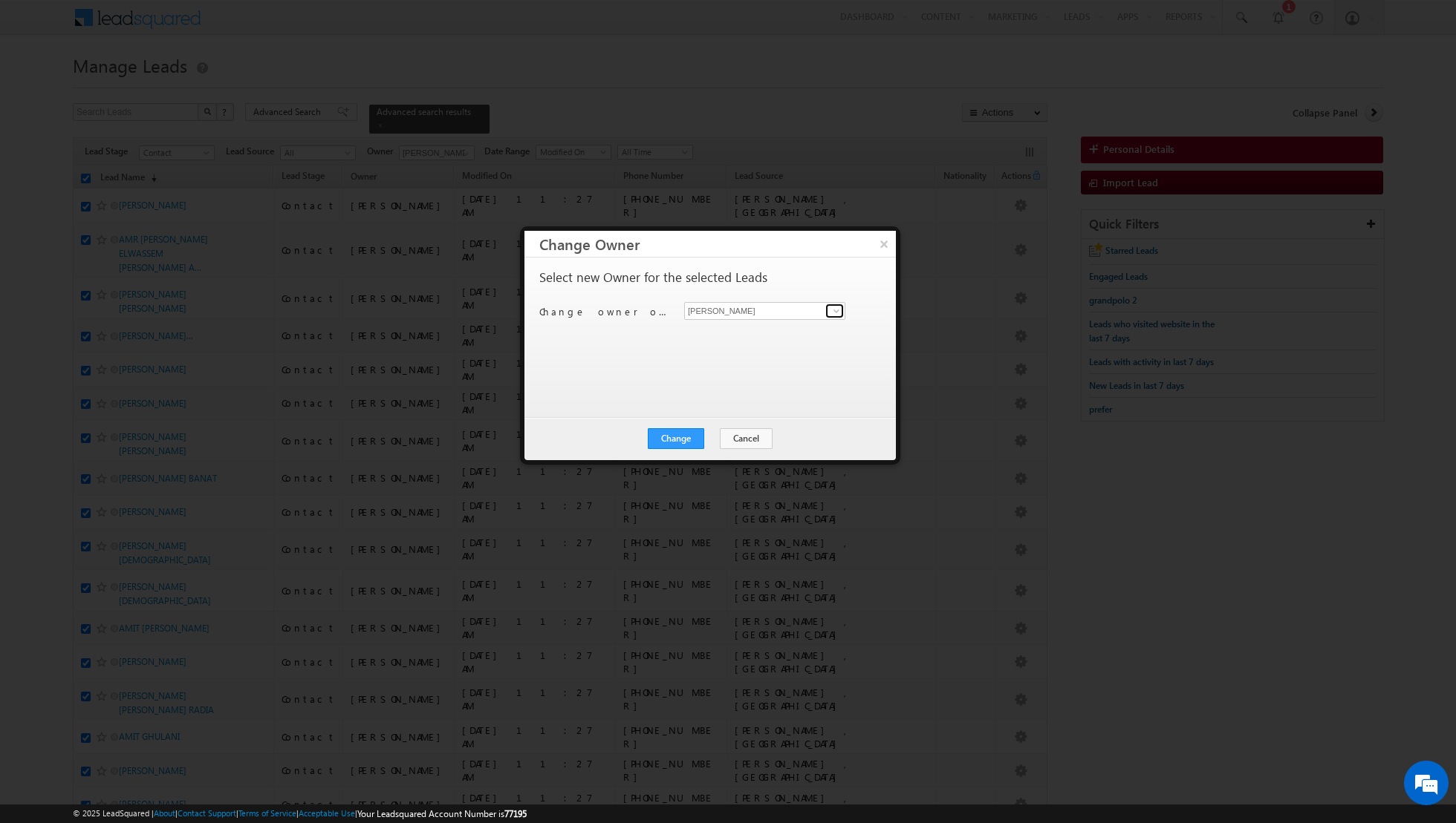
click at [833, 306] on span at bounding box center [836, 311] width 12 height 12
click at [766, 340] on span "aakash.arora@indglobal.ae" at bounding box center [757, 339] width 133 height 11
click at [671, 443] on button "Change" at bounding box center [676, 439] width 56 height 21
click at [717, 441] on button "Close" at bounding box center [712, 439] width 48 height 21
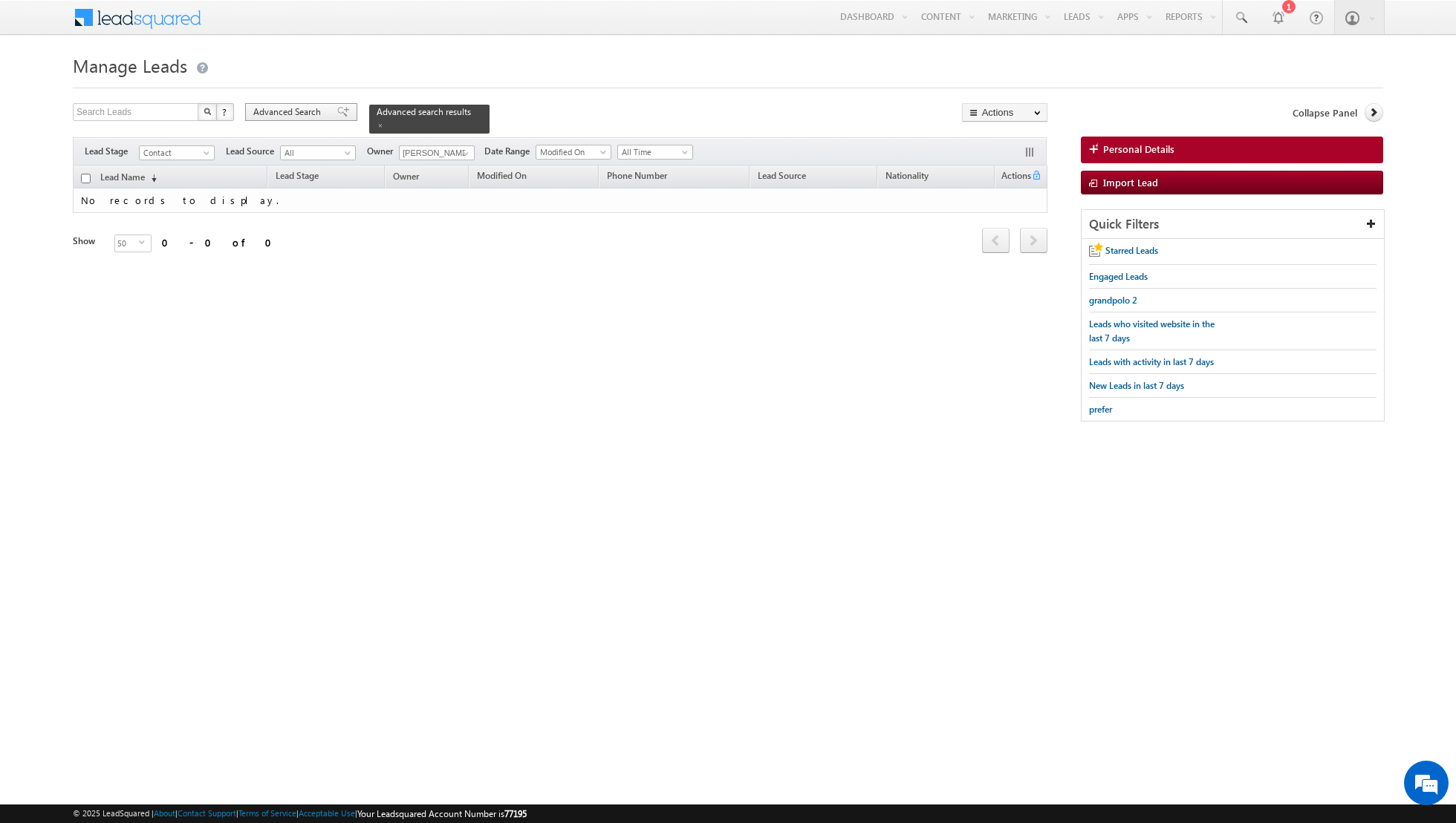
click at [337, 110] on span at bounding box center [343, 112] width 12 height 10
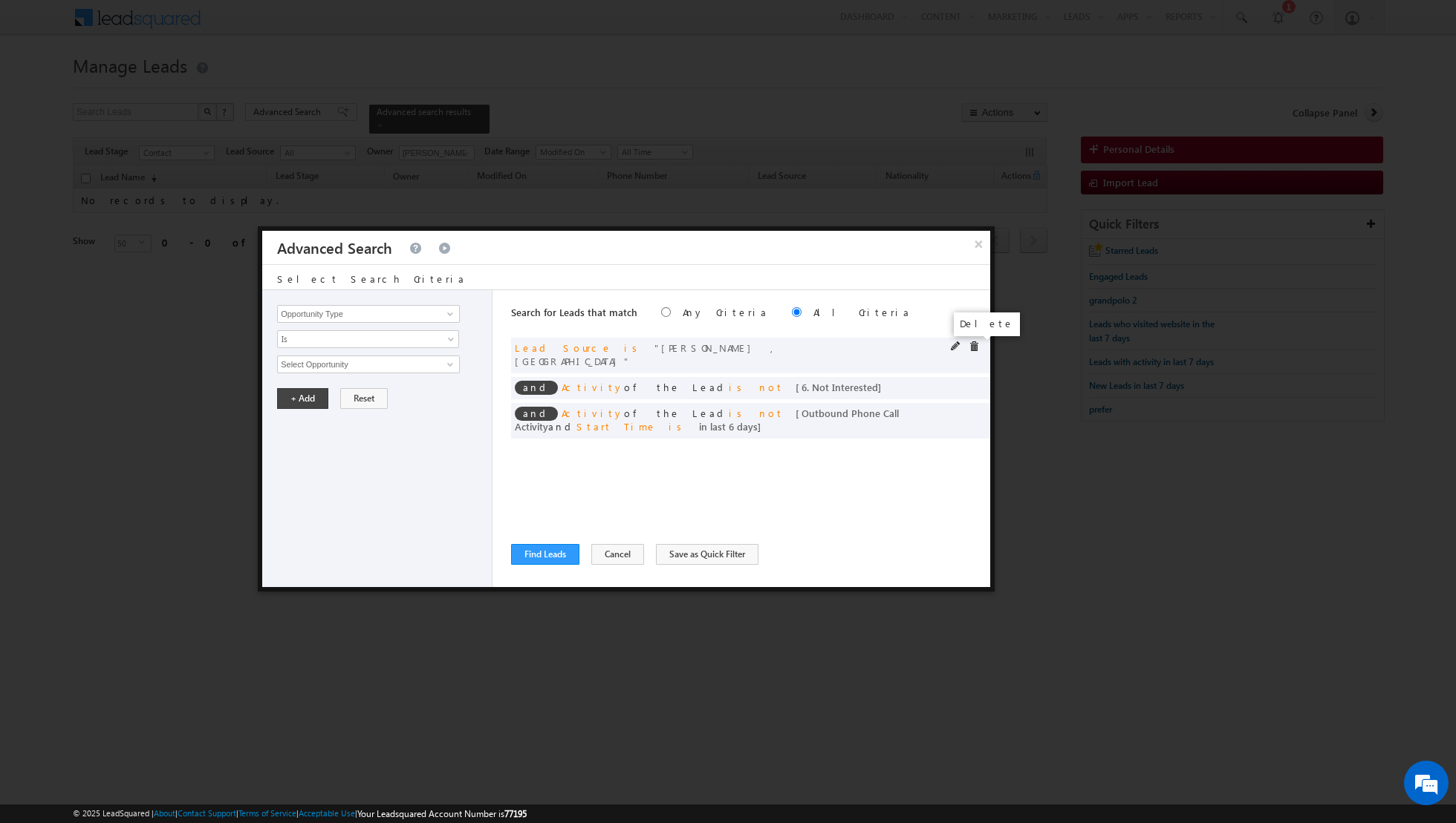
click at [978, 348] on span at bounding box center [973, 346] width 10 height 10
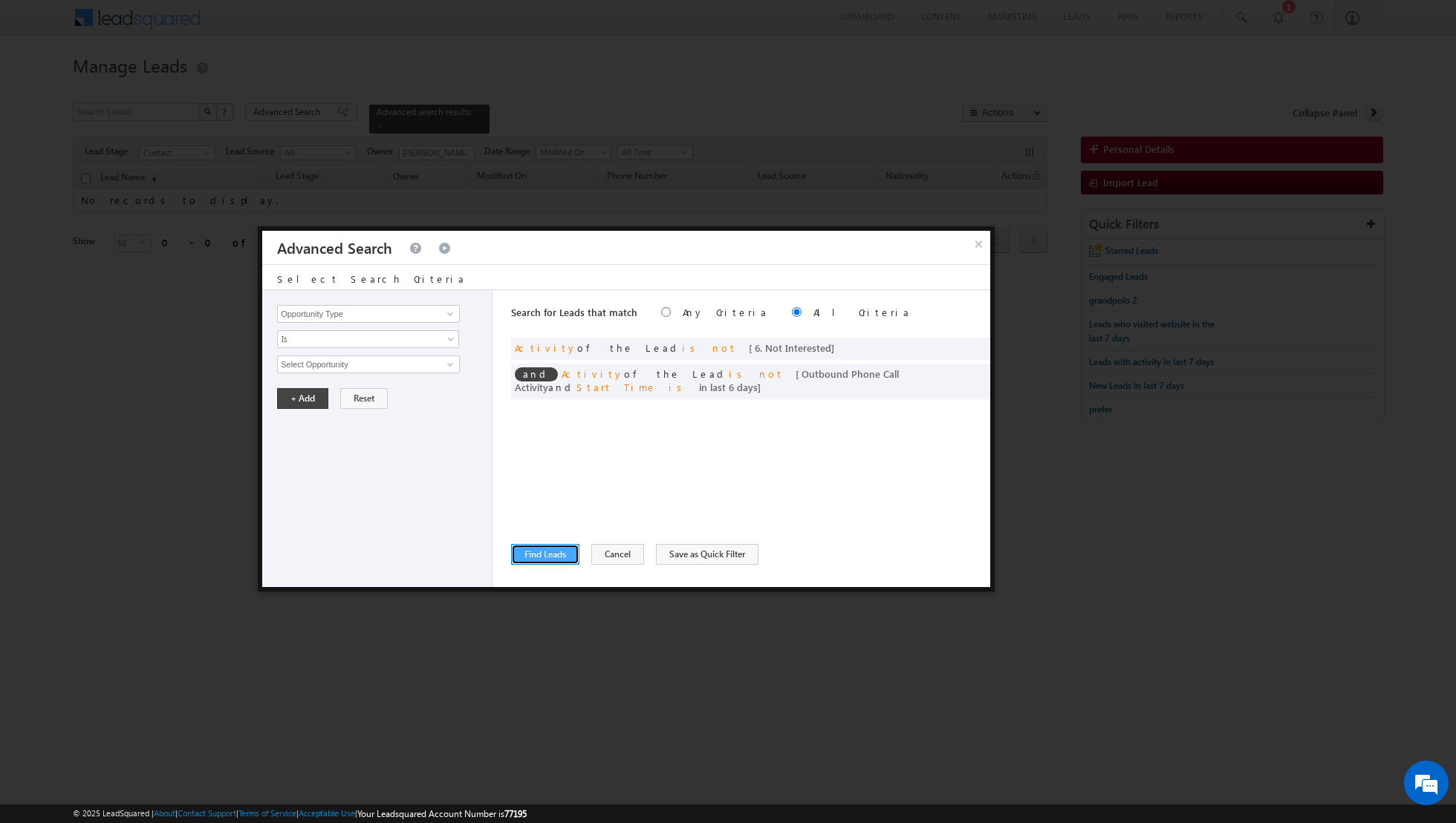
click at [539, 552] on button "Find Leads" at bounding box center [545, 554] width 69 height 21
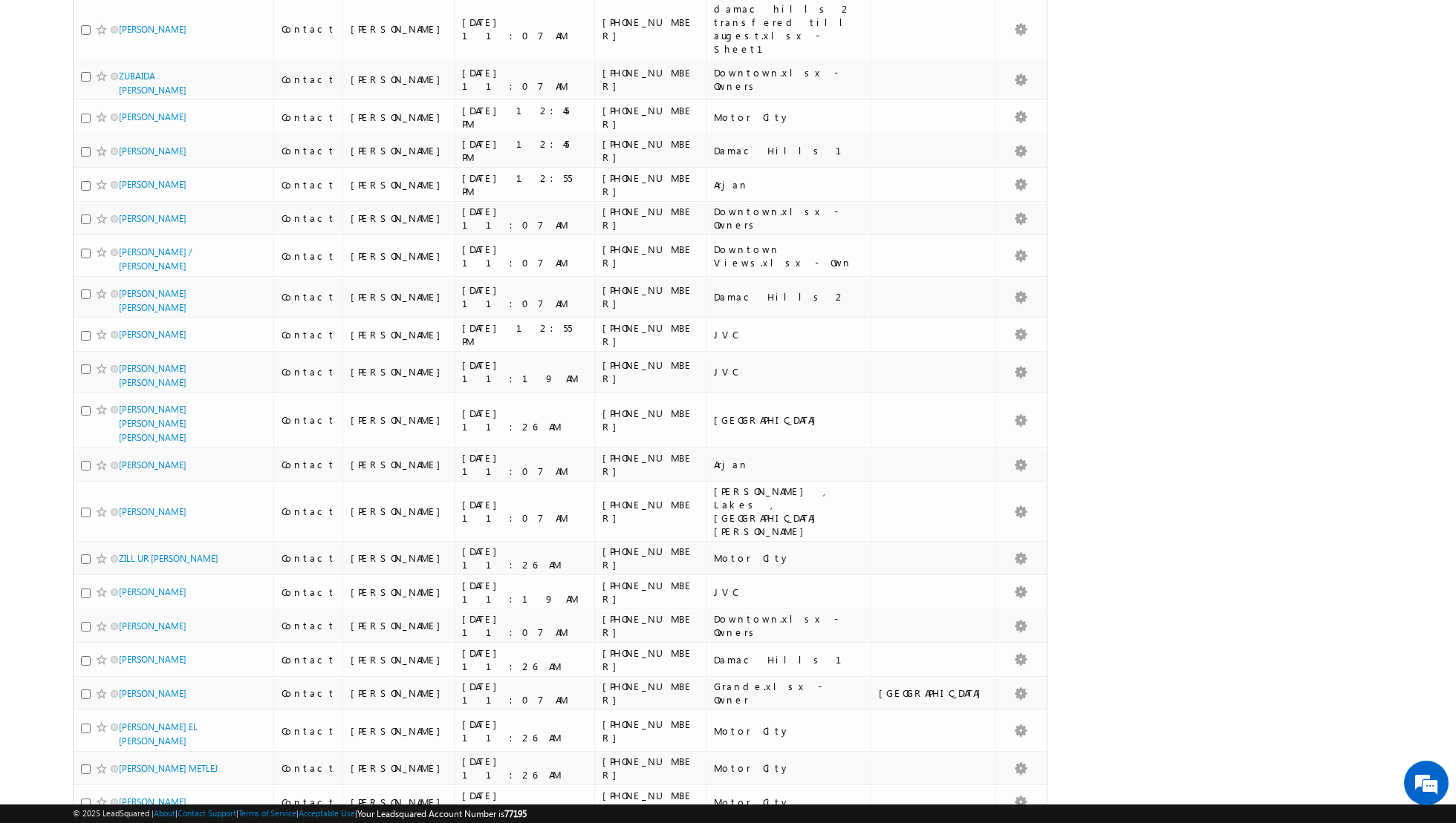
scroll to position [1305, 0]
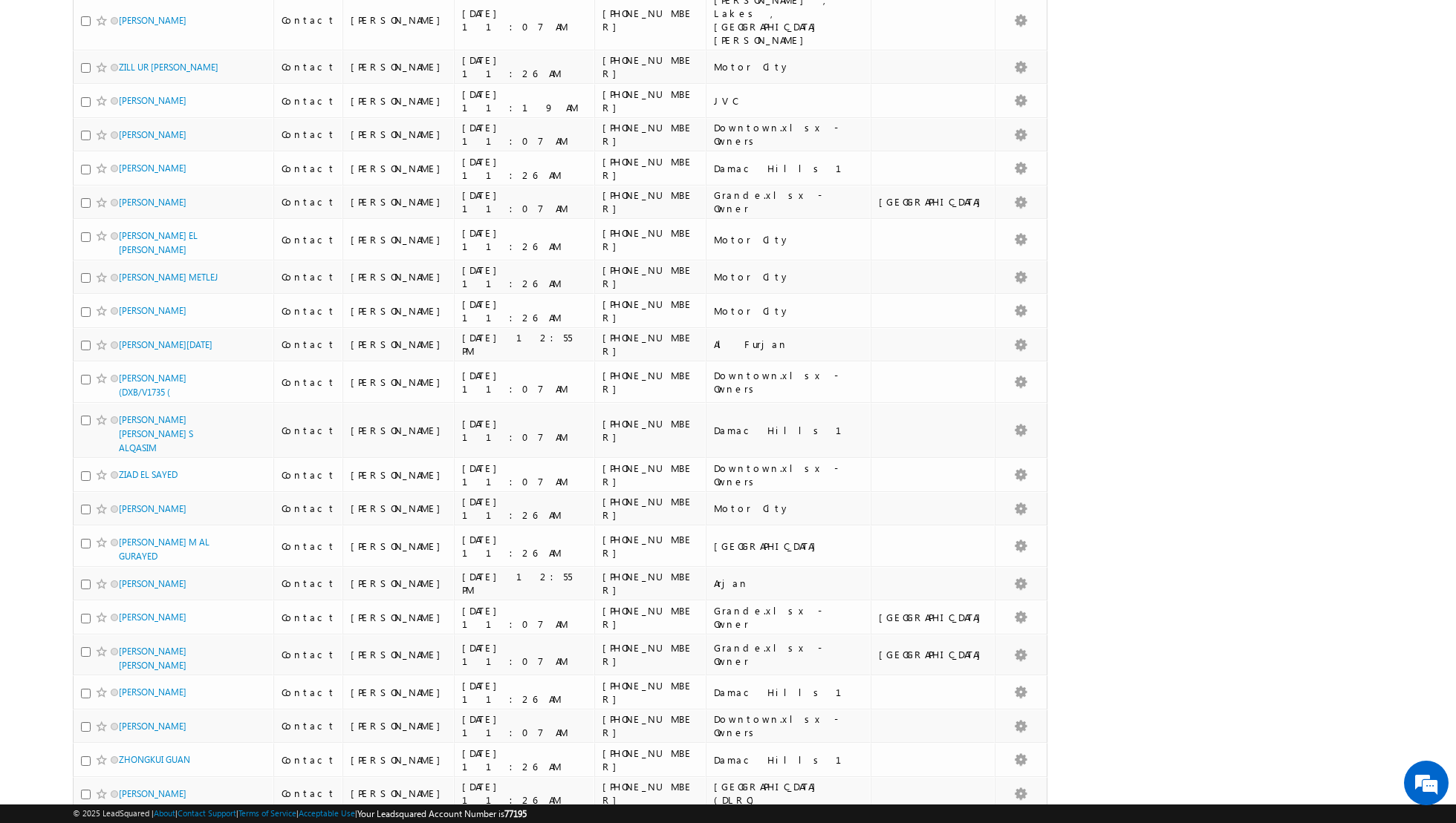
click at [837, 823] on link "5" at bounding box center [822, 838] width 26 height 25
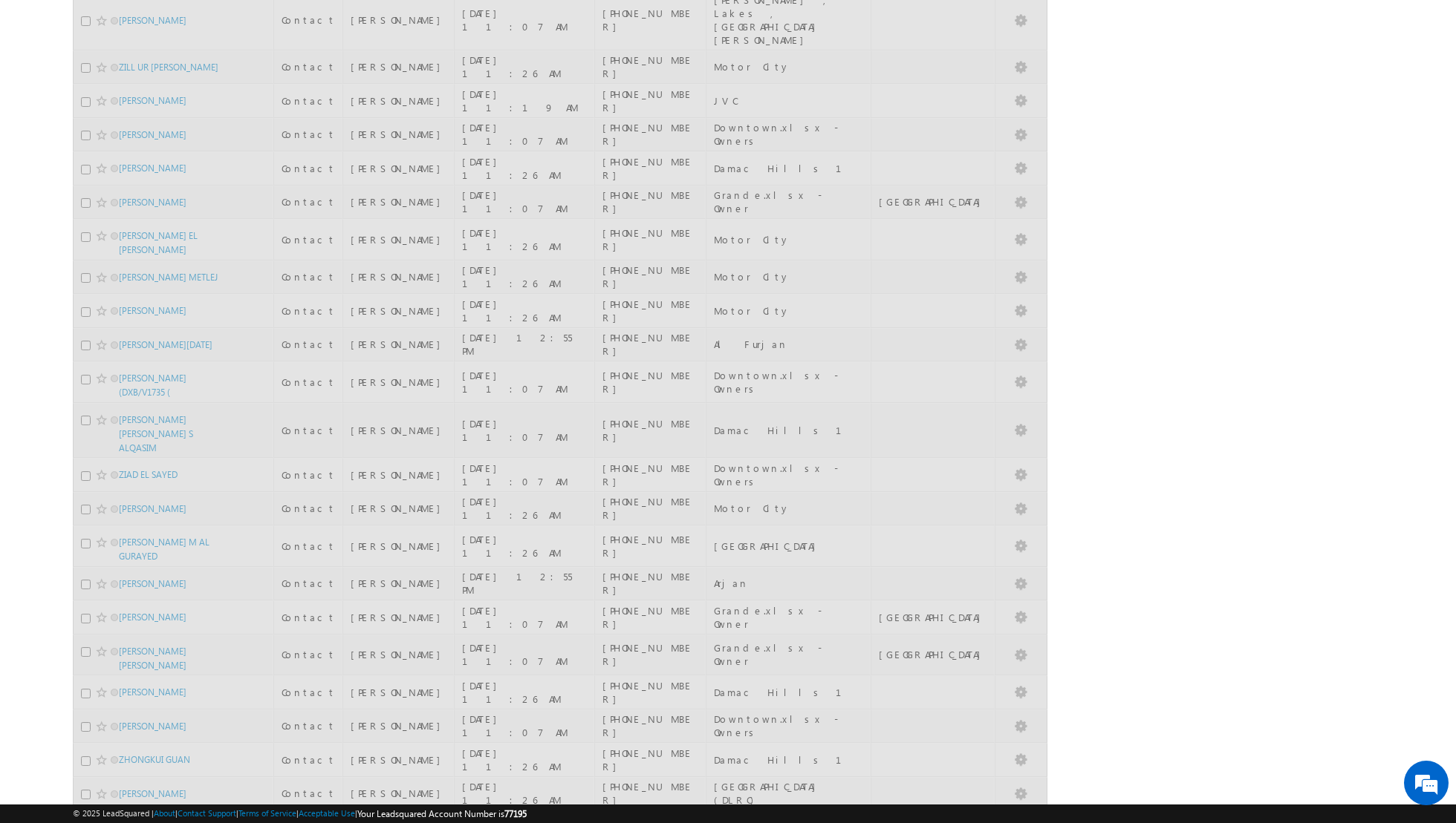
scroll to position [1244, 0]
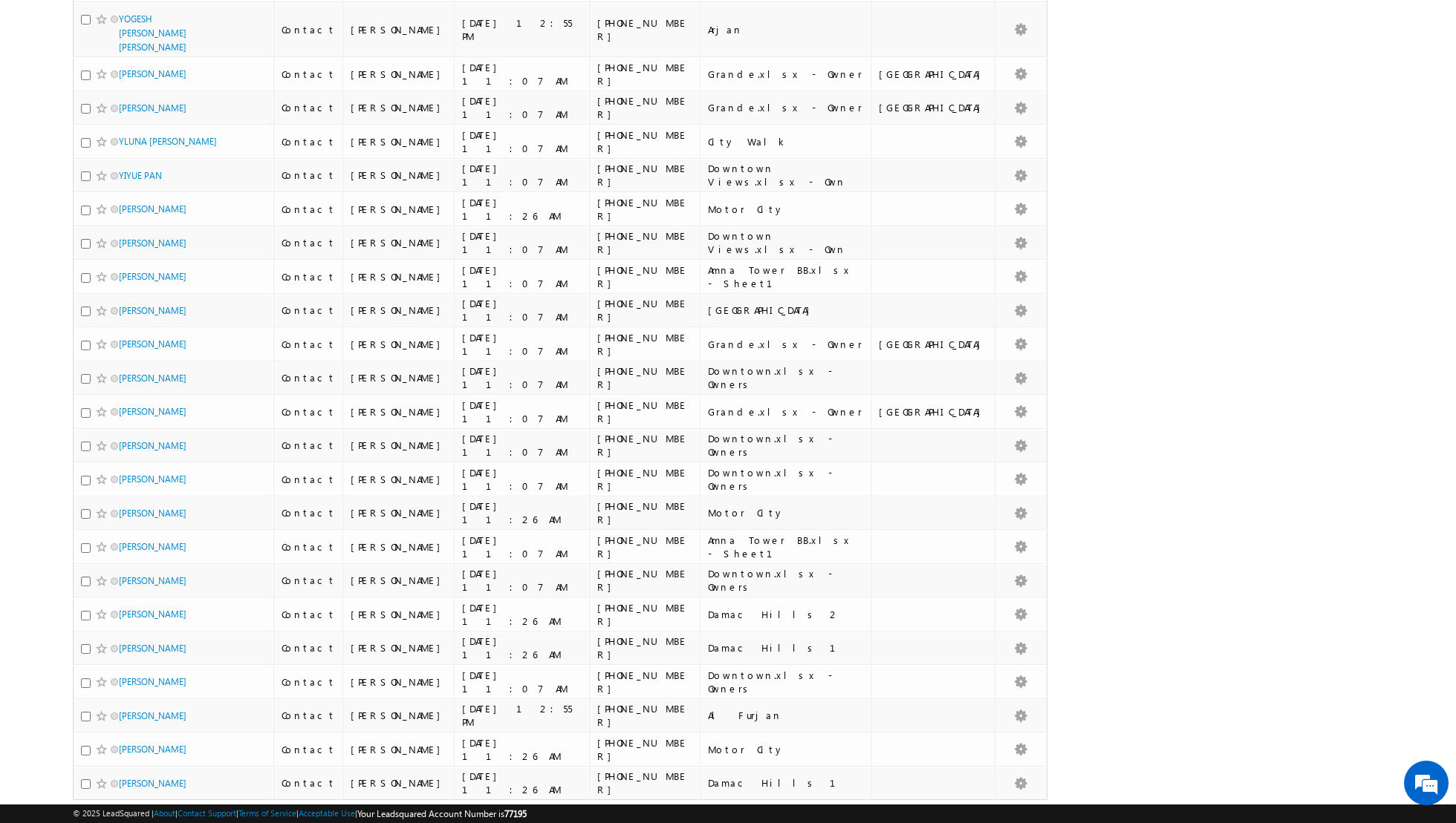
click at [856, 815] on link "6" at bounding box center [853, 828] width 26 height 25
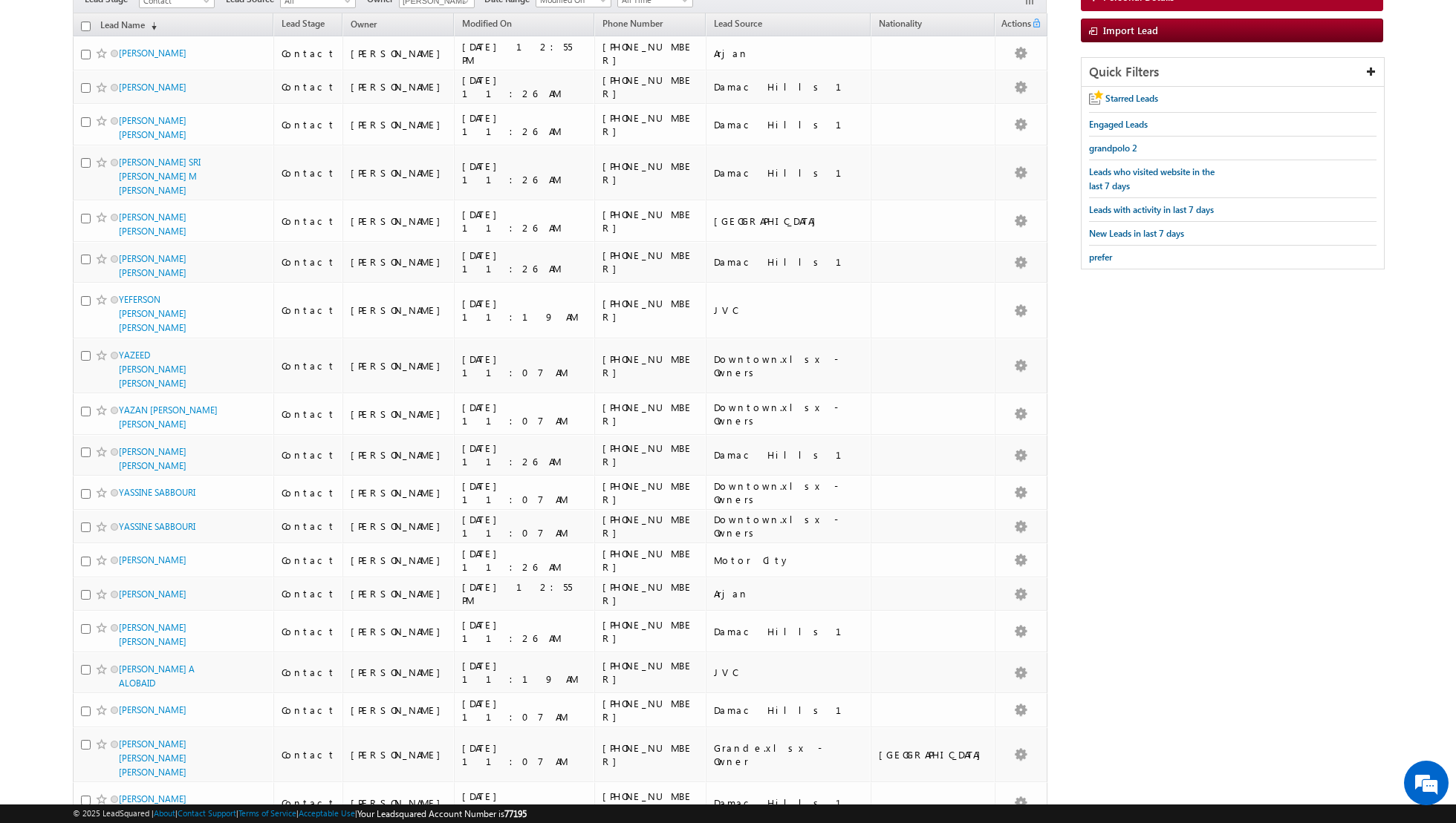
scroll to position [0, 0]
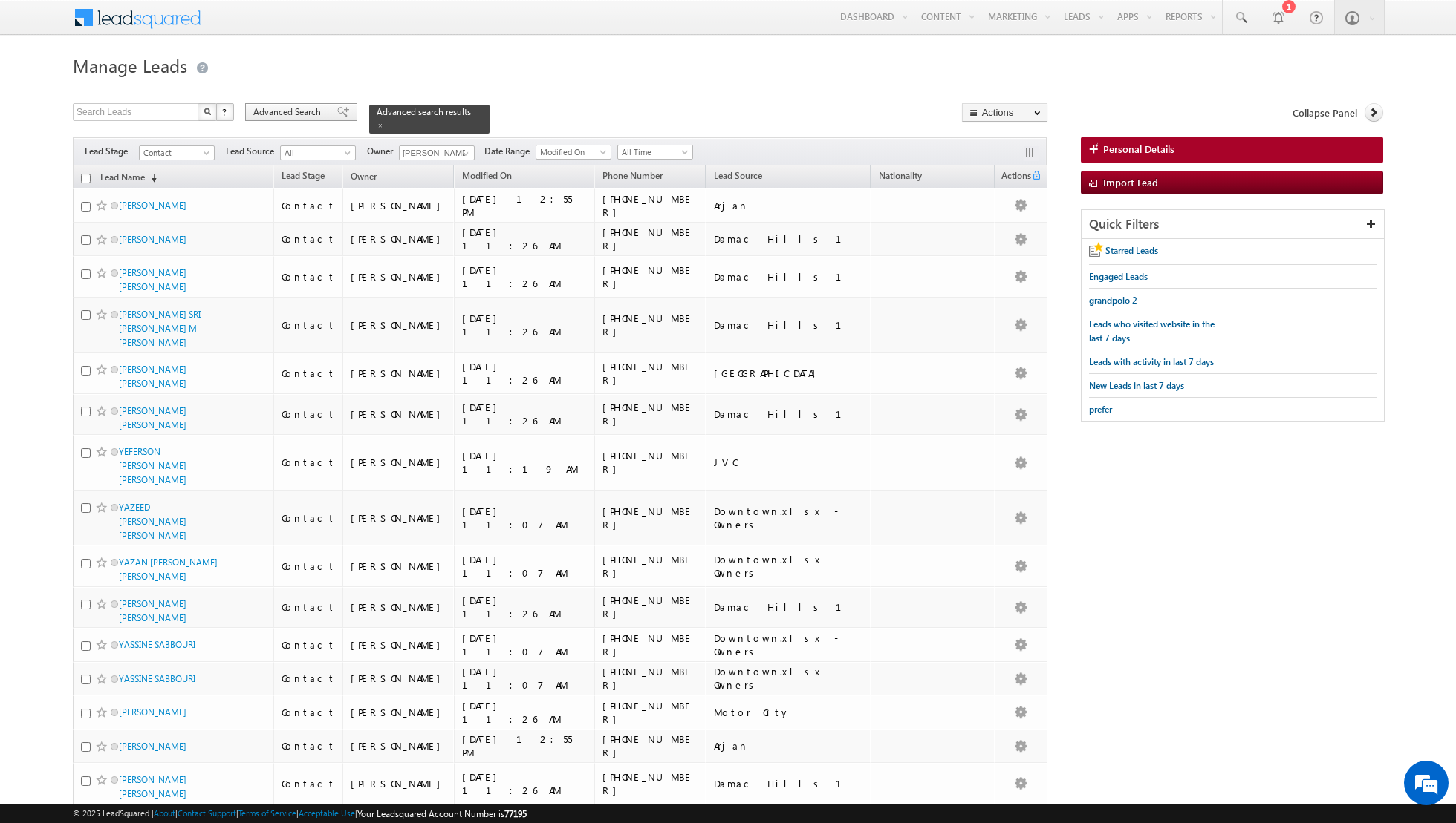
click at [324, 114] on span "Advanced Search" at bounding box center [289, 112] width 72 height 13
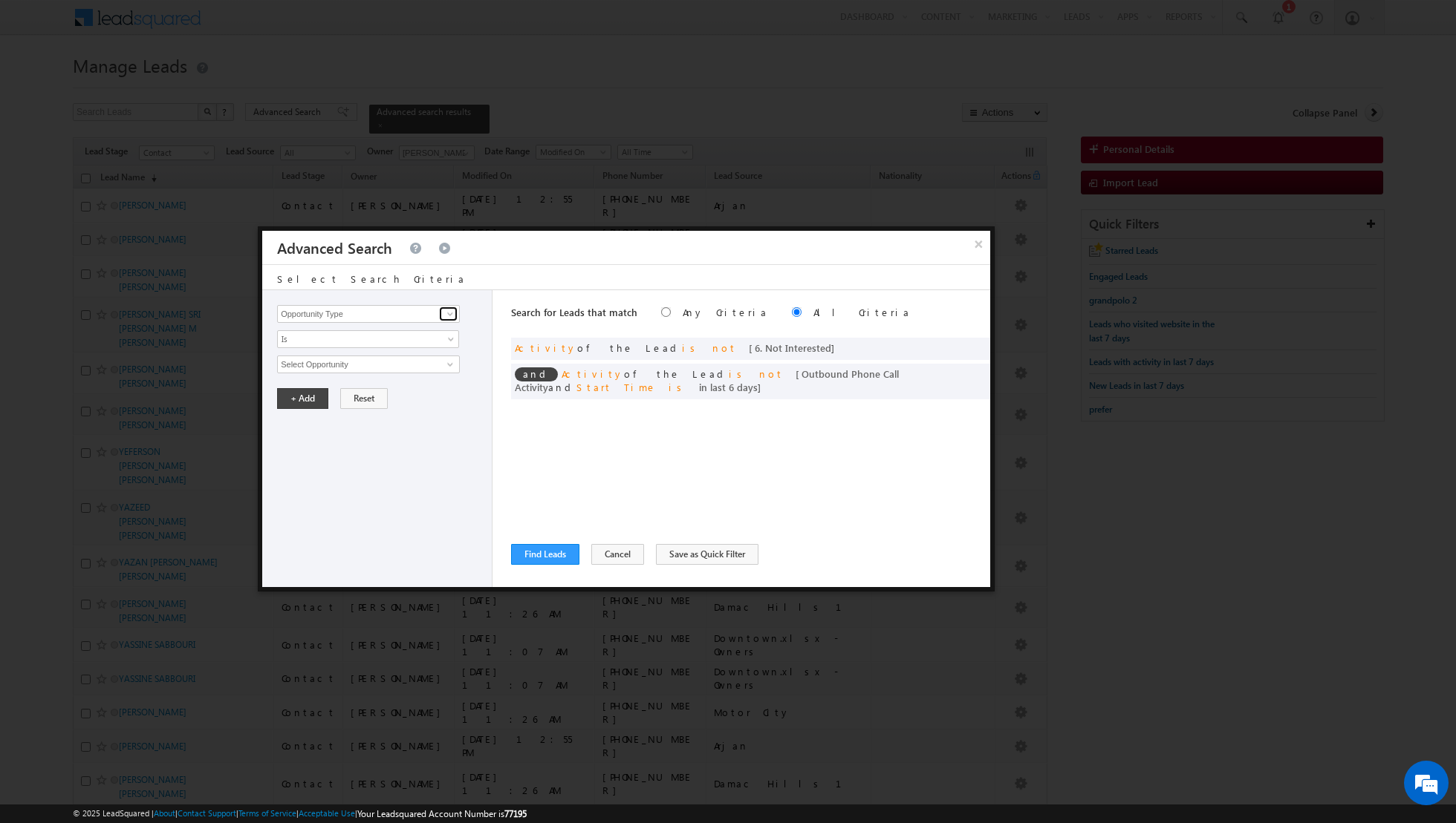
click at [447, 313] on span at bounding box center [450, 314] width 12 height 12
click at [387, 355] on link "Lead Source" at bounding box center [368, 359] width 182 height 17
click at [384, 363] on span "None Selected" at bounding box center [362, 364] width 168 height 16
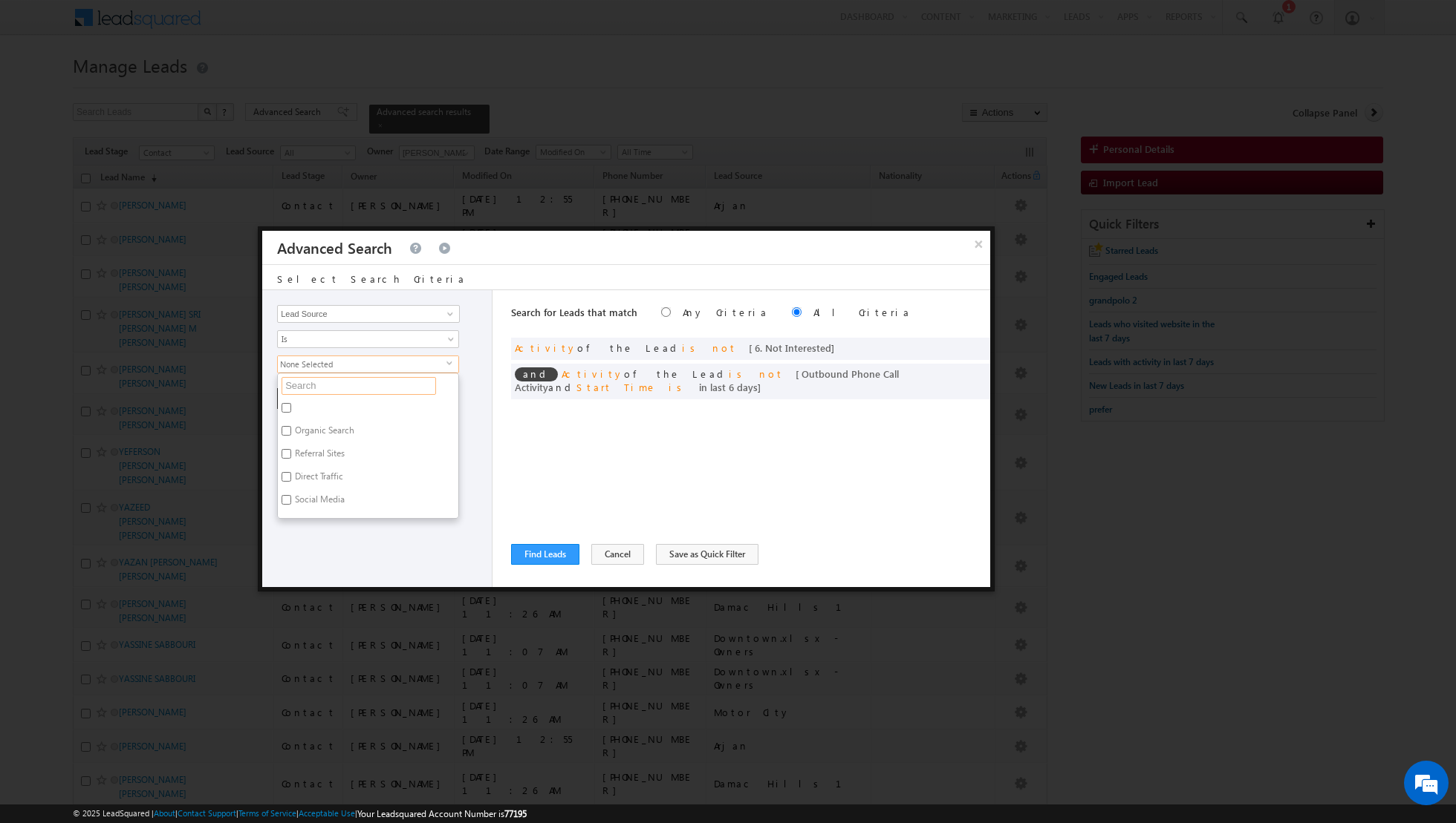
click at [355, 382] on input "text" at bounding box center [358, 385] width 154 height 18
click at [305, 406] on label "Dubai Creek" at bounding box center [336, 410] width 116 height 23
click at [291, 406] on input "Dubai Creek" at bounding box center [286, 408] width 9 height 9
click at [320, 470] on div "Opportunity Type Lead Activity Task Sales Group Prospect Id Address 1 Address 2…" at bounding box center [377, 439] width 230 height 297
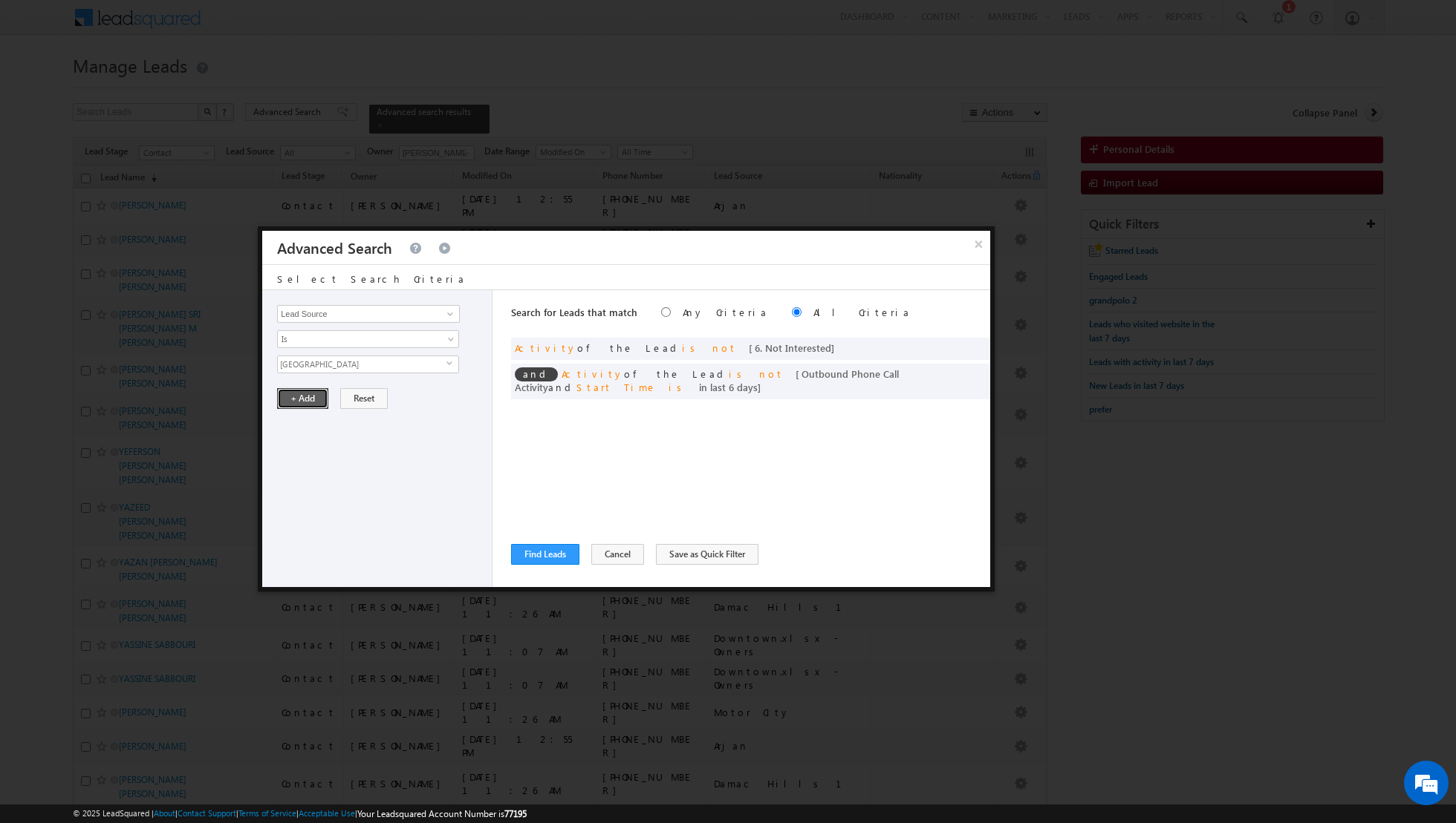
click at [308, 405] on button "+ Add" at bounding box center [303, 398] width 52 height 21
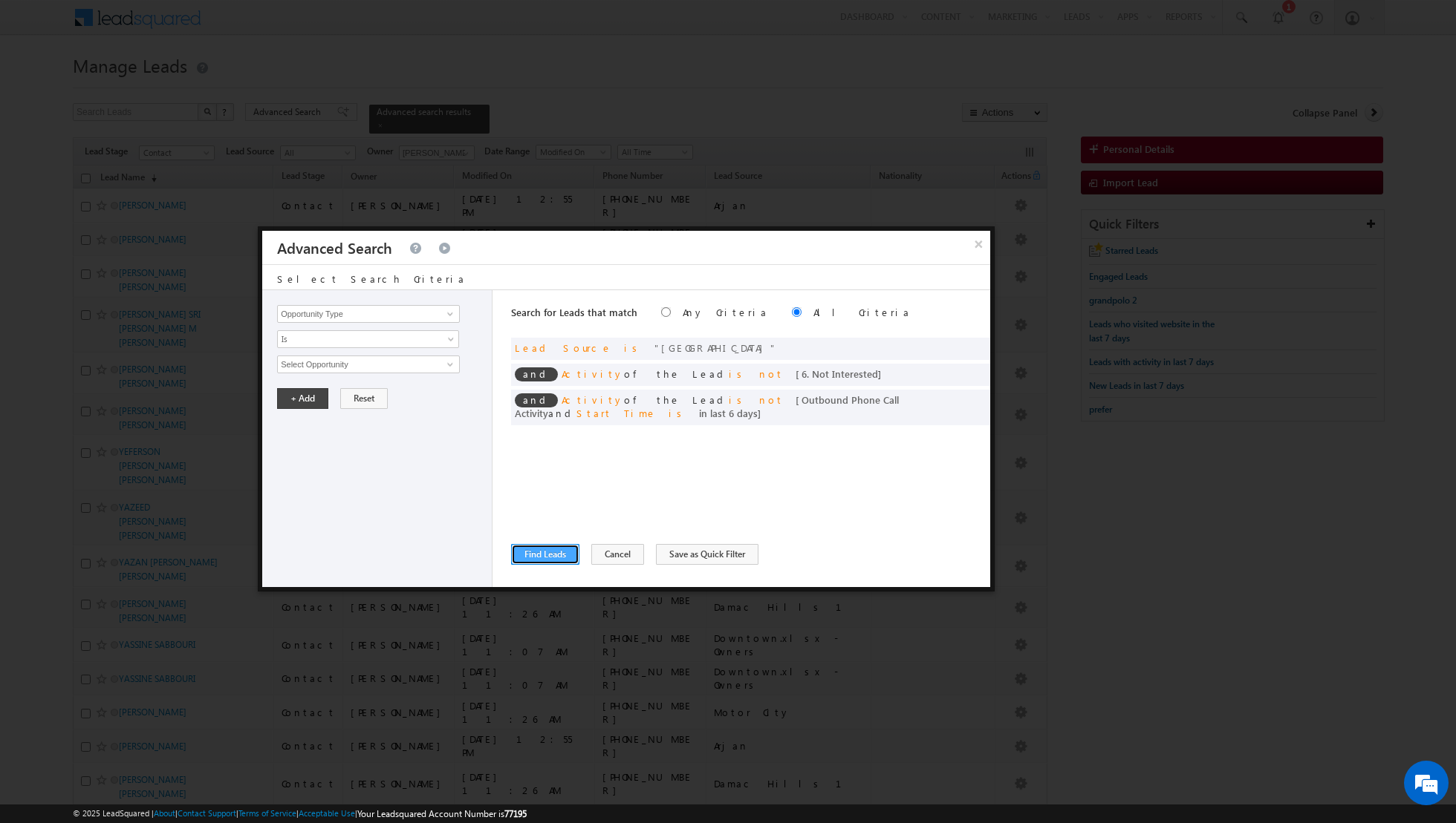
click at [539, 557] on button "Find Leads" at bounding box center [545, 554] width 69 height 21
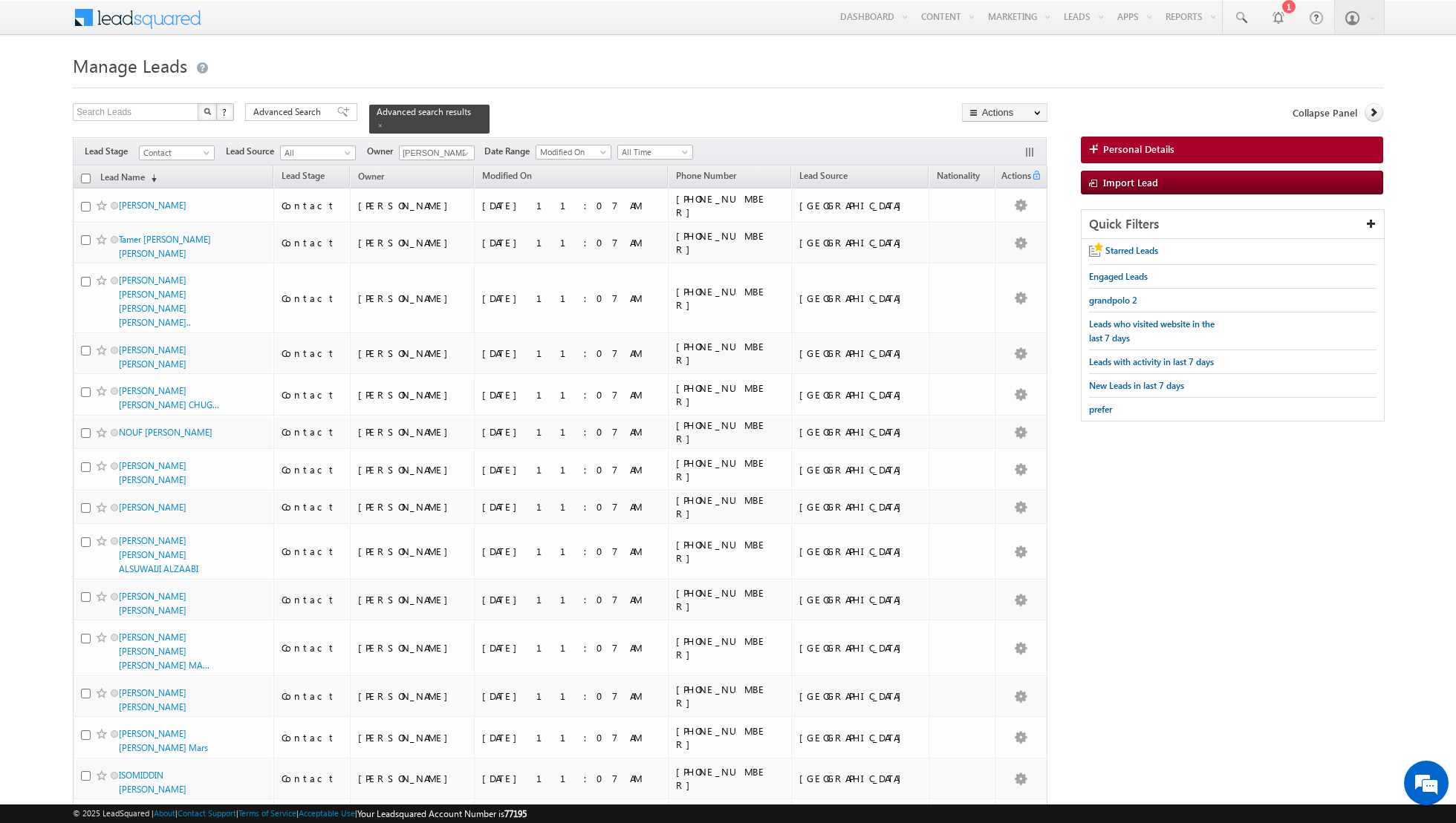
click at [89, 178] on input "checkbox" at bounding box center [86, 179] width 9 height 9
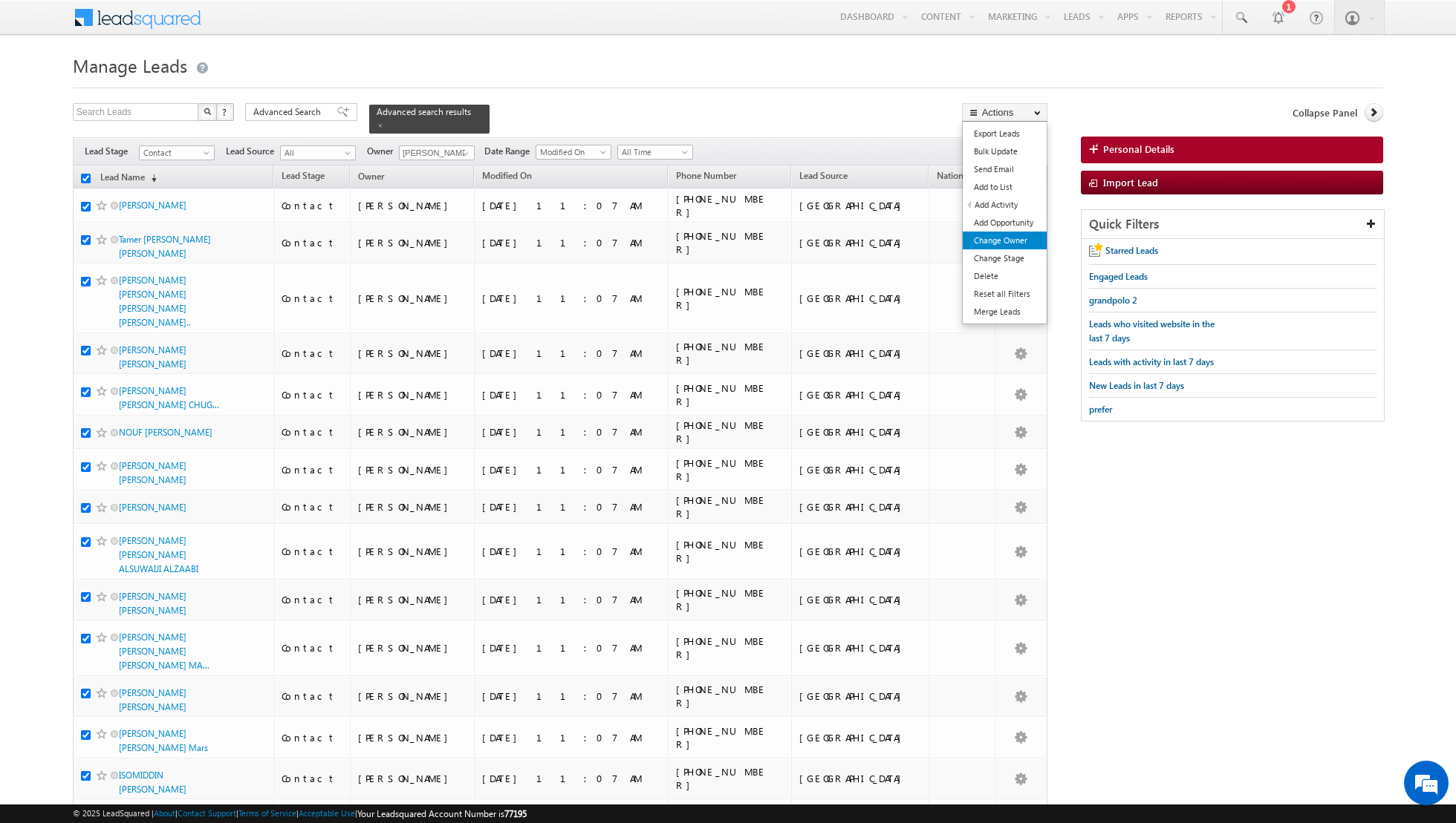
click at [1000, 241] on link "Change Owner" at bounding box center [1004, 241] width 84 height 18
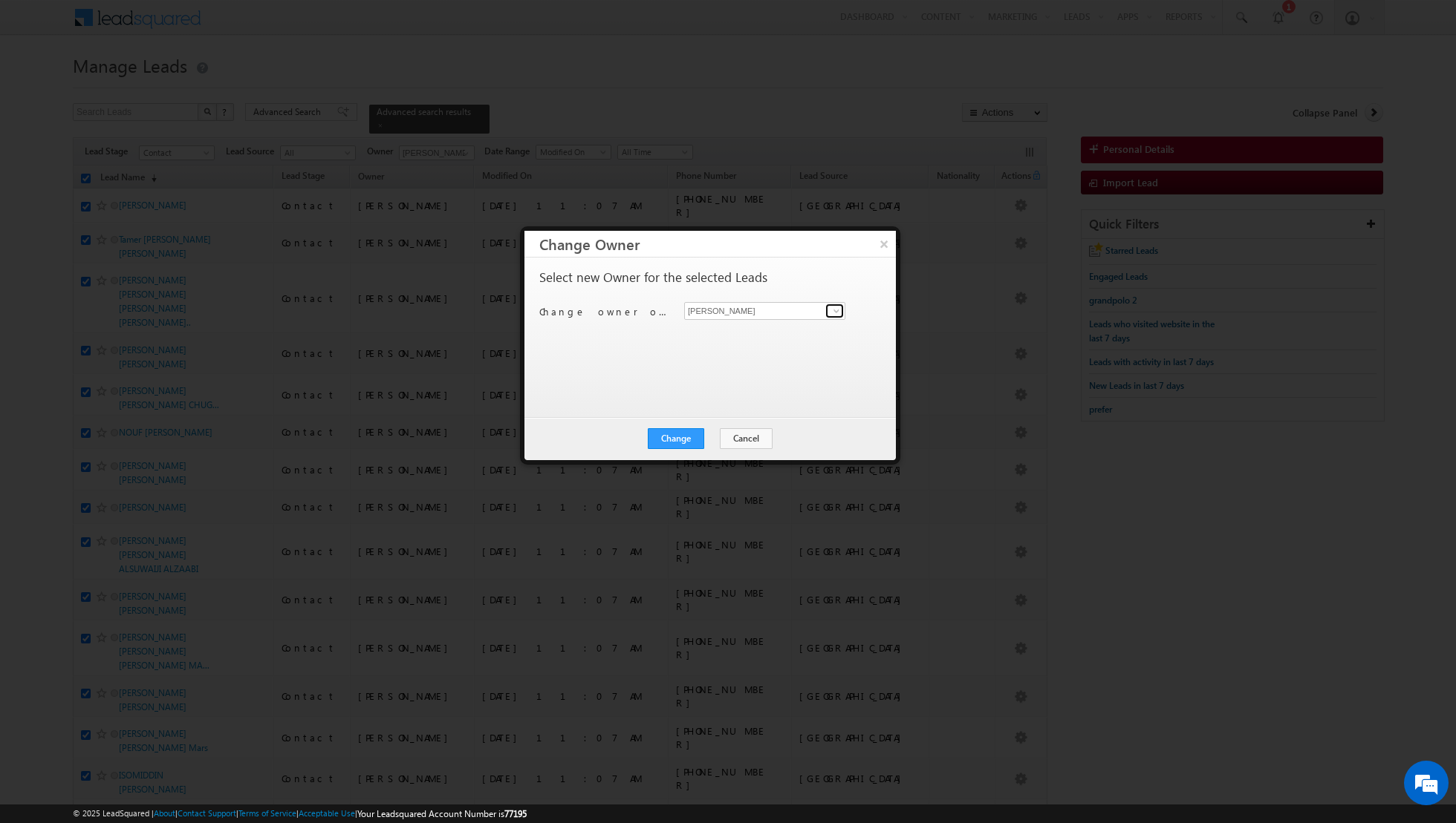
click at [832, 313] on span at bounding box center [836, 311] width 12 height 12
click at [722, 335] on span "aakash.arora@indglobal.ae" at bounding box center [757, 339] width 133 height 11
click at [674, 437] on button "Change" at bounding box center [676, 439] width 56 height 21
click at [724, 437] on button "Close" at bounding box center [712, 439] width 48 height 21
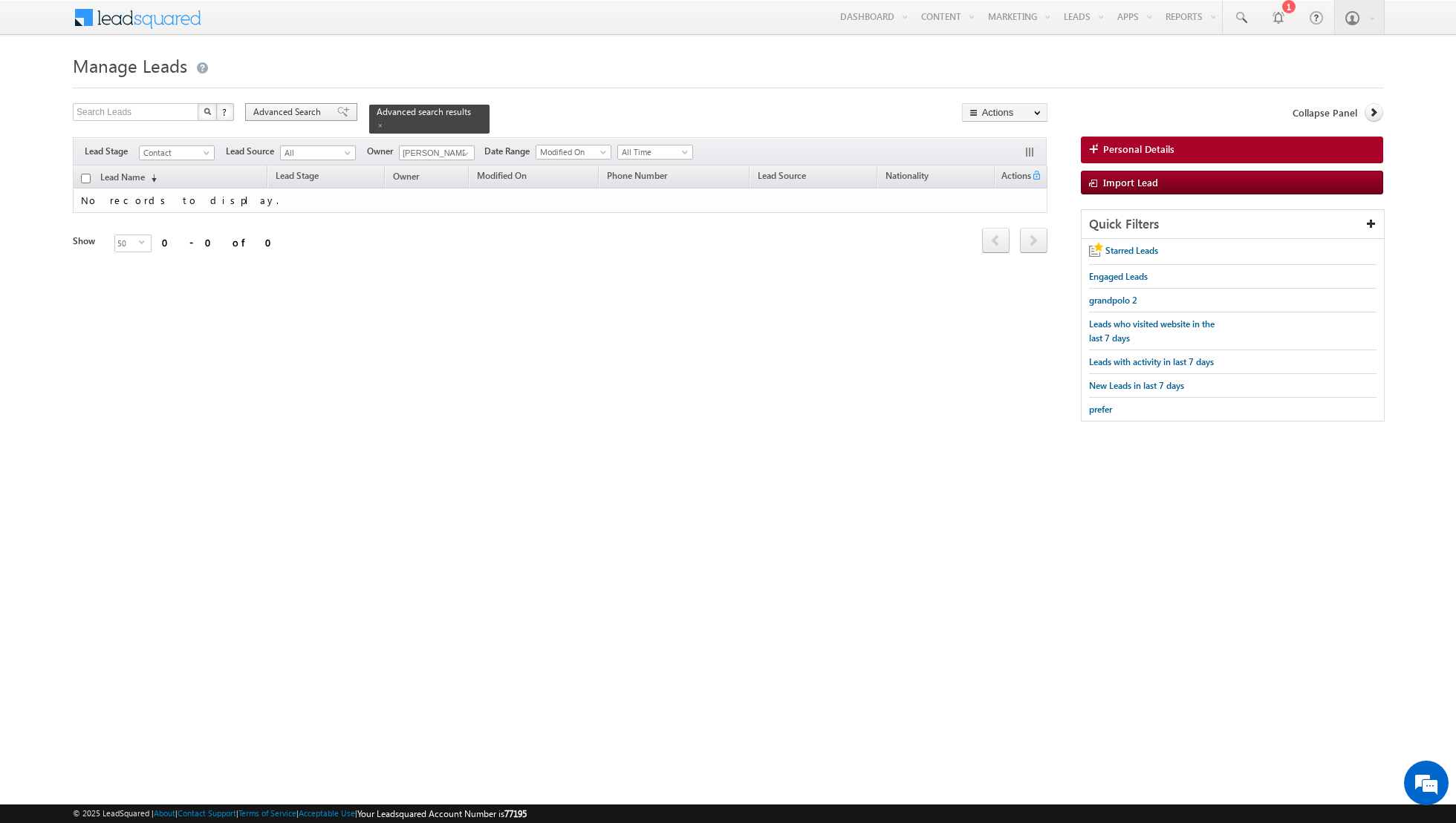
click at [337, 112] on span at bounding box center [343, 112] width 12 height 10
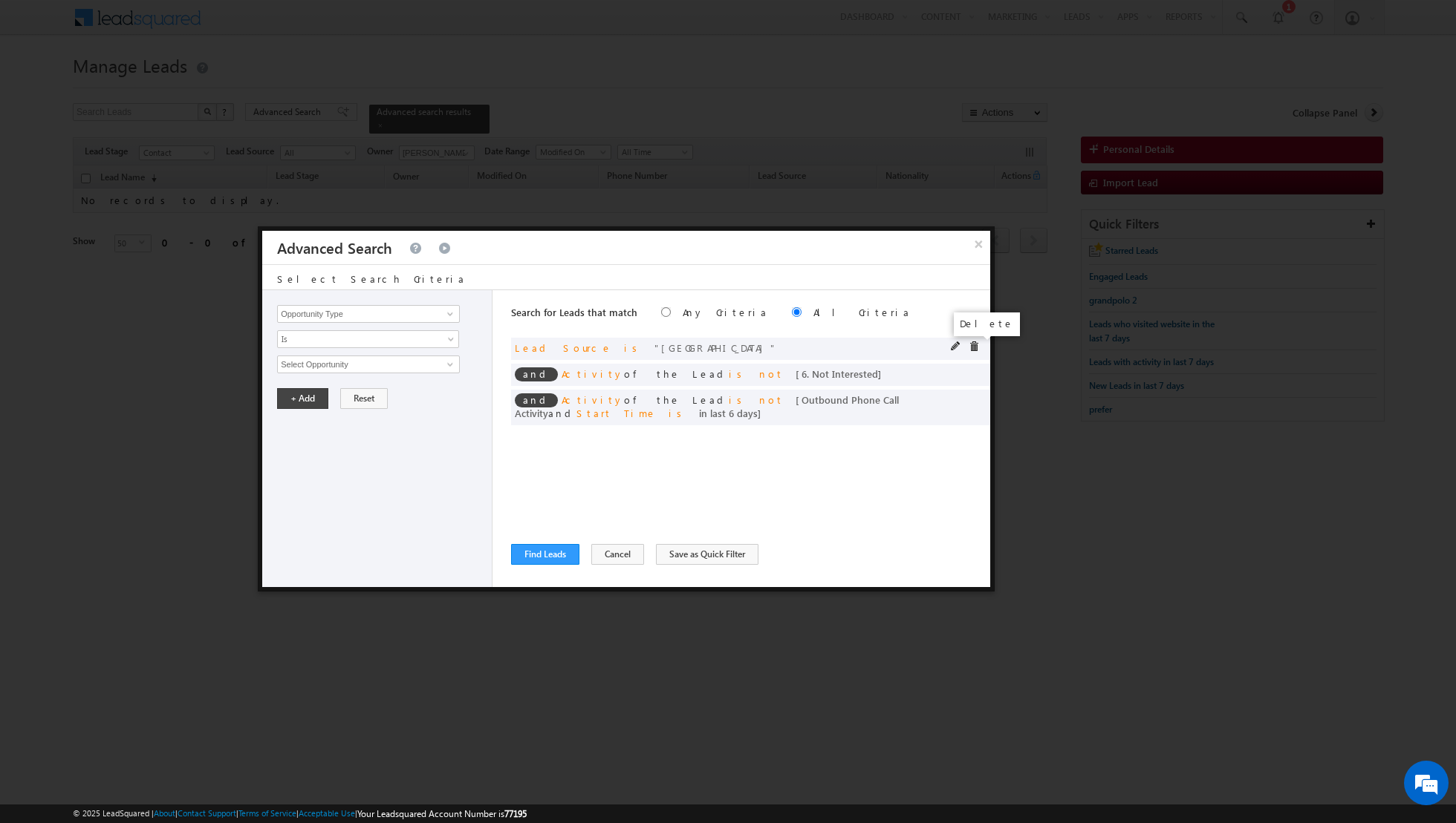
click at [977, 348] on span at bounding box center [973, 346] width 10 height 10
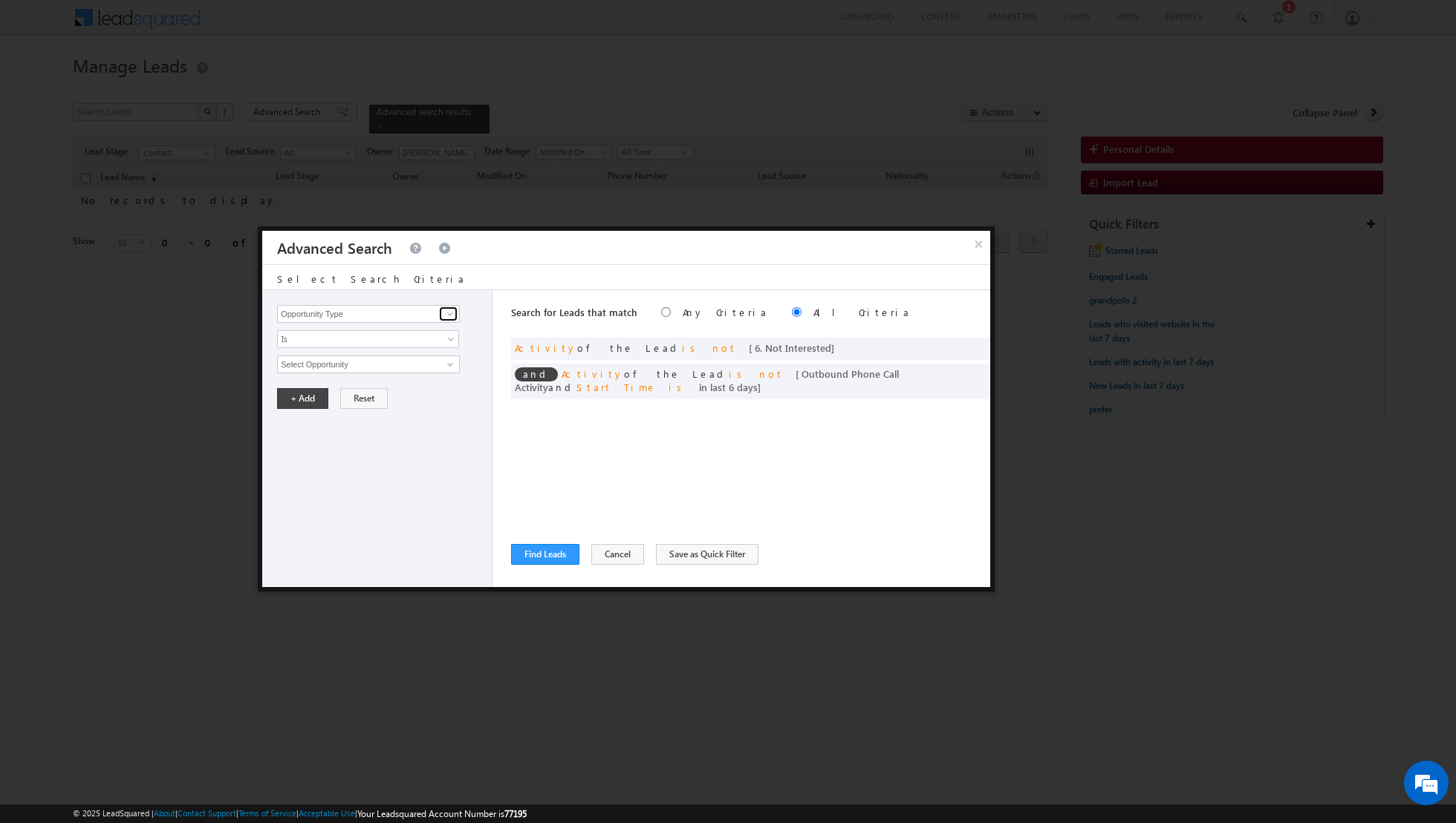
click at [451, 313] on span at bounding box center [450, 314] width 12 height 12
click at [401, 348] on link "Developer" at bounding box center [368, 344] width 182 height 17
click at [395, 356] on span "None Selected" at bounding box center [362, 364] width 168 height 16
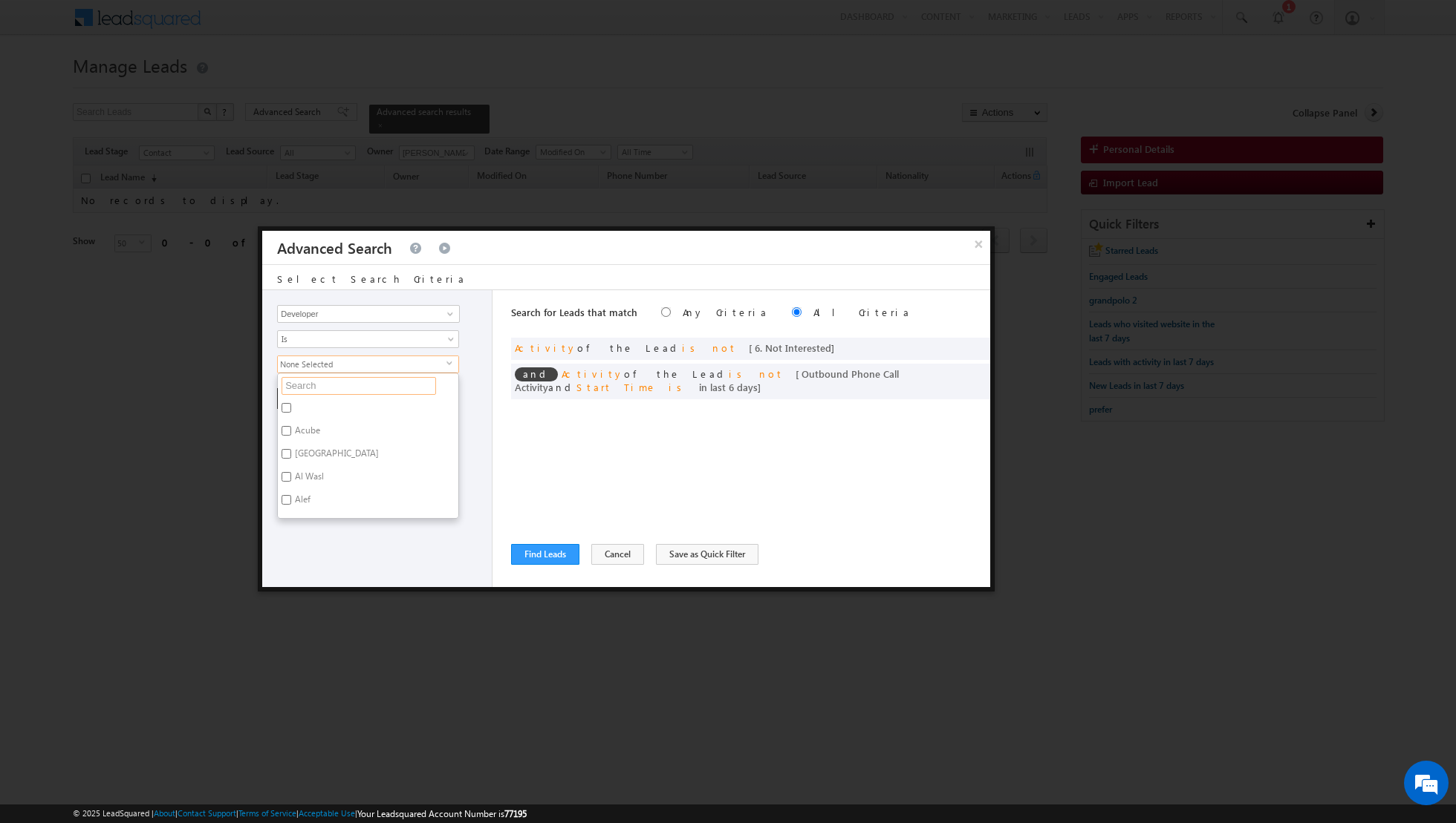
click at [371, 377] on input "text" at bounding box center [358, 385] width 154 height 18
click at [313, 406] on label "Emaar" at bounding box center [305, 410] width 55 height 23
click at [291, 406] on input "Emaar" at bounding box center [286, 408] width 9 height 9
click at [326, 458] on div "Opportunity Type Lead Activity Task Sales Group Prospect Id Address 1 Address 2…" at bounding box center [377, 439] width 230 height 297
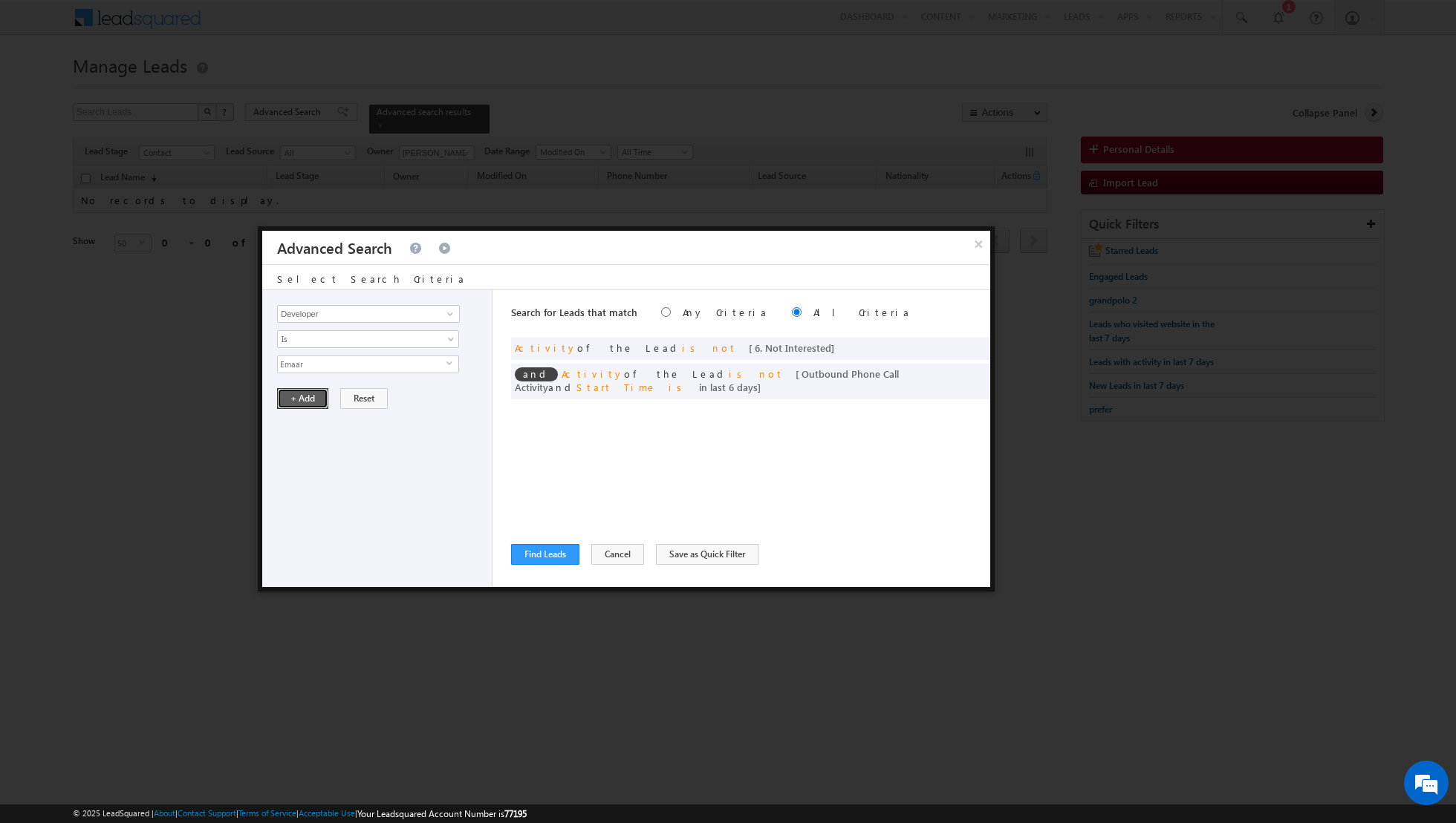
click at [306, 400] on button "+ Add" at bounding box center [303, 398] width 52 height 21
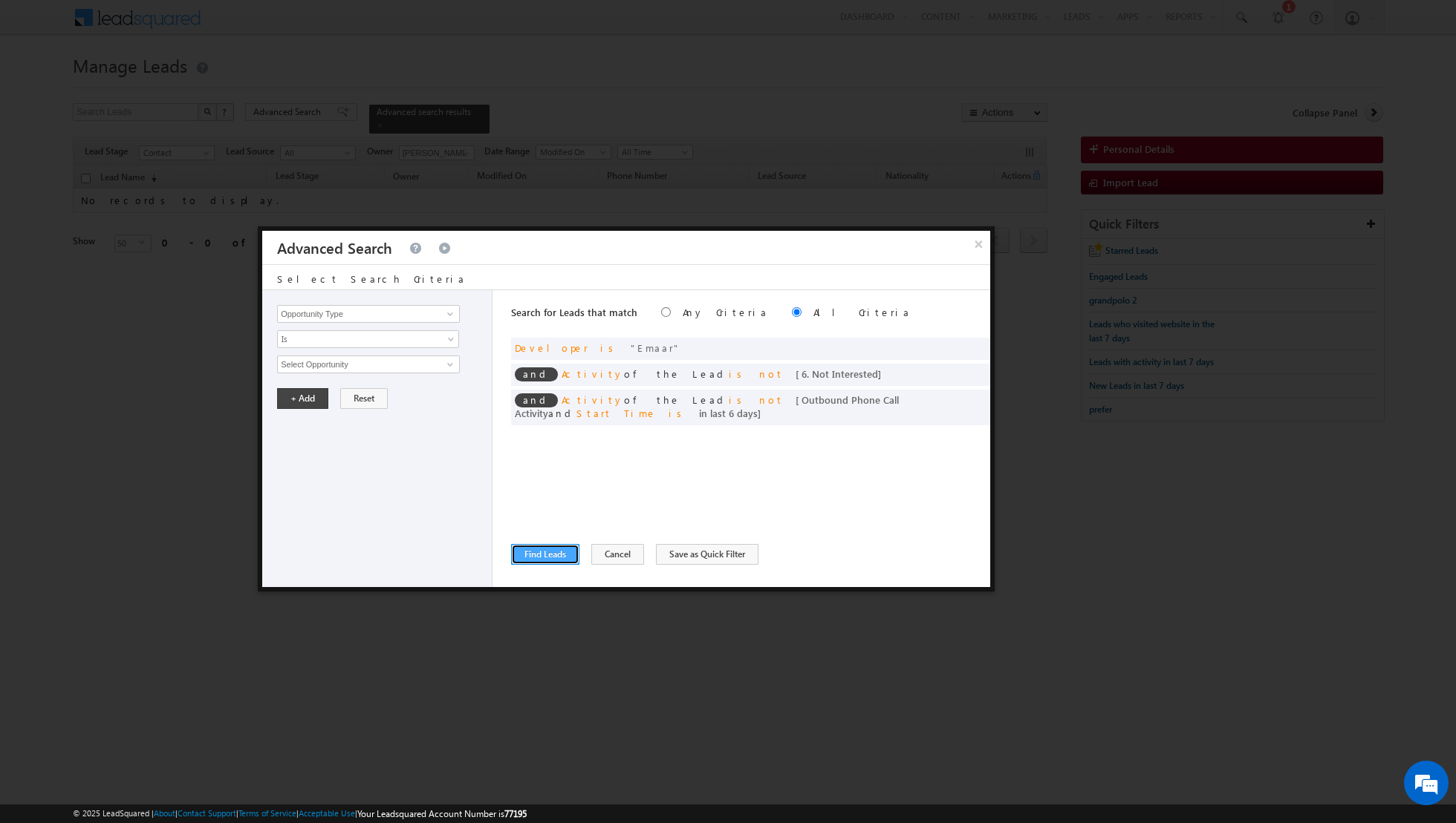
click at [551, 553] on button "Find Leads" at bounding box center [545, 554] width 69 height 21
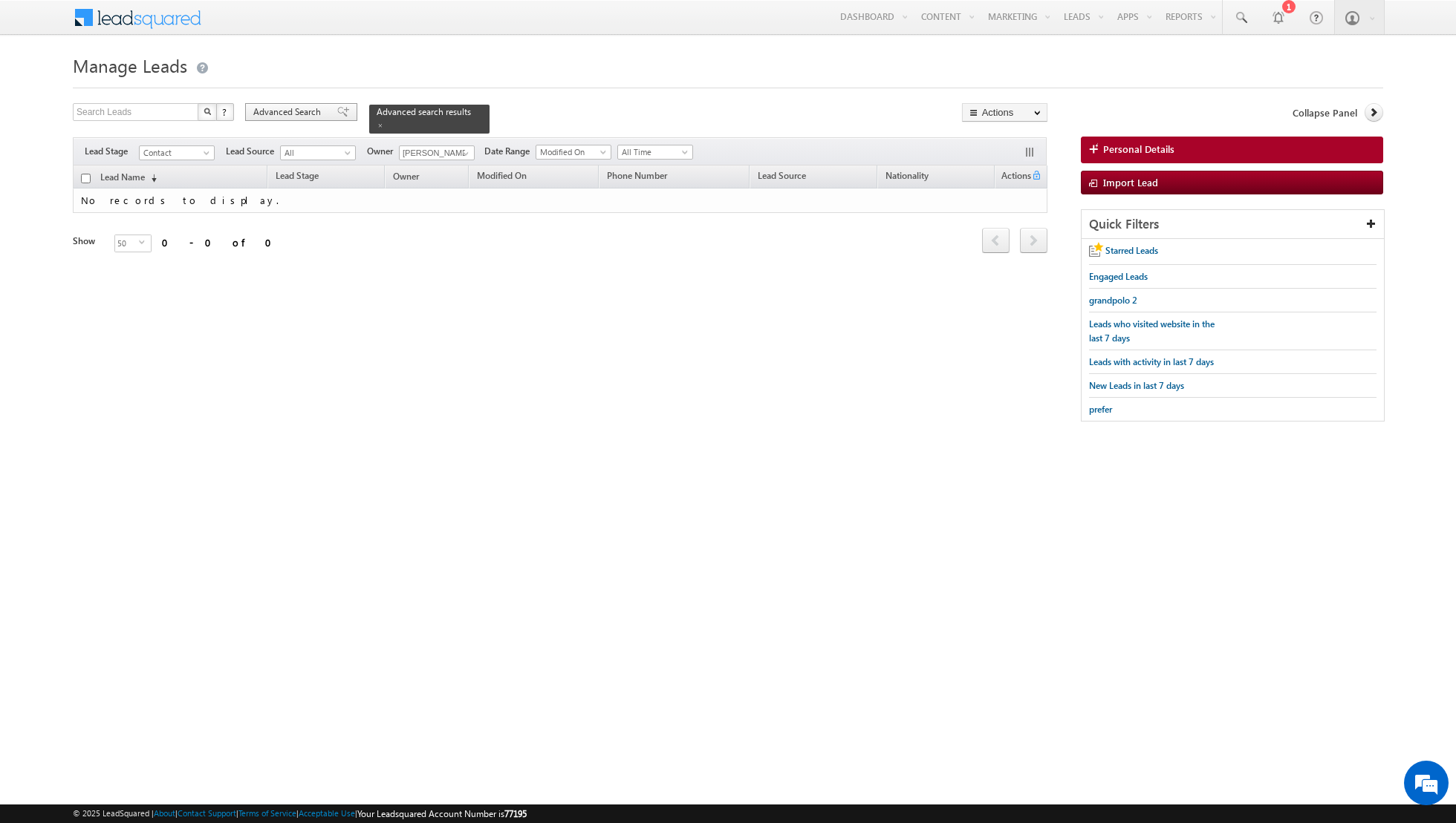
click at [337, 116] on span at bounding box center [343, 112] width 12 height 10
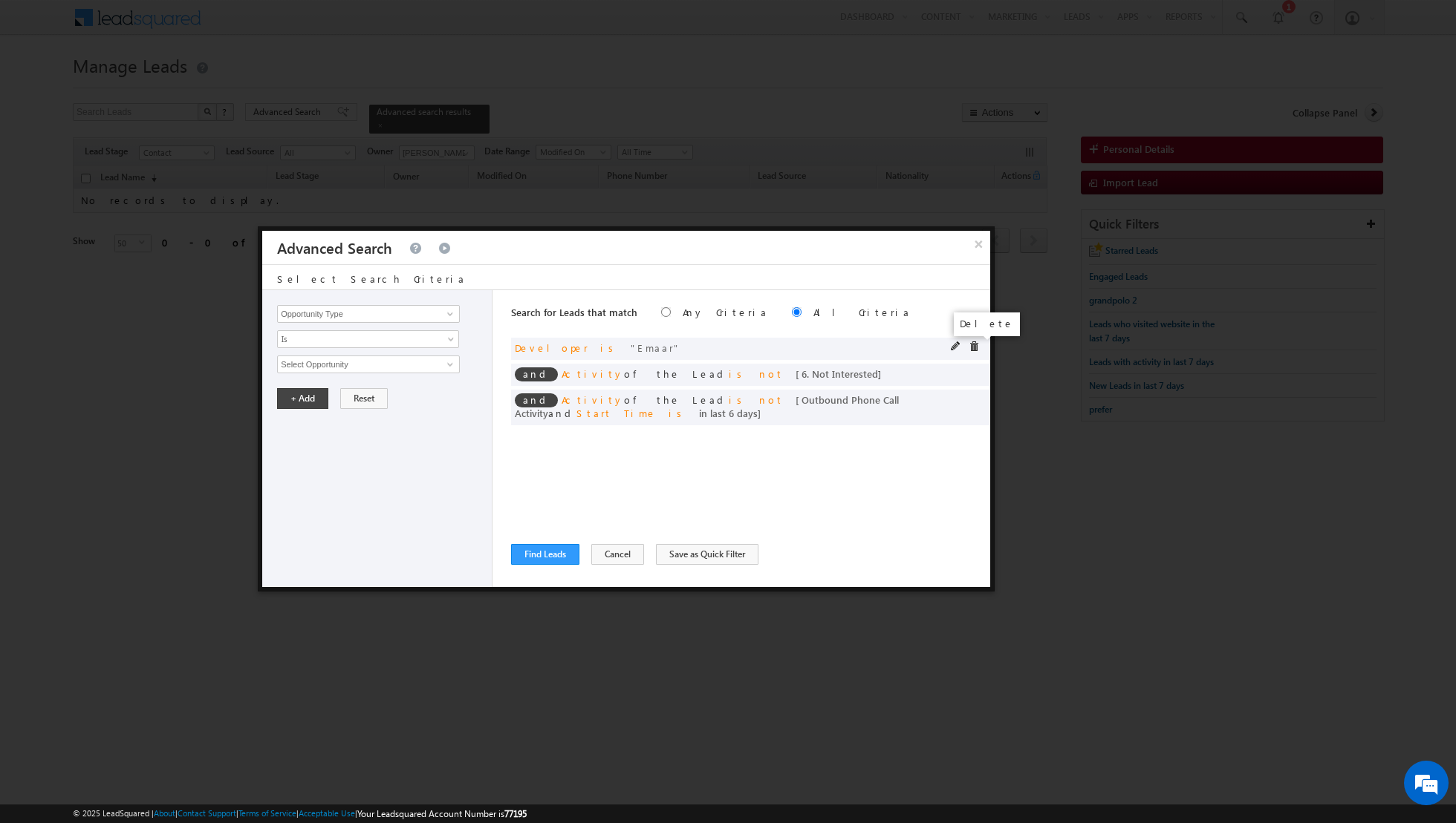
click at [972, 344] on span at bounding box center [973, 346] width 10 height 10
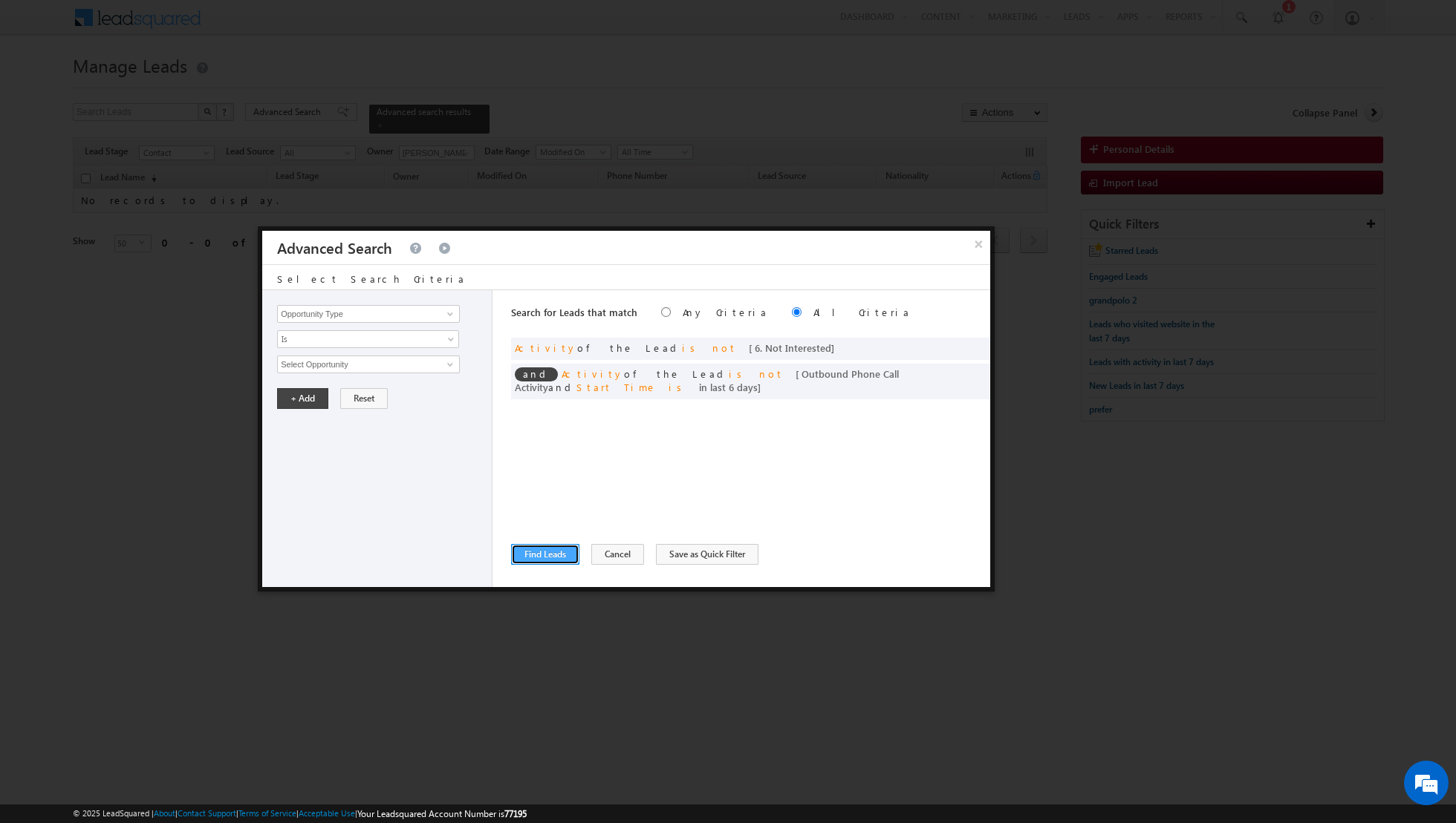
click at [533, 559] on button "Find Leads" at bounding box center [545, 554] width 69 height 21
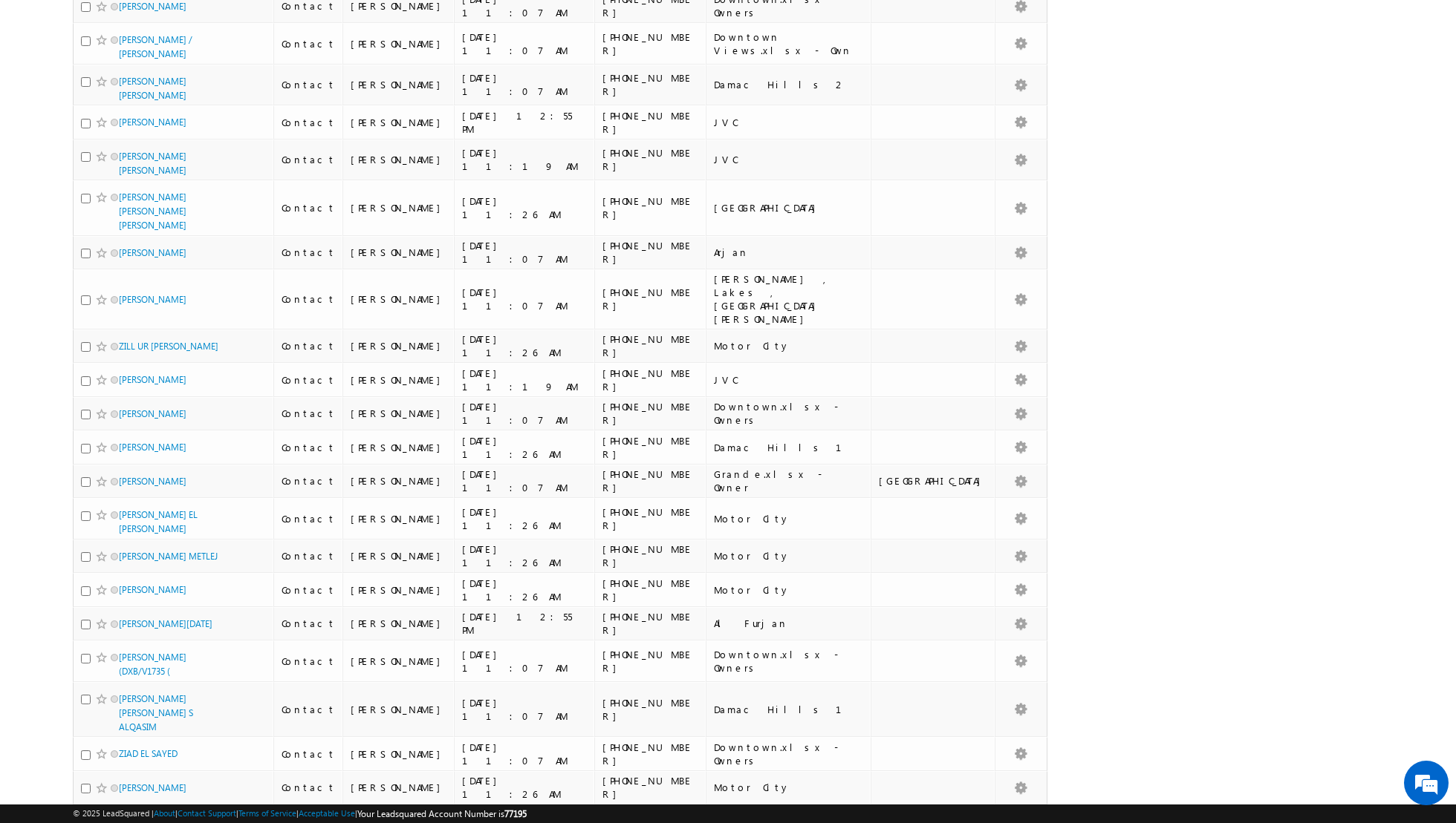
scroll to position [1305, 0]
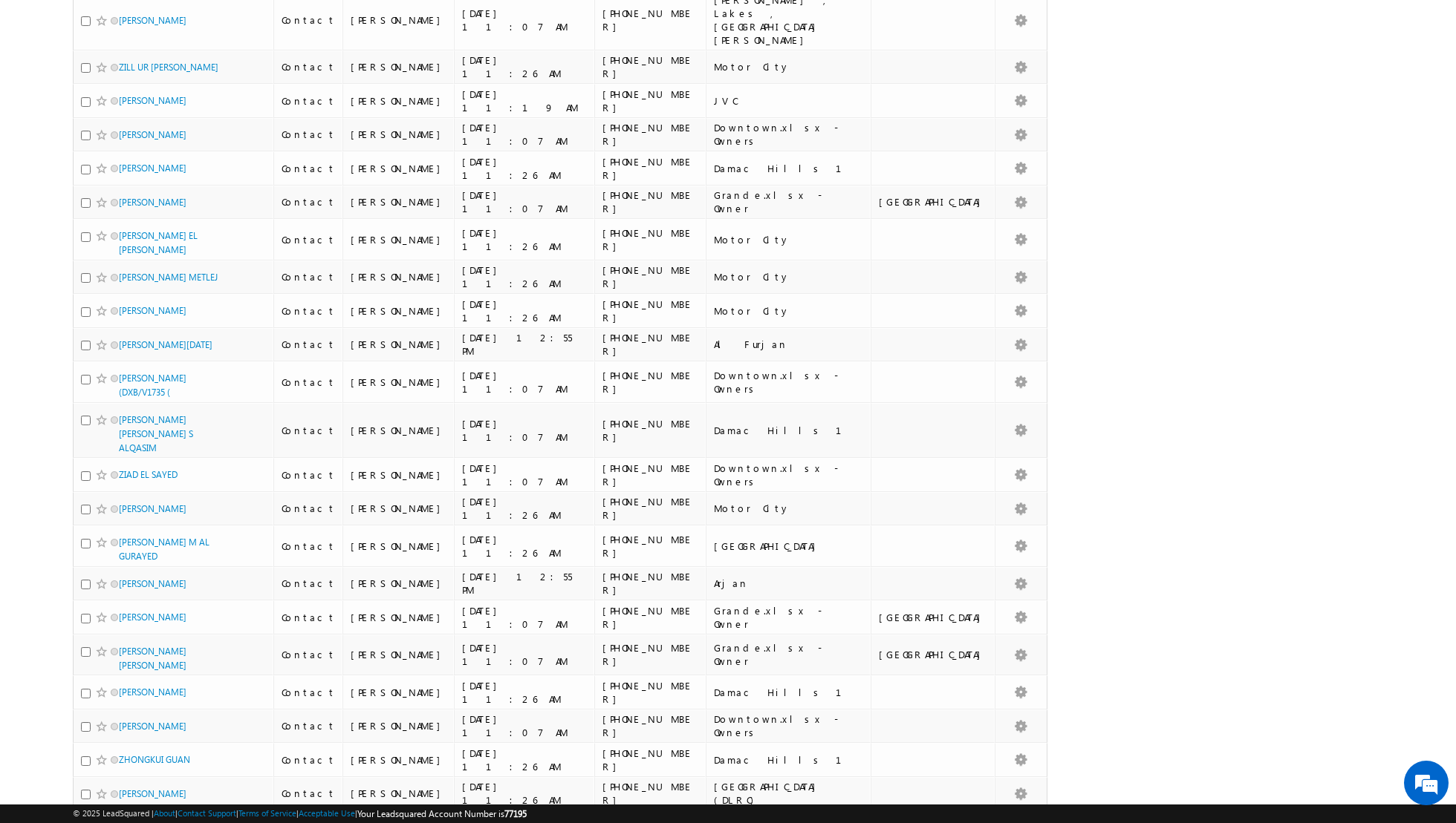
click at [737, 823] on link "2" at bounding box center [733, 838] width 26 height 25
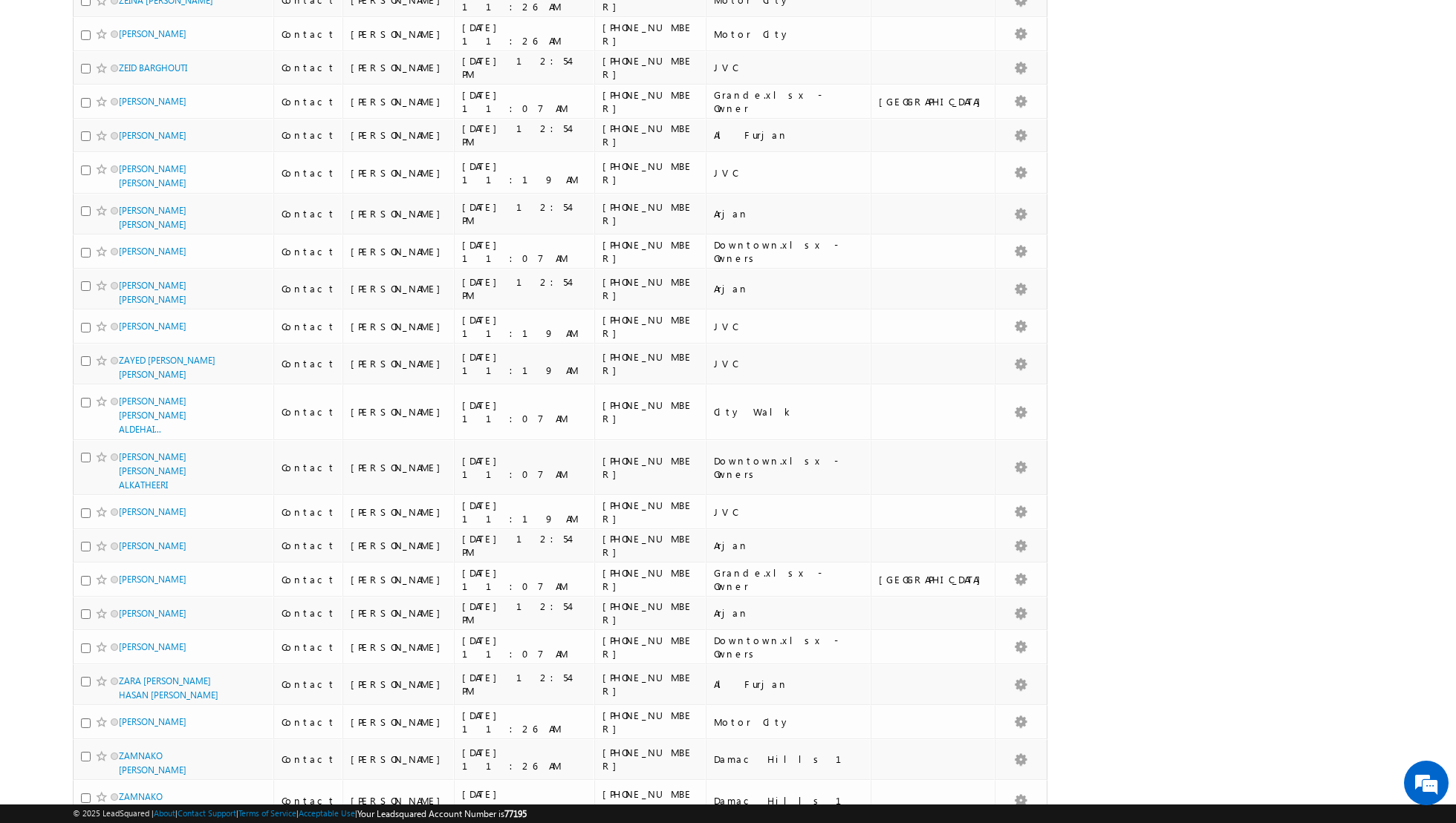
scroll to position [1225, 0]
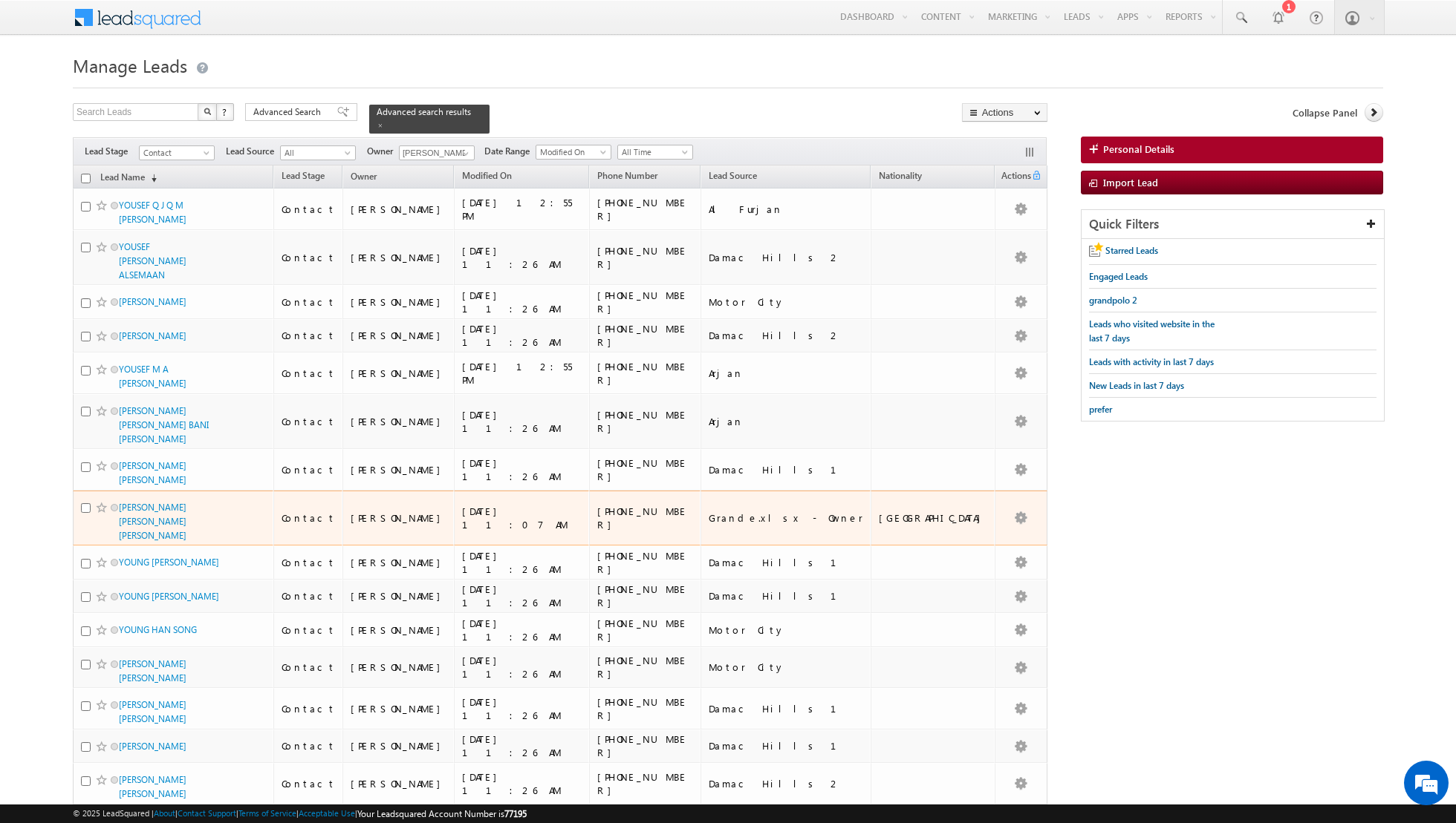
scroll to position [1244, 0]
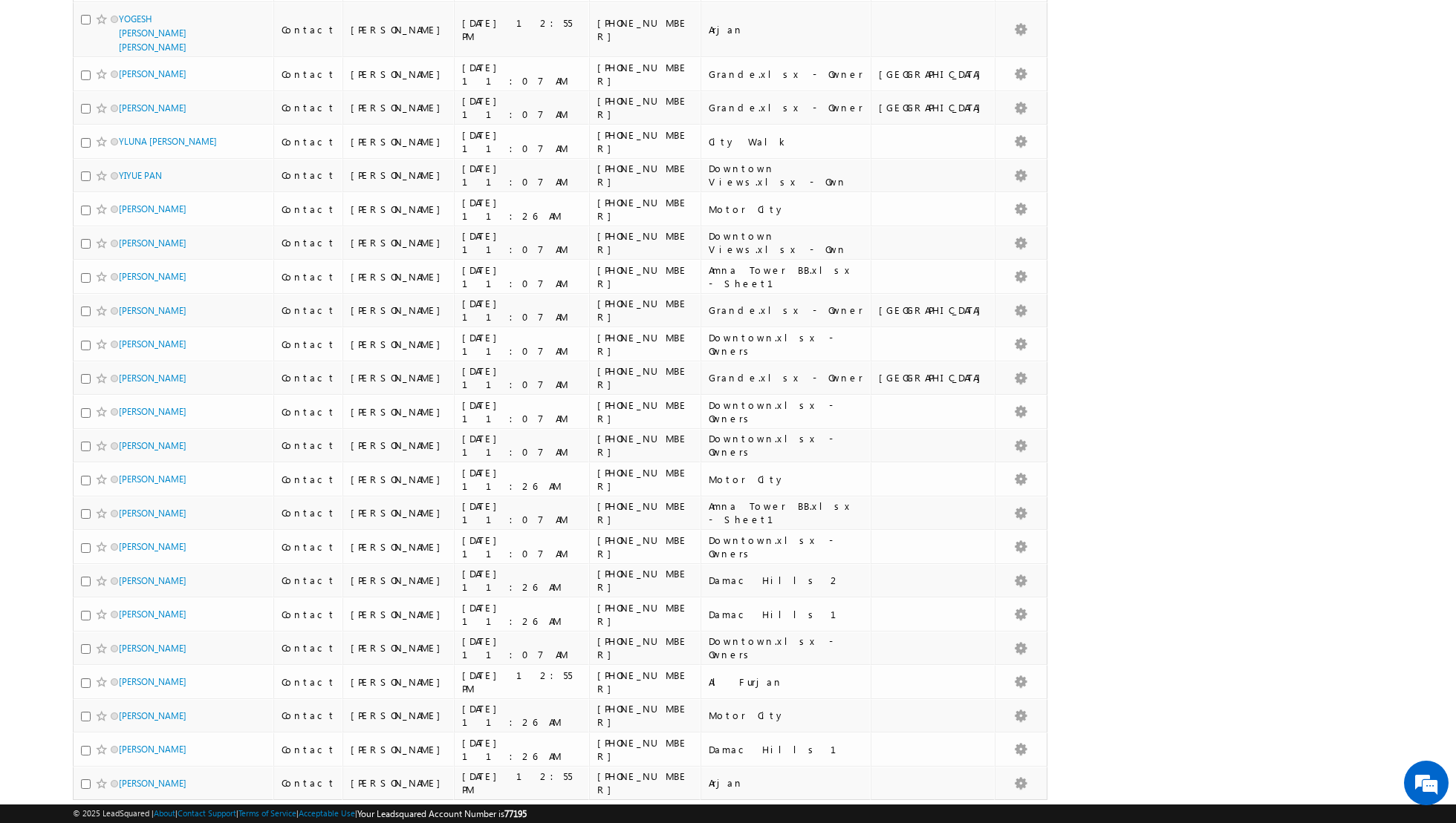
click at [856, 815] on link "6" at bounding box center [853, 828] width 26 height 25
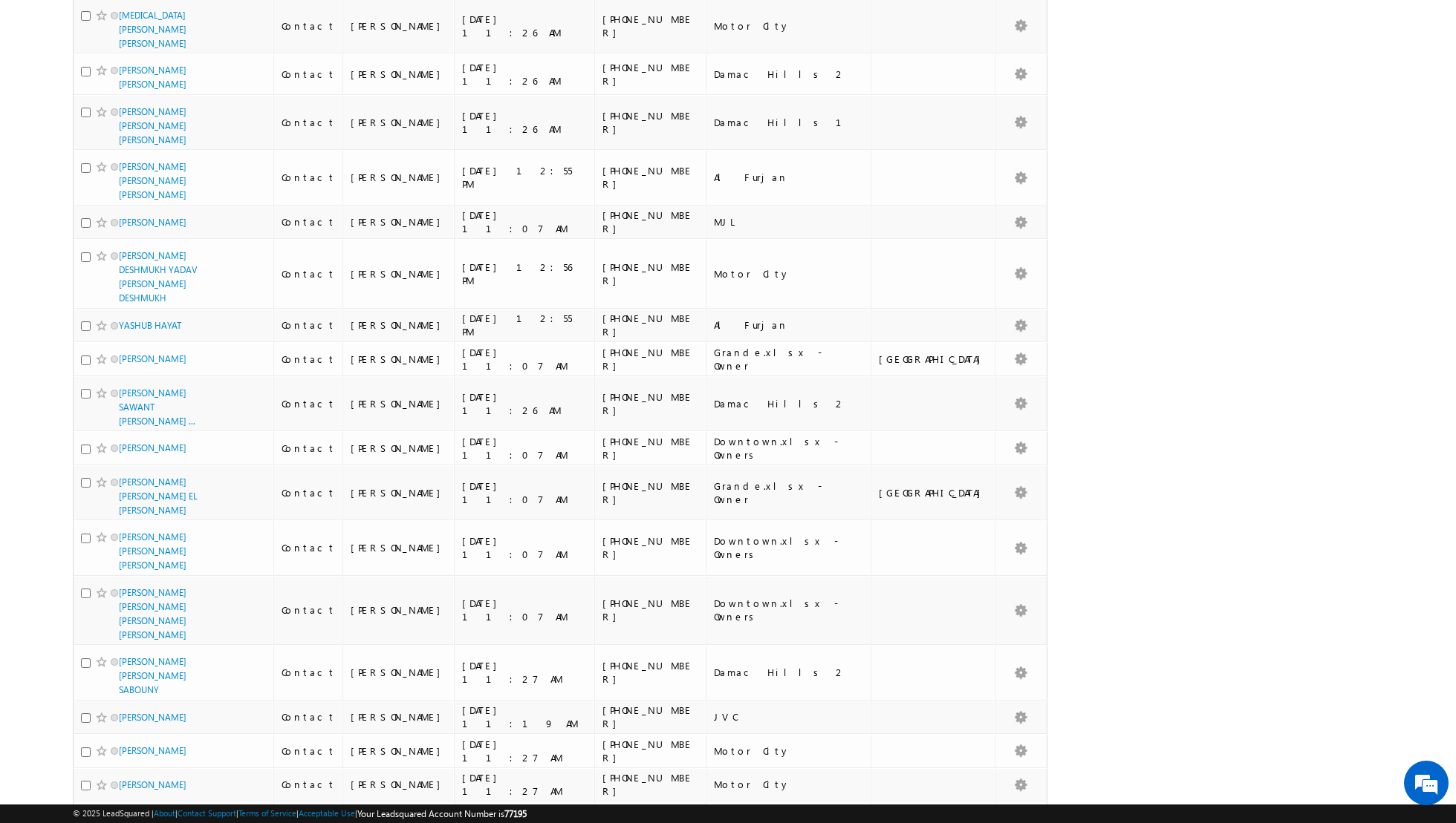
scroll to position [1371, 0]
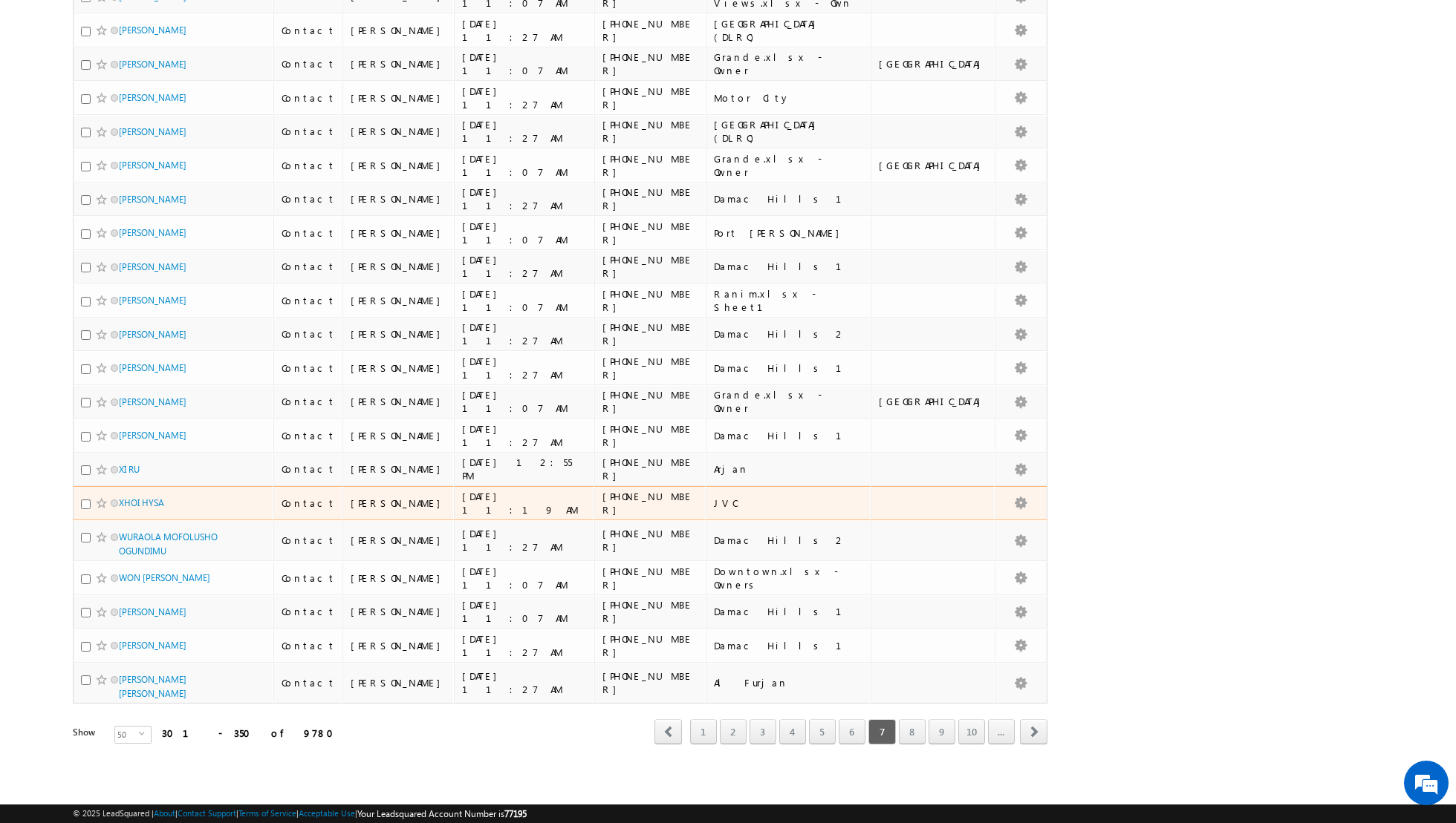
scroll to position [1218, 0]
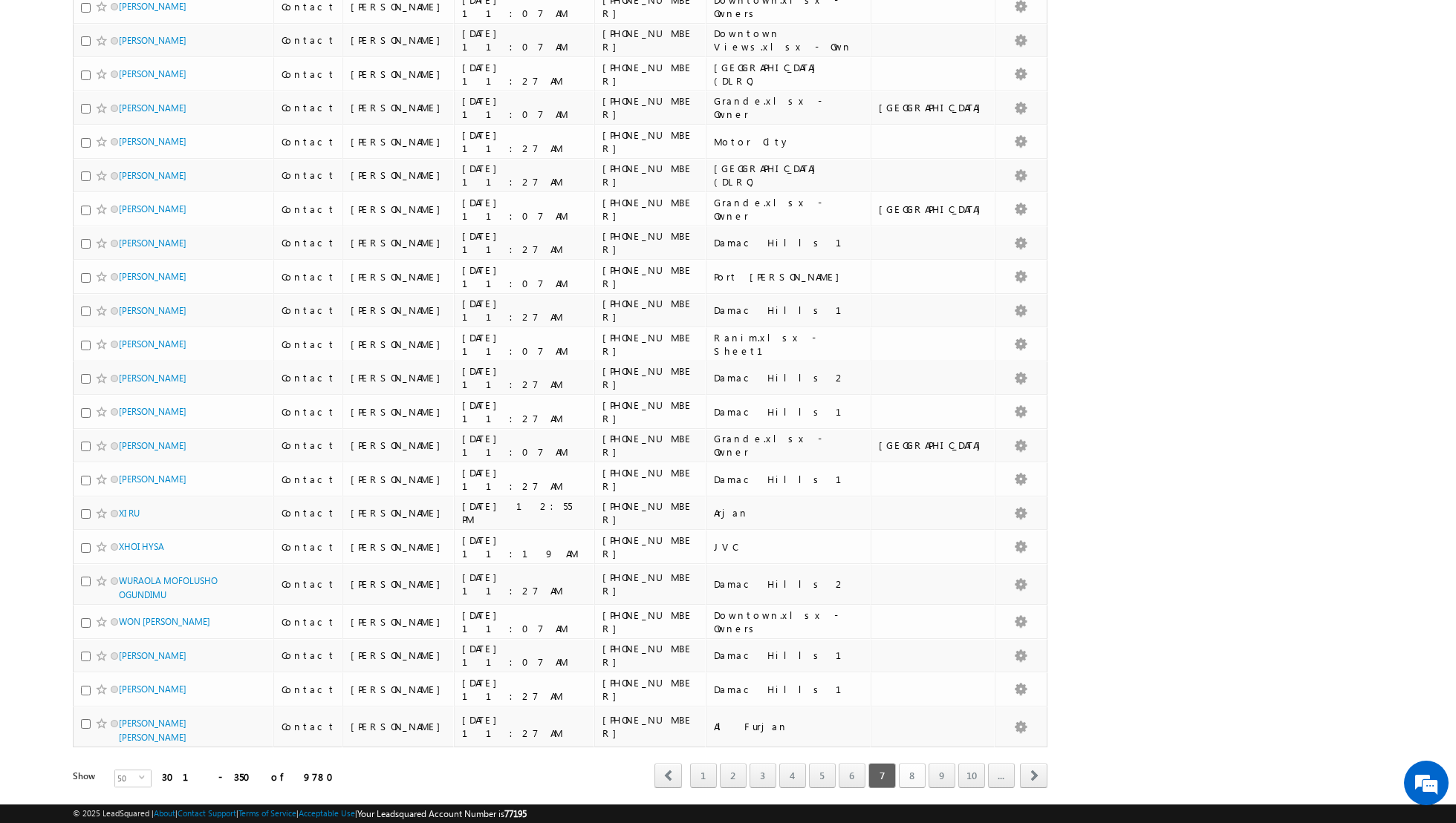
click at [916, 763] on link "8" at bounding box center [912, 775] width 26 height 25
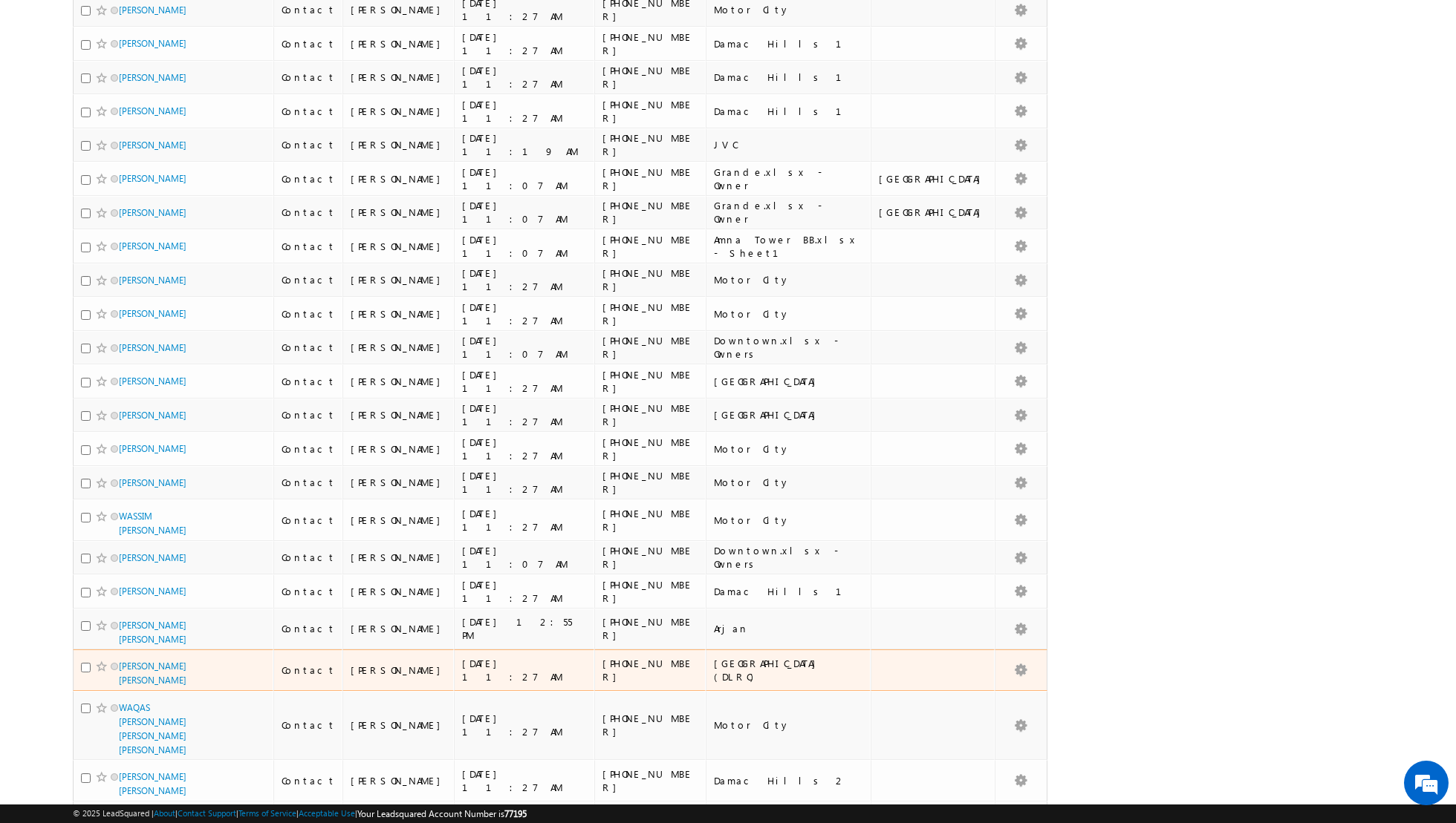
scroll to position [1236, 0]
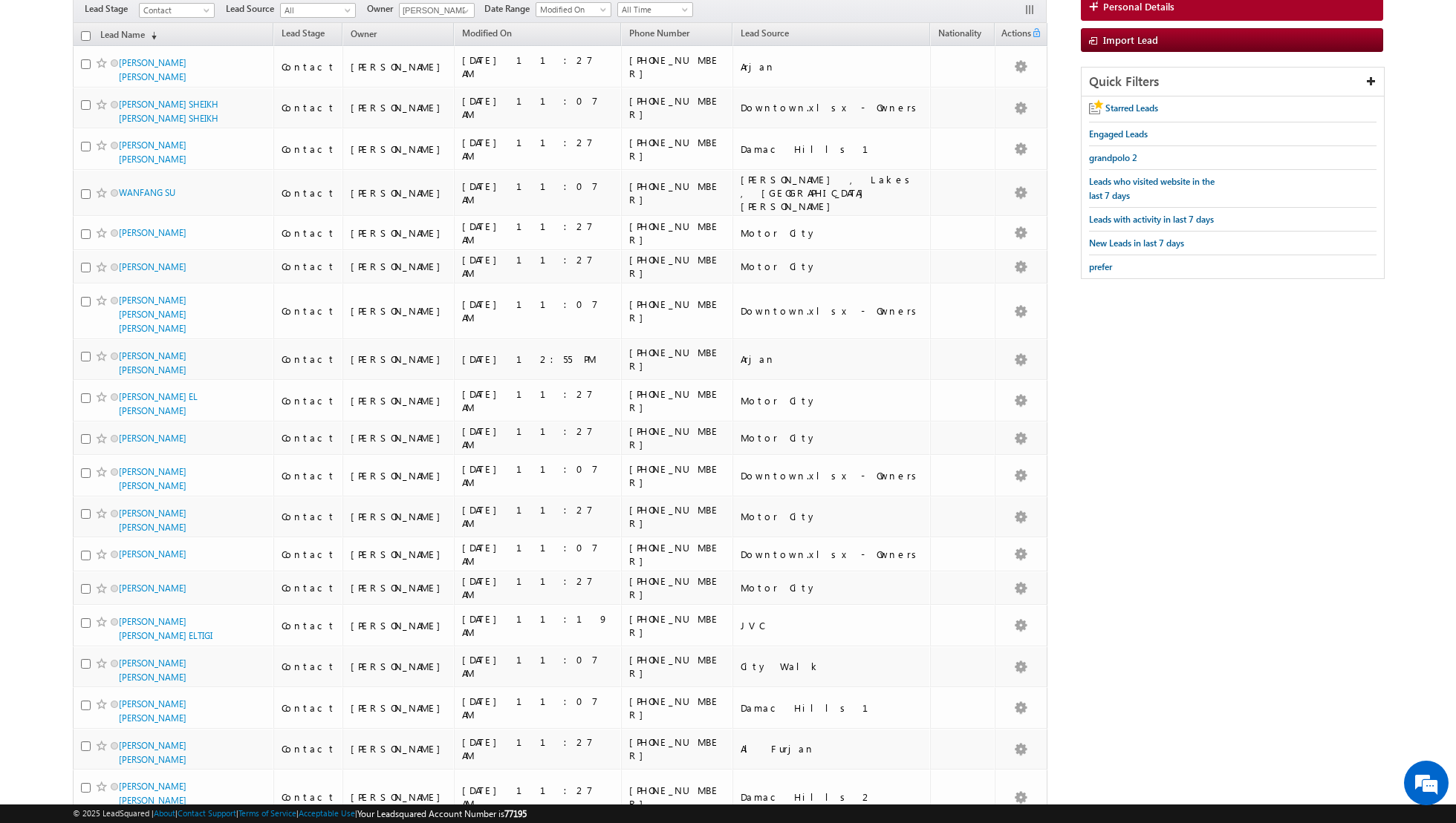
scroll to position [0, 0]
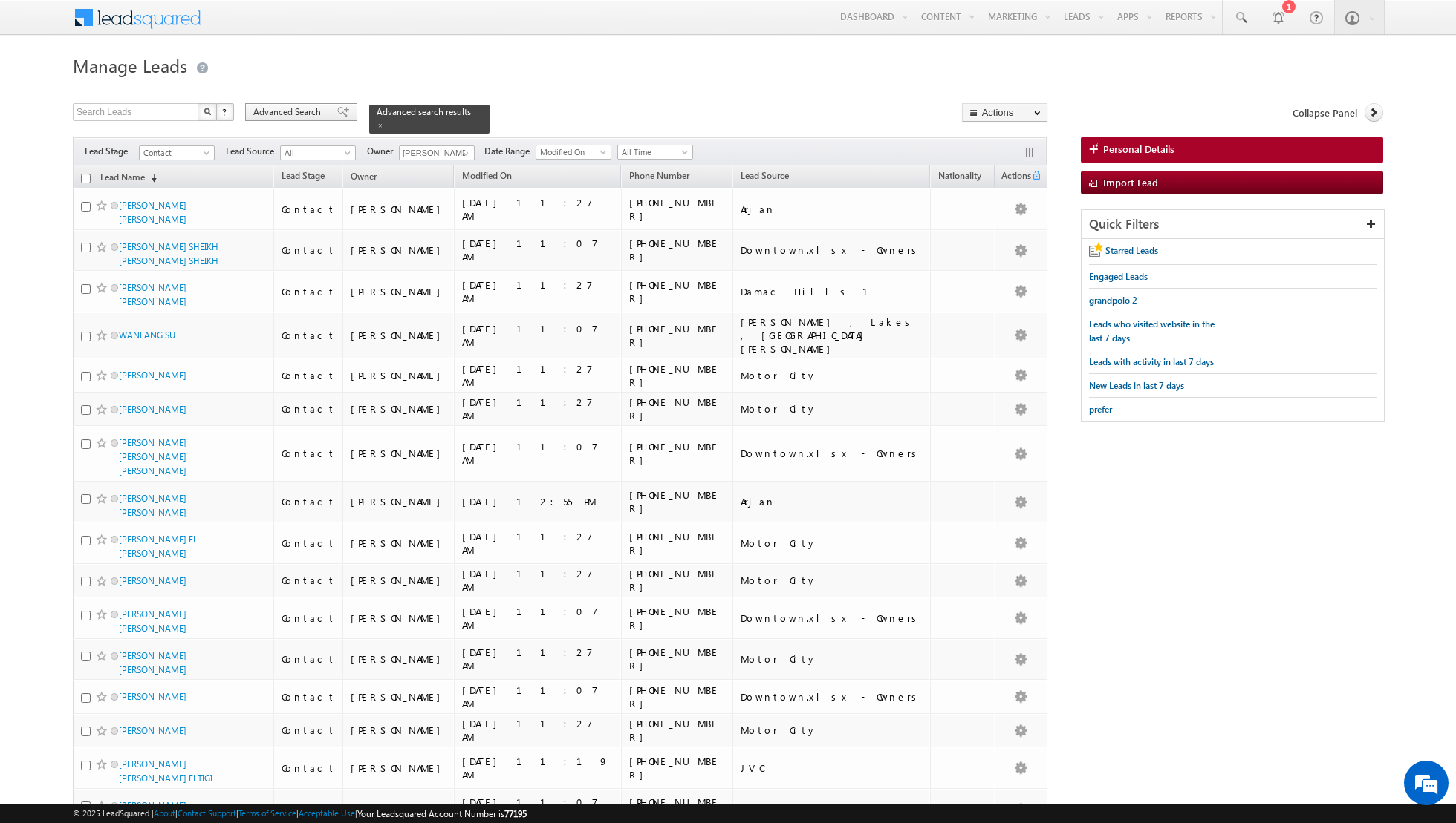
click at [338, 112] on span at bounding box center [343, 112] width 12 height 10
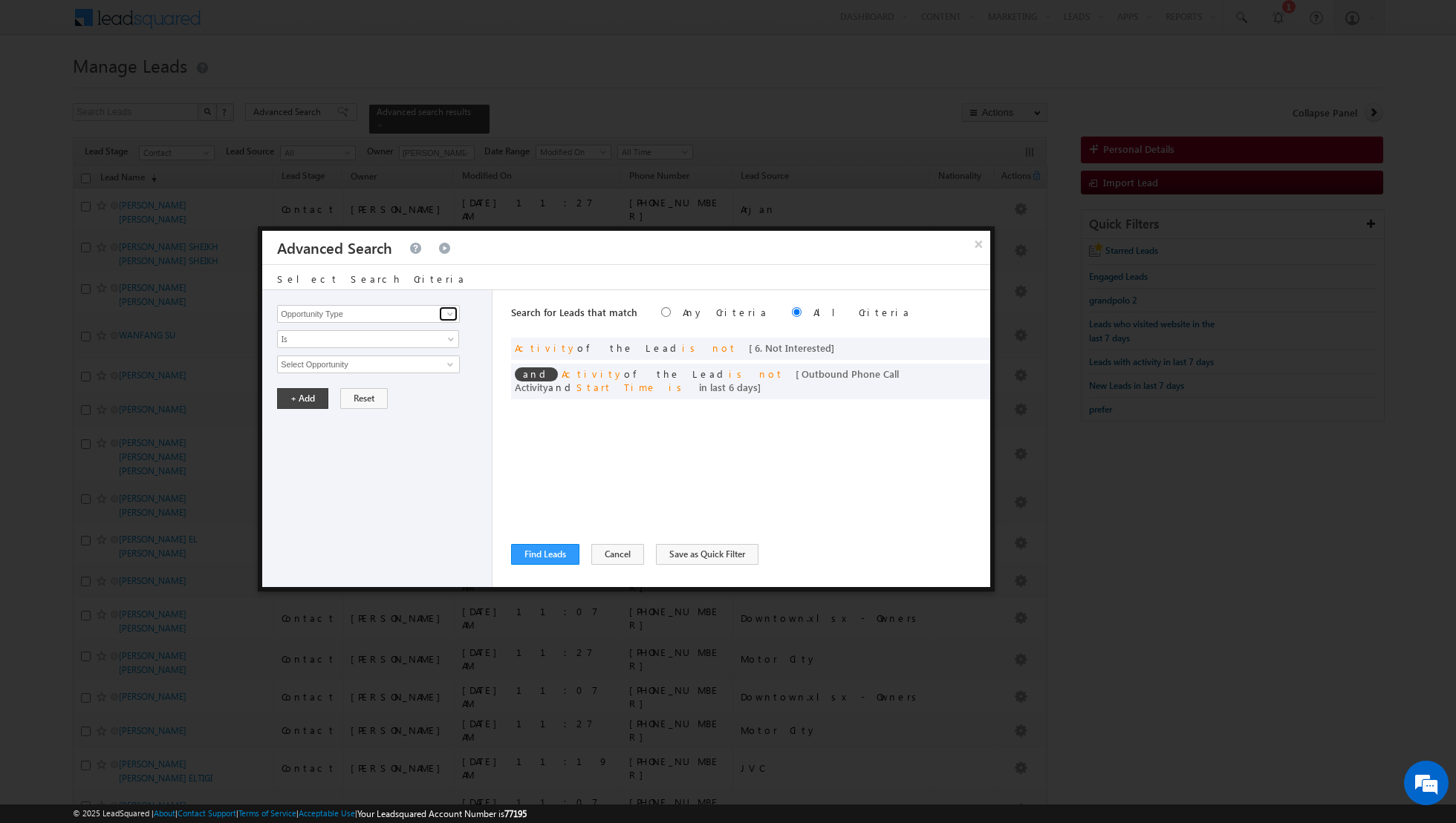
click at [453, 310] on span at bounding box center [450, 314] width 12 height 12
click at [358, 349] on link "Lead Source" at bounding box center [368, 344] width 182 height 17
click at [351, 363] on span "None Selected" at bounding box center [362, 364] width 168 height 16
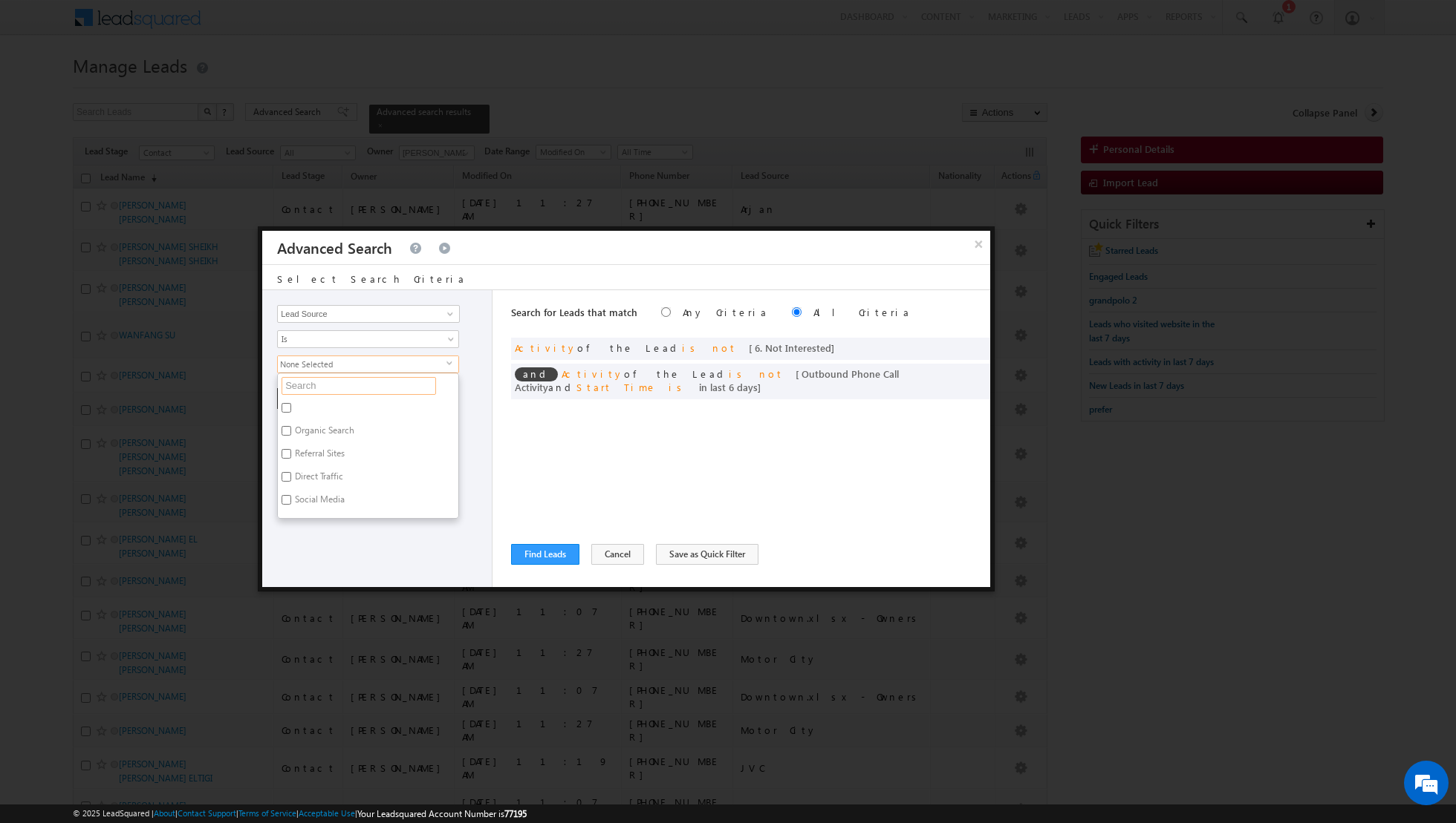
click at [332, 377] on input "text" at bounding box center [358, 385] width 154 height 18
click at [292, 404] on label "Victory Heights" at bounding box center [336, 410] width 116 height 23
click at [291, 404] on input "Victory Heights" at bounding box center [286, 408] width 9 height 9
click at [346, 543] on div "Opportunity Type Lead Activity Task Sales Group Prospect Id Address 1 Address 2…" at bounding box center [377, 439] width 230 height 297
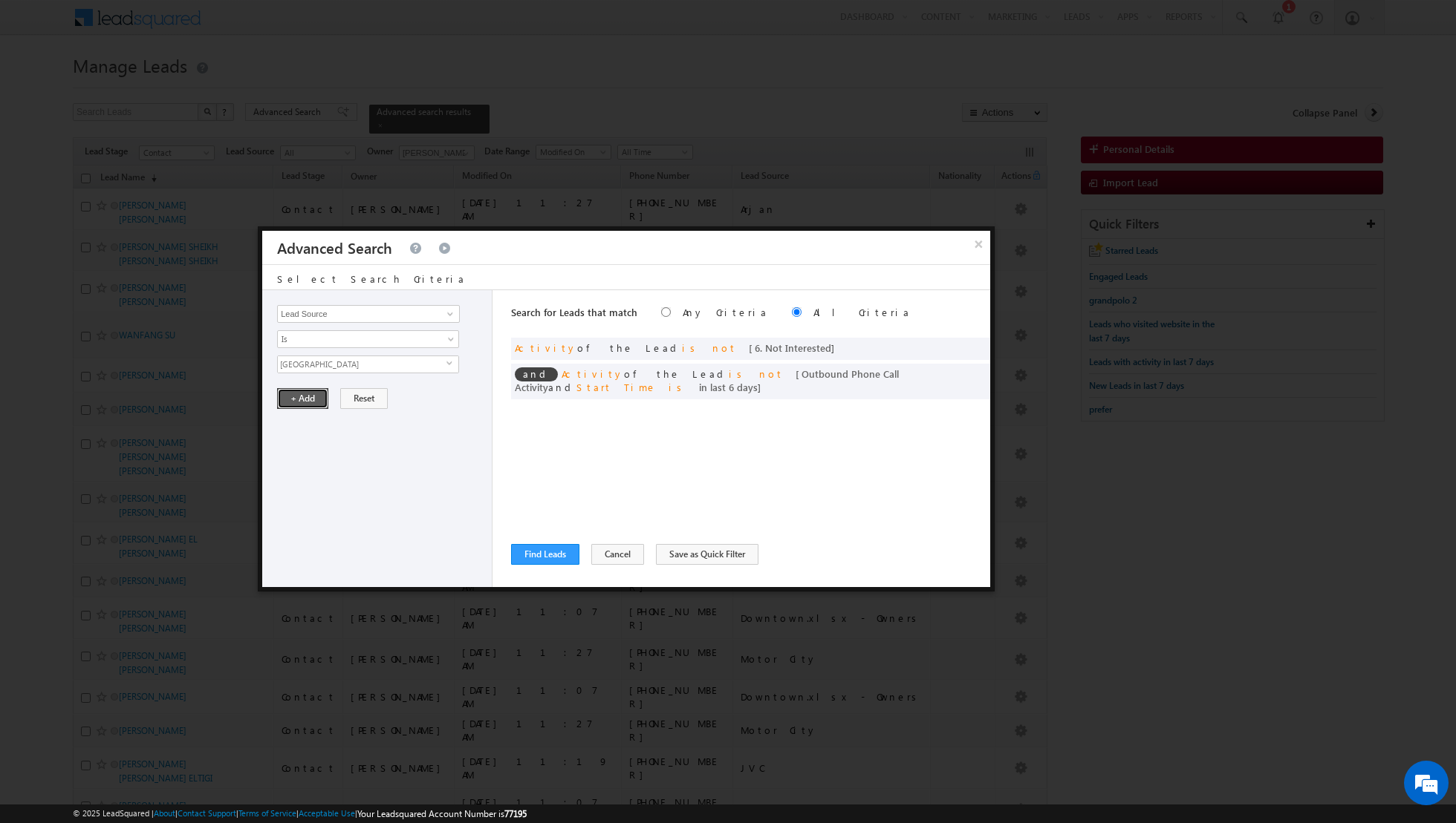
click at [299, 392] on button "+ Add" at bounding box center [303, 398] width 52 height 21
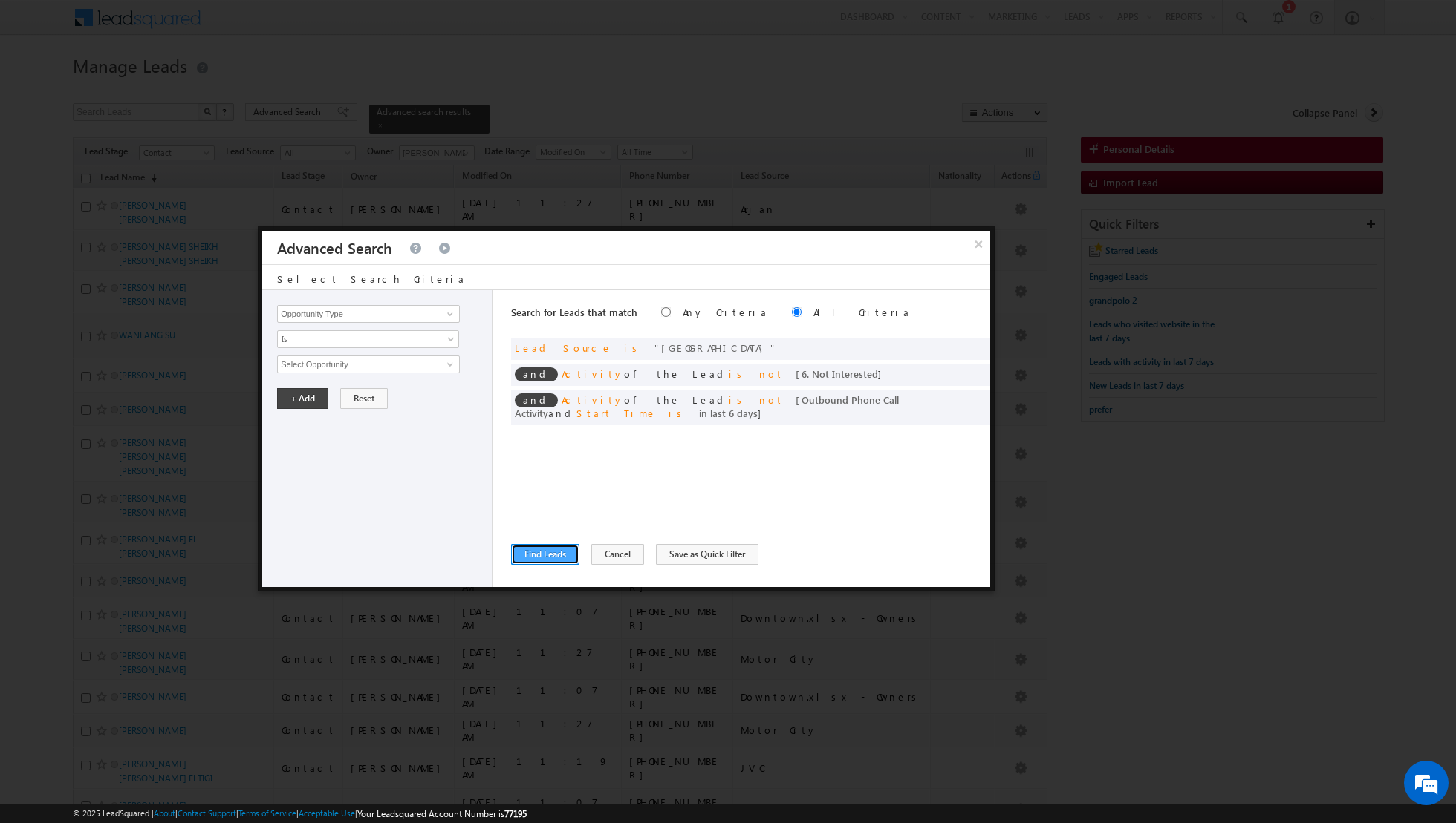
click at [540, 558] on button "Find Leads" at bounding box center [545, 554] width 69 height 21
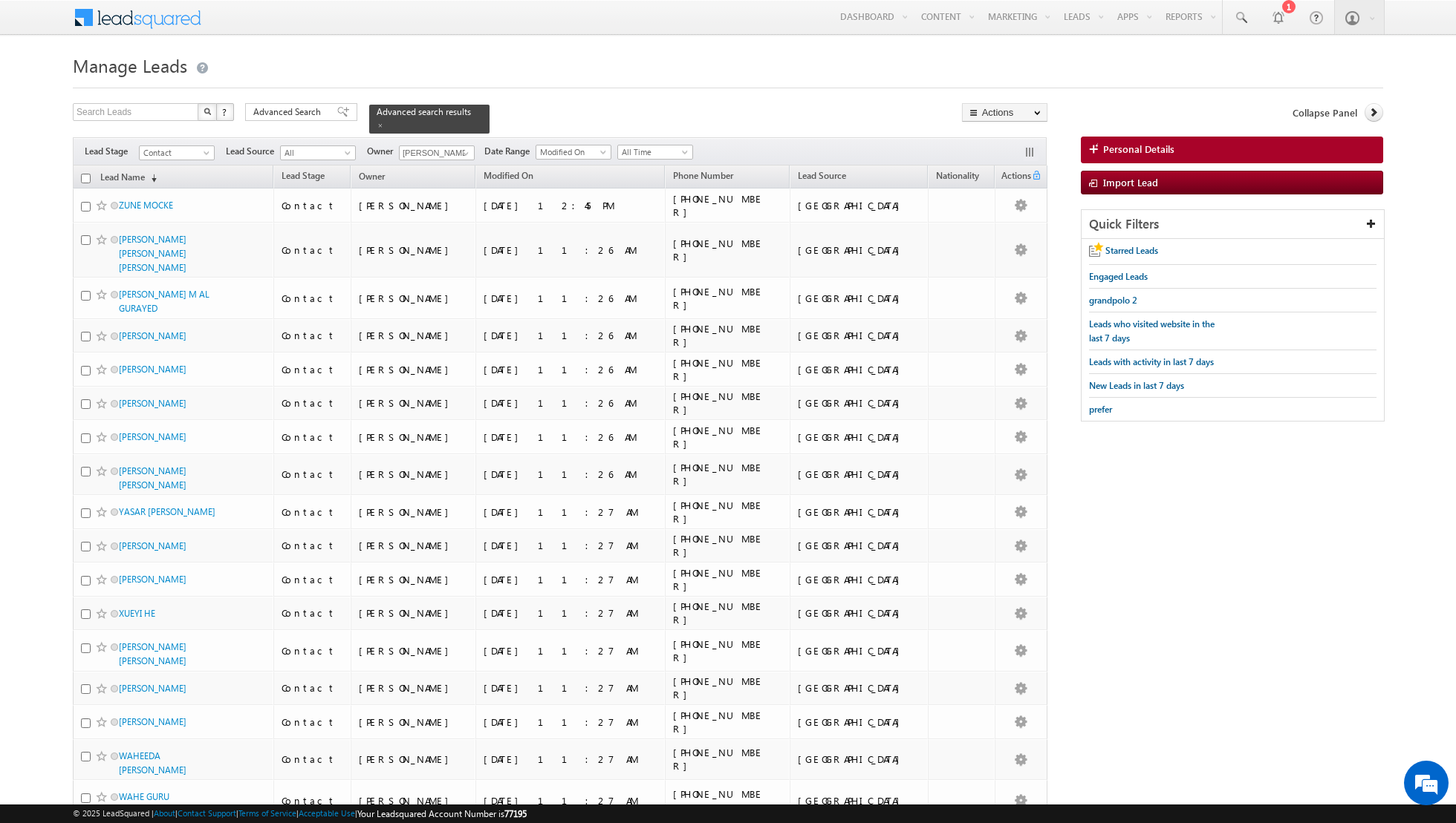
click at [85, 179] on input "checkbox" at bounding box center [86, 179] width 9 height 9
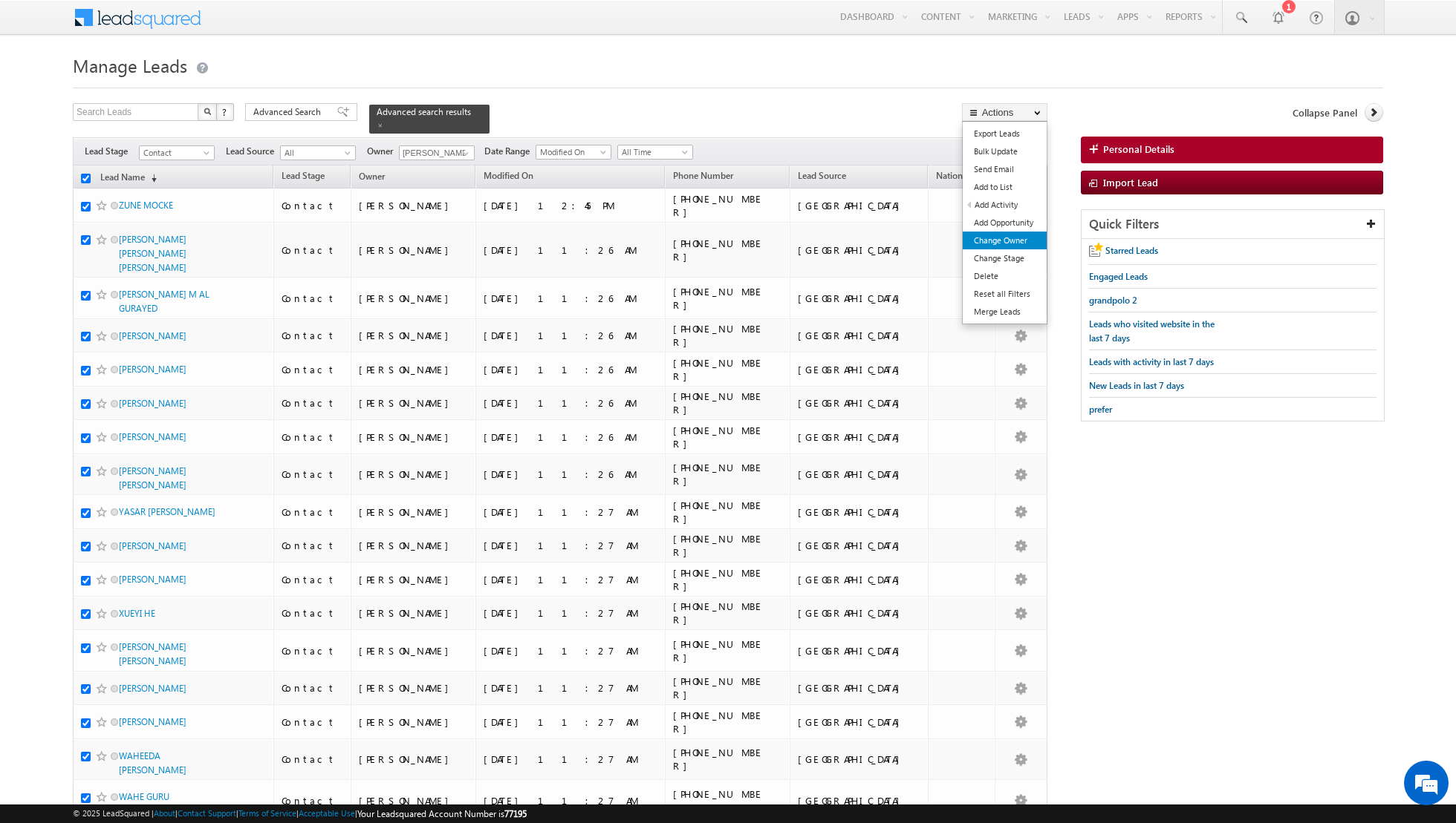
click at [999, 241] on link "Change Owner" at bounding box center [1004, 241] width 84 height 18
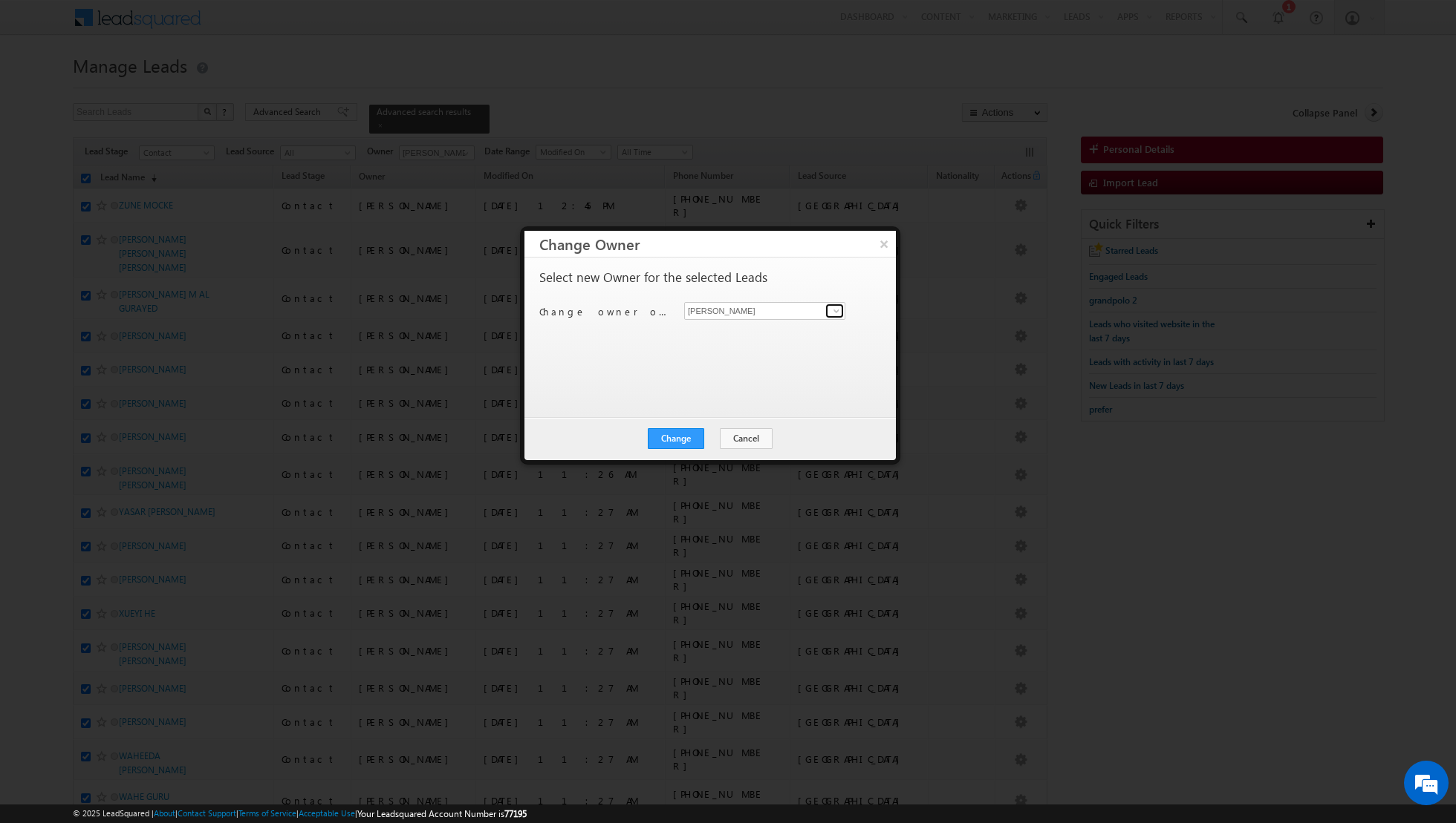
click at [832, 312] on span at bounding box center [836, 311] width 12 height 12
click at [719, 359] on span "riya.raj@indglobal.ae" at bounding box center [757, 365] width 133 height 11
click at [674, 430] on button "Change" at bounding box center [676, 439] width 56 height 21
click at [710, 431] on button "Close" at bounding box center [712, 439] width 48 height 21
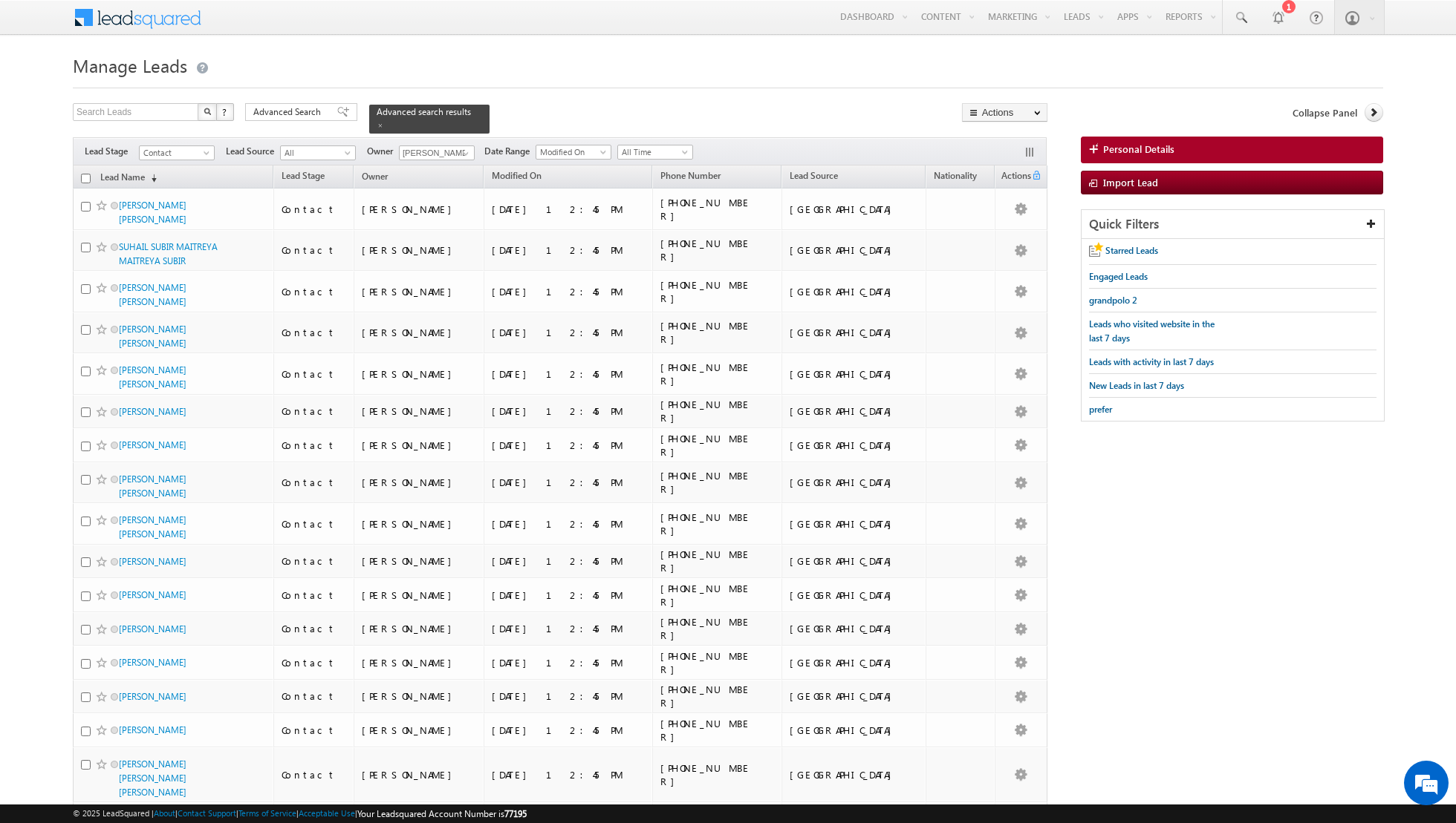
click at [81, 175] on input "checkbox" at bounding box center [86, 179] width 9 height 9
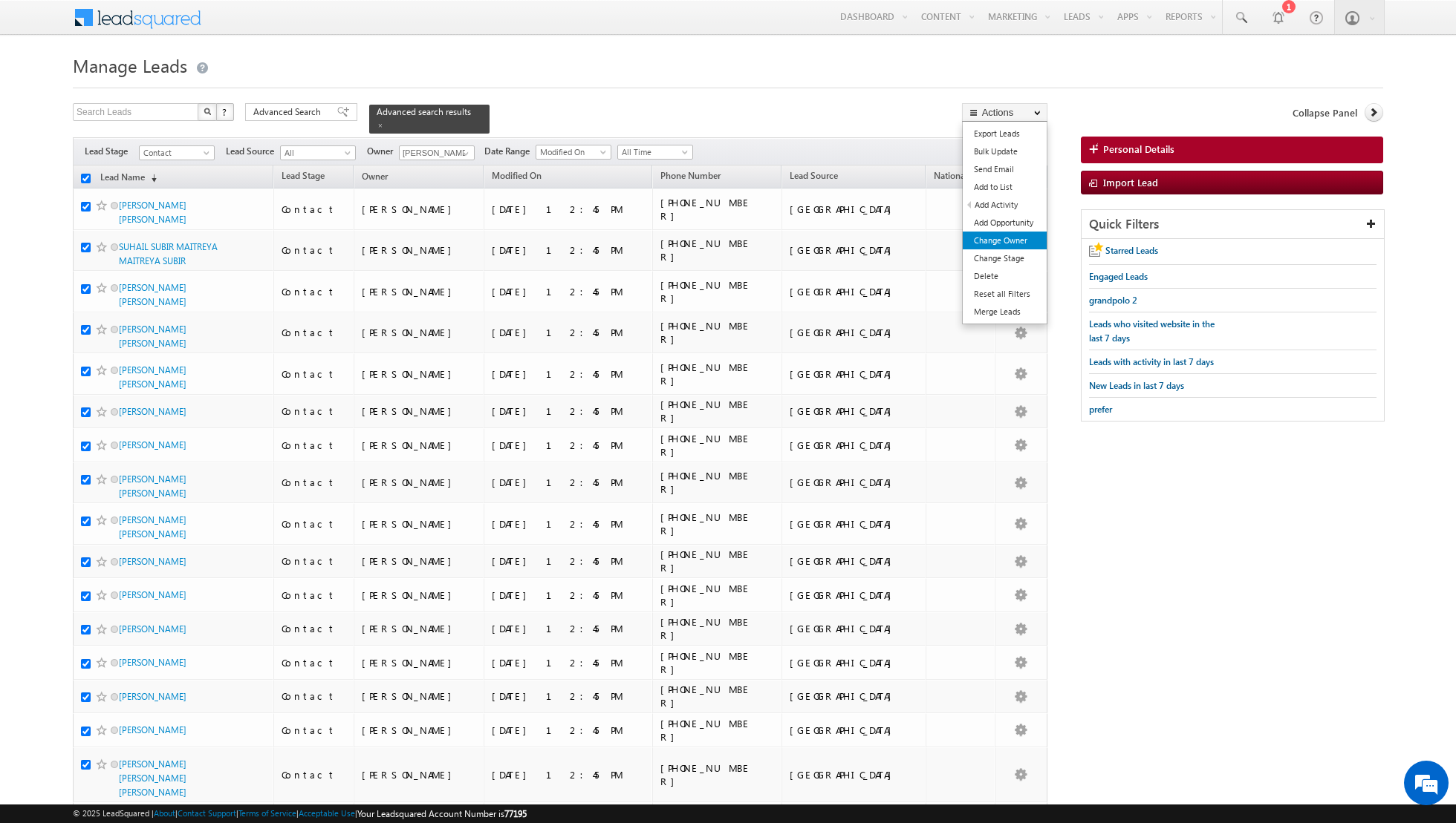
click at [994, 241] on link "Change Owner" at bounding box center [1004, 241] width 84 height 18
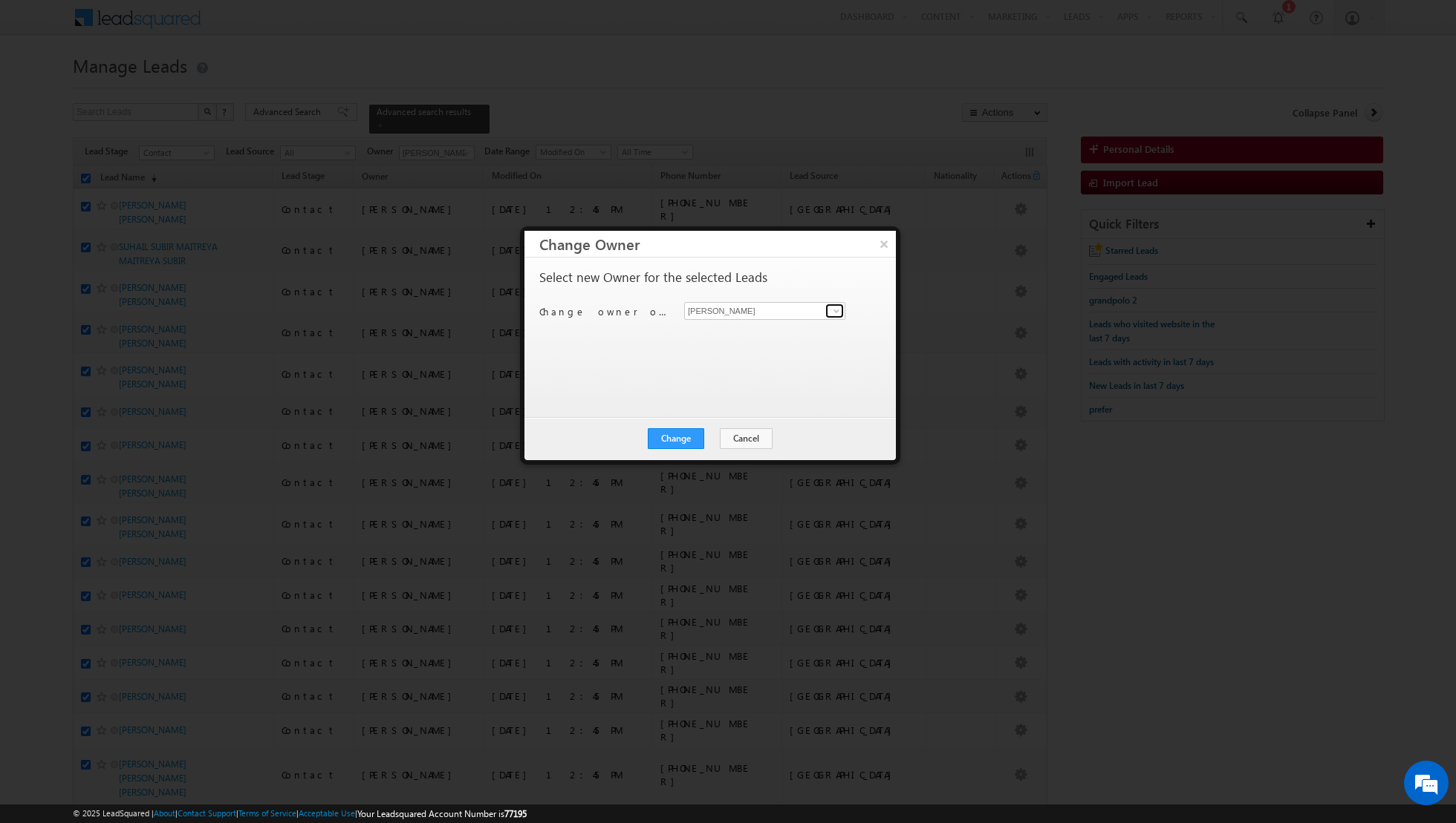
click at [832, 311] on span at bounding box center [836, 311] width 12 height 12
click at [720, 334] on span "nandhana.anil@indglobal.ae" at bounding box center [757, 340] width 133 height 11
click at [675, 433] on button "Change" at bounding box center [676, 439] width 56 height 21
click at [717, 435] on button "Close" at bounding box center [712, 439] width 48 height 21
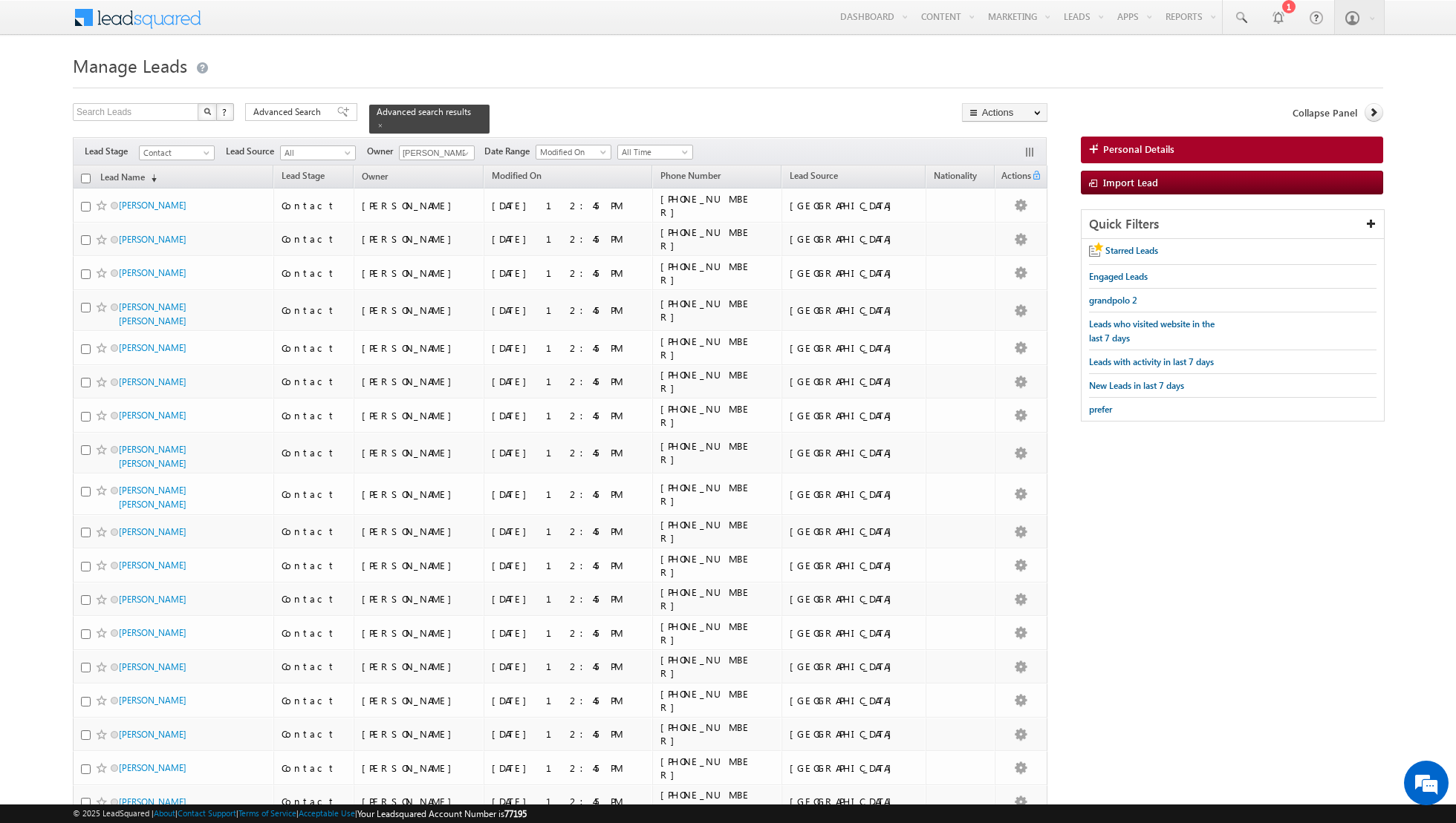
click at [83, 177] on input "checkbox" at bounding box center [86, 179] width 9 height 9
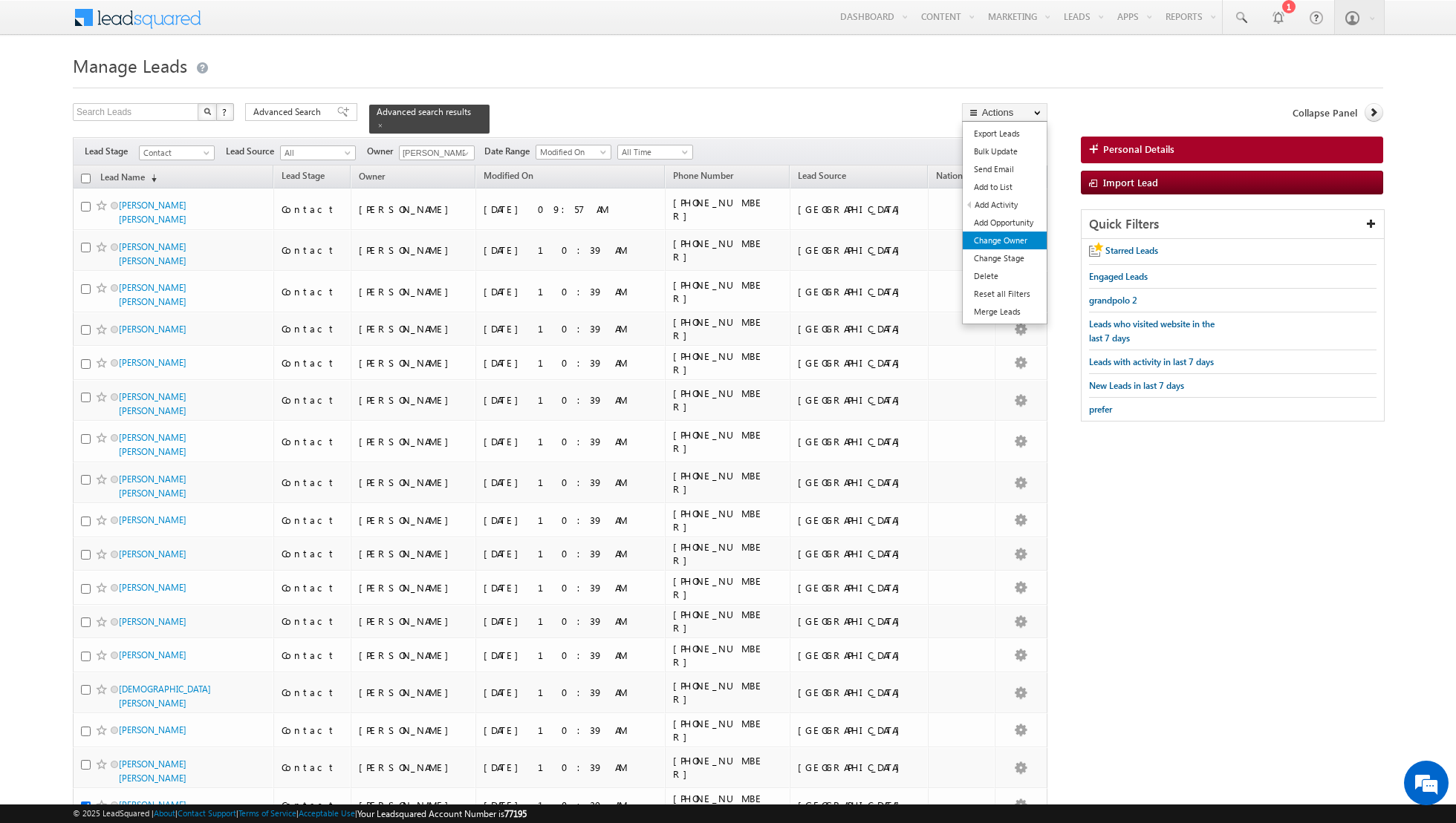
click at [990, 234] on link "Change Owner" at bounding box center [1004, 241] width 84 height 18
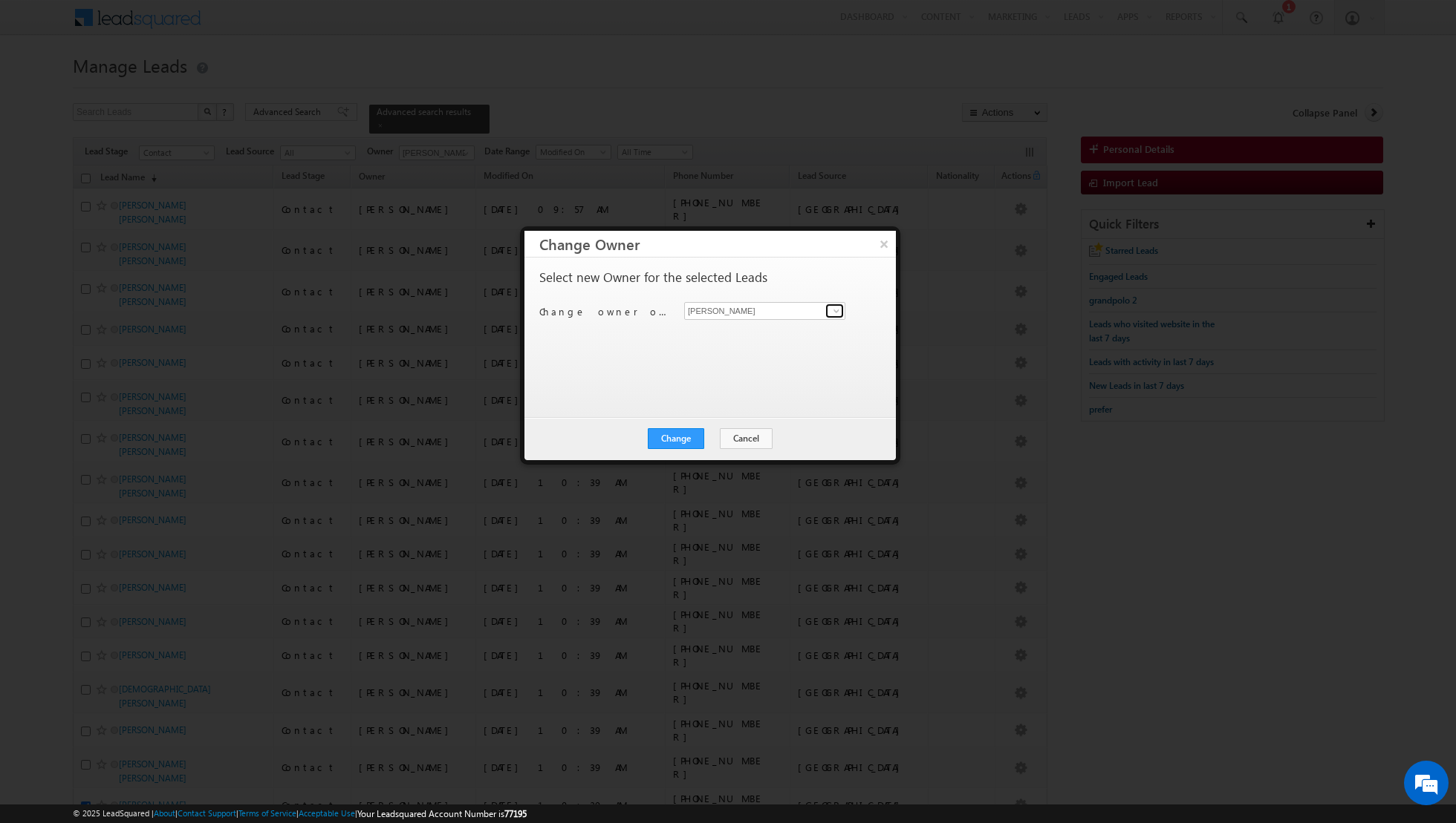
click at [838, 314] on span at bounding box center [836, 311] width 12 height 12
click at [738, 409] on link "Isha Mehndiratta isha.mehndiratta@indglobal.ae" at bounding box center [764, 412] width 161 height 28
click at [671, 444] on button "Change" at bounding box center [676, 439] width 56 height 21
click at [715, 438] on button "Close" at bounding box center [712, 439] width 48 height 21
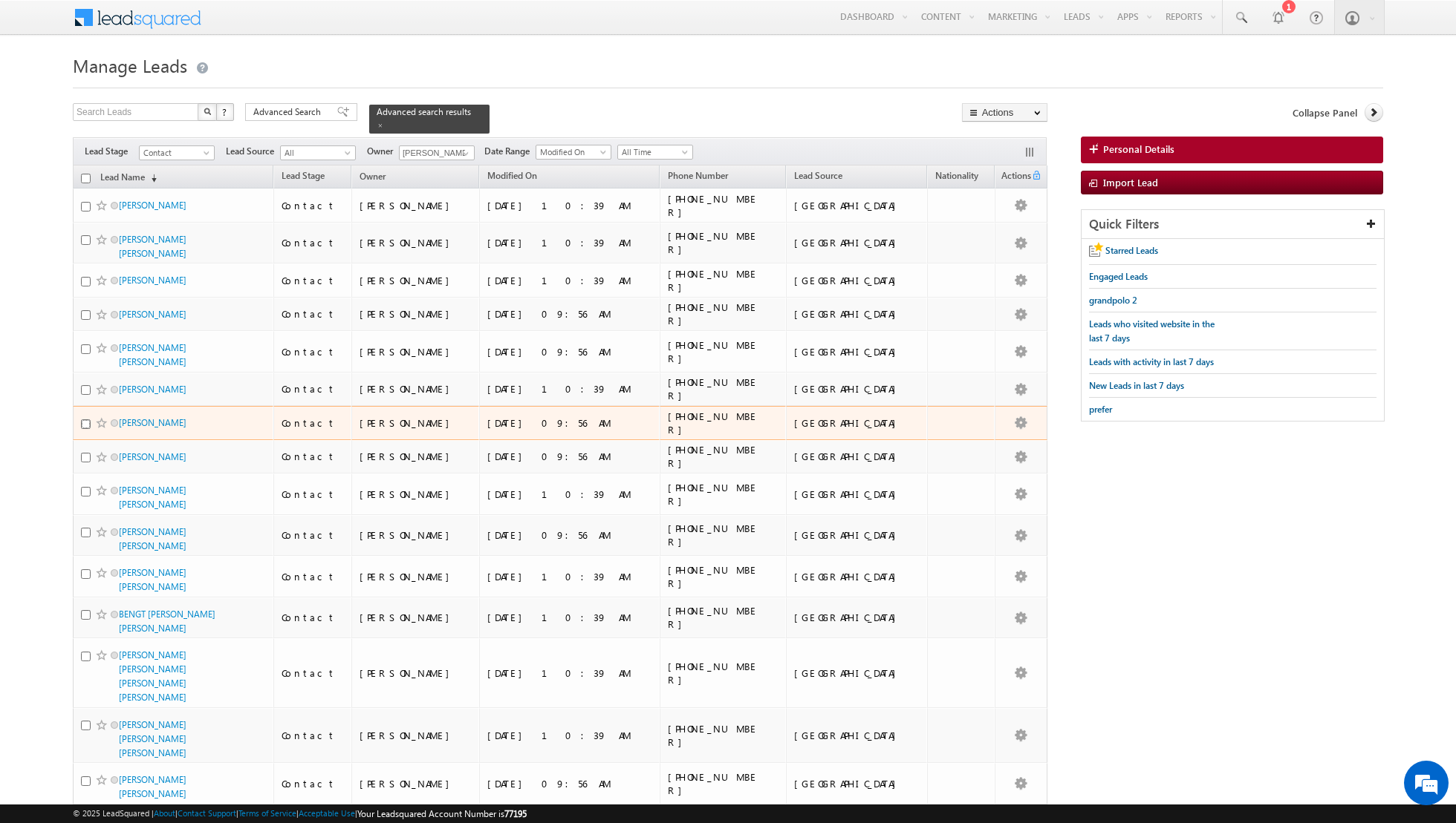
click at [86, 419] on input "checkbox" at bounding box center [86, 424] width 9 height 9
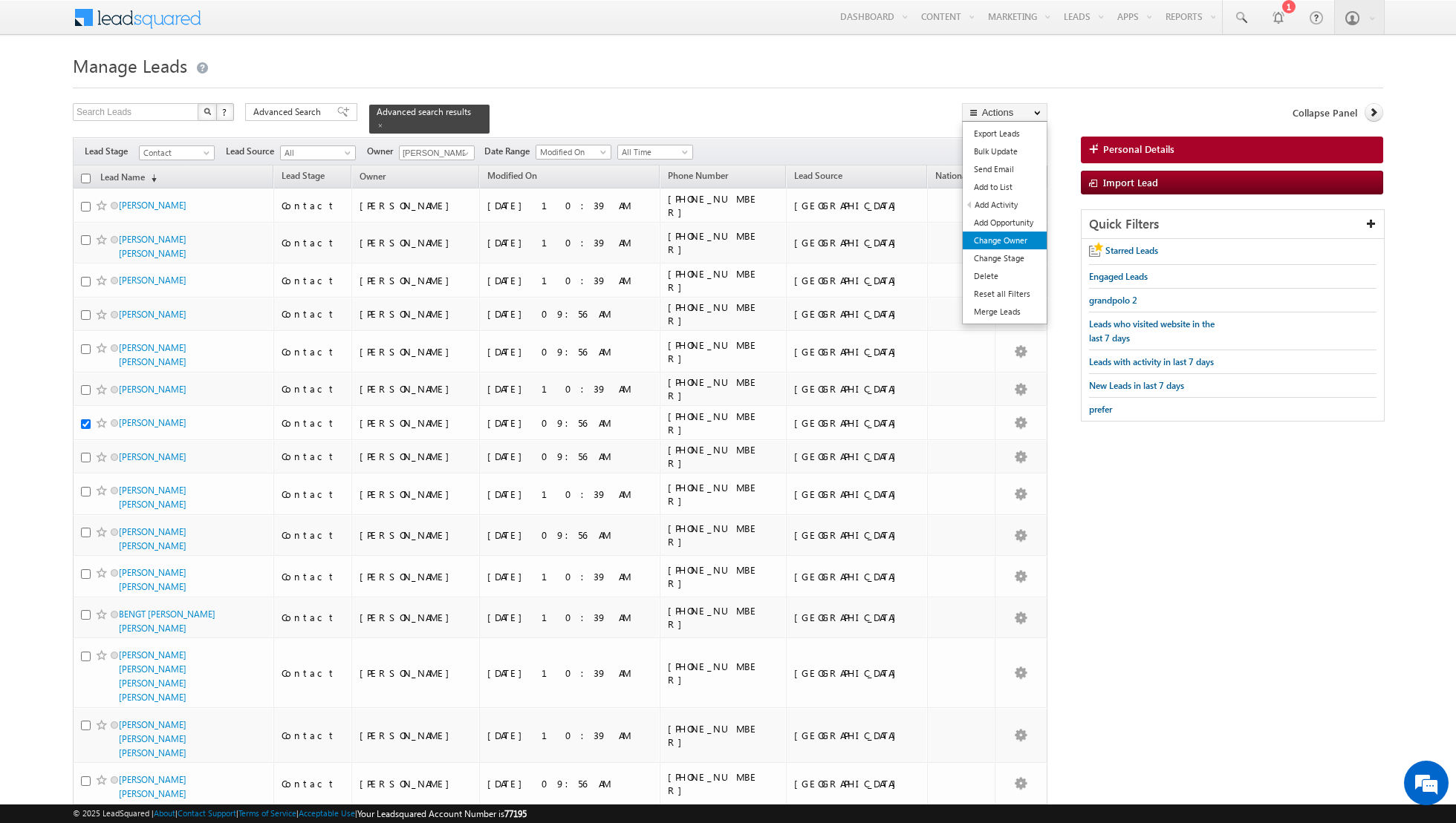
click at [989, 244] on link "Change Owner" at bounding box center [1004, 241] width 84 height 18
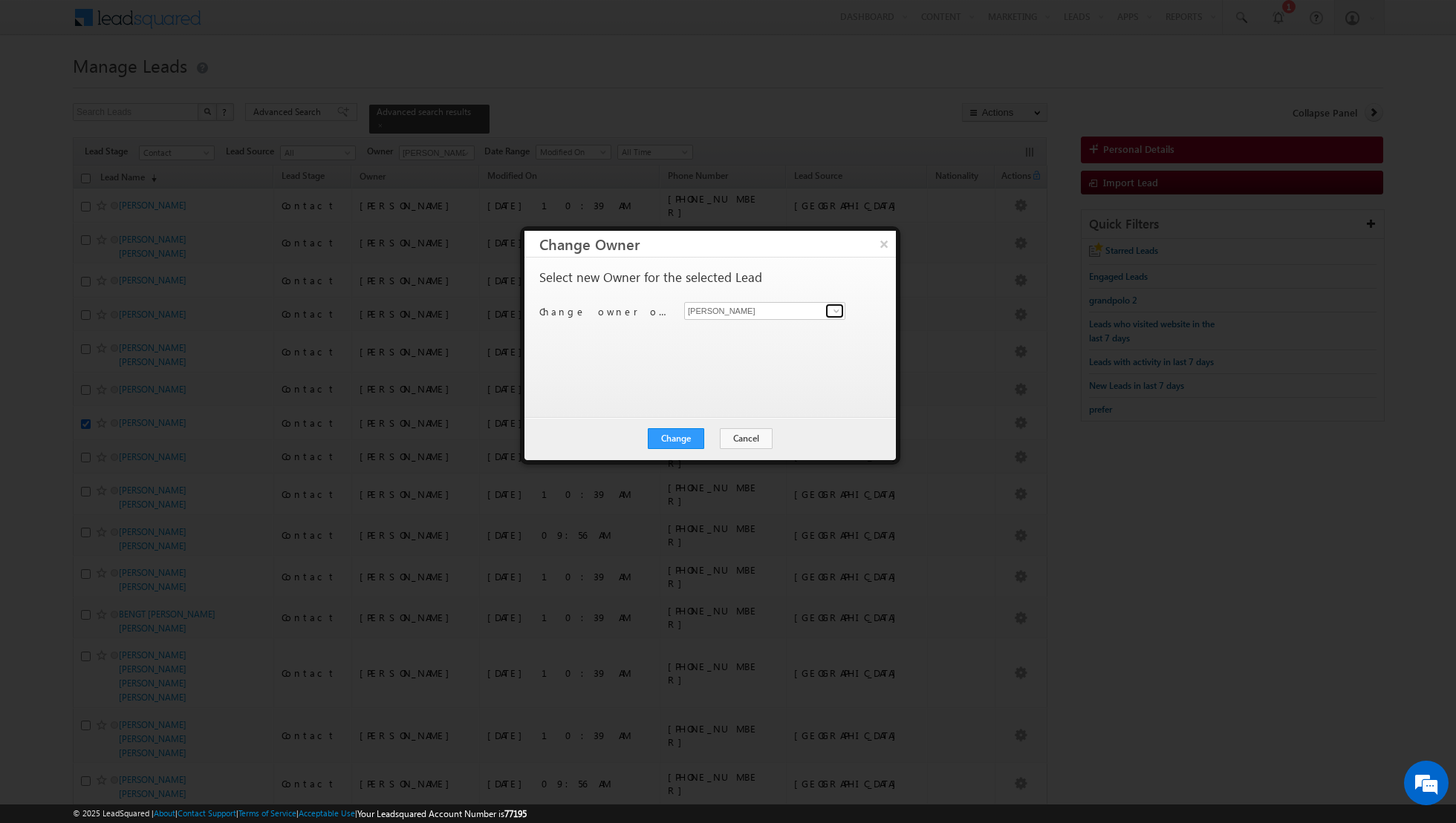
click at [842, 308] on link at bounding box center [835, 311] width 19 height 15
click at [734, 360] on span "riya.raj@indglobal.ae" at bounding box center [757, 365] width 133 height 11
click at [666, 442] on button "Change" at bounding box center [676, 439] width 56 height 21
click at [710, 442] on button "Close" at bounding box center [712, 439] width 48 height 21
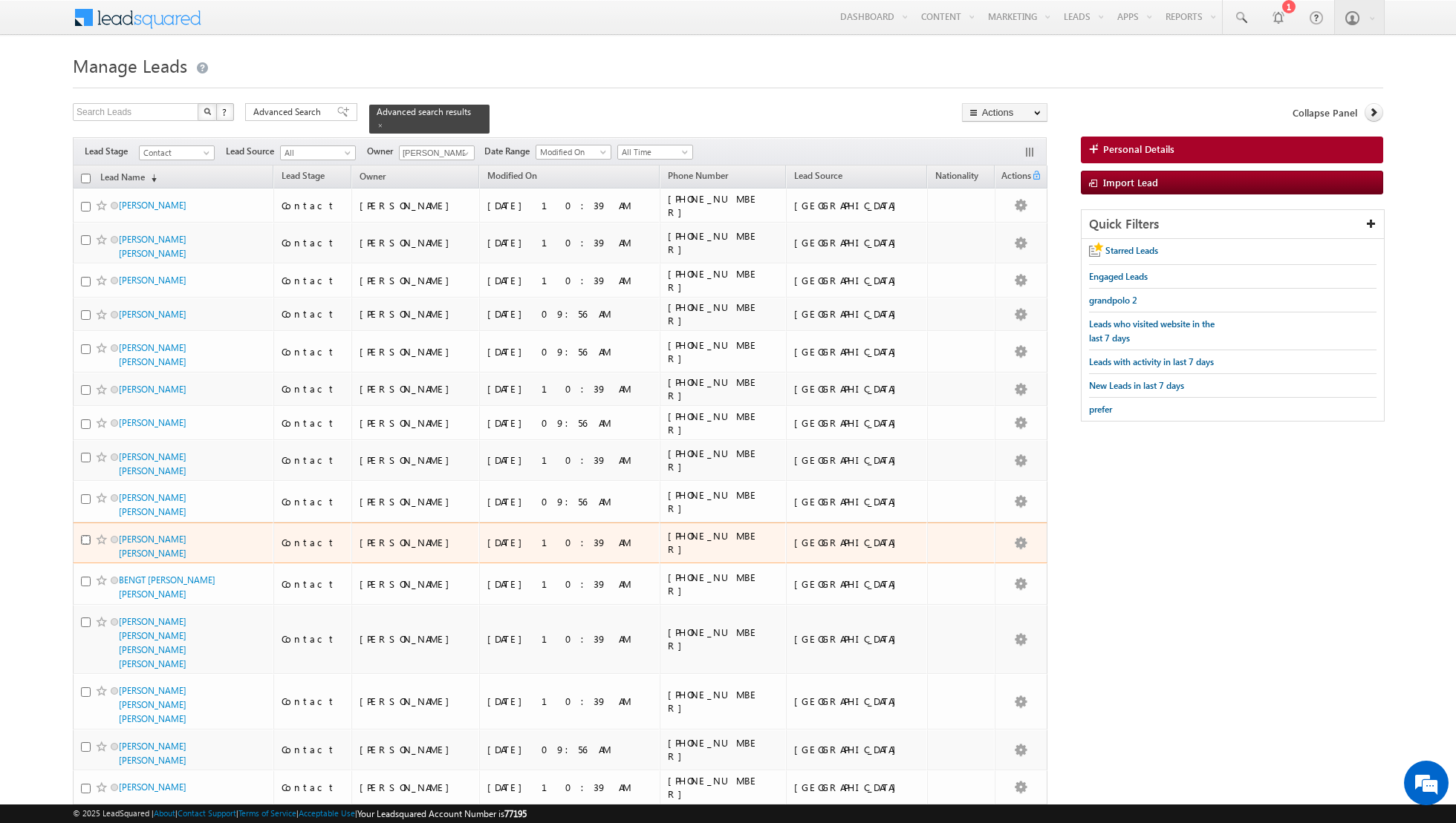
click at [84, 536] on input "checkbox" at bounding box center [86, 540] width 9 height 9
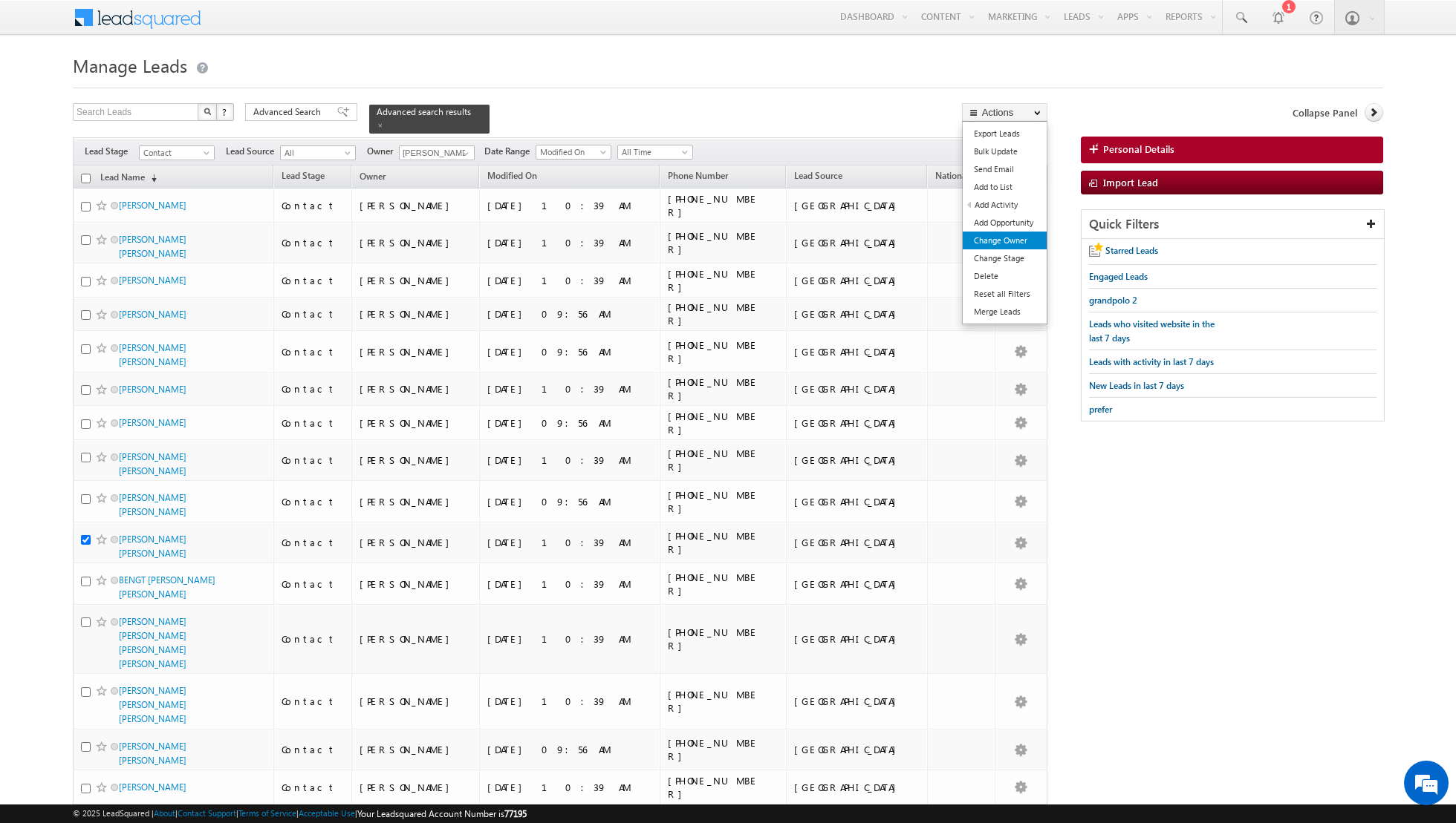
click at [1001, 238] on link "Change Owner" at bounding box center [1004, 241] width 84 height 18
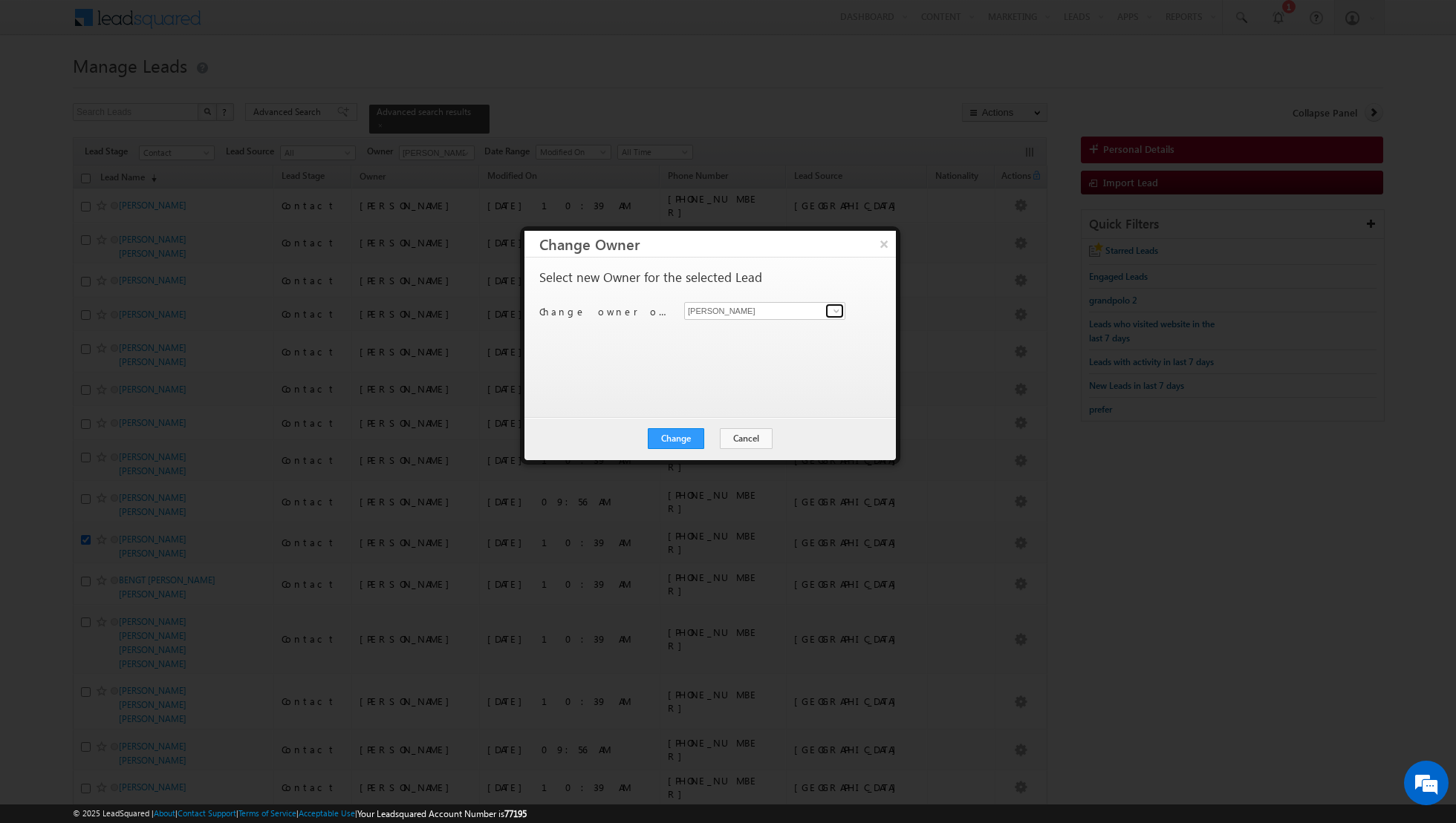
click at [838, 309] on span at bounding box center [836, 311] width 12 height 12
click at [748, 401] on span "shaik.basha@indglobal.ae" at bounding box center [757, 405] width 133 height 11
click at [766, 308] on input "Shaik Basha" at bounding box center [764, 311] width 161 height 18
click at [830, 305] on span at bounding box center [836, 311] width 12 height 12
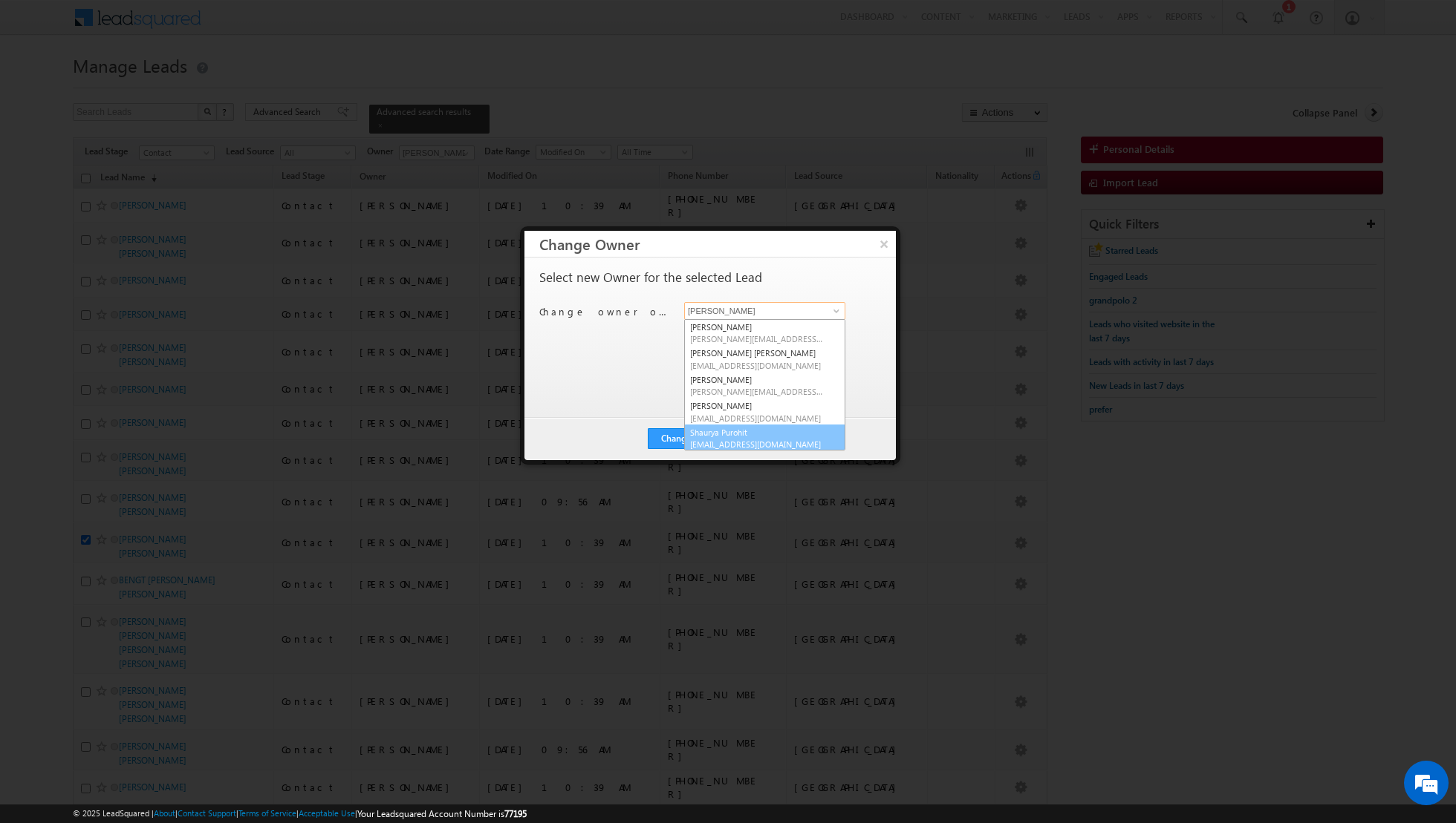
scroll to position [108, 0]
click at [728, 357] on span "nandhana.anil@indglobal.ae" at bounding box center [757, 363] width 133 height 11
click at [673, 431] on button "Change" at bounding box center [676, 439] width 56 height 21
click at [707, 439] on button "Close" at bounding box center [712, 439] width 48 height 21
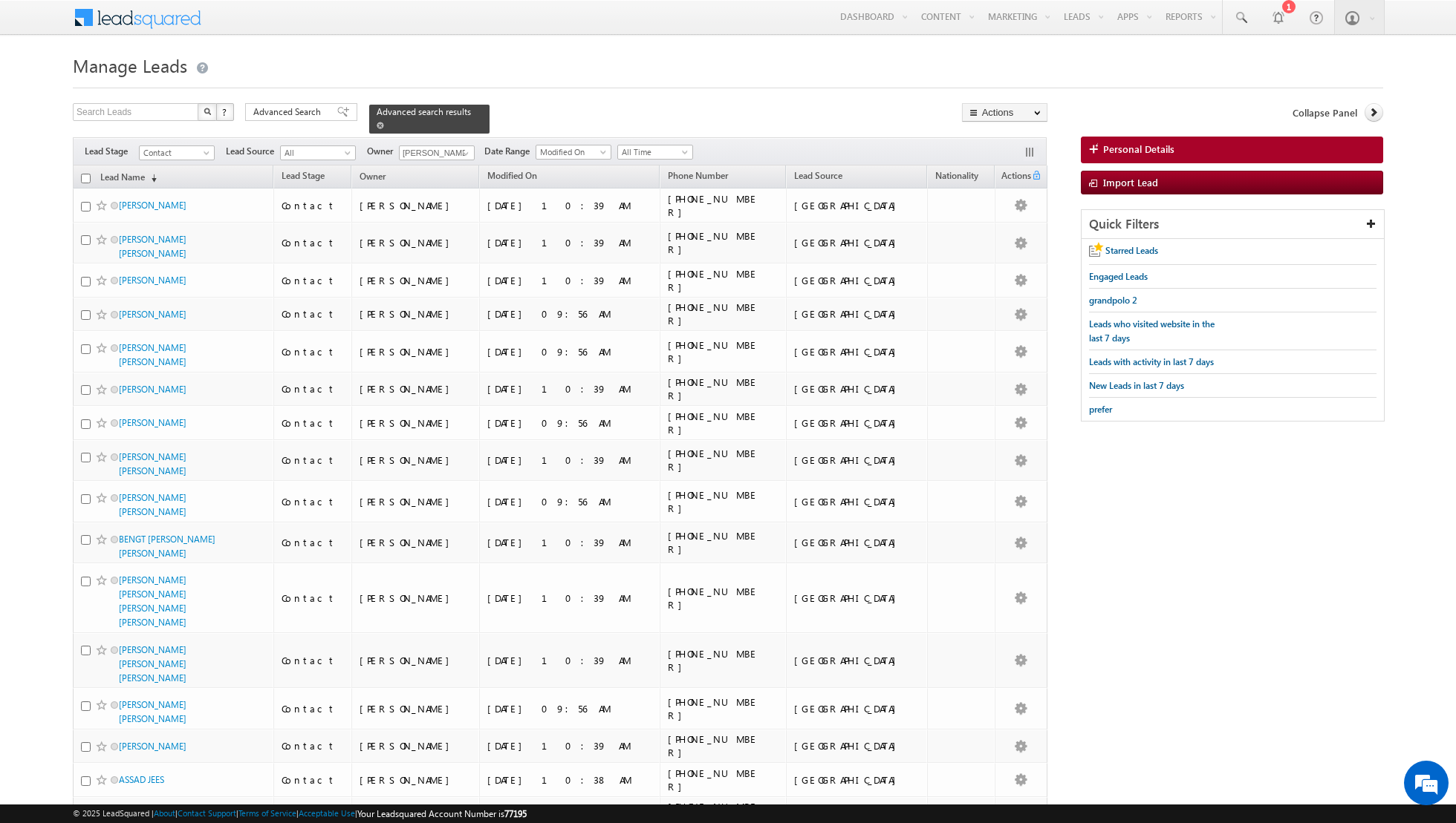
click at [377, 130] on link at bounding box center [381, 124] width 8 height 12
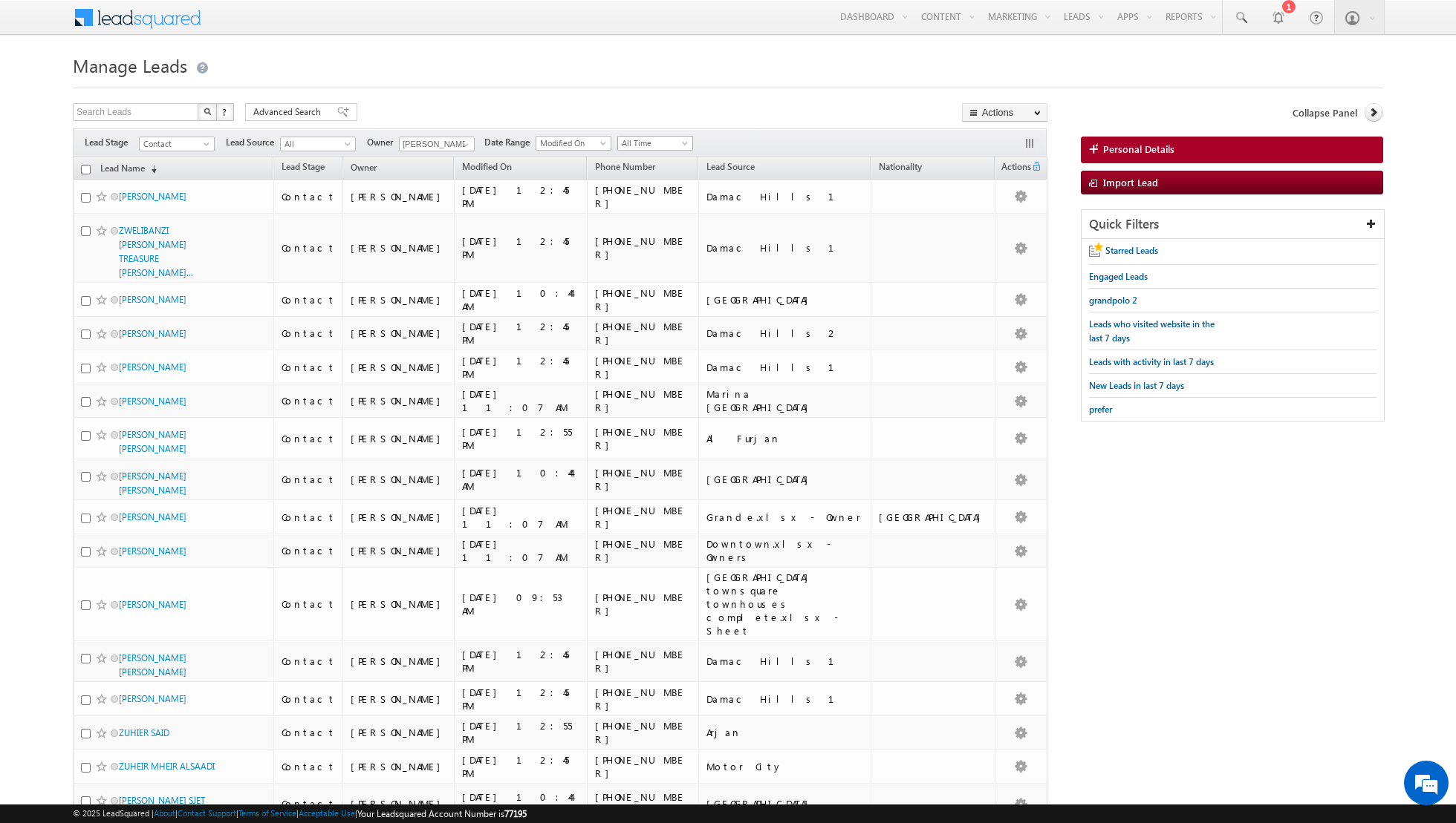
click at [655, 141] on span "All Time" at bounding box center [652, 143] width 70 height 13
click at [645, 202] on link "Today" at bounding box center [649, 206] width 75 height 13
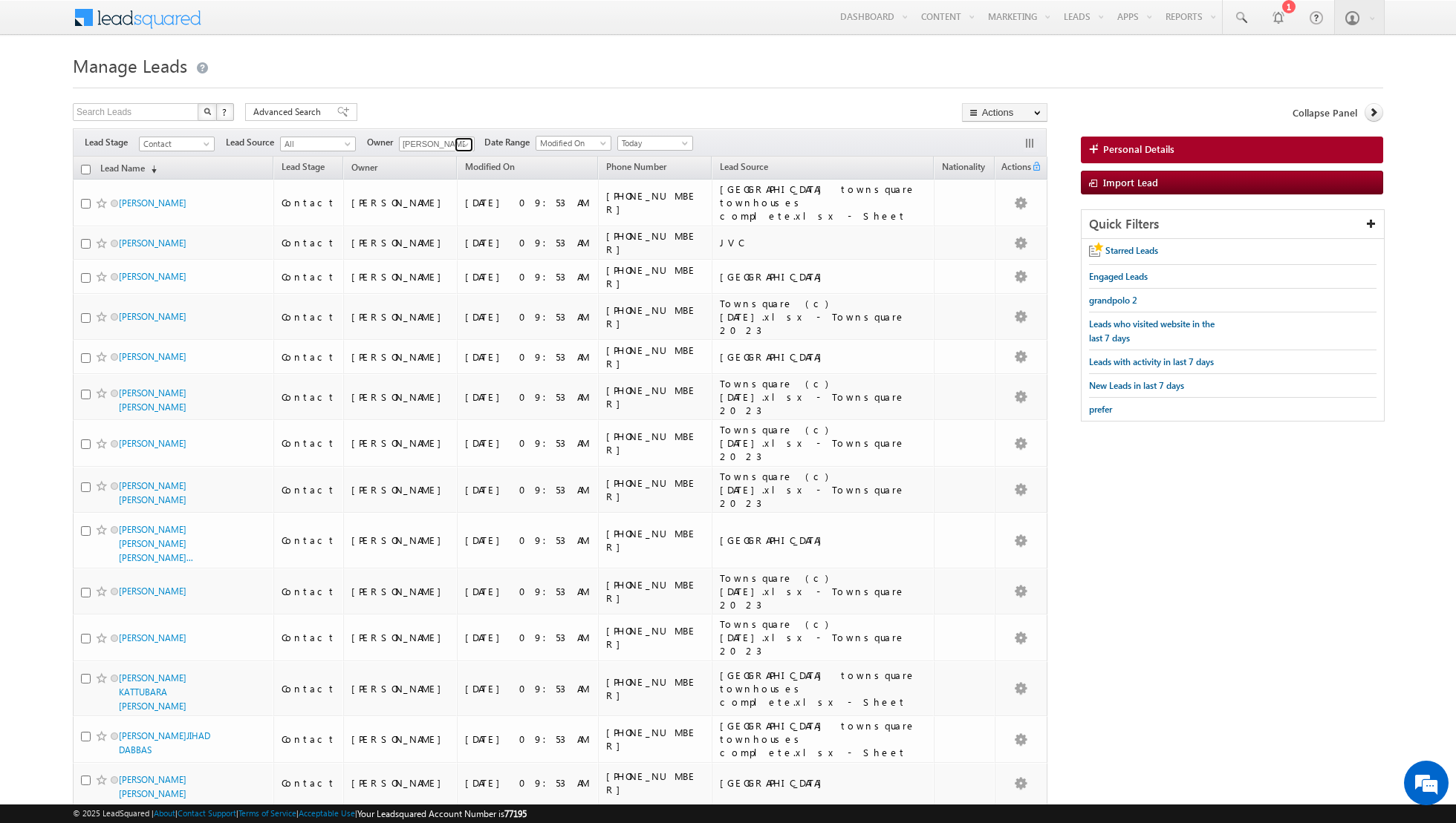
click at [460, 141] on span at bounding box center [465, 145] width 12 height 12
click at [440, 190] on link "Aakash Arora aakash.arora@indglobal.ae" at bounding box center [473, 194] width 149 height 28
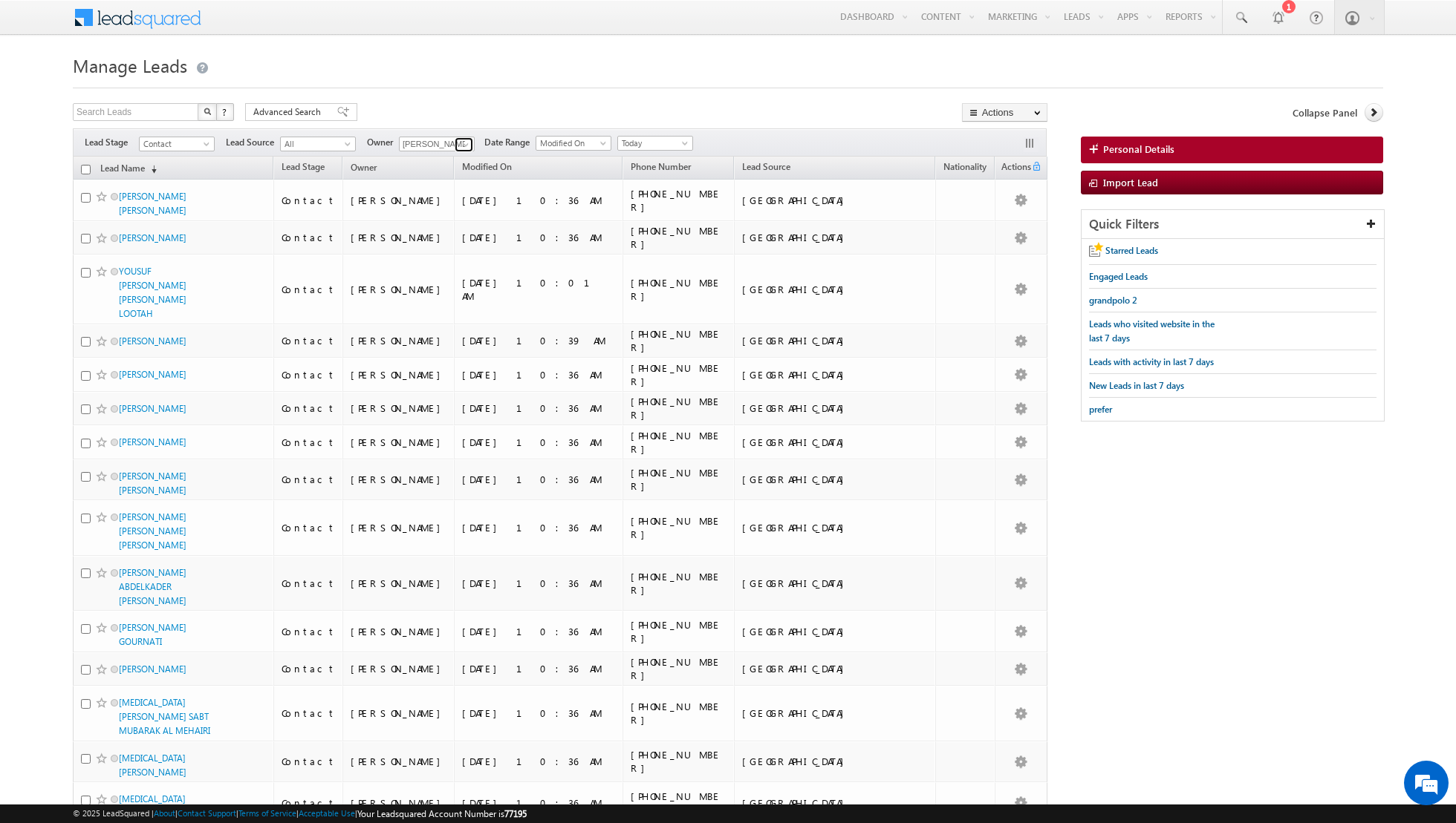
click at [460, 147] on span at bounding box center [465, 145] width 12 height 12
click at [441, 209] on link "Asma Kazi asma.kazi@indglobal.ae" at bounding box center [473, 221] width 149 height 28
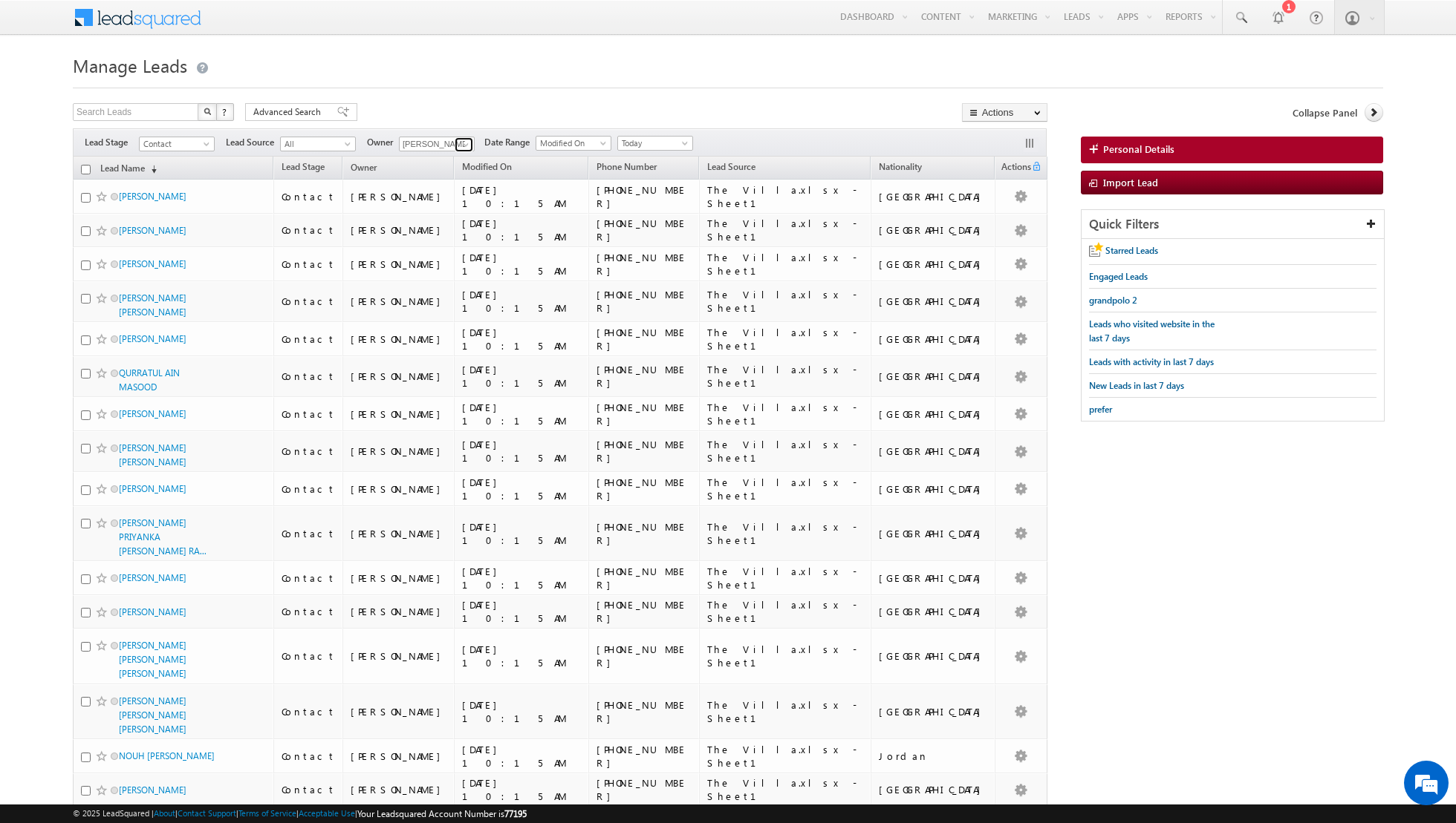
click at [460, 142] on span at bounding box center [465, 145] width 12 height 12
click at [437, 242] on link "Dinesh Kumar dinesh.kumar@indglobal.ae" at bounding box center [473, 247] width 149 height 28
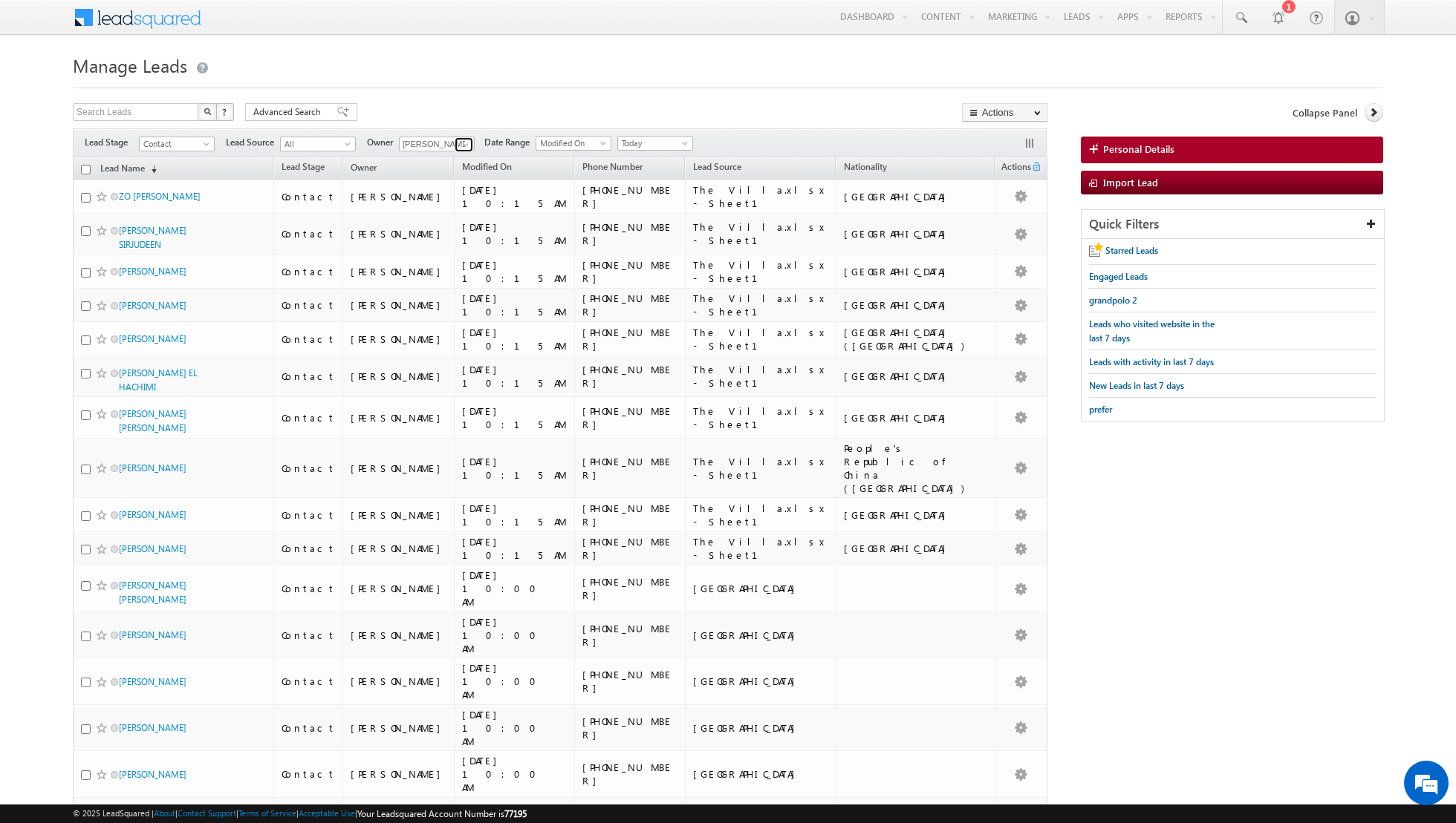
click at [462, 143] on span at bounding box center [465, 145] width 12 height 12
click at [445, 270] on link "Isha Mehndiratta isha.mehndiratta@indglobal.ae" at bounding box center [473, 274] width 149 height 28
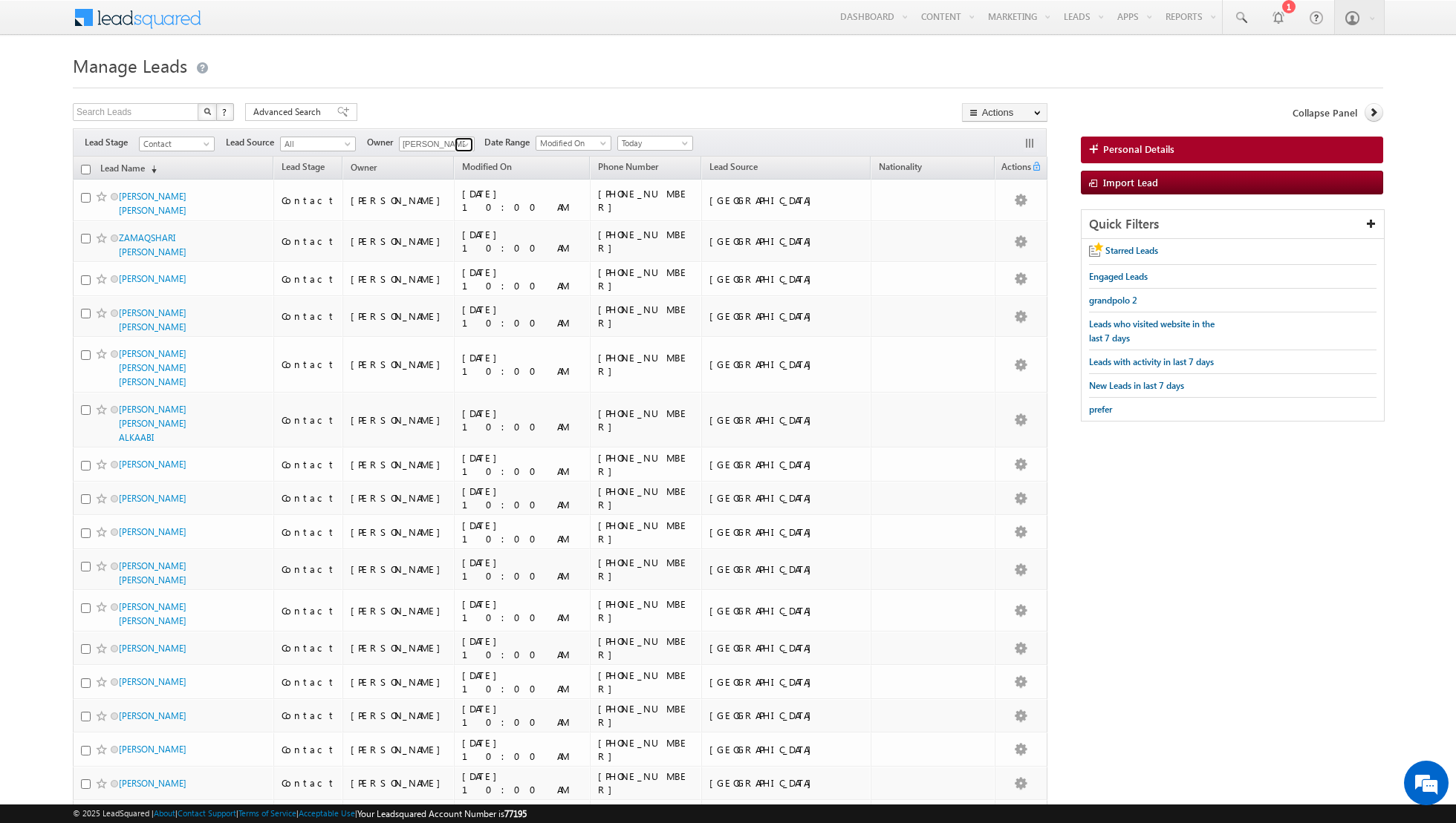
click at [462, 139] on span at bounding box center [465, 145] width 12 height 12
click at [455, 251] on span "muhammad.shibily@indglobal.ae" at bounding box center [472, 250] width 133 height 11
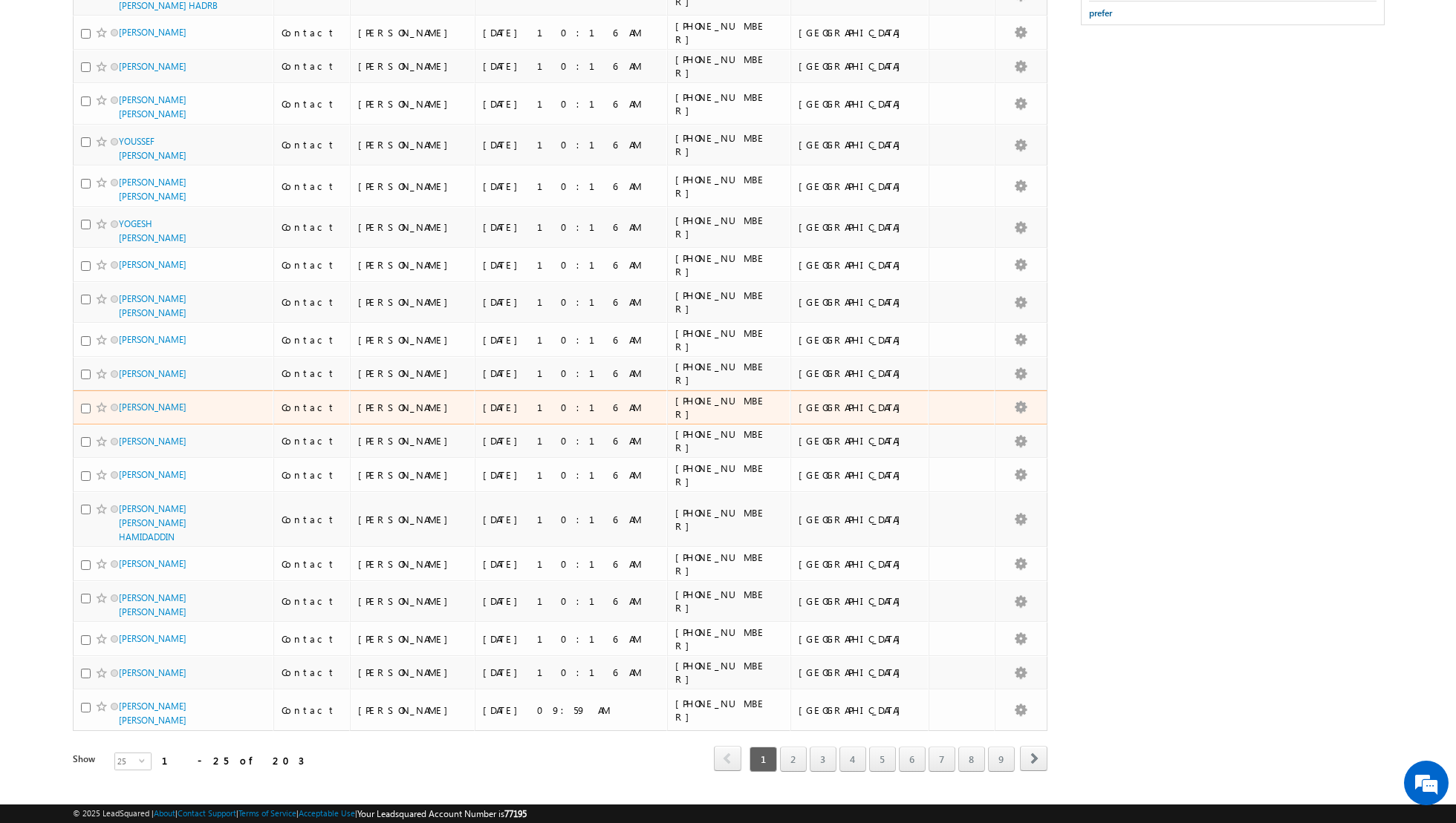
scroll to position [0, 0]
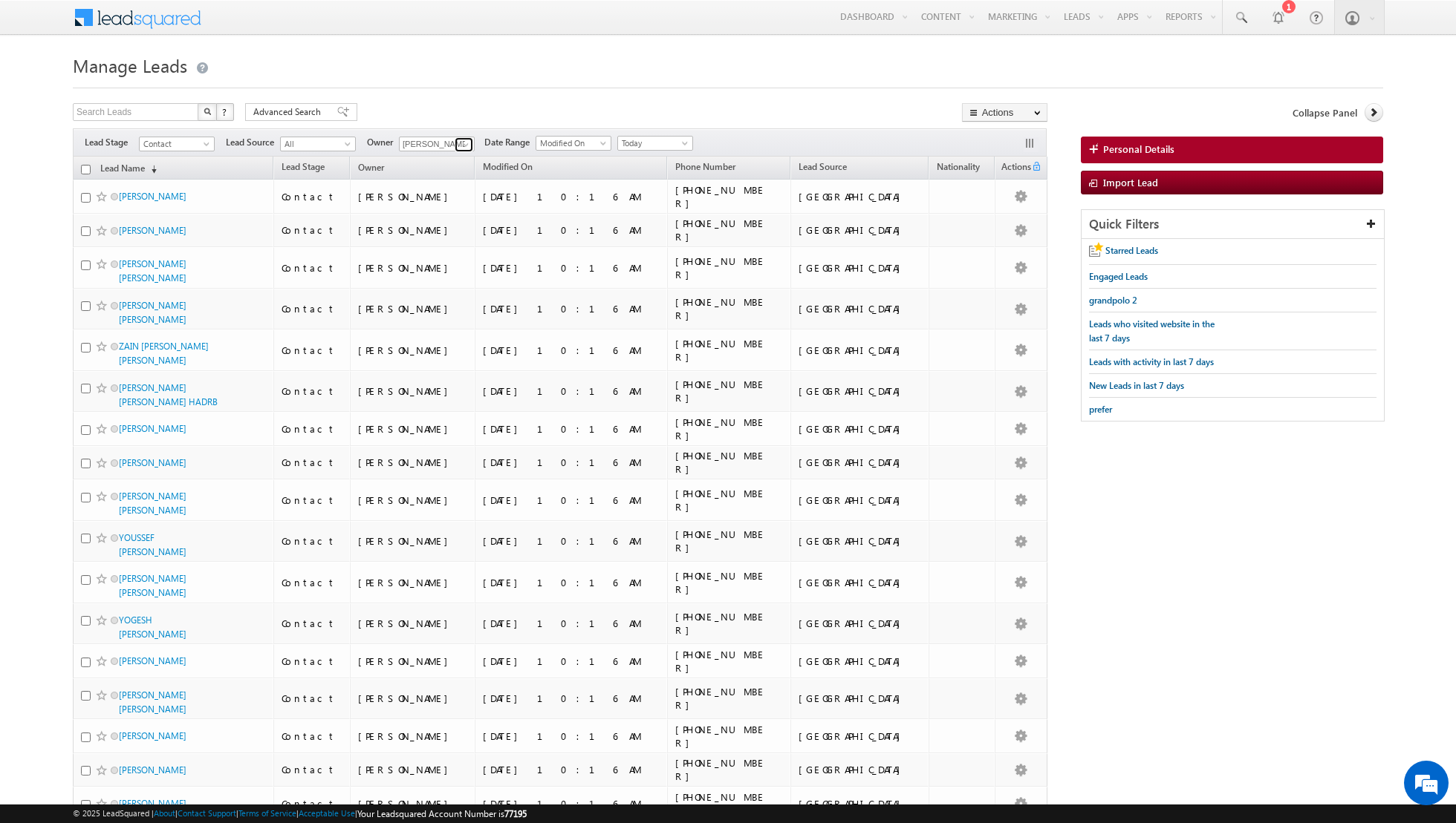
click at [460, 139] on span at bounding box center [465, 145] width 12 height 12
click at [447, 265] on link "Nandhana Anil nandhana.anil@indglobal.ae" at bounding box center [473, 271] width 149 height 28
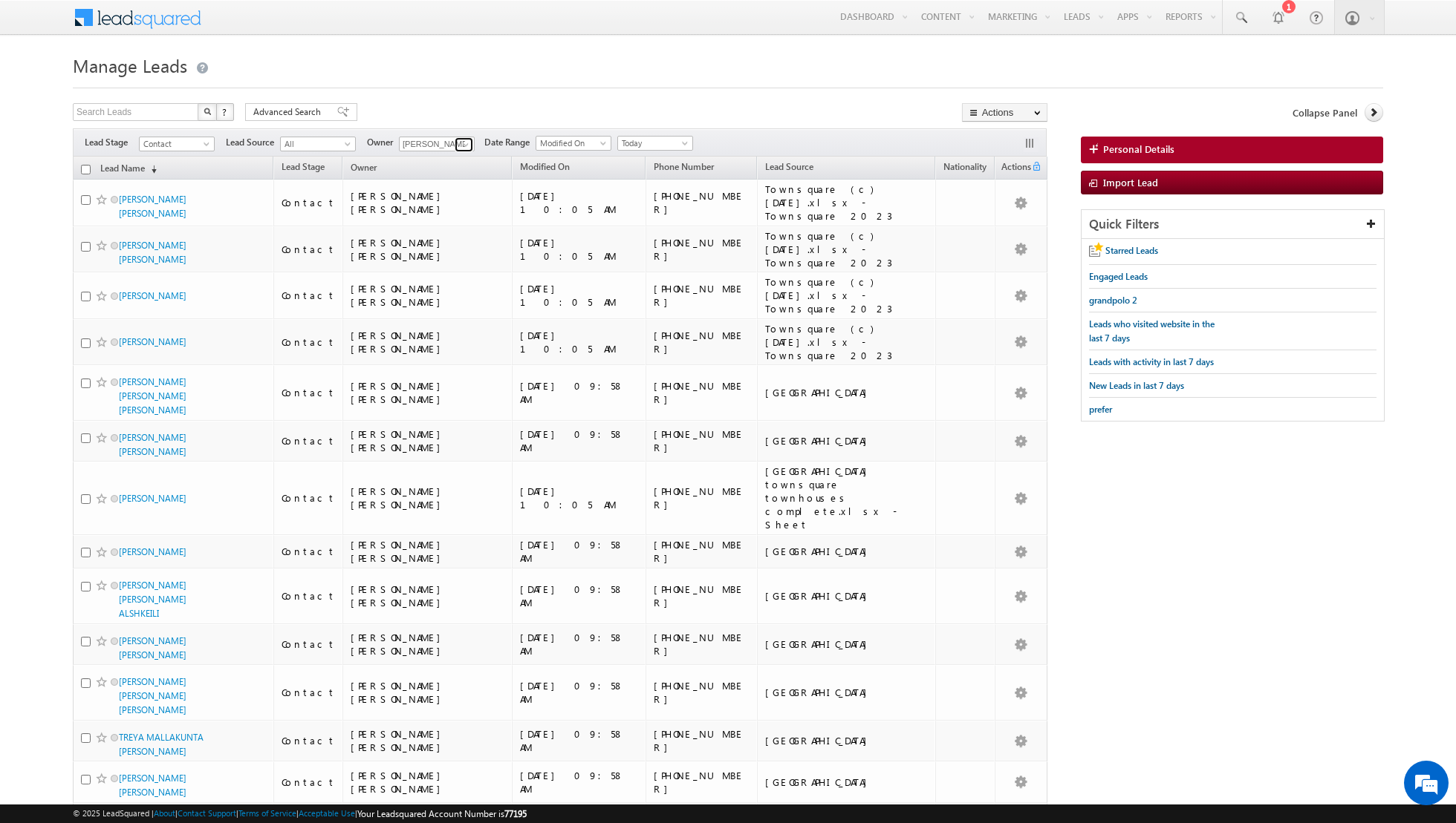
click at [465, 145] on span at bounding box center [465, 145] width 12 height 12
click at [464, 246] on span "riya.raj@indglobal.ae" at bounding box center [472, 252] width 133 height 11
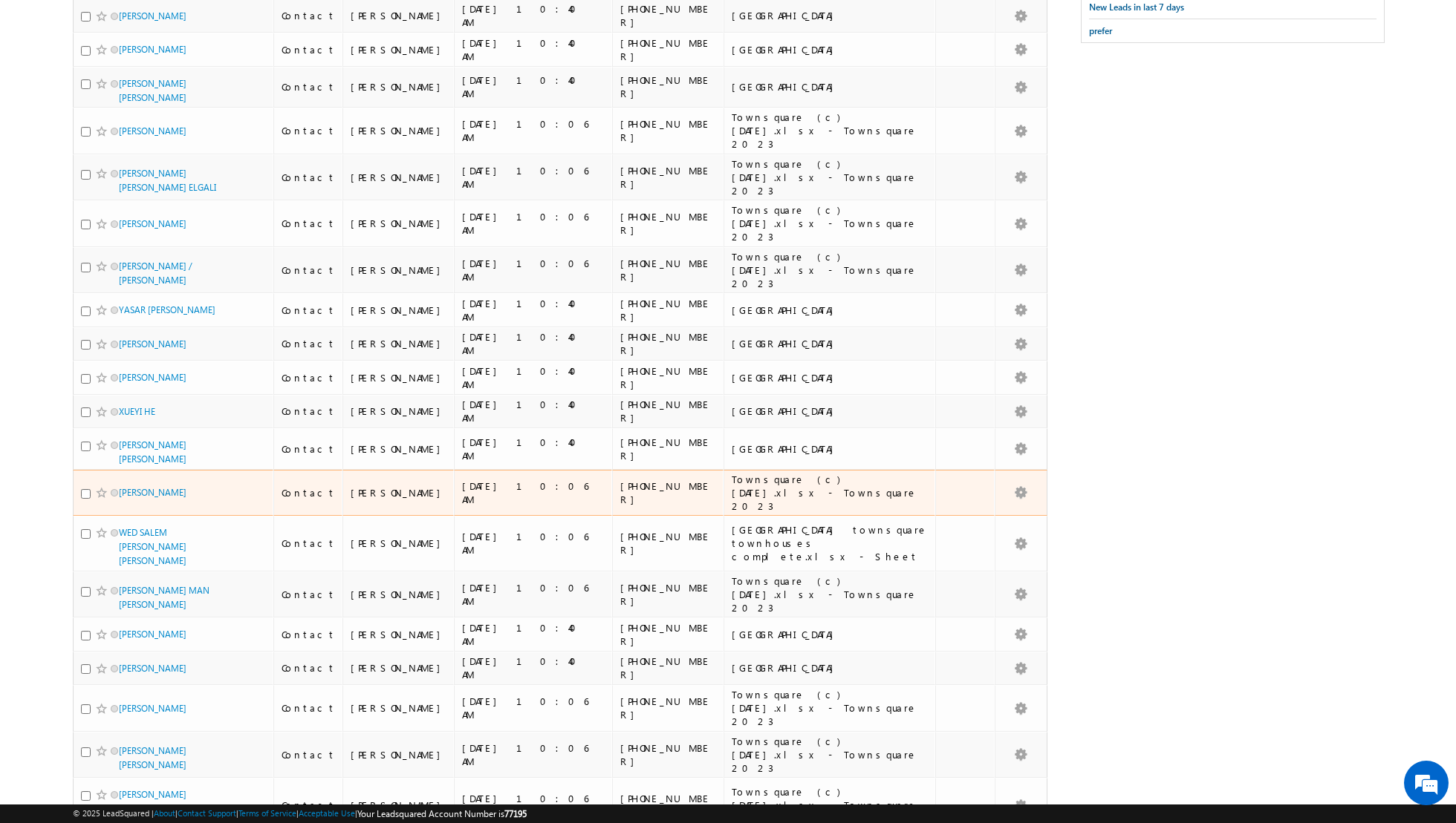
scroll to position [0, 0]
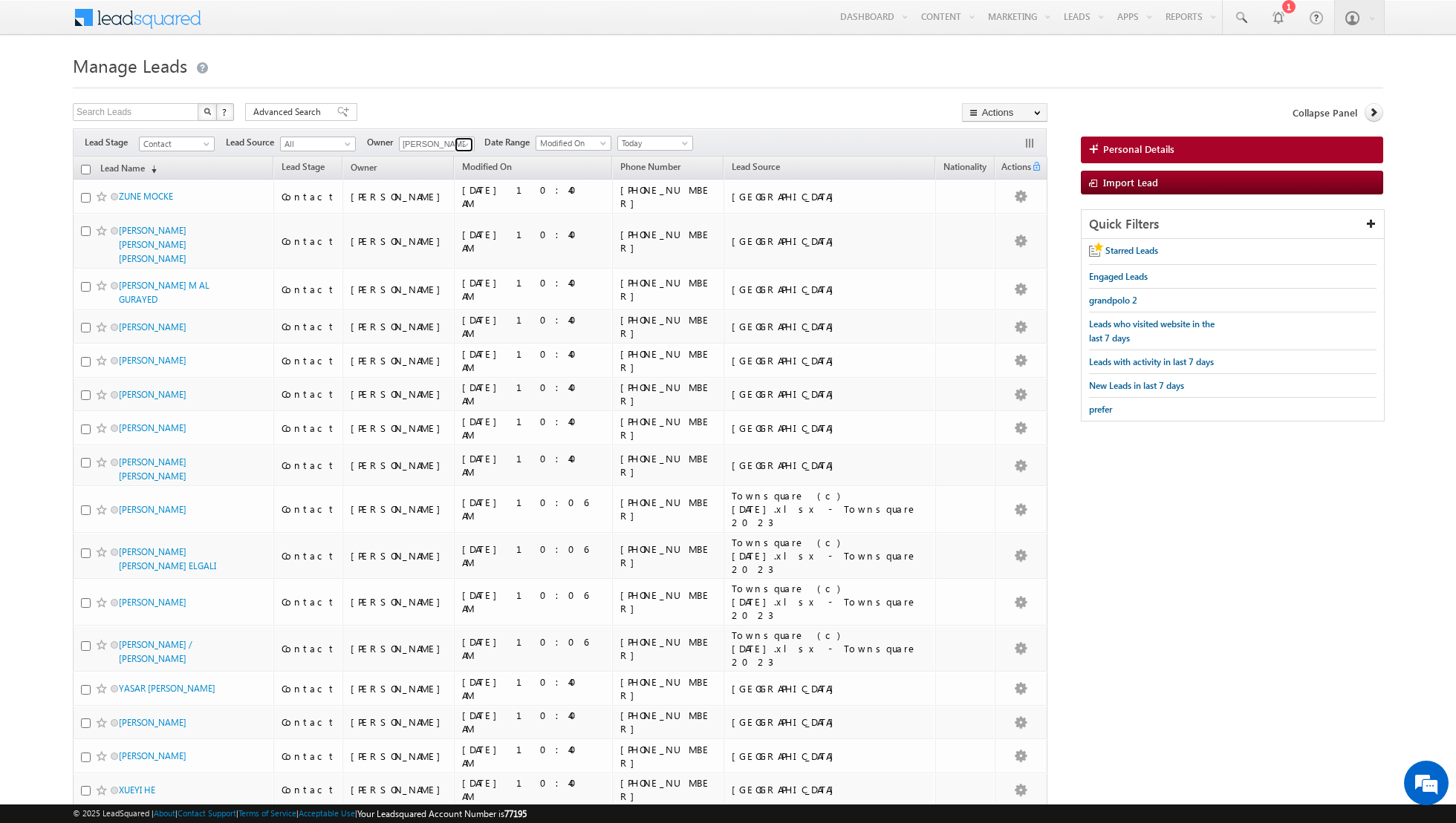
click at [460, 147] on span at bounding box center [465, 145] width 12 height 12
click at [436, 282] on link "Shiva Sisodia shiva.sisodia@indglobal.ae" at bounding box center [473, 285] width 149 height 28
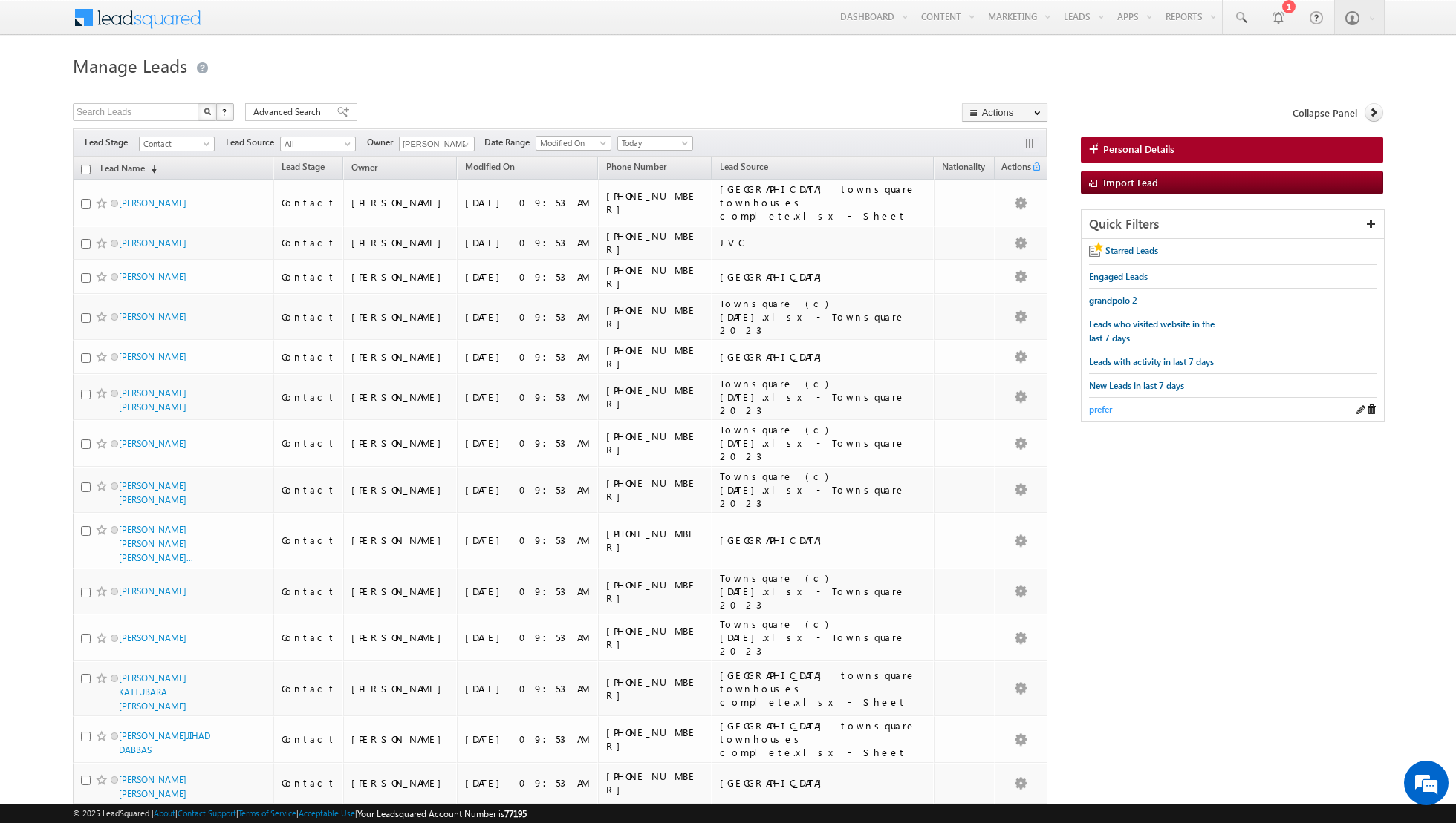
click at [1100, 404] on span "prefer" at bounding box center [1100, 410] width 23 height 11
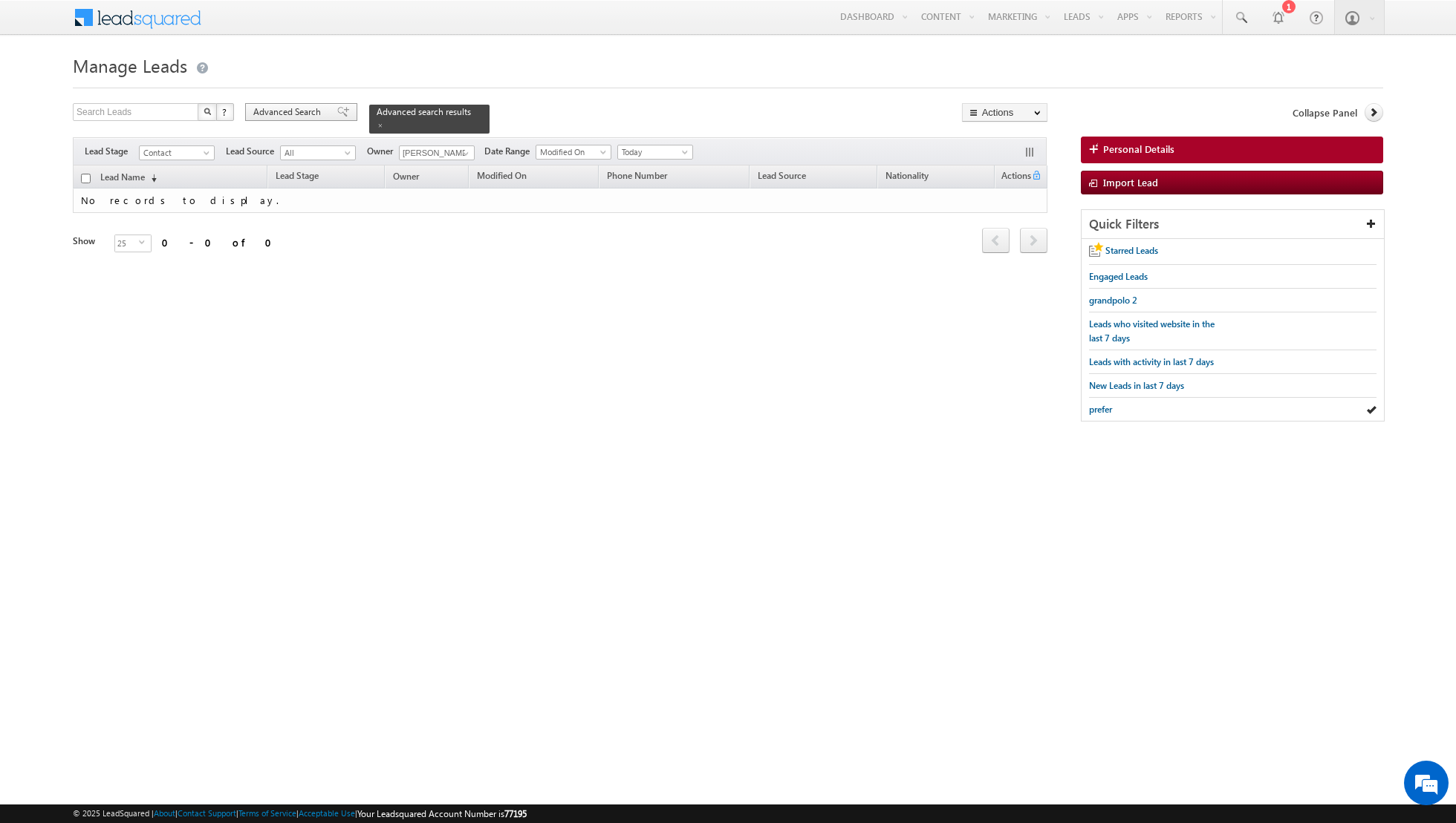
click at [337, 114] on span at bounding box center [343, 112] width 12 height 10
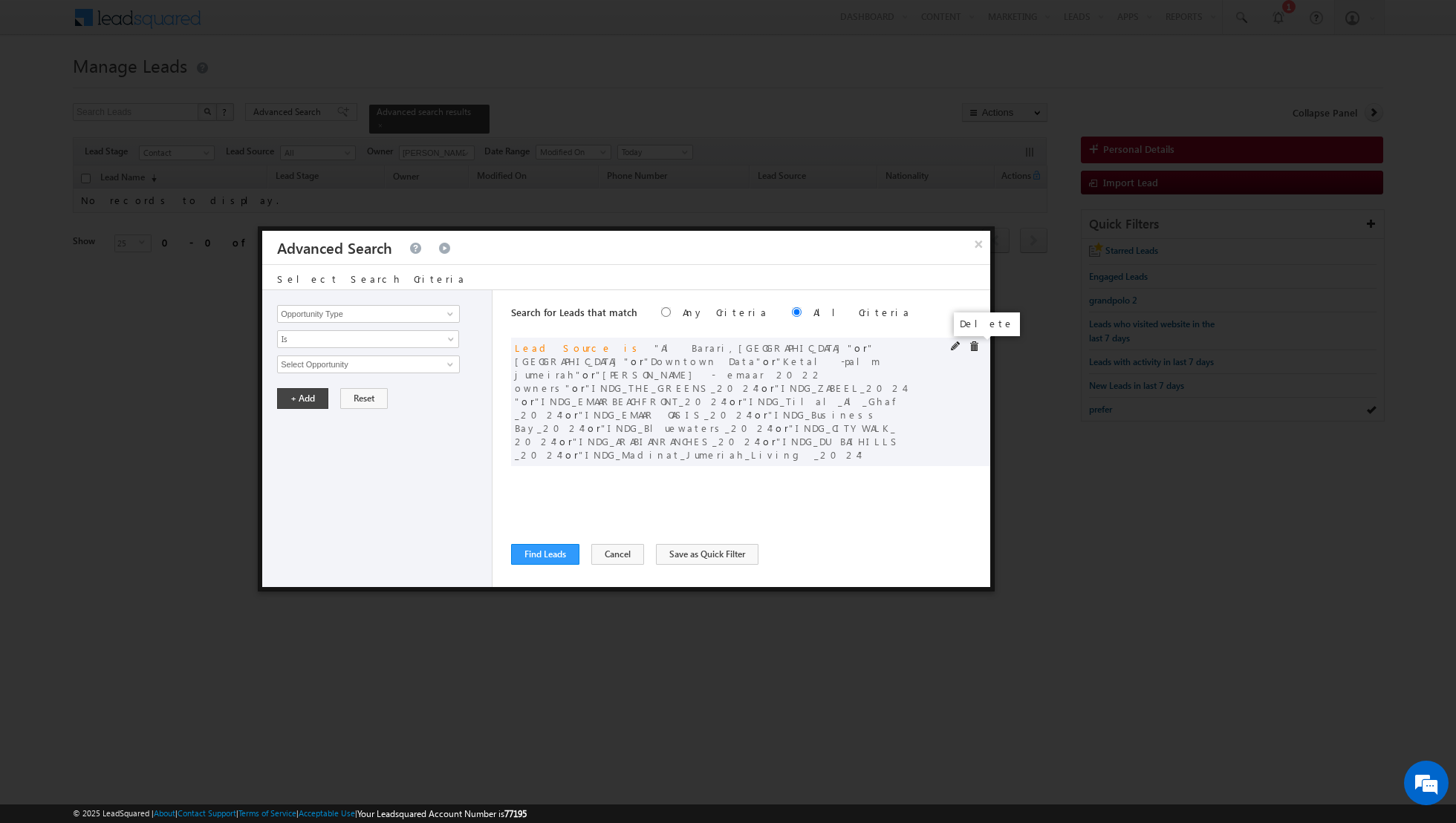
click at [975, 347] on span at bounding box center [973, 346] width 10 height 10
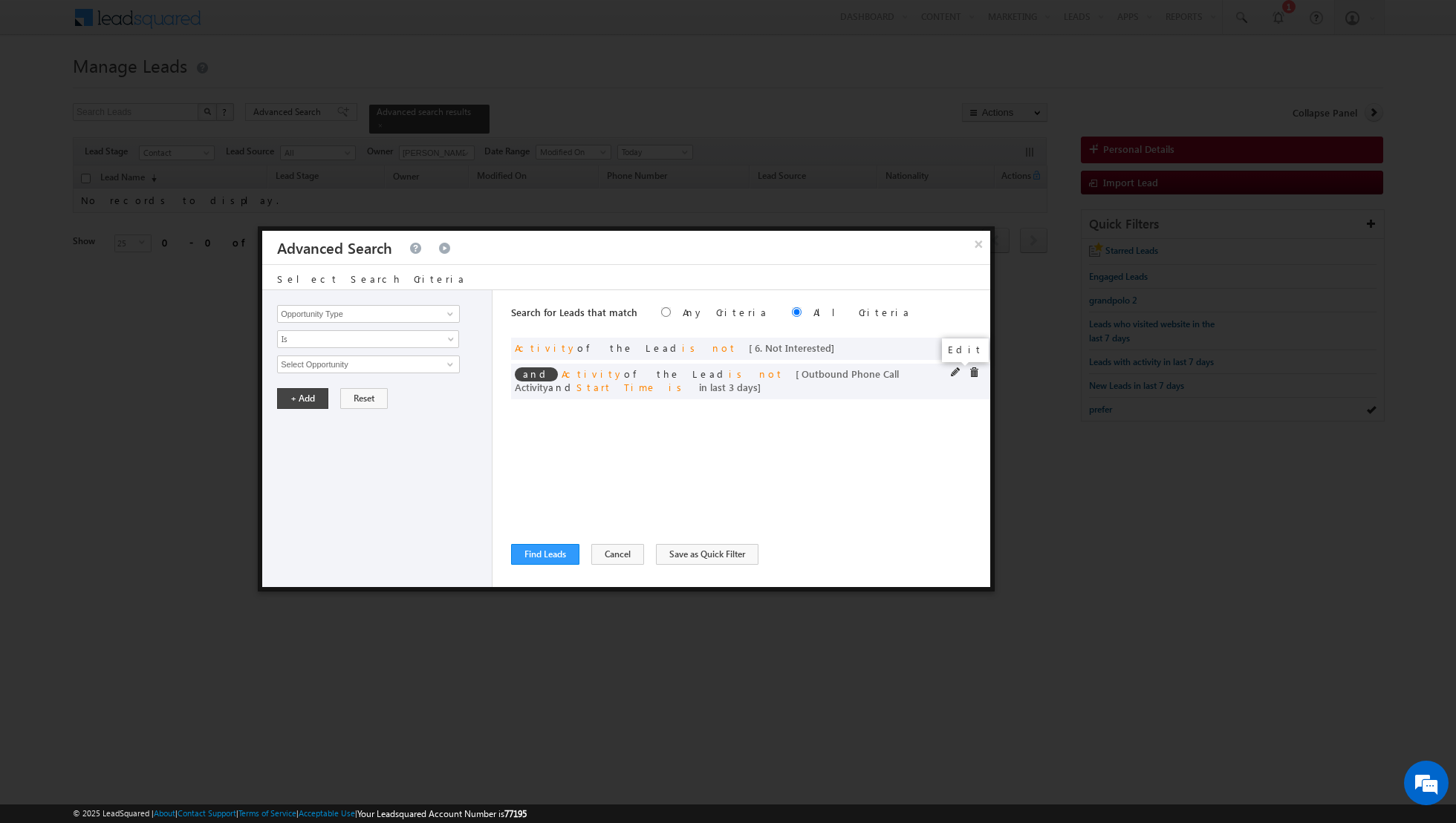
click at [957, 370] on span at bounding box center [955, 372] width 10 height 10
click at [421, 461] on input "3" at bounding box center [413, 465] width 93 height 18
click at [299, 501] on button "+ Add" at bounding box center [303, 506] width 52 height 21
click at [445, 314] on span at bounding box center [450, 314] width 12 height 12
click at [402, 342] on link "Lead Source" at bounding box center [368, 344] width 182 height 17
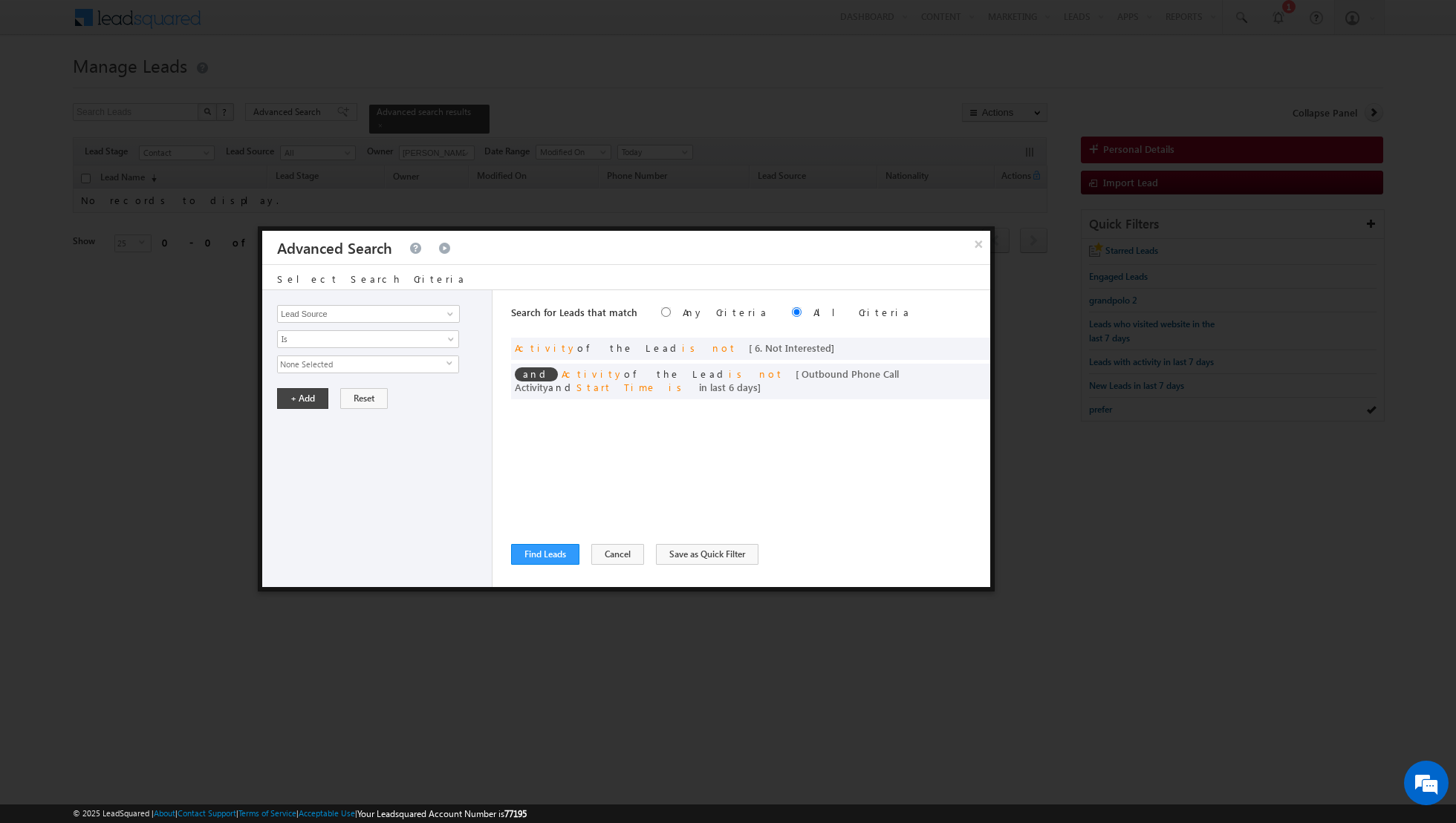
click at [364, 358] on span "None Selected" at bounding box center [362, 364] width 168 height 16
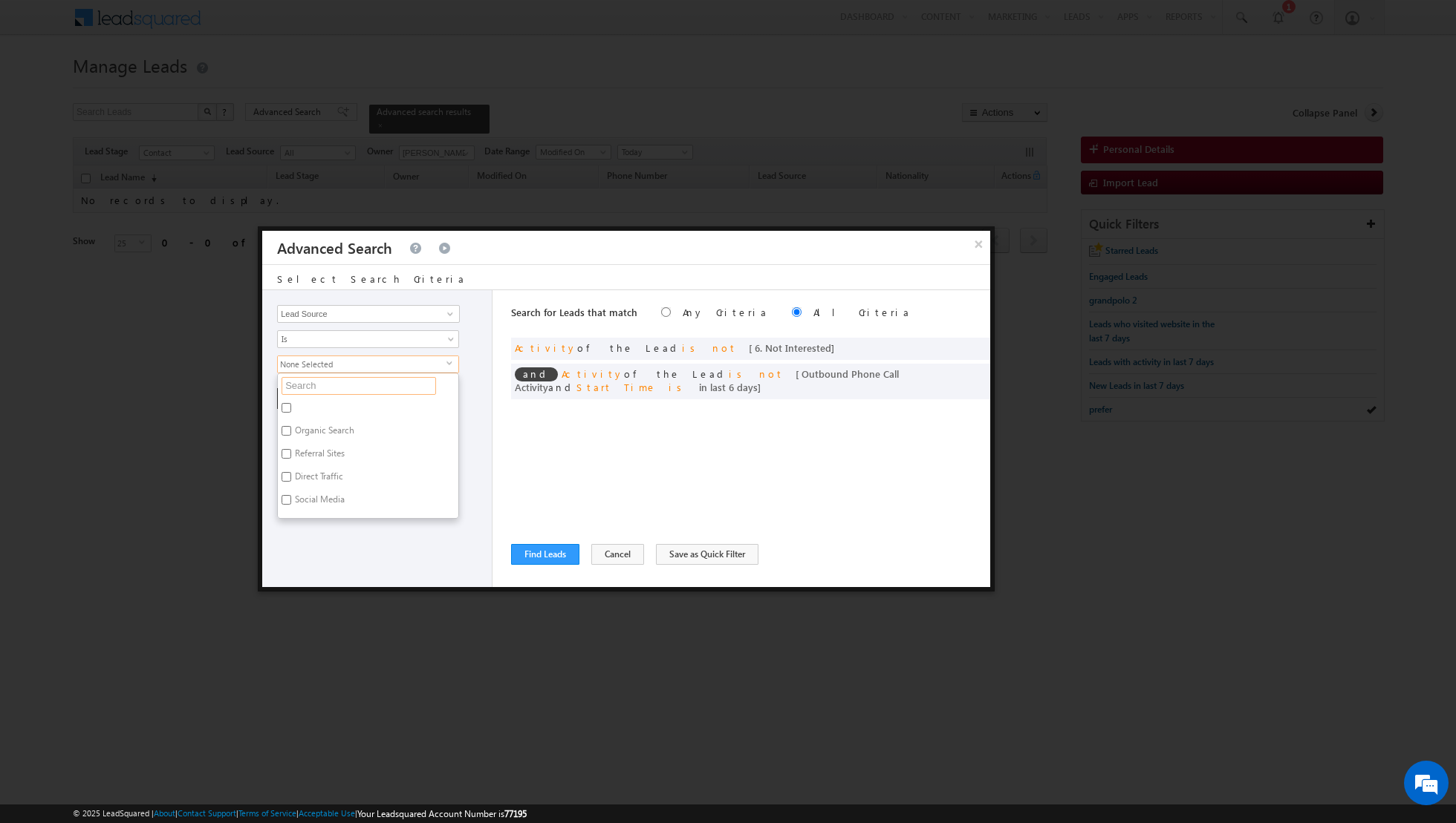
click at [348, 379] on input "text" at bounding box center [358, 385] width 154 height 18
click at [314, 407] on label "Victory Heights" at bounding box center [336, 410] width 116 height 23
click at [291, 407] on input "Victory Heights" at bounding box center [286, 408] width 9 height 9
click at [321, 483] on div "Opportunity Type Lead Activity Task Sales Group Prospect Id Address 1 Address 2…" at bounding box center [377, 439] width 230 height 297
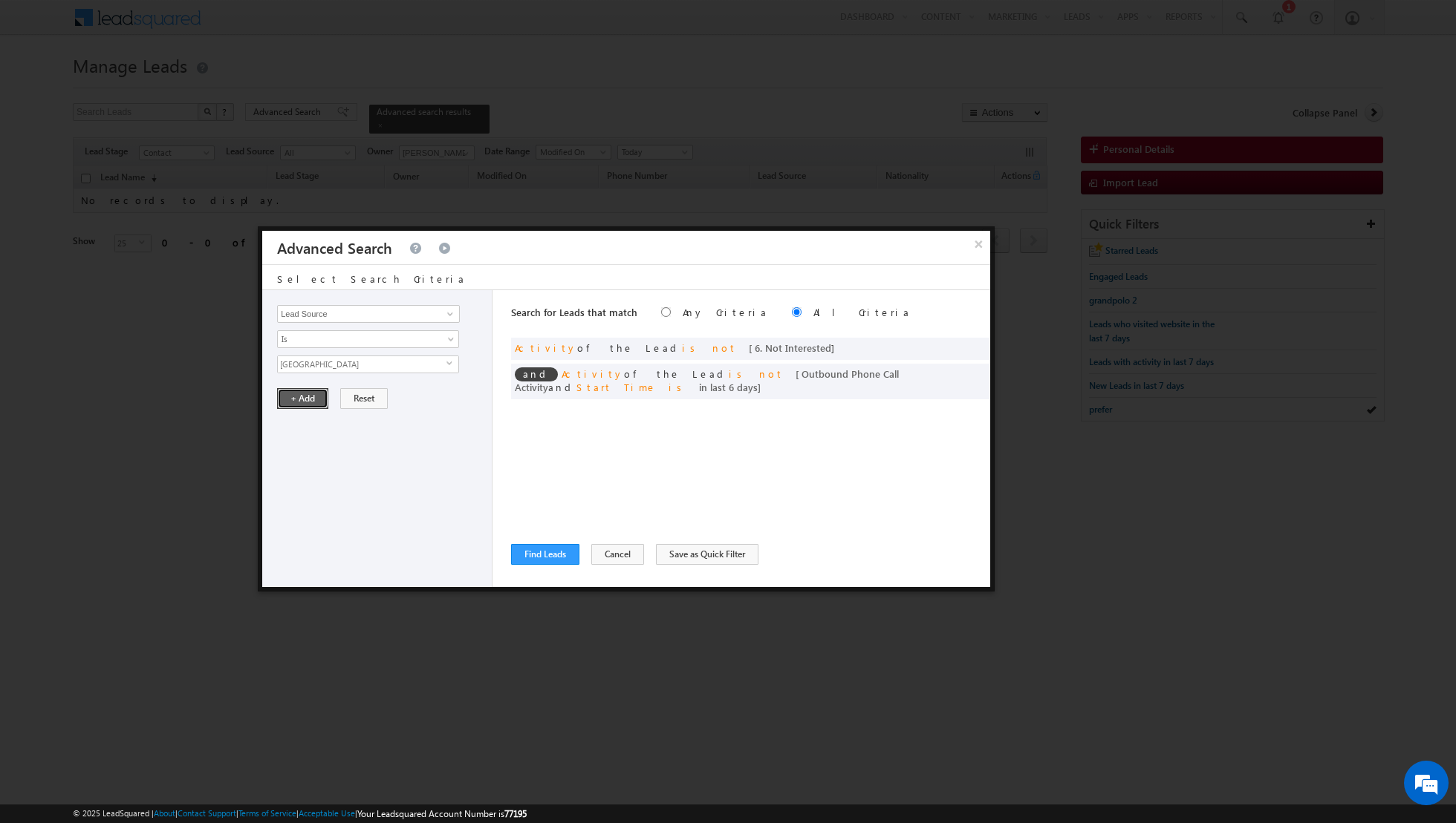
click at [305, 402] on button "+ Add" at bounding box center [303, 398] width 52 height 21
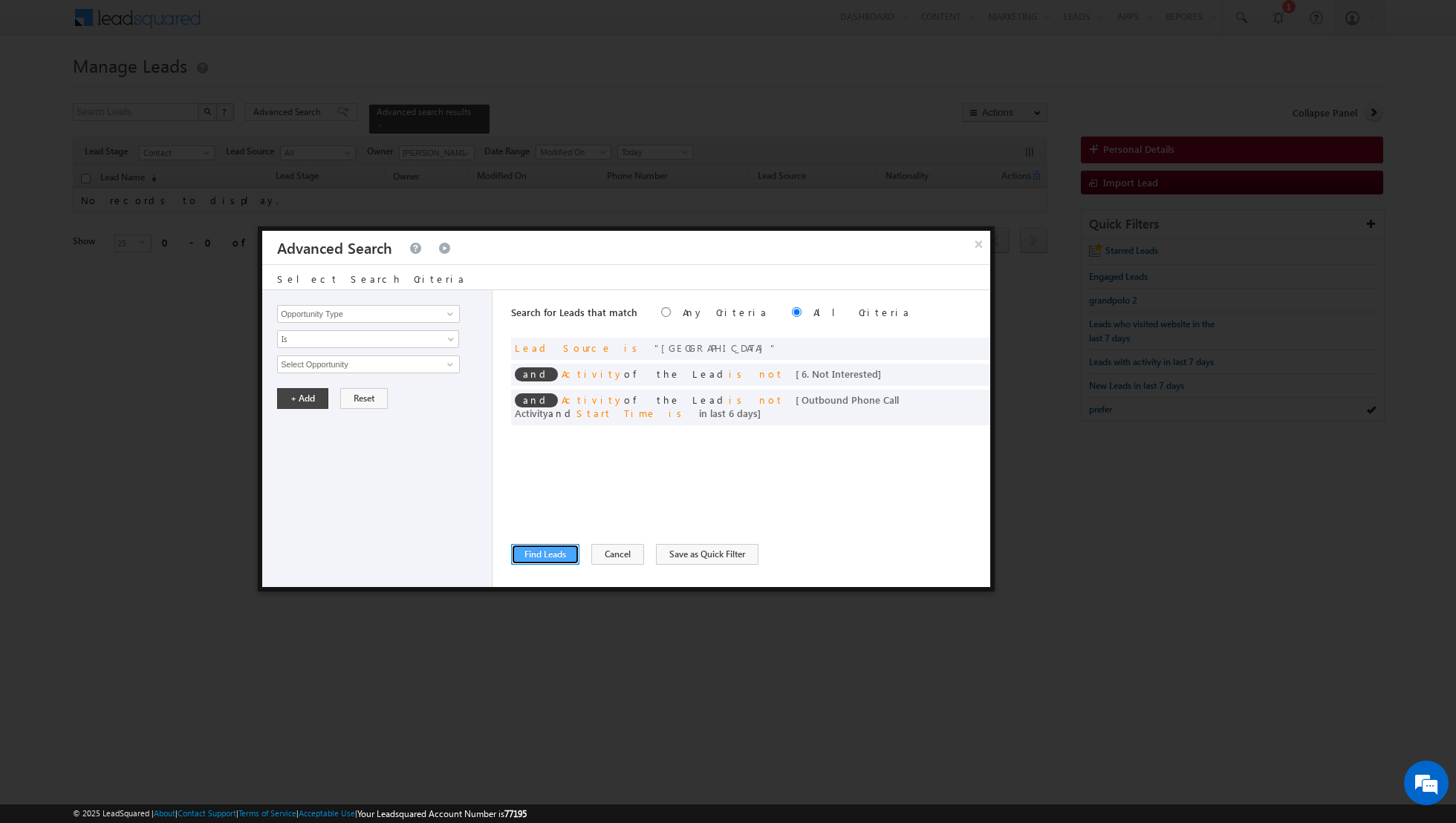
click at [548, 557] on button "Find Leads" at bounding box center [545, 554] width 69 height 21
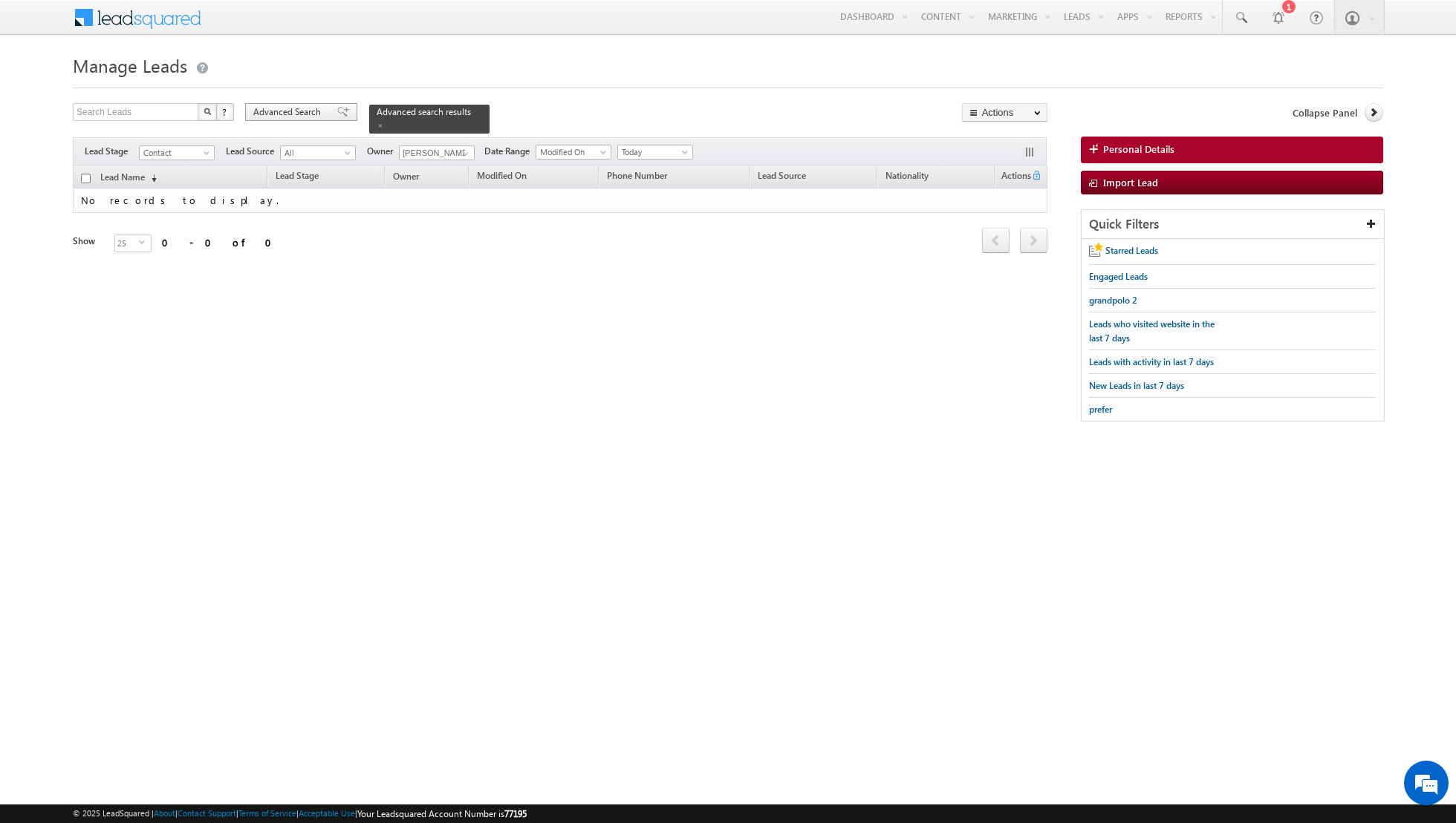
click at [337, 110] on span at bounding box center [343, 112] width 12 height 10
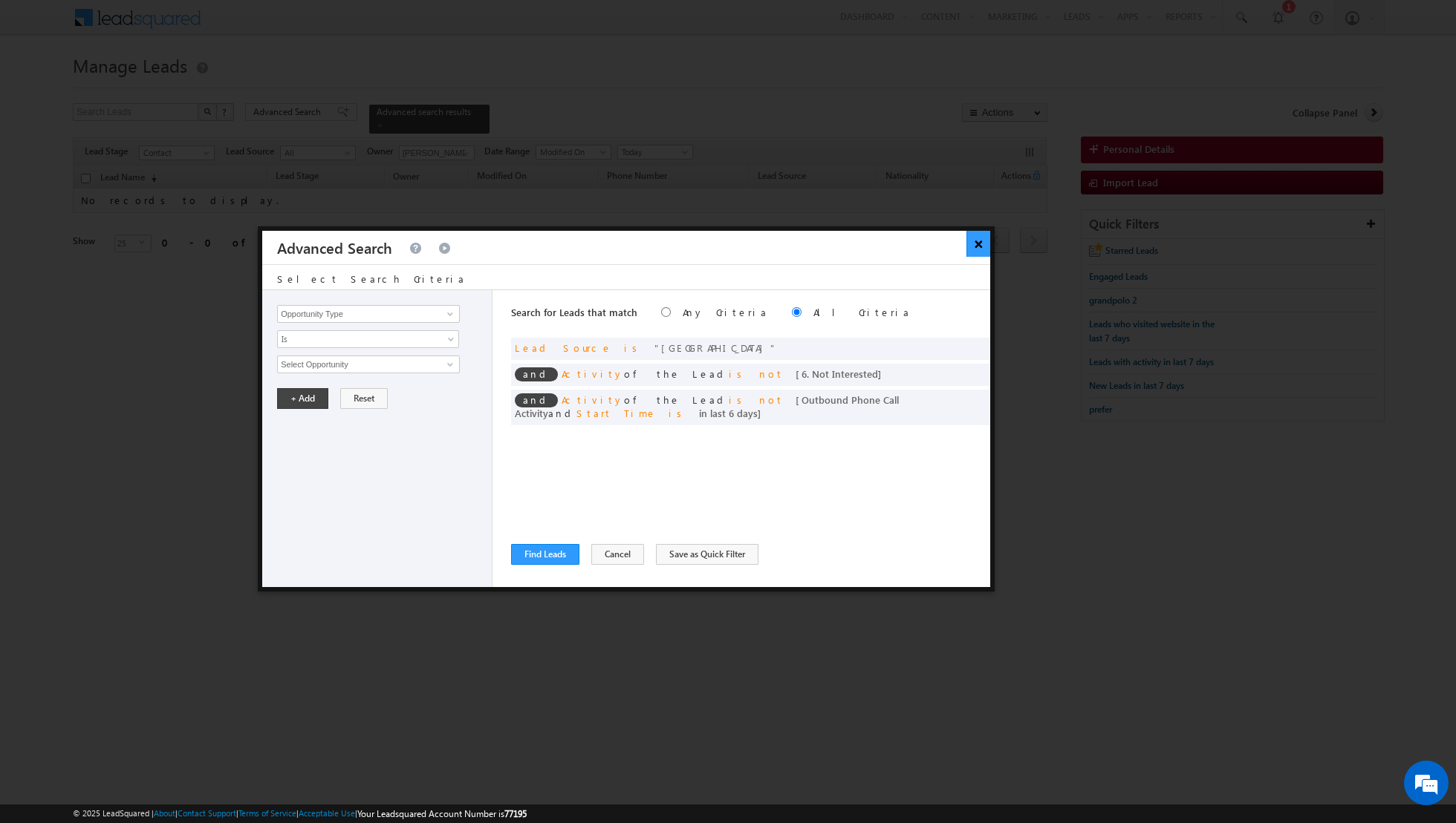
click at [971, 238] on button "×" at bounding box center [978, 244] width 24 height 26
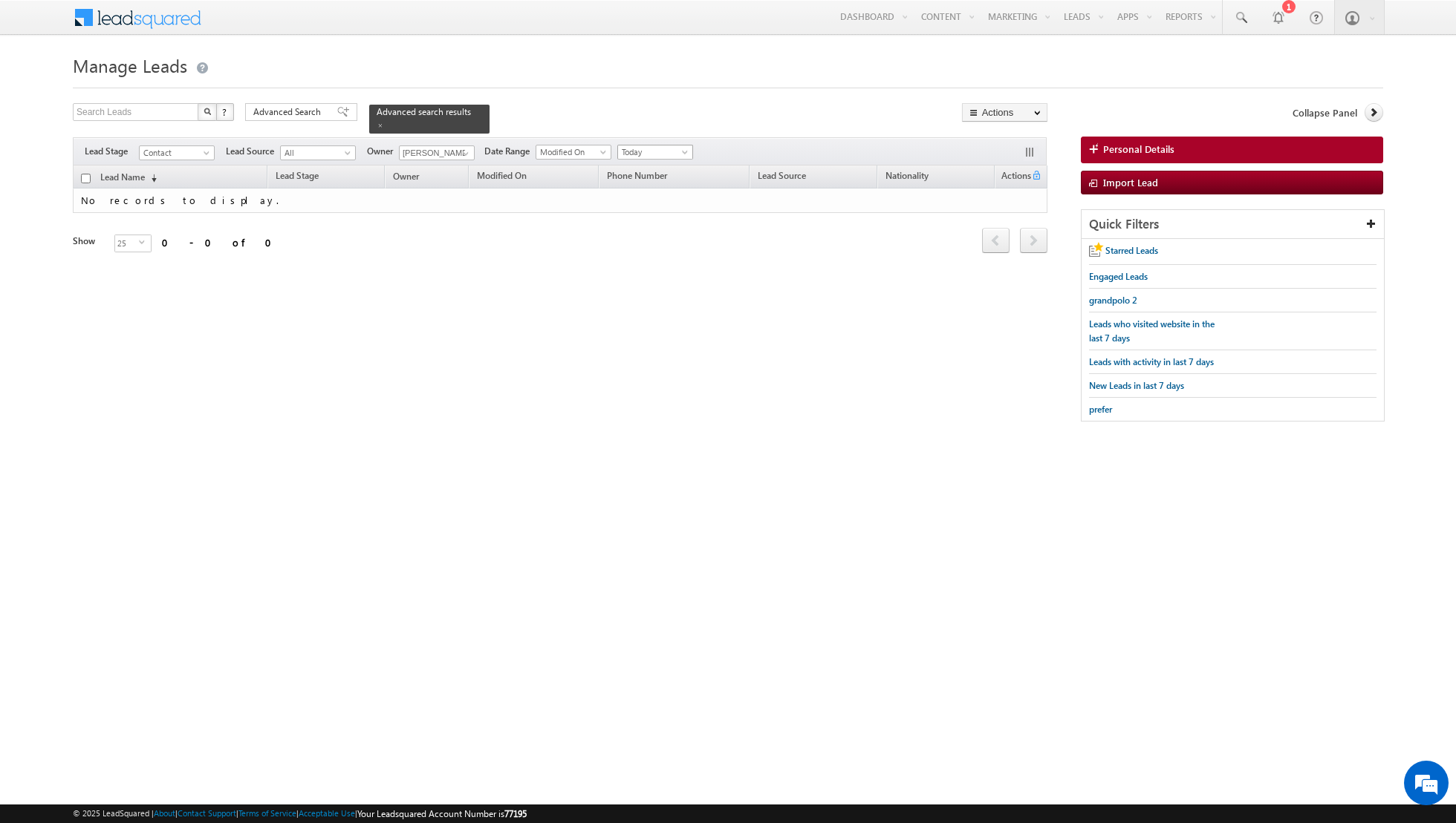
click at [666, 148] on span "Today" at bounding box center [652, 152] width 70 height 13
click at [651, 168] on link "All Time" at bounding box center [649, 166] width 75 height 13
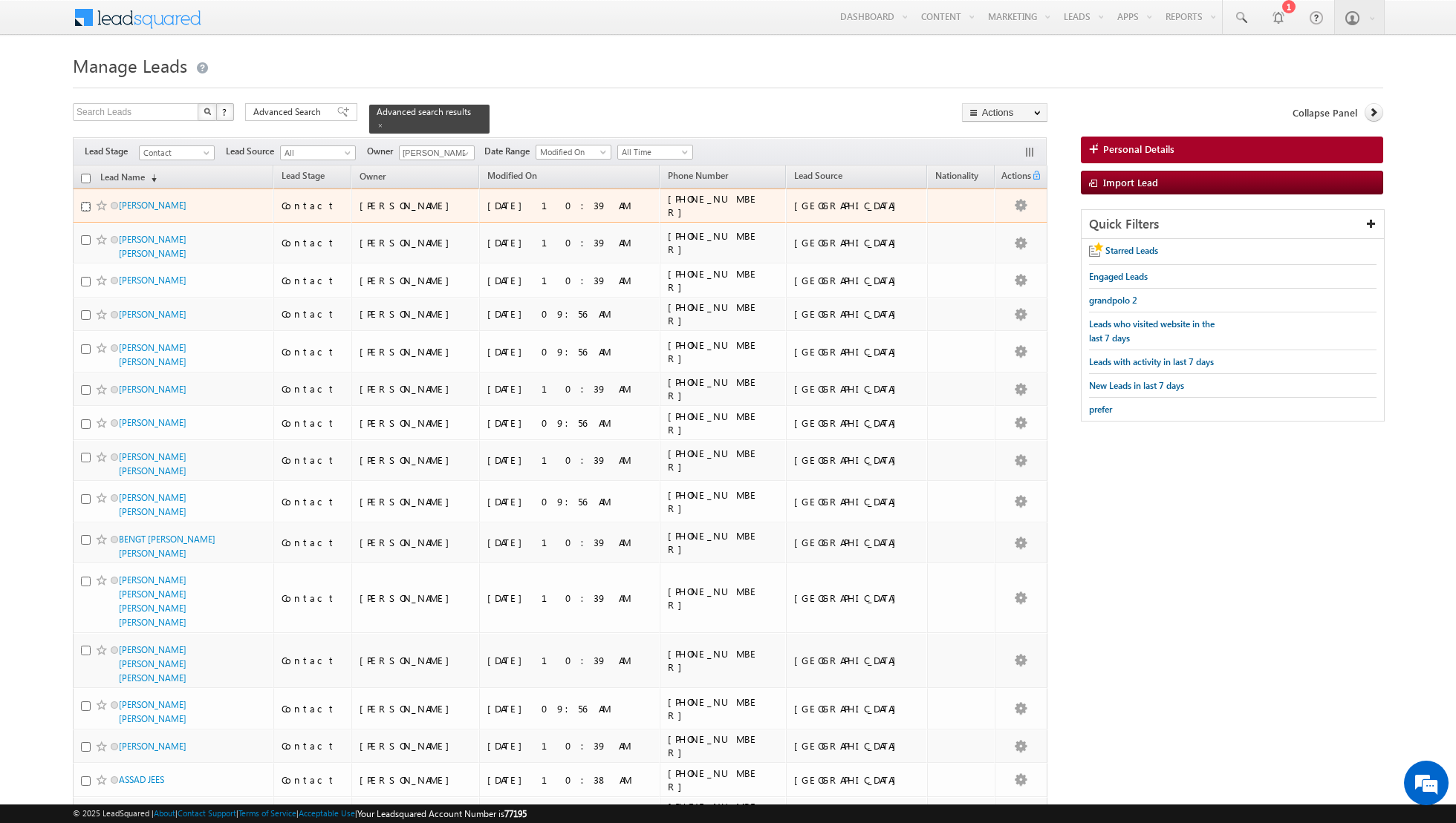
click at [87, 205] on input "checkbox" at bounding box center [86, 207] width 9 height 9
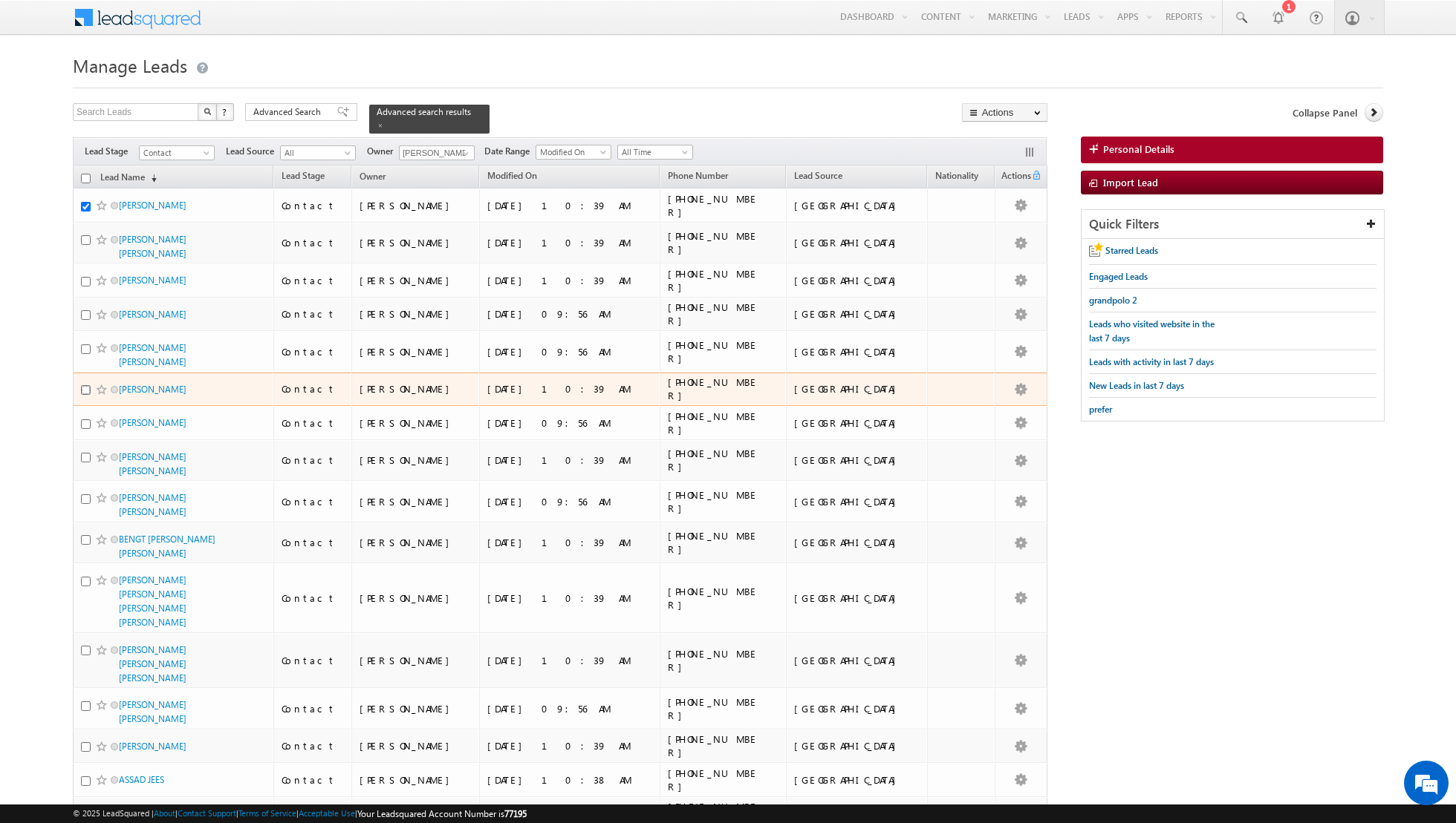
click at [85, 385] on input "checkbox" at bounding box center [86, 390] width 9 height 9
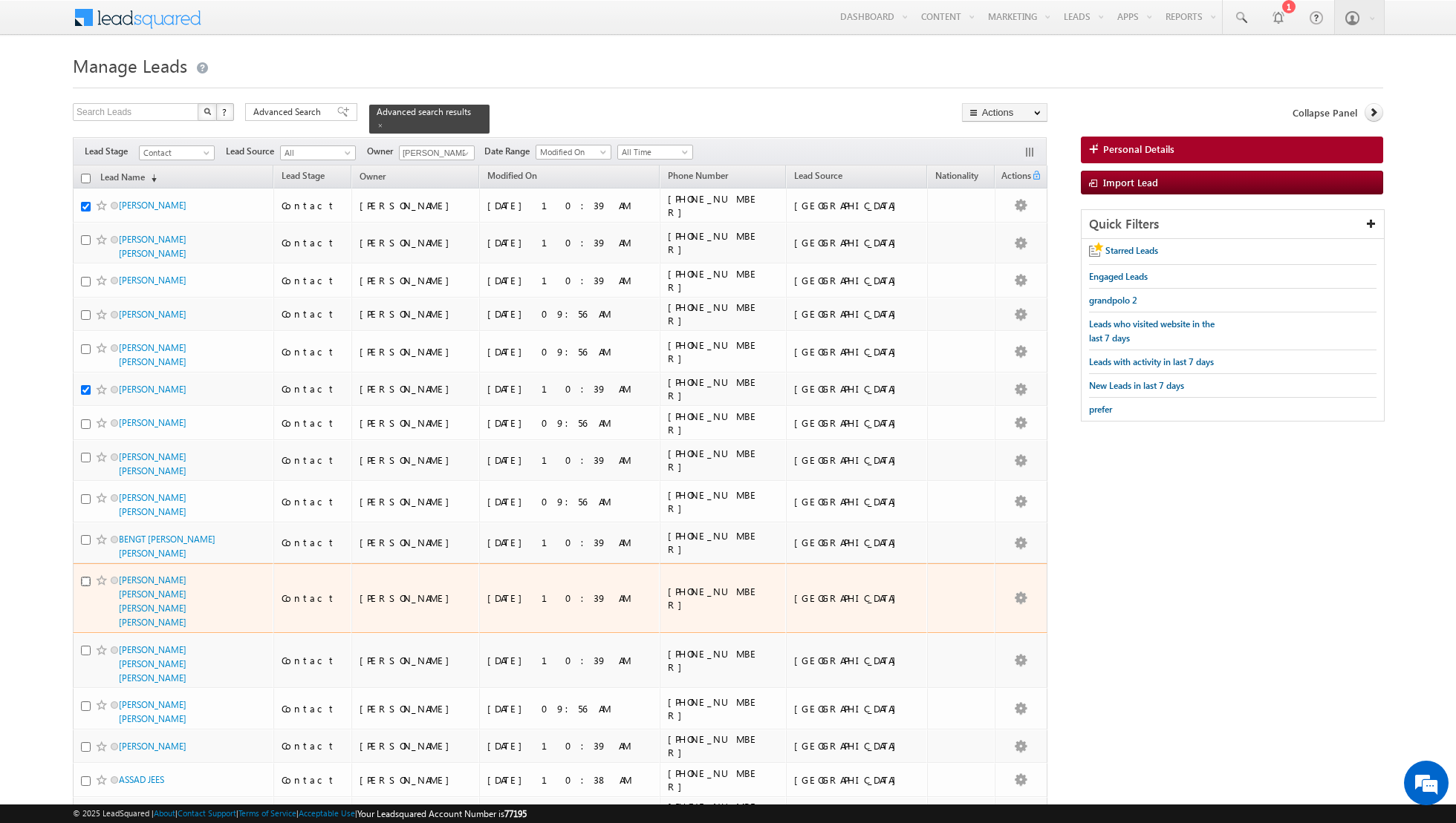
click at [83, 577] on input "checkbox" at bounding box center [86, 582] width 9 height 9
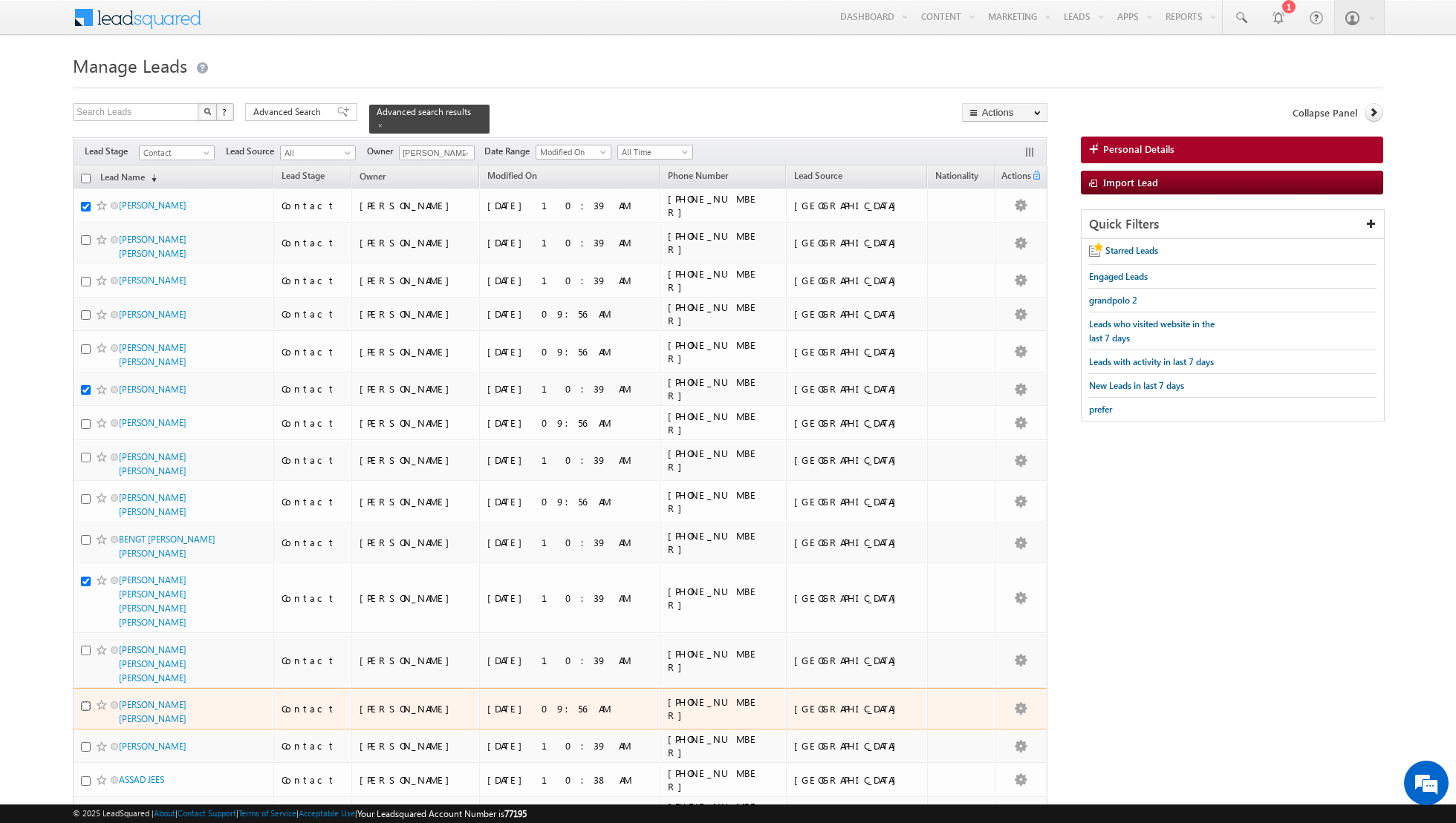
click at [86, 702] on input "checkbox" at bounding box center [86, 707] width 9 height 9
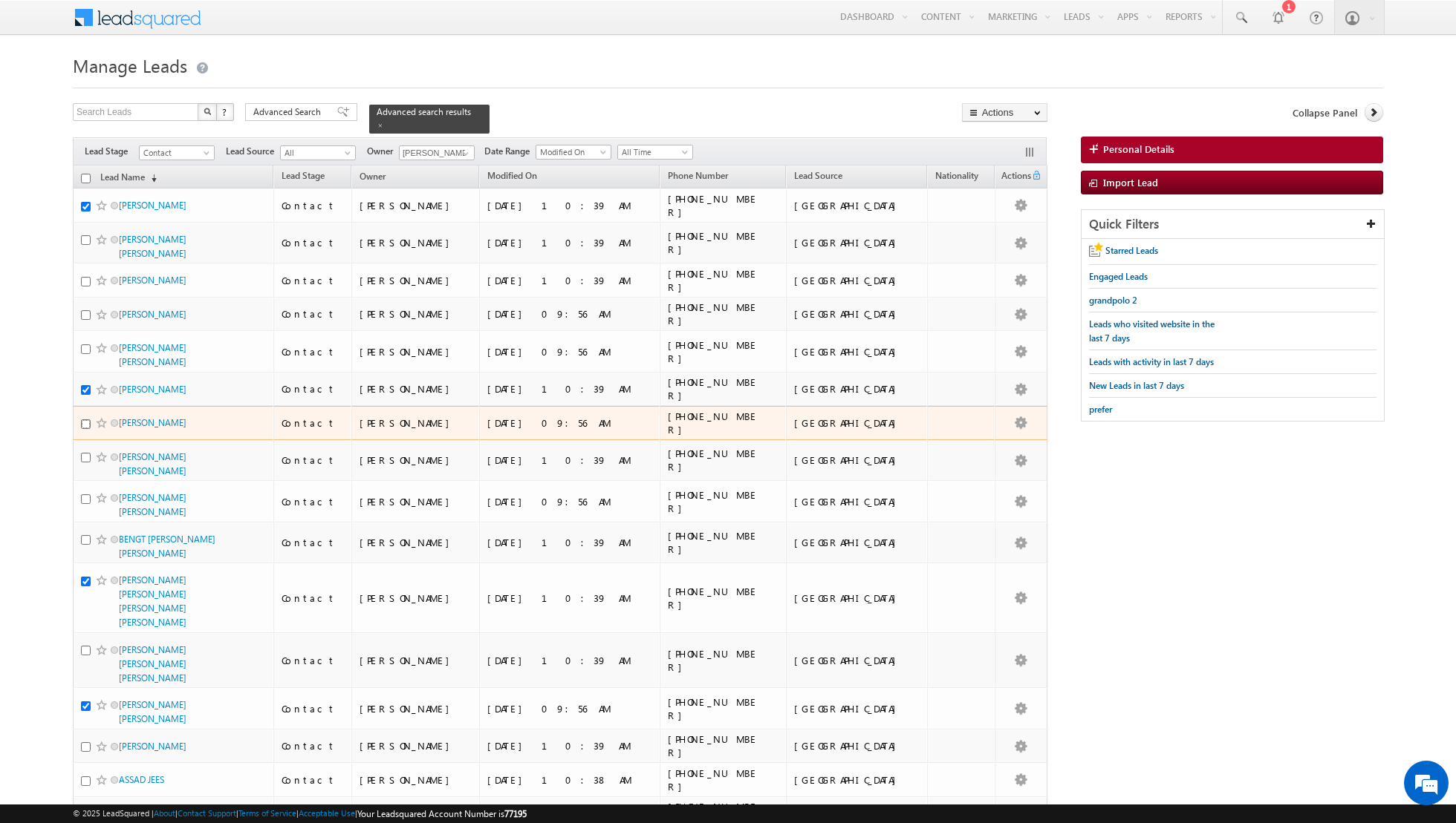
click at [83, 419] on input "checkbox" at bounding box center [86, 424] width 9 height 9
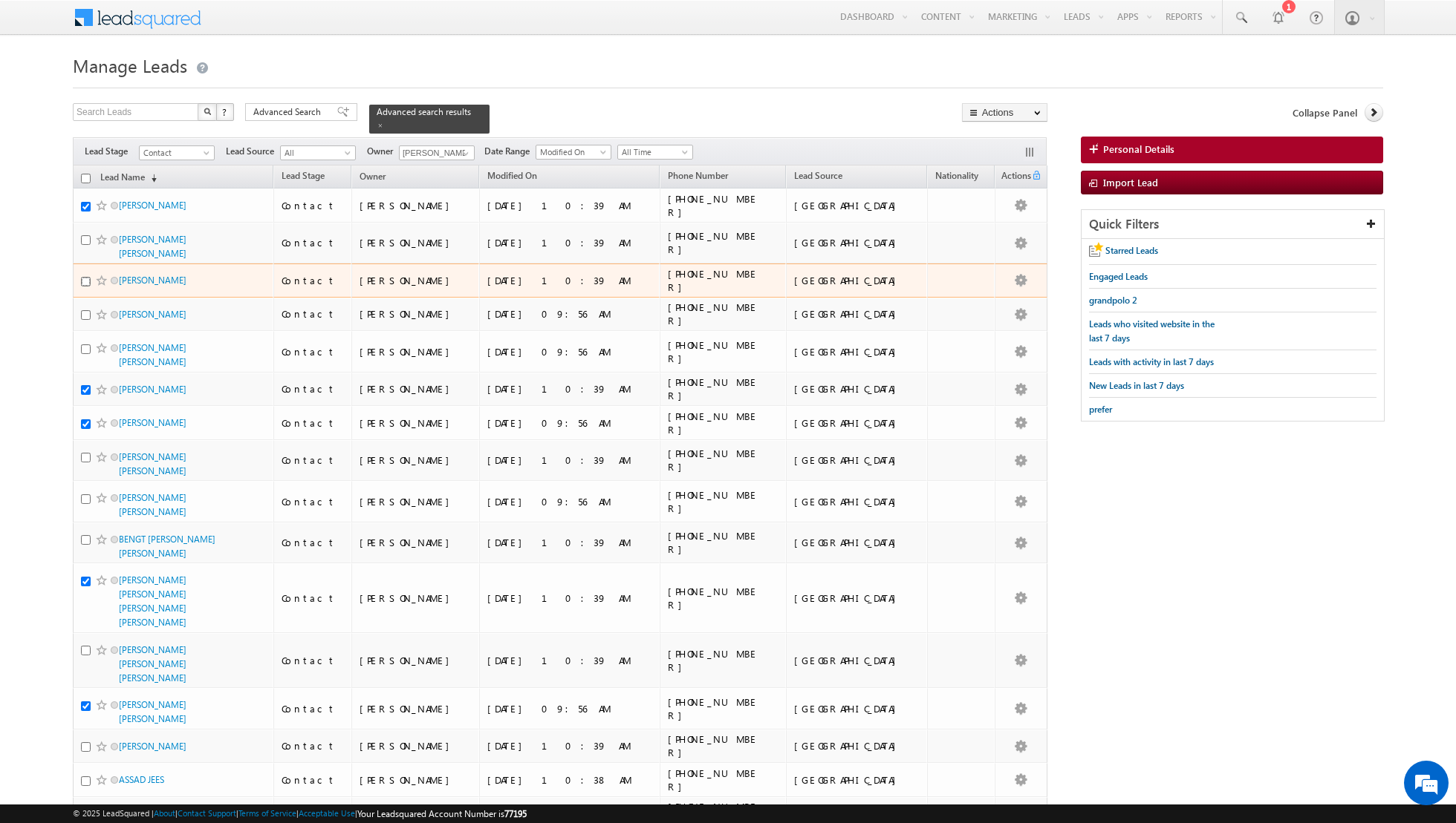
click at [86, 278] on input "checkbox" at bounding box center [86, 282] width 9 height 9
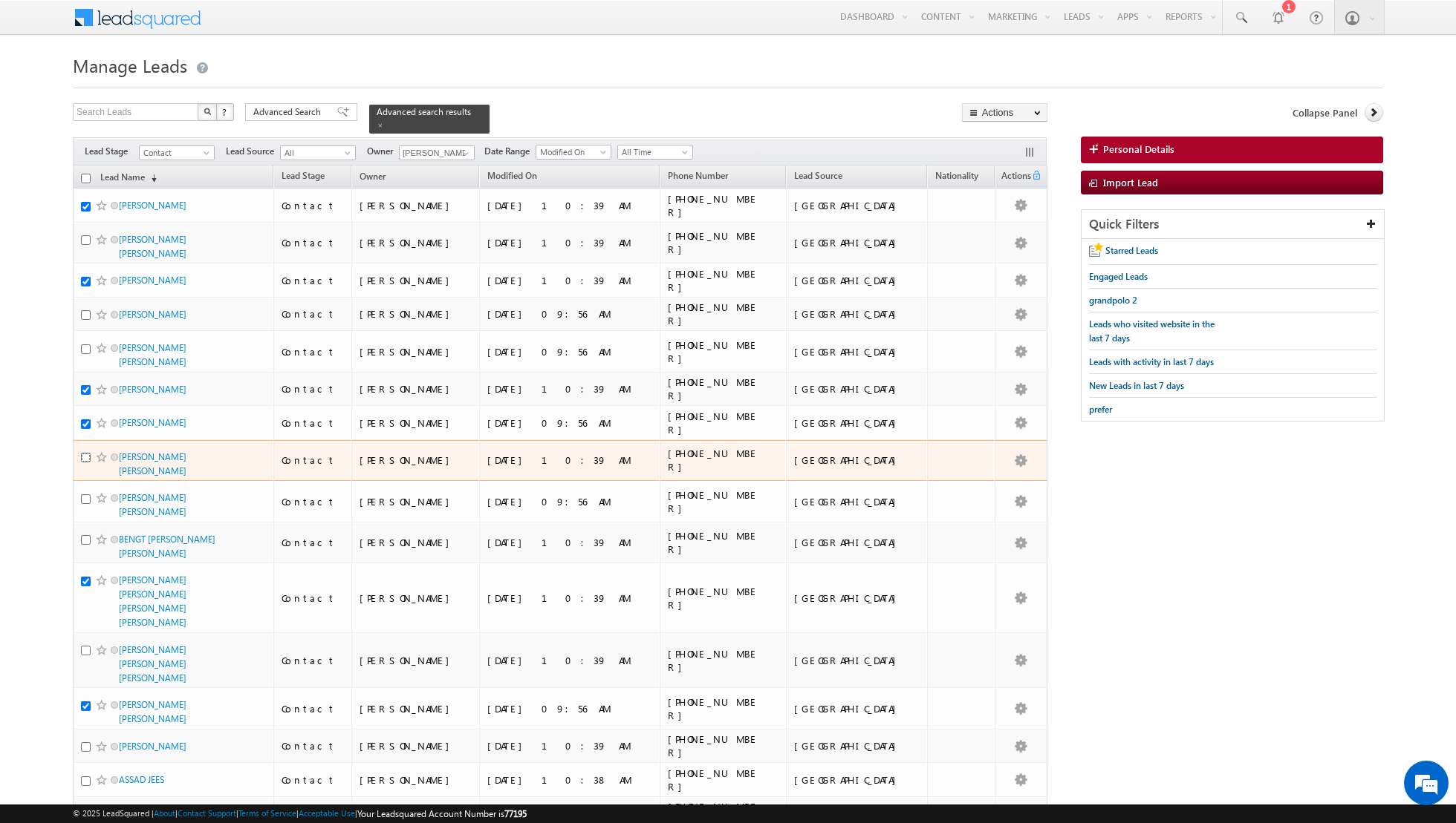
click at [85, 453] on input "checkbox" at bounding box center [86, 458] width 9 height 9
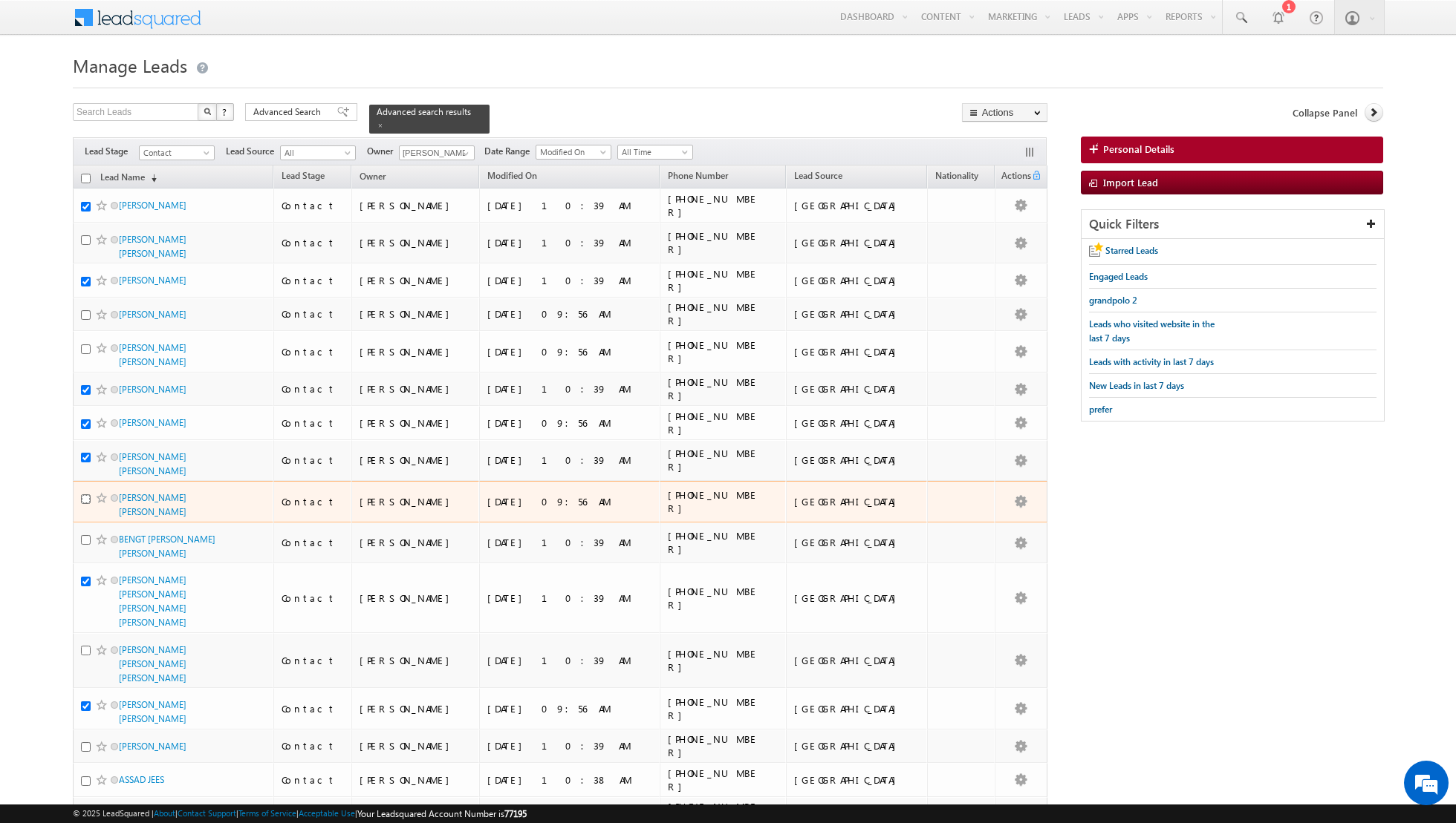
click at [87, 494] on input "checkbox" at bounding box center [86, 499] width 9 height 9
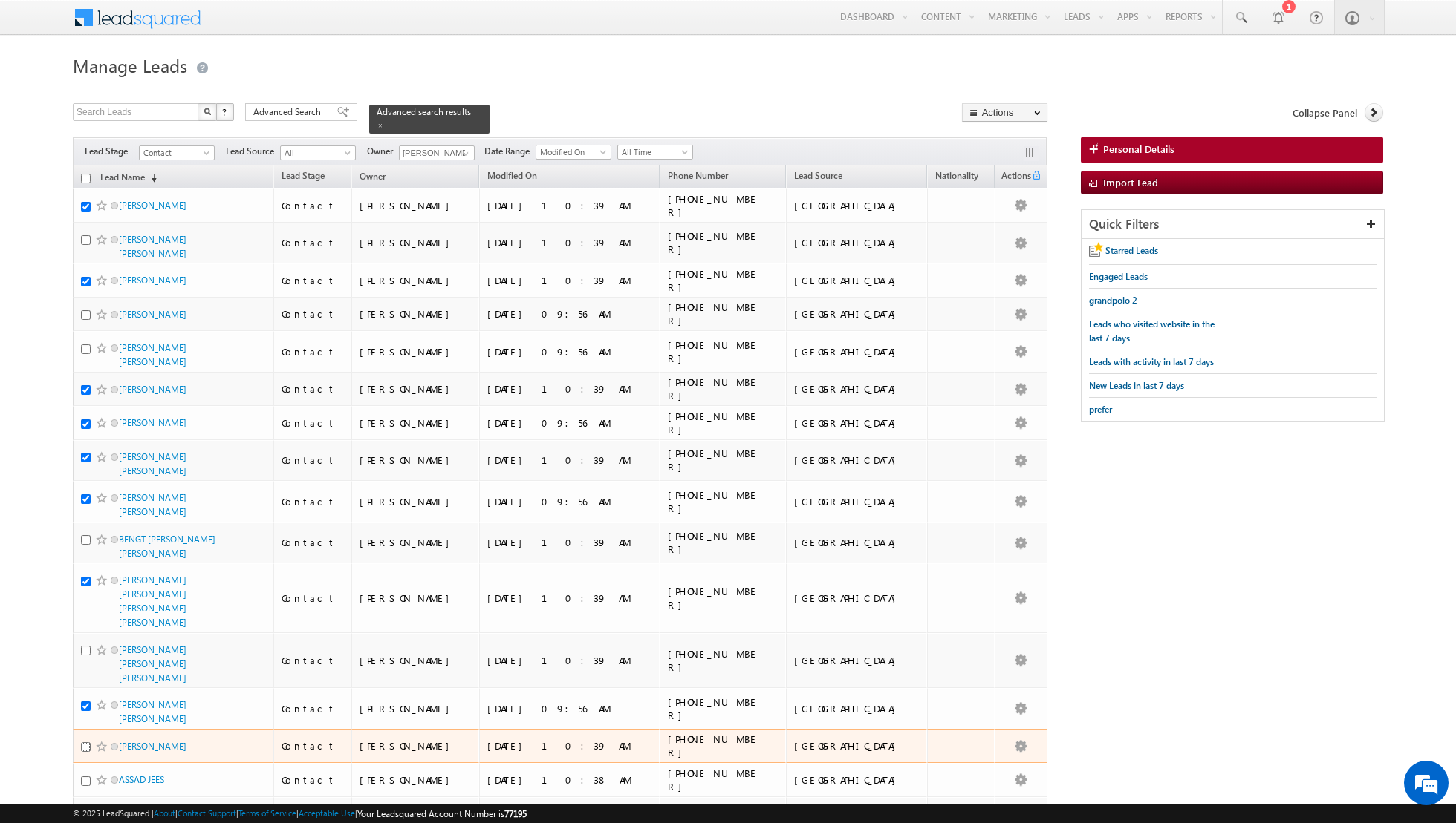
click at [86, 742] on input "checkbox" at bounding box center [86, 747] width 9 height 9
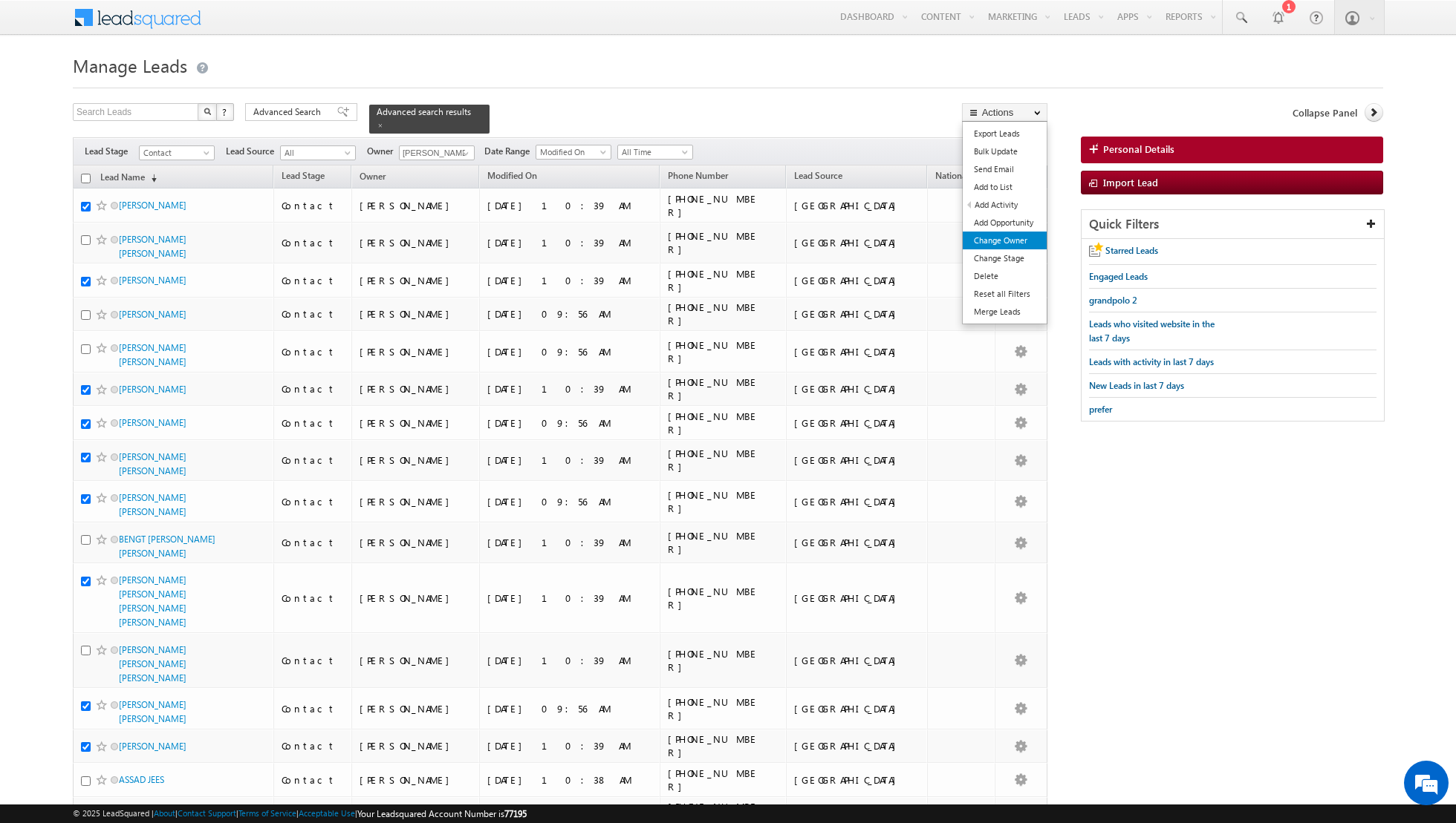
click at [986, 242] on link "Change Owner" at bounding box center [1004, 241] width 84 height 18
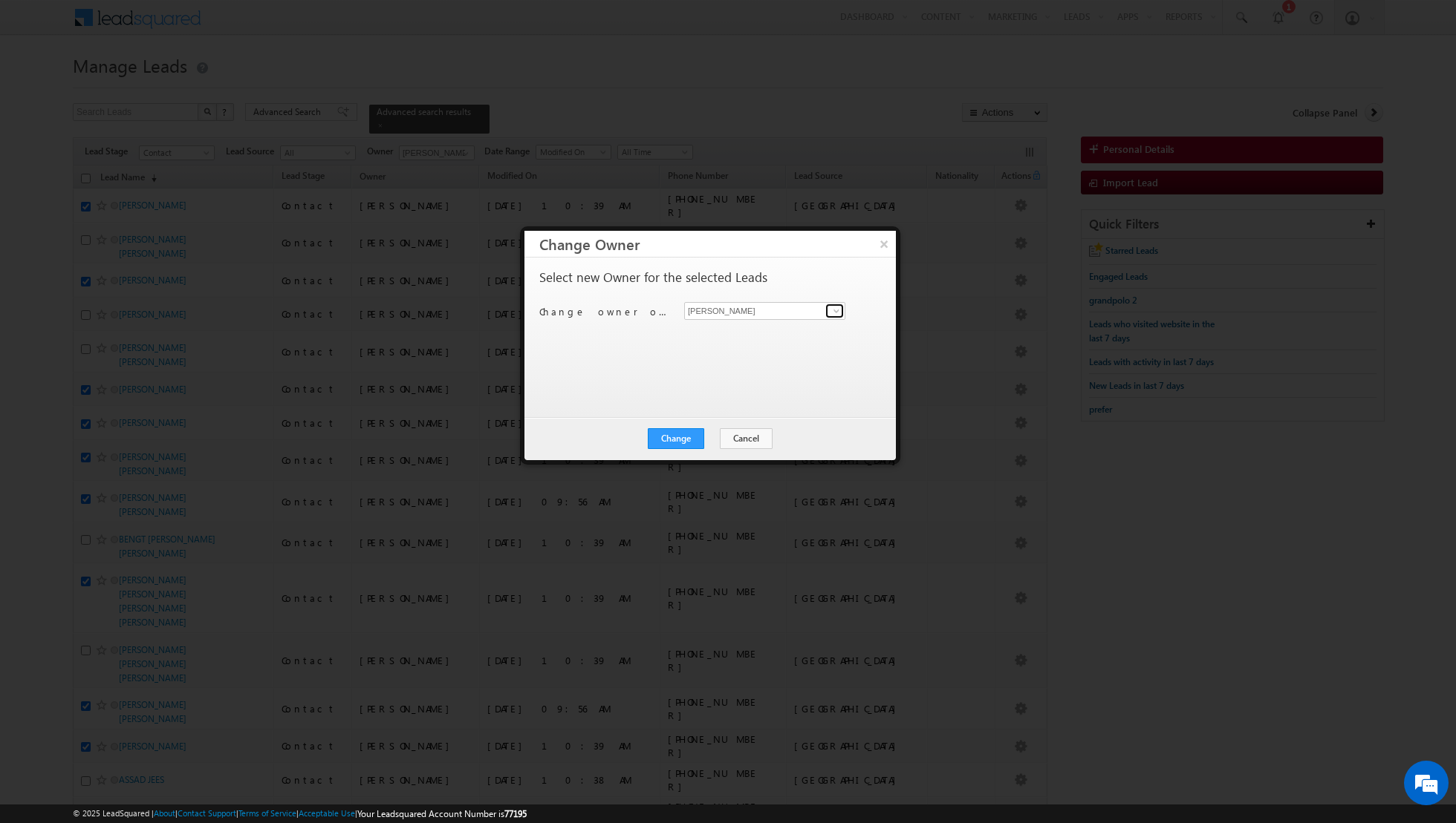
click at [841, 310] on span at bounding box center [836, 311] width 12 height 12
click at [729, 404] on link "Isha Mehndiratta isha.mehndiratta@indglobal.ae" at bounding box center [764, 412] width 161 height 28
click at [678, 440] on button "Change" at bounding box center [676, 439] width 56 height 21
click at [712, 439] on button "Close" at bounding box center [712, 439] width 48 height 21
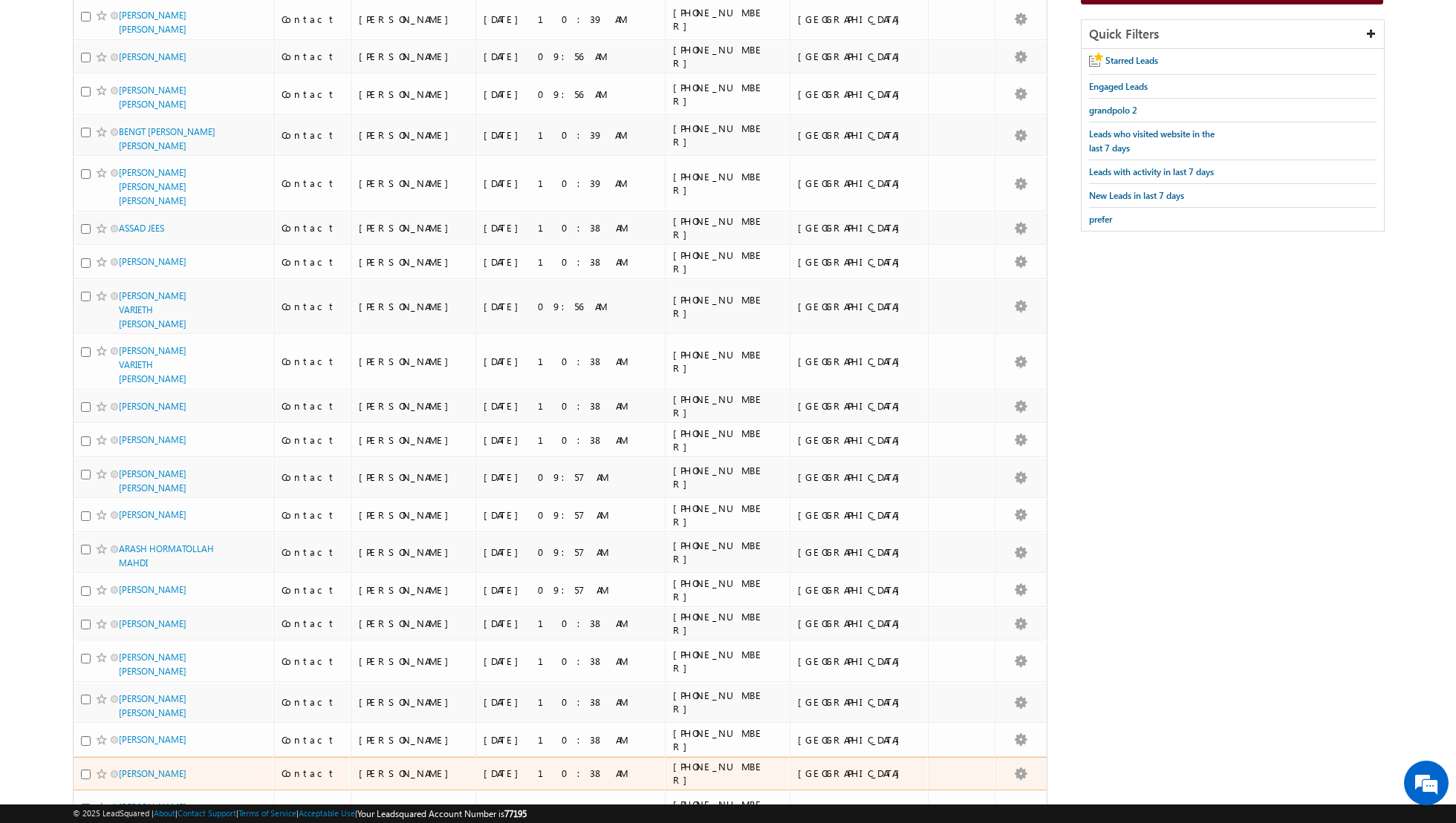
scroll to position [0, 0]
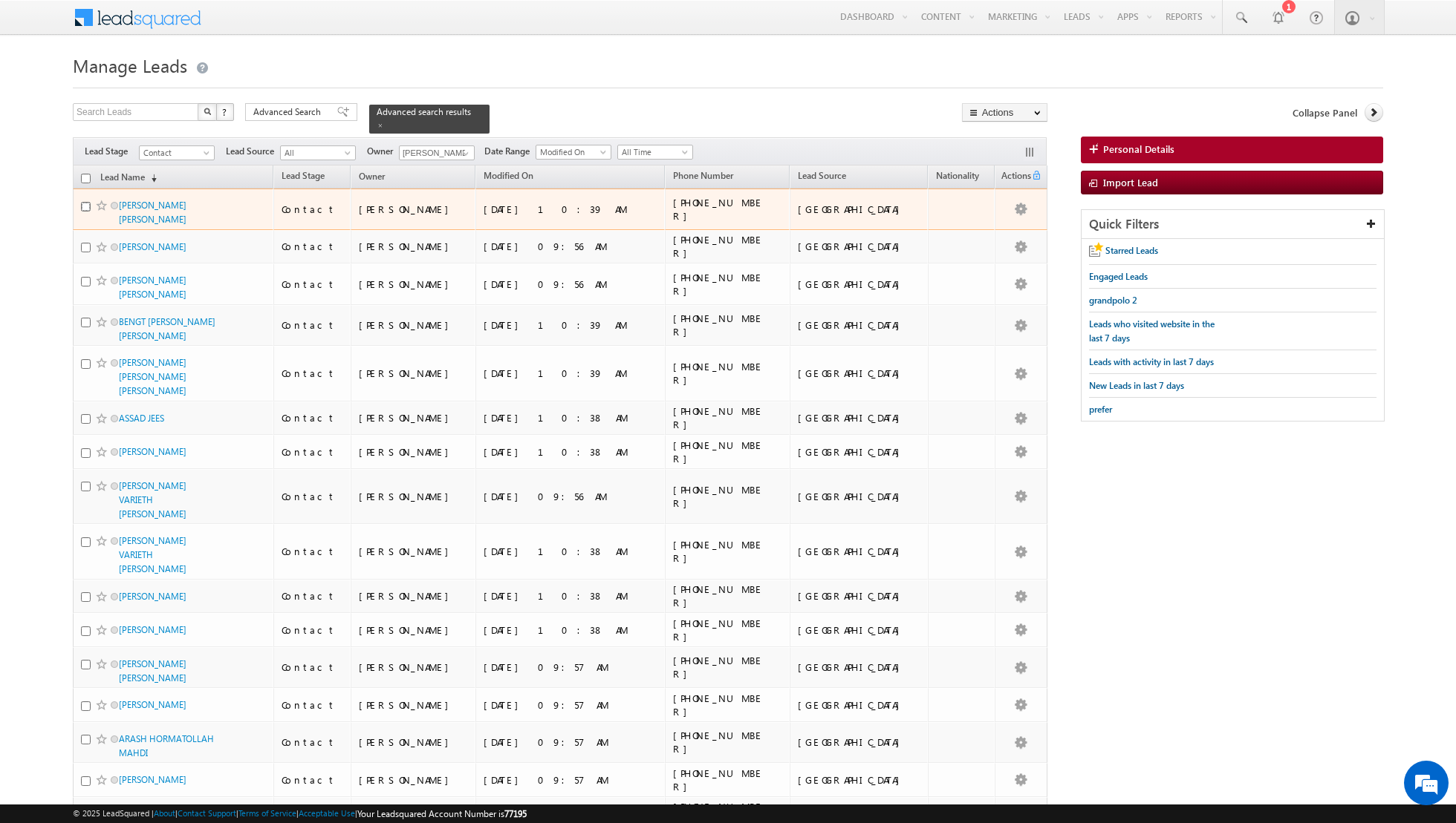
click at [89, 204] on input "checkbox" at bounding box center [86, 207] width 9 height 9
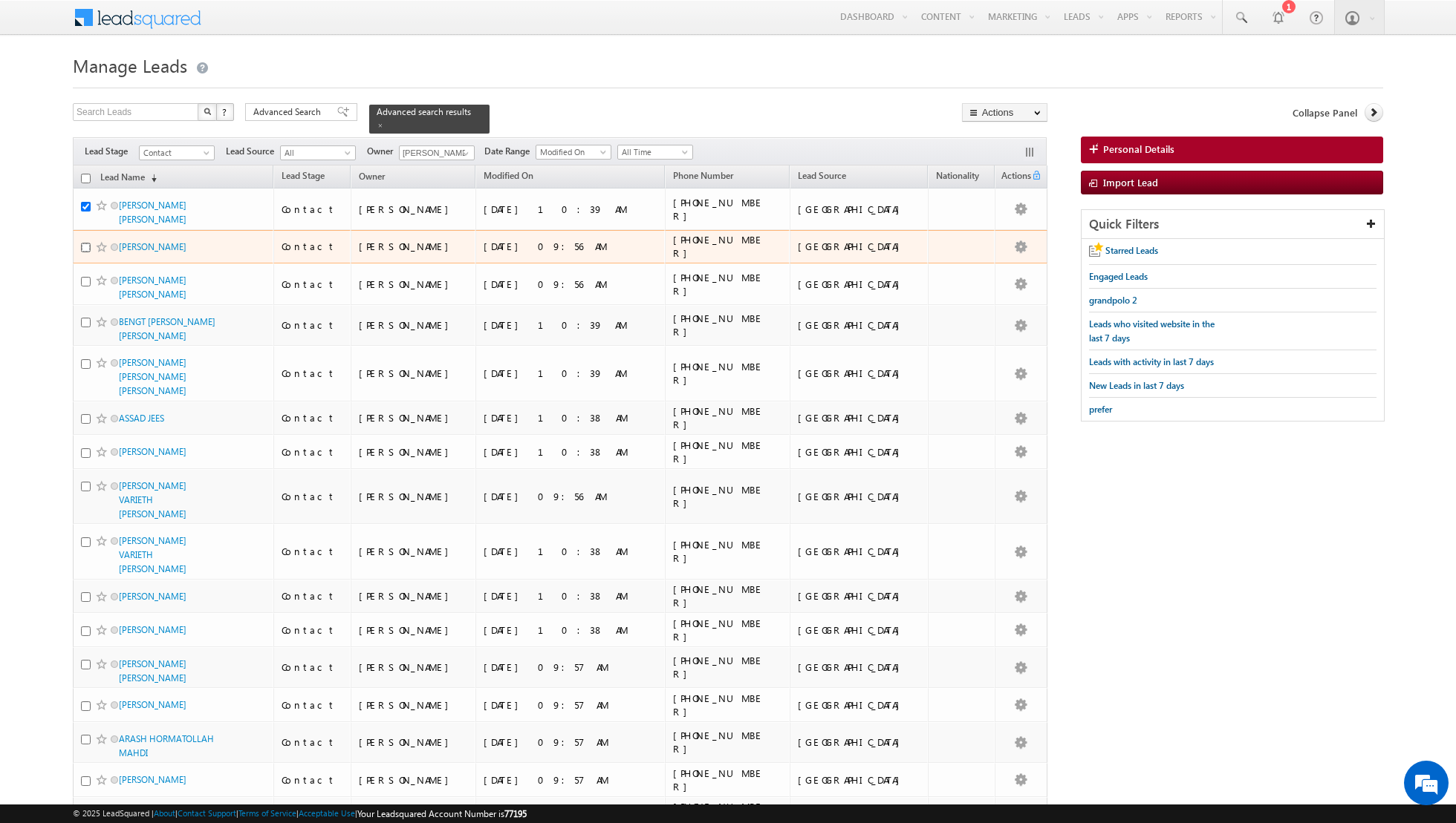
click at [86, 242] on input "checkbox" at bounding box center [86, 247] width 9 height 9
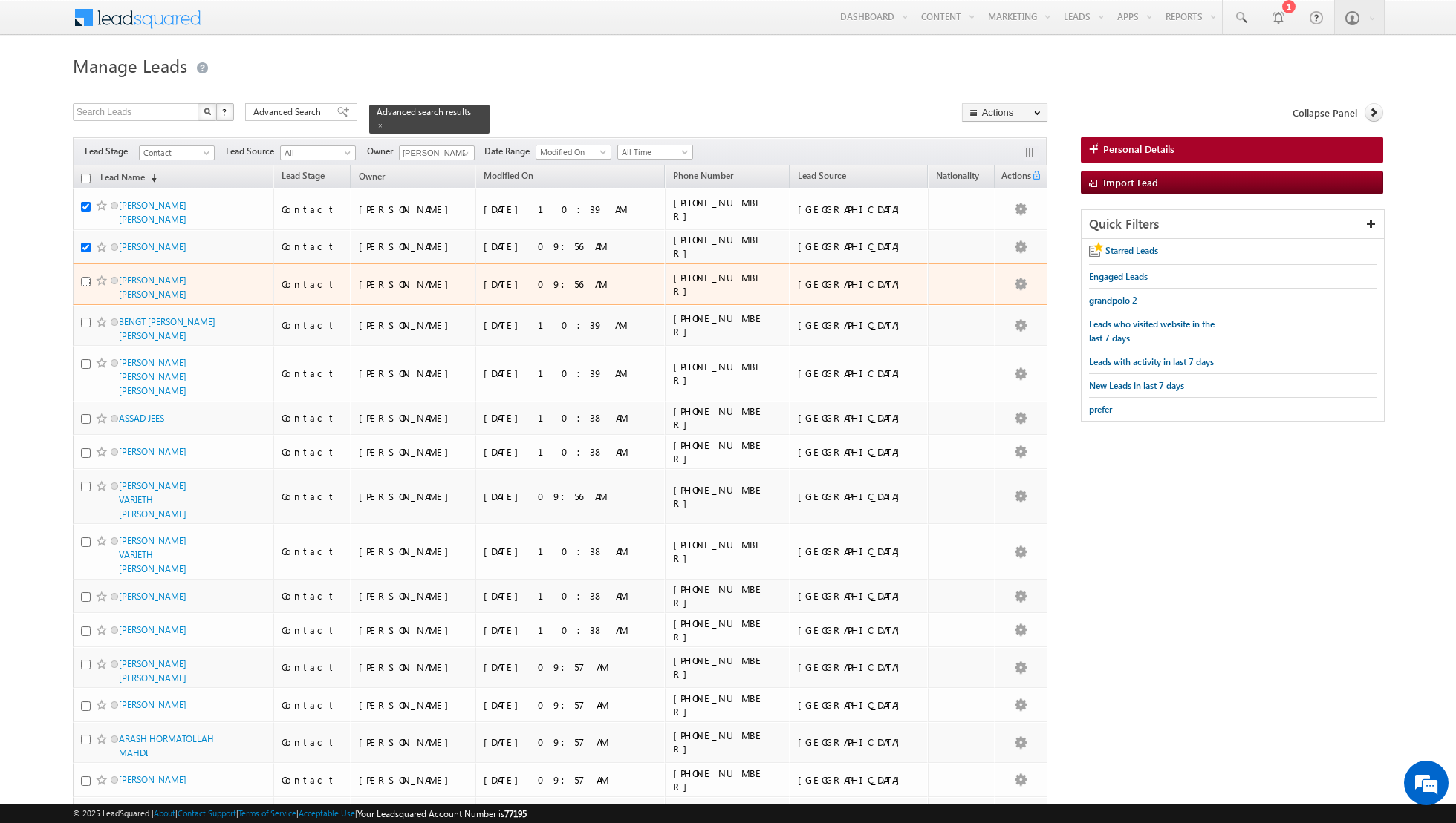
click at [87, 287] on input "checkbox" at bounding box center [86, 282] width 9 height 9
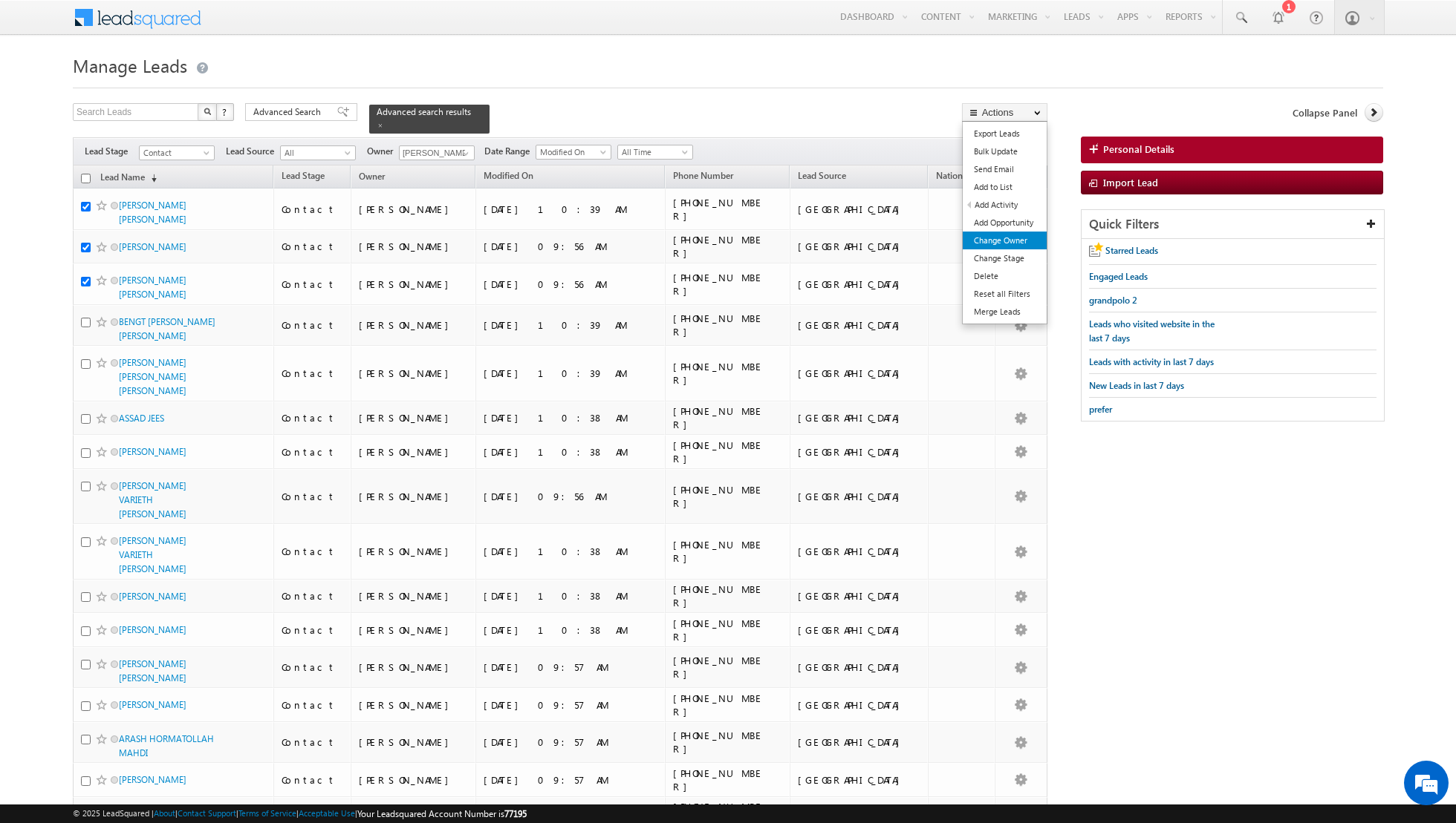
click at [1001, 241] on link "Change Owner" at bounding box center [1004, 241] width 84 height 18
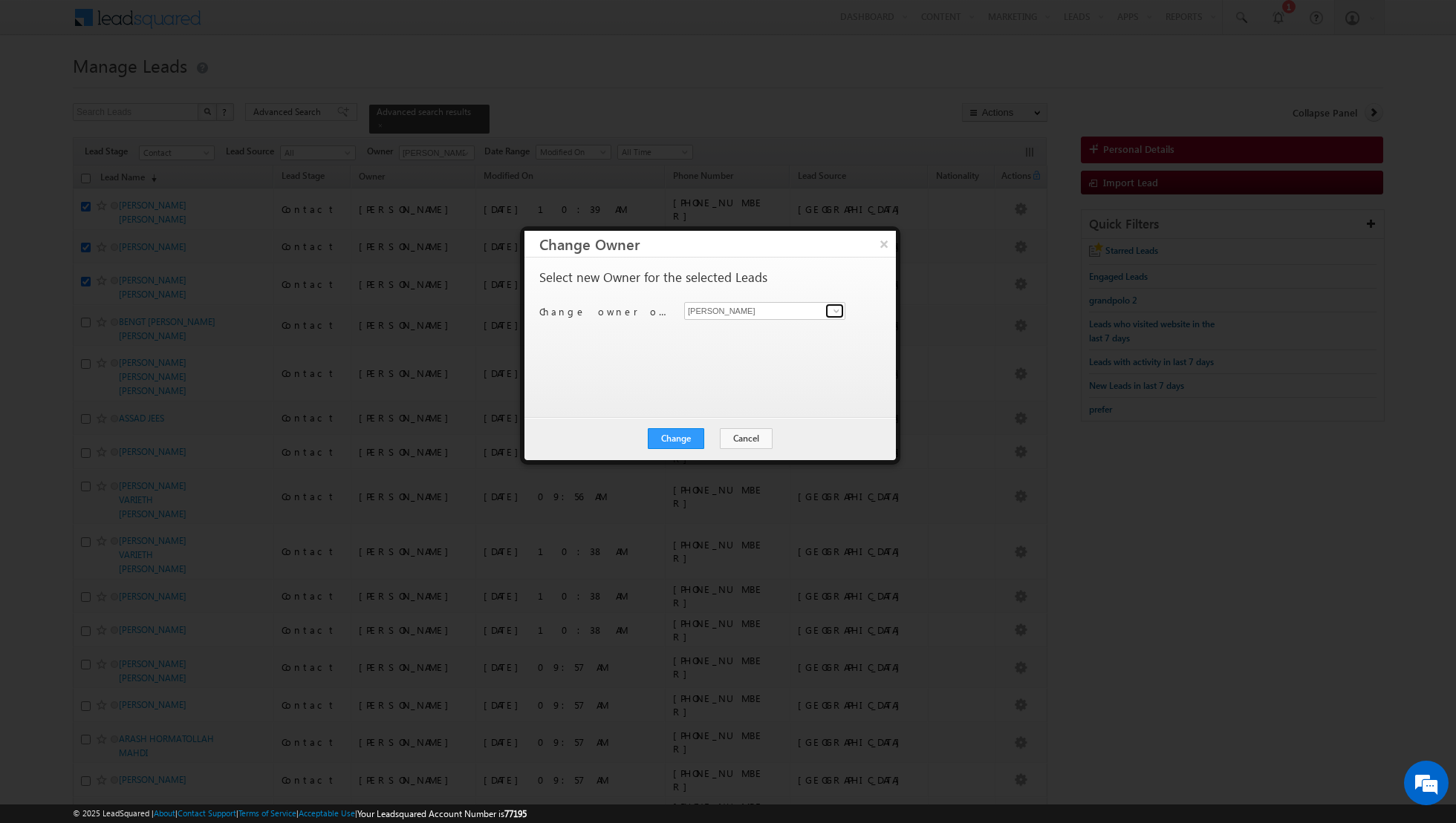
click at [831, 312] on span at bounding box center [836, 311] width 12 height 12
click at [741, 360] on span "asma.kazi@indglobal.ae" at bounding box center [757, 365] width 133 height 11
click at [684, 429] on button "Change" at bounding box center [676, 439] width 56 height 21
click at [713, 437] on button "Close" at bounding box center [712, 439] width 48 height 21
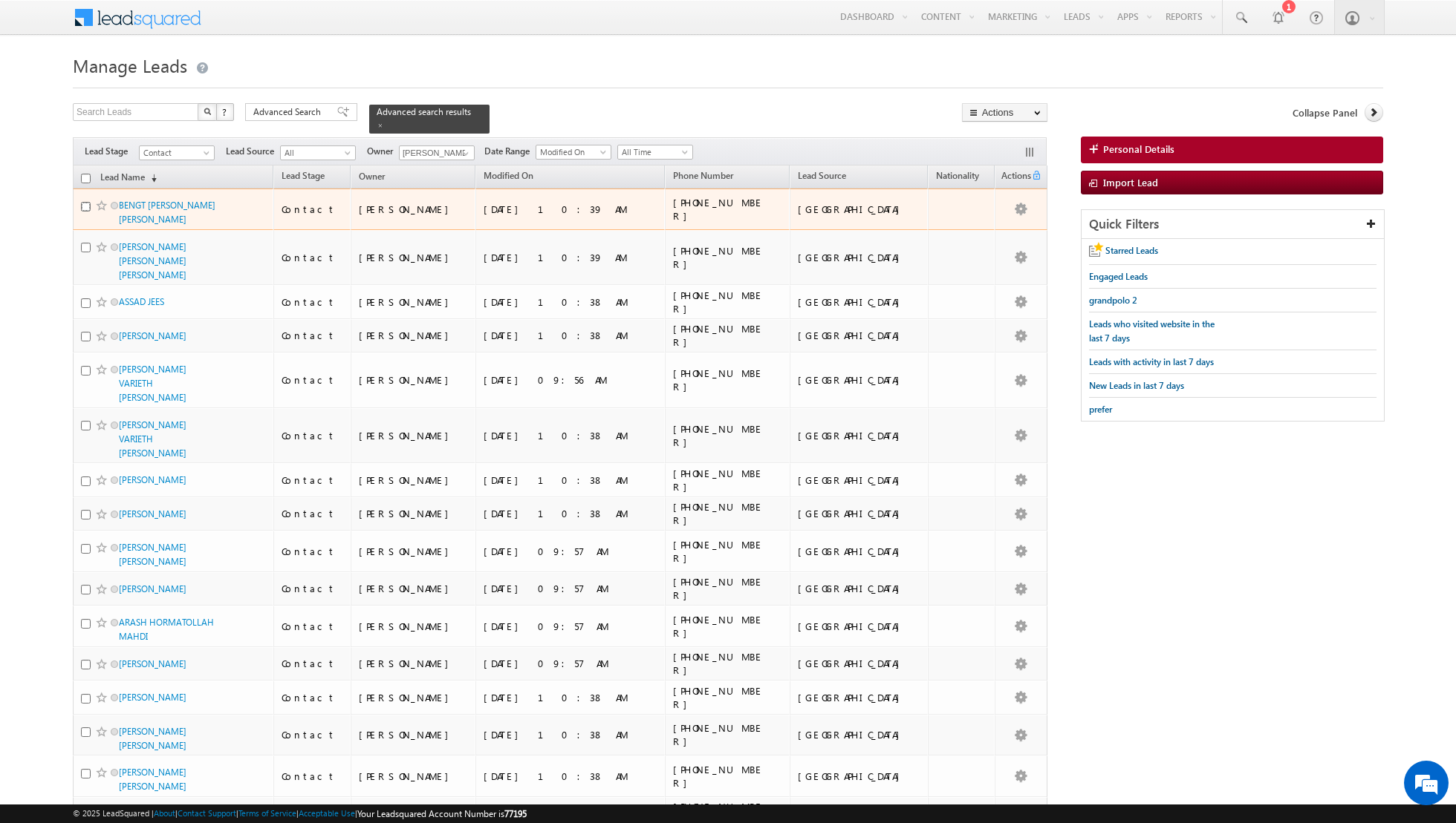
click at [86, 203] on input "checkbox" at bounding box center [86, 207] width 9 height 9
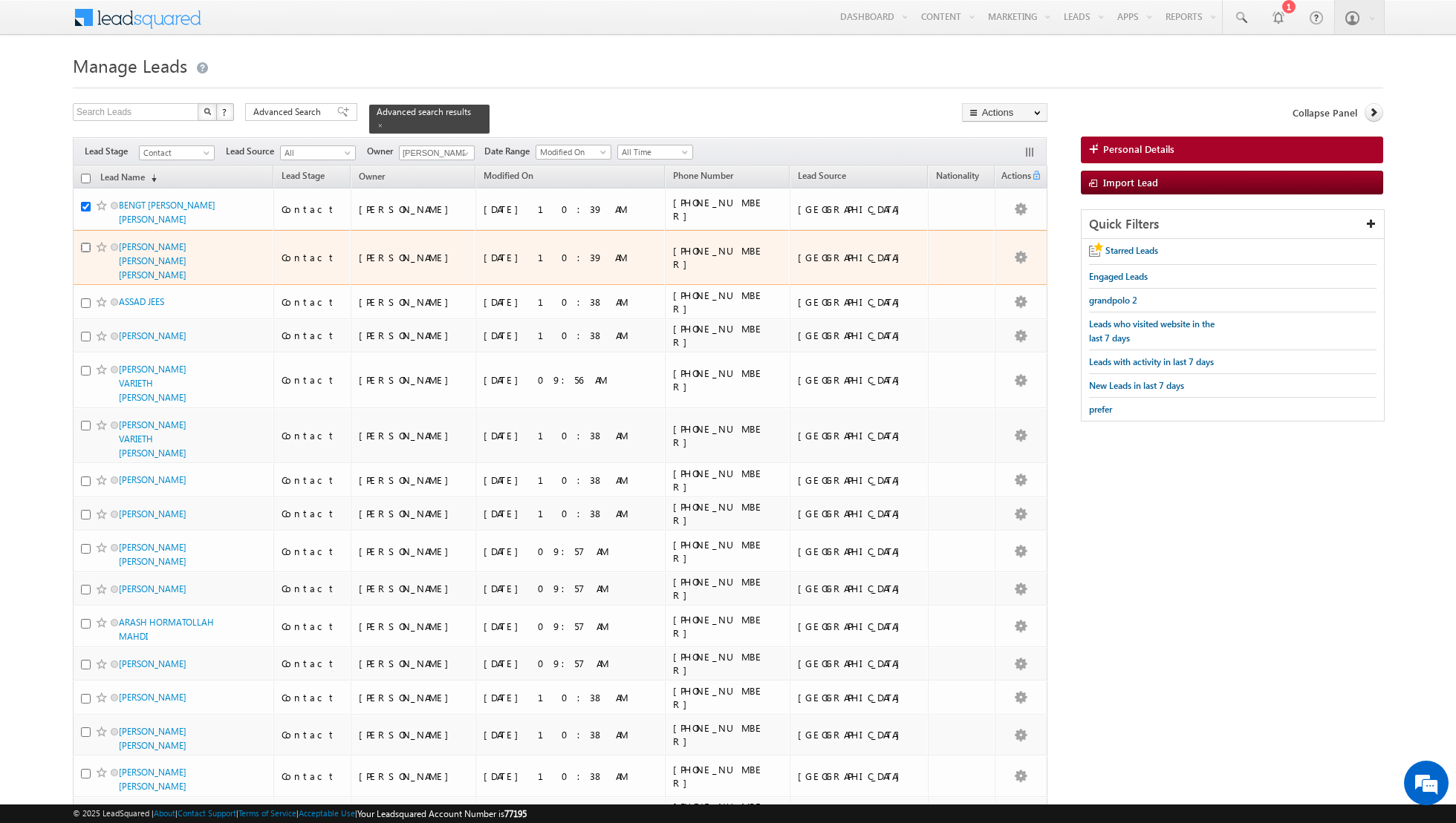
click at [83, 244] on input "checkbox" at bounding box center [86, 247] width 9 height 9
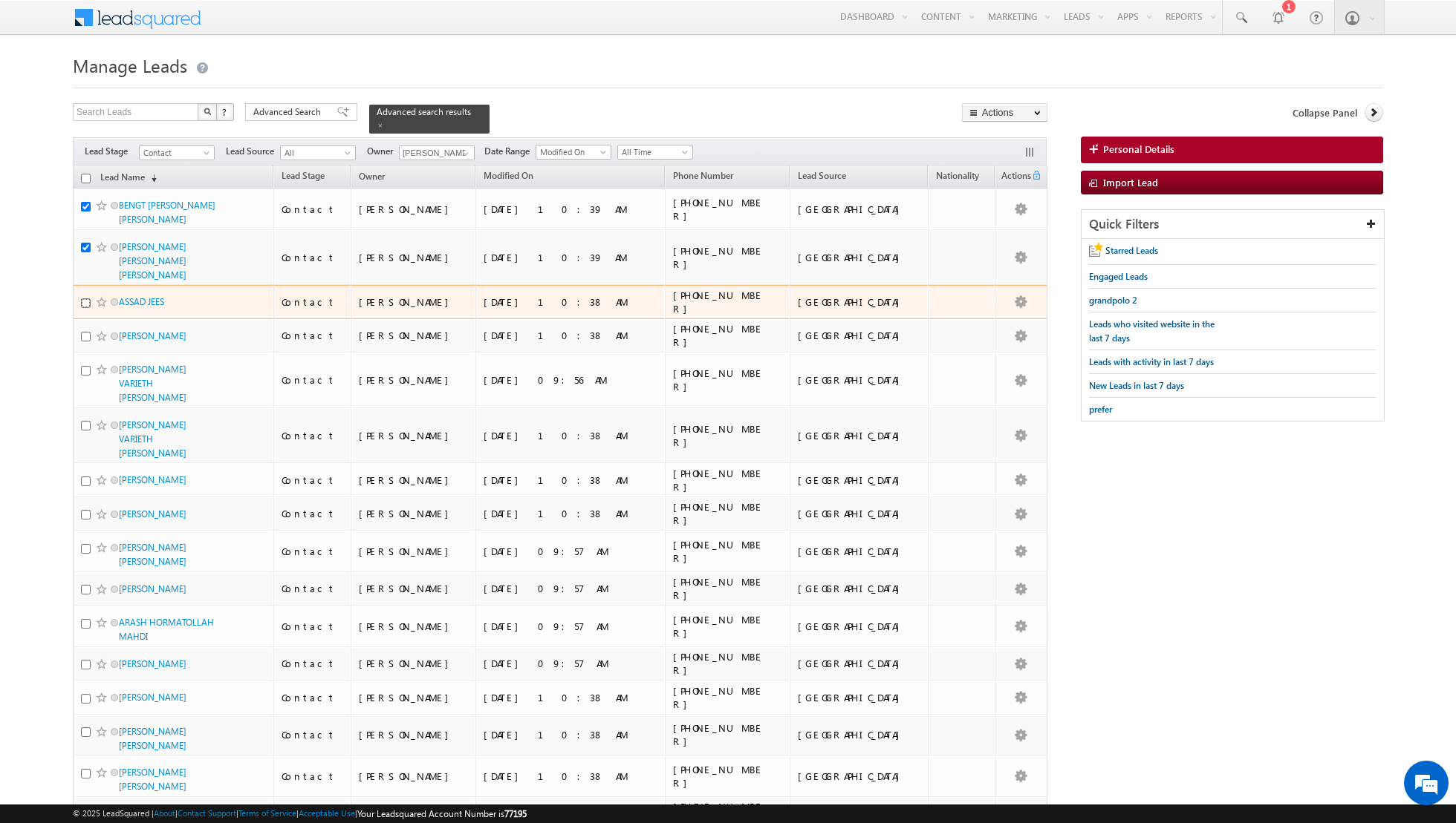
click at [81, 299] on input "checkbox" at bounding box center [86, 303] width 9 height 9
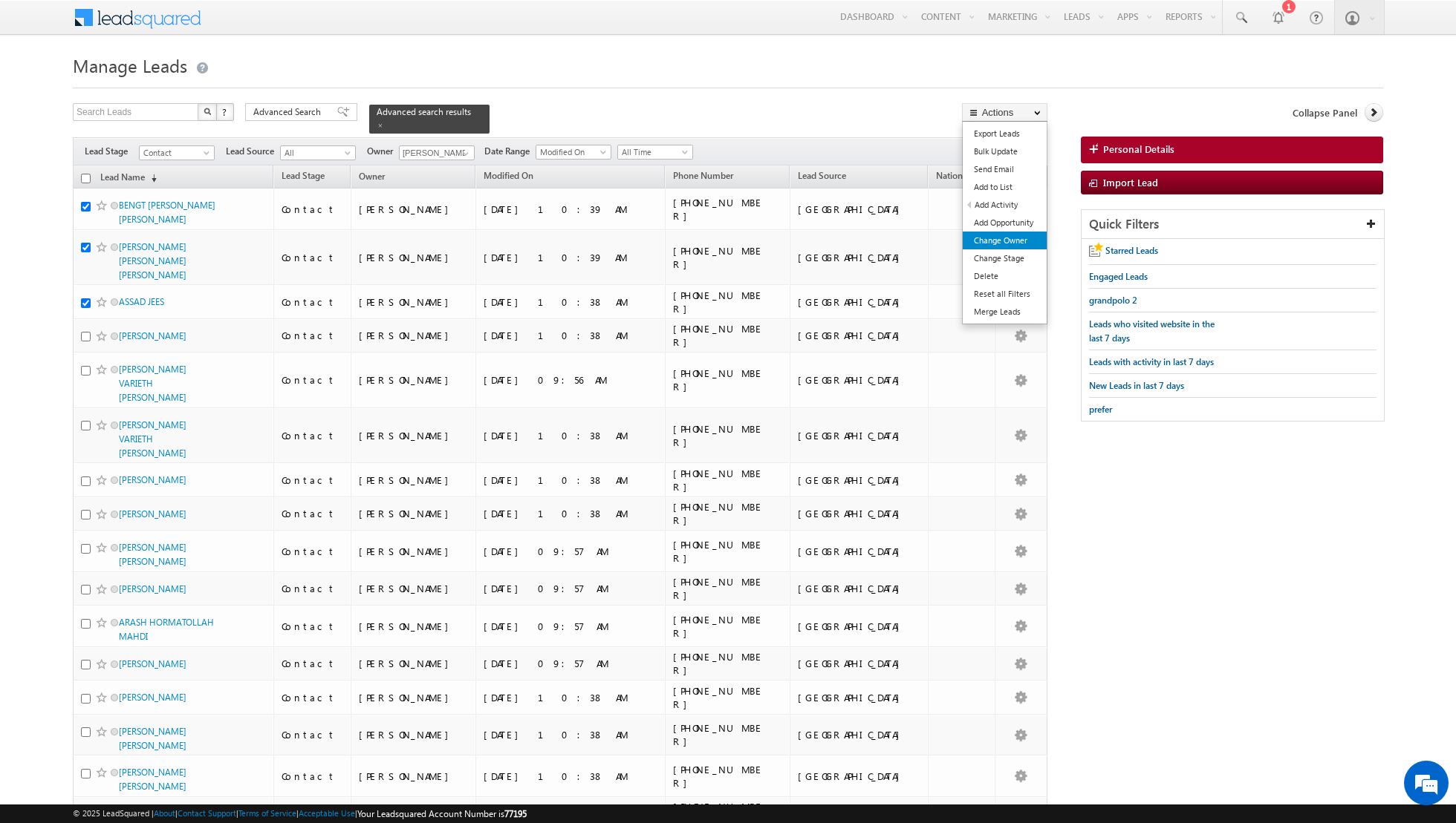
click at [992, 237] on link "Change Owner" at bounding box center [1004, 241] width 84 height 18
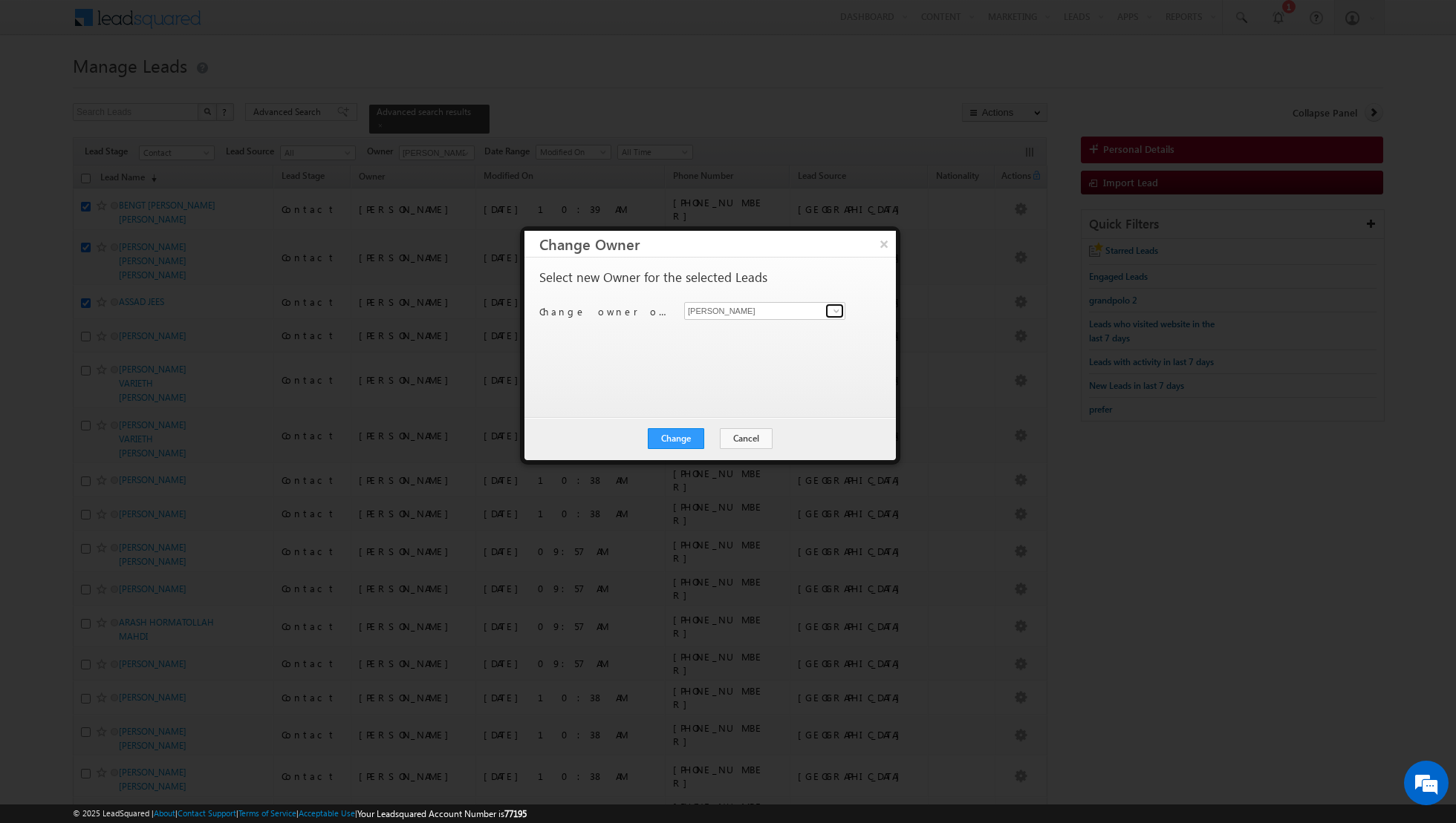
click at [838, 313] on span at bounding box center [836, 311] width 12 height 12
click at [750, 403] on span "nandhana.anil@indglobal.ae" at bounding box center [757, 409] width 133 height 11
click at [688, 440] on button "Change" at bounding box center [676, 439] width 56 height 21
click at [706, 437] on button "Close" at bounding box center [712, 439] width 48 height 21
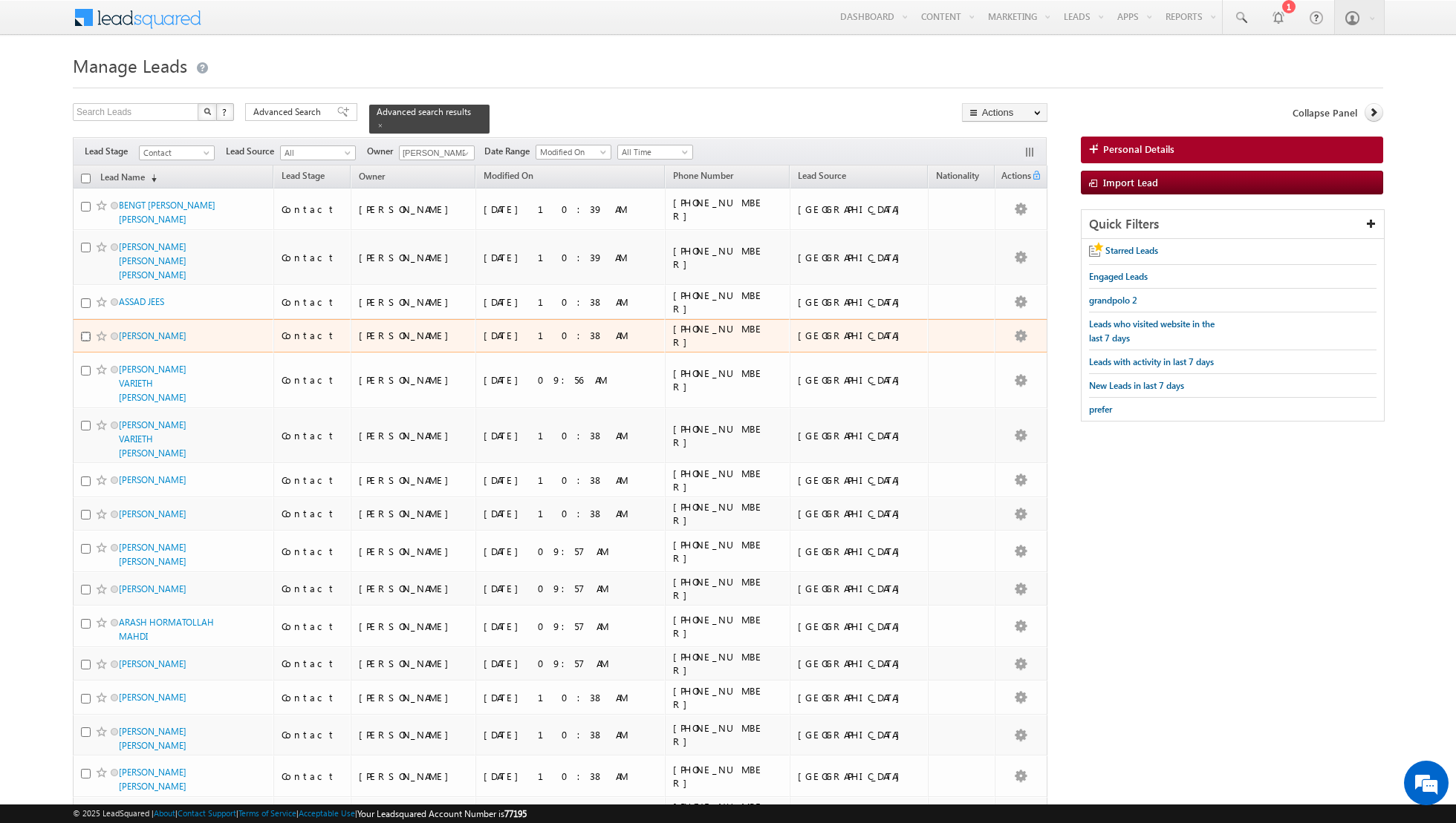
click at [86, 332] on input "checkbox" at bounding box center [86, 336] width 9 height 9
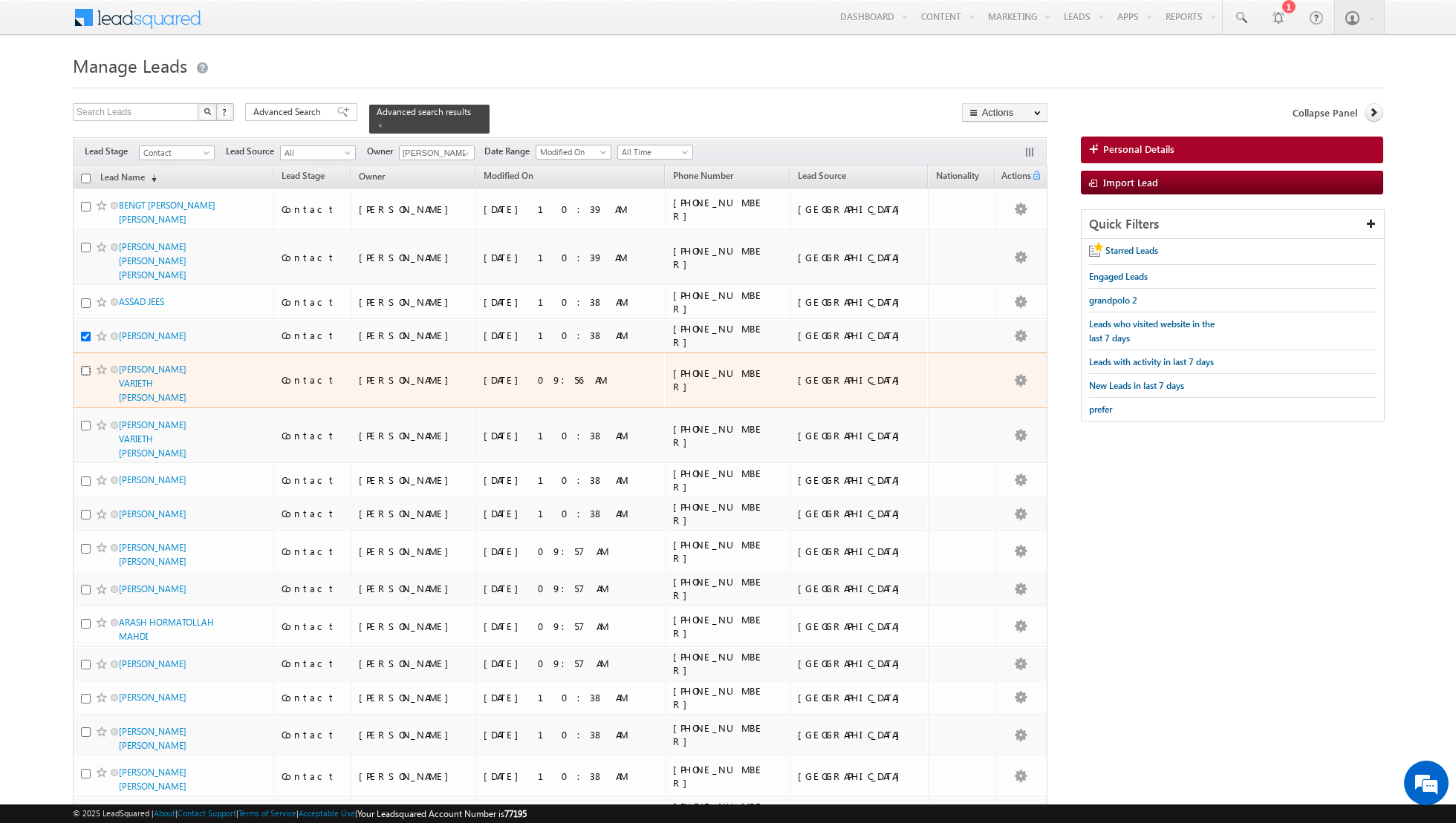
click at [84, 366] on input "checkbox" at bounding box center [86, 371] width 9 height 9
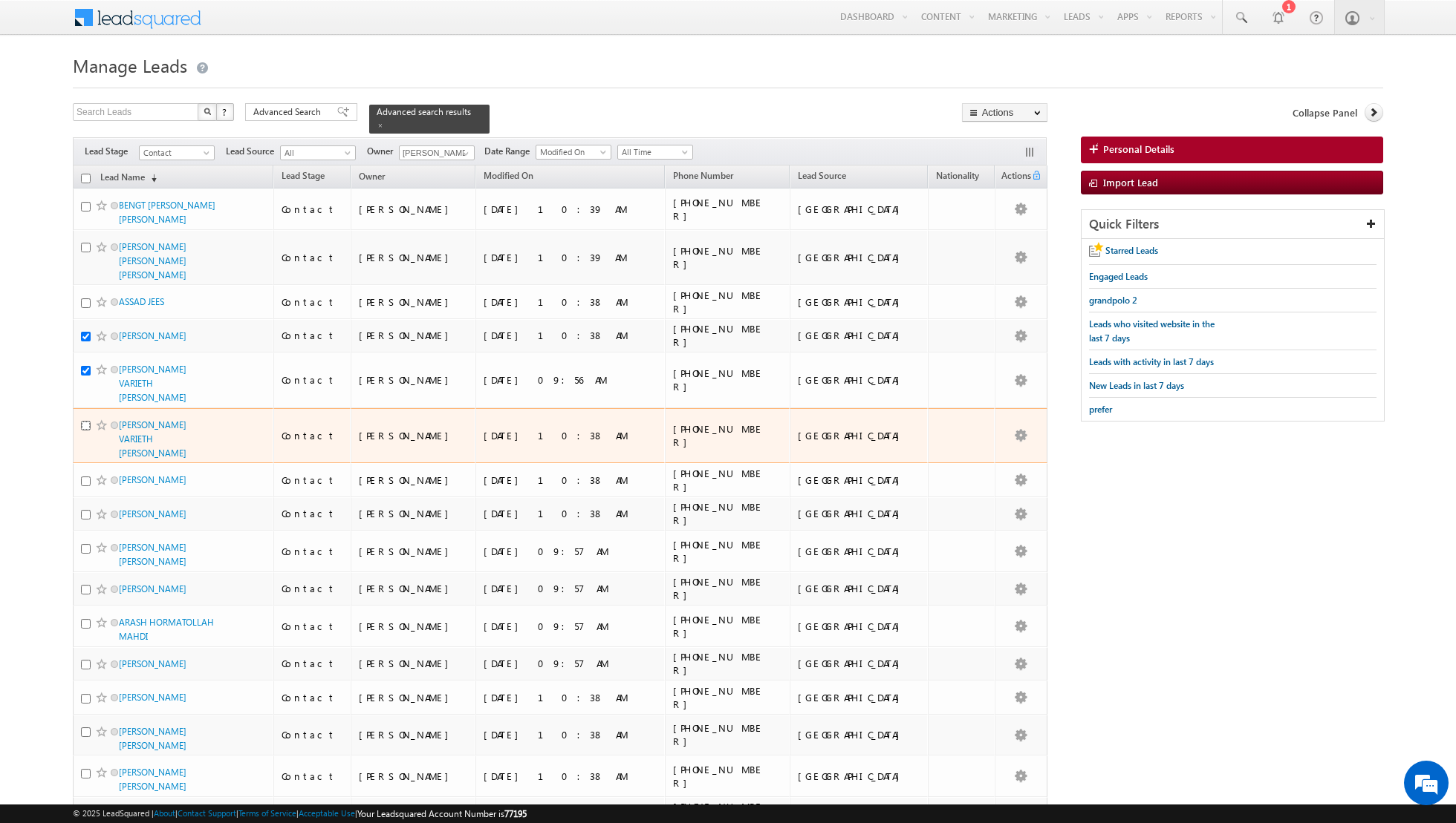
click at [84, 421] on input "checkbox" at bounding box center [86, 426] width 9 height 9
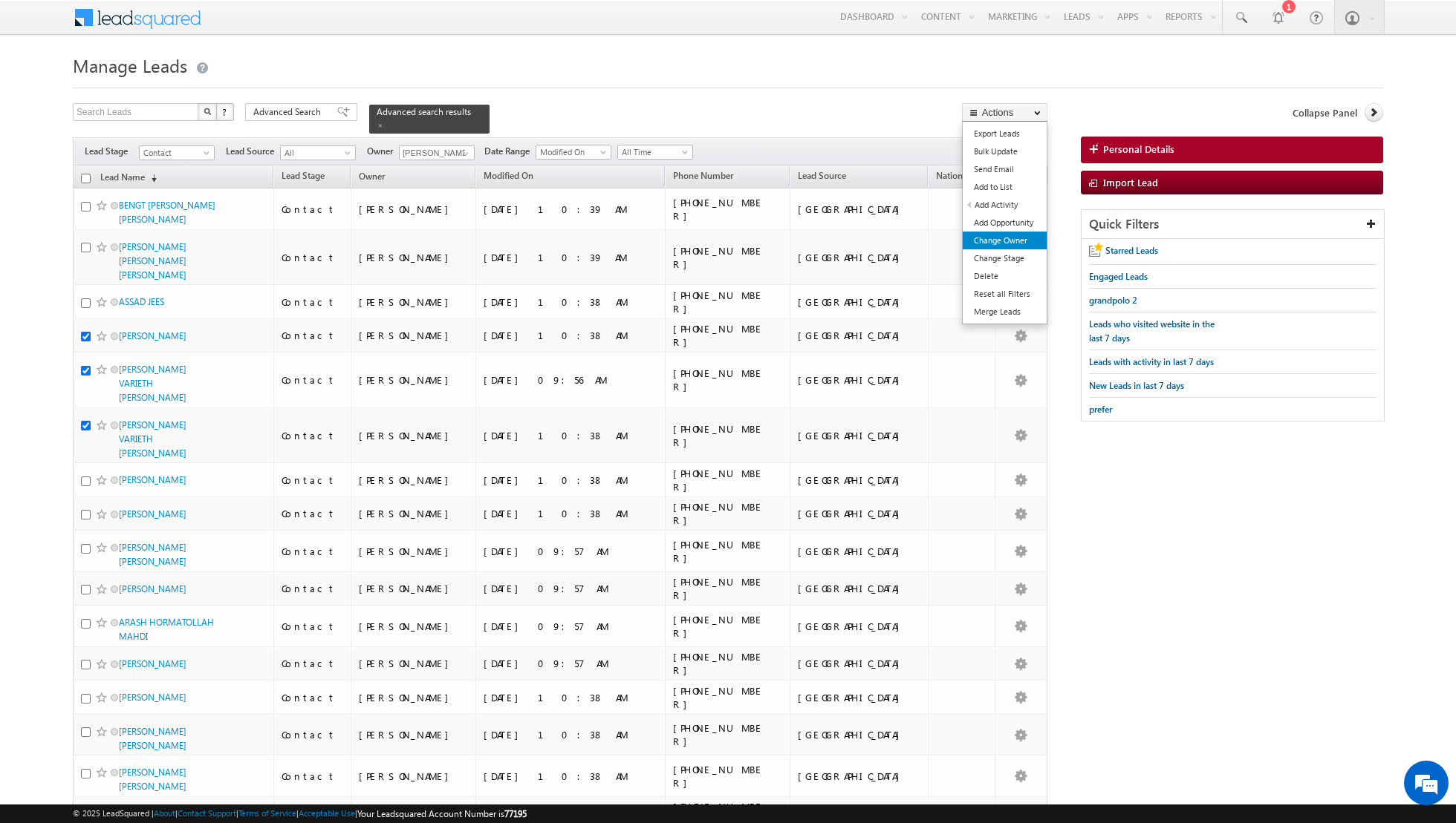
click at [988, 242] on link "Change Owner" at bounding box center [1004, 241] width 84 height 18
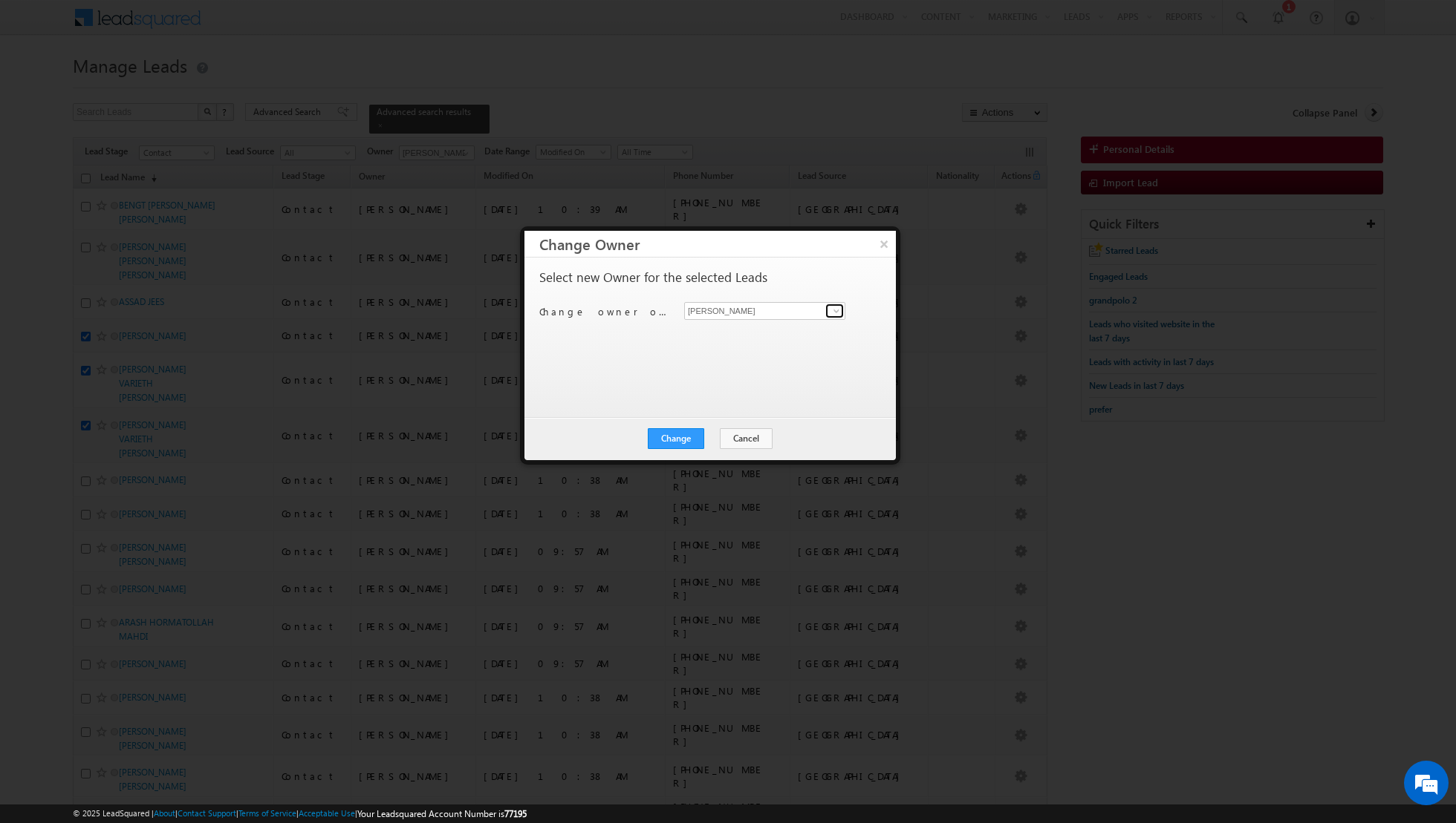
click at [839, 311] on span at bounding box center [836, 311] width 12 height 12
click at [732, 395] on span "riya.raj@indglobal.ae" at bounding box center [757, 393] width 133 height 11
click at [678, 447] on button "Change" at bounding box center [676, 439] width 56 height 21
click at [711, 442] on button "Close" at bounding box center [712, 439] width 48 height 21
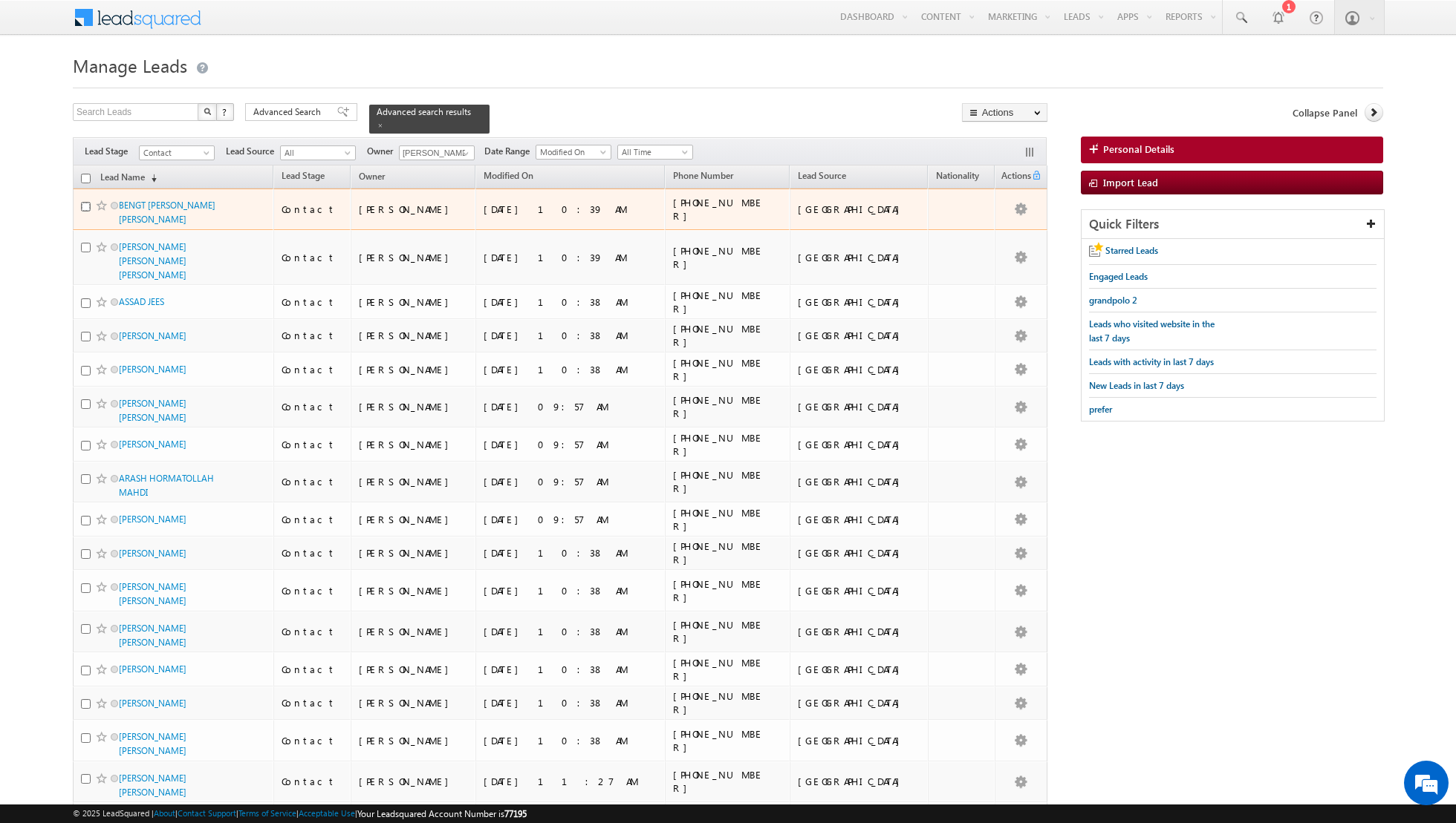
click at [83, 206] on input "checkbox" at bounding box center [86, 207] width 9 height 9
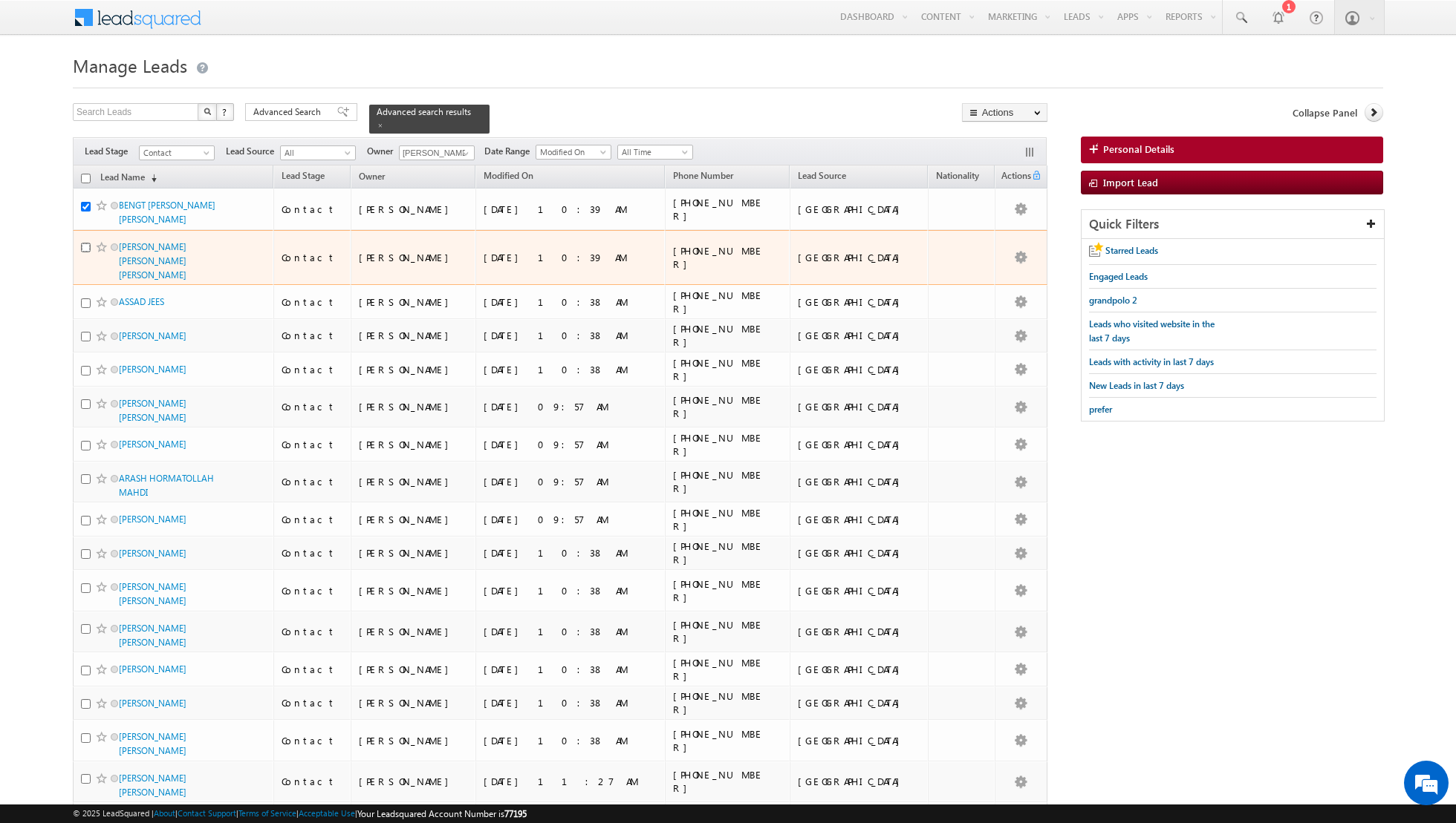
click at [83, 242] on input "checkbox" at bounding box center [86, 247] width 9 height 9
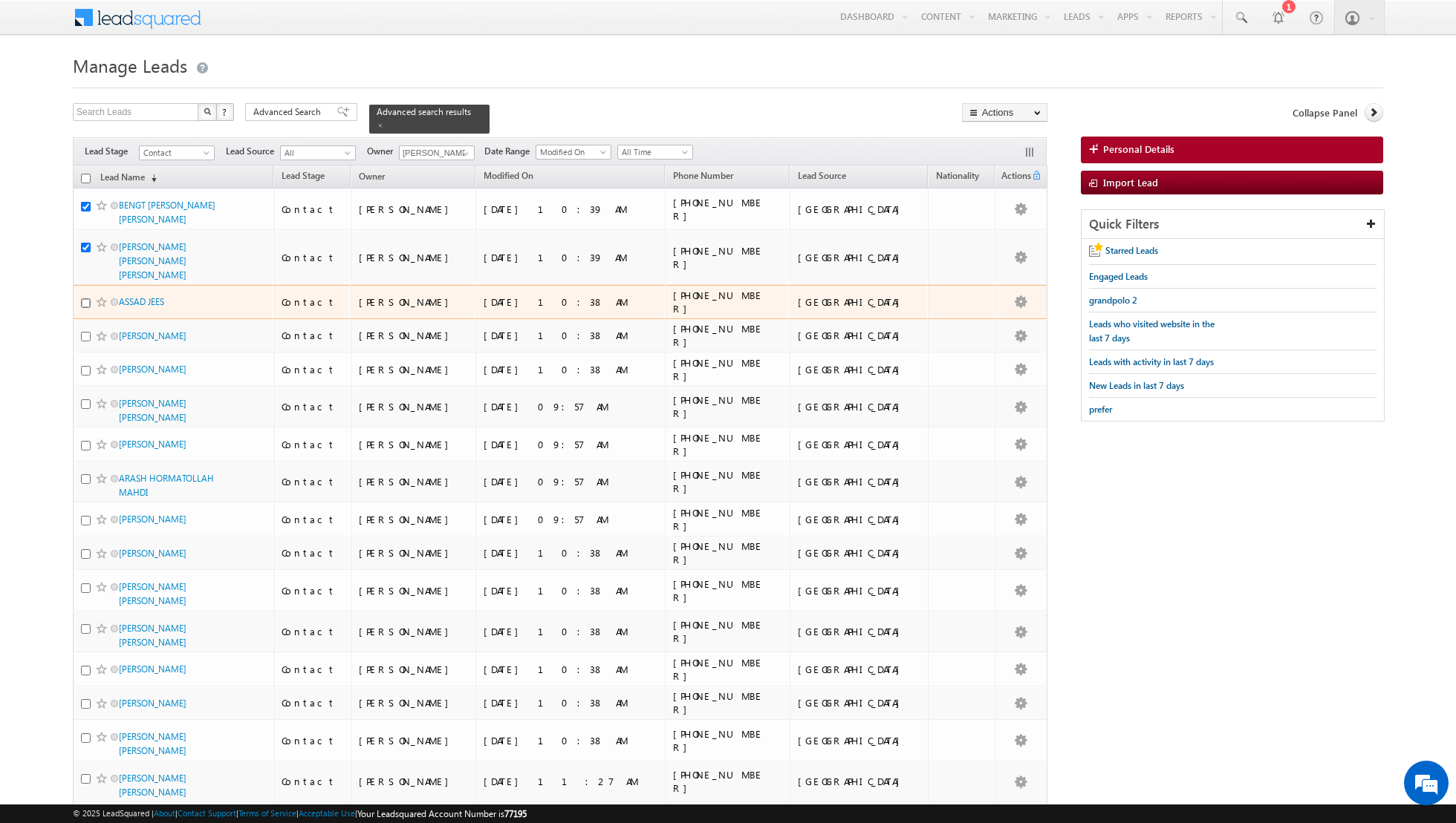
click at [83, 299] on input "checkbox" at bounding box center [86, 303] width 9 height 9
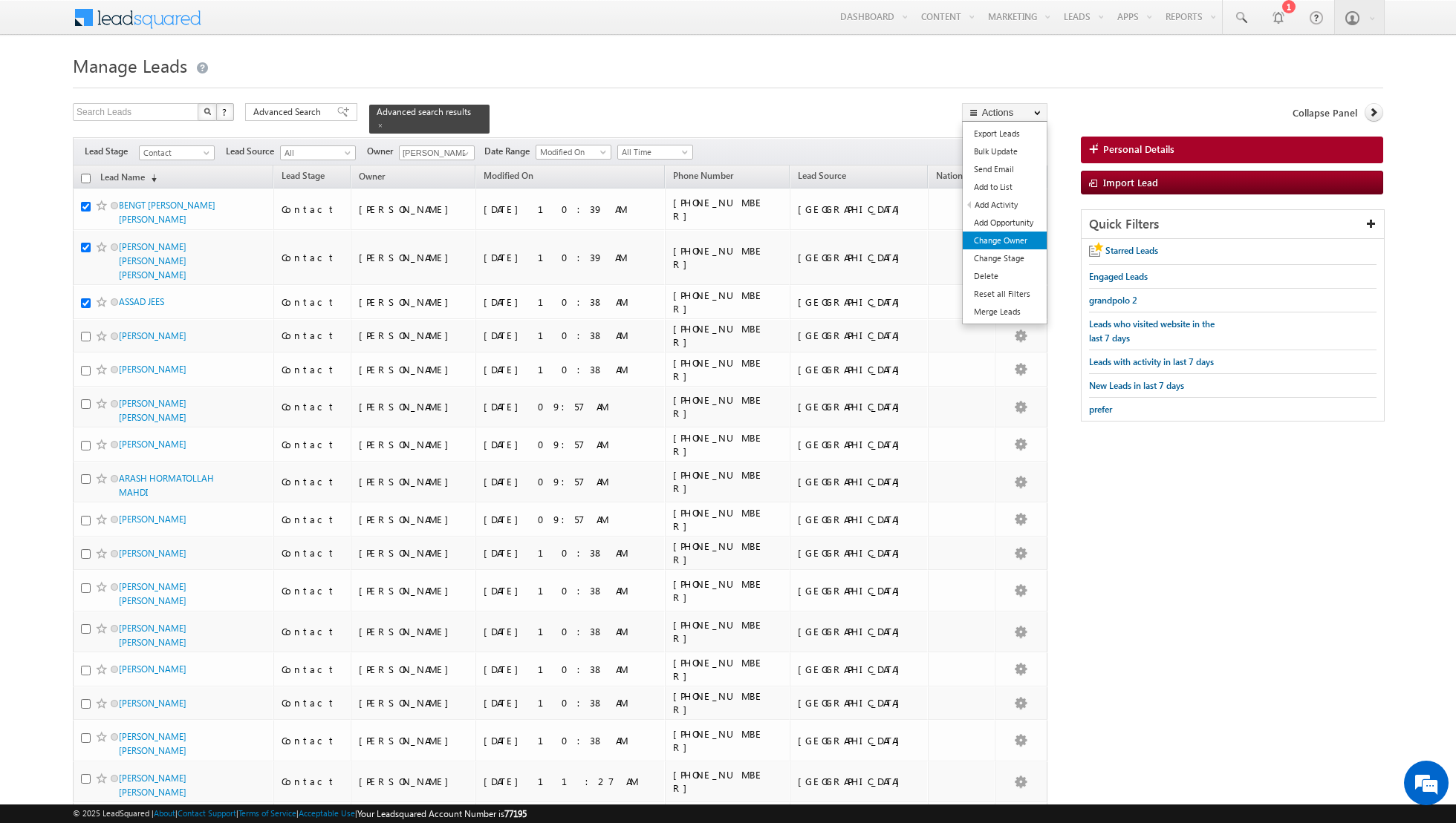
click at [1007, 242] on link "Change Owner" at bounding box center [1004, 241] width 84 height 18
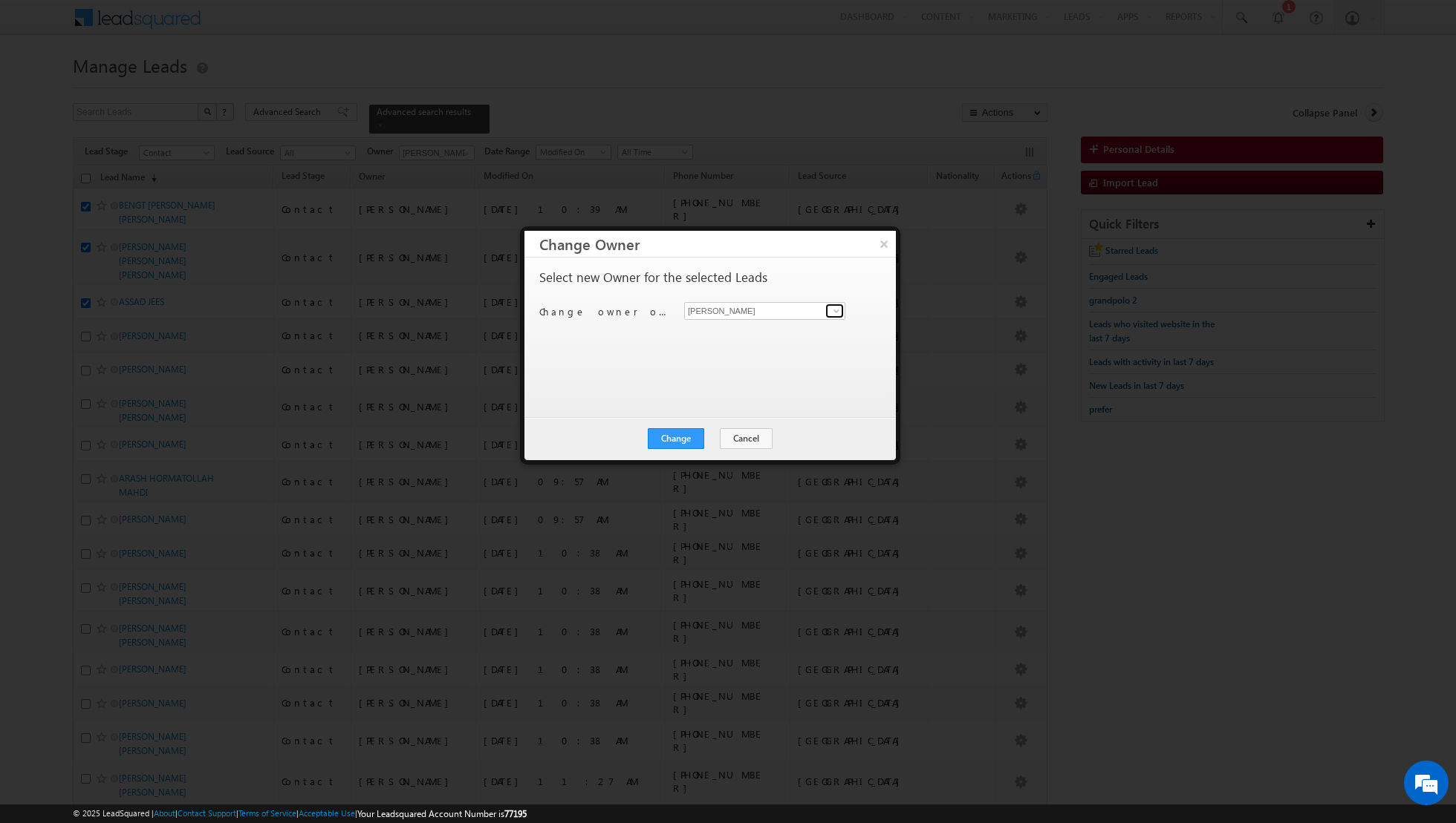
click at [831, 307] on span at bounding box center [836, 311] width 12 height 12
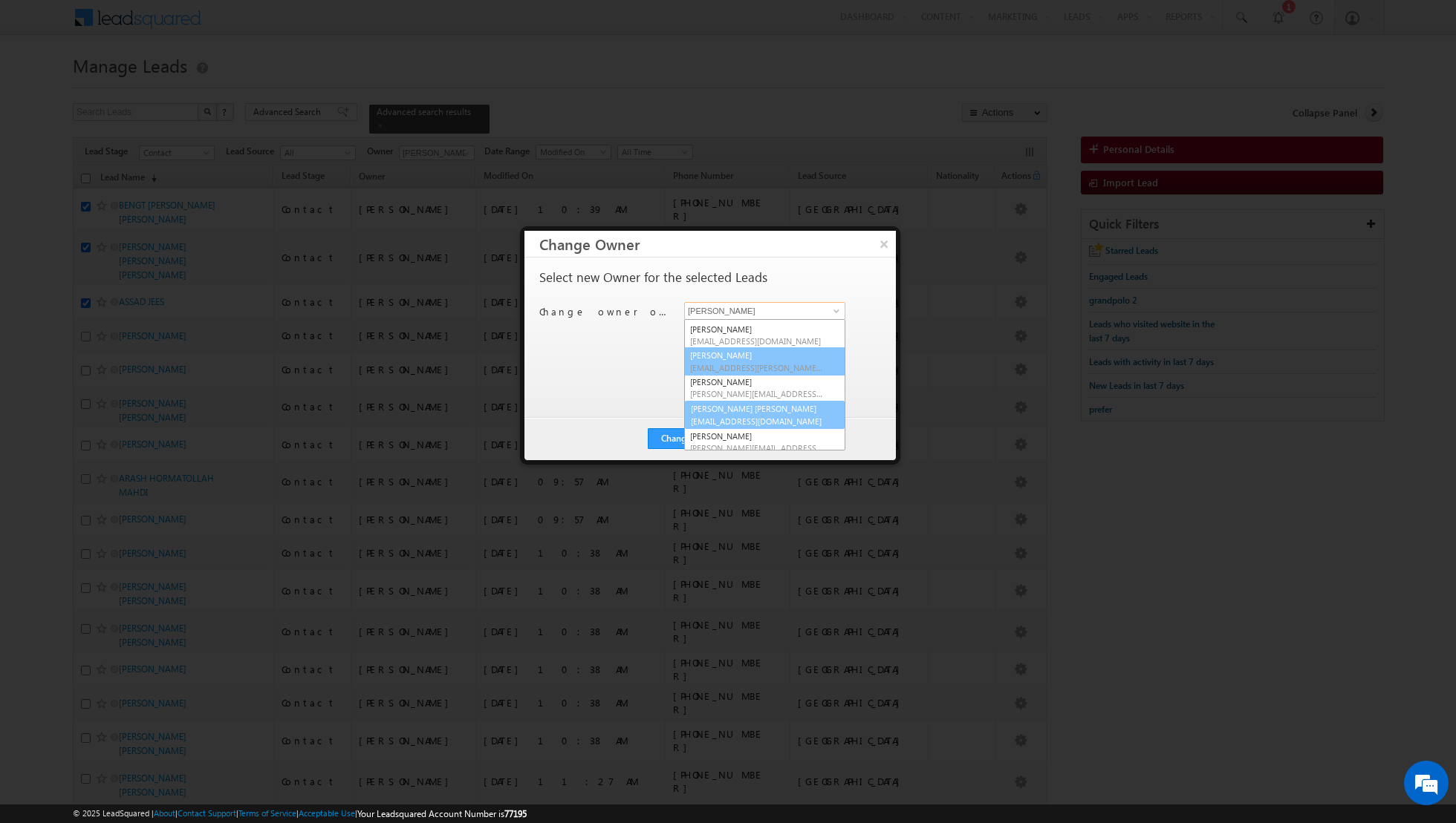
scroll to position [52, 0]
click at [726, 412] on link "Nandhana Anil nandhana.anil@indglobal.ae" at bounding box center [764, 413] width 161 height 28
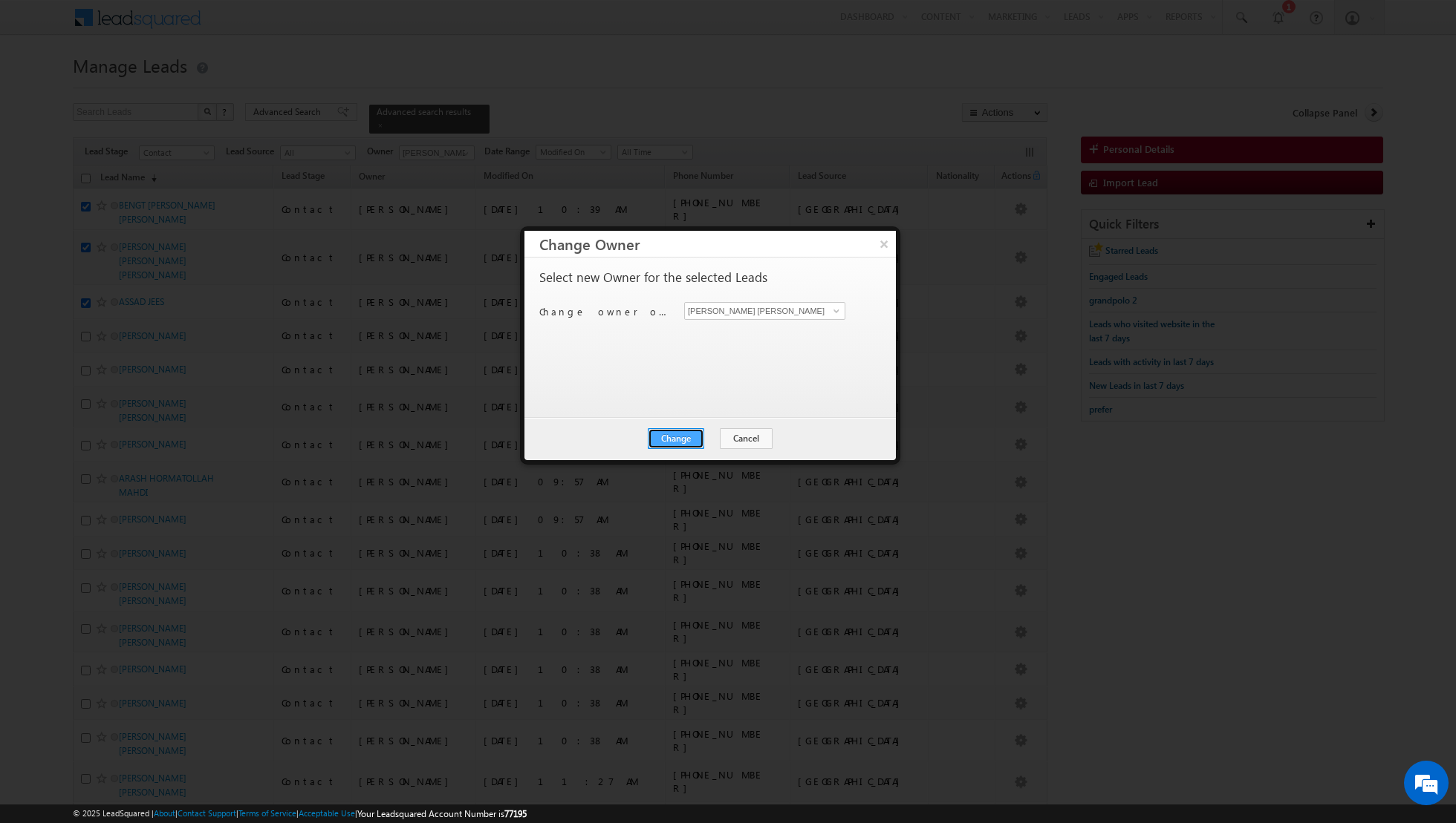
click at [686, 440] on button "Change" at bounding box center [676, 439] width 56 height 21
click at [710, 437] on button "Close" at bounding box center [712, 439] width 48 height 21
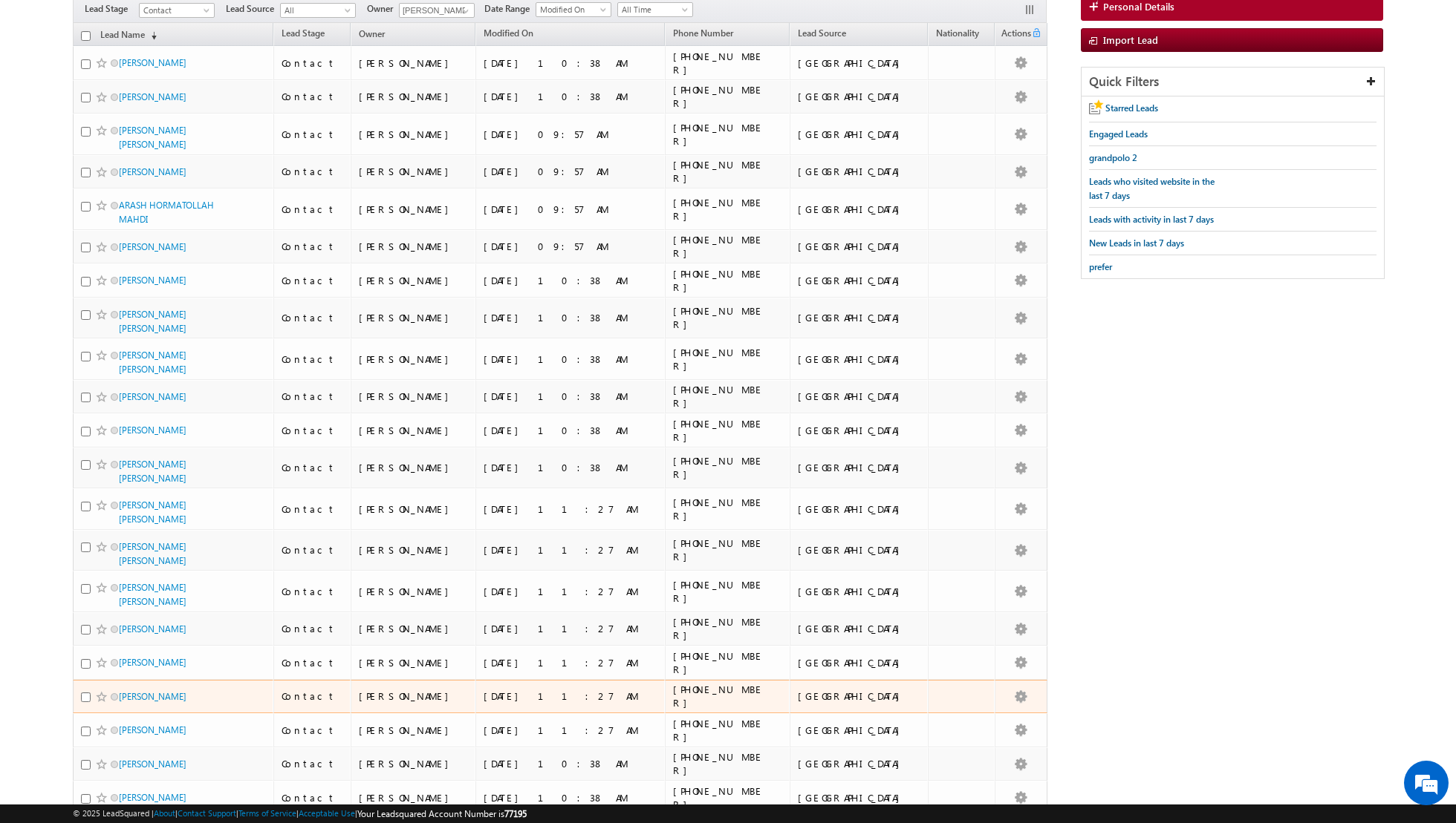
scroll to position [0, 0]
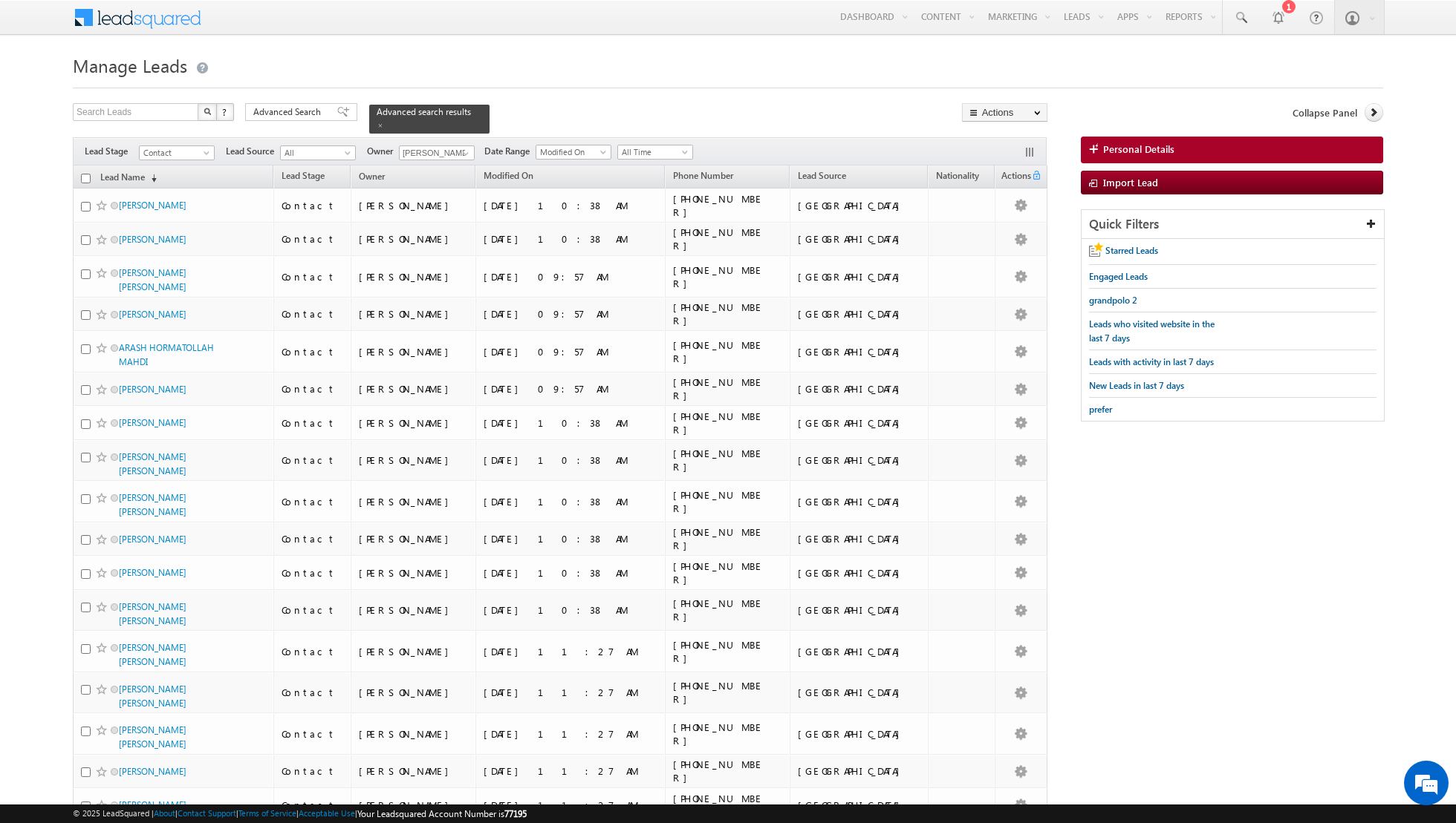
click at [86, 176] on input "checkbox" at bounding box center [86, 179] width 9 height 9
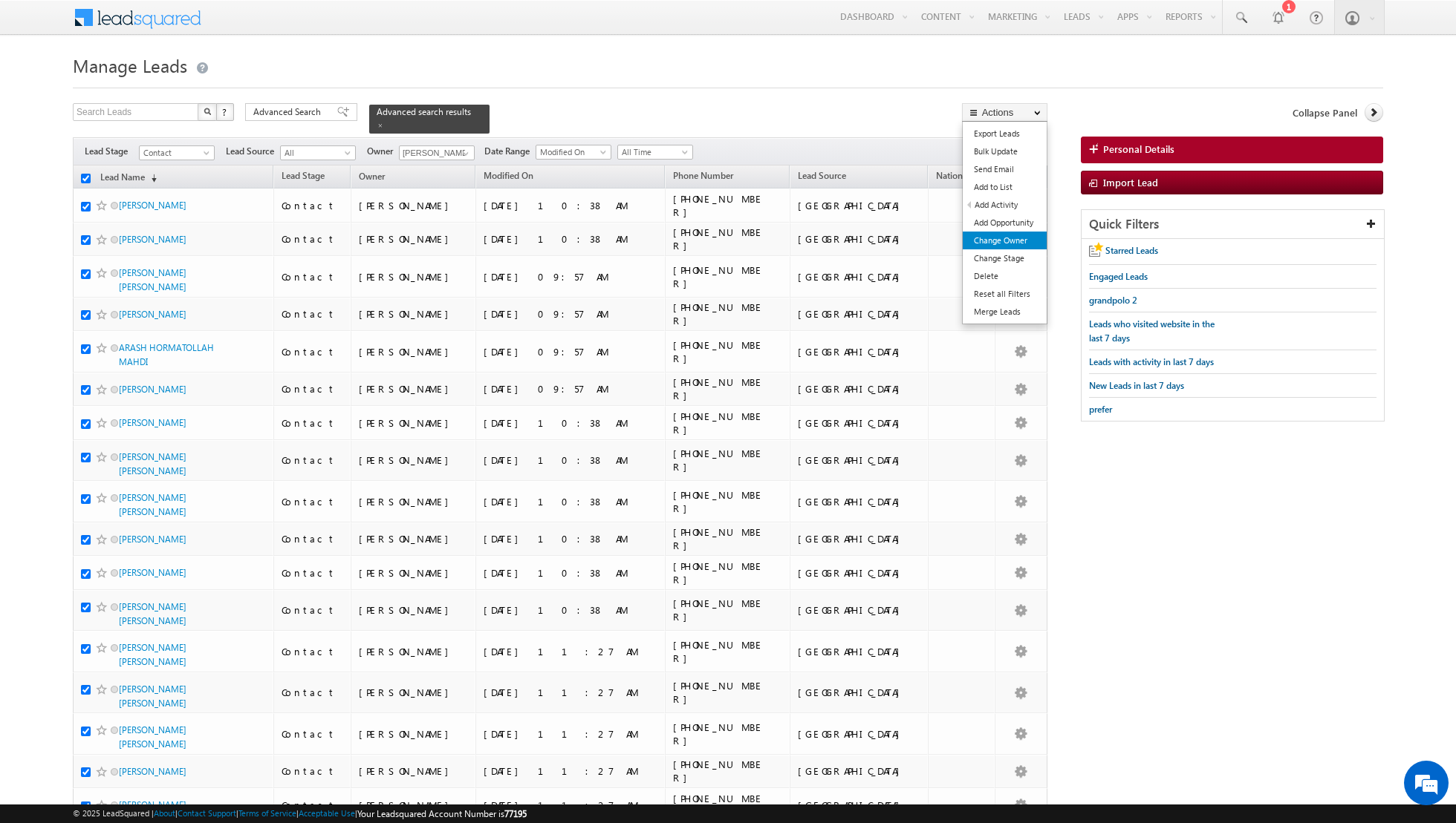
click at [1007, 242] on link "Change Owner" at bounding box center [1004, 241] width 84 height 18
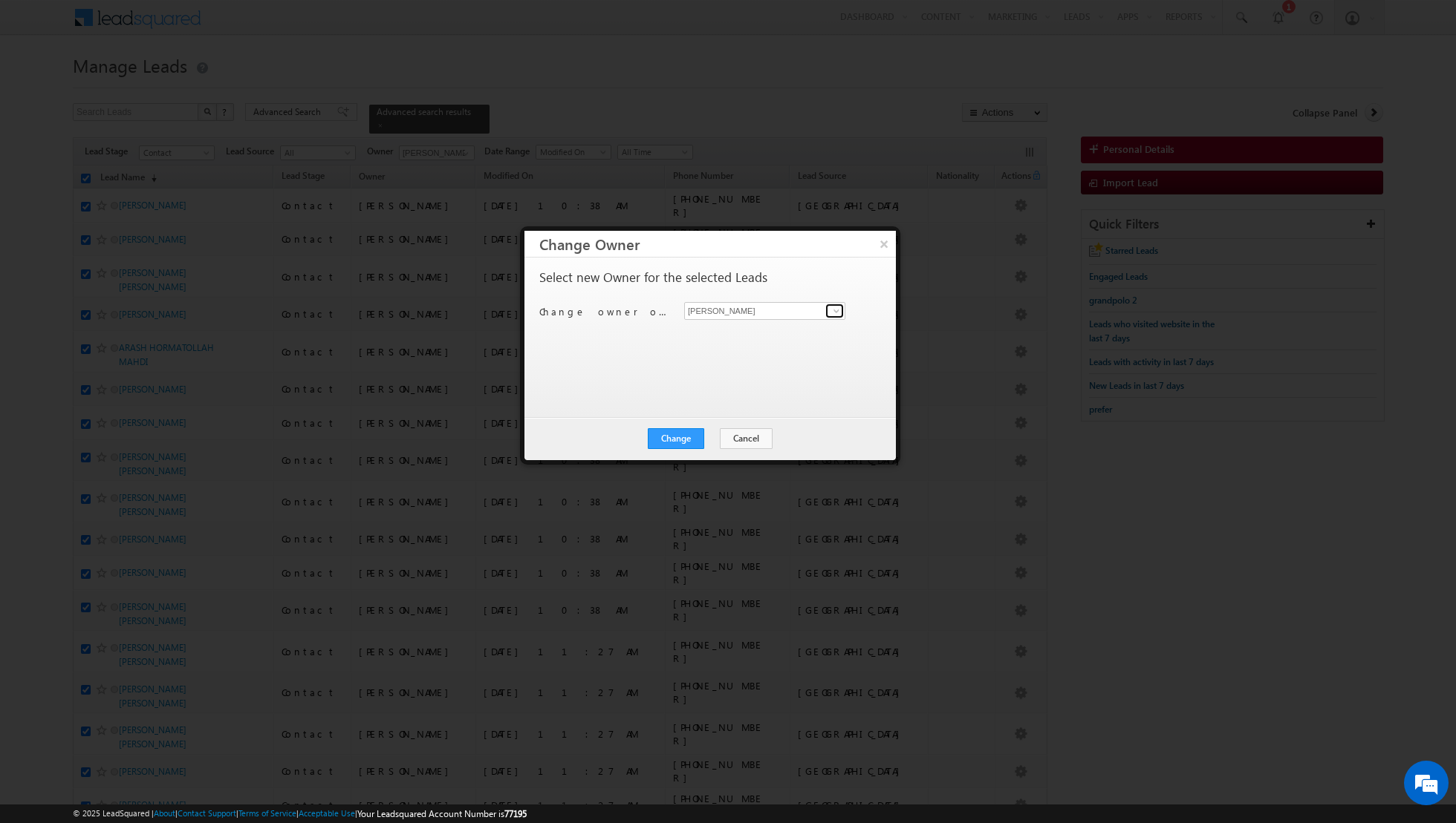
click at [834, 312] on span at bounding box center [836, 311] width 12 height 12
click at [757, 334] on span "aakash.arora@indglobal.ae" at bounding box center [757, 339] width 133 height 11
click at [681, 431] on button "Change" at bounding box center [676, 439] width 56 height 21
click at [713, 432] on button "Close" at bounding box center [712, 439] width 48 height 21
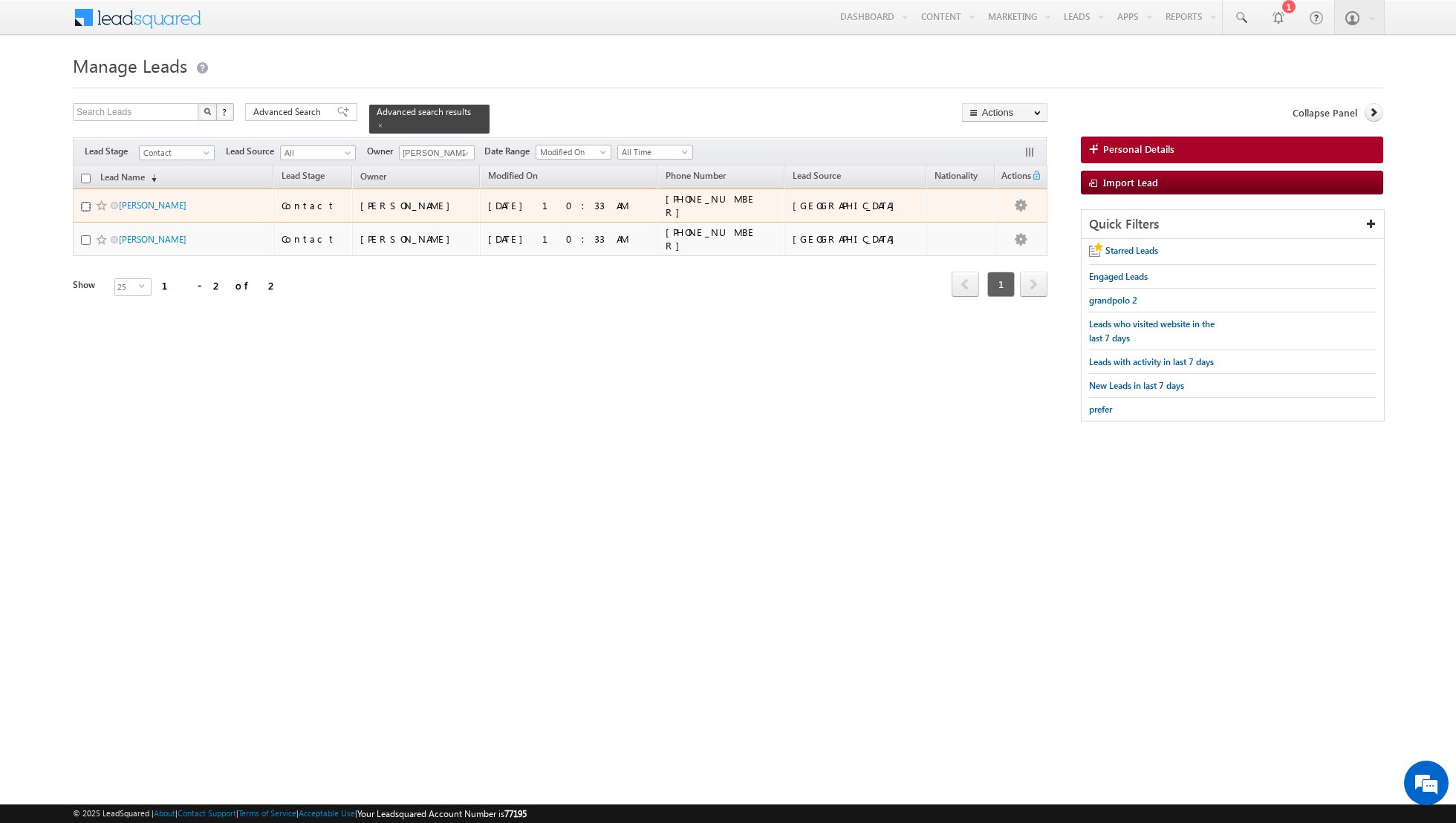
click at [86, 202] on input "checkbox" at bounding box center [86, 207] width 9 height 9
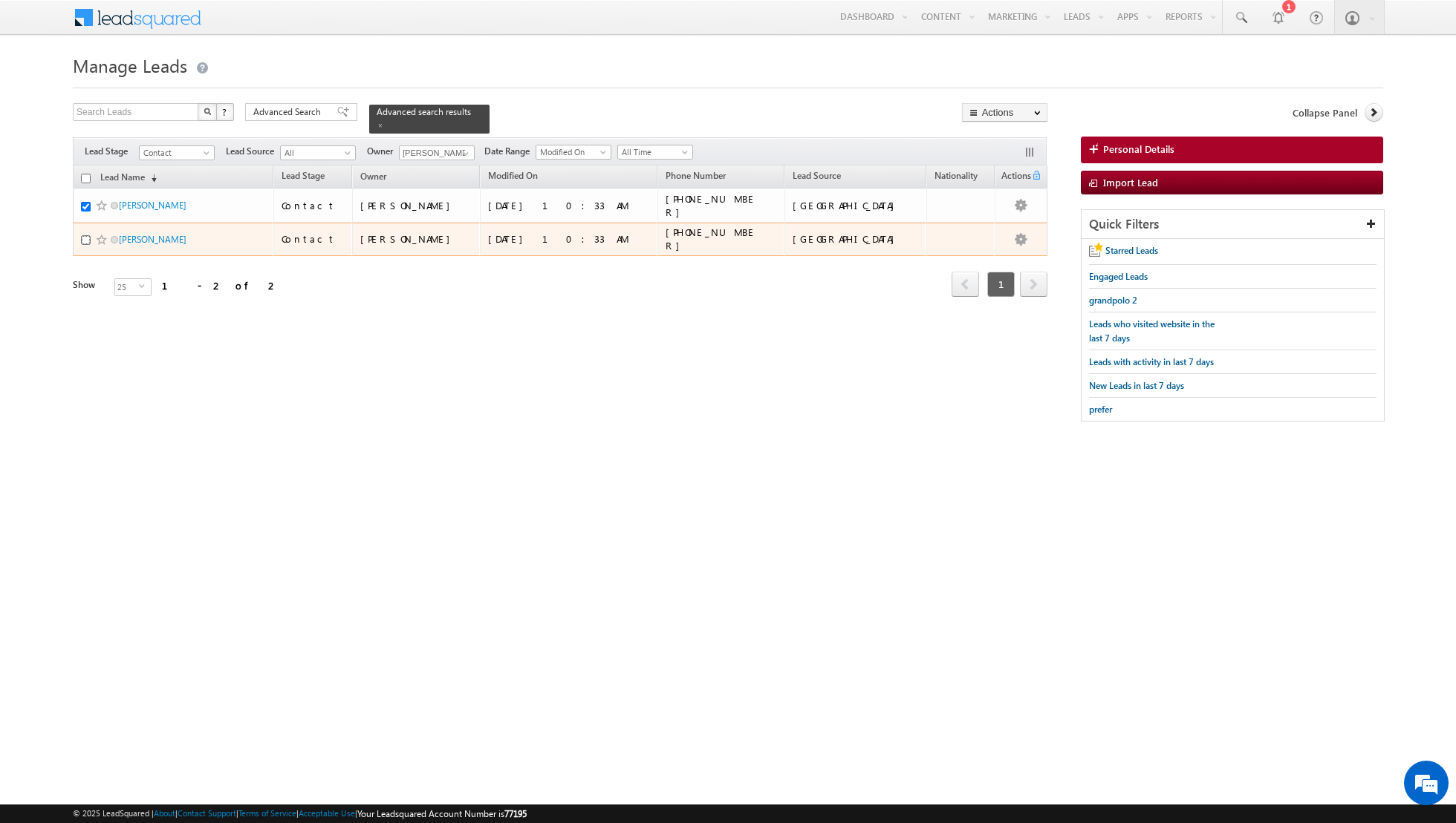
click at [83, 235] on input "checkbox" at bounding box center [86, 240] width 9 height 9
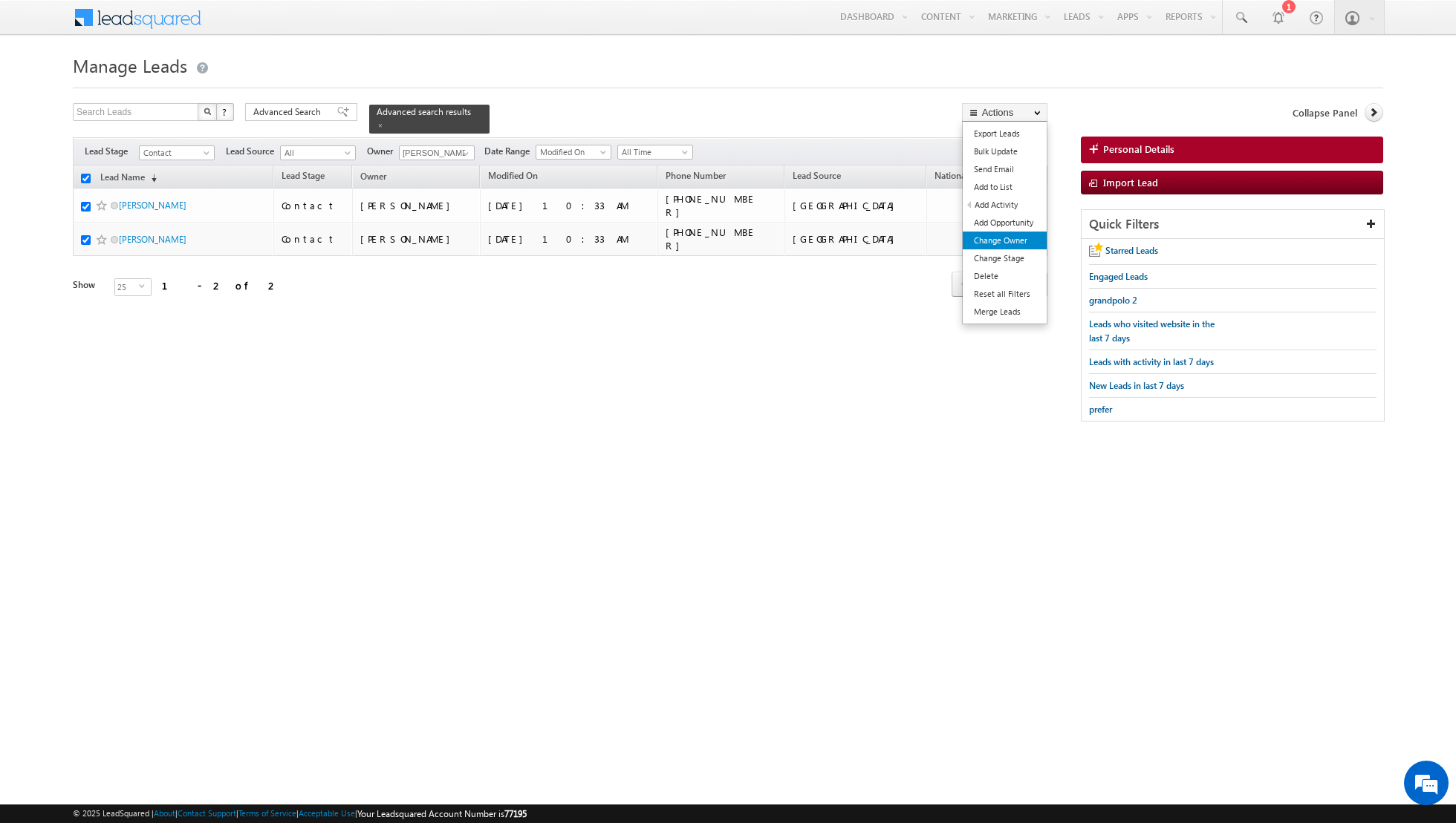
click at [997, 239] on link "Change Owner" at bounding box center [1004, 241] width 84 height 18
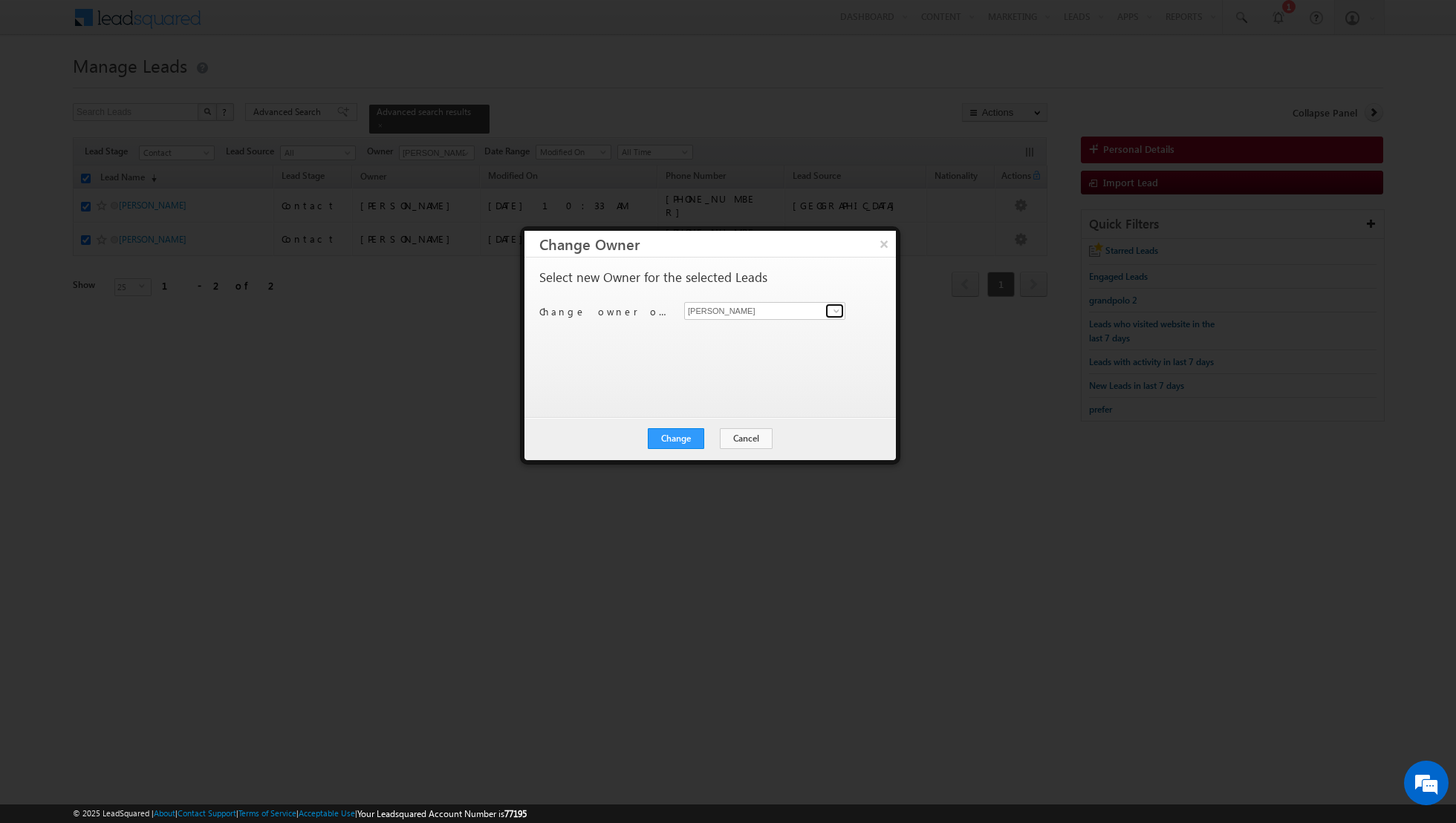
click at [840, 309] on span at bounding box center [836, 311] width 12 height 12
click at [738, 392] on span "dinesh.kumar@indglobal.ae" at bounding box center [757, 392] width 133 height 11
click at [682, 437] on button "Change" at bounding box center [676, 439] width 56 height 21
click at [713, 434] on button "Close" at bounding box center [712, 439] width 48 height 21
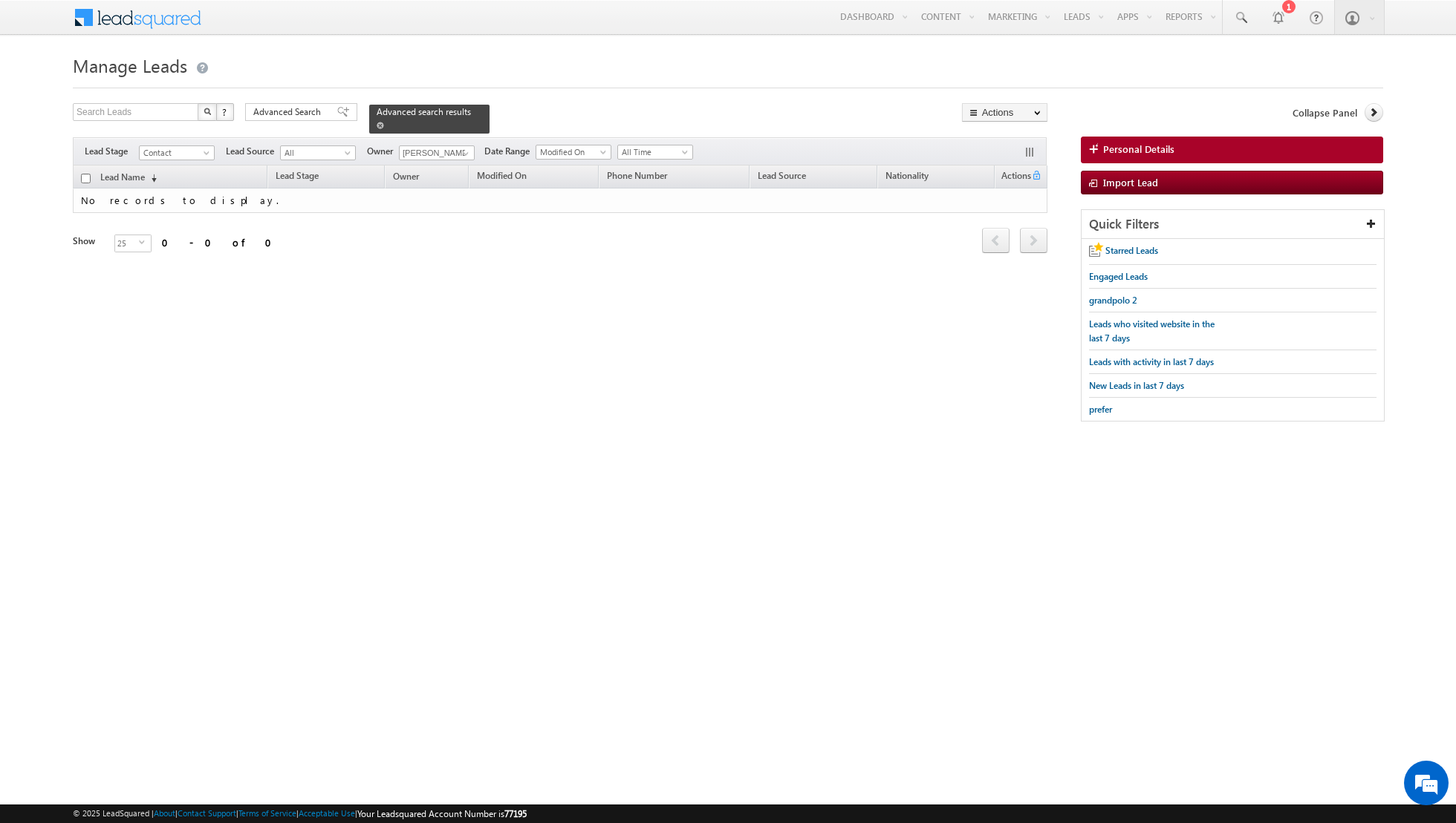
click at [377, 126] on span at bounding box center [381, 126] width 8 height 8
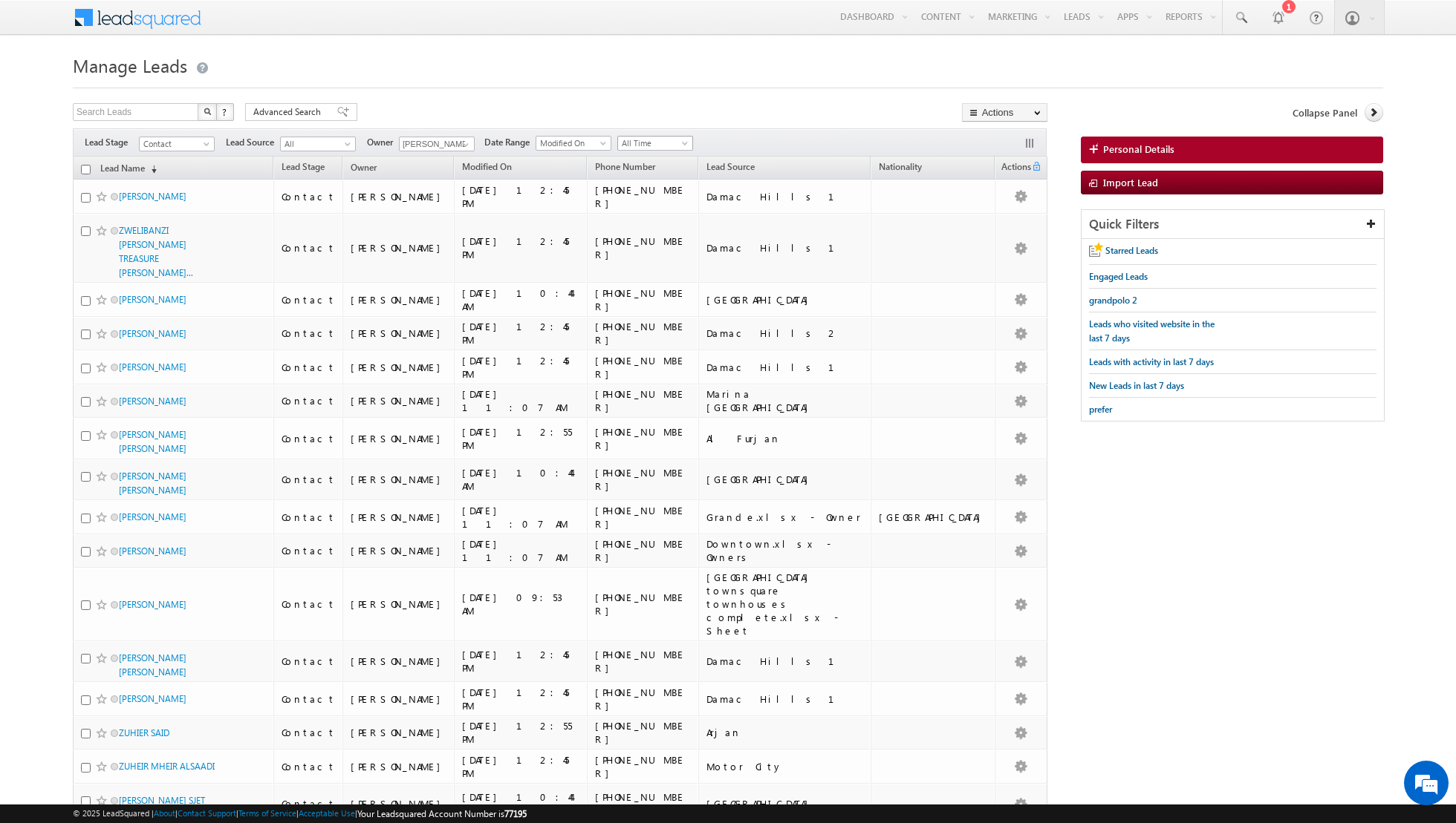
click at [646, 137] on span "All Time" at bounding box center [652, 143] width 70 height 13
click at [641, 210] on li "Today" at bounding box center [649, 206] width 75 height 16
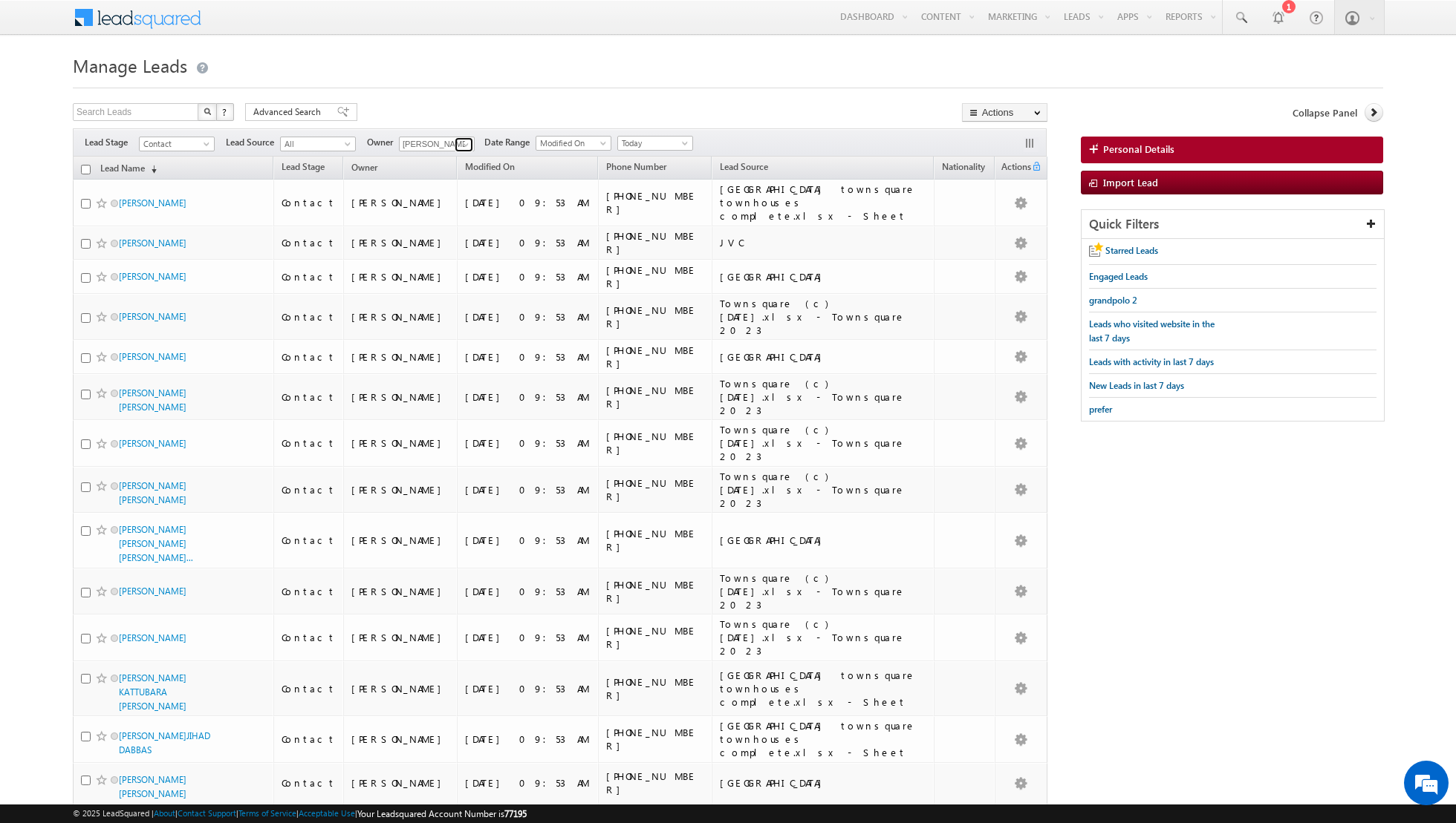
click at [455, 146] on link at bounding box center [464, 145] width 19 height 15
click at [433, 196] on span "aakash.arora@indglobal.ae" at bounding box center [472, 201] width 133 height 11
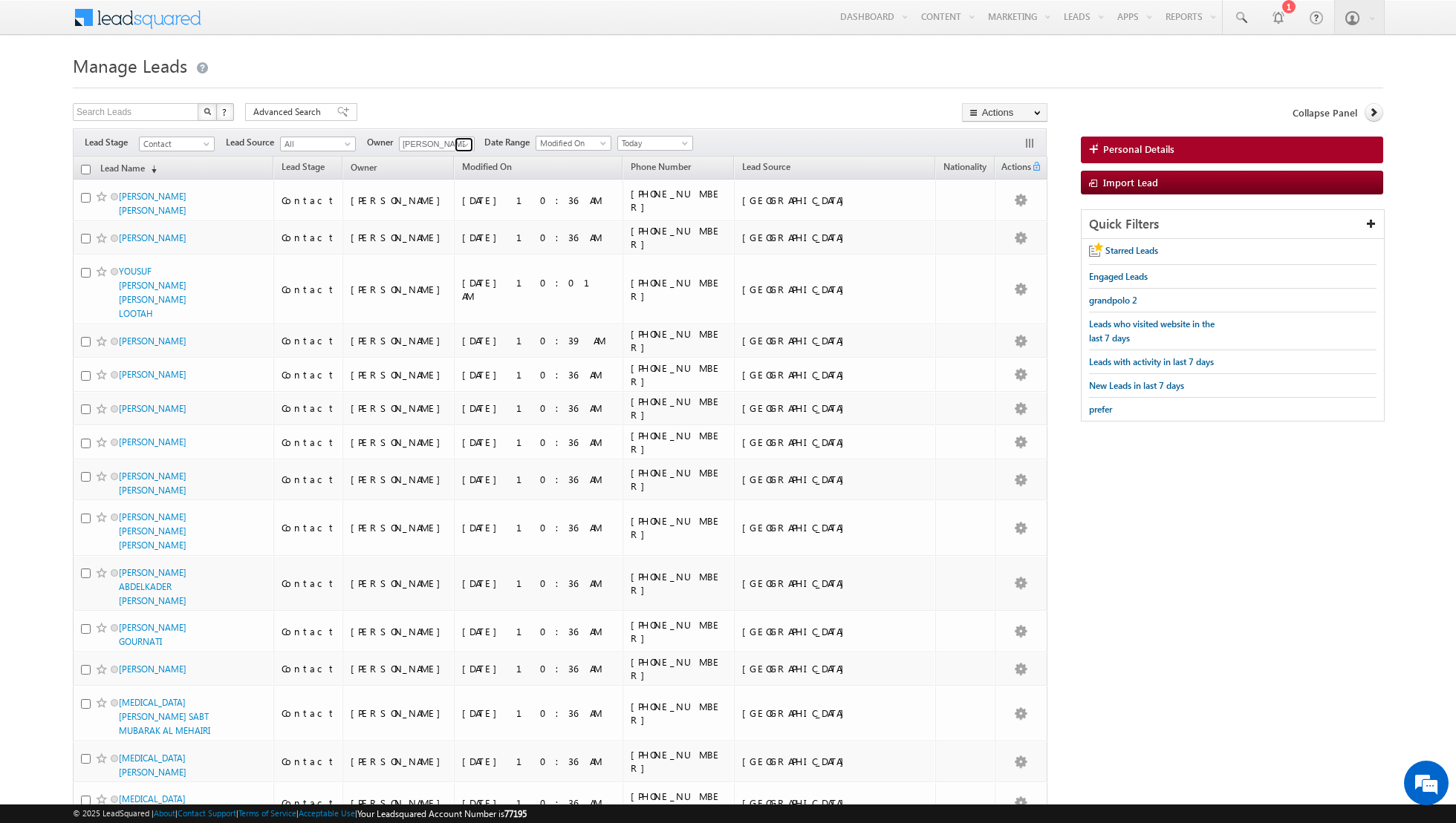
click at [464, 141] on span at bounding box center [465, 145] width 12 height 12
click at [508, 103] on div "Search Leads X ? 275 results found Advanced Search Advanced Search Advanced sea…" at bounding box center [559, 114] width 975 height 22
click at [455, 140] on link at bounding box center [464, 145] width 19 height 15
click at [435, 214] on link "Asma Kazi asma.kazi@indglobal.ae" at bounding box center [473, 221] width 149 height 28
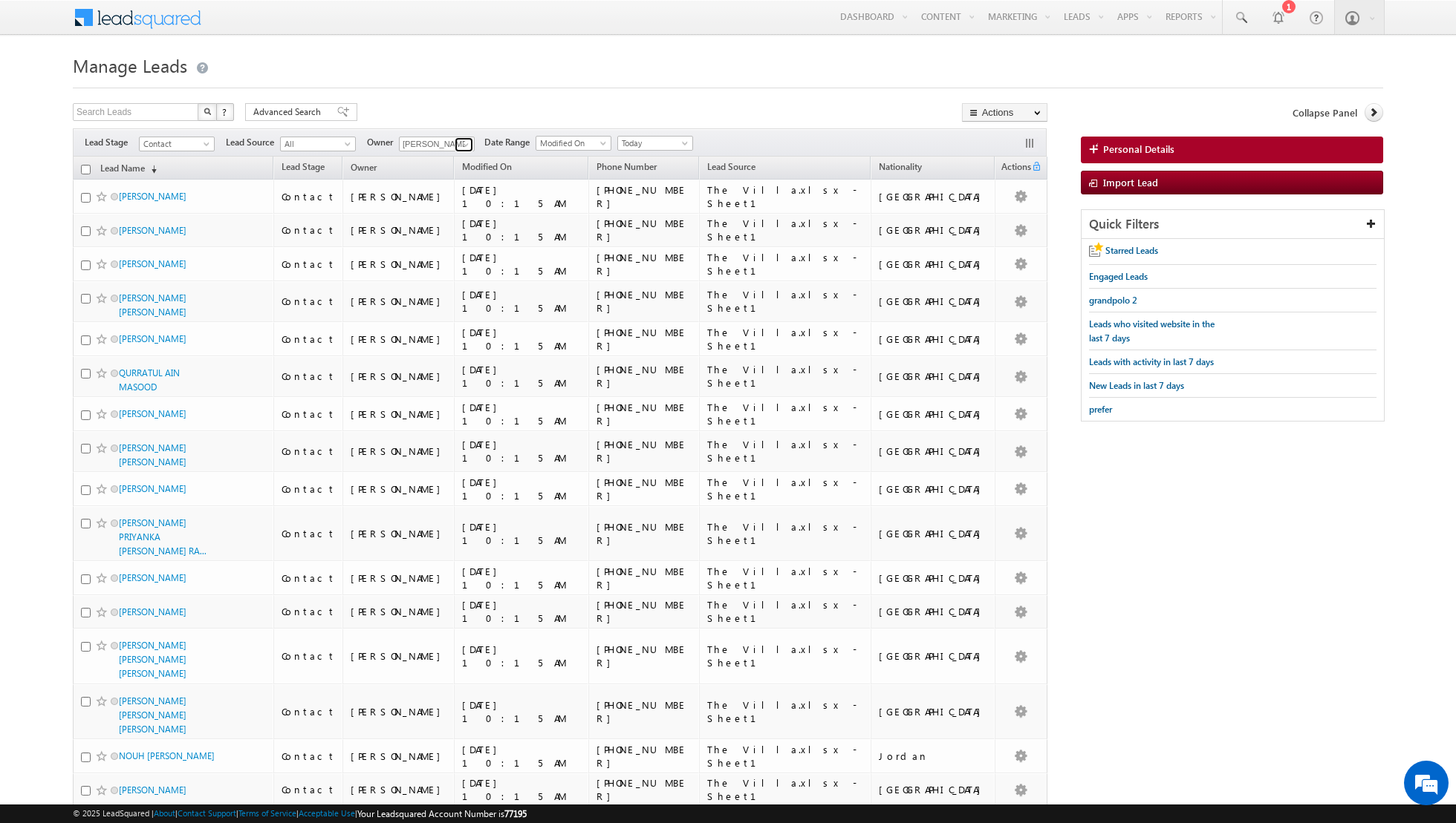
click at [464, 145] on span at bounding box center [465, 145] width 12 height 12
click at [441, 221] on span "asma.kazi@indglobal.ae" at bounding box center [472, 226] width 133 height 11
click at [460, 139] on span at bounding box center [465, 145] width 12 height 12
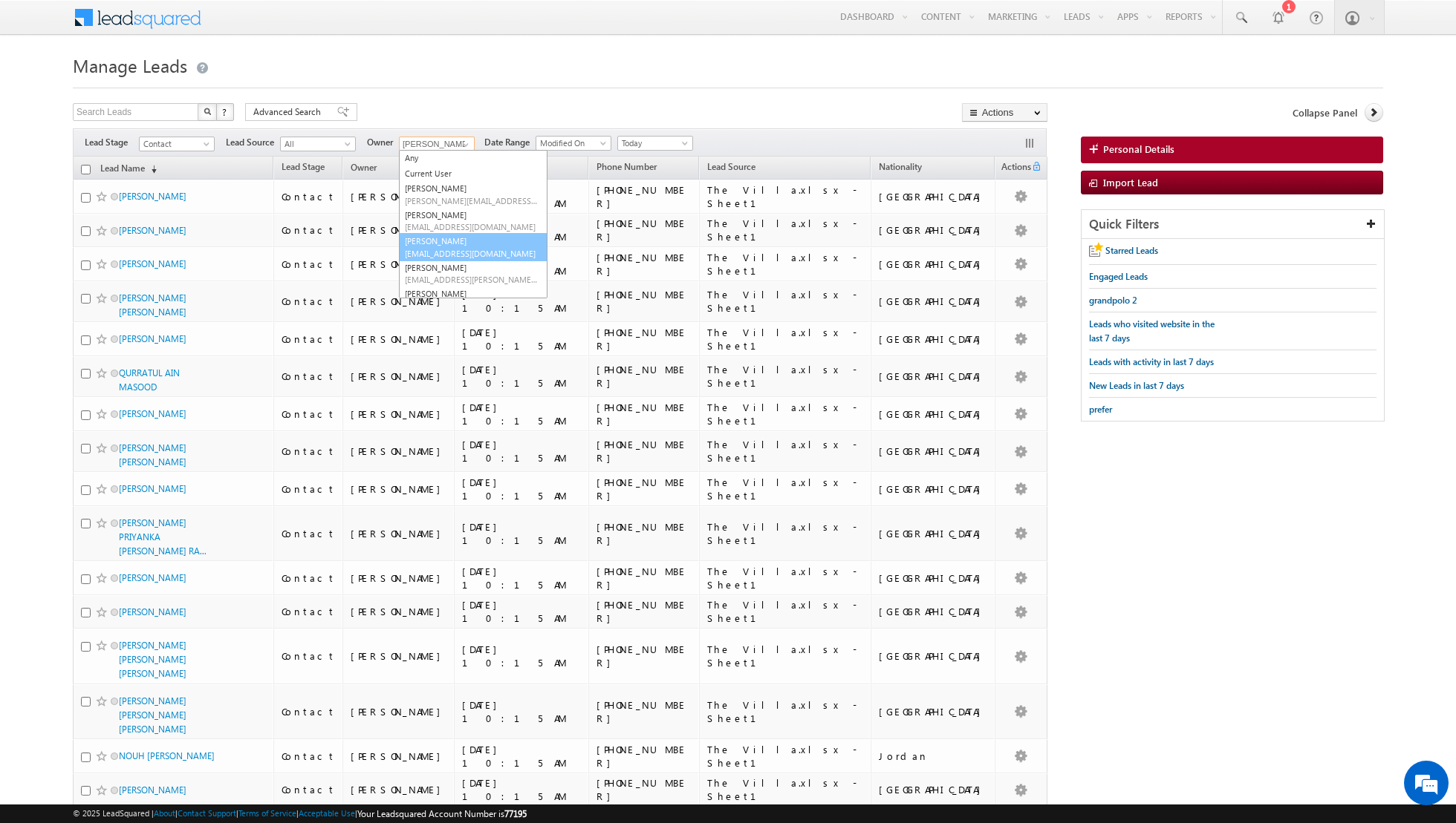
click at [432, 253] on span "dinesh.kumar@indglobal.ae" at bounding box center [472, 254] width 133 height 11
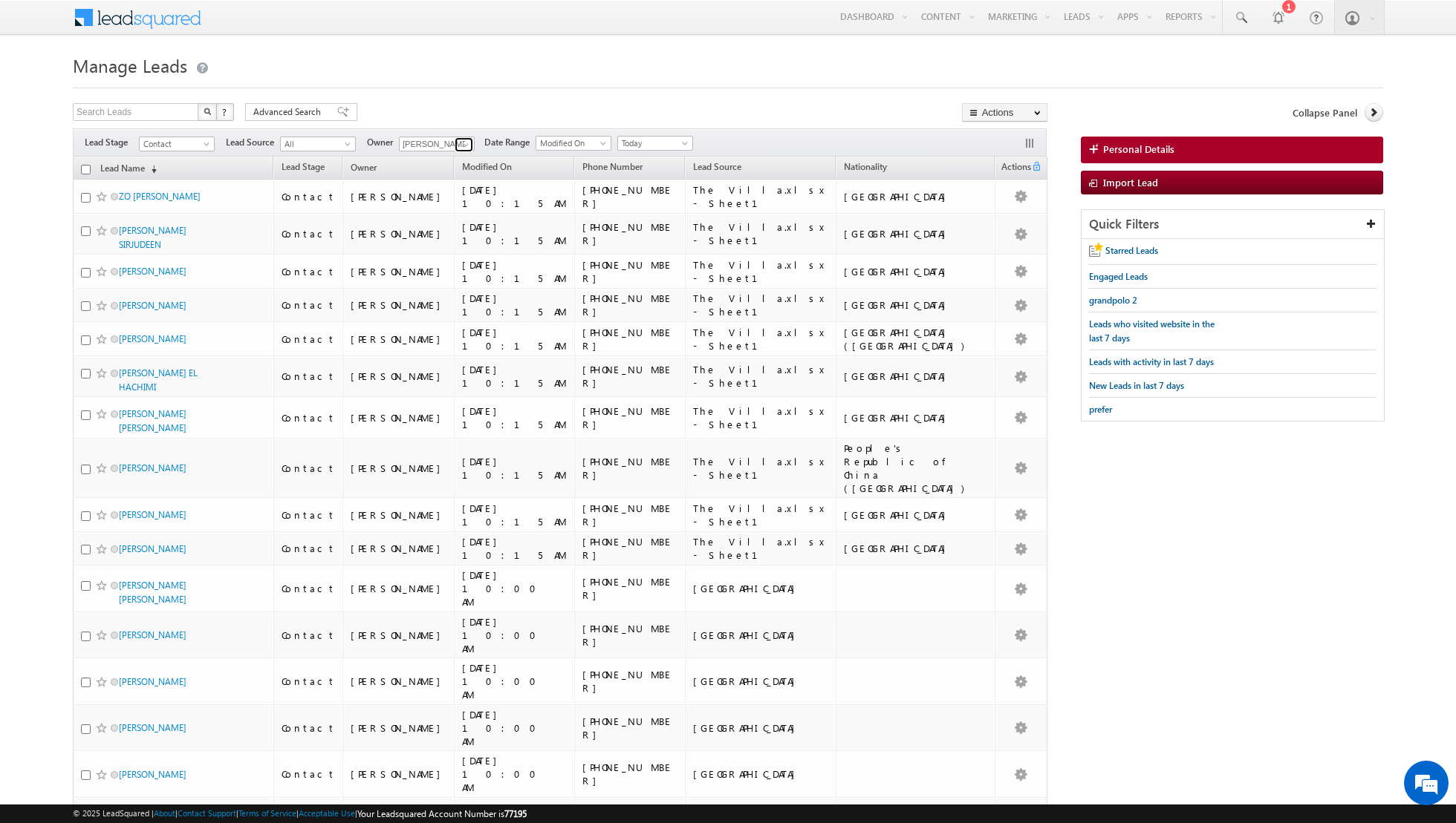
click at [455, 145] on link at bounding box center [464, 145] width 19 height 15
click at [446, 264] on link "Isha Mehndiratta isha.mehndiratta@indglobal.ae" at bounding box center [473, 274] width 149 height 28
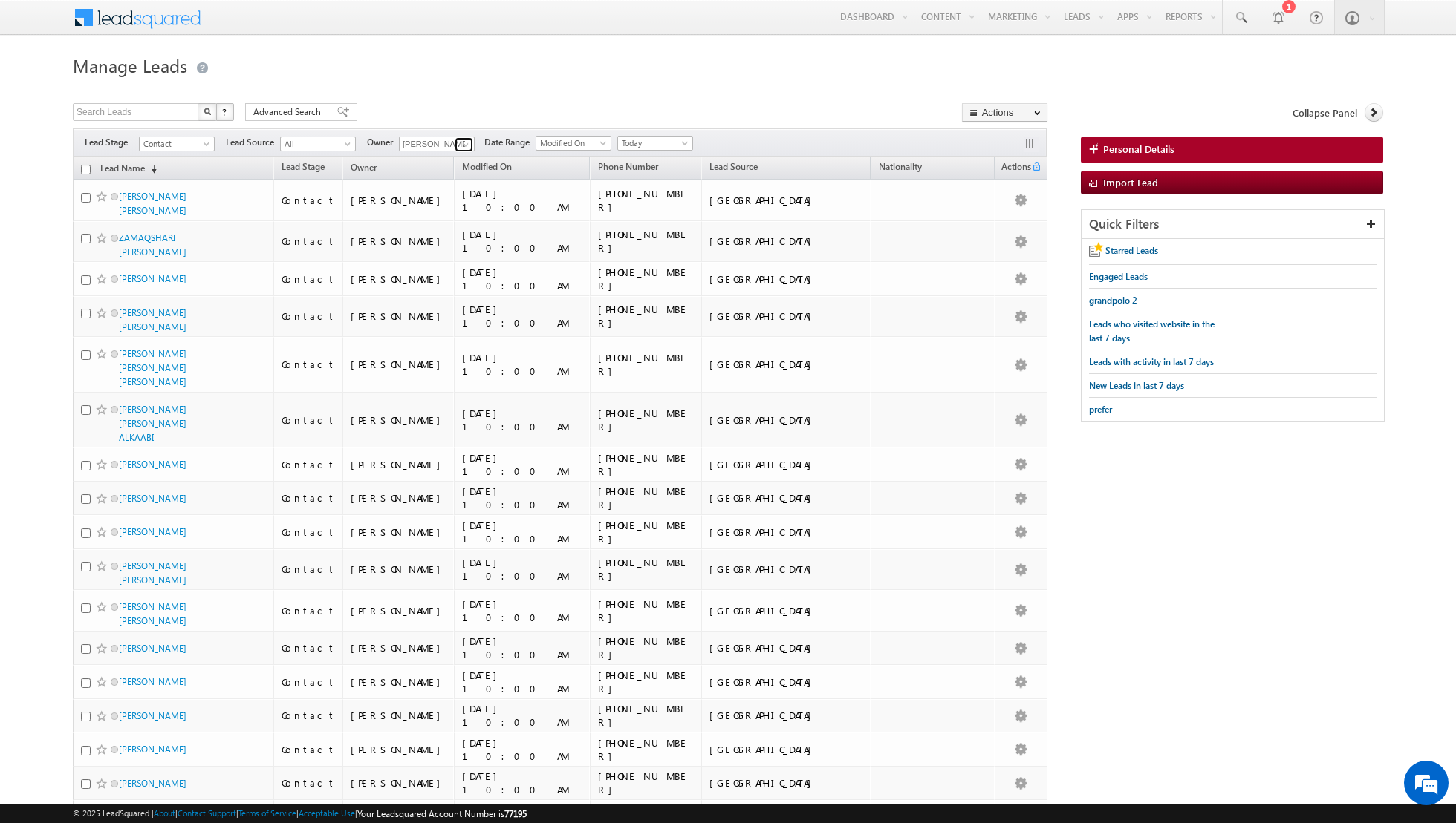
click at [459, 137] on link at bounding box center [464, 145] width 19 height 15
click at [445, 292] on span "muhammad.shibily@indglobal.ae" at bounding box center [472, 290] width 133 height 11
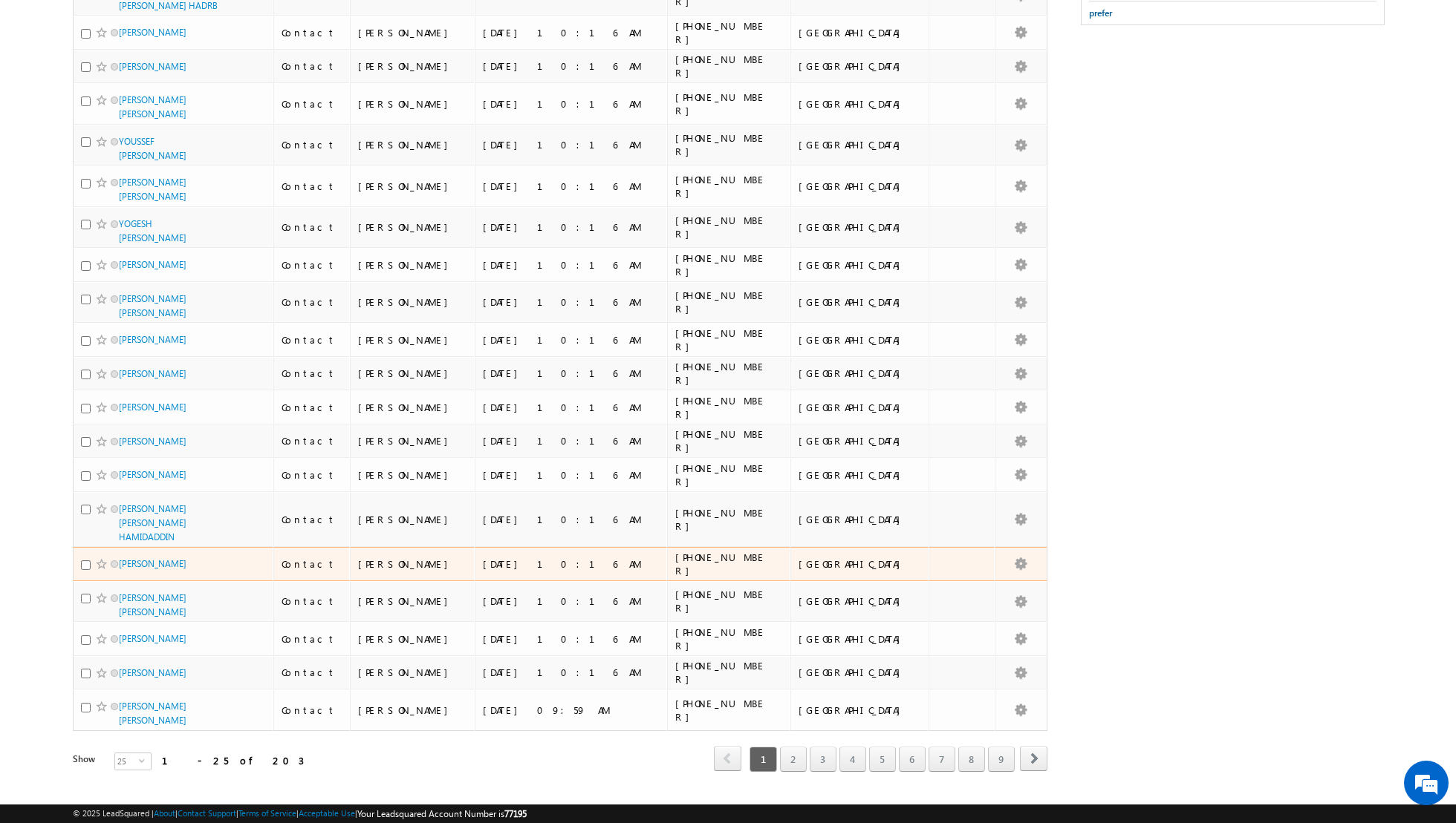
scroll to position [0, 0]
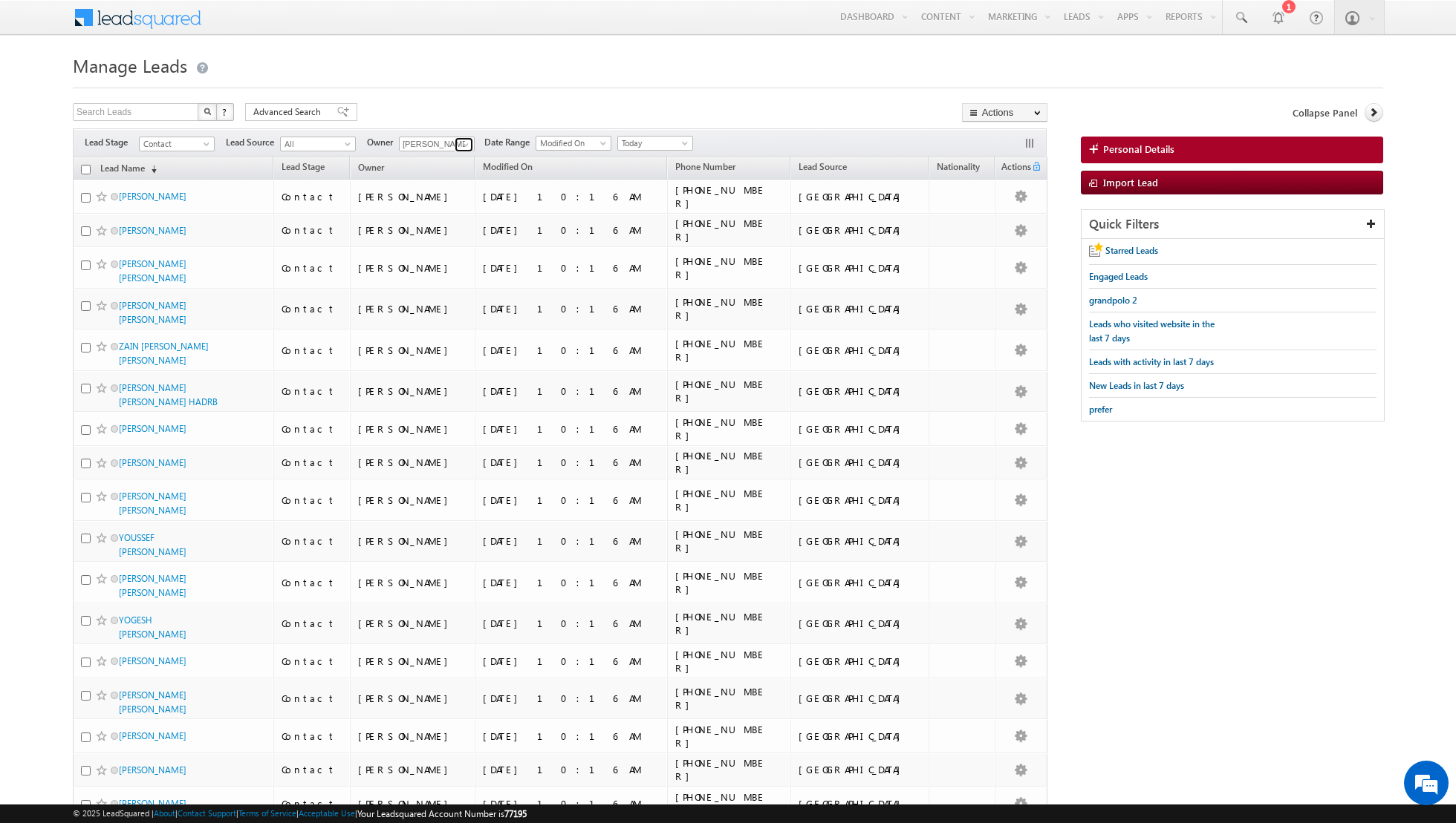
click at [462, 146] on span at bounding box center [465, 145] width 12 height 12
click at [462, 260] on span "nandhana.anil@indglobal.ae" at bounding box center [472, 263] width 133 height 11
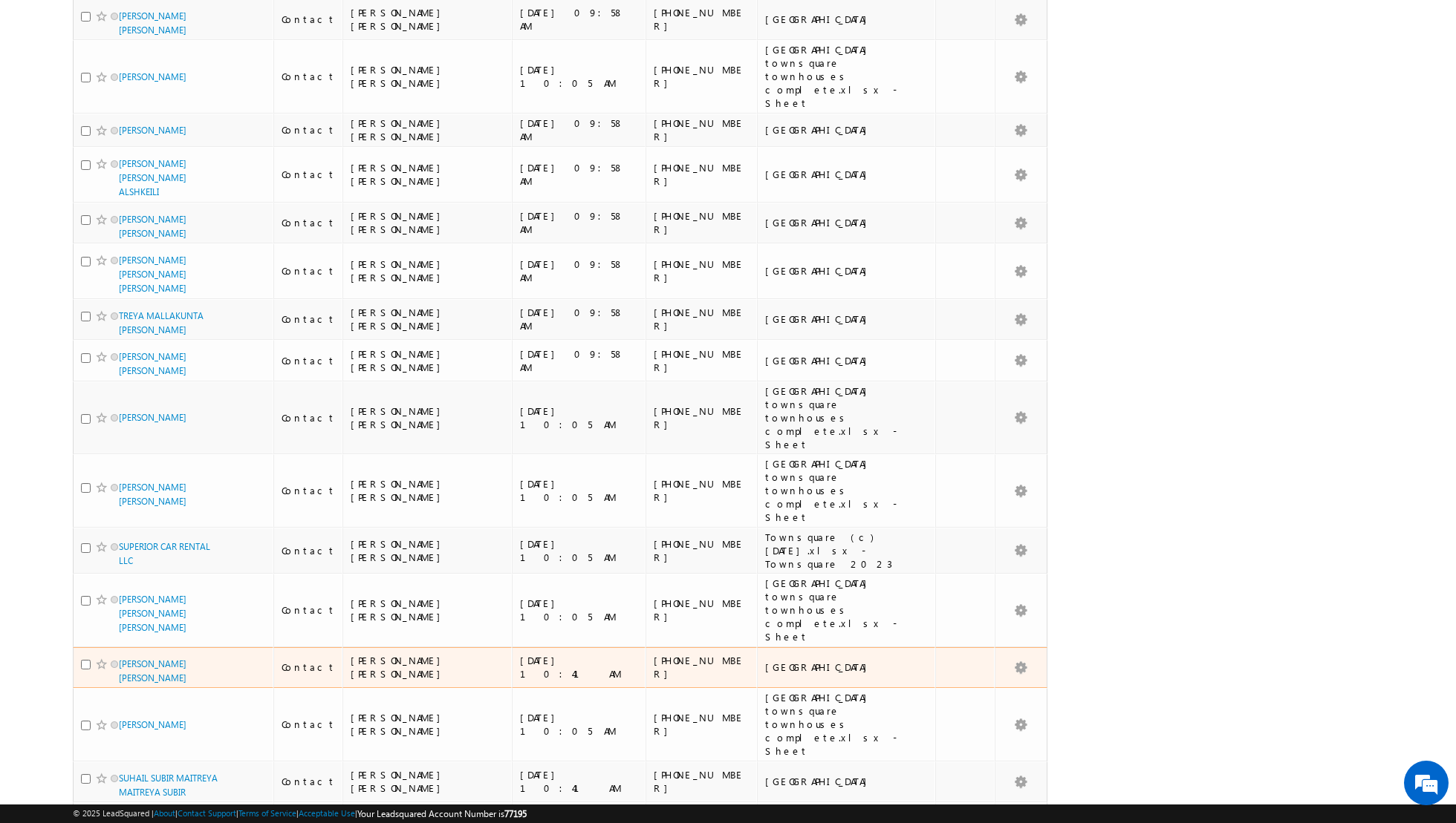
scroll to position [0, 0]
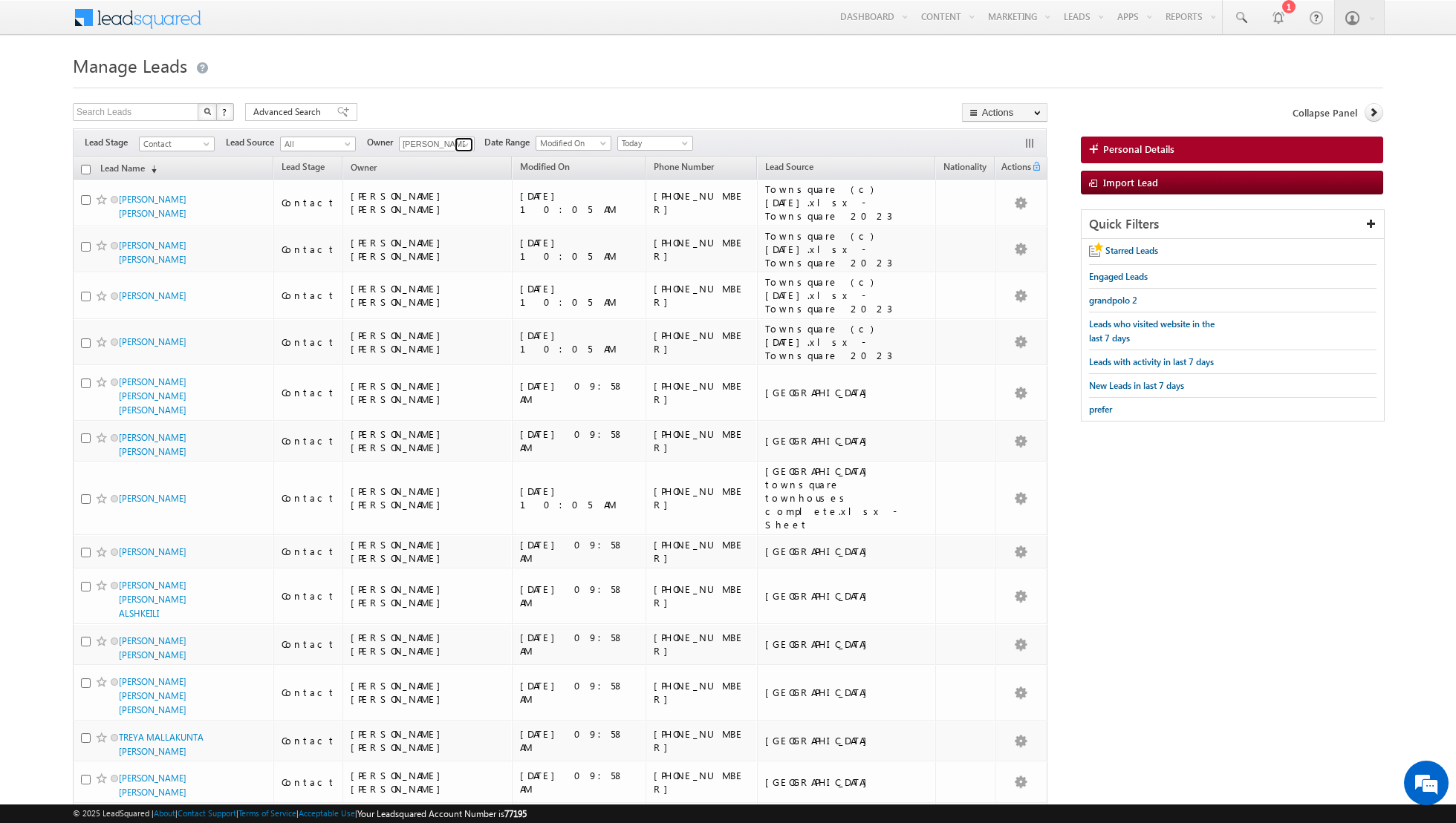
click at [460, 141] on span at bounding box center [465, 145] width 12 height 12
click at [448, 287] on span "riya.raj@indglobal.ae" at bounding box center [472, 290] width 133 height 11
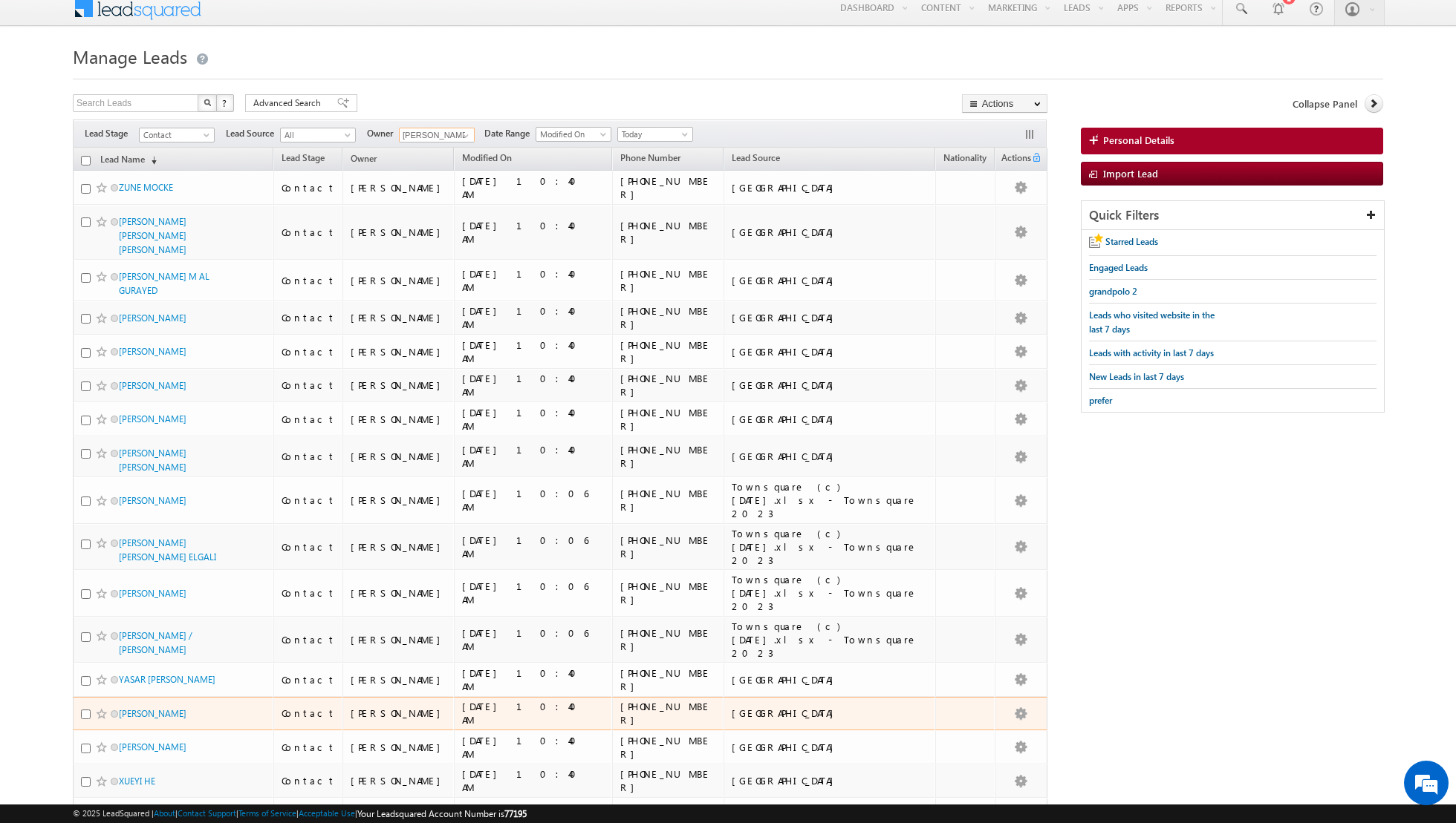
scroll to position [0, 0]
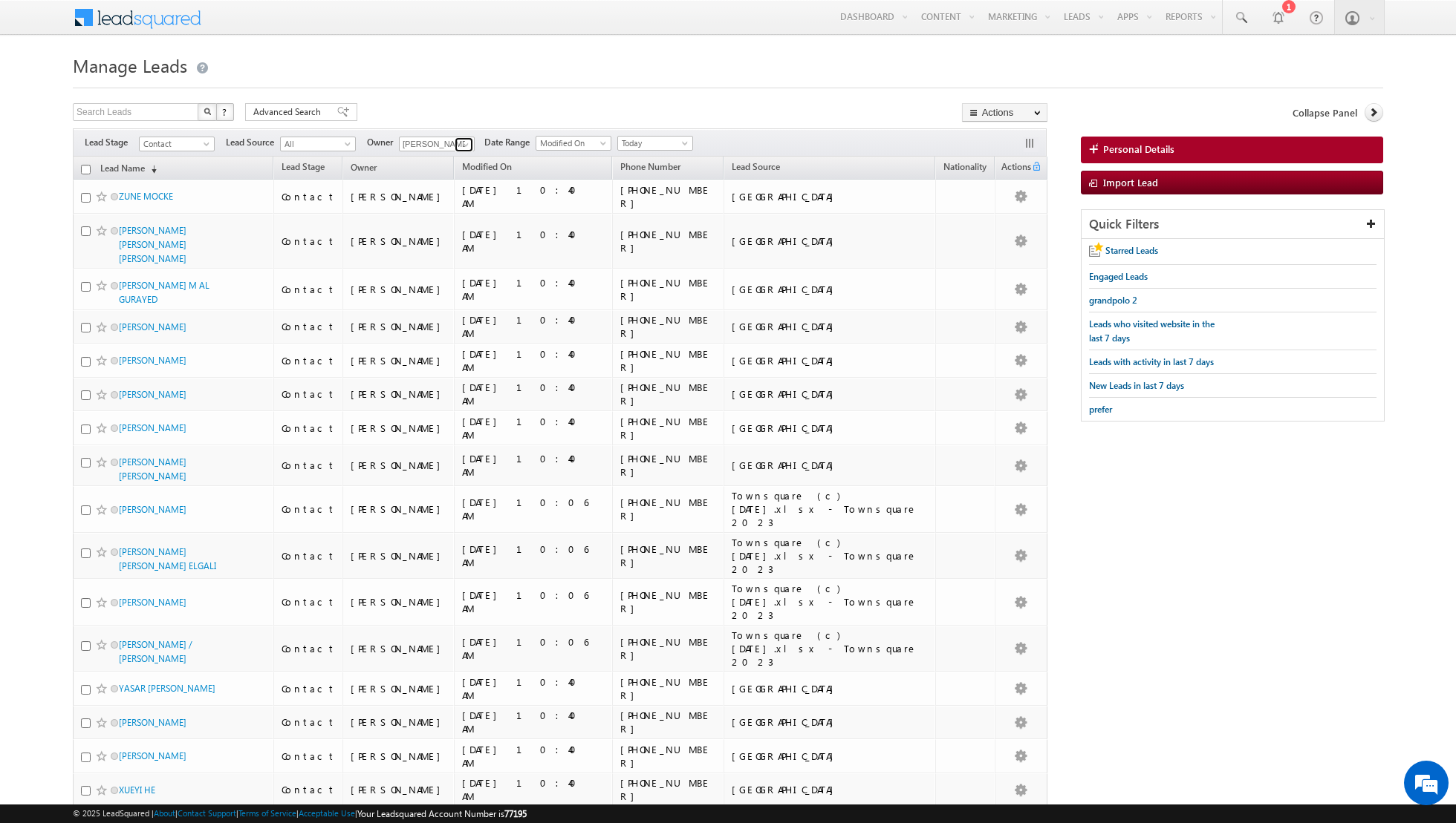
click at [455, 147] on link at bounding box center [464, 145] width 19 height 15
click at [431, 159] on link "Any" at bounding box center [473, 159] width 149 height 17
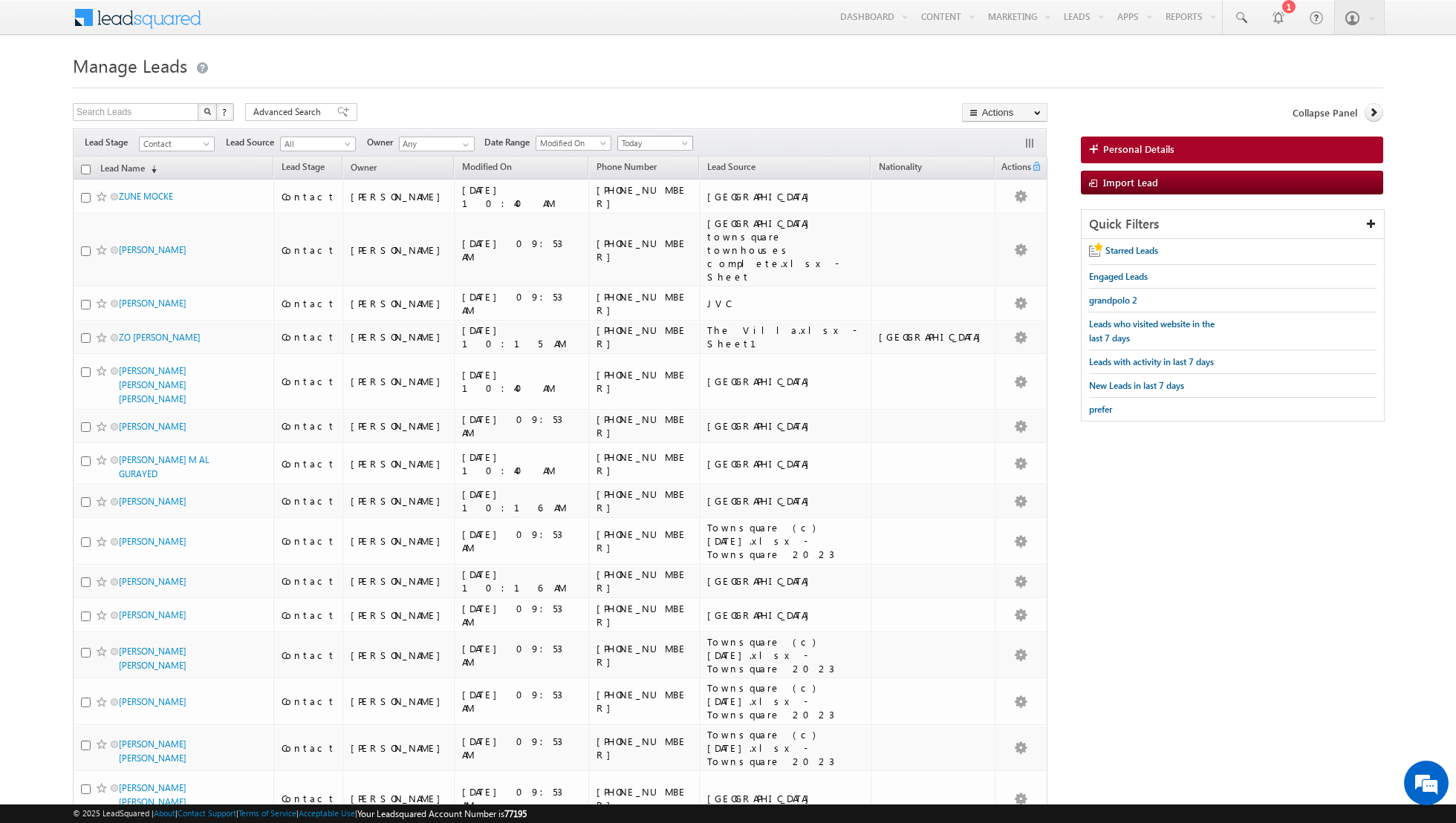
click at [655, 144] on span "Today" at bounding box center [652, 143] width 70 height 13
click at [645, 151] on link "All Time" at bounding box center [649, 158] width 75 height 13
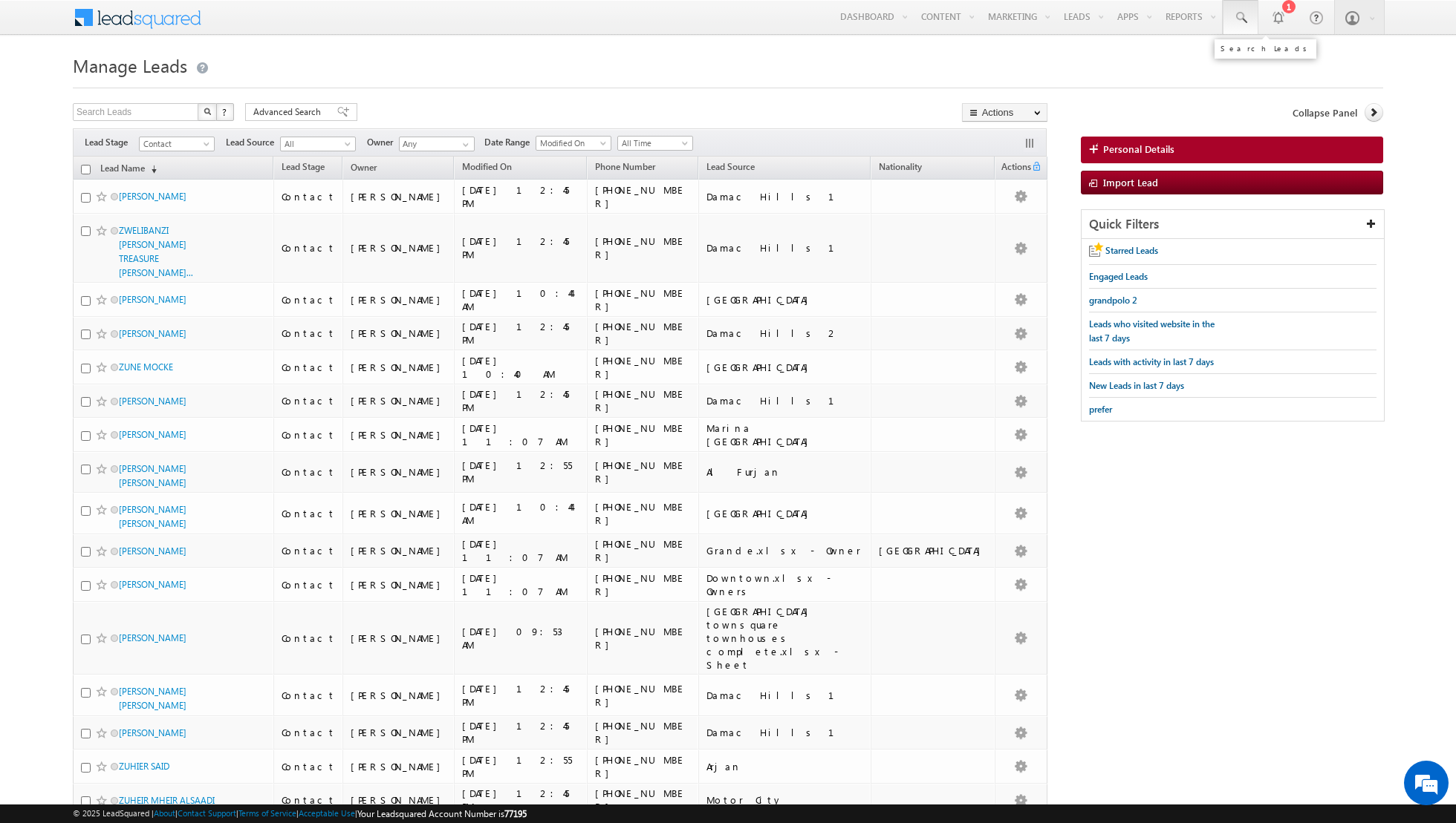
click at [1247, 19] on span at bounding box center [1241, 18] width 15 height 15
click at [207, 143] on span at bounding box center [208, 147] width 12 height 12
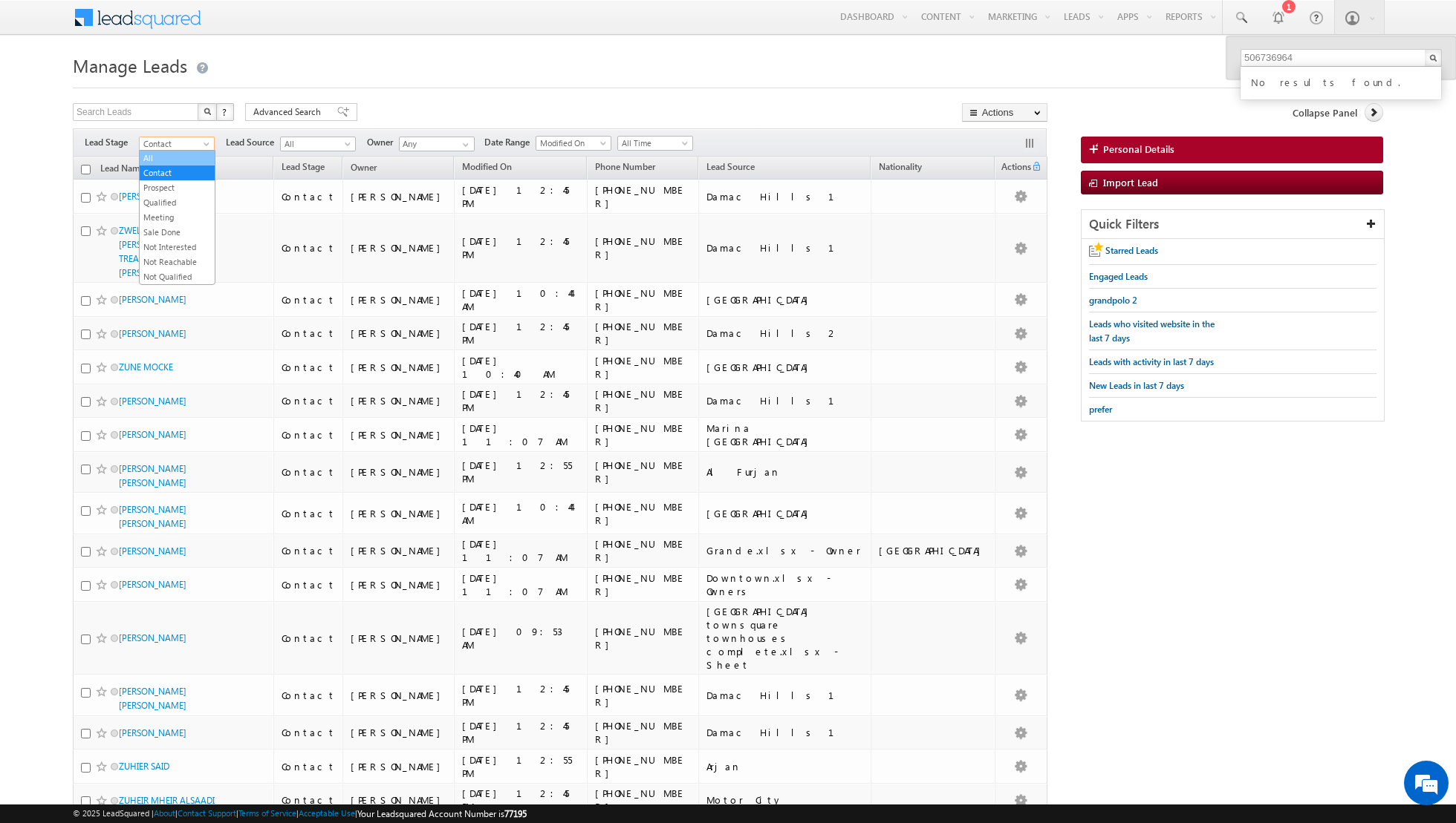
click at [191, 158] on link "All" at bounding box center [178, 158] width 75 height 13
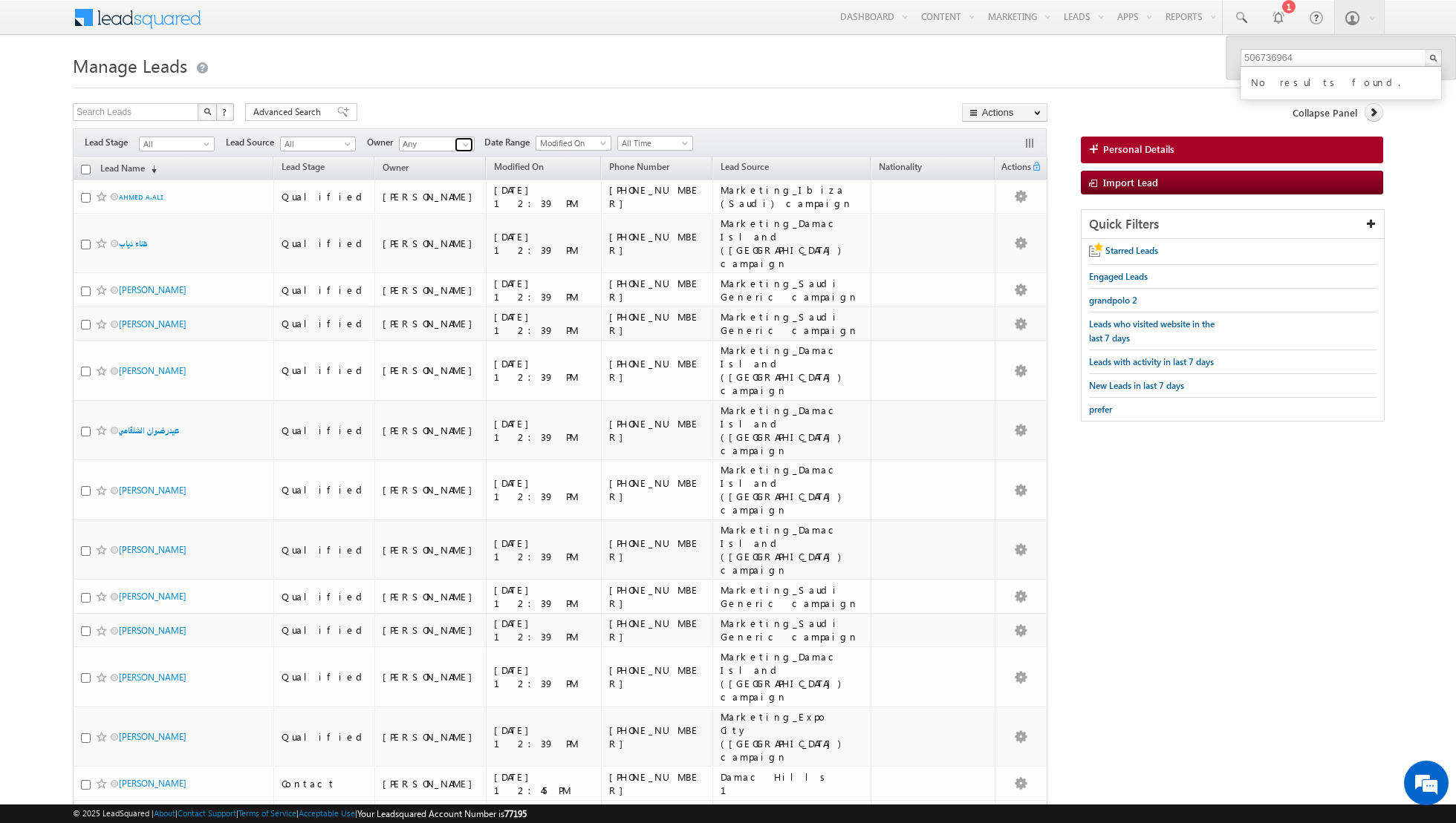
click at [461, 144] on span at bounding box center [465, 145] width 12 height 12
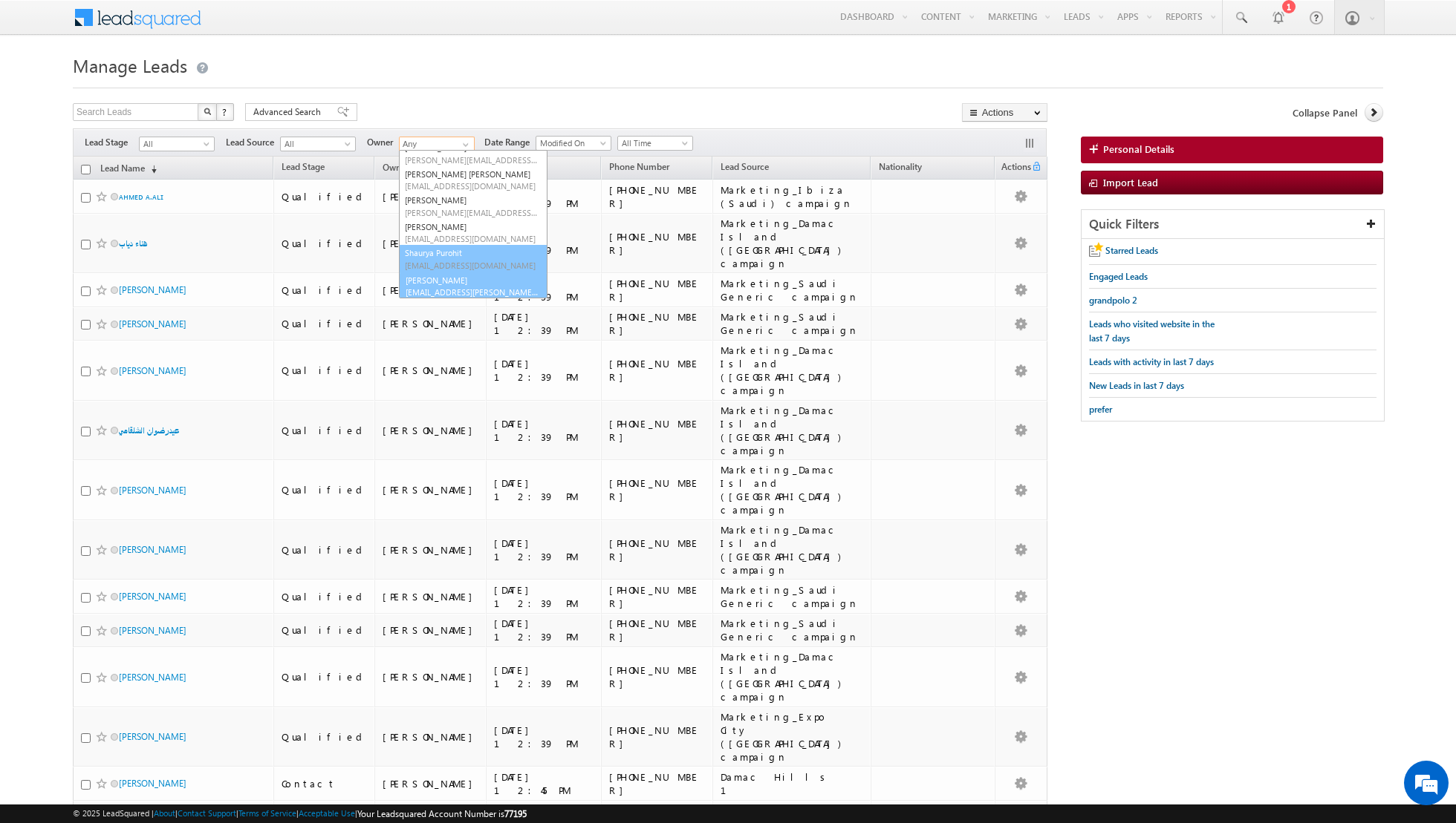
scroll to position [147, 0]
click at [431, 281] on link "Shiva Sisodia shiva.sisodia@indglobal.ae" at bounding box center [473, 285] width 149 height 28
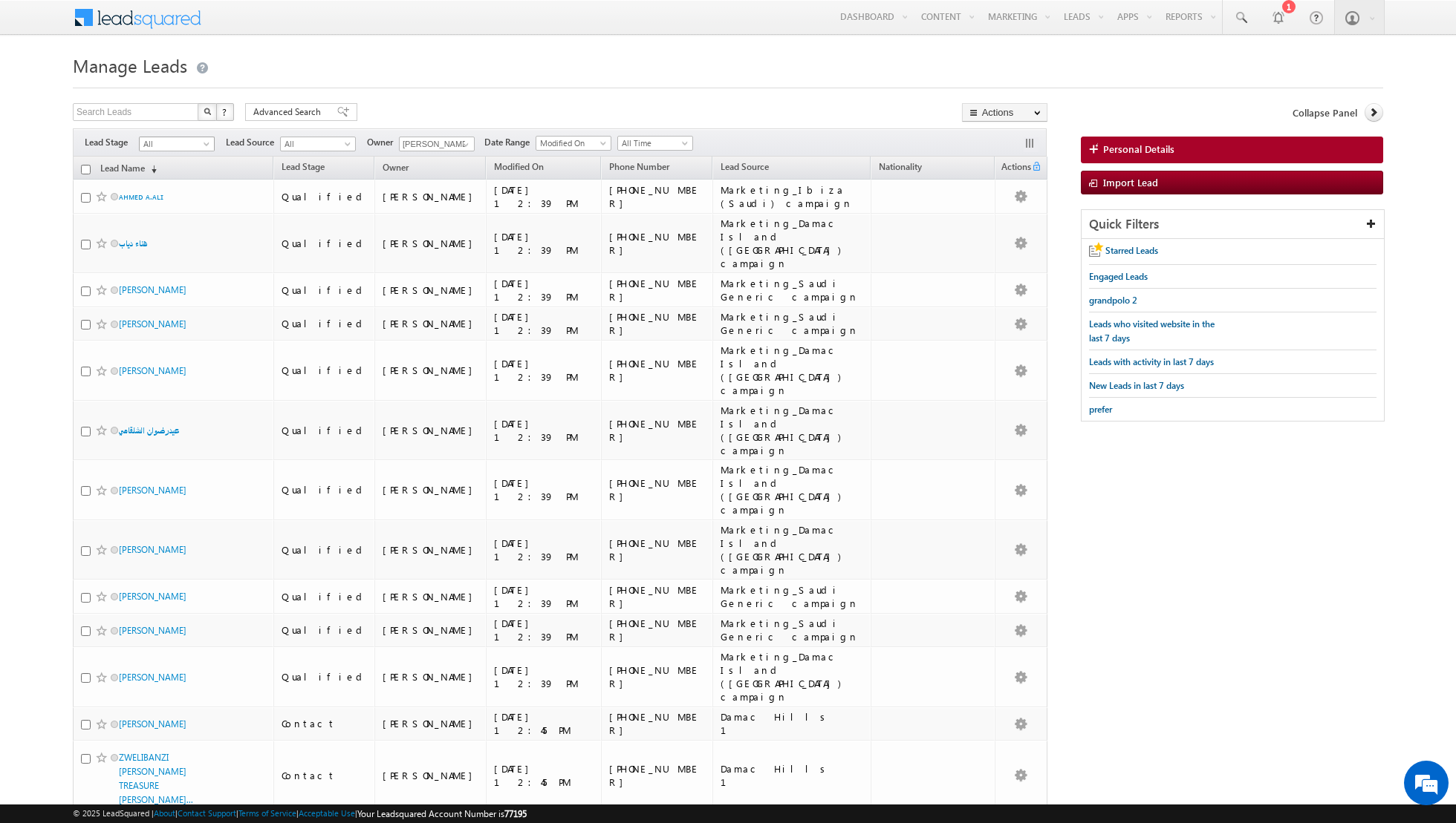
click at [207, 144] on span at bounding box center [208, 147] width 12 height 12
click at [177, 200] on link "Qualified" at bounding box center [178, 203] width 75 height 13
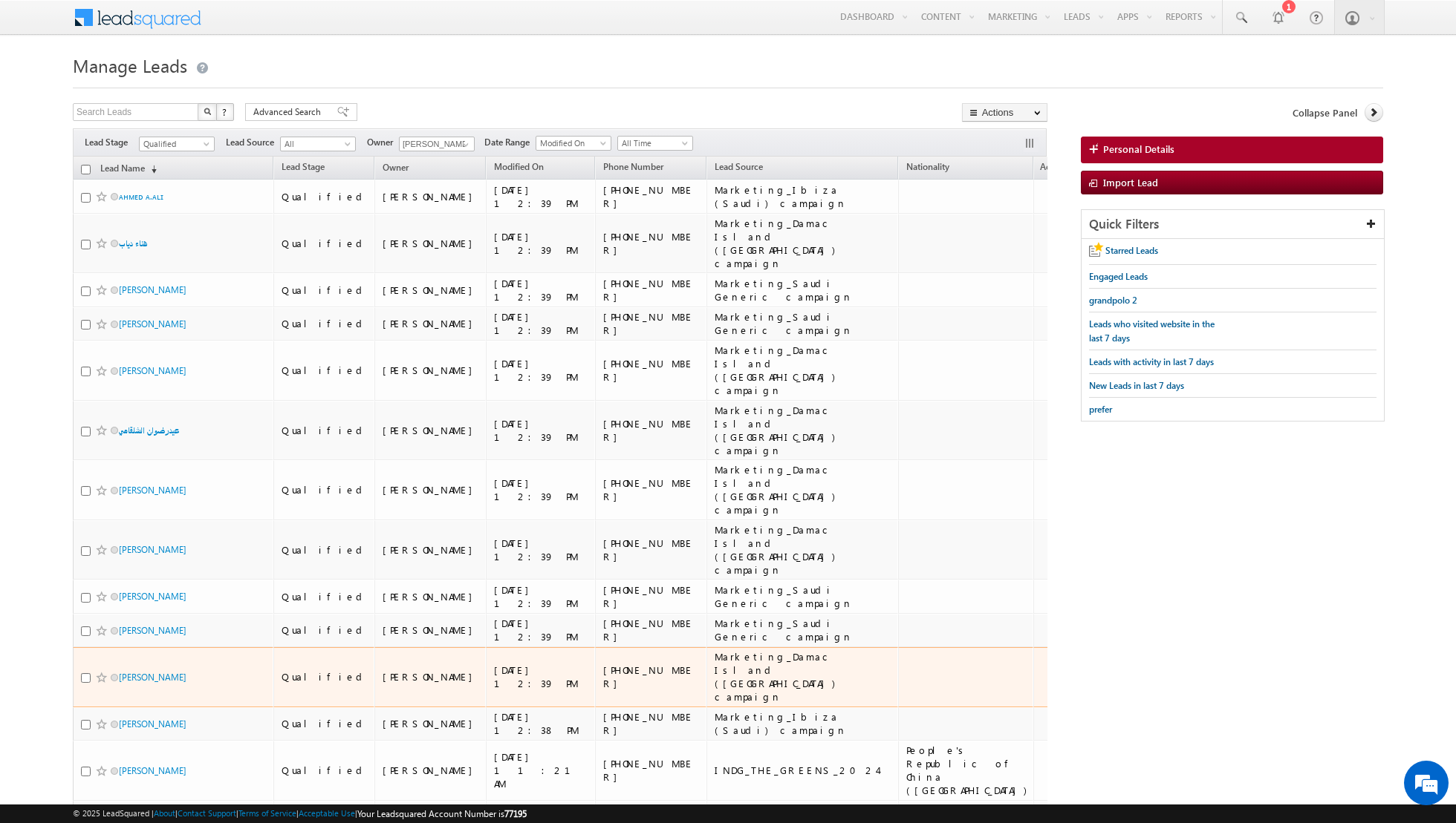
scroll to position [368, 0]
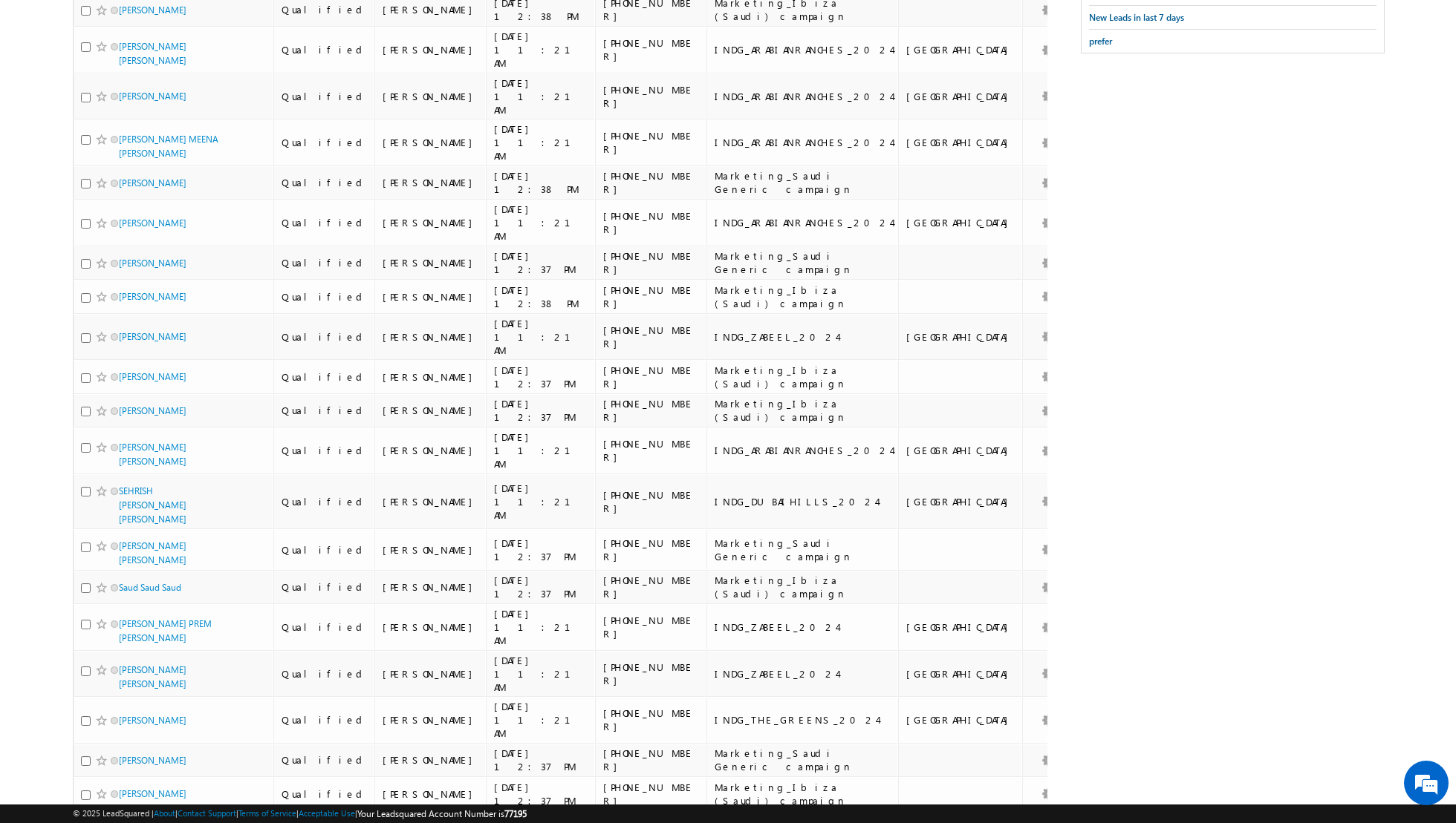
scroll to position [341, 0]
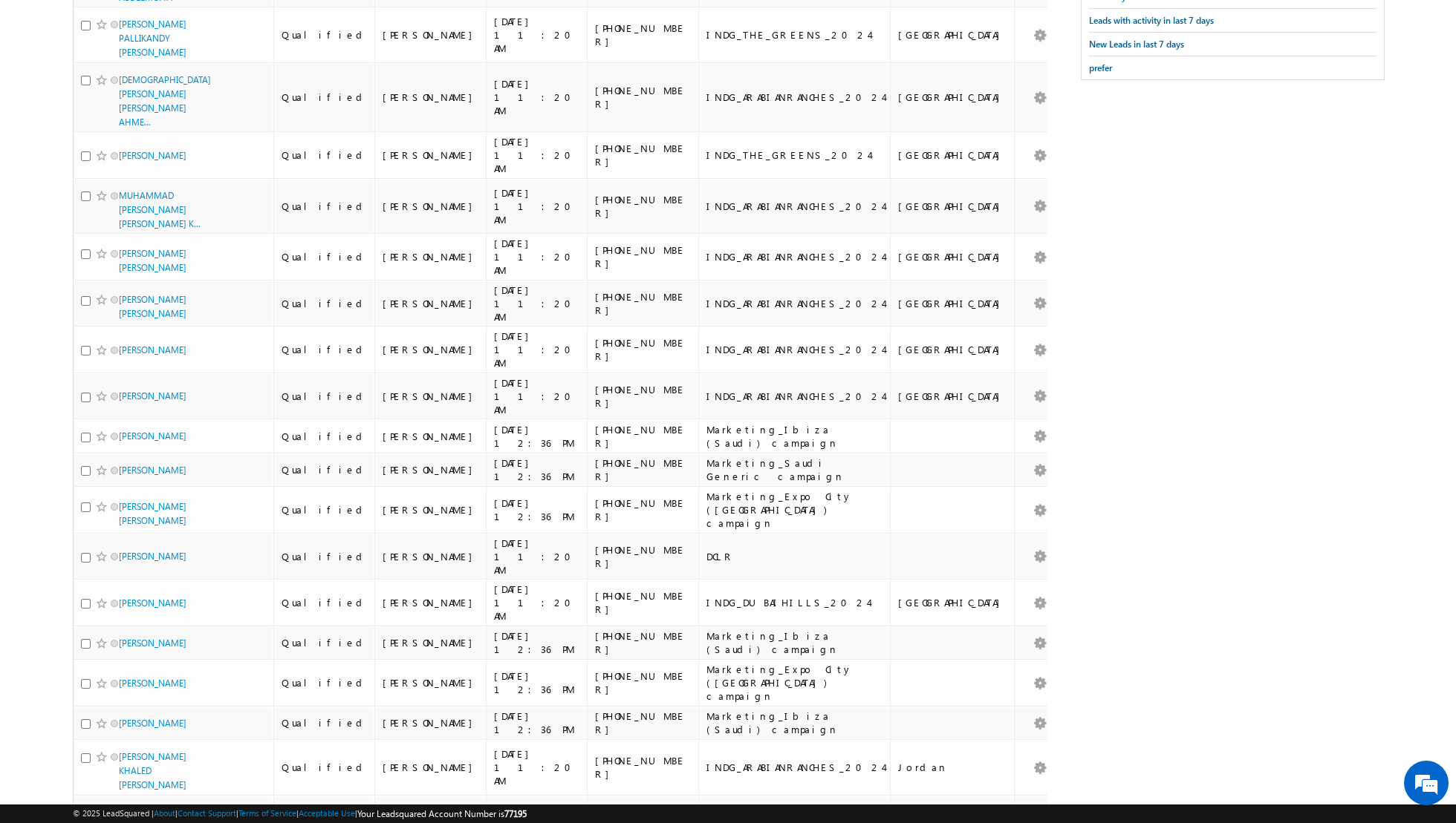
scroll to position [417, 0]
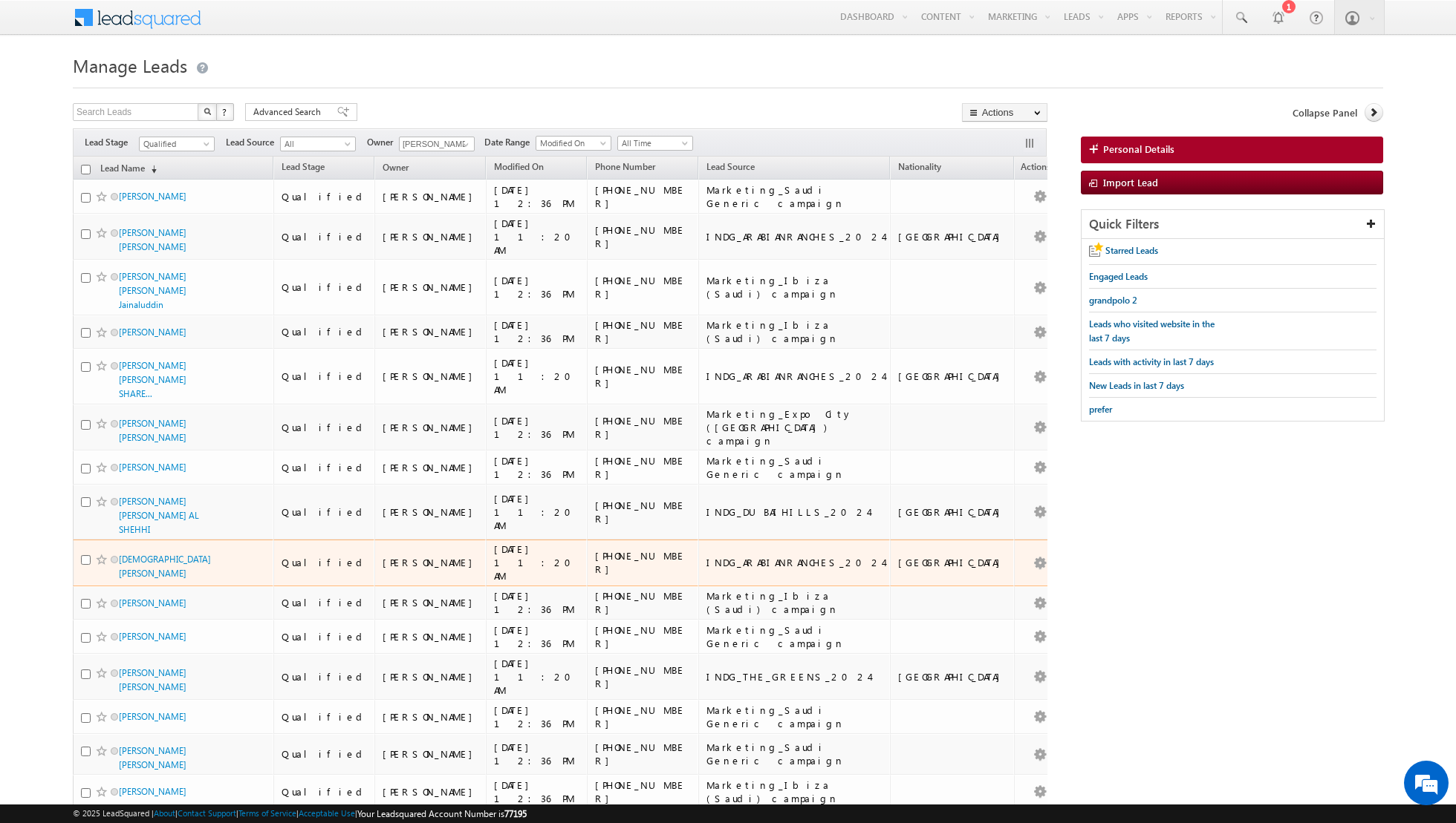
scroll to position [366, 0]
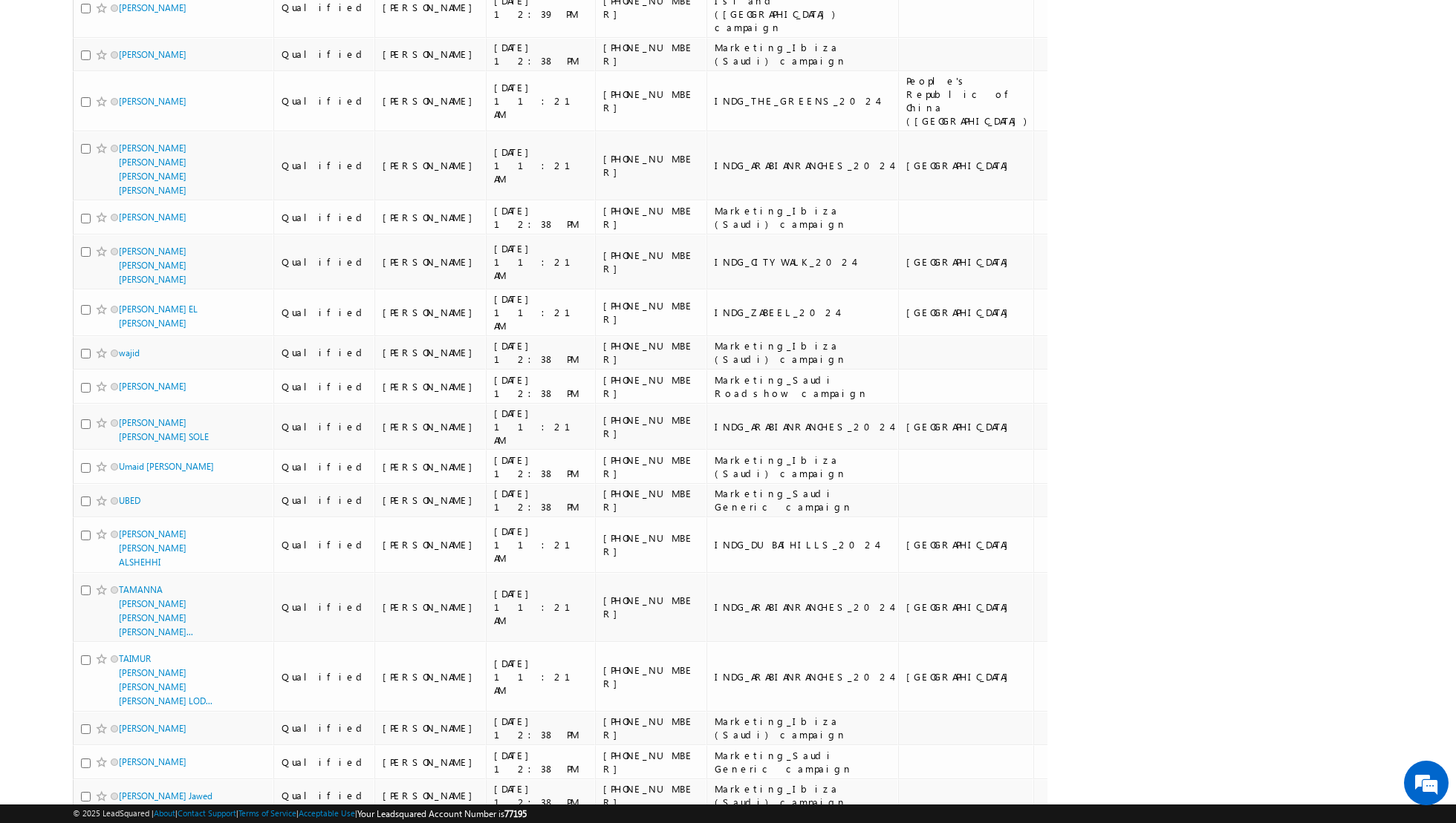
scroll to position [0, 0]
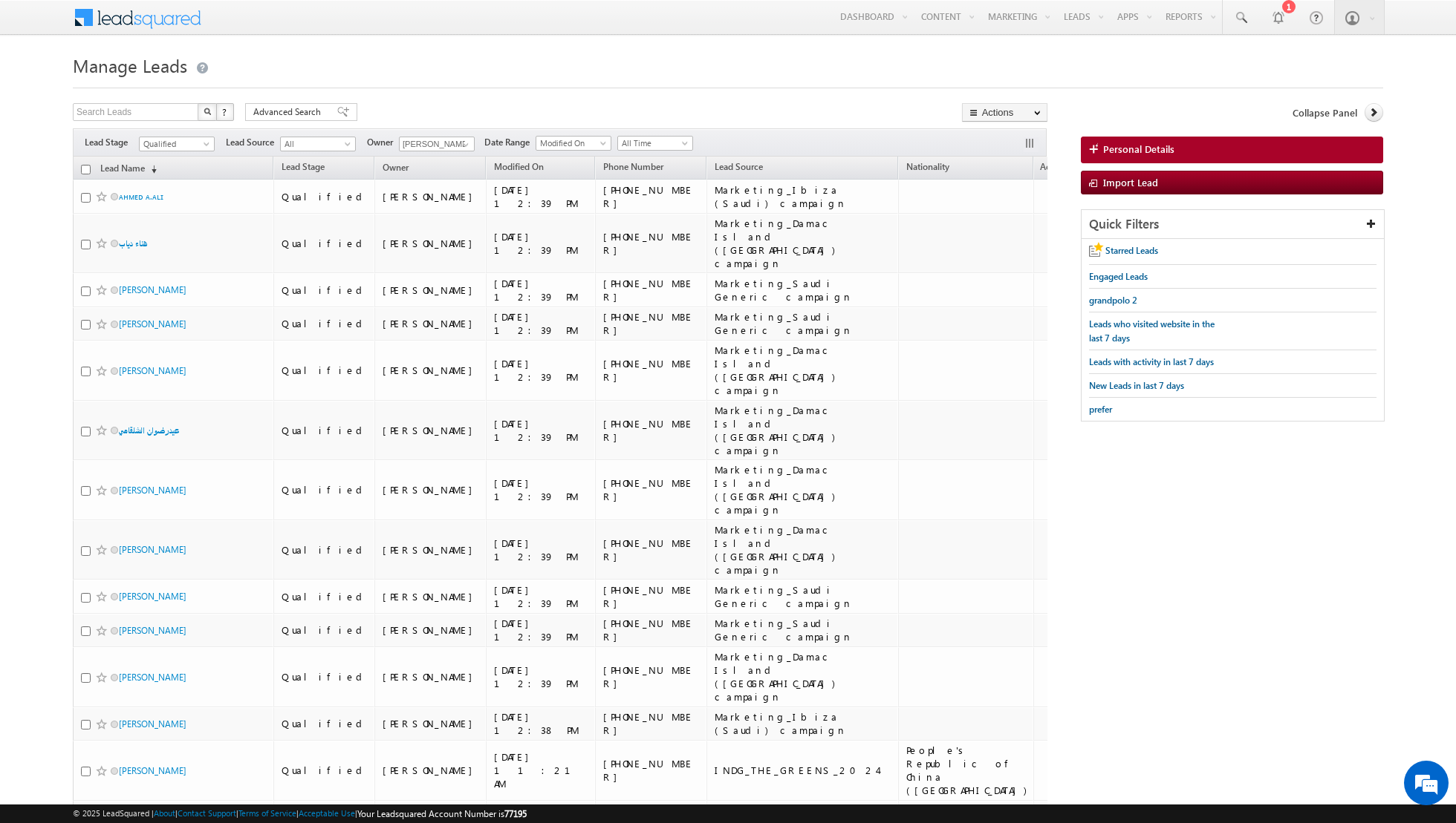
click at [87, 169] on input "checkbox" at bounding box center [86, 169] width 9 height 9
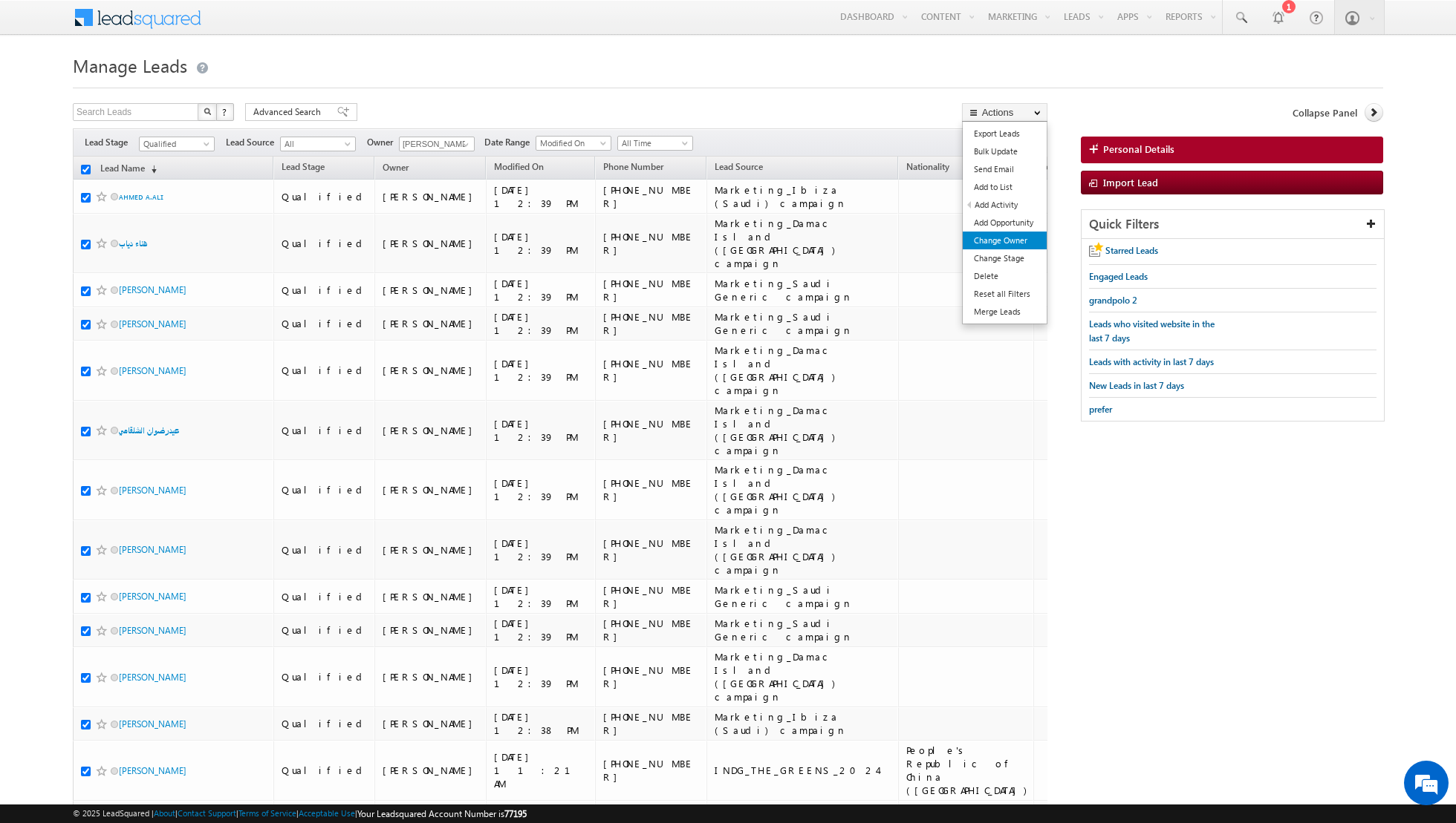
click at [989, 240] on link "Change Owner" at bounding box center [1004, 241] width 84 height 18
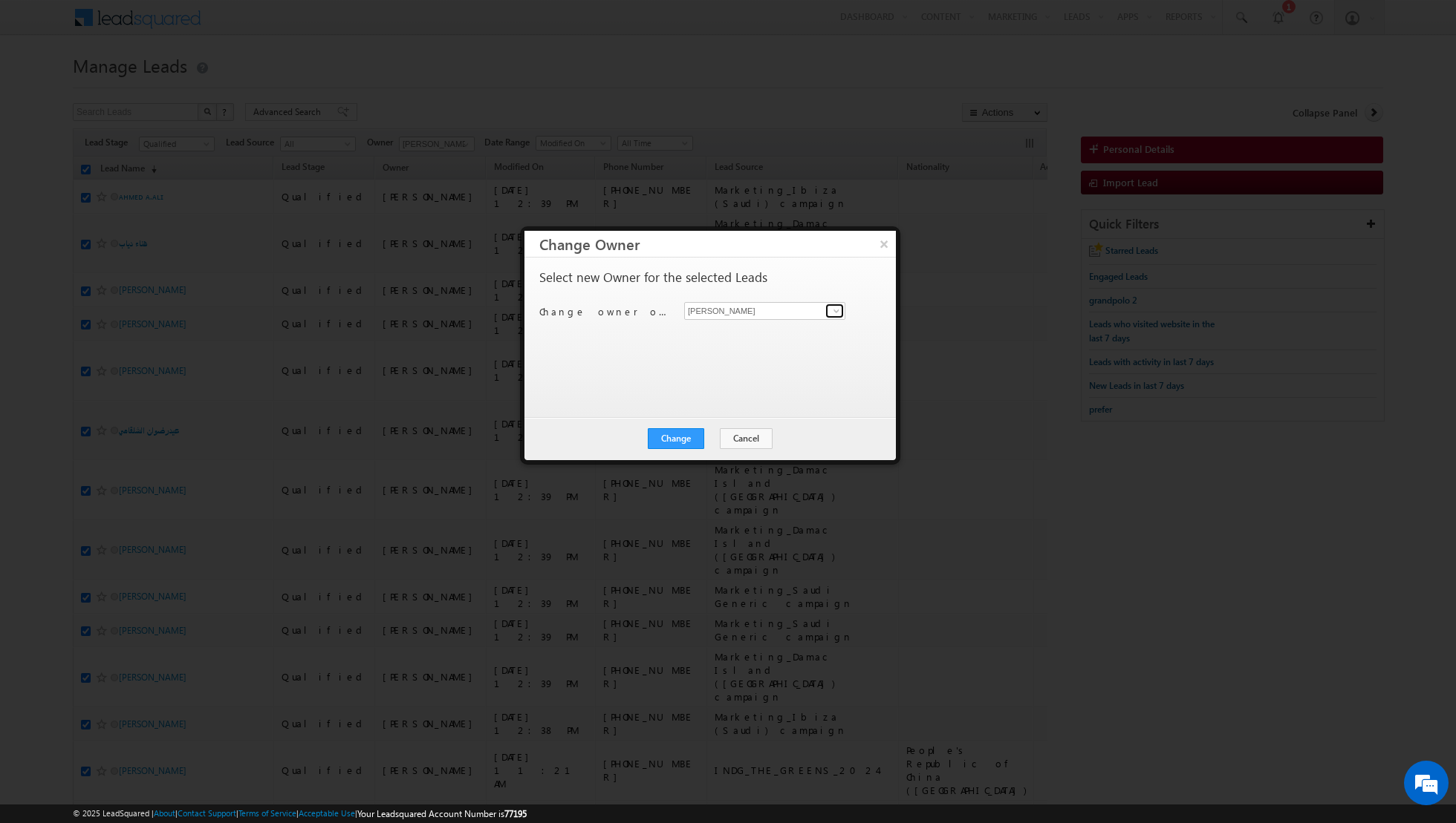
click at [839, 311] on span at bounding box center [836, 311] width 12 height 12
click at [760, 334] on span "aakash.arora@indglobal.ae" at bounding box center [757, 339] width 133 height 11
click at [674, 433] on button "Change" at bounding box center [676, 439] width 56 height 21
click at [713, 437] on button "Close" at bounding box center [712, 439] width 48 height 21
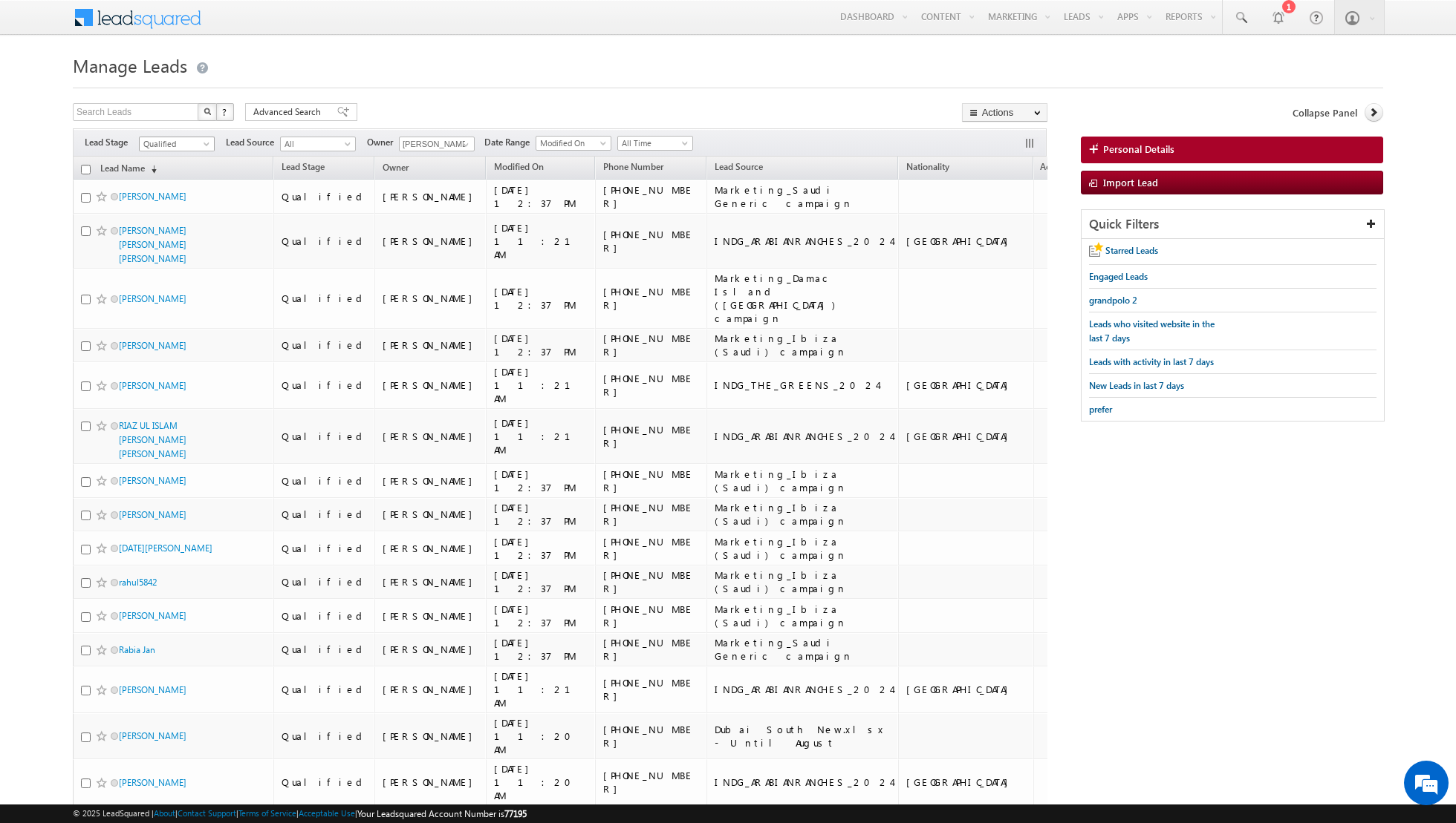
click at [204, 148] on span at bounding box center [208, 147] width 12 height 12
click at [187, 170] on link "Contact" at bounding box center [178, 173] width 75 height 13
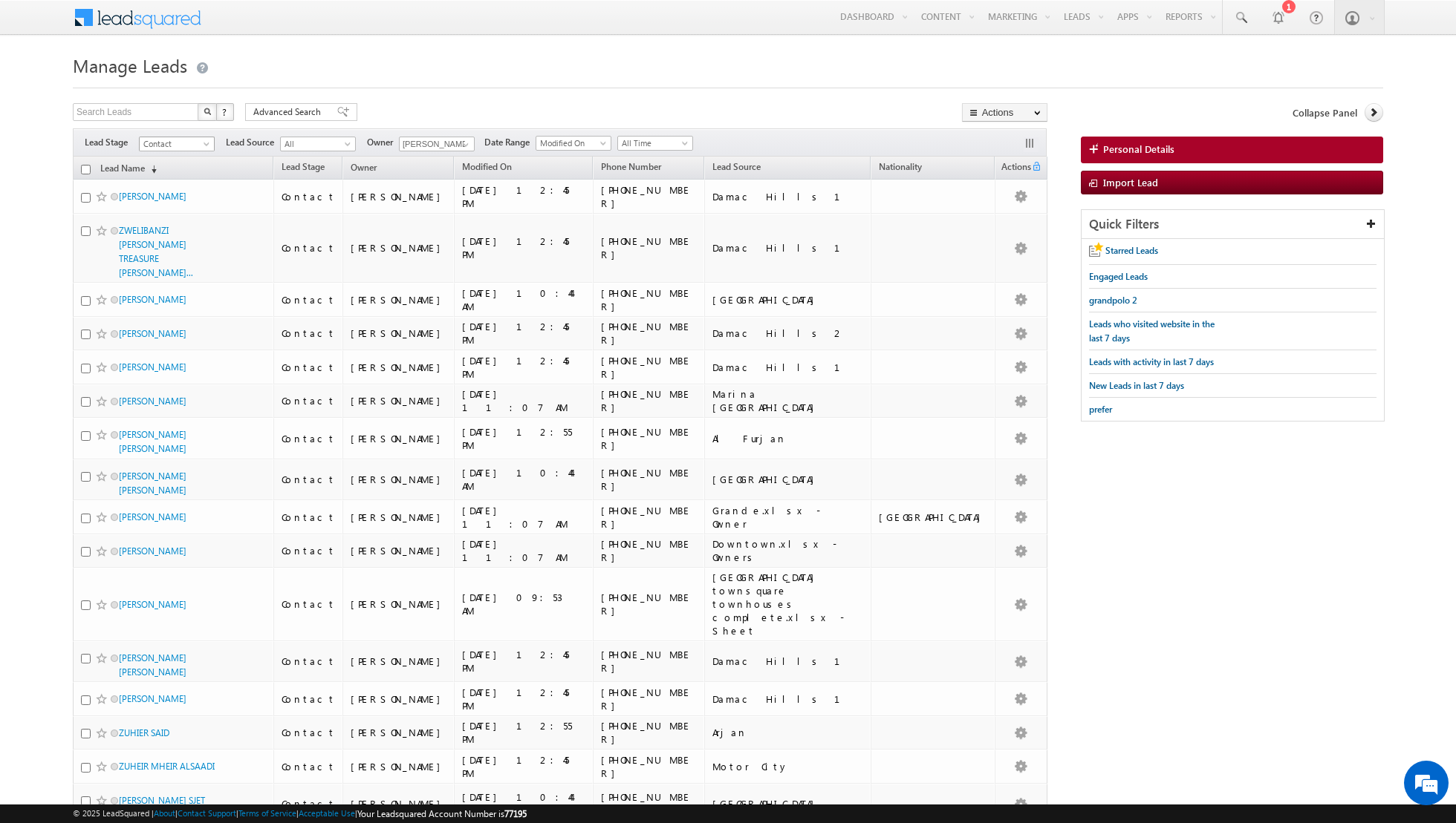
click at [204, 141] on span at bounding box center [208, 147] width 12 height 12
click at [183, 199] on link "Qualified" at bounding box center [178, 203] width 75 height 13
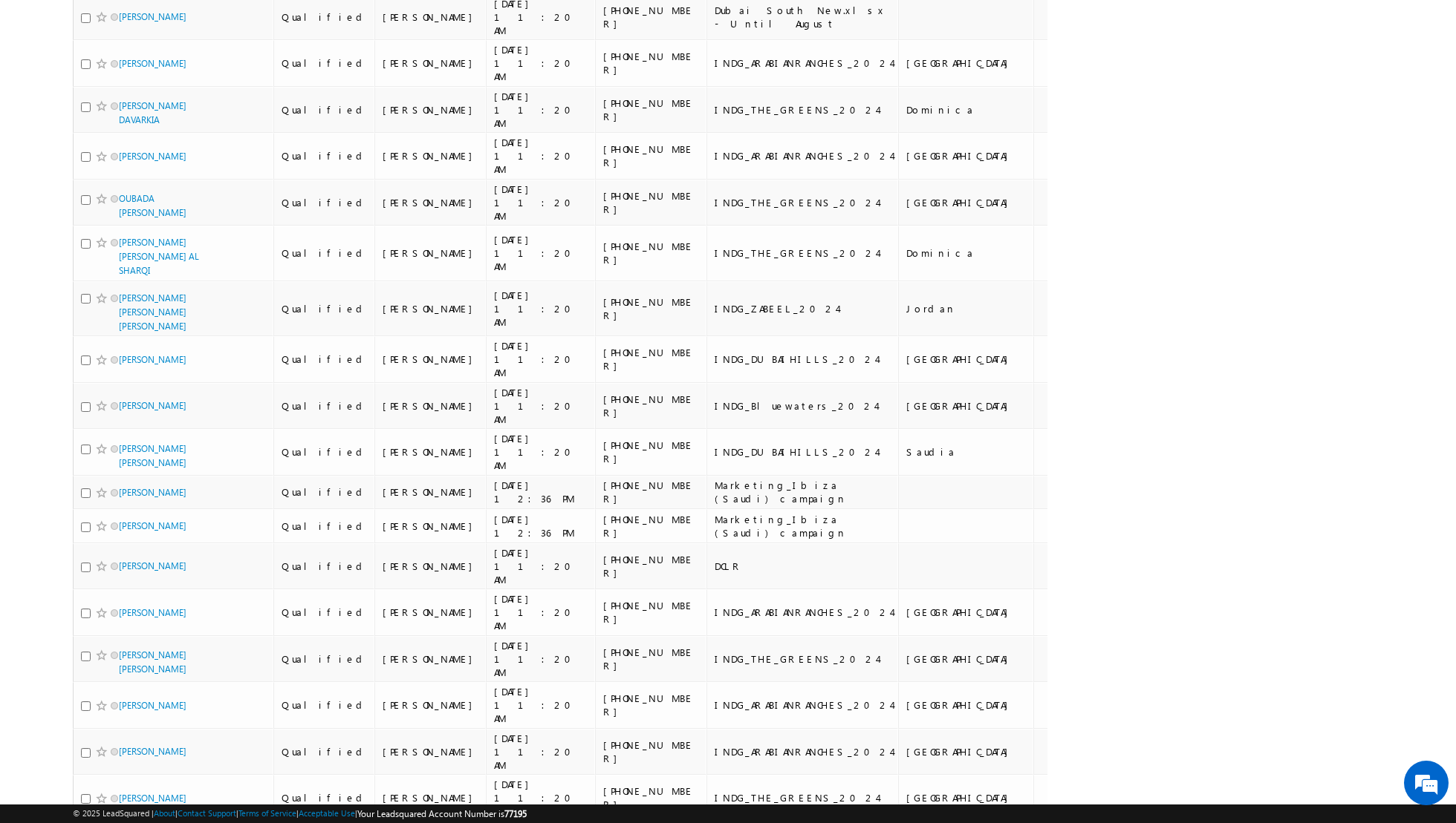
scroll to position [1211, 0]
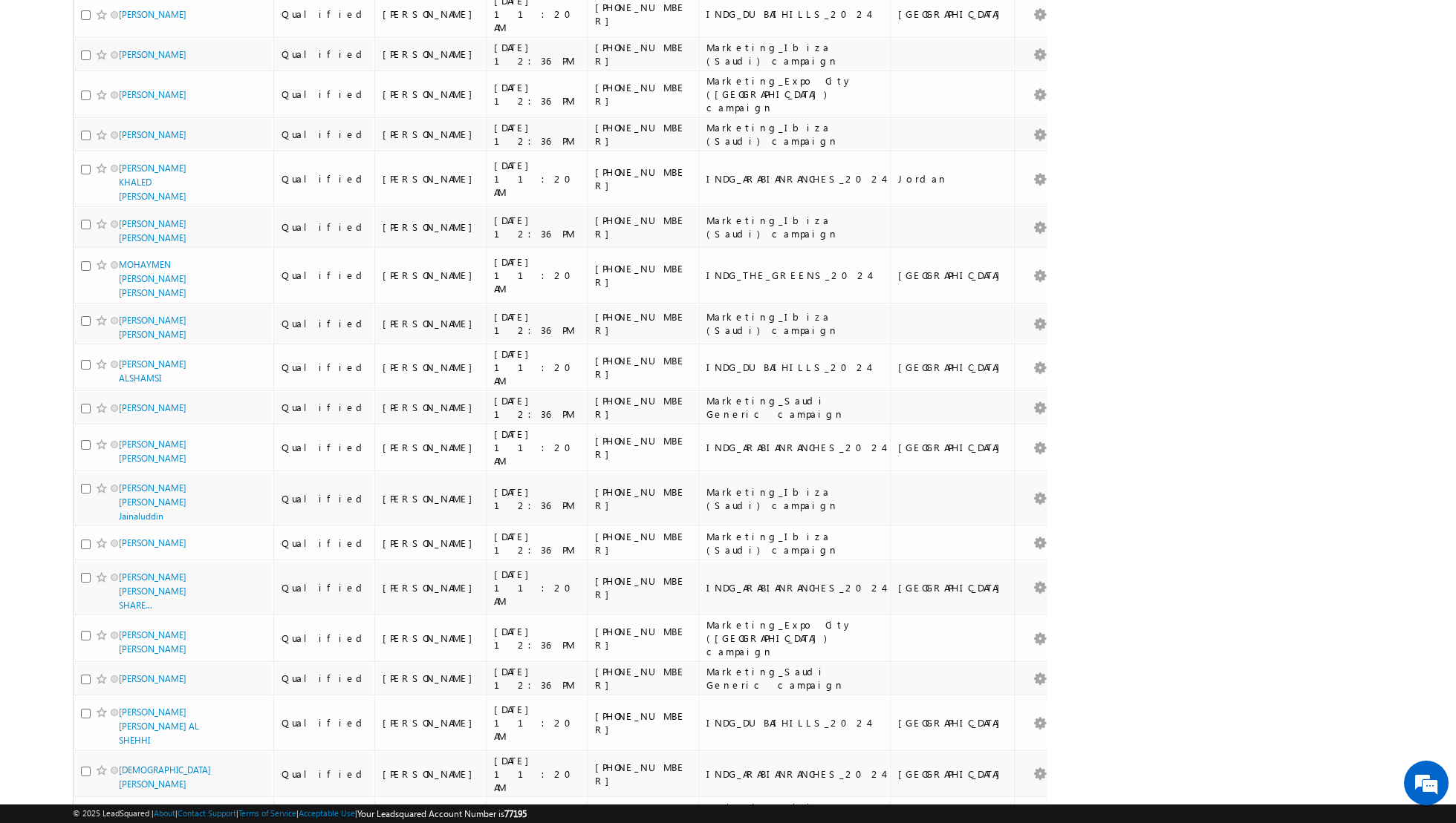
scroll to position [1311, 0]
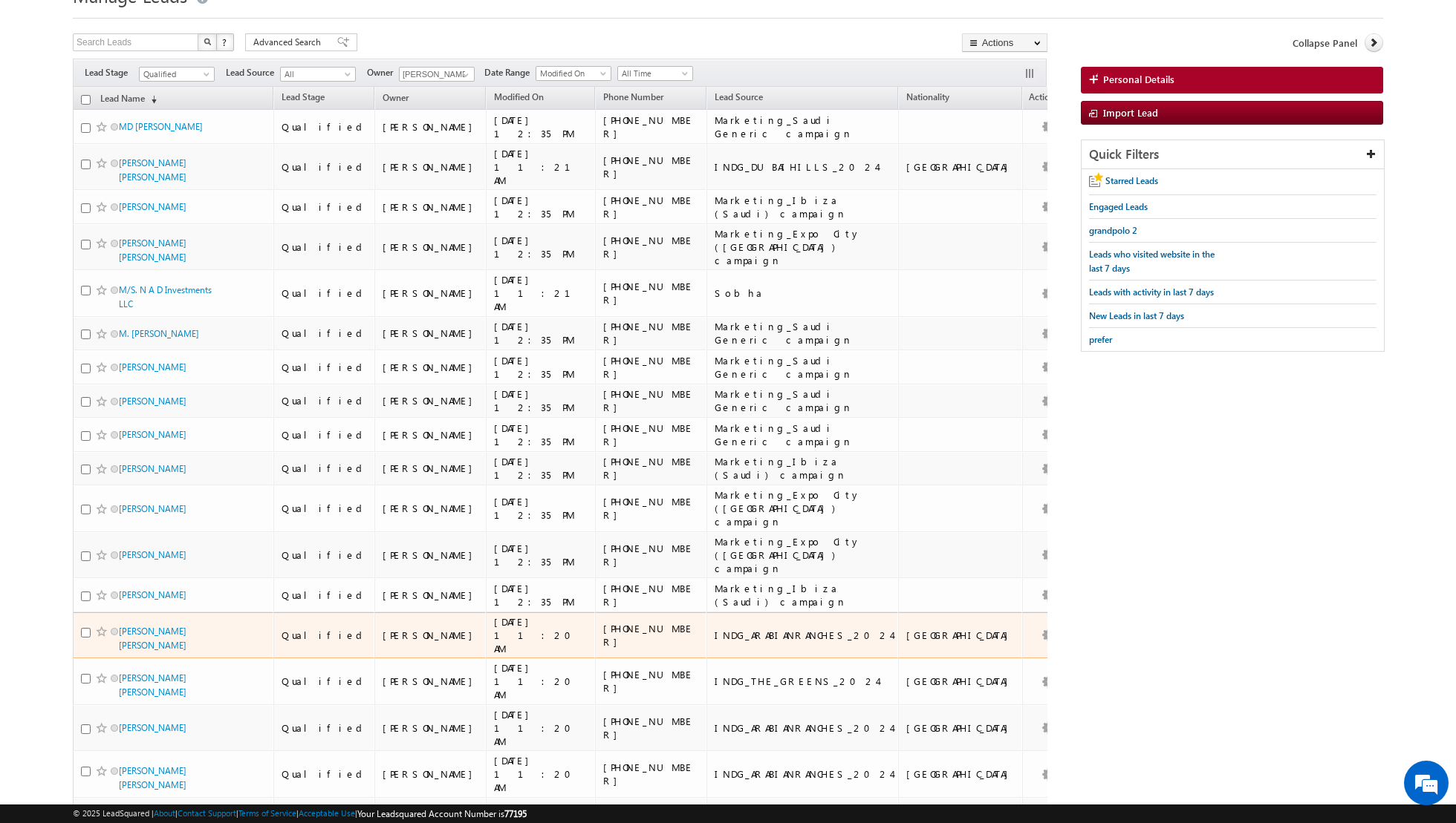
scroll to position [0, 0]
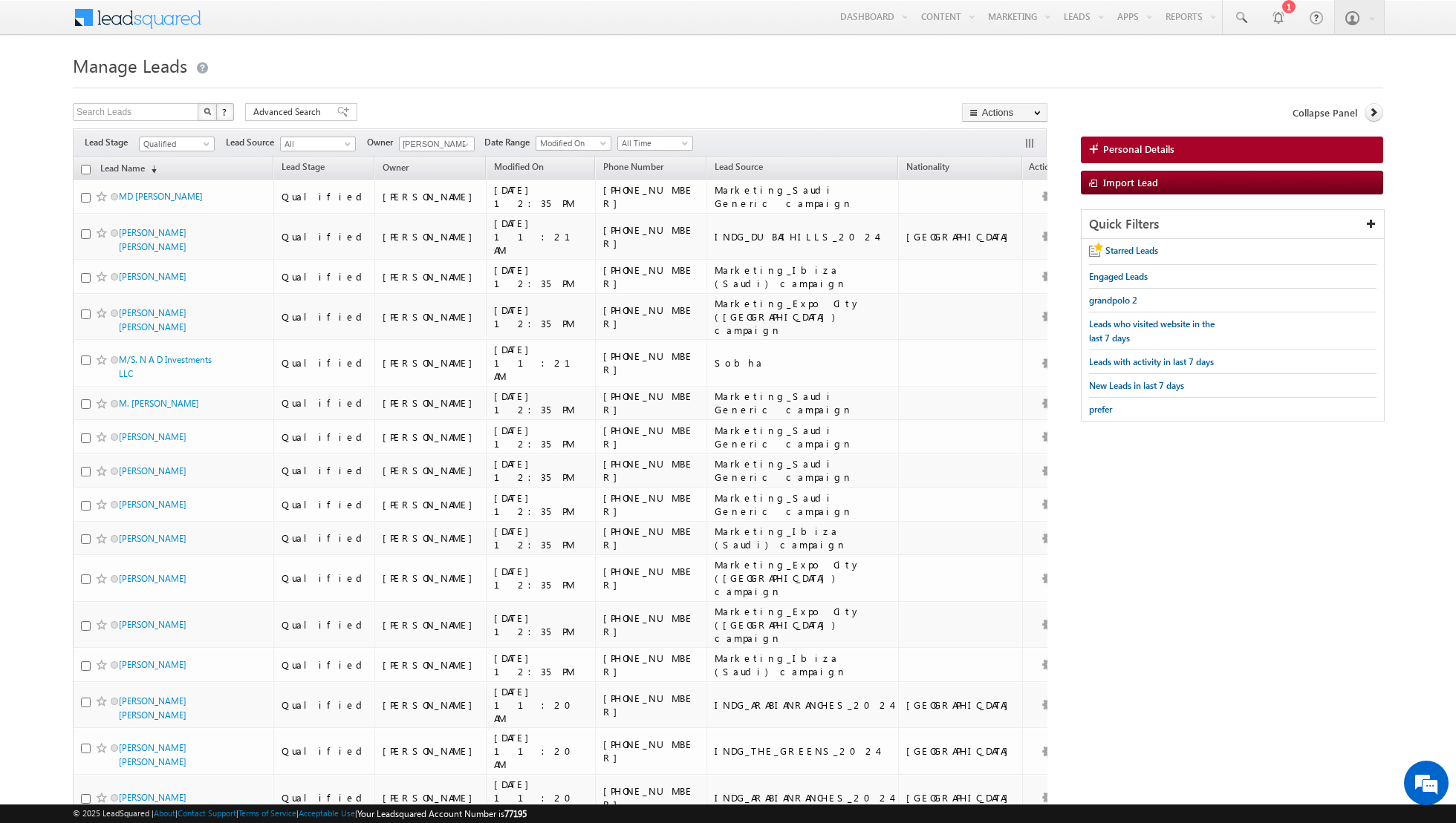
click at [86, 164] on input "checkbox" at bounding box center [86, 169] width 9 height 9
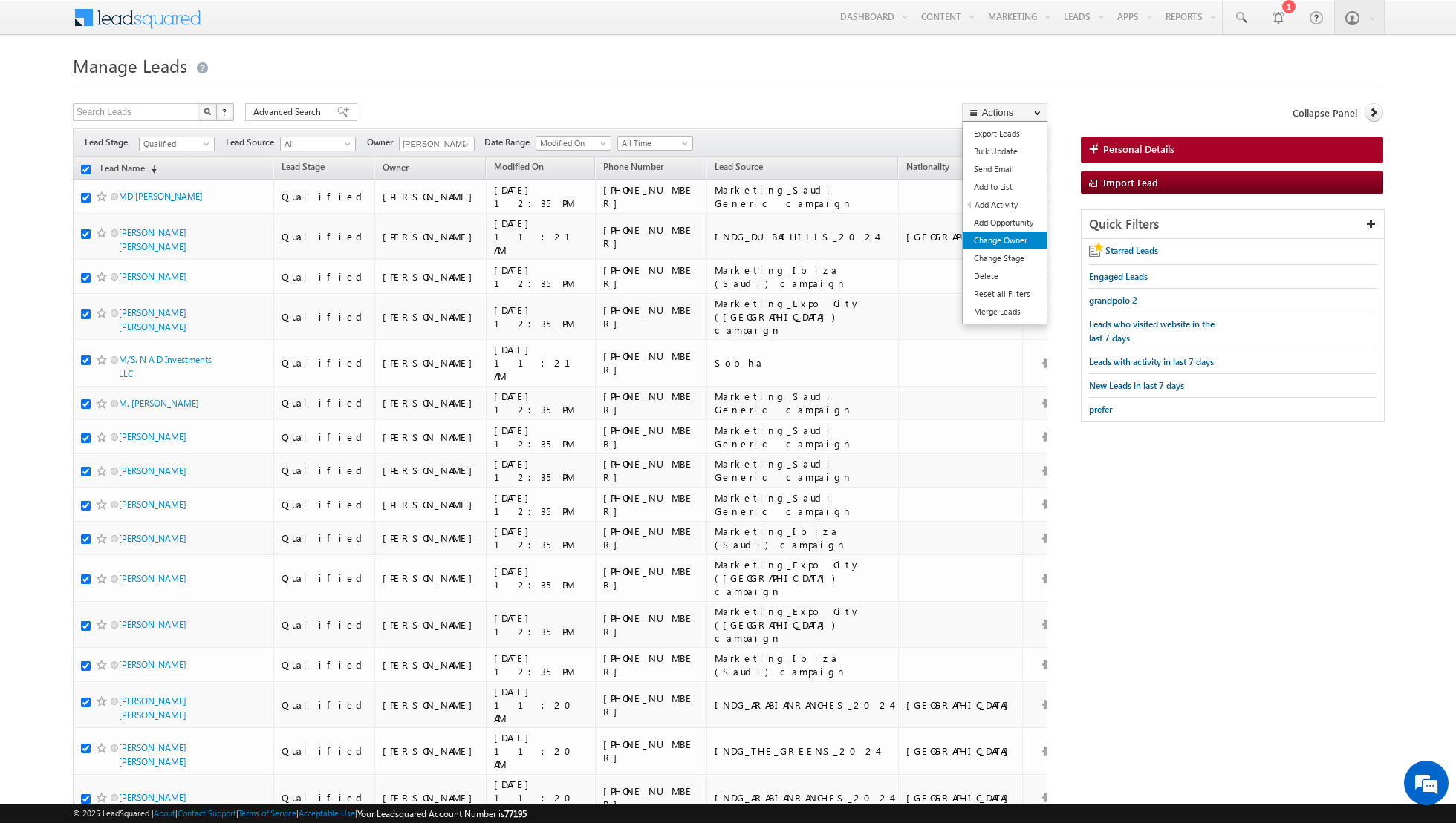
click at [1007, 241] on link "Change Owner" at bounding box center [1004, 241] width 84 height 18
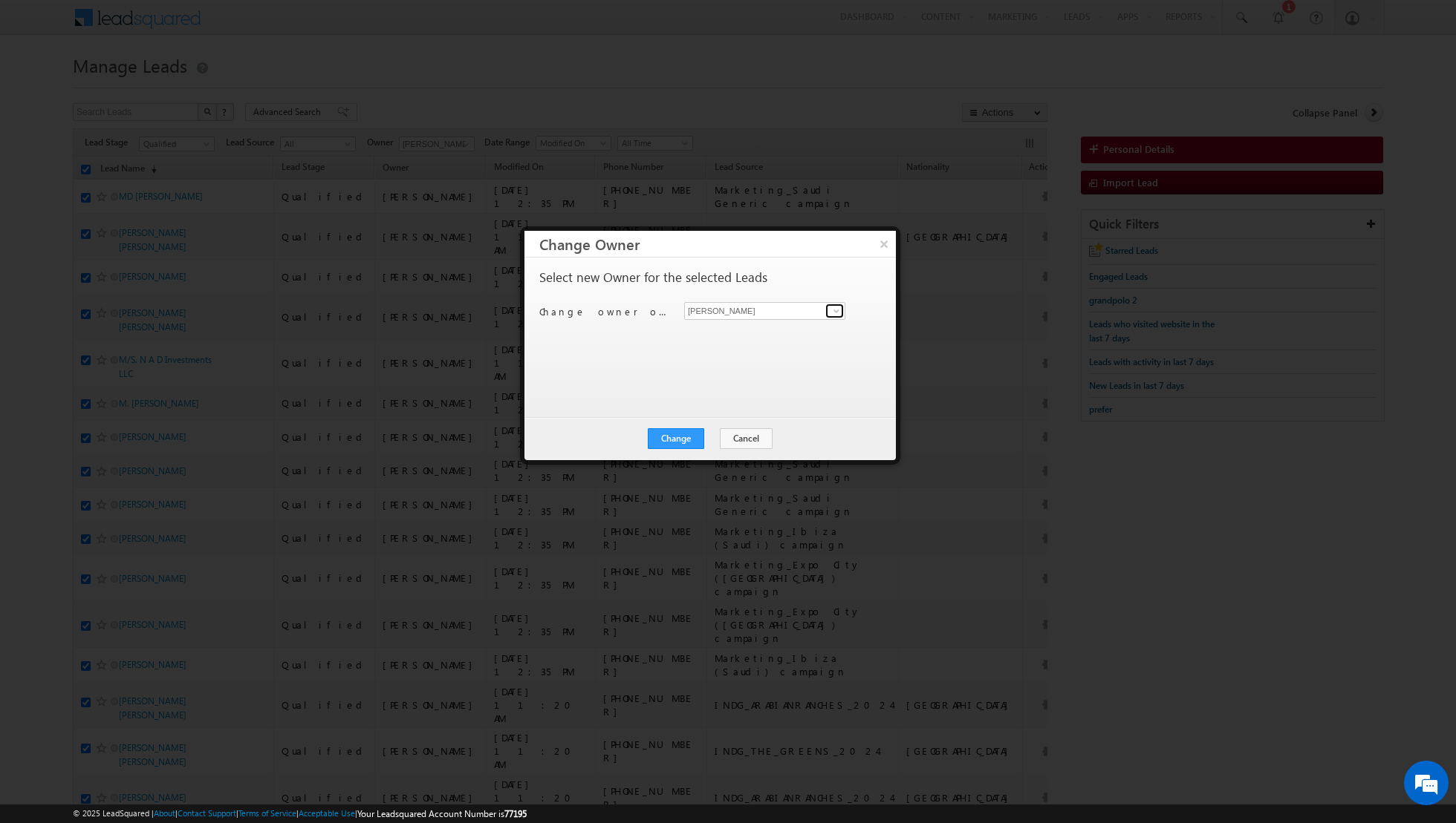
click at [837, 310] on span at bounding box center [836, 311] width 12 height 12
click at [762, 386] on span "dinesh.kumar@indglobal.ae" at bounding box center [757, 392] width 133 height 11
click at [680, 437] on button "Change" at bounding box center [676, 439] width 56 height 21
click at [716, 436] on button "Close" at bounding box center [712, 439] width 48 height 21
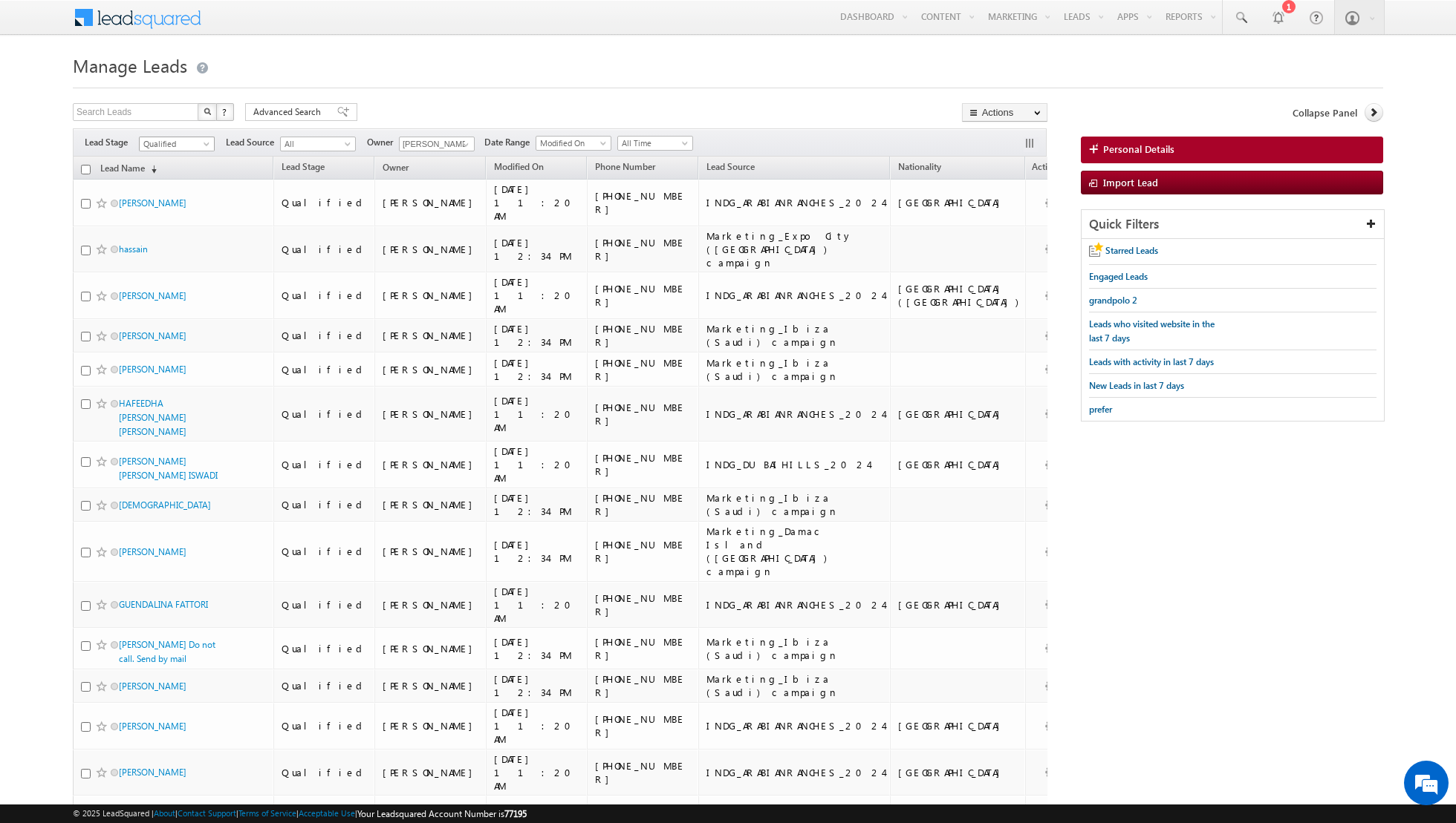
click at [200, 142] on span "Qualified" at bounding box center [175, 144] width 70 height 13
click at [181, 172] on link "Contact" at bounding box center [178, 173] width 75 height 13
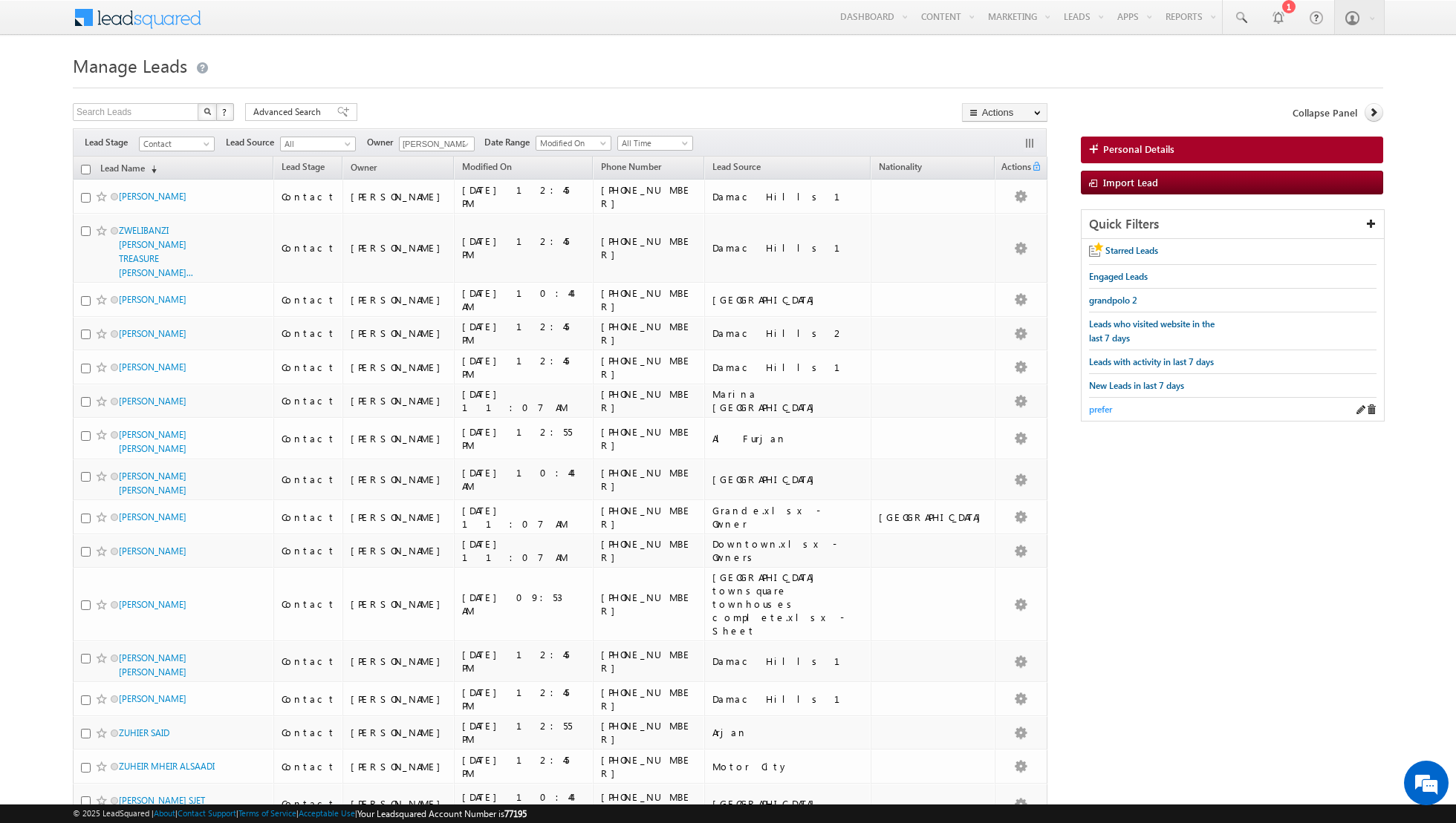
click at [1103, 406] on span "prefer" at bounding box center [1100, 410] width 23 height 11
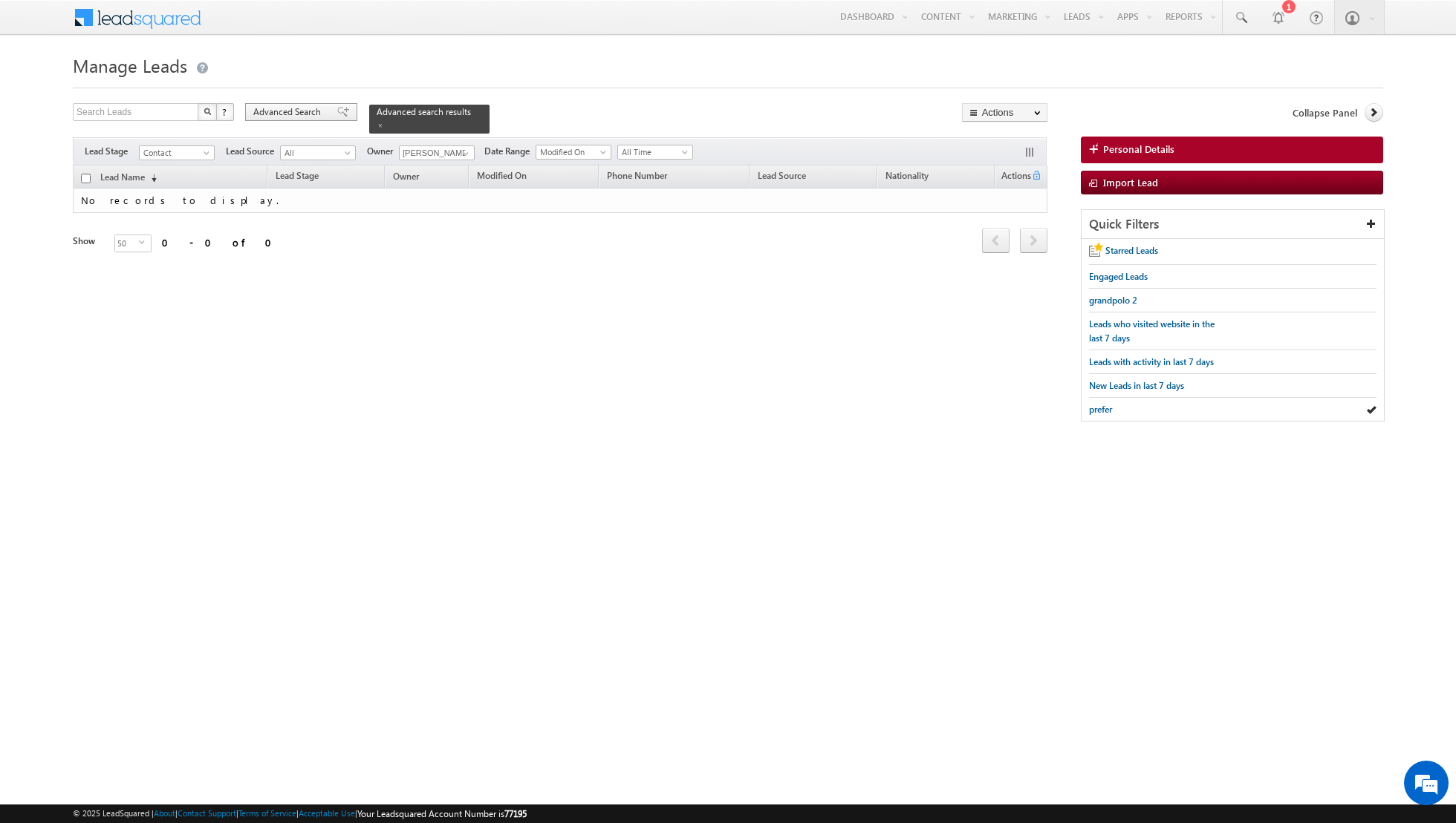
click at [337, 116] on span at bounding box center [343, 112] width 12 height 10
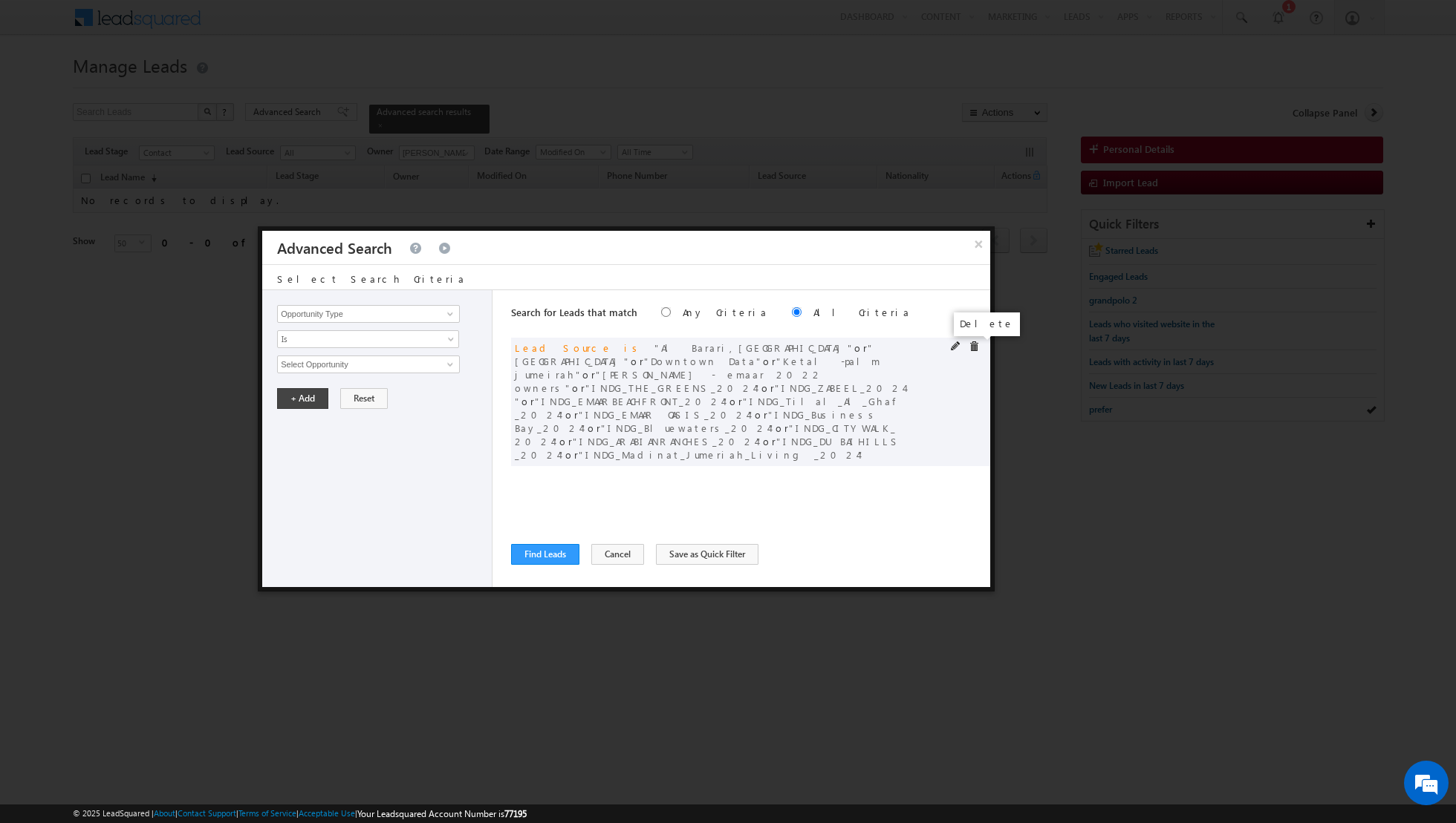
click at [975, 349] on span at bounding box center [973, 346] width 10 height 10
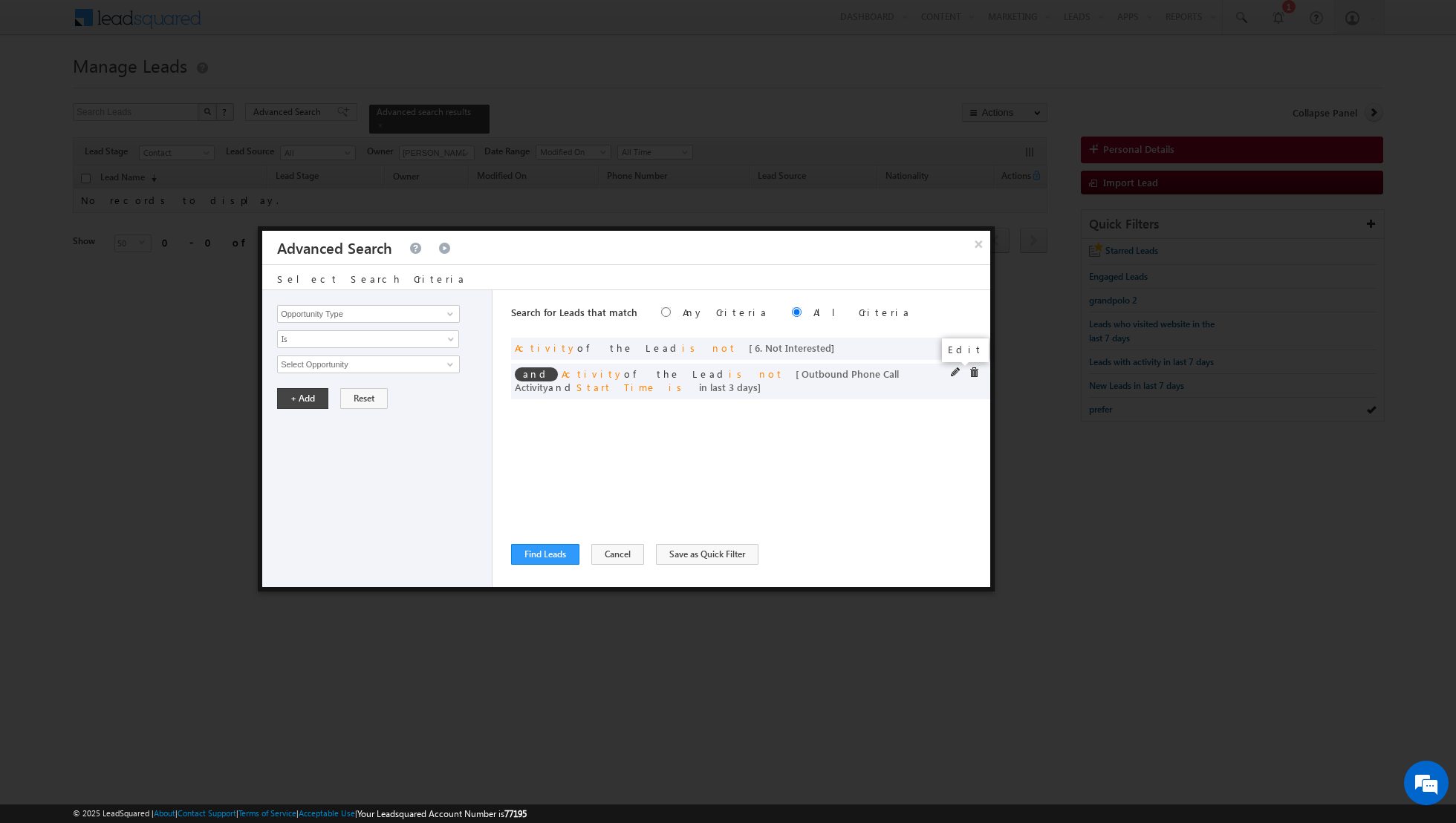
click at [950, 370] on span at bounding box center [955, 372] width 10 height 10
click at [387, 468] on input "3" at bounding box center [413, 465] width 93 height 18
click at [299, 507] on button "+ Add" at bounding box center [303, 506] width 52 height 21
click at [539, 553] on button "Find Leads" at bounding box center [545, 554] width 69 height 21
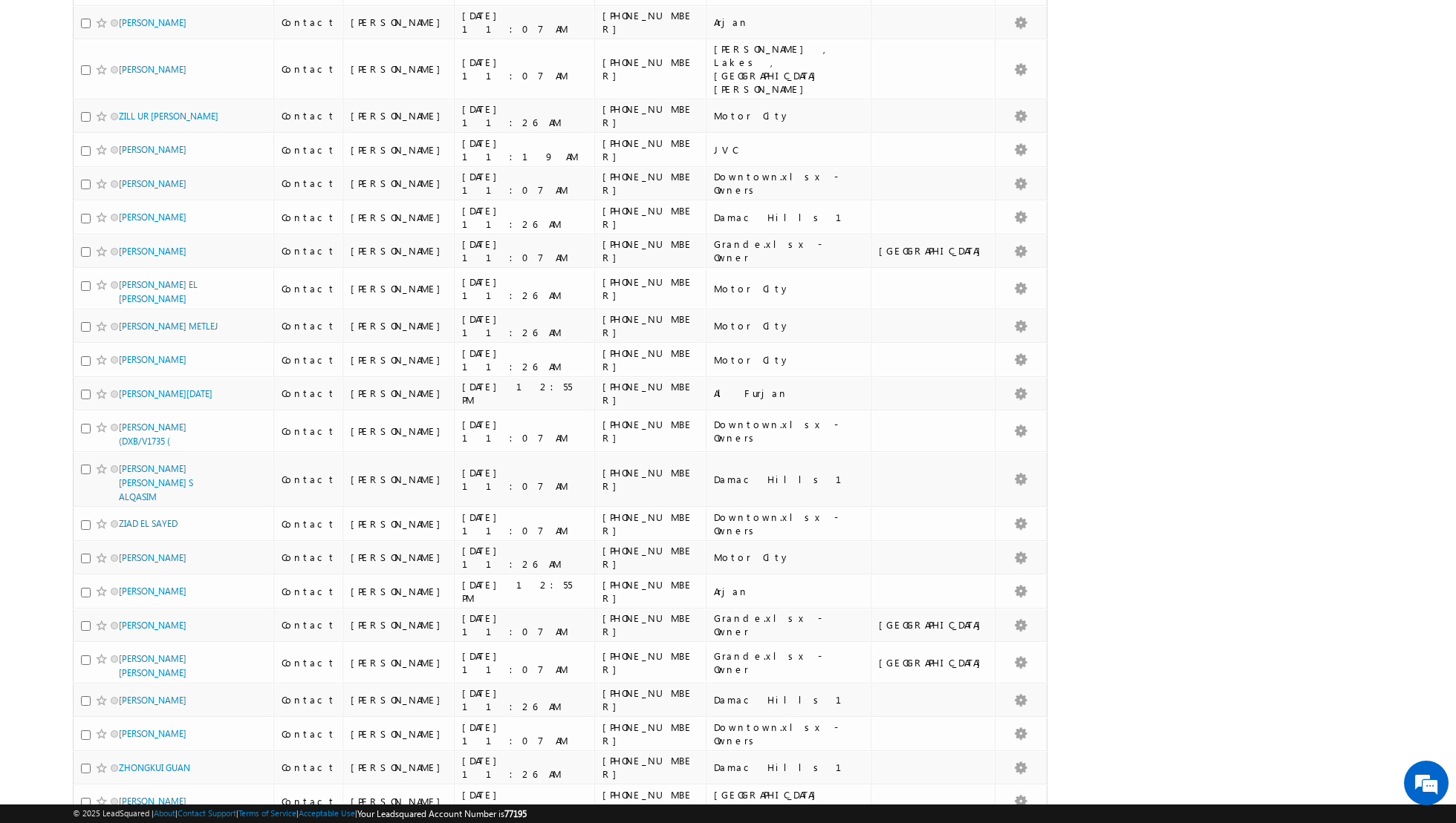
scroll to position [1280, 0]
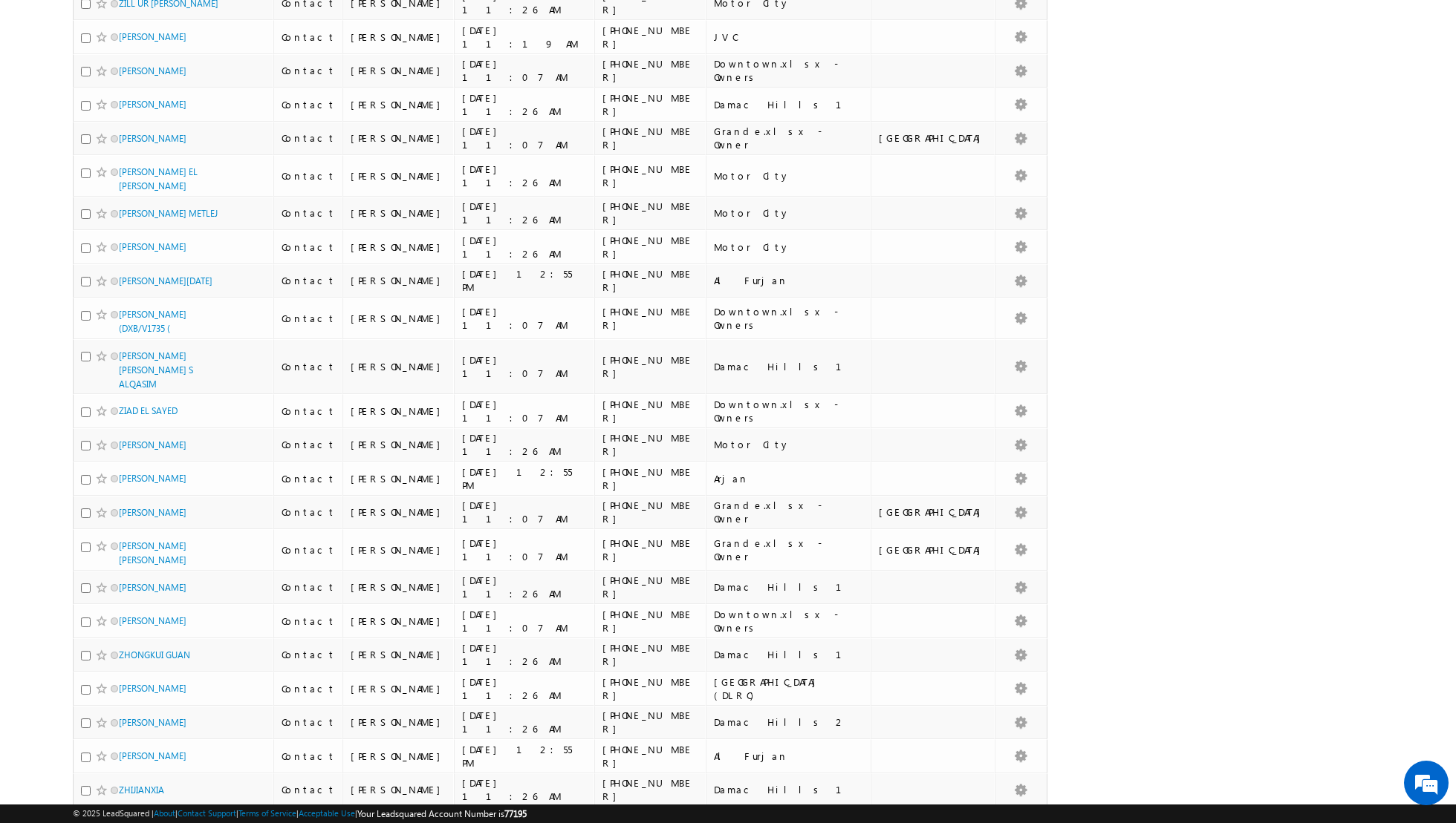
click at [743, 823] on link "2" at bounding box center [733, 835] width 26 height 25
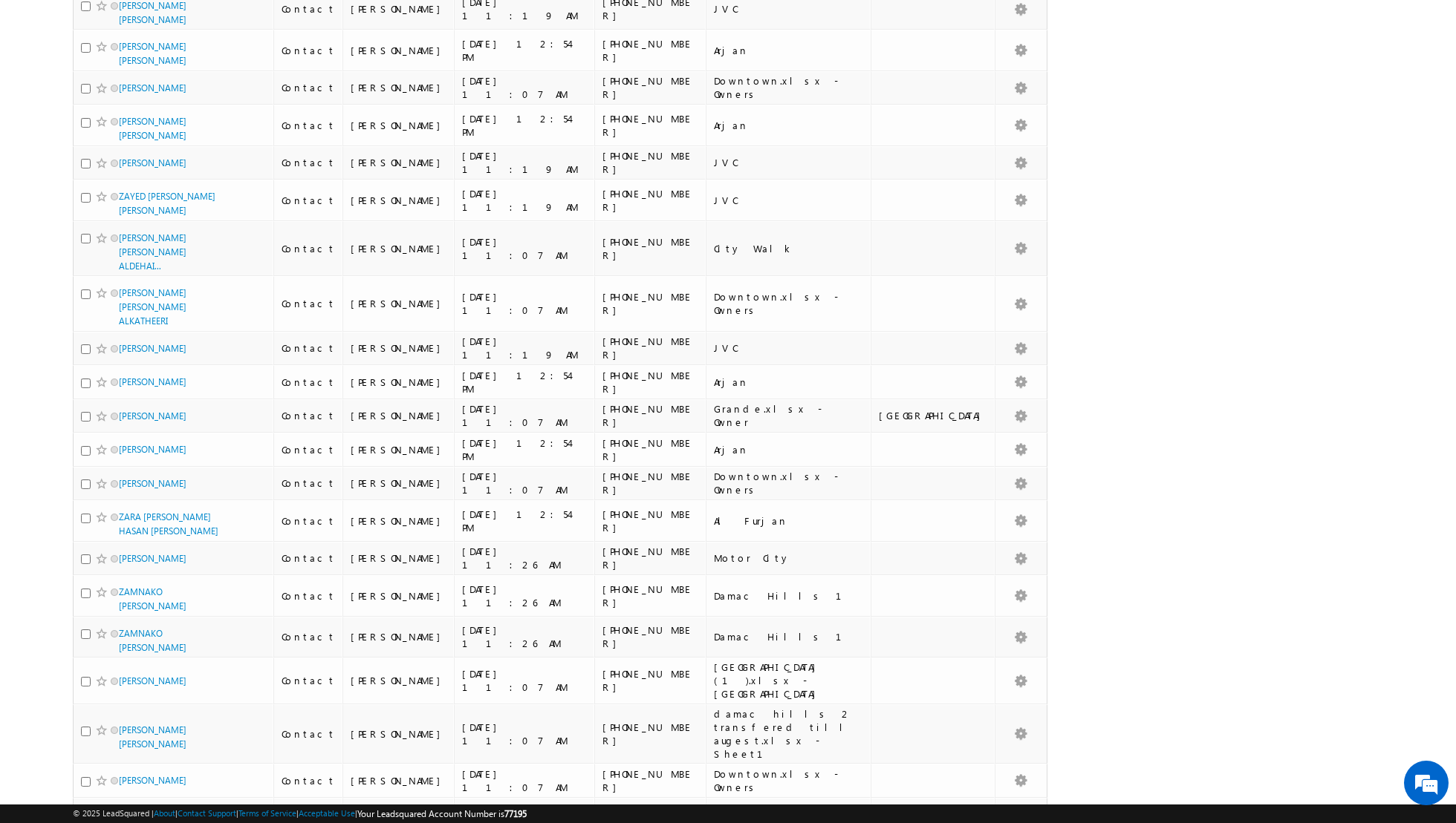
scroll to position [1231, 0]
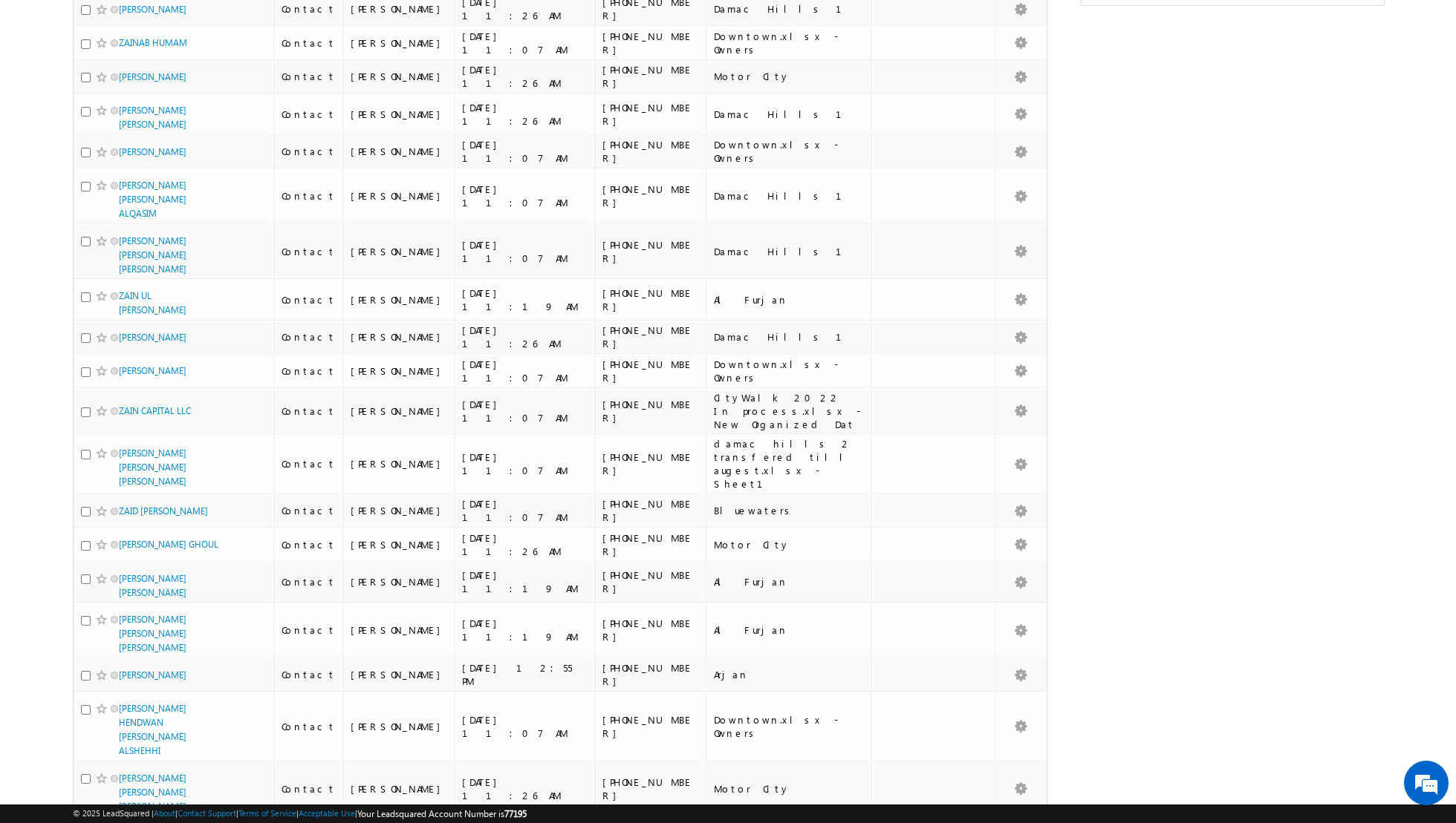
scroll to position [87, 0]
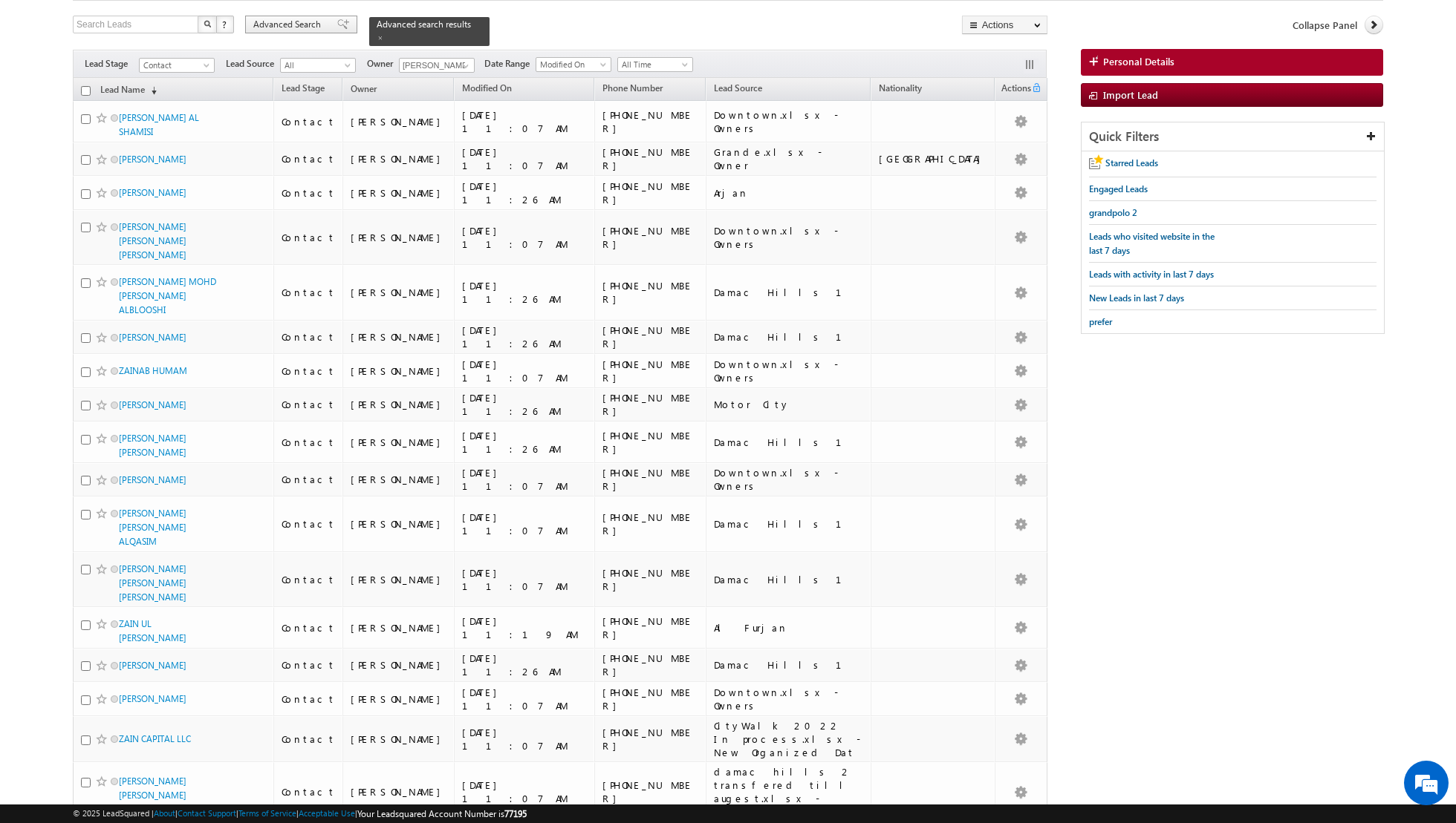
click at [325, 23] on div "Advanced Search" at bounding box center [301, 24] width 112 height 18
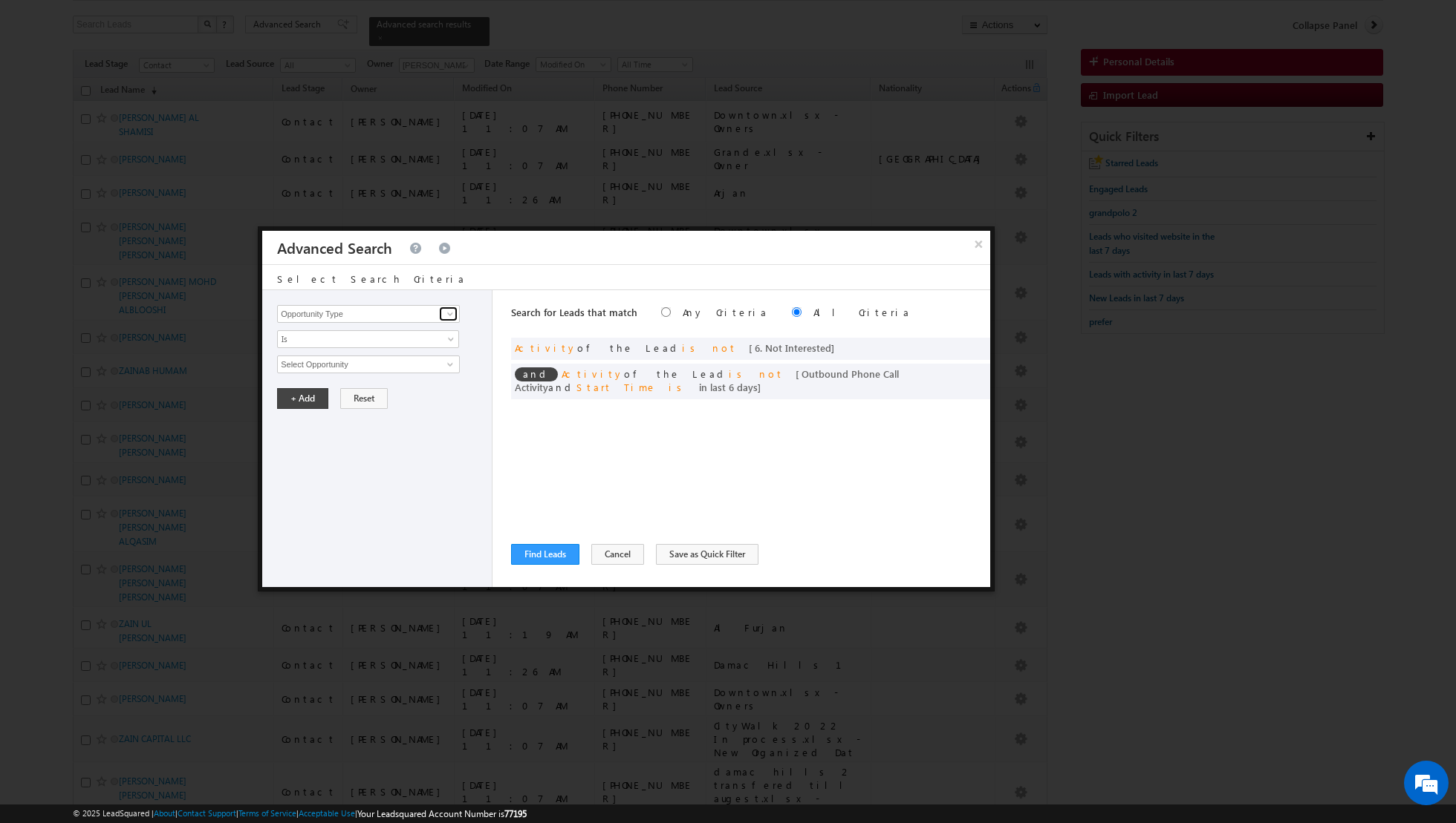
click at [451, 316] on span at bounding box center [450, 314] width 12 height 12
click at [409, 349] on link "Lead Source" at bounding box center [368, 344] width 182 height 17
click at [432, 364] on span "None Selected" at bounding box center [362, 364] width 168 height 16
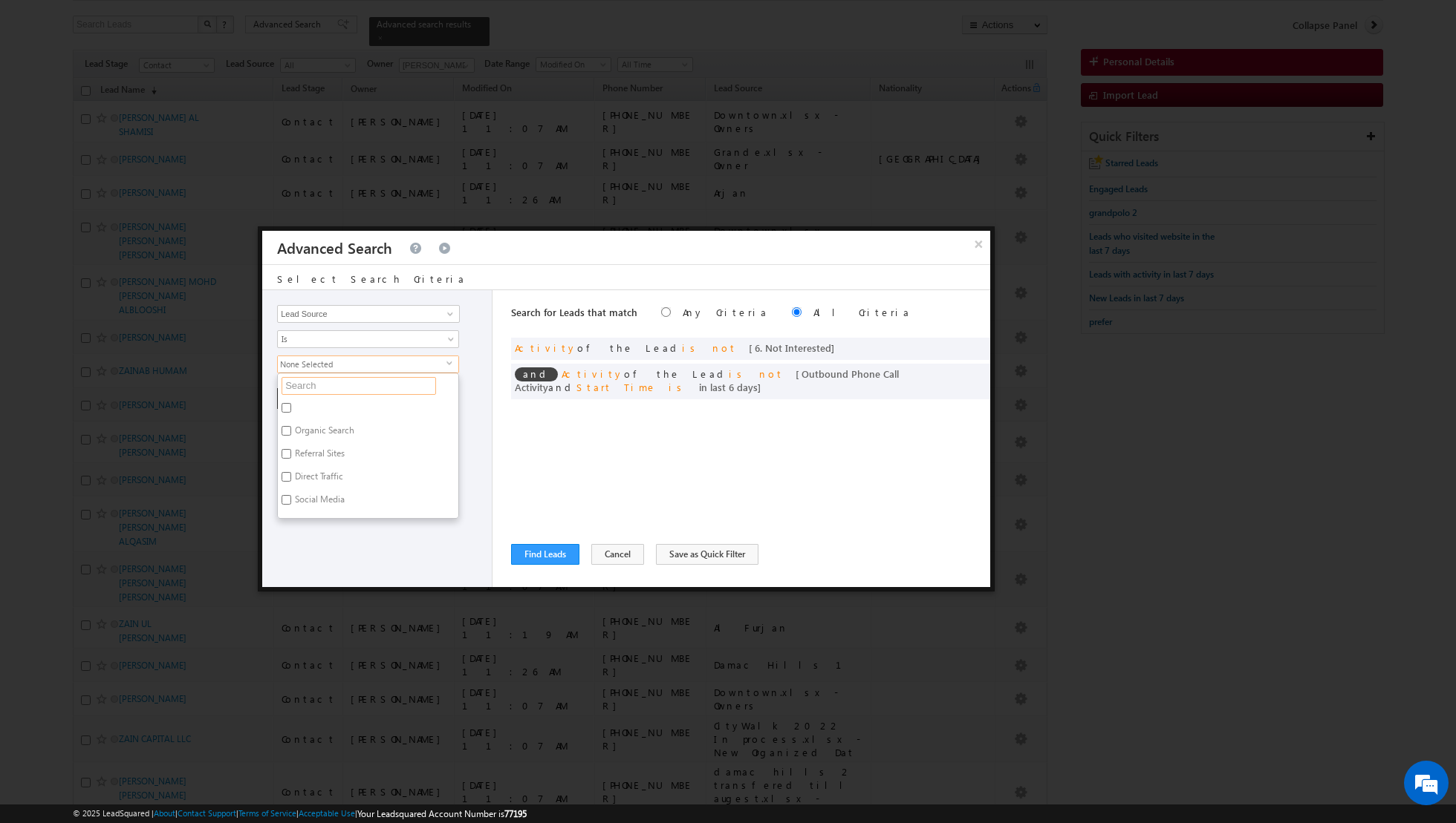
click at [413, 381] on input "text" at bounding box center [358, 385] width 154 height 18
click at [321, 427] on label "City Walk" at bounding box center [312, 433] width 69 height 23
click at [291, 427] on input "City Walk" at bounding box center [286, 431] width 9 height 9
click at [320, 536] on div "Opportunity Type Lead Activity Task Sales Group Prospect Id Address 1 Address 2…" at bounding box center [377, 439] width 230 height 297
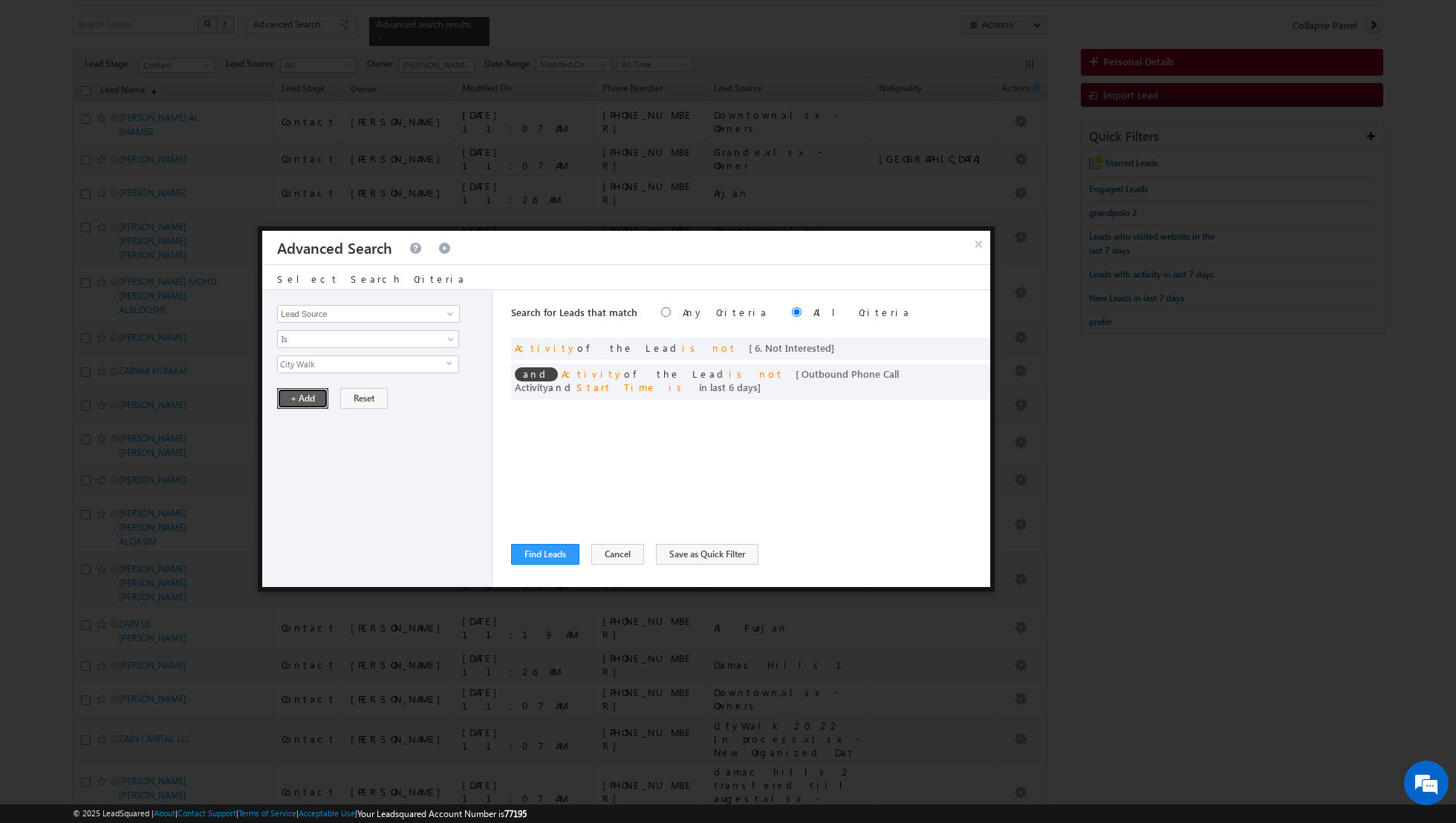
click at [310, 400] on button "+ Add" at bounding box center [303, 398] width 52 height 21
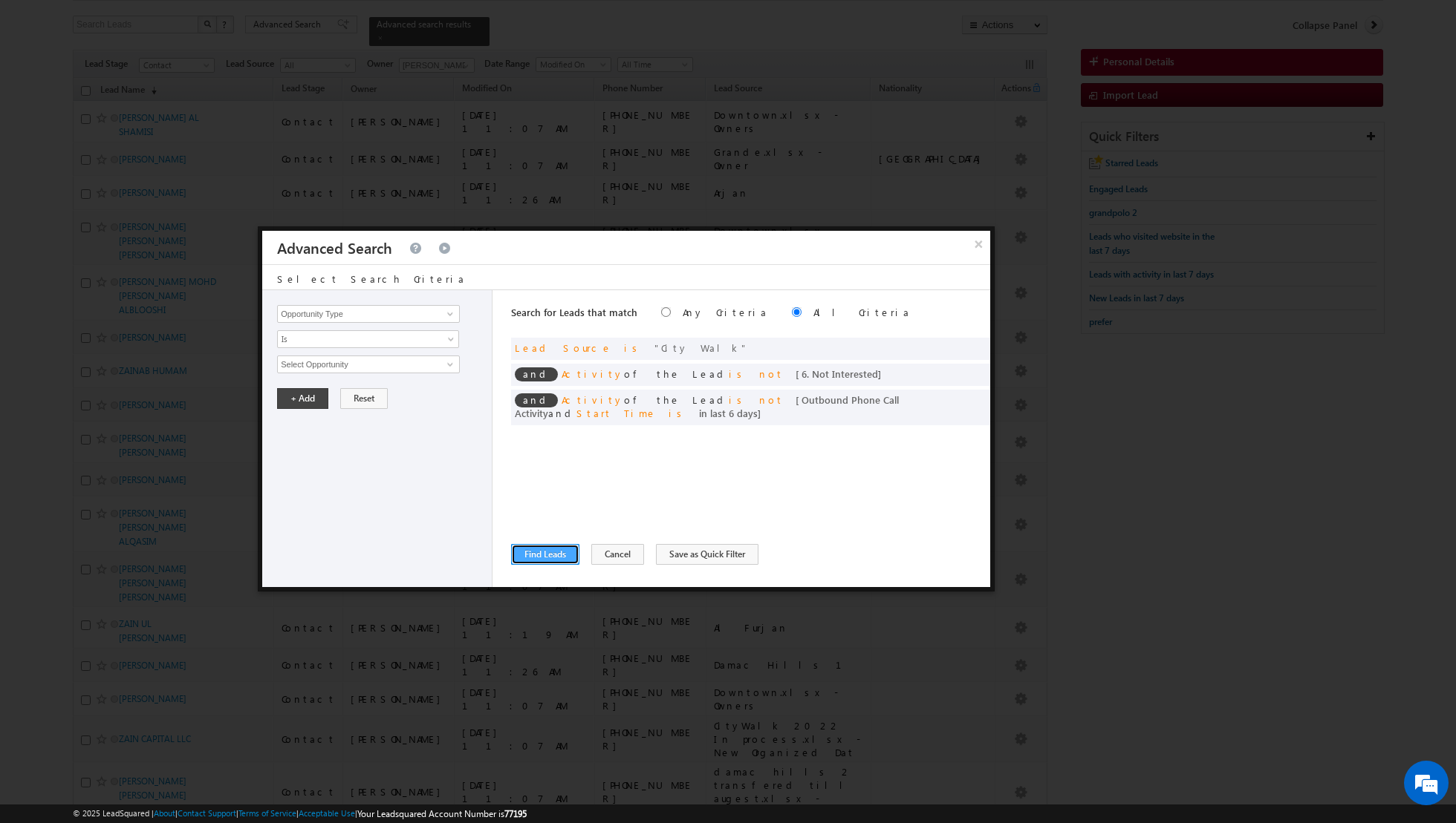
click at [539, 555] on button "Find Leads" at bounding box center [545, 554] width 69 height 21
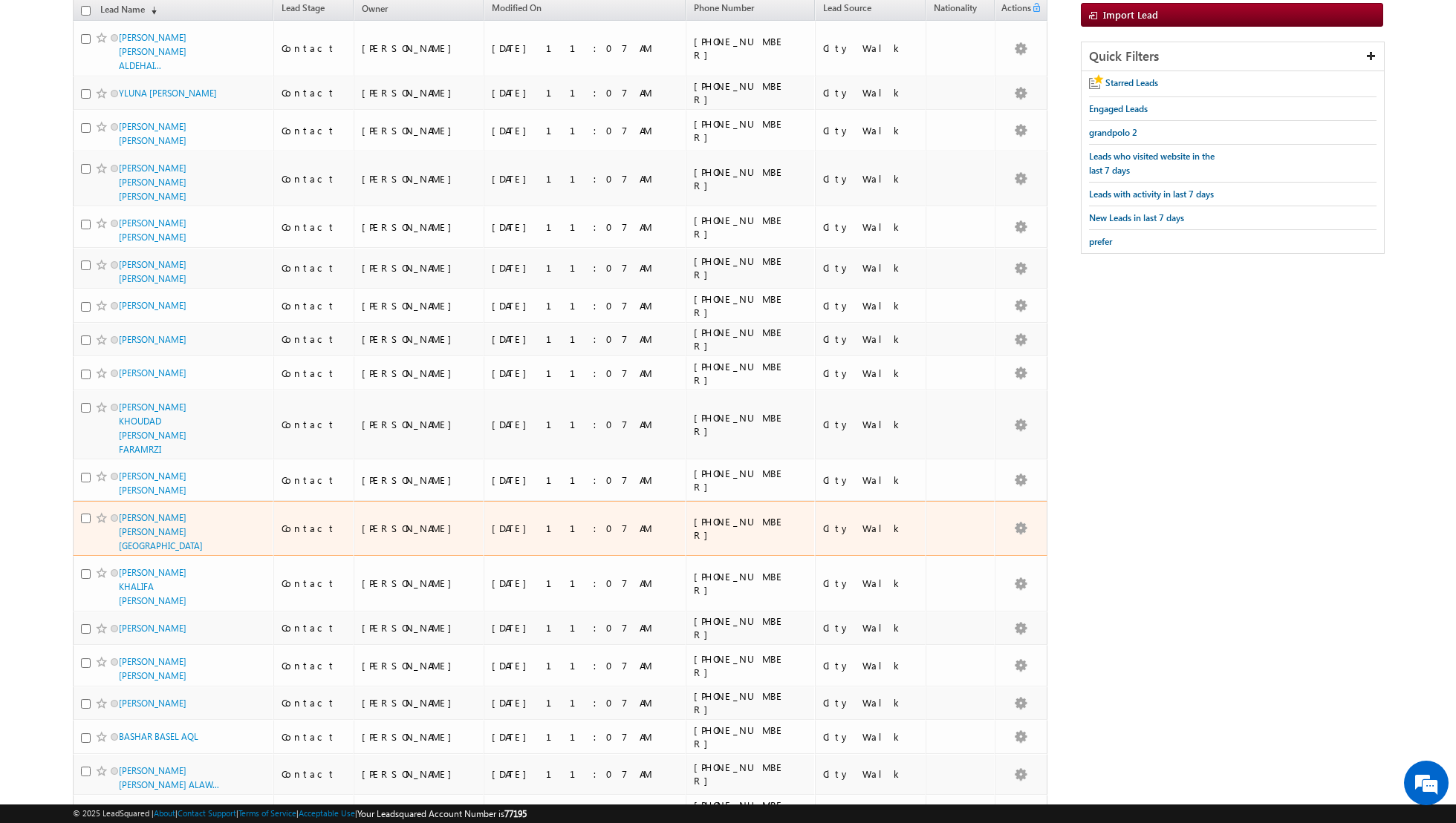
scroll to position [0, 0]
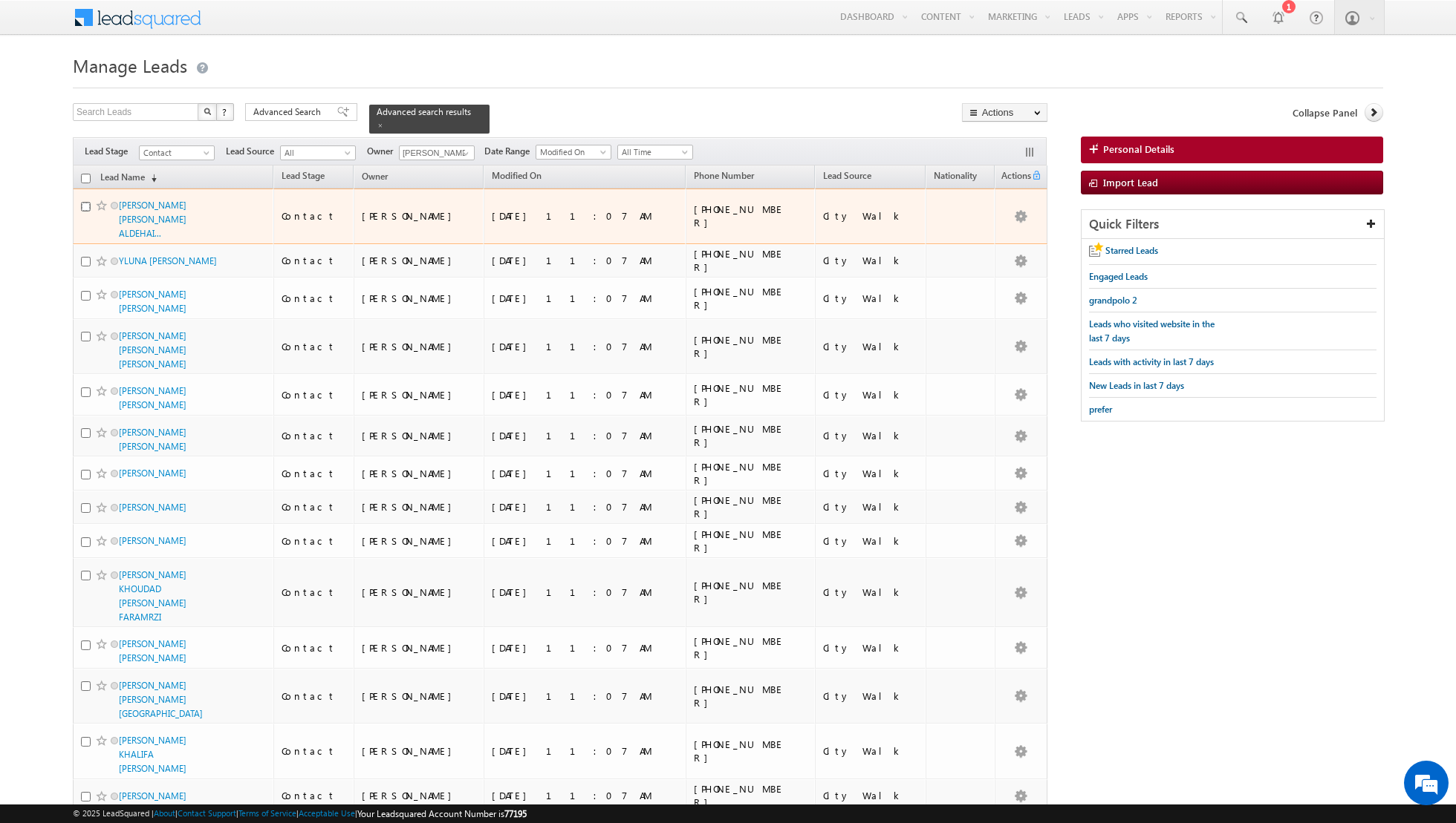
click at [87, 204] on input "checkbox" at bounding box center [86, 207] width 9 height 9
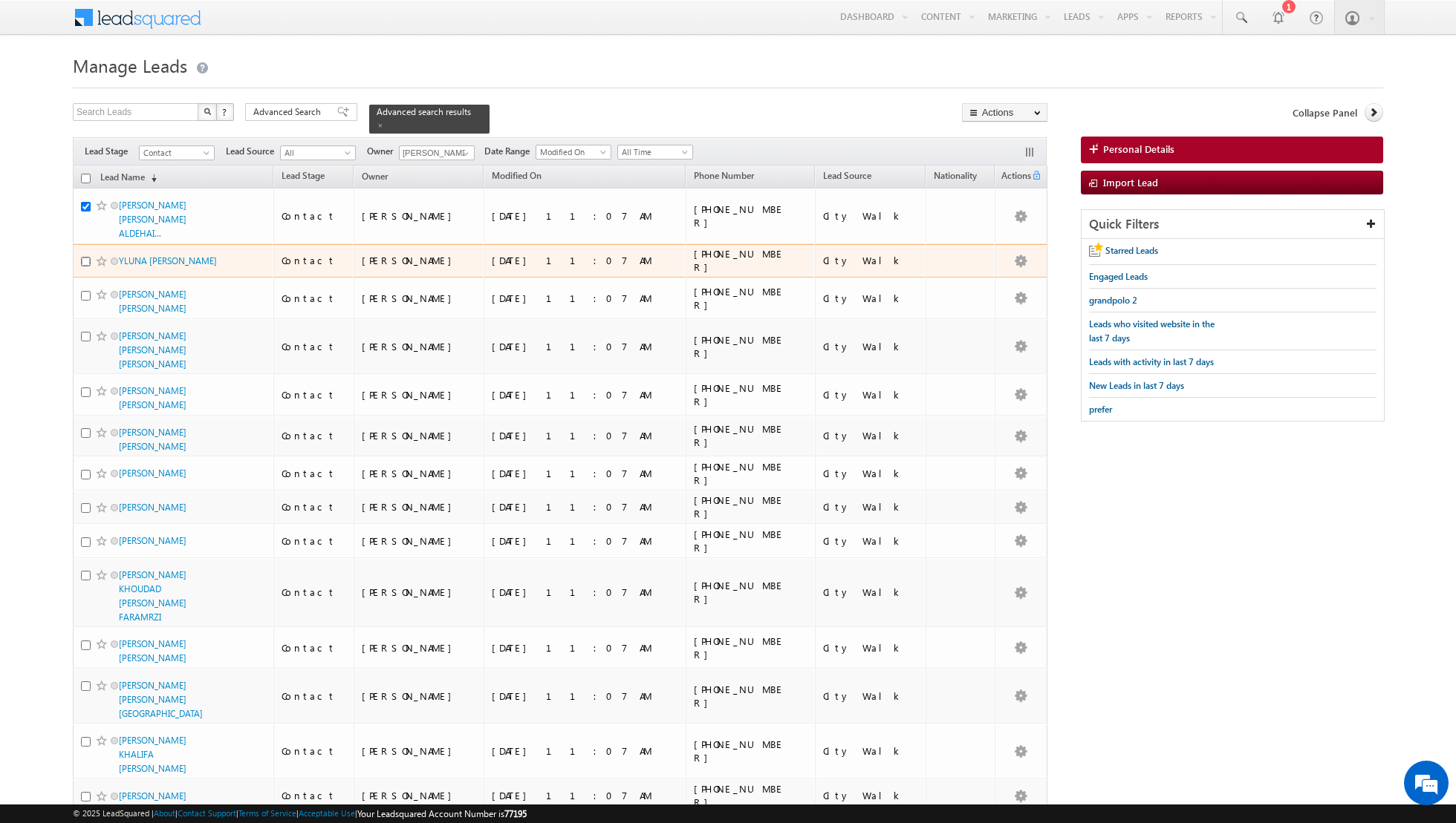
click at [86, 256] on input "checkbox" at bounding box center [86, 261] width 9 height 9
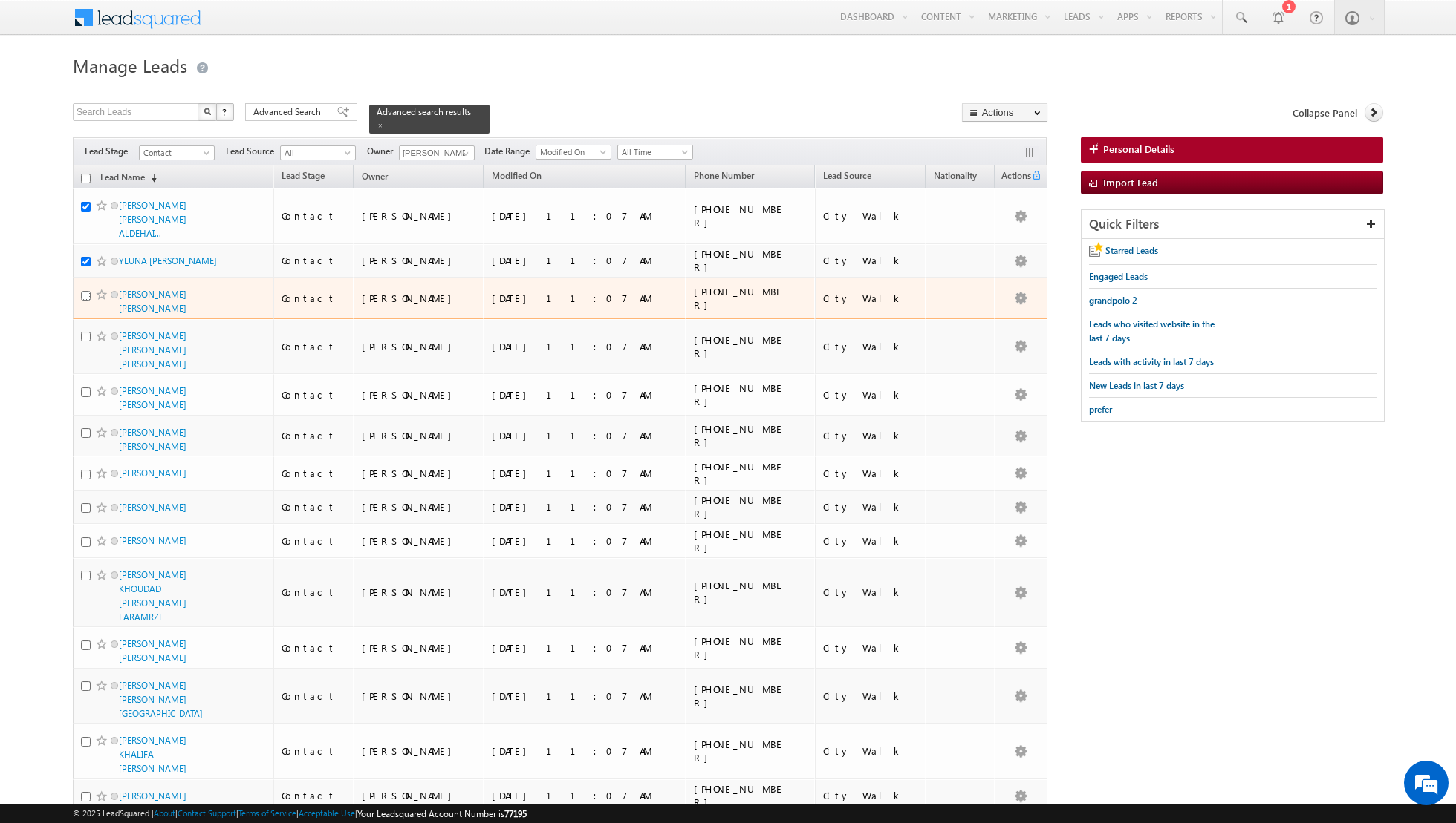
click at [83, 295] on input "checkbox" at bounding box center [86, 296] width 9 height 9
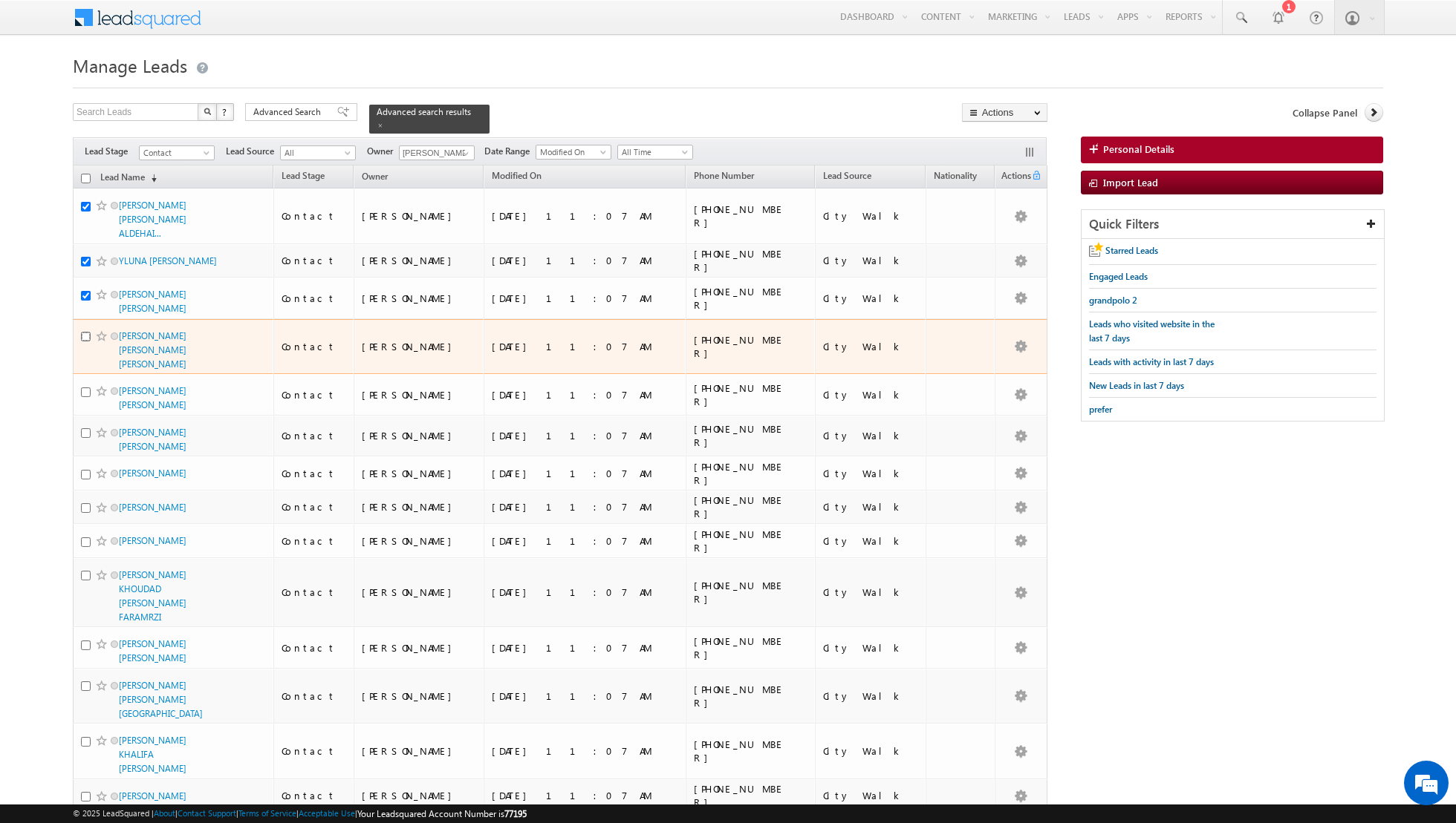
click at [83, 333] on input "checkbox" at bounding box center [86, 336] width 9 height 9
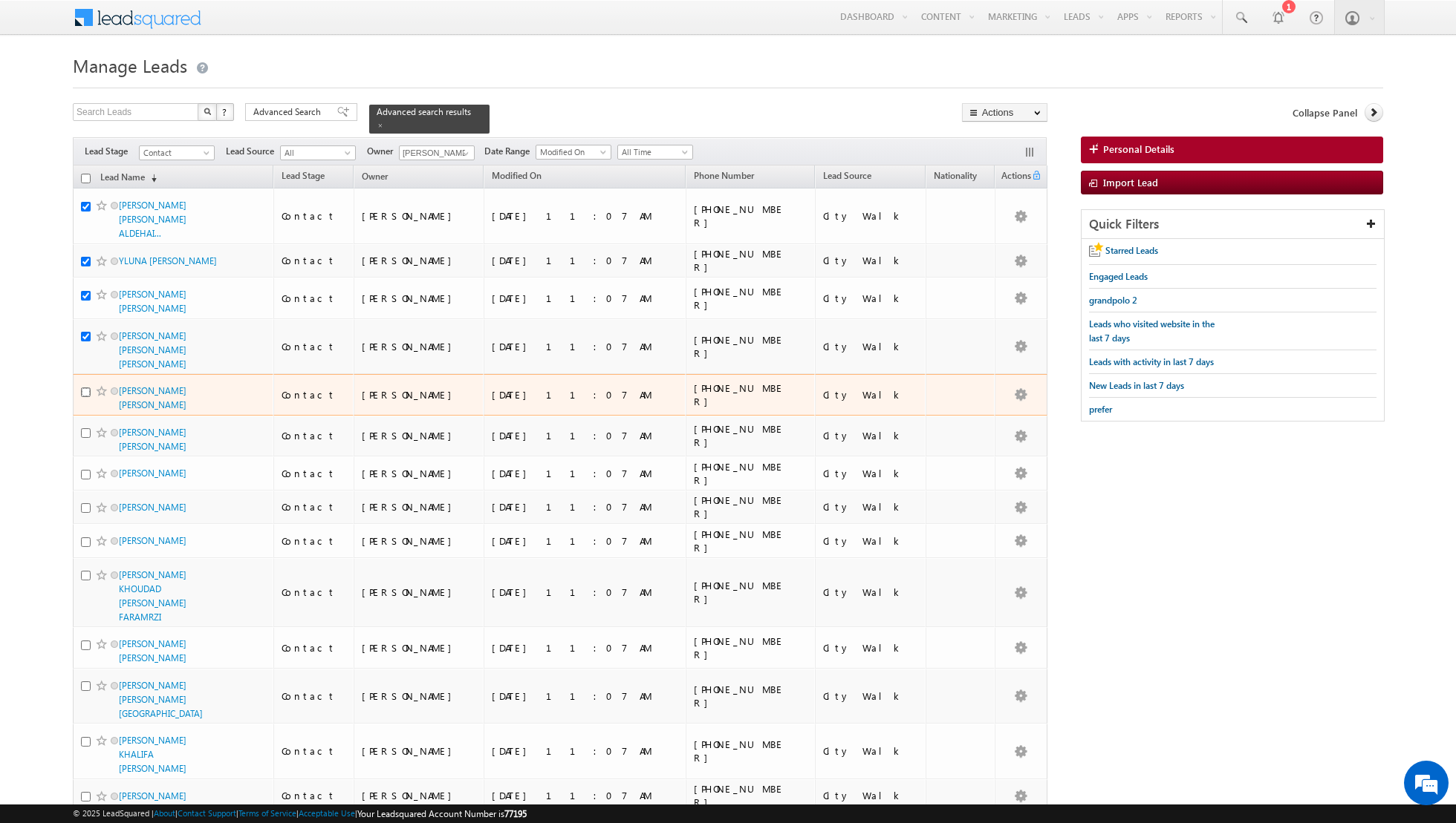
click at [86, 387] on input "checkbox" at bounding box center [86, 392] width 9 height 9
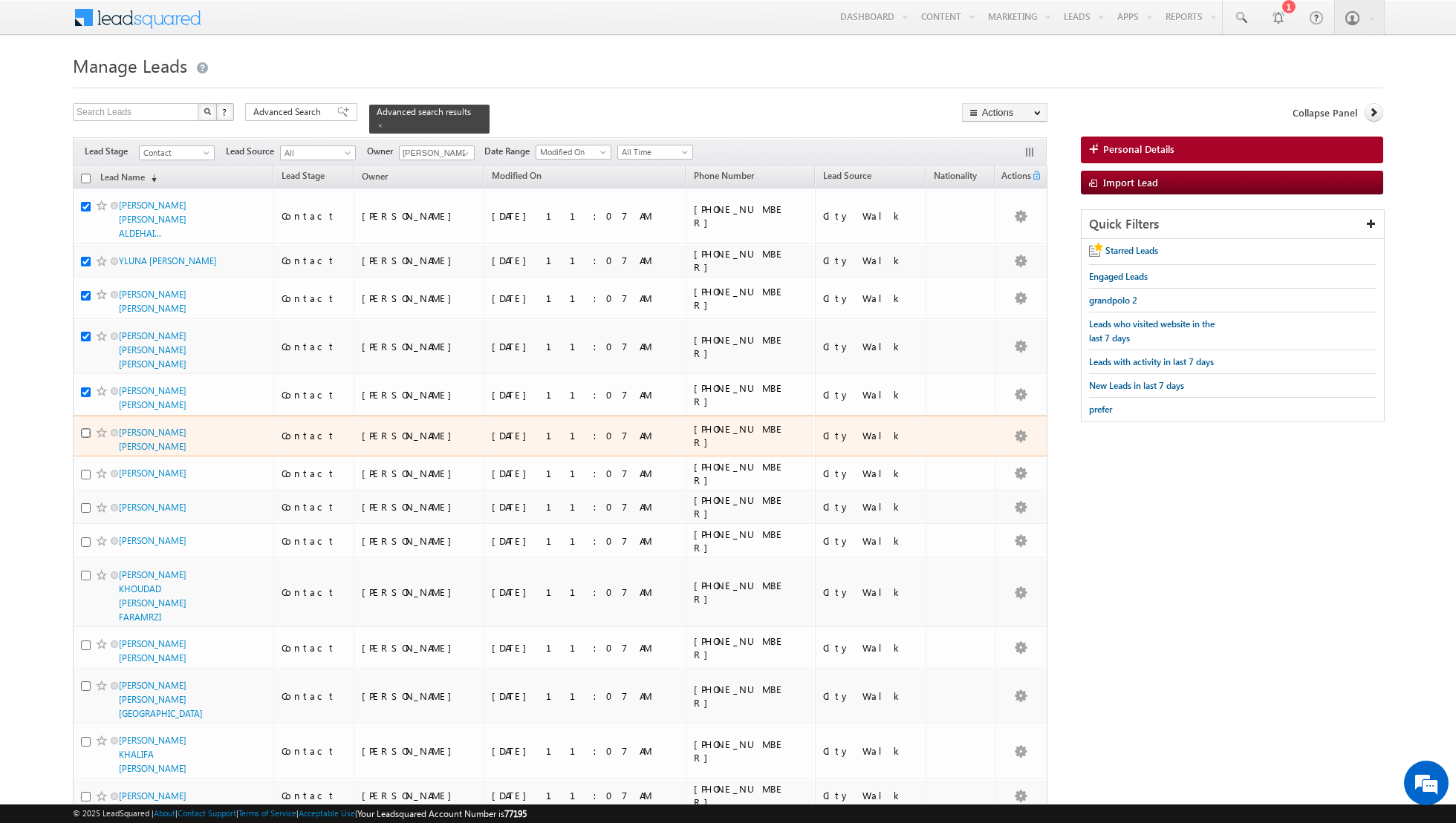
click at [86, 428] on input "checkbox" at bounding box center [86, 433] width 9 height 9
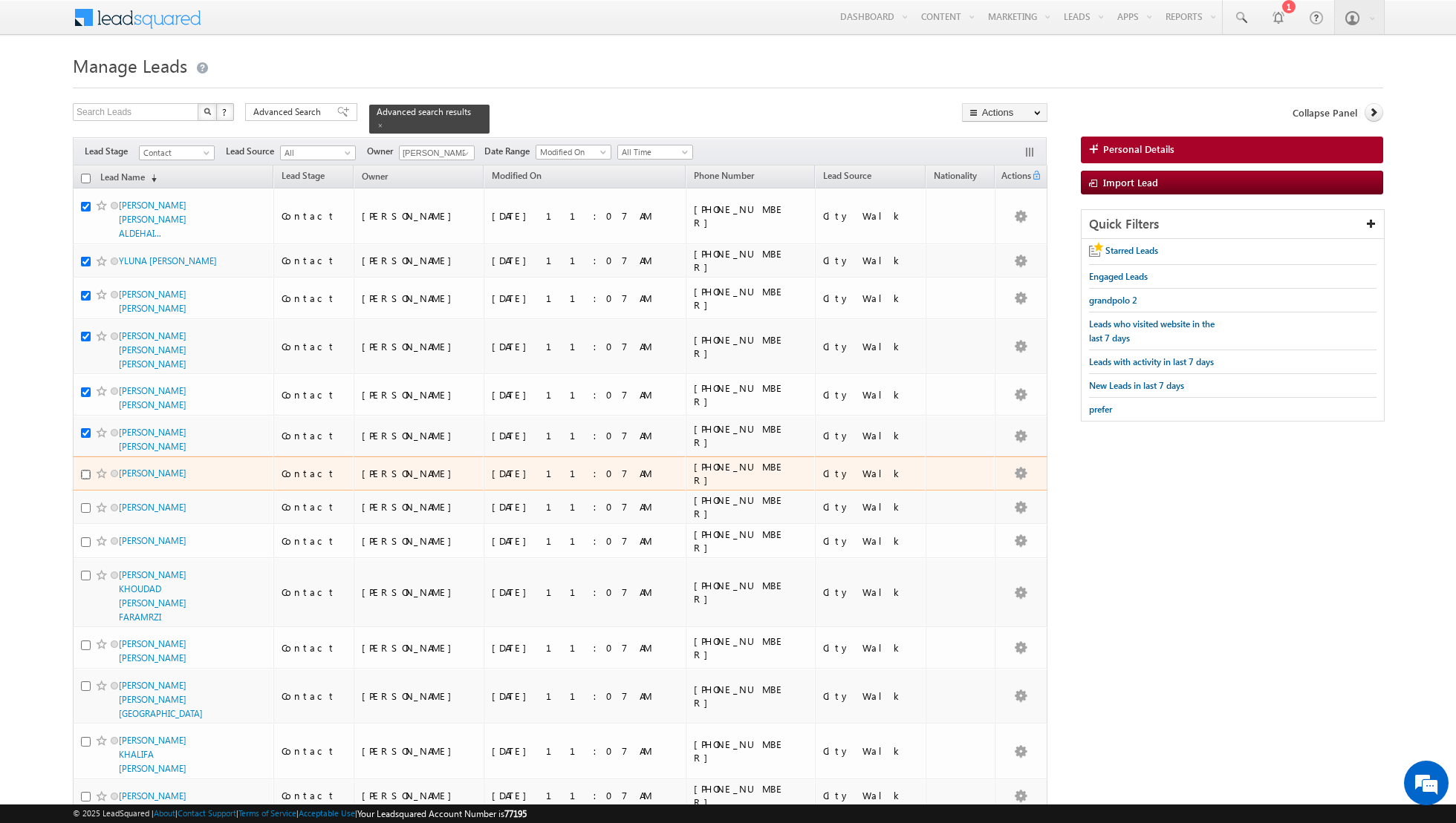
click at [83, 470] on input "checkbox" at bounding box center [86, 474] width 9 height 9
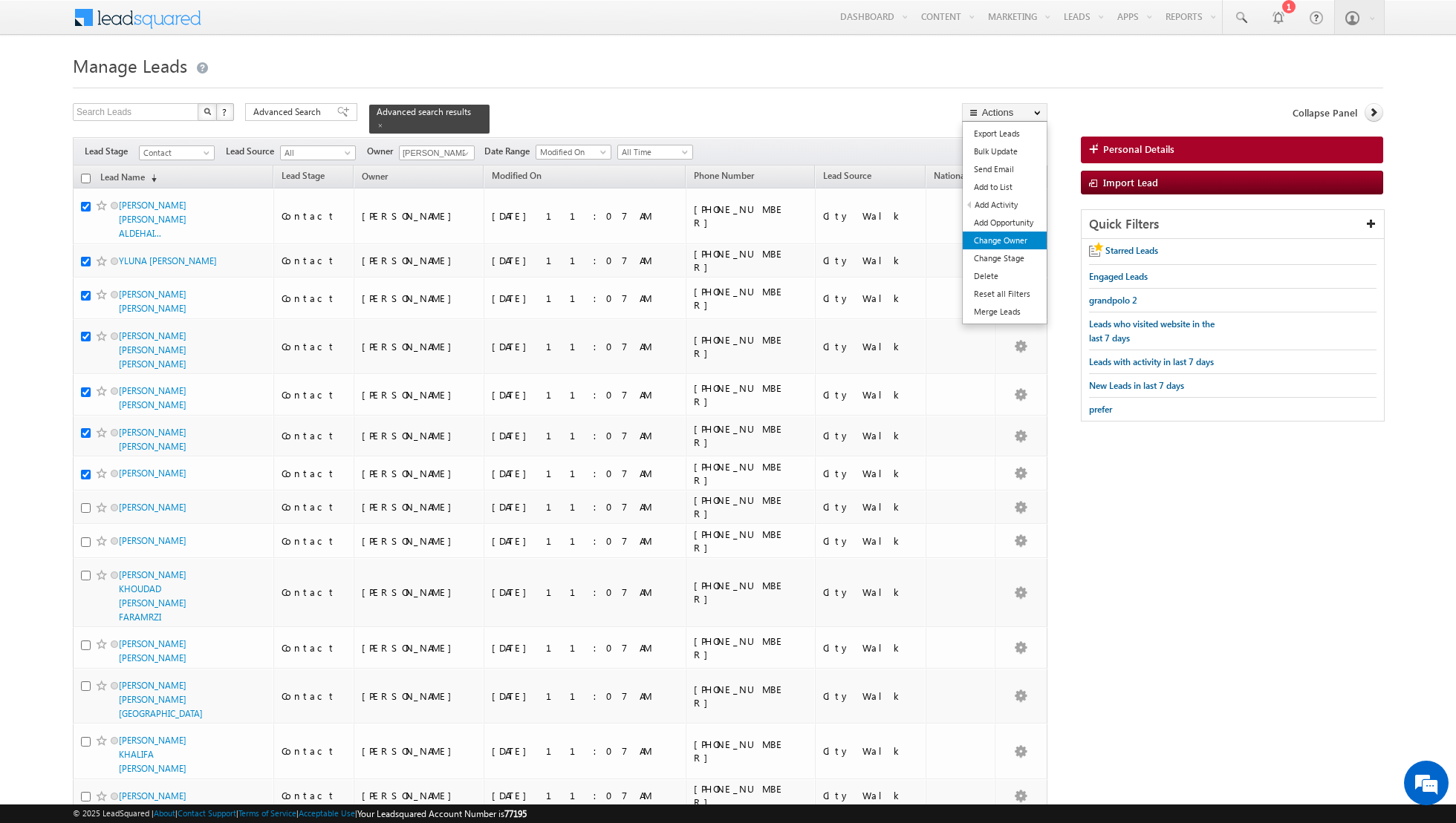
click at [991, 234] on link "Change Owner" at bounding box center [1004, 241] width 84 height 18
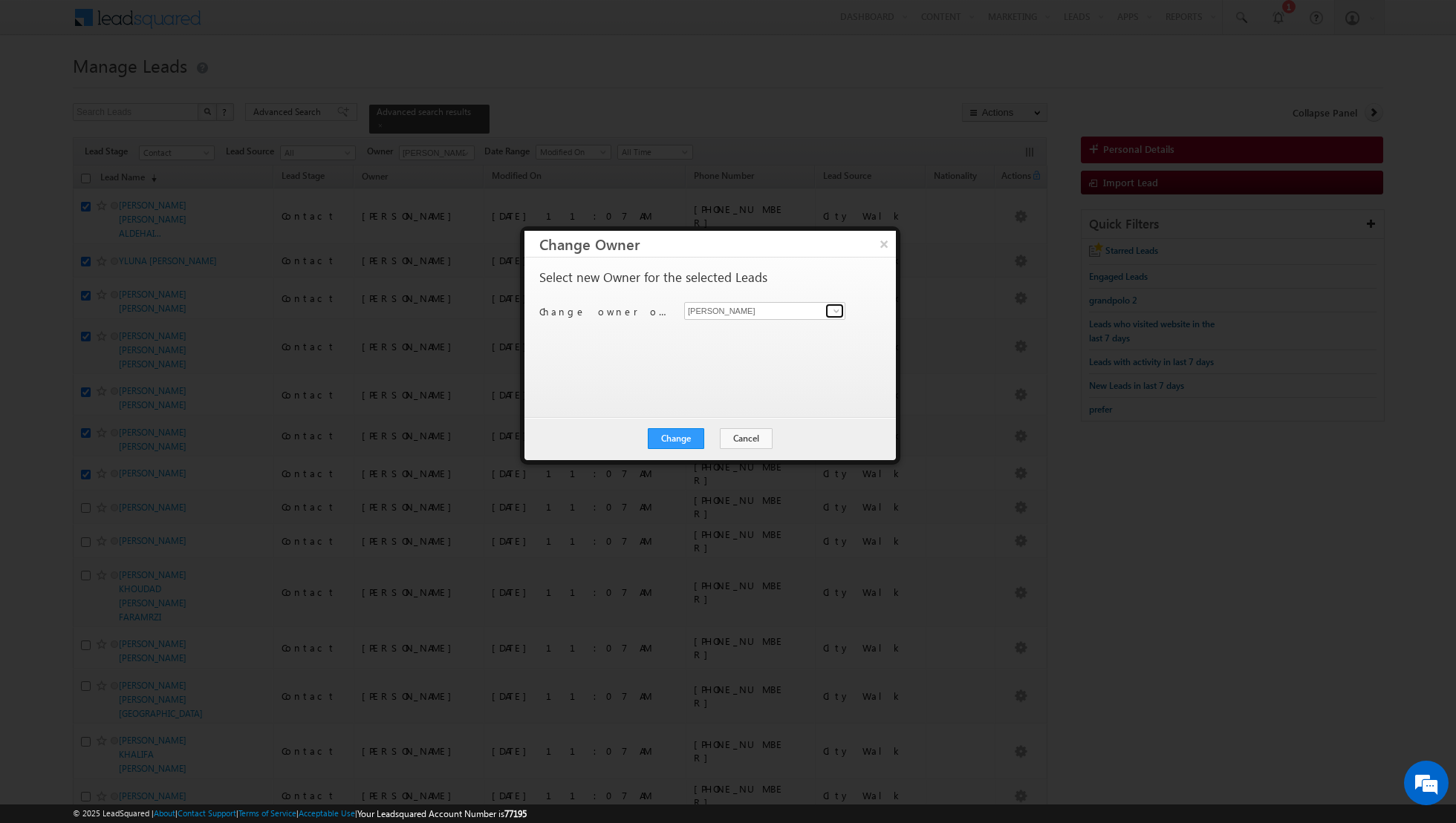
click at [830, 310] on span at bounding box center [836, 311] width 12 height 12
click at [748, 364] on span "asma.kazi@indglobal.ae" at bounding box center [757, 365] width 133 height 11
click at [678, 441] on button "Change" at bounding box center [676, 439] width 56 height 21
click at [717, 434] on button "Close" at bounding box center [712, 439] width 48 height 21
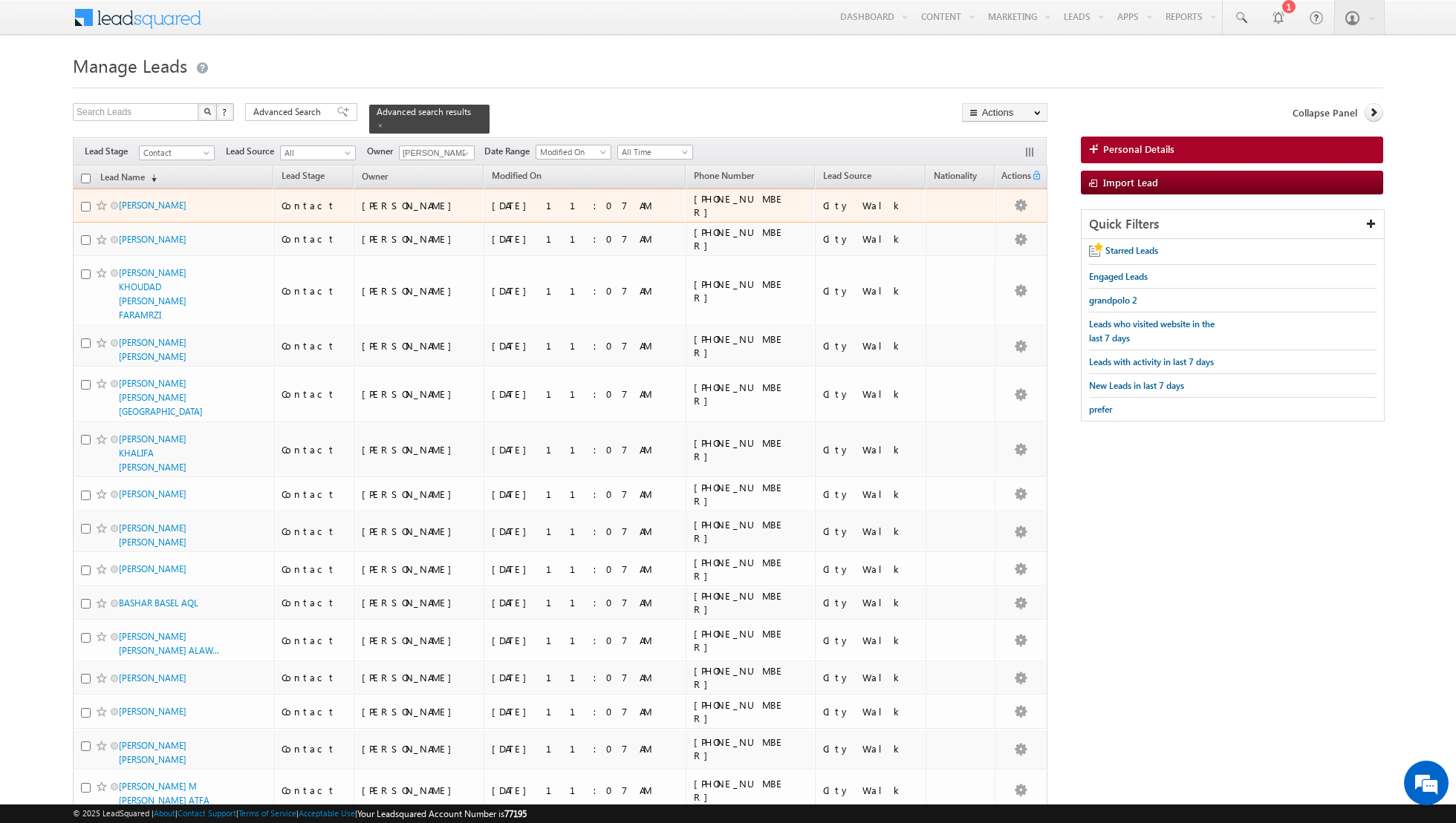
click at [90, 205] on div at bounding box center [103, 206] width 45 height 15
click at [86, 206] on input "checkbox" at bounding box center [86, 207] width 9 height 9
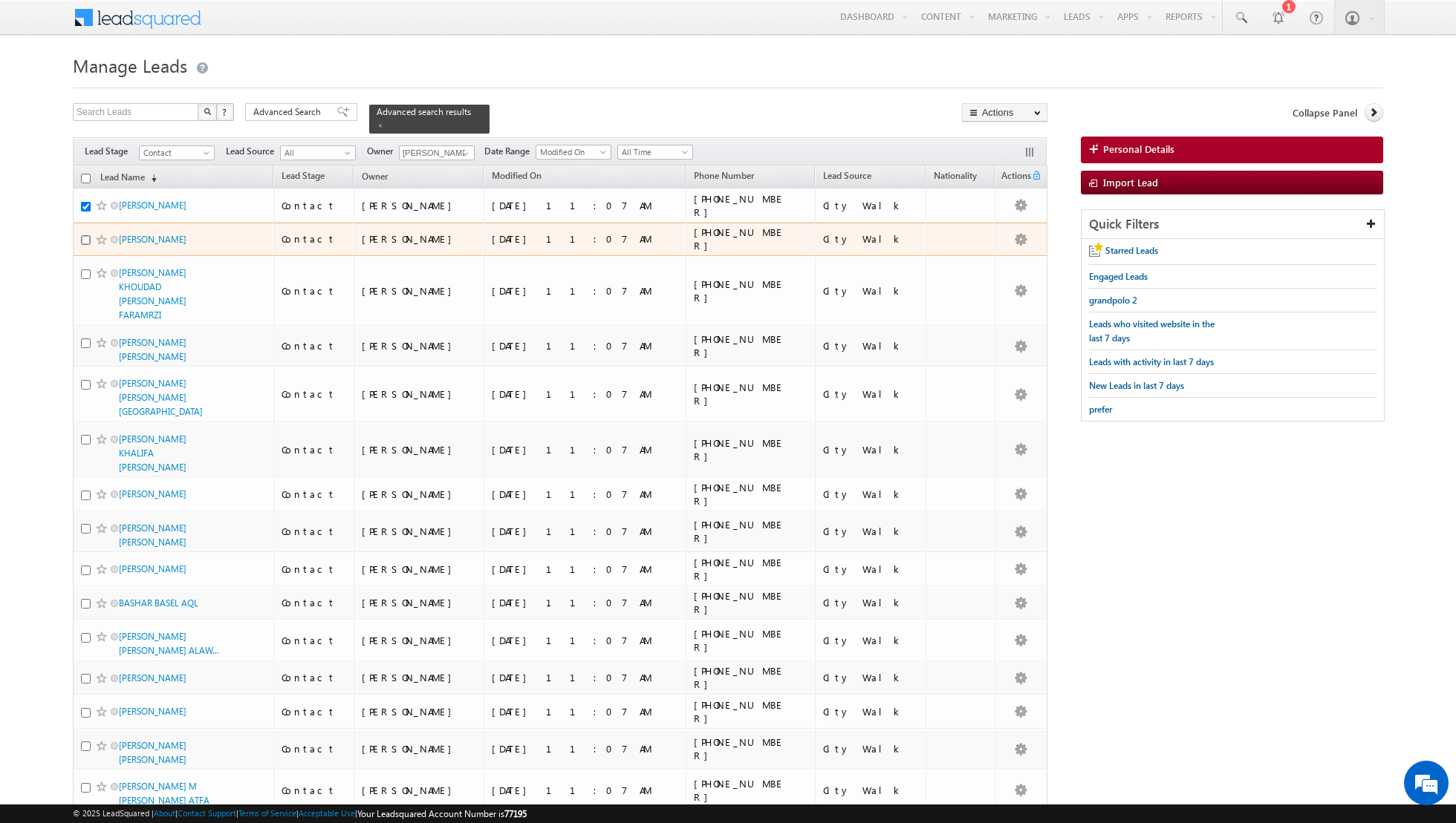
click at [86, 245] on input "checkbox" at bounding box center [86, 240] width 9 height 9
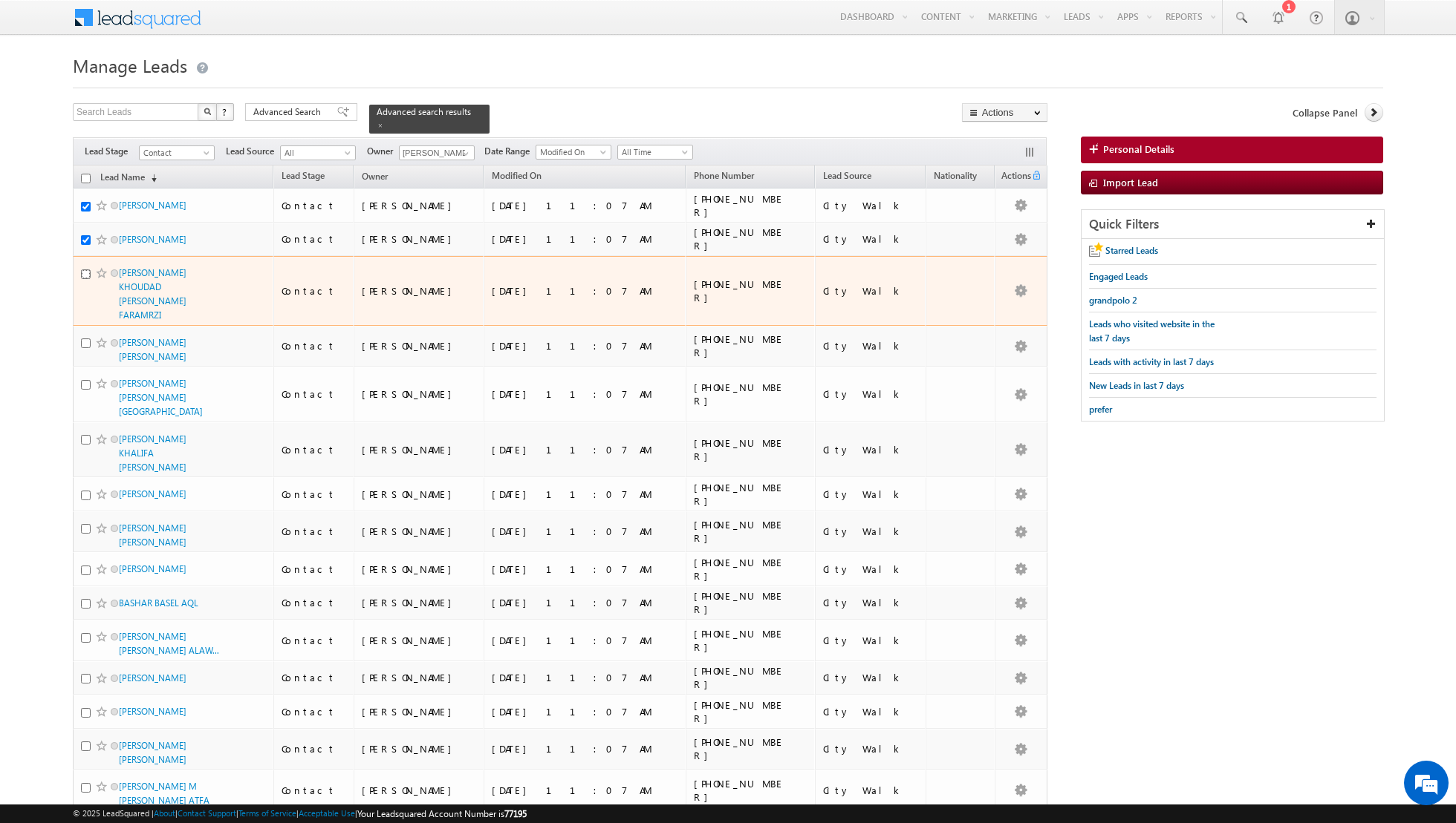
click at [83, 278] on input "checkbox" at bounding box center [86, 274] width 9 height 9
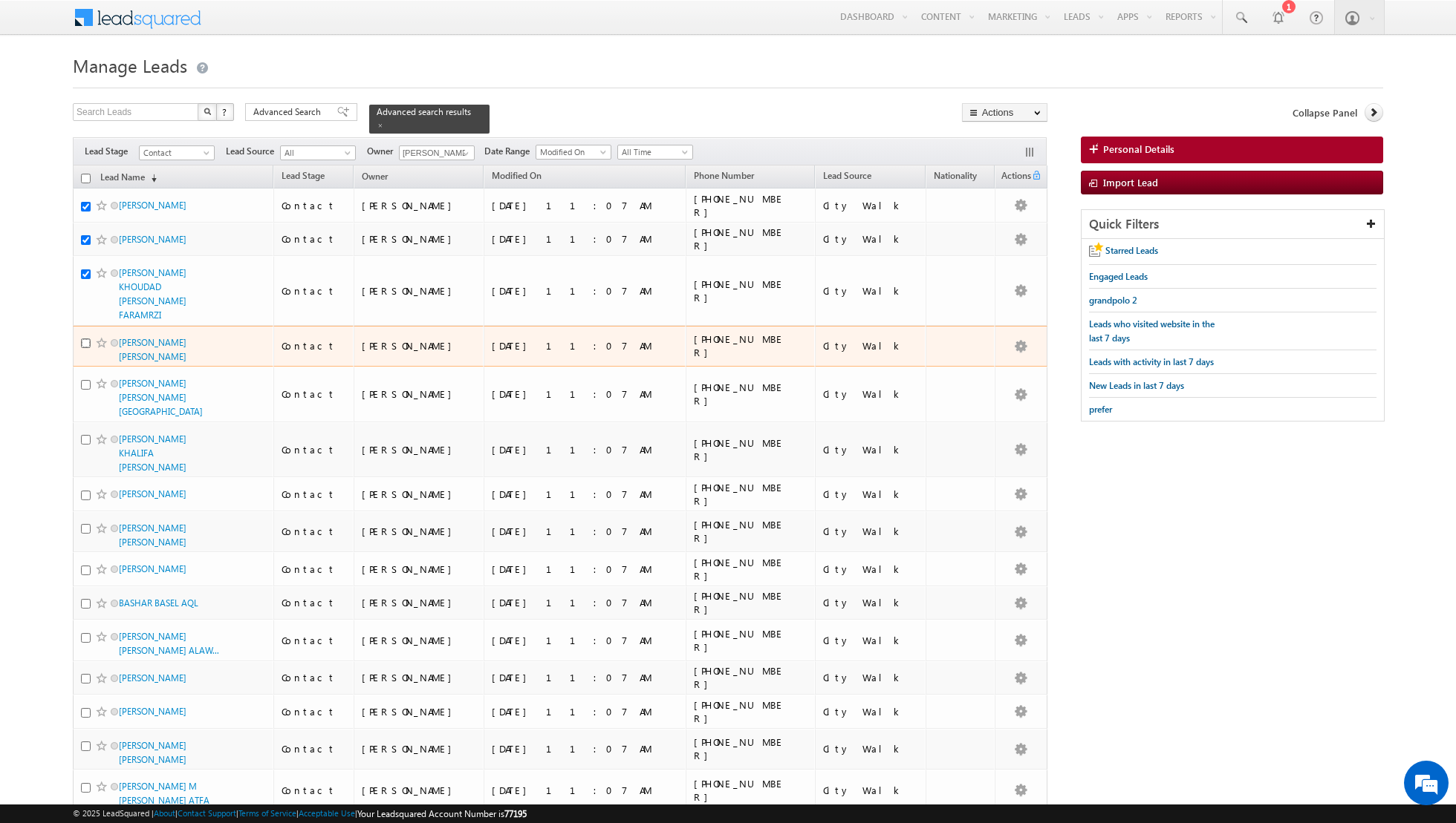
click at [86, 338] on input "checkbox" at bounding box center [86, 343] width 9 height 9
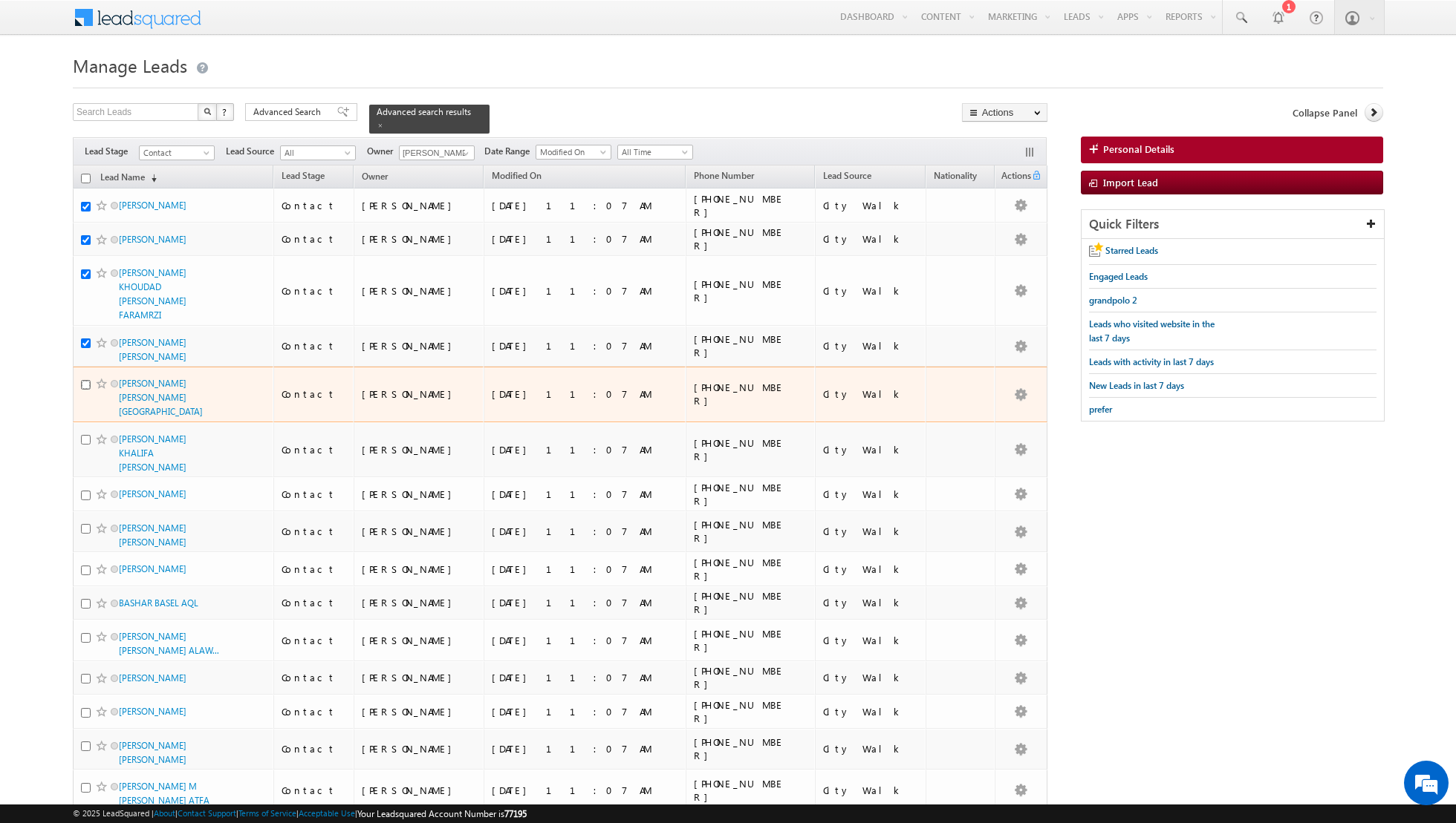
click at [89, 380] on input "checkbox" at bounding box center [86, 385] width 9 height 9
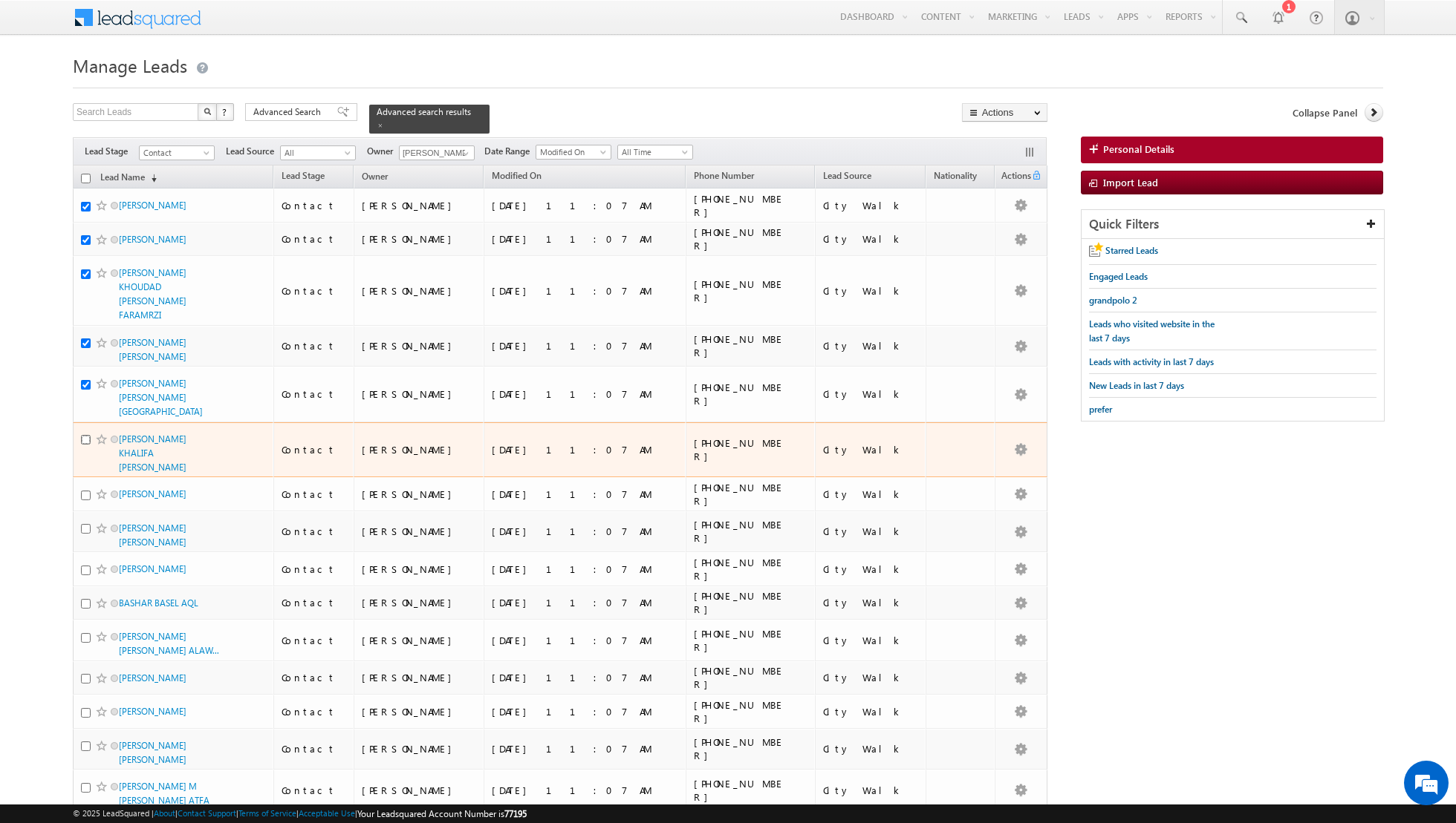
click at [87, 435] on input "checkbox" at bounding box center [86, 440] width 9 height 9
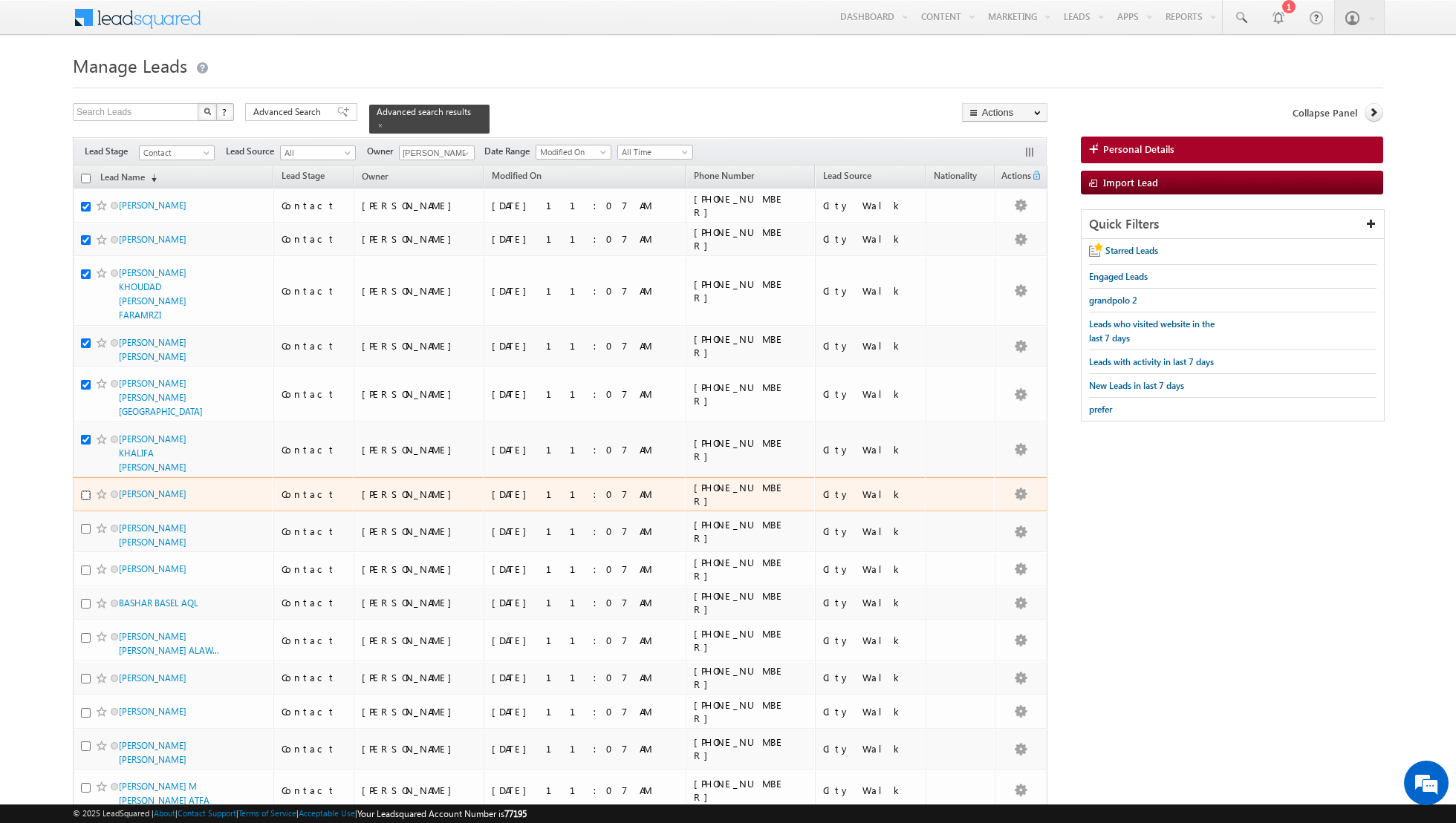
click at [86, 490] on input "checkbox" at bounding box center [86, 495] width 9 height 9
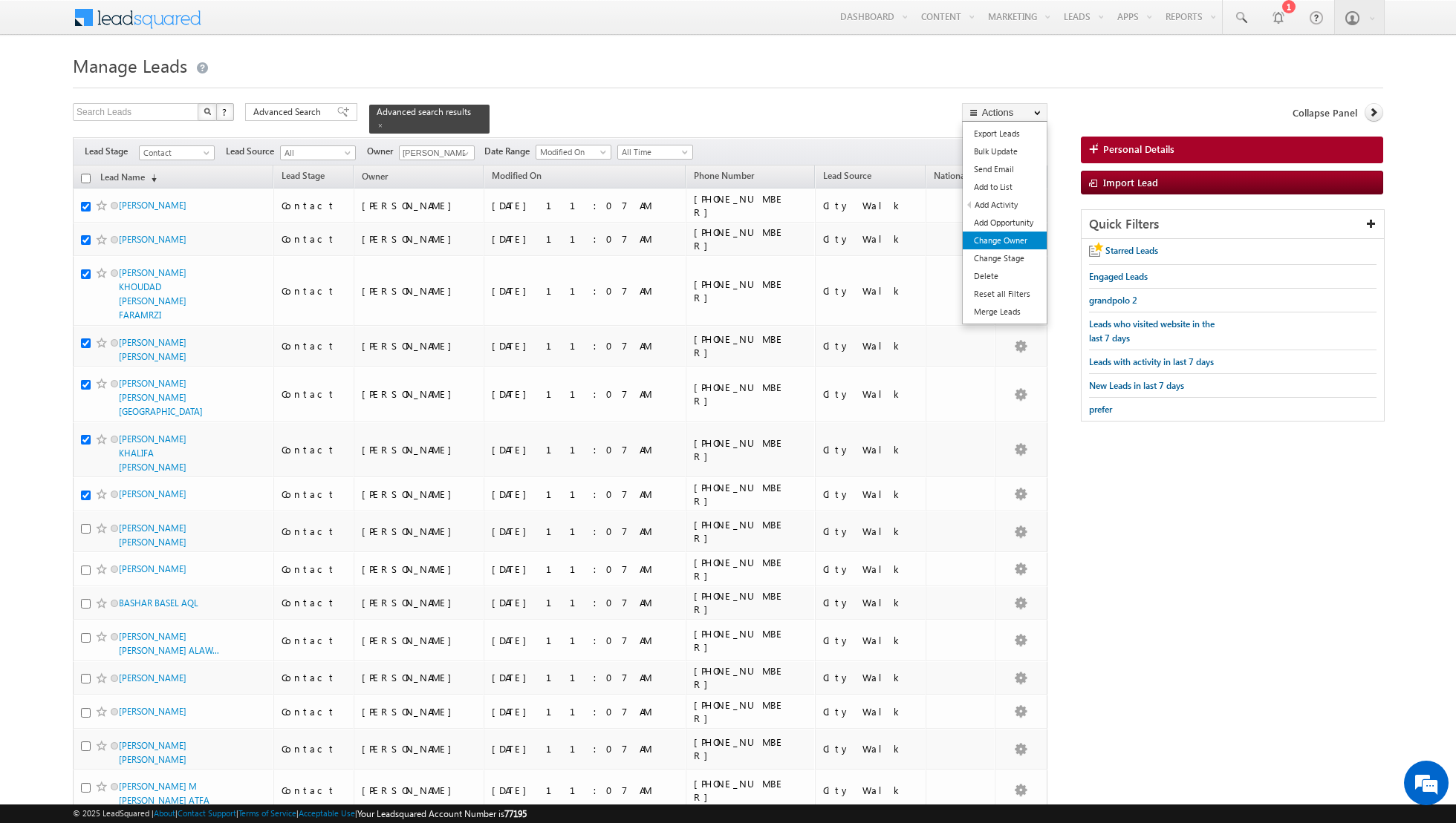
click at [983, 236] on link "Change Owner" at bounding box center [1004, 241] width 84 height 18
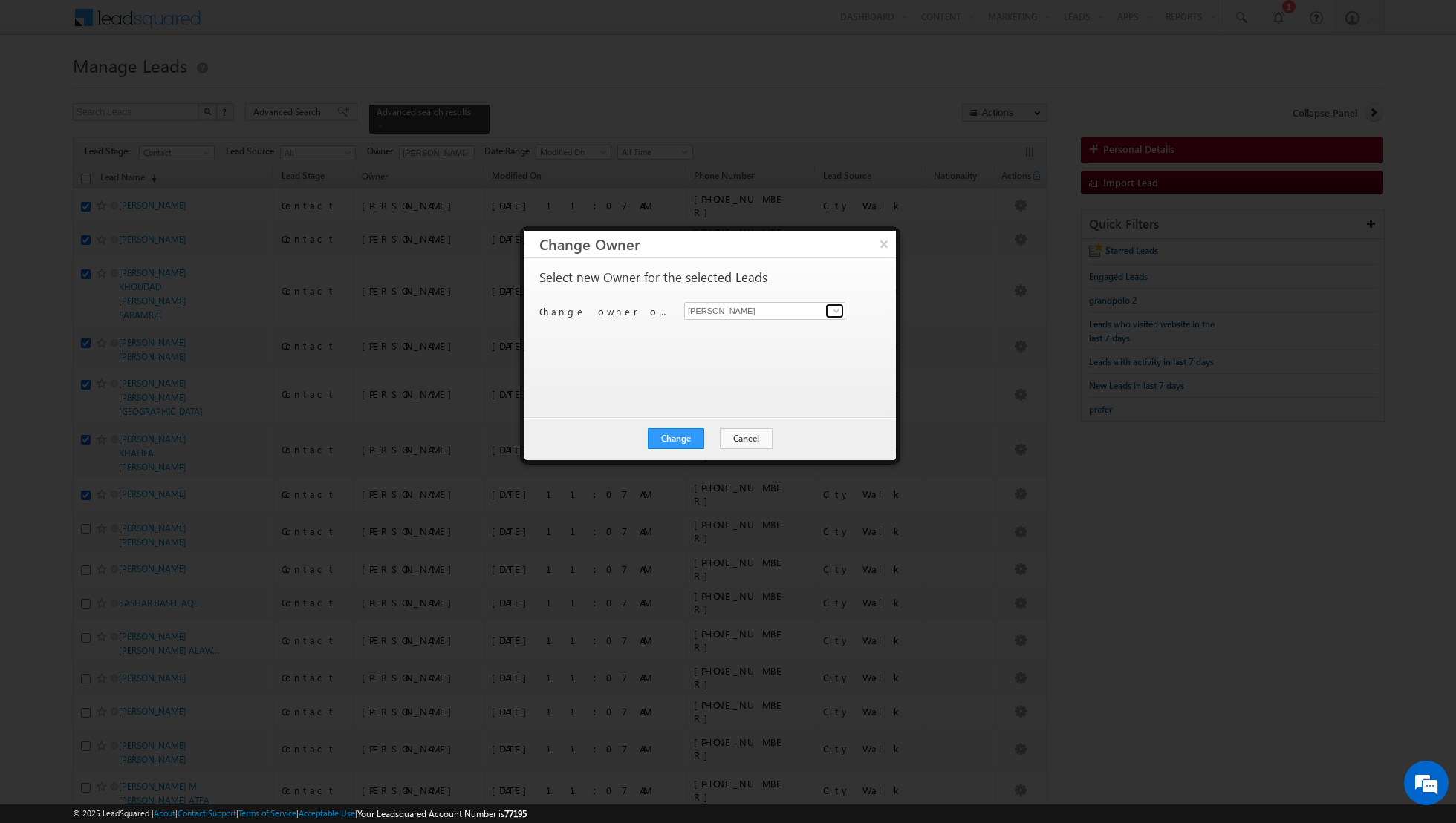
click at [837, 313] on span at bounding box center [836, 311] width 12 height 12
click at [742, 409] on link "Isha Mehndiratta isha.mehndiratta@indglobal.ae" at bounding box center [764, 412] width 161 height 28
click at [673, 437] on button "Change" at bounding box center [676, 439] width 56 height 21
click at [723, 437] on button "Close" at bounding box center [712, 439] width 48 height 21
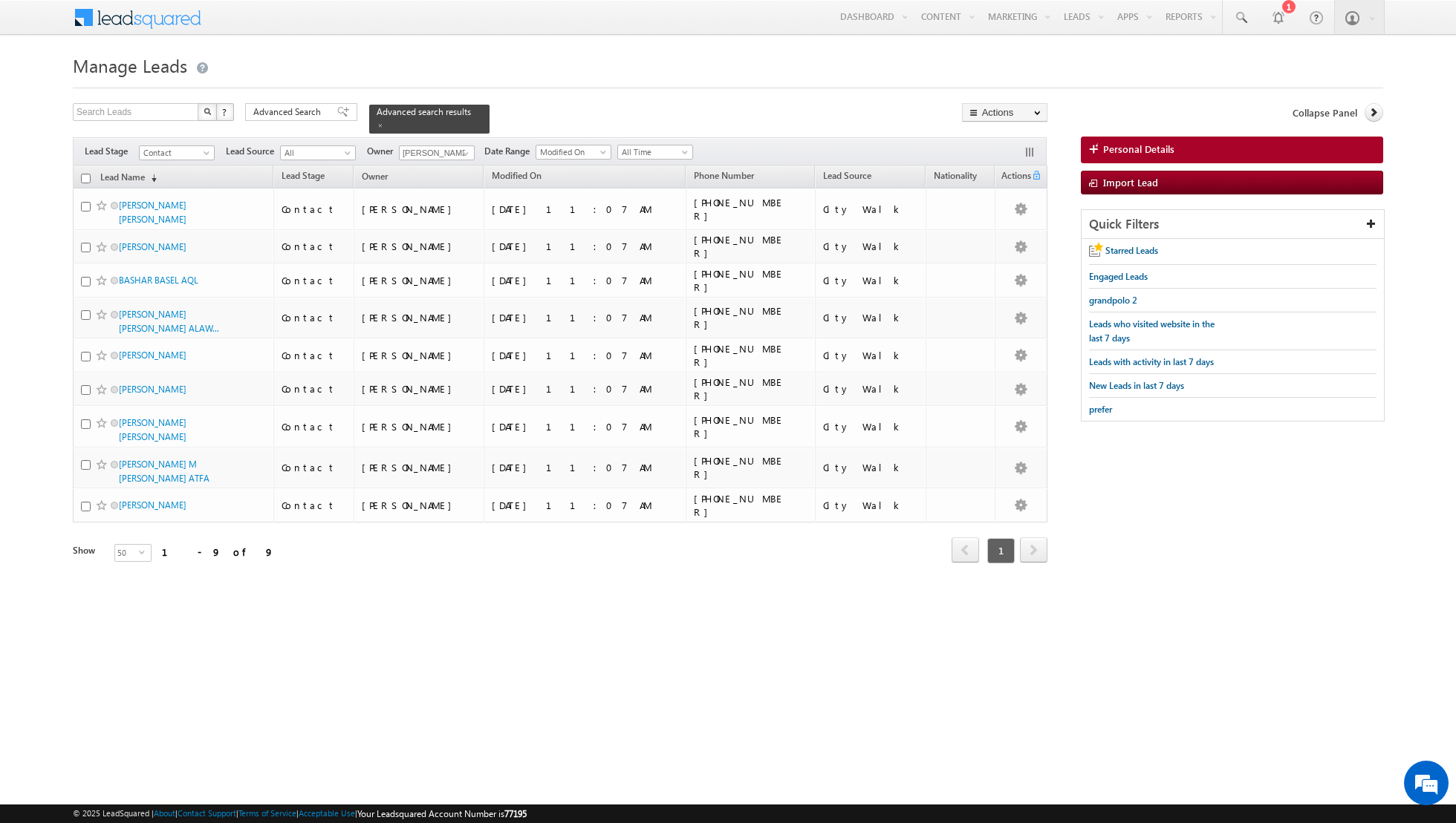
click at [86, 175] on input "checkbox" at bounding box center [86, 179] width 9 height 9
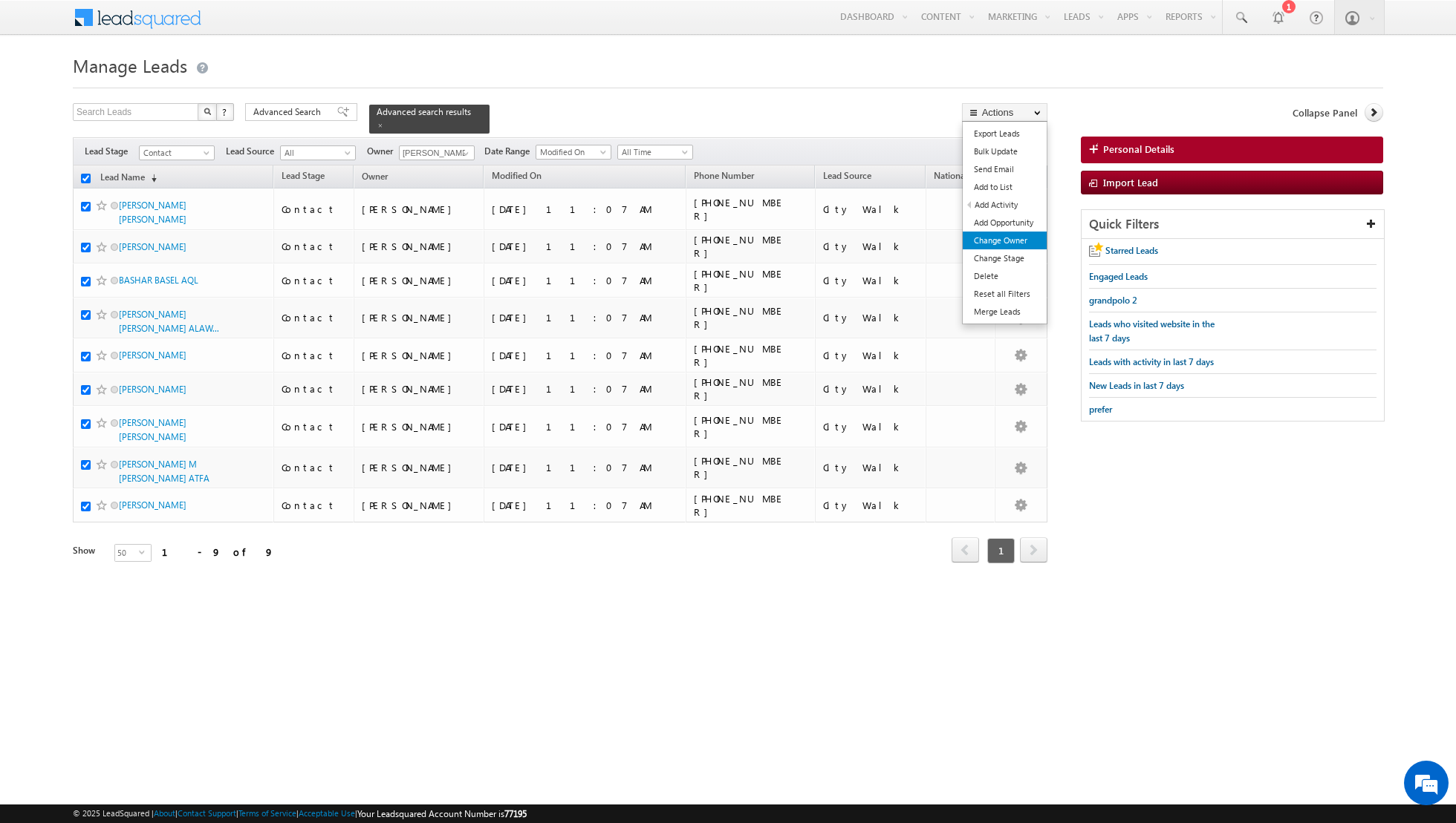
click at [983, 241] on link "Change Owner" at bounding box center [1004, 241] width 84 height 18
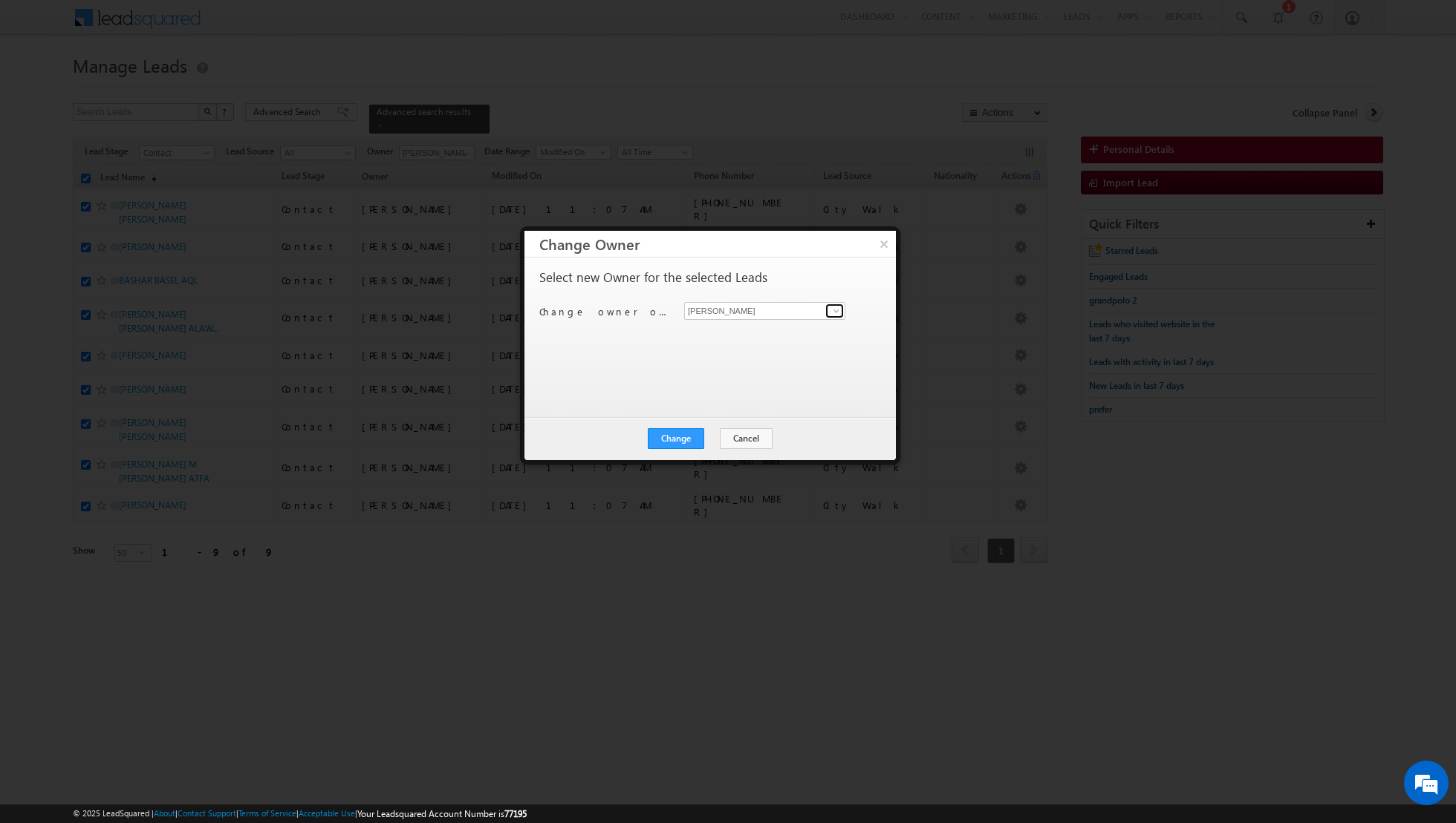
click at [834, 310] on span at bounding box center [836, 311] width 12 height 12
click at [726, 347] on link "Riya Raj riya.raj@indglobal.ae" at bounding box center [764, 359] width 161 height 28
click at [674, 437] on button "Change" at bounding box center [676, 439] width 56 height 21
click at [715, 441] on button "Close" at bounding box center [712, 439] width 48 height 21
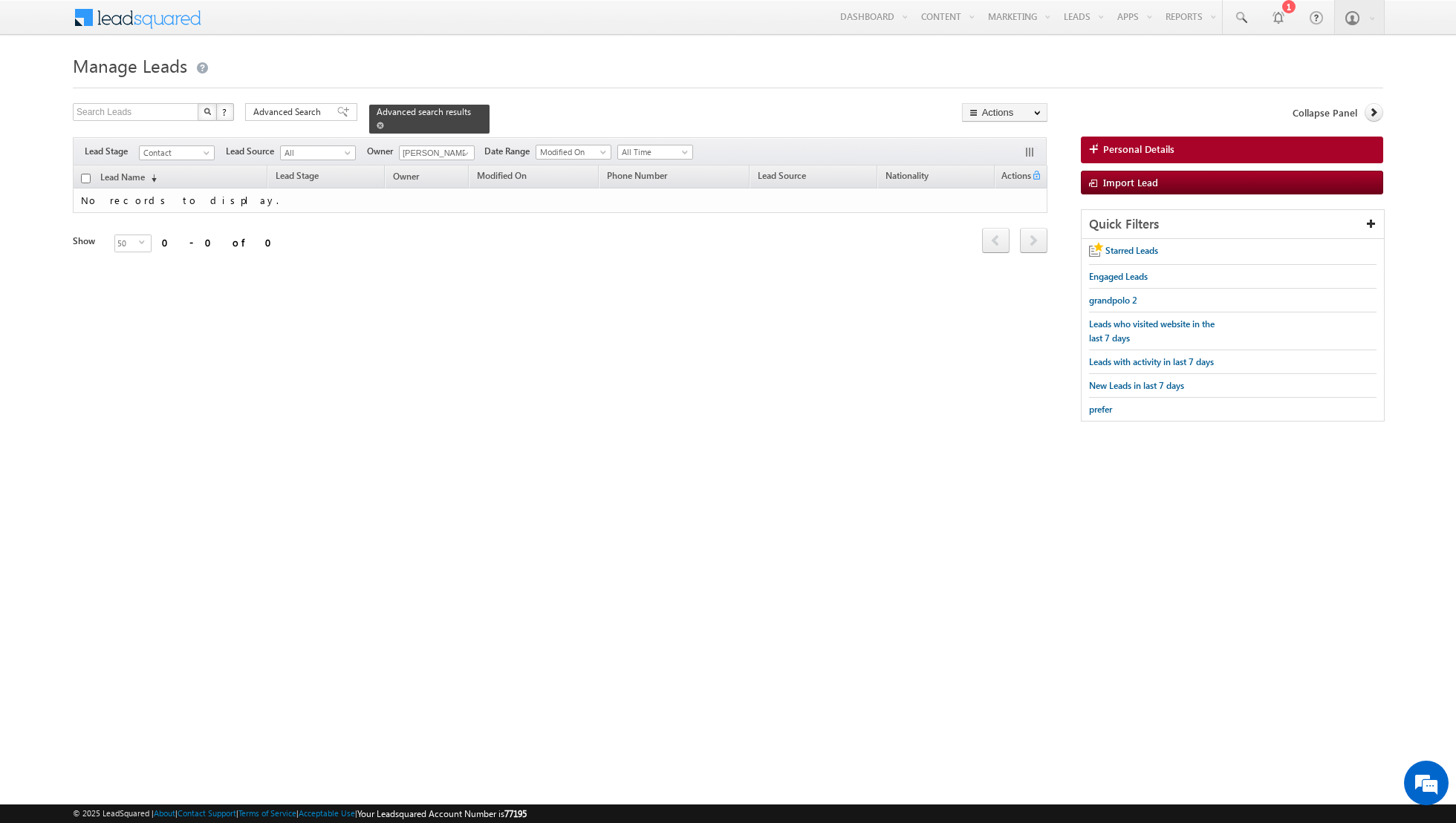
click at [377, 126] on span at bounding box center [381, 126] width 8 height 8
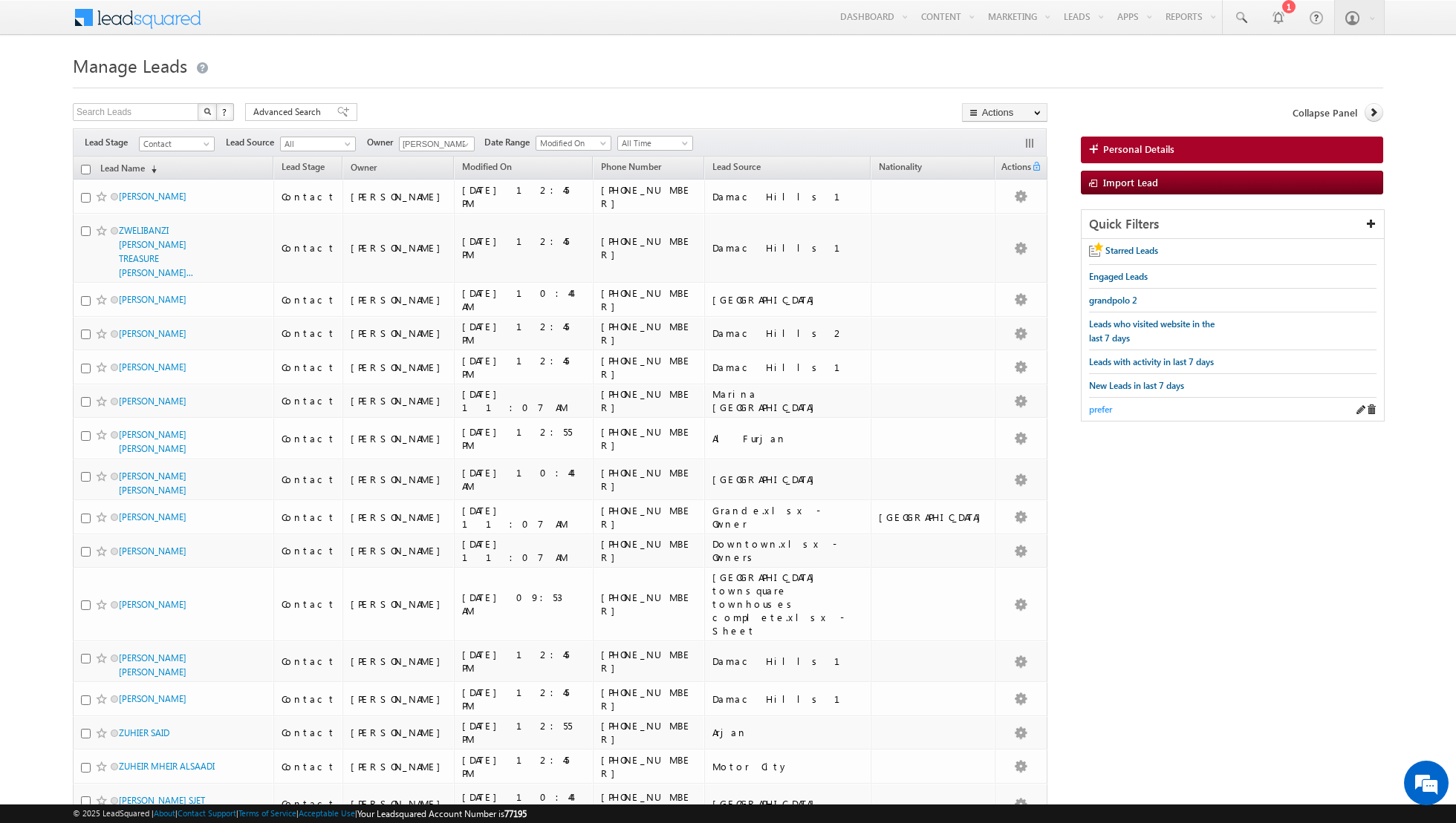
click at [1092, 407] on span "prefer" at bounding box center [1100, 410] width 23 height 11
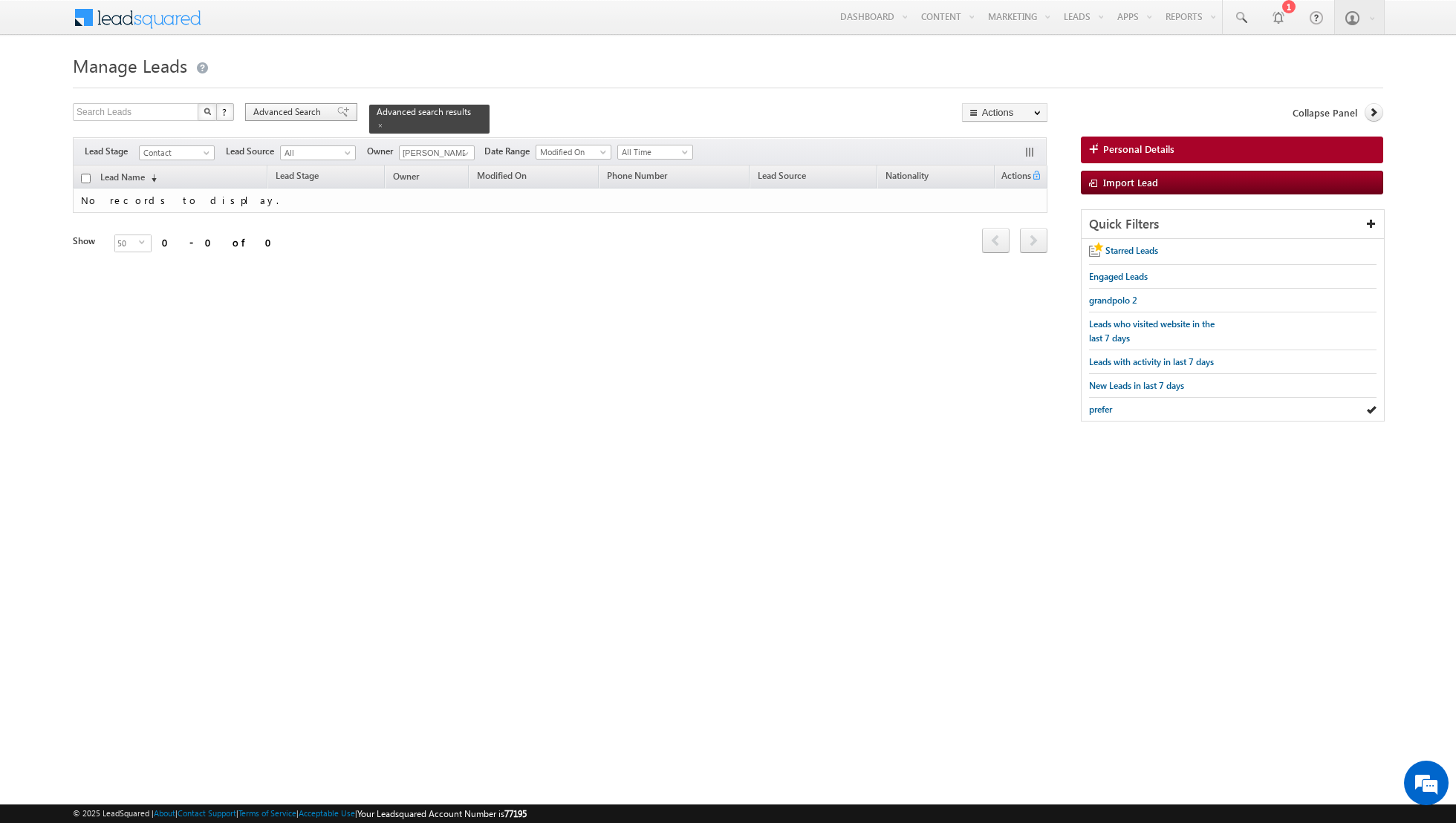
click at [337, 114] on span at bounding box center [343, 112] width 12 height 10
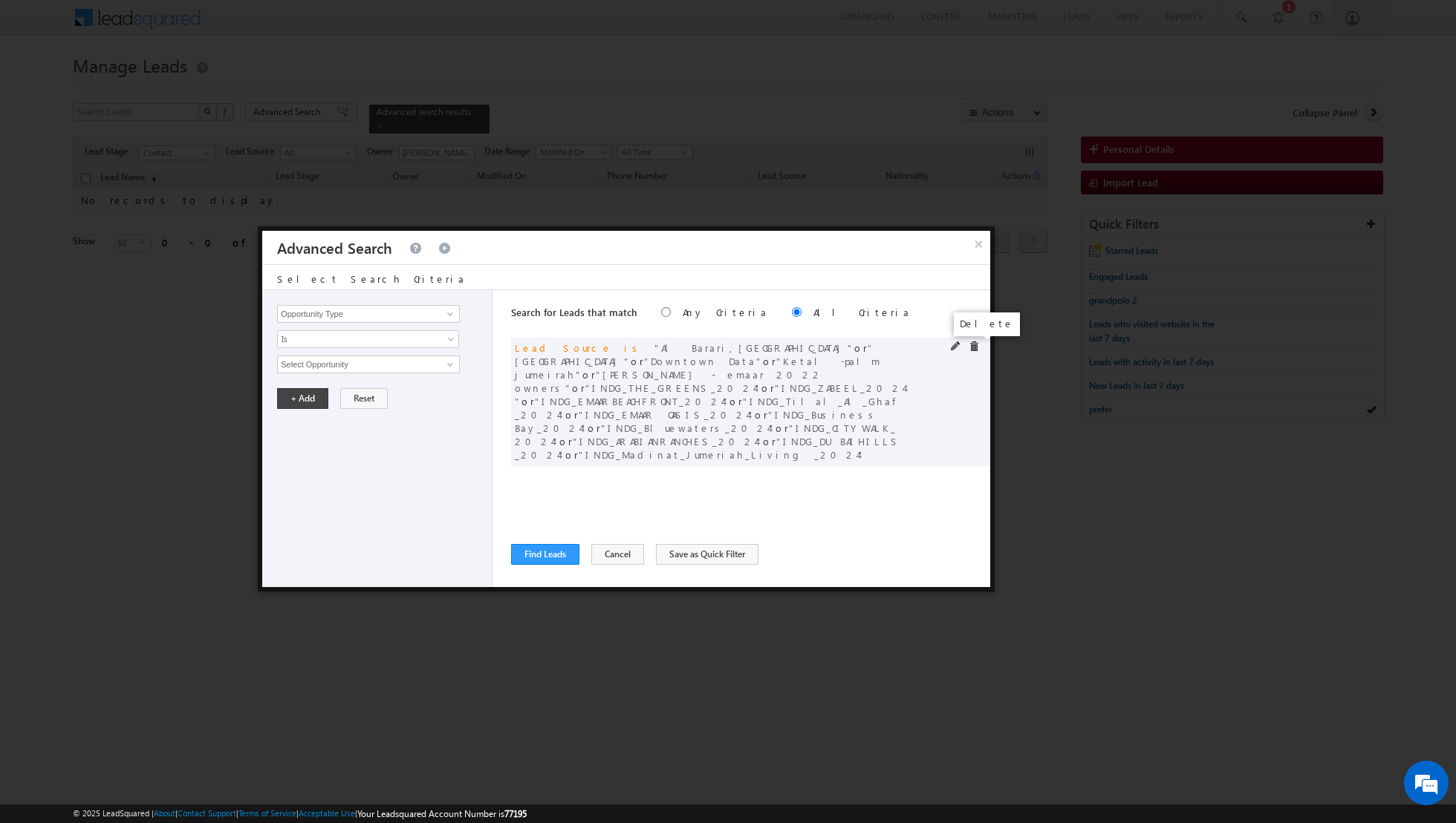
click at [973, 344] on span at bounding box center [973, 346] width 10 height 10
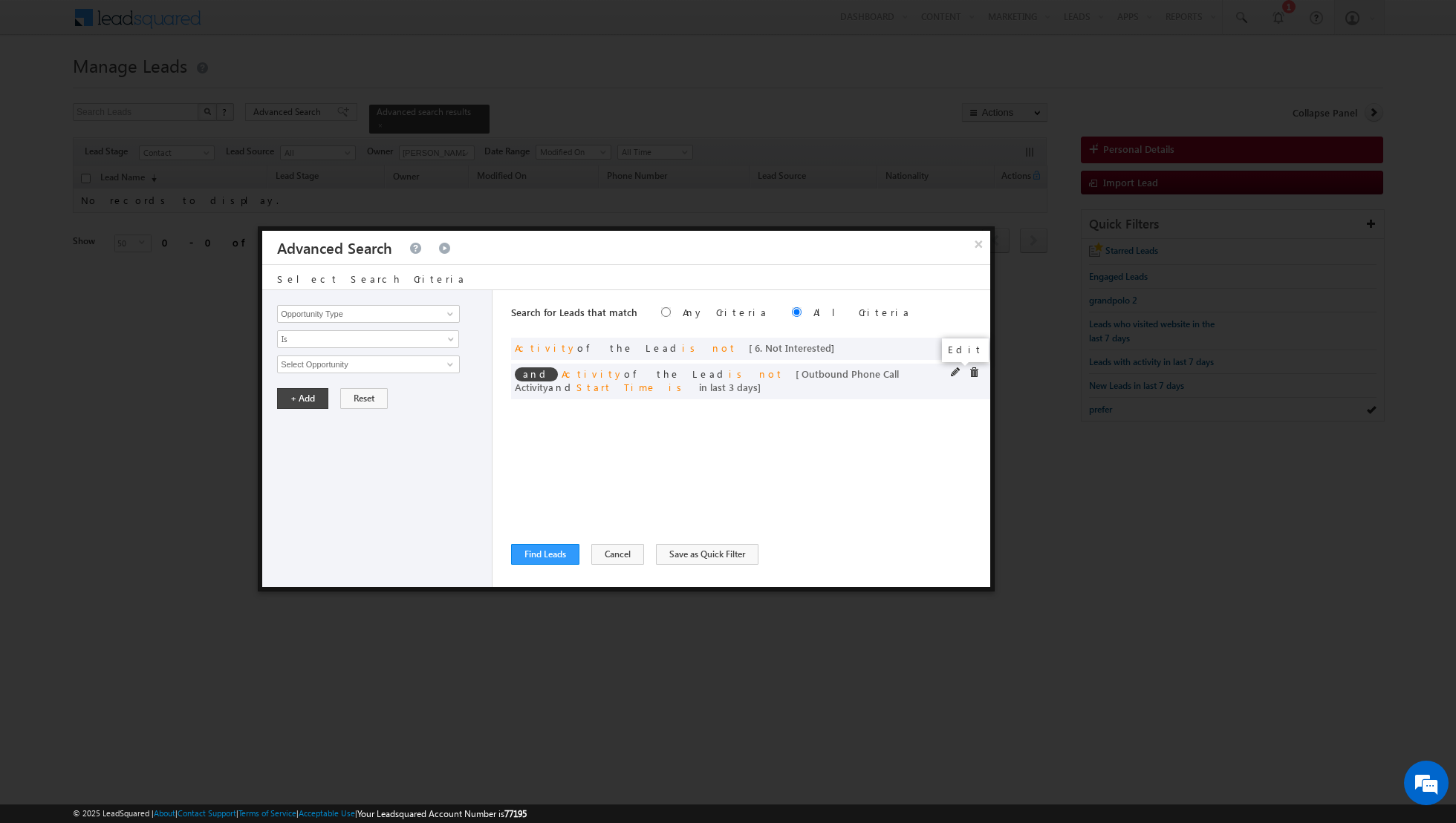
click at [953, 368] on span at bounding box center [955, 372] width 10 height 10
click at [391, 461] on input "3" at bounding box center [413, 465] width 93 height 18
click at [293, 507] on button "+ Add" at bounding box center [303, 506] width 52 height 21
click at [531, 559] on button "Find Leads" at bounding box center [545, 554] width 69 height 21
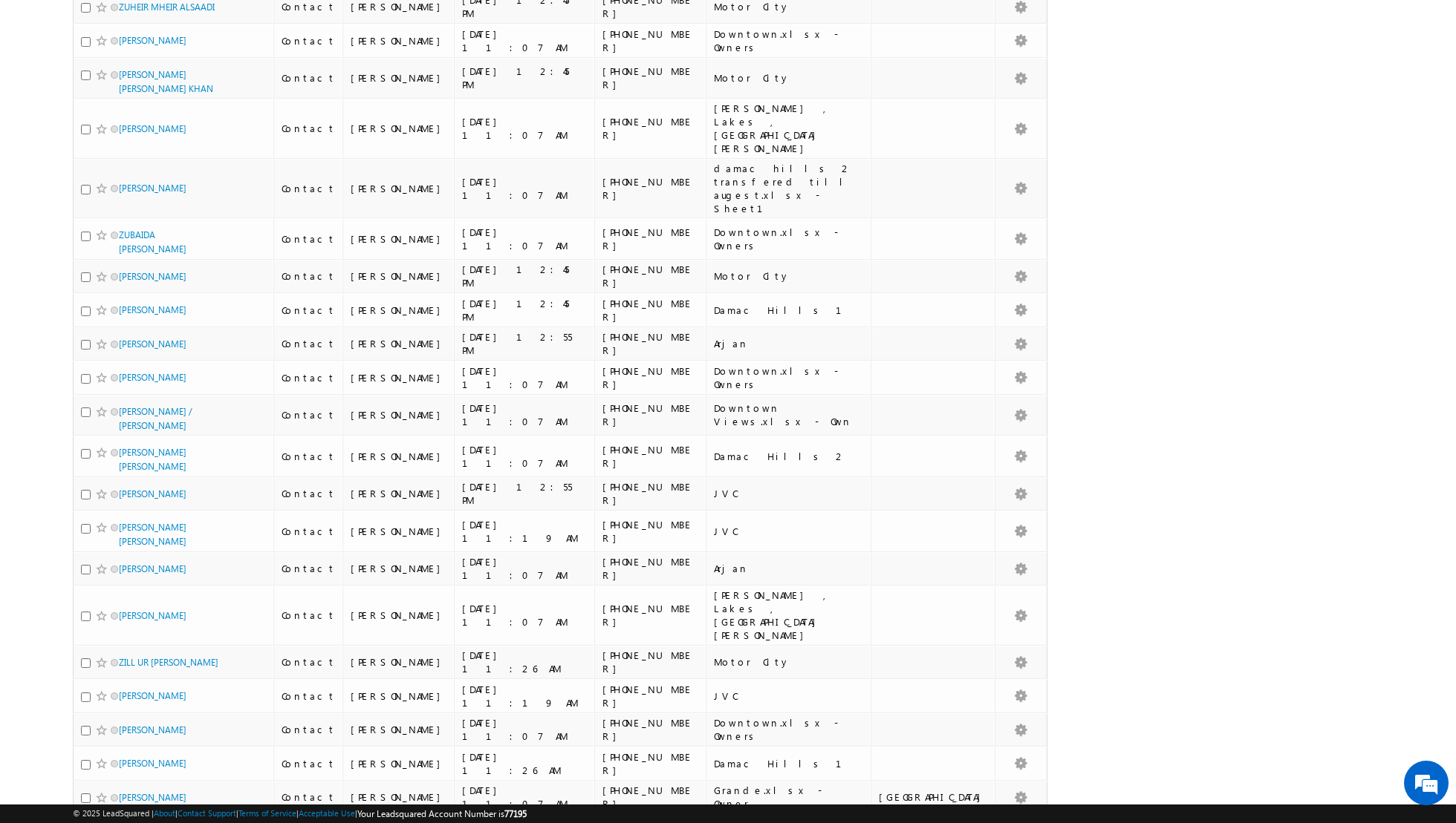
scroll to position [1280, 0]
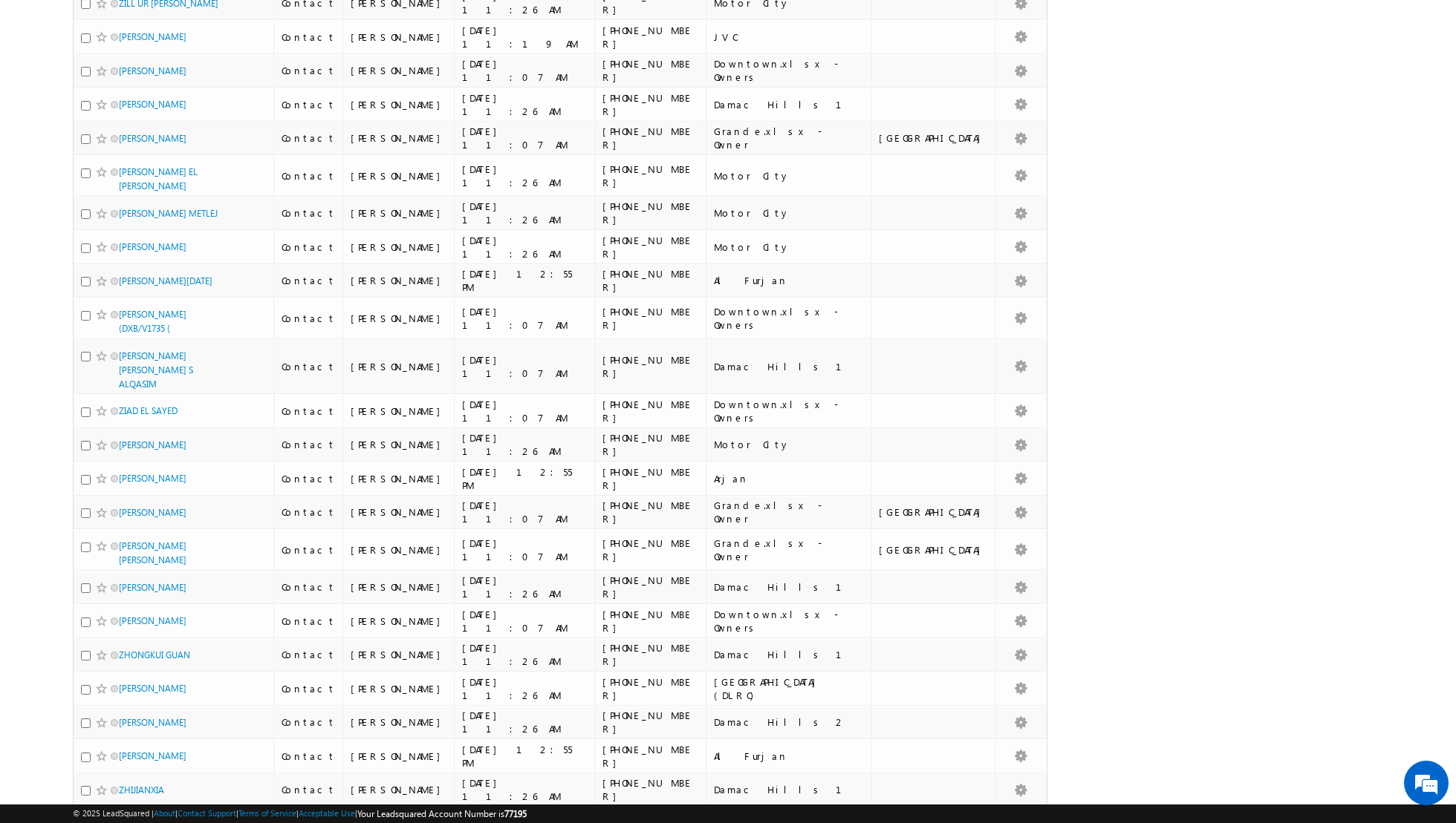
click at [740, 823] on link "2" at bounding box center [733, 835] width 26 height 25
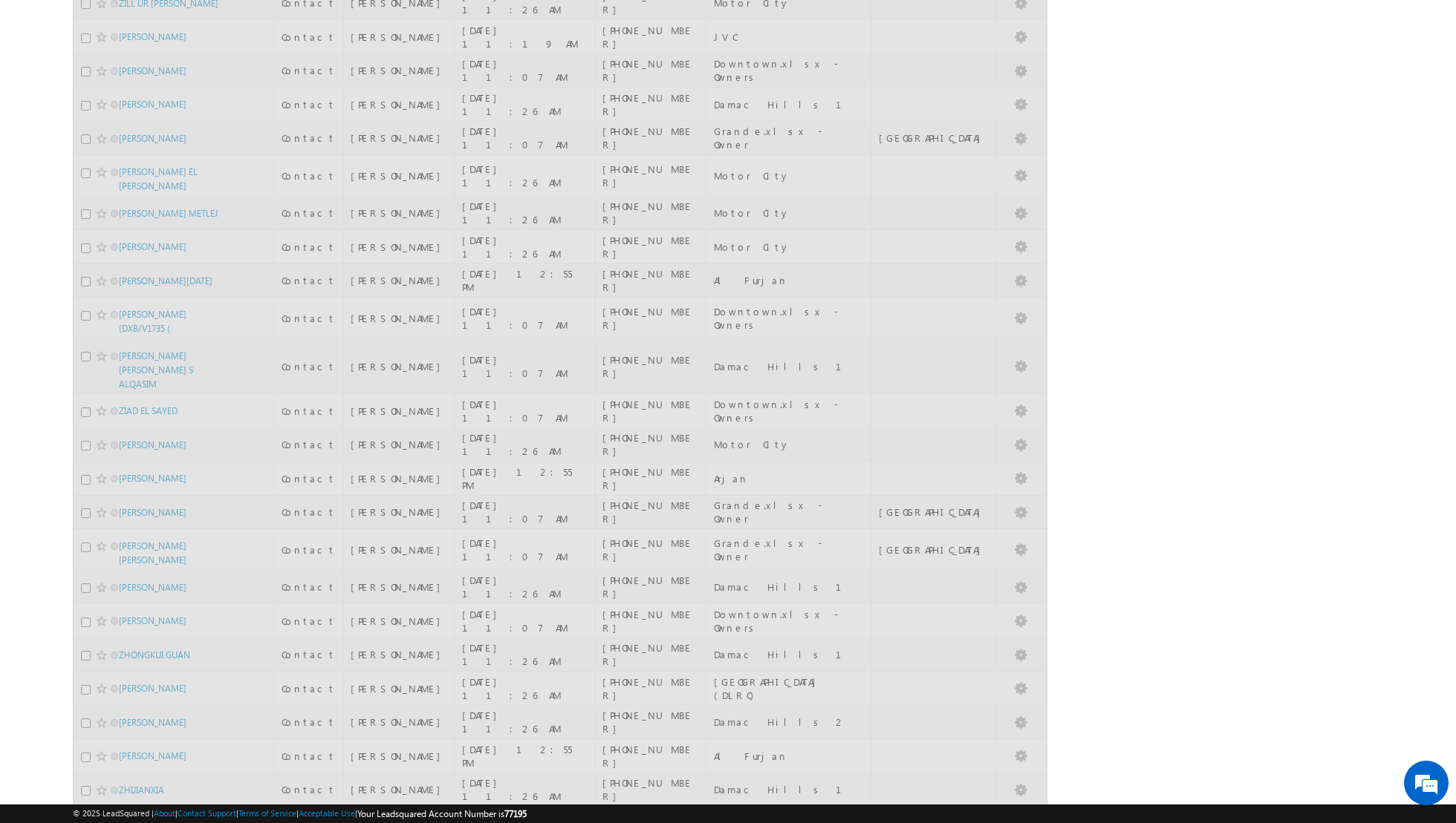
scroll to position [1218, 0]
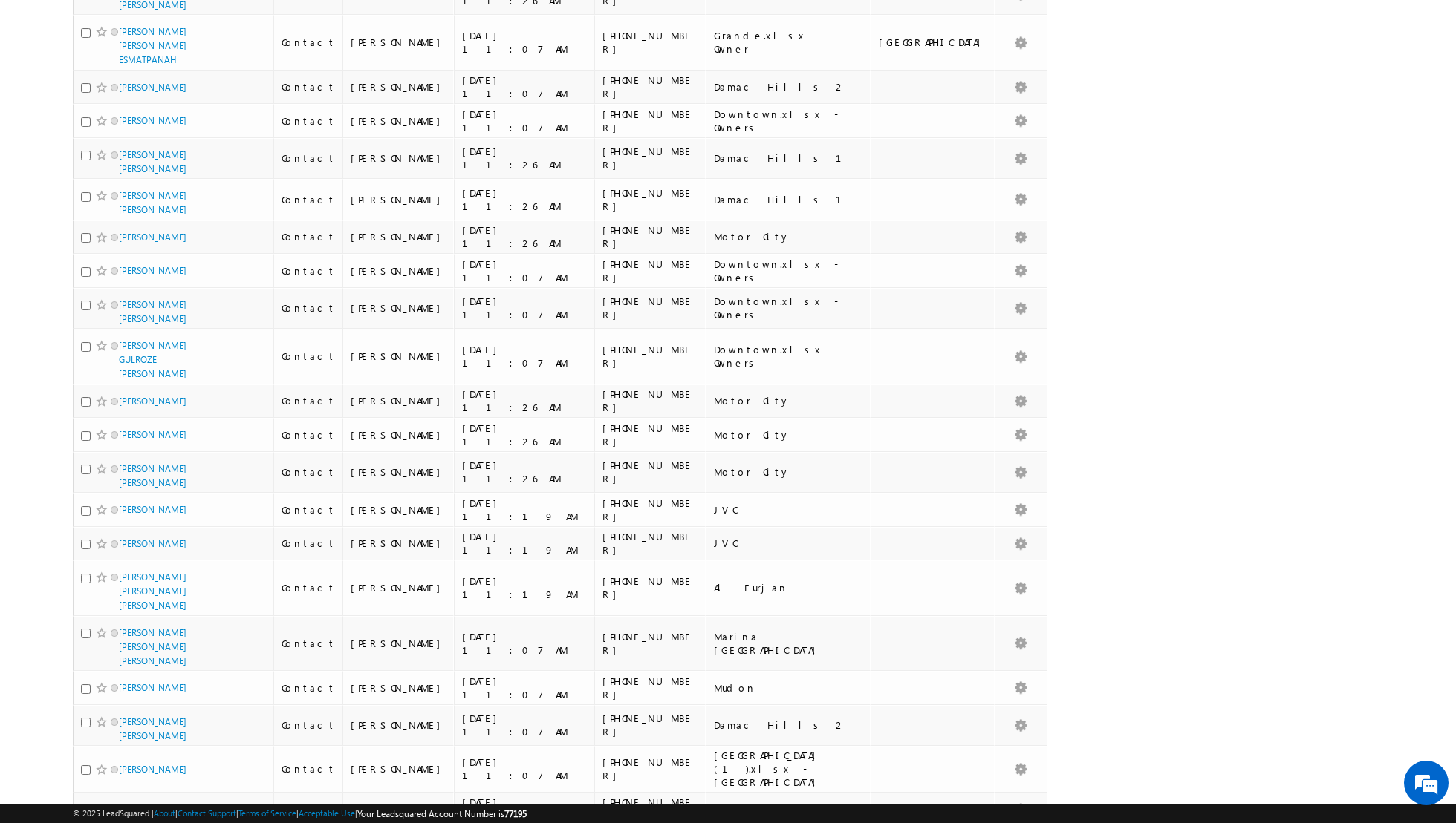
scroll to position [1335, 0]
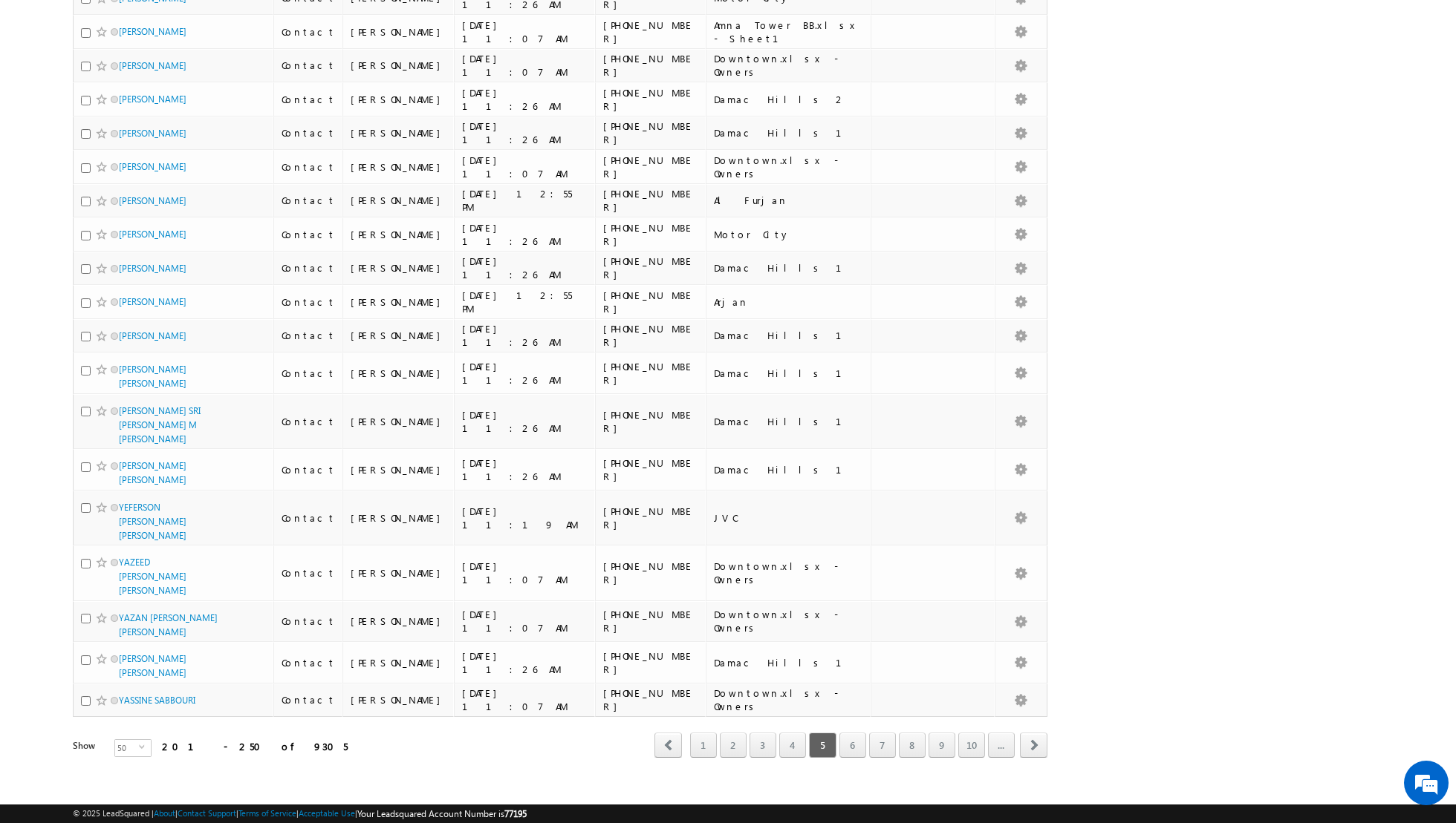
scroll to position [1236, 0]
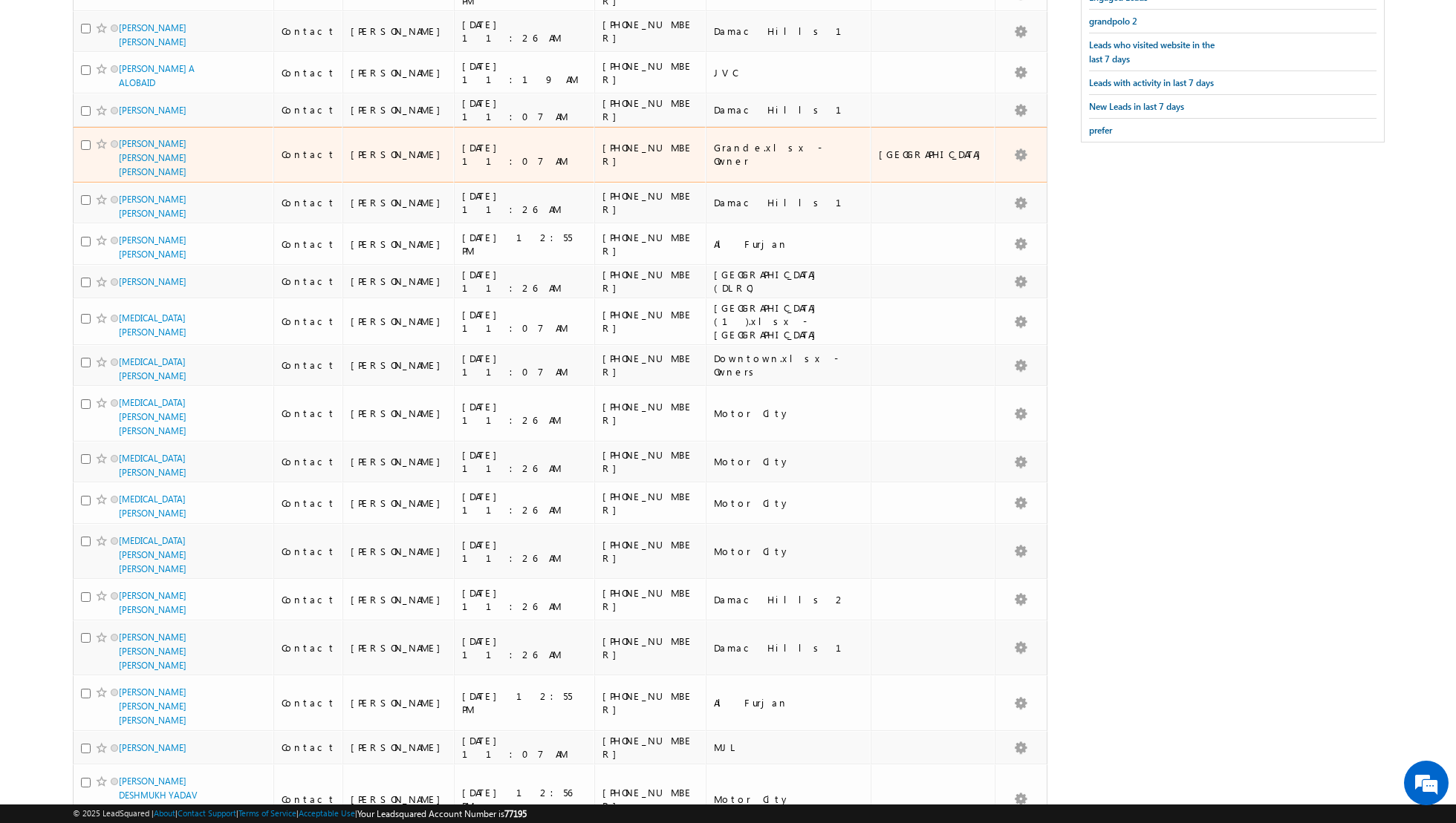
scroll to position [0, 0]
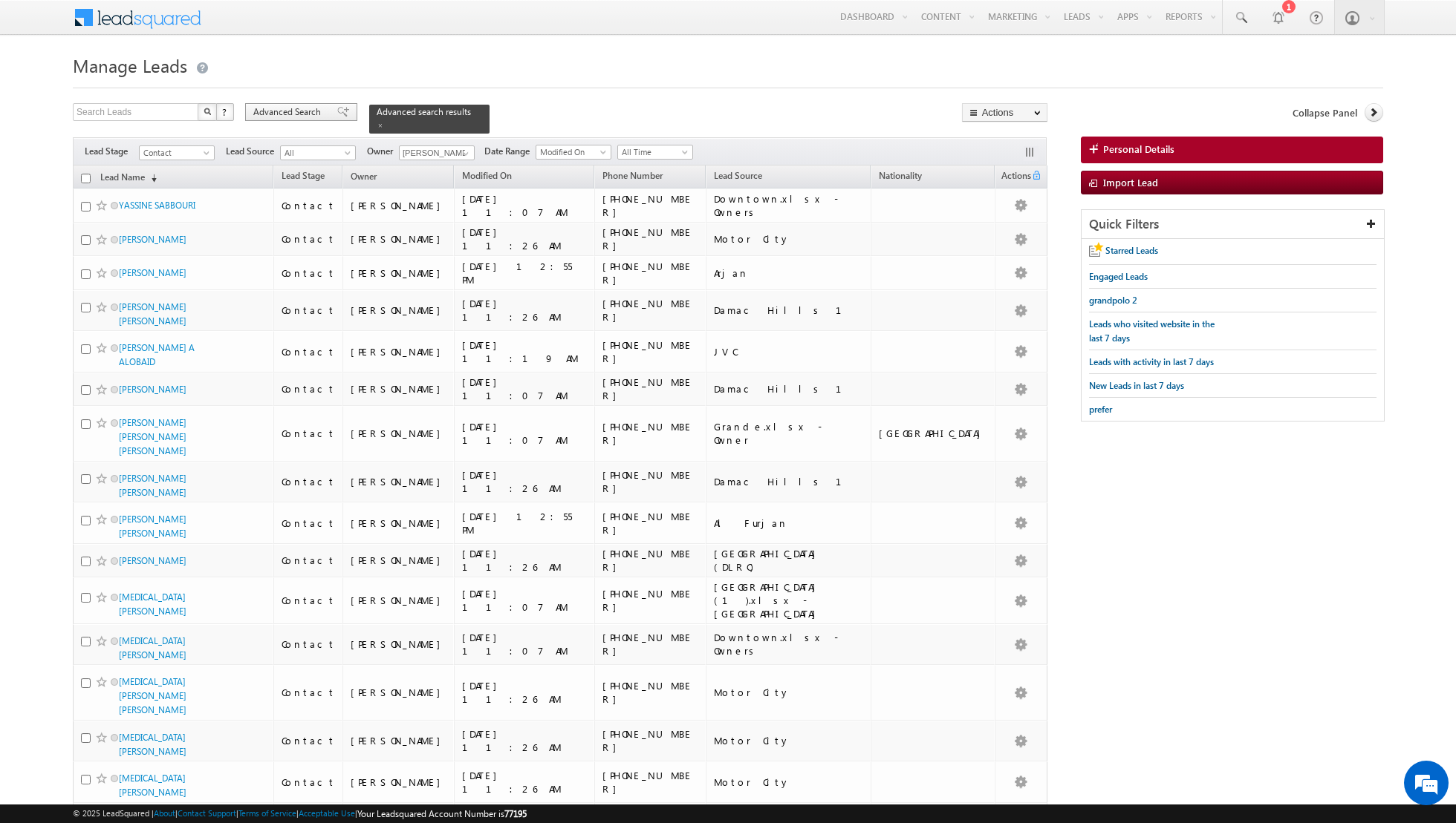
click at [337, 112] on span at bounding box center [343, 112] width 12 height 10
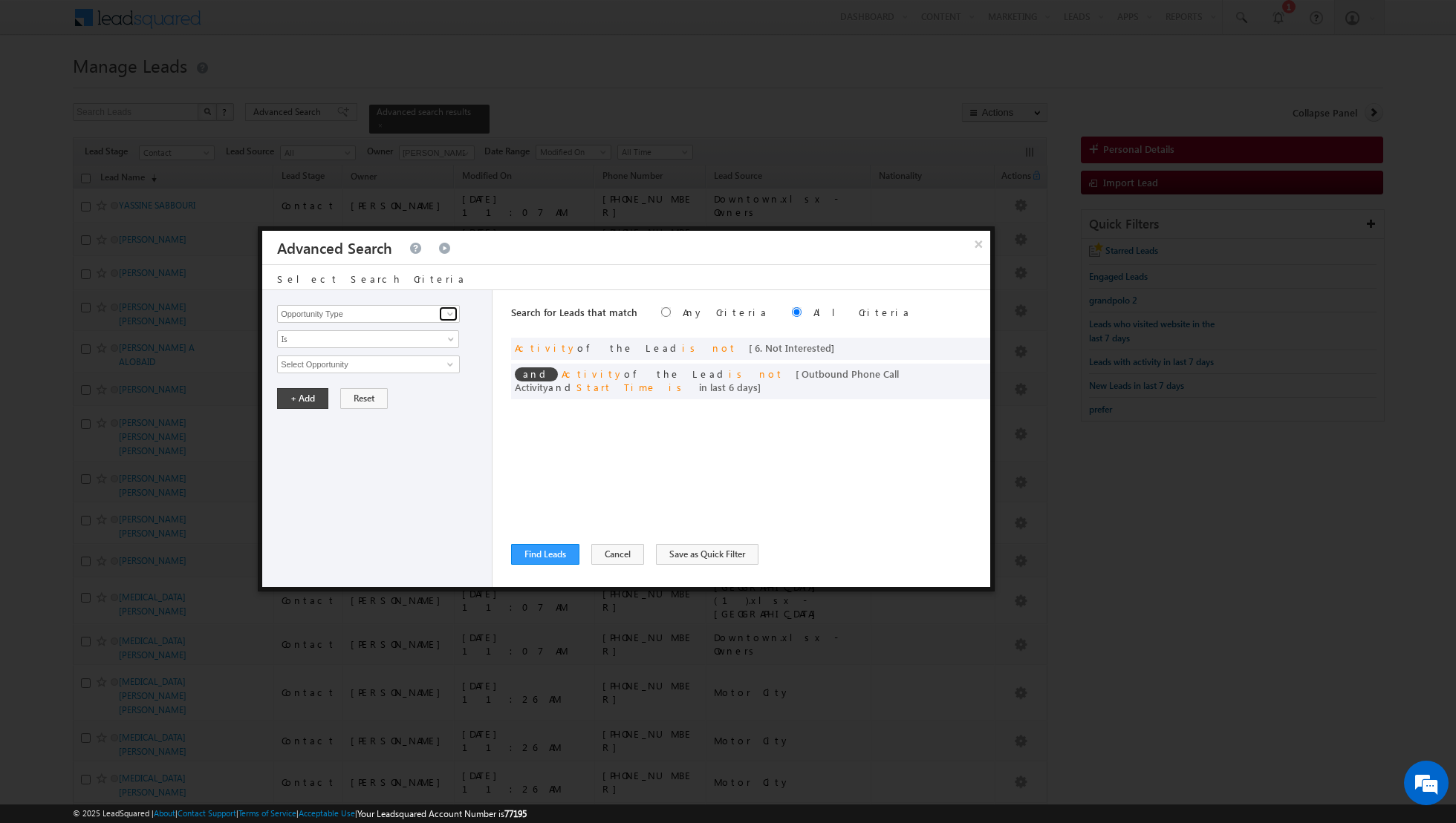
click at [453, 313] on span at bounding box center [450, 314] width 12 height 12
click at [420, 343] on link "Lead Source" at bounding box center [368, 344] width 182 height 17
click at [396, 365] on span "None Selected" at bounding box center [362, 364] width 168 height 16
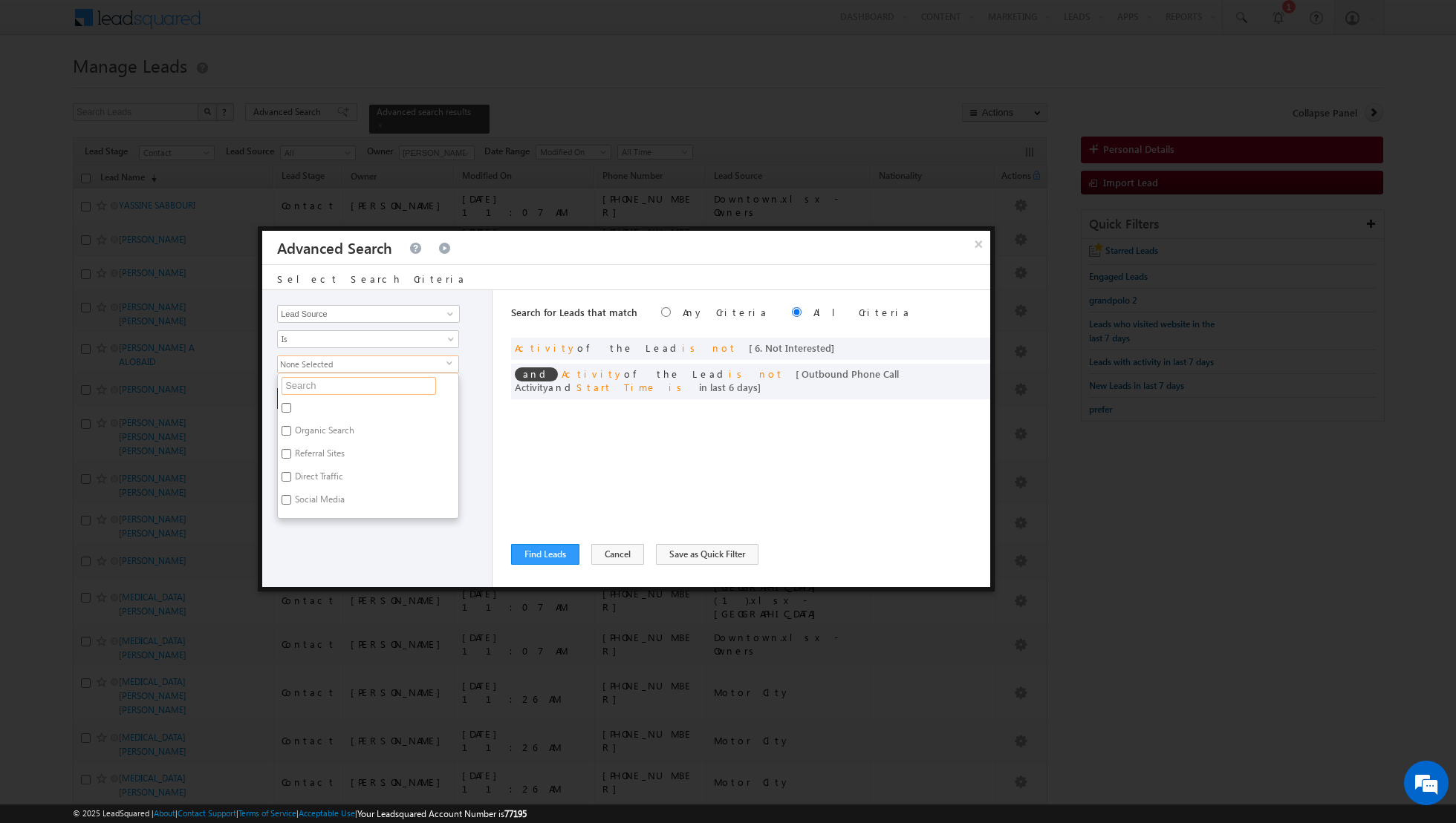
click at [353, 386] on input "text" at bounding box center [358, 385] width 154 height 18
click at [324, 409] on label "Damac Hills 1" at bounding box center [321, 410] width 85 height 23
click at [291, 409] on input "Damac Hills 1" at bounding box center [286, 408] width 9 height 9
click at [313, 450] on div "Opportunity Type Lead Activity Task Sales Group Prospect Id Address 1 Address 2…" at bounding box center [377, 439] width 230 height 297
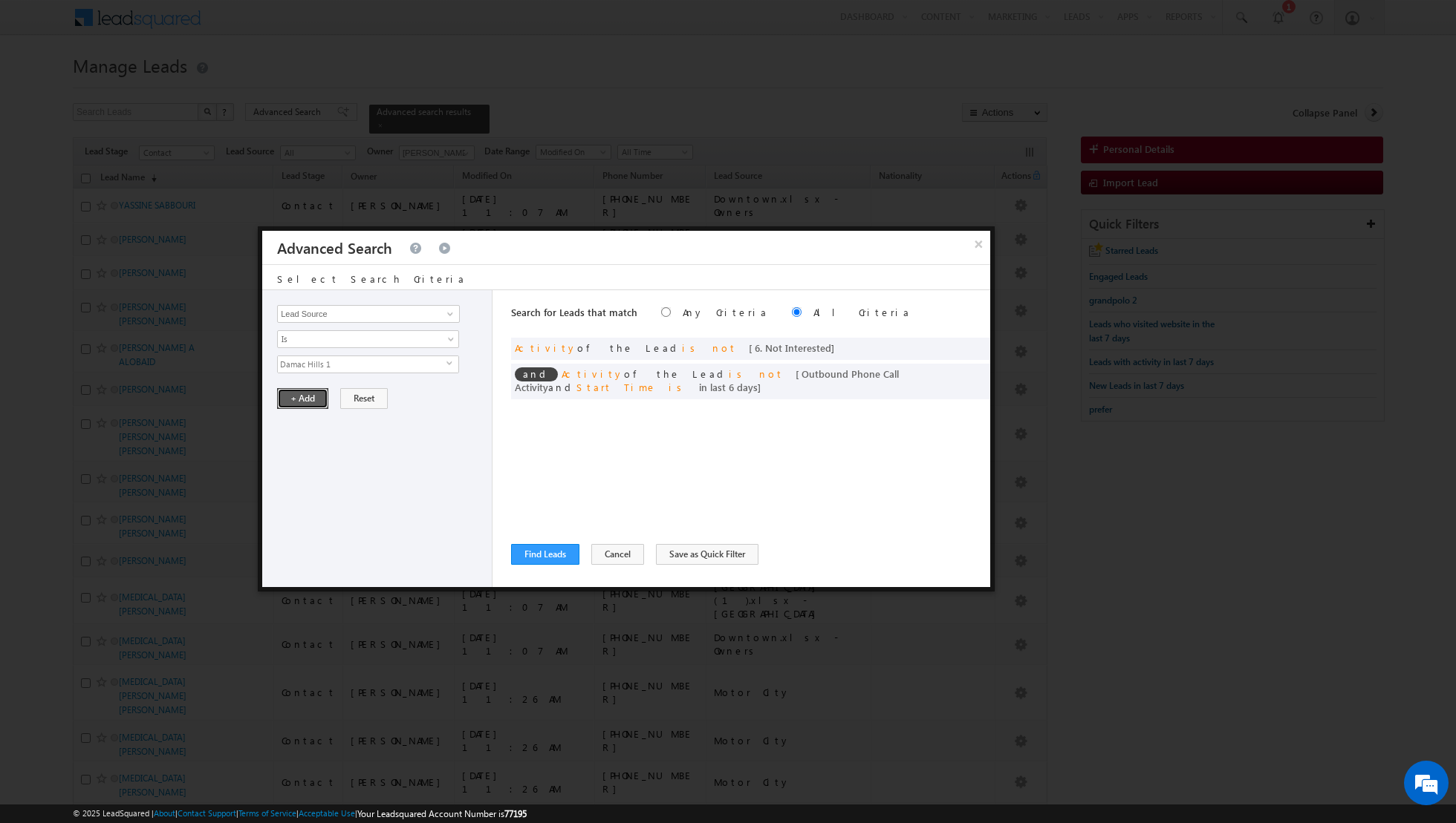
click at [306, 397] on button "+ Add" at bounding box center [303, 398] width 52 height 21
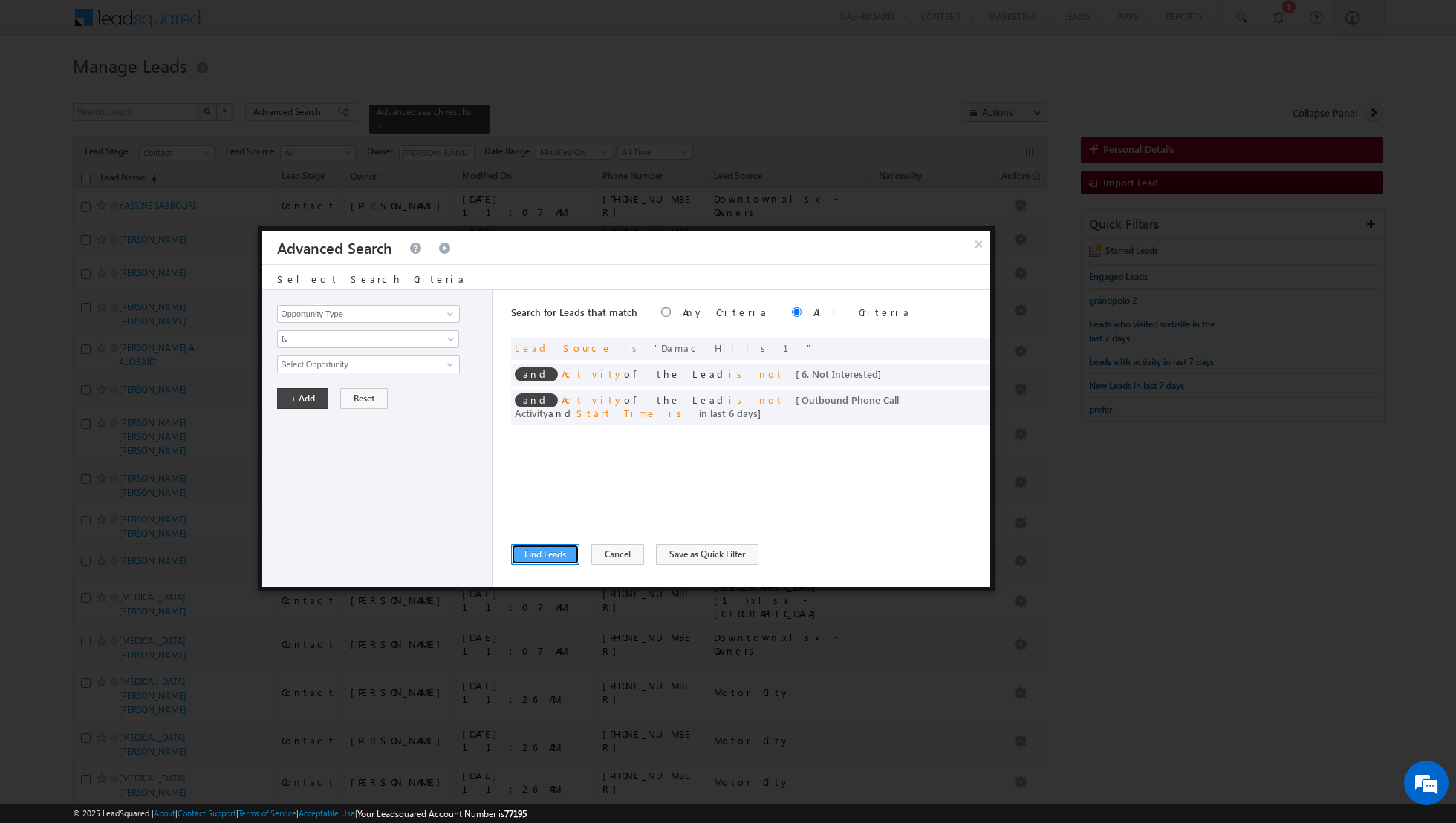
click at [543, 553] on button "Find Leads" at bounding box center [545, 554] width 69 height 21
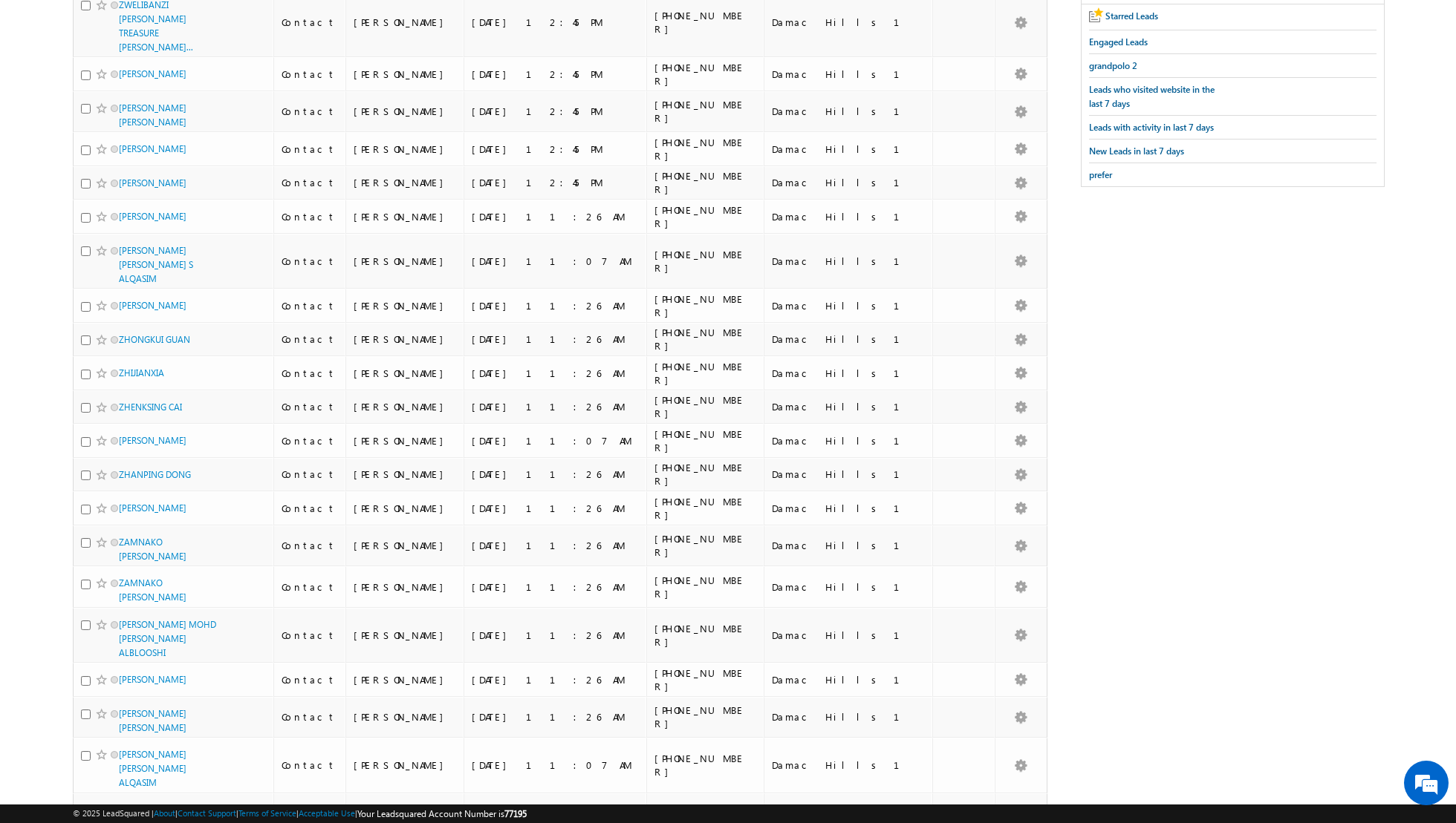
scroll to position [81, 0]
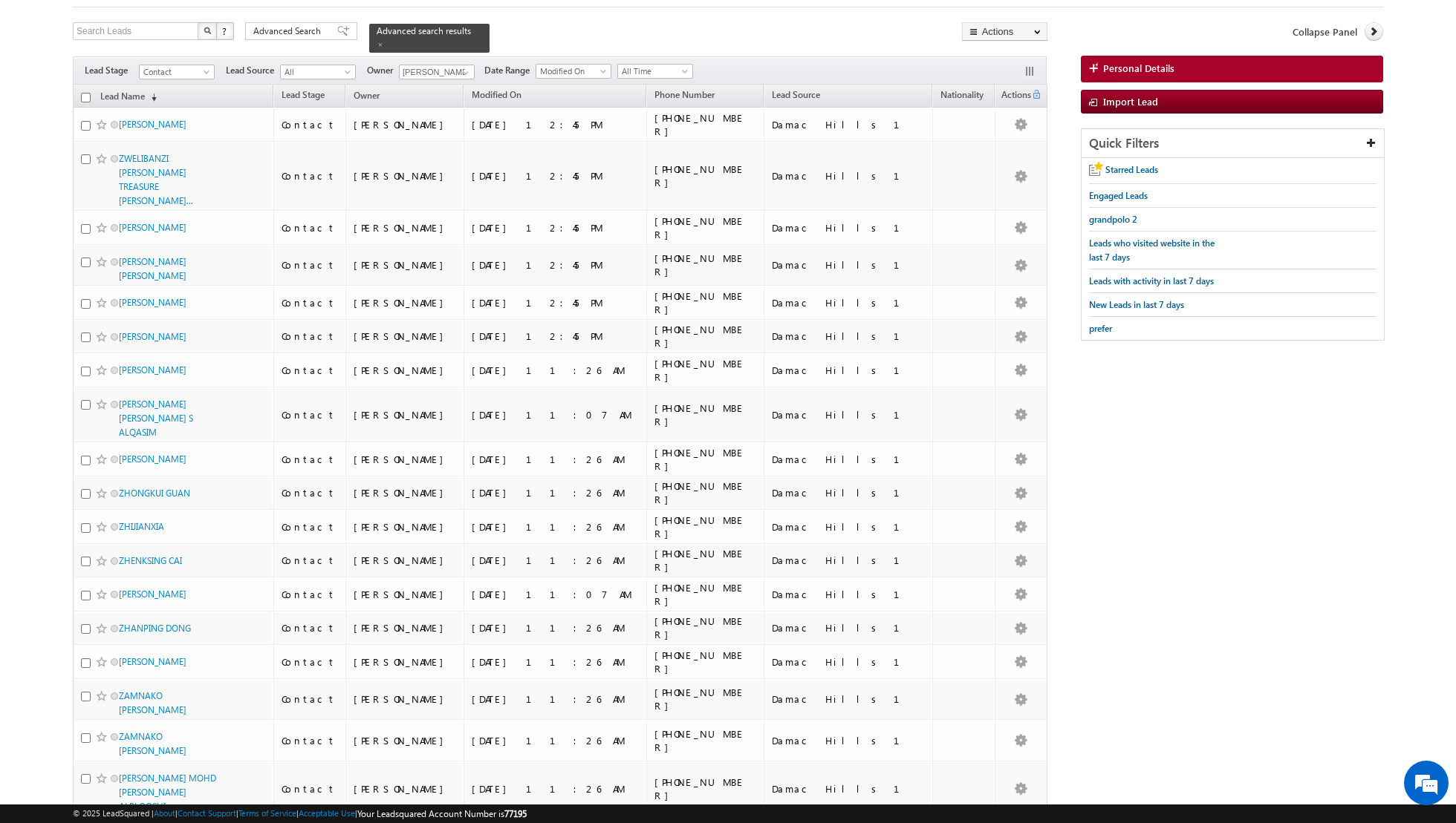
click at [86, 98] on input "checkbox" at bounding box center [86, 98] width 9 height 9
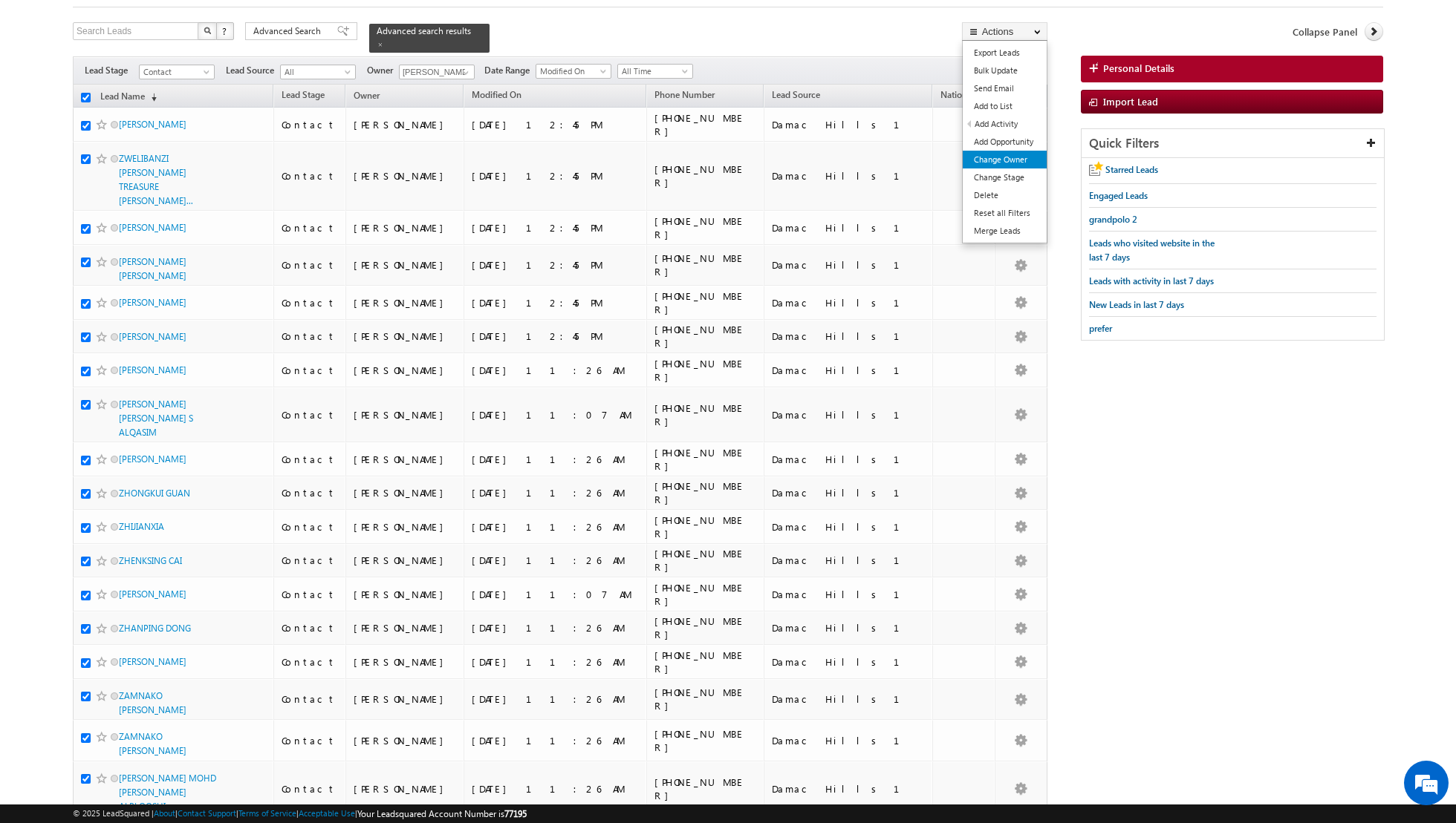
click at [1009, 161] on link "Change Owner" at bounding box center [1004, 159] width 84 height 18
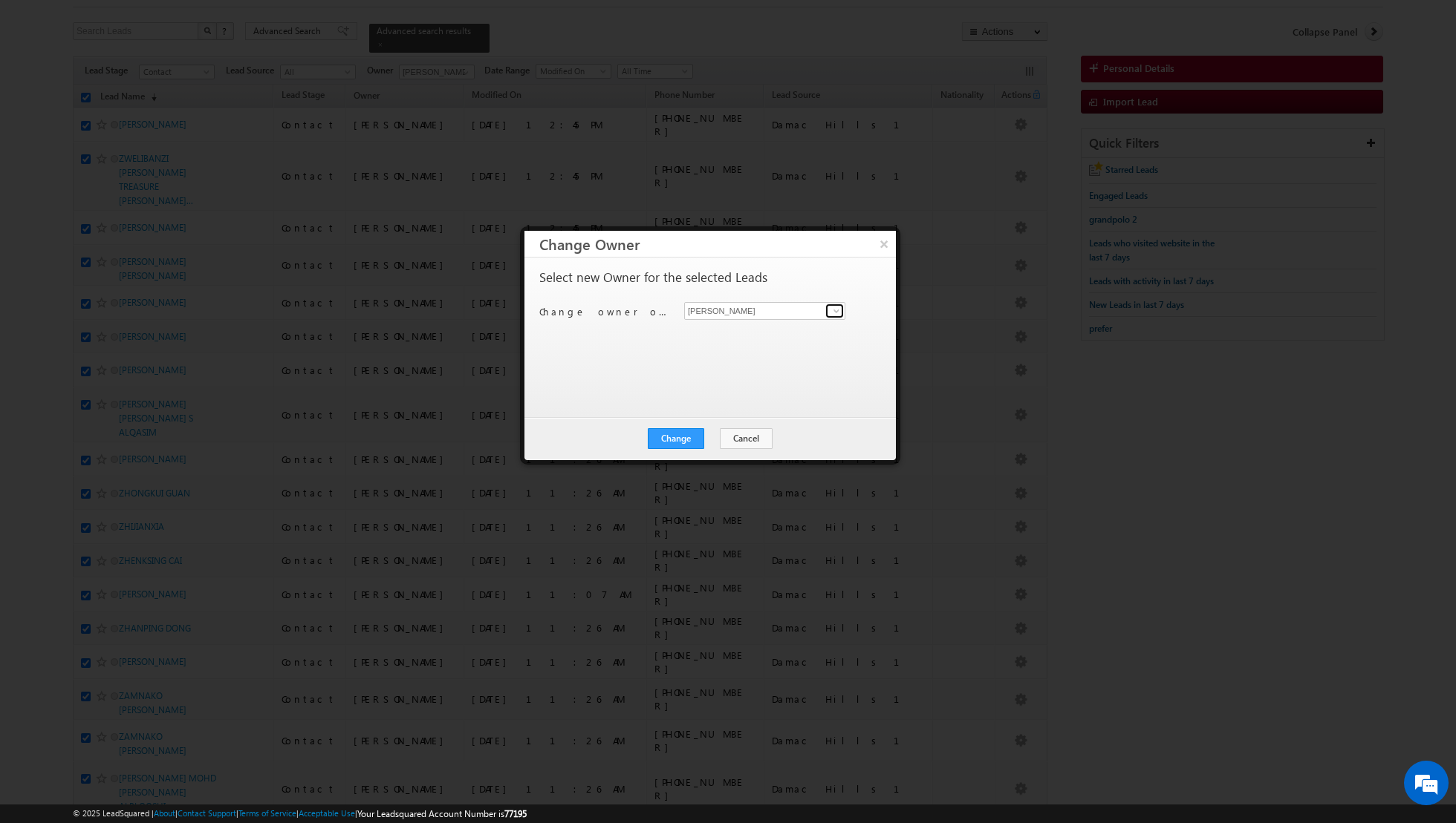
click at [830, 312] on span at bounding box center [836, 311] width 12 height 12
click at [737, 409] on link "Isha Mehndiratta isha.mehndiratta@indglobal.ae" at bounding box center [764, 412] width 161 height 28
click at [678, 443] on button "Change" at bounding box center [676, 439] width 56 height 21
click at [714, 443] on button "Close" at bounding box center [712, 439] width 48 height 21
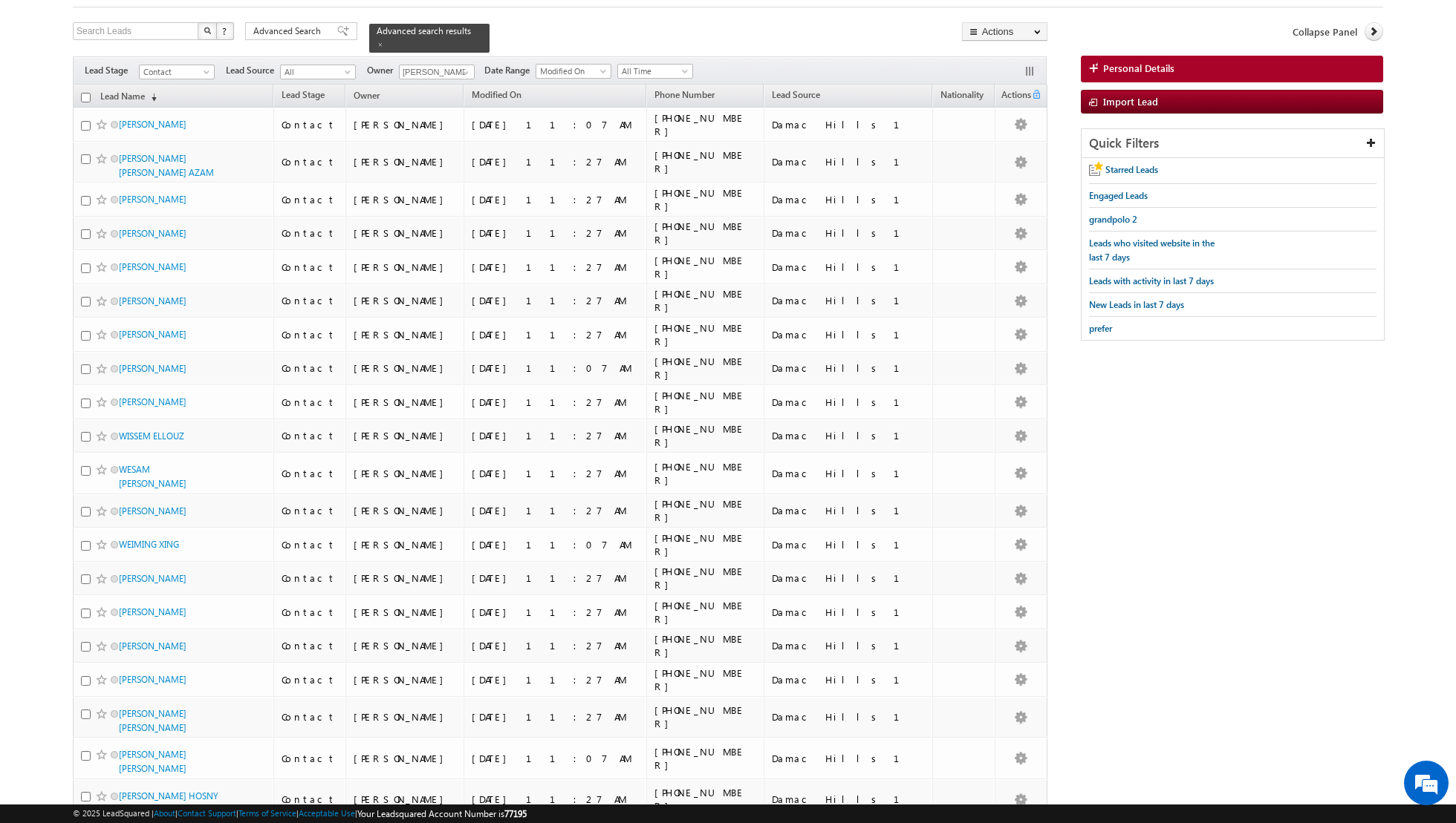
click at [84, 96] on input "checkbox" at bounding box center [86, 98] width 9 height 9
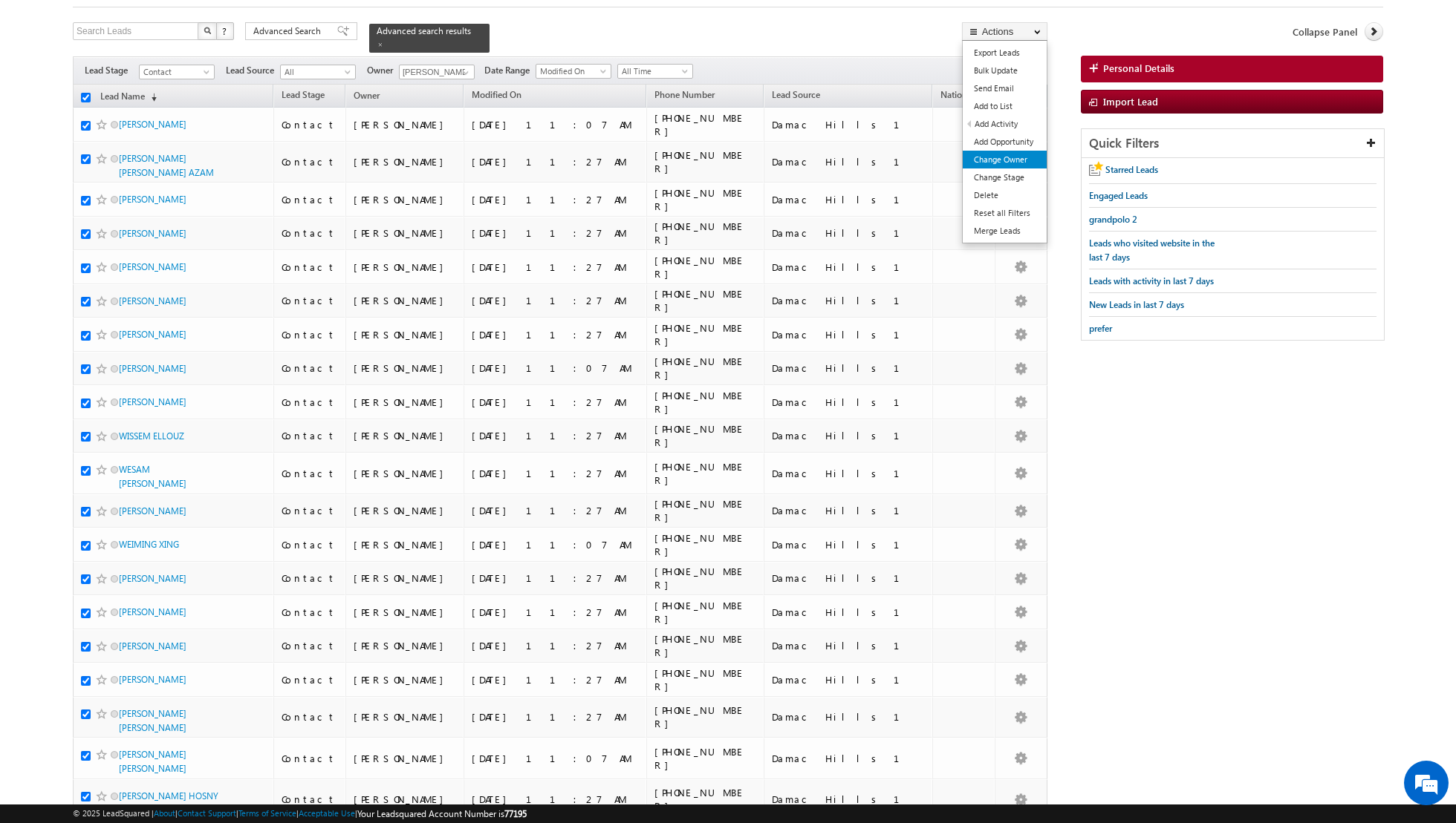
click at [981, 162] on link "Change Owner" at bounding box center [1004, 159] width 84 height 18
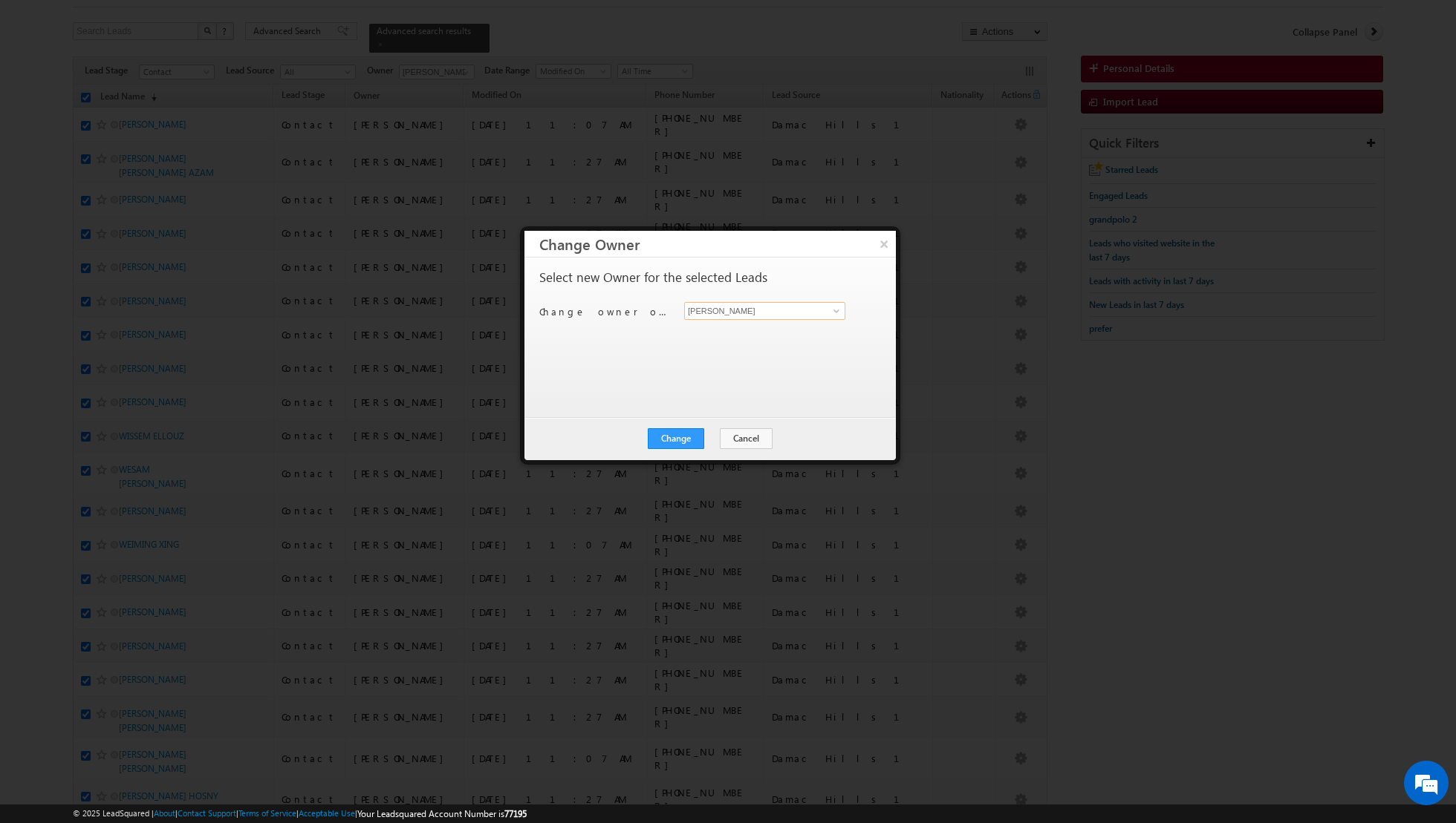
click at [844, 311] on input "[PERSON_NAME]" at bounding box center [764, 311] width 161 height 18
click at [831, 311] on span at bounding box center [836, 311] width 12 height 12
click at [772, 373] on link "Riya Raj riya.raj@indglobal.ae" at bounding box center [764, 374] width 161 height 28
click at [683, 433] on button "Change" at bounding box center [676, 439] width 56 height 21
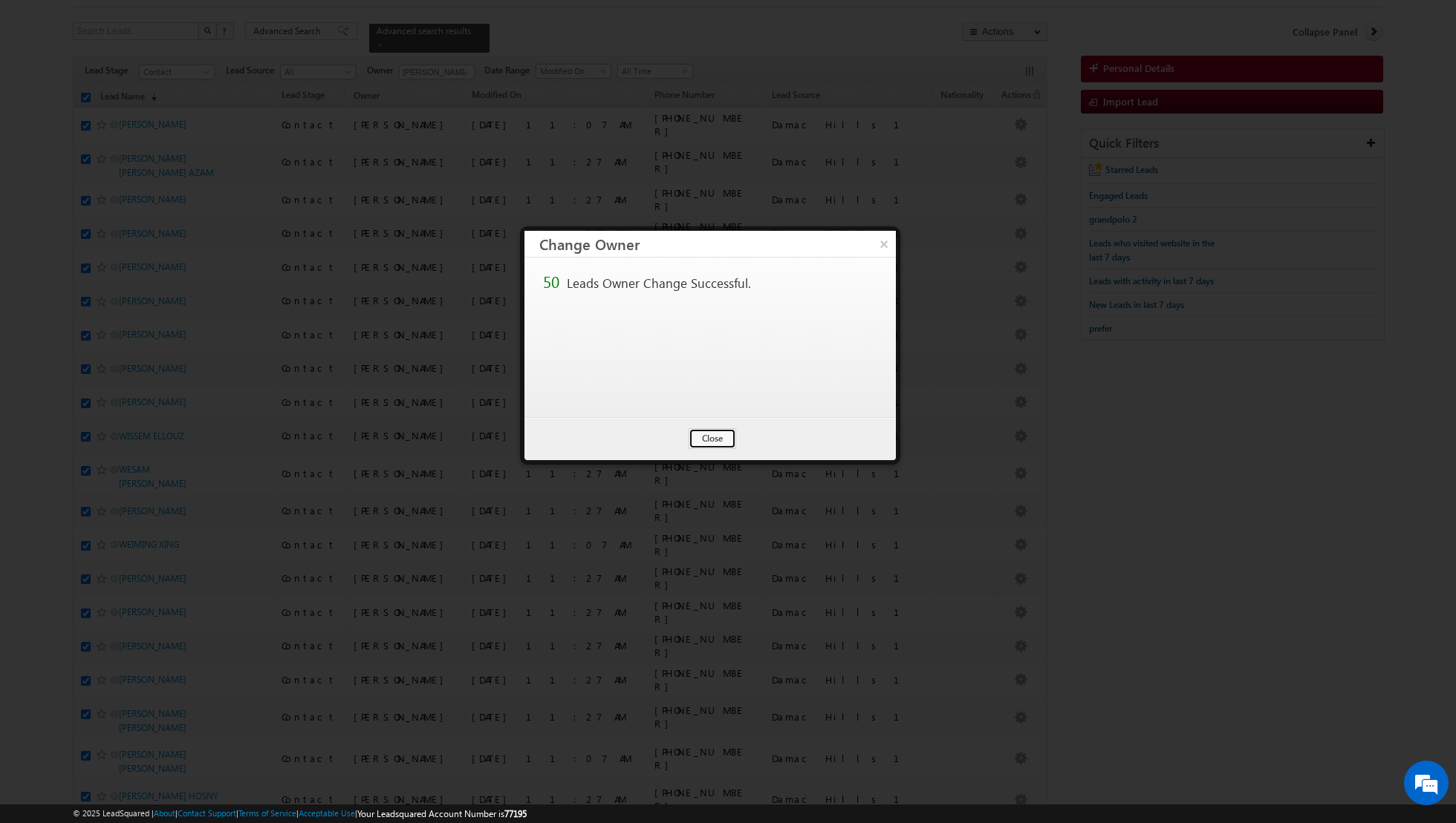
click at [708, 436] on button "Close" at bounding box center [712, 439] width 48 height 21
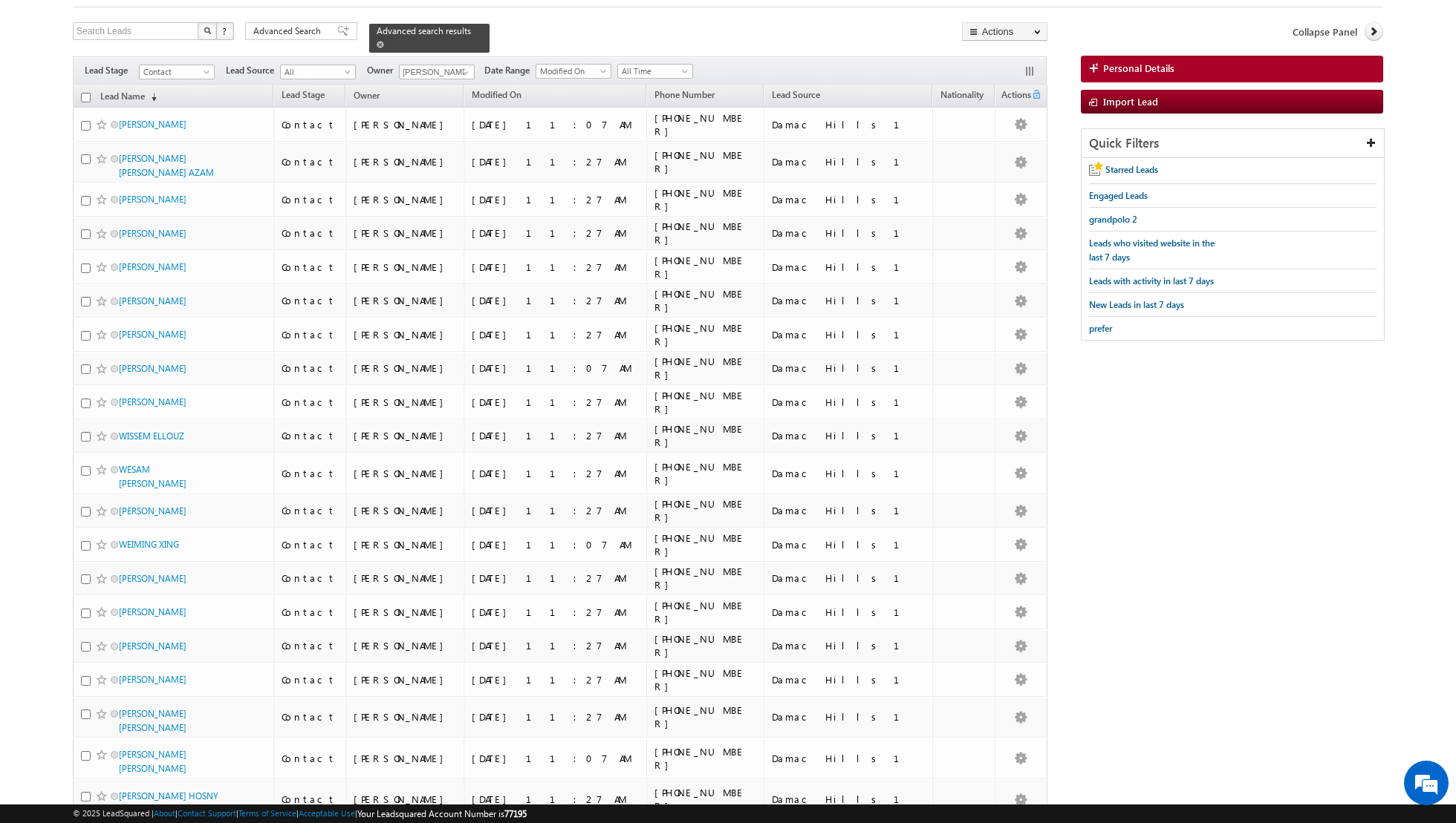
click at [377, 42] on span at bounding box center [381, 44] width 8 height 8
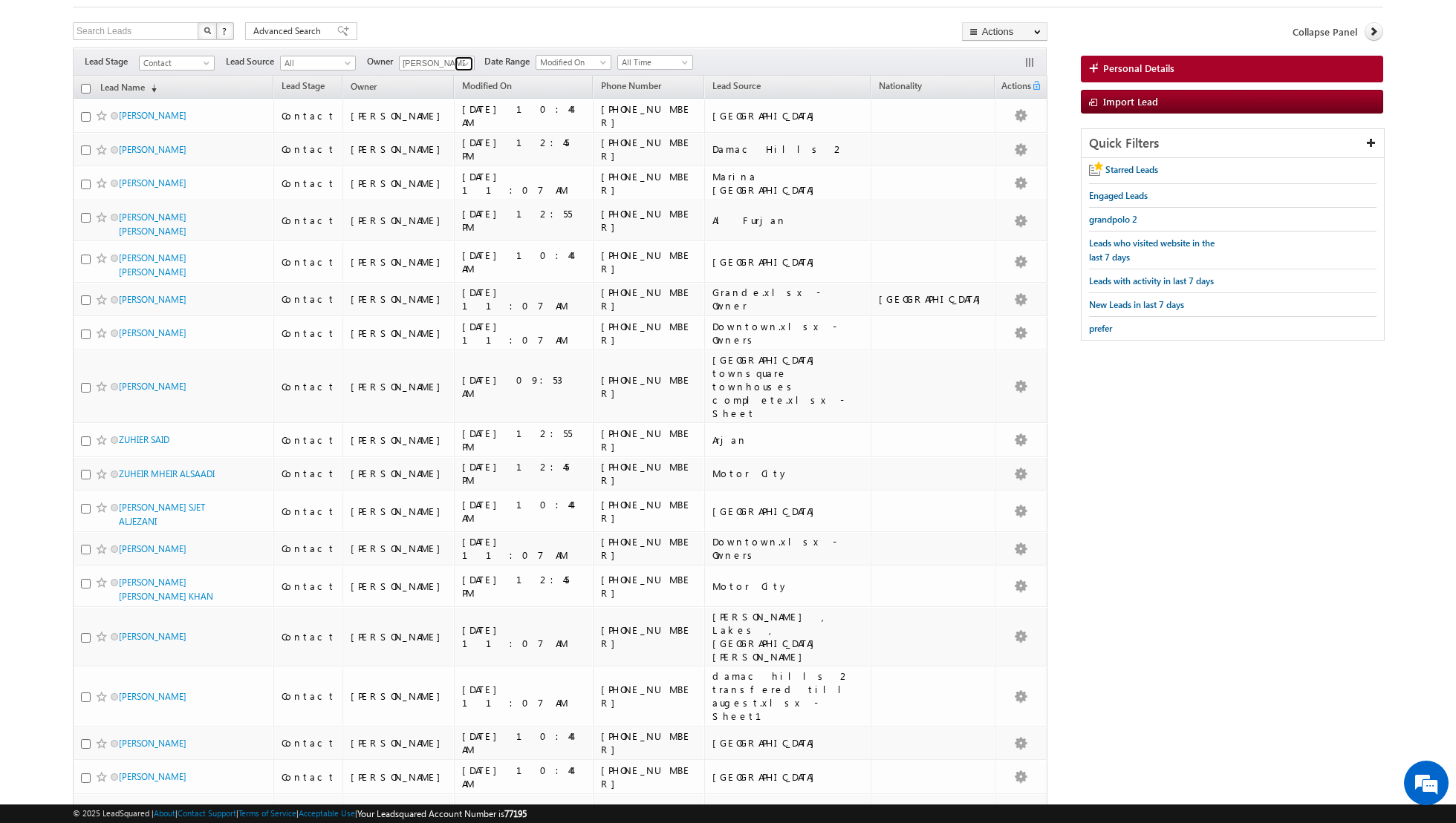
click at [462, 62] on span at bounding box center [465, 64] width 12 height 12
click at [447, 105] on link "Aakash Arora aakash.arora@indglobal.ae" at bounding box center [473, 114] width 149 height 28
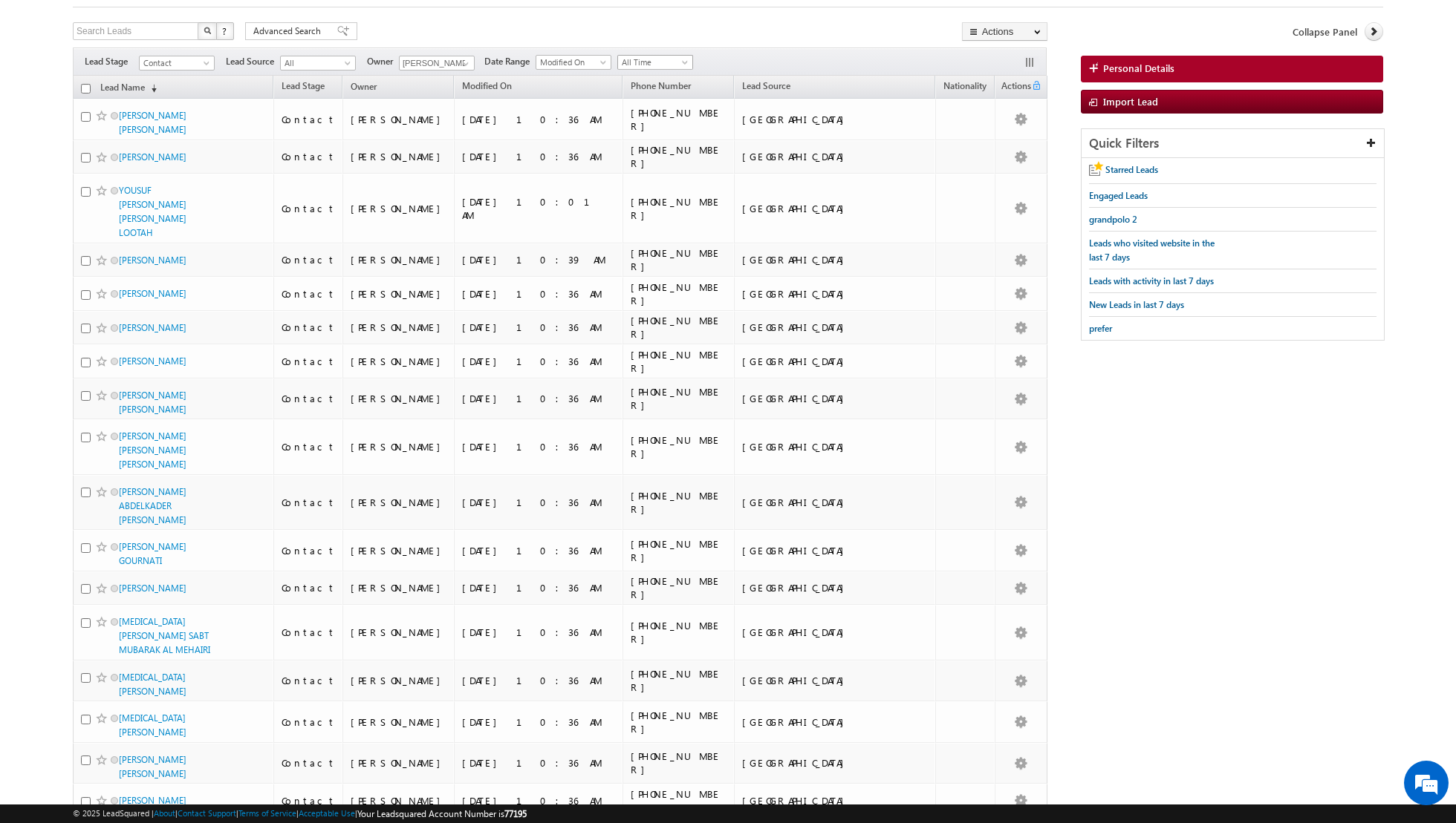
click at [681, 59] on span at bounding box center [686, 65] width 12 height 12
click at [650, 119] on link "Today" at bounding box center [649, 125] width 75 height 13
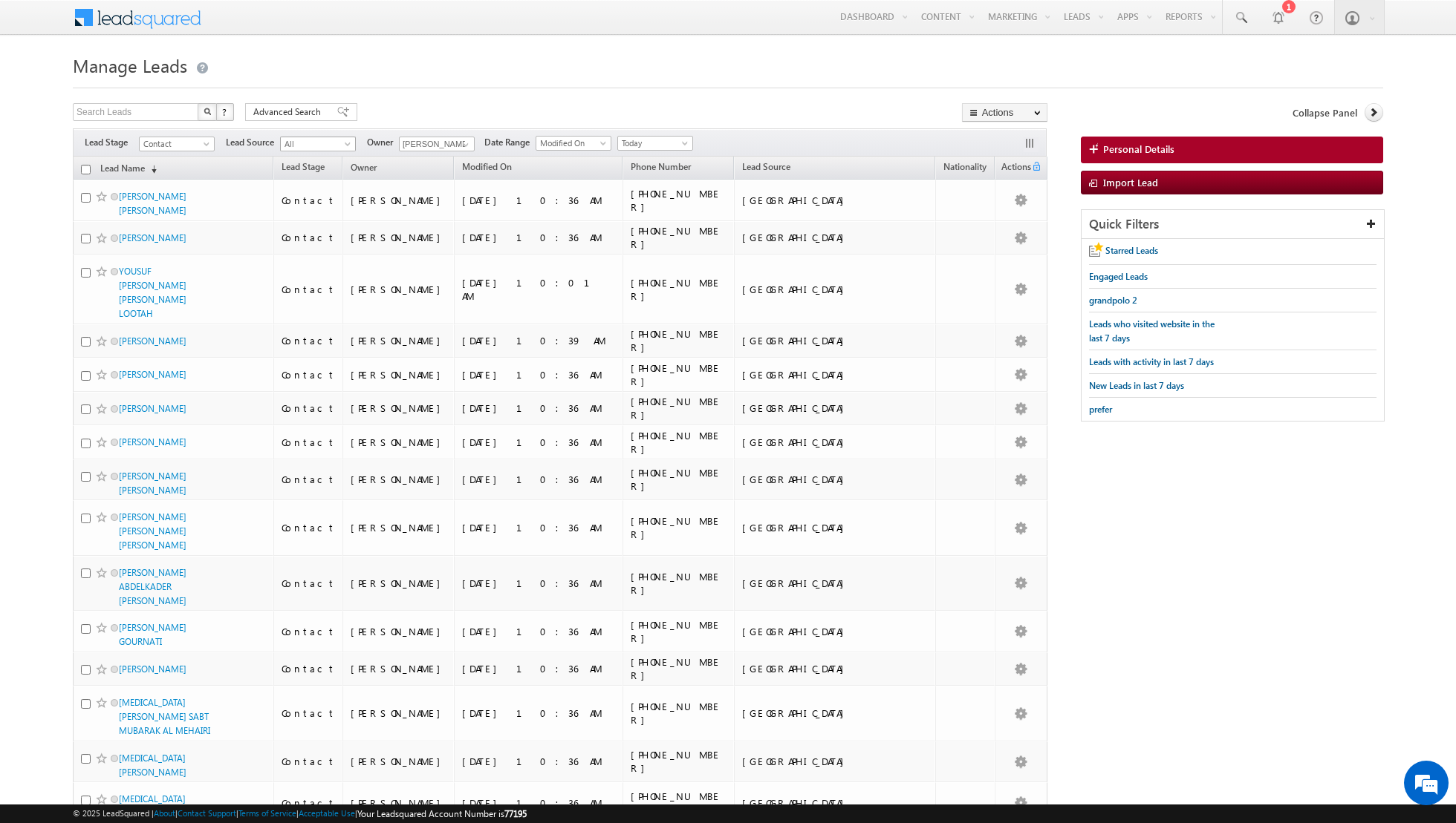
click at [347, 141] on span at bounding box center [349, 147] width 12 height 12
click at [462, 140] on span at bounding box center [465, 145] width 12 height 12
click at [433, 219] on link "Asma Kazi asma.kazi@indglobal.ae" at bounding box center [473, 221] width 149 height 28
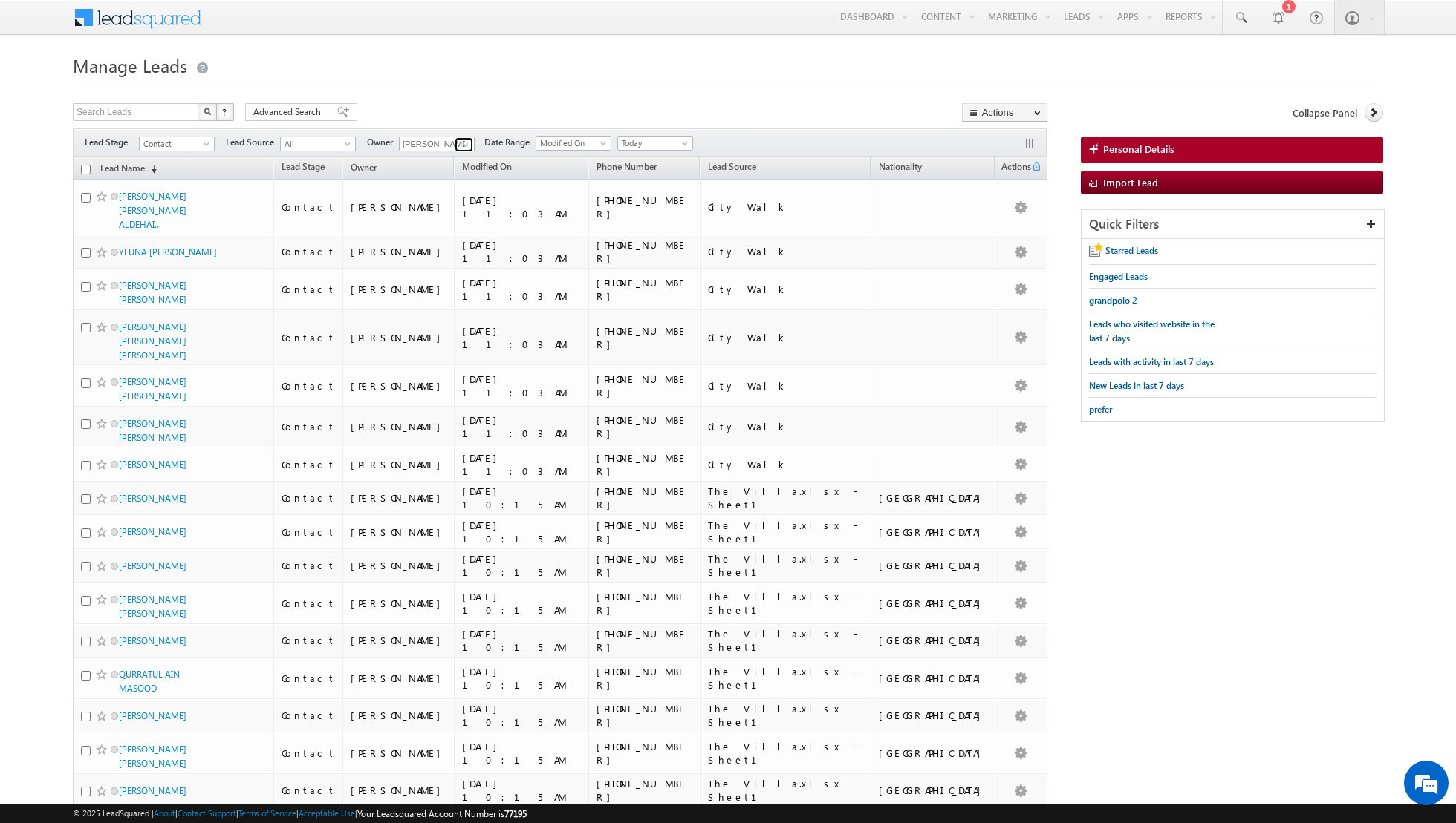
click at [461, 144] on span at bounding box center [465, 145] width 12 height 12
click at [447, 240] on link "Dinesh Kumar dinesh.kumar@indglobal.ae" at bounding box center [473, 247] width 149 height 28
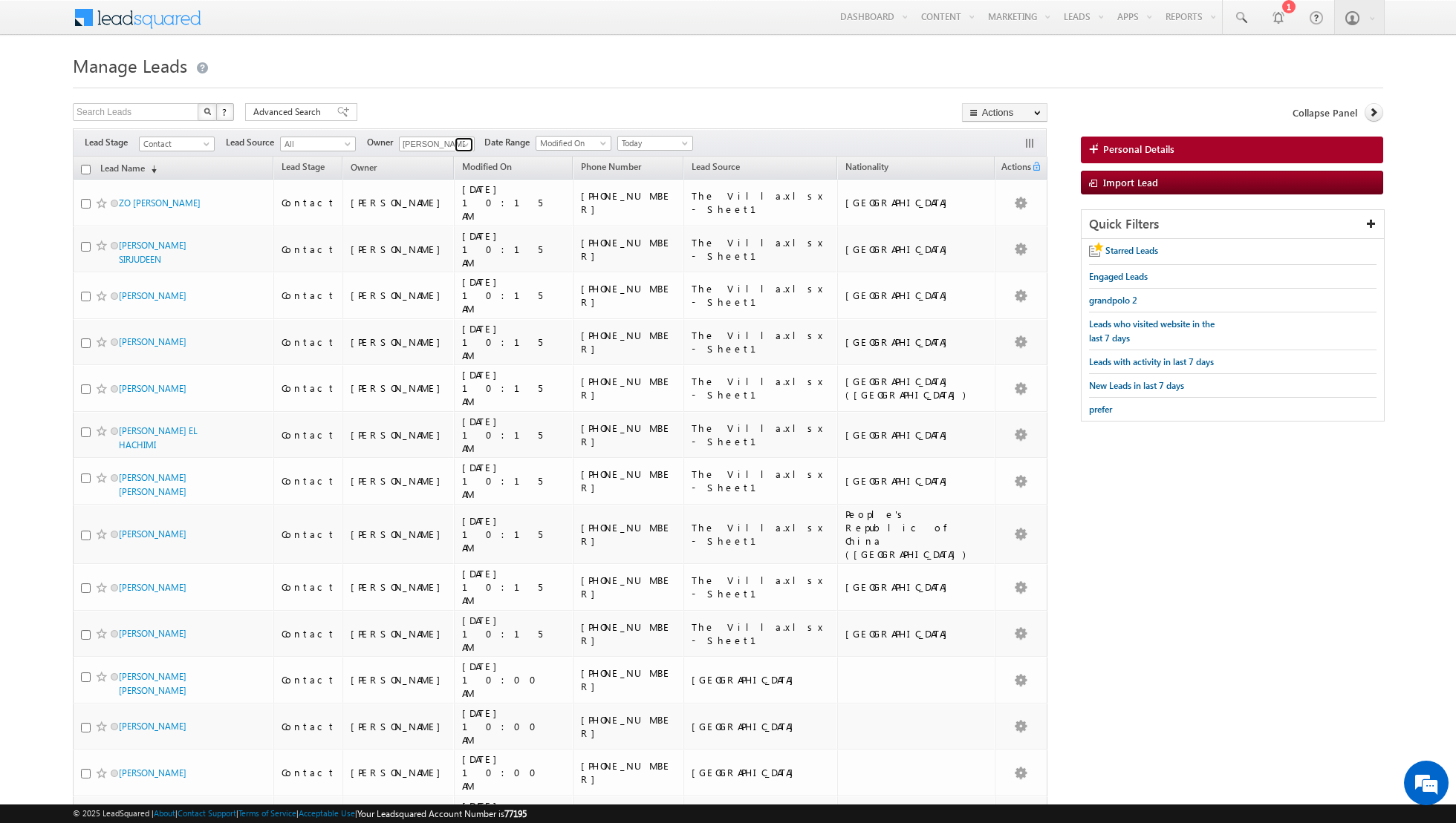
click at [463, 150] on link at bounding box center [464, 145] width 19 height 15
click at [461, 264] on link "Isha Mehndiratta isha.mehndiratta@indglobal.ae" at bounding box center [473, 274] width 149 height 28
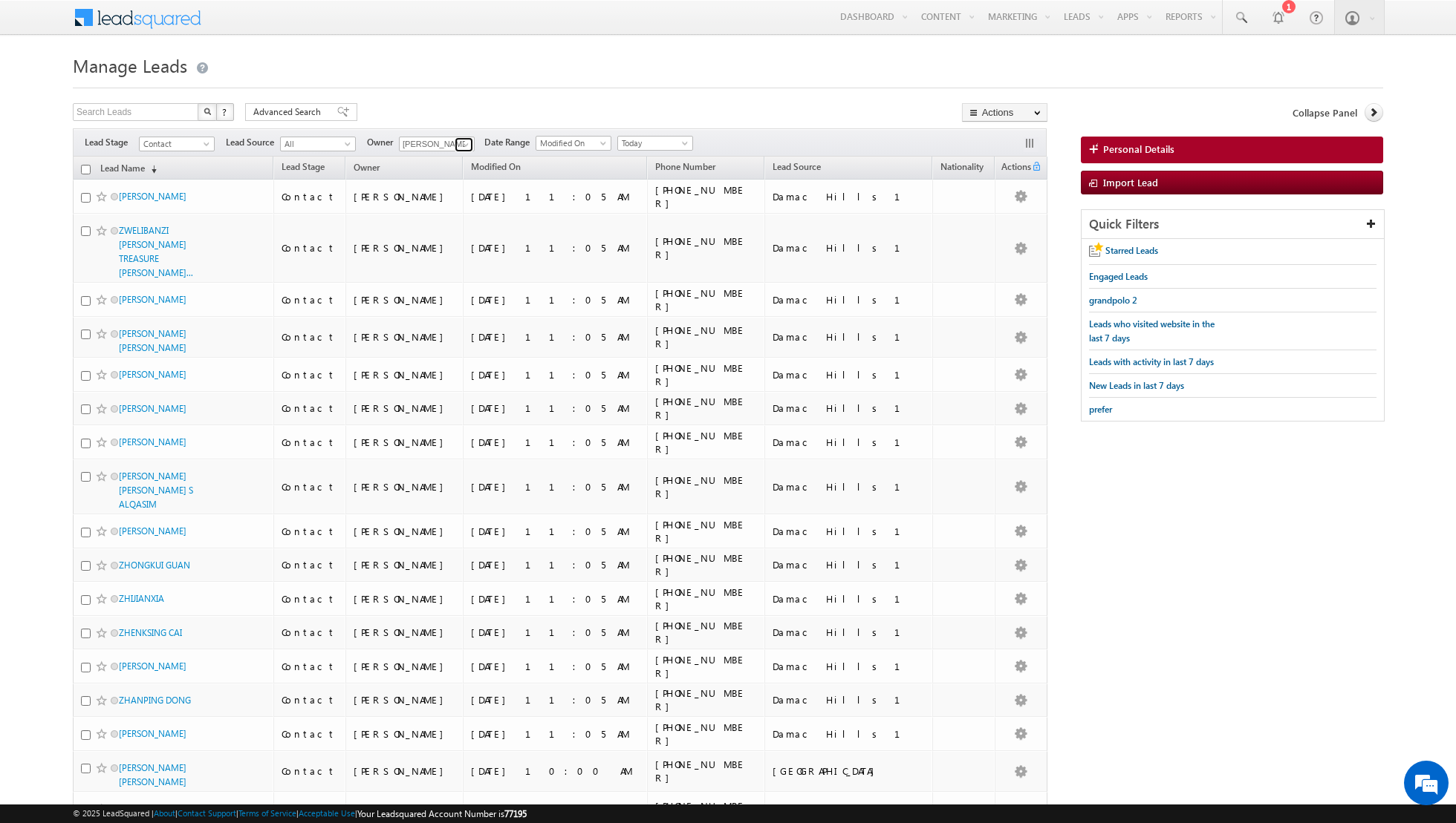
click at [463, 141] on span at bounding box center [465, 145] width 12 height 12
click at [455, 286] on span "muhammad.shibily@indglobal.ae" at bounding box center [472, 290] width 133 height 11
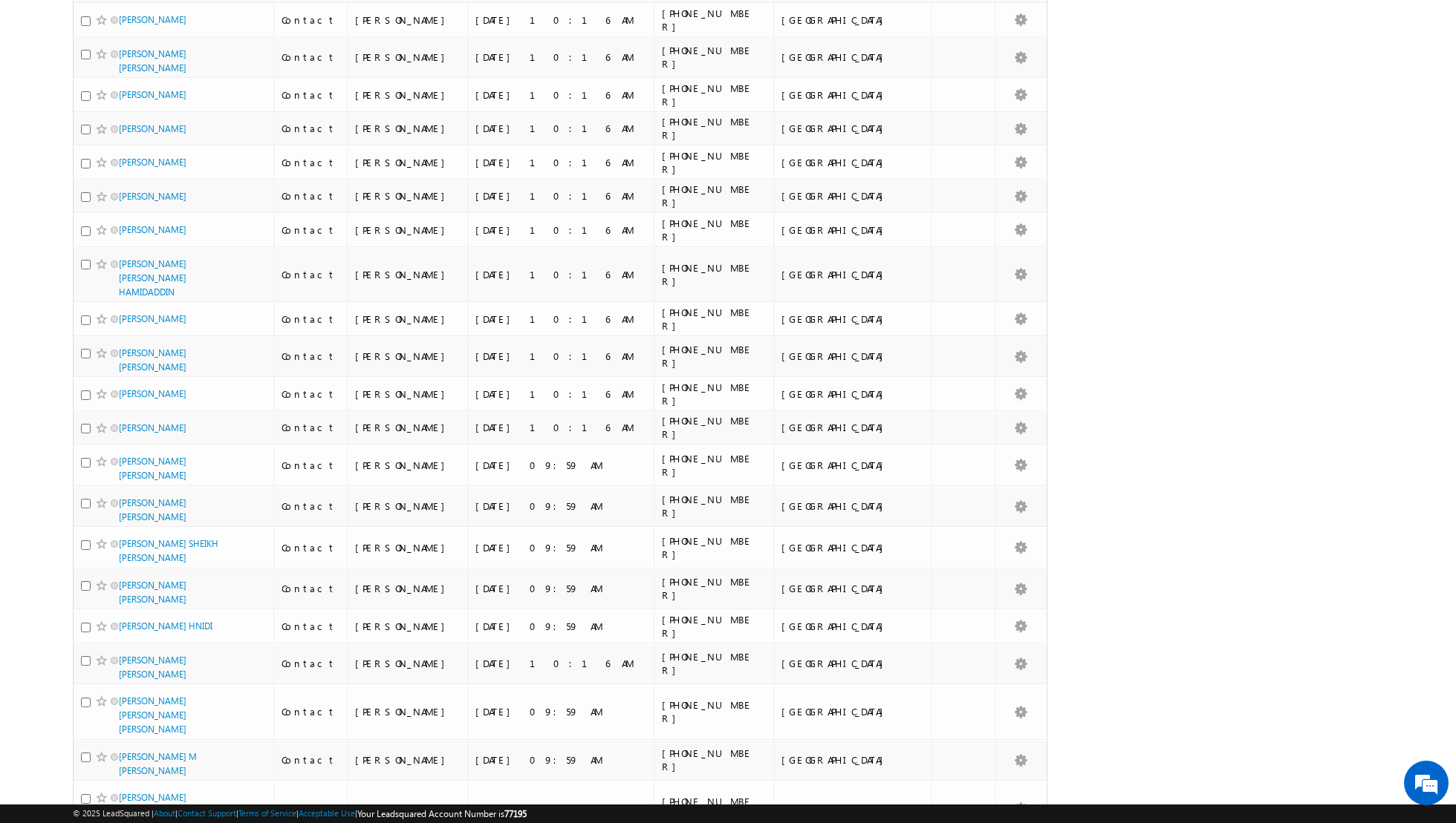
scroll to position [0, 0]
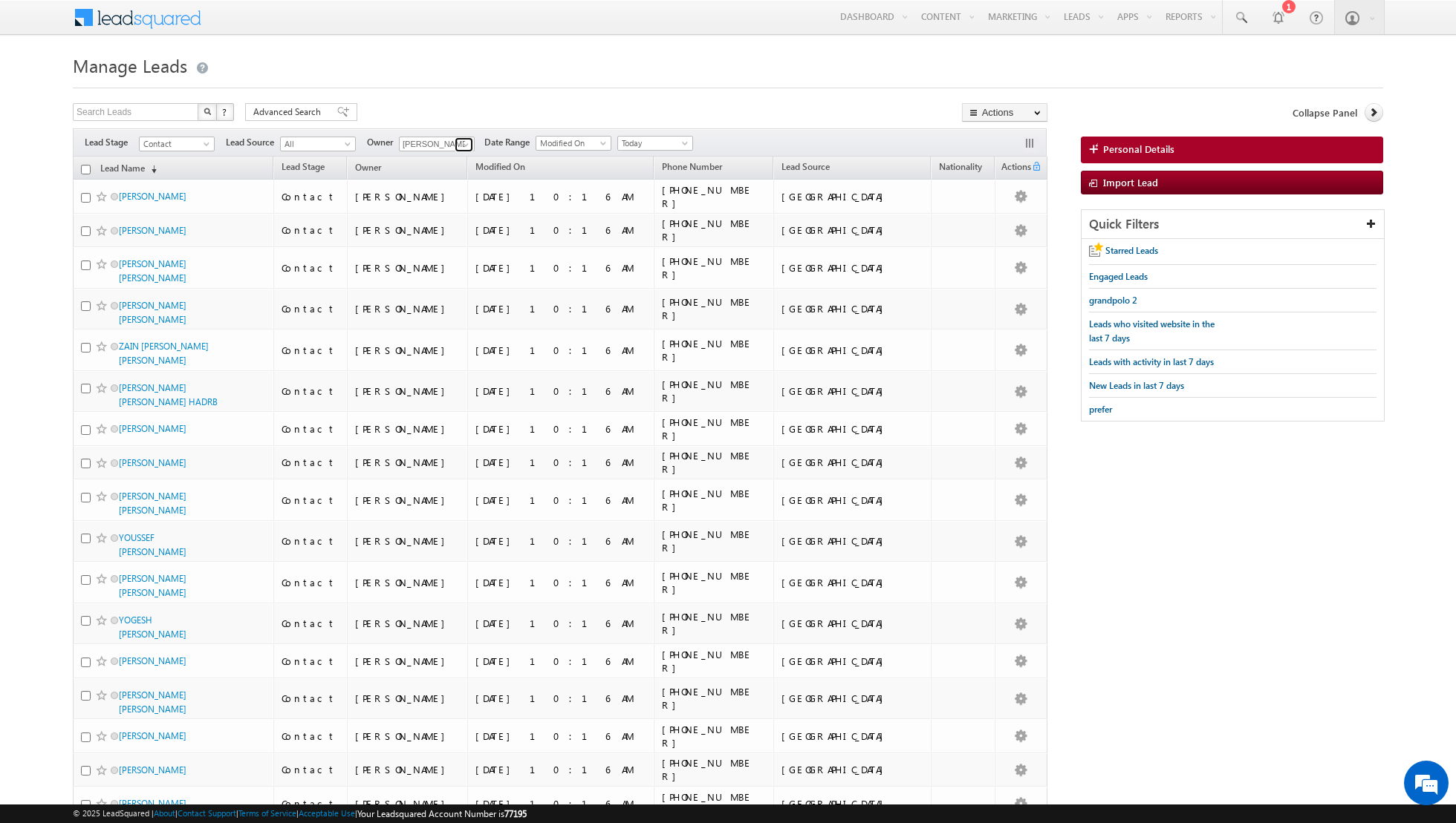
click at [462, 148] on span at bounding box center [465, 145] width 12 height 12
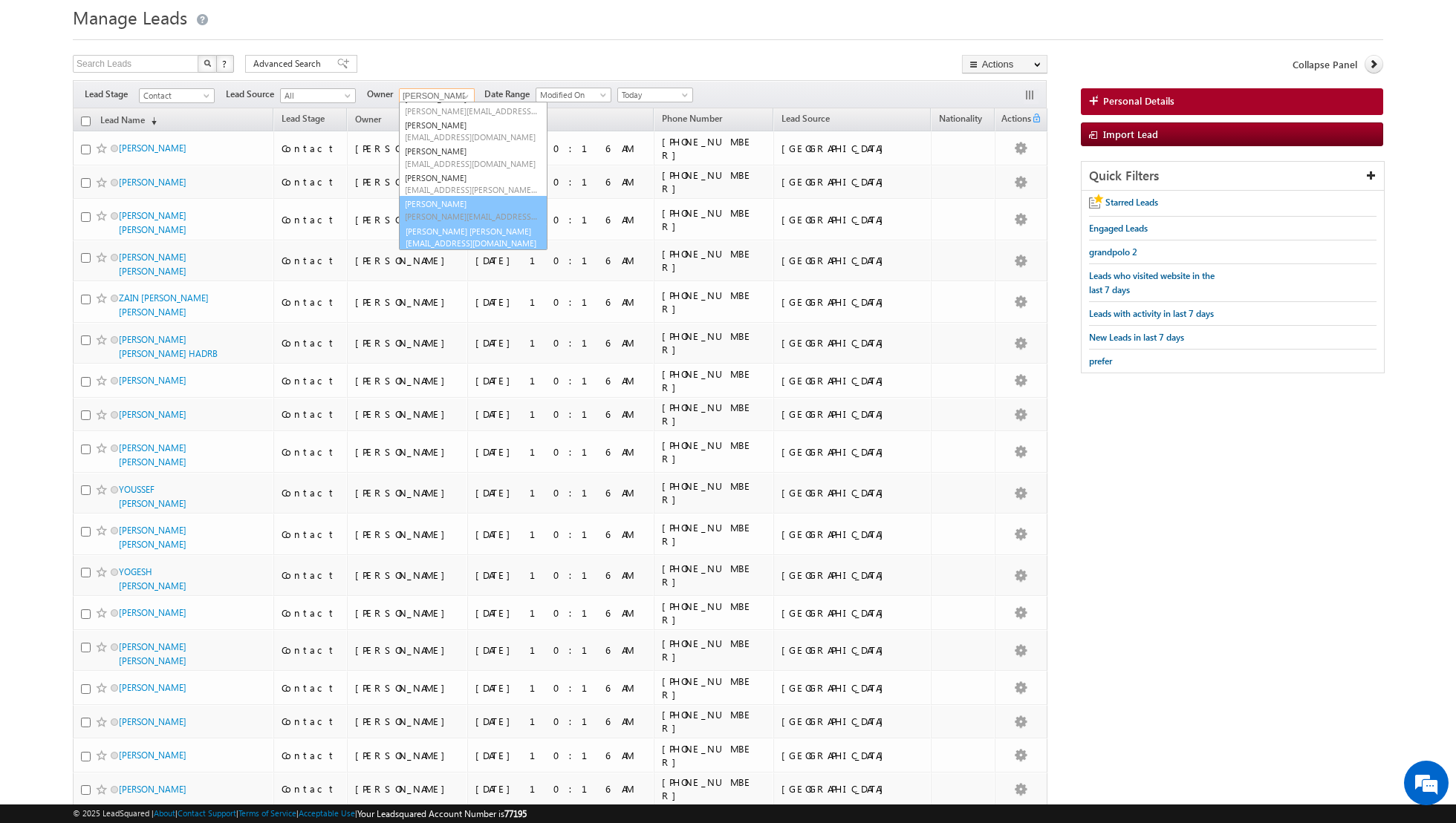
scroll to position [43, 0]
click at [435, 228] on link "Nandhana Anil nandhana.anil@indglobal.ae" at bounding box center [473, 235] width 149 height 28
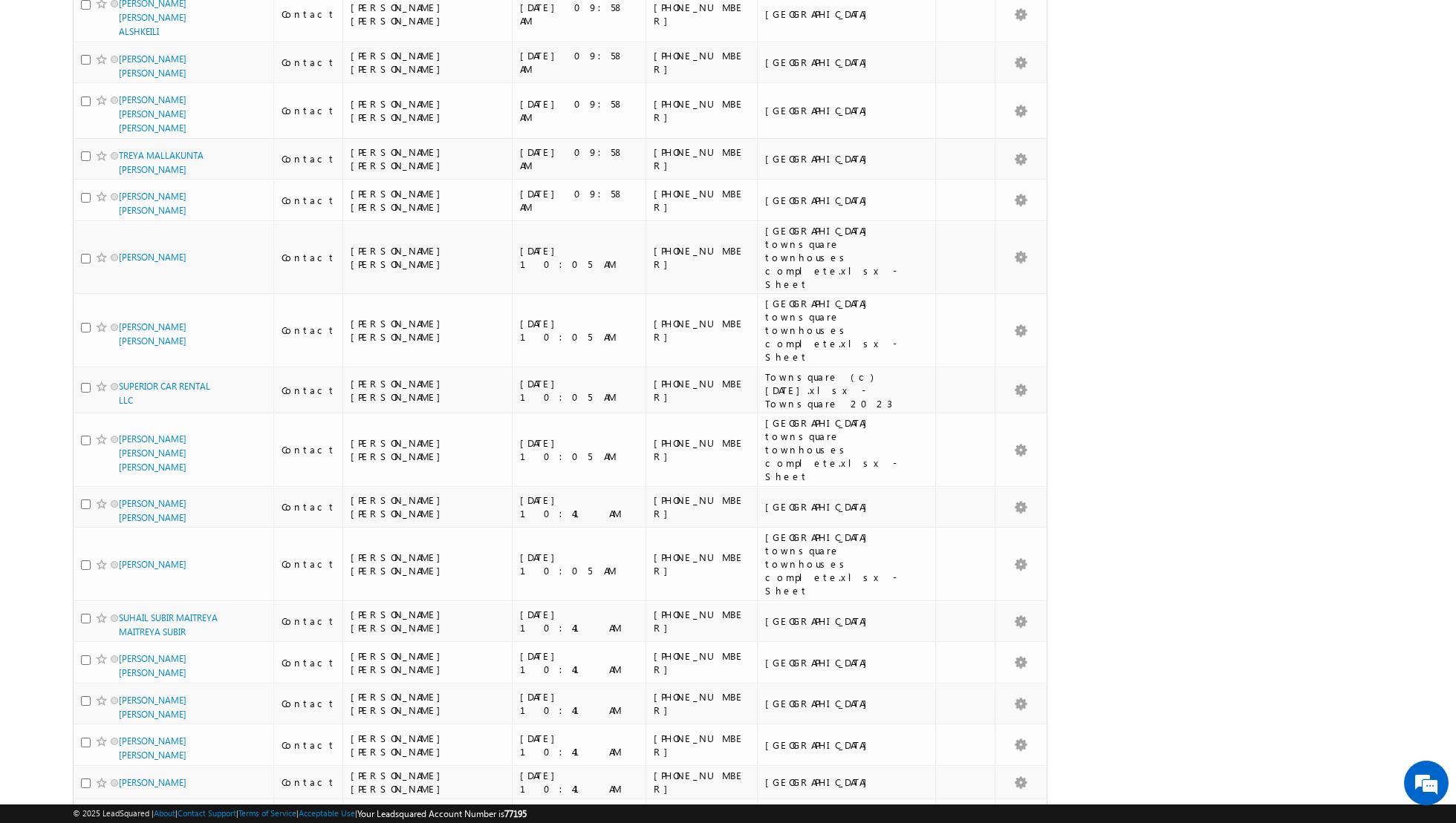
scroll to position [0, 0]
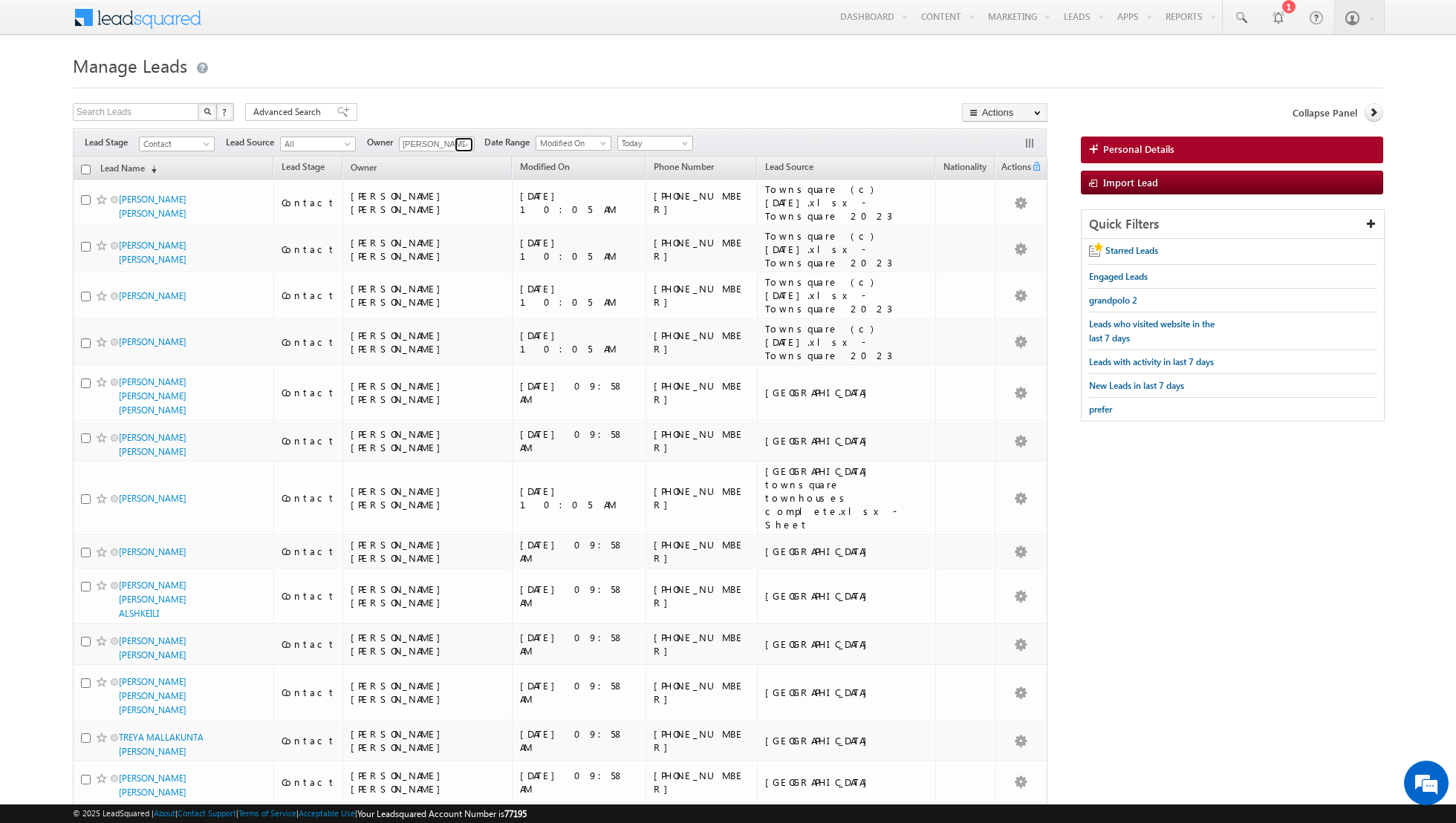
click at [460, 140] on span at bounding box center [465, 145] width 12 height 12
click at [442, 286] on span "riya.raj@indglobal.ae" at bounding box center [472, 290] width 133 height 11
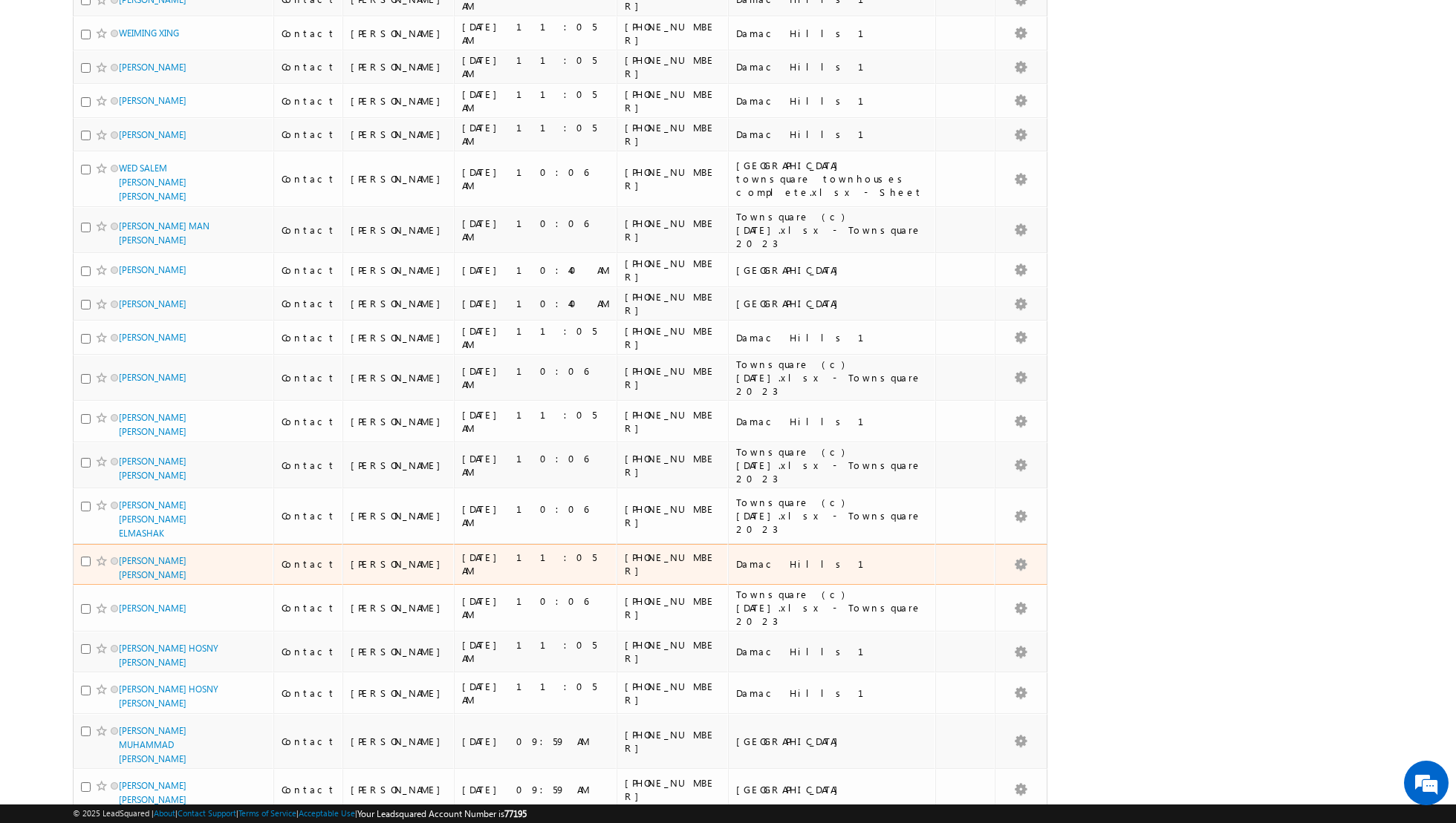
scroll to position [0, 0]
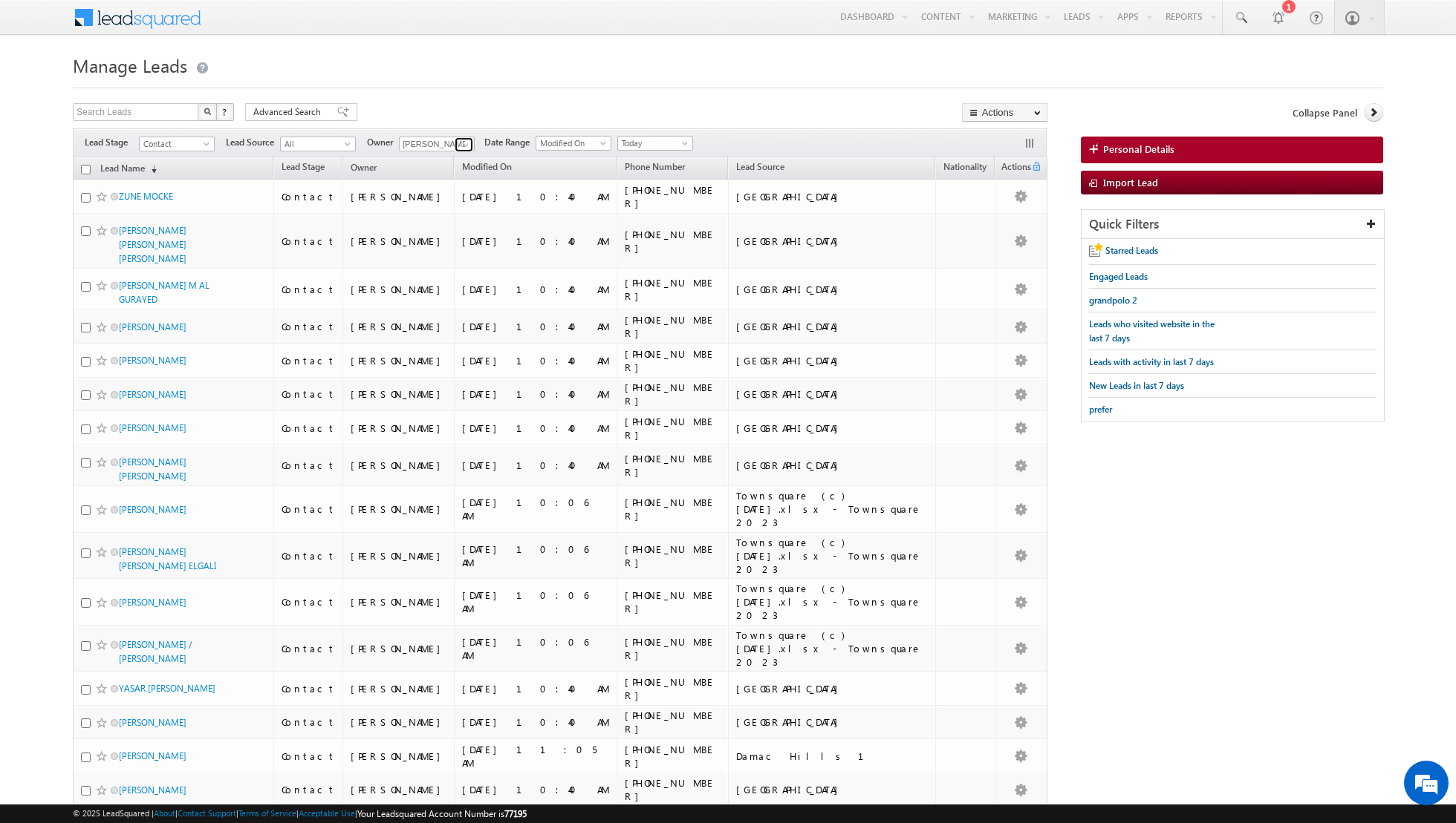
click at [460, 144] on span at bounding box center [465, 145] width 12 height 12
click at [439, 281] on link "Shiva Sisodia shiva.sisodia@indglobal.ae" at bounding box center [473, 285] width 149 height 28
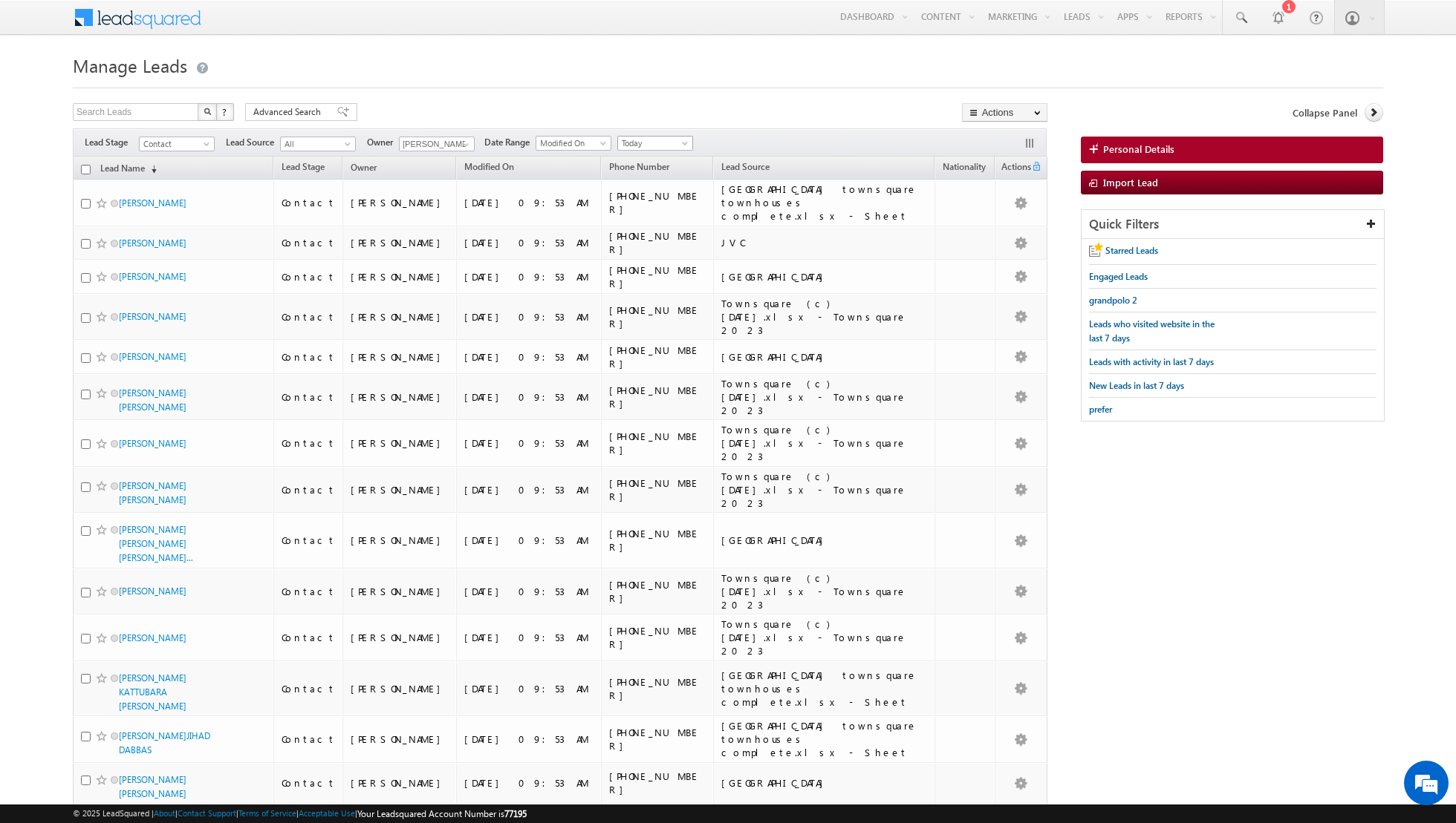
click at [681, 144] on span at bounding box center [686, 146] width 12 height 12
click at [646, 160] on link "All Time" at bounding box center [649, 158] width 75 height 13
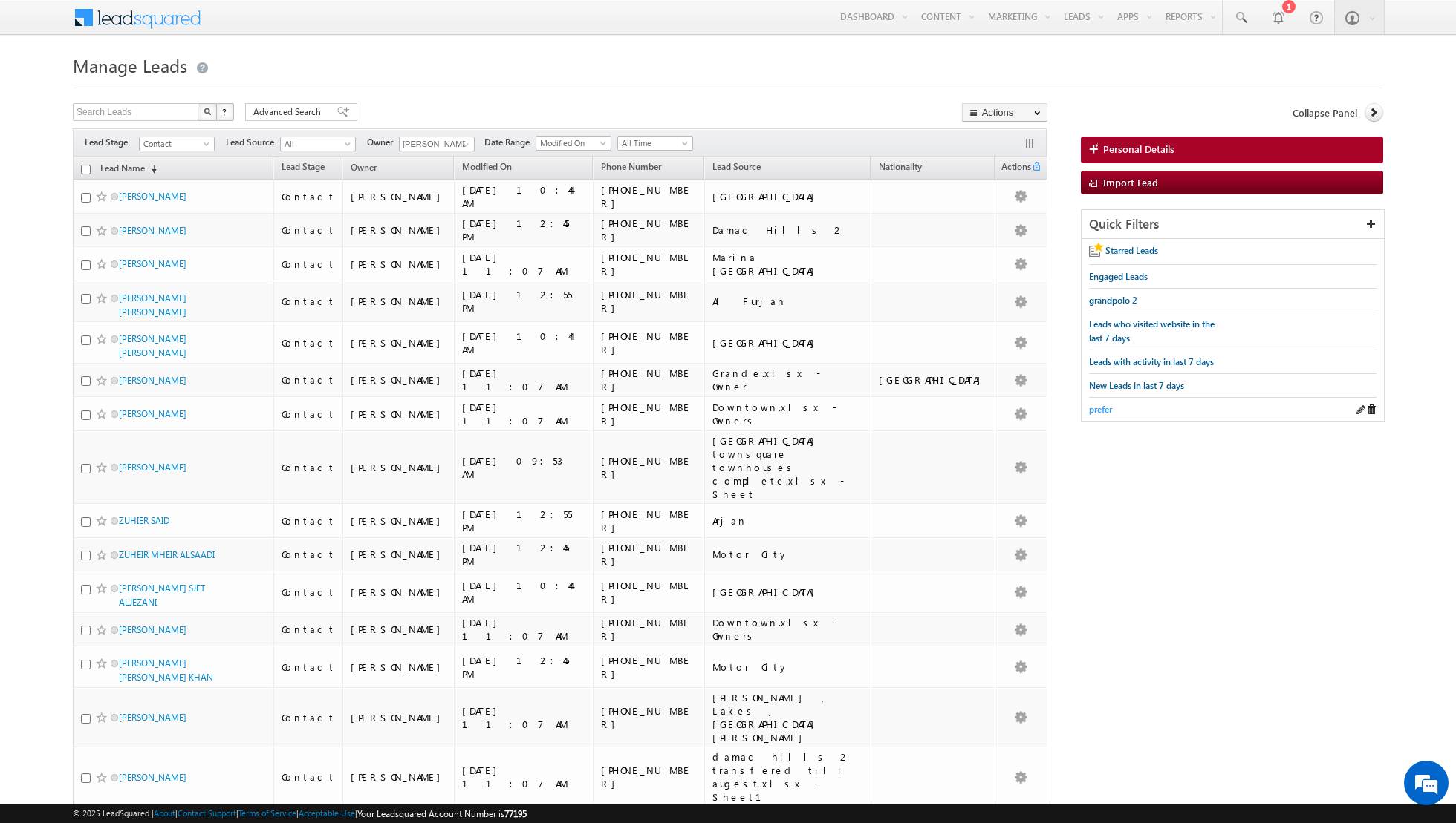
click at [1094, 404] on span "prefer" at bounding box center [1100, 410] width 23 height 11
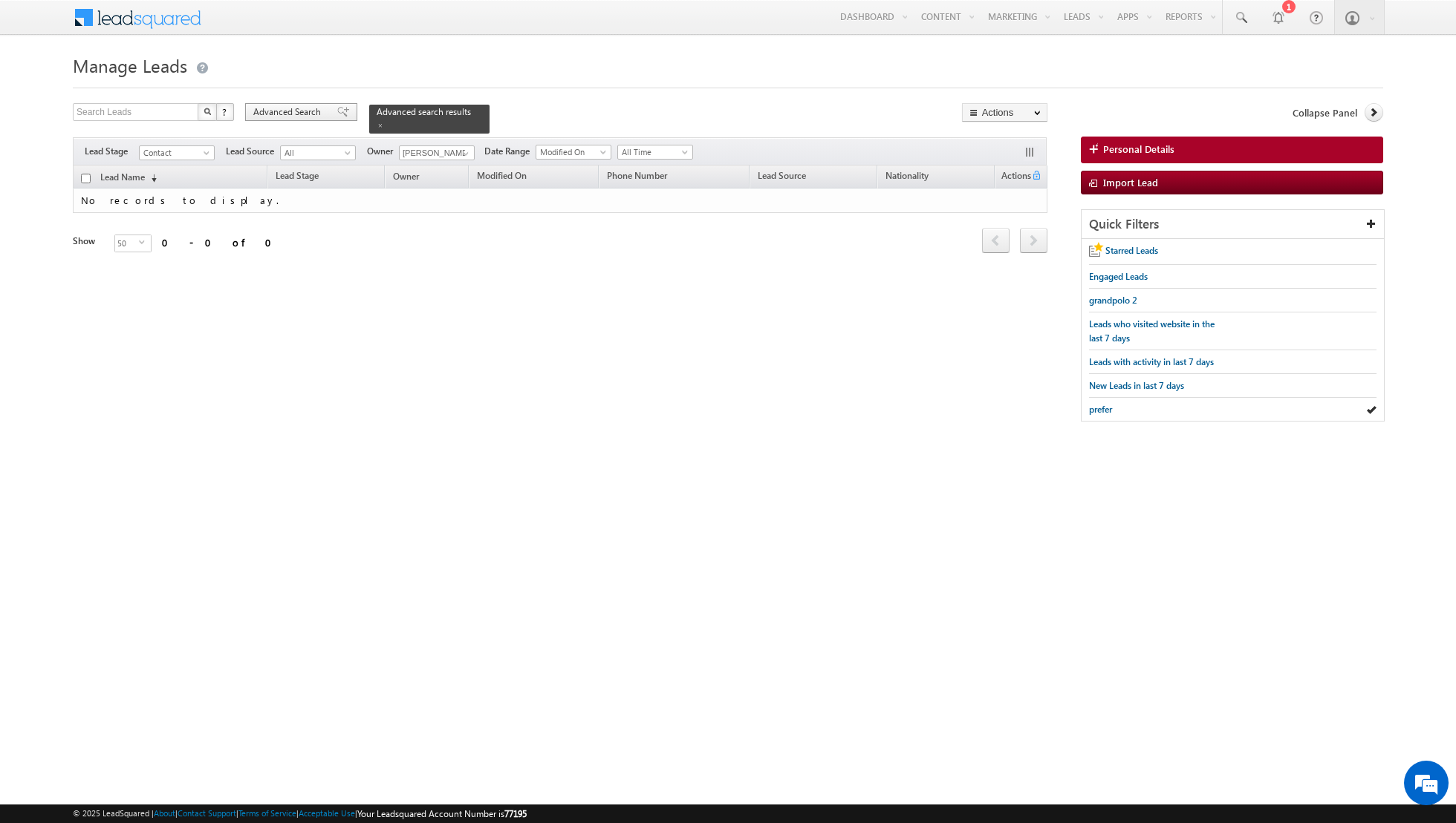
click at [337, 115] on span at bounding box center [343, 112] width 12 height 10
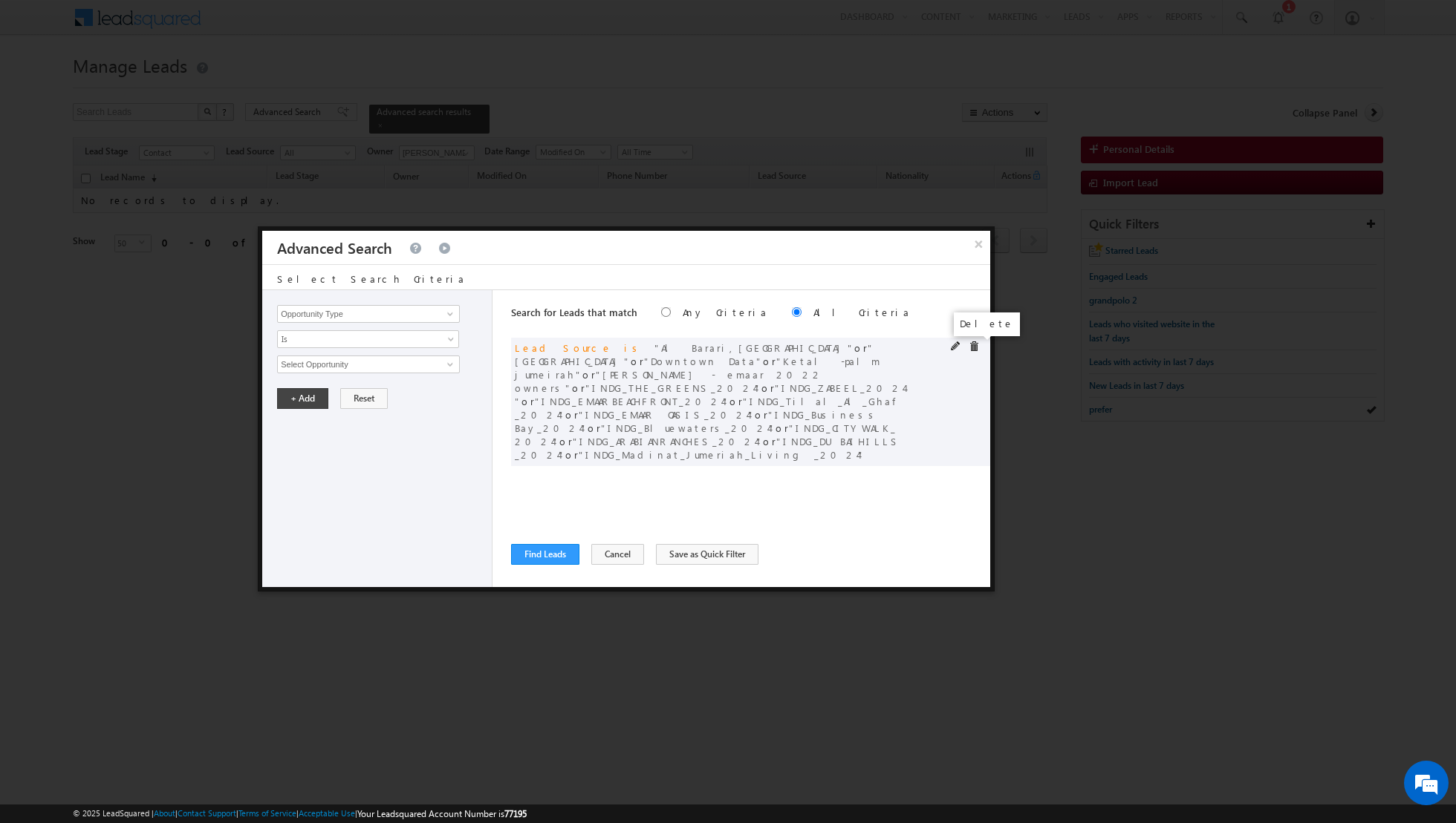
click at [972, 347] on span at bounding box center [973, 346] width 10 height 10
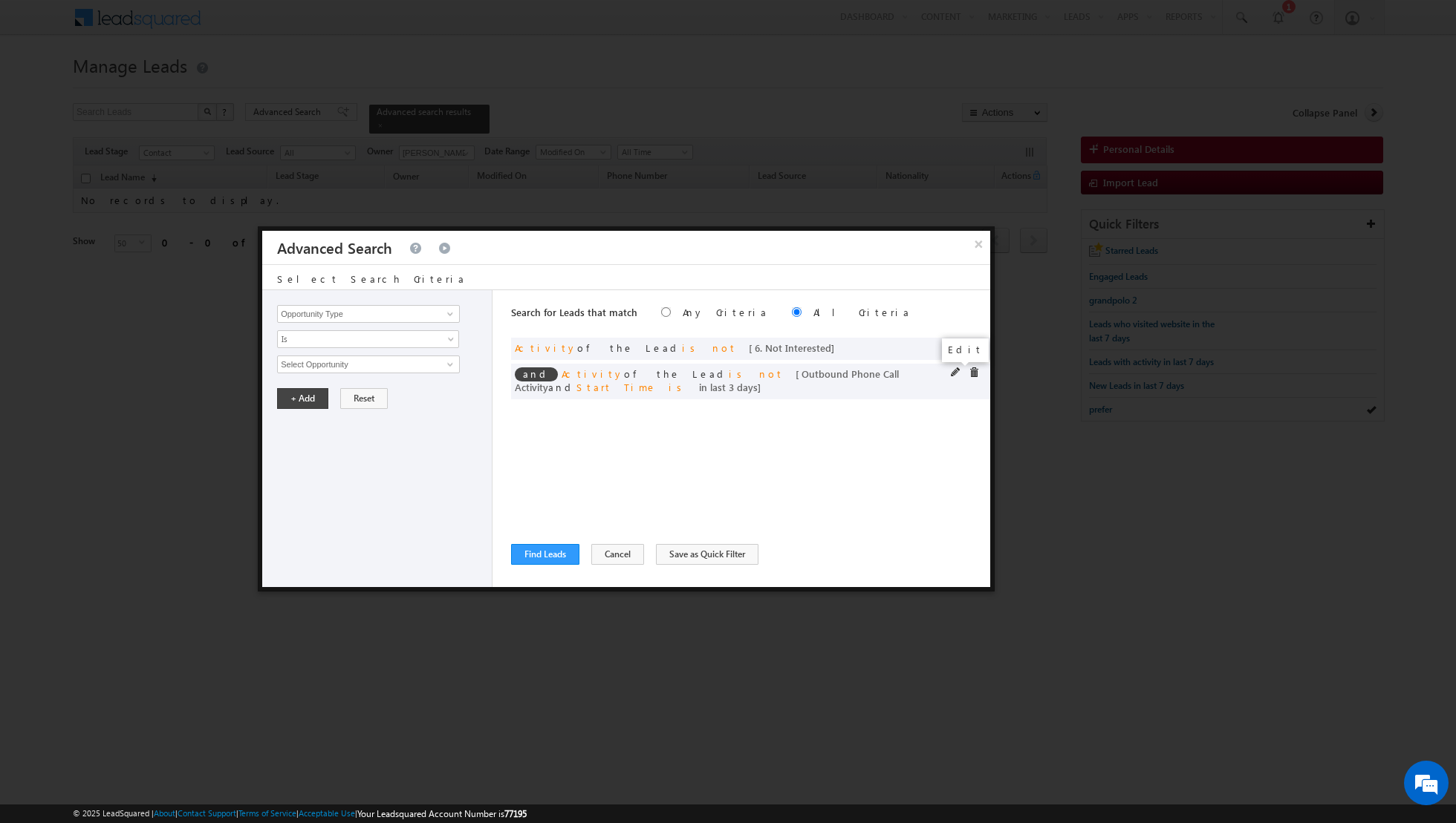
click at [955, 371] on span at bounding box center [955, 372] width 10 height 10
click at [384, 457] on input "3" at bounding box center [413, 465] width 93 height 18
click at [284, 508] on button "+ Add" at bounding box center [303, 506] width 52 height 21
click at [539, 552] on button "Find Leads" at bounding box center [545, 554] width 69 height 21
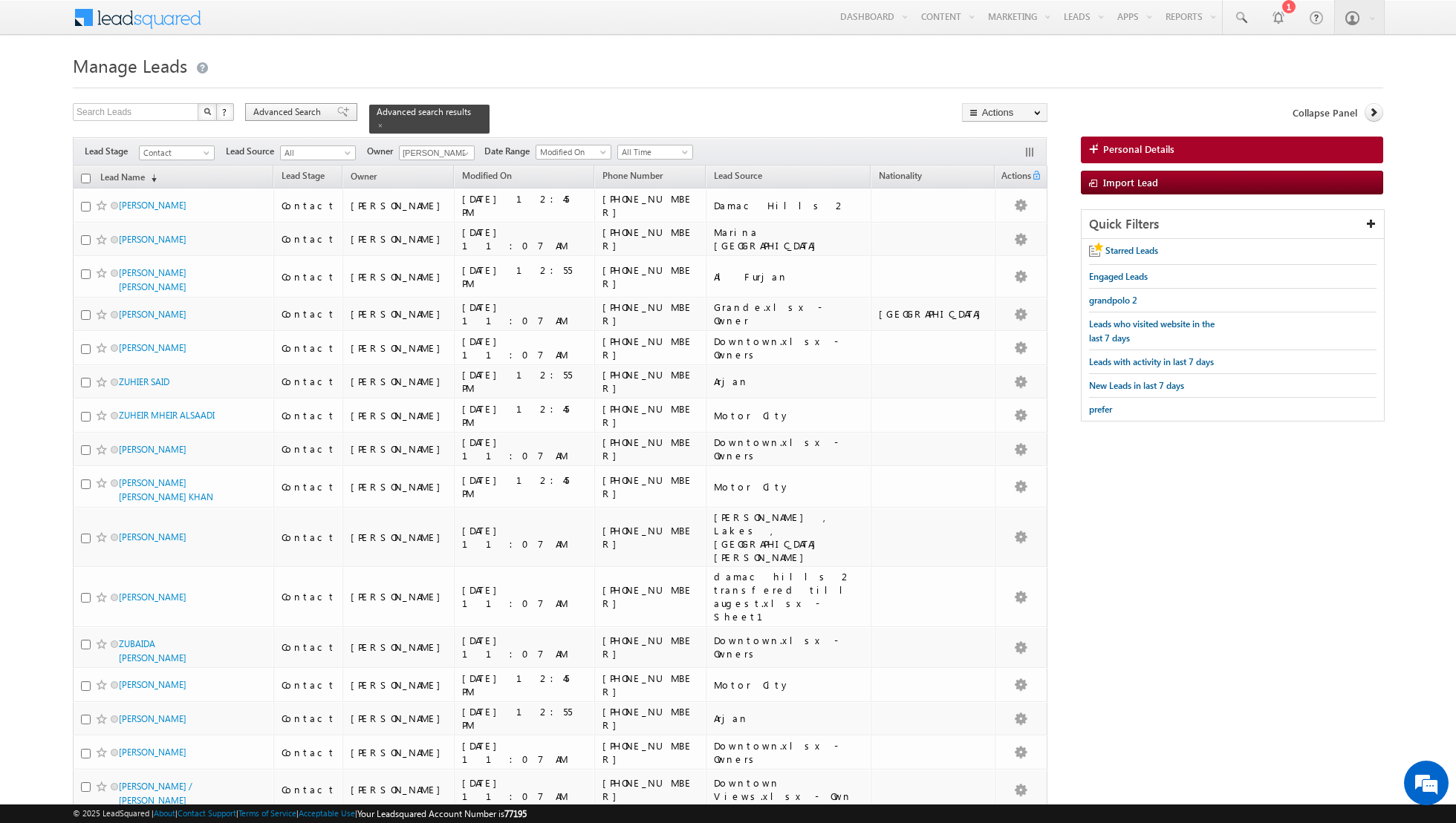
click at [337, 114] on span at bounding box center [343, 112] width 12 height 10
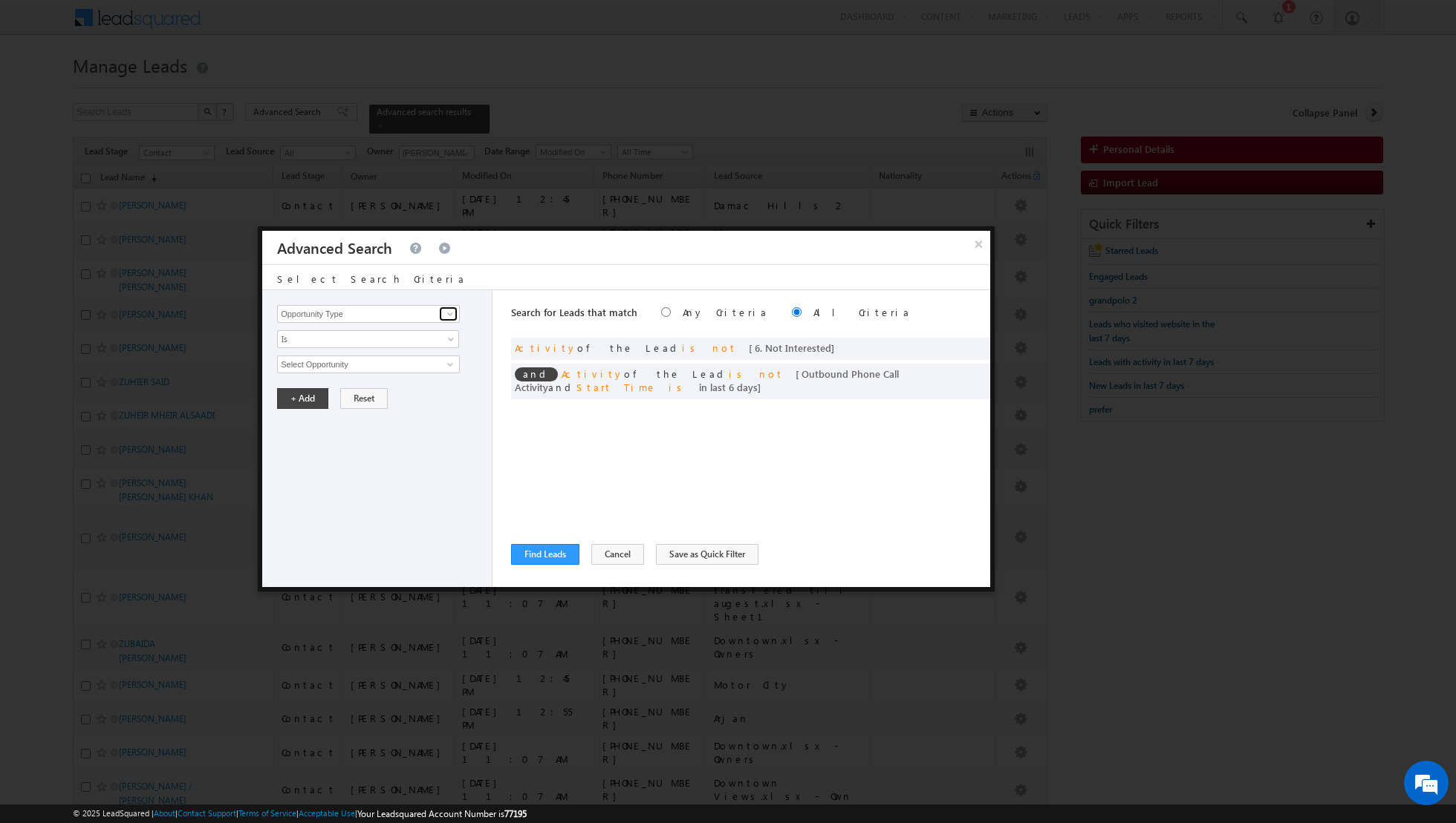
click at [454, 313] on span at bounding box center [450, 314] width 12 height 12
click at [373, 349] on link "Lead Source" at bounding box center [368, 344] width 182 height 17
click at [426, 360] on span "None Selected" at bounding box center [362, 364] width 168 height 16
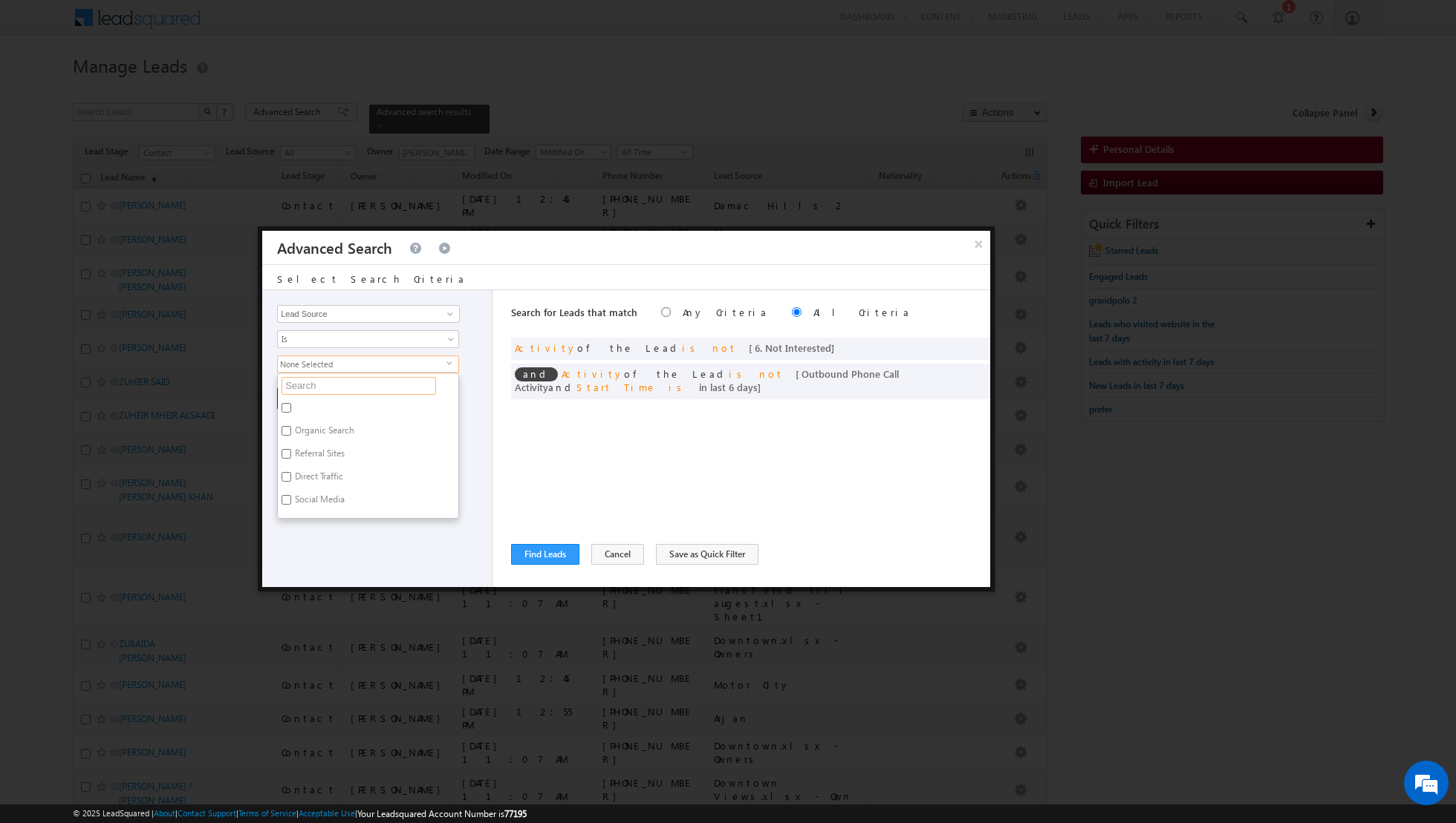
click at [373, 391] on input "text" at bounding box center [358, 385] width 154 height 18
click at [321, 423] on label "Damac Hills 1" at bounding box center [321, 433] width 85 height 23
click at [291, 427] on input "Damac Hills 1" at bounding box center [286, 431] width 9 height 9
click at [346, 544] on div "Opportunity Type Lead Activity Task Sales Group Prospect Id Address 1 Address 2…" at bounding box center [377, 439] width 230 height 297
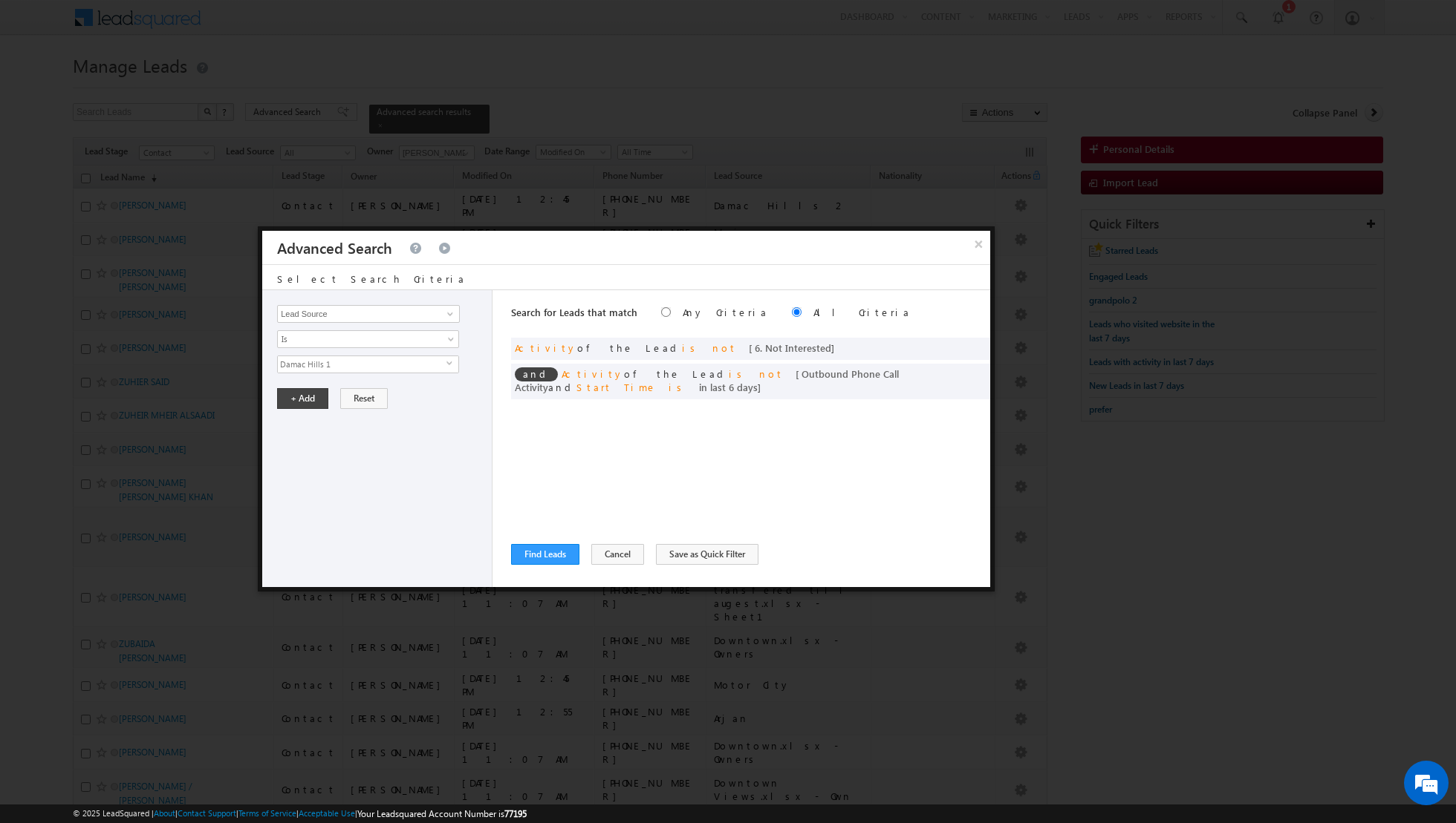
click at [301, 409] on div "Opportunity Type Lead Activity Task Sales Group Prospect Id Address 1 Address 2…" at bounding box center [377, 439] width 230 height 297
click at [299, 394] on button "+ Add" at bounding box center [303, 398] width 52 height 21
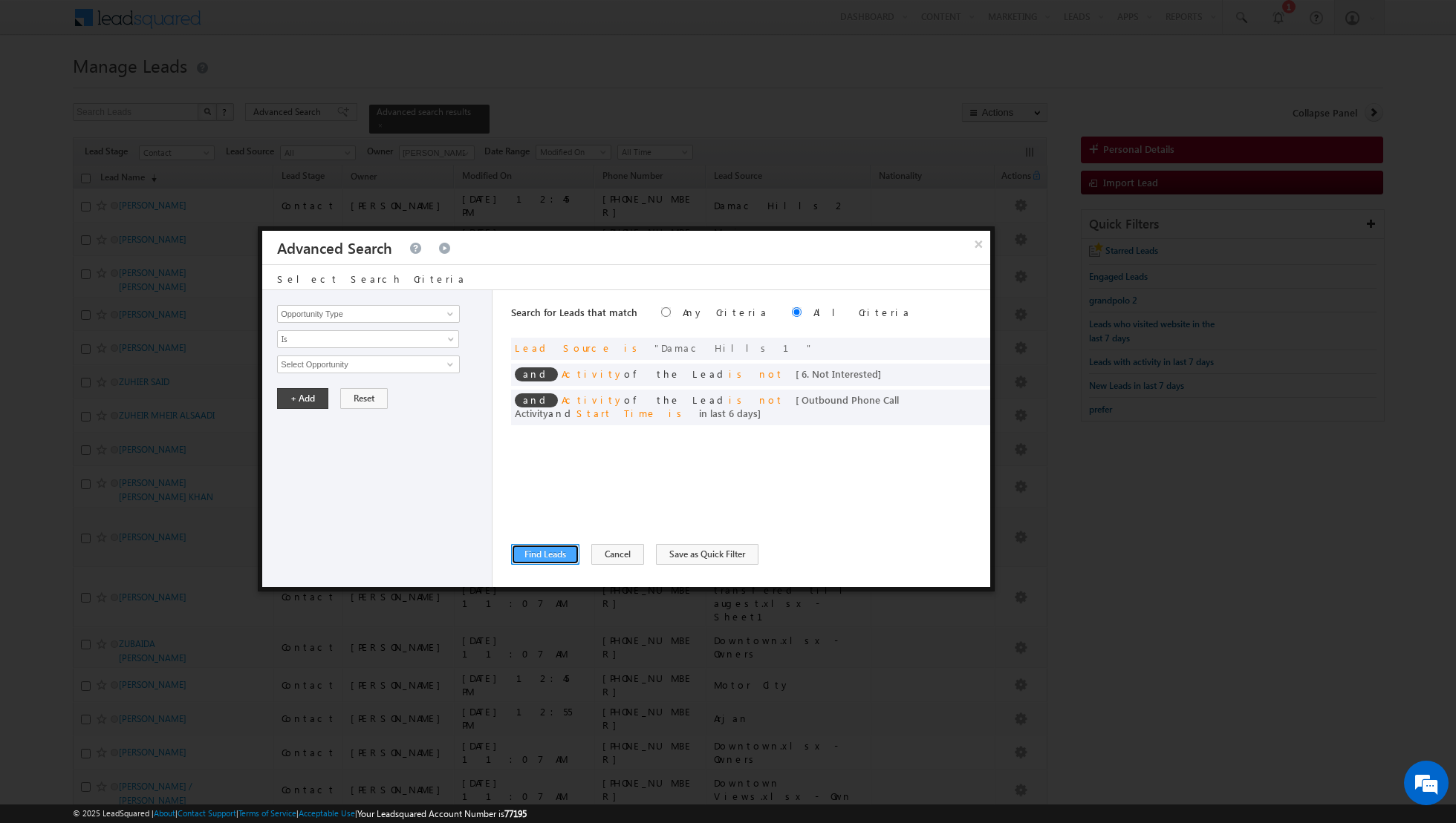
click at [535, 561] on button "Find Leads" at bounding box center [545, 554] width 69 height 21
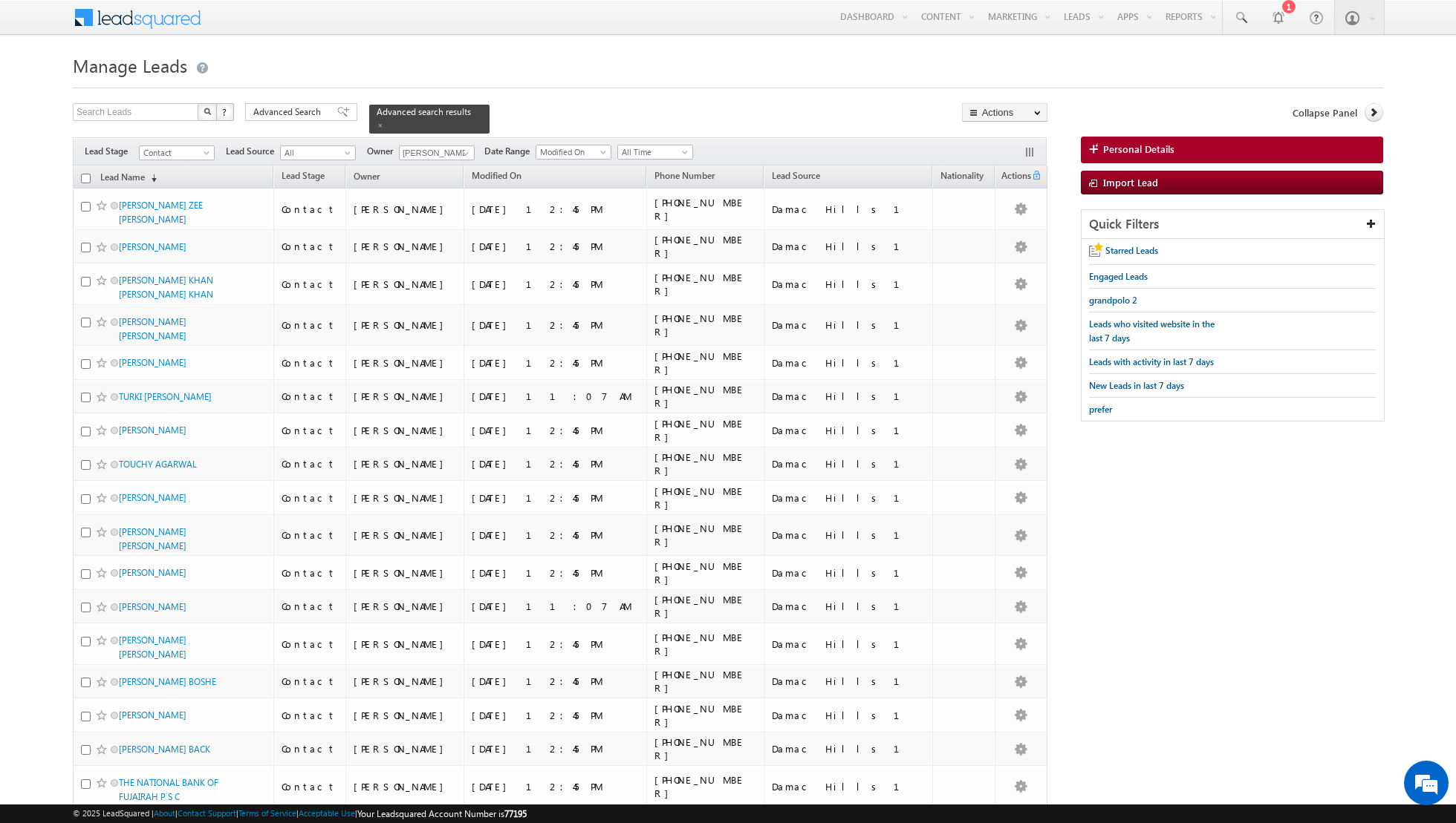
click at [86, 179] on input "checkbox" at bounding box center [86, 179] width 9 height 9
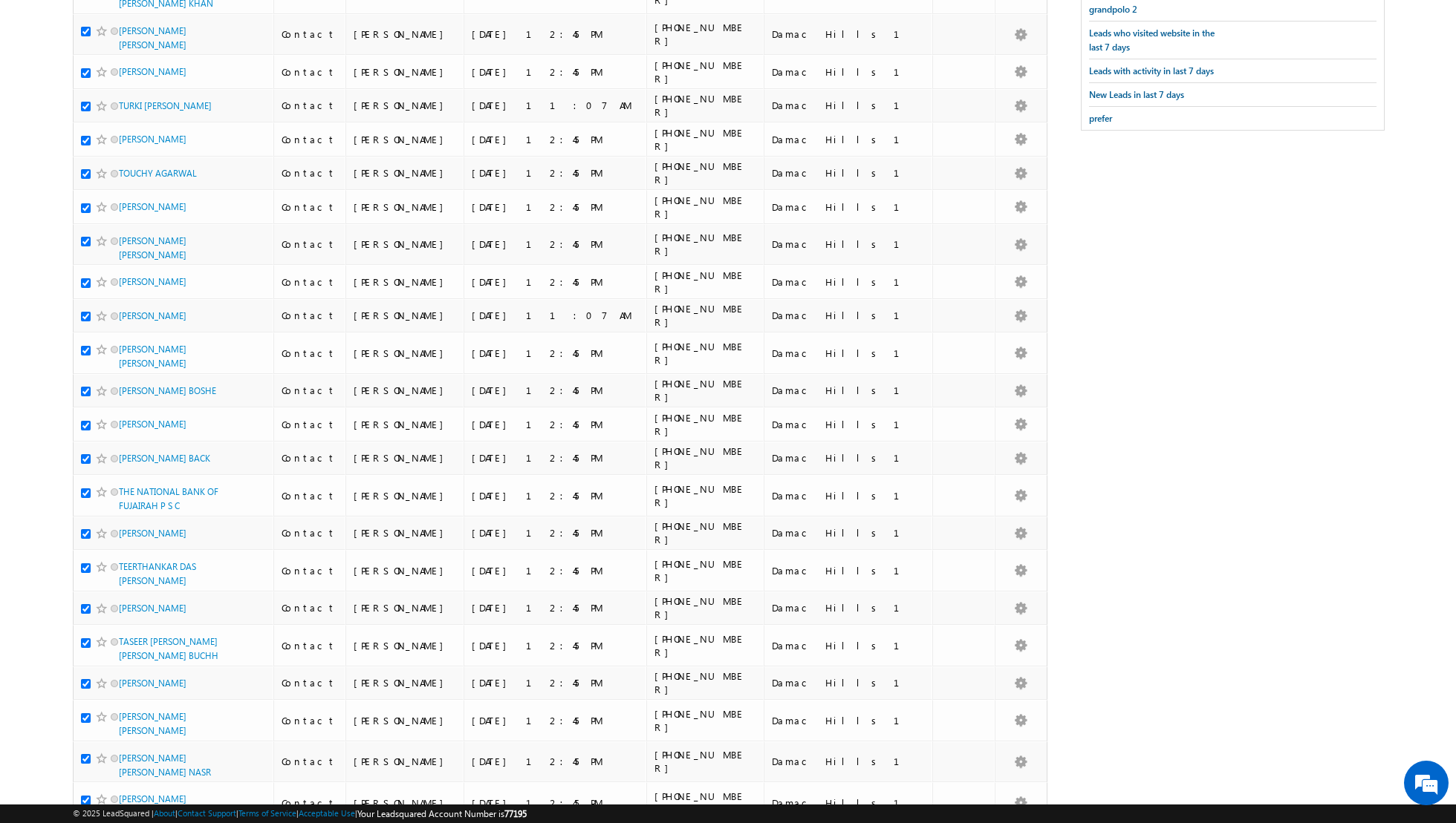
scroll to position [0, 0]
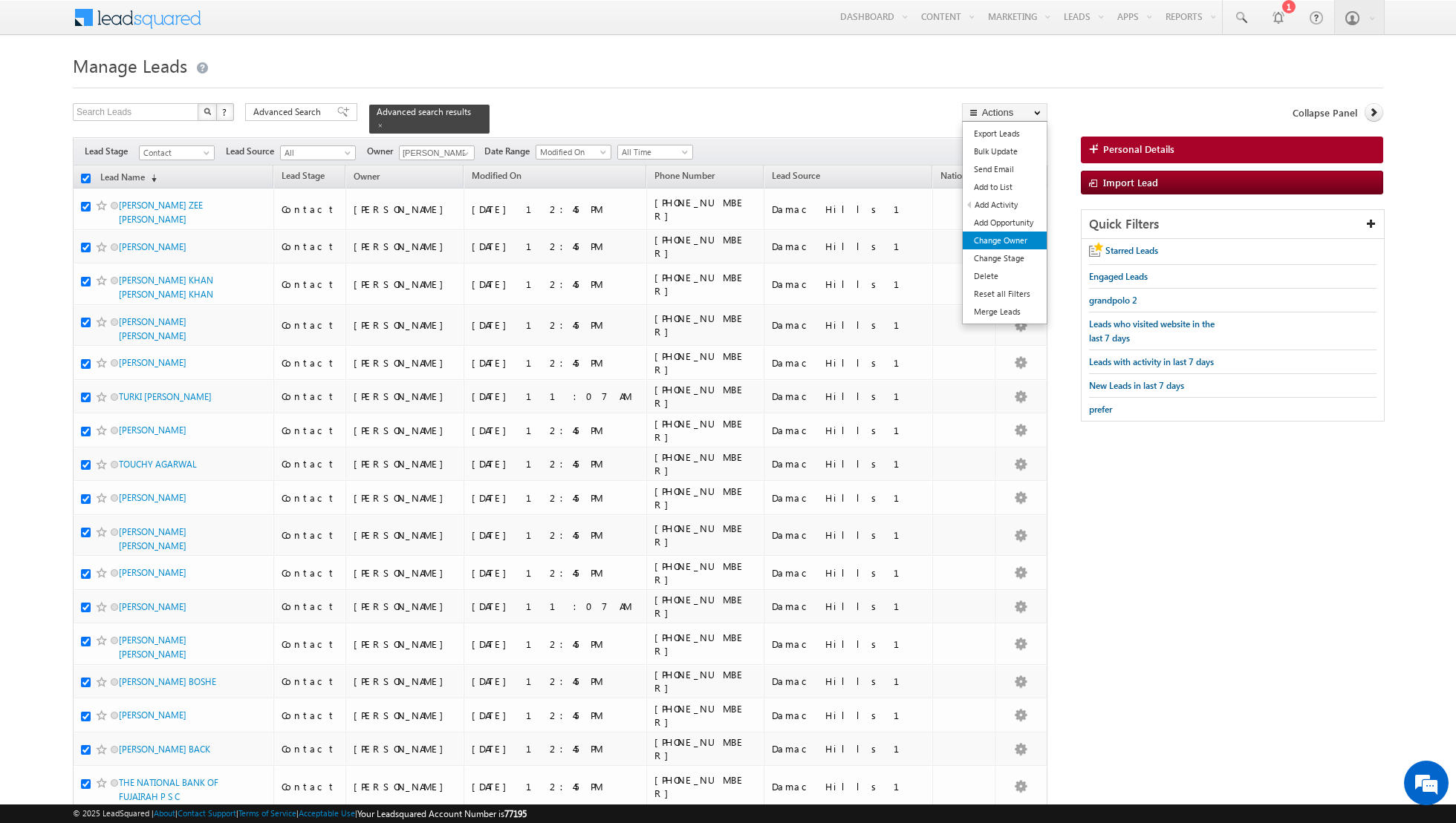
click at [1012, 242] on link "Change Owner" at bounding box center [1004, 241] width 84 height 18
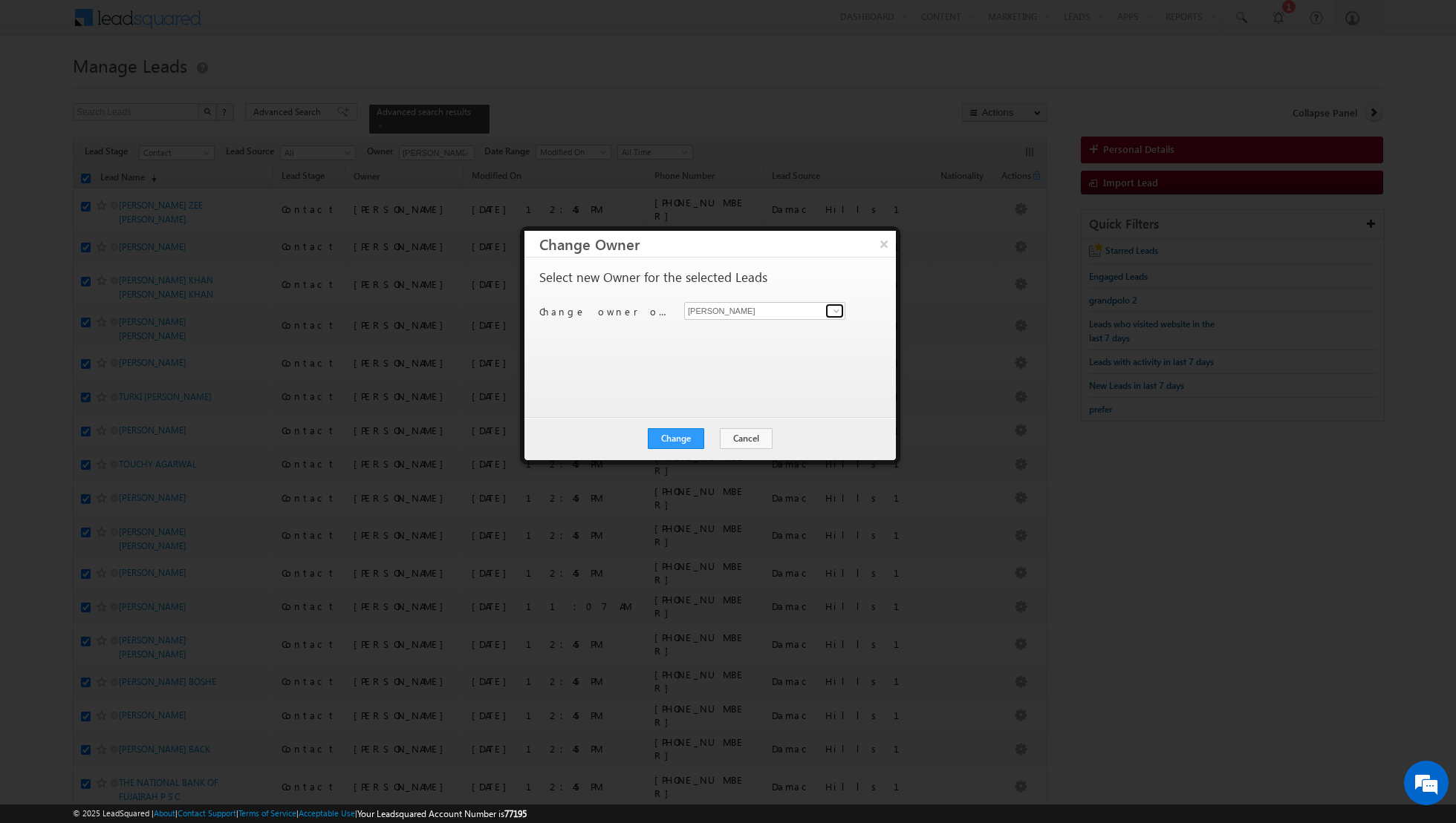
click at [842, 311] on link at bounding box center [835, 311] width 19 height 15
click at [762, 384] on link "Dinesh Kumar dinesh.kumar@indglobal.ae" at bounding box center [764, 386] width 161 height 28
click at [683, 443] on button "Change" at bounding box center [676, 439] width 56 height 21
click at [725, 437] on button "Close" at bounding box center [712, 439] width 48 height 21
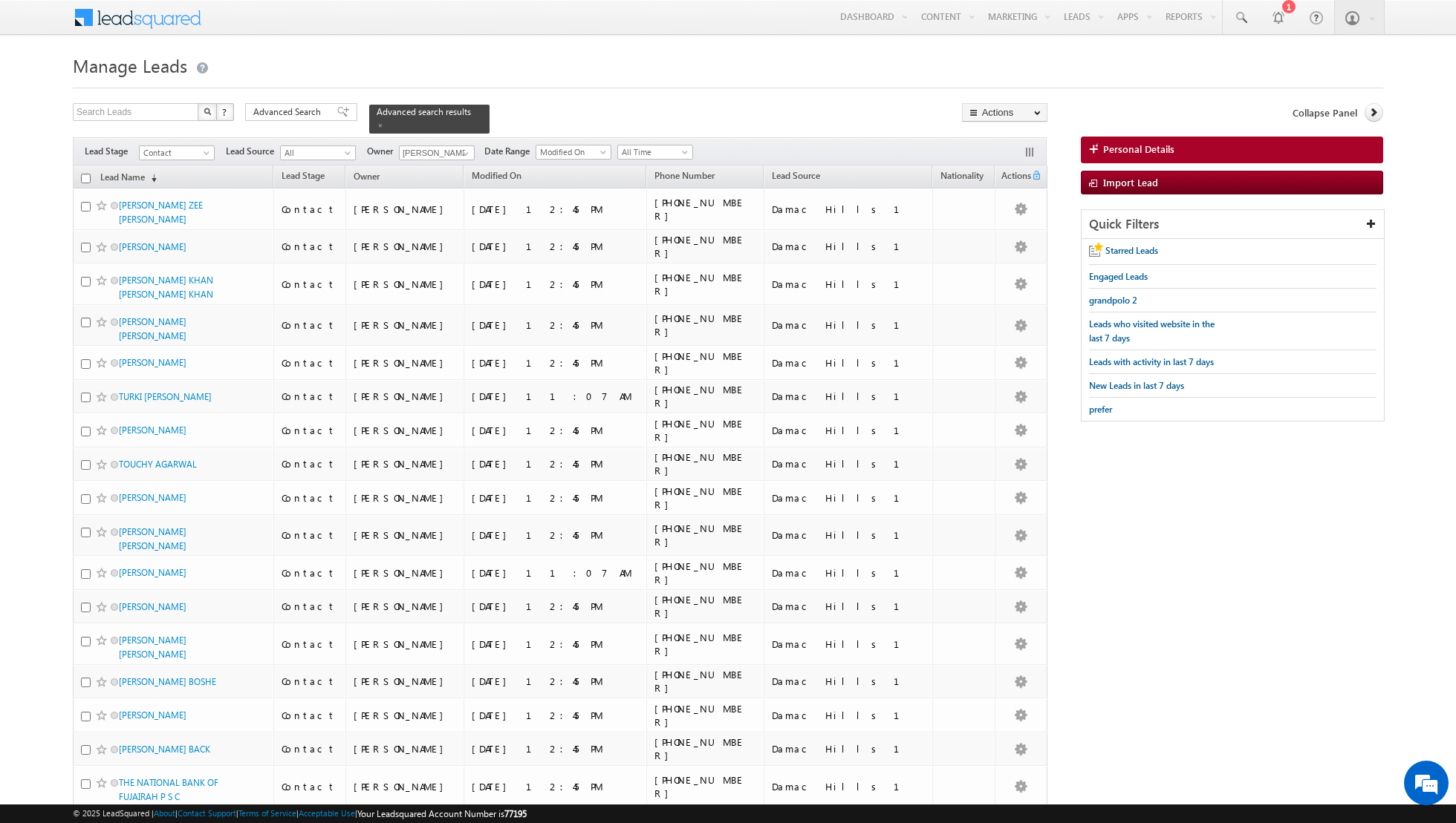
click at [86, 176] on input "checkbox" at bounding box center [86, 179] width 9 height 9
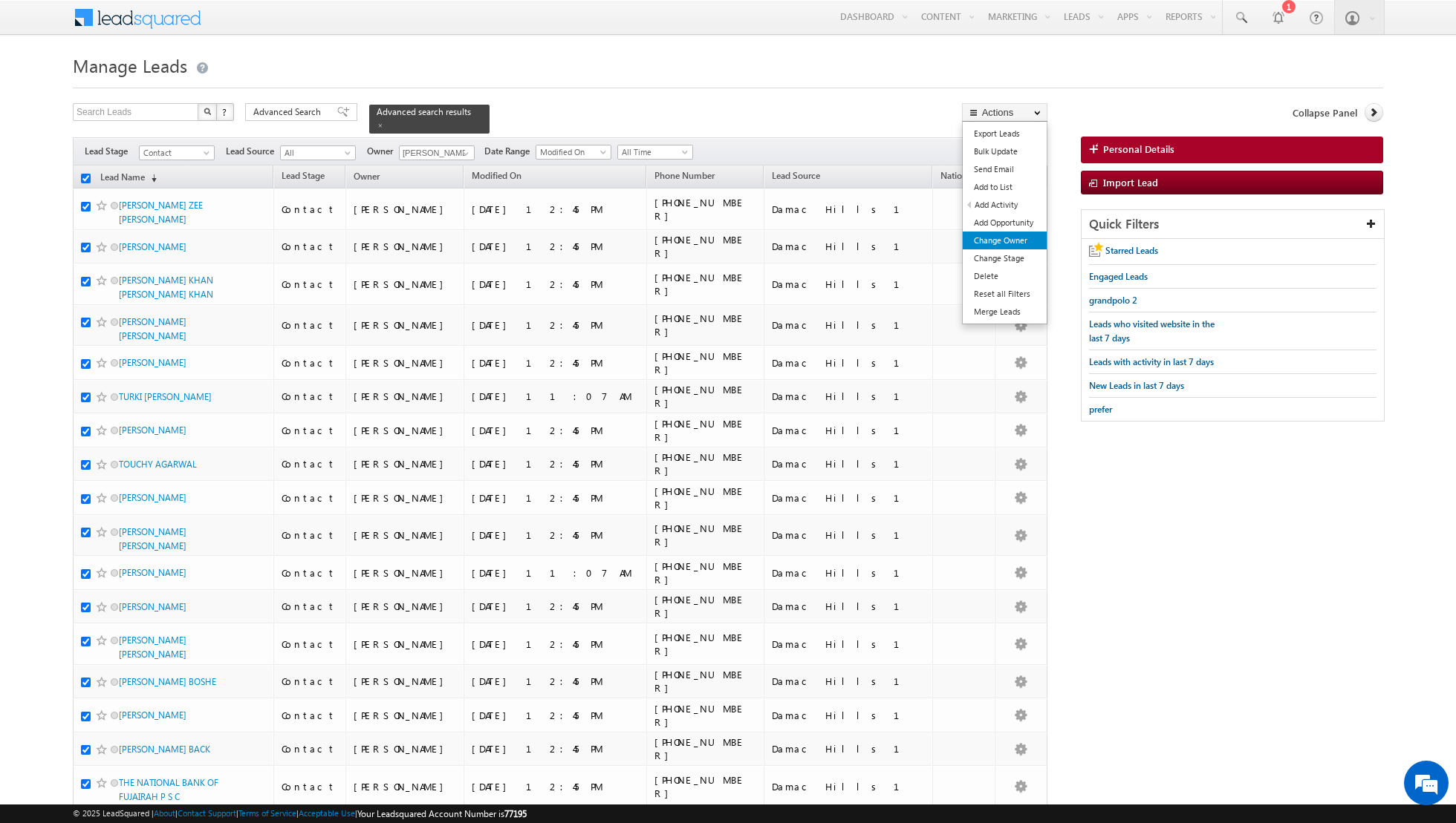
click at [986, 248] on link "Change Owner" at bounding box center [1004, 241] width 84 height 18
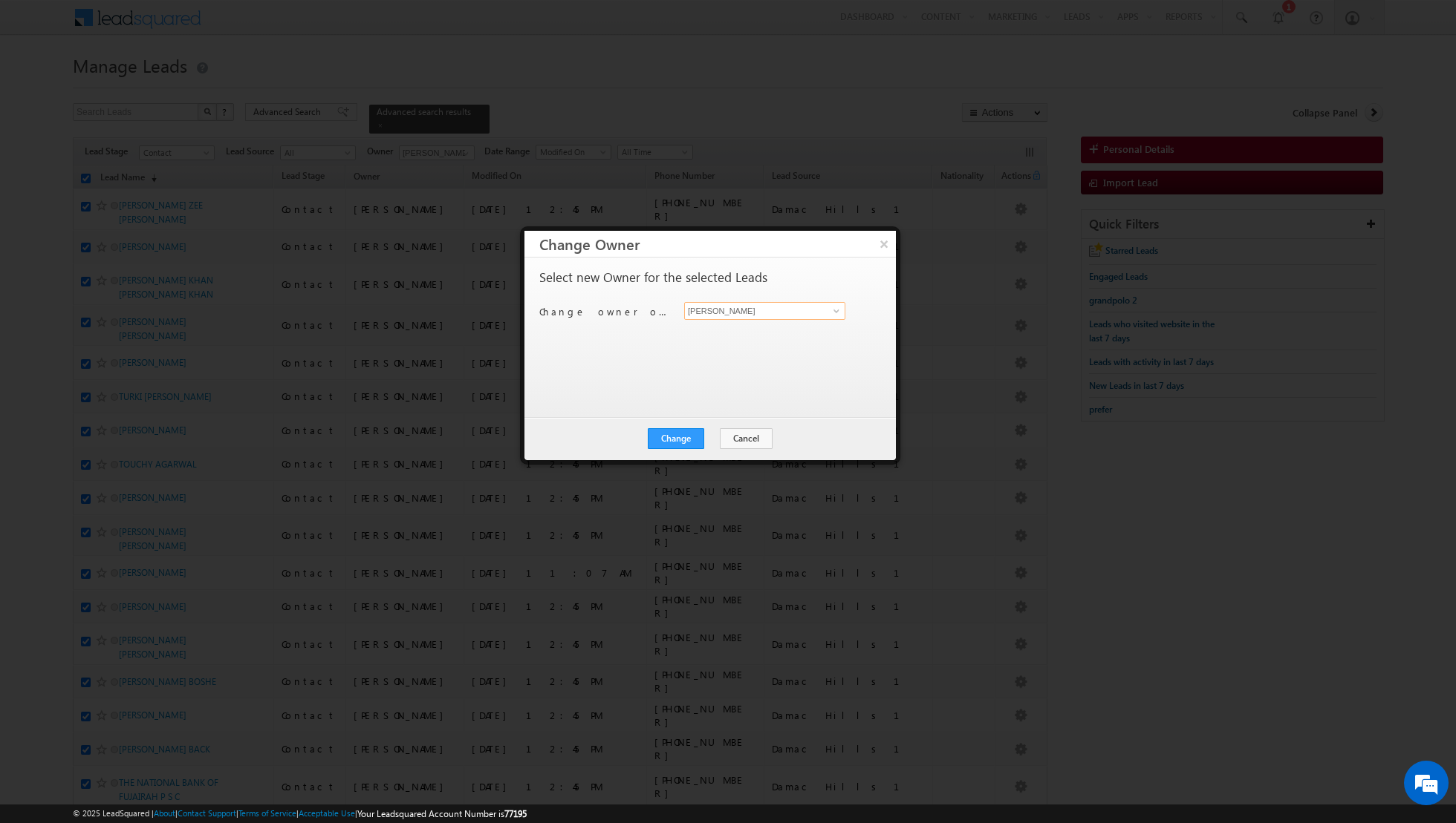
click at [824, 309] on input "[PERSON_NAME]" at bounding box center [764, 311] width 161 height 18
click at [794, 329] on link "Dinesh Kumar dinesh.kumar@indglobal.ae" at bounding box center [764, 334] width 161 height 28
click at [681, 437] on button "Change" at bounding box center [676, 439] width 56 height 21
click at [713, 437] on button "Close" at bounding box center [712, 439] width 48 height 21
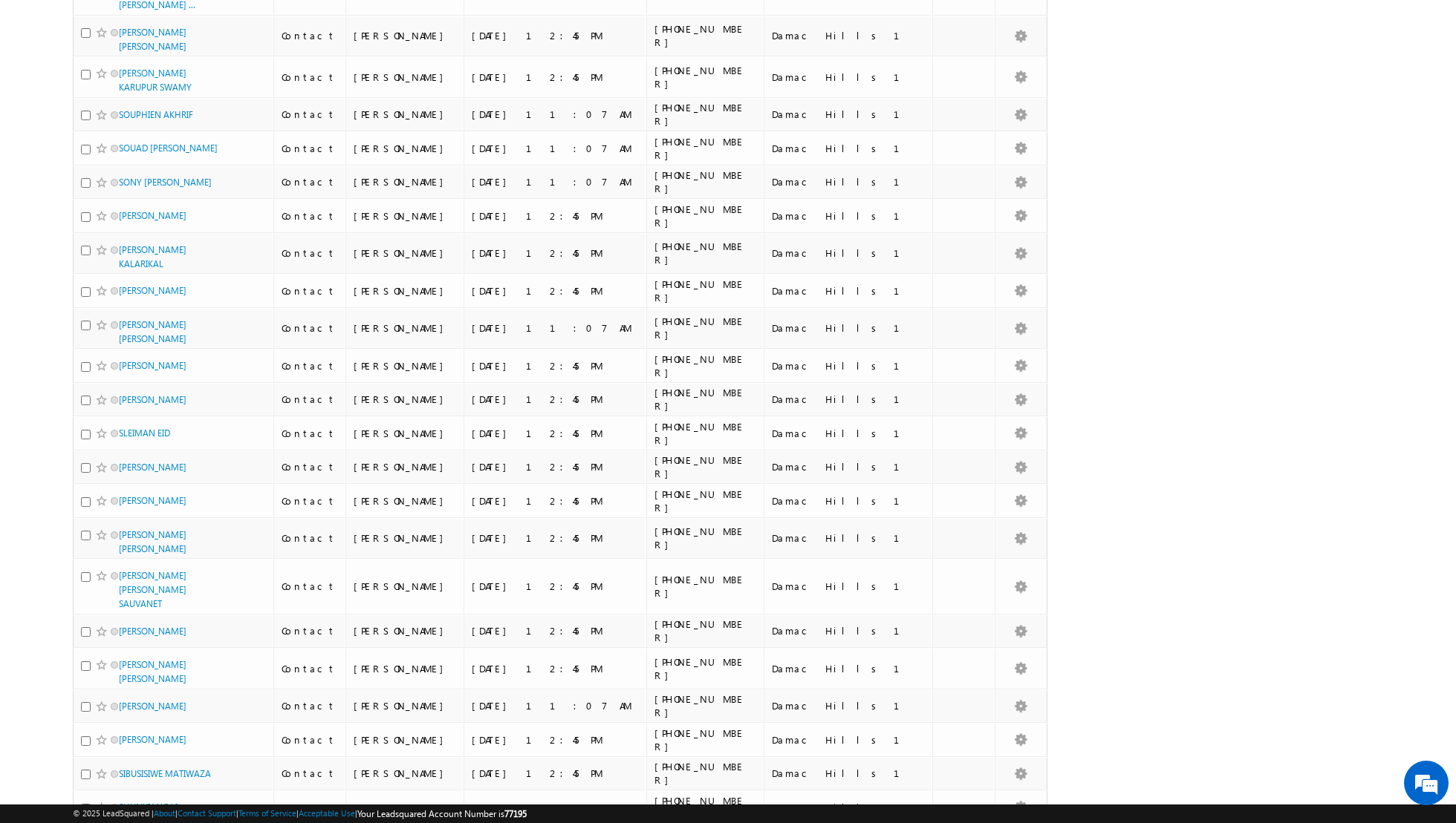
scroll to position [1271, 0]
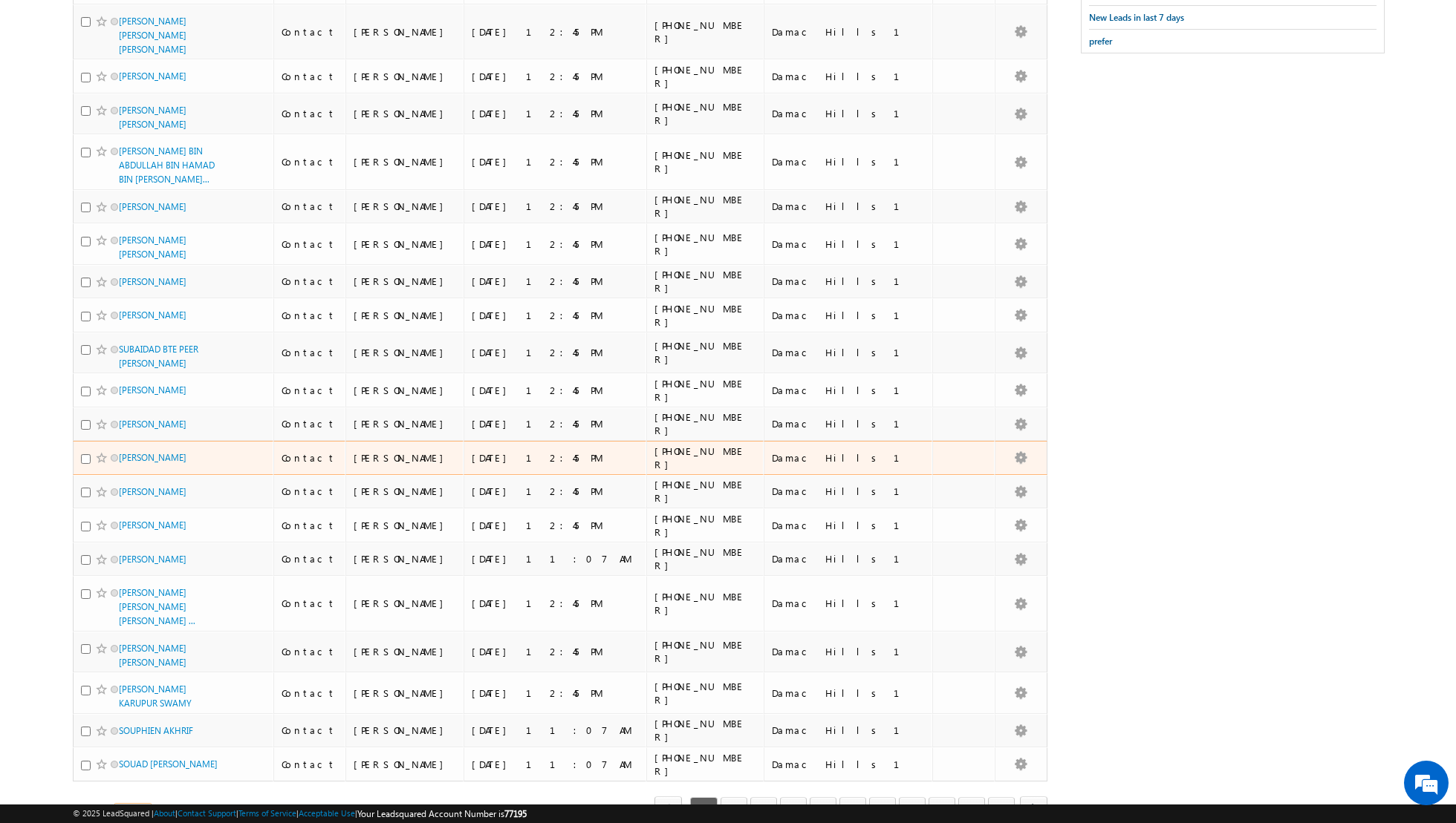
scroll to position [0, 0]
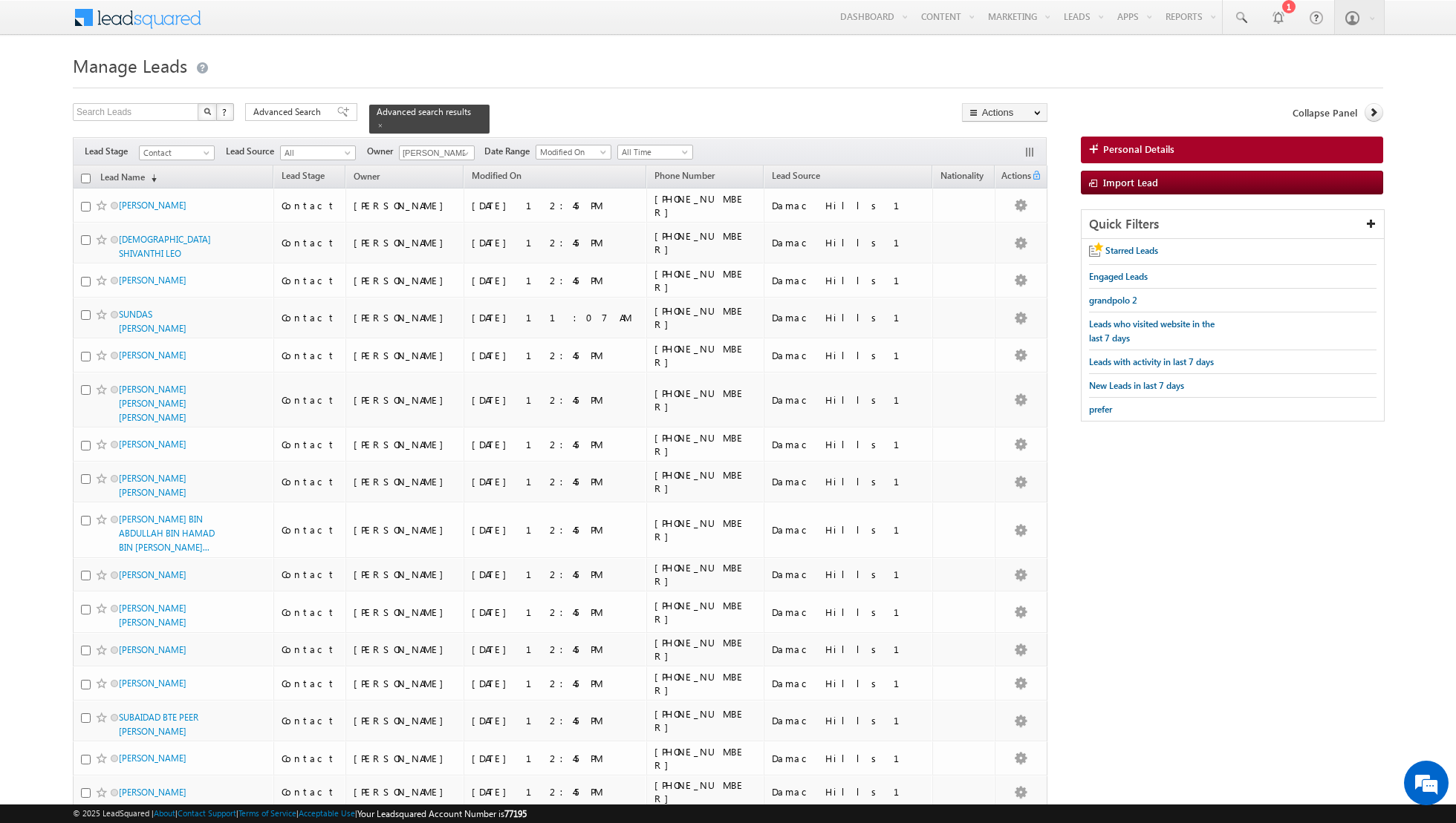
click at [85, 174] on input "checkbox" at bounding box center [86, 179] width 9 height 9
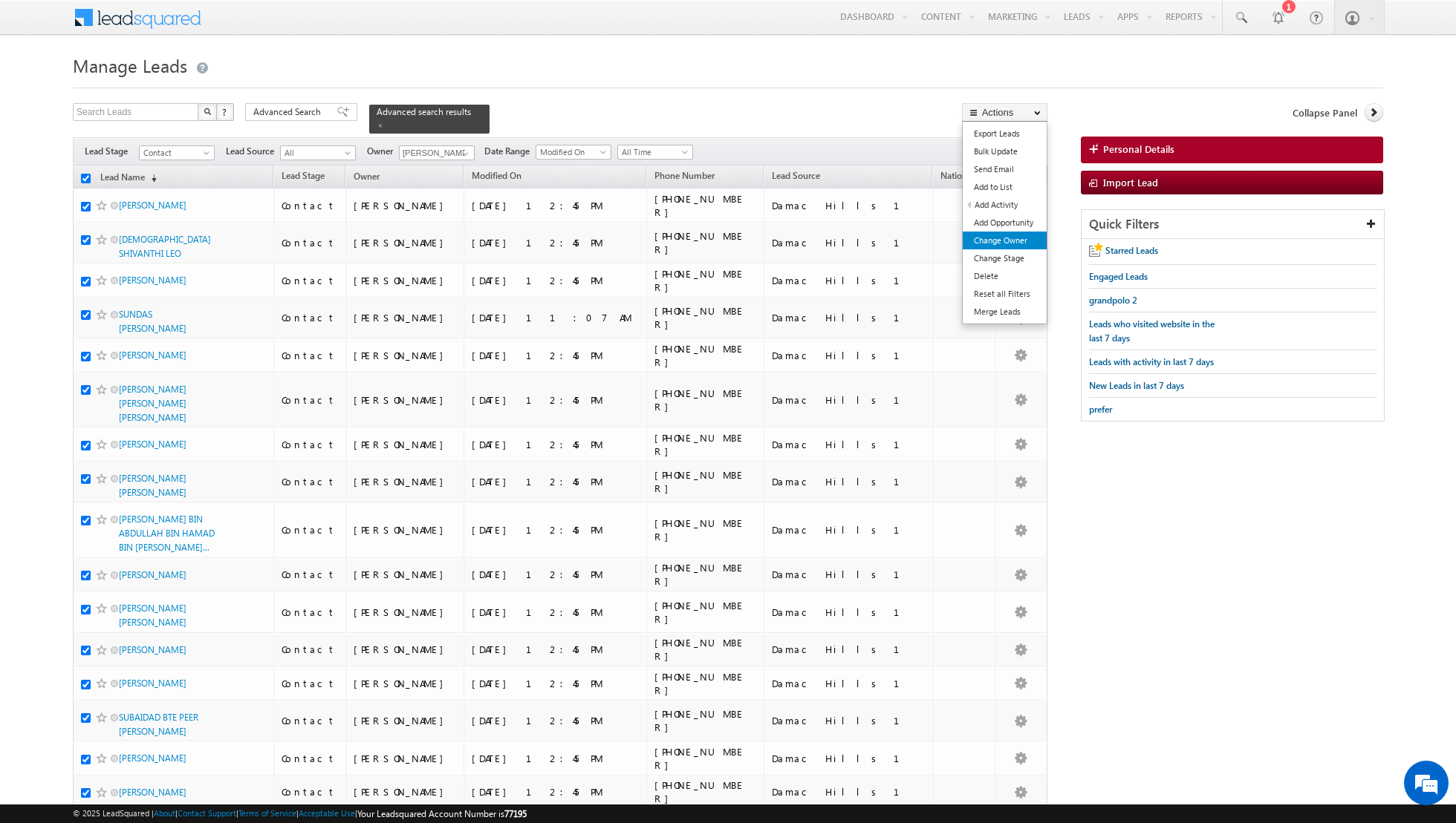
click at [978, 242] on link "Change Owner" at bounding box center [1004, 241] width 84 height 18
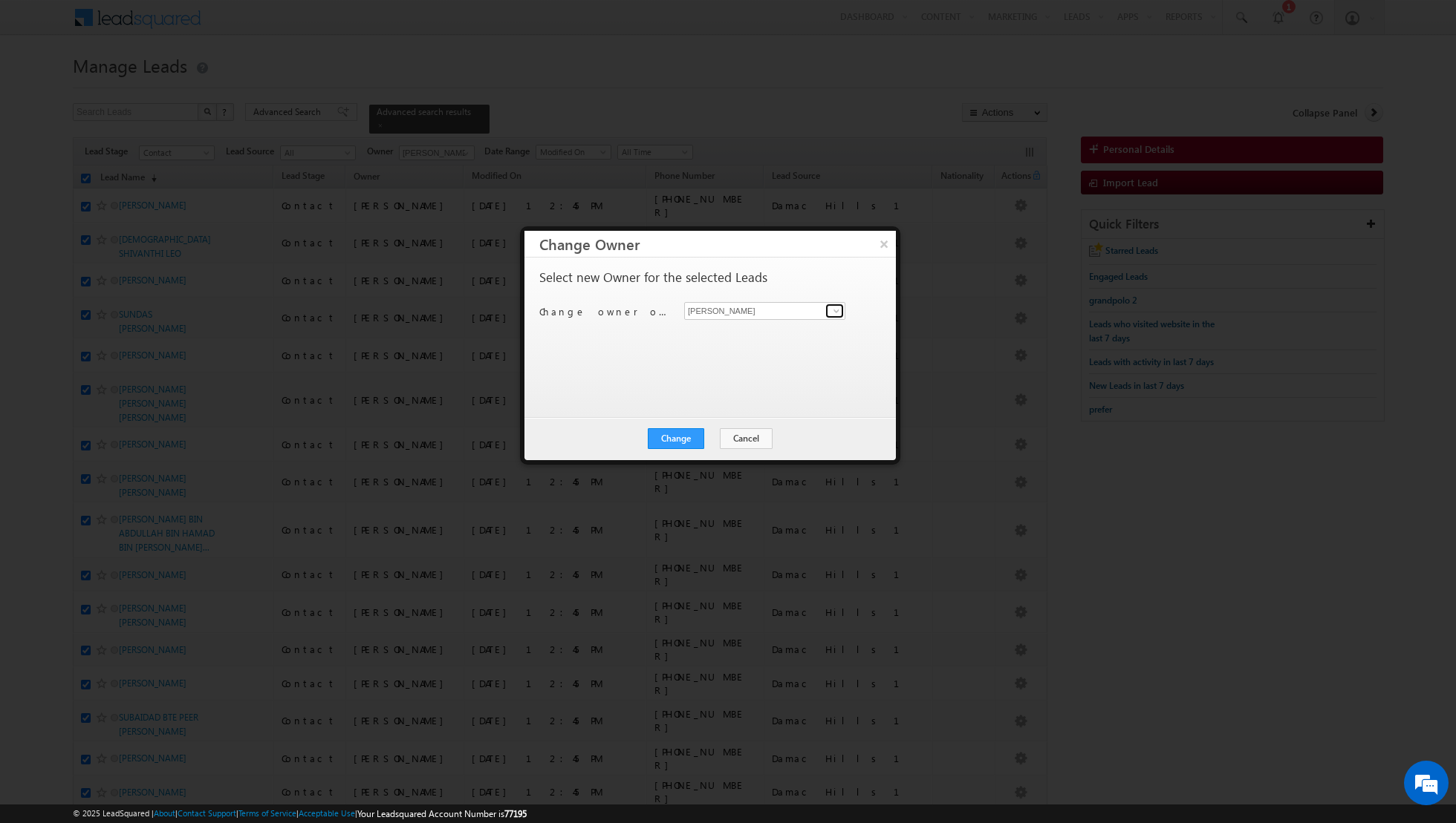
click at [838, 311] on span at bounding box center [836, 311] width 12 height 12
click at [744, 386] on span "dinesh.kumar@indglobal.ae" at bounding box center [757, 392] width 133 height 11
click at [678, 444] on button "Change" at bounding box center [676, 439] width 56 height 21
click at [716, 437] on button "Close" at bounding box center [712, 439] width 48 height 21
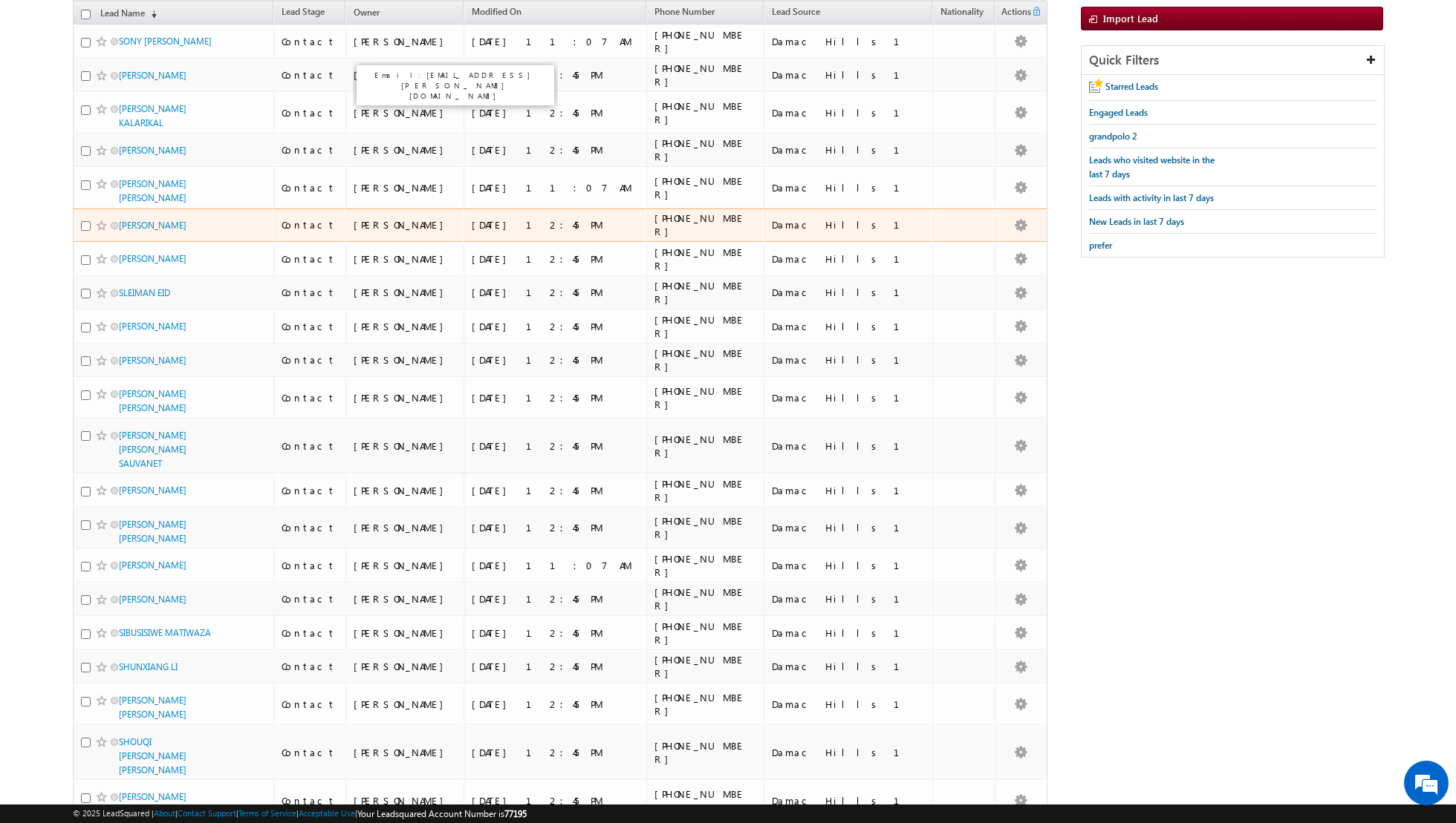
scroll to position [386, 0]
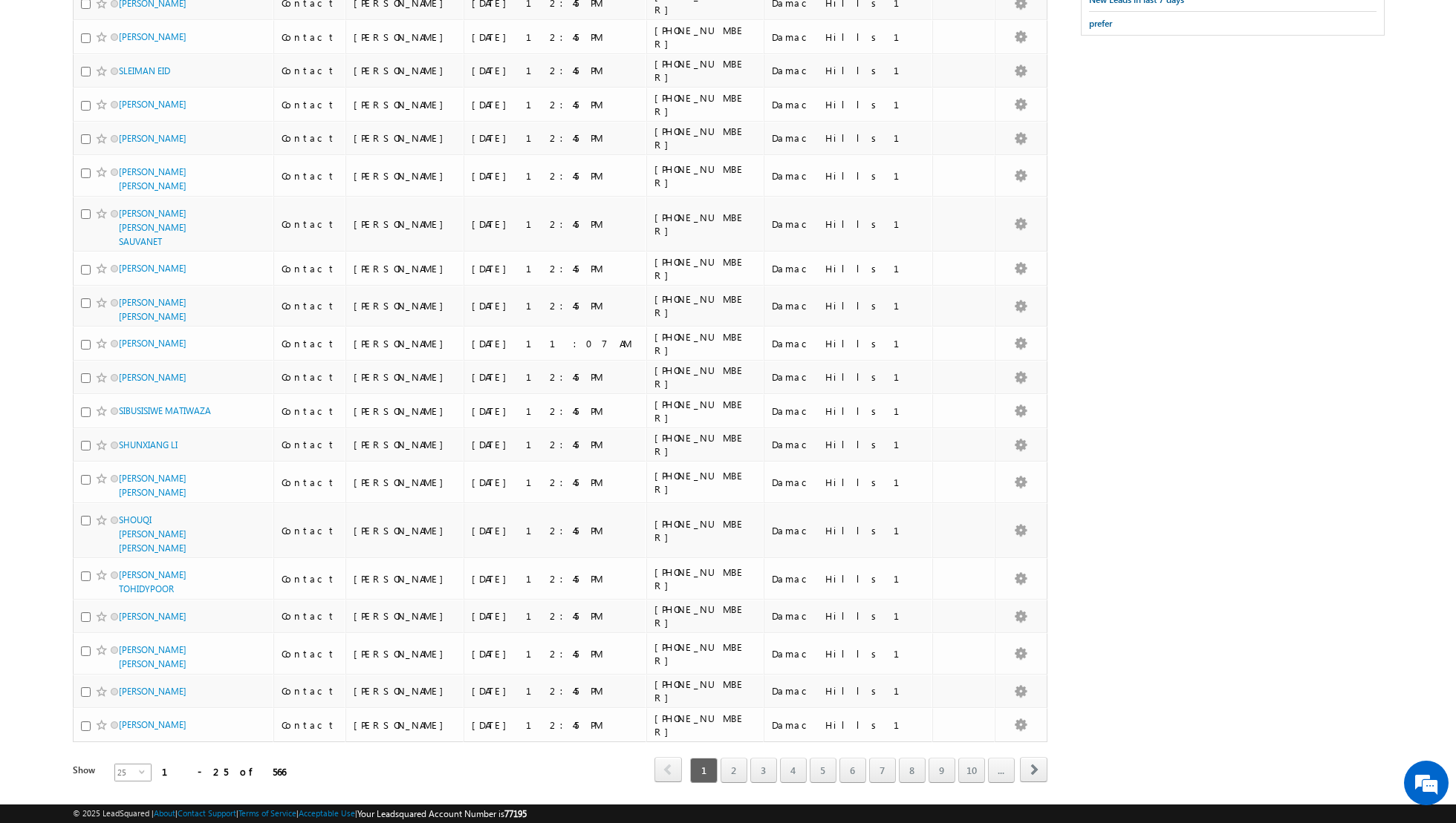
click at [139, 769] on span "select" at bounding box center [145, 771] width 12 height 7
click at [119, 777] on li "50" at bounding box center [124, 781] width 36 height 15
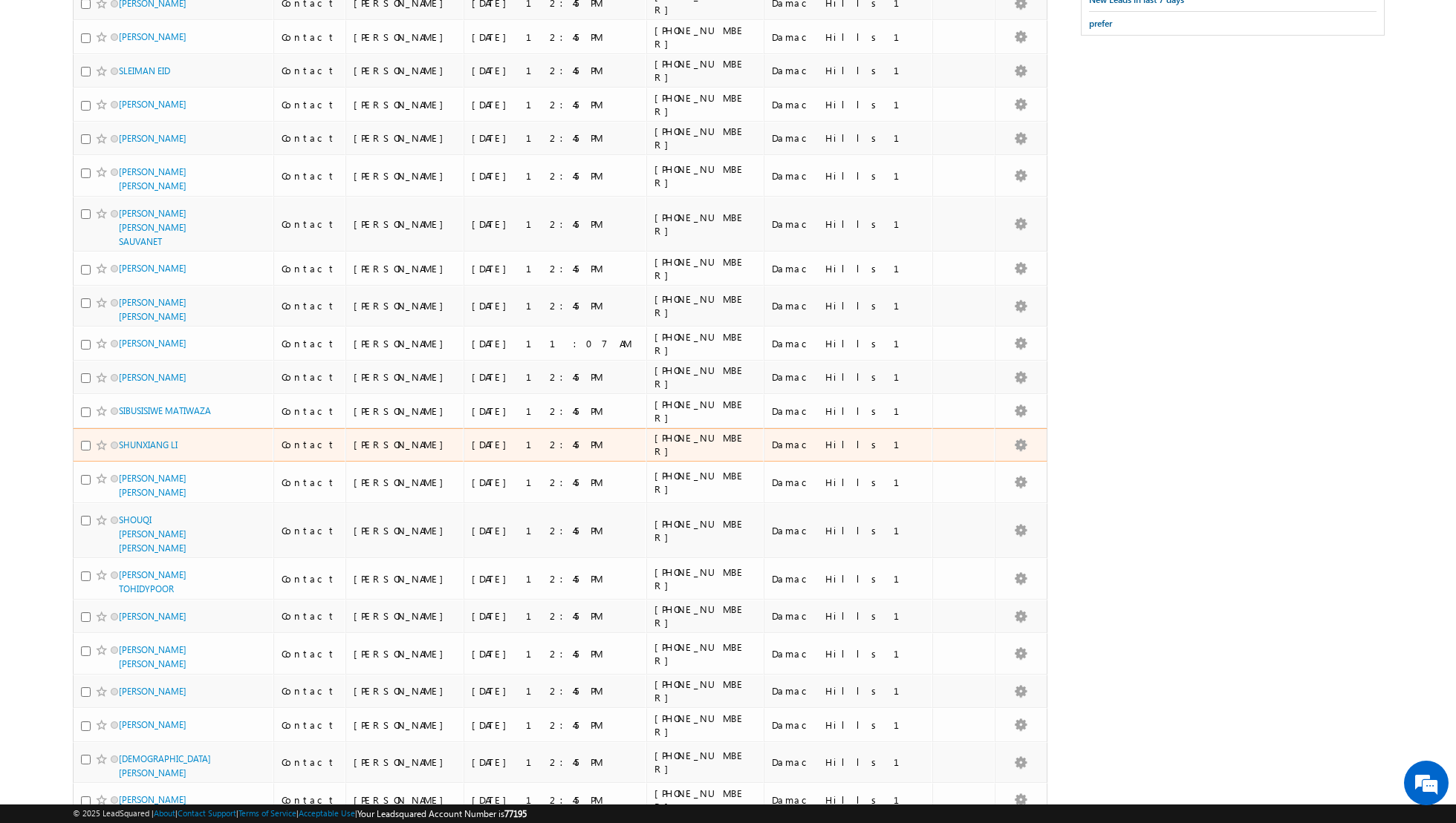
scroll to position [0, 0]
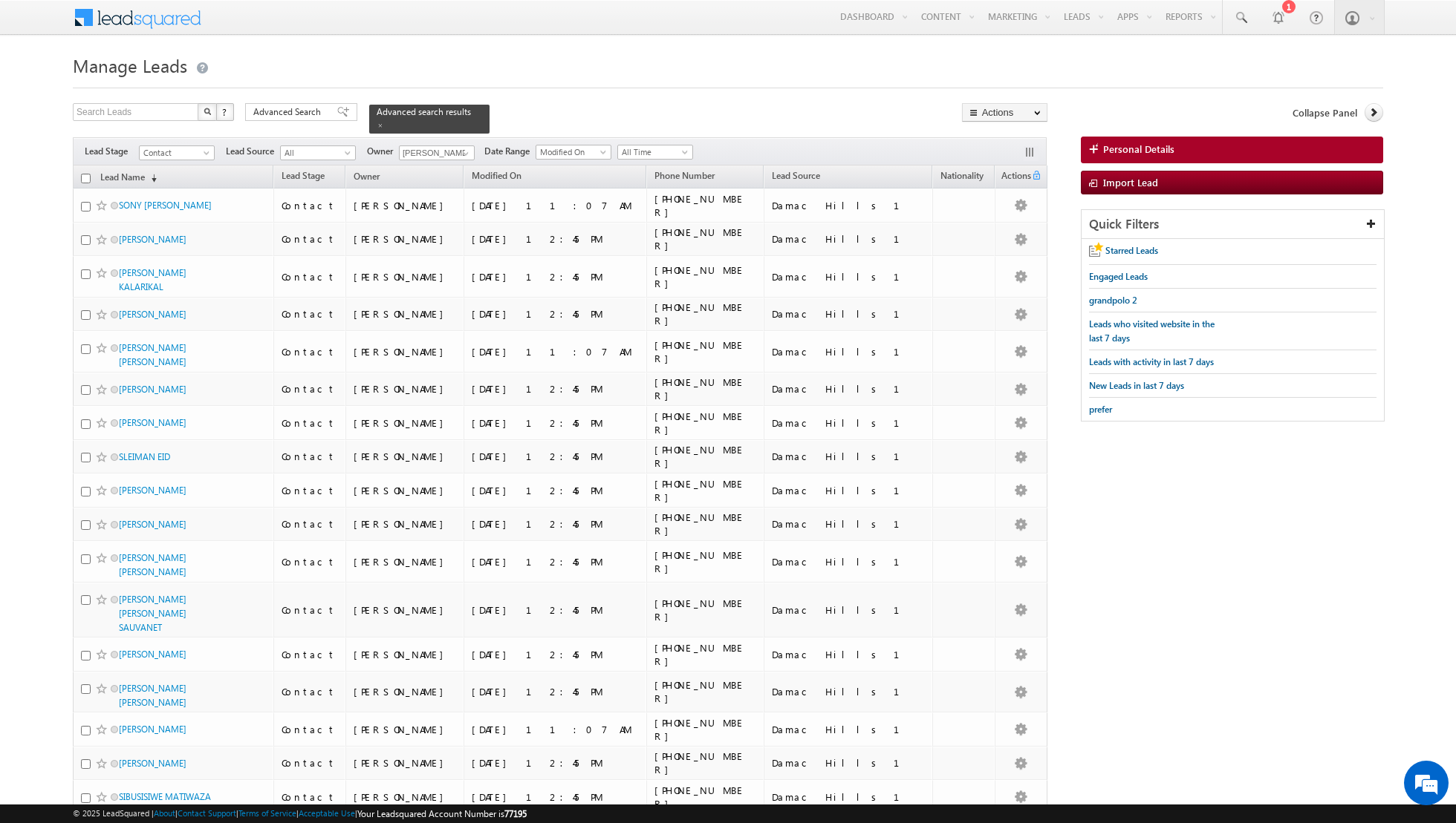
click at [84, 175] on input "checkbox" at bounding box center [86, 179] width 9 height 9
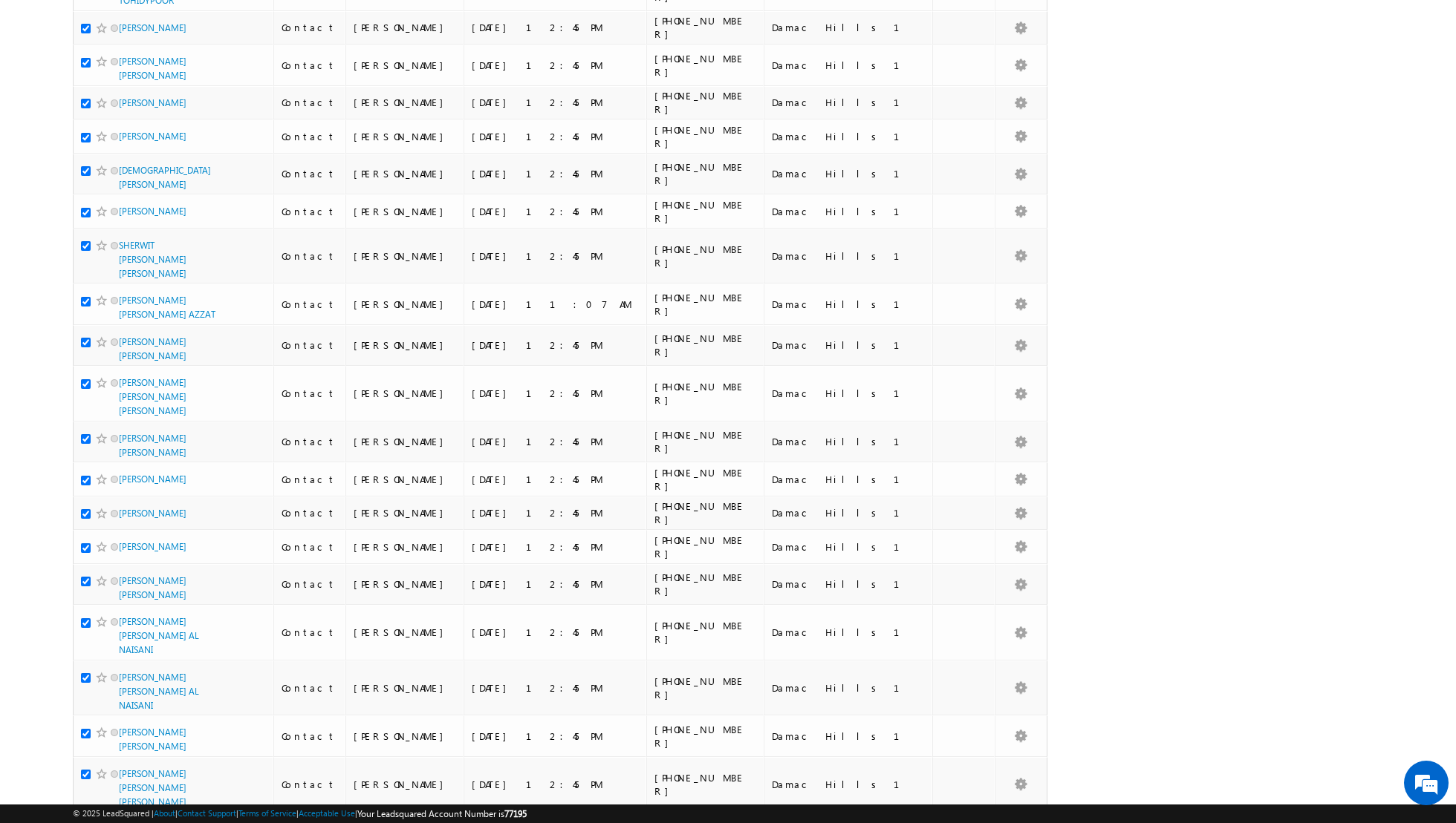
scroll to position [1357, 0]
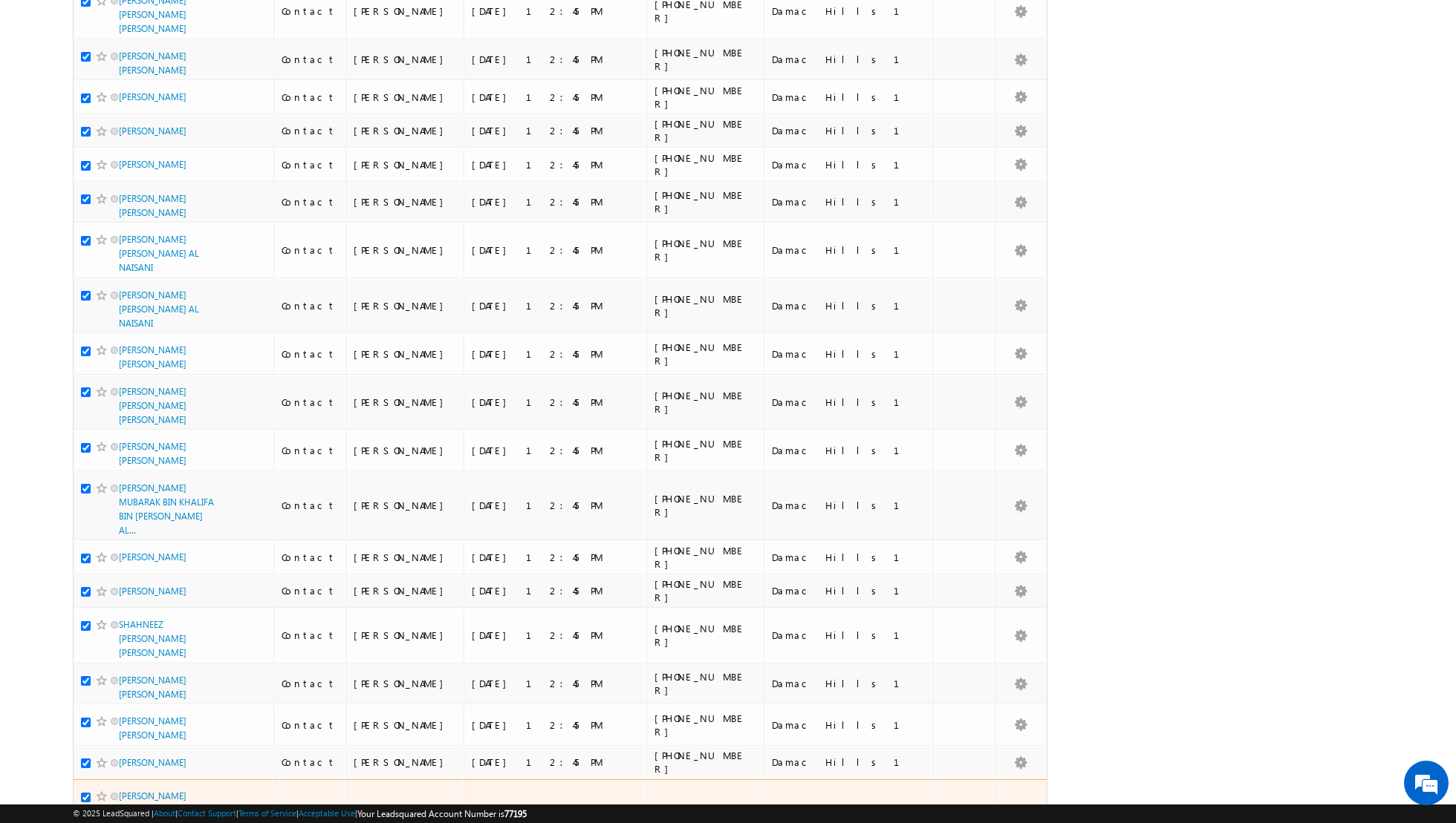
click at [83, 793] on input "checkbox" at bounding box center [86, 798] width 9 height 9
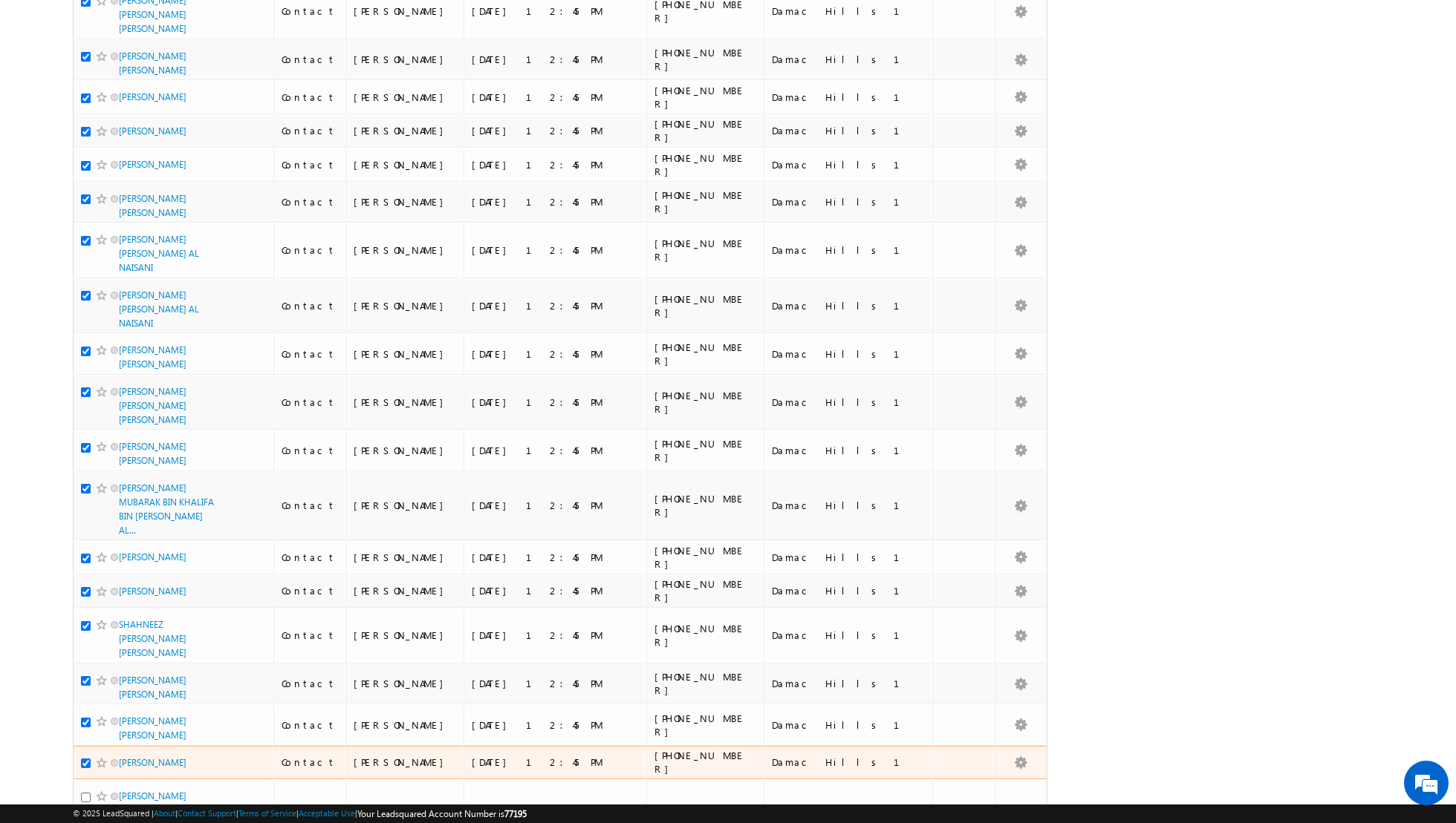
click at [86, 759] on input "checkbox" at bounding box center [86, 764] width 9 height 9
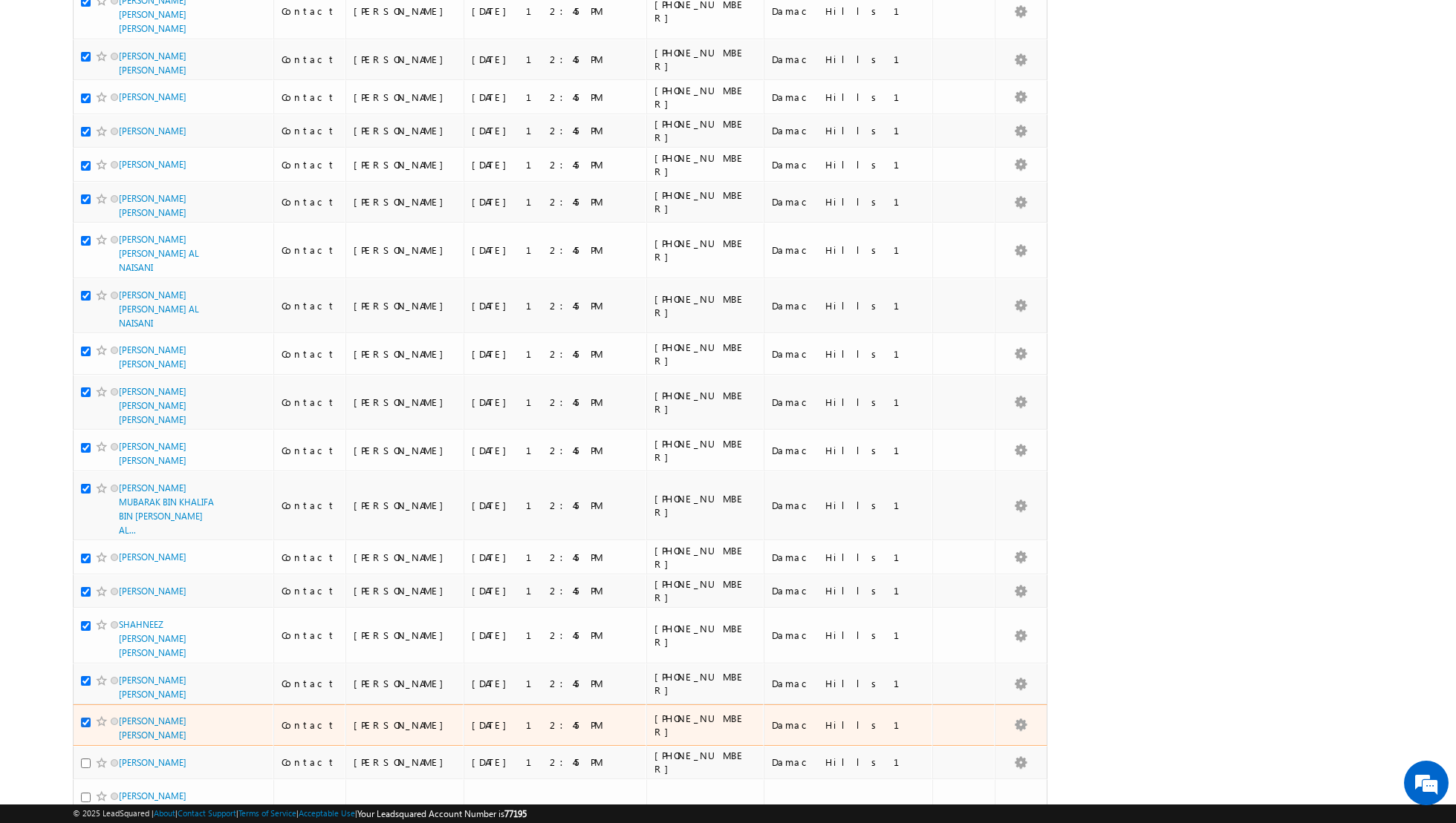
click at [86, 718] on input "checkbox" at bounding box center [86, 722] width 9 height 9
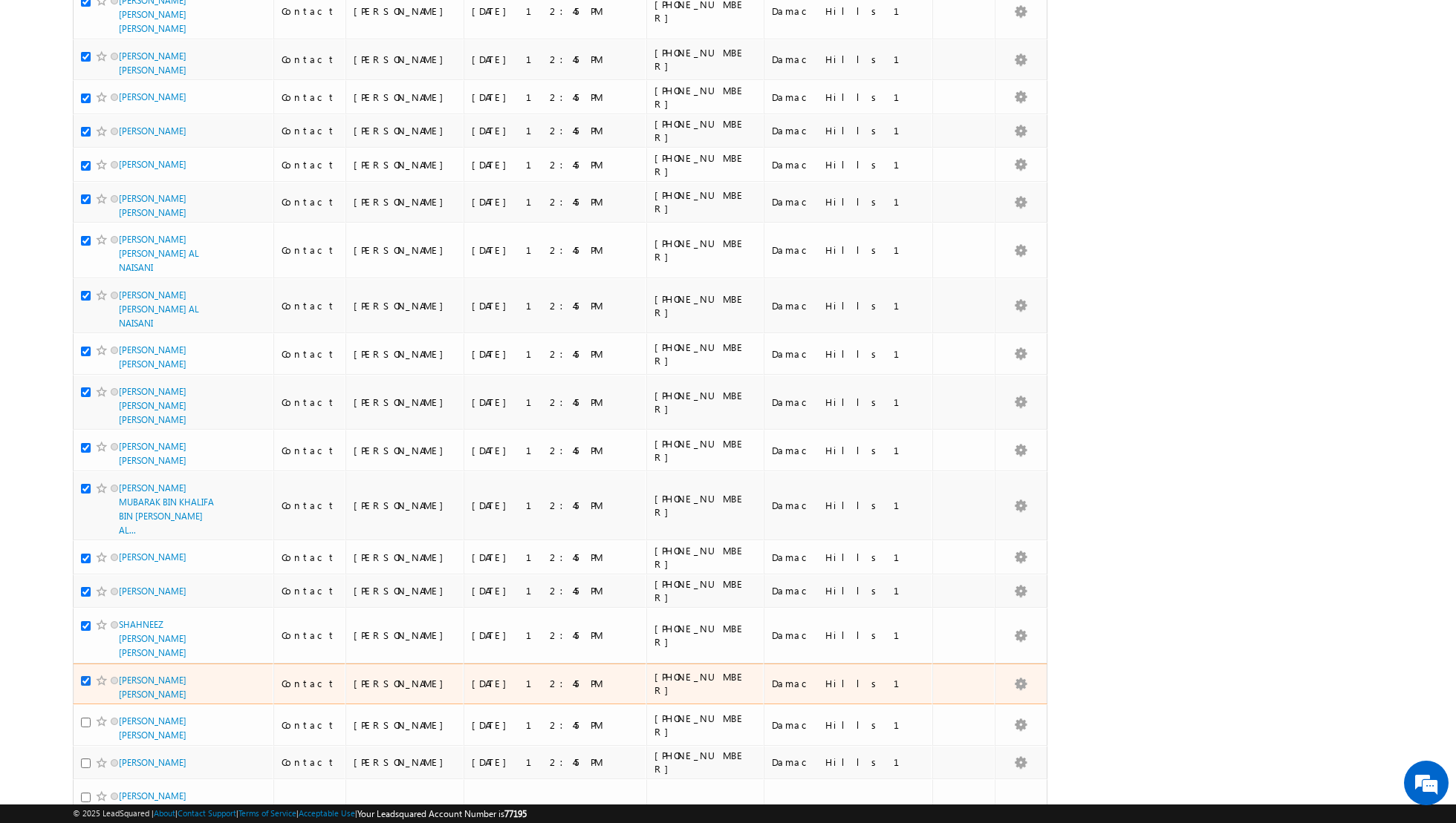
click at [82, 676] on input "checkbox" at bounding box center [86, 681] width 9 height 9
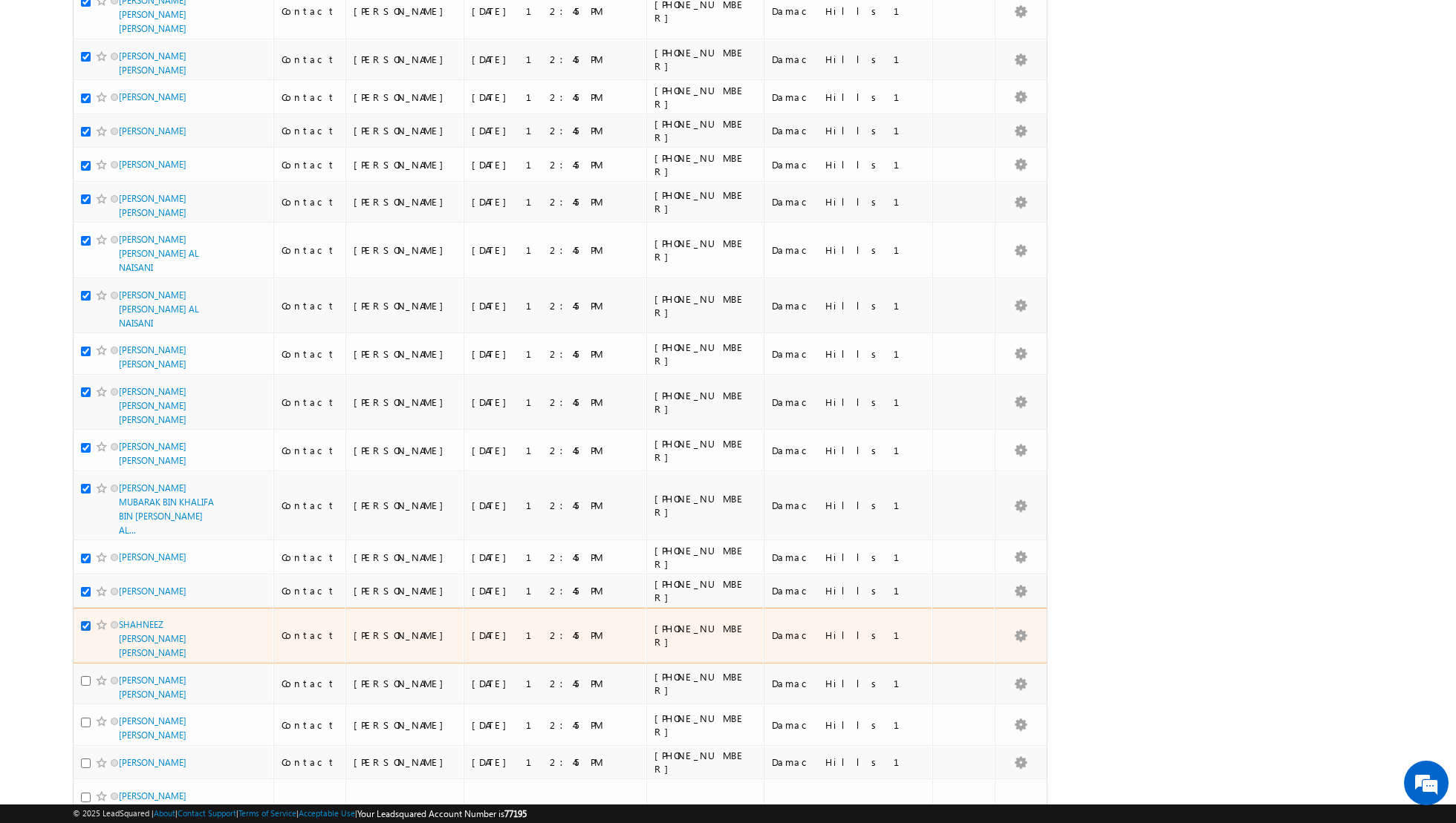
click at [82, 621] on input "checkbox" at bounding box center [86, 626] width 9 height 9
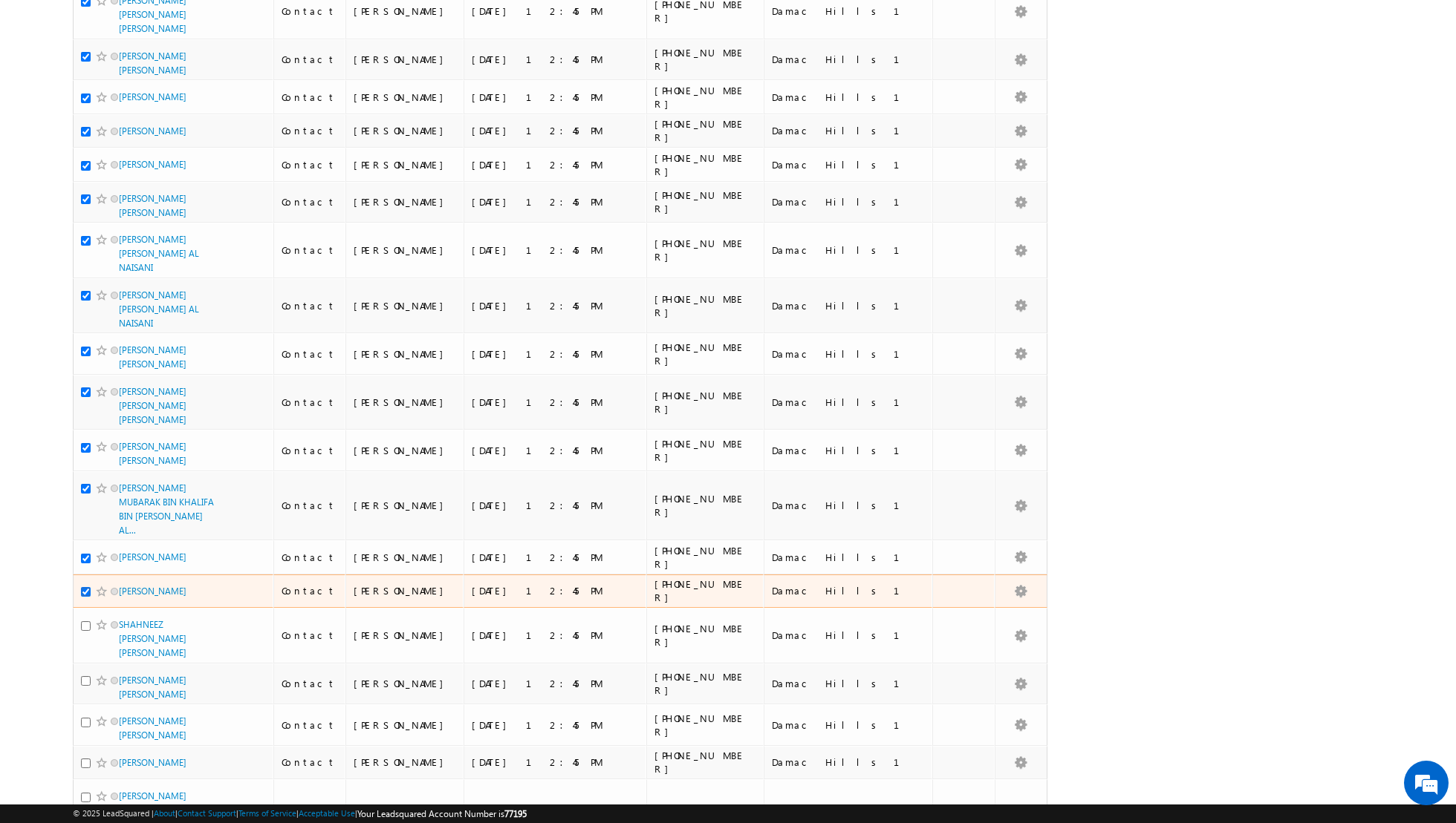
click at [81, 587] on input "checkbox" at bounding box center [86, 592] width 9 height 9
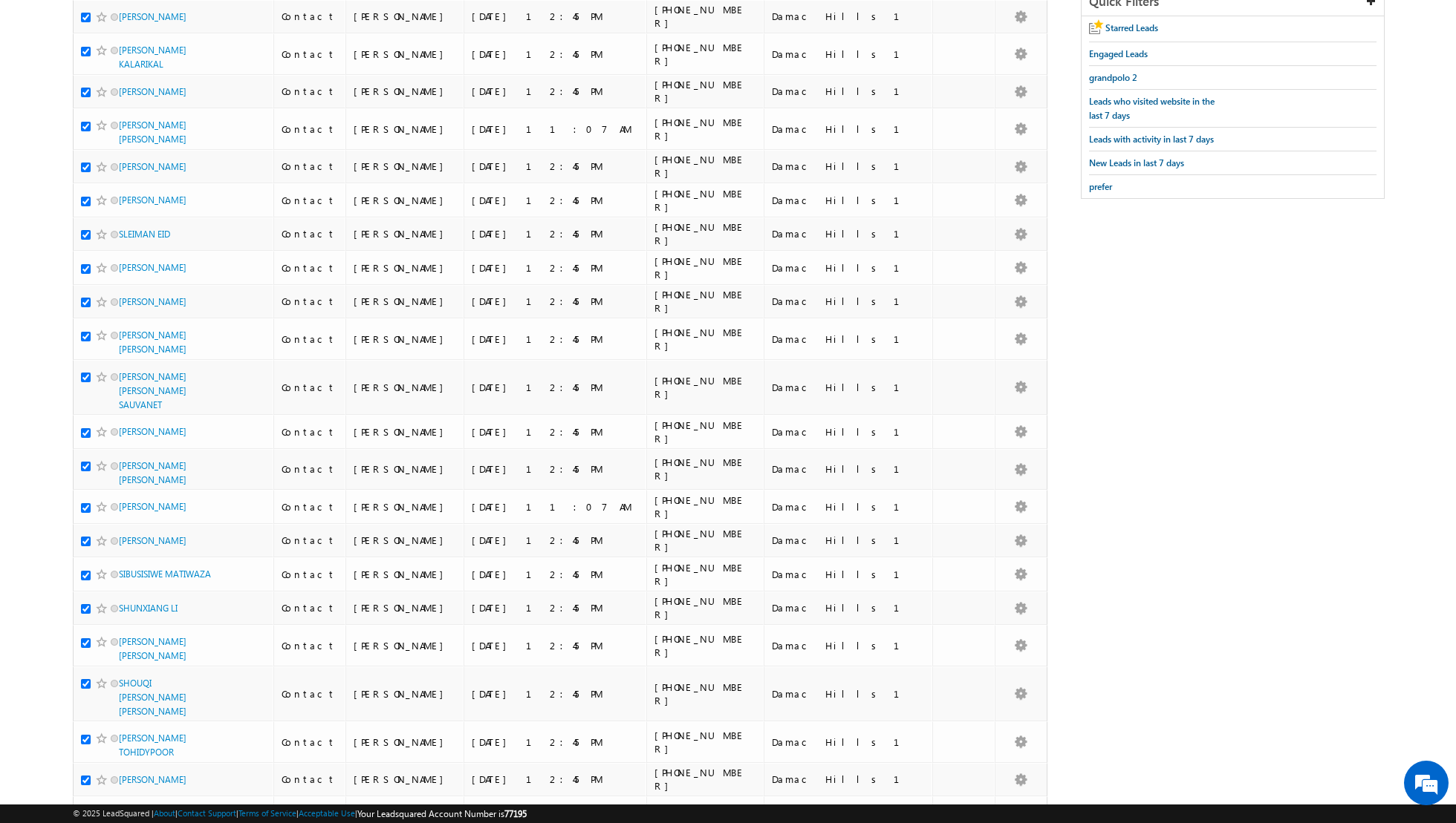
scroll to position [105, 0]
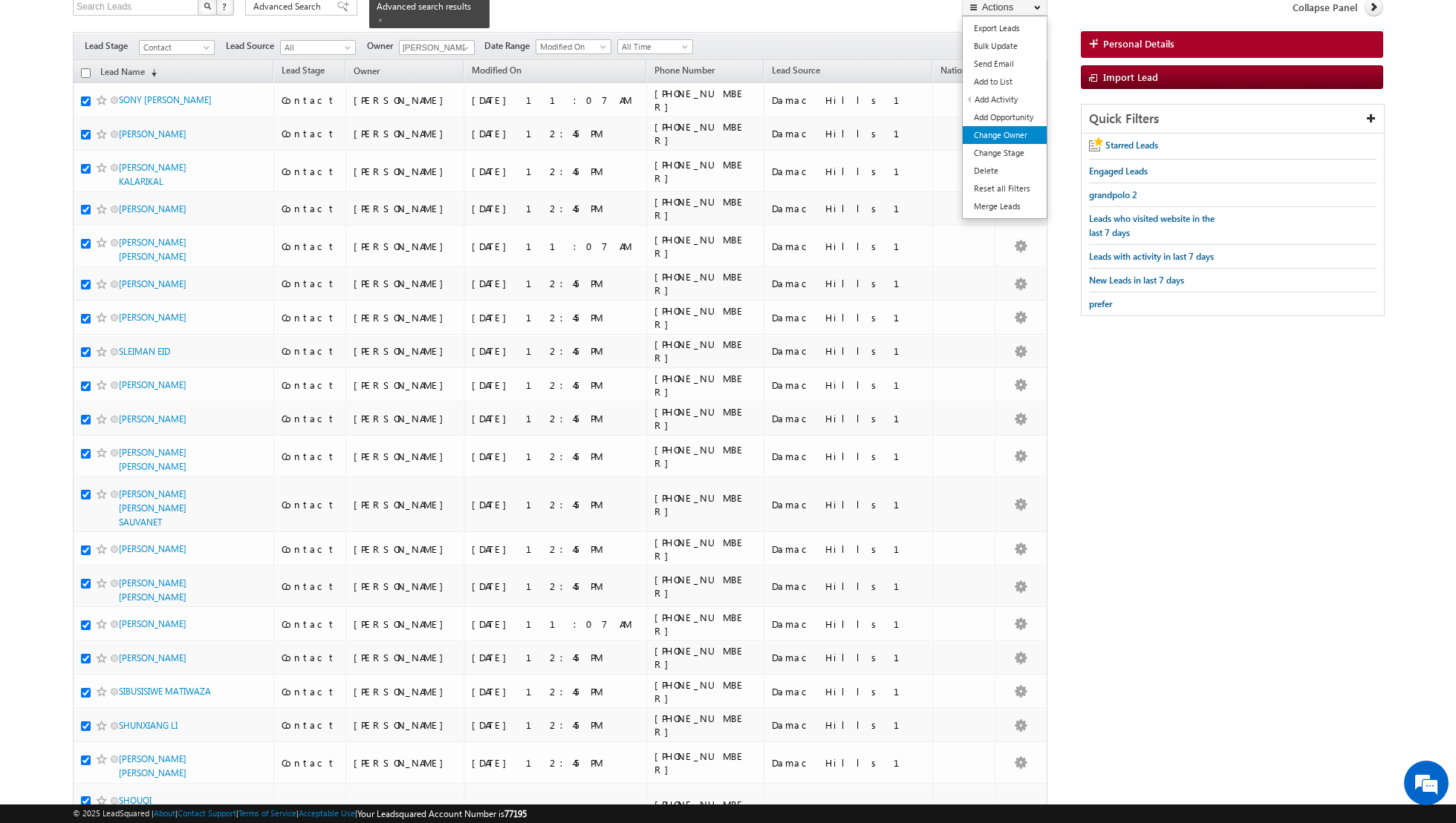
click at [988, 134] on link "Change Owner" at bounding box center [1004, 134] width 84 height 18
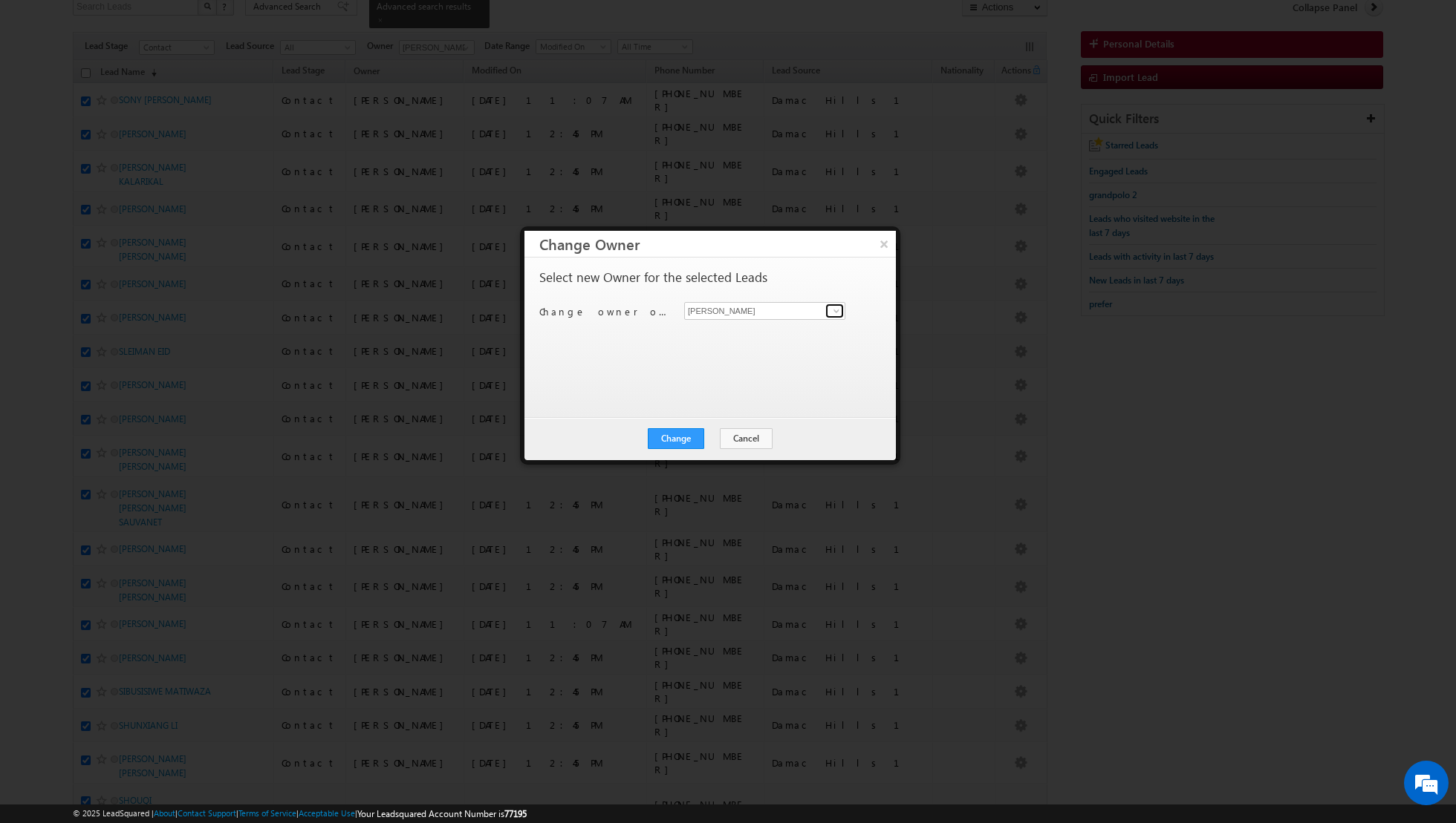
click at [832, 309] on span at bounding box center [836, 311] width 12 height 12
click at [703, 407] on link "Isha Mehndiratta isha.mehndiratta@indglobal.ae" at bounding box center [764, 412] width 161 height 28
click at [678, 434] on button "Change" at bounding box center [676, 439] width 56 height 21
click at [716, 433] on button "Close" at bounding box center [712, 439] width 48 height 21
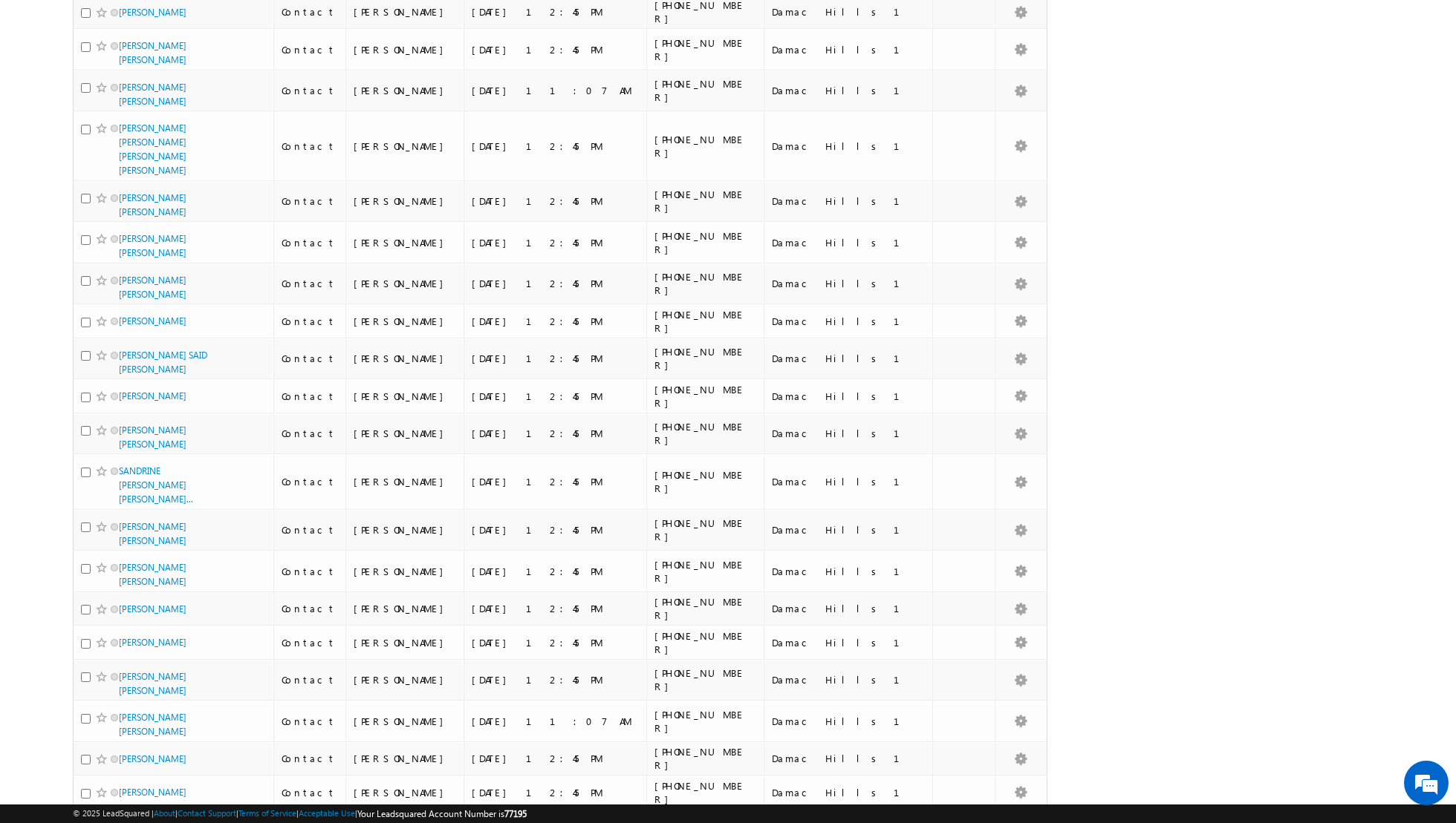
scroll to position [1366, 0]
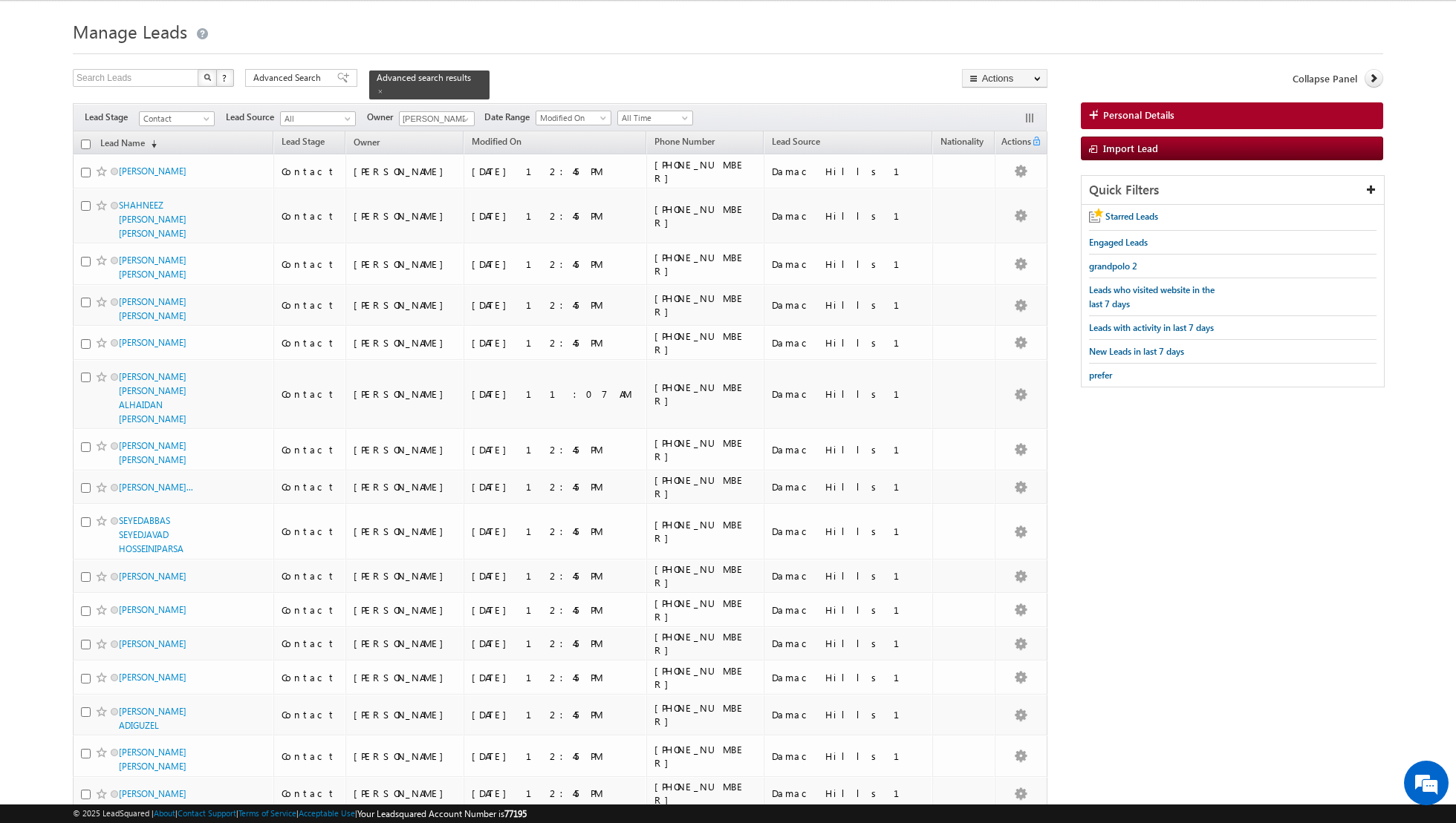
scroll to position [0, 0]
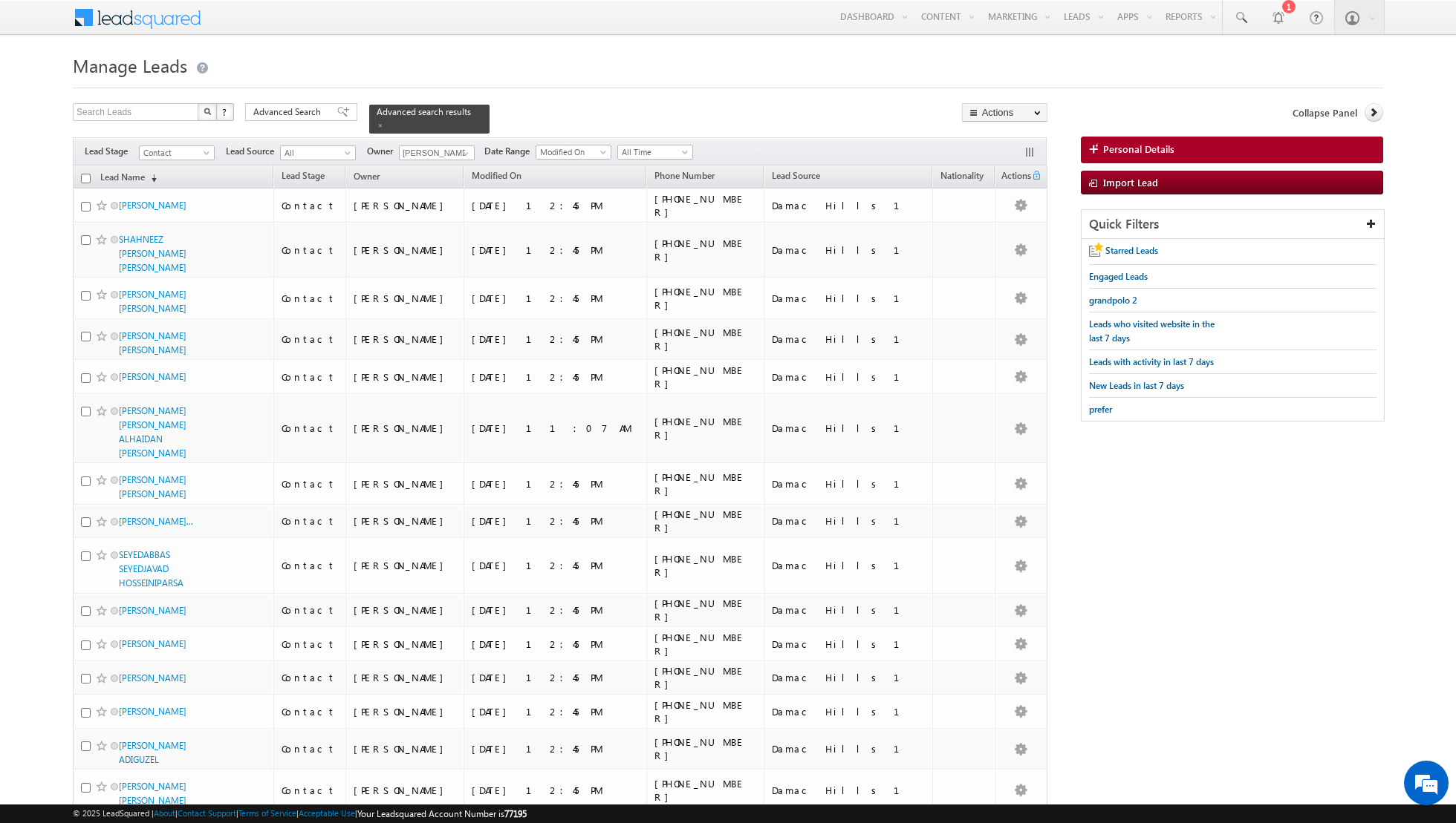
click at [88, 179] on input "checkbox" at bounding box center [86, 179] width 9 height 9
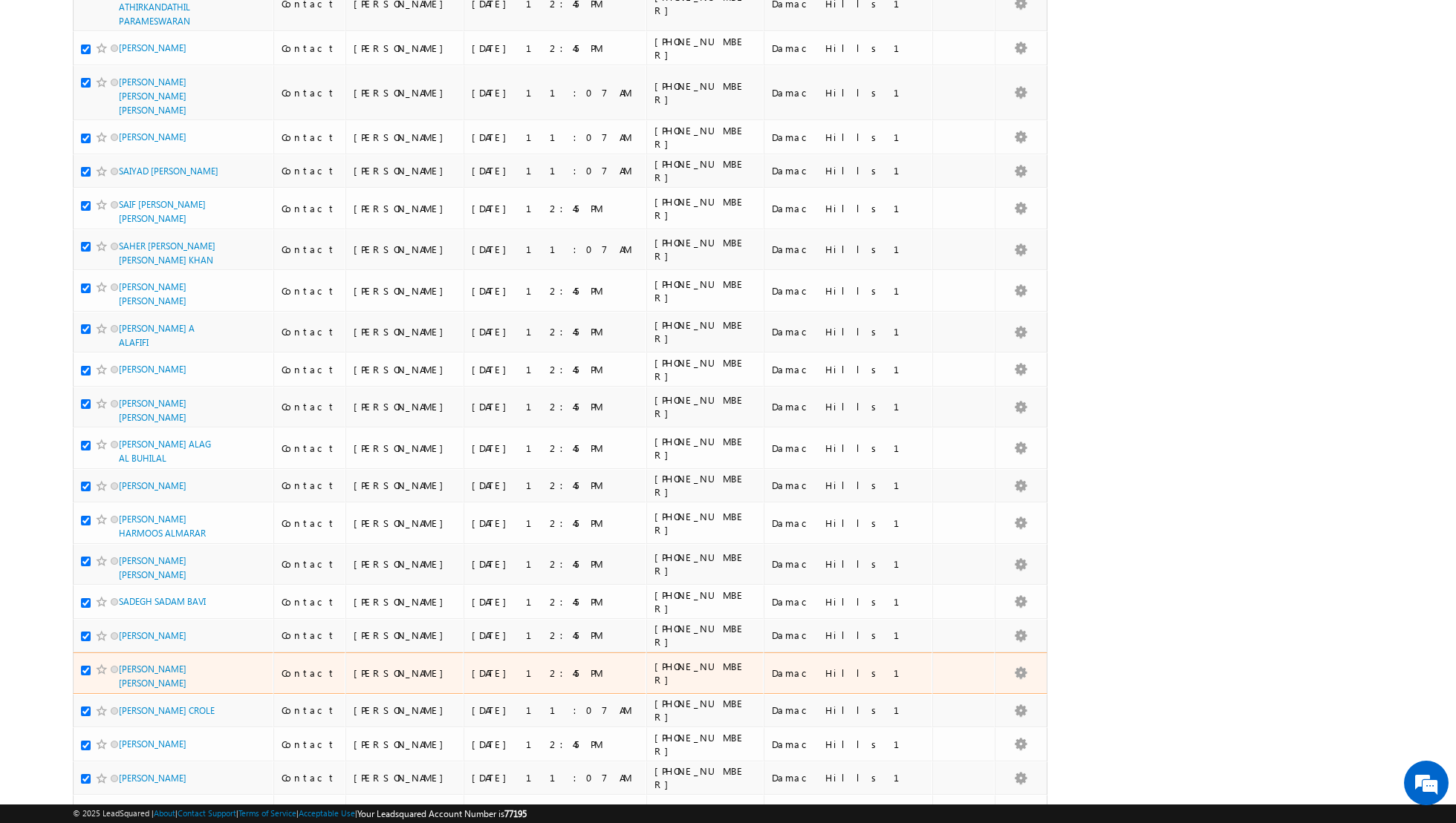
scroll to position [3257, 0]
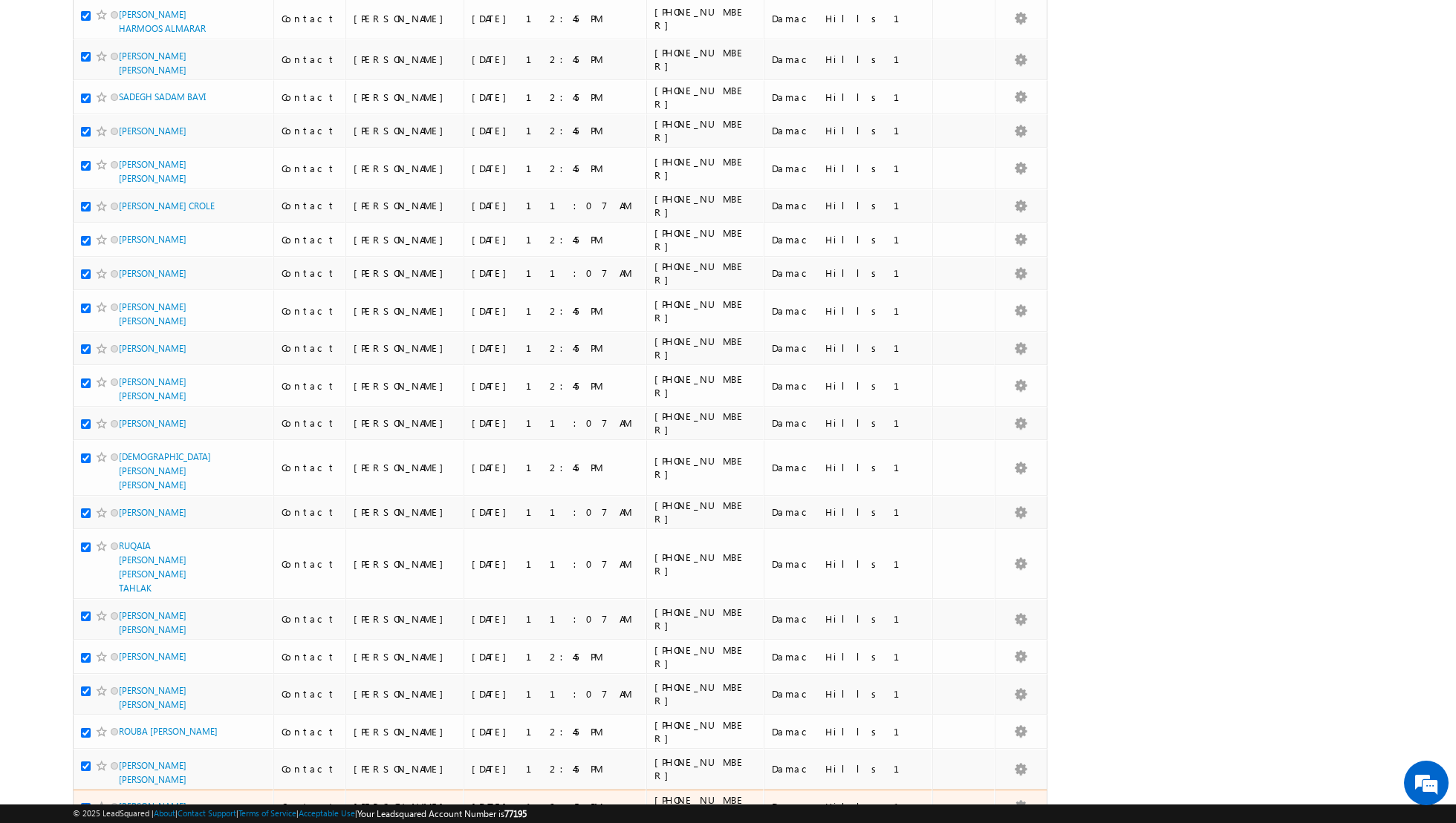
click at [86, 803] on input "checkbox" at bounding box center [86, 808] width 9 height 9
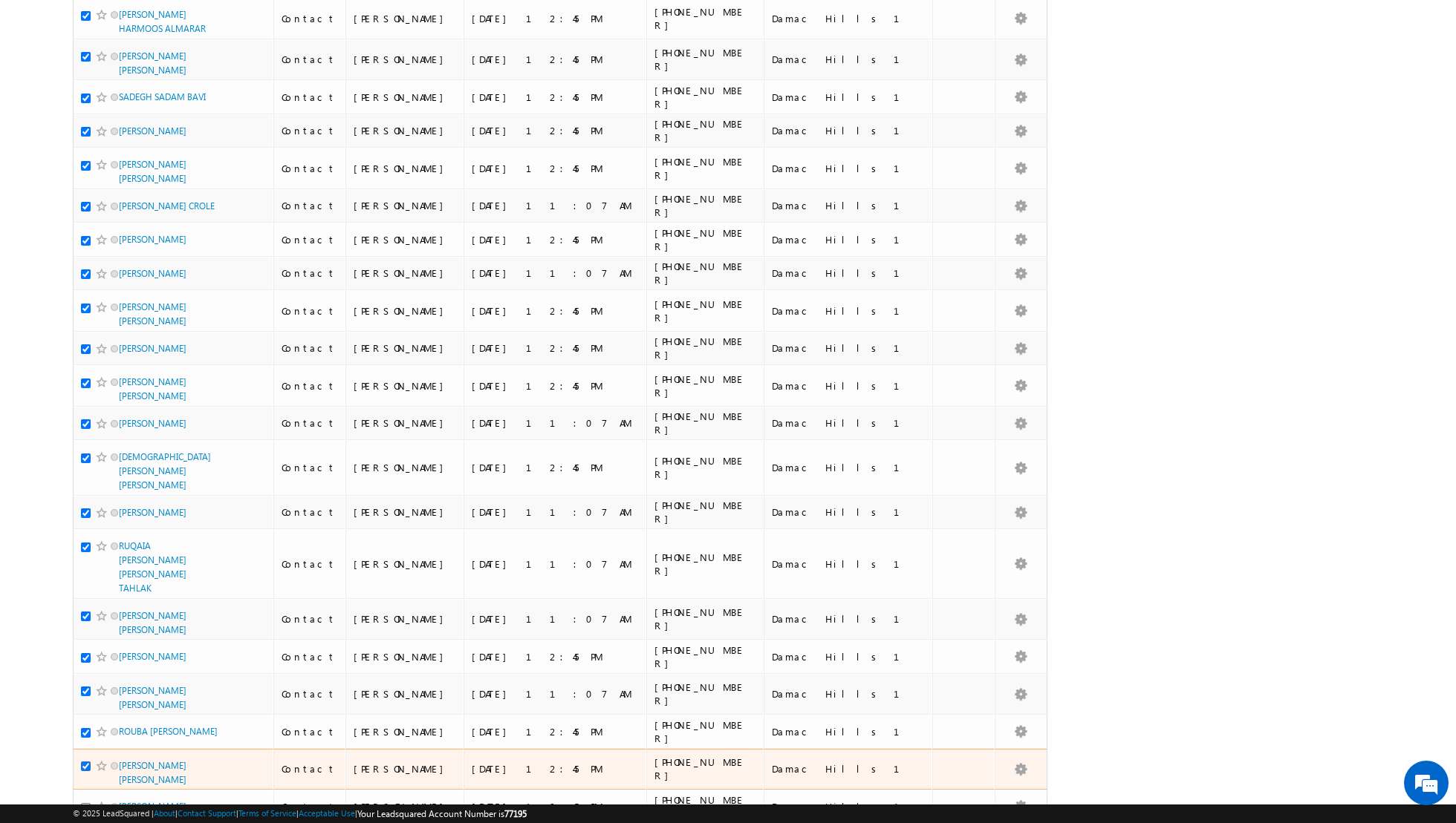
click at [85, 762] on input "checkbox" at bounding box center [86, 767] width 9 height 9
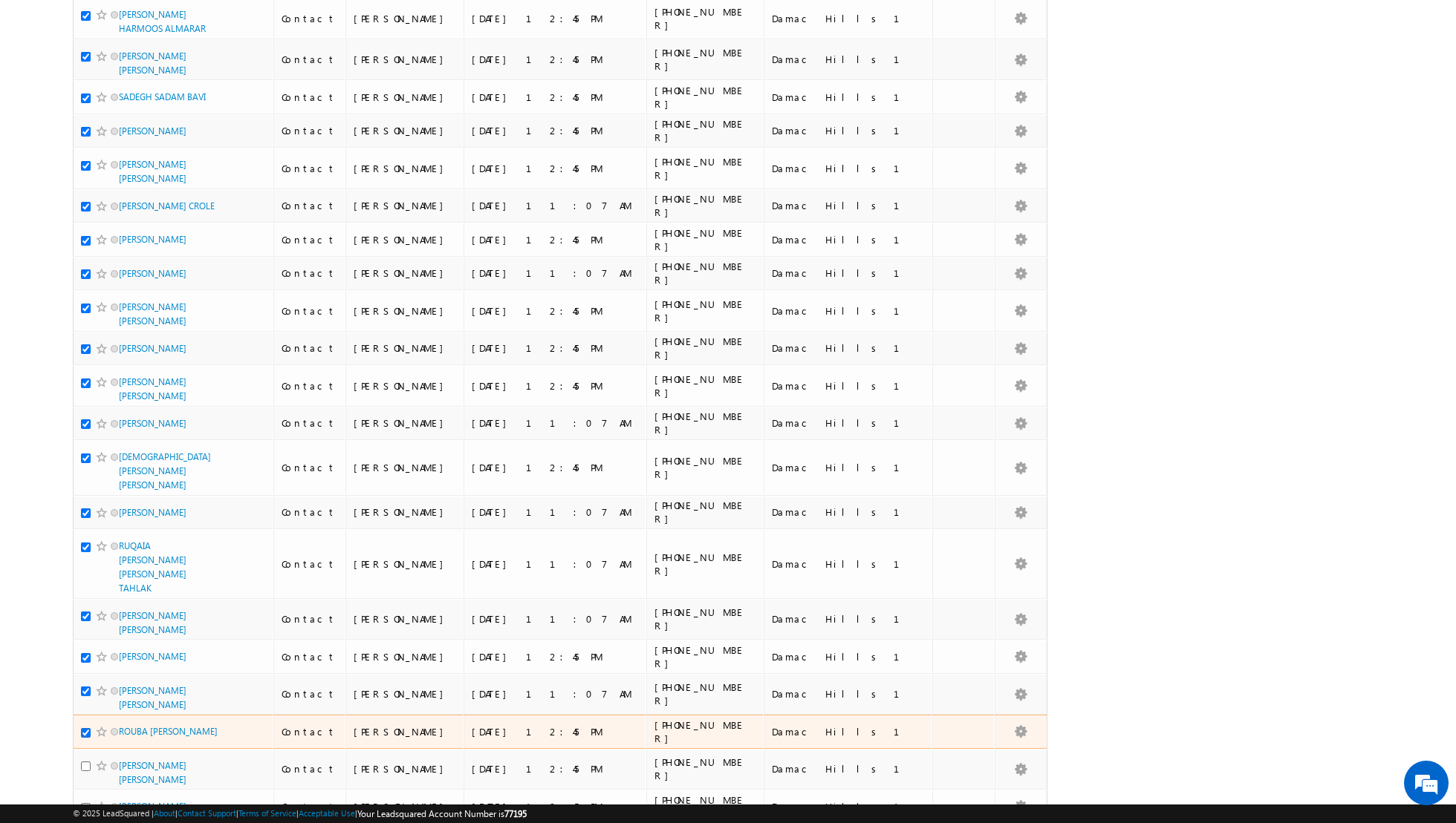
click at [86, 728] on input "checkbox" at bounding box center [86, 733] width 9 height 9
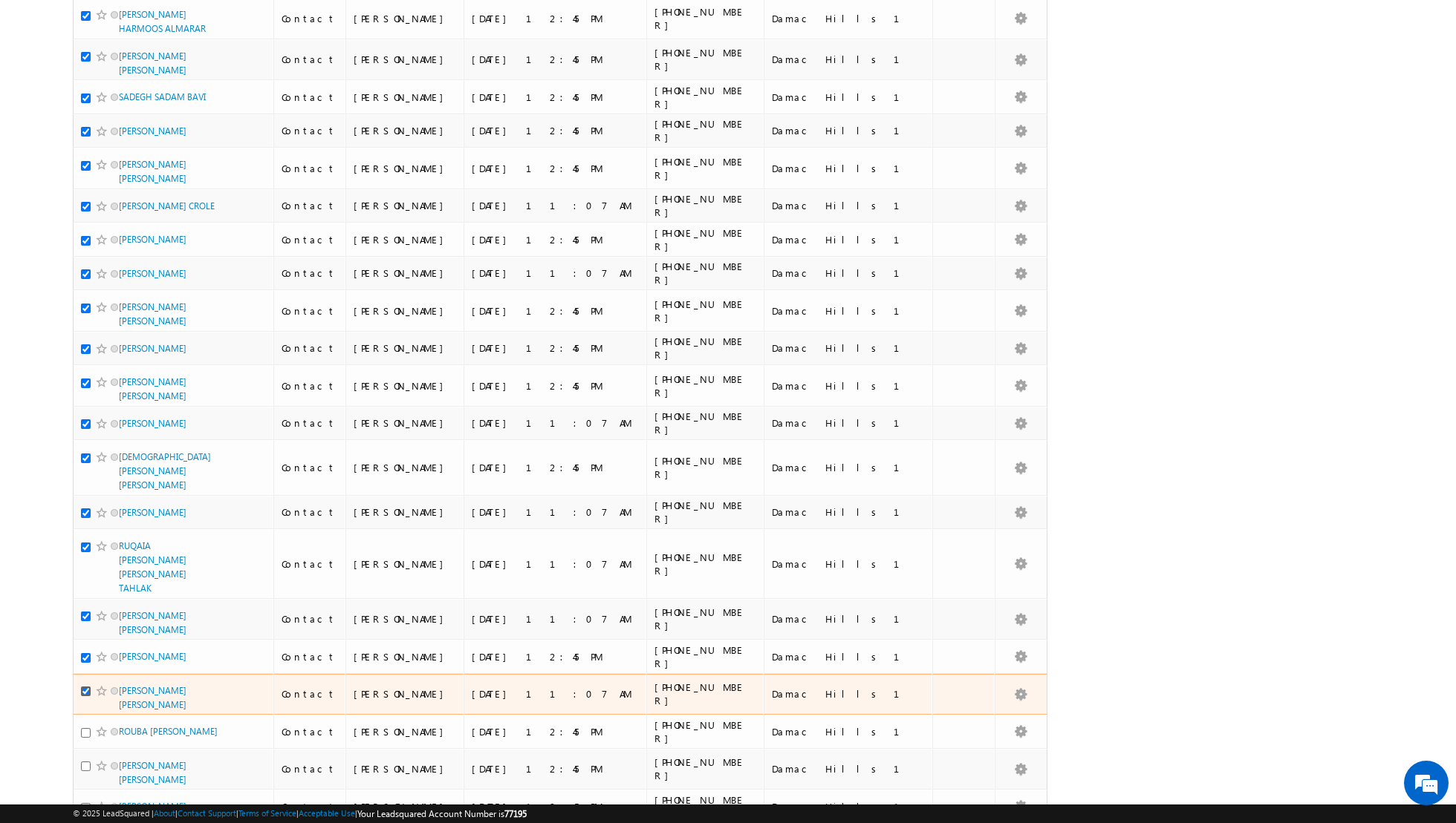
click at [86, 687] on input "checkbox" at bounding box center [86, 691] width 9 height 9
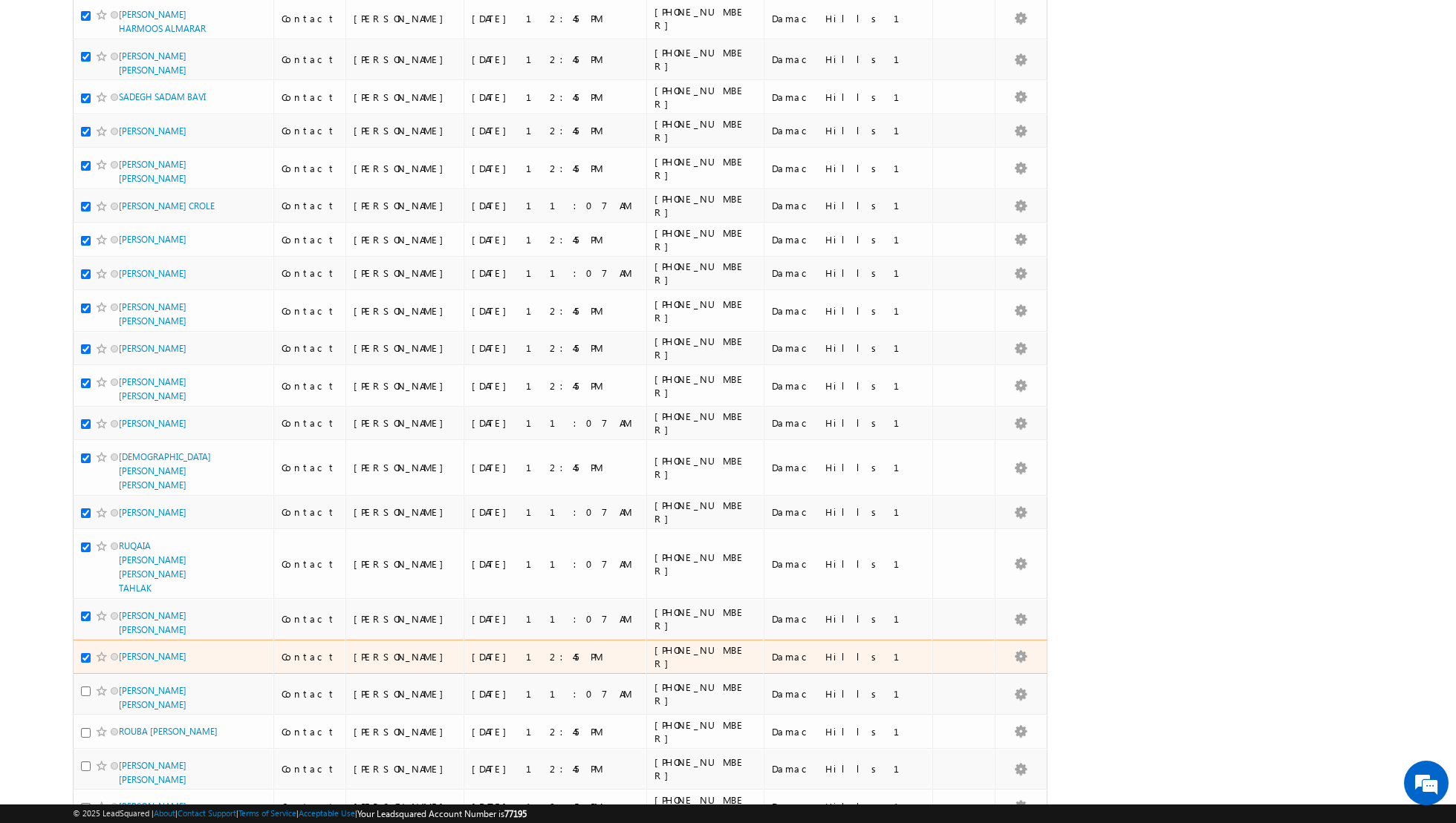
click at [86, 653] on input "checkbox" at bounding box center [86, 658] width 9 height 9
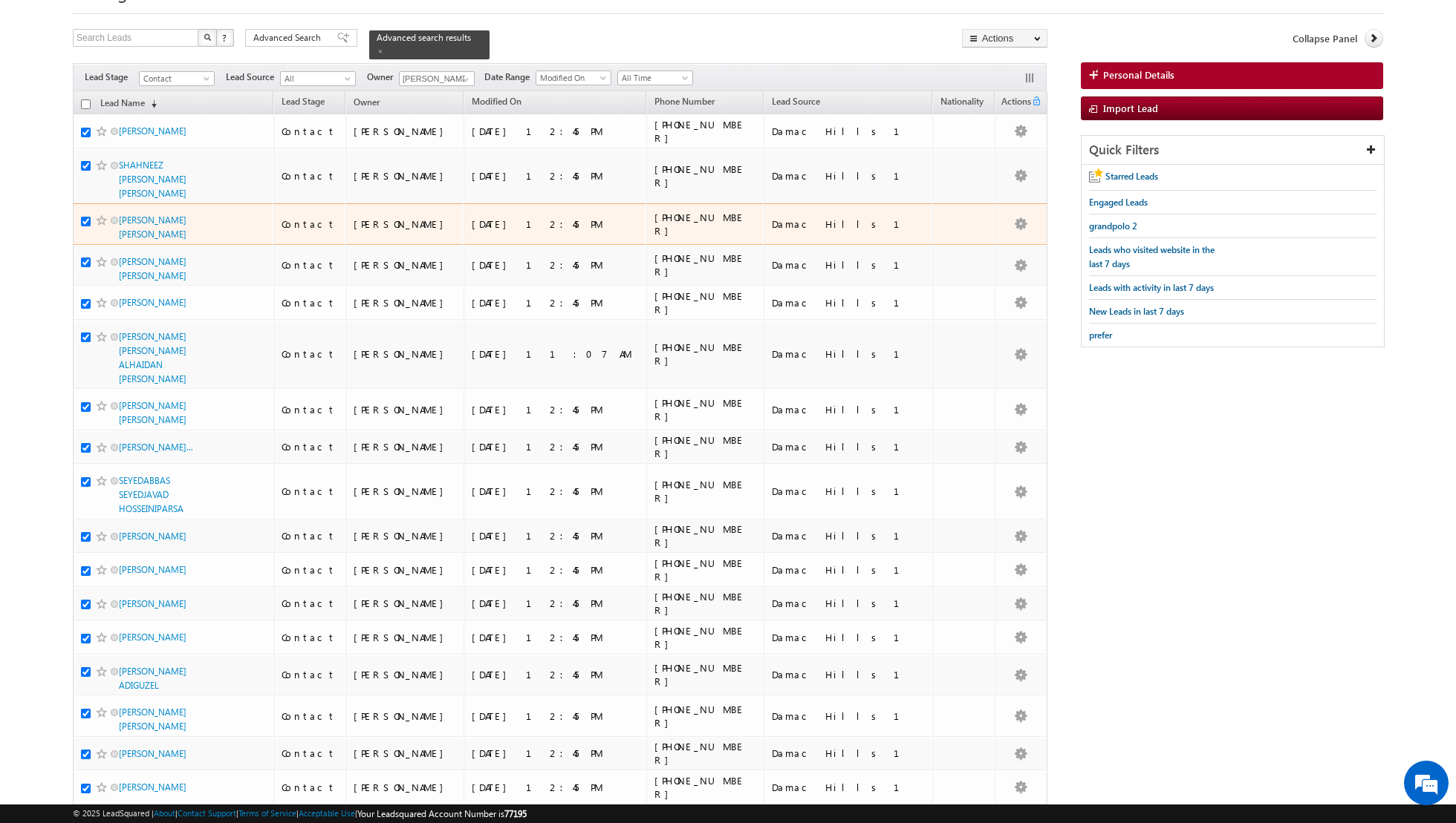
scroll to position [32, 0]
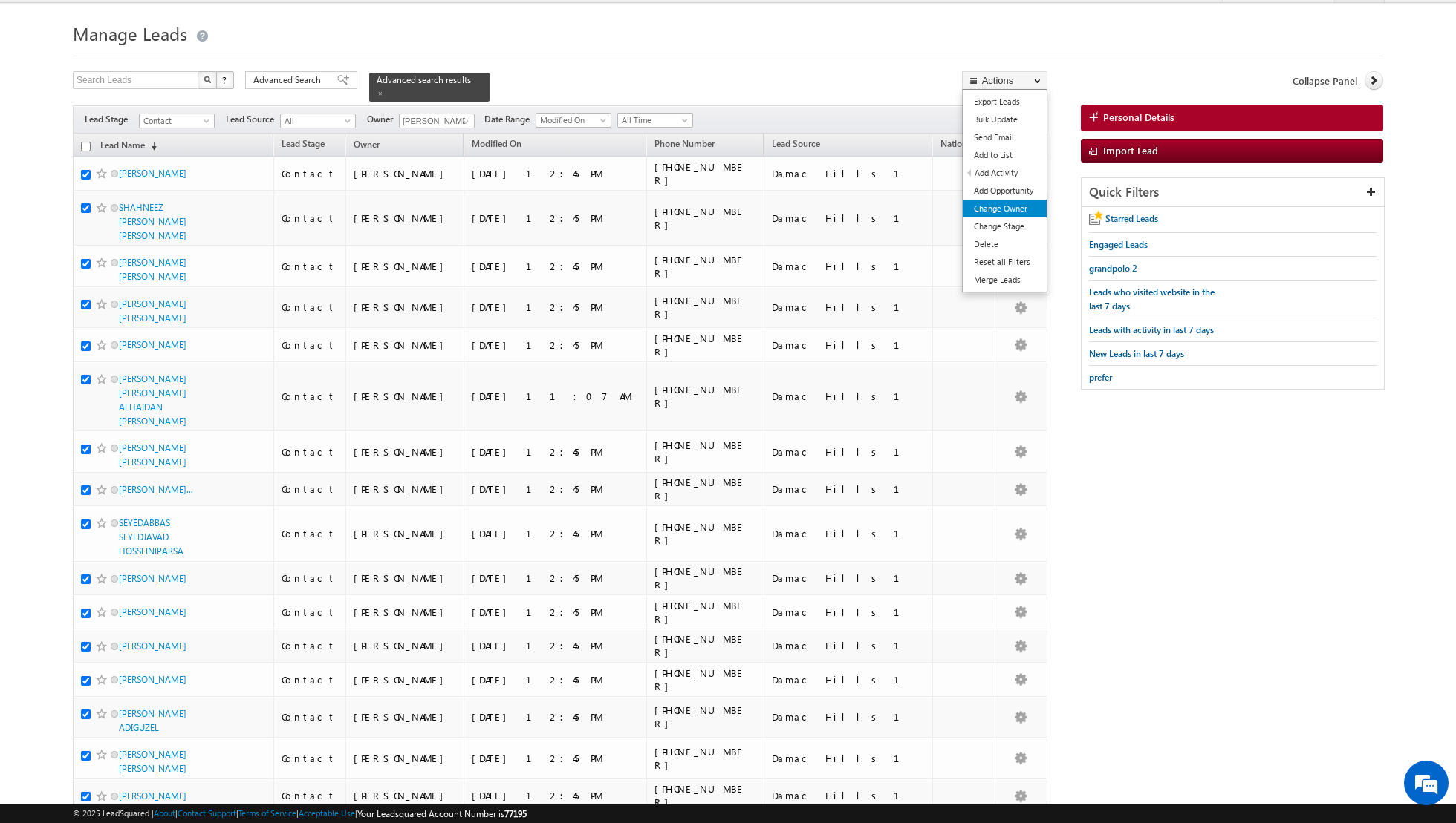
click at [982, 204] on link "Change Owner" at bounding box center [1004, 209] width 84 height 18
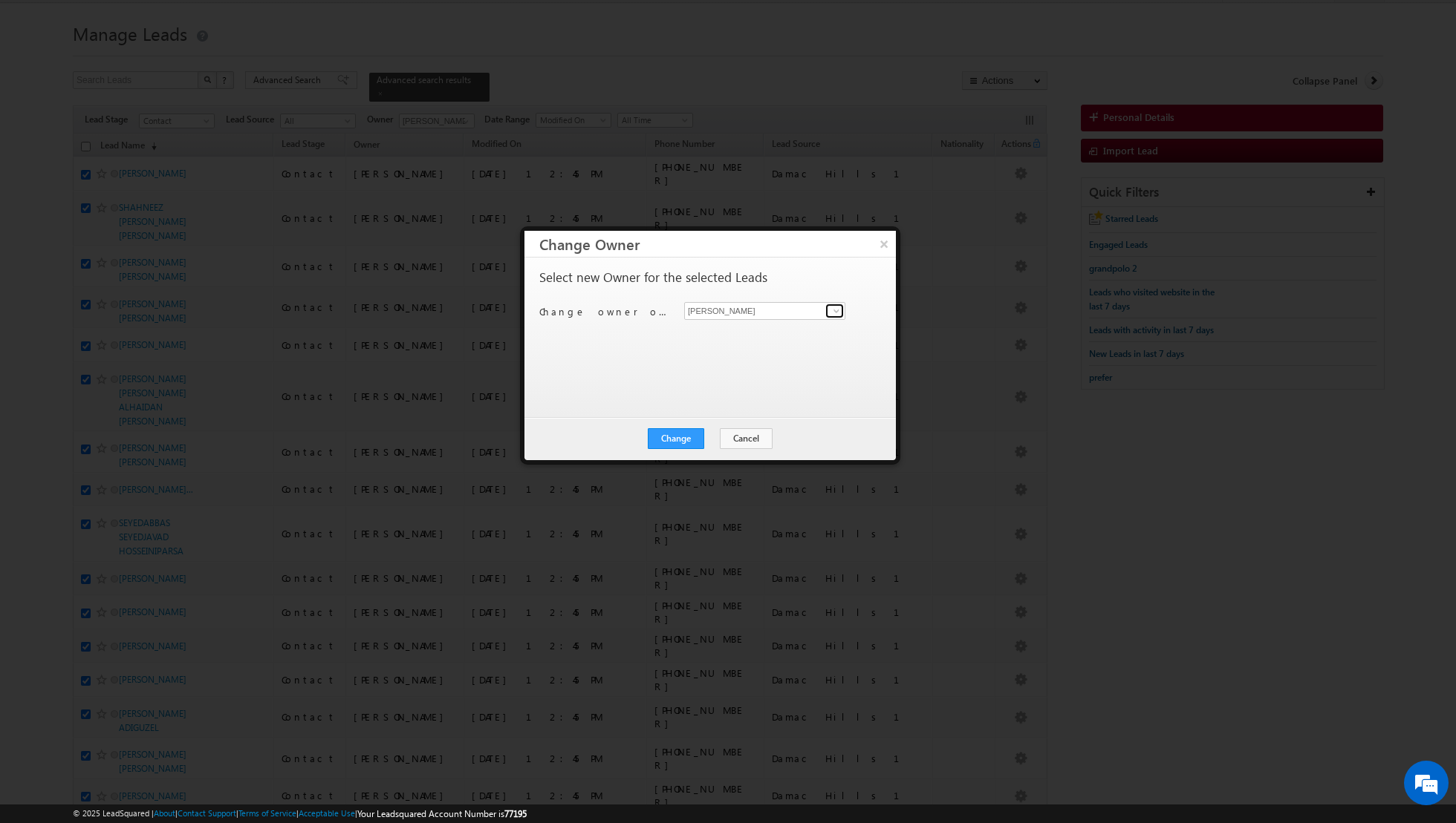
click at [834, 309] on span at bounding box center [836, 311] width 12 height 12
click at [706, 360] on span "asma.kazi@indglobal.ae" at bounding box center [757, 365] width 133 height 11
click at [678, 434] on button "Change" at bounding box center [676, 439] width 56 height 21
click at [712, 437] on button "Close" at bounding box center [712, 439] width 48 height 21
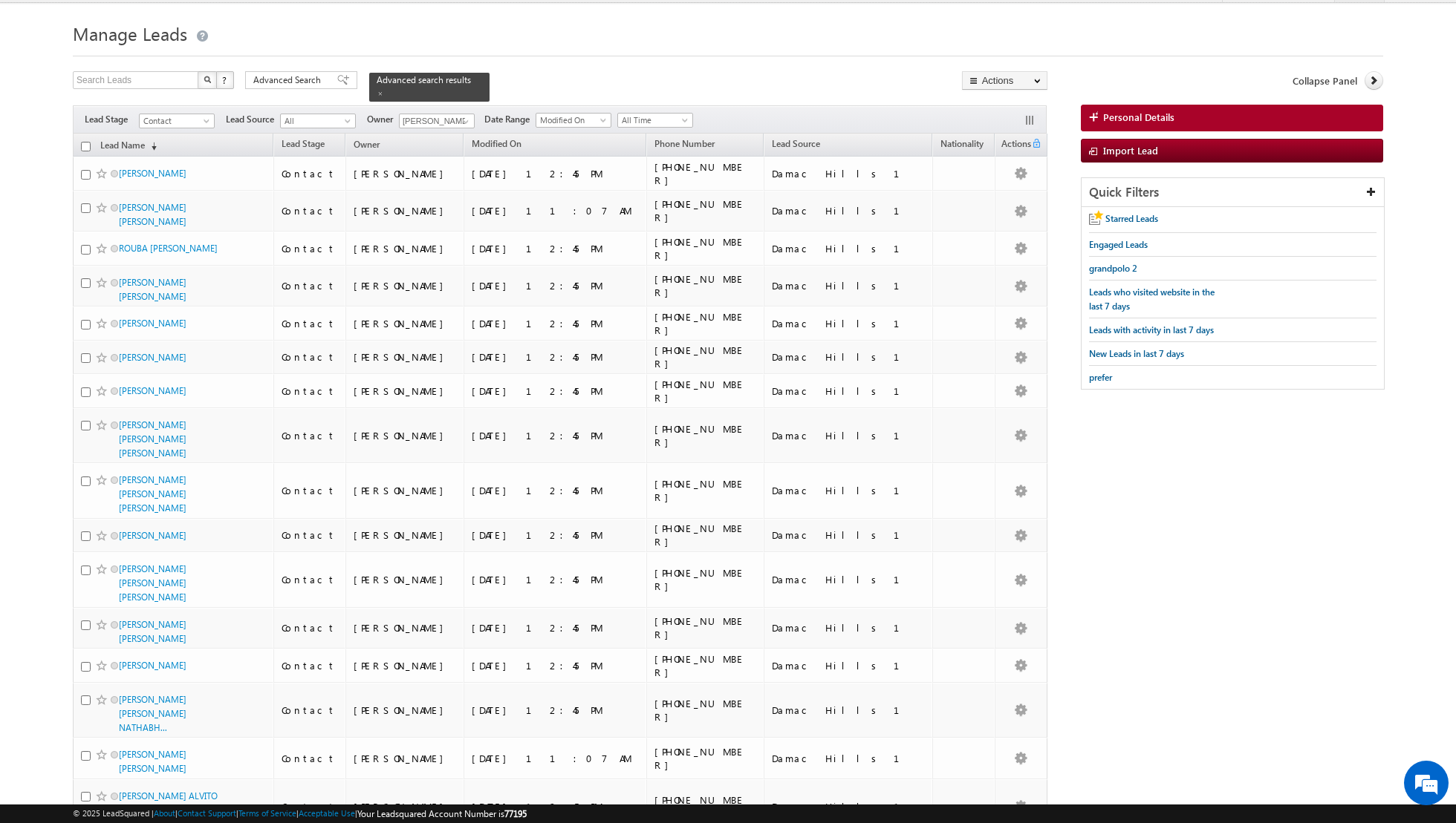
click at [86, 142] on input "checkbox" at bounding box center [86, 147] width 9 height 9
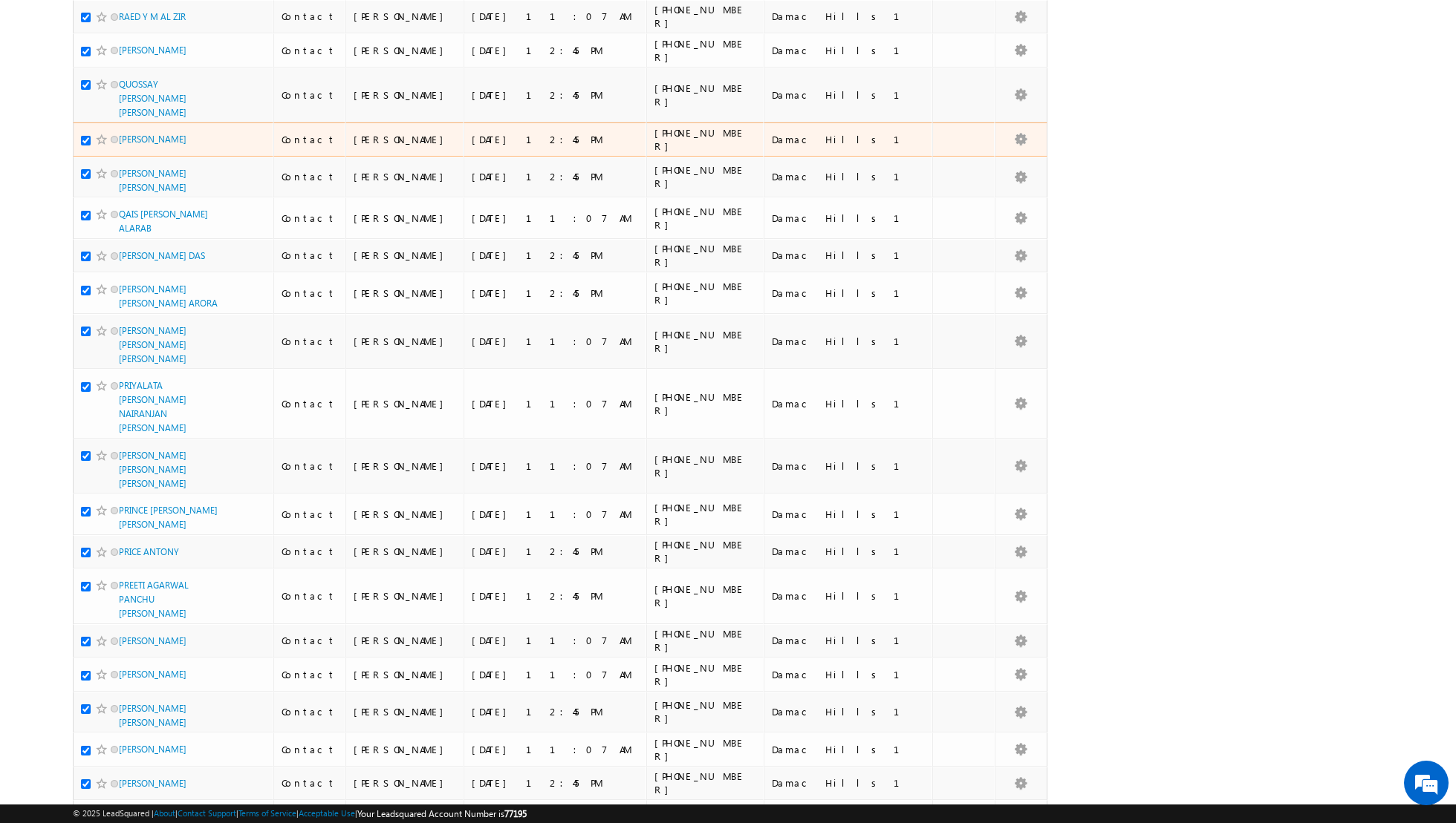
scroll to position [3150, 0]
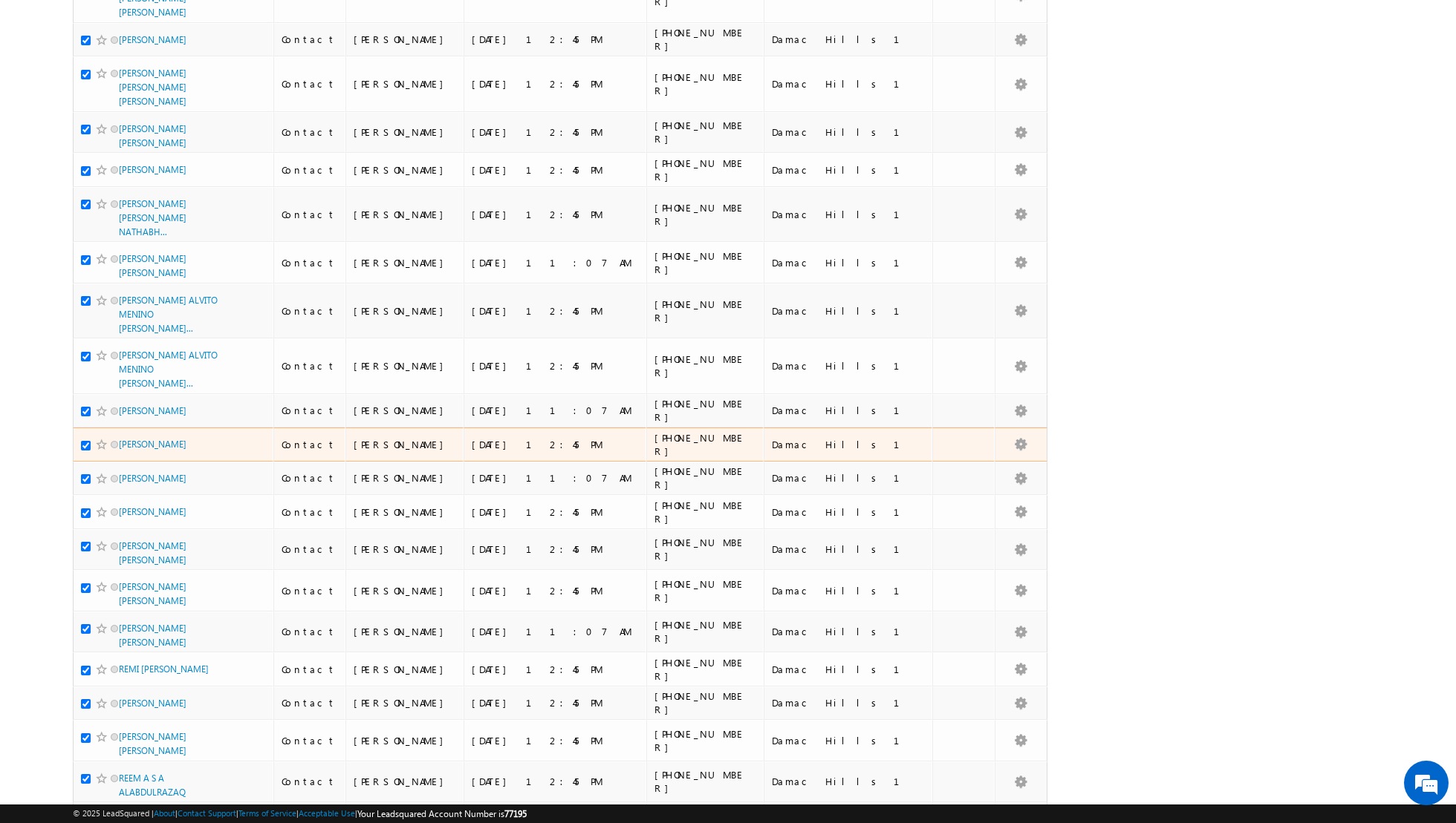
scroll to position [0, 0]
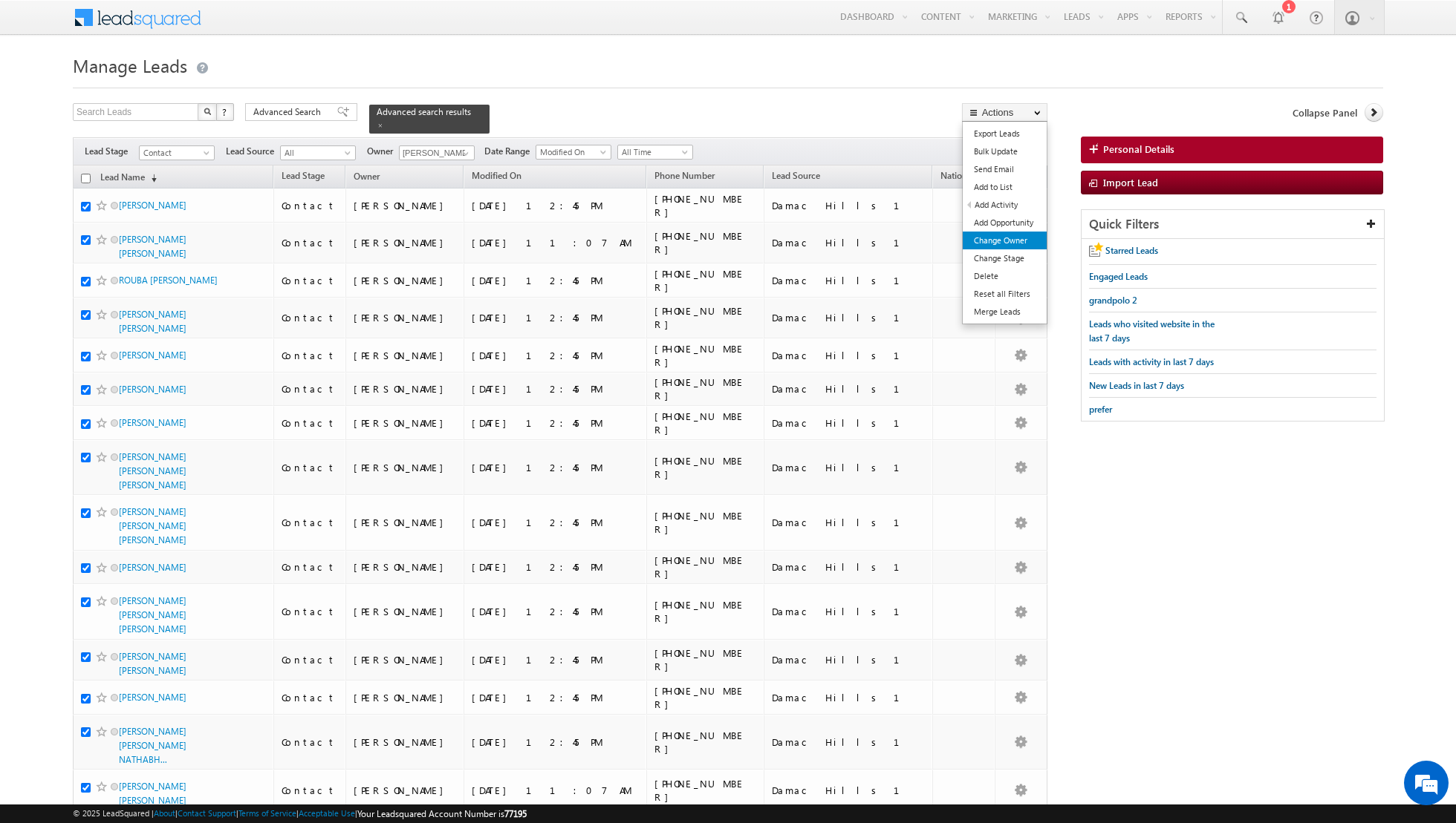
click at [987, 244] on link "Change Owner" at bounding box center [1004, 241] width 84 height 18
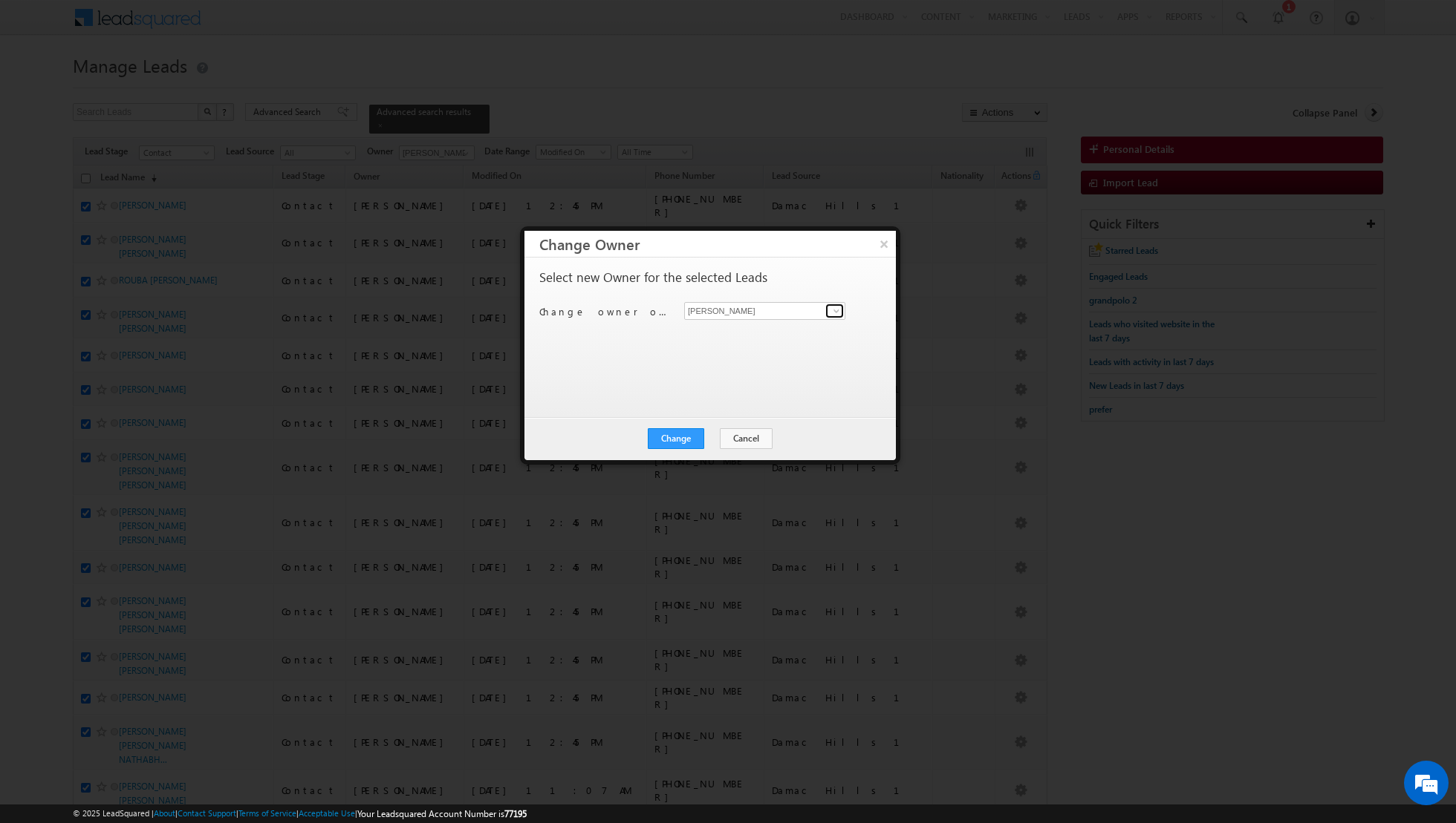
click at [833, 312] on span at bounding box center [836, 311] width 12 height 12
click at [738, 425] on link "Muhammad Shibily muhammad.shibily@indglobal.ae" at bounding box center [764, 436] width 161 height 28
click at [670, 442] on button "Change" at bounding box center [676, 439] width 56 height 21
click at [711, 441] on button "Close" at bounding box center [712, 439] width 48 height 21
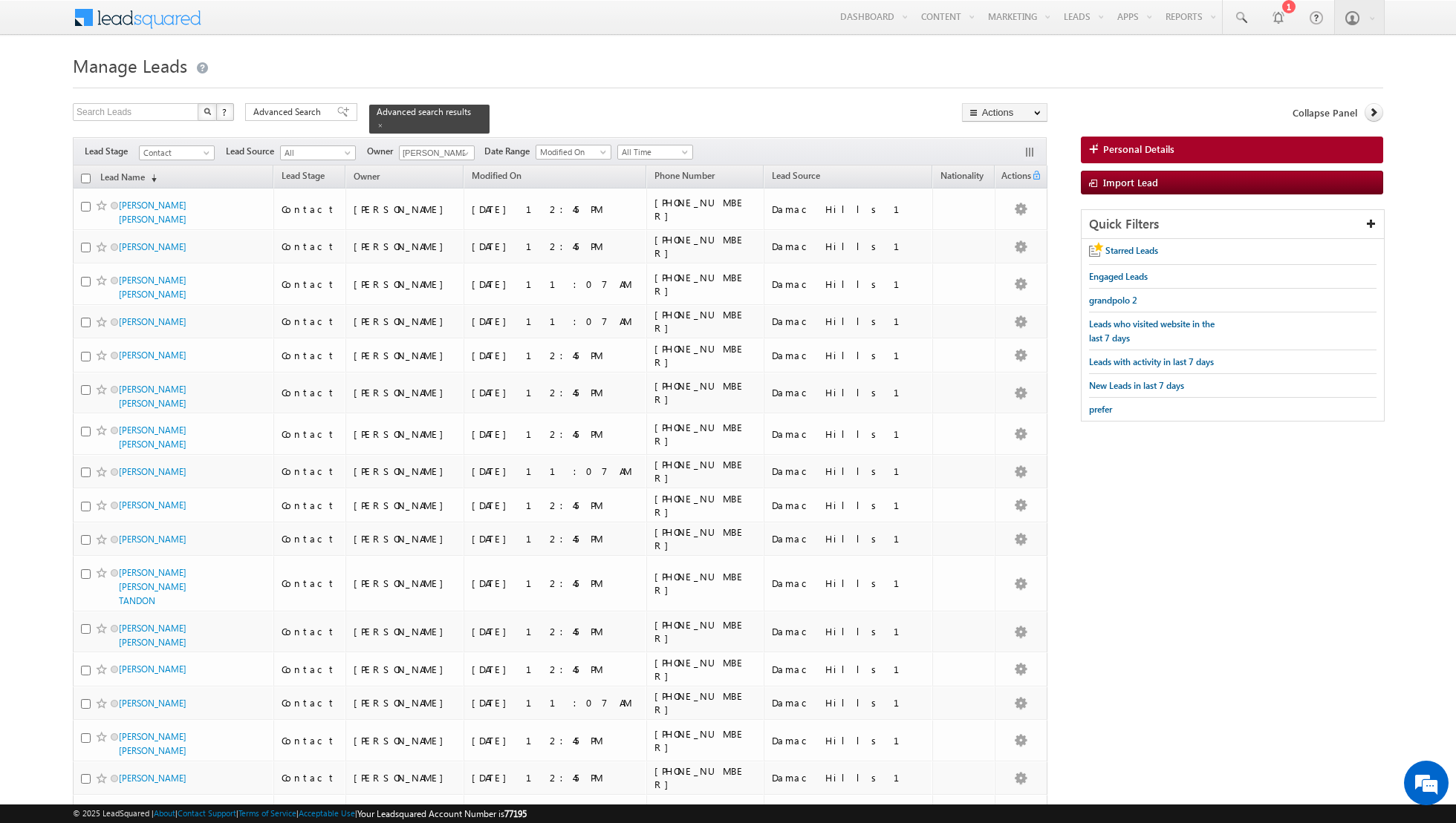
click at [83, 175] on input "checkbox" at bounding box center [86, 179] width 9 height 9
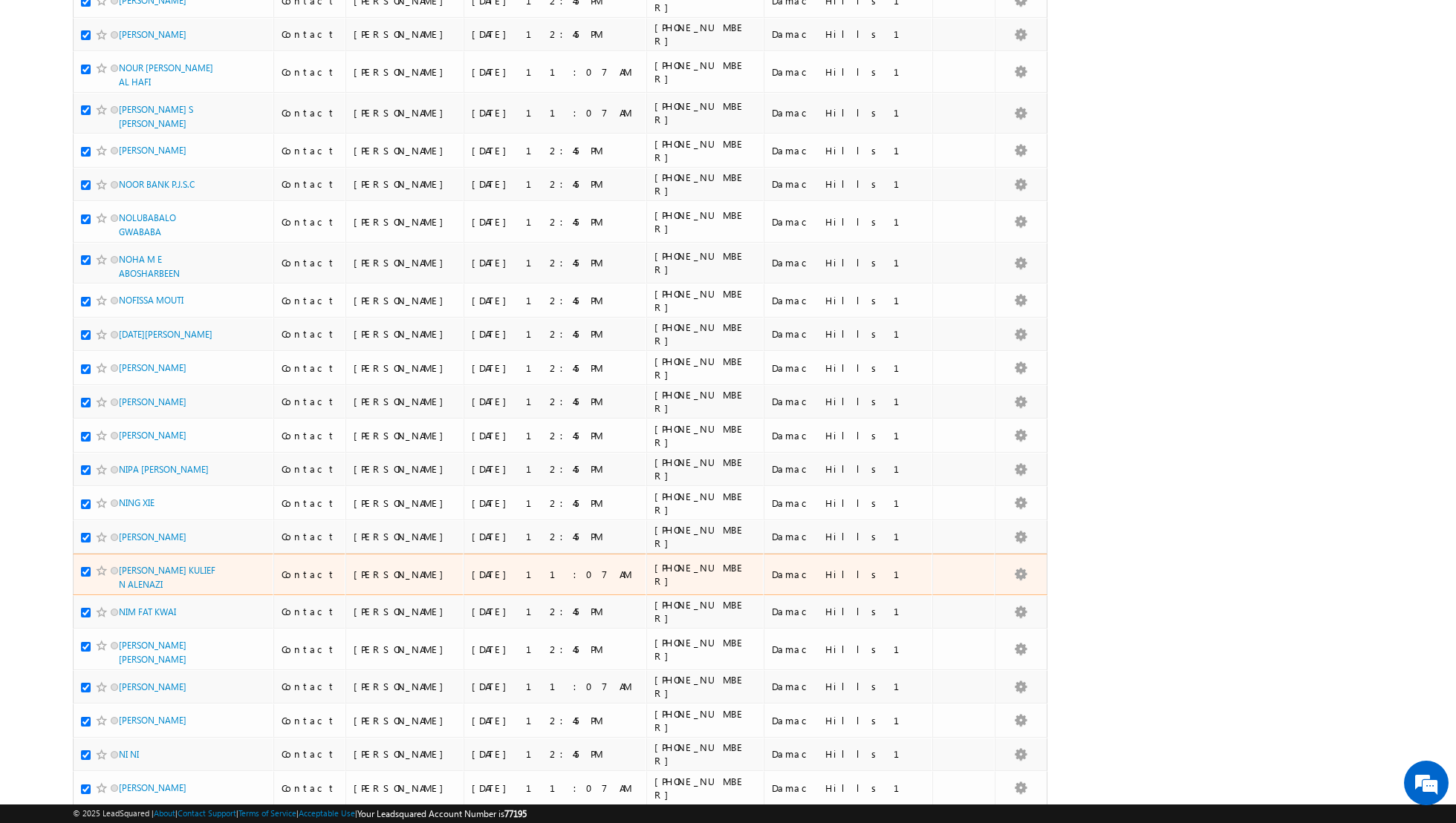
scroll to position [3104, 0]
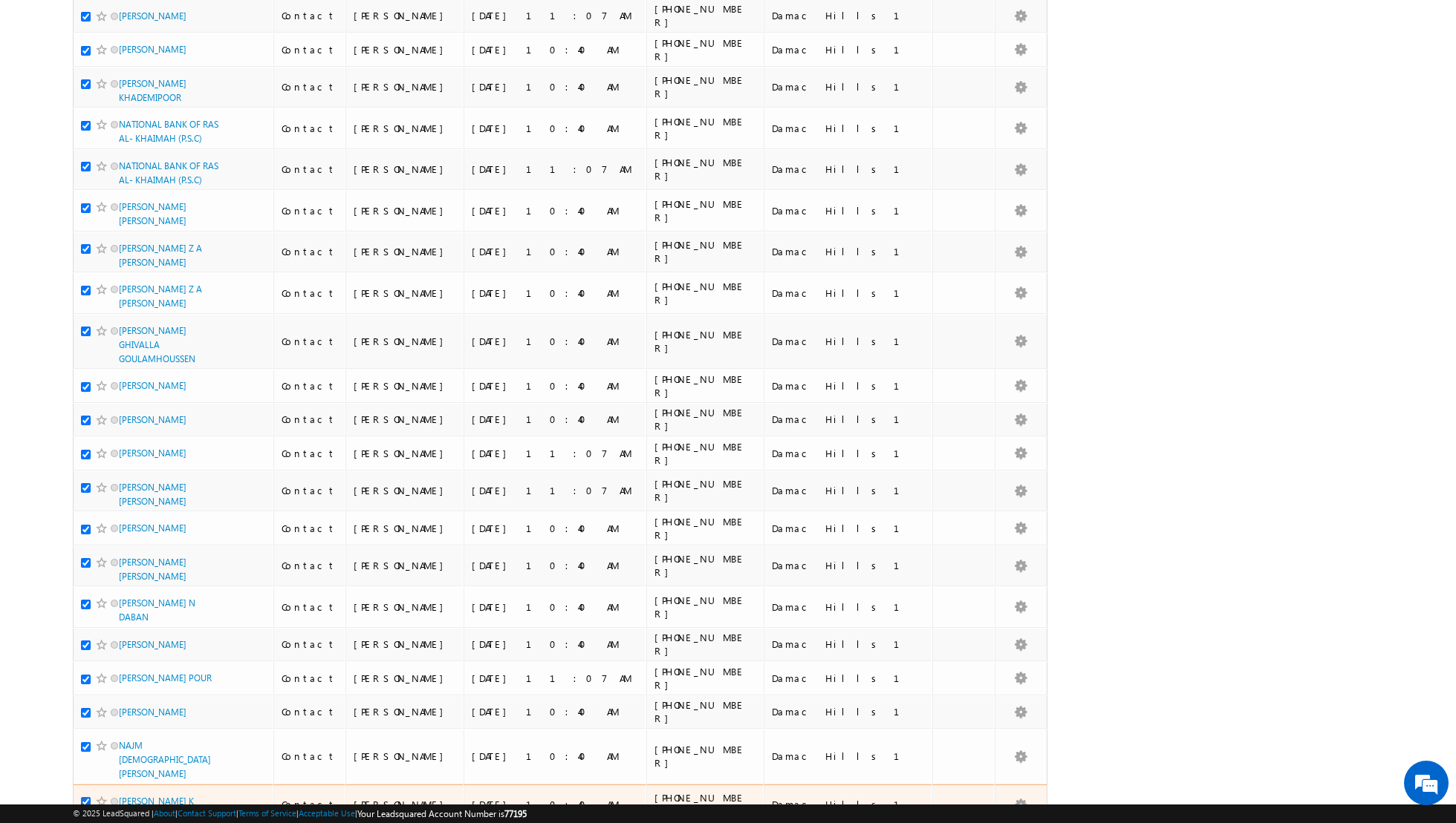
click at [85, 798] on input "checkbox" at bounding box center [86, 802] width 9 height 9
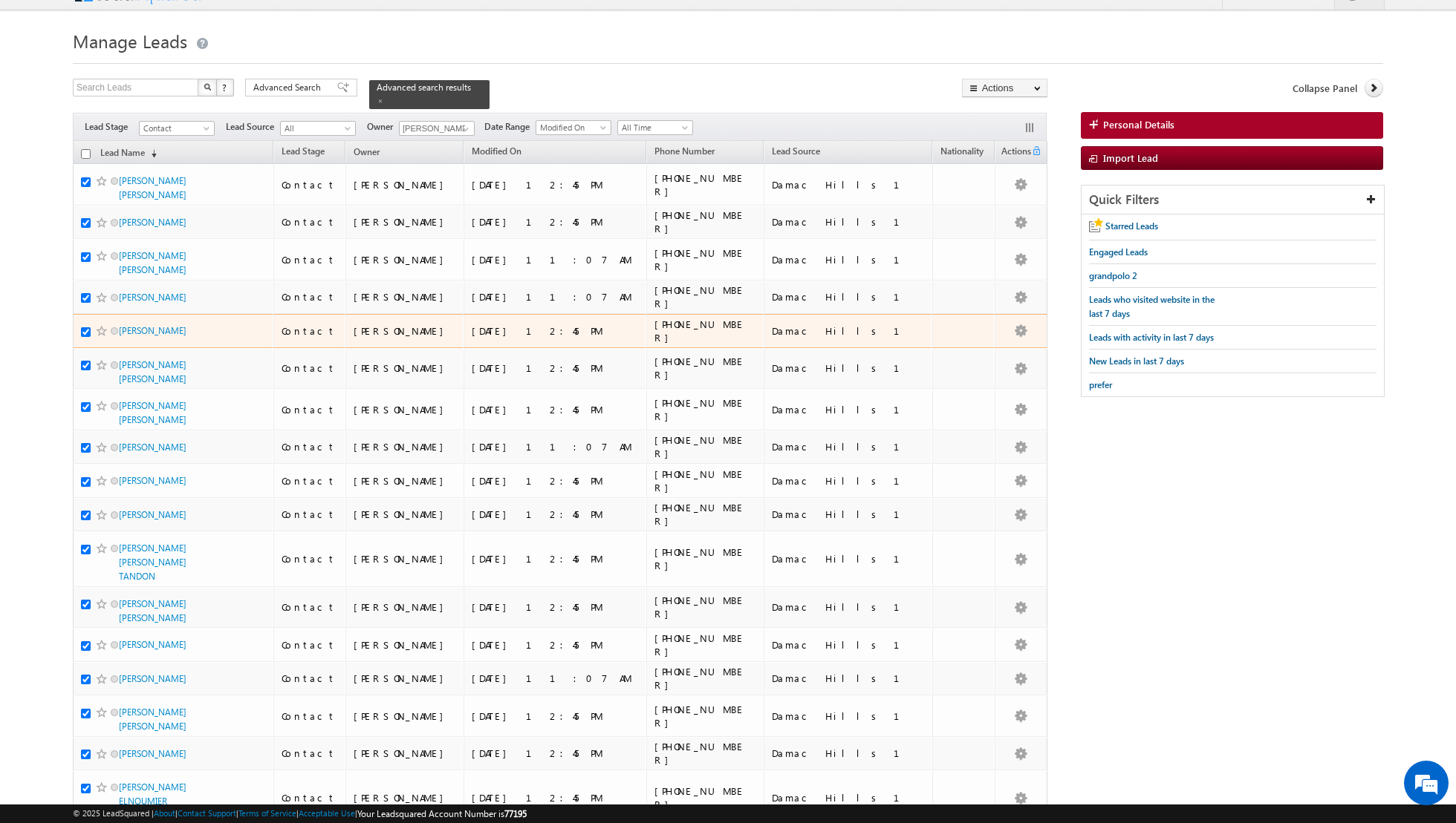
scroll to position [0, 0]
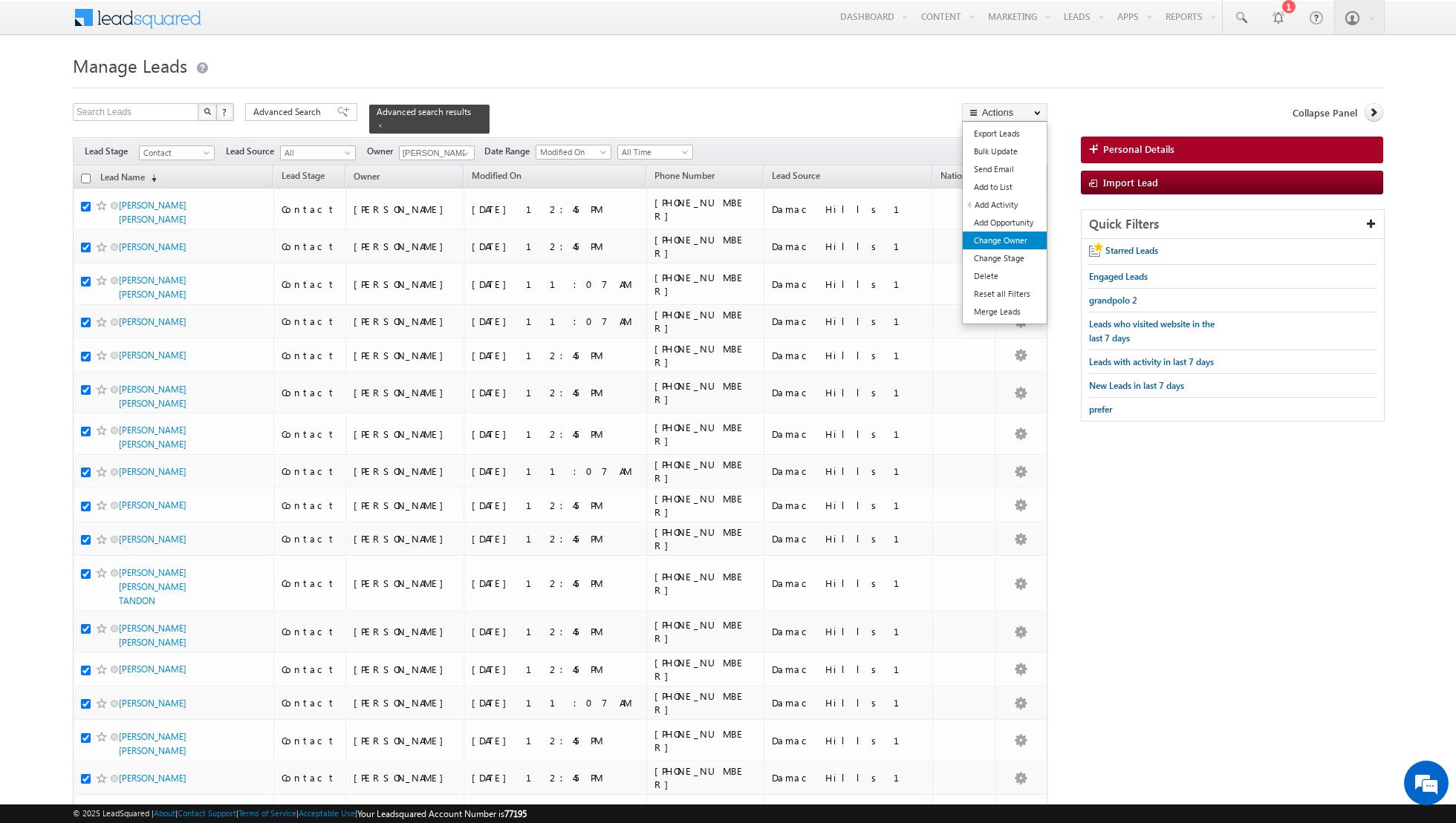
click at [998, 232] on link "Change Owner" at bounding box center [1004, 241] width 84 height 18
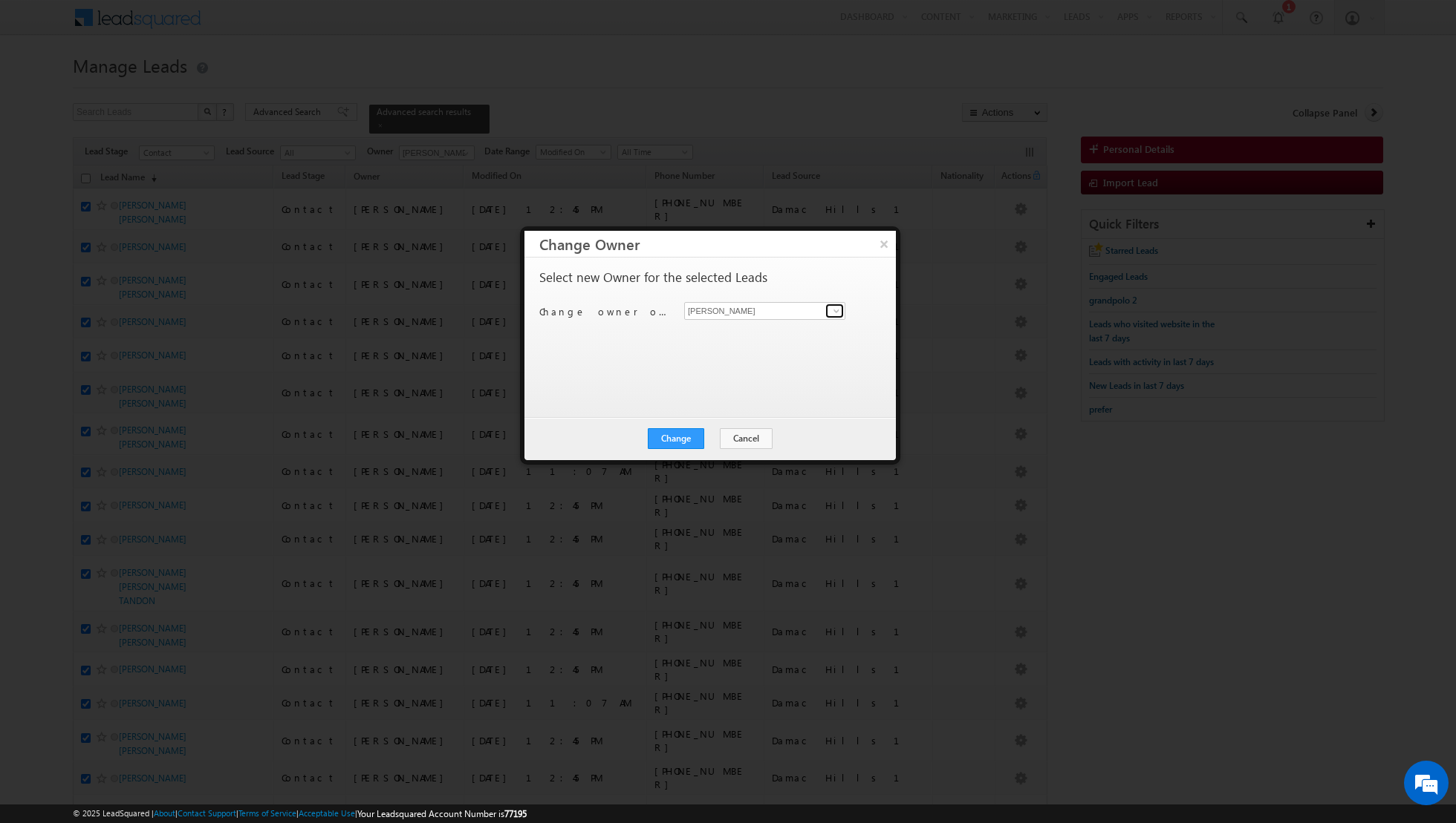
click at [838, 314] on span at bounding box center [836, 311] width 12 height 12
